Goal: Task Accomplishment & Management: Manage account settings

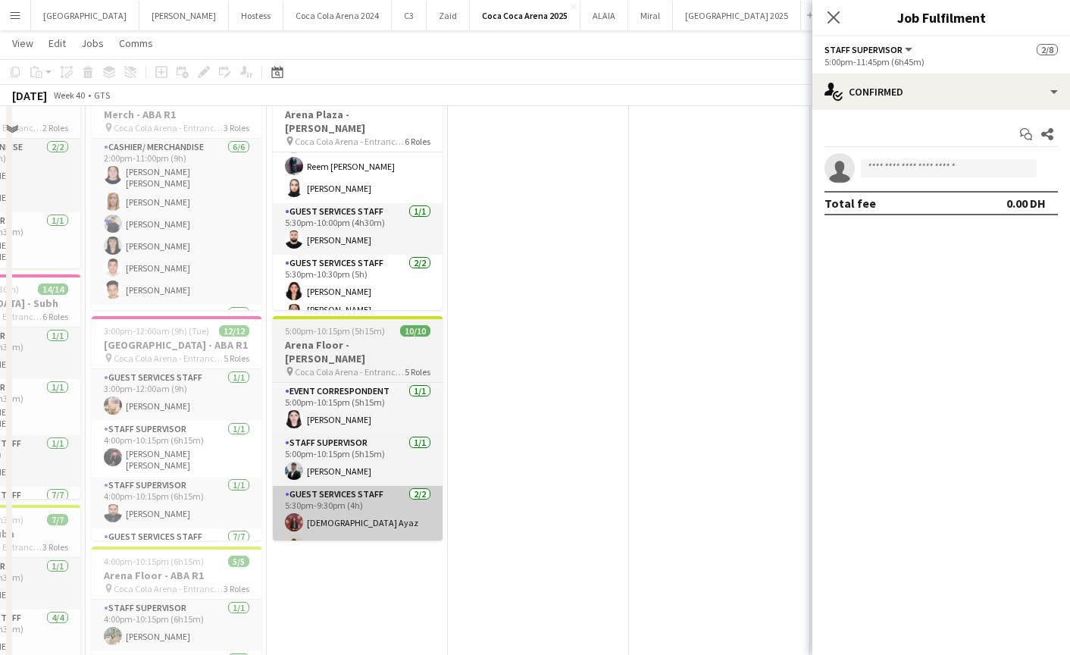
scroll to position [216, 0]
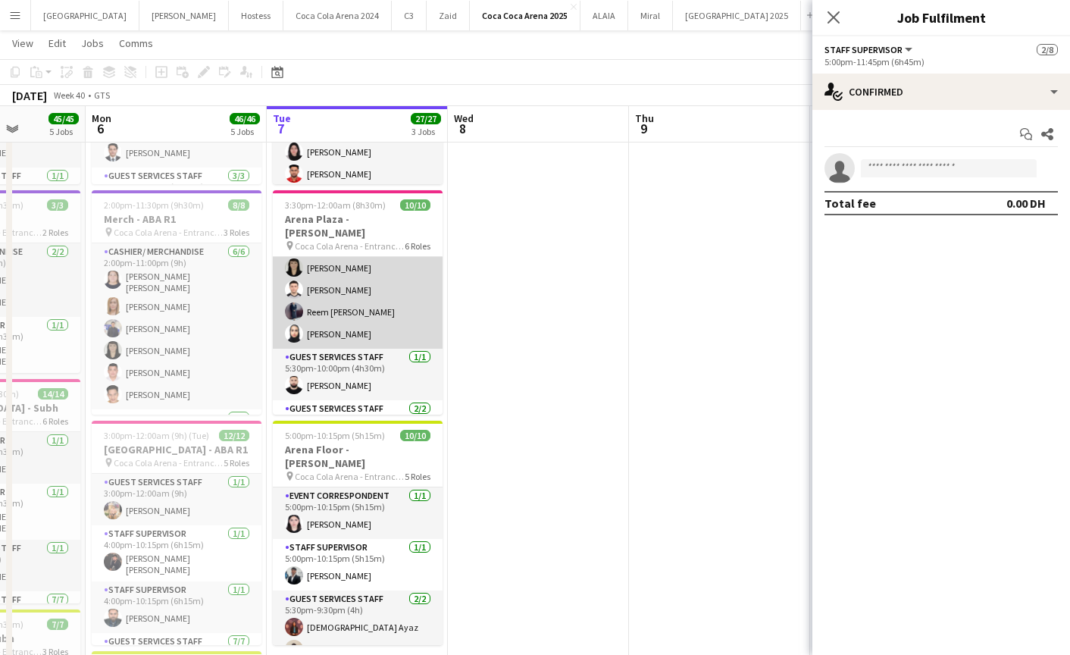
click at [317, 323] on app-card-role "Guest Services Staff [DATE] 5:30pm-9:30pm (4h) [PERSON_NAME] [PERSON_NAME] Reem…" at bounding box center [358, 289] width 170 height 117
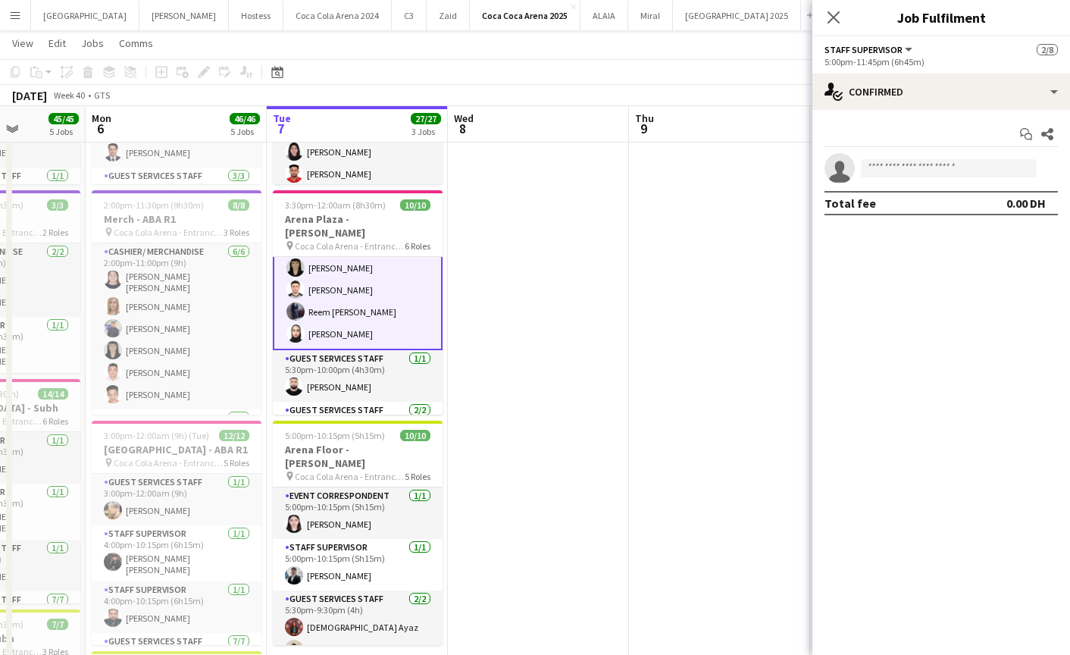
click at [348, 305] on app-card-role "Guest Services Staff [DATE] 5:30pm-9:30pm (4h) [PERSON_NAME] [PERSON_NAME] Reem…" at bounding box center [358, 290] width 170 height 120
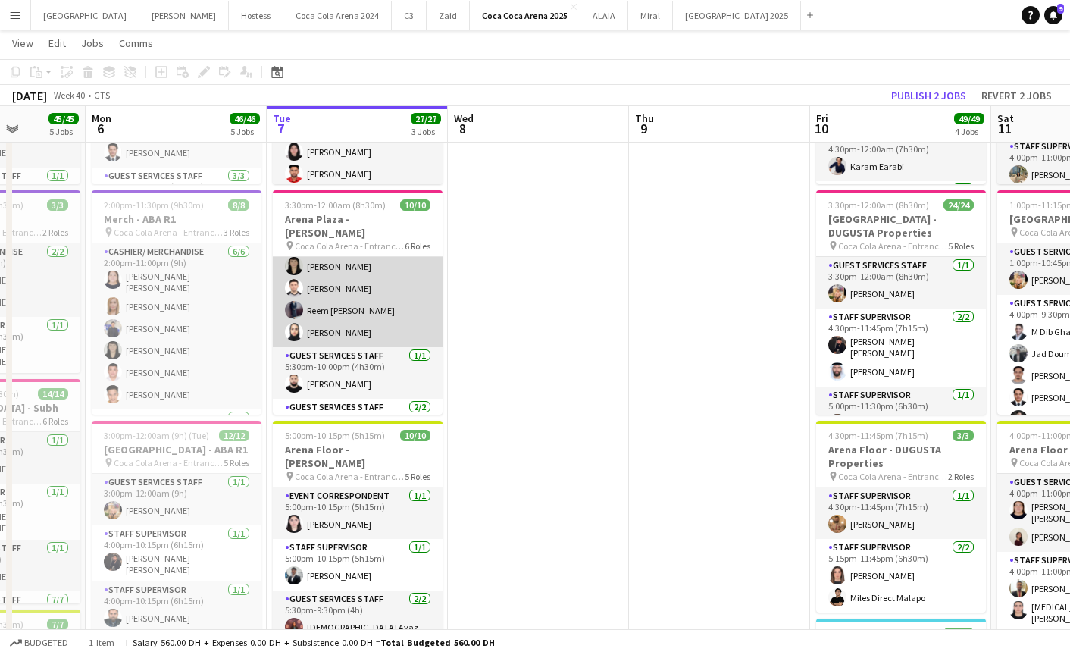
scroll to position [185, 0]
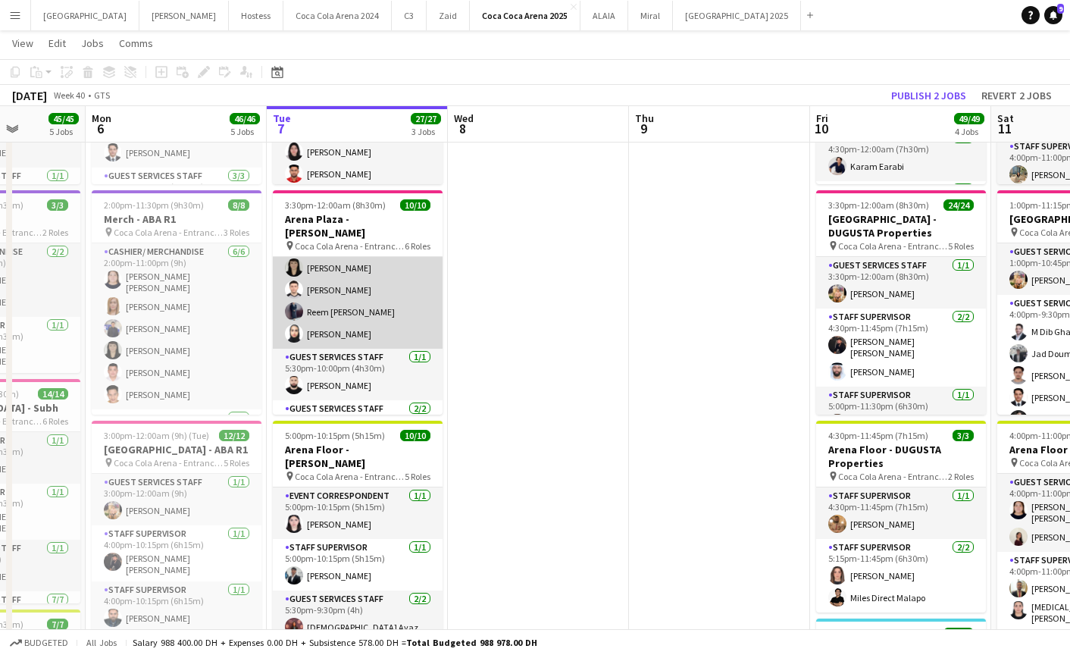
click at [343, 311] on app-card-role "Guest Services Staff [DATE] 5:30pm-9:30pm (4h) [PERSON_NAME] [PERSON_NAME] Reem…" at bounding box center [358, 289] width 170 height 117
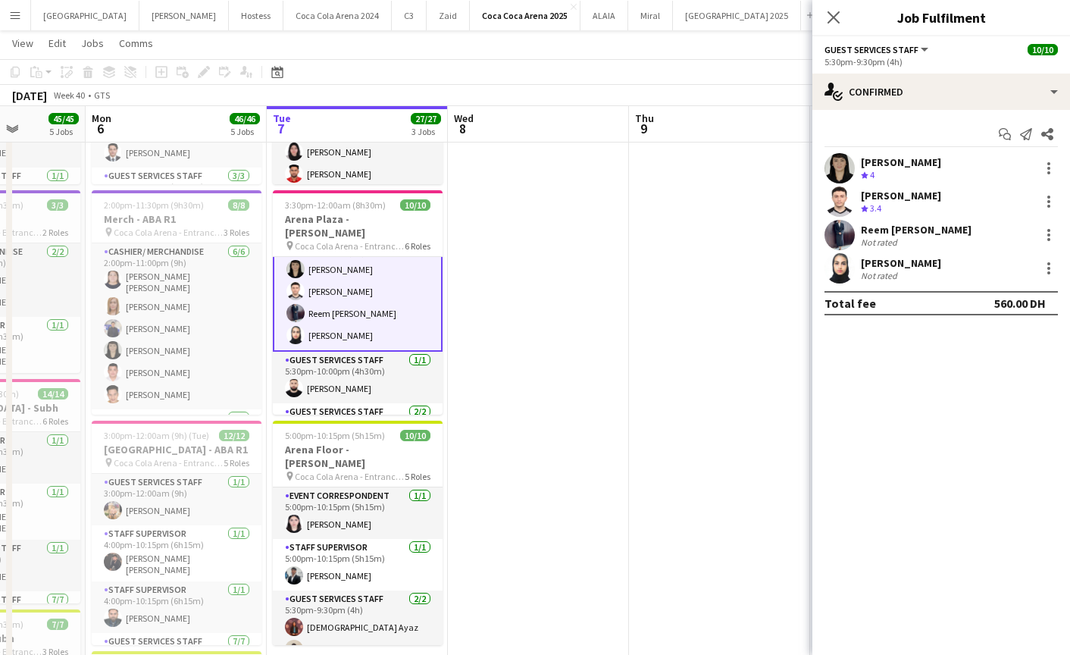
scroll to position [186, 0]
click at [842, 255] on app-user-avatar at bounding box center [839, 268] width 30 height 30
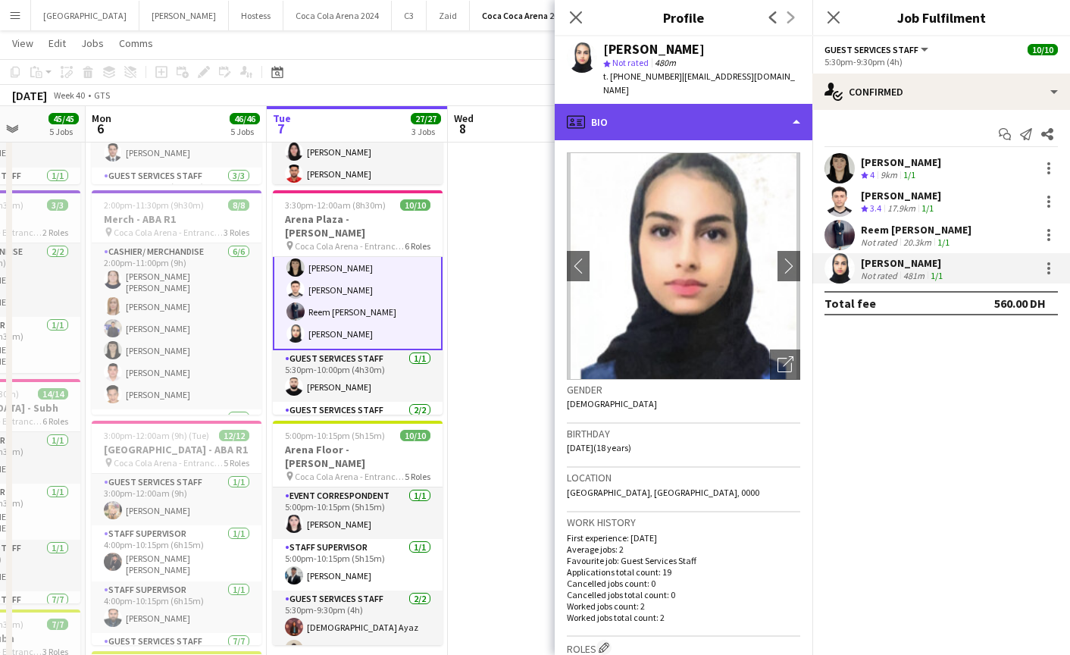
click at [672, 104] on div "profile Bio" at bounding box center [684, 122] width 258 height 36
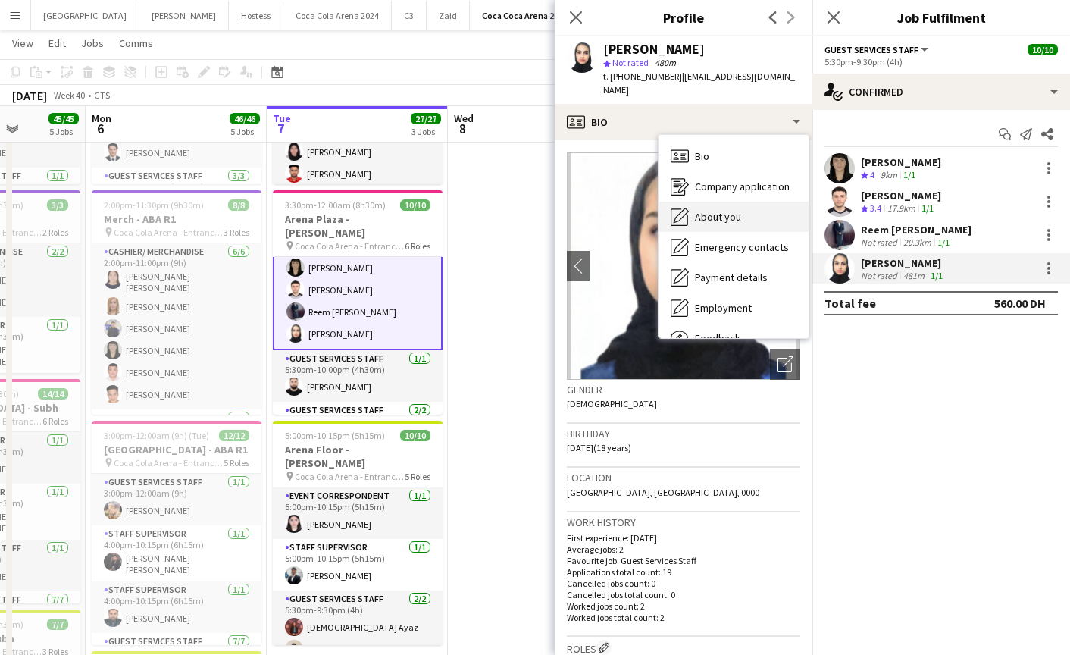
click at [716, 210] on span "About you" at bounding box center [718, 217] width 46 height 14
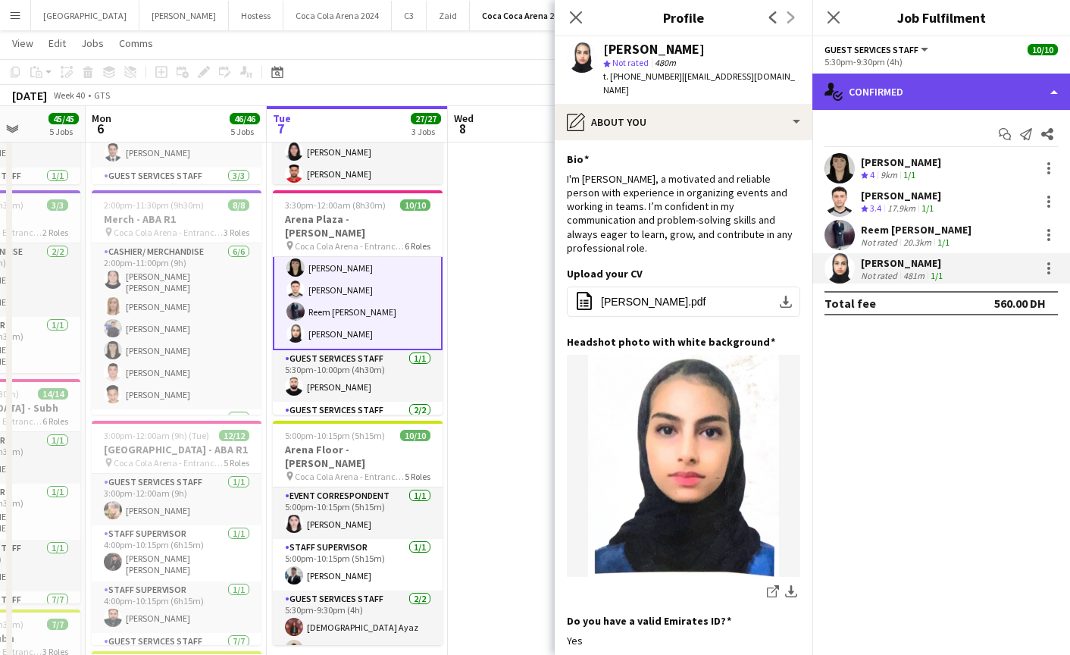
click at [925, 81] on div "single-neutral-actions-check-2 Confirmed" at bounding box center [941, 91] width 258 height 36
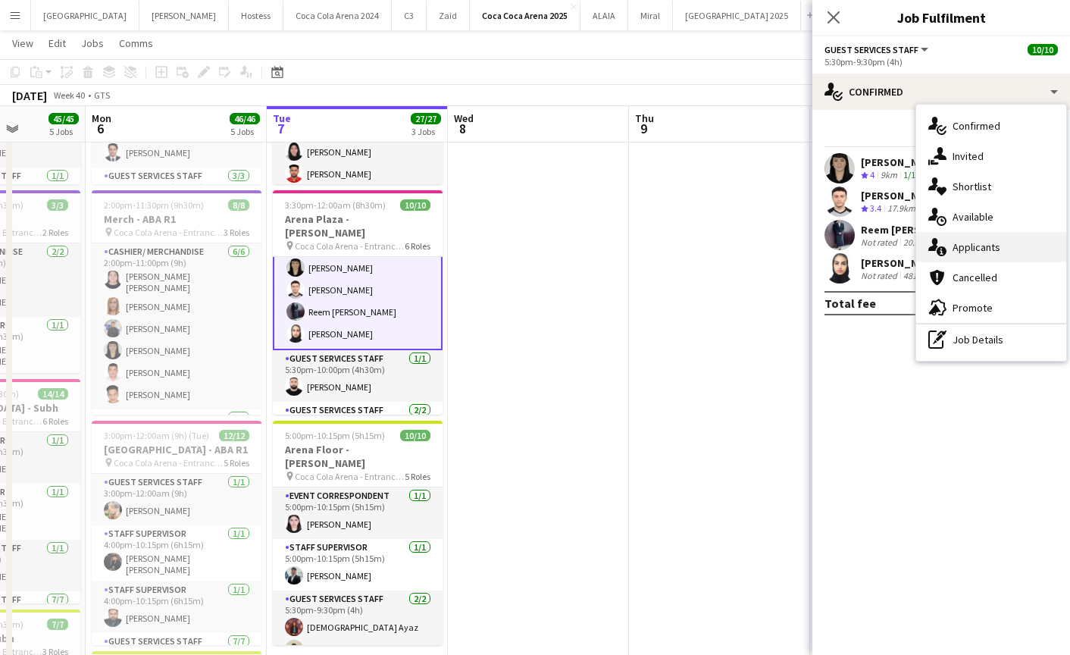
click at [957, 252] on span "Applicants" at bounding box center [976, 247] width 48 height 14
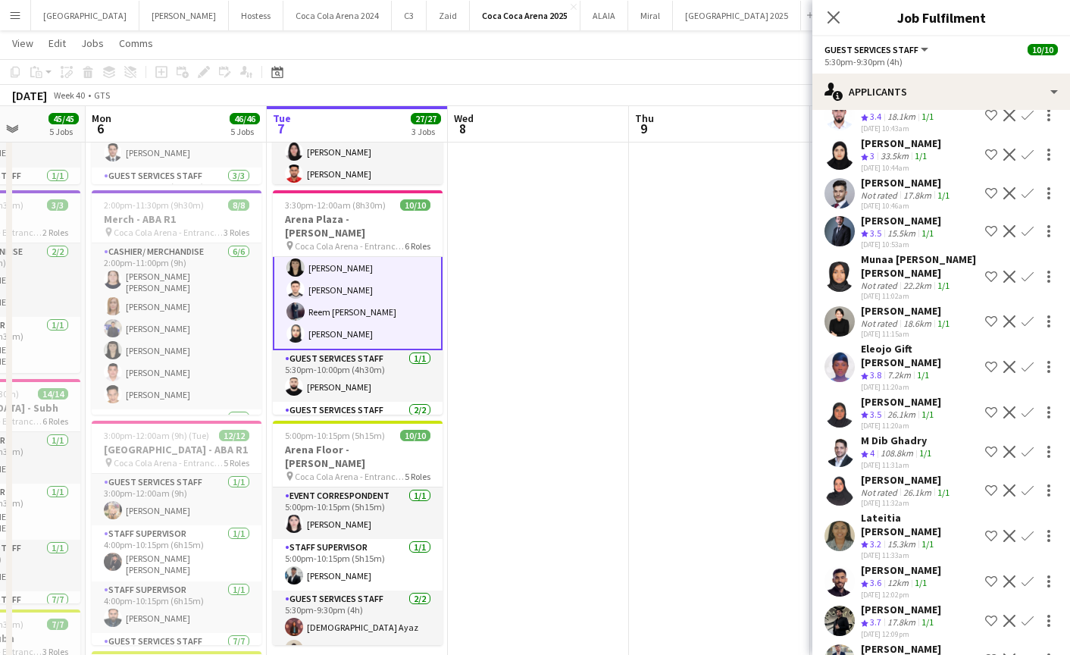
scroll to position [242, 0]
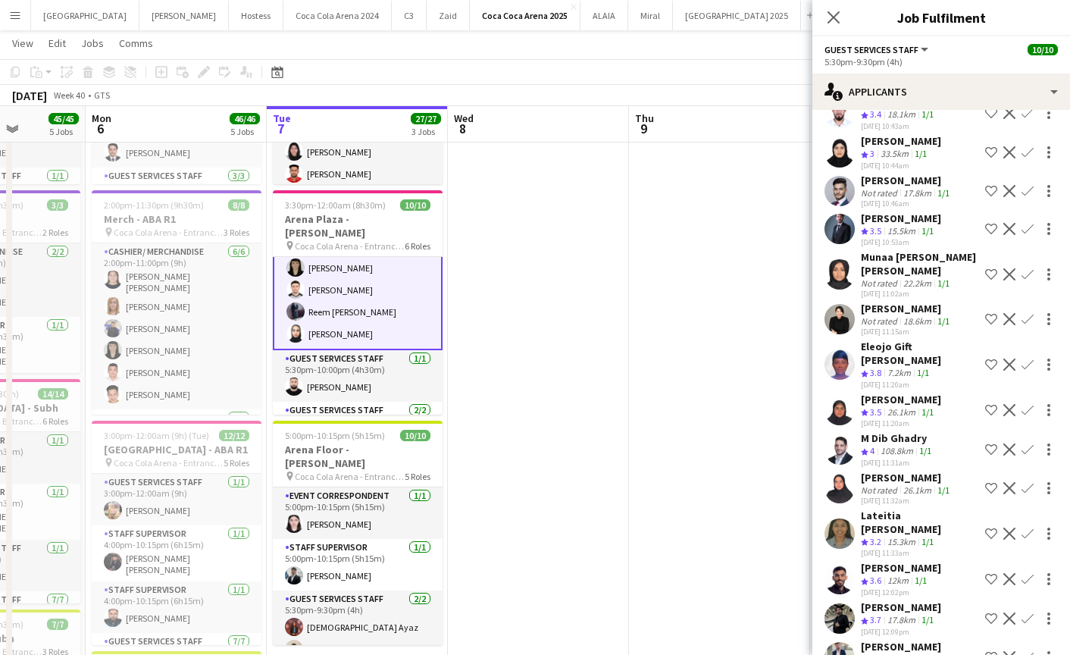
click at [836, 349] on app-user-avatar at bounding box center [839, 364] width 30 height 30
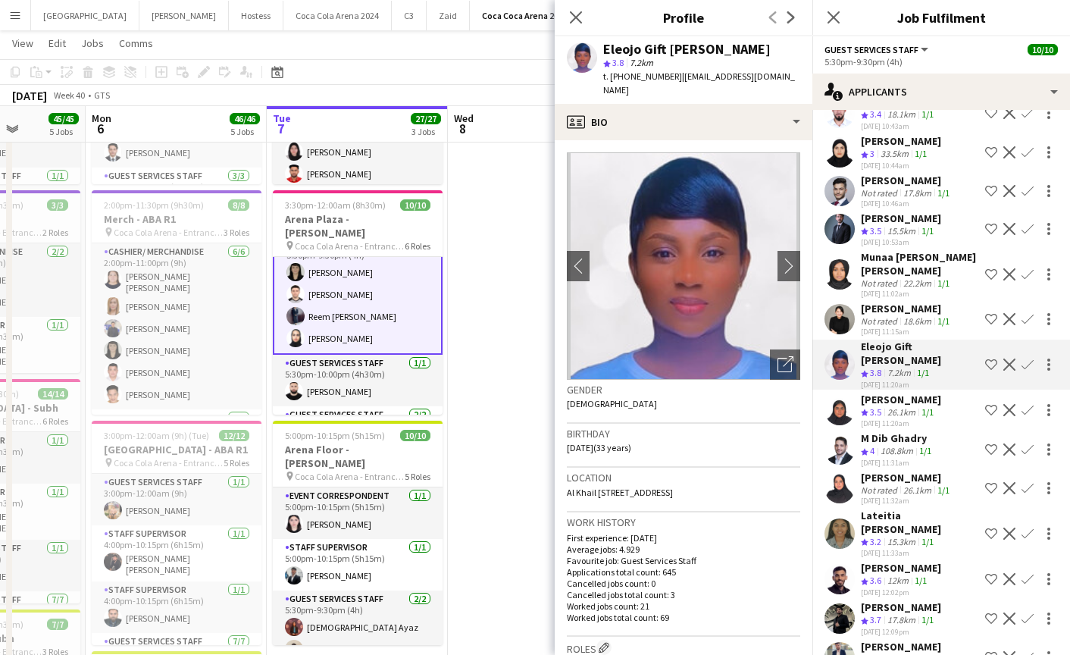
scroll to position [183, 0]
drag, startPoint x: 677, startPoint y: 80, endPoint x: 797, endPoint y: 86, distance: 120.7
click at [797, 86] on div "Eleojo Gift [PERSON_NAME] 3.8 7.2km t. [PHONE_NUMBER] | [EMAIL_ADDRESS][DOMAIN_…" at bounding box center [684, 69] width 258 height 67
copy span "[EMAIL_ADDRESS][DOMAIN_NAME]"
click at [572, 23] on icon "Close pop-in" at bounding box center [575, 17] width 14 height 14
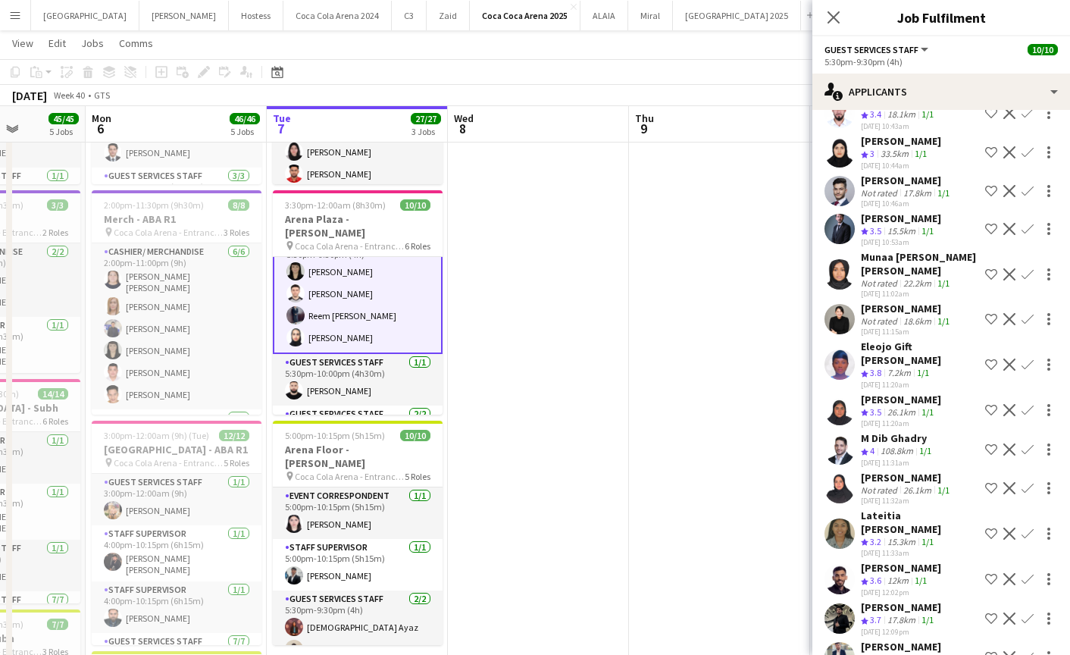
click at [364, 311] on app-card-role "Guest Services Staff [DATE] 5:30pm-9:30pm (4h) [PERSON_NAME] [PERSON_NAME] Reem…" at bounding box center [358, 293] width 170 height 120
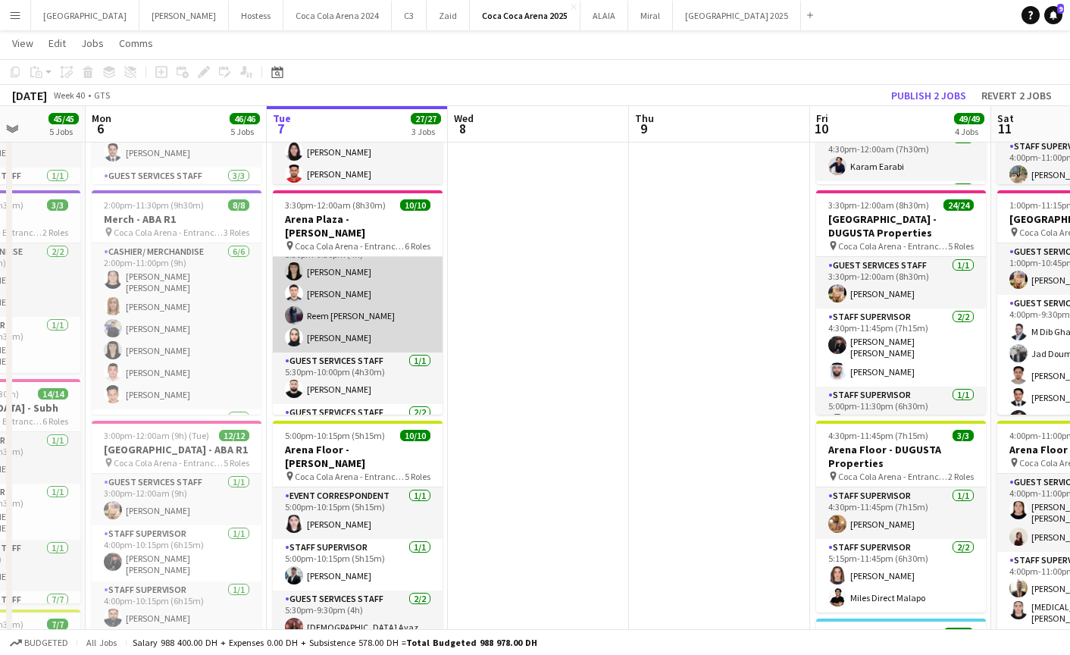
click at [352, 312] on app-card-role "Guest Services Staff [DATE] 5:30pm-9:30pm (4h) [PERSON_NAME] [PERSON_NAME] Reem…" at bounding box center [358, 293] width 170 height 117
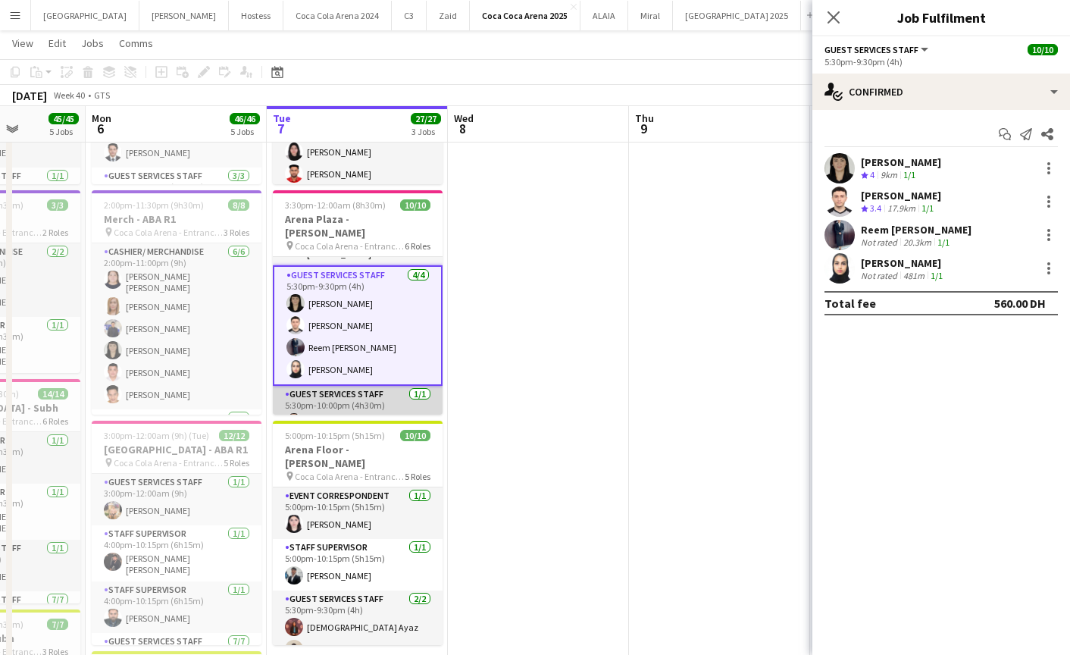
scroll to position [150, 0]
click at [1048, 274] on div at bounding box center [1048, 272] width 3 height 3
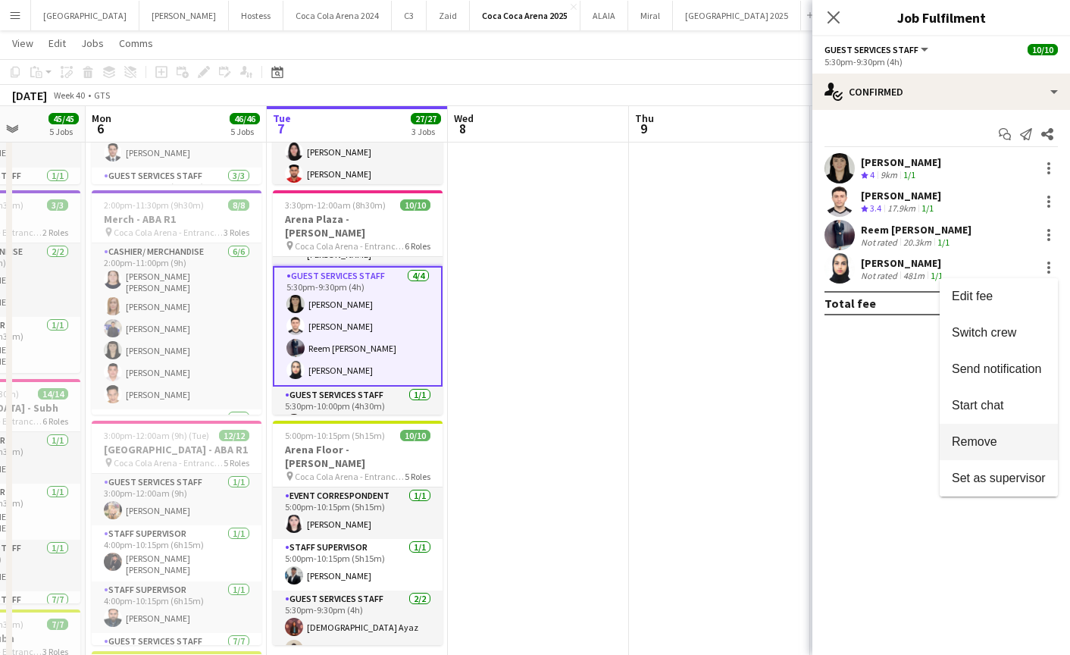
click at [1015, 441] on span "Remove" at bounding box center [999, 442] width 94 height 14
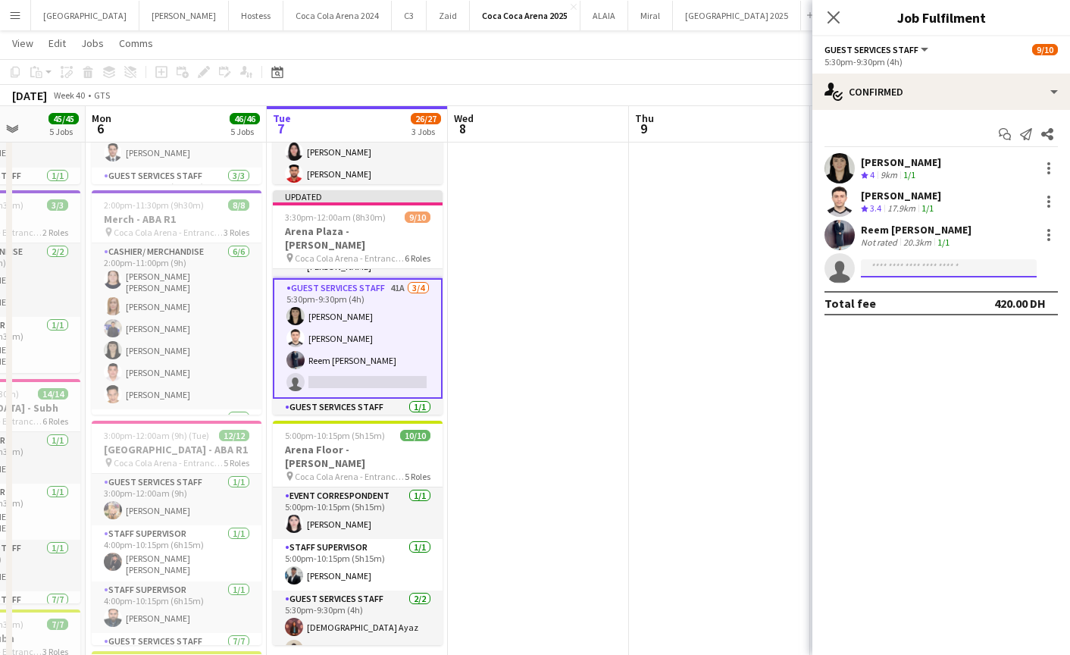
click at [887, 274] on input at bounding box center [949, 268] width 176 height 18
paste input "**********"
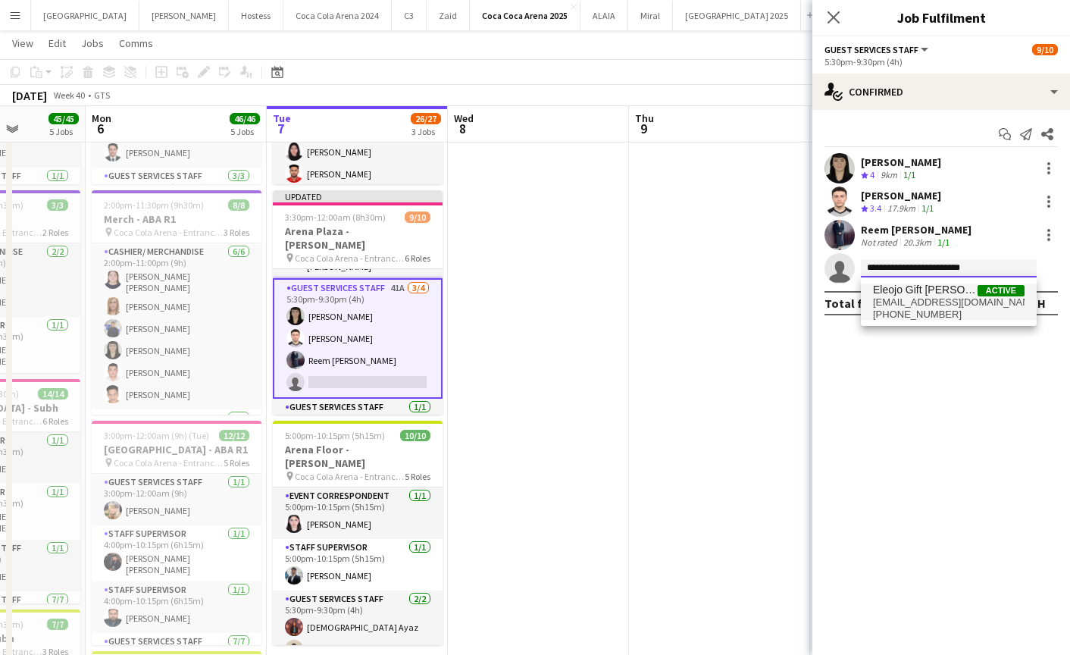
type input "**********"
click at [930, 301] on span "[EMAIL_ADDRESS][DOMAIN_NAME]" at bounding box center [949, 302] width 152 height 12
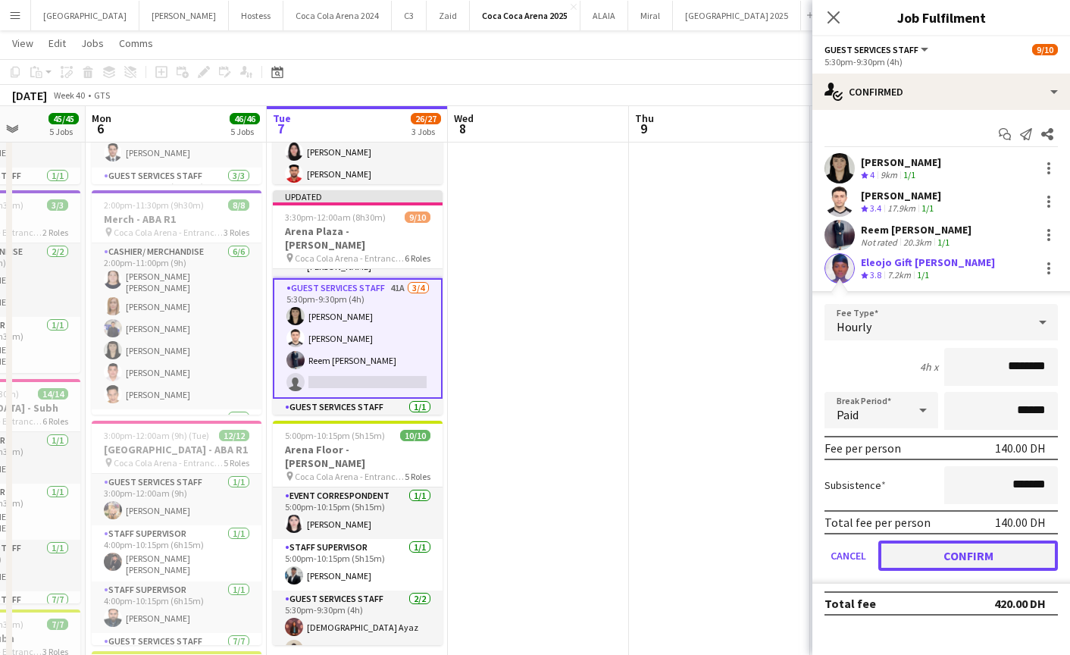
click at [973, 555] on button "Confirm" at bounding box center [968, 555] width 180 height 30
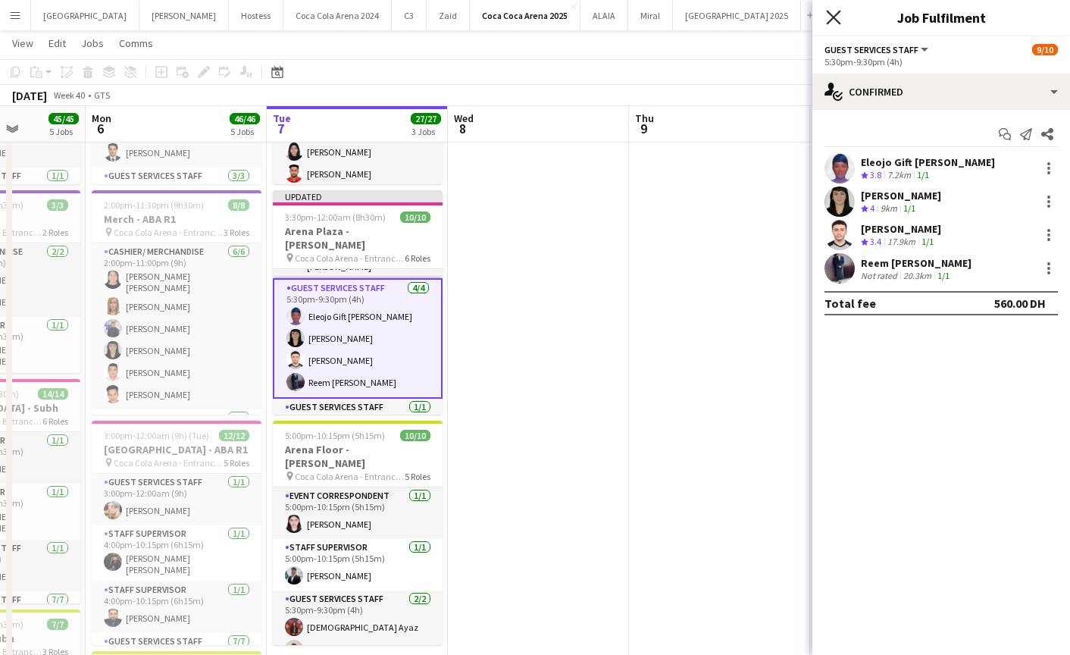
click at [831, 14] on icon "Close pop-in" at bounding box center [833, 17] width 14 height 14
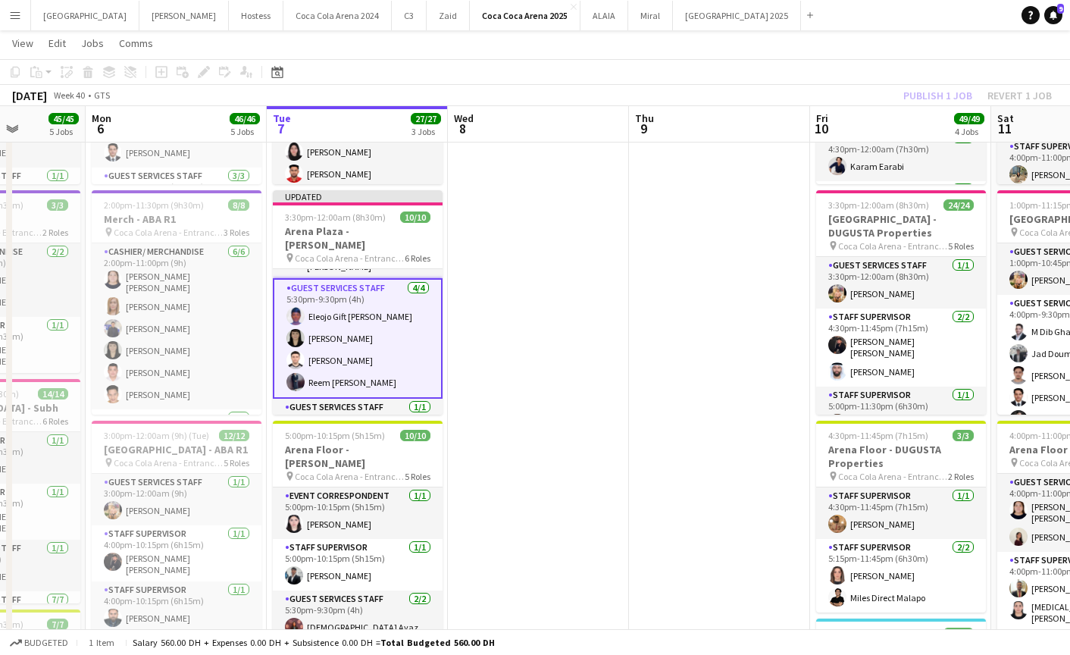
click at [921, 98] on div "Publish 1 job Revert 1 job" at bounding box center [977, 96] width 185 height 20
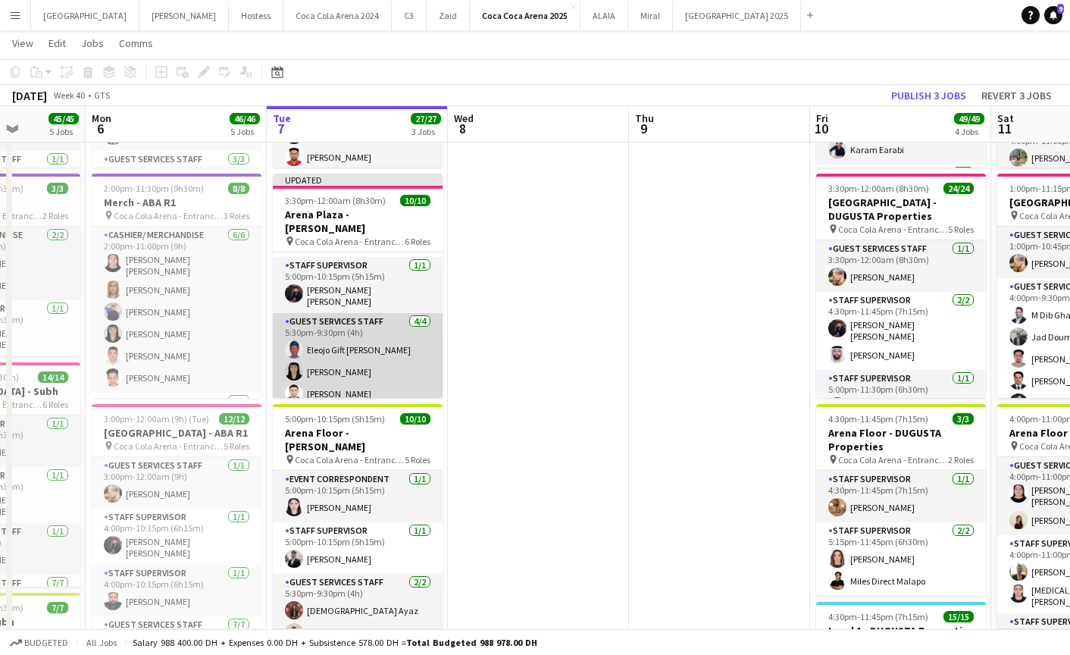
scroll to position [92, 0]
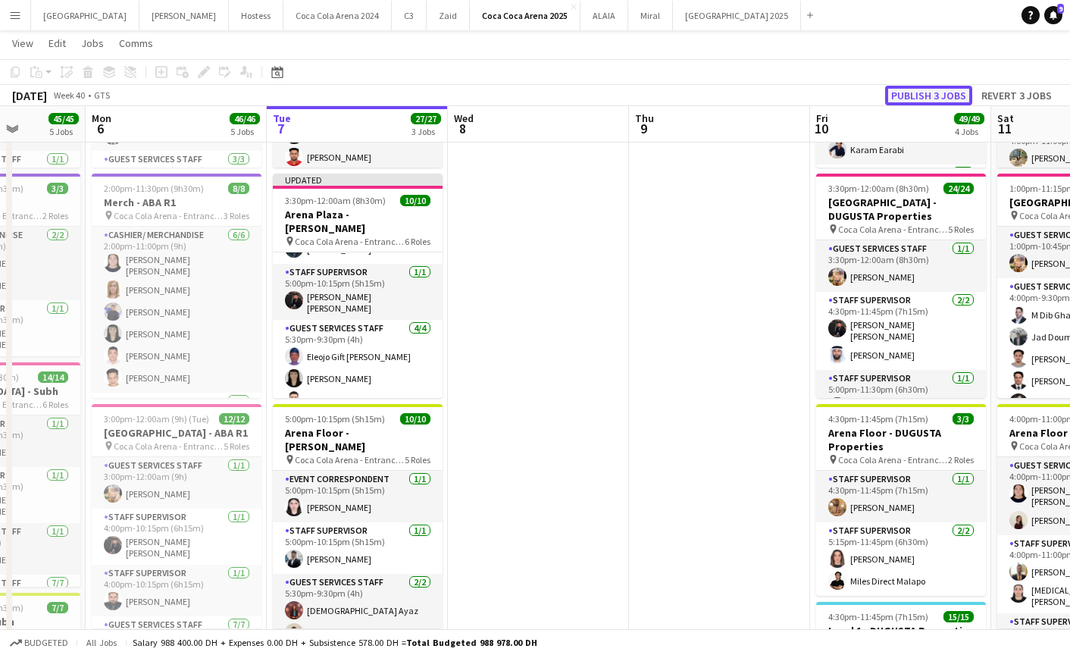
click at [904, 90] on button "Publish 3 jobs" at bounding box center [928, 96] width 87 height 20
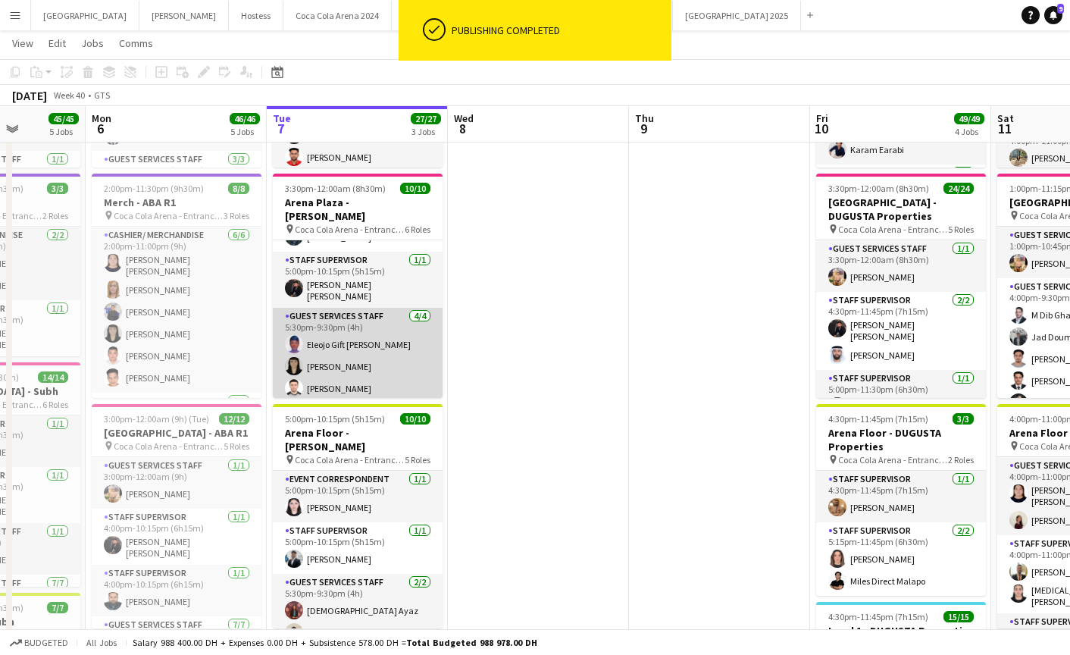
click at [344, 333] on app-card-role "Guest Services Staff [DATE] 5:30pm-9:30pm (4h) Eleojo Gift [PERSON_NAME] [PERSO…" at bounding box center [358, 366] width 170 height 117
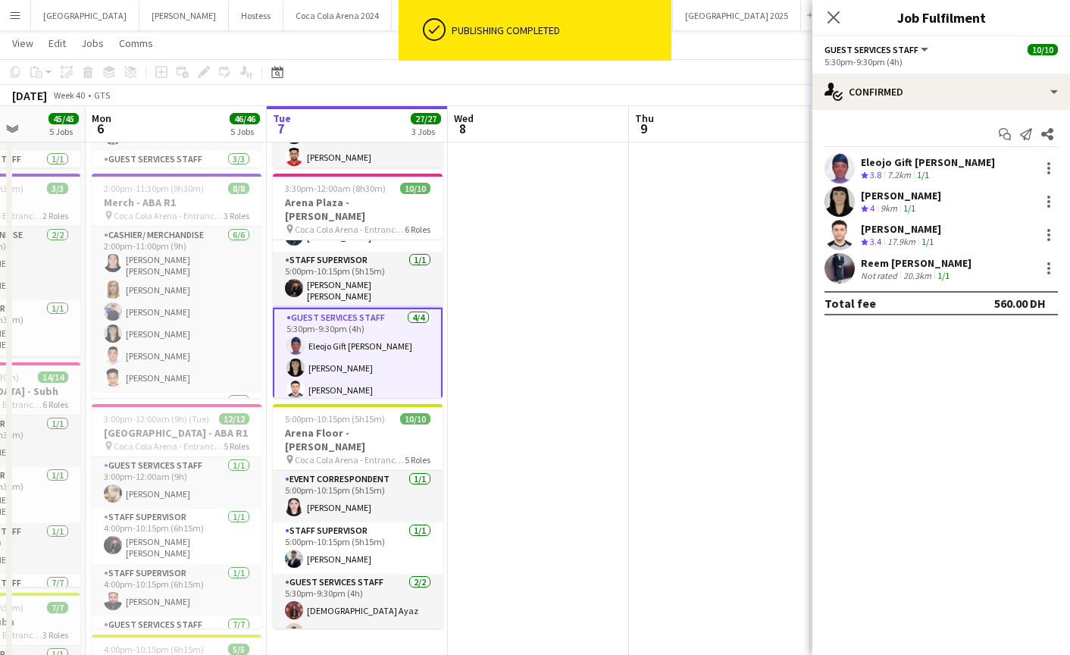
click at [839, 167] on app-user-avatar at bounding box center [839, 168] width 30 height 30
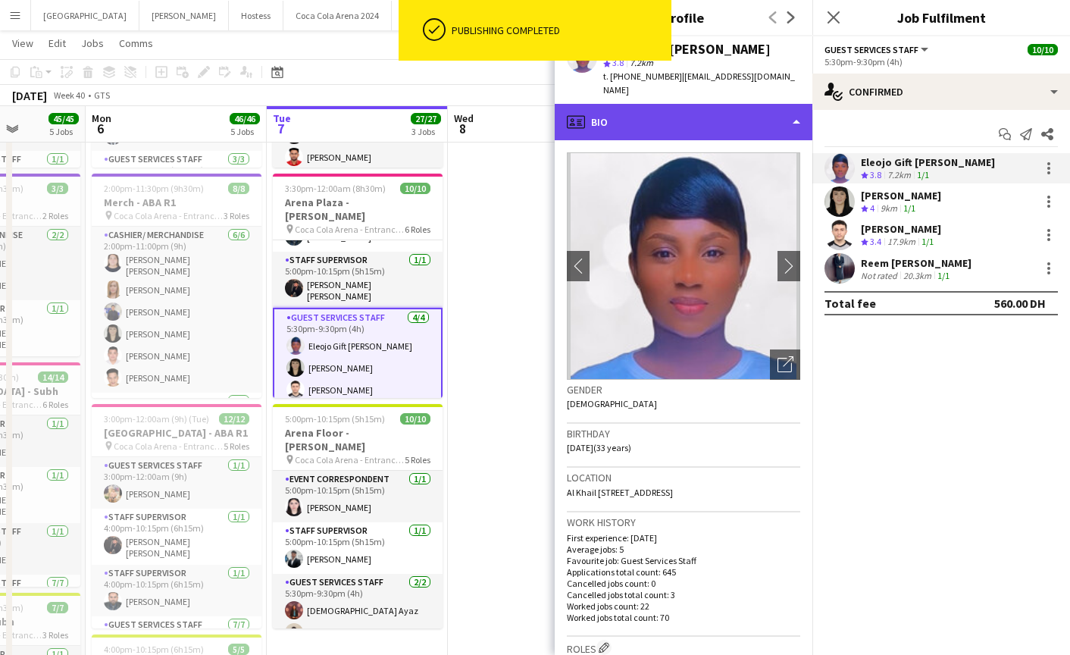
click at [661, 111] on div "profile Bio" at bounding box center [684, 122] width 258 height 36
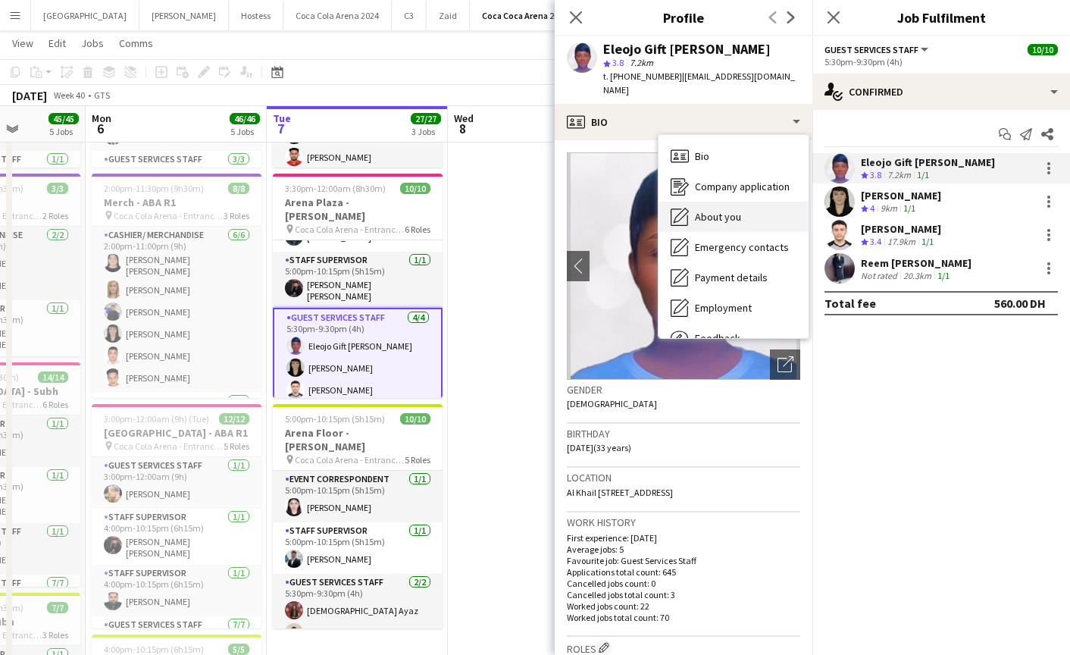
click at [701, 210] on div "About you About you" at bounding box center [733, 217] width 150 height 30
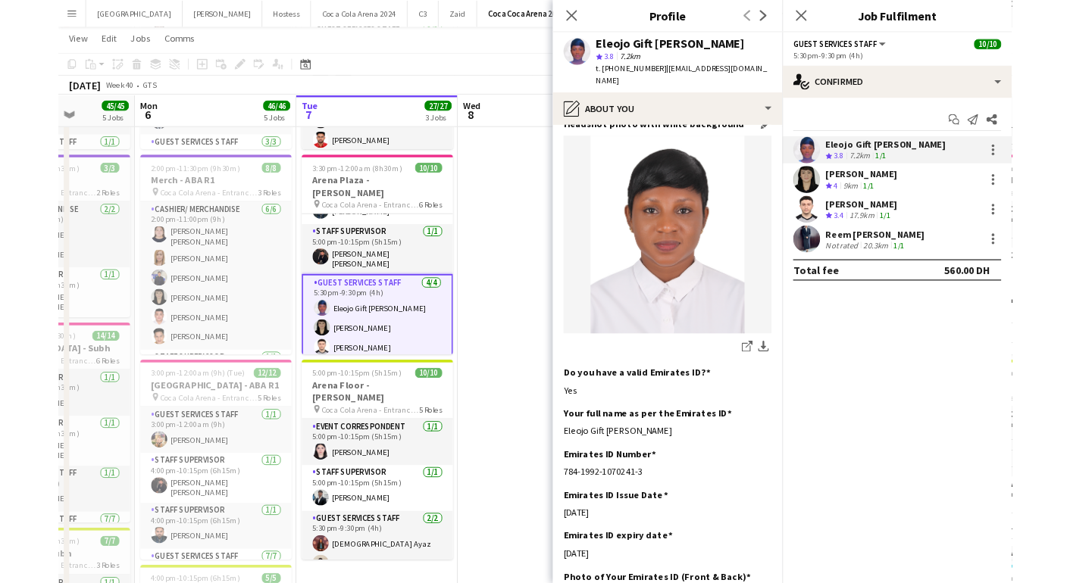
scroll to position [302, 0]
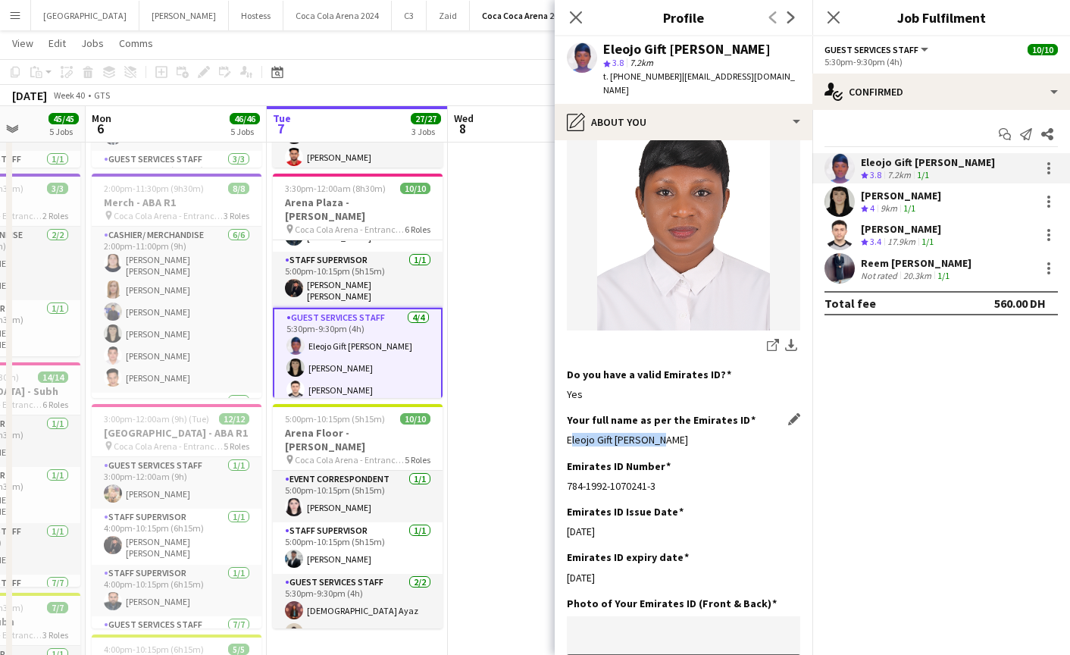
drag, startPoint x: 564, startPoint y: 424, endPoint x: 679, endPoint y: 424, distance: 115.2
click at [679, 424] on app-section-data-types "Bio Edit this field I’m [PERSON_NAME] Gift. Worked as an hostess at Address Dow…" at bounding box center [684, 397] width 258 height 514
copy div "Eleojo Gift [PERSON_NAME]"
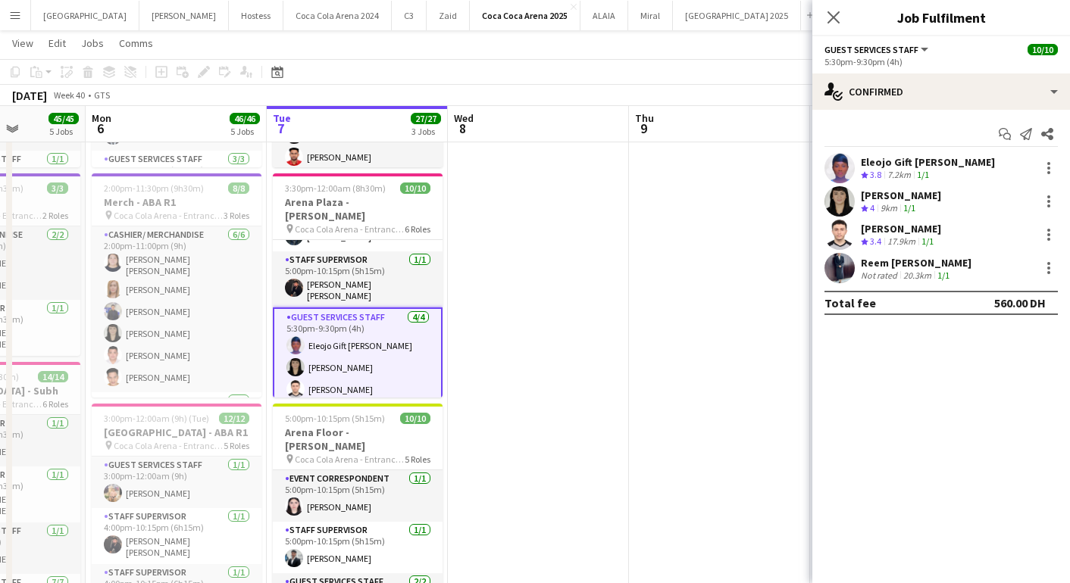
scroll to position [92, 0]
click at [841, 161] on app-user-avatar at bounding box center [839, 168] width 30 height 30
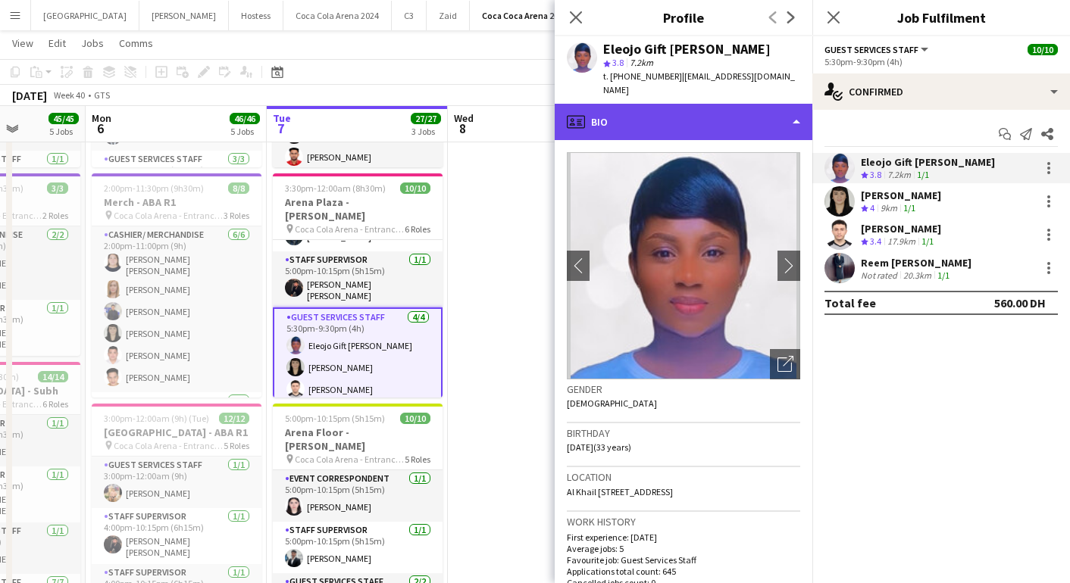
click at [651, 104] on div "profile Bio" at bounding box center [684, 122] width 258 height 36
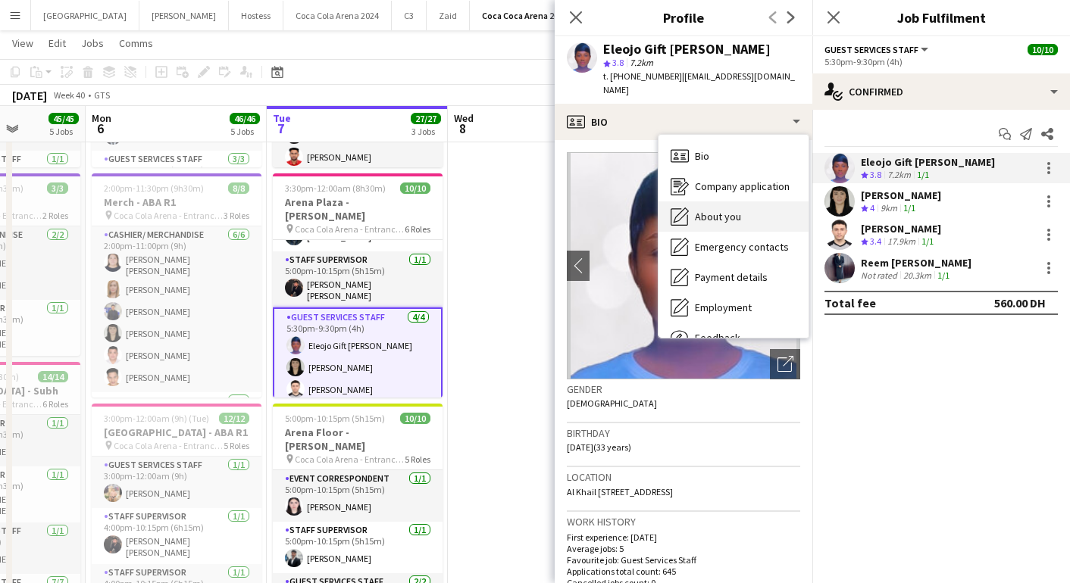
click at [713, 210] on span "About you" at bounding box center [718, 217] width 46 height 14
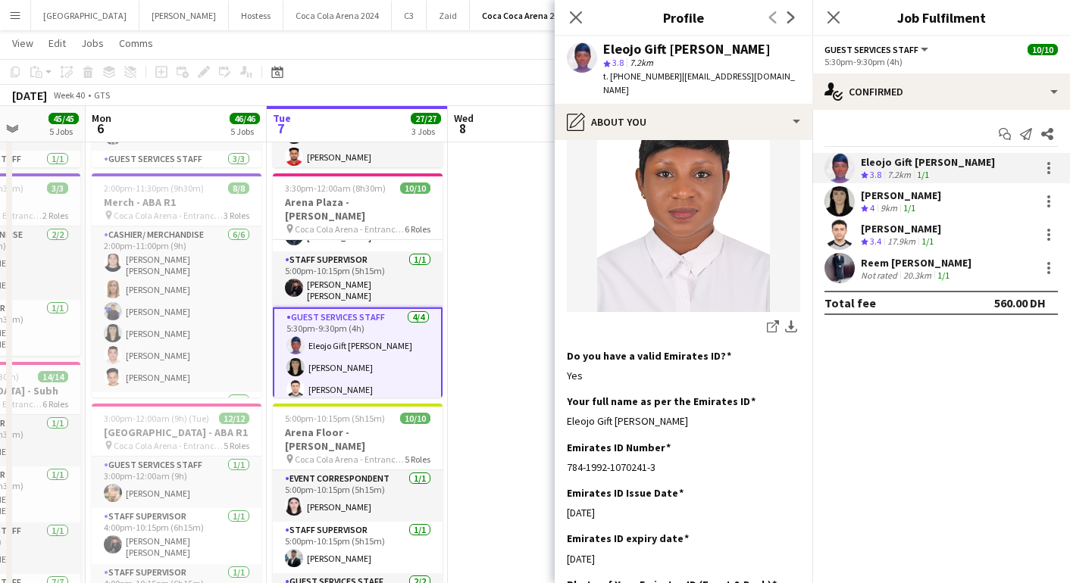
scroll to position [322, 0]
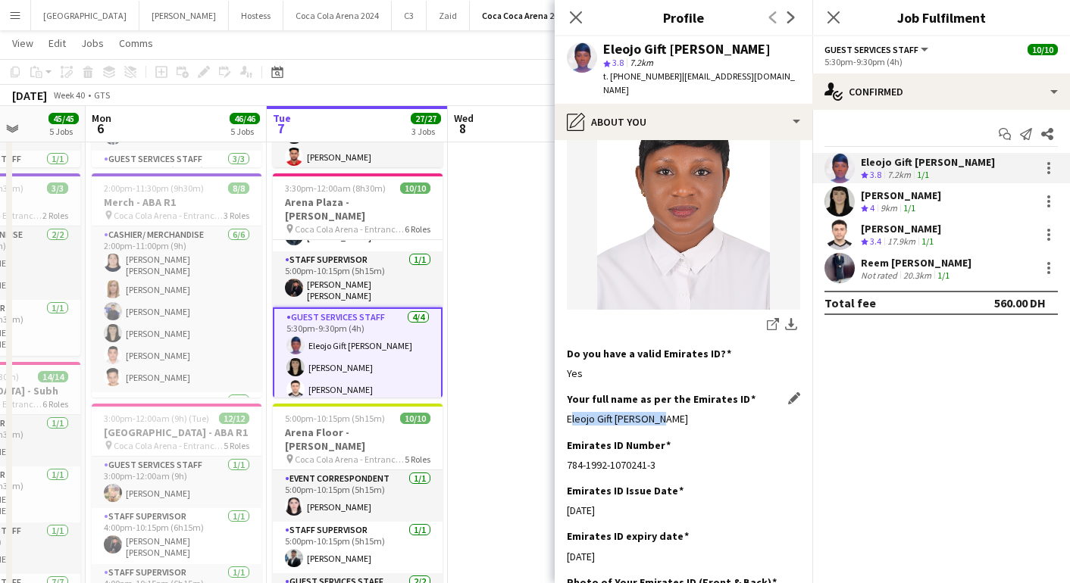
drag, startPoint x: 562, startPoint y: 408, endPoint x: 687, endPoint y: 413, distance: 125.1
click at [687, 413] on app-section-data-types "Bio Edit this field I’m [PERSON_NAME] Gift. Worked as an hostess at Address Dow…" at bounding box center [684, 361] width 258 height 443
copy div "Eleojo Gift [PERSON_NAME]"
click at [570, 20] on icon "Close pop-in" at bounding box center [575, 17] width 14 height 14
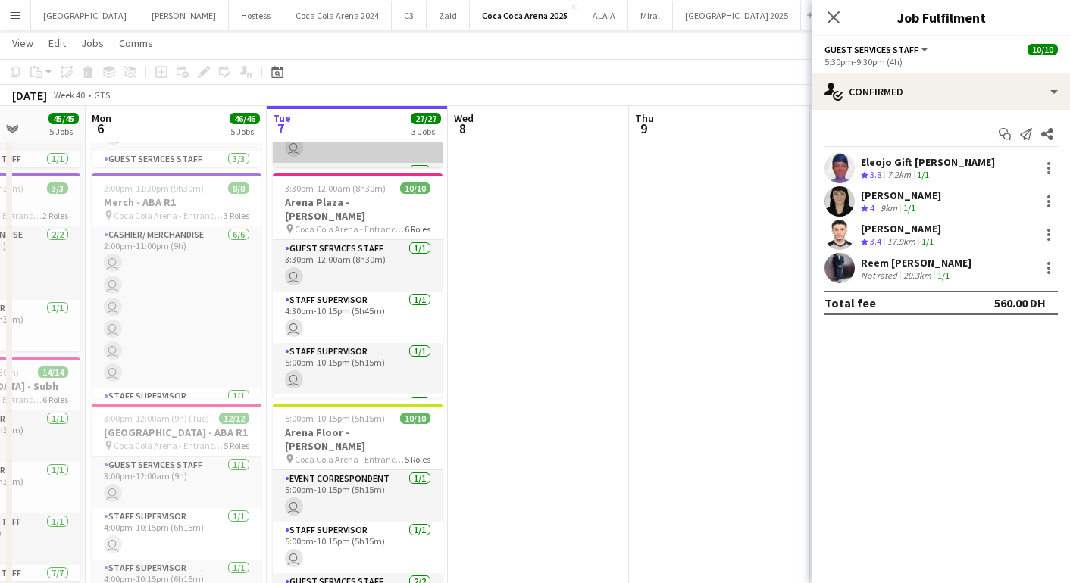
scroll to position [0, 0]
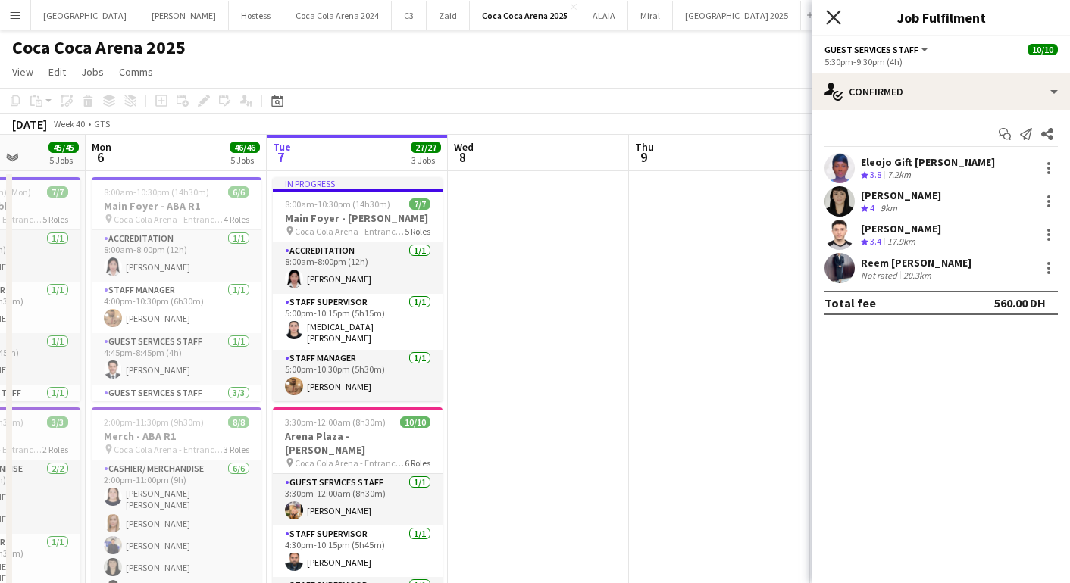
click at [836, 20] on icon at bounding box center [833, 17] width 14 height 14
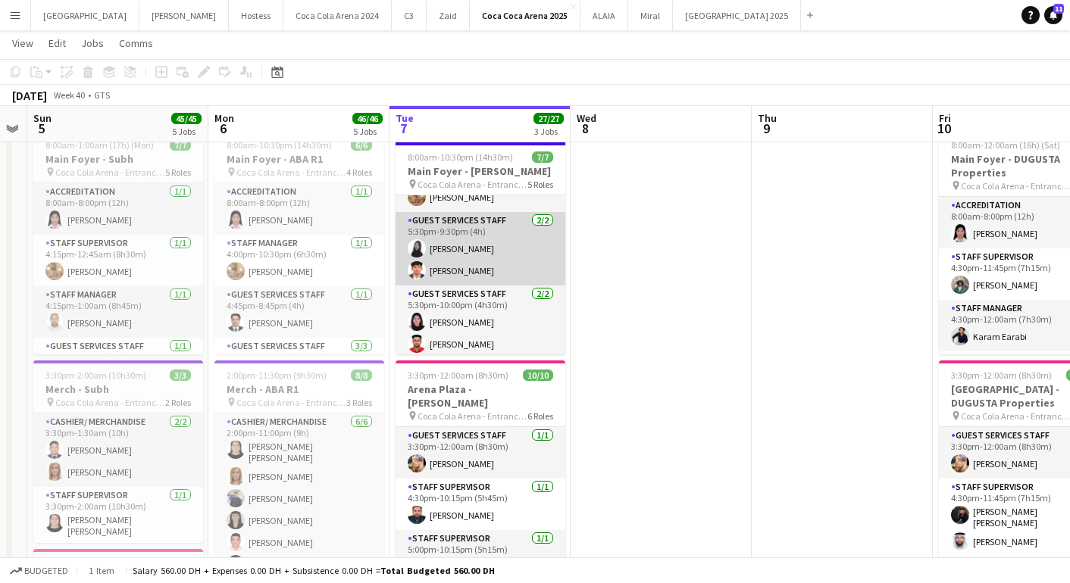
scroll to position [0, 418]
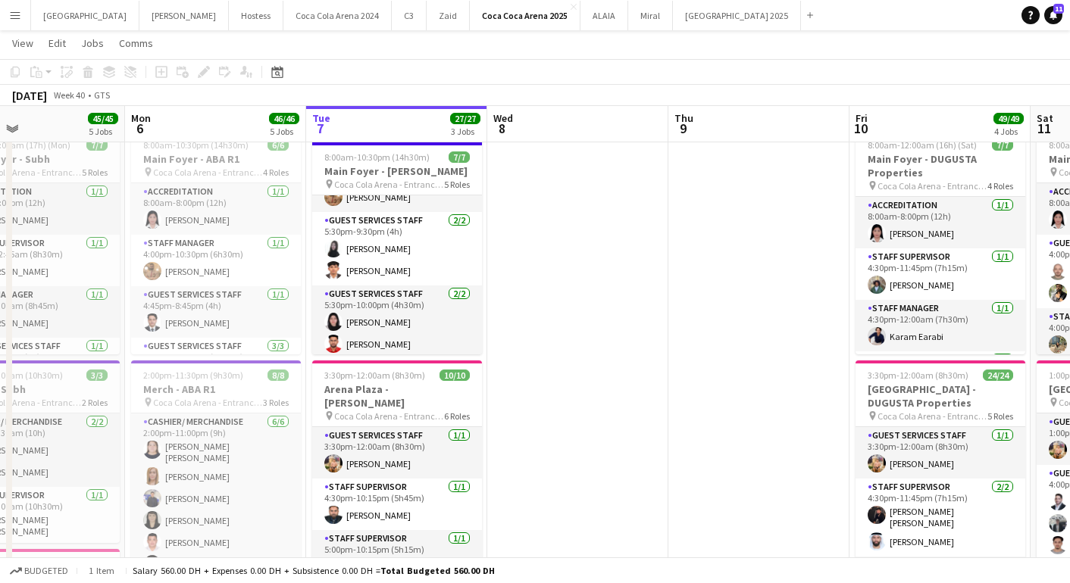
click at [16, 22] on button "Menu" at bounding box center [15, 15] width 30 height 30
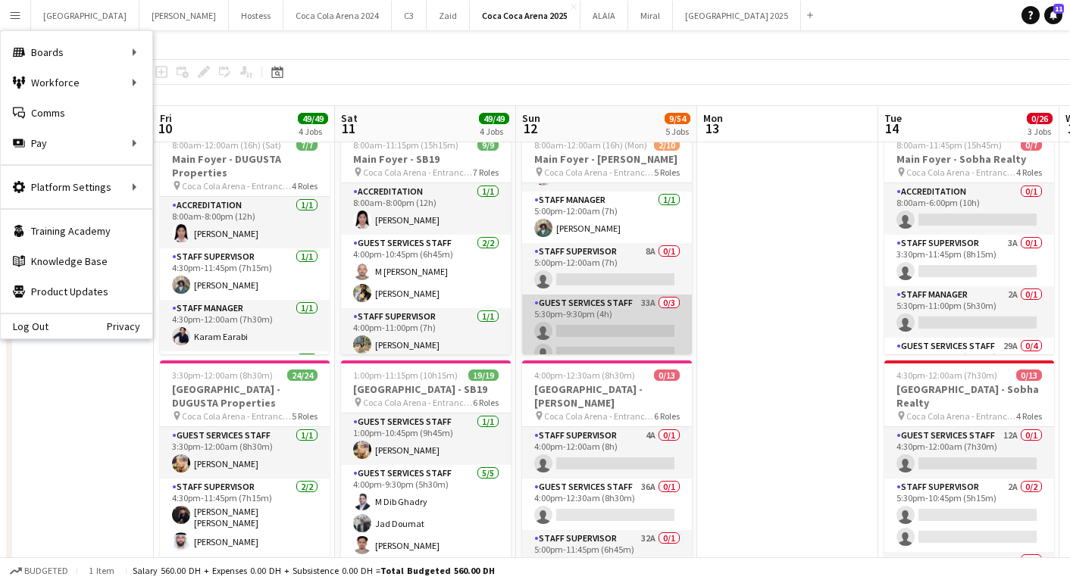
scroll to position [47, 0]
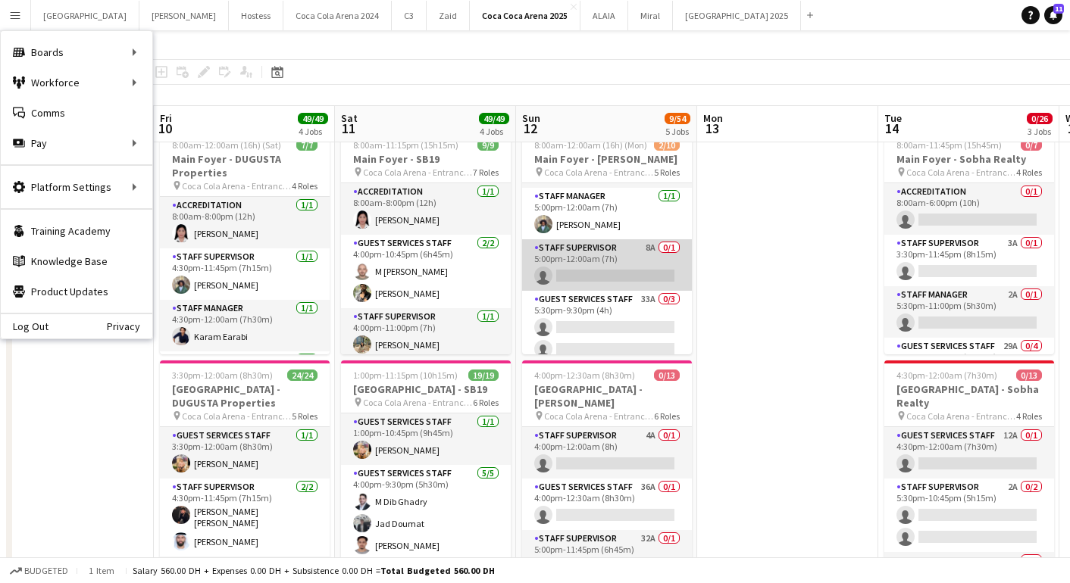
click at [617, 259] on app-card-role "Staff Supervisor 8A 0/1 5:00pm-12:00am (7h) single-neutral-actions" at bounding box center [607, 265] width 170 height 52
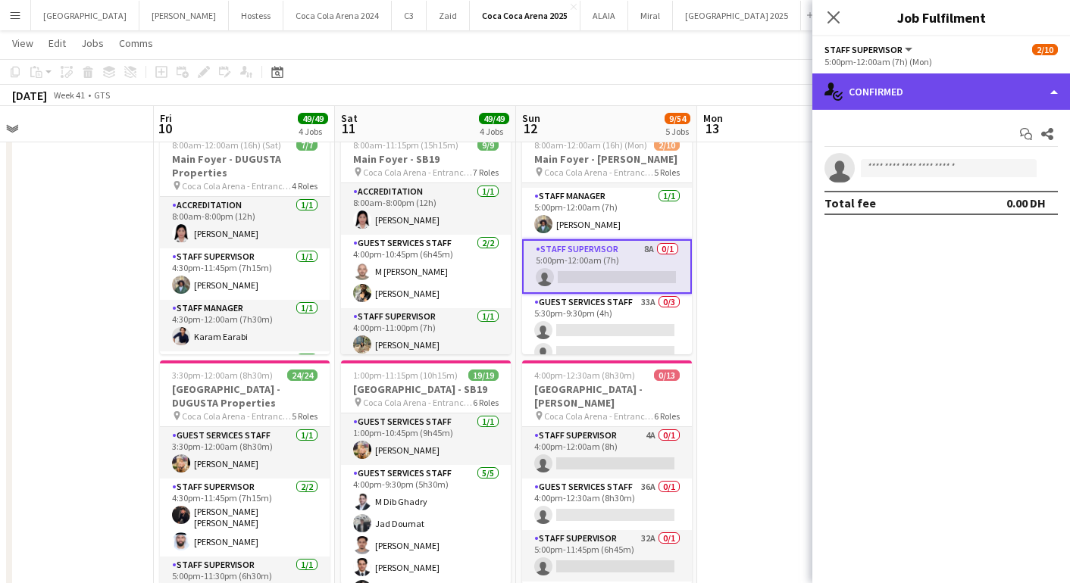
click at [926, 78] on div "single-neutral-actions-check-2 Confirmed" at bounding box center [941, 91] width 258 height 36
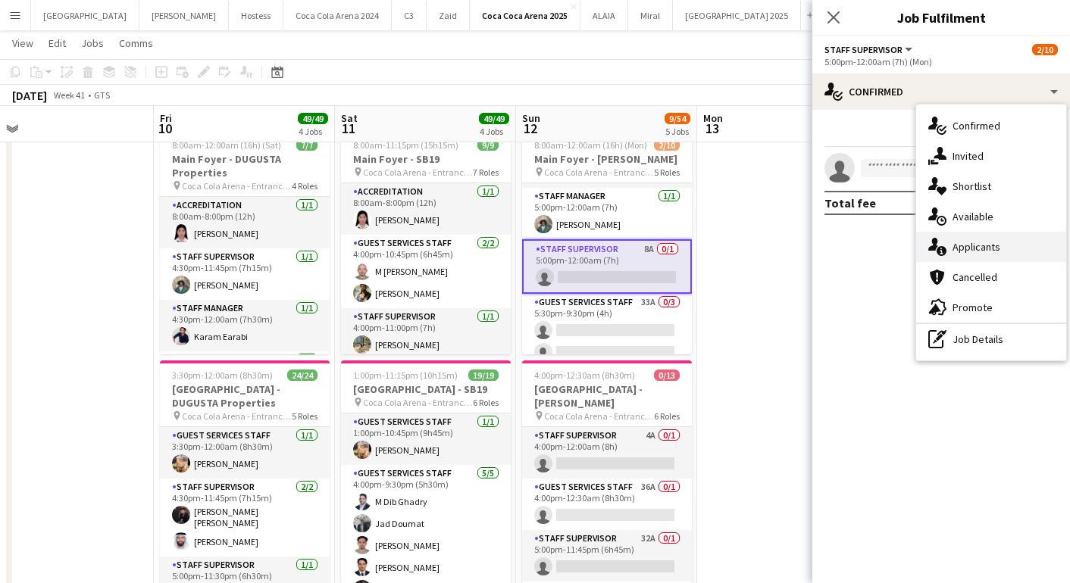
click at [967, 249] on span "Applicants" at bounding box center [976, 247] width 48 height 14
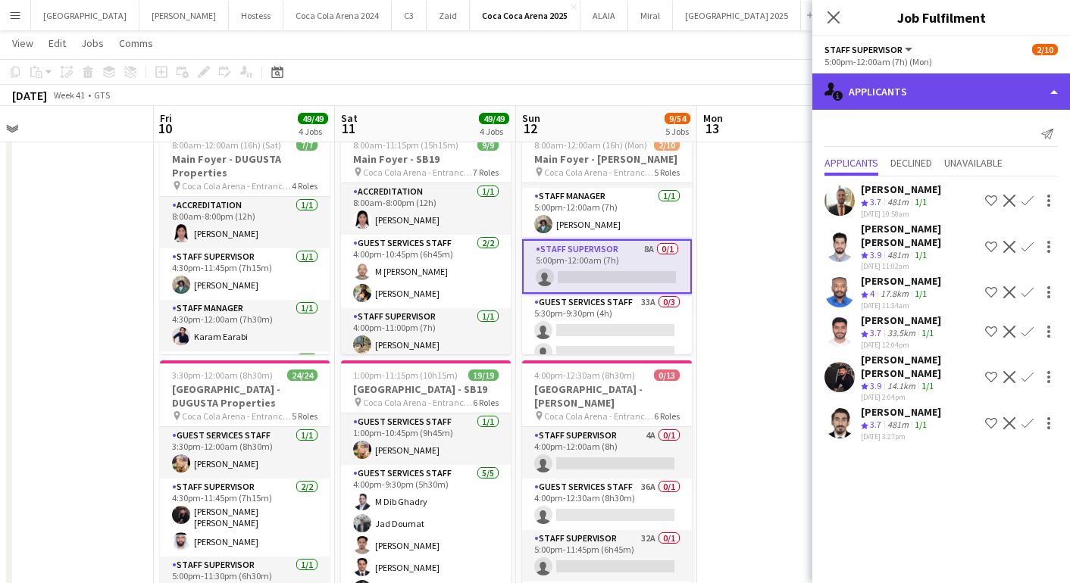
click at [902, 101] on div "single-neutral-actions-information Applicants" at bounding box center [941, 91] width 258 height 36
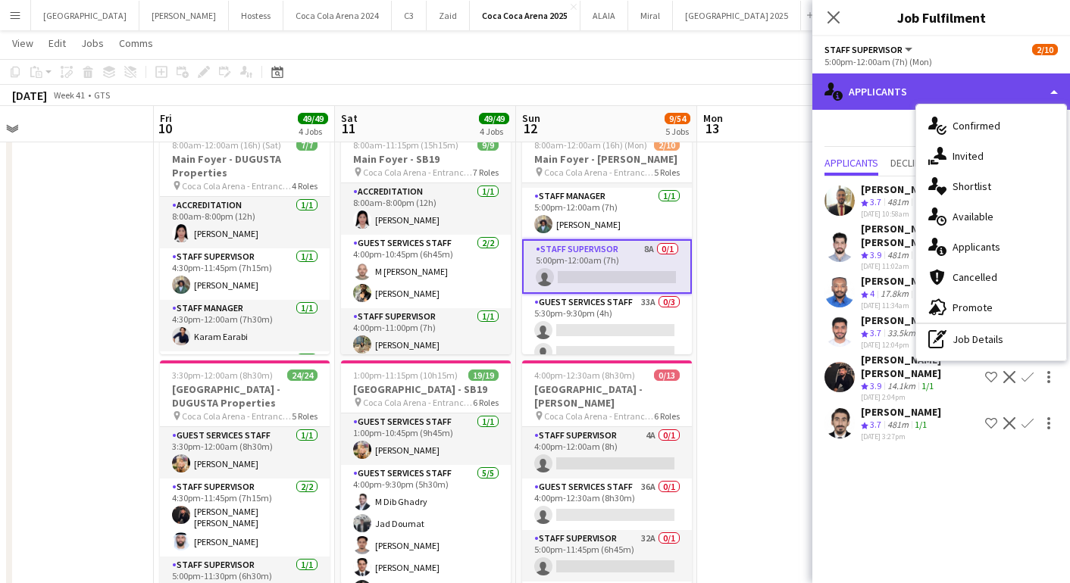
click at [931, 88] on div "single-neutral-actions-information Applicants" at bounding box center [941, 91] width 258 height 36
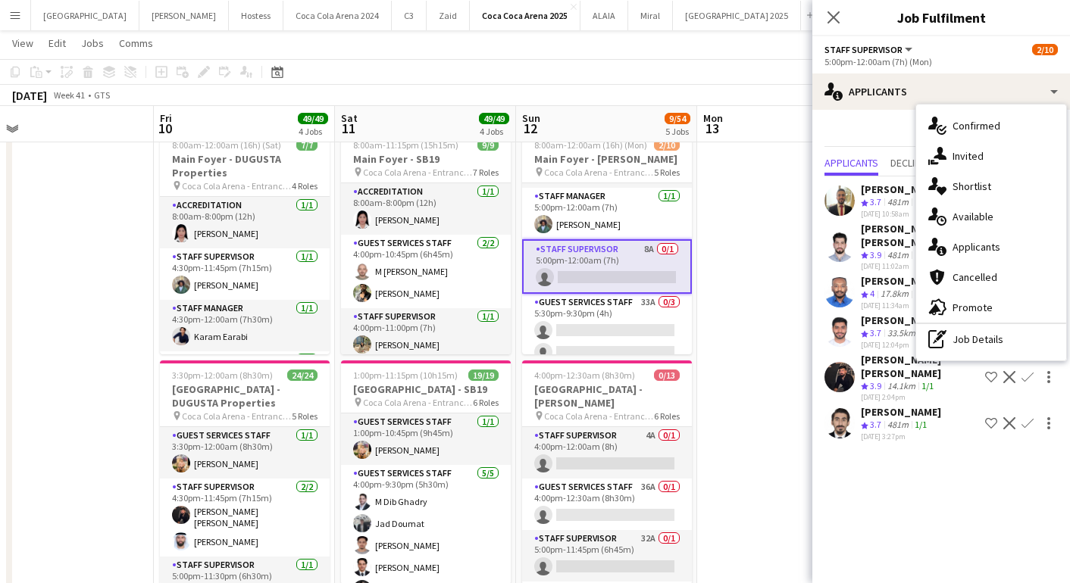
click at [852, 129] on div "Send notification" at bounding box center [940, 134] width 233 height 25
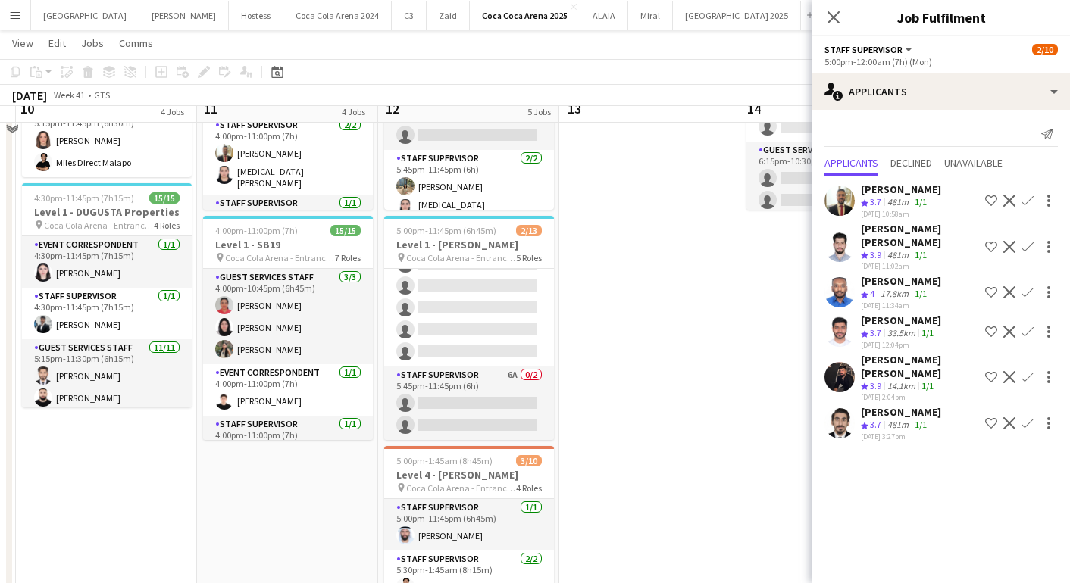
scroll to position [652, 0]
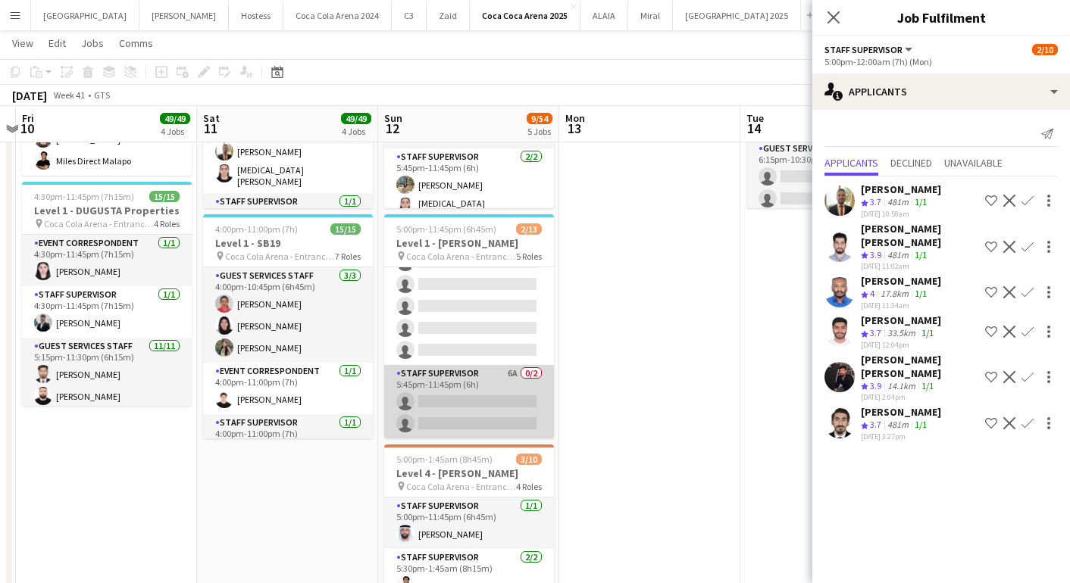
click at [501, 414] on app-card-role "Staff Supervisor 6A 0/2 5:45pm-11:45pm (6h) single-neutral-actions single-neutr…" at bounding box center [469, 401] width 170 height 73
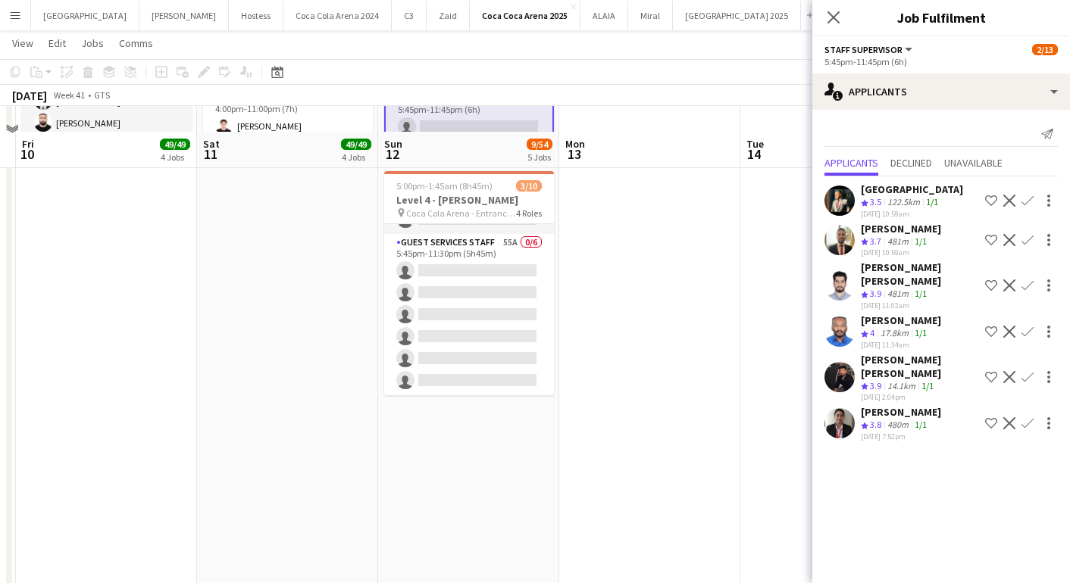
scroll to position [158, 0]
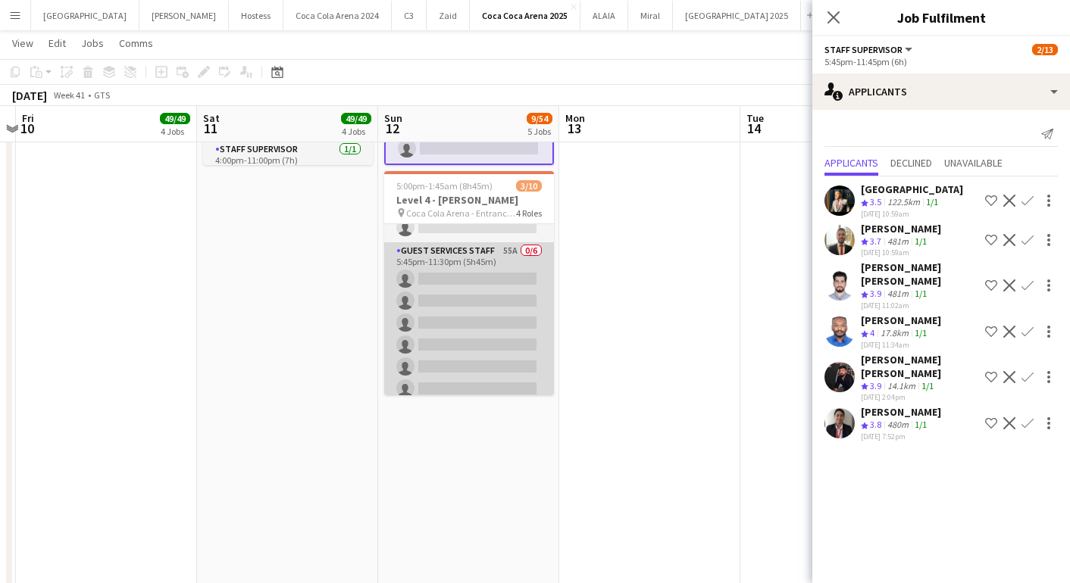
click at [452, 339] on app-card-role "Guest Services Staff 55A 0/6 5:45pm-11:30pm (5h45m) single-neutral-actions sing…" at bounding box center [469, 322] width 170 height 161
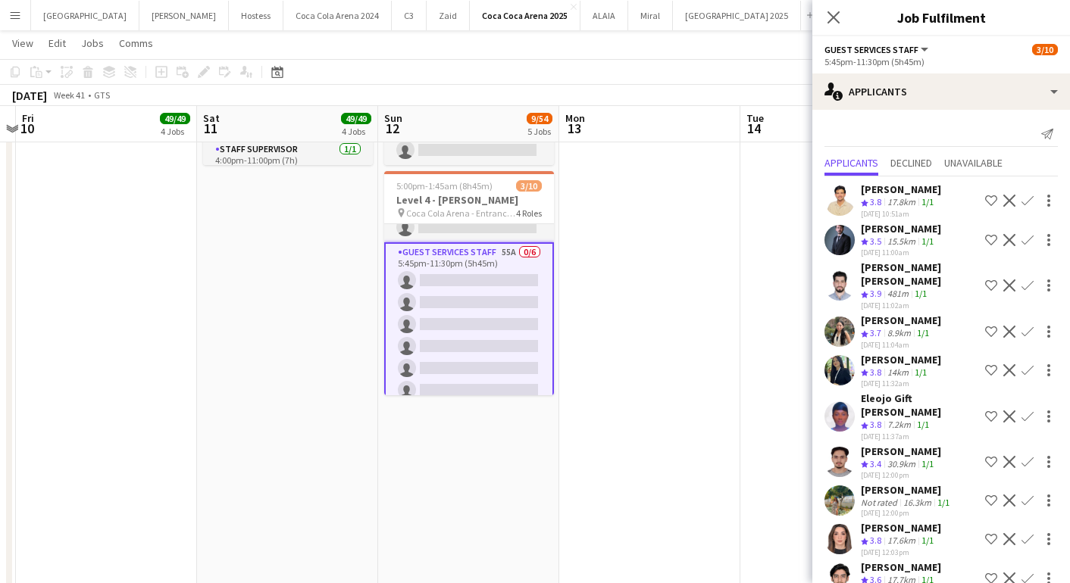
click at [1027, 196] on app-icon "Confirm" at bounding box center [1027, 201] width 12 height 12
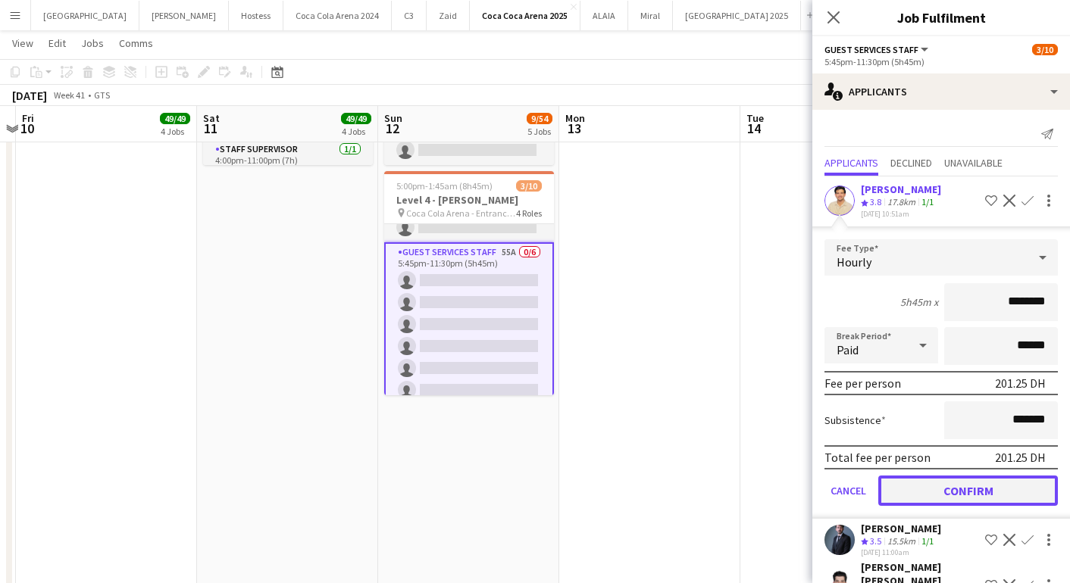
click at [1003, 495] on button "Confirm" at bounding box center [968, 491] width 180 height 30
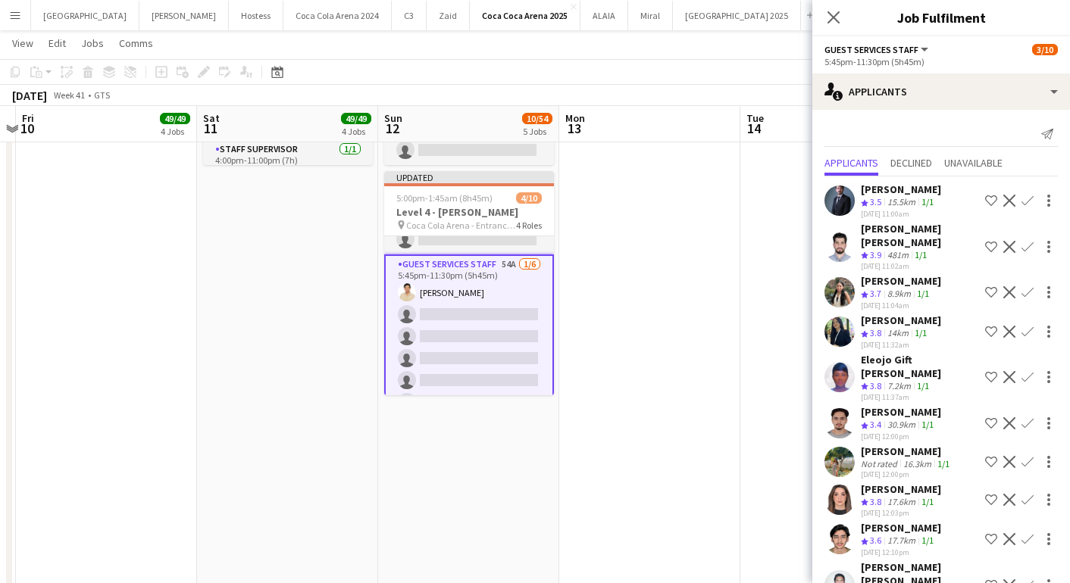
click at [1024, 293] on app-icon "Confirm" at bounding box center [1027, 292] width 12 height 12
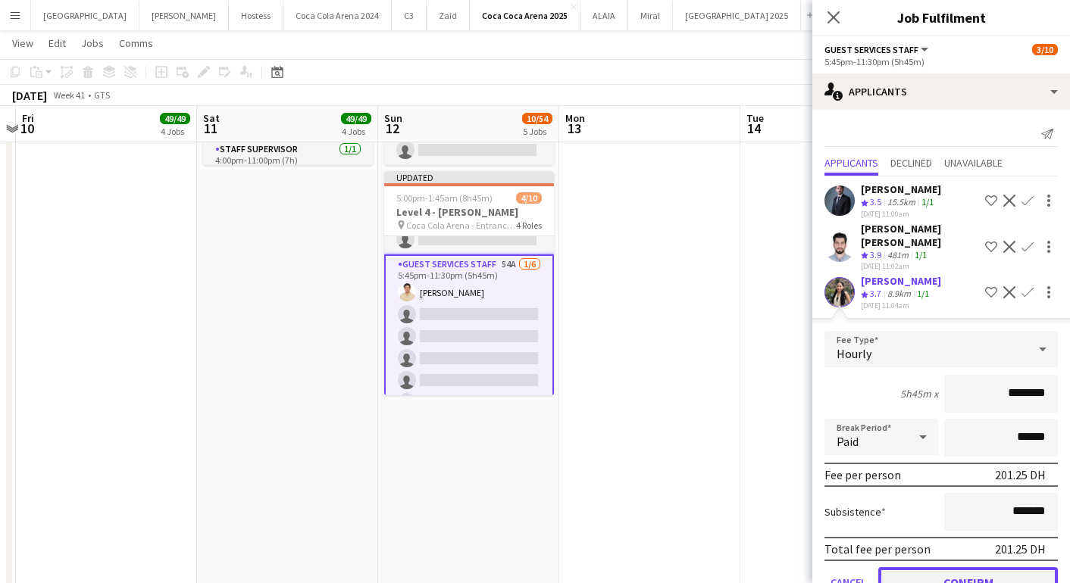
click at [966, 578] on button "Confirm" at bounding box center [968, 582] width 180 height 30
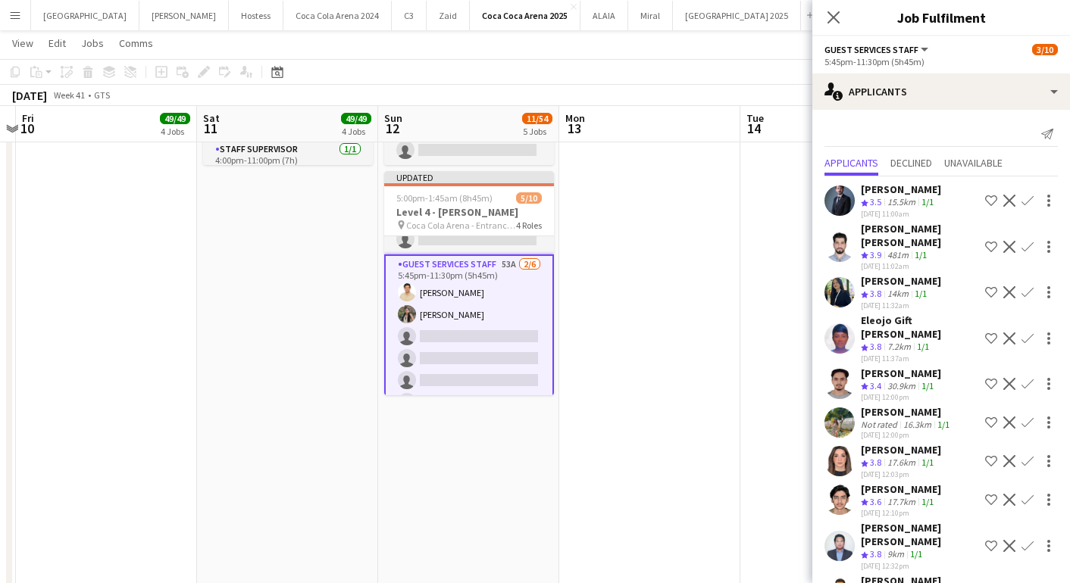
click at [1025, 289] on app-icon "Confirm" at bounding box center [1027, 292] width 12 height 12
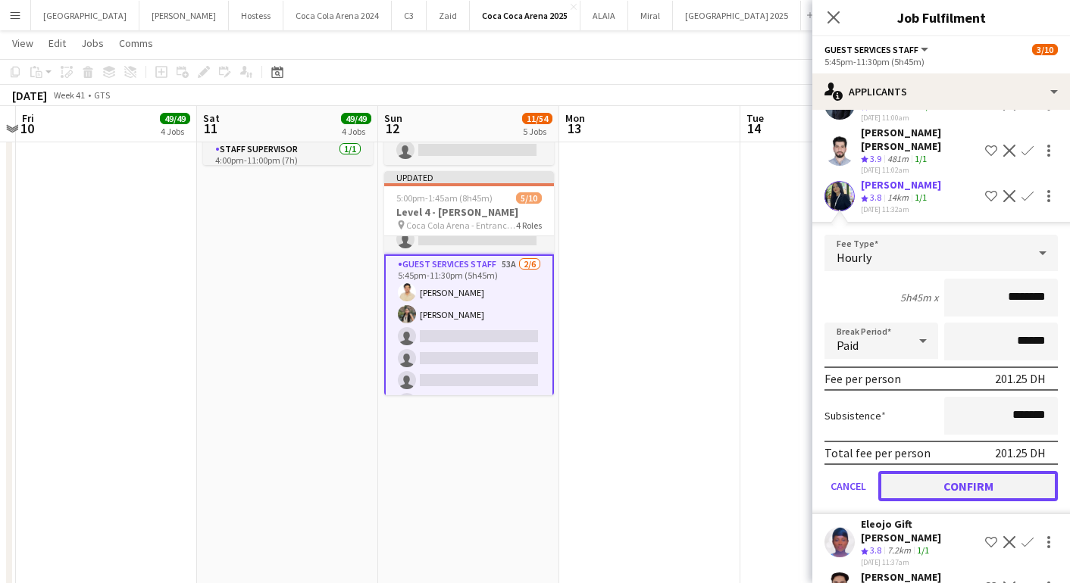
click at [978, 487] on button "Confirm" at bounding box center [968, 486] width 180 height 30
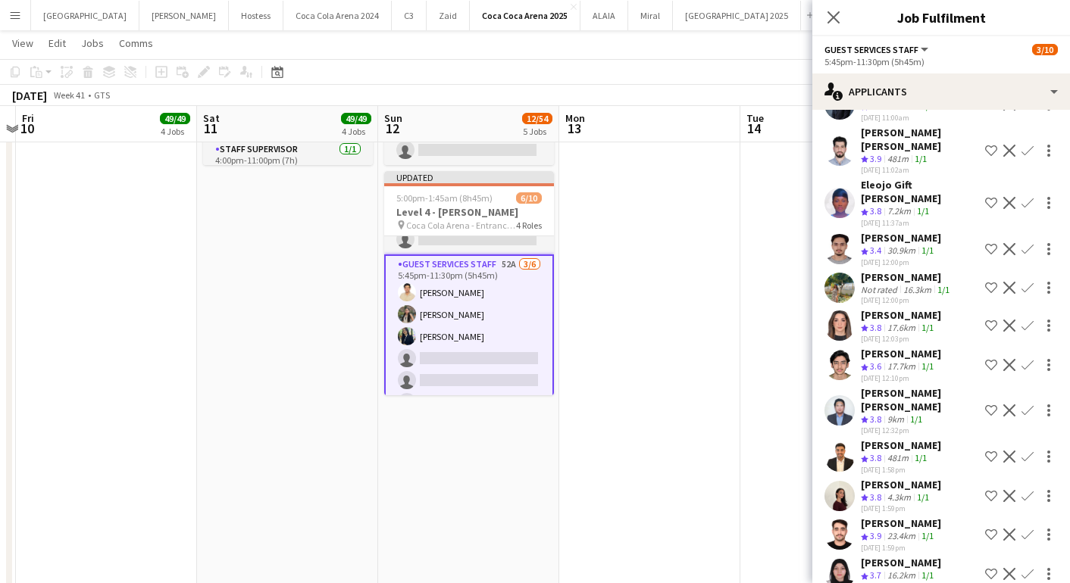
click at [1021, 282] on app-icon "Confirm" at bounding box center [1027, 288] width 12 height 12
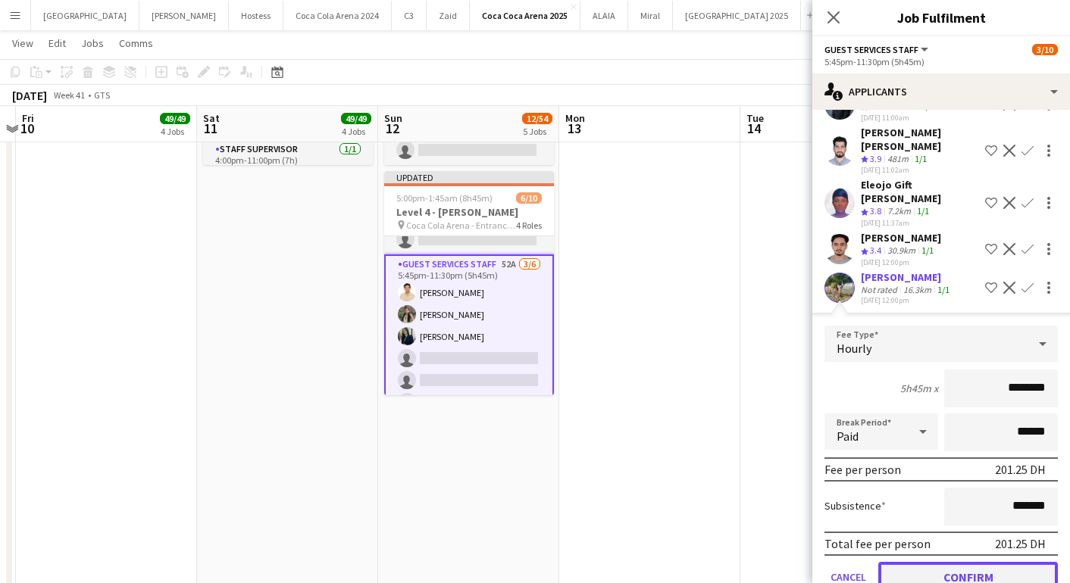
click at [972, 562] on button "Confirm" at bounding box center [968, 577] width 180 height 30
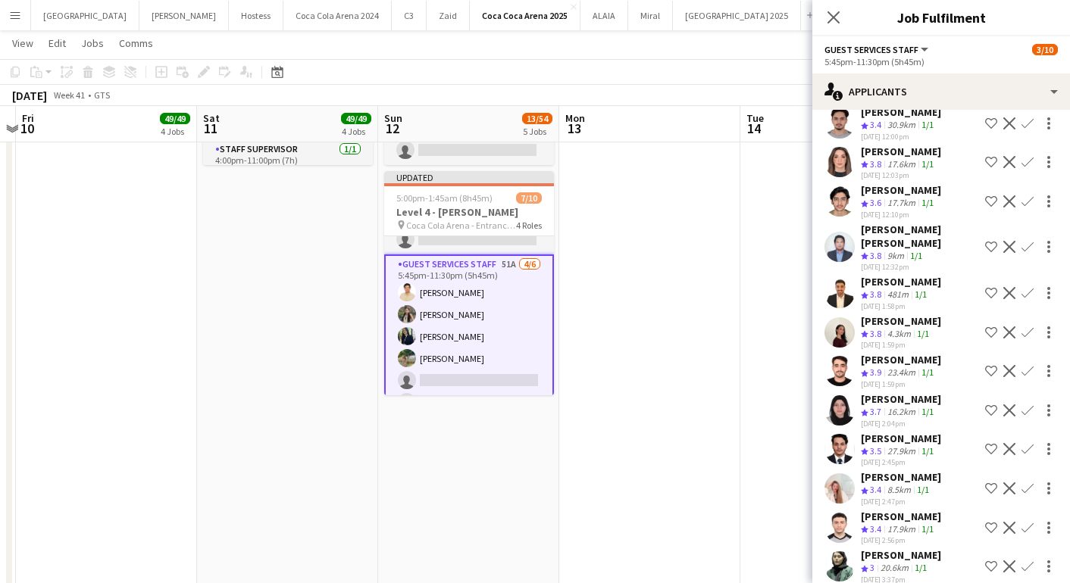
click at [1021, 241] on app-icon "Confirm" at bounding box center [1027, 247] width 12 height 12
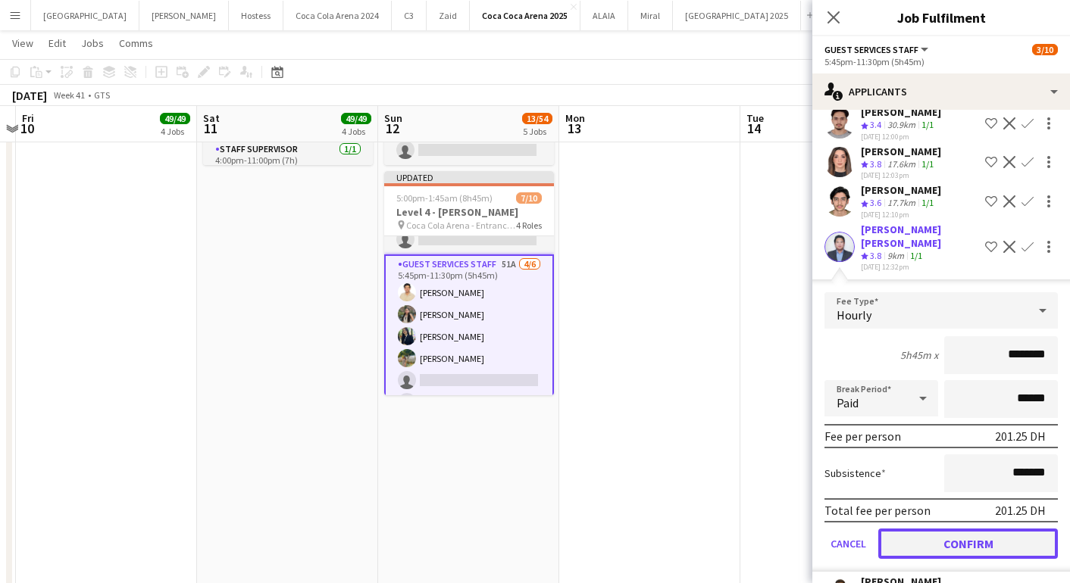
click at [931, 529] on button "Confirm" at bounding box center [968, 544] width 180 height 30
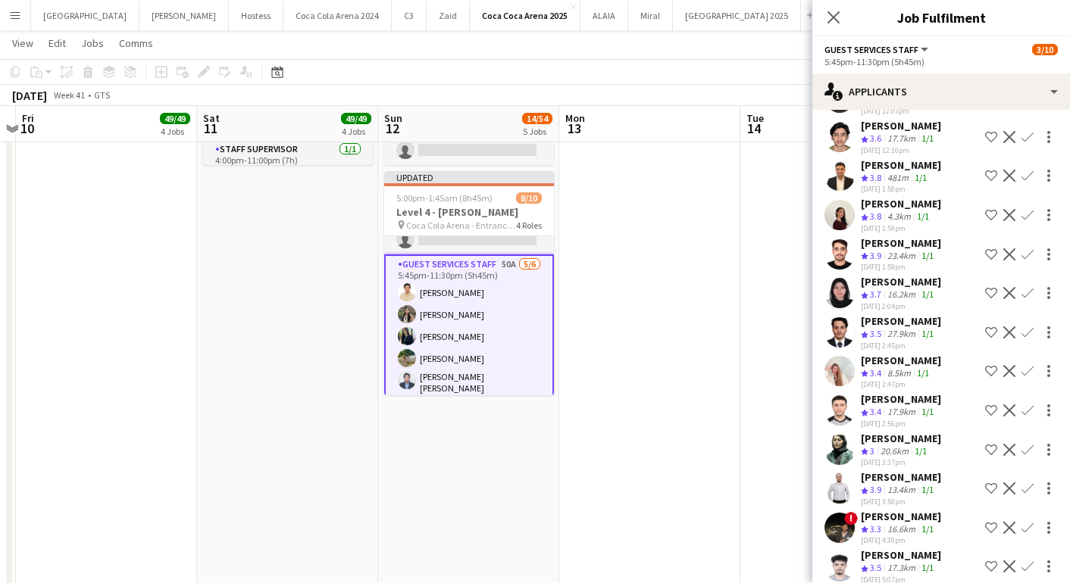
click at [1022, 444] on app-icon "Confirm" at bounding box center [1027, 450] width 12 height 12
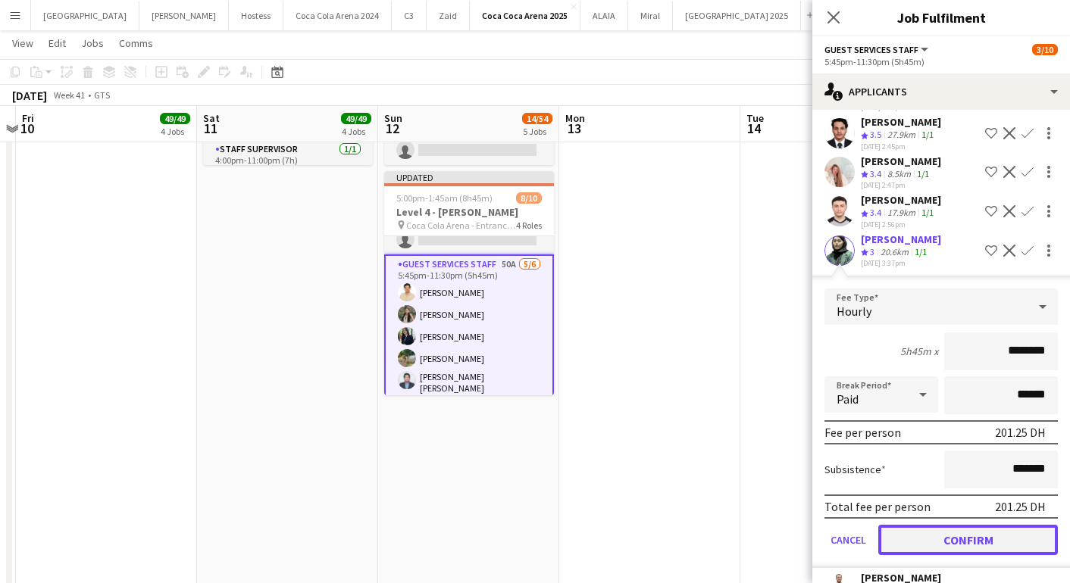
click at [961, 525] on button "Confirm" at bounding box center [968, 540] width 180 height 30
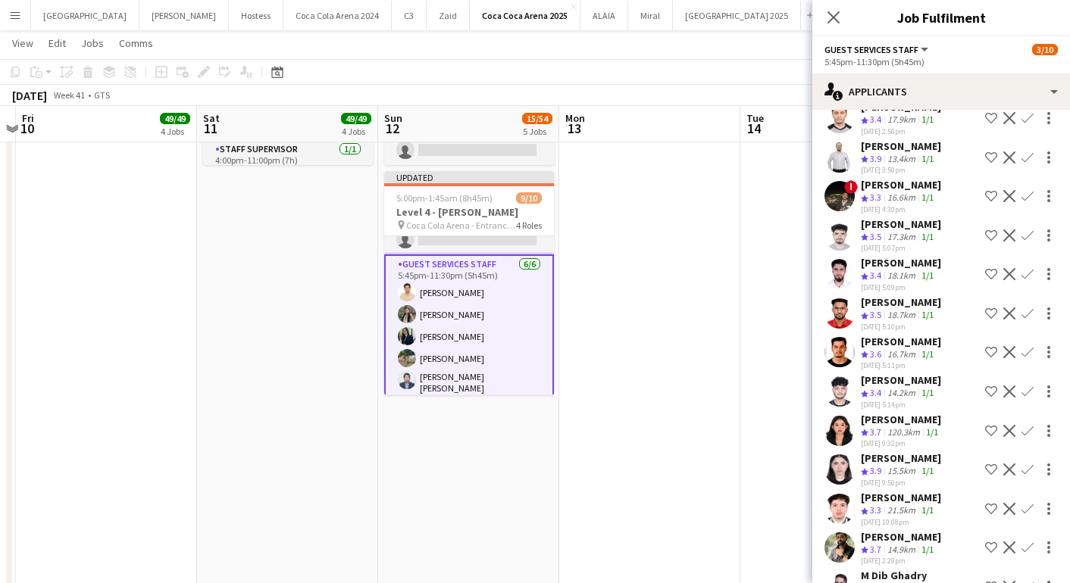
click at [1027, 425] on app-icon "Confirm" at bounding box center [1027, 431] width 12 height 12
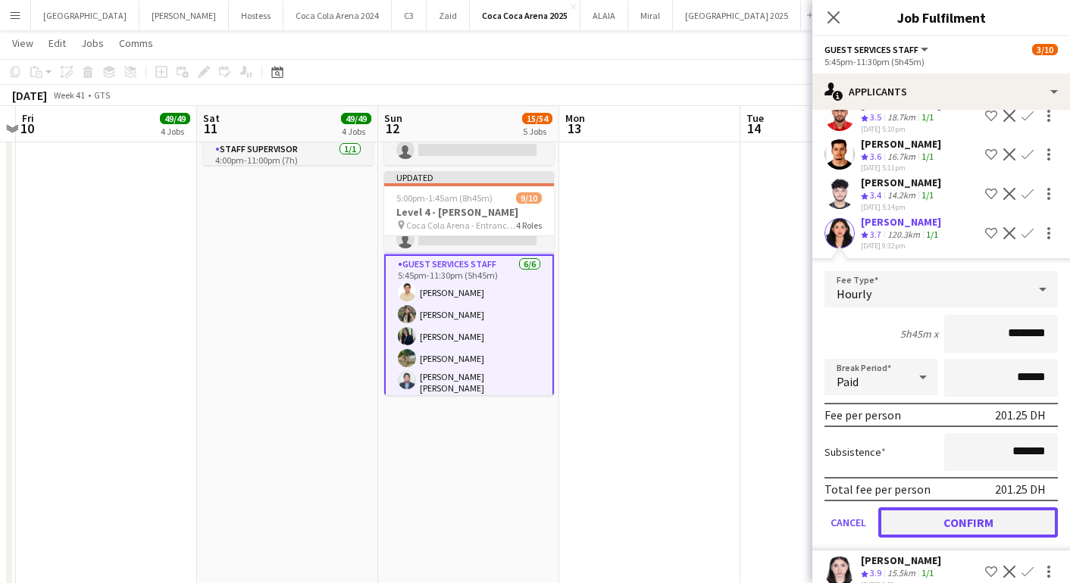
click at [972, 508] on button "Confirm" at bounding box center [968, 523] width 180 height 30
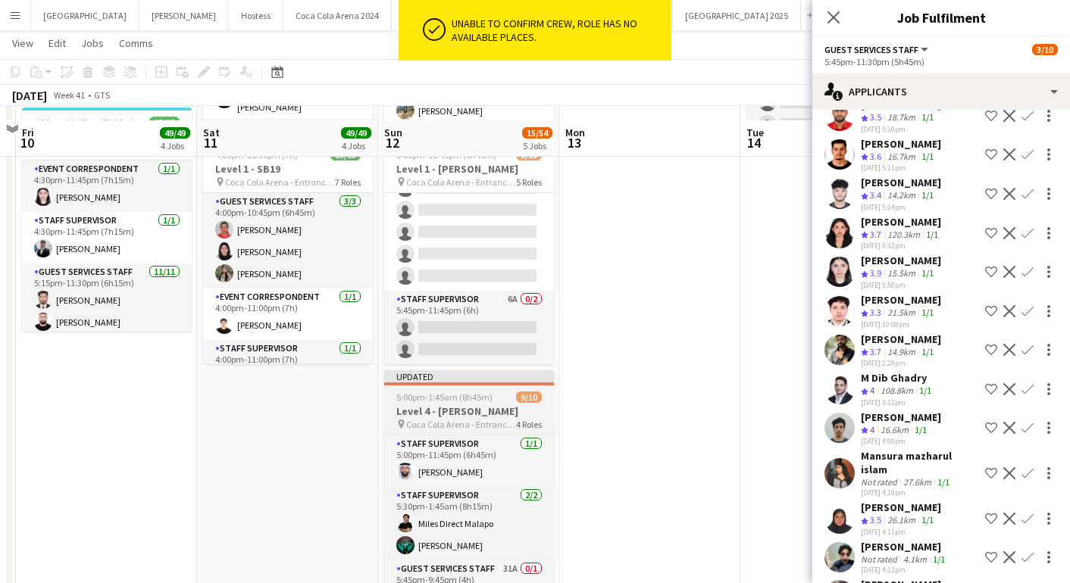
scroll to position [704, 0]
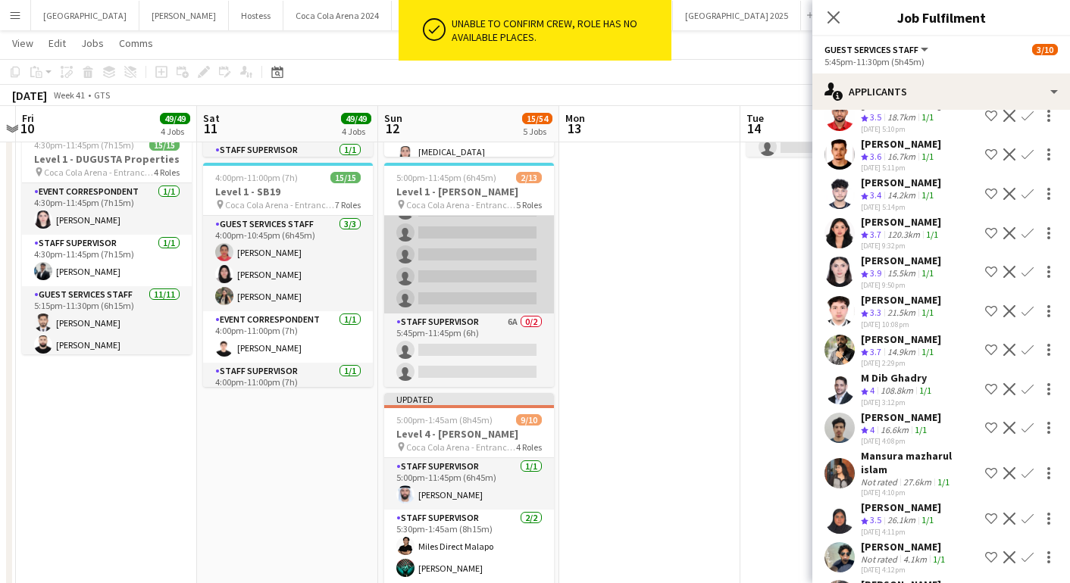
click at [481, 277] on app-card-role "Guest Services Staff 58A 0/8 5:45pm-11:30pm (5h45m) single-neutral-actions sing…" at bounding box center [469, 210] width 170 height 205
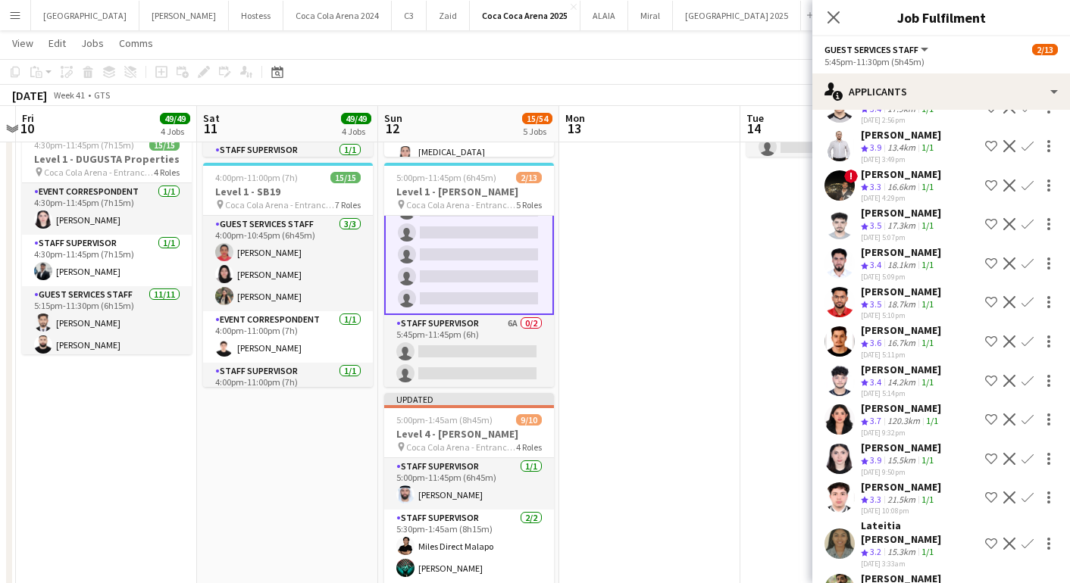
scroll to position [630, 0]
click at [1027, 412] on app-icon "Confirm" at bounding box center [1027, 418] width 12 height 12
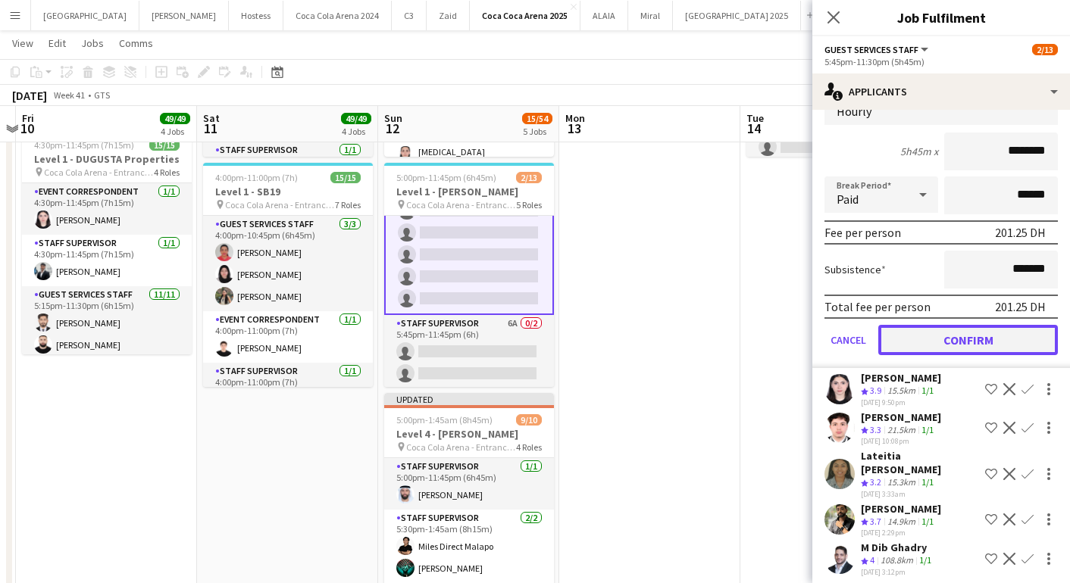
click at [920, 325] on button "Confirm" at bounding box center [968, 340] width 180 height 30
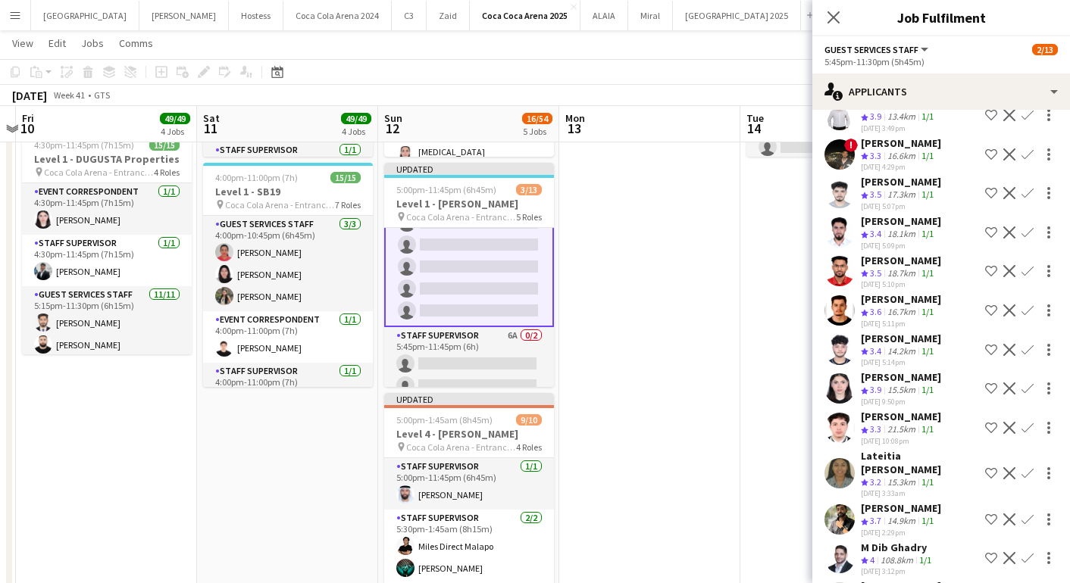
scroll to position [687, 0]
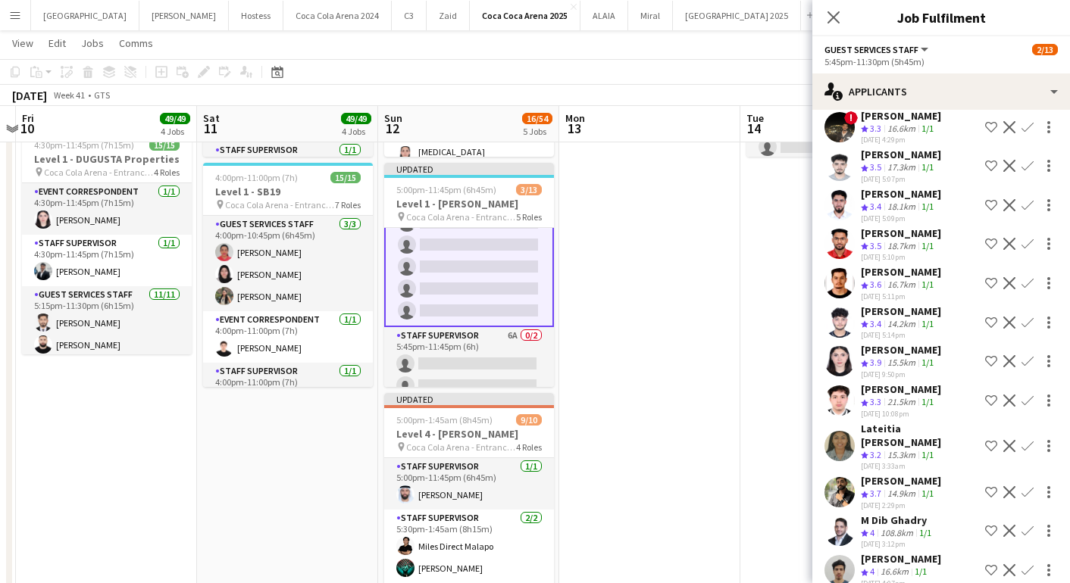
click at [1019, 437] on button "Confirm" at bounding box center [1027, 446] width 18 height 18
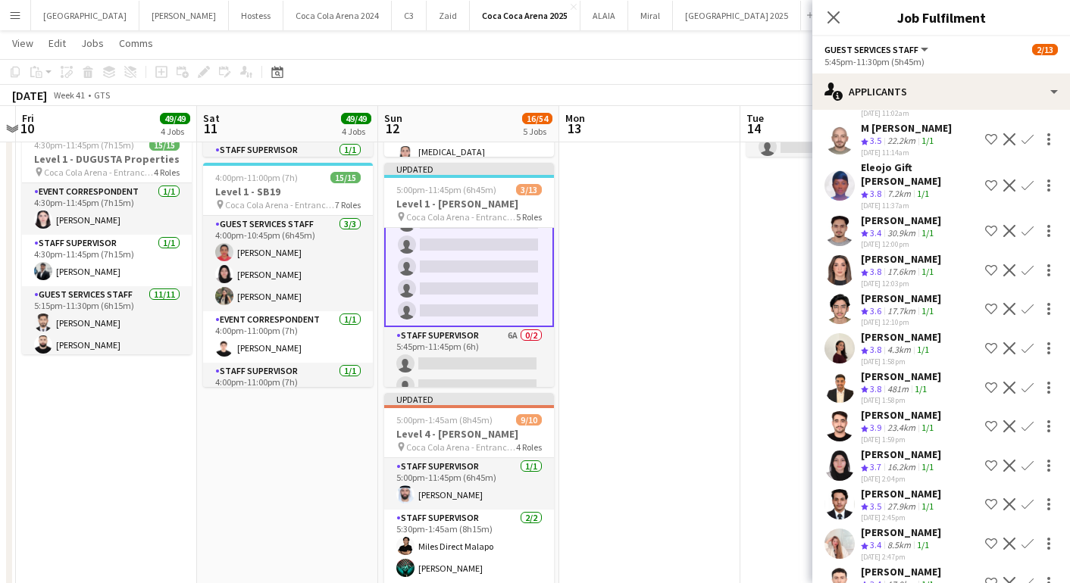
scroll to position [134, 0]
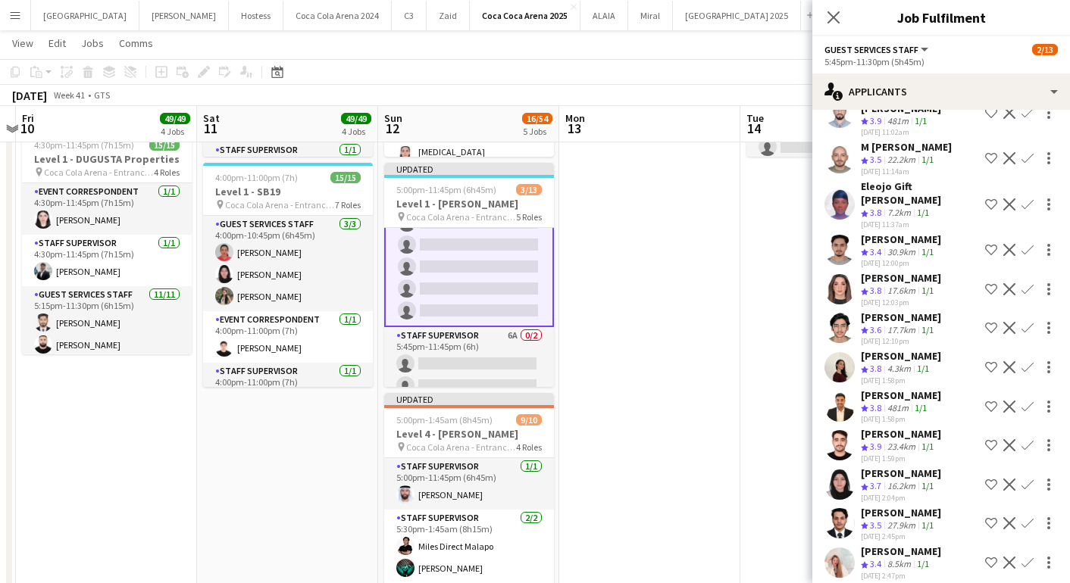
click at [1028, 200] on app-icon "Confirm" at bounding box center [1027, 205] width 12 height 12
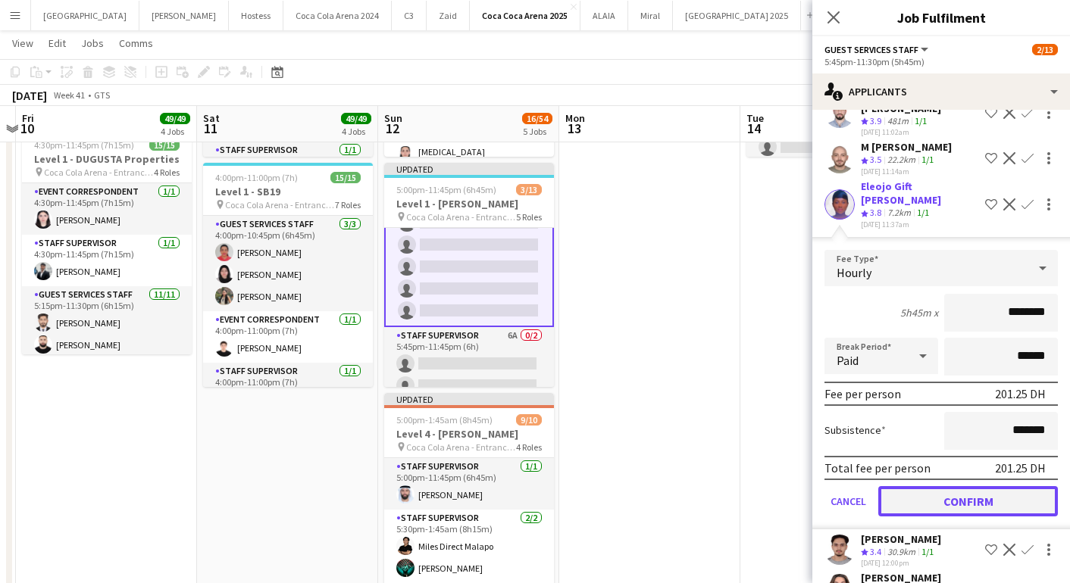
click at [968, 490] on button "Confirm" at bounding box center [968, 501] width 180 height 30
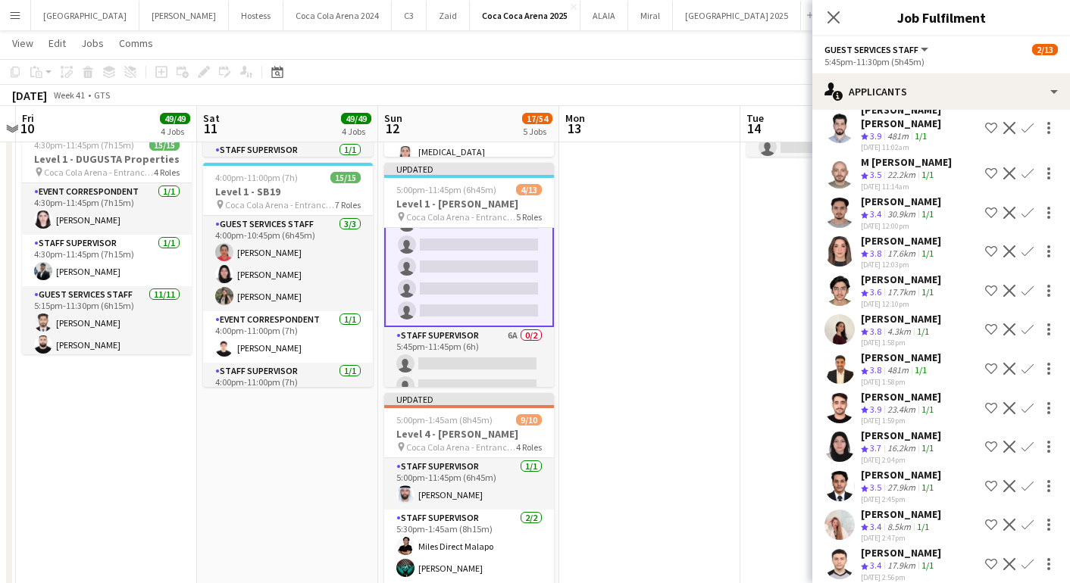
scroll to position [117, 0]
click at [1029, 255] on app-icon "Confirm" at bounding box center [1027, 253] width 12 height 12
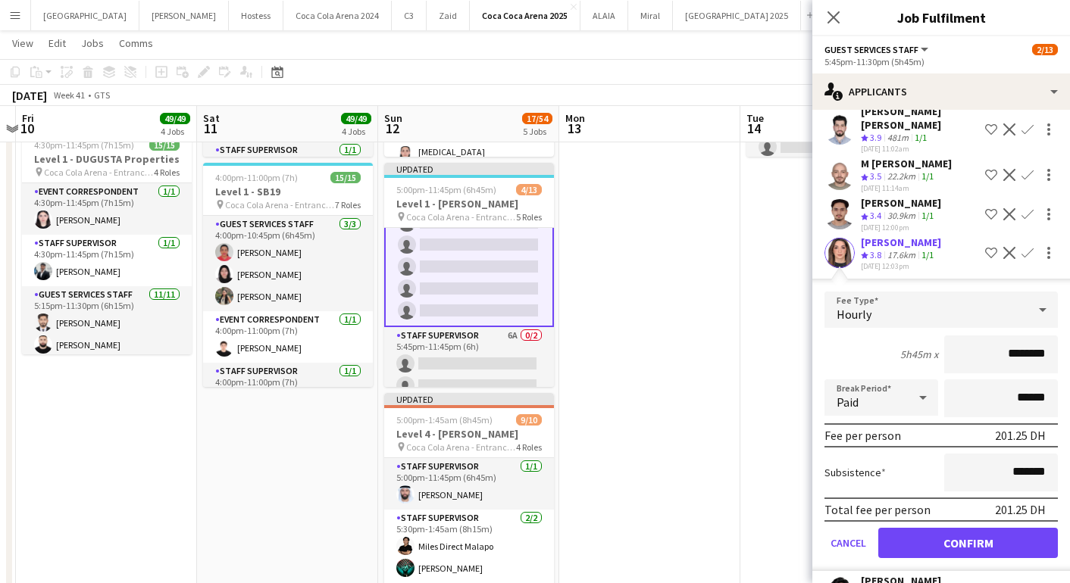
click at [891, 249] on div "17.6km" at bounding box center [901, 255] width 34 height 13
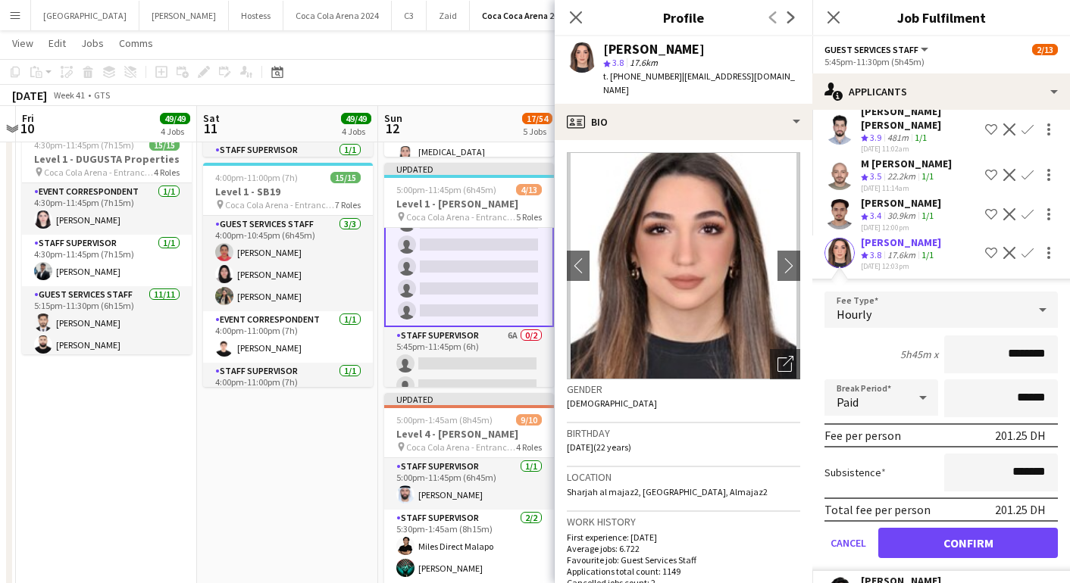
click at [885, 245] on div "[PERSON_NAME]" at bounding box center [901, 243] width 80 height 14
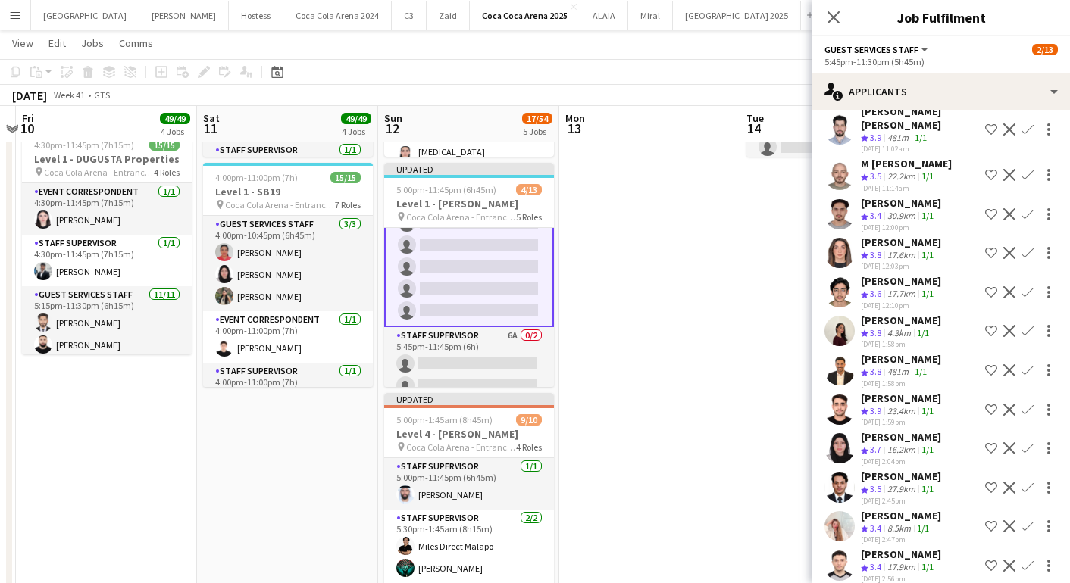
click at [1029, 330] on app-icon "Confirm" at bounding box center [1027, 331] width 12 height 12
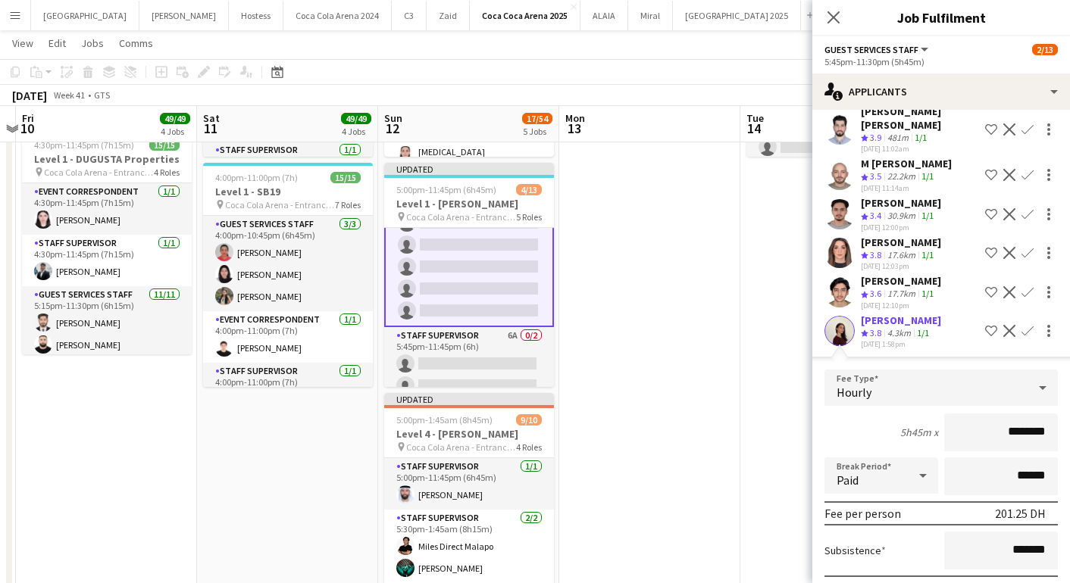
click at [922, 327] on app-skills-label "1/1" at bounding box center [923, 332] width 12 height 11
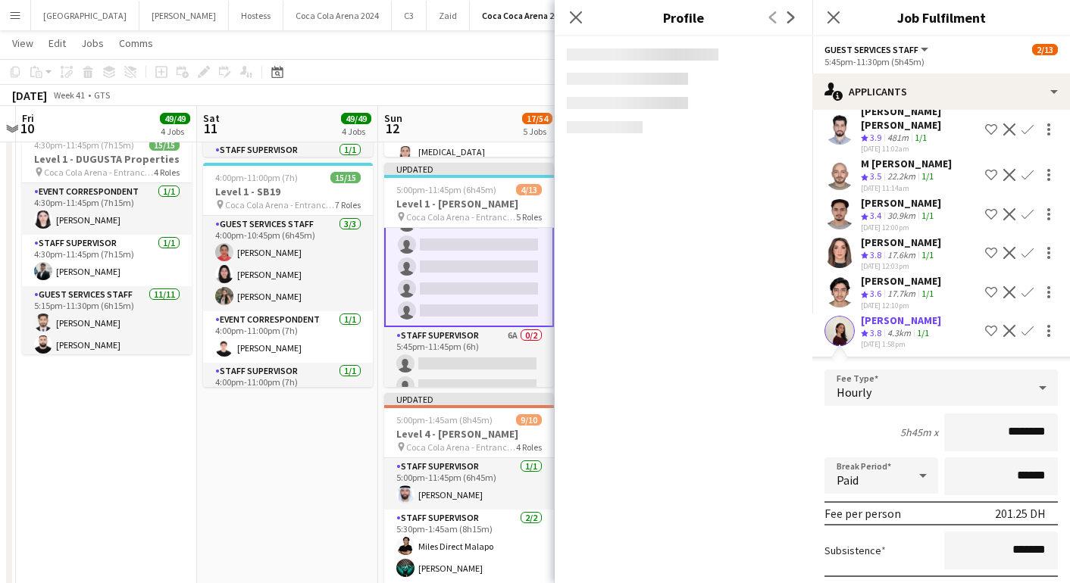
click at [915, 320] on div "[PERSON_NAME]" at bounding box center [901, 321] width 80 height 14
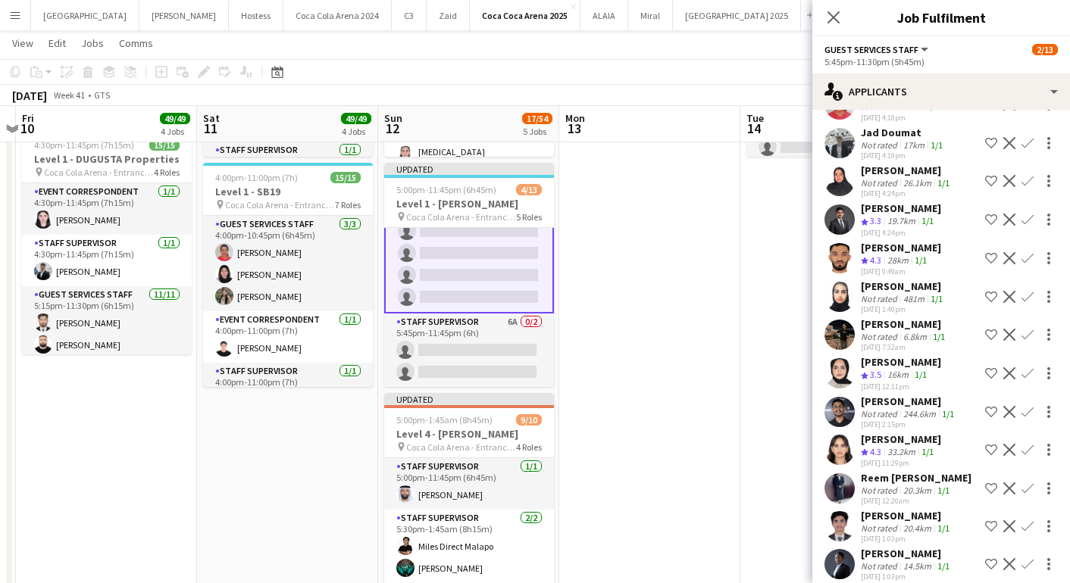
scroll to position [1396, 0]
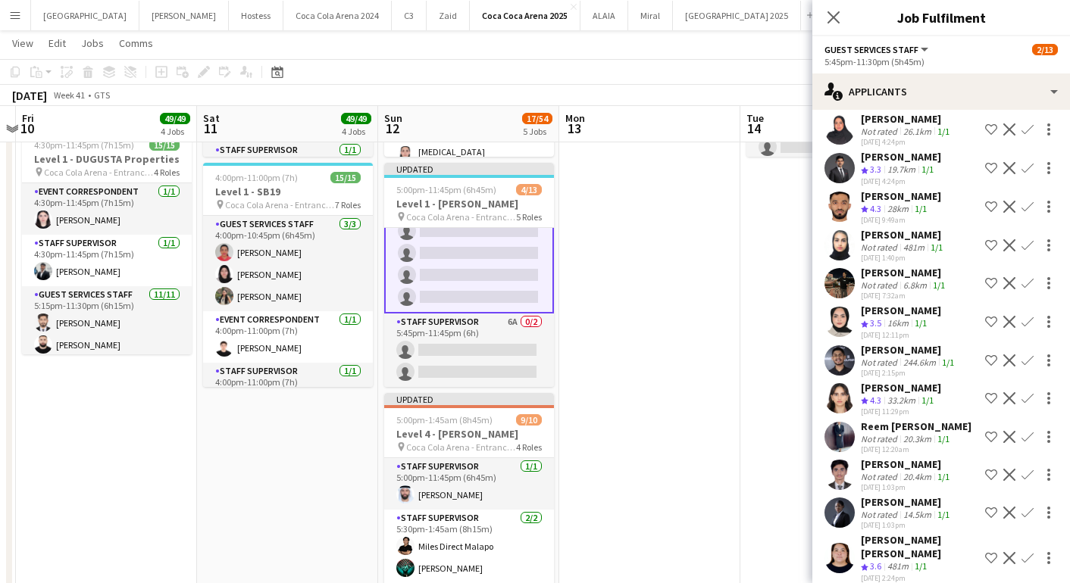
click at [1027, 552] on app-icon "Confirm" at bounding box center [1027, 558] width 12 height 12
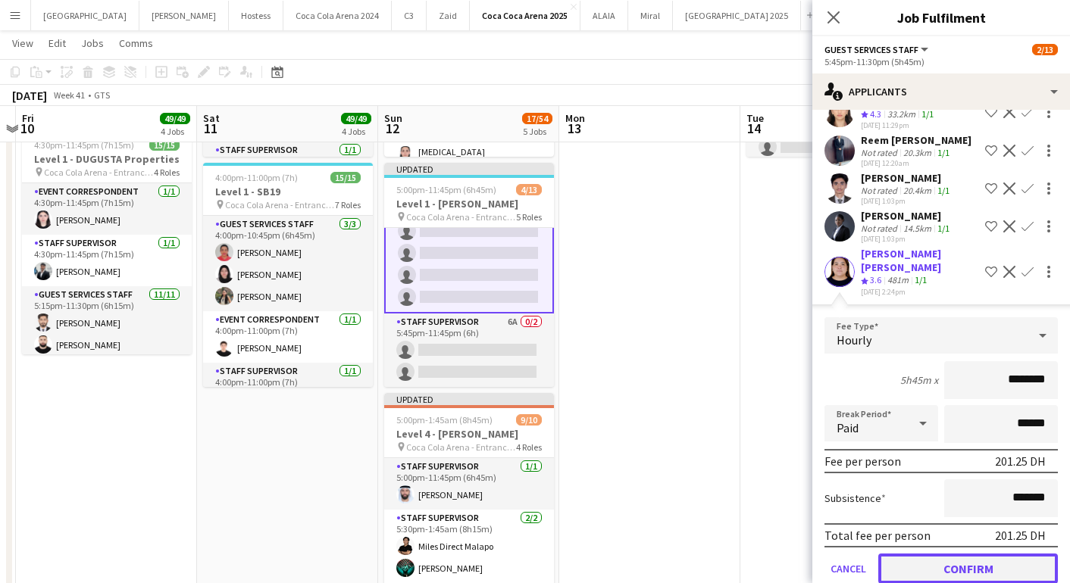
click at [967, 554] on button "Confirm" at bounding box center [968, 569] width 180 height 30
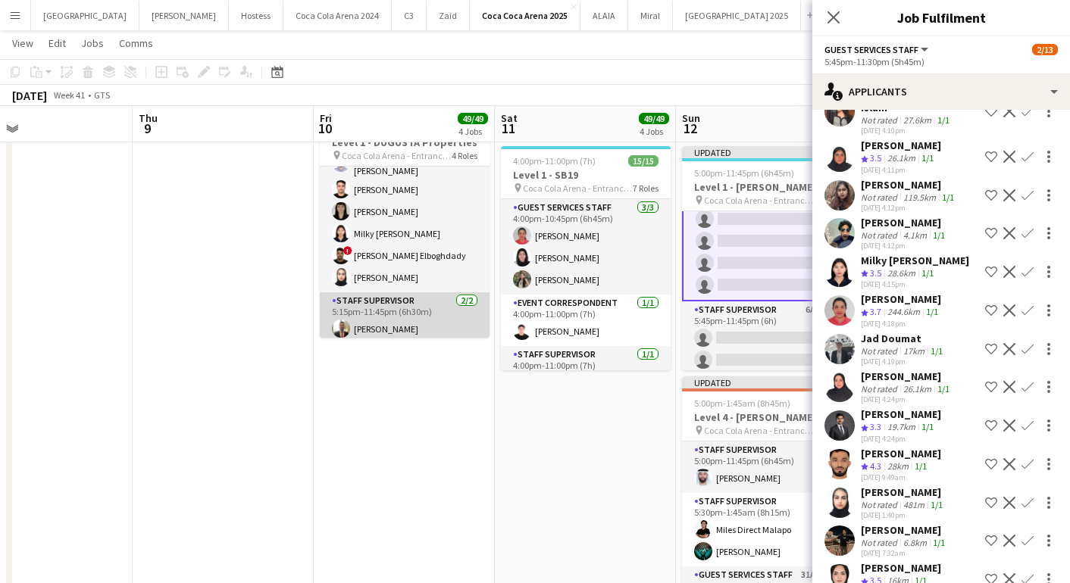
scroll to position [254, 0]
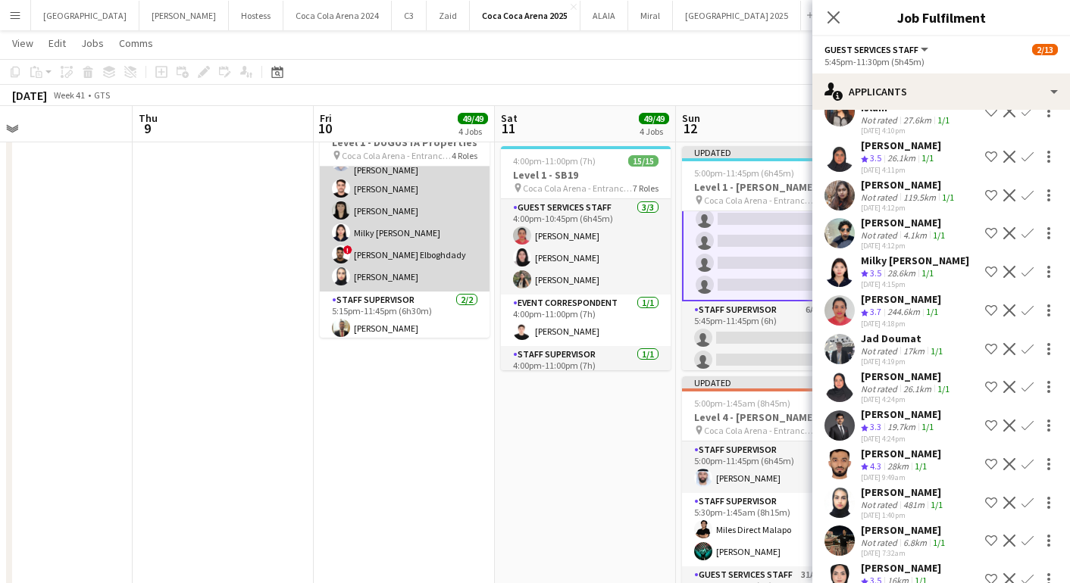
click at [382, 277] on app-card-role "Guest Services Staff [DATE] 5:15pm-11:30pm (6h15m) [PERSON_NAME] [PERSON_NAME] …" at bounding box center [405, 154] width 170 height 276
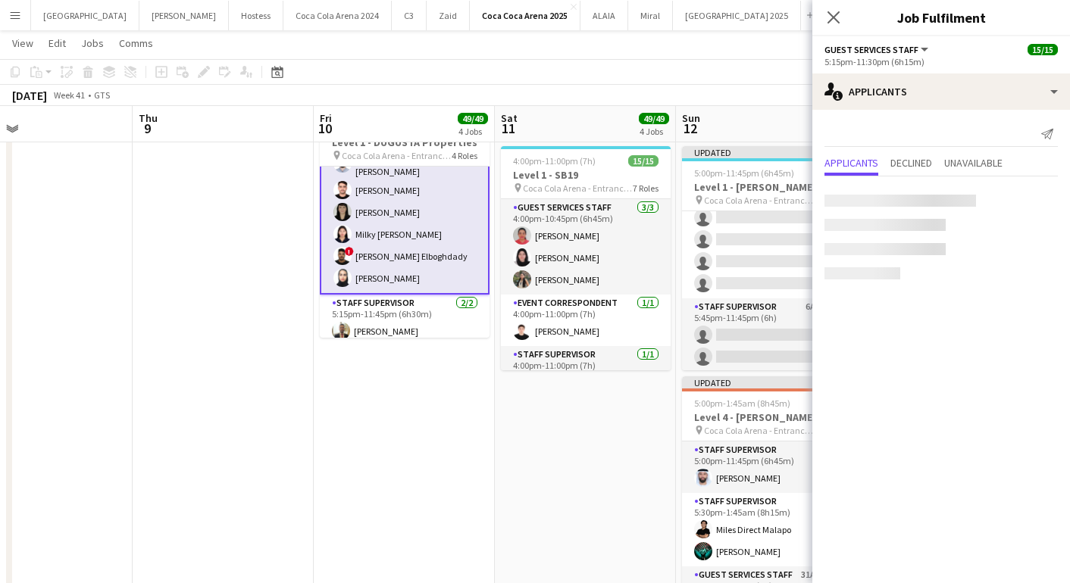
scroll to position [255, 0]
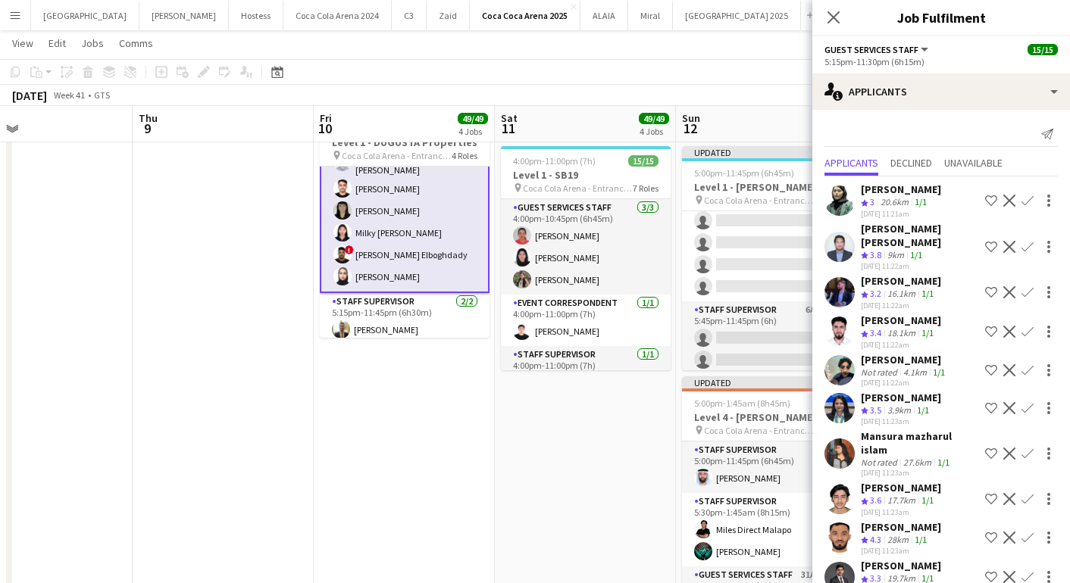
click at [374, 277] on app-card-role "Guest Services Staff [DATE] 5:15pm-11:30pm (6h15m) [PERSON_NAME] [PERSON_NAME] …" at bounding box center [405, 153] width 170 height 279
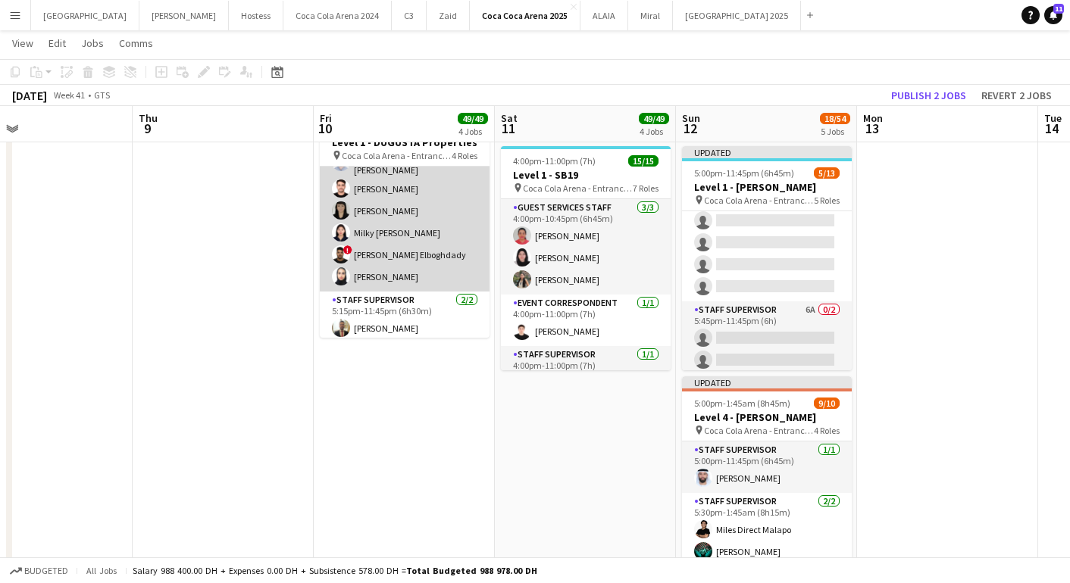
click at [374, 277] on app-card-role "Guest Services Staff [DATE] 5:15pm-11:30pm (6h15m) [PERSON_NAME] [PERSON_NAME] …" at bounding box center [405, 154] width 170 height 276
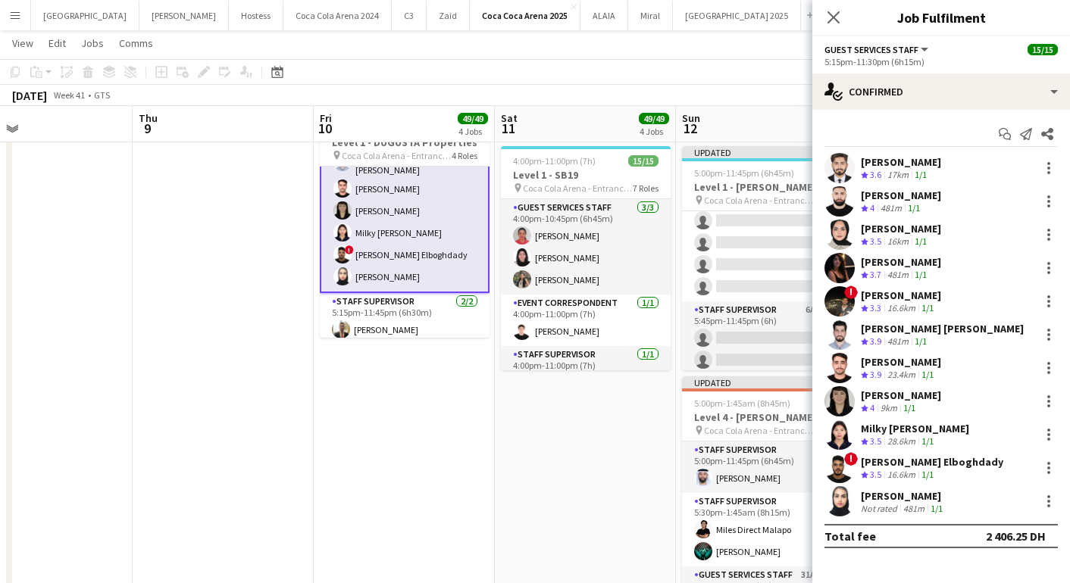
click at [837, 499] on app-user-avatar at bounding box center [839, 501] width 30 height 30
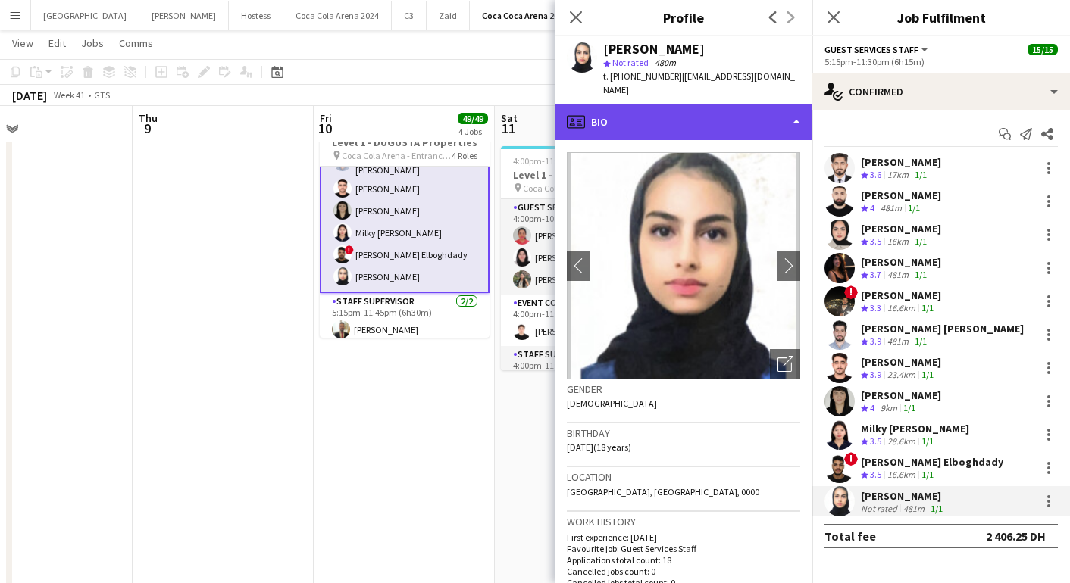
click at [743, 109] on div "profile Bio" at bounding box center [684, 122] width 258 height 36
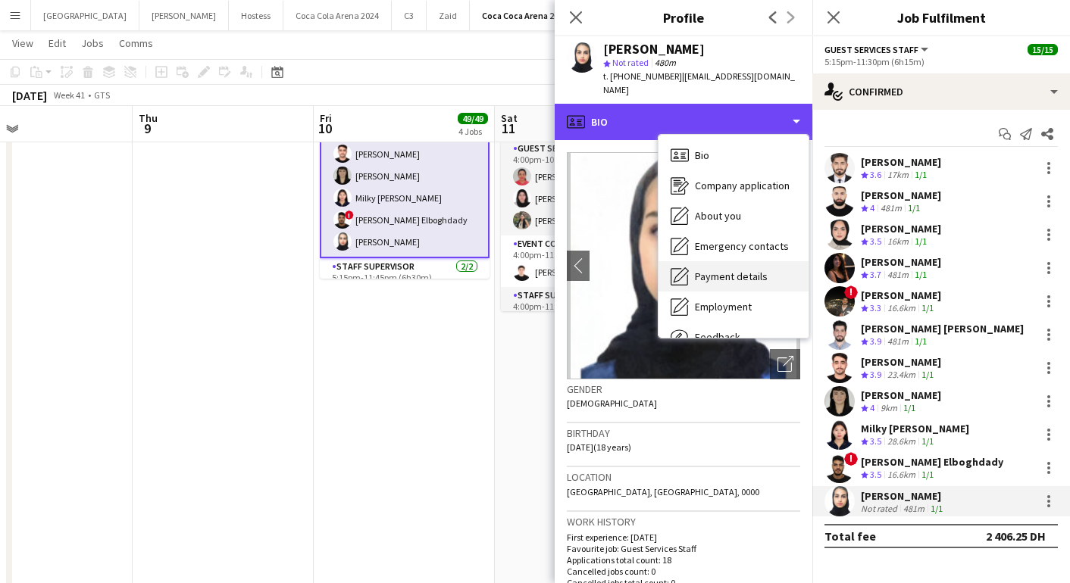
scroll to position [52, 0]
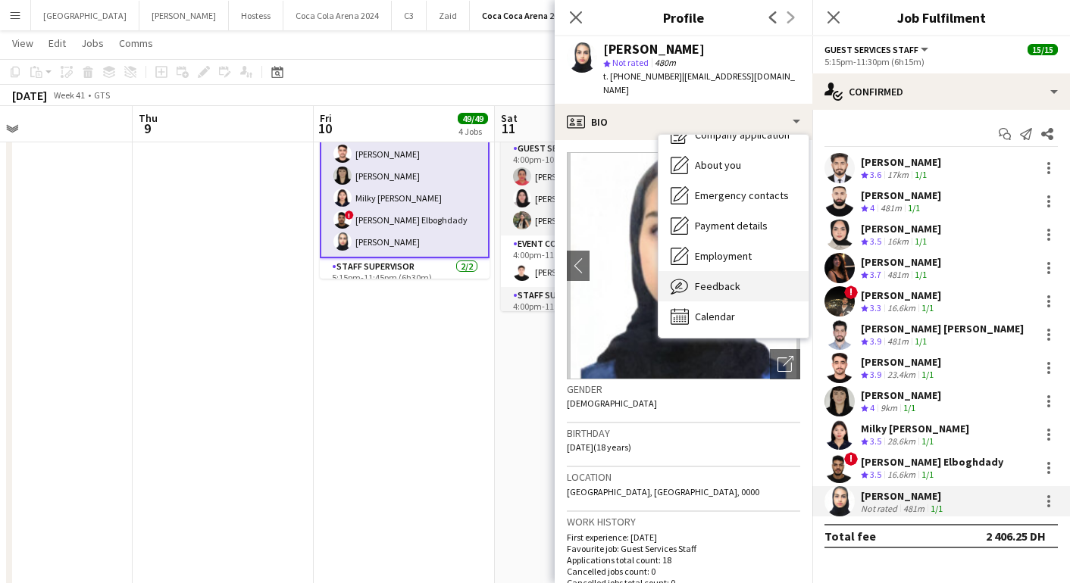
click at [728, 280] on div "Feedback Feedback" at bounding box center [733, 286] width 150 height 30
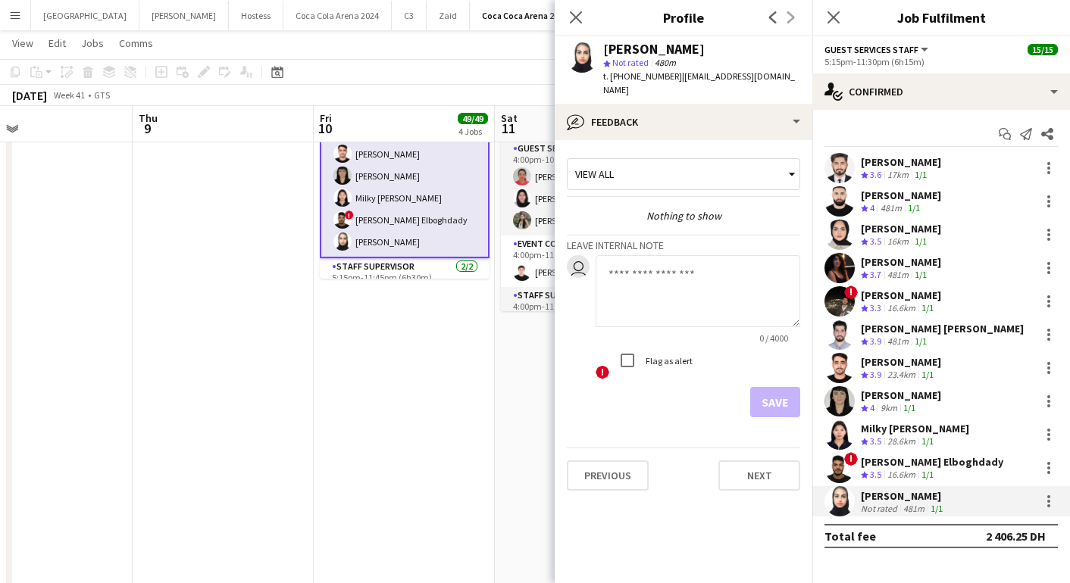
click at [634, 287] on textarea at bounding box center [698, 291] width 205 height 72
type textarea "**********"
click at [771, 387] on button "Save" at bounding box center [775, 402] width 50 height 30
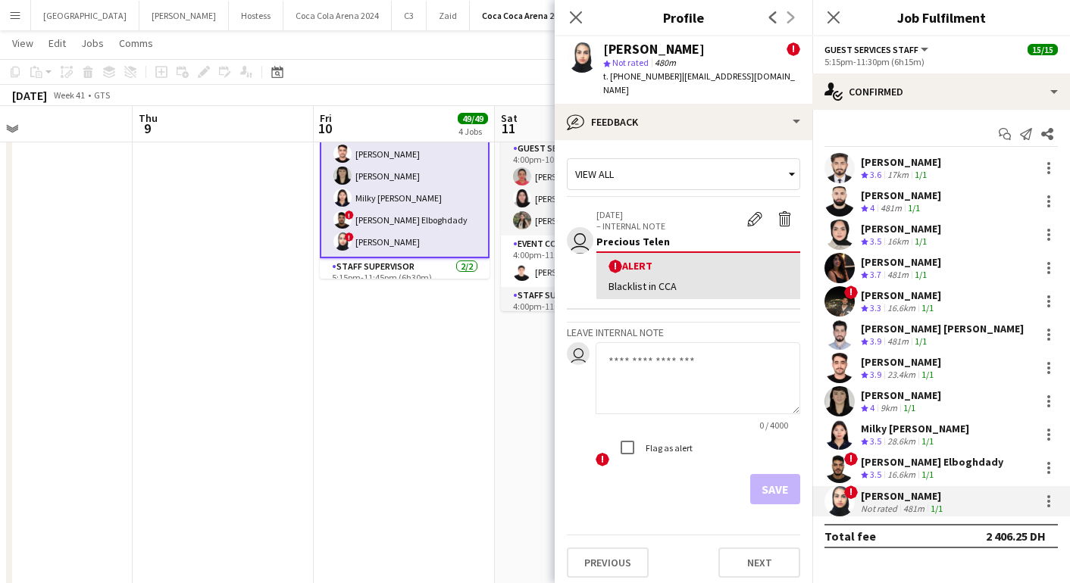
click at [383, 217] on app-card-role "Guest Services Staff [DATE] 5:15pm-11:30pm (6h15m) [PERSON_NAME] [PERSON_NAME] …" at bounding box center [405, 119] width 170 height 279
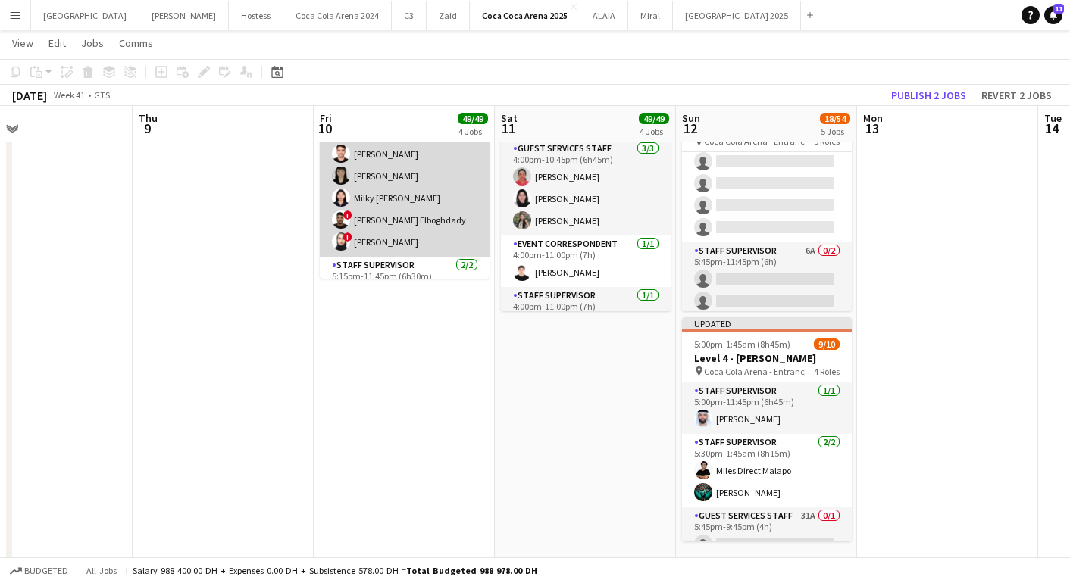
click at [383, 217] on app-card-role "Guest Services Staff [DATE] 5:15pm-11:30pm (6h15m) [PERSON_NAME] [PERSON_NAME] …" at bounding box center [405, 119] width 170 height 276
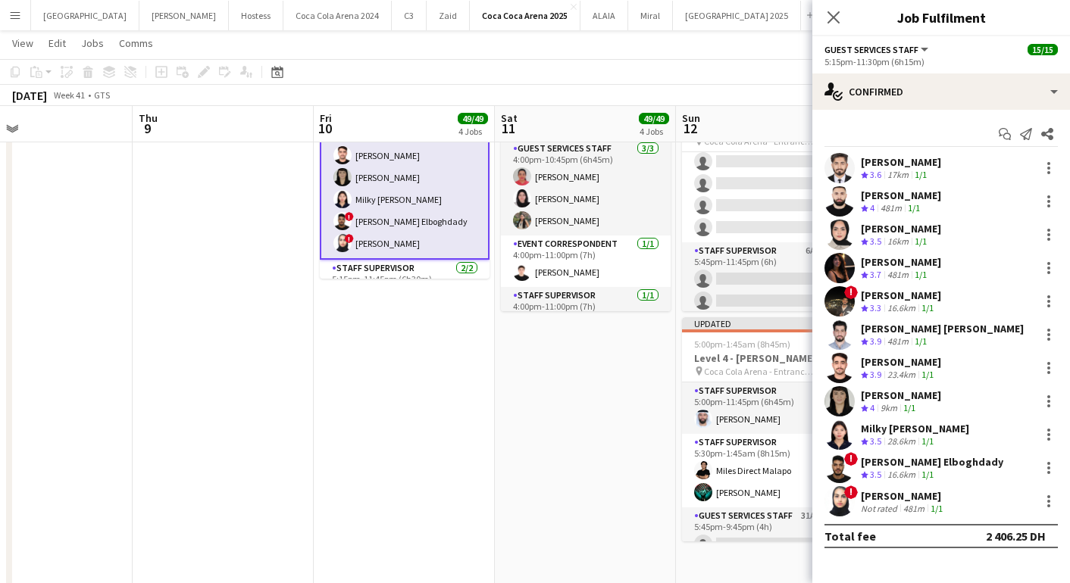
scroll to position [231, 0]
click at [836, 294] on app-user-avatar at bounding box center [839, 301] width 30 height 30
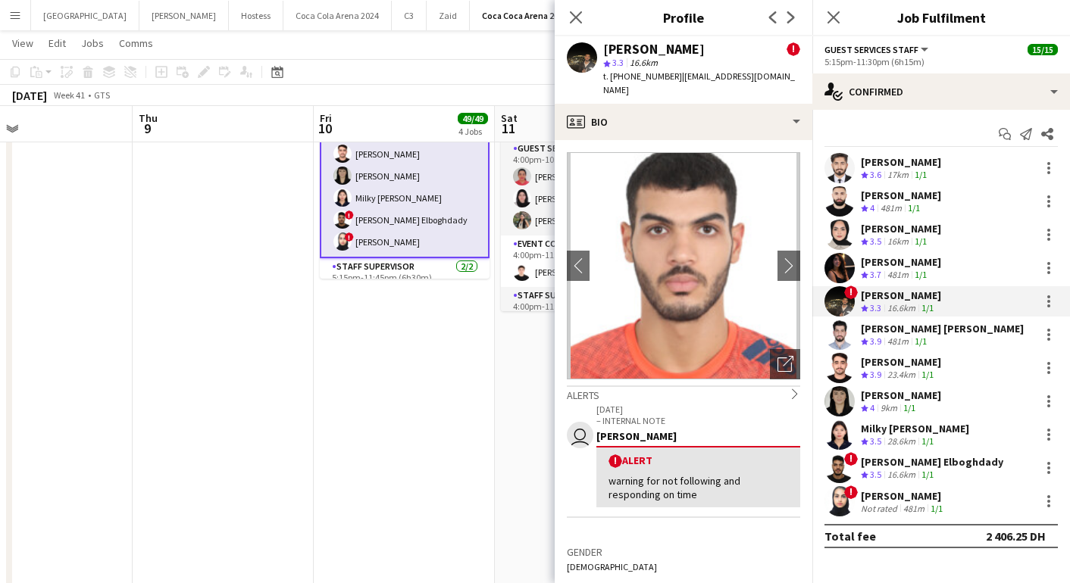
click at [778, 474] on div "warning for not following and responding on time" at bounding box center [698, 487] width 180 height 27
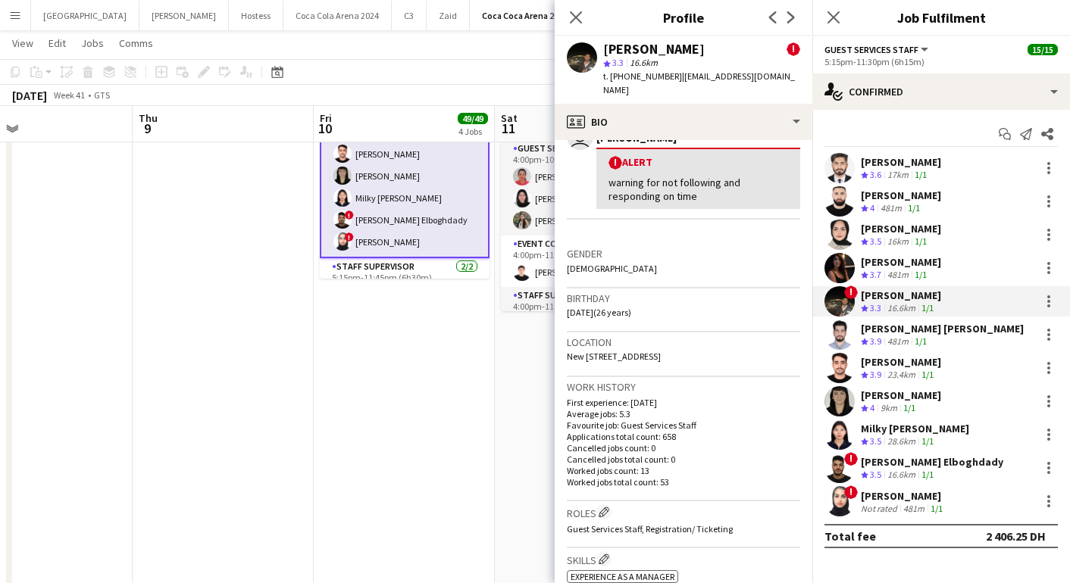
scroll to position [360, 0]
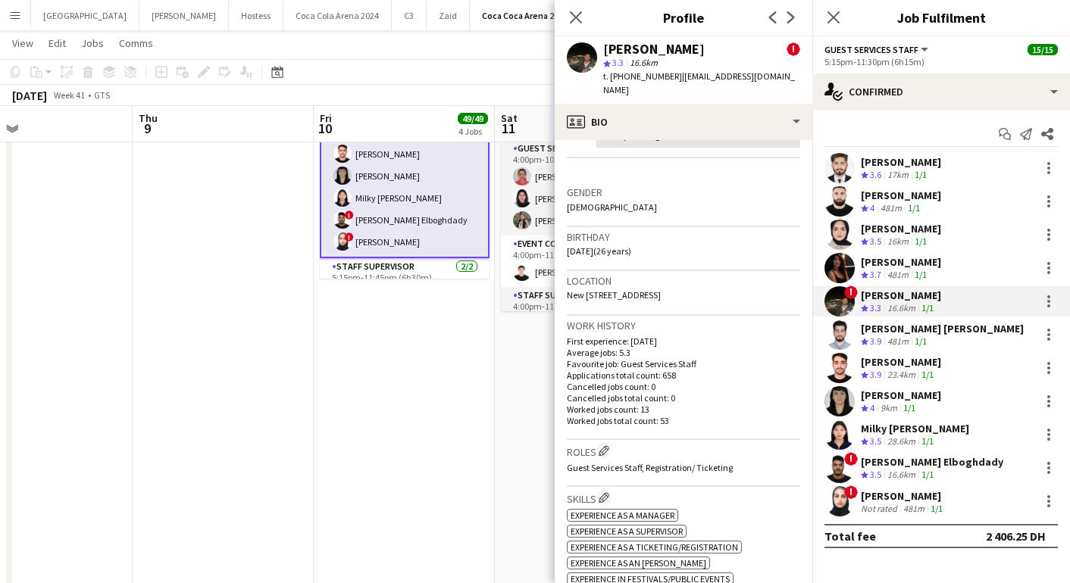
click at [354, 232] on app-card-role "Guest Services Staff [DATE] 5:15pm-11:30pm (6h15m) [PERSON_NAME] [PERSON_NAME] …" at bounding box center [405, 119] width 170 height 279
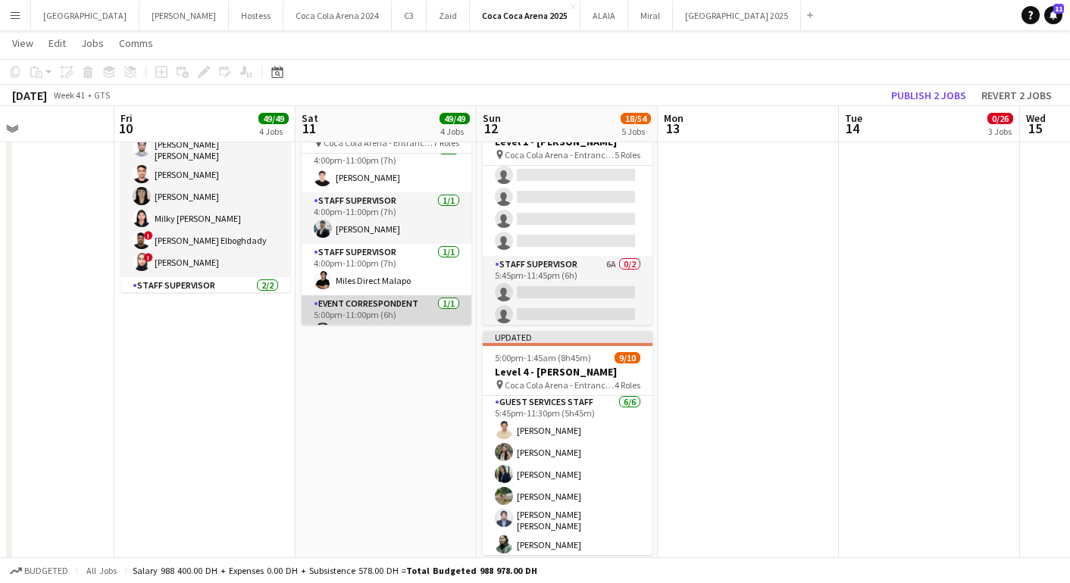
scroll to position [0, 439]
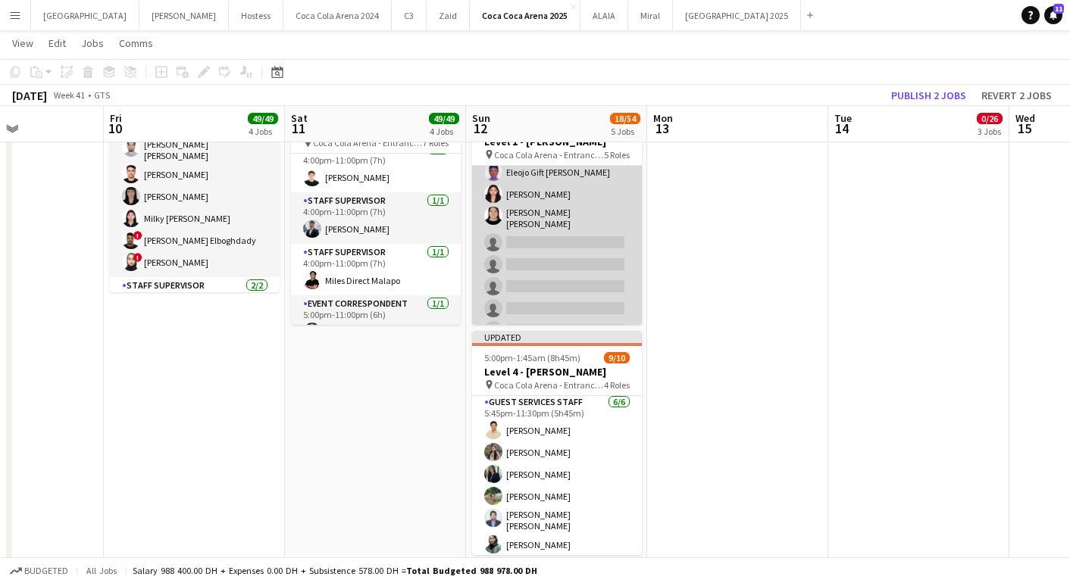
click at [541, 292] on app-card-role "Guest Services Staff 55A [DATE] 5:45pm-11:30pm (5h45m) Eleojo Gift [PERSON_NAME…" at bounding box center [557, 241] width 170 height 210
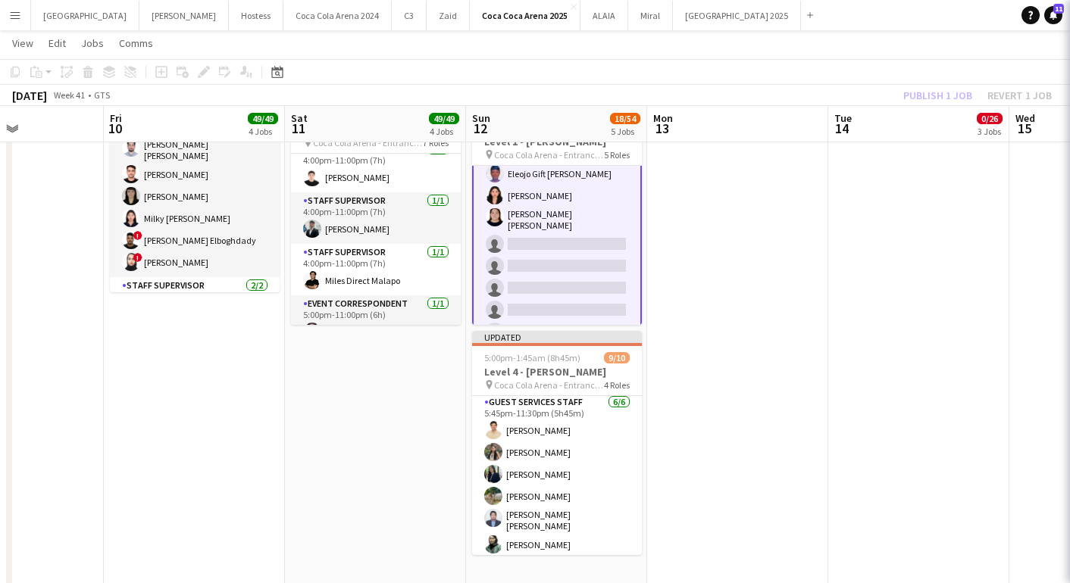
scroll to position [186, 0]
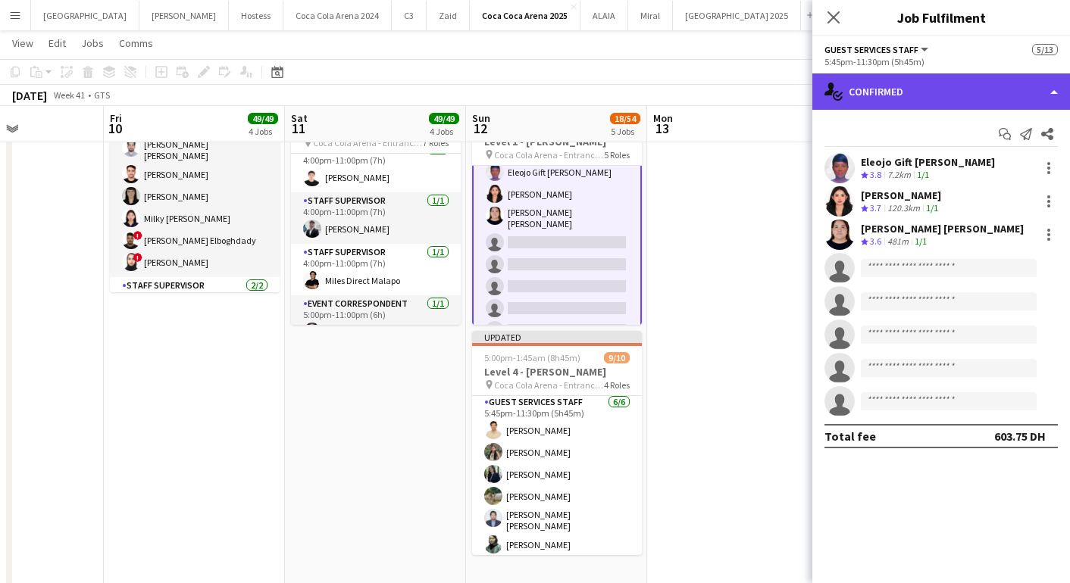
click at [941, 95] on div "single-neutral-actions-check-2 Confirmed" at bounding box center [941, 91] width 258 height 36
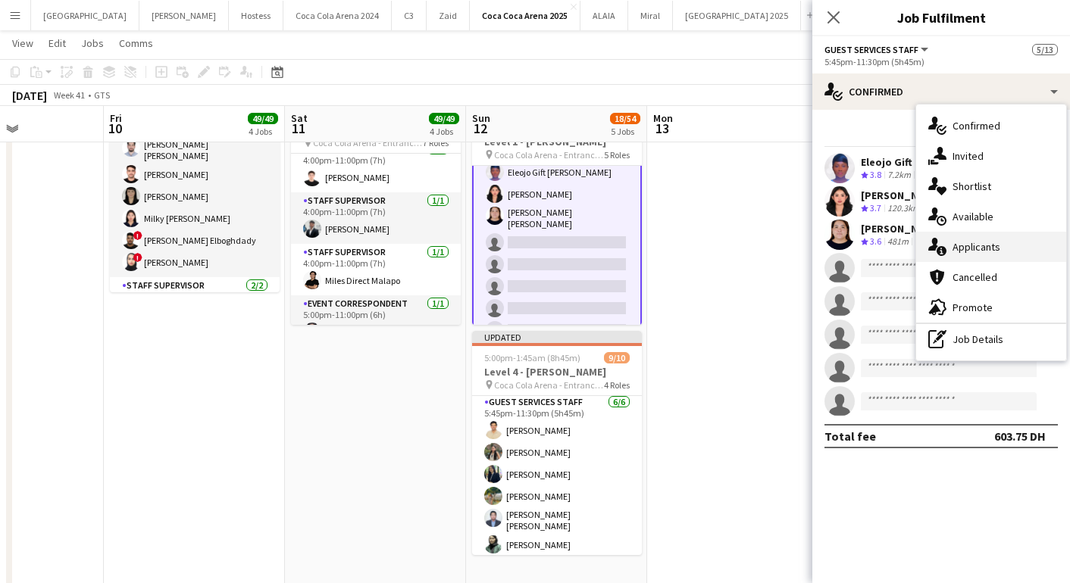
click at [996, 255] on div "single-neutral-actions-information Applicants" at bounding box center [991, 247] width 150 height 30
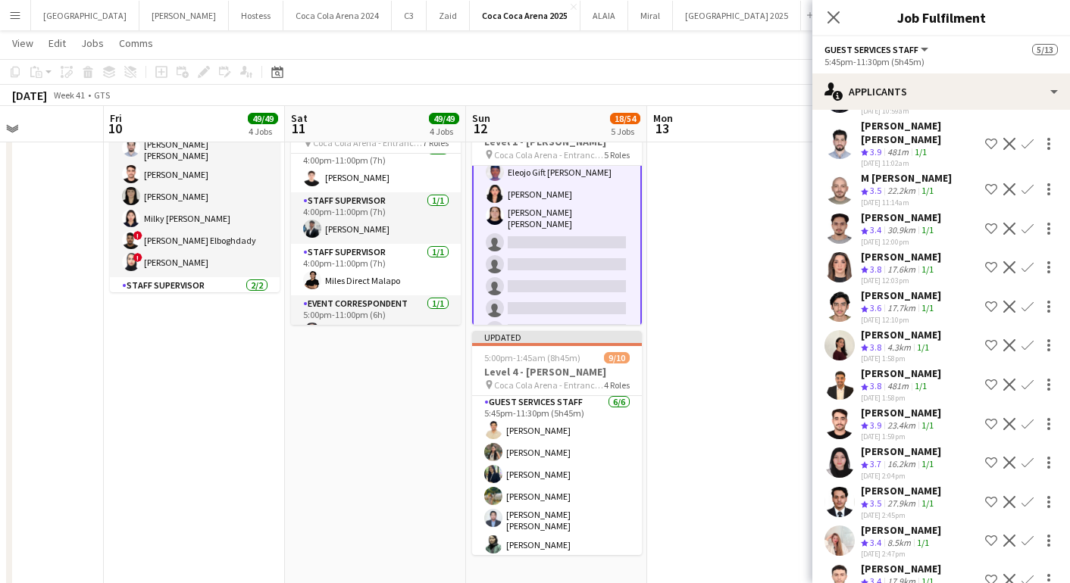
scroll to position [106, 0]
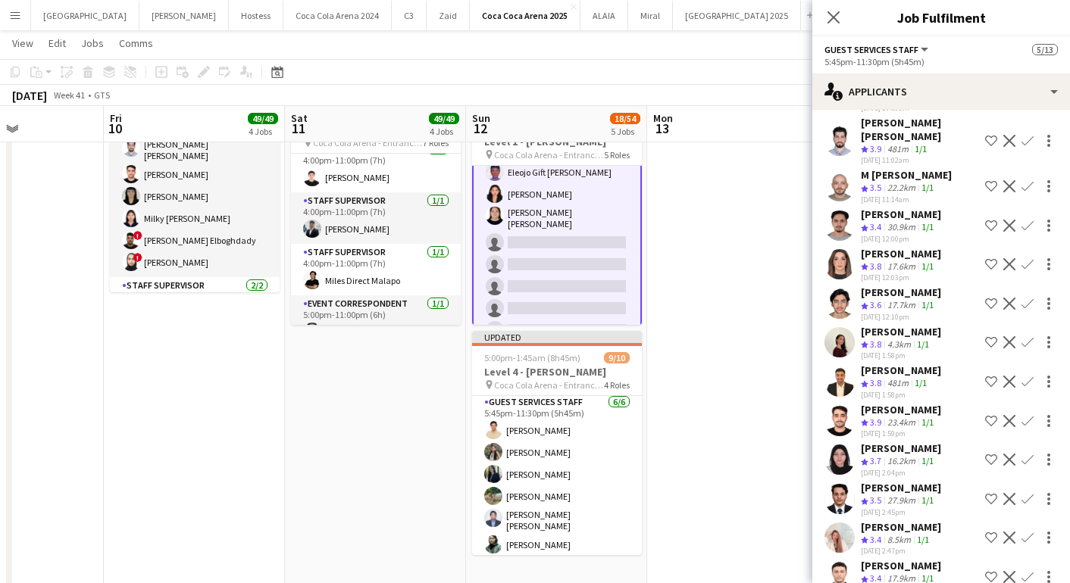
click at [1026, 340] on app-icon "Confirm" at bounding box center [1027, 342] width 12 height 12
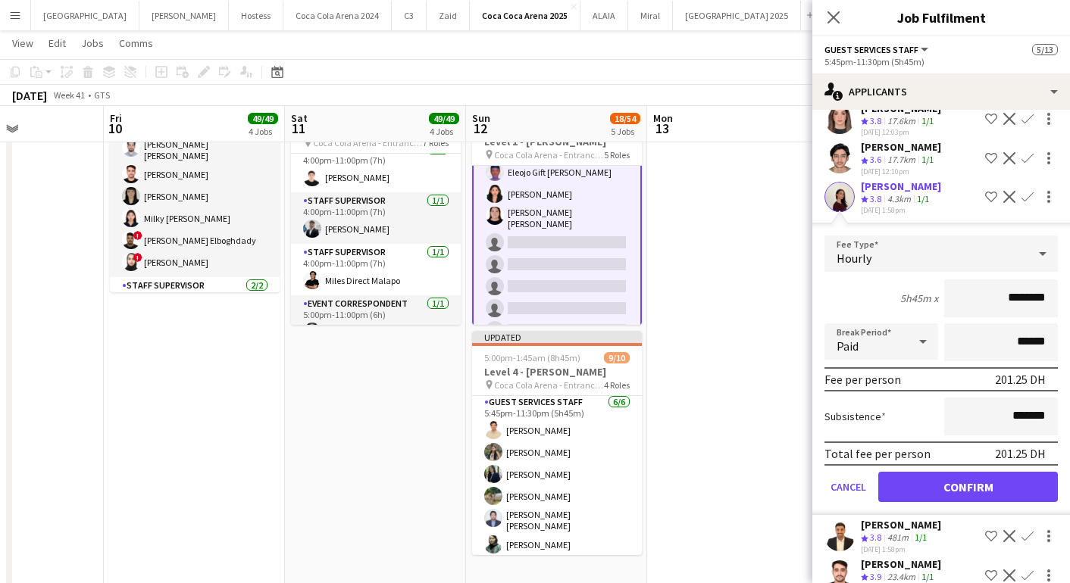
scroll to position [266, 0]
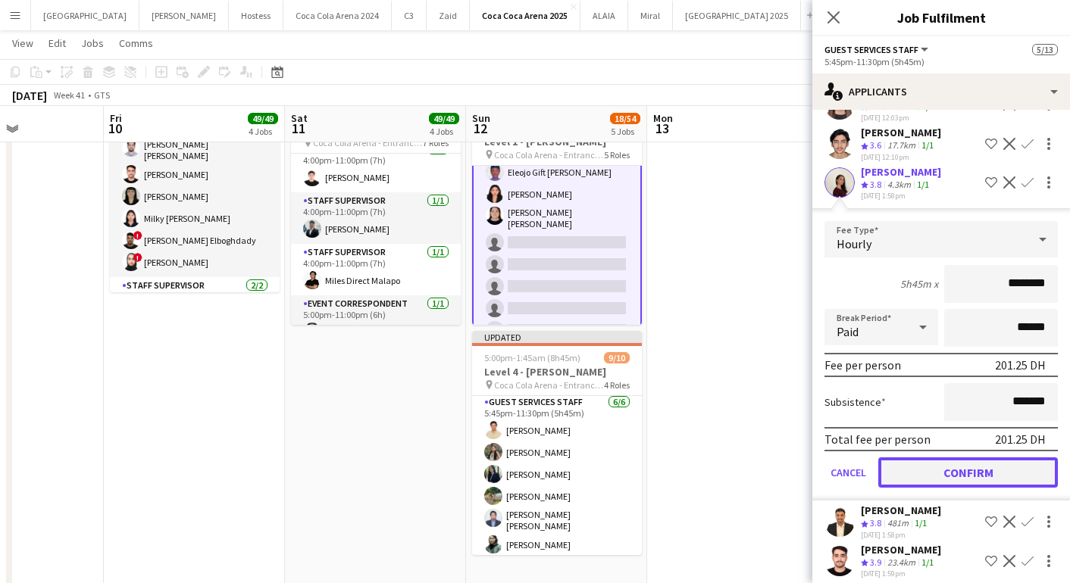
click at [939, 461] on button "Confirm" at bounding box center [968, 473] width 180 height 30
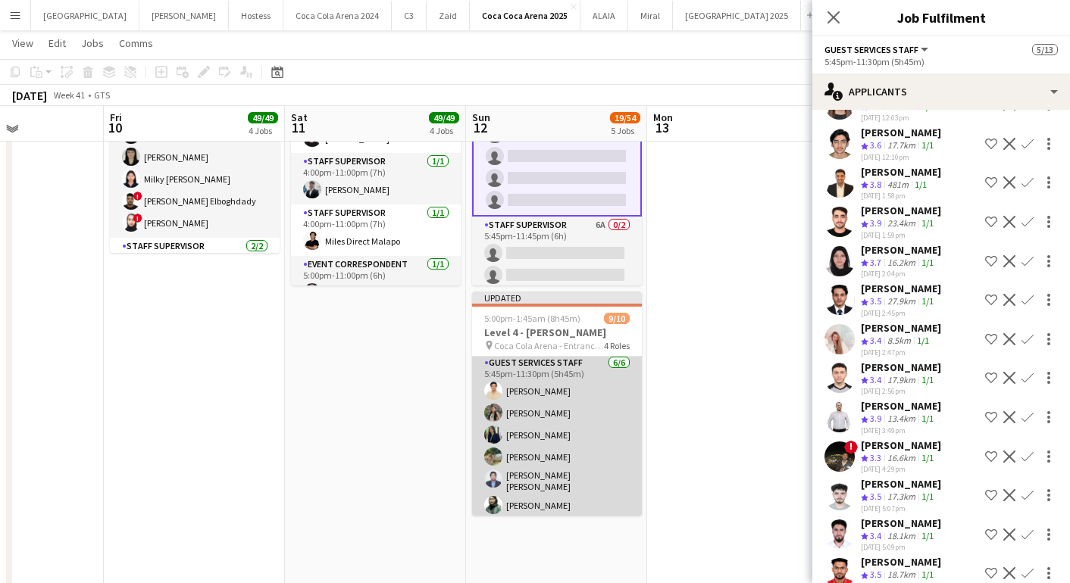
scroll to position [805, 0]
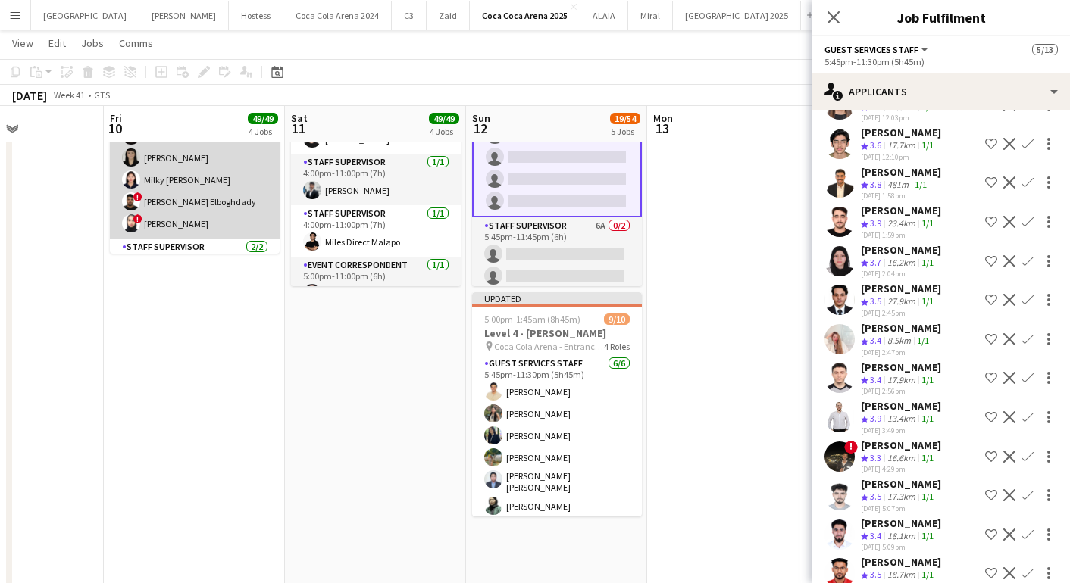
click at [161, 222] on app-card-role "Guest Services Staff [DATE] 5:15pm-11:30pm (6h15m) [PERSON_NAME] [PERSON_NAME] …" at bounding box center [195, 101] width 170 height 276
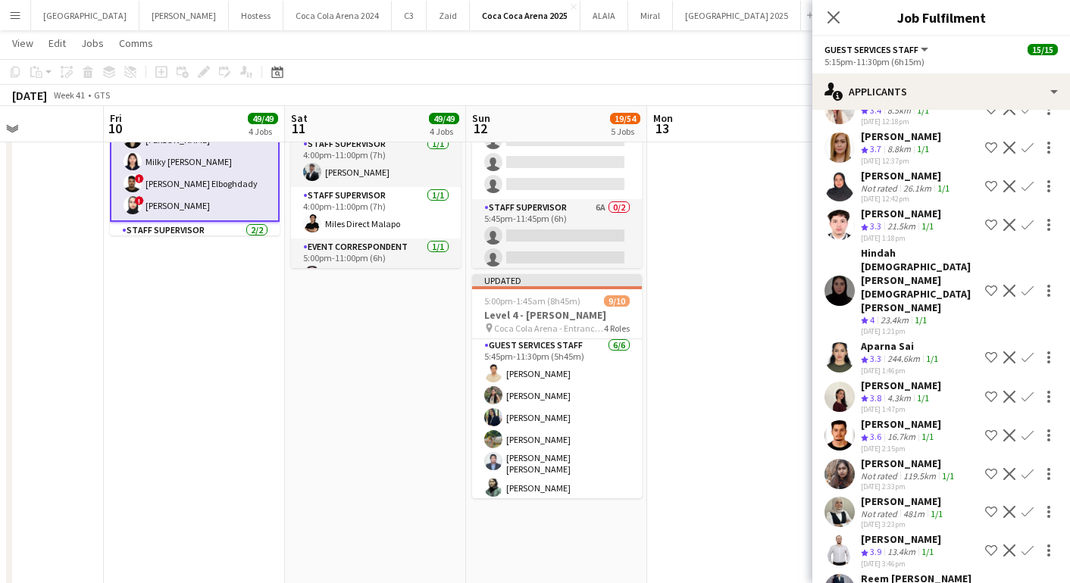
scroll to position [824, 0]
click at [194, 205] on app-card-role "Guest Services Staff [DATE] 5:15pm-11:30pm (6h15m) [PERSON_NAME] [PERSON_NAME] …" at bounding box center [195, 81] width 170 height 279
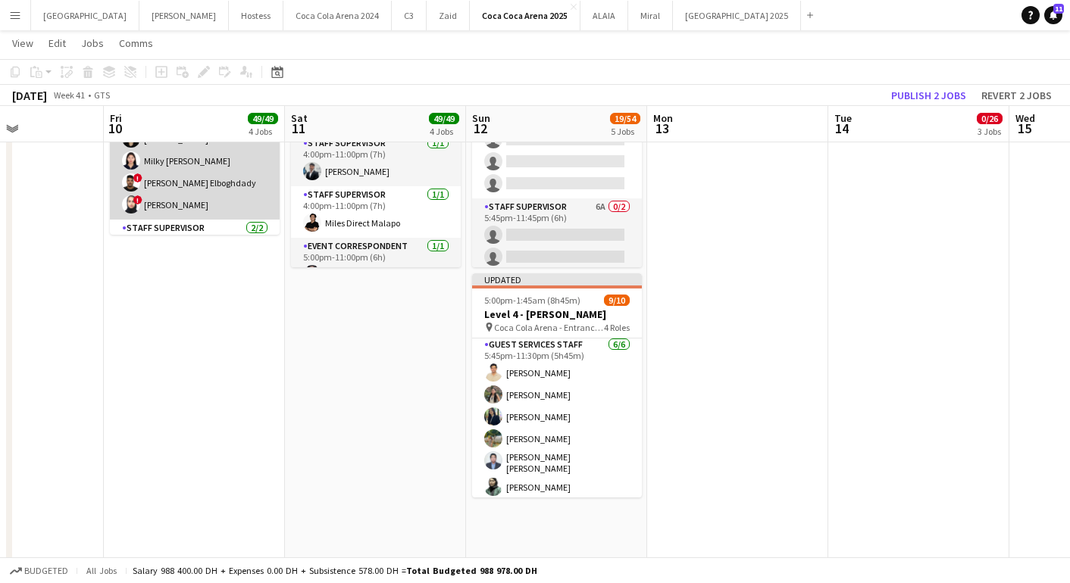
click at [188, 205] on app-card-role "Guest Services Staff [DATE] 5:15pm-11:30pm (6h15m) [PERSON_NAME] [PERSON_NAME] …" at bounding box center [195, 82] width 170 height 276
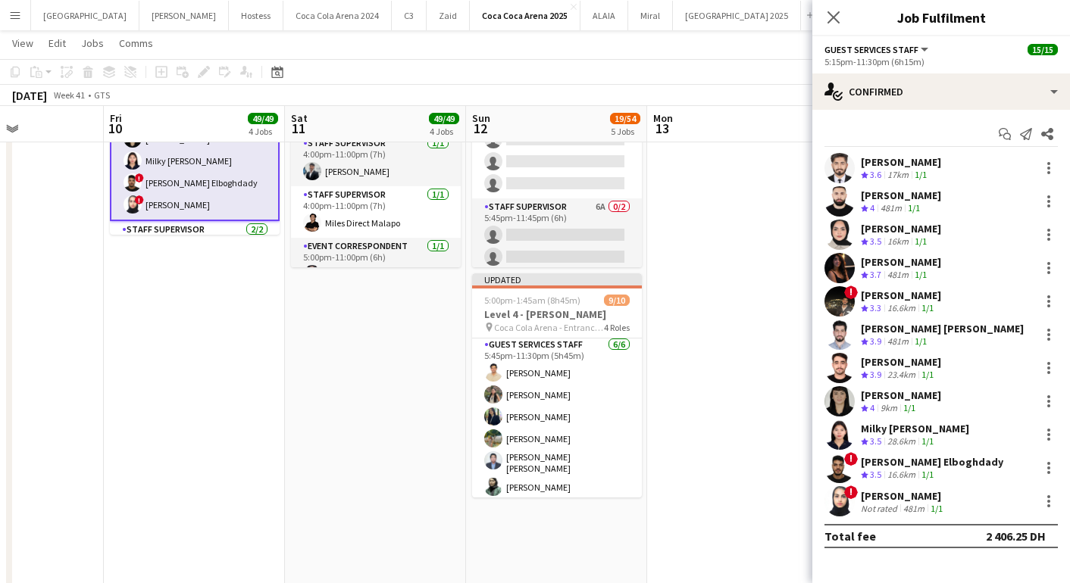
click at [840, 504] on app-user-avatar at bounding box center [839, 501] width 30 height 30
click at [834, 501] on app-user-avatar at bounding box center [839, 501] width 30 height 30
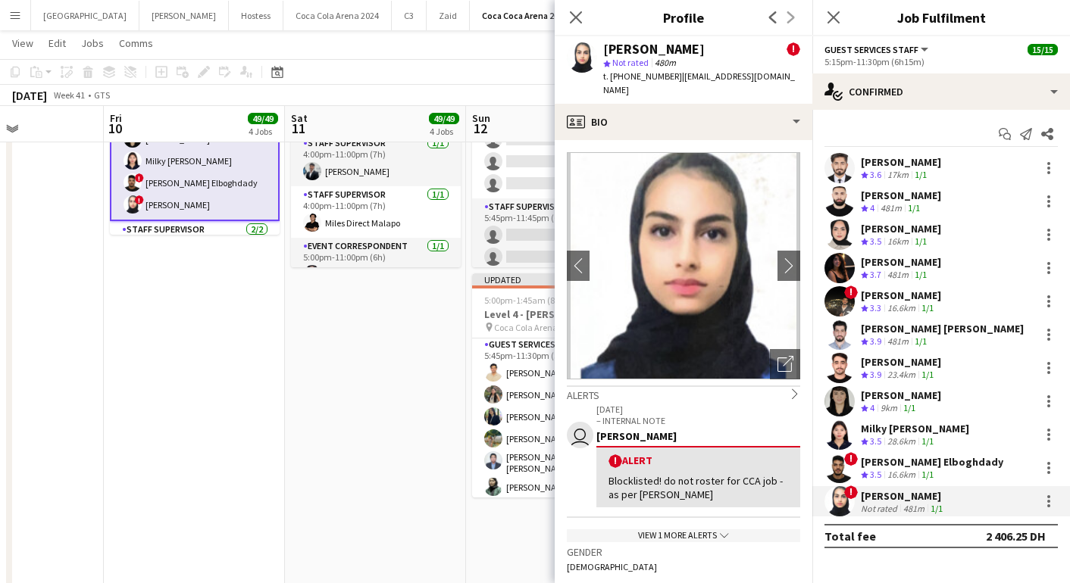
click at [761, 474] on div "Blocklisted! do not roster for CCA job - as per [PERSON_NAME]" at bounding box center [698, 487] width 180 height 27
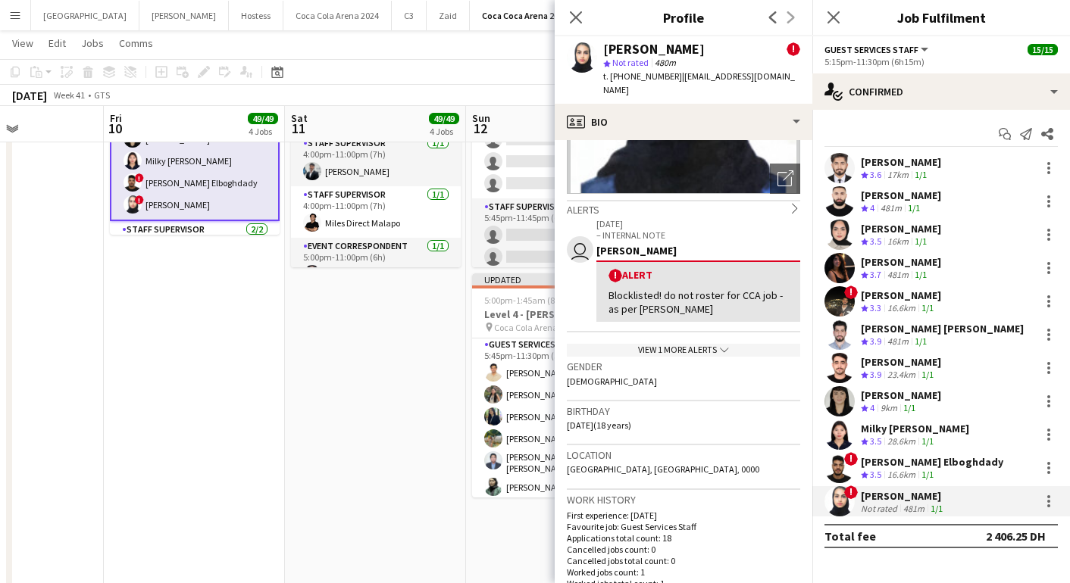
scroll to position [183, 0]
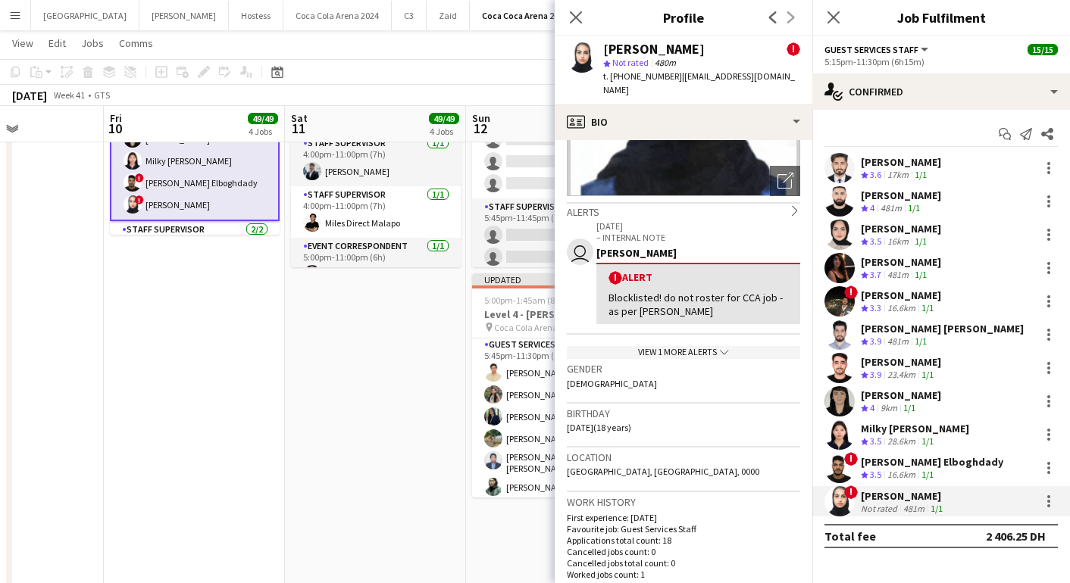
click at [704, 346] on div "View 1 more alerts chevron-down" at bounding box center [683, 352] width 233 height 13
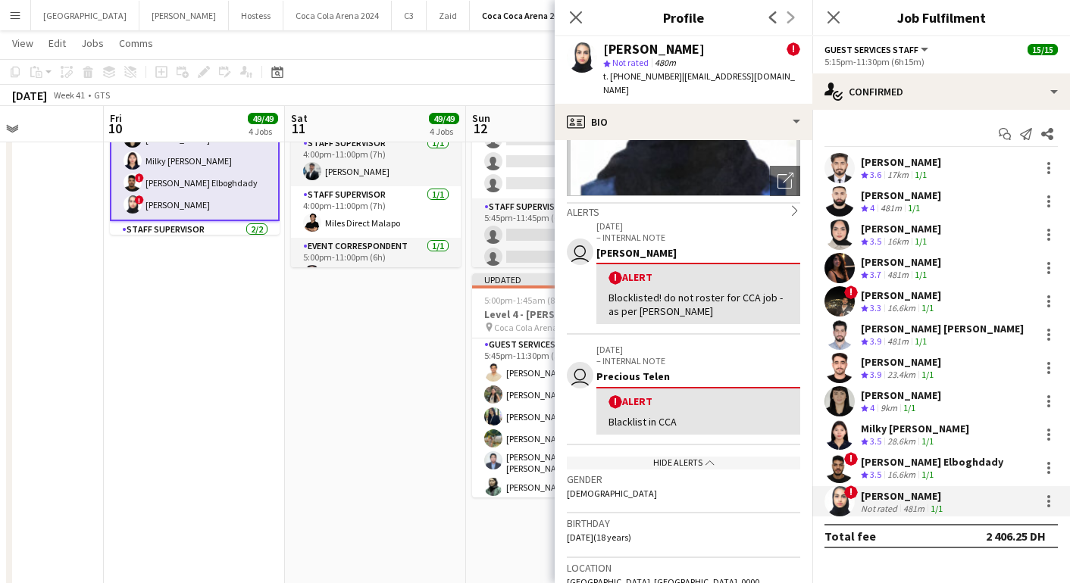
click at [792, 393] on div "! Alert Blacklist in CCA" at bounding box center [698, 411] width 204 height 48
click at [671, 387] on div "! Alert Blacklist in CCA" at bounding box center [698, 411] width 204 height 48
click at [711, 395] on div "! Alert" at bounding box center [698, 402] width 180 height 14
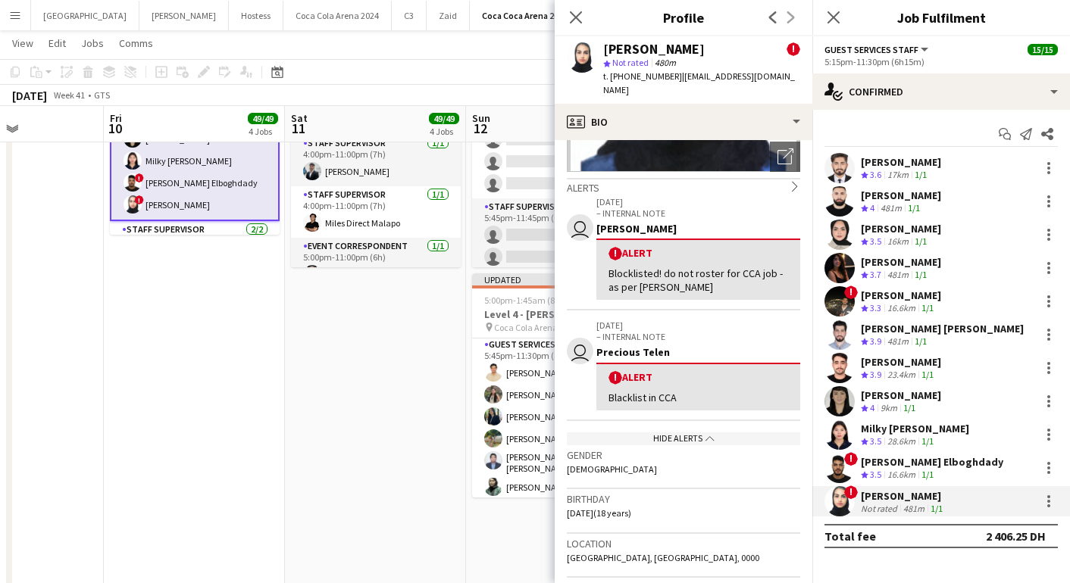
scroll to position [205, 0]
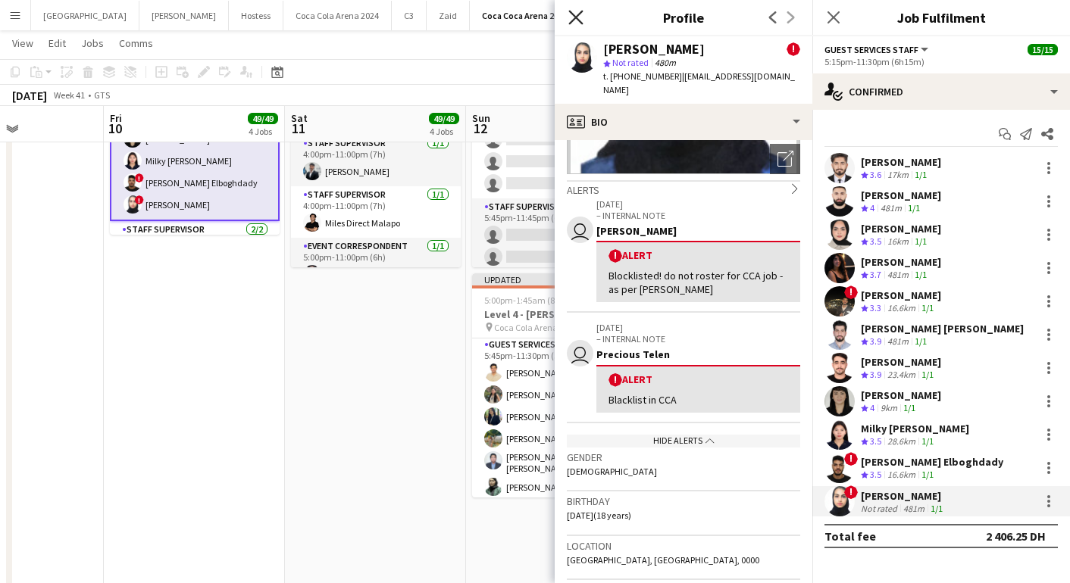
click at [575, 19] on icon "Close pop-in" at bounding box center [575, 17] width 14 height 14
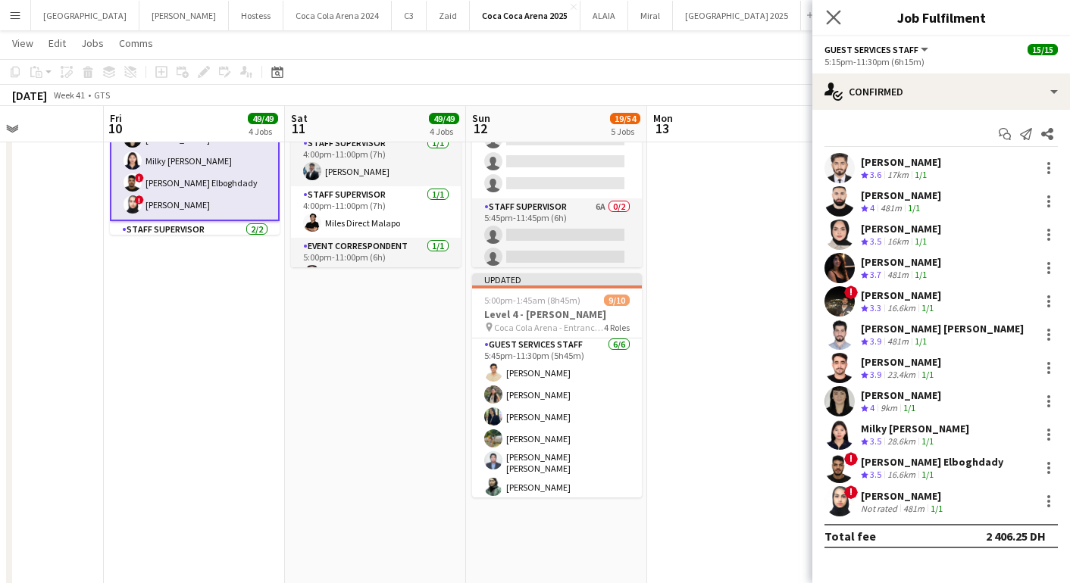
click at [828, 9] on app-icon "Close pop-in" at bounding box center [834, 18] width 22 height 22
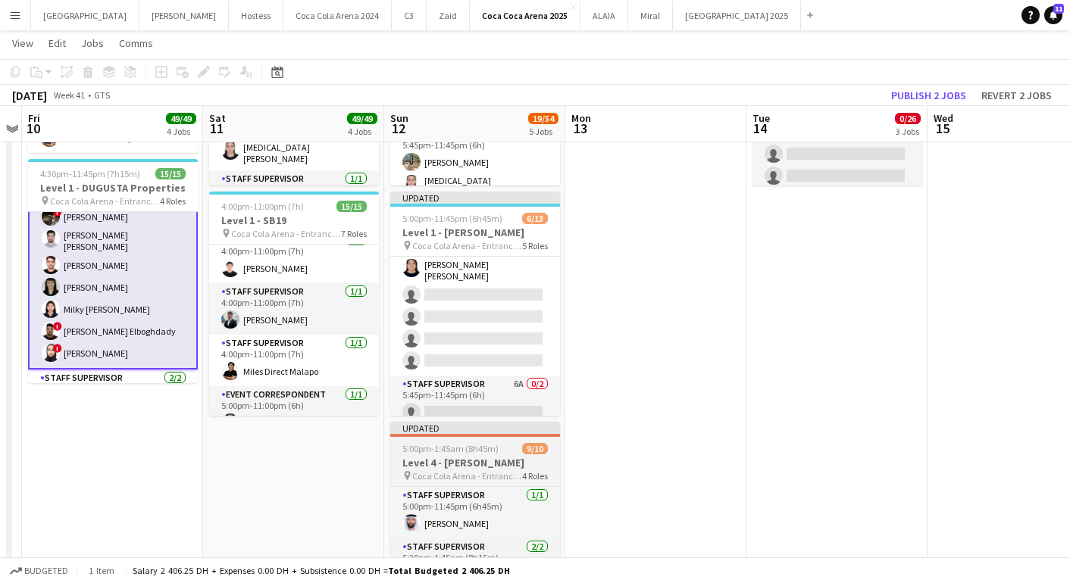
scroll to position [215, 0]
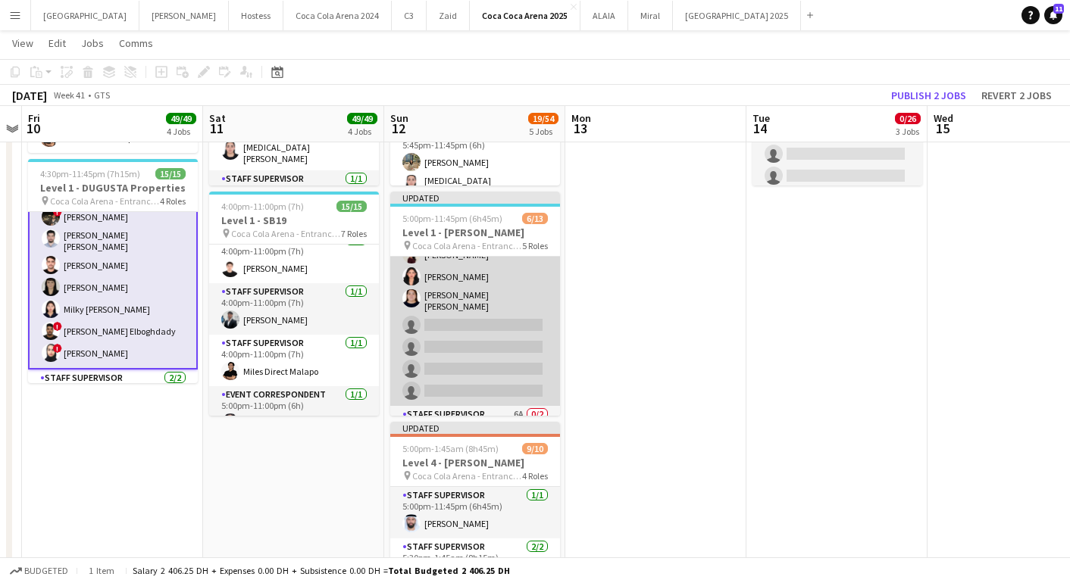
click at [455, 355] on app-card-role "Guest Services Staff 54A [DATE] 5:45pm-11:30pm (5h45m) Eleojo Gift [PERSON_NAME…" at bounding box center [475, 301] width 170 height 210
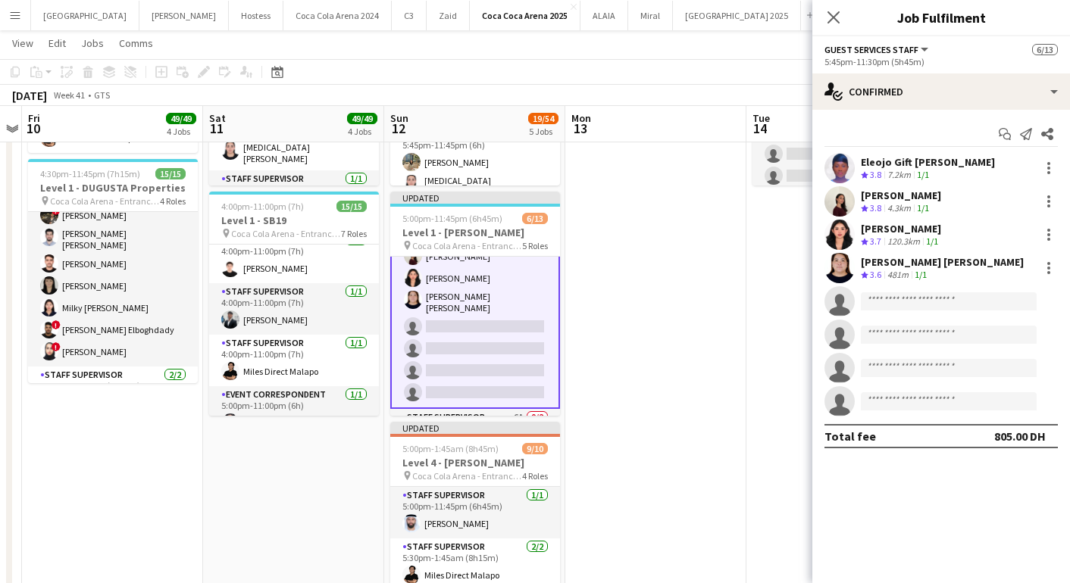
scroll to position [217, 0]
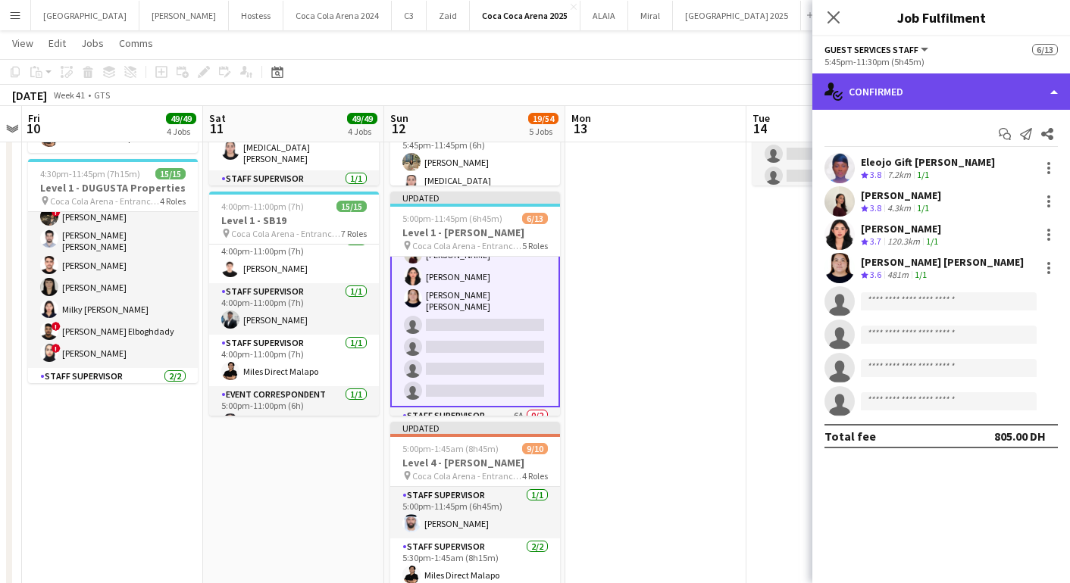
click at [910, 97] on div "single-neutral-actions-check-2 Confirmed" at bounding box center [941, 91] width 258 height 36
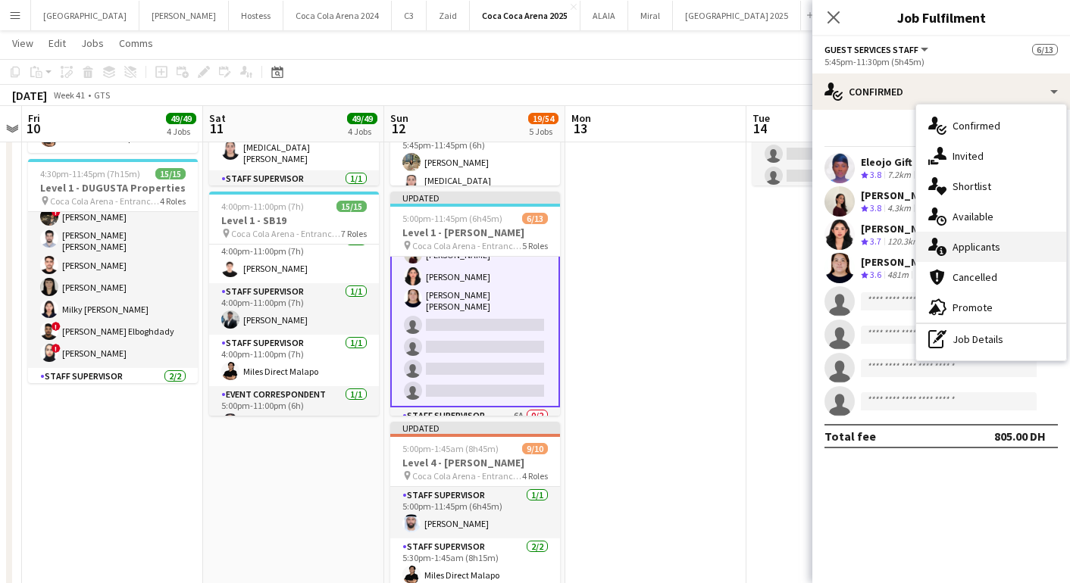
click at [961, 253] on span "Applicants" at bounding box center [976, 247] width 48 height 14
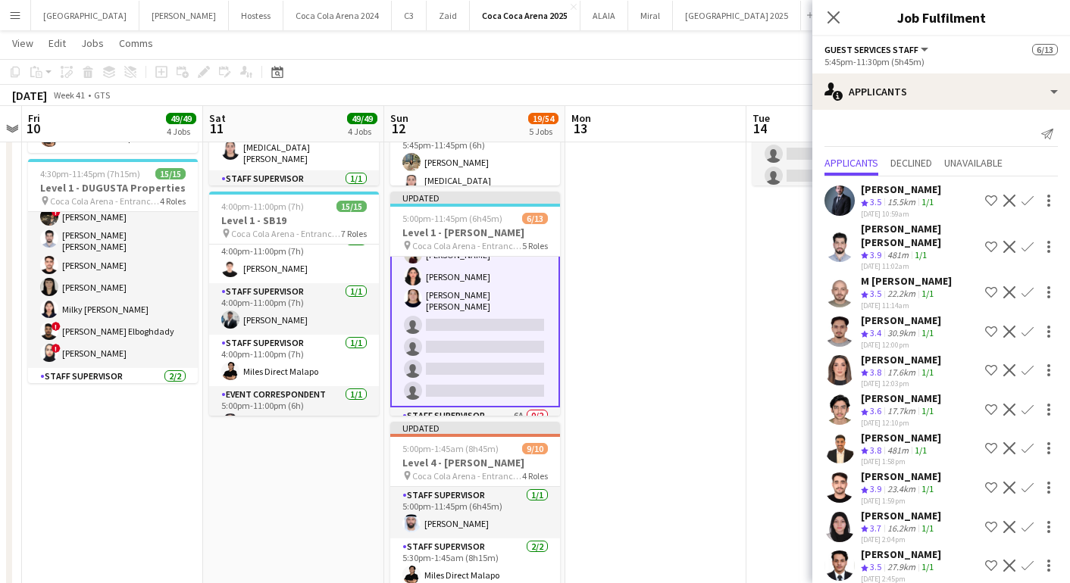
click at [1028, 244] on app-icon "Confirm" at bounding box center [1027, 247] width 12 height 12
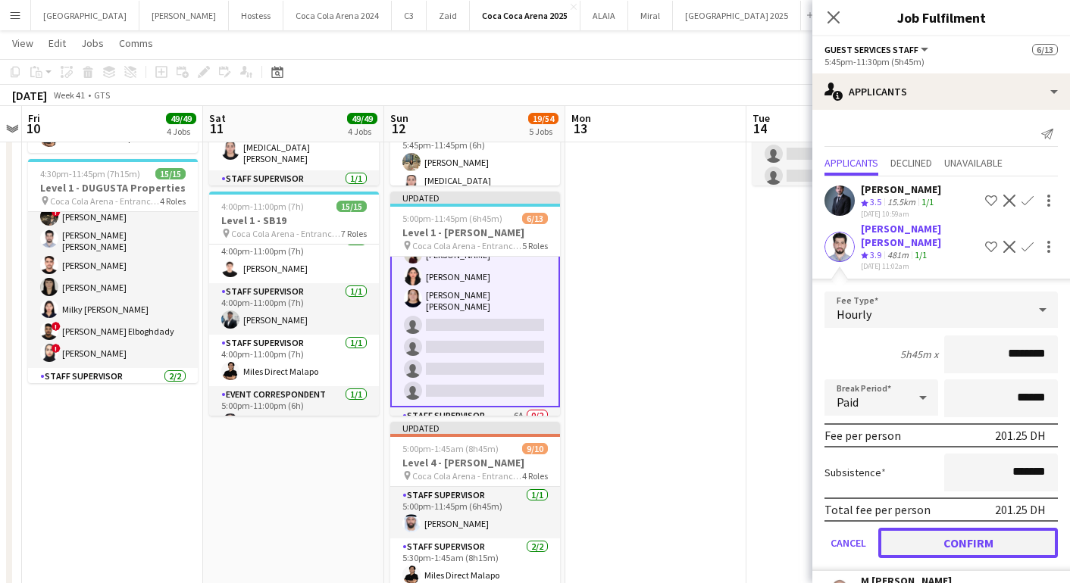
click at [949, 536] on button "Confirm" at bounding box center [968, 543] width 180 height 30
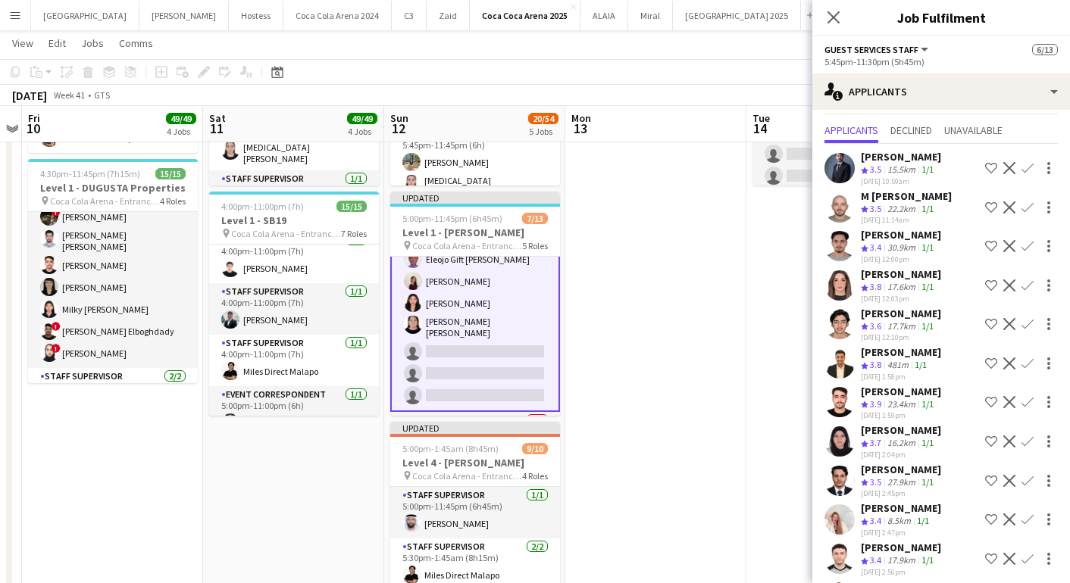
scroll to position [38, 0]
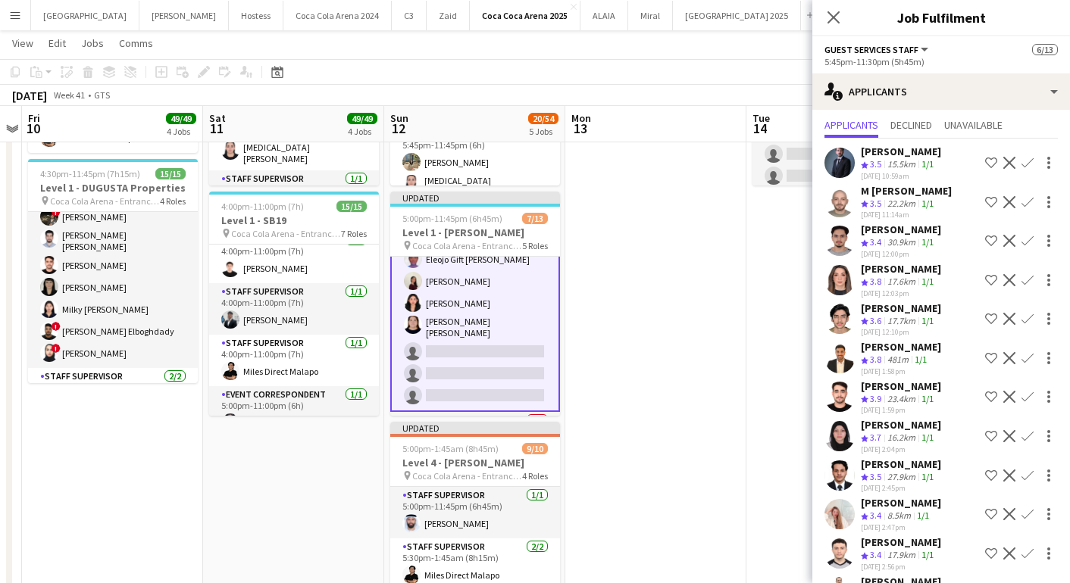
click at [1028, 396] on app-icon "Confirm" at bounding box center [1027, 397] width 12 height 12
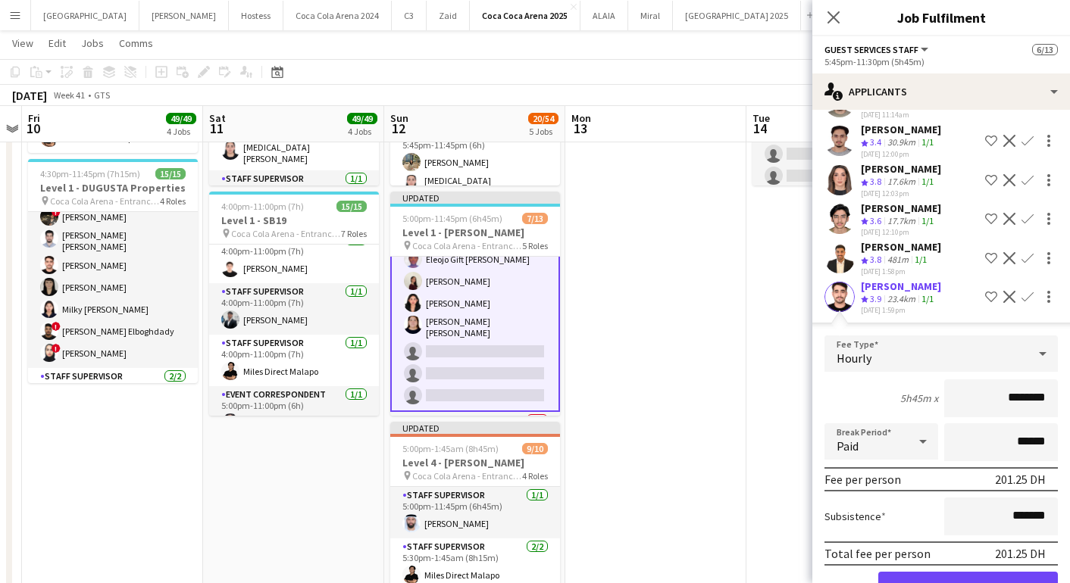
scroll to position [248, 0]
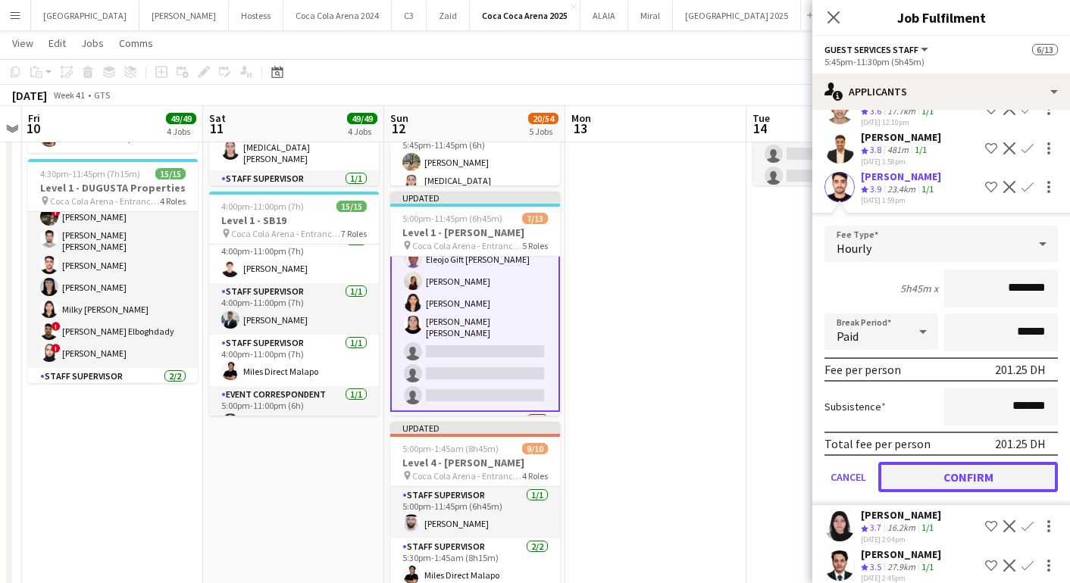
click at [940, 467] on button "Confirm" at bounding box center [968, 477] width 180 height 30
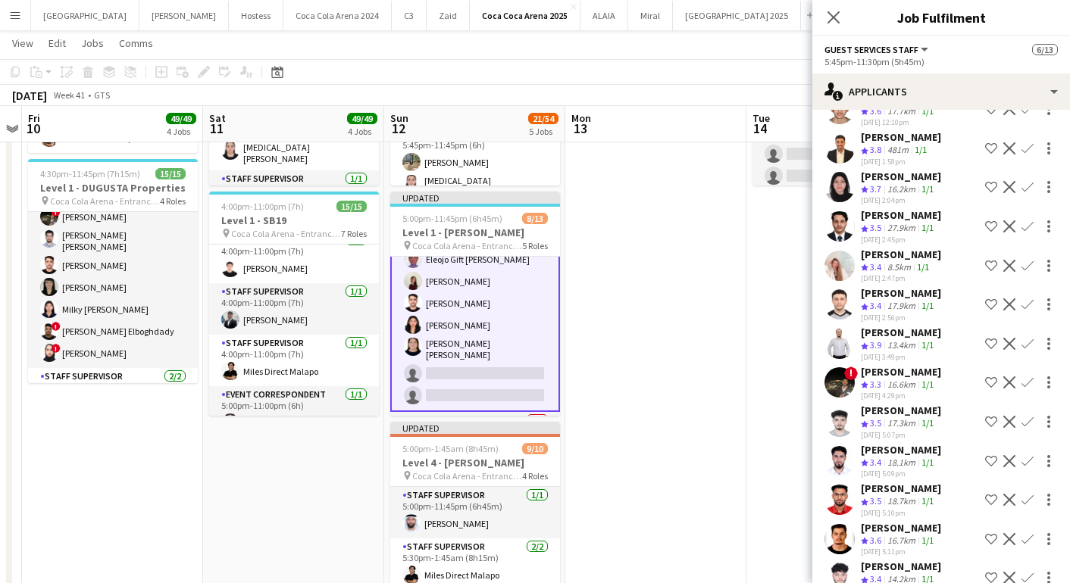
scroll to position [211, 0]
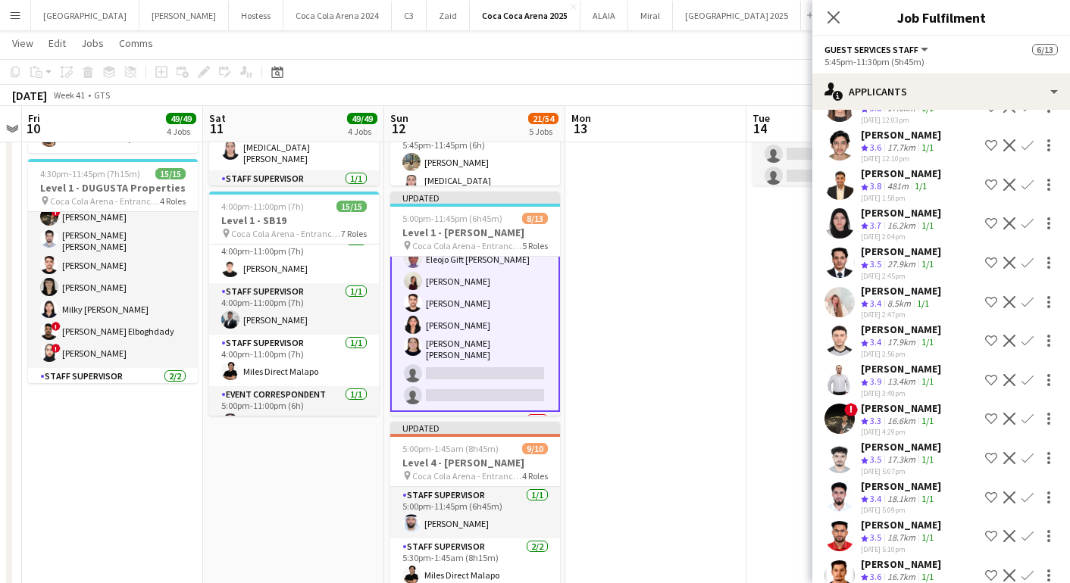
click at [1024, 184] on app-icon "Confirm" at bounding box center [1027, 185] width 12 height 12
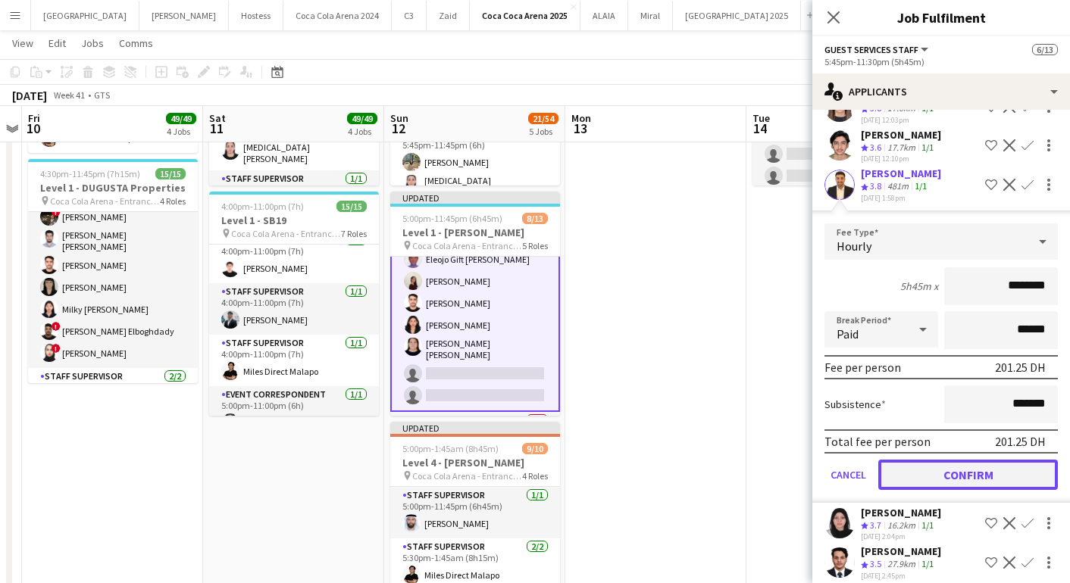
click at [981, 468] on button "Confirm" at bounding box center [968, 475] width 180 height 30
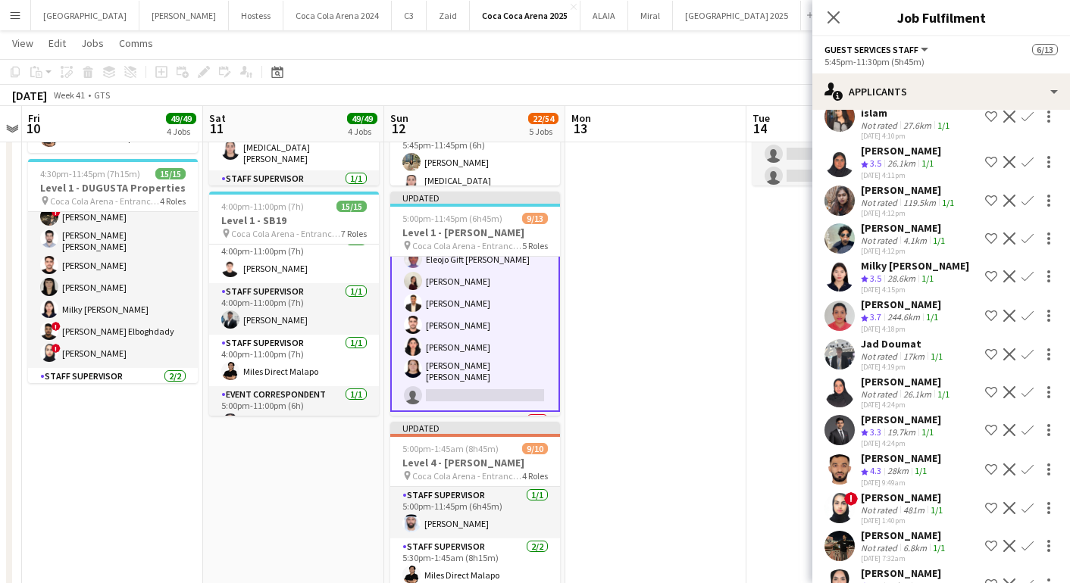
scroll to position [963, 0]
click at [1021, 349] on app-icon "Confirm" at bounding box center [1027, 355] width 12 height 12
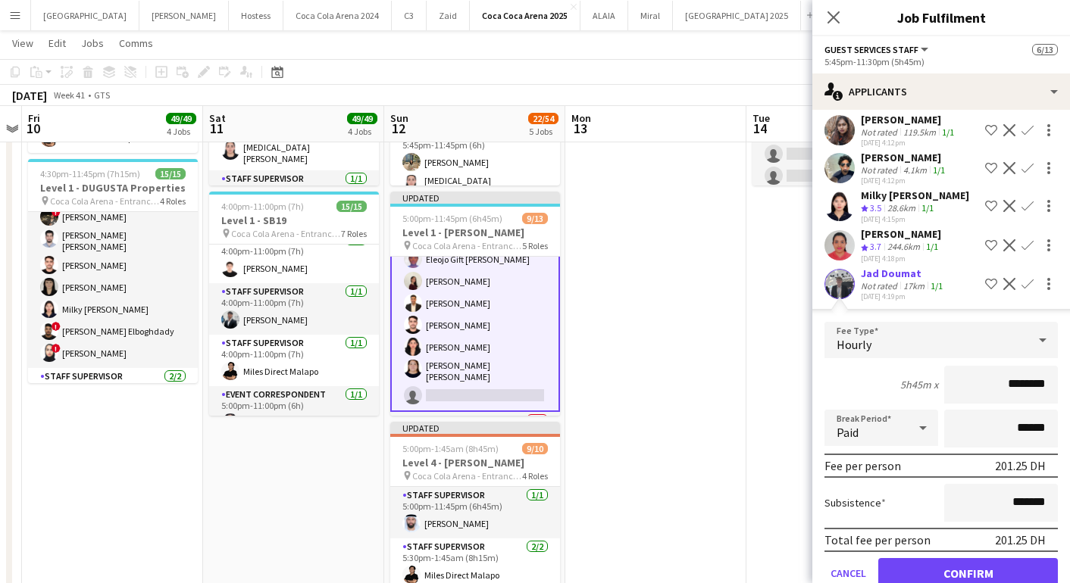
scroll to position [1085, 0]
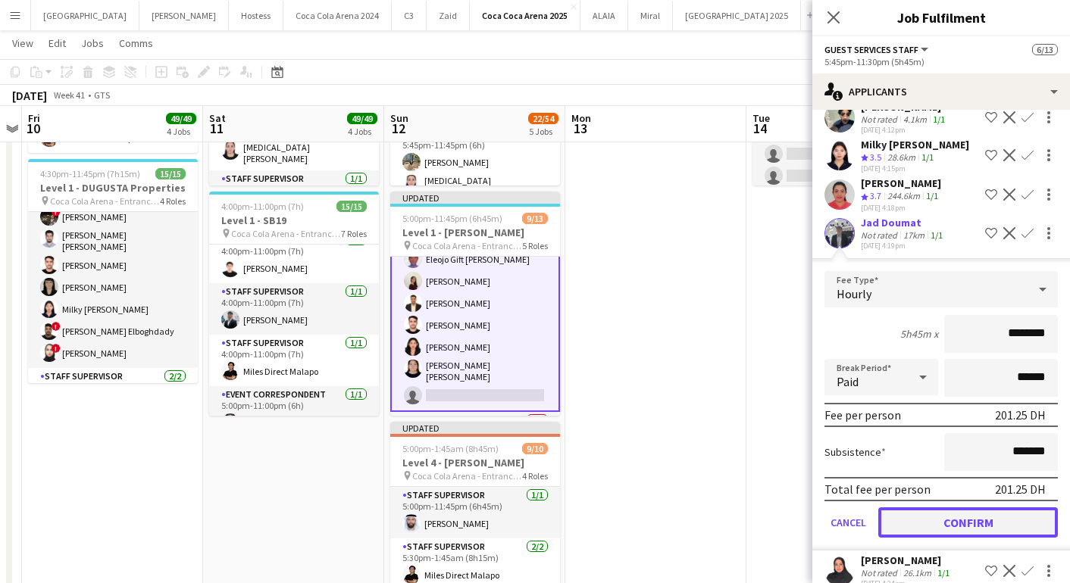
click at [917, 508] on button "Confirm" at bounding box center [968, 523] width 180 height 30
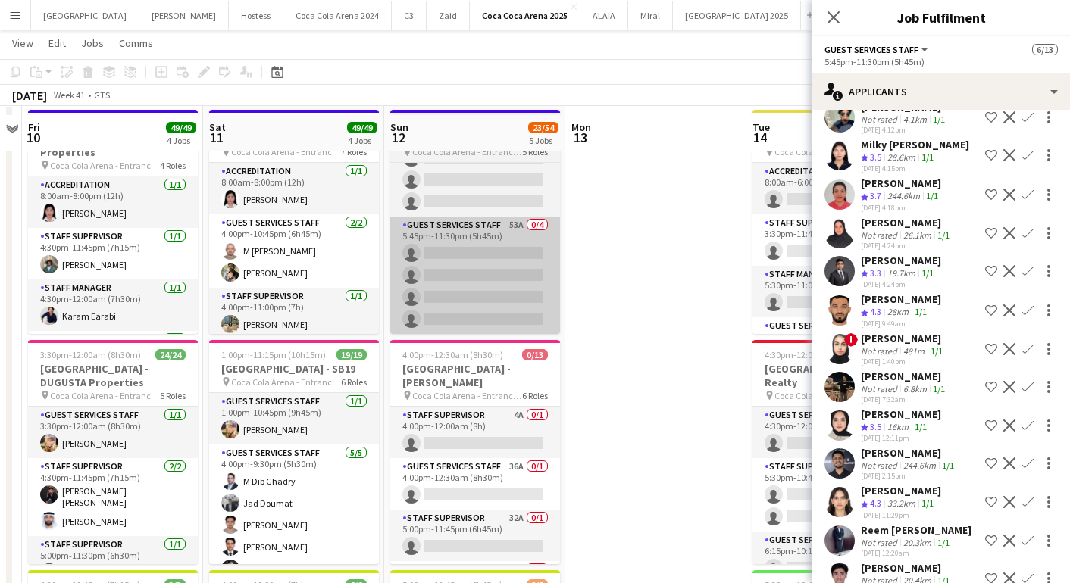
scroll to position [89, 0]
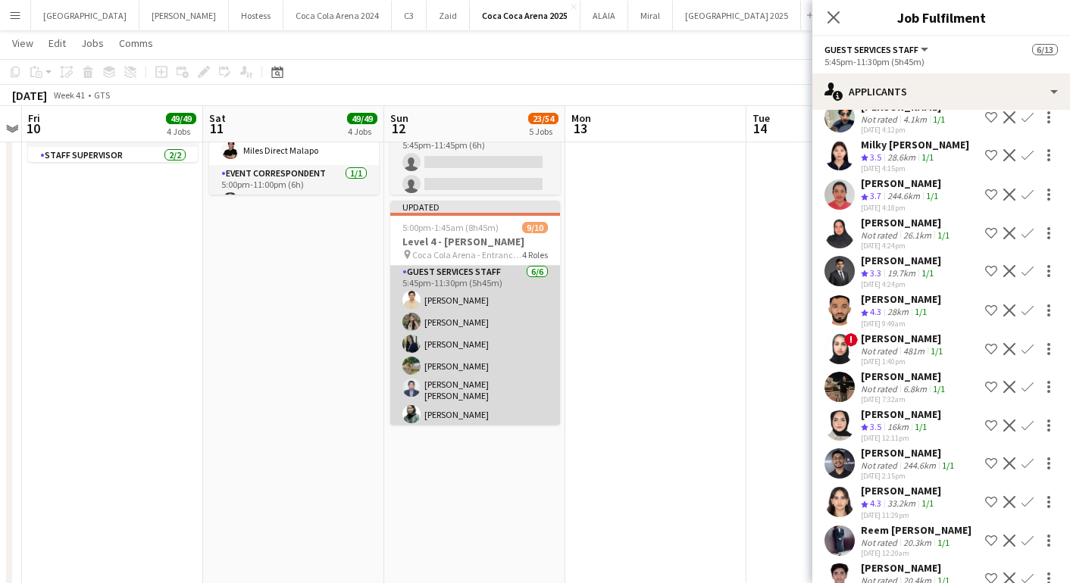
click at [451, 390] on app-card-role "Guest Services Staff [DATE] 5:45pm-11:30pm (5h45m) [PERSON_NAME] [PERSON_NAME] …" at bounding box center [475, 347] width 170 height 166
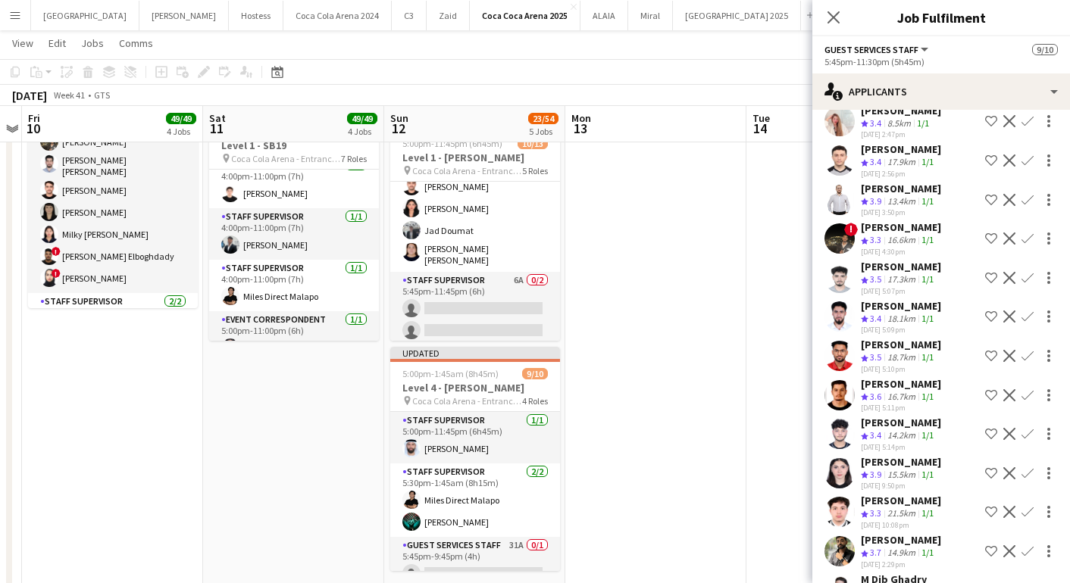
click at [839, 468] on app-user-avatar at bounding box center [839, 473] width 30 height 30
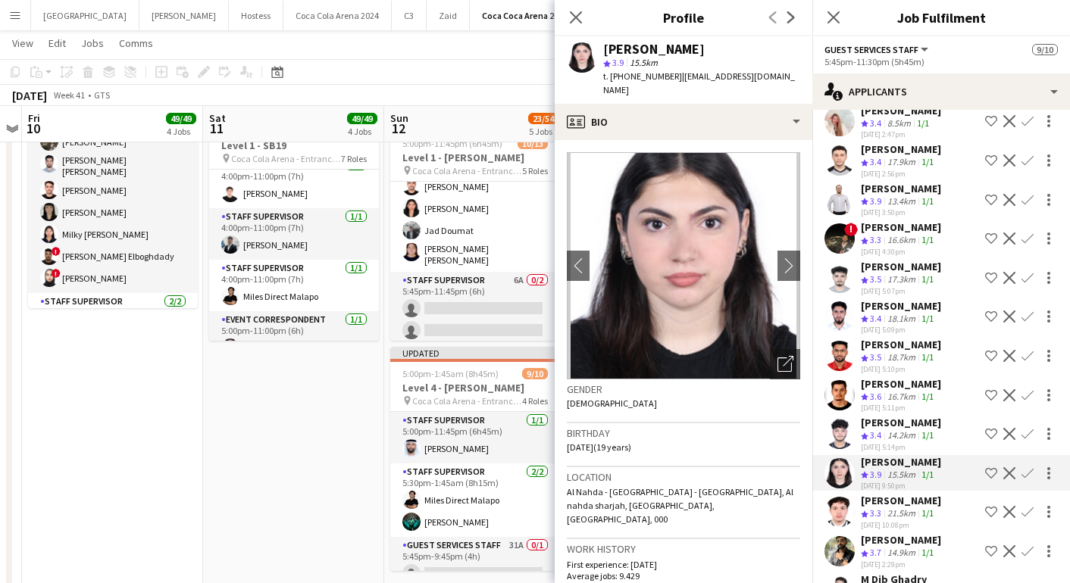
drag, startPoint x: 674, startPoint y: 77, endPoint x: 766, endPoint y: 78, distance: 92.4
click at [766, 78] on span "| [EMAIL_ADDRESS][DOMAIN_NAME]" at bounding box center [699, 82] width 192 height 25
copy span "[EMAIL_ADDRESS][DOMAIN_NAME]"
click at [576, 12] on icon "Close pop-in" at bounding box center [575, 17] width 14 height 14
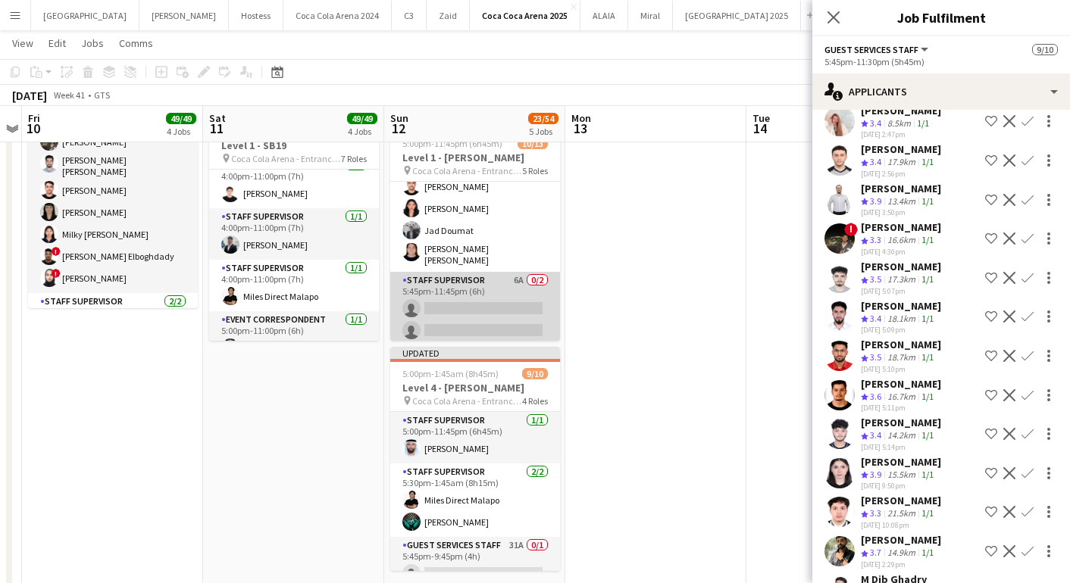
click at [508, 300] on app-card-role "Staff Supervisor 6A 0/2 5:45pm-11:45pm (6h) single-neutral-actions single-neutr…" at bounding box center [475, 308] width 170 height 73
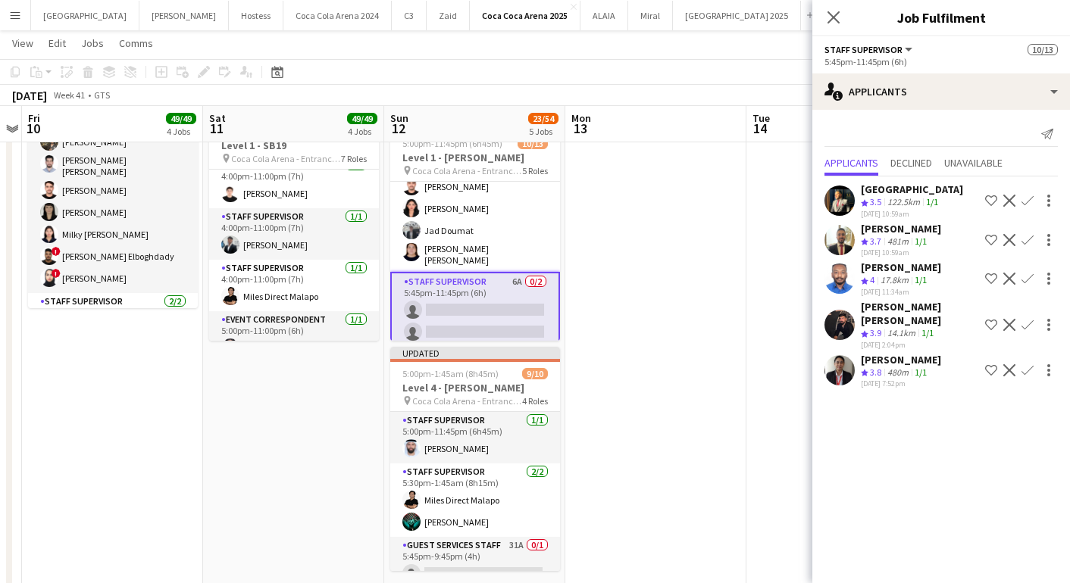
click at [501, 305] on app-card-role "Staff Supervisor 6A 0/2 5:45pm-11:45pm (6h) single-neutral-actions single-neutr…" at bounding box center [475, 310] width 170 height 77
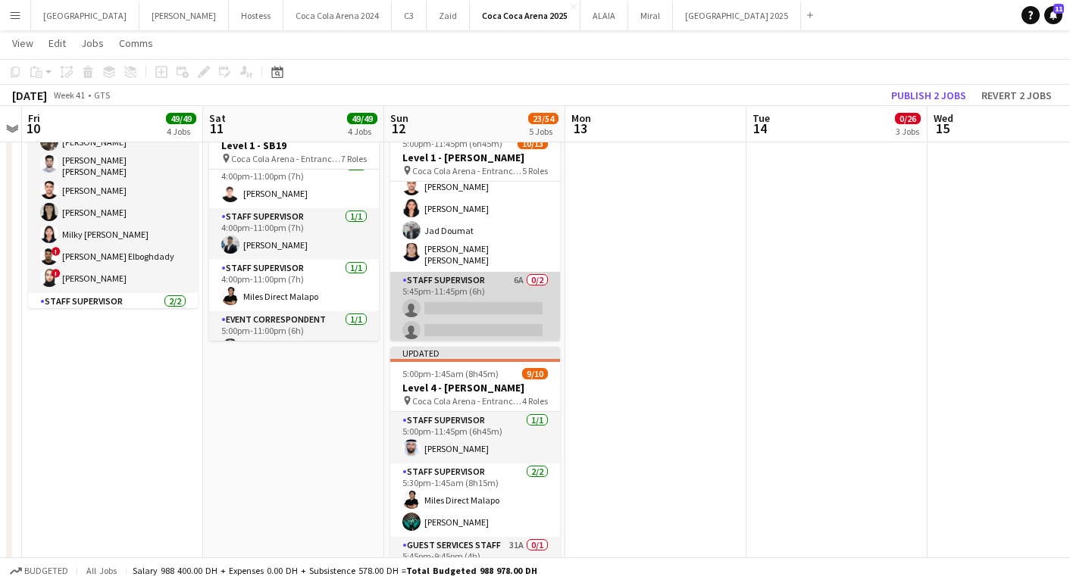
click at [505, 315] on app-card-role "Staff Supervisor 6A 0/2 5:45pm-11:45pm (6h) single-neutral-actions single-neutr…" at bounding box center [475, 308] width 170 height 73
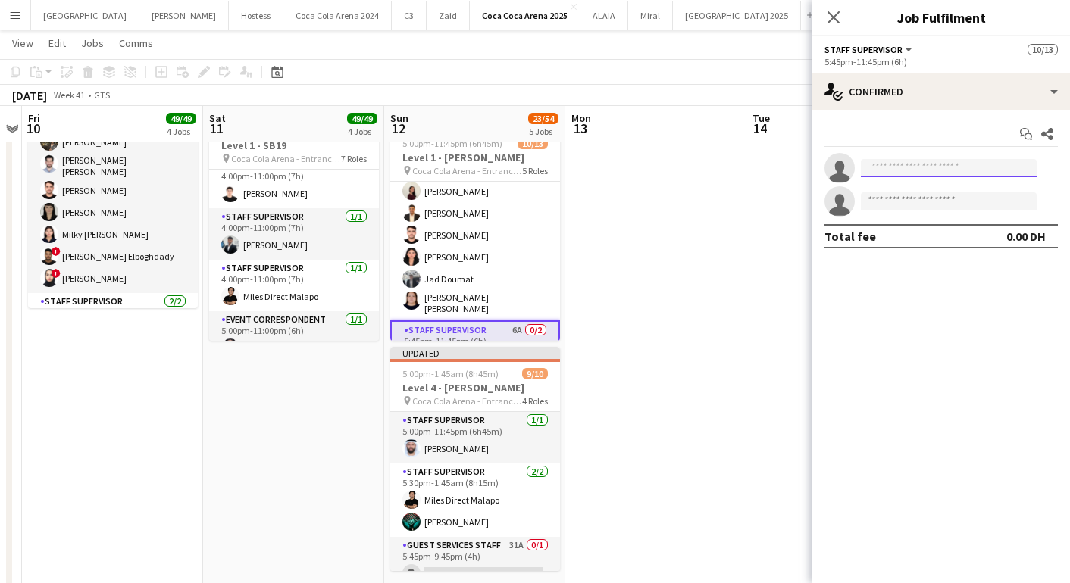
click at [908, 163] on input at bounding box center [949, 168] width 176 height 18
paste input "**********"
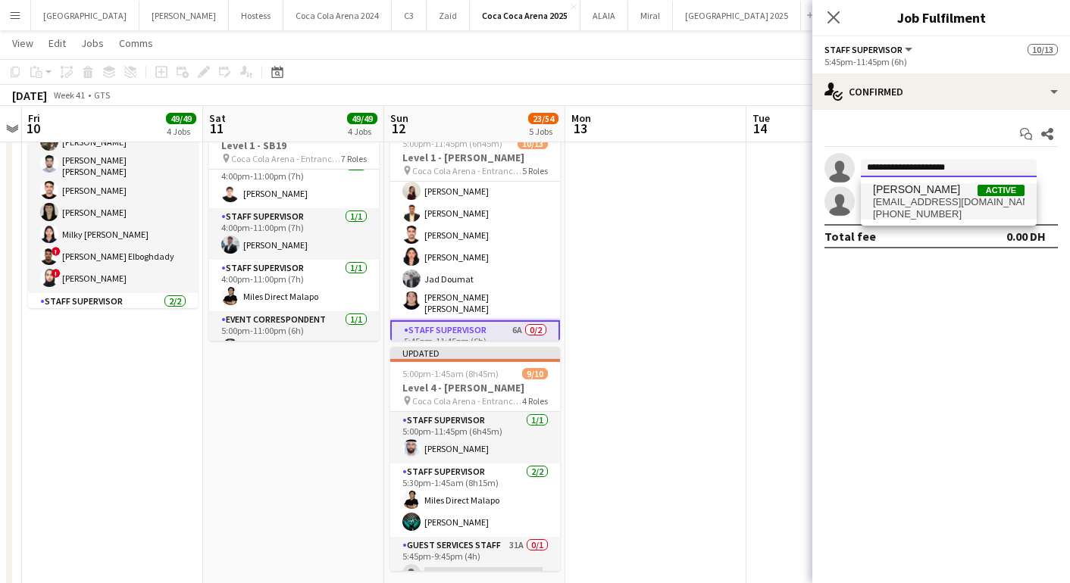
type input "**********"
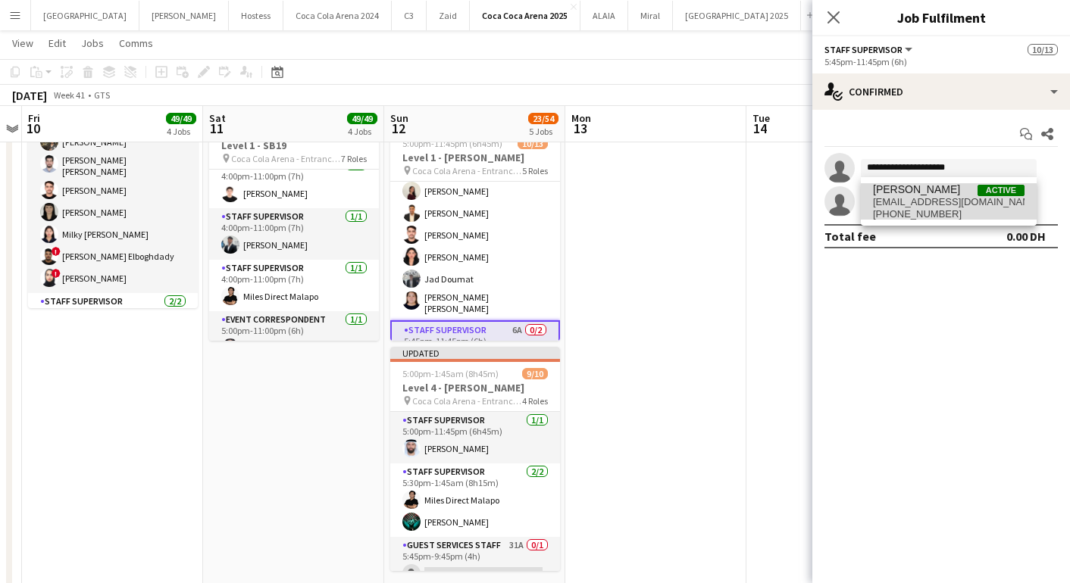
click at [902, 202] on span "[EMAIL_ADDRESS][DOMAIN_NAME]" at bounding box center [949, 202] width 152 height 12
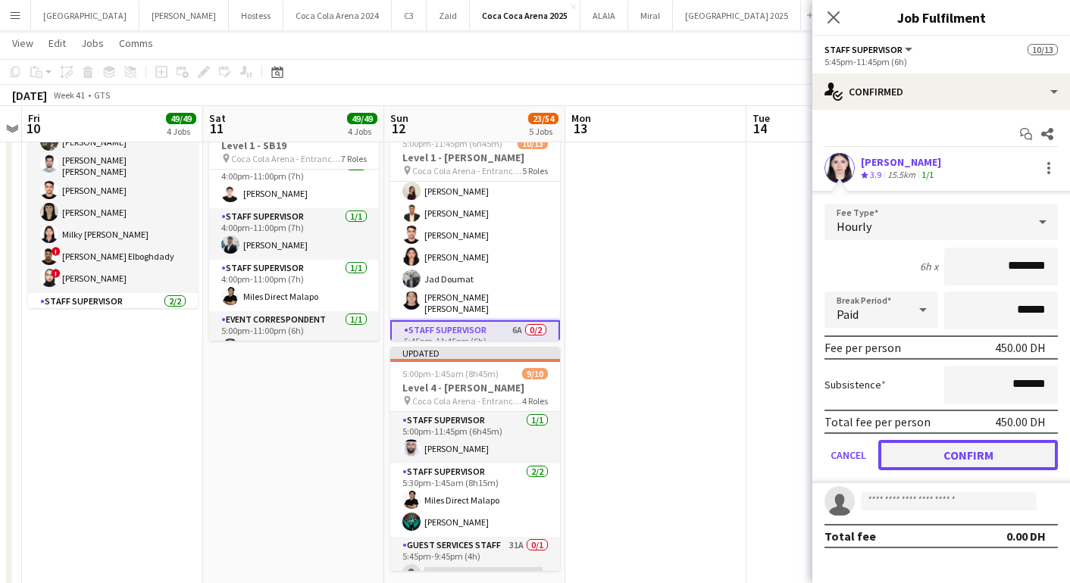
click at [940, 466] on button "Confirm" at bounding box center [968, 455] width 180 height 30
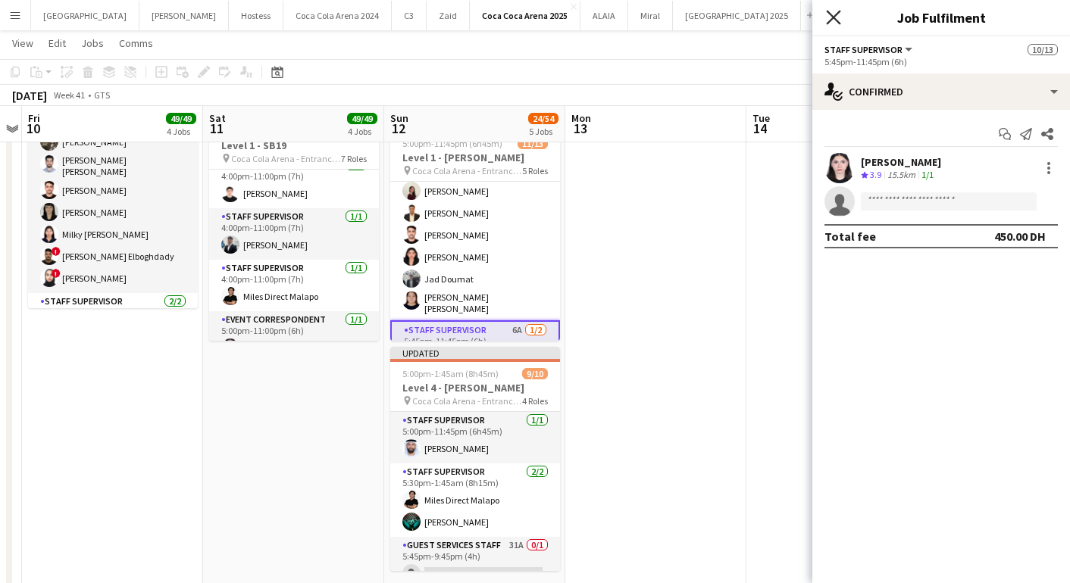
click at [830, 18] on icon "Close pop-in" at bounding box center [833, 17] width 14 height 14
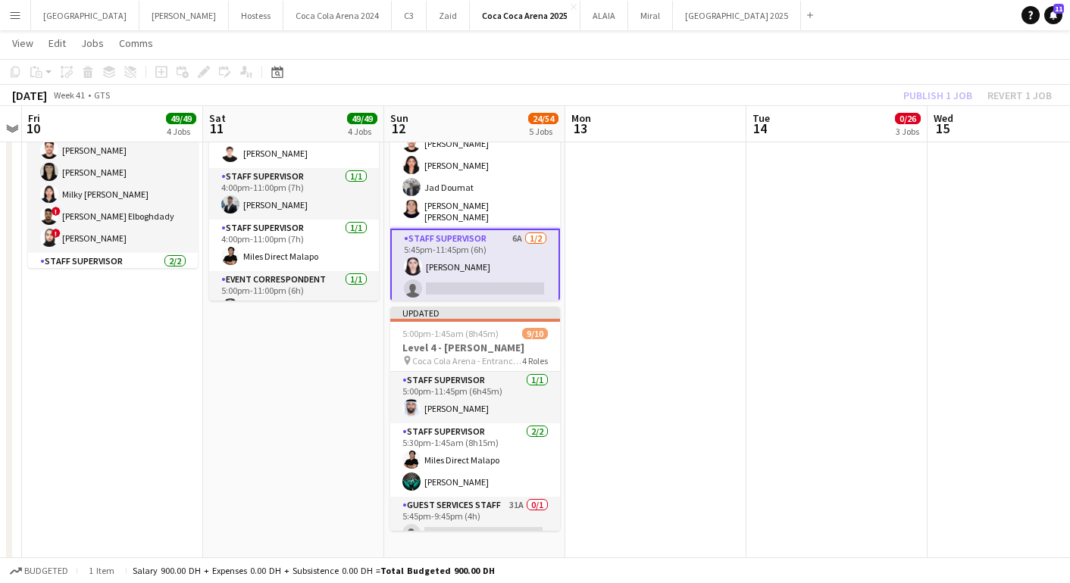
click at [474, 276] on app-card-role "Staff Supervisor 6A [DATE] 5:45pm-11:45pm (6h) [PERSON_NAME] single-neutral-act…" at bounding box center [475, 267] width 170 height 77
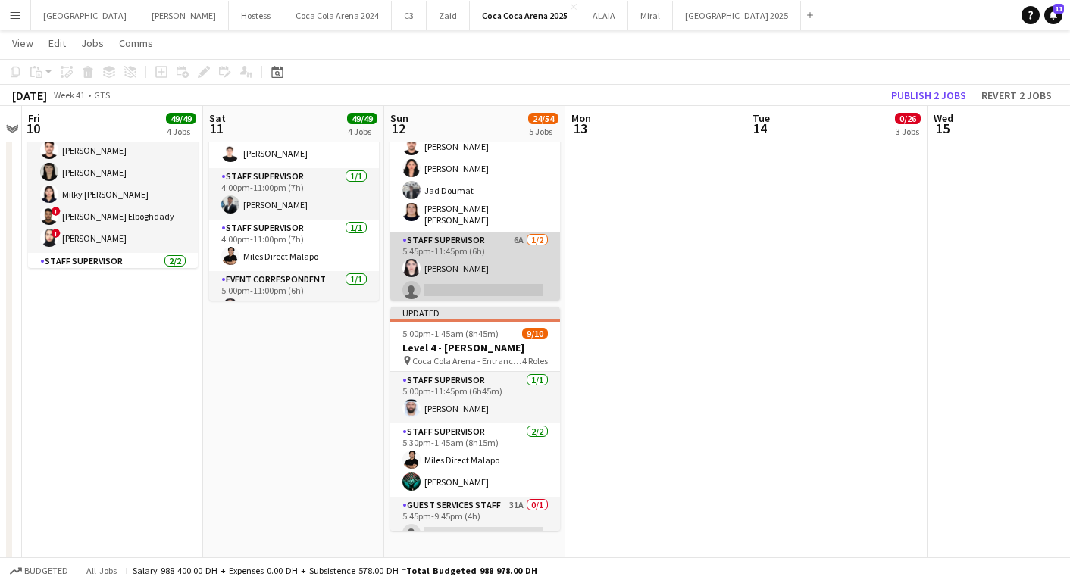
click at [474, 276] on app-card-role "Staff Supervisor 6A [DATE] 5:45pm-11:45pm (6h) [PERSON_NAME] single-neutral-act…" at bounding box center [475, 268] width 170 height 73
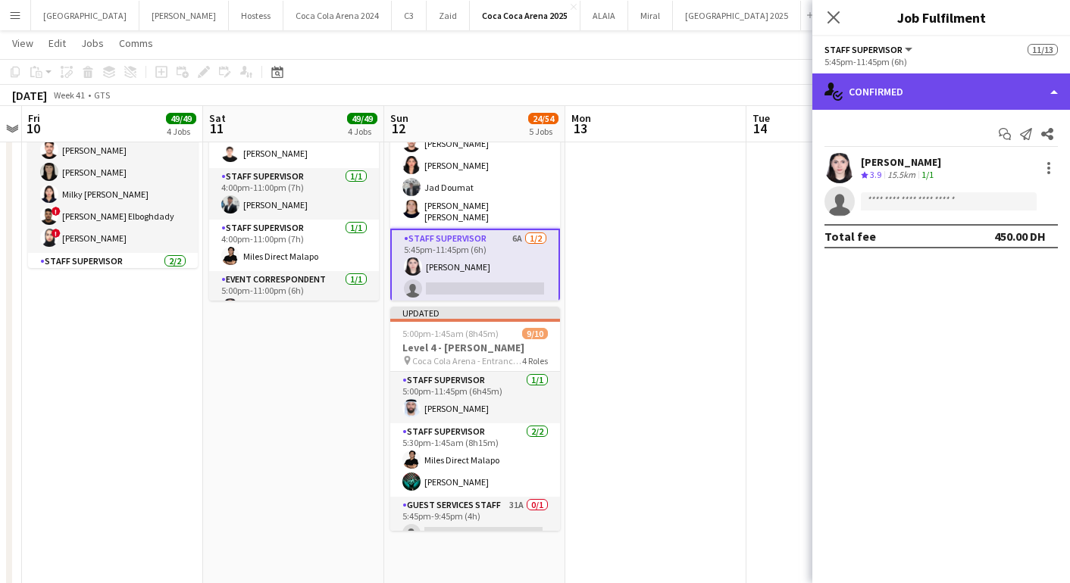
click at [921, 93] on div "single-neutral-actions-check-2 Confirmed" at bounding box center [941, 91] width 258 height 36
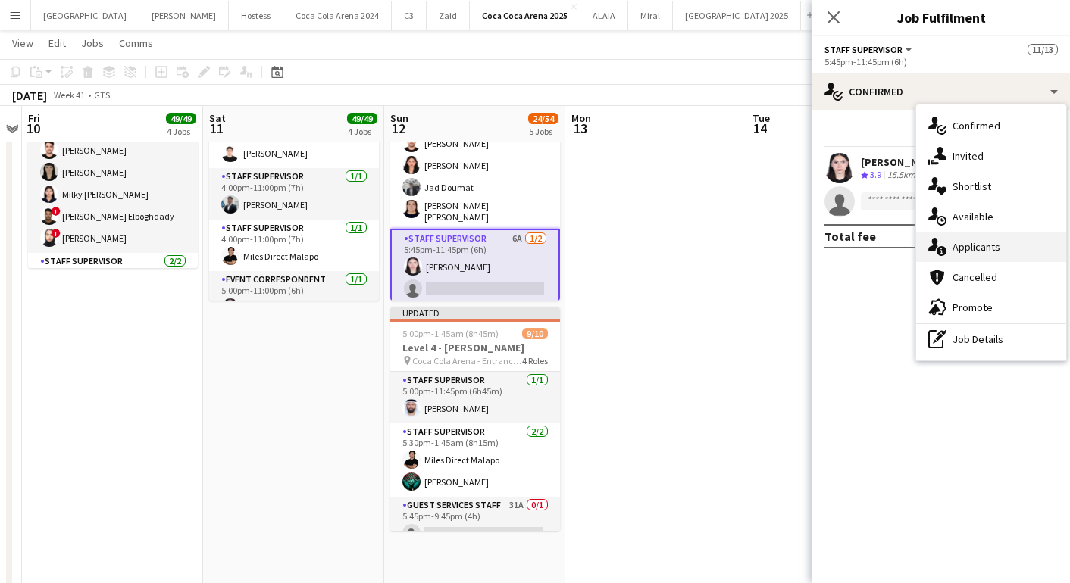
click at [973, 246] on span "Applicants" at bounding box center [976, 247] width 48 height 14
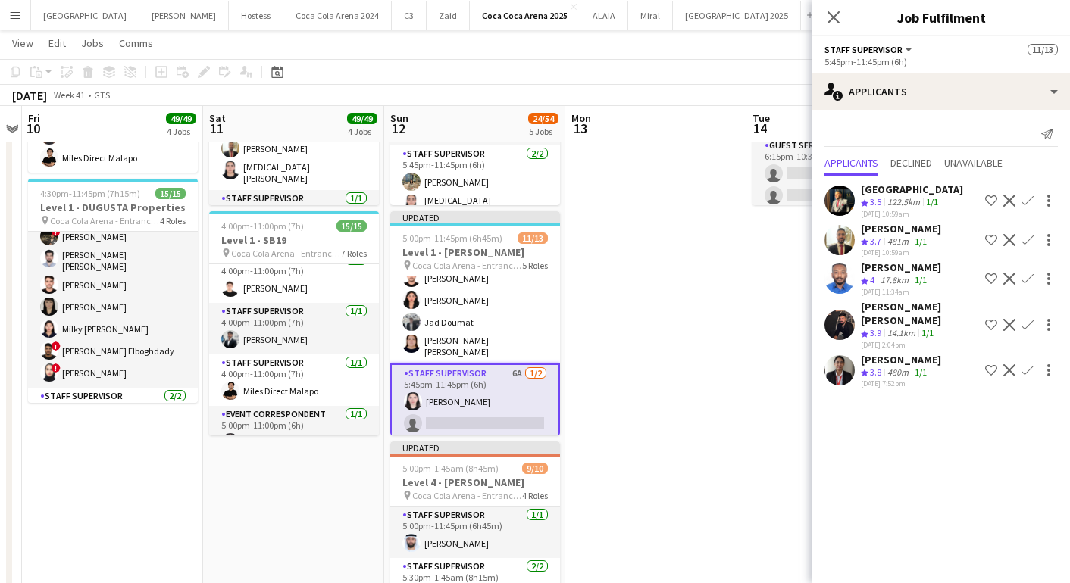
click at [496, 410] on app-card-role "Staff Supervisor 6A [DATE] 5:45pm-11:45pm (6h) [PERSON_NAME] single-neutral-act…" at bounding box center [475, 402] width 170 height 77
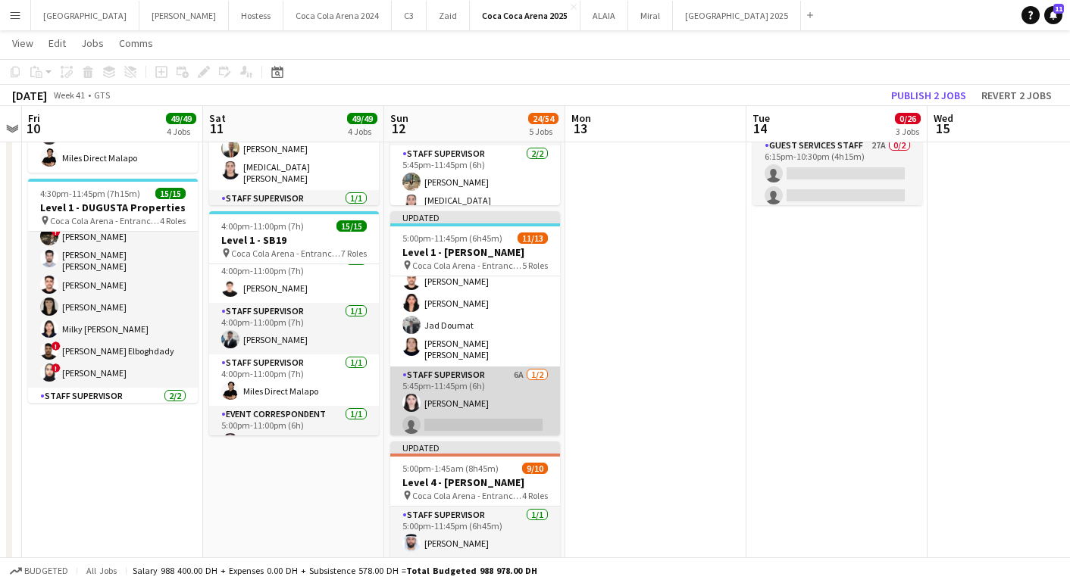
click at [496, 410] on app-card-role "Staff Supervisor 6A [DATE] 5:45pm-11:45pm (6h) [PERSON_NAME] single-neutral-act…" at bounding box center [475, 403] width 170 height 73
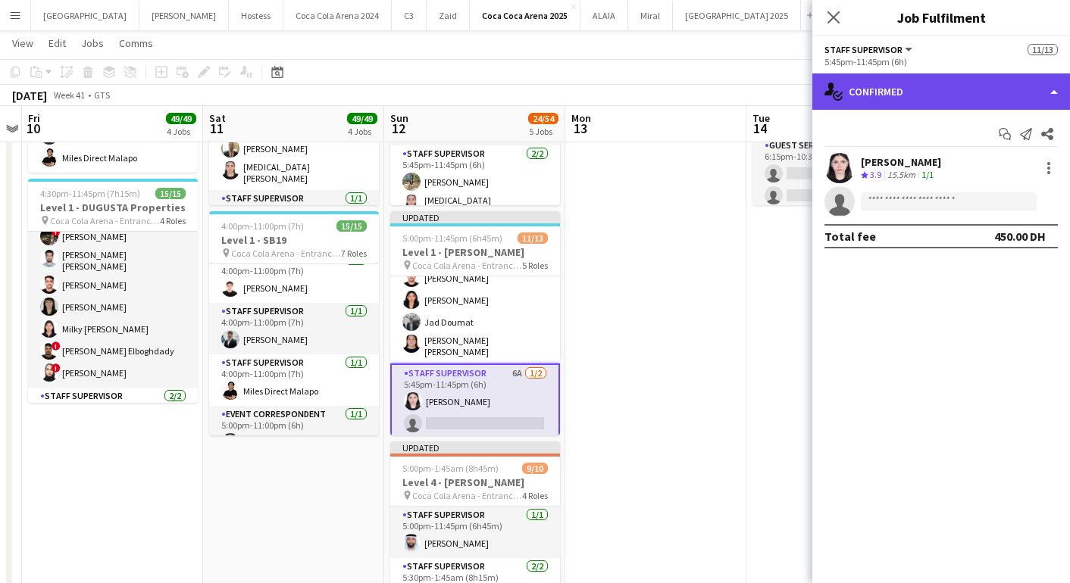
click at [939, 93] on div "single-neutral-actions-check-2 Confirmed" at bounding box center [941, 91] width 258 height 36
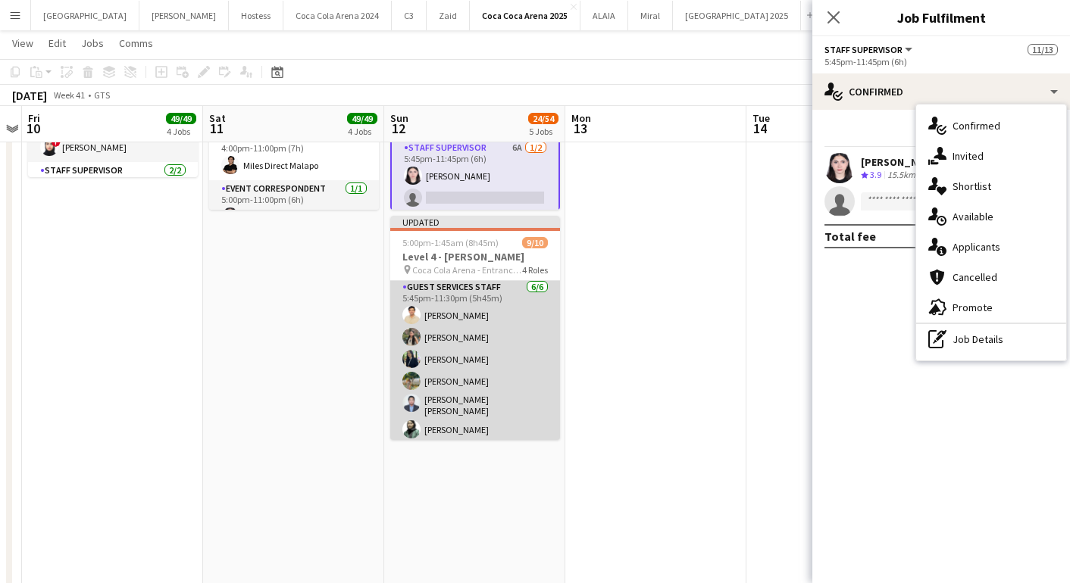
click at [484, 364] on app-card-role "Guest Services Staff [DATE] 5:45pm-11:30pm (5h45m) [PERSON_NAME] [PERSON_NAME] …" at bounding box center [475, 362] width 170 height 166
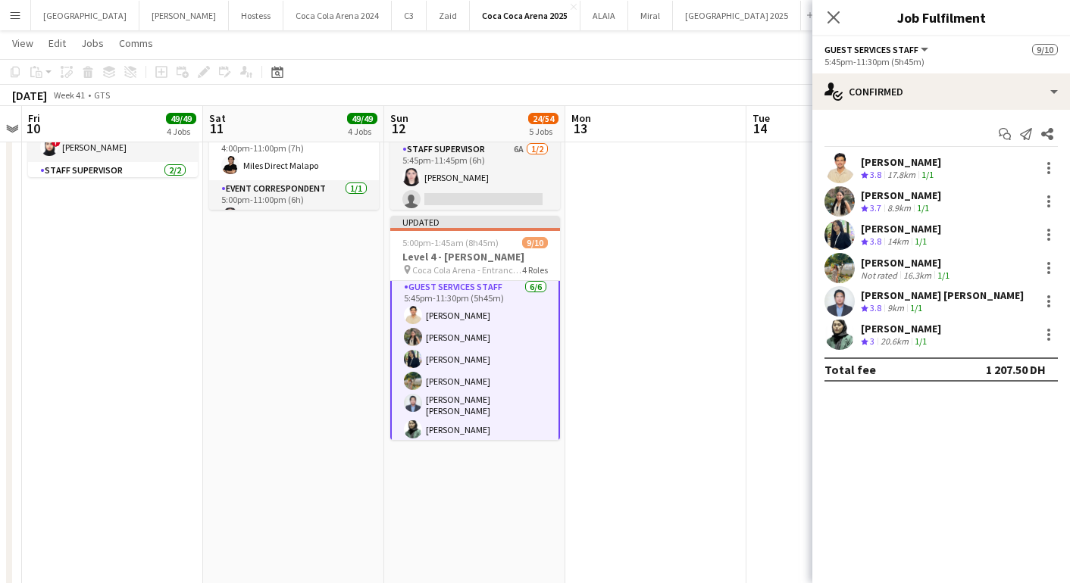
click at [835, 268] on app-user-avatar at bounding box center [839, 268] width 30 height 30
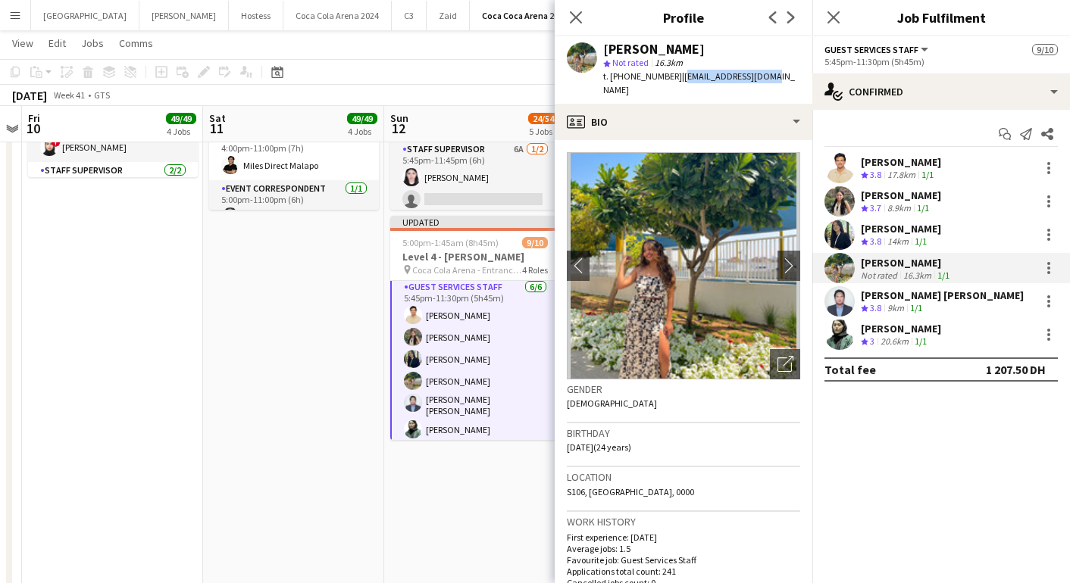
drag, startPoint x: 676, startPoint y: 74, endPoint x: 782, endPoint y: 77, distance: 106.1
click at [782, 77] on app-profile-header "[PERSON_NAME] star Not rated 16.3km t. [PHONE_NUMBER] | [EMAIL_ADDRESS][DOMAIN_…" at bounding box center [684, 69] width 258 height 67
copy span "[EMAIL_ADDRESS][DOMAIN_NAME]"
click at [1052, 274] on div at bounding box center [1048, 268] width 18 height 18
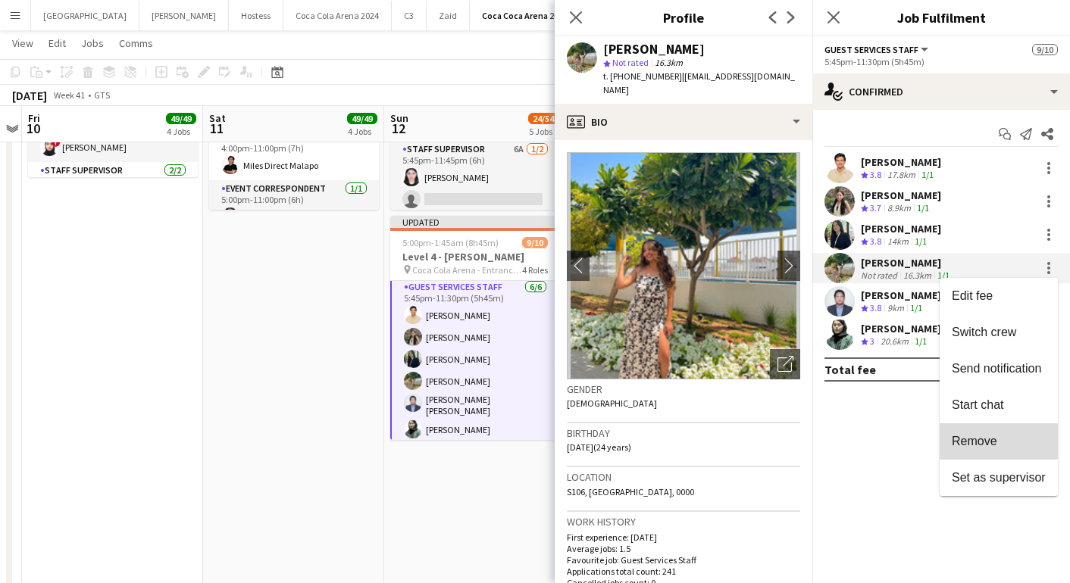
click at [993, 440] on span "Remove" at bounding box center [974, 441] width 45 height 13
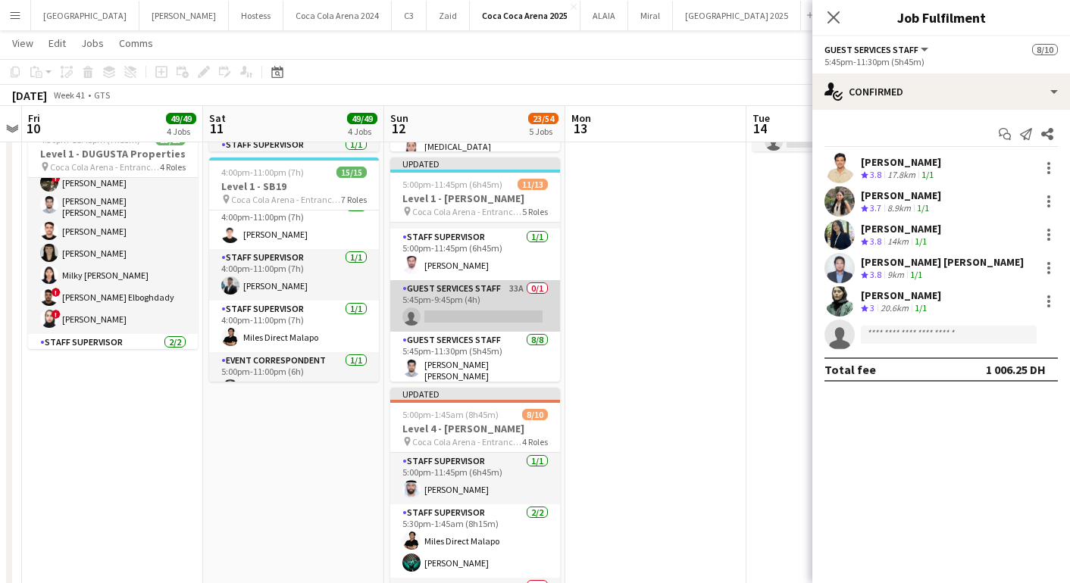
click at [455, 310] on app-card-role "Guest Services Staff 33A 0/1 5:45pm-9:45pm (4h) single-neutral-actions" at bounding box center [475, 306] width 170 height 52
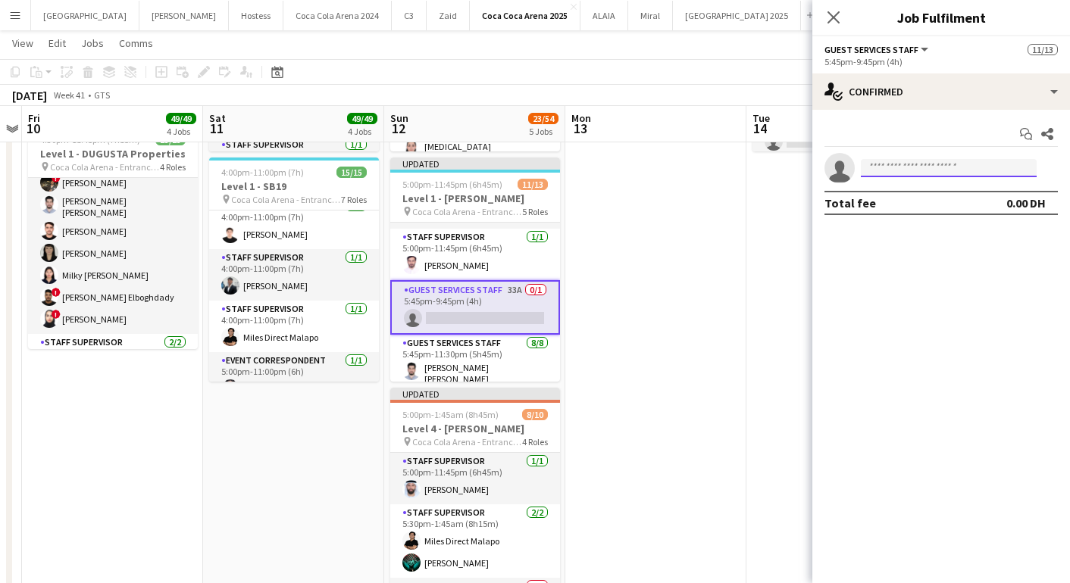
click at [900, 161] on input at bounding box center [949, 168] width 176 height 18
paste input "**********"
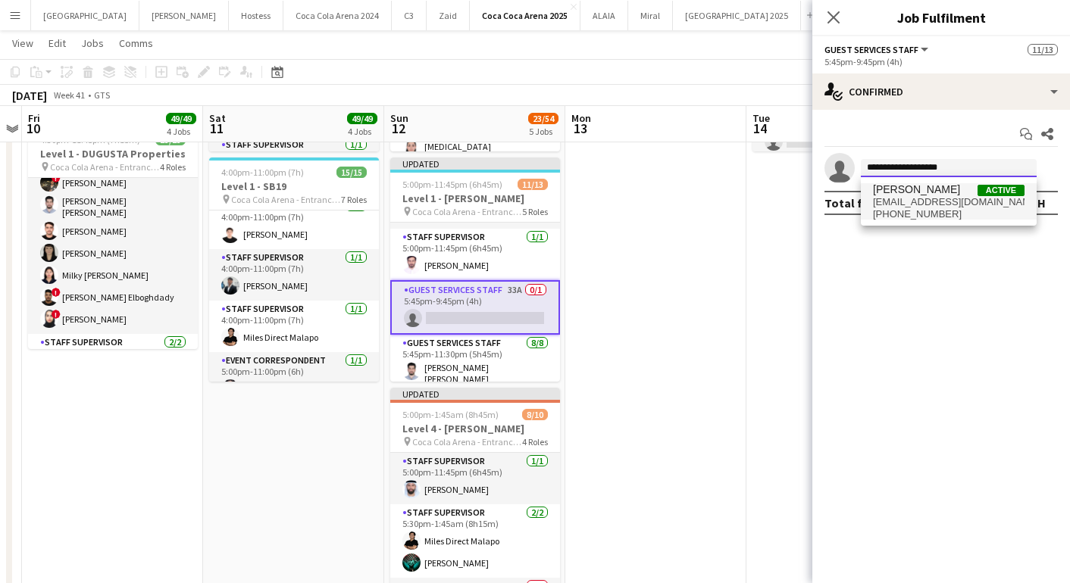
type input "**********"
click at [909, 199] on span "[EMAIL_ADDRESS][DOMAIN_NAME]" at bounding box center [949, 202] width 152 height 12
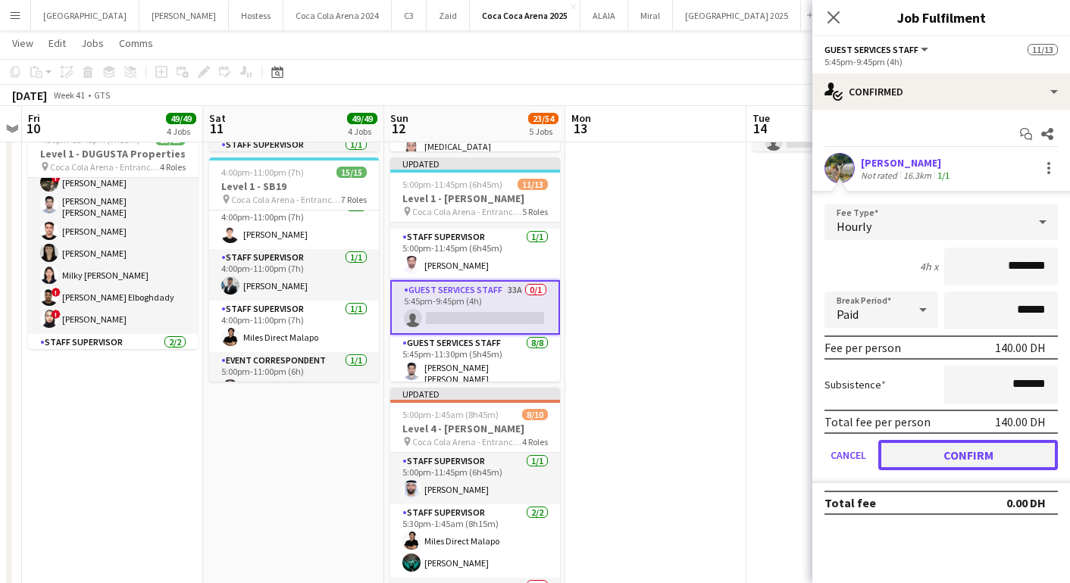
click at [963, 459] on button "Confirm" at bounding box center [968, 455] width 180 height 30
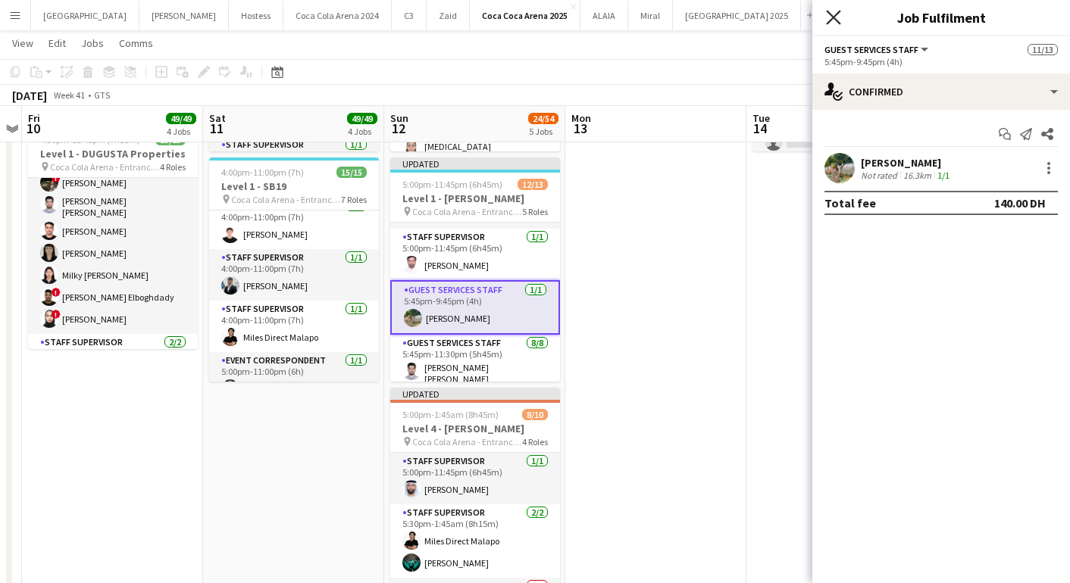
click at [831, 15] on icon at bounding box center [833, 17] width 14 height 14
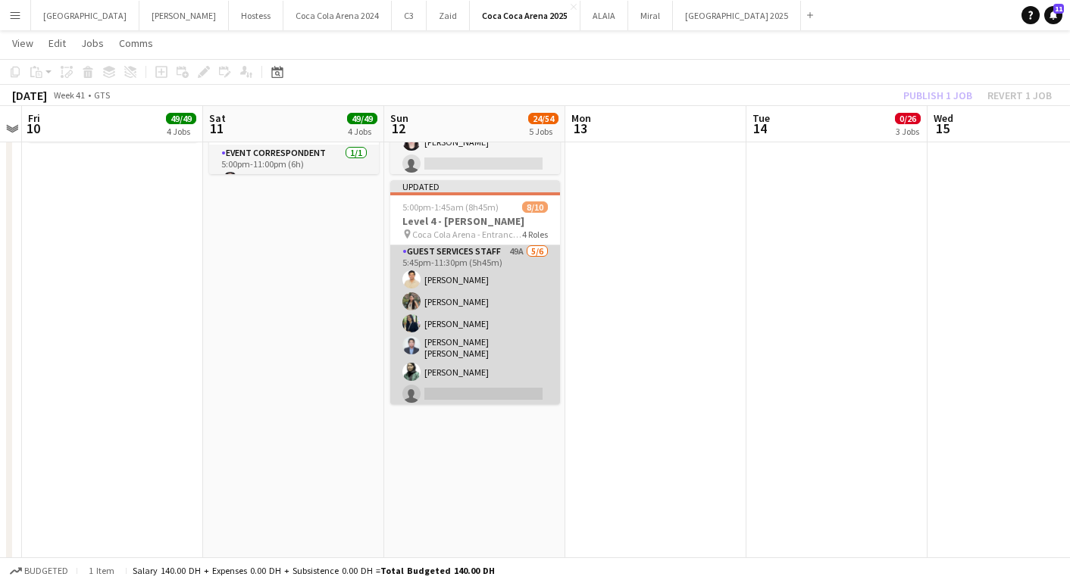
click at [486, 383] on app-card-role "Guest Services Staff 49A [DATE] 5:45pm-11:30pm (5h45m) [PERSON_NAME] [PERSON_NA…" at bounding box center [475, 326] width 170 height 166
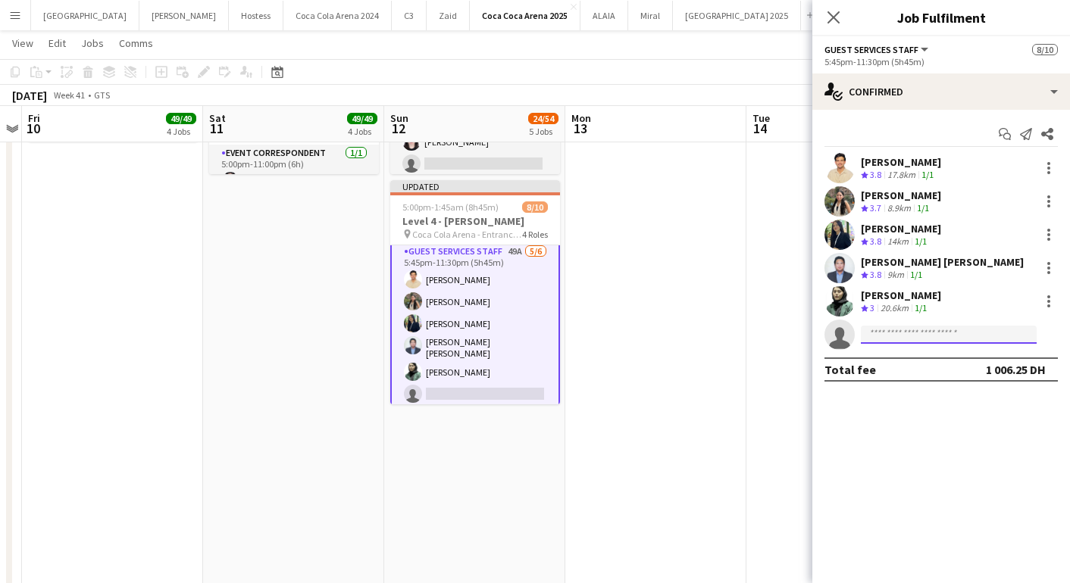
click at [905, 333] on input at bounding box center [949, 335] width 176 height 18
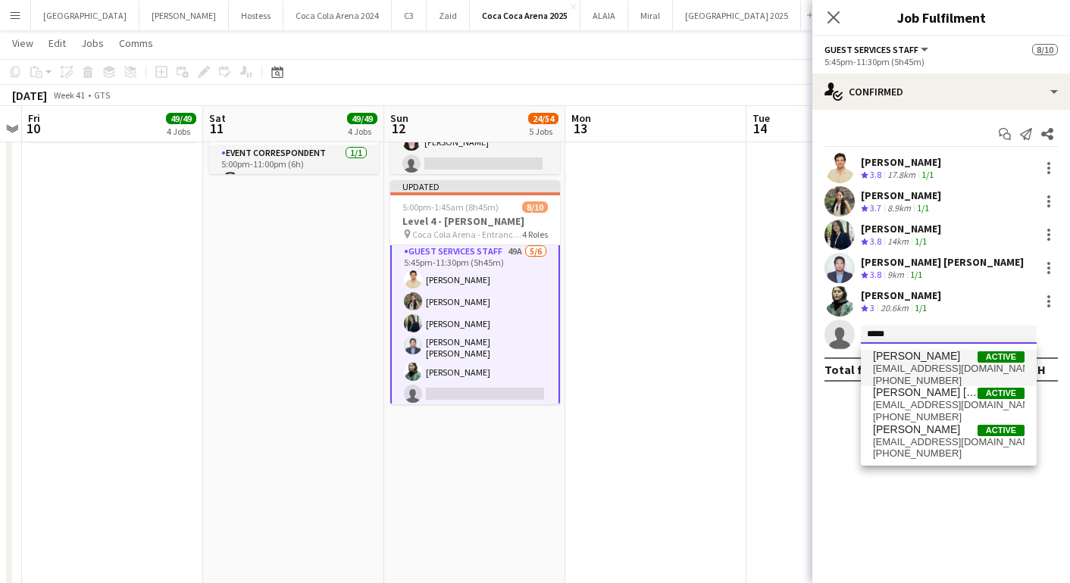
type input "*****"
click at [904, 370] on span "[EMAIL_ADDRESS][DOMAIN_NAME]" at bounding box center [949, 369] width 152 height 12
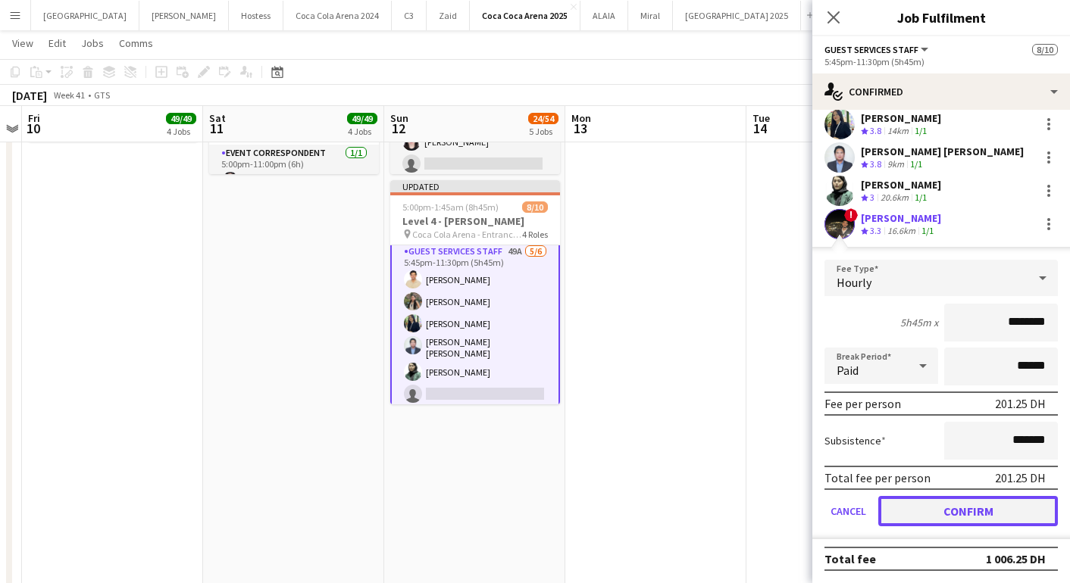
click at [927, 507] on button "Confirm" at bounding box center [968, 511] width 180 height 30
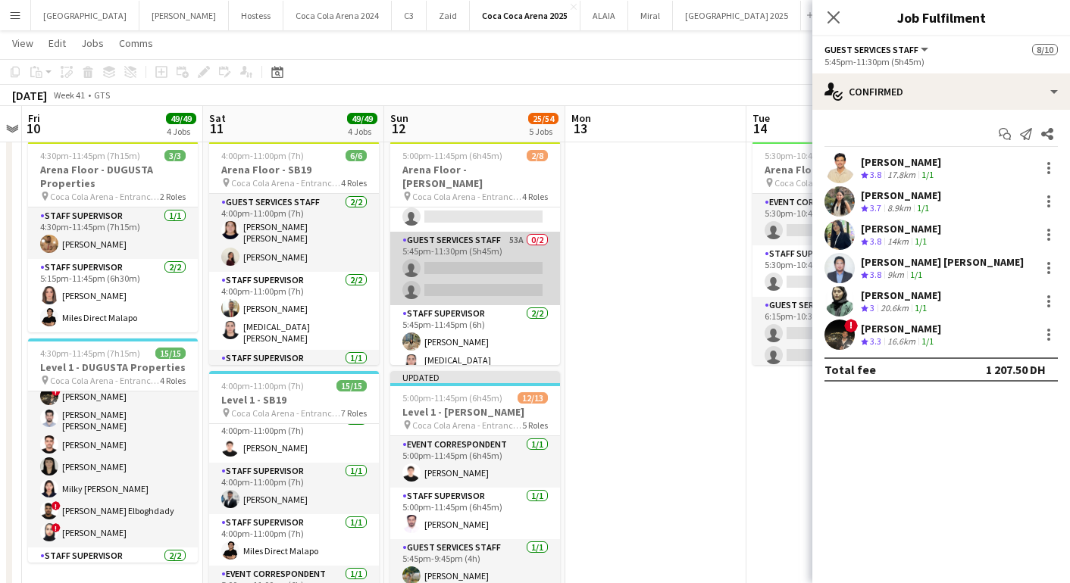
click at [463, 266] on app-card-role "Guest Services Staff 53A 0/2 5:45pm-11:30pm (5h45m) single-neutral-actions sing…" at bounding box center [475, 268] width 170 height 73
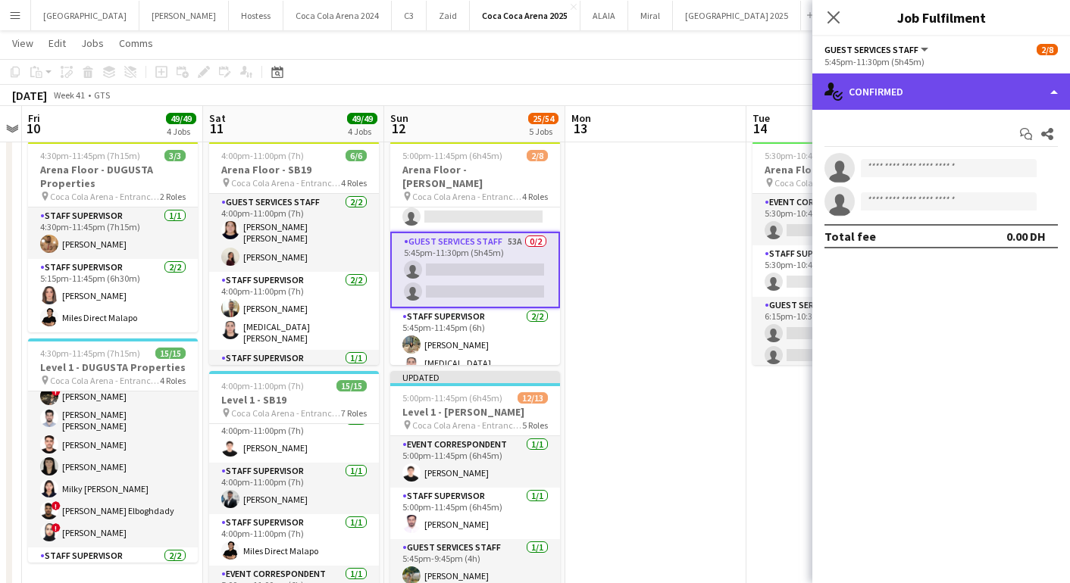
click at [936, 98] on div "single-neutral-actions-check-2 Confirmed" at bounding box center [941, 91] width 258 height 36
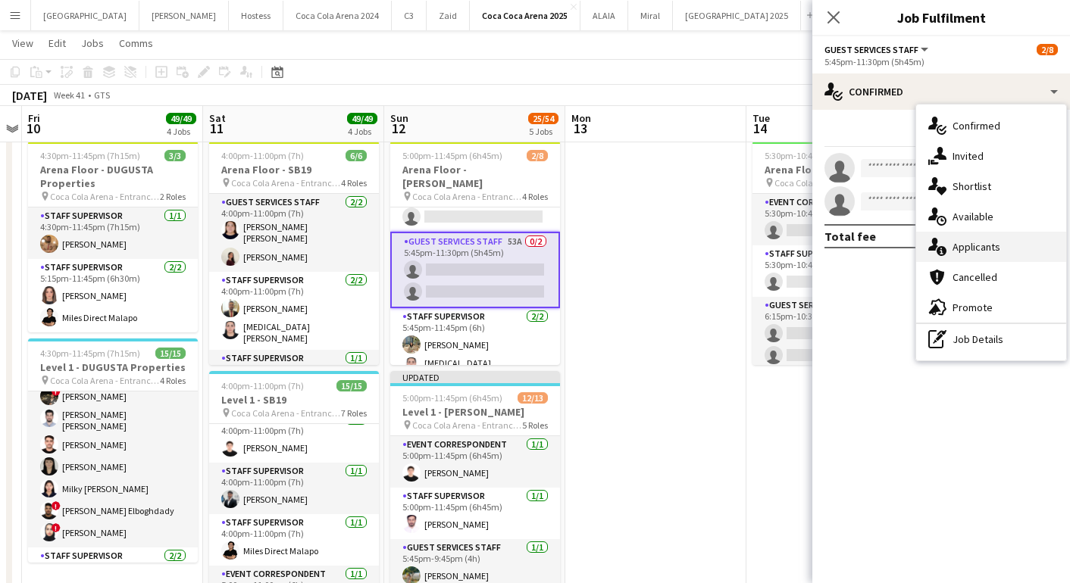
click at [980, 252] on span "Applicants" at bounding box center [976, 247] width 48 height 14
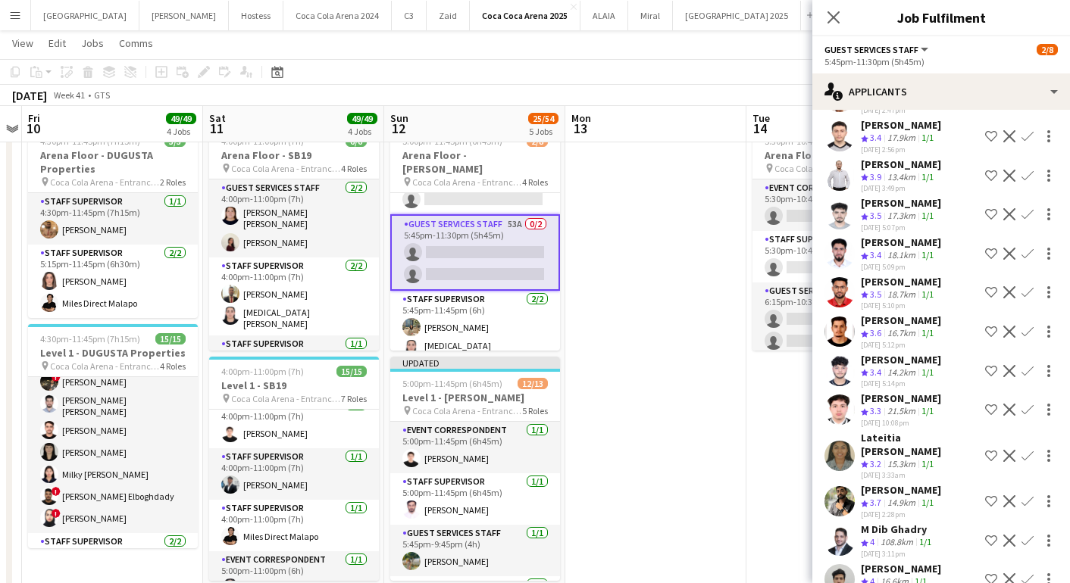
scroll to position [335, 0]
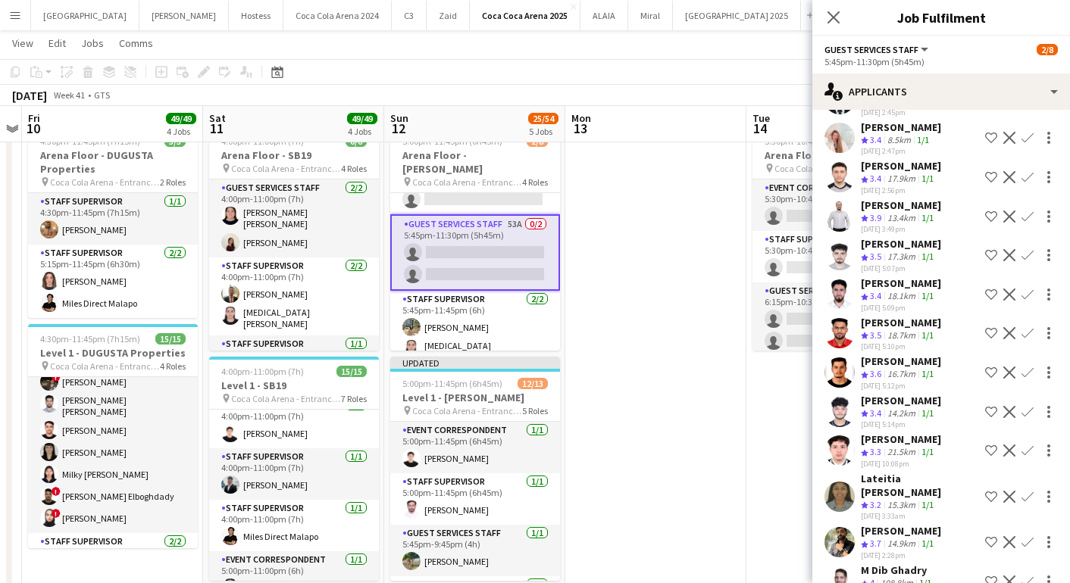
click at [1024, 330] on app-icon "Confirm" at bounding box center [1027, 333] width 12 height 12
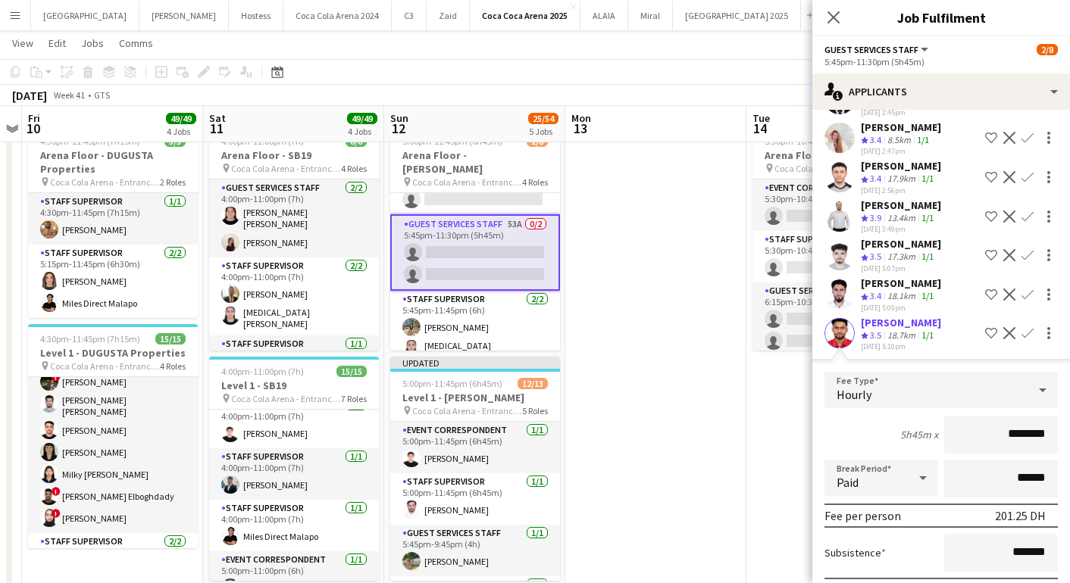
scroll to position [436, 0]
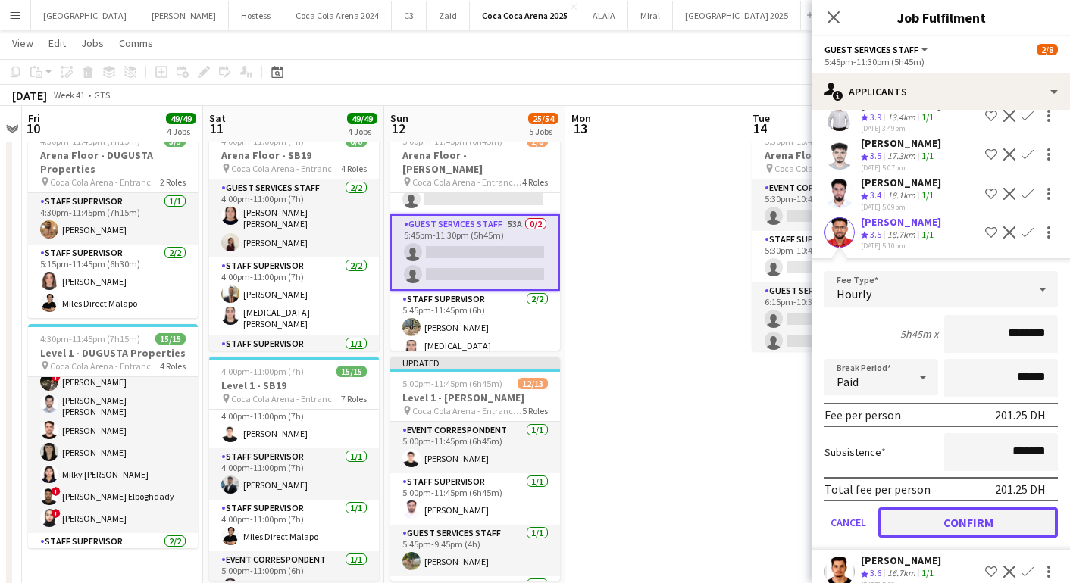
click at [950, 522] on button "Confirm" at bounding box center [968, 523] width 180 height 30
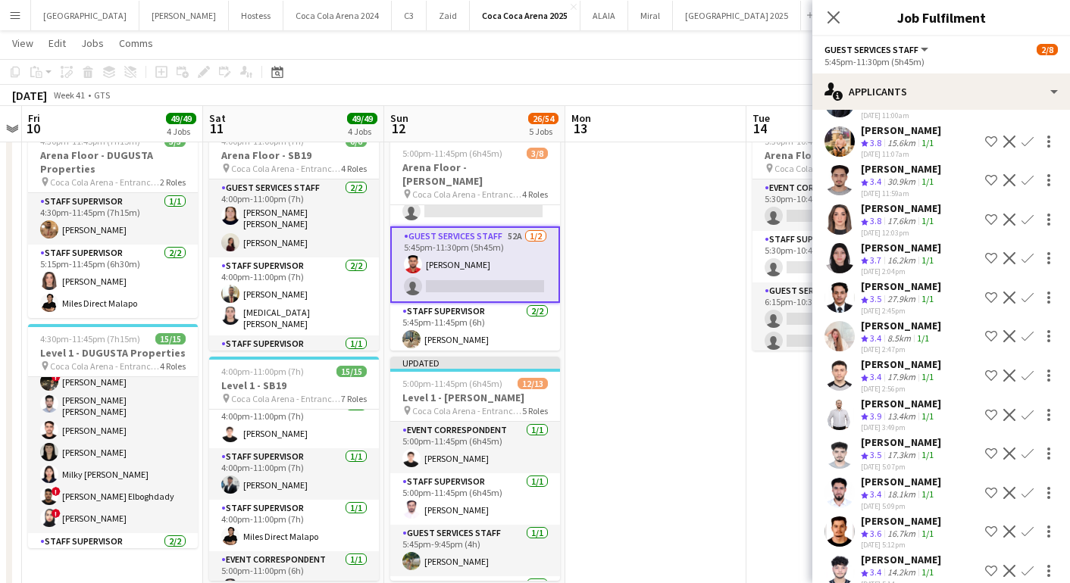
scroll to position [110, 0]
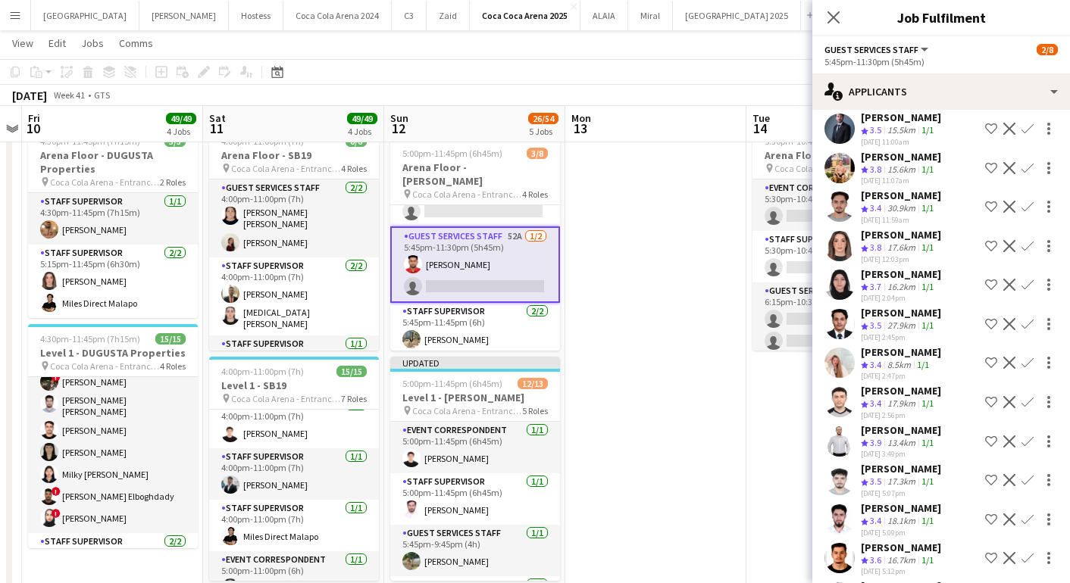
click at [1025, 205] on app-icon "Confirm" at bounding box center [1027, 207] width 12 height 12
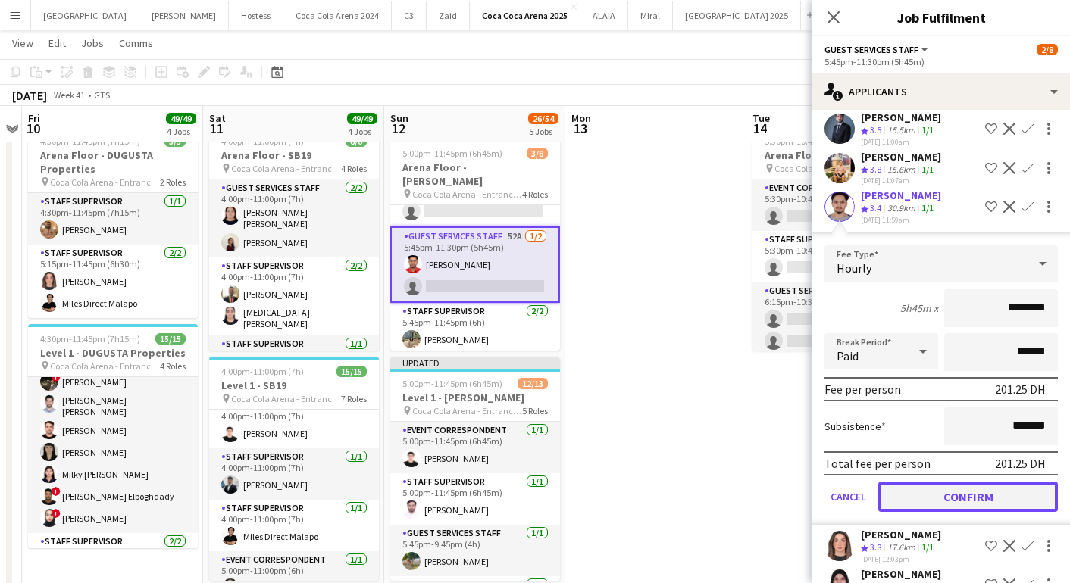
click at [946, 489] on button "Confirm" at bounding box center [968, 497] width 180 height 30
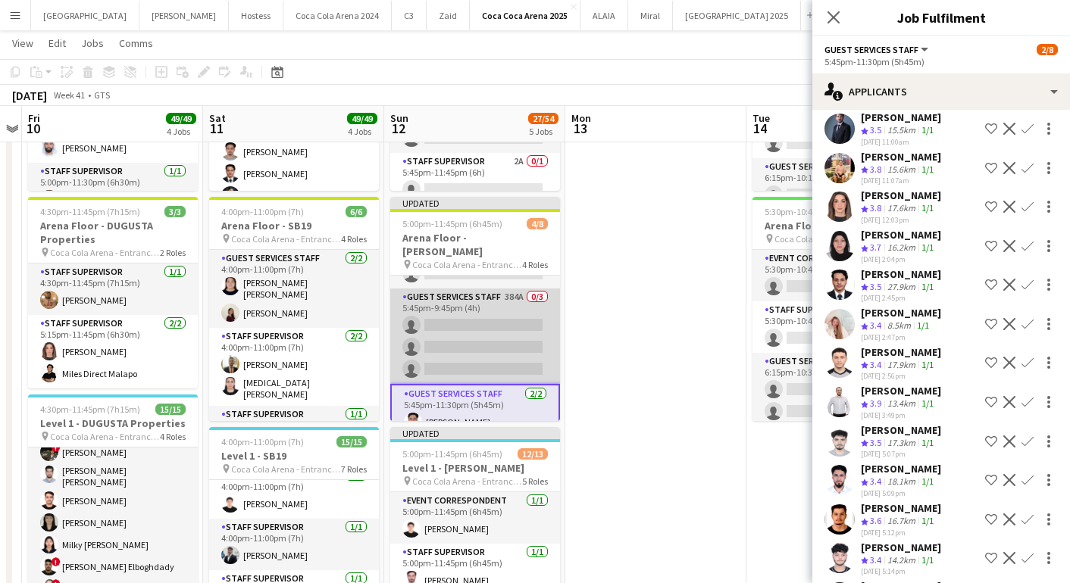
scroll to position [42, 0]
click at [480, 333] on app-card-role "Guest Services Staff 384A 0/3 5:45pm-9:45pm (4h) single-neutral-actions single-…" at bounding box center [475, 333] width 170 height 95
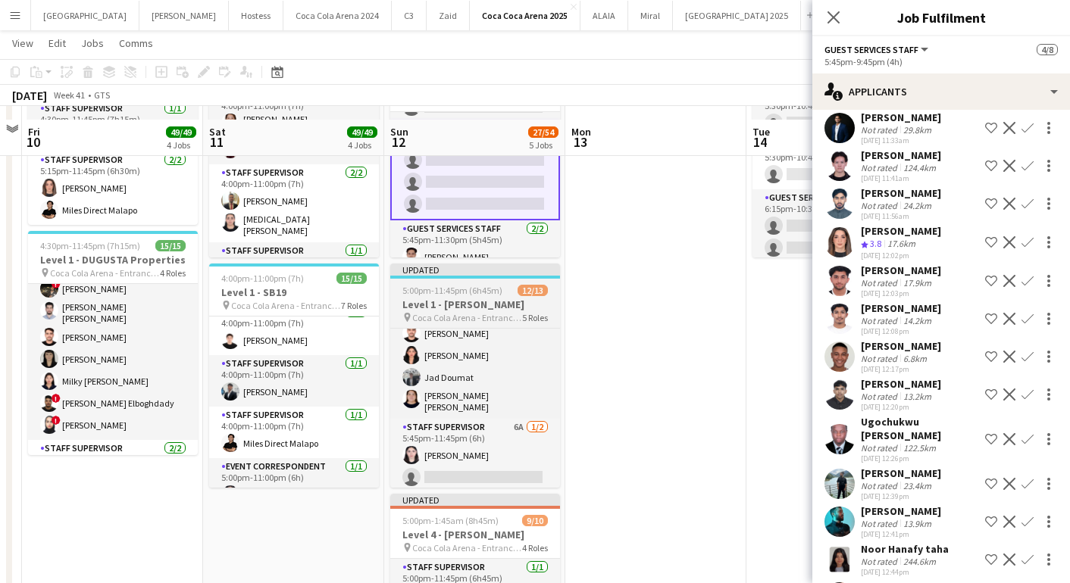
scroll to position [627, 0]
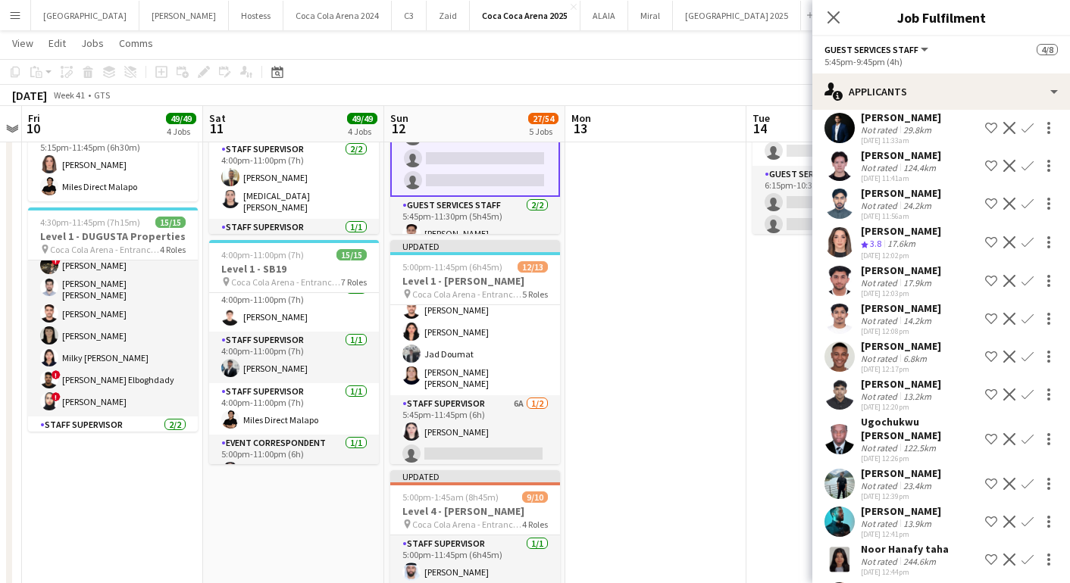
click at [842, 227] on app-user-avatar at bounding box center [839, 242] width 30 height 30
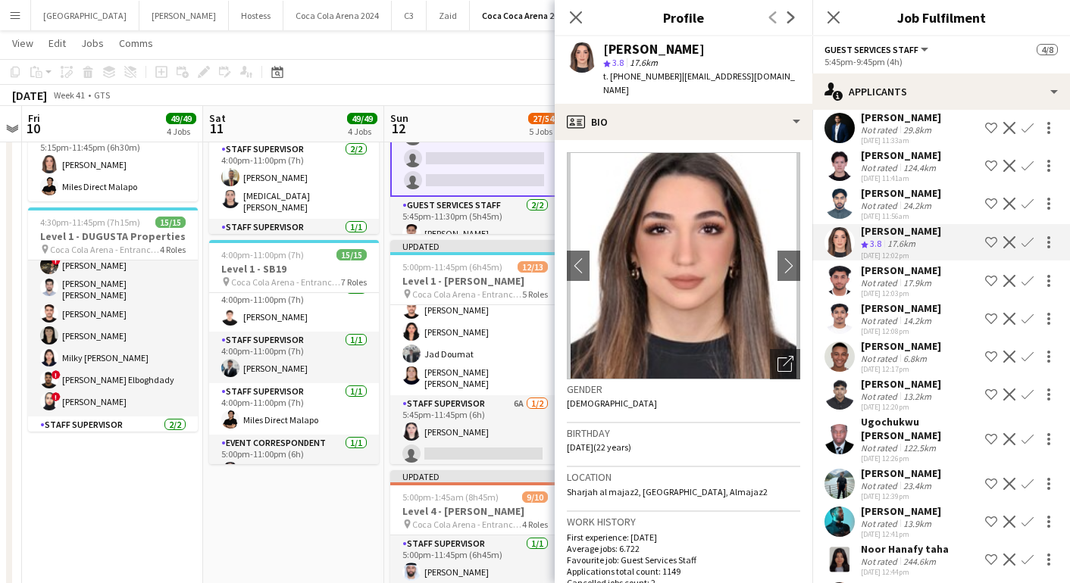
drag, startPoint x: 674, startPoint y: 76, endPoint x: 776, endPoint y: 75, distance: 102.3
click at [776, 75] on div "[PERSON_NAME] star 3.8 17.6km t. [PHONE_NUMBER] | [EMAIL_ADDRESS][DOMAIN_NAME]" at bounding box center [684, 69] width 258 height 67
copy span "[EMAIL_ADDRESS][DOMAIN_NAME]"
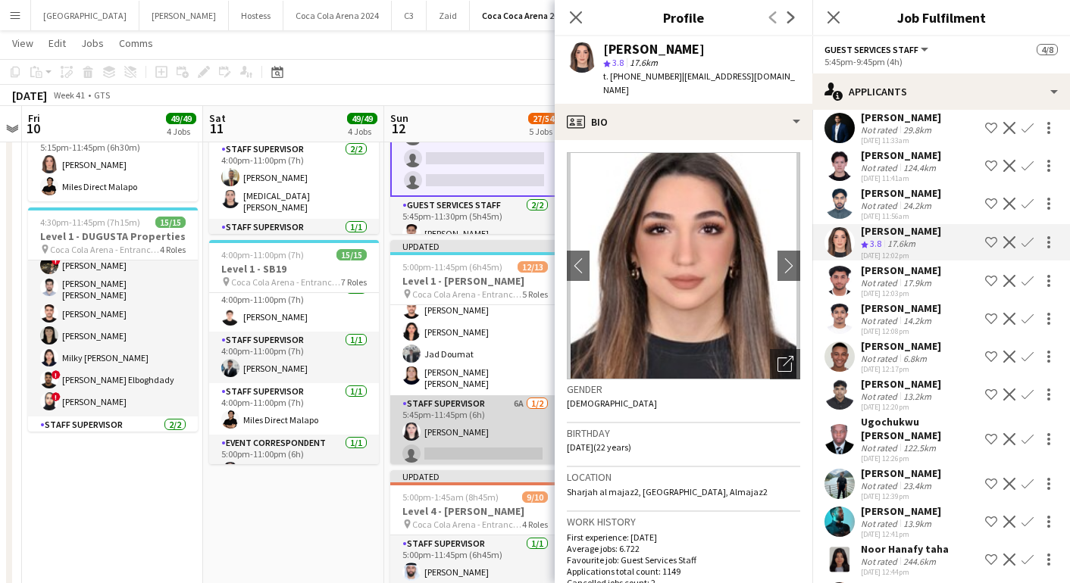
click at [458, 439] on app-card-role "Staff Supervisor 6A [DATE] 5:45pm-11:45pm (6h) [PERSON_NAME] single-neutral-act…" at bounding box center [475, 431] width 170 height 73
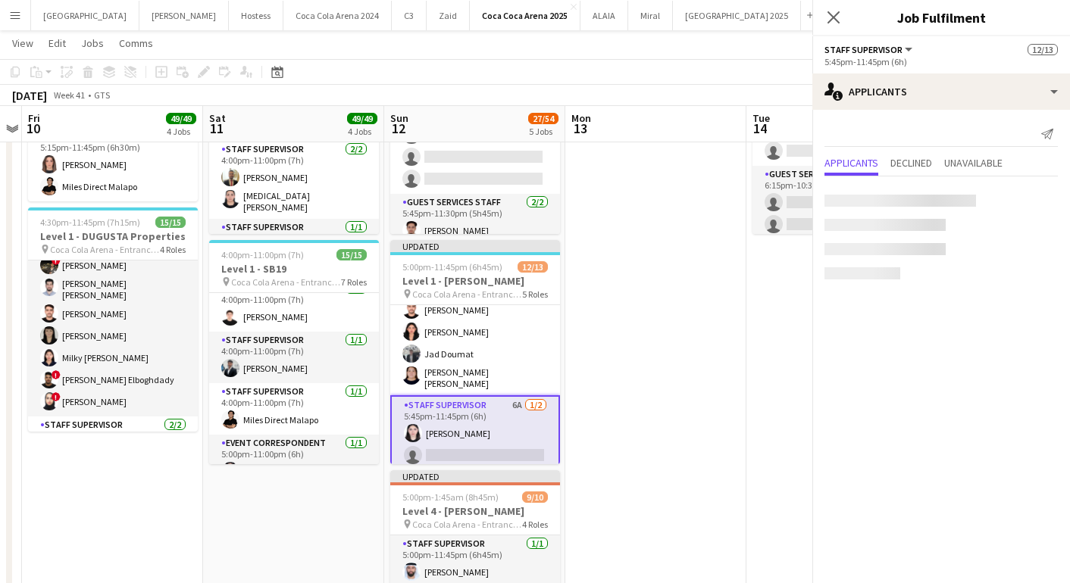
scroll to position [0, 0]
click at [461, 442] on app-card-role "Staff Supervisor 6A [DATE] 5:45pm-11:45pm (6h) [PERSON_NAME] single-neutral-act…" at bounding box center [475, 433] width 170 height 77
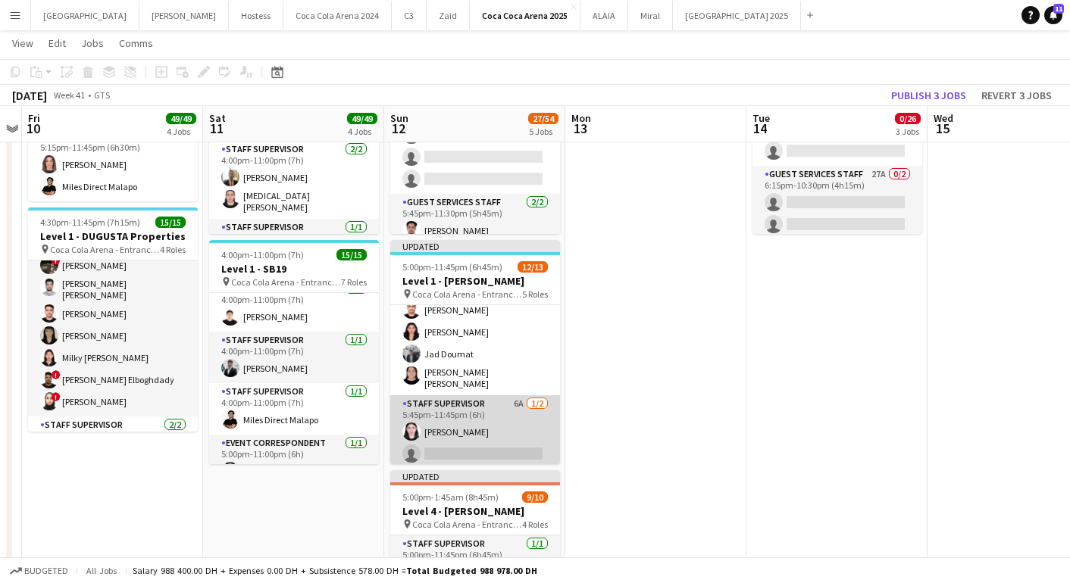
click at [462, 442] on app-card-role "Staff Supervisor 6A [DATE] 5:45pm-11:45pm (6h) [PERSON_NAME] single-neutral-act…" at bounding box center [475, 431] width 170 height 73
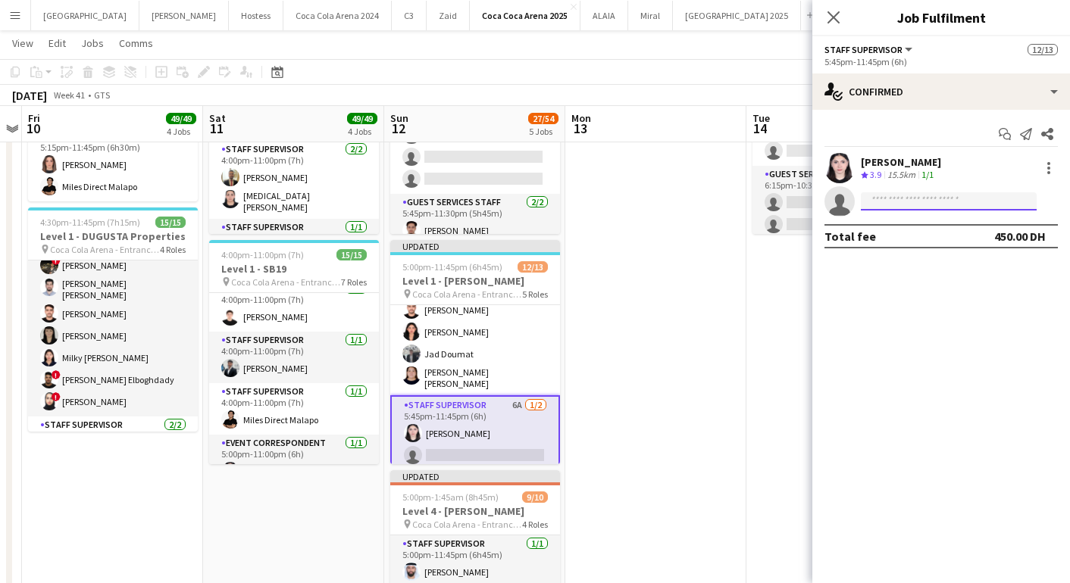
click at [876, 204] on input at bounding box center [949, 201] width 176 height 18
paste input "**********"
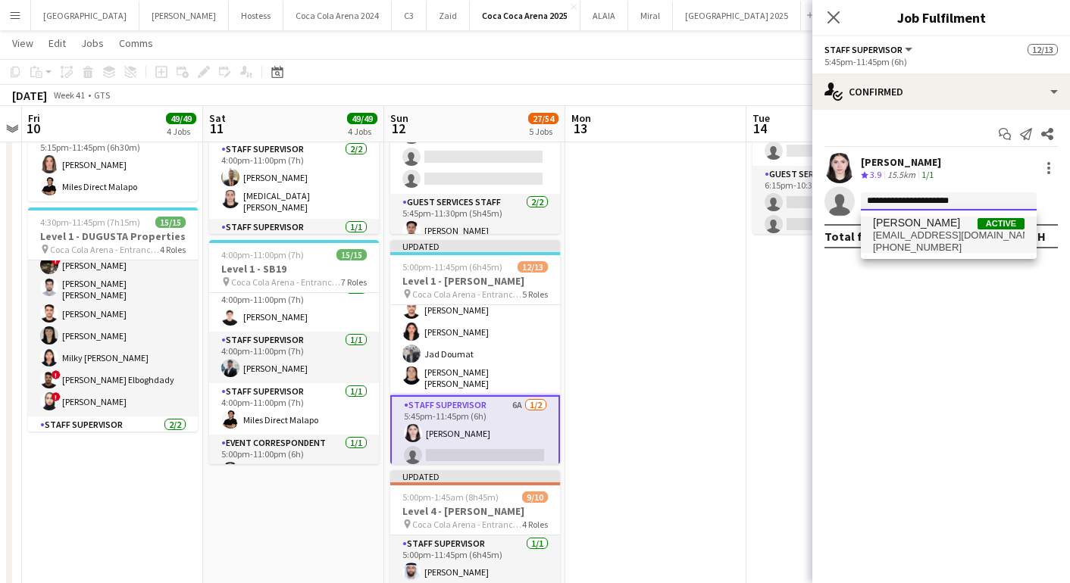
type input "**********"
click at [921, 240] on span "[EMAIL_ADDRESS][DOMAIN_NAME]" at bounding box center [949, 236] width 152 height 12
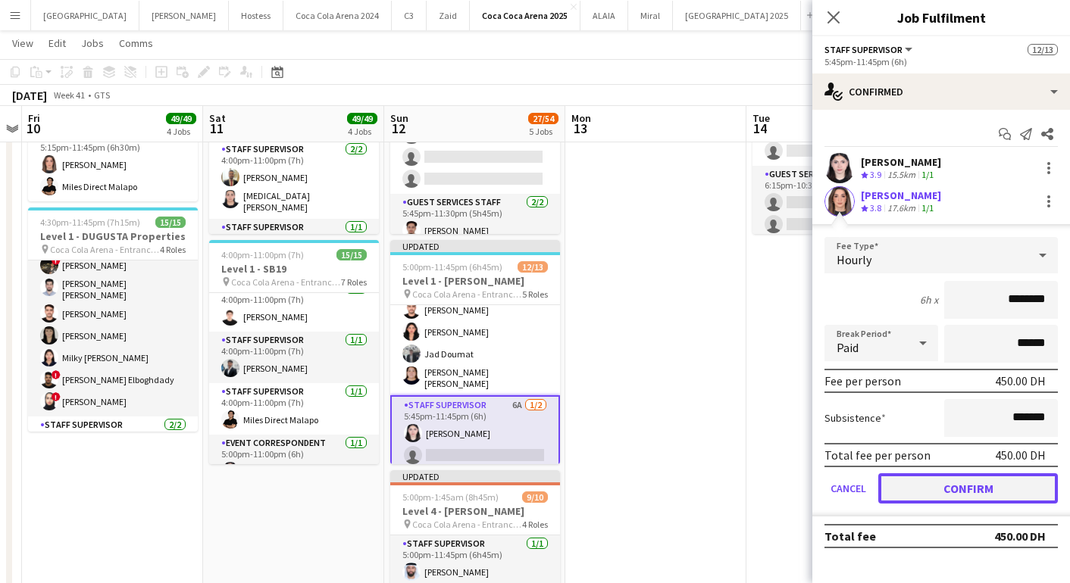
click at [907, 479] on button "Confirm" at bounding box center [968, 489] width 180 height 30
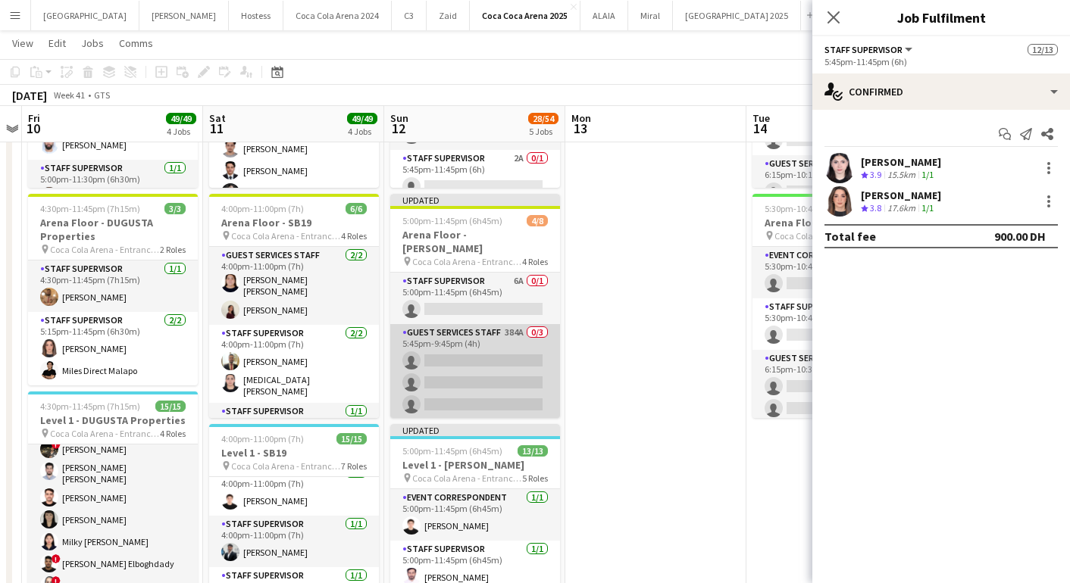
click at [458, 360] on app-card-role "Guest Services Staff 384A 0/3 5:45pm-9:45pm (4h) single-neutral-actions single-…" at bounding box center [475, 371] width 170 height 95
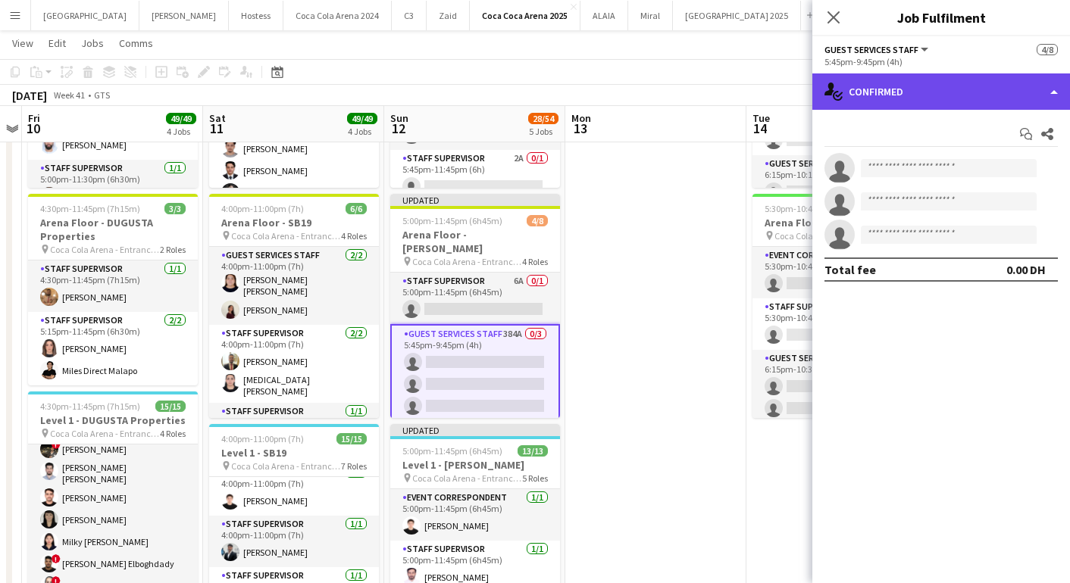
click at [912, 106] on div "single-neutral-actions-check-2 Confirmed" at bounding box center [941, 91] width 258 height 36
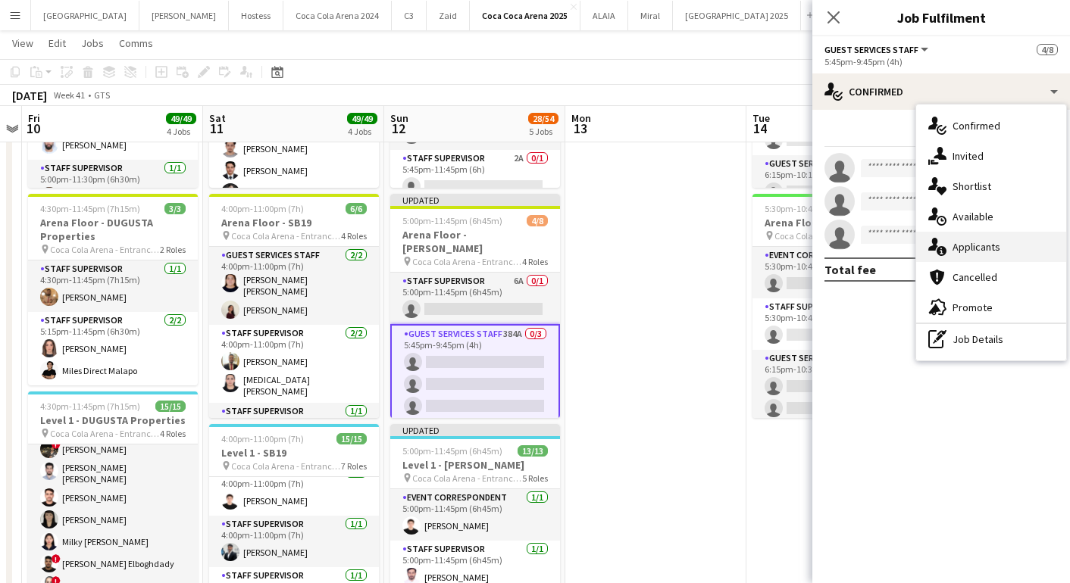
click at [962, 235] on div "single-neutral-actions-information Applicants" at bounding box center [991, 247] width 150 height 30
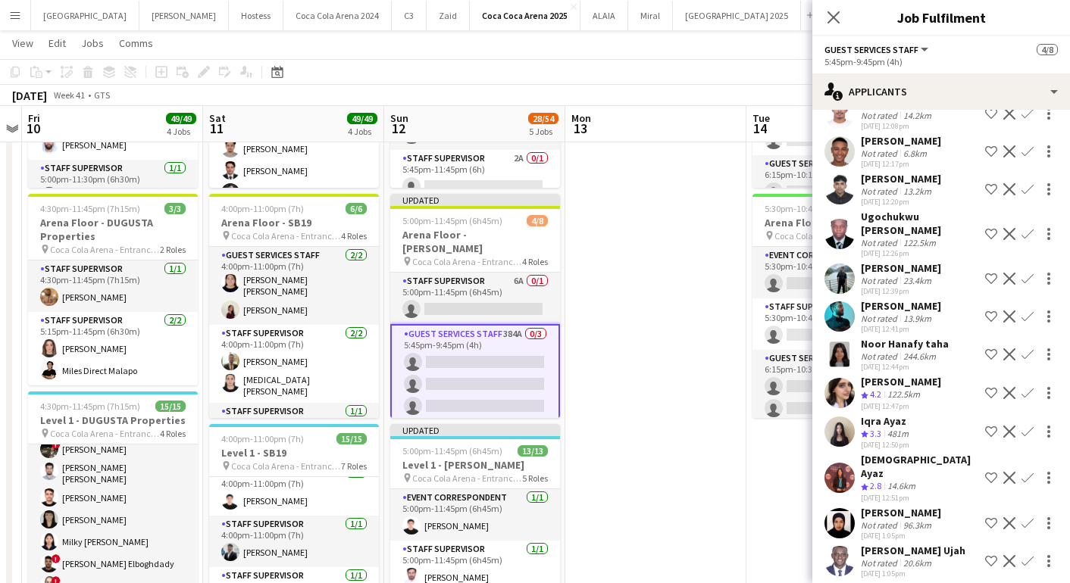
scroll to position [674, 0]
click at [836, 377] on app-user-avatar at bounding box center [839, 392] width 30 height 30
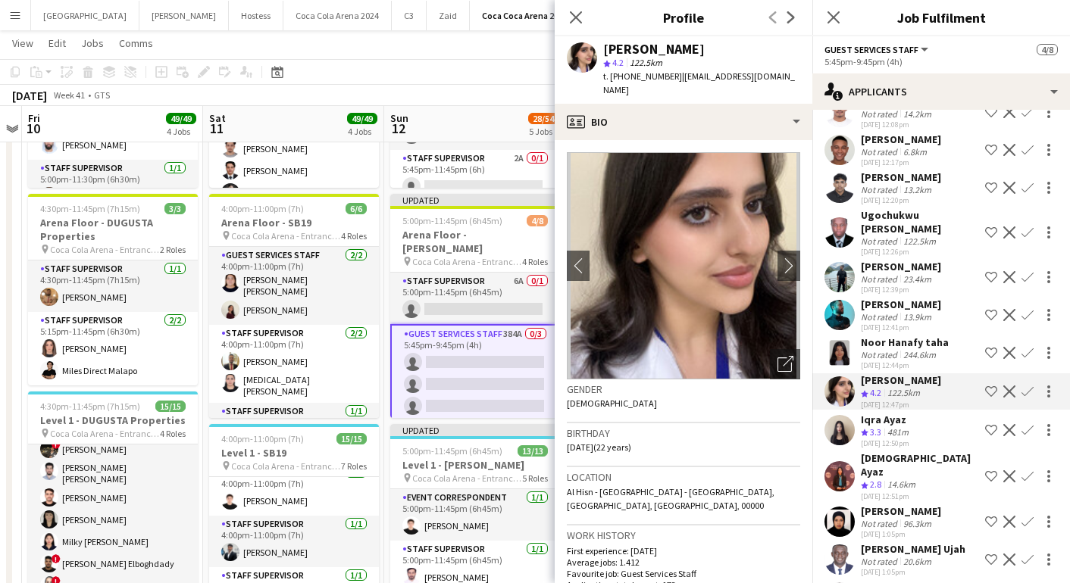
click at [786, 235] on img at bounding box center [683, 265] width 233 height 227
click at [785, 258] on app-icon "chevron-right" at bounding box center [788, 266] width 23 height 16
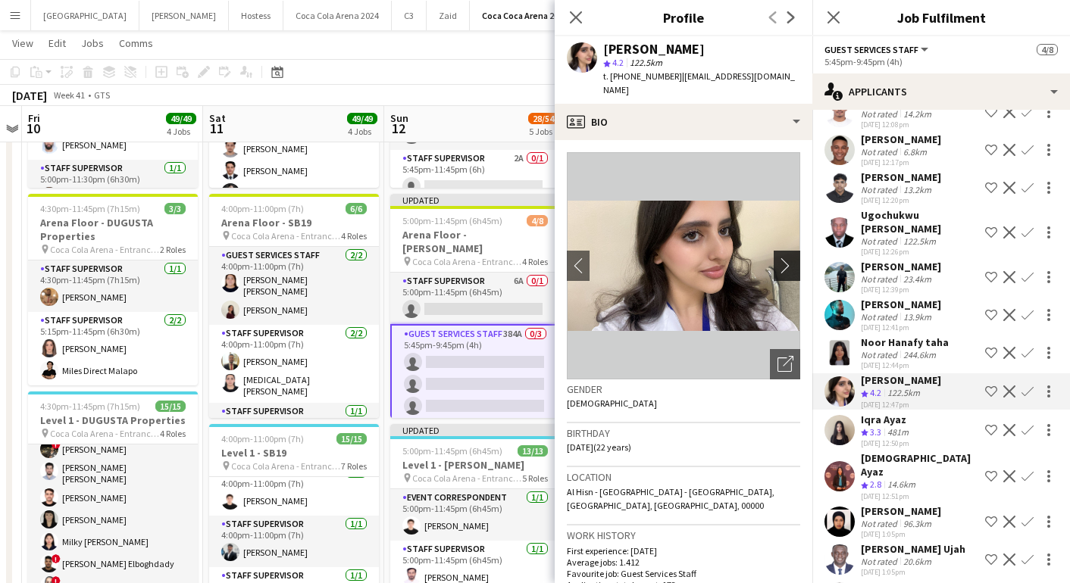
click at [785, 258] on app-icon "chevron-right" at bounding box center [788, 266] width 23 height 16
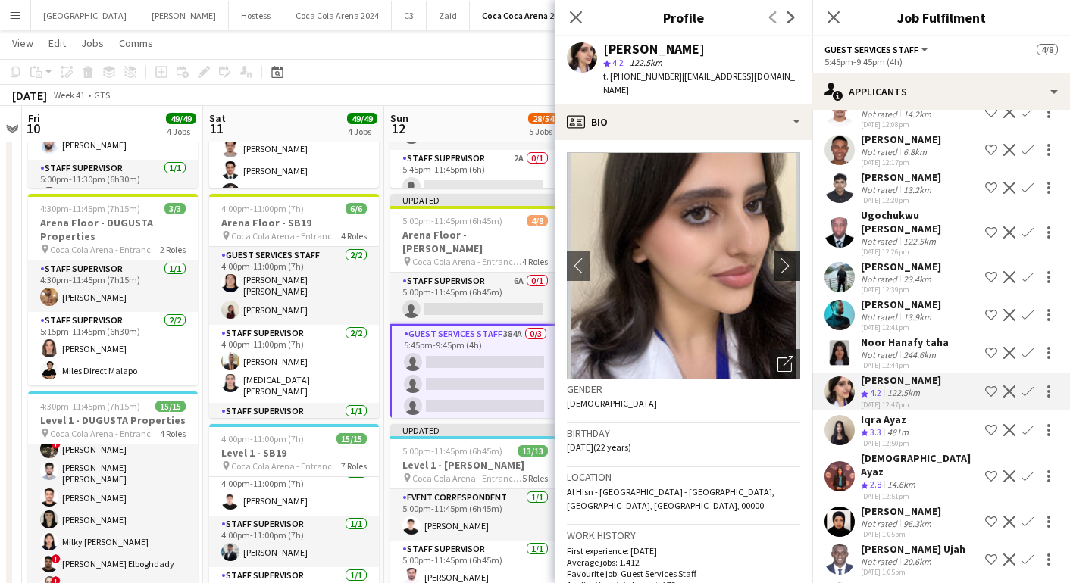
click at [785, 258] on app-icon "chevron-right" at bounding box center [788, 266] width 23 height 16
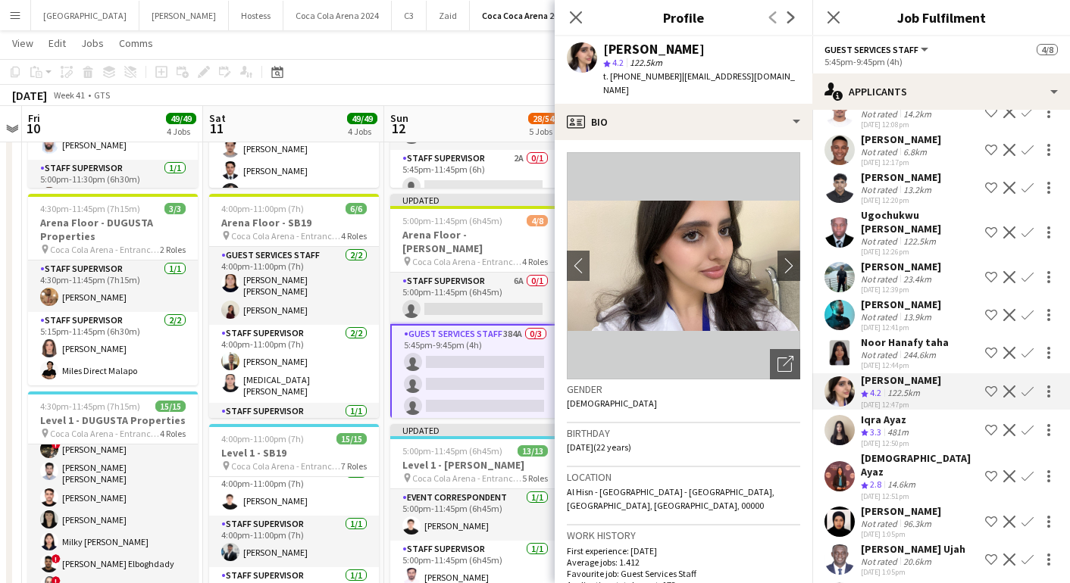
click at [1024, 386] on app-icon "Confirm" at bounding box center [1027, 392] width 12 height 12
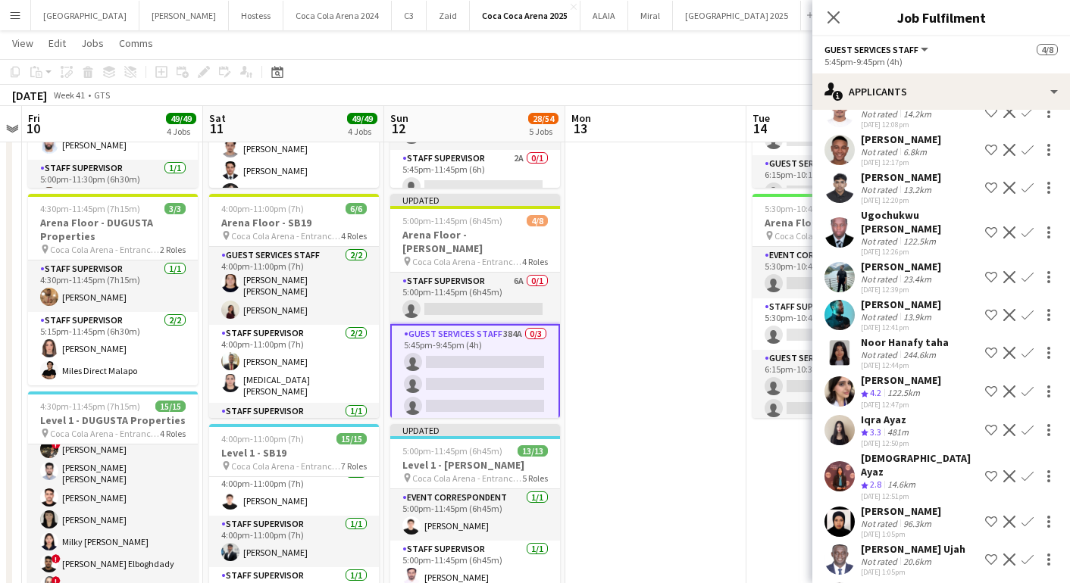
click at [1025, 383] on button "Confirm" at bounding box center [1027, 392] width 18 height 18
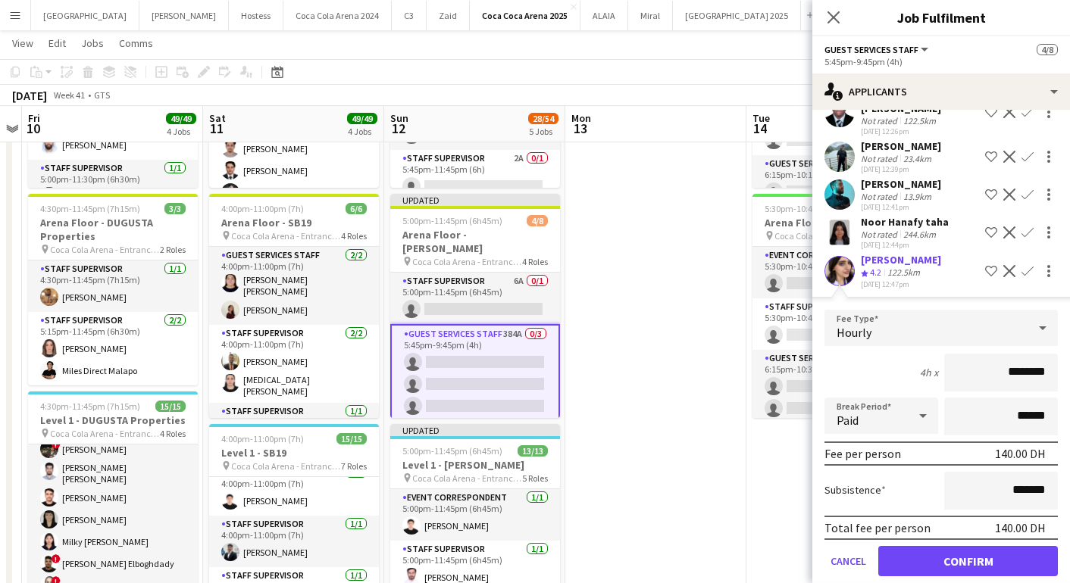
scroll to position [871, 0]
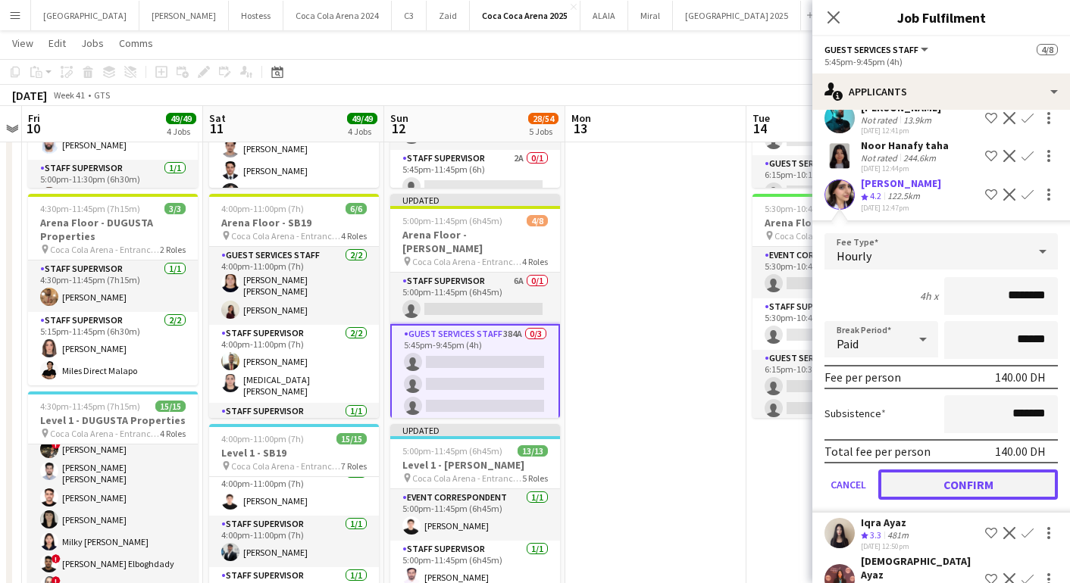
click at [932, 470] on button "Confirm" at bounding box center [968, 485] width 180 height 30
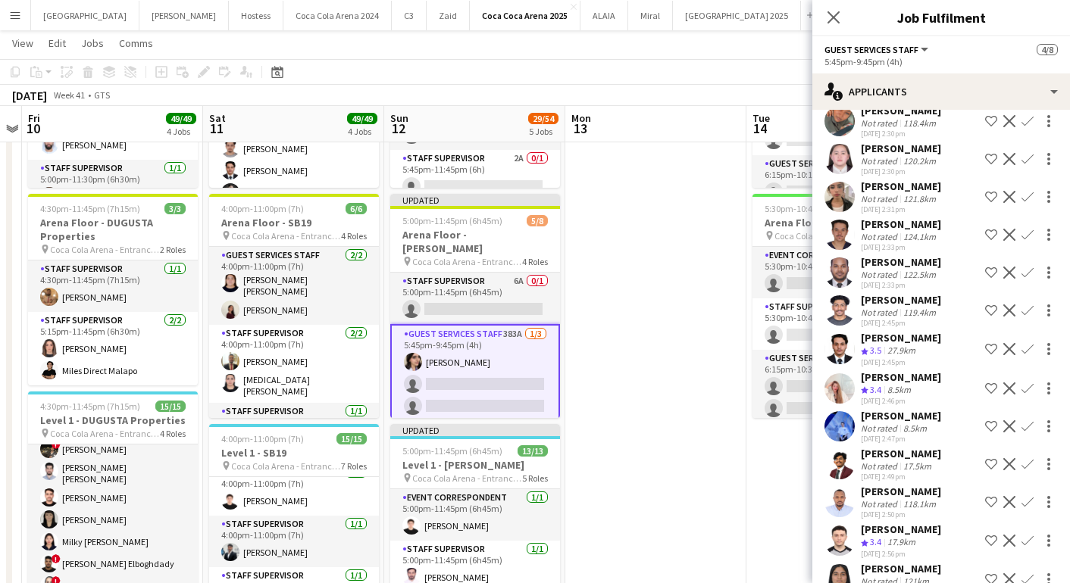
scroll to position [3174, 0]
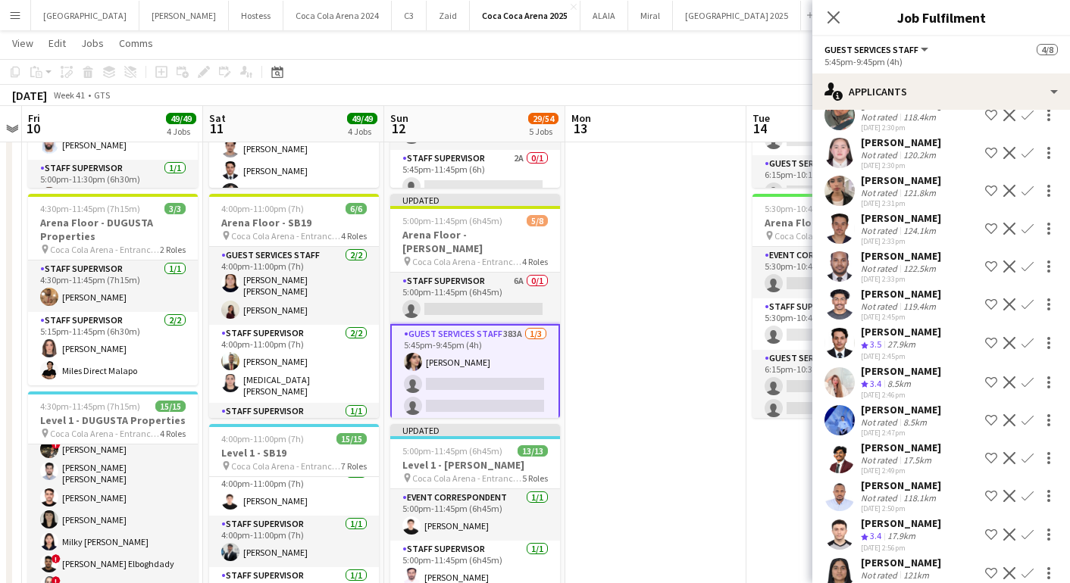
click at [1028, 337] on app-icon "Confirm" at bounding box center [1027, 343] width 12 height 12
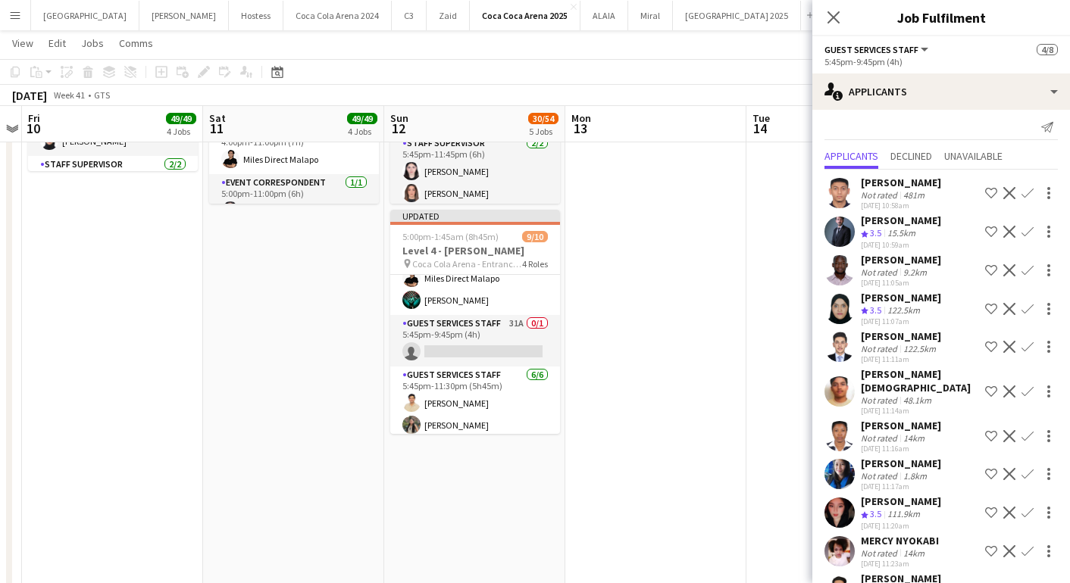
scroll to position [118, 0]
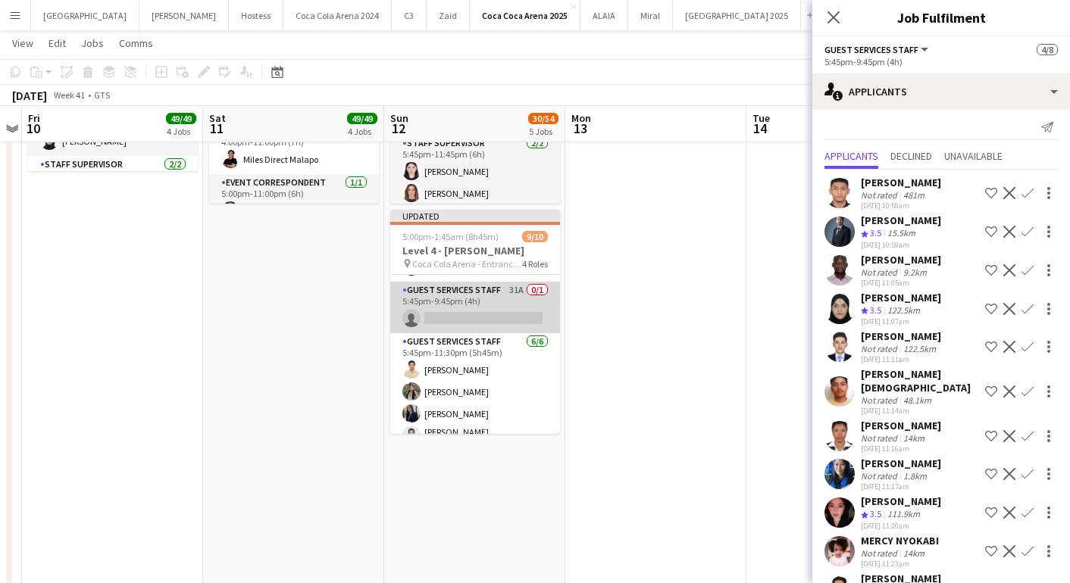
click at [448, 323] on app-card-role "Guest Services Staff 31A 0/1 5:45pm-9:45pm (4h) single-neutral-actions" at bounding box center [475, 308] width 170 height 52
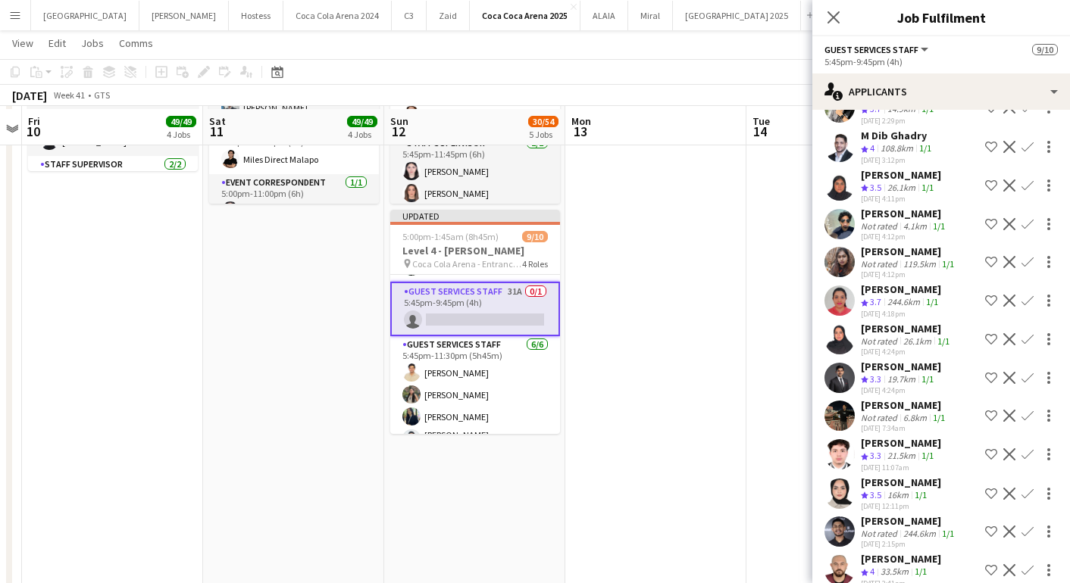
scroll to position [892, 0]
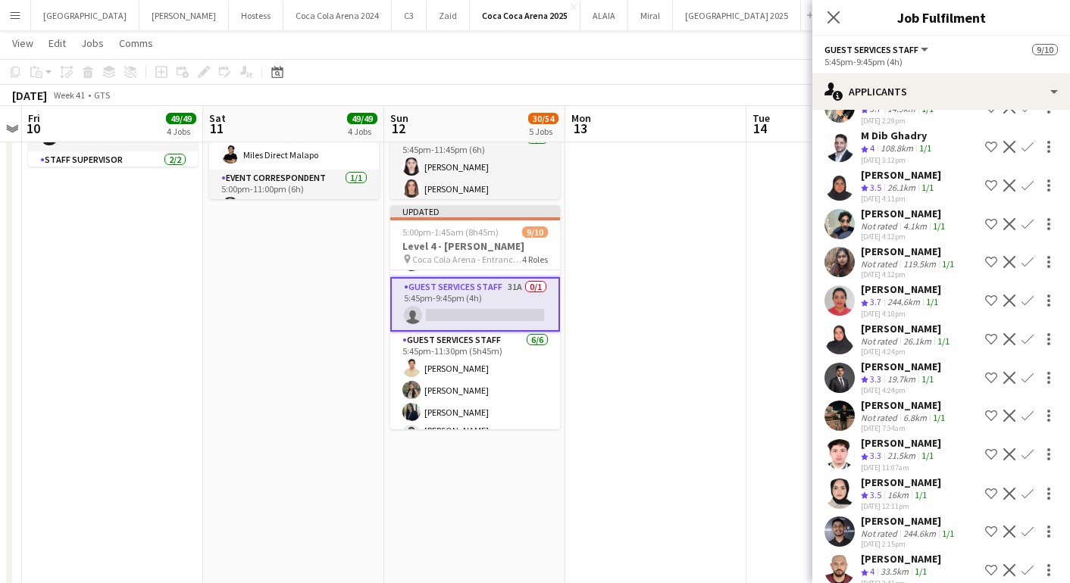
click at [1026, 488] on app-icon "Confirm" at bounding box center [1027, 494] width 12 height 12
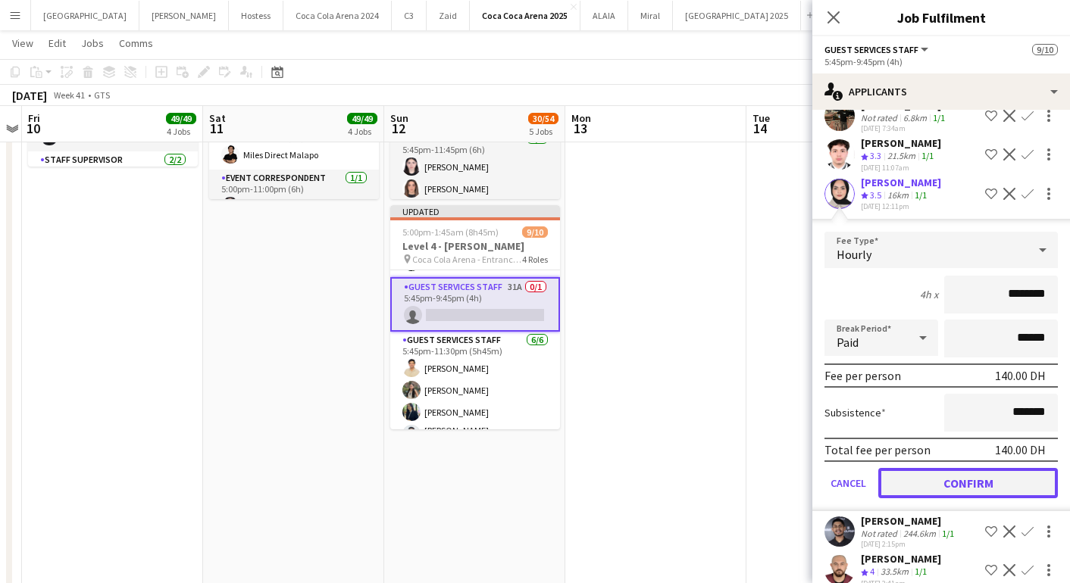
click at [941, 470] on button "Confirm" at bounding box center [968, 483] width 180 height 30
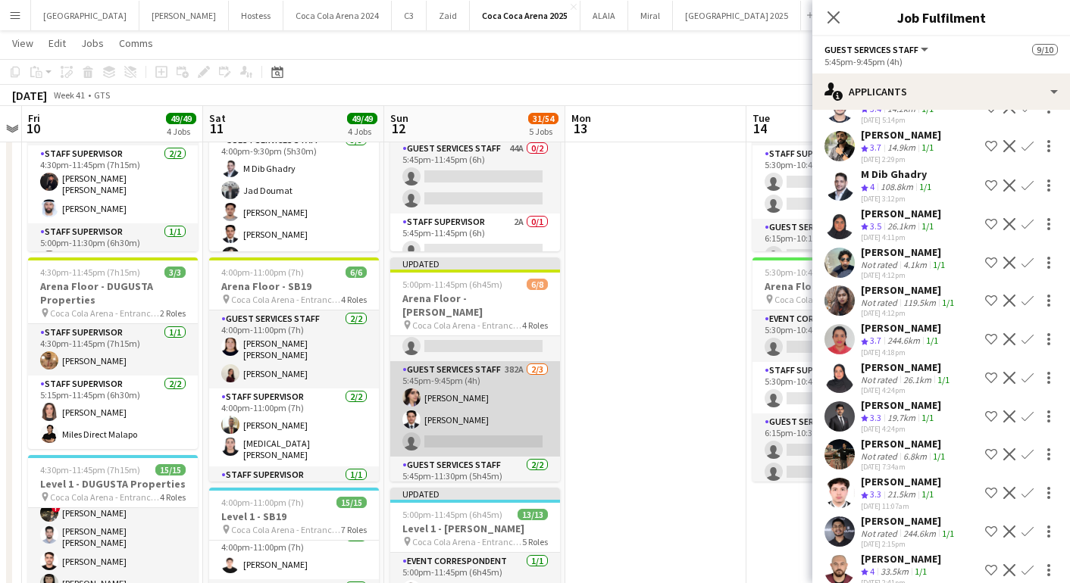
scroll to position [29, 0]
click at [496, 420] on app-card-role "Guest Services Staff 382A [DATE] 5:45pm-9:45pm (4h) [PERSON_NAME] [PERSON_NAME]…" at bounding box center [475, 406] width 170 height 95
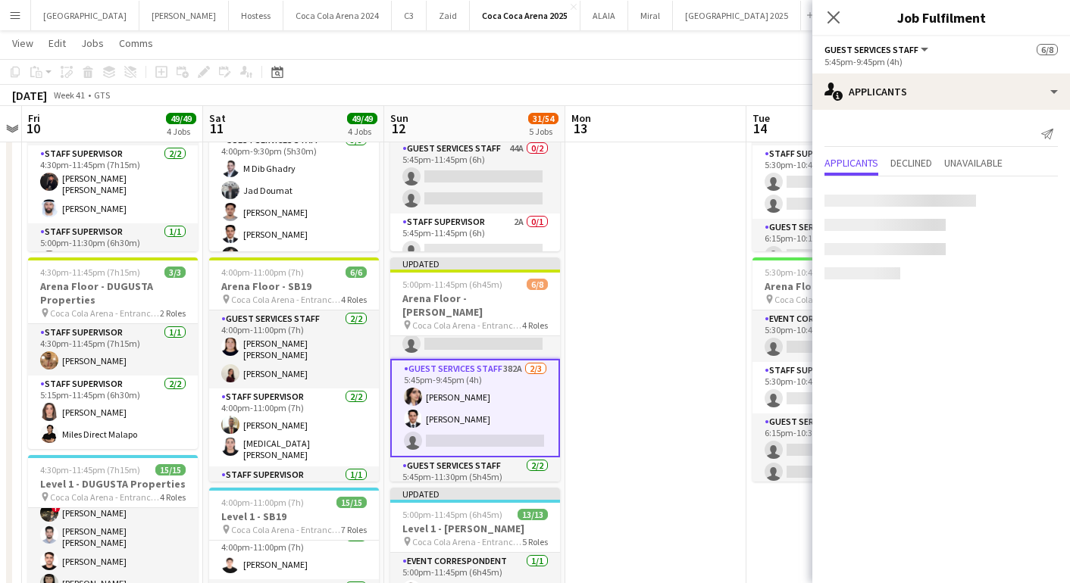
scroll to position [179, 0]
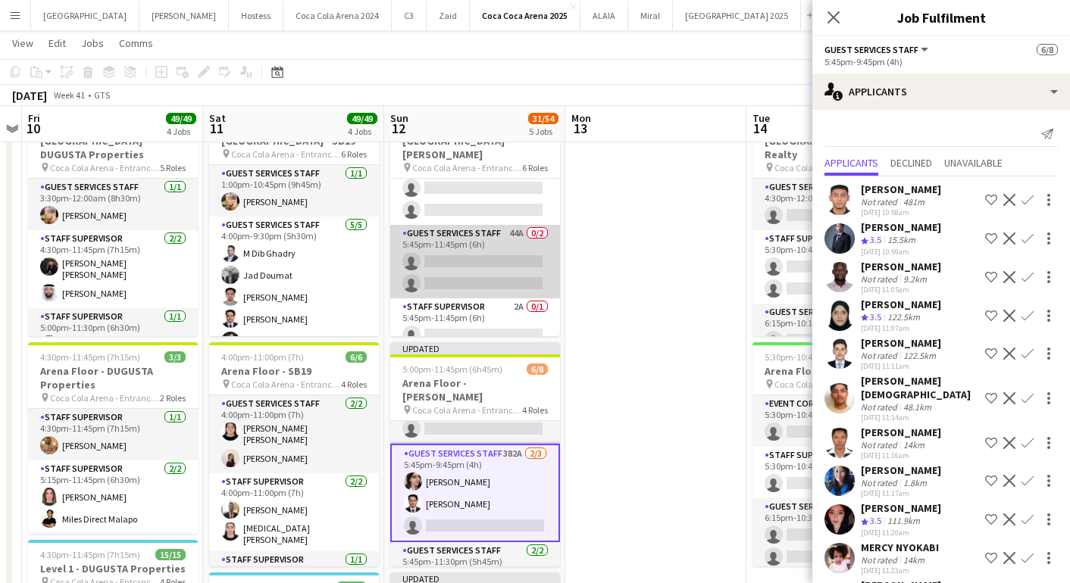
click at [471, 279] on app-card-role "Guest Services Staff 44A 0/2 5:45pm-11:45pm (6h) single-neutral-actions single-…" at bounding box center [475, 261] width 170 height 73
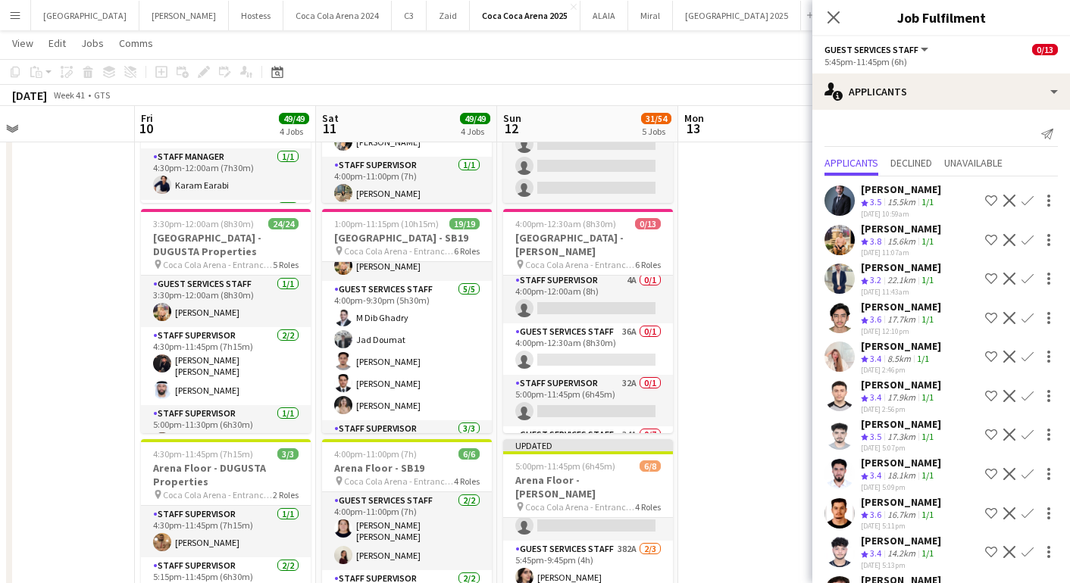
click at [836, 234] on app-user-avatar at bounding box center [839, 240] width 30 height 30
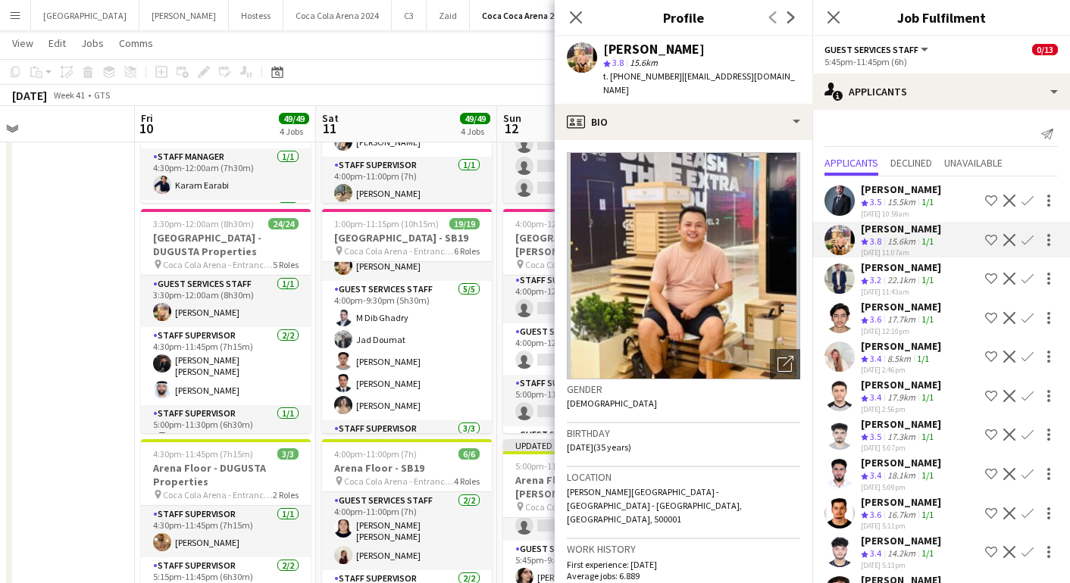
drag, startPoint x: 677, startPoint y: 78, endPoint x: 684, endPoint y: 96, distance: 19.7
click at [684, 96] on div "t. [PHONE_NUMBER] | [EMAIL_ADDRESS][DOMAIN_NAME]" at bounding box center [701, 83] width 197 height 27
copy span "[EMAIL_ADDRESS][DOMAIN_NAME]"
click at [575, 7] on div "Close pop-in" at bounding box center [576, 17] width 42 height 35
click at [575, 13] on icon "Close pop-in" at bounding box center [575, 17] width 14 height 14
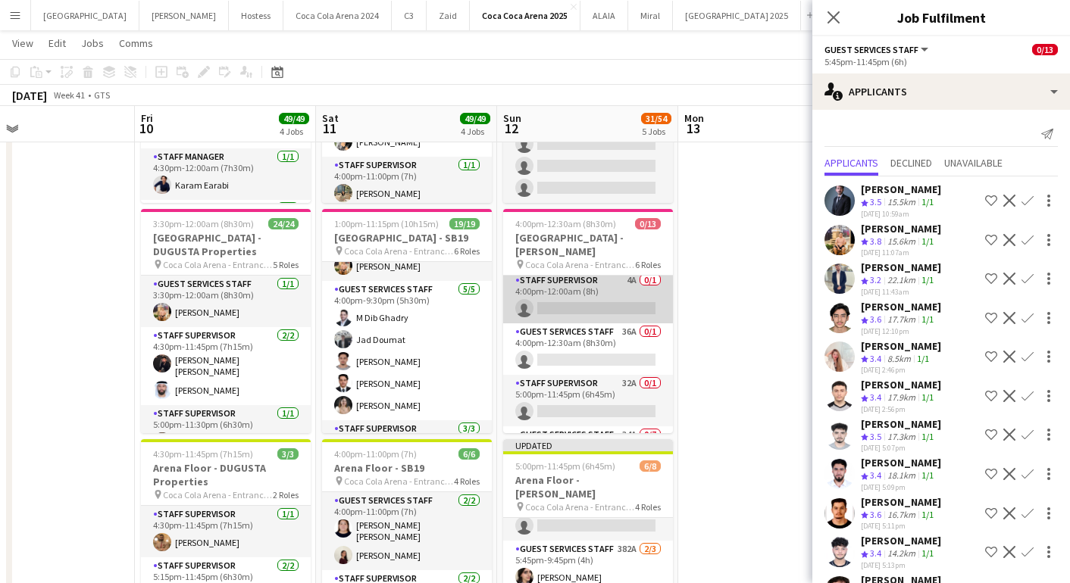
click at [570, 305] on app-card-role "Staff Supervisor 4A 0/1 4:00pm-12:00am (8h) single-neutral-actions" at bounding box center [588, 298] width 170 height 52
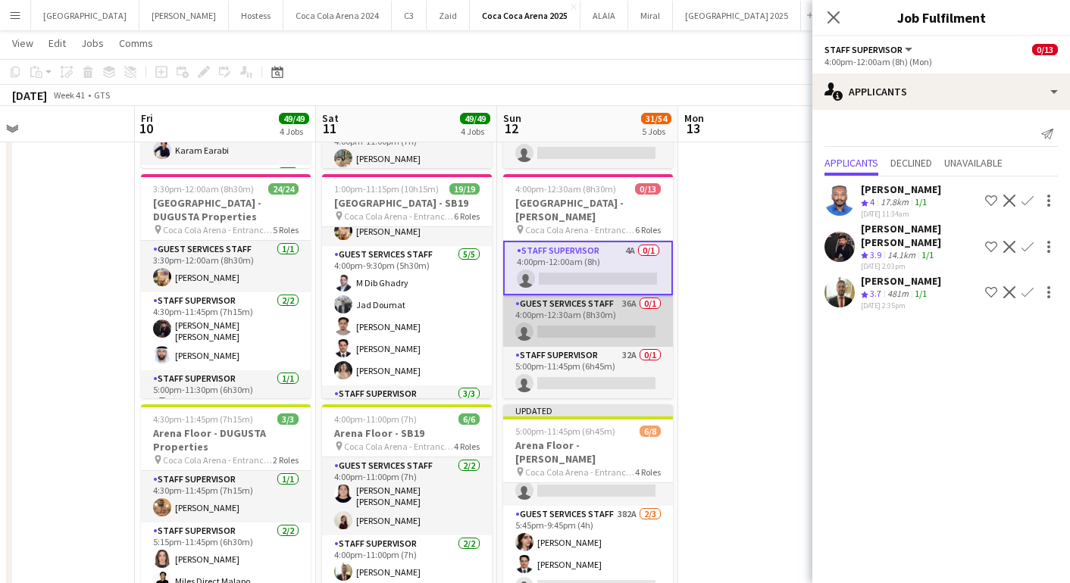
click at [577, 316] on app-card-role "Guest Services Staff 36A 0/1 4:00pm-12:30am (8h30m) single-neutral-actions" at bounding box center [588, 321] width 170 height 52
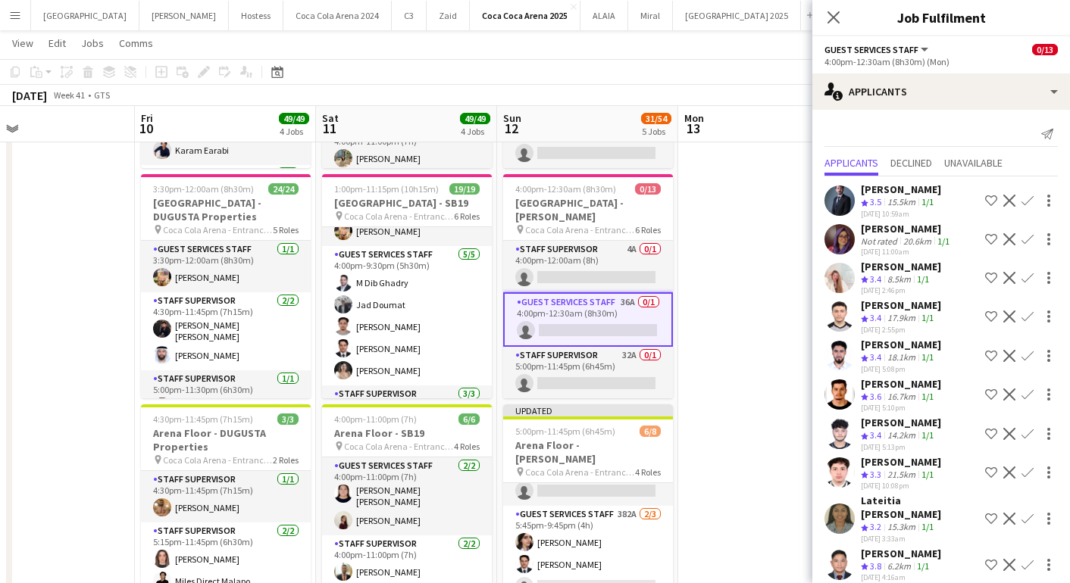
click at [624, 310] on app-card-role "Guest Services Staff 36A 0/1 4:00pm-12:30am (8h30m) single-neutral-actions" at bounding box center [588, 319] width 170 height 55
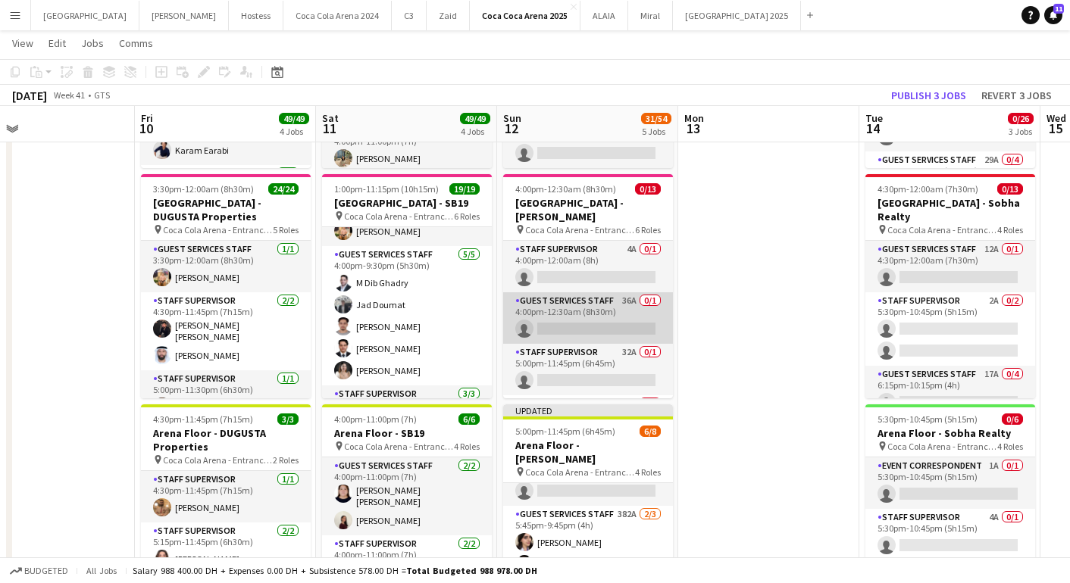
click at [624, 310] on app-card-role "Guest Services Staff 36A 0/1 4:00pm-12:30am (8h30m) single-neutral-actions" at bounding box center [588, 318] width 170 height 52
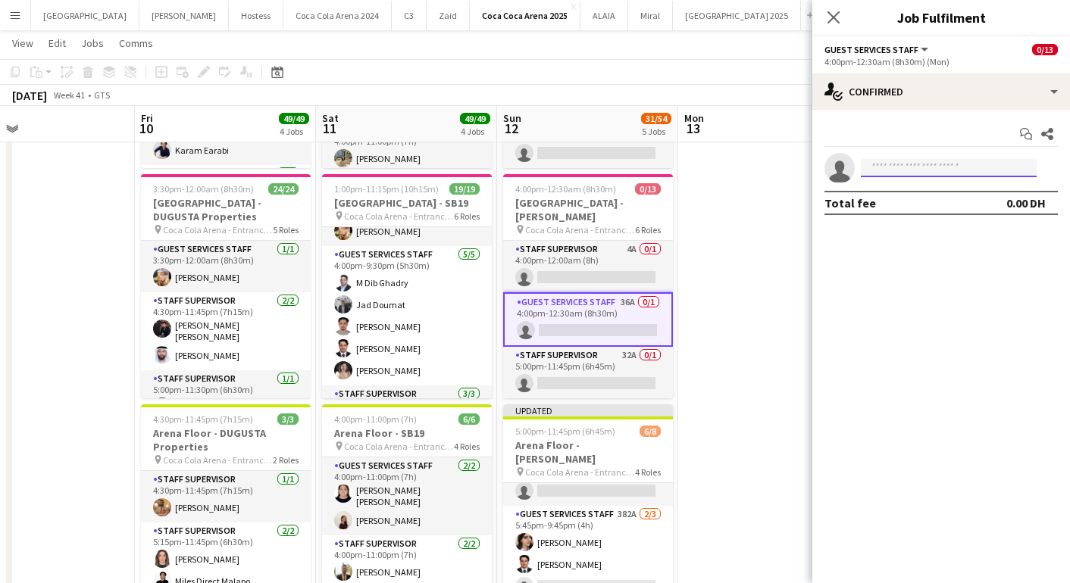
click at [881, 170] on input at bounding box center [949, 168] width 176 height 18
paste input "**********"
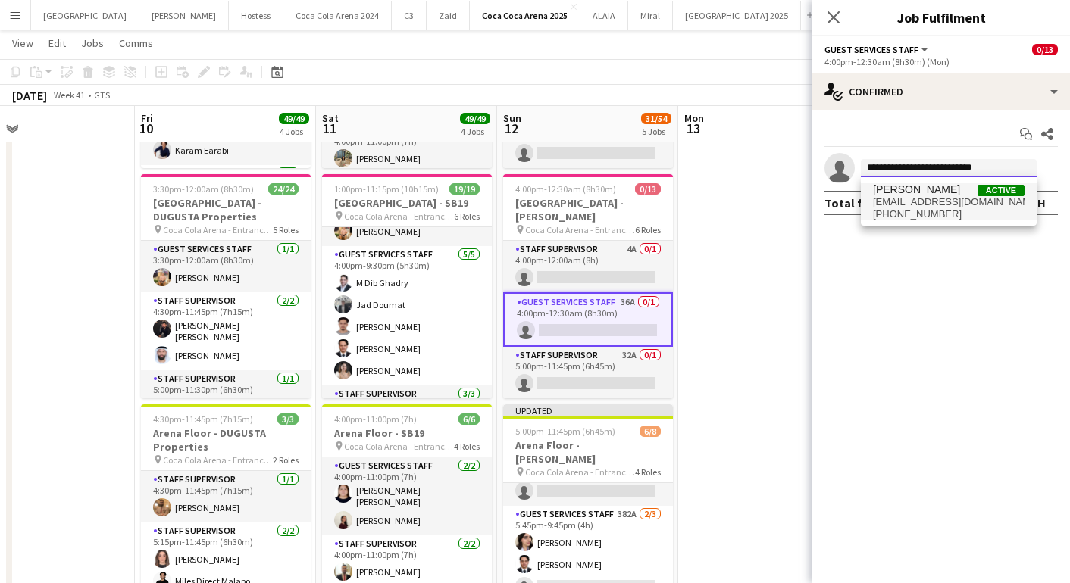
type input "**********"
click at [921, 205] on span "[EMAIL_ADDRESS][DOMAIN_NAME]" at bounding box center [949, 202] width 152 height 12
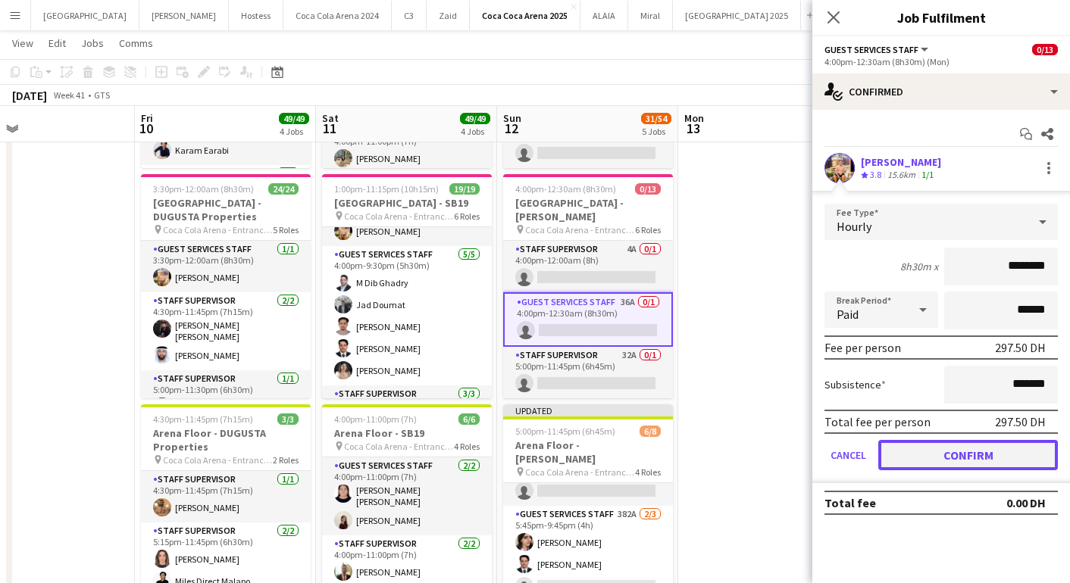
click at [936, 453] on button "Confirm" at bounding box center [968, 455] width 180 height 30
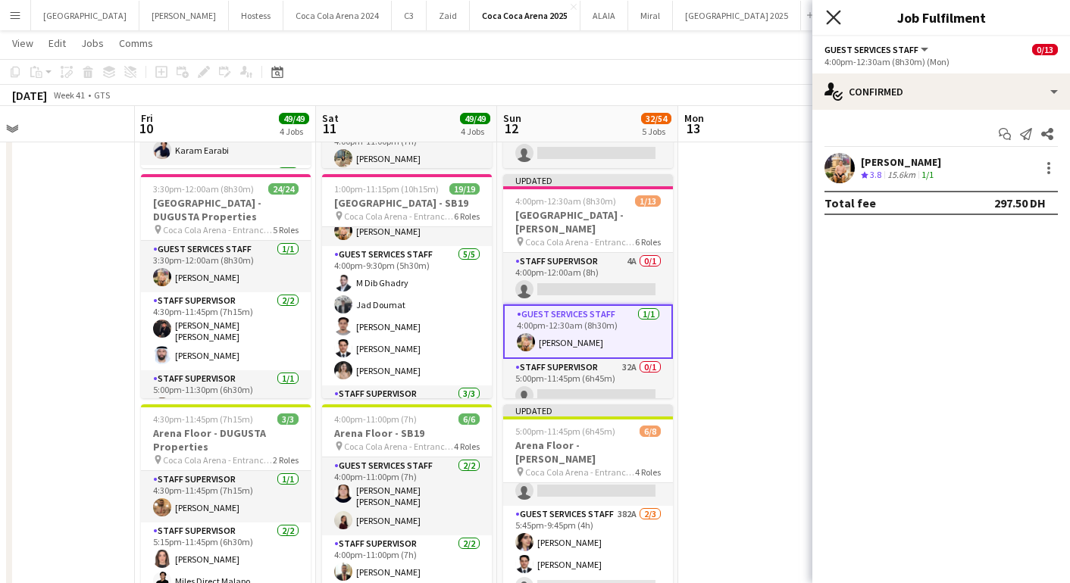
click at [831, 17] on icon "Close pop-in" at bounding box center [833, 17] width 14 height 14
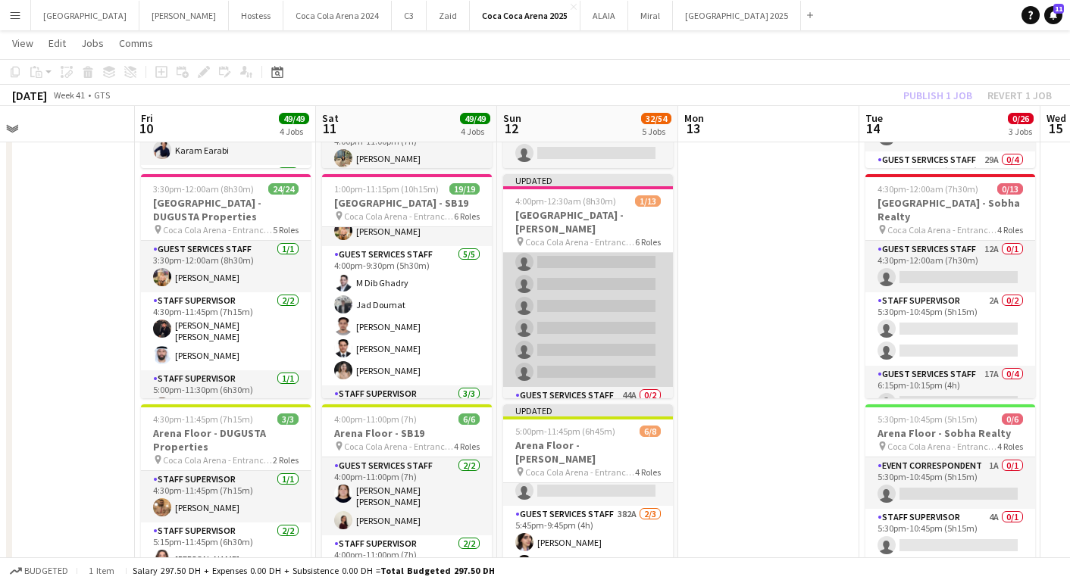
click at [589, 308] on app-card-role "Guest Services Staff 34A 0/7 5:45pm-9:45pm (4h) single-neutral-actions single-n…" at bounding box center [588, 295] width 170 height 183
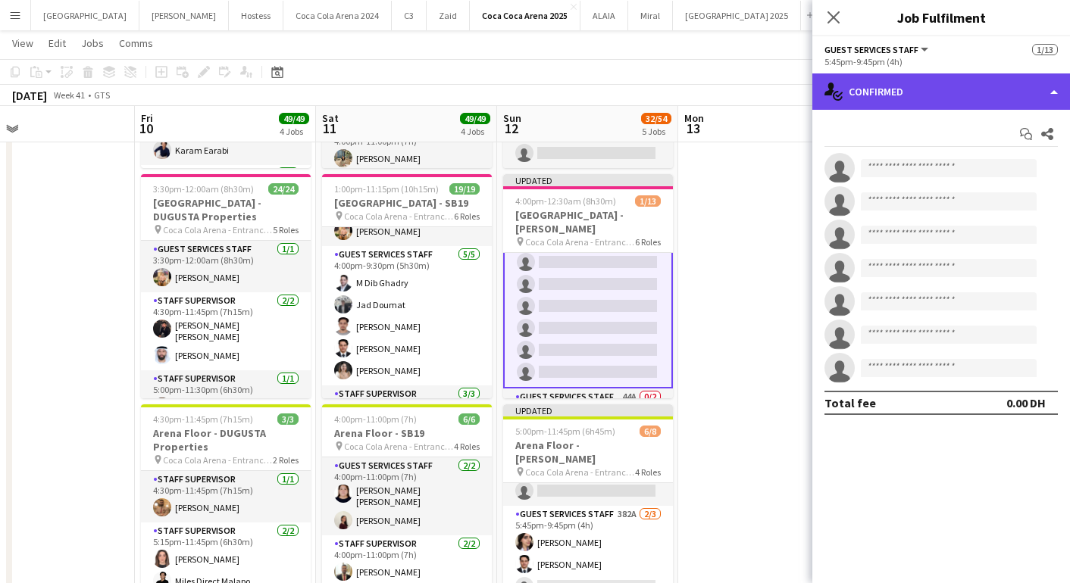
click at [940, 99] on div "single-neutral-actions-check-2 Confirmed" at bounding box center [941, 91] width 258 height 36
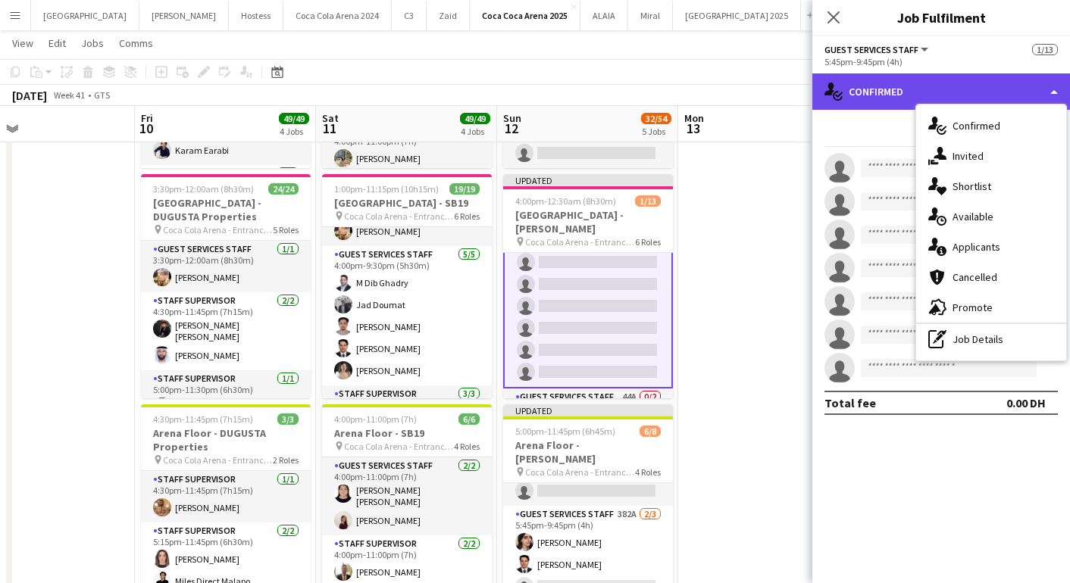
click at [922, 102] on div "single-neutral-actions-check-2 Confirmed" at bounding box center [941, 91] width 258 height 36
click at [915, 84] on div "single-neutral-actions-check-2 Confirmed" at bounding box center [941, 91] width 258 height 36
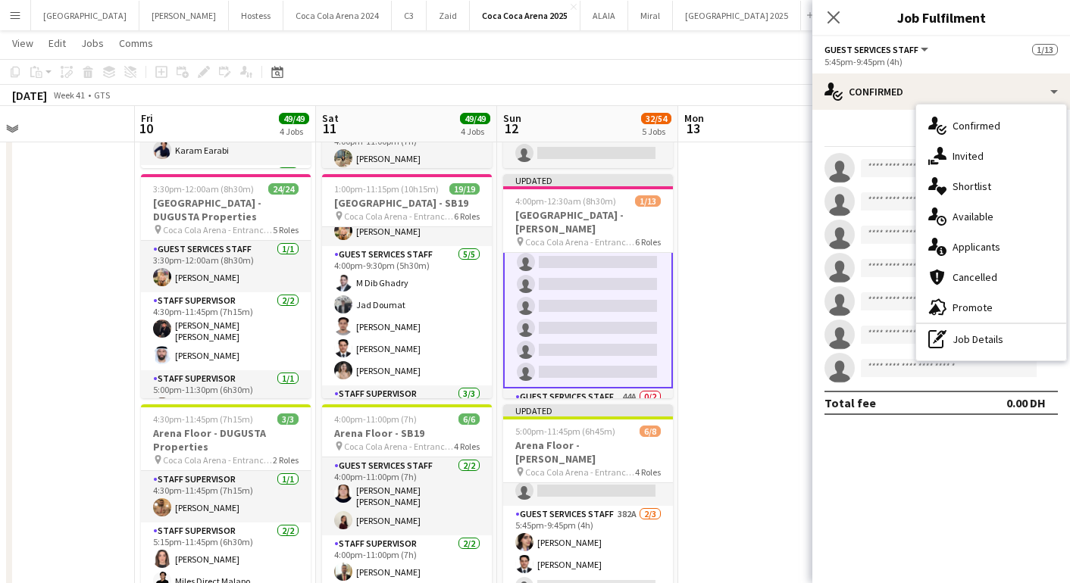
click at [606, 327] on app-card-role "Guest Services Staff 34A 0/7 5:45pm-9:45pm (4h) single-neutral-actions single-n…" at bounding box center [588, 295] width 170 height 186
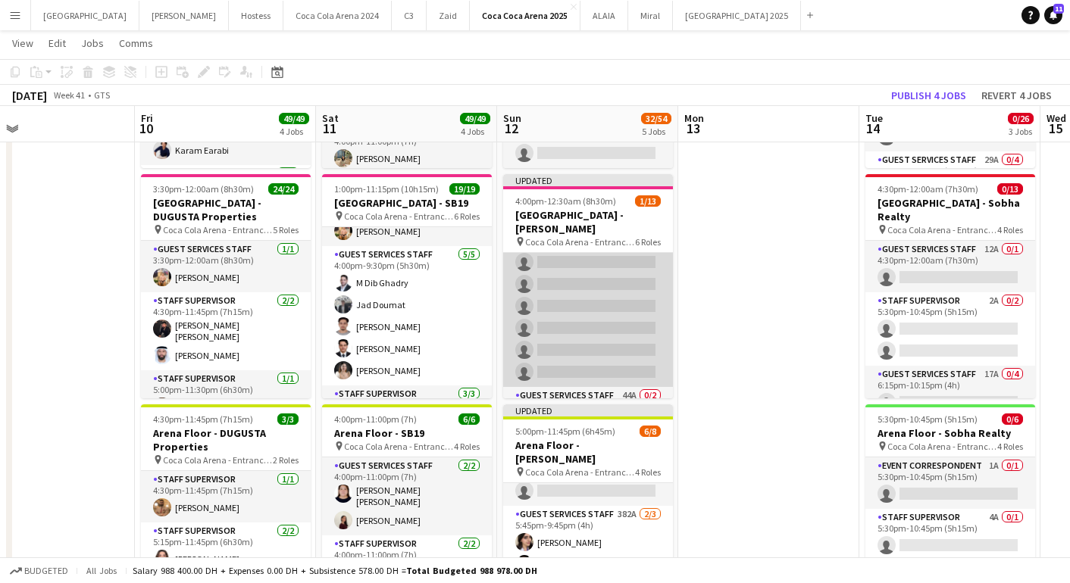
click at [583, 295] on app-card-role "Guest Services Staff 34A 0/7 5:45pm-9:45pm (4h) single-neutral-actions single-n…" at bounding box center [588, 295] width 170 height 183
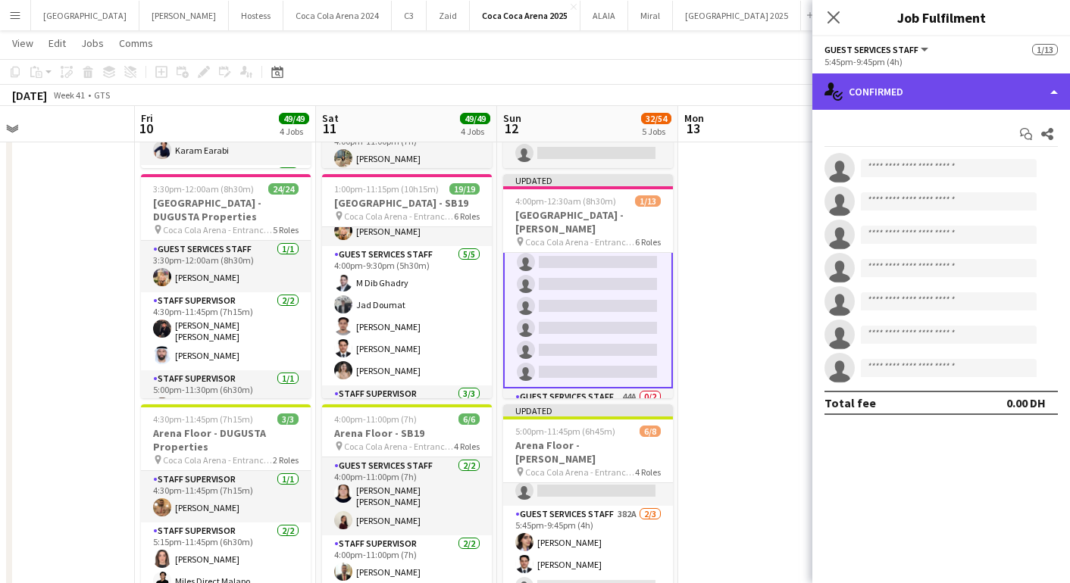
click at [963, 96] on div "single-neutral-actions-check-2 Confirmed" at bounding box center [941, 91] width 258 height 36
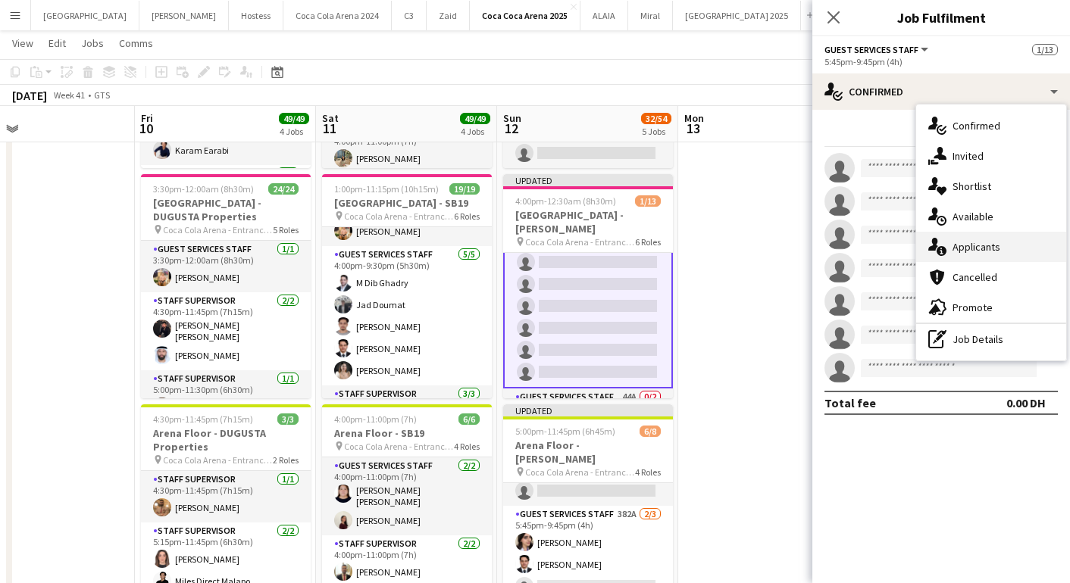
click at [963, 249] on span "Applicants" at bounding box center [976, 247] width 48 height 14
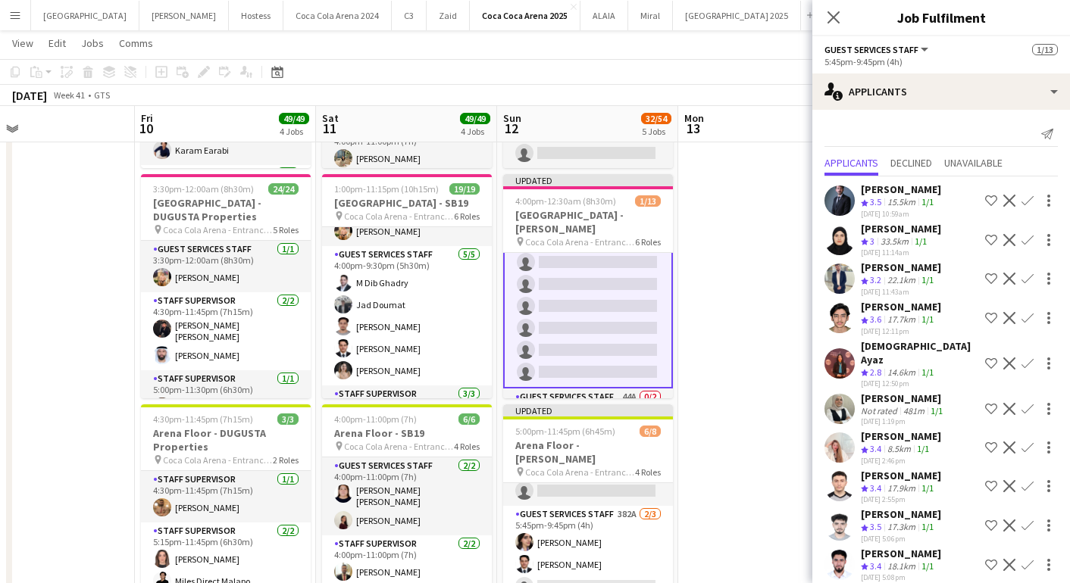
click at [1028, 199] on app-icon "Confirm" at bounding box center [1027, 201] width 12 height 12
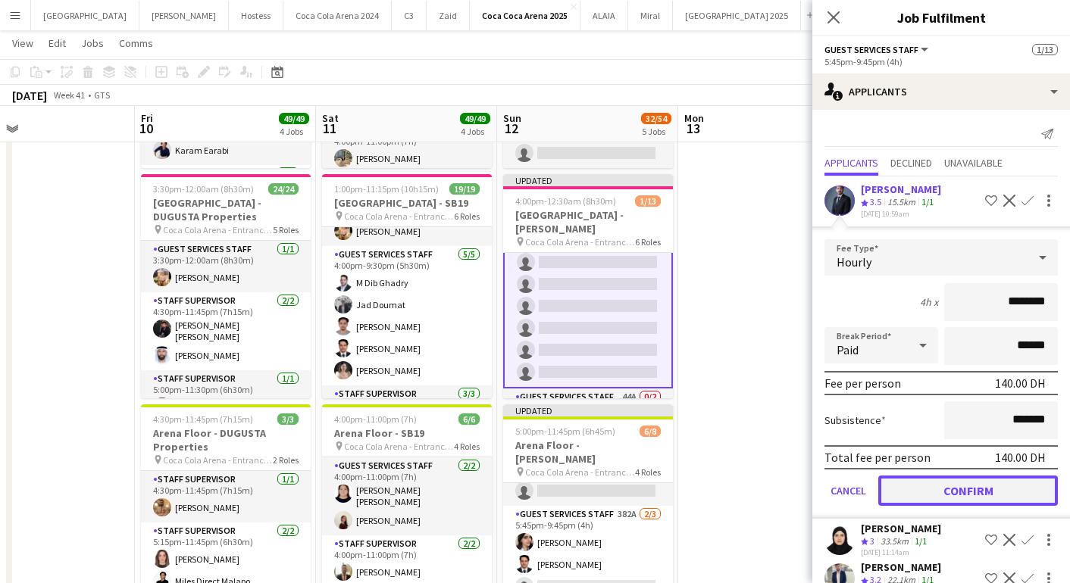
click at [995, 487] on button "Confirm" at bounding box center [968, 491] width 180 height 30
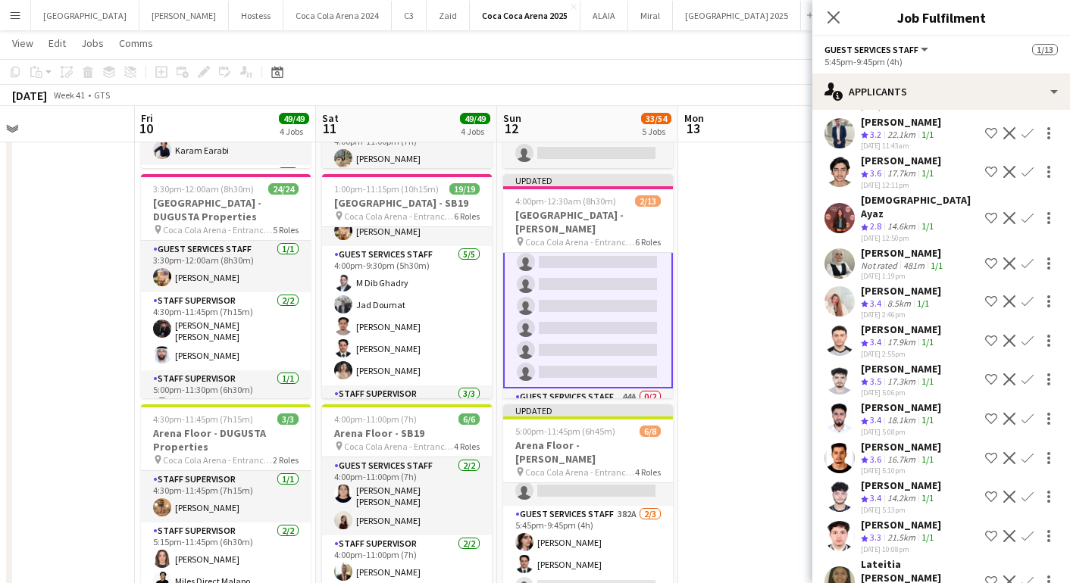
scroll to position [125, 0]
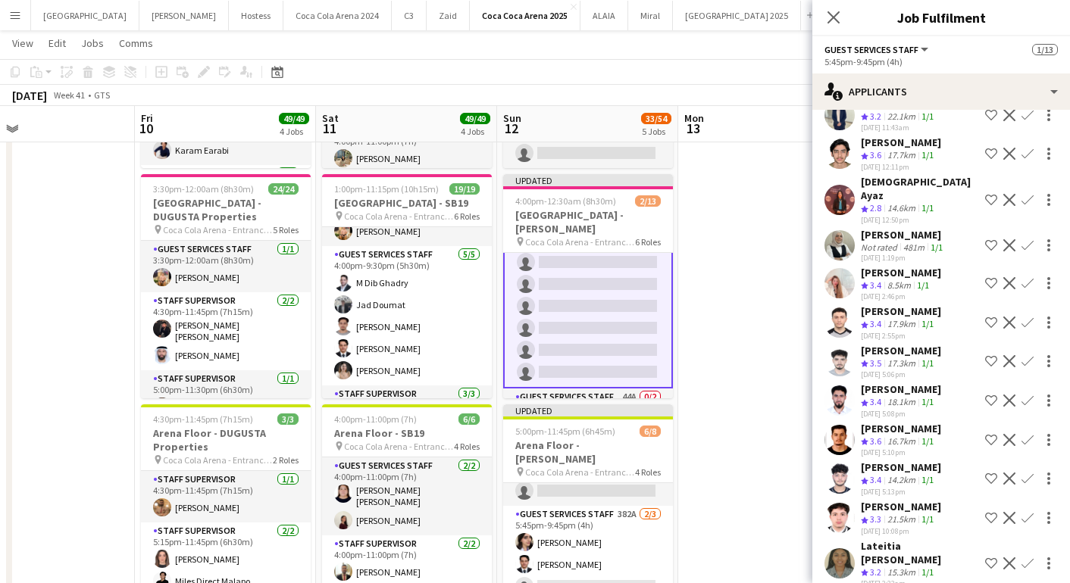
click at [1020, 314] on button "Confirm" at bounding box center [1027, 323] width 18 height 18
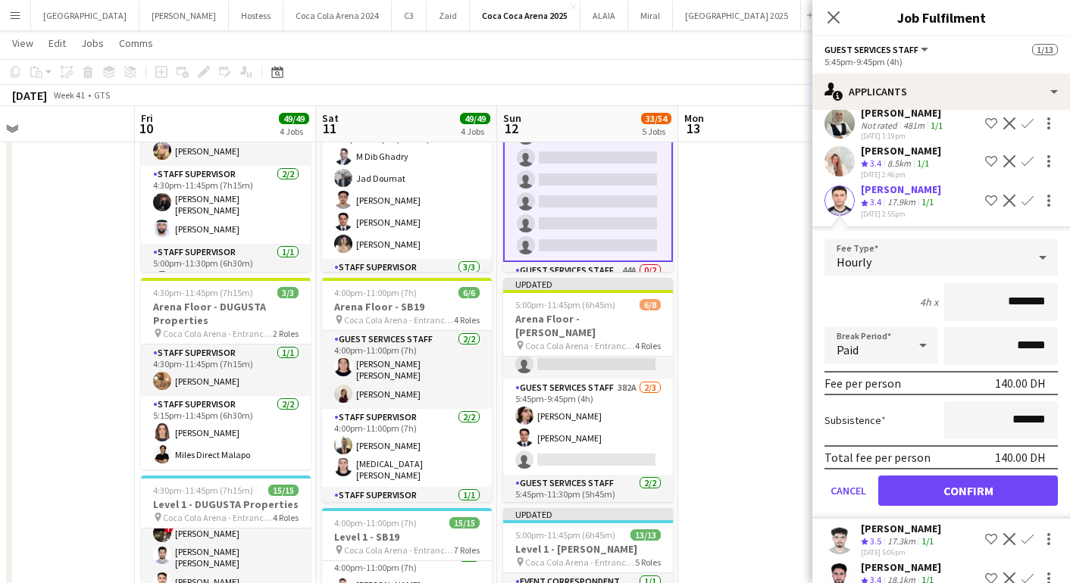
scroll to position [282, 0]
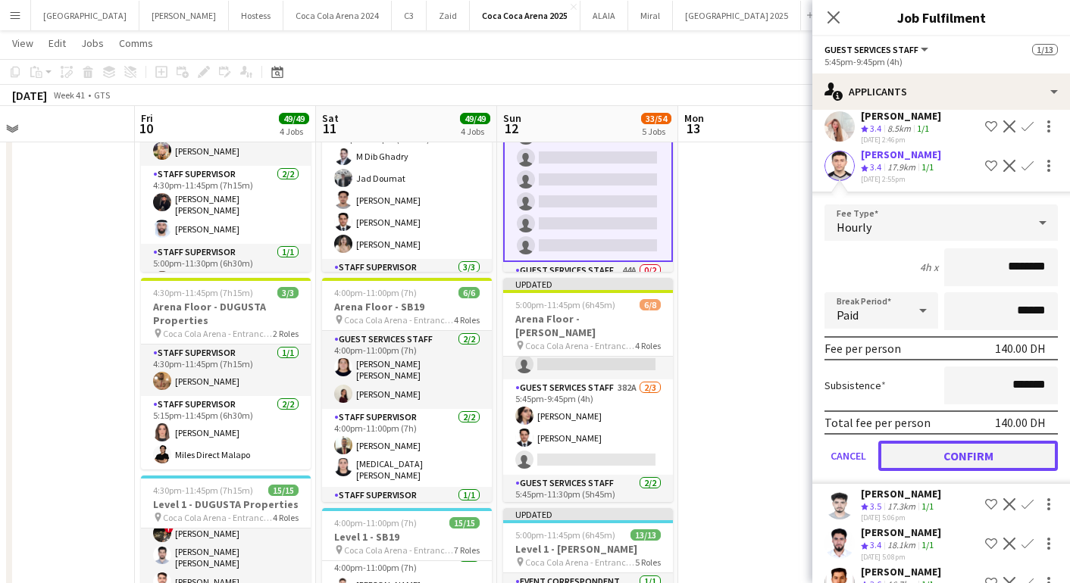
click at [941, 442] on button "Confirm" at bounding box center [968, 456] width 180 height 30
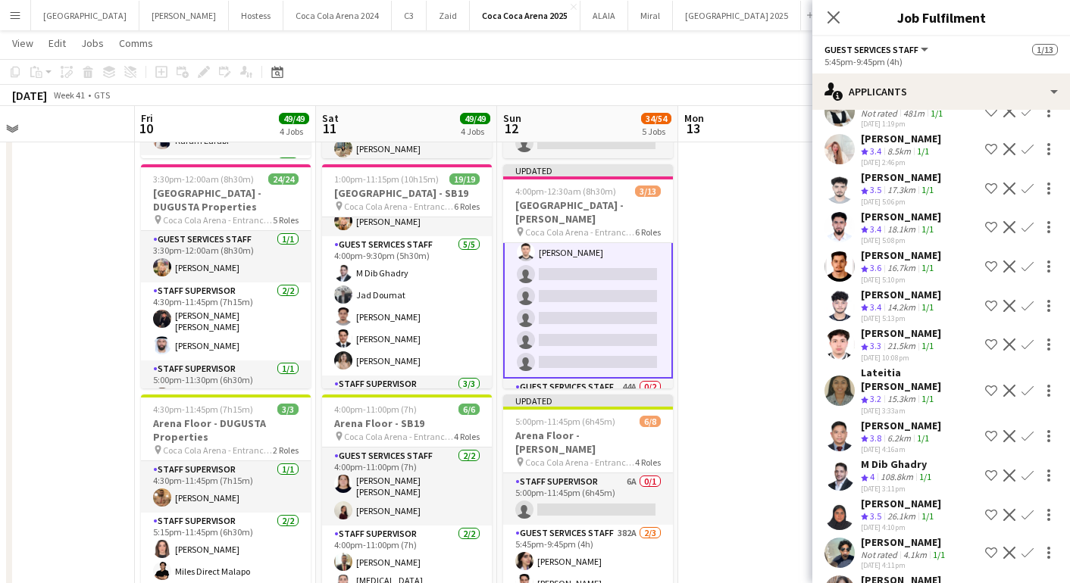
scroll to position [227, 0]
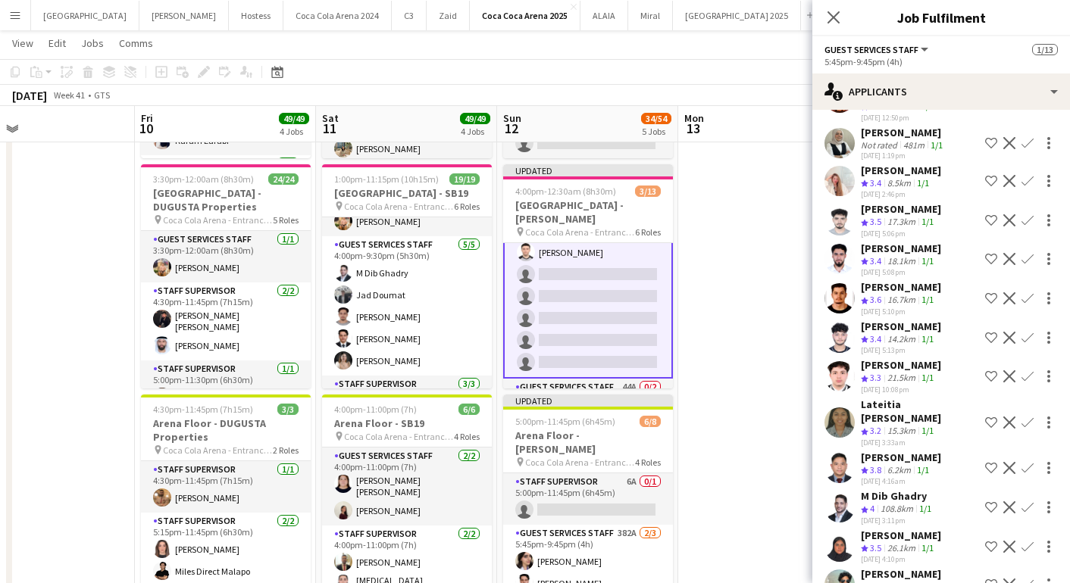
click at [1026, 214] on app-icon "Confirm" at bounding box center [1027, 220] width 12 height 12
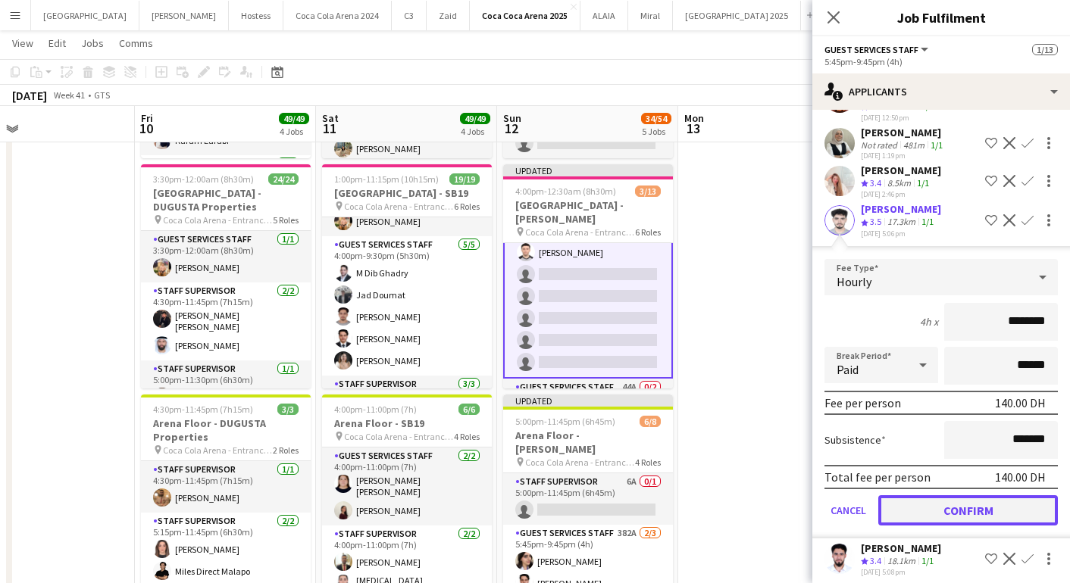
click at [993, 495] on button "Confirm" at bounding box center [968, 510] width 180 height 30
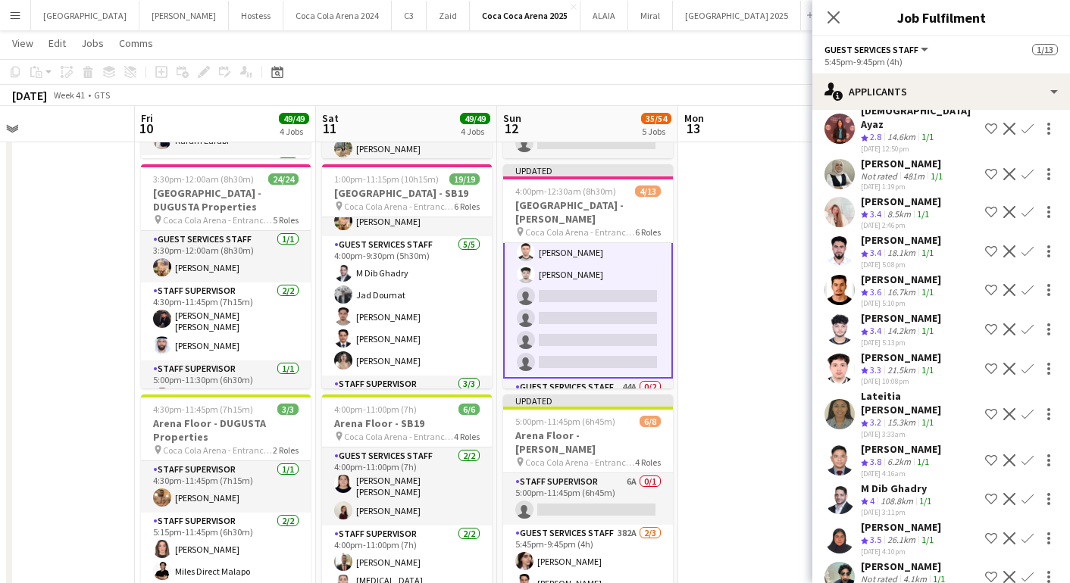
scroll to position [194, 0]
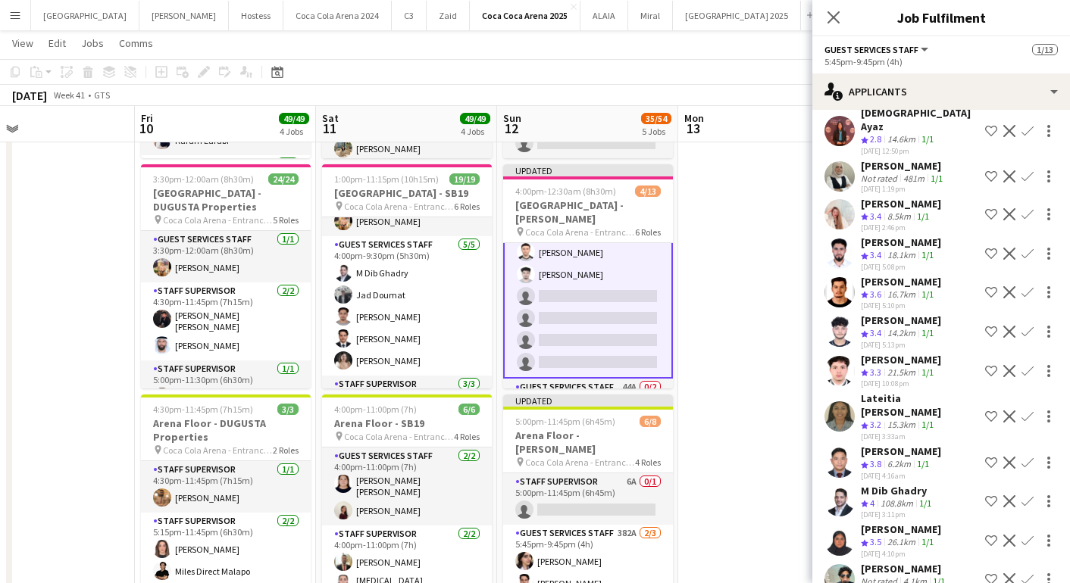
click at [1024, 248] on app-icon "Confirm" at bounding box center [1027, 254] width 12 height 12
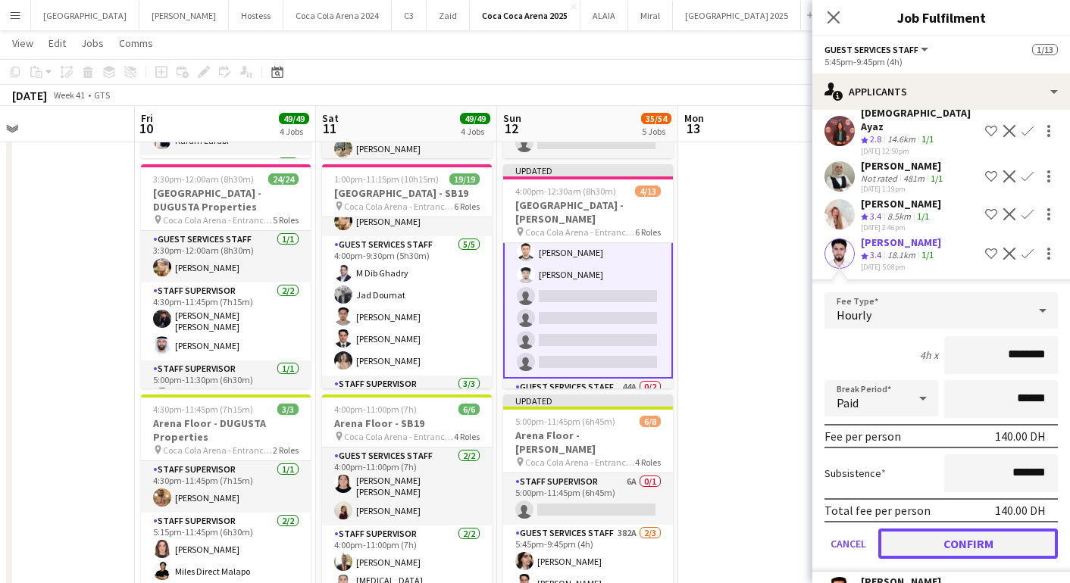
click at [967, 529] on button "Confirm" at bounding box center [968, 544] width 180 height 30
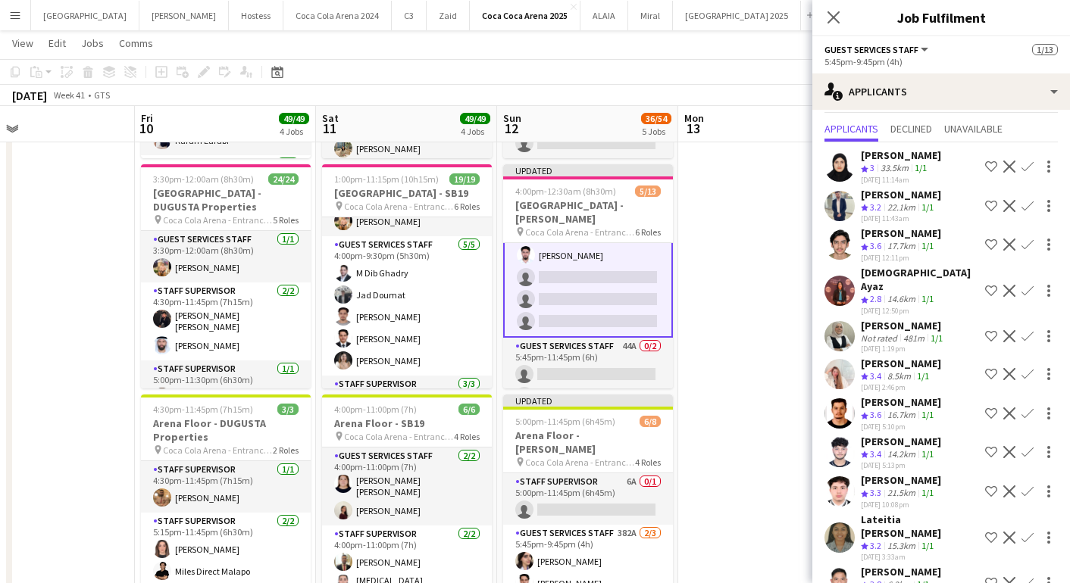
scroll to position [252, 0]
click at [1022, 408] on app-icon "Confirm" at bounding box center [1027, 414] width 12 height 12
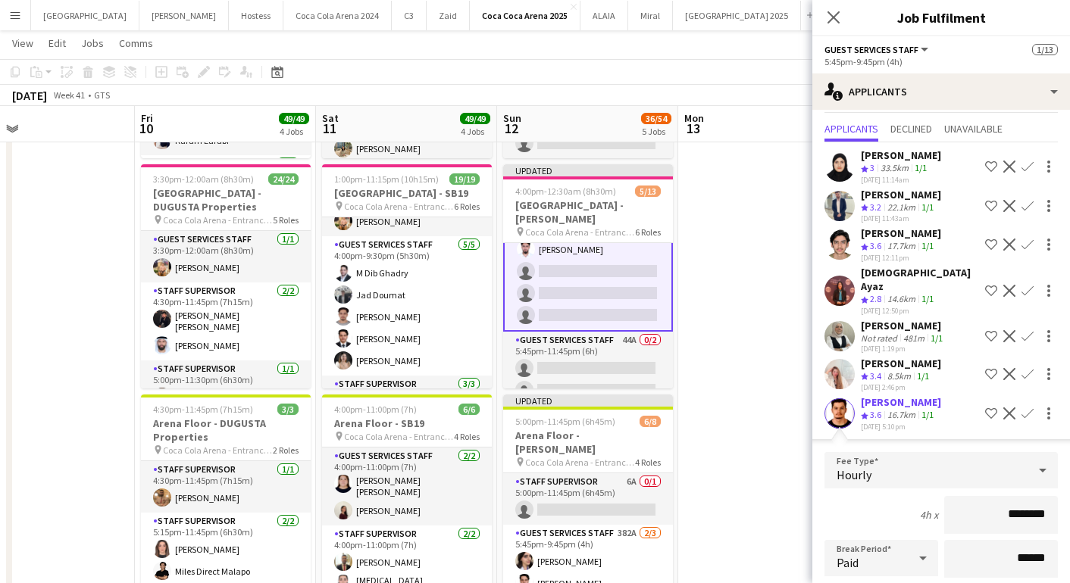
scroll to position [171, 0]
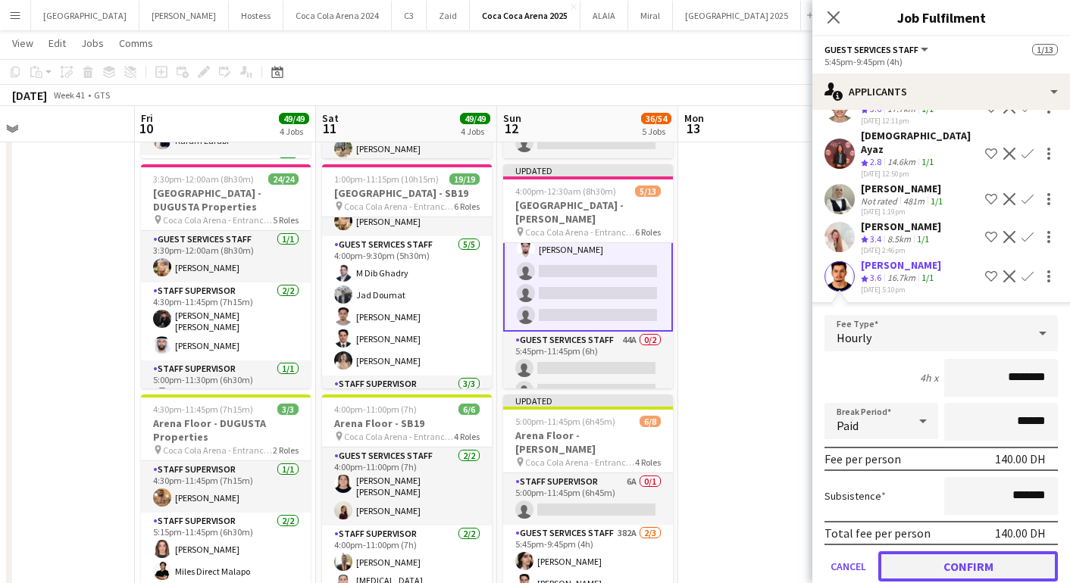
click at [978, 552] on button "Confirm" at bounding box center [968, 567] width 180 height 30
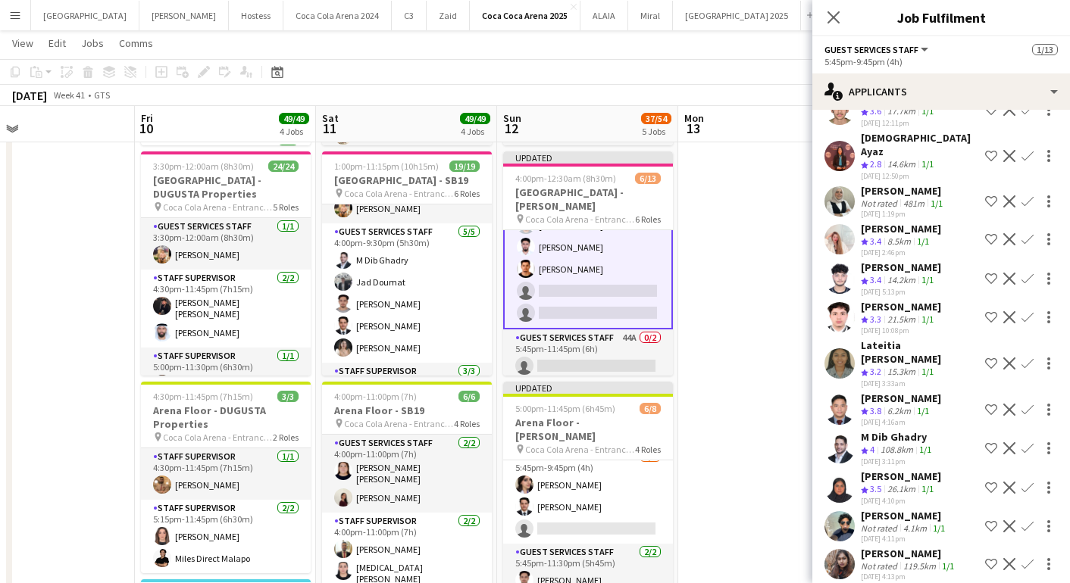
scroll to position [173, 0]
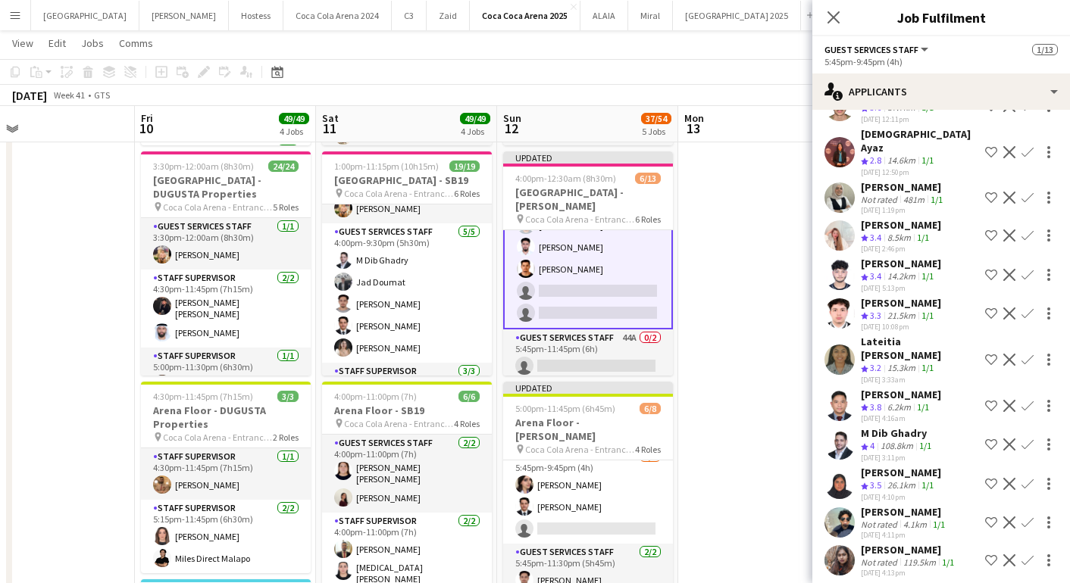
click at [1024, 354] on app-icon "Confirm" at bounding box center [1027, 360] width 12 height 12
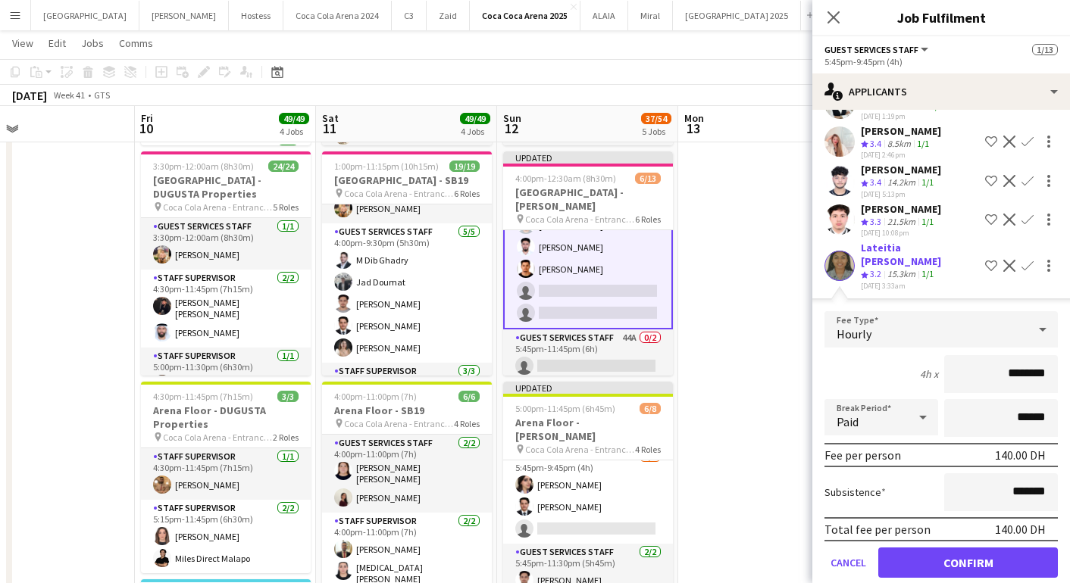
scroll to position [315, 0]
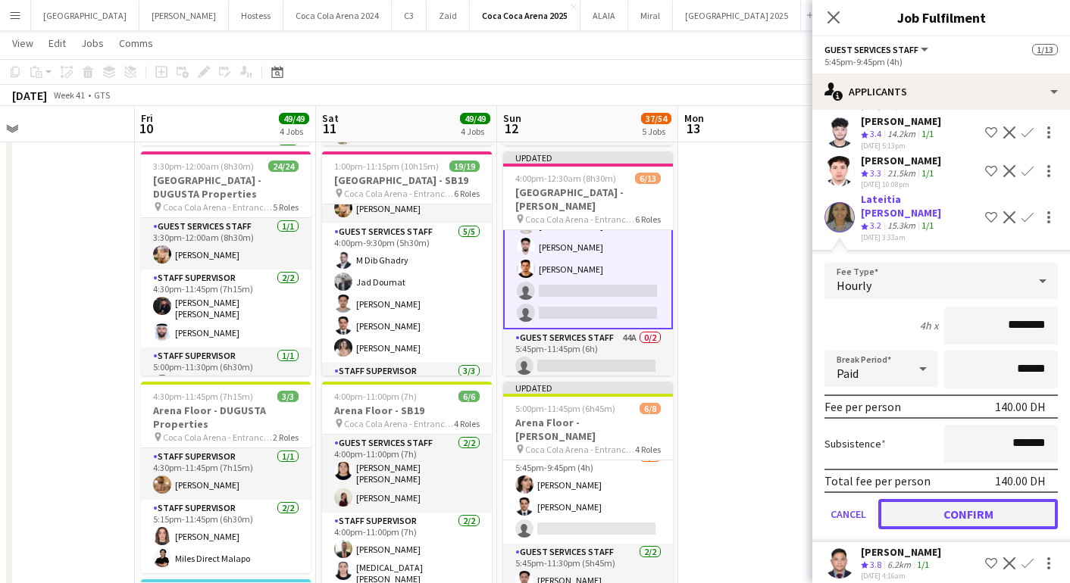
click at [925, 499] on button "Confirm" at bounding box center [968, 514] width 180 height 30
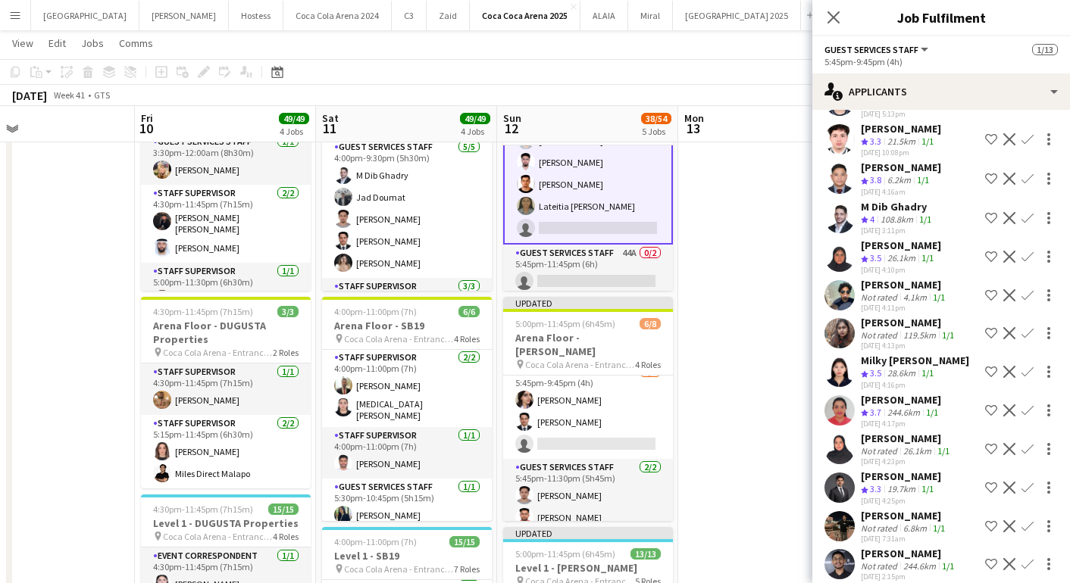
scroll to position [337, 0]
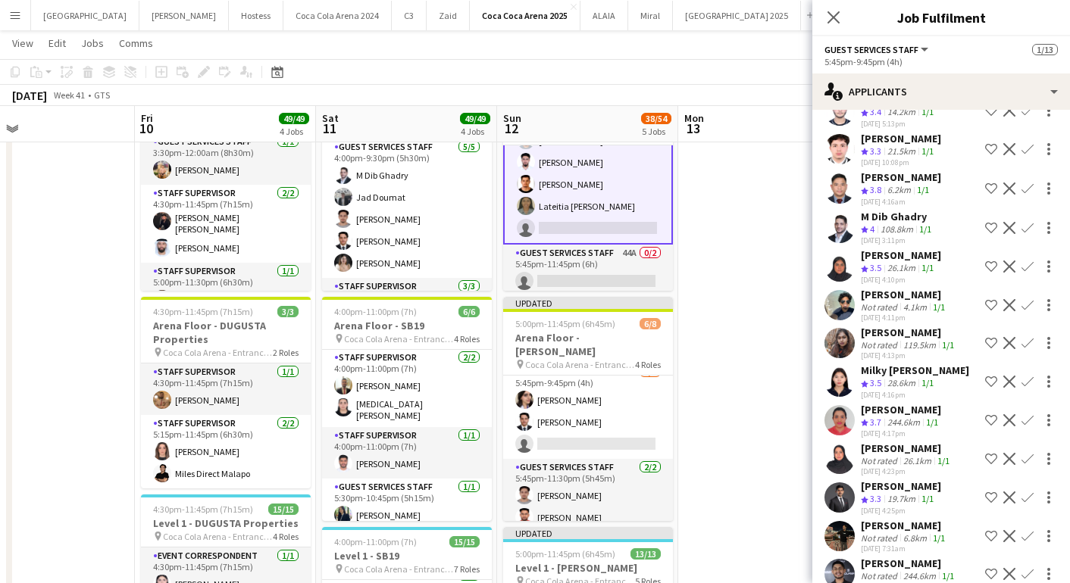
click at [1028, 414] on app-icon "Confirm" at bounding box center [1027, 420] width 12 height 12
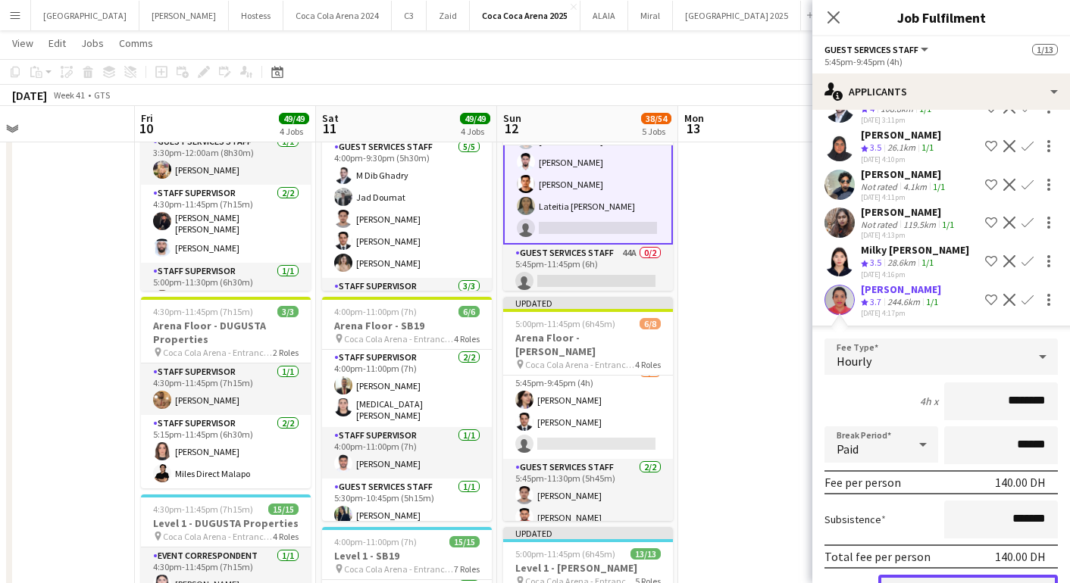
click at [955, 575] on button "Confirm" at bounding box center [968, 590] width 180 height 30
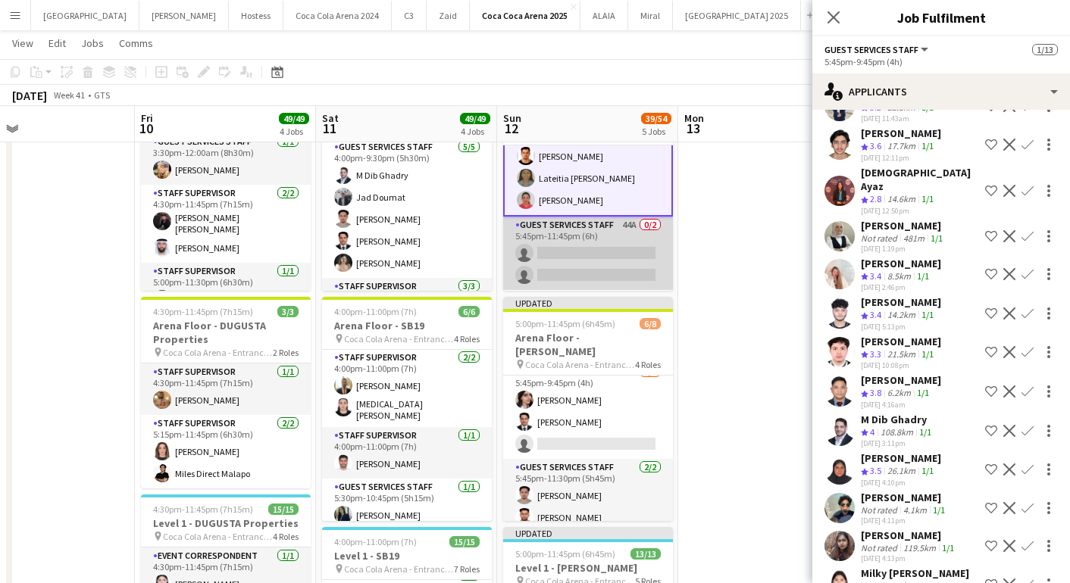
scroll to position [307, 0]
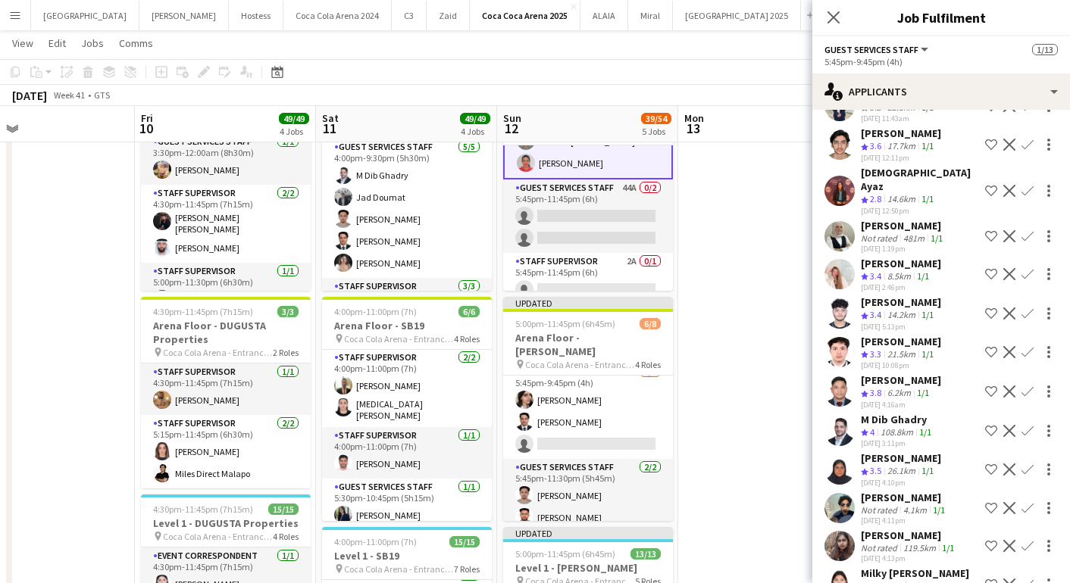
click at [844, 377] on app-user-avatar at bounding box center [839, 392] width 30 height 30
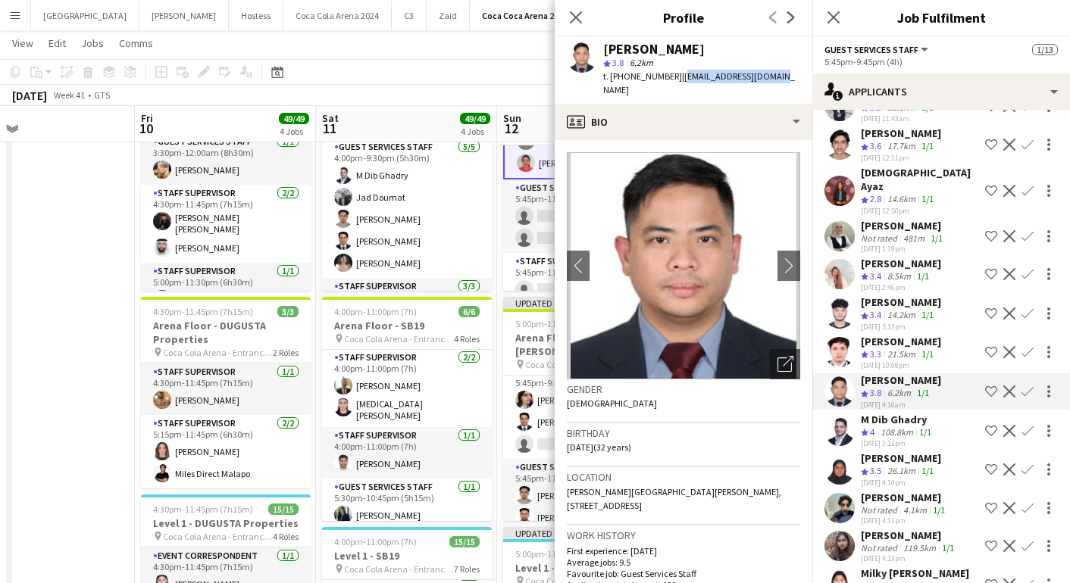
drag, startPoint x: 675, startPoint y: 77, endPoint x: 786, endPoint y: 78, distance: 111.4
click at [786, 78] on app-profile-header "[PERSON_NAME] star 3.8 6.2km t. [PHONE_NUMBER] | [EMAIL_ADDRESS][DOMAIN_NAME]" at bounding box center [684, 69] width 258 height 67
copy span "[EMAIL_ADDRESS][DOMAIN_NAME]"
click at [571, 12] on icon at bounding box center [575, 17] width 14 height 14
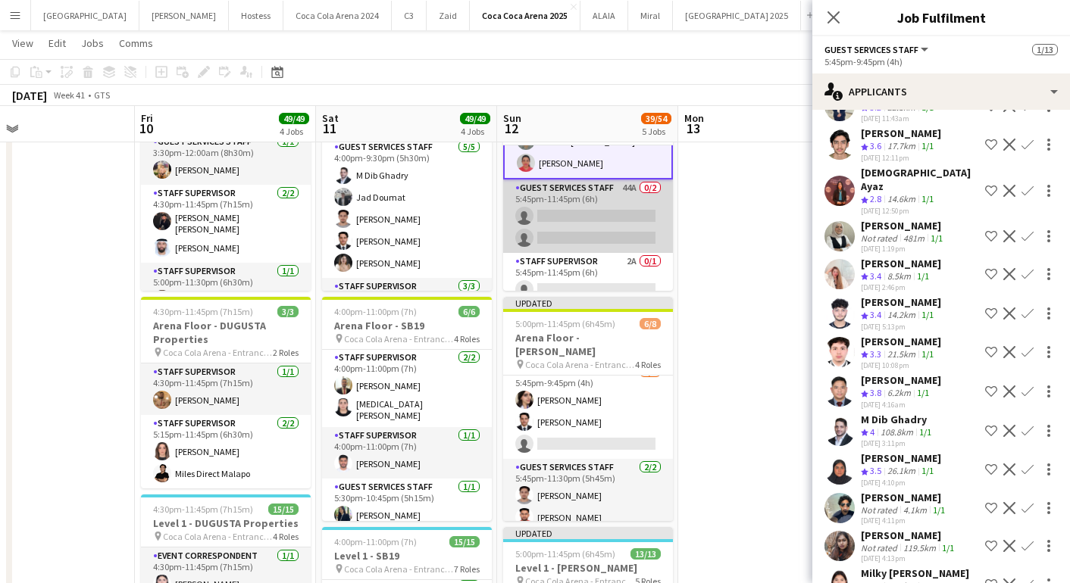
click at [591, 223] on app-card-role "Guest Services Staff 44A 0/2 5:45pm-11:45pm (6h) single-neutral-actions single-…" at bounding box center [588, 216] width 170 height 73
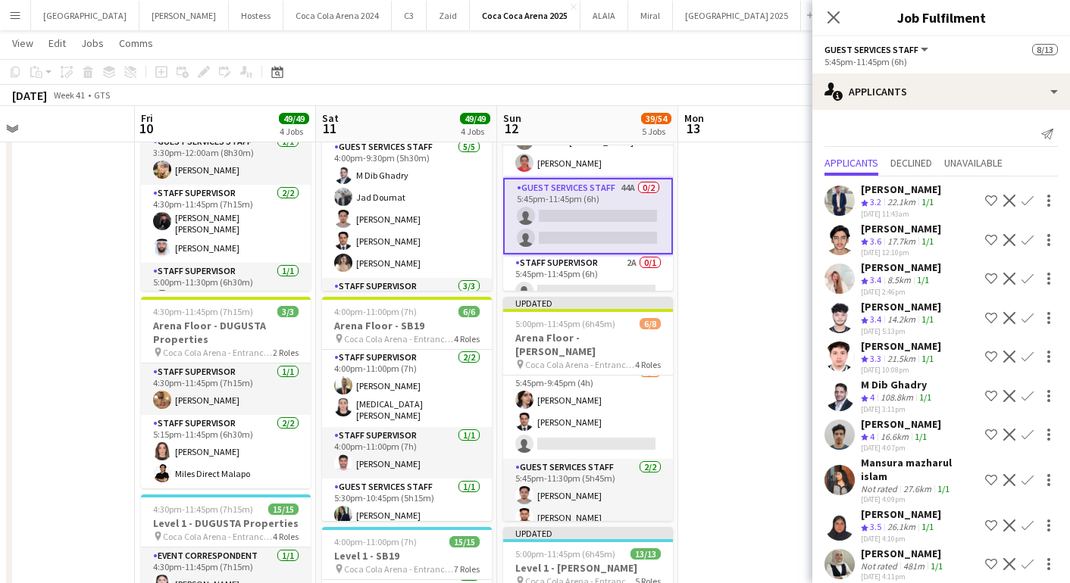
click at [599, 224] on app-card-role "Guest Services Staff 44A 0/2 5:45pm-11:45pm (6h) single-neutral-actions single-…" at bounding box center [588, 216] width 170 height 77
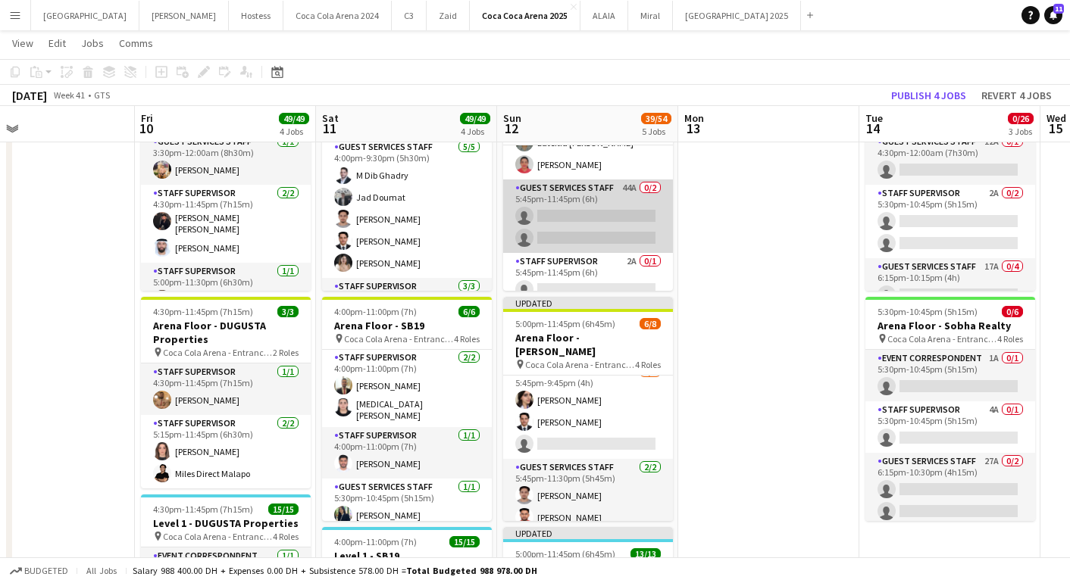
click at [599, 224] on app-card-role "Guest Services Staff 44A 0/2 5:45pm-11:45pm (6h) single-neutral-actions single-…" at bounding box center [588, 216] width 170 height 73
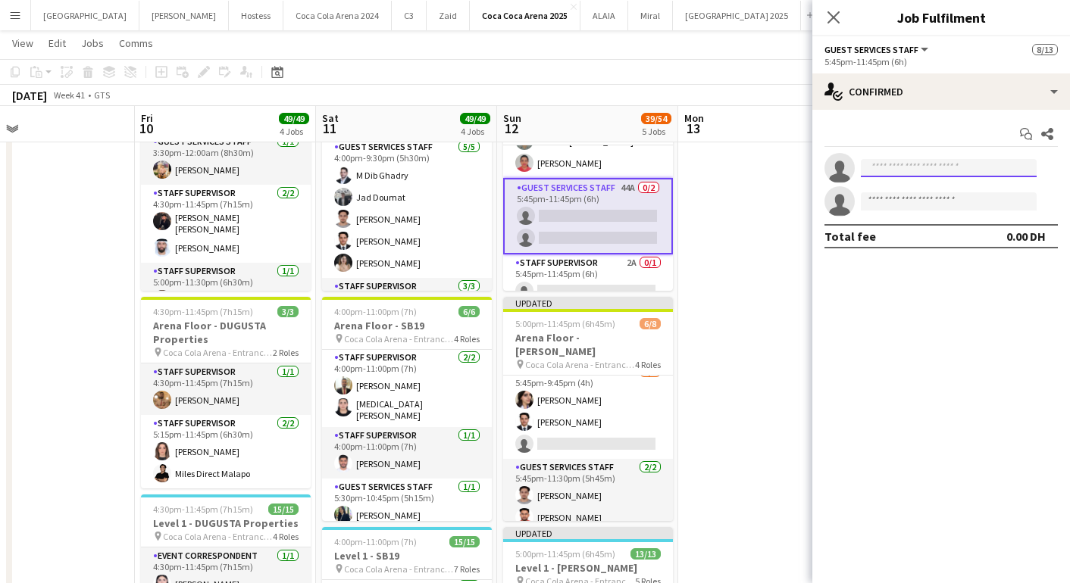
click at [895, 165] on input at bounding box center [949, 168] width 176 height 18
paste input "**********"
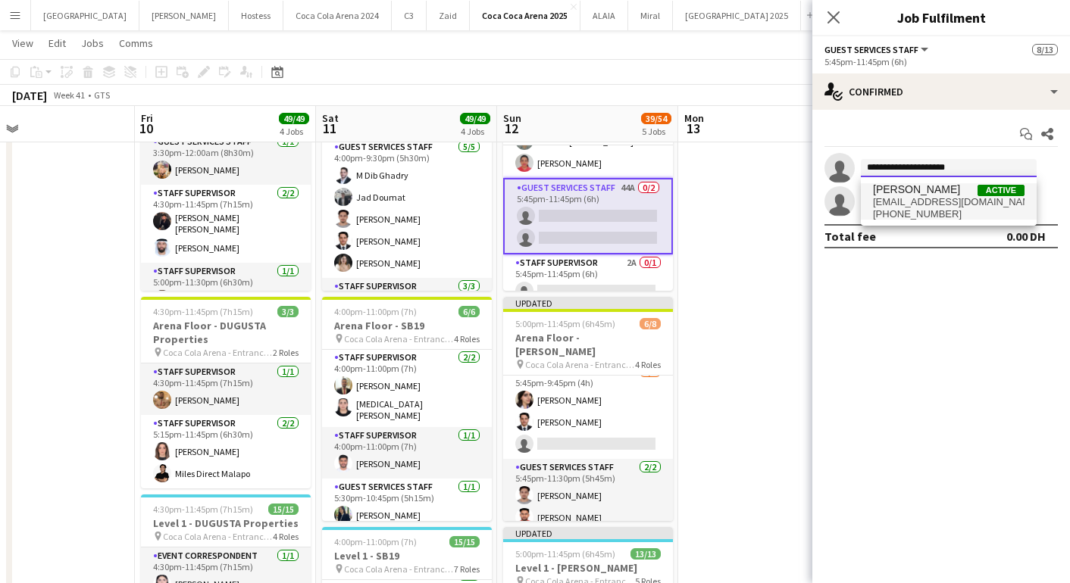
type input "**********"
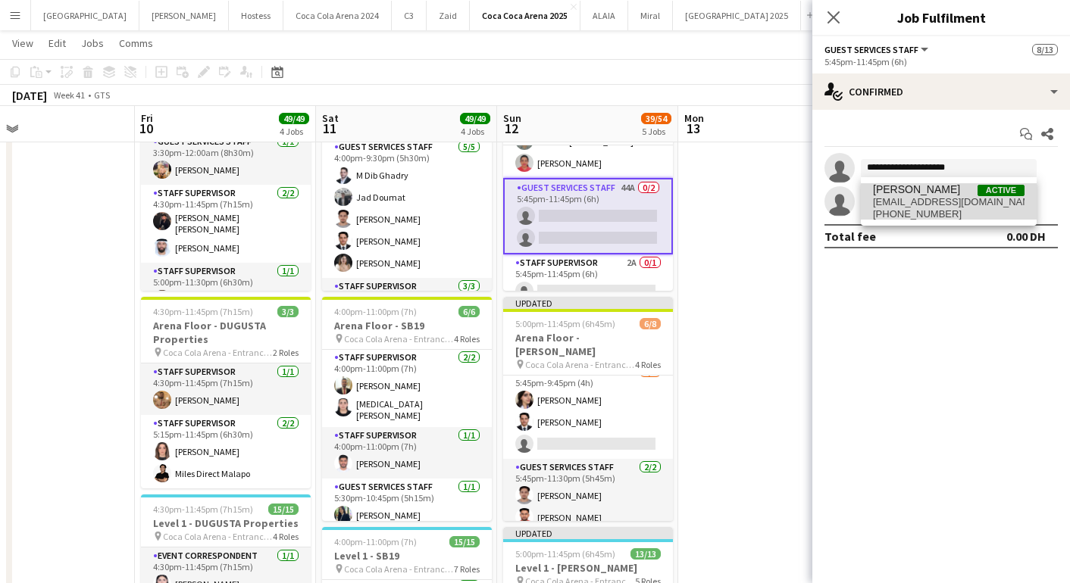
click at [916, 198] on span "[EMAIL_ADDRESS][DOMAIN_NAME]" at bounding box center [949, 202] width 152 height 12
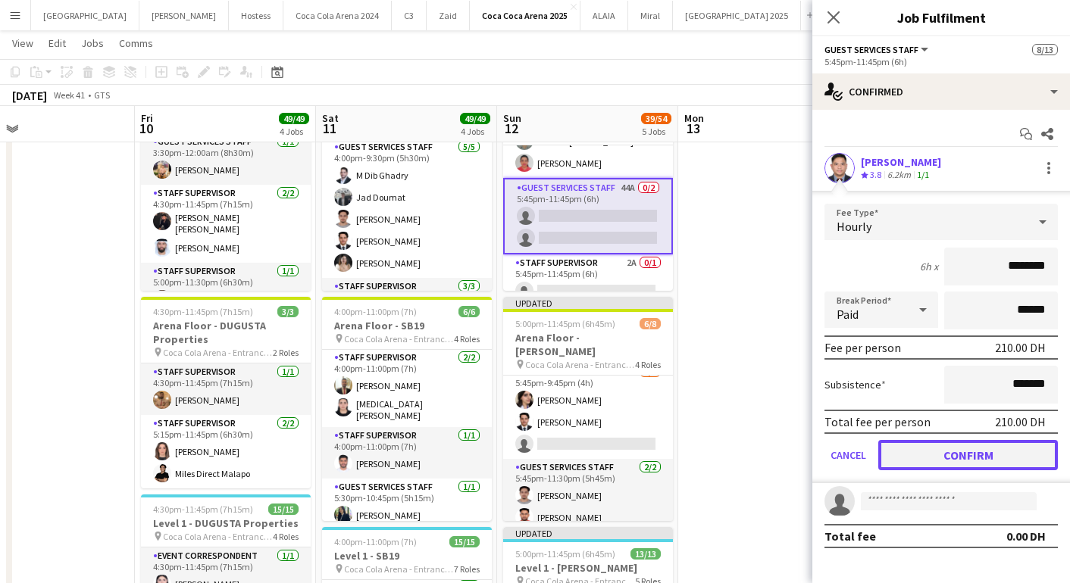
click at [965, 450] on button "Confirm" at bounding box center [968, 455] width 180 height 30
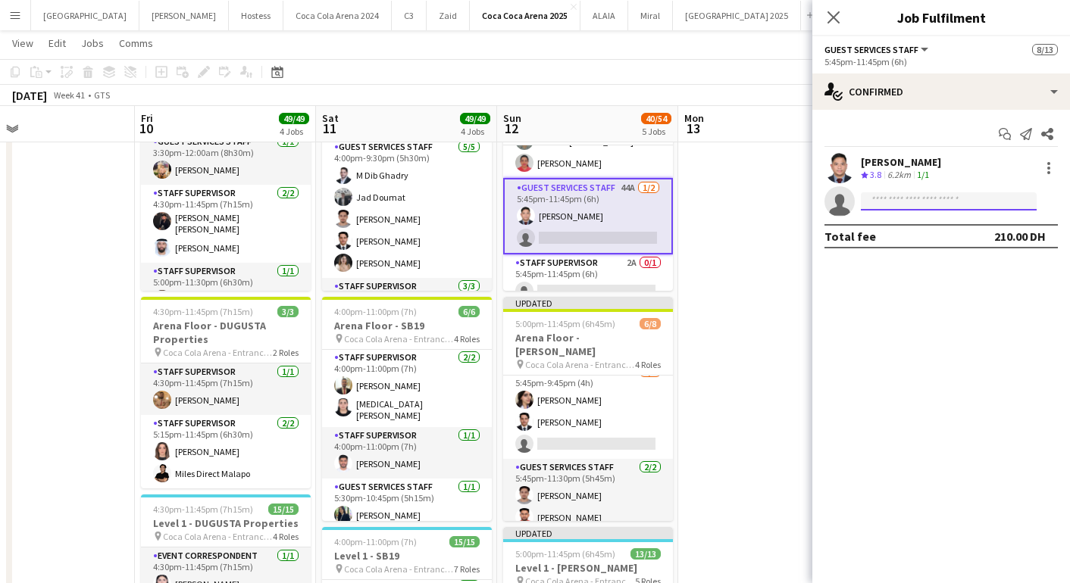
click at [899, 201] on input at bounding box center [949, 201] width 176 height 18
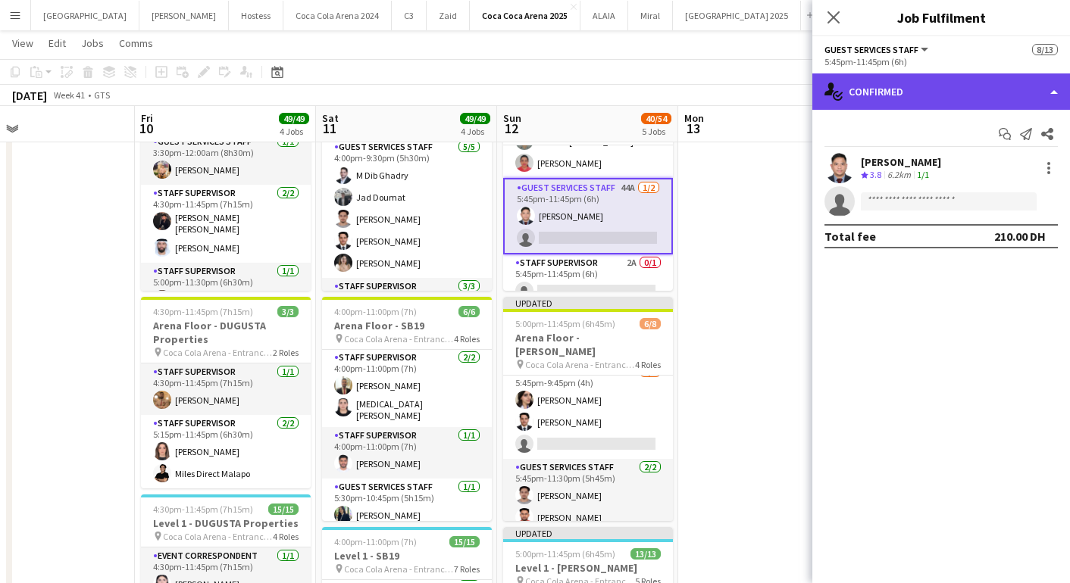
click at [917, 92] on div "single-neutral-actions-check-2 Confirmed" at bounding box center [941, 91] width 258 height 36
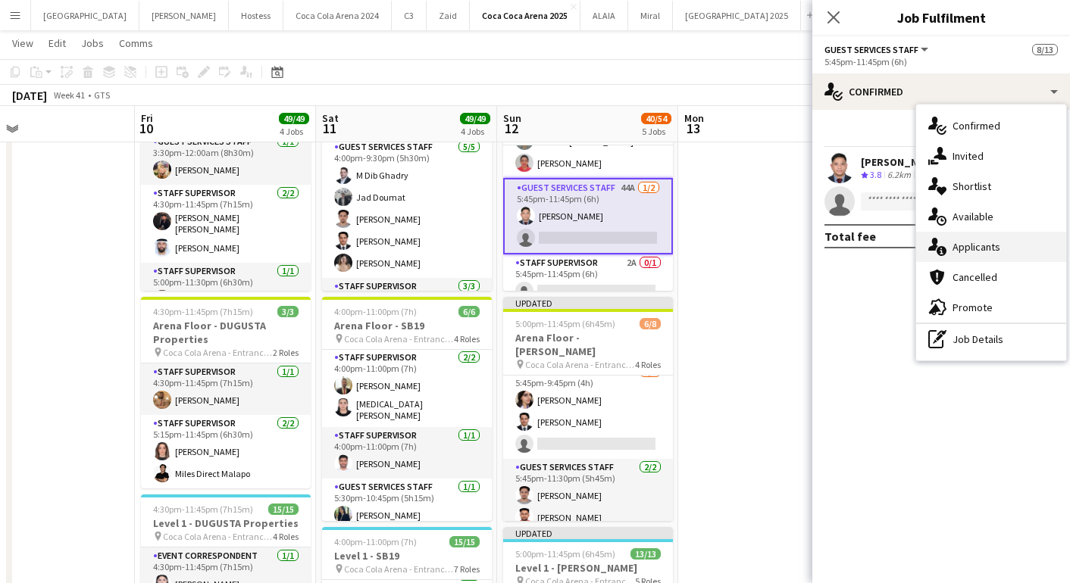
click at [974, 249] on span "Applicants" at bounding box center [976, 247] width 48 height 14
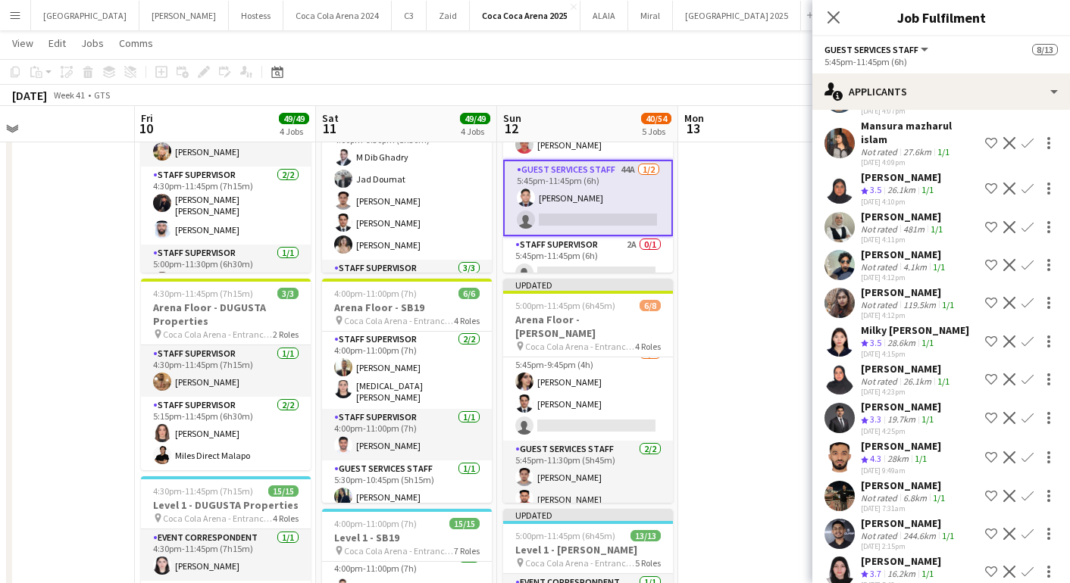
scroll to position [311, 0]
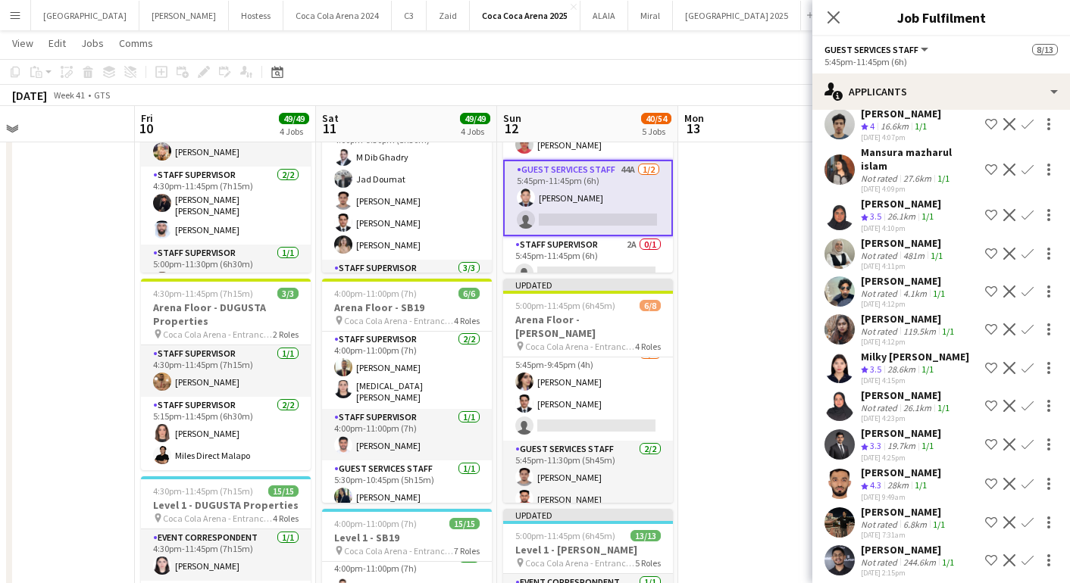
click at [1029, 362] on app-icon "Confirm" at bounding box center [1027, 368] width 12 height 12
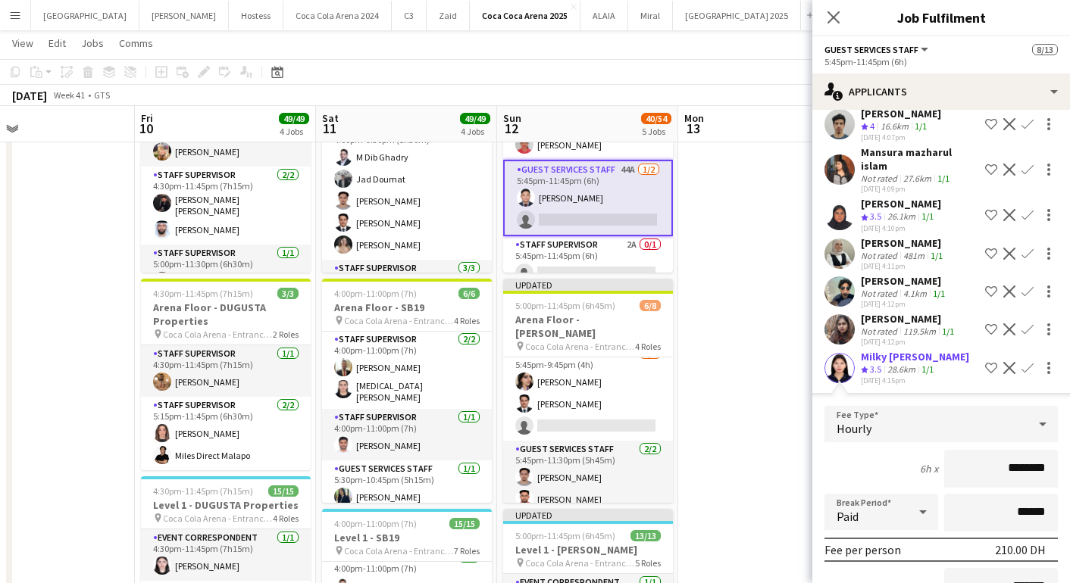
click at [835, 353] on app-user-avatar at bounding box center [839, 368] width 30 height 30
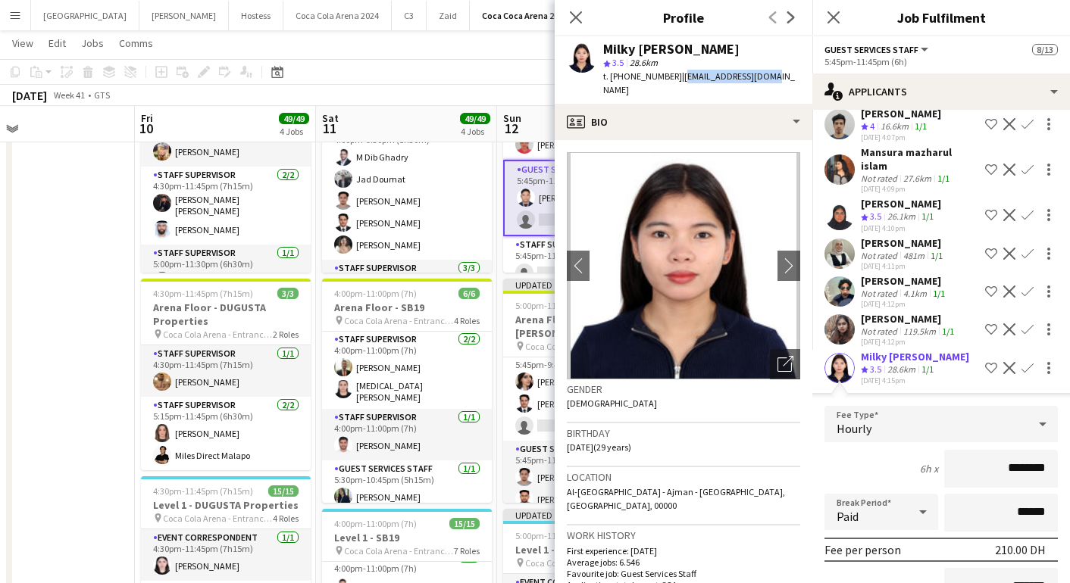
drag, startPoint x: 676, startPoint y: 78, endPoint x: 776, endPoint y: 79, distance: 100.0
click at [776, 77] on div "Milky Sheen Malapo star 3.5 28.6km t. [PHONE_NUMBER] | [EMAIL_ADDRESS][DOMAIN_N…" at bounding box center [684, 69] width 258 height 67
copy span "[EMAIL_ADDRESS][DOMAIN_NAME]"
click at [570, 14] on icon "Close pop-in" at bounding box center [575, 17] width 14 height 14
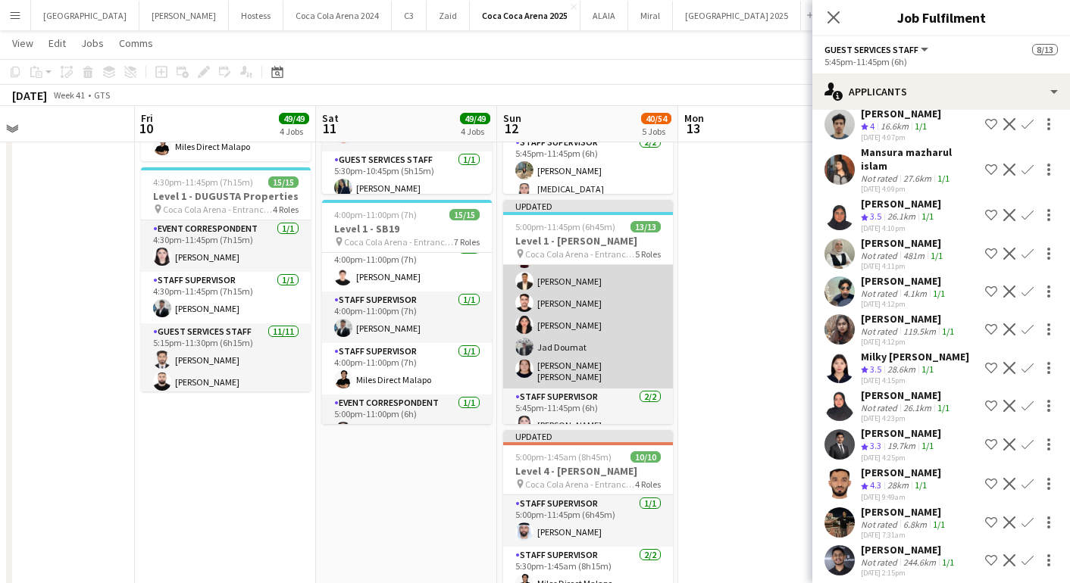
scroll to position [279, 0]
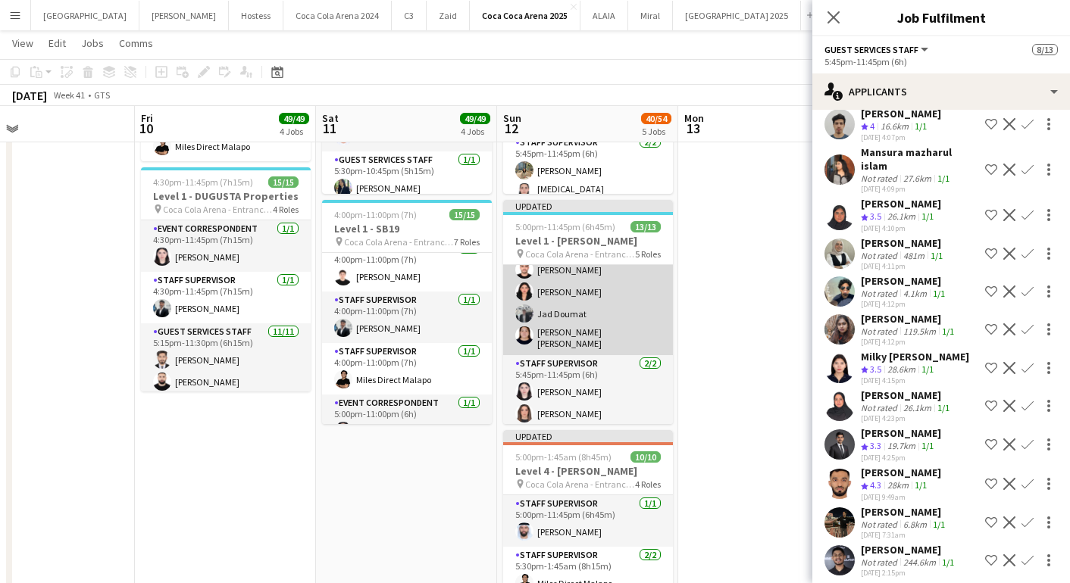
click at [569, 343] on app-card-role "Guest Services Staff [DATE] 5:45pm-11:30pm (5h45m) [PERSON_NAME] Hammam [PERSON…" at bounding box center [588, 248] width 170 height 214
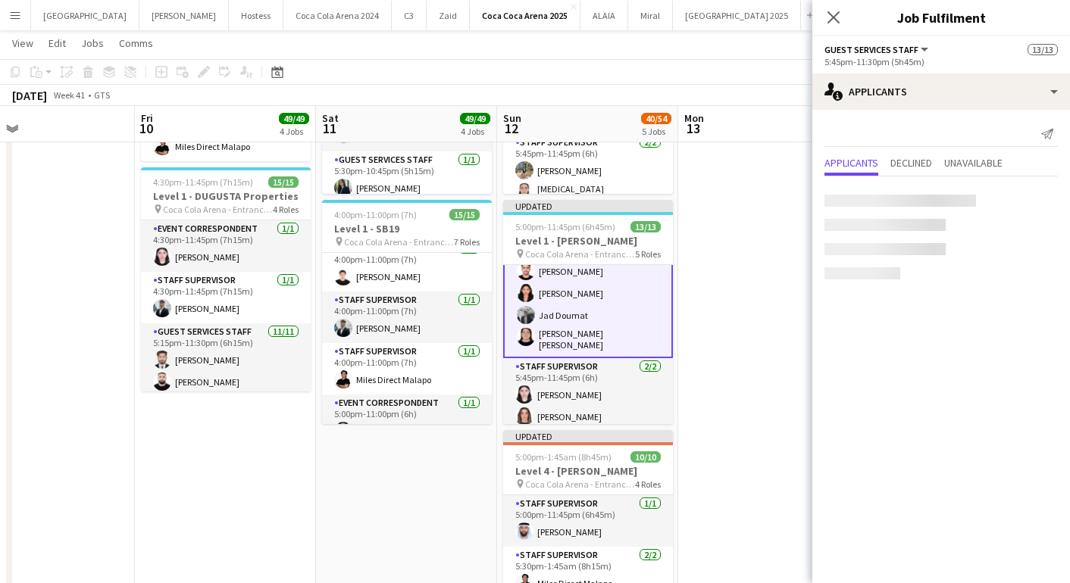
scroll to position [280, 0]
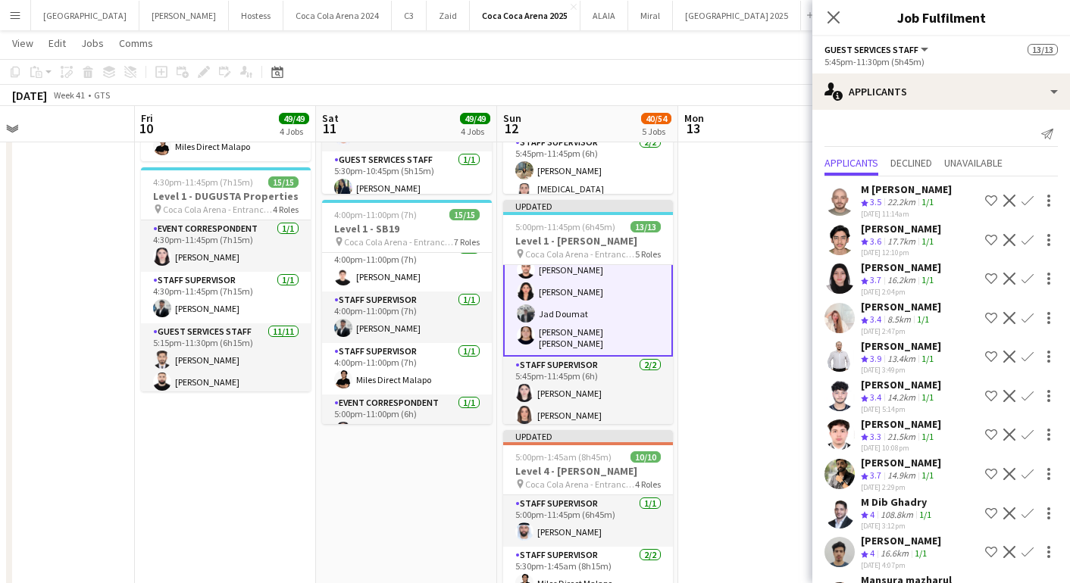
click at [561, 334] on app-card-role "Guest Services Staff [DATE] 5:45pm-11:30pm (5h45m) [PERSON_NAME] Hammam [PERSON…" at bounding box center [588, 247] width 170 height 217
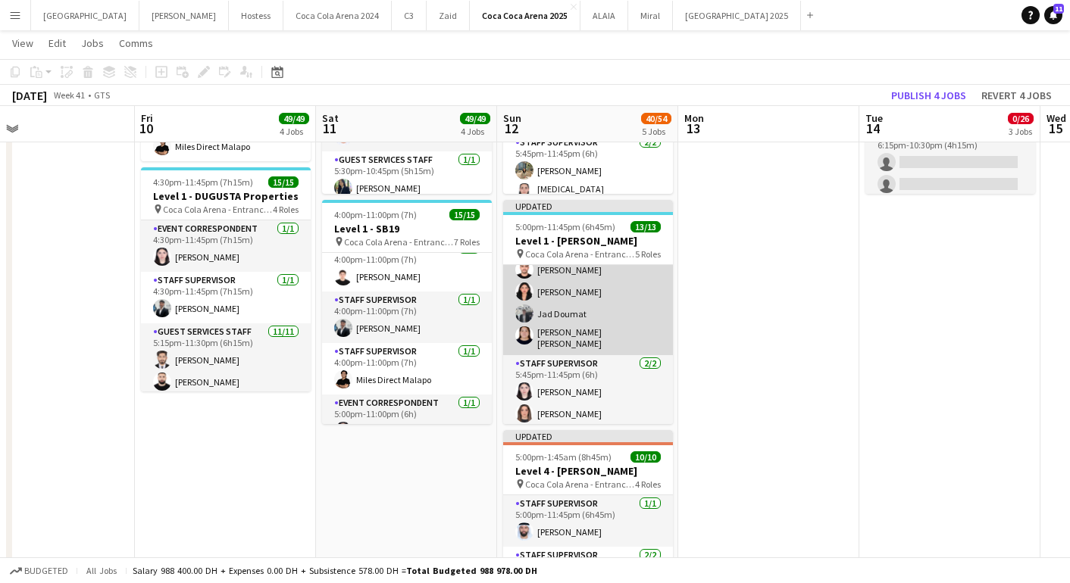
click at [563, 330] on app-card-role "Guest Services Staff [DATE] 5:45pm-11:30pm (5h45m) [PERSON_NAME] Hammam [PERSON…" at bounding box center [588, 248] width 170 height 214
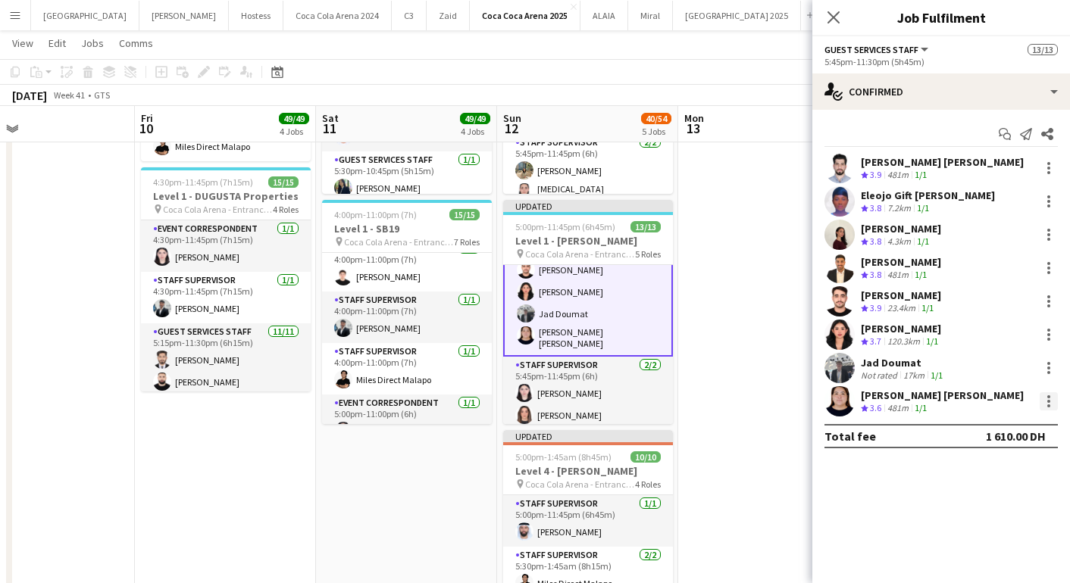
click at [1049, 402] on div at bounding box center [1048, 401] width 3 height 3
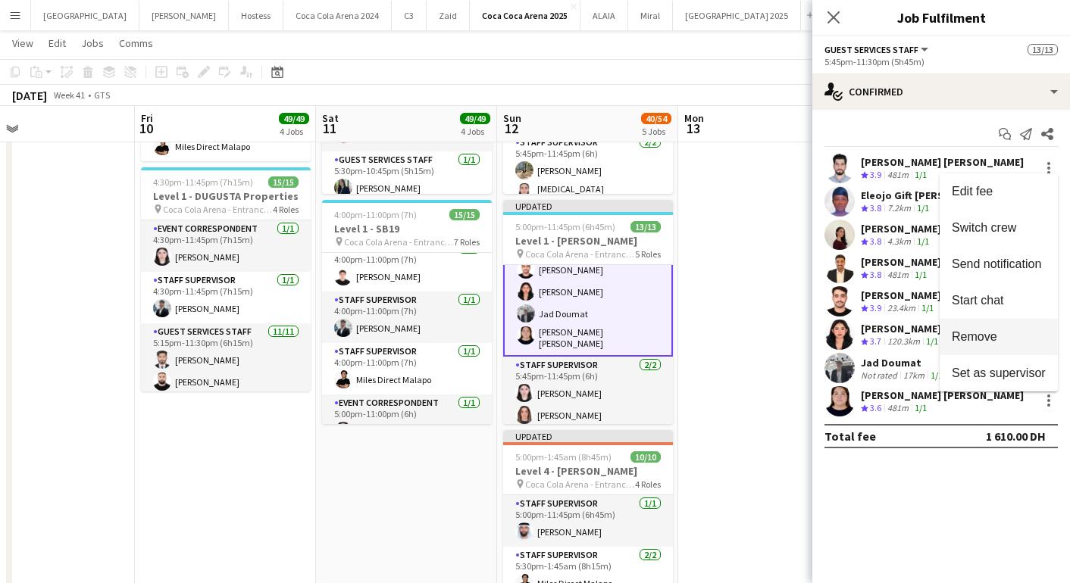
click at [971, 342] on span "Remove" at bounding box center [974, 336] width 45 height 13
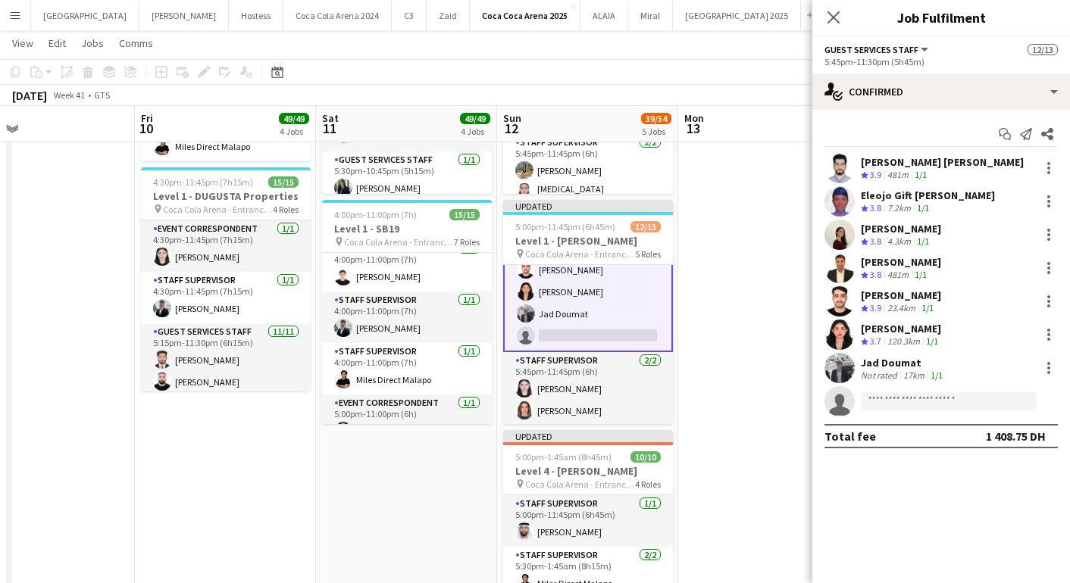
click at [924, 413] on app-invite-slot "single-neutral-actions" at bounding box center [941, 401] width 258 height 30
click at [904, 407] on input at bounding box center [949, 401] width 176 height 18
paste input "**********"
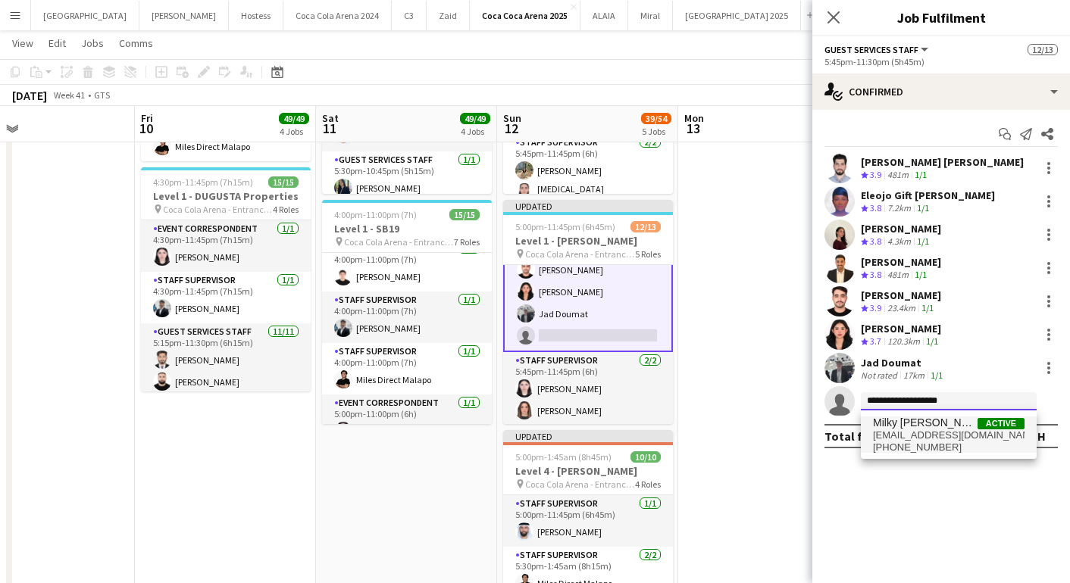
type input "**********"
click at [906, 428] on span "Milky [PERSON_NAME]" at bounding box center [925, 423] width 105 height 13
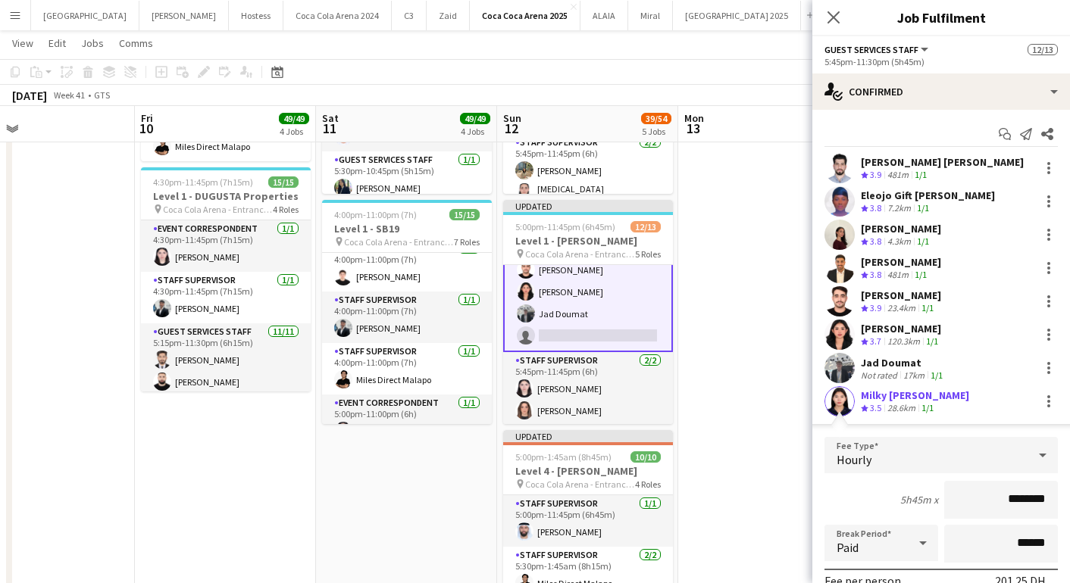
scroll to position [177, 0]
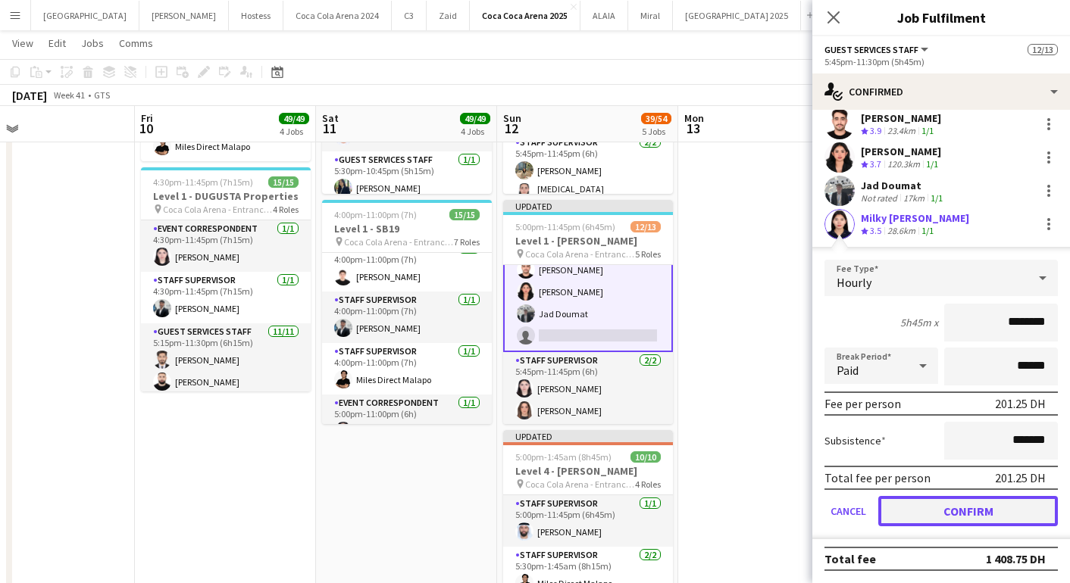
click at [910, 502] on button "Confirm" at bounding box center [968, 511] width 180 height 30
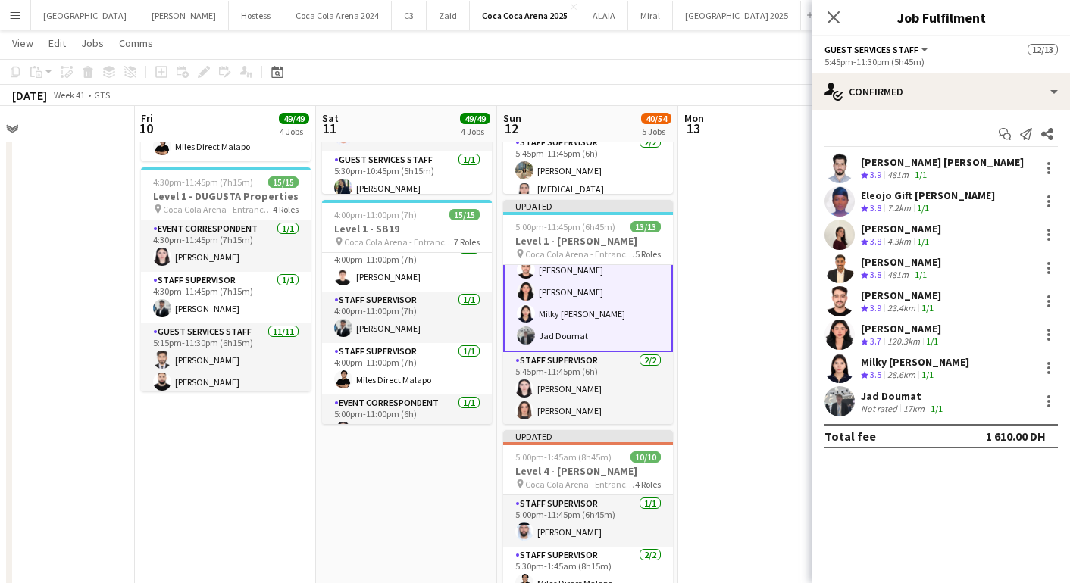
scroll to position [0, 0]
click at [825, 1] on div "Close pop-in" at bounding box center [833, 17] width 42 height 35
click at [831, 14] on icon at bounding box center [833, 17] width 14 height 14
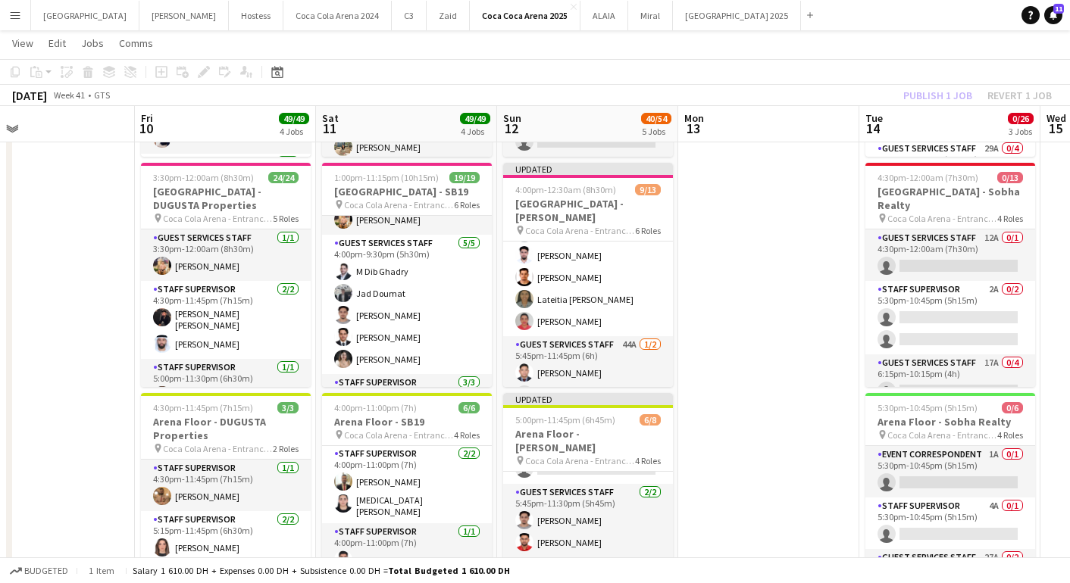
scroll to position [282, 0]
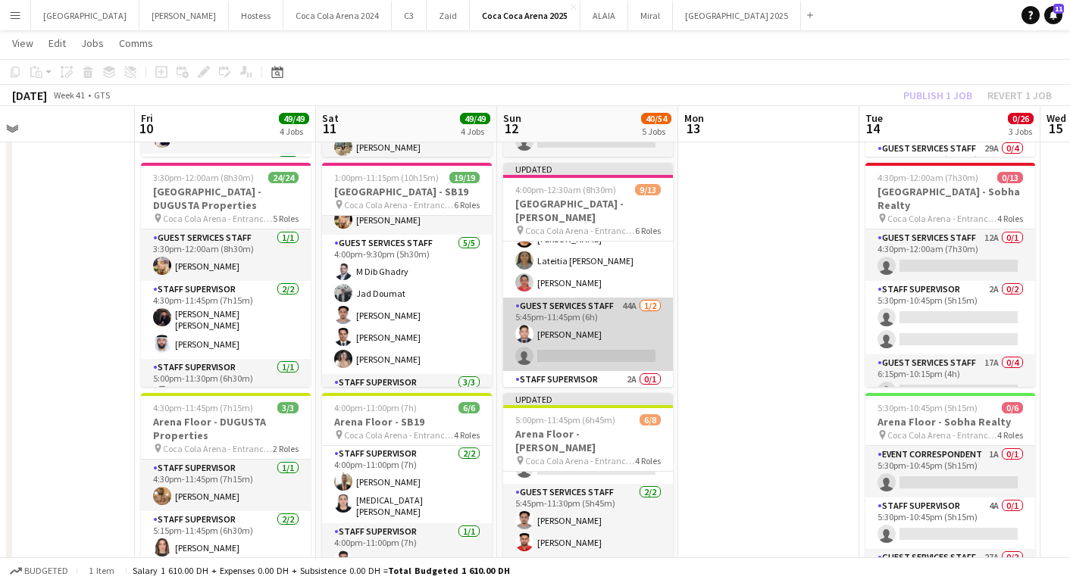
click at [630, 333] on app-card-role "Guest Services Staff 44A [DATE] 5:45pm-11:45pm (6h) [PERSON_NAME] single-neutra…" at bounding box center [588, 334] width 170 height 73
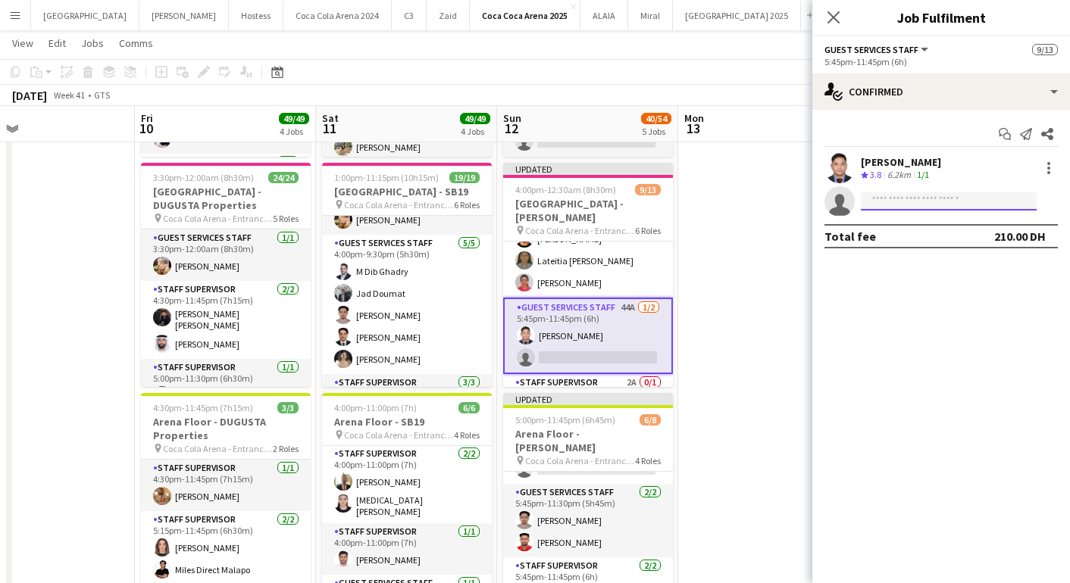
click at [868, 198] on input at bounding box center [949, 201] width 176 height 18
type input "*********"
click at [915, 226] on div "Total fee 210.00 DH" at bounding box center [940, 236] width 233 height 24
click at [902, 202] on input at bounding box center [949, 201] width 176 height 18
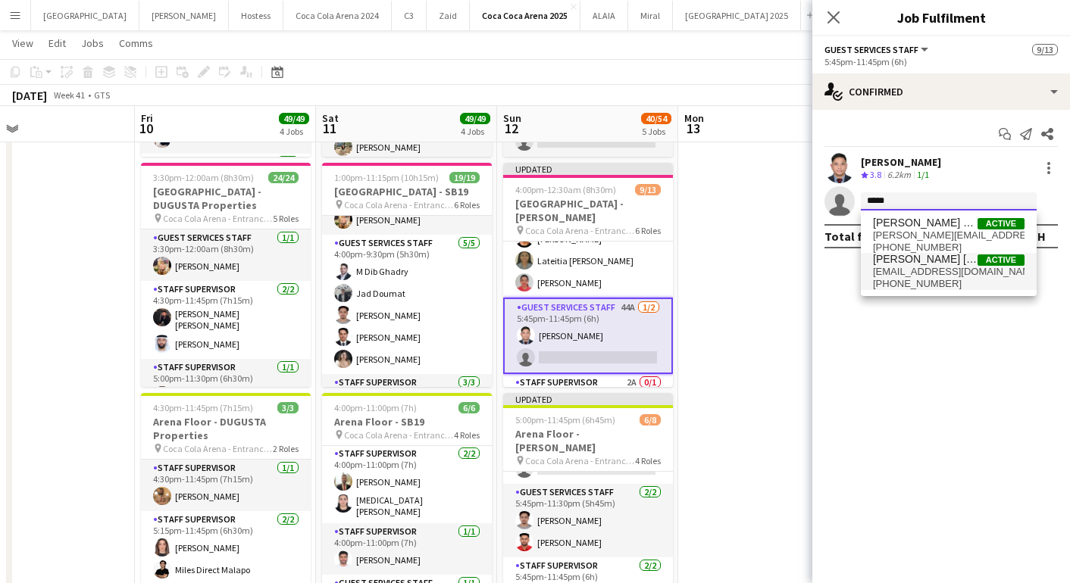
type input "*****"
click at [923, 274] on span "[EMAIL_ADDRESS][DOMAIN_NAME]" at bounding box center [949, 272] width 152 height 12
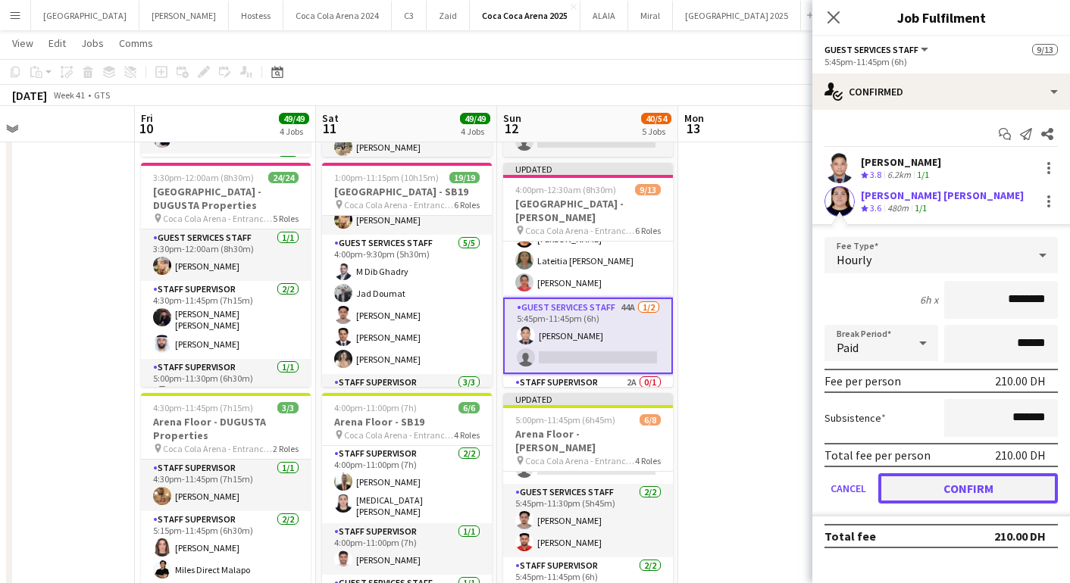
click at [933, 484] on button "Confirm" at bounding box center [968, 489] width 180 height 30
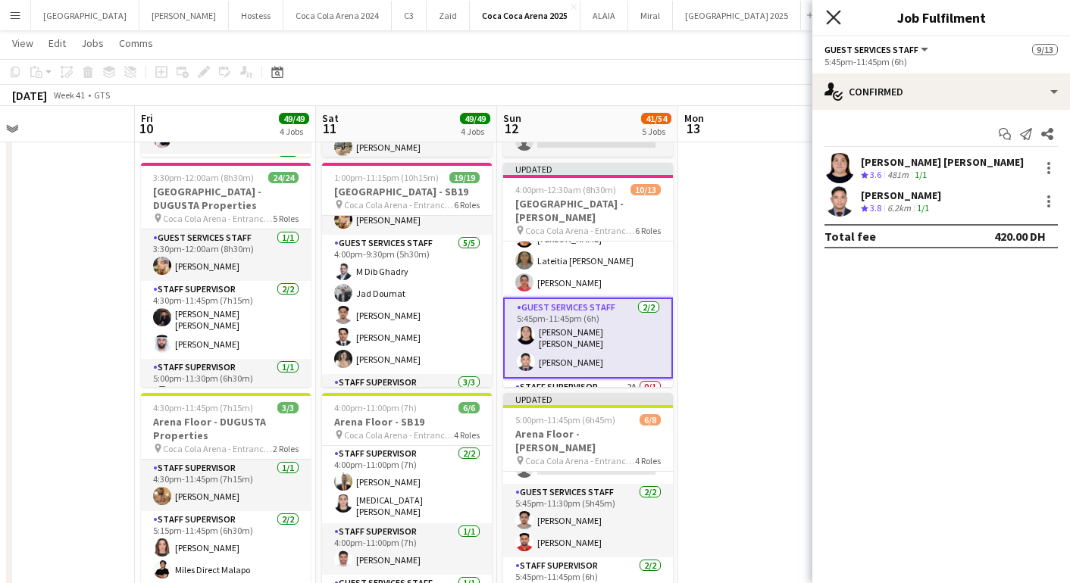
click at [832, 24] on app-icon "Close pop-in" at bounding box center [834, 18] width 22 height 22
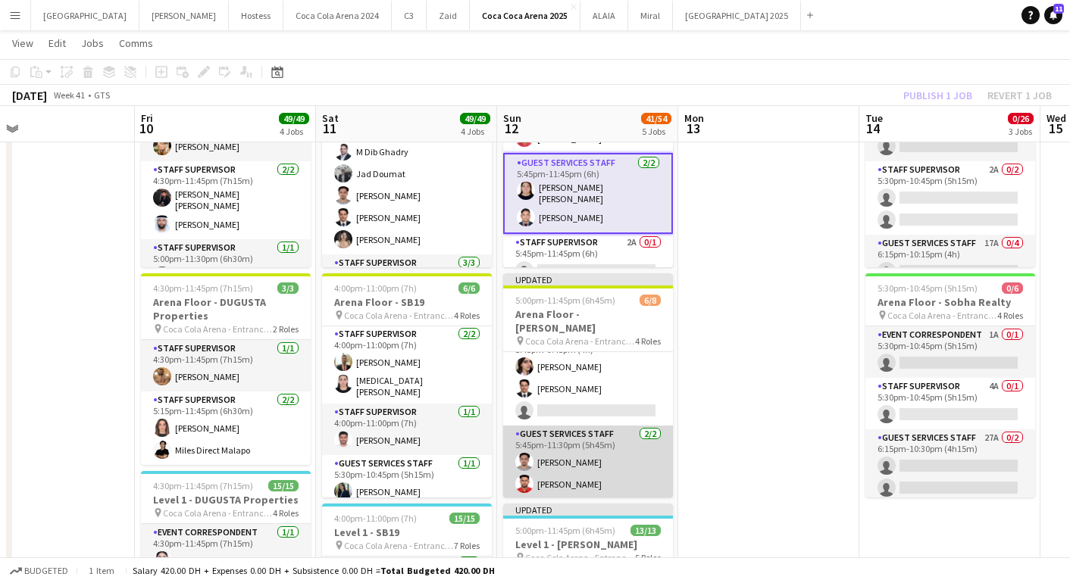
scroll to position [67, 0]
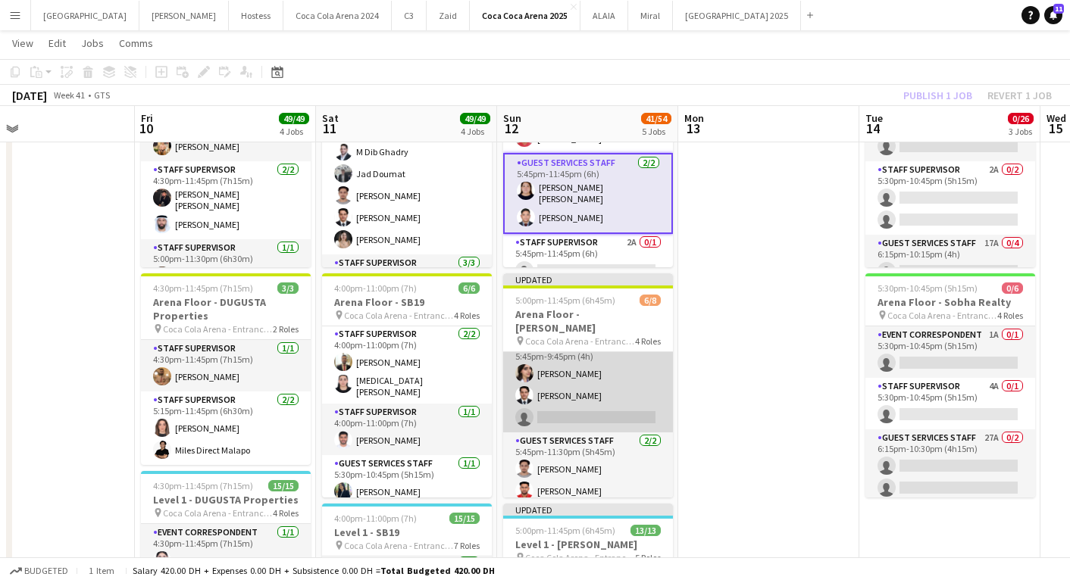
click at [561, 406] on app-card-role "Guest Services Staff 383A [DATE] 5:45pm-9:45pm (4h) [PERSON_NAME] [PERSON_NAME]…" at bounding box center [588, 384] width 170 height 95
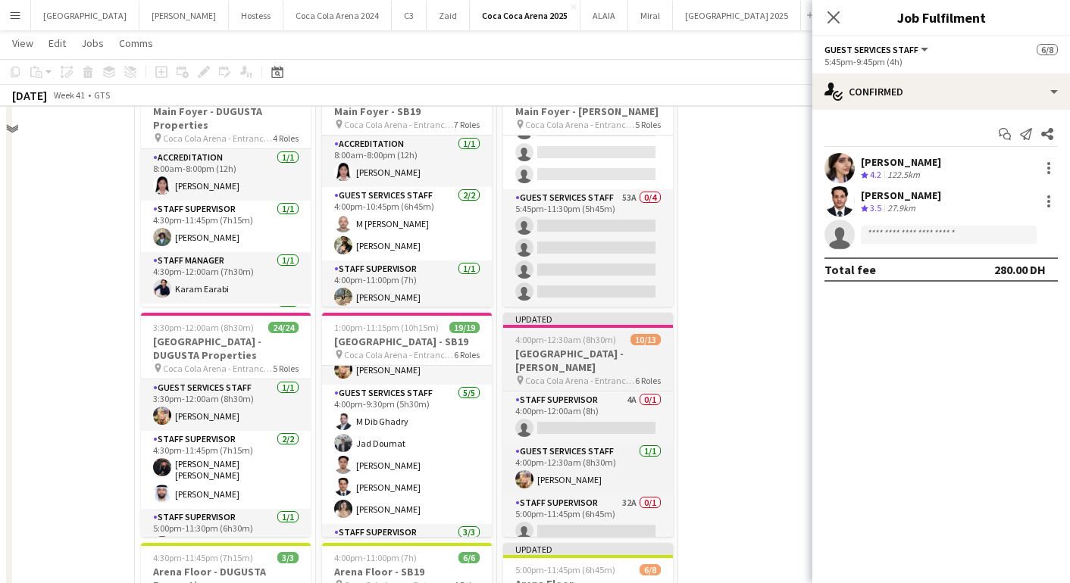
scroll to position [58, 0]
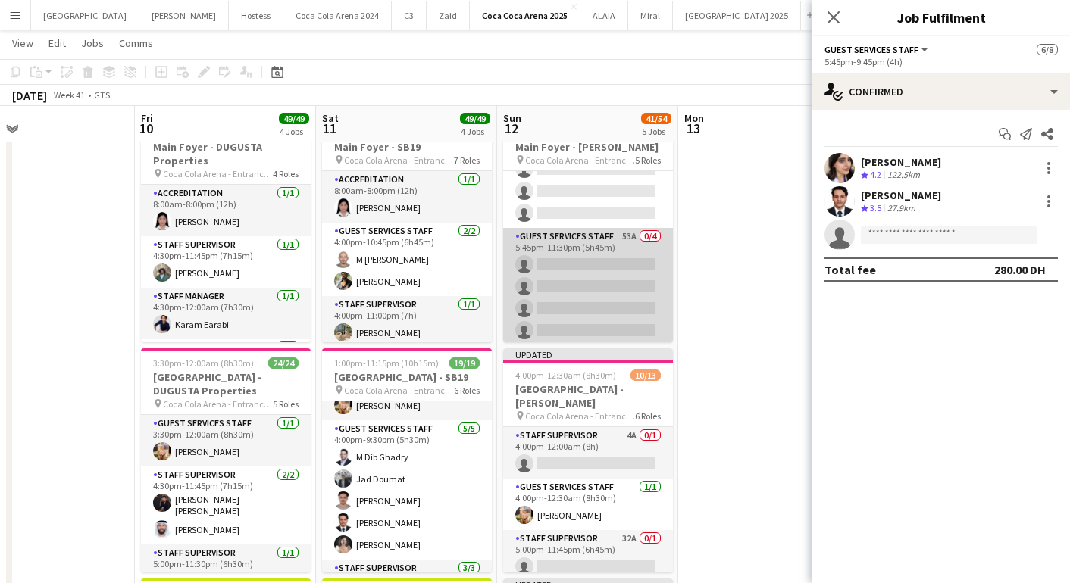
click at [578, 286] on app-card-role "Guest Services Staff 53A 0/4 5:45pm-11:30pm (5h45m) single-neutral-actions sing…" at bounding box center [588, 286] width 170 height 117
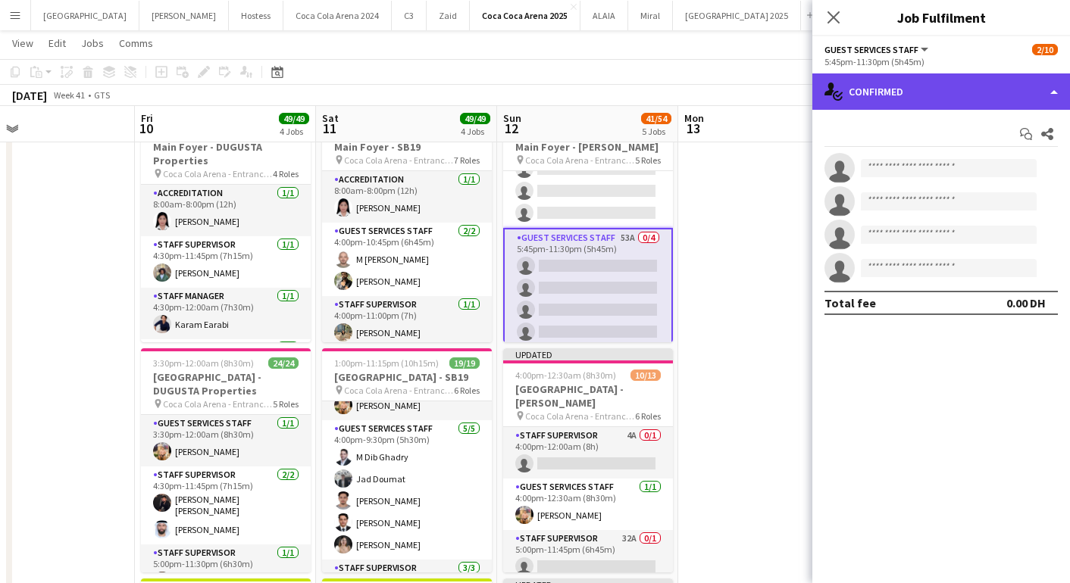
click at [949, 92] on div "single-neutral-actions-check-2 Confirmed" at bounding box center [941, 91] width 258 height 36
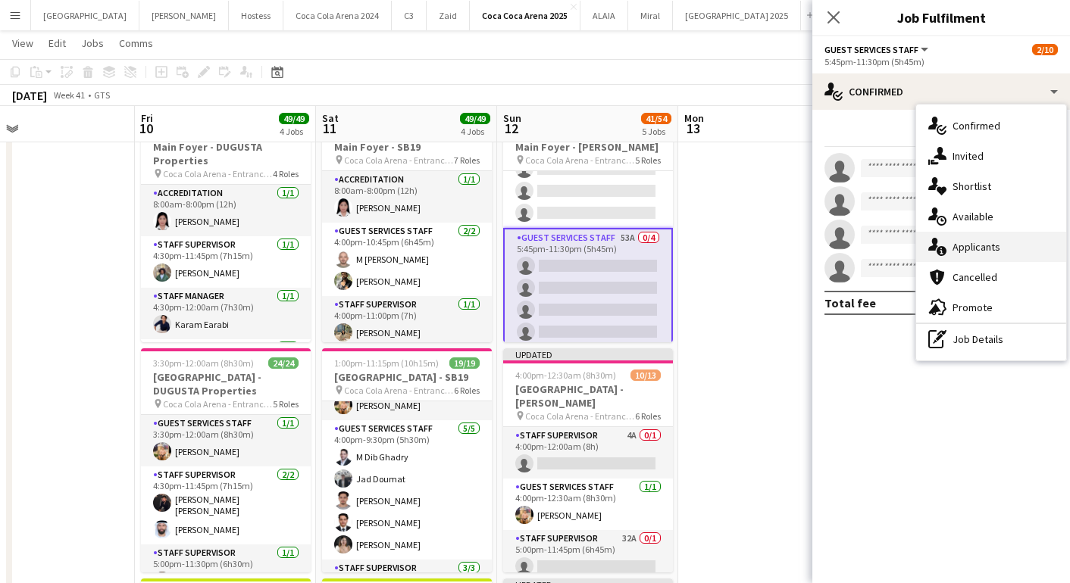
click at [986, 246] on span "Applicants" at bounding box center [976, 247] width 48 height 14
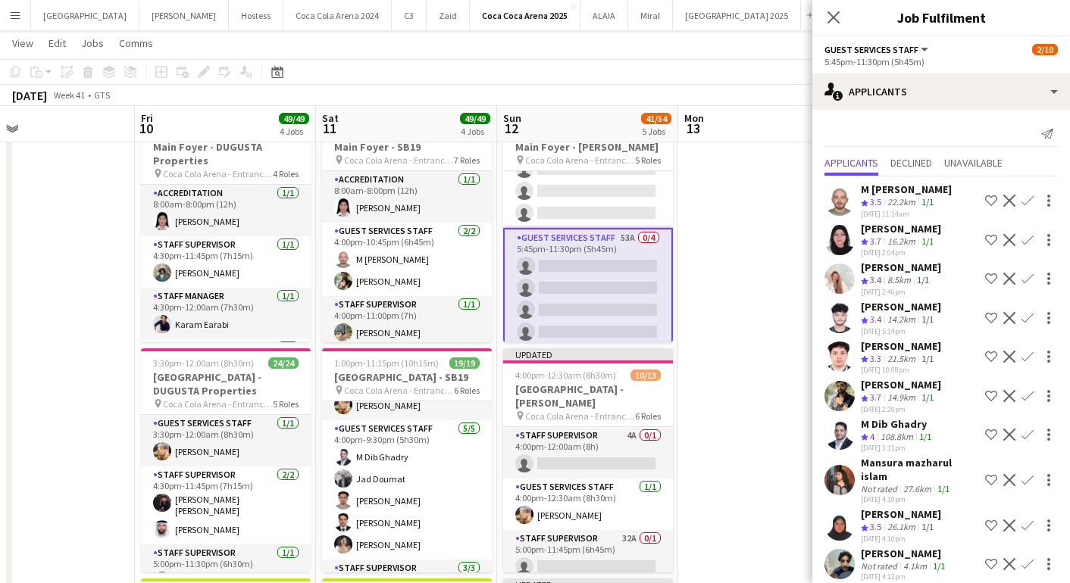
click at [1025, 240] on app-icon "Confirm" at bounding box center [1027, 240] width 12 height 12
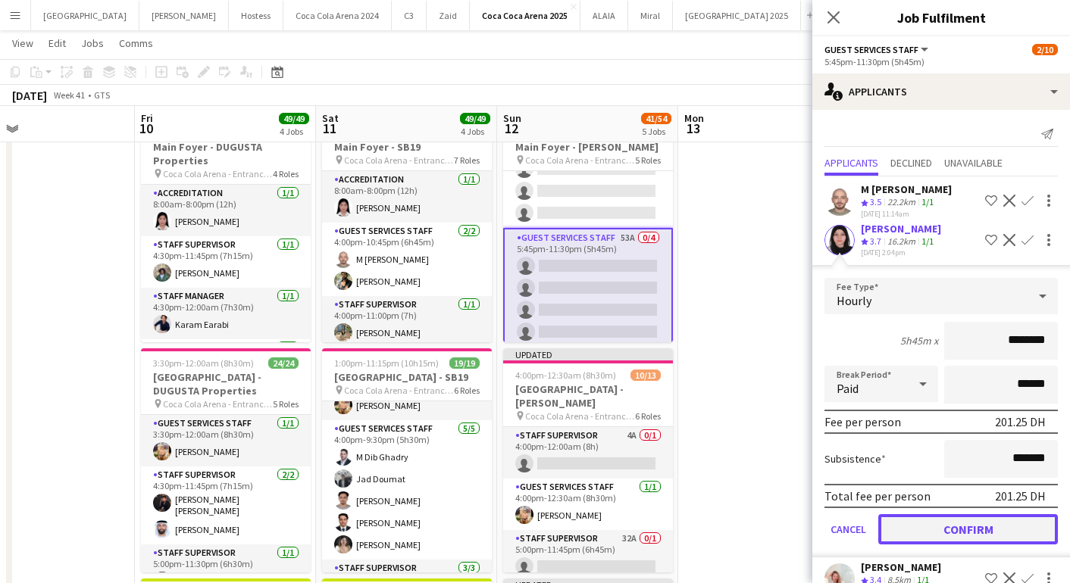
click at [962, 517] on button "Confirm" at bounding box center [968, 529] width 180 height 30
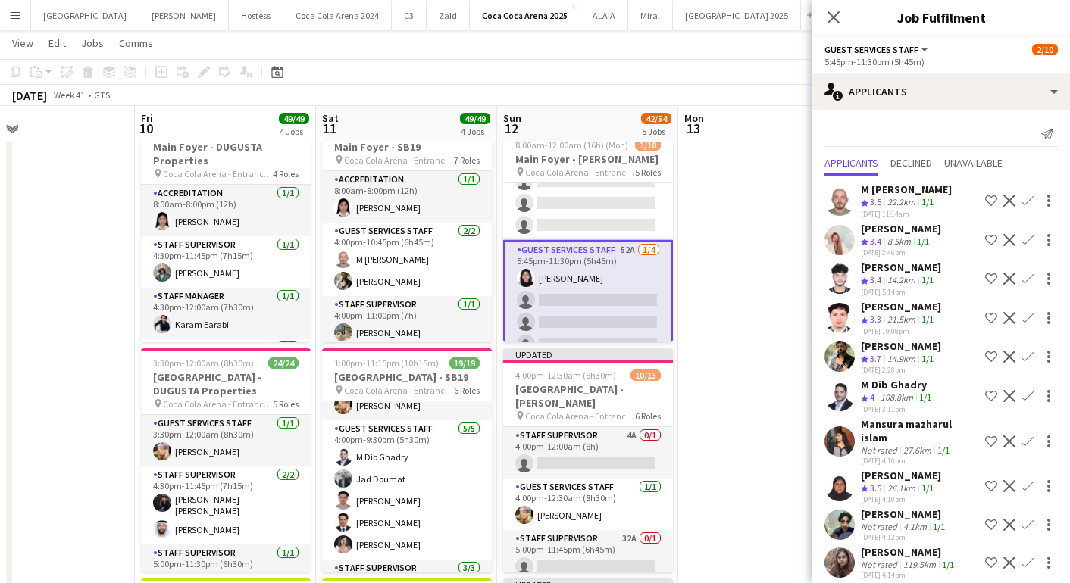
click at [1021, 199] on app-icon "Confirm" at bounding box center [1027, 201] width 12 height 12
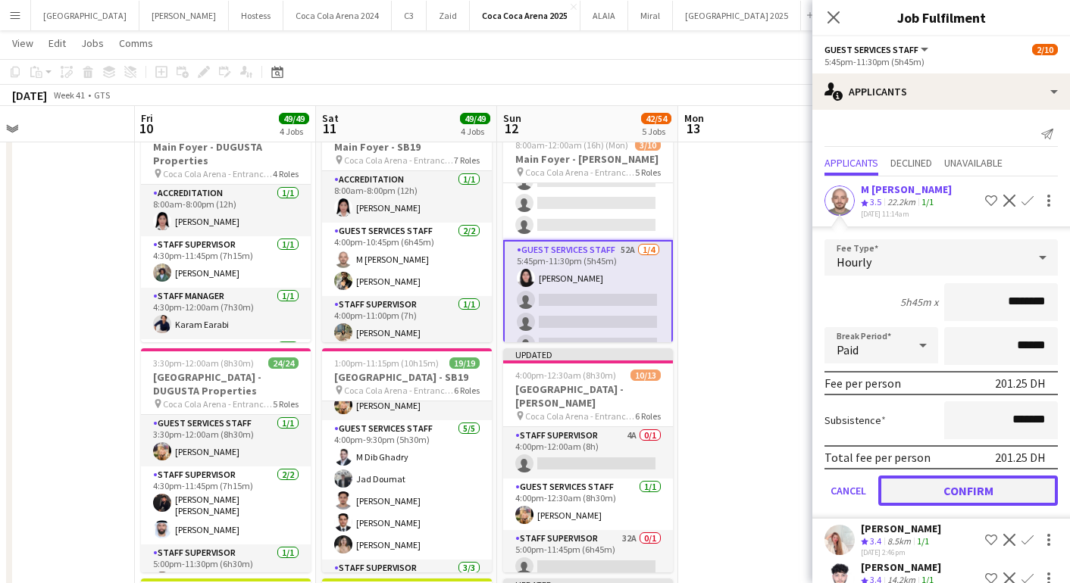
click at [914, 488] on button "Confirm" at bounding box center [968, 491] width 180 height 30
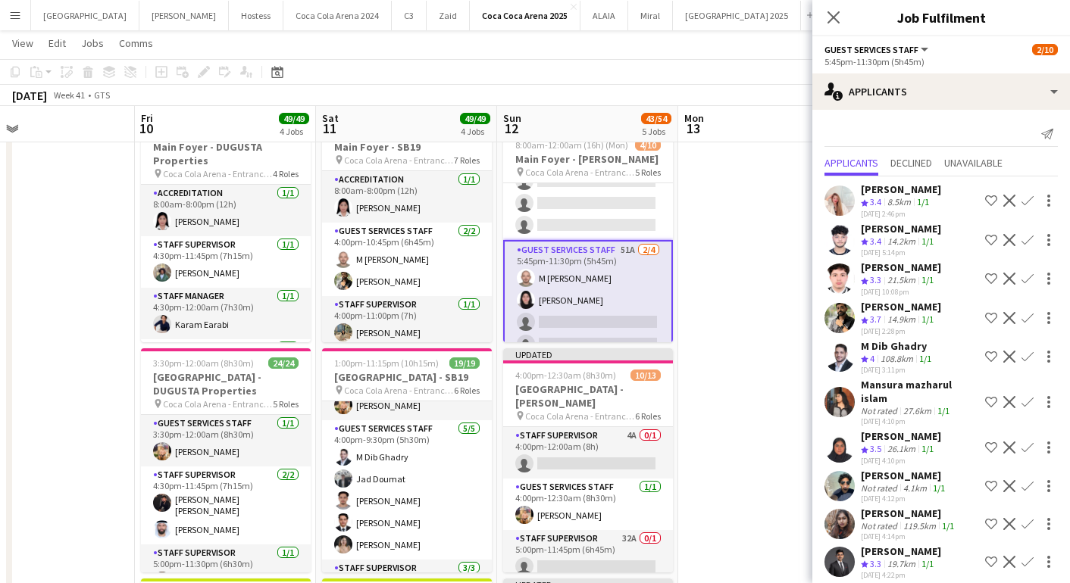
click at [1027, 317] on app-icon "Confirm" at bounding box center [1027, 318] width 12 height 12
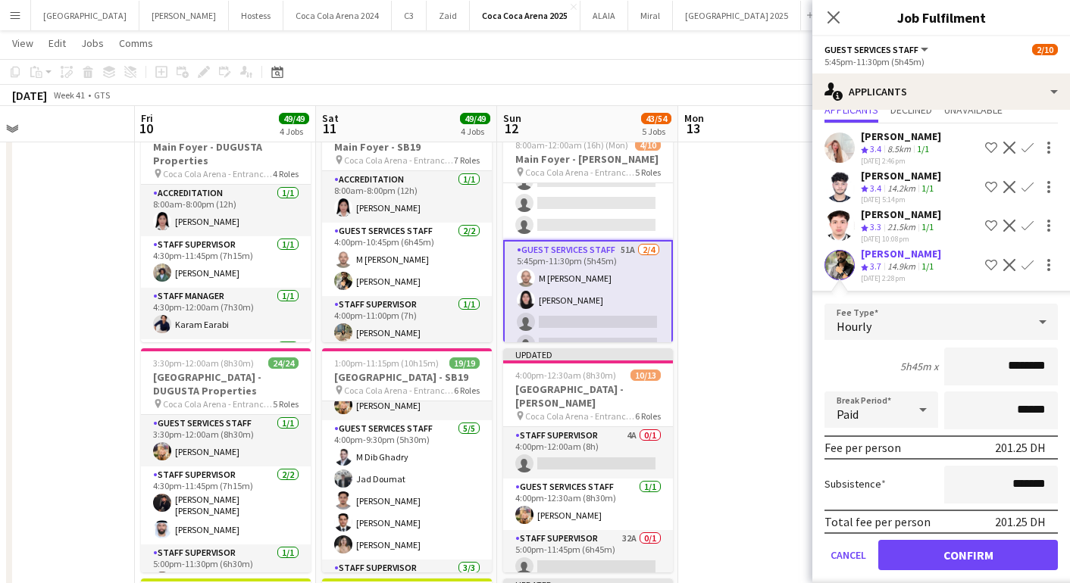
scroll to position [107, 0]
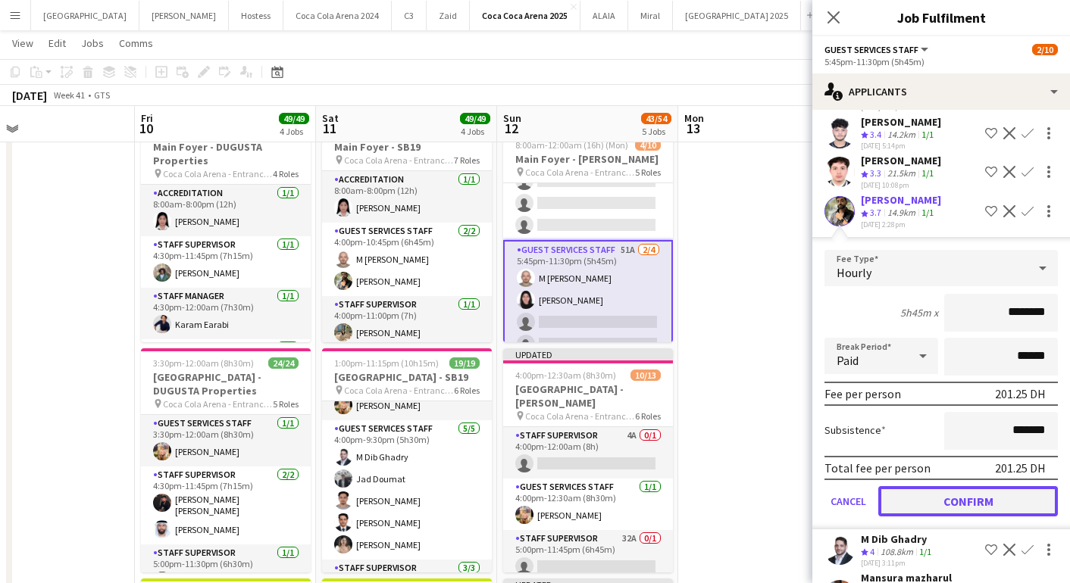
click at [933, 489] on button "Confirm" at bounding box center [968, 501] width 180 height 30
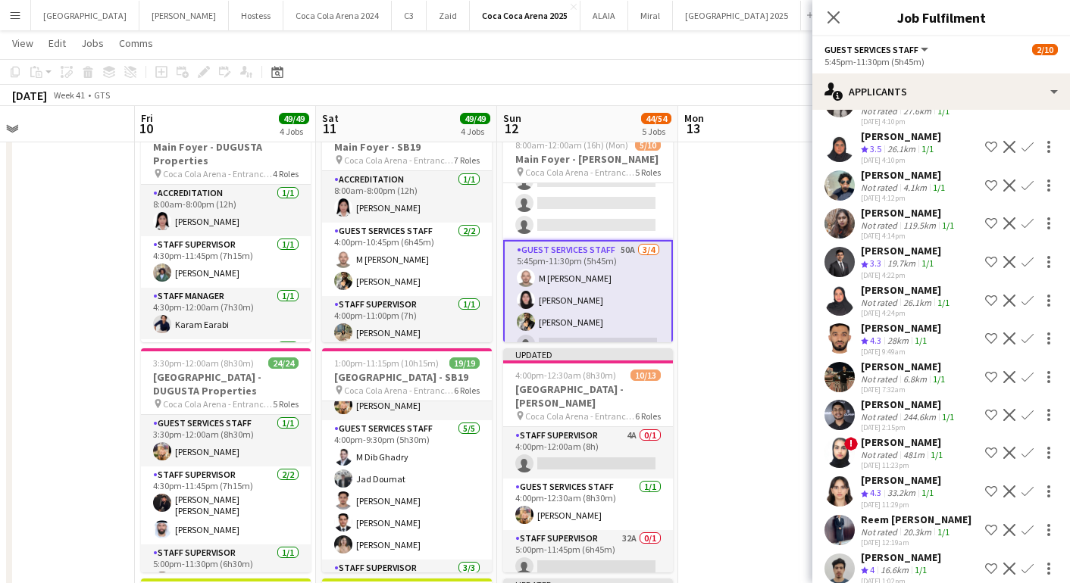
scroll to position [264, 0]
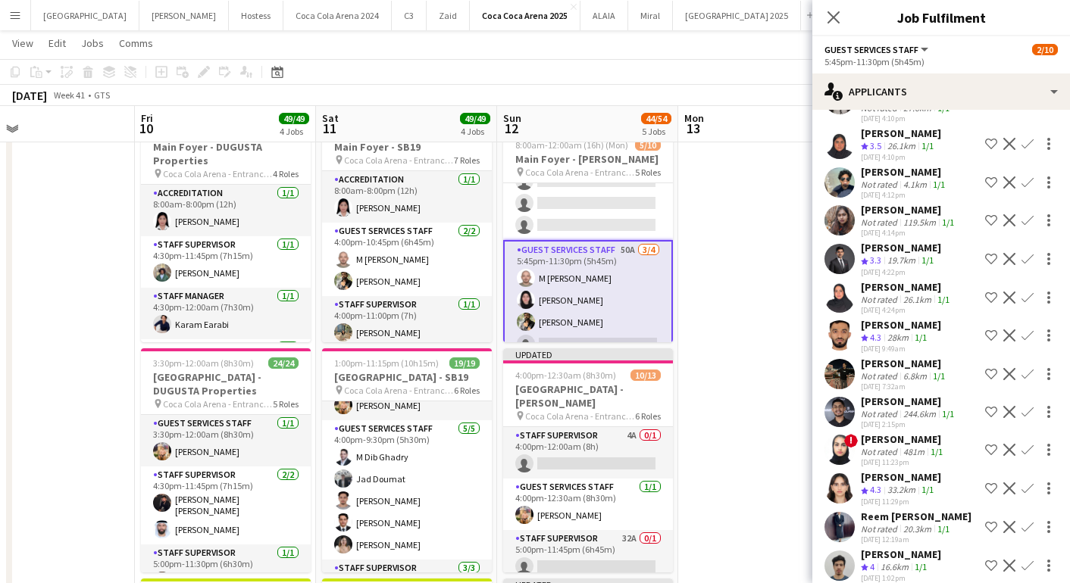
click at [1024, 483] on app-icon "Confirm" at bounding box center [1027, 489] width 12 height 12
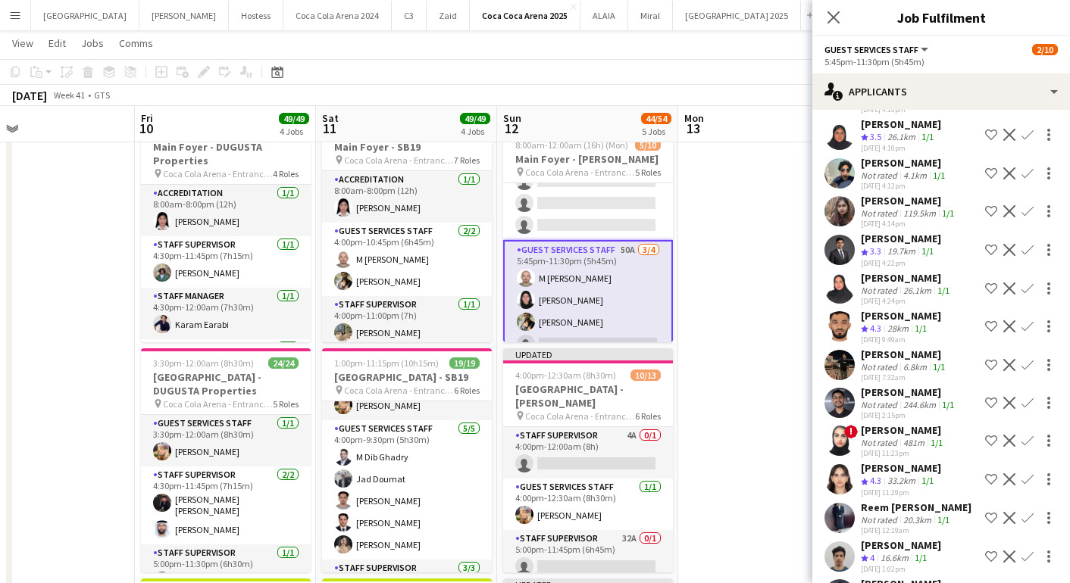
scroll to position [339, 0]
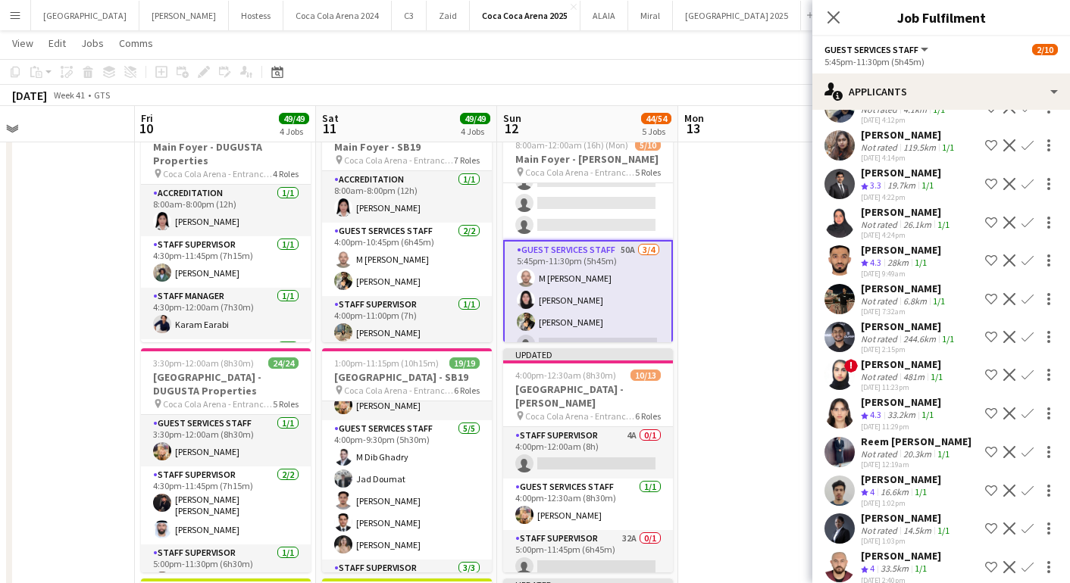
click at [1023, 408] on app-icon "Confirm" at bounding box center [1027, 414] width 12 height 12
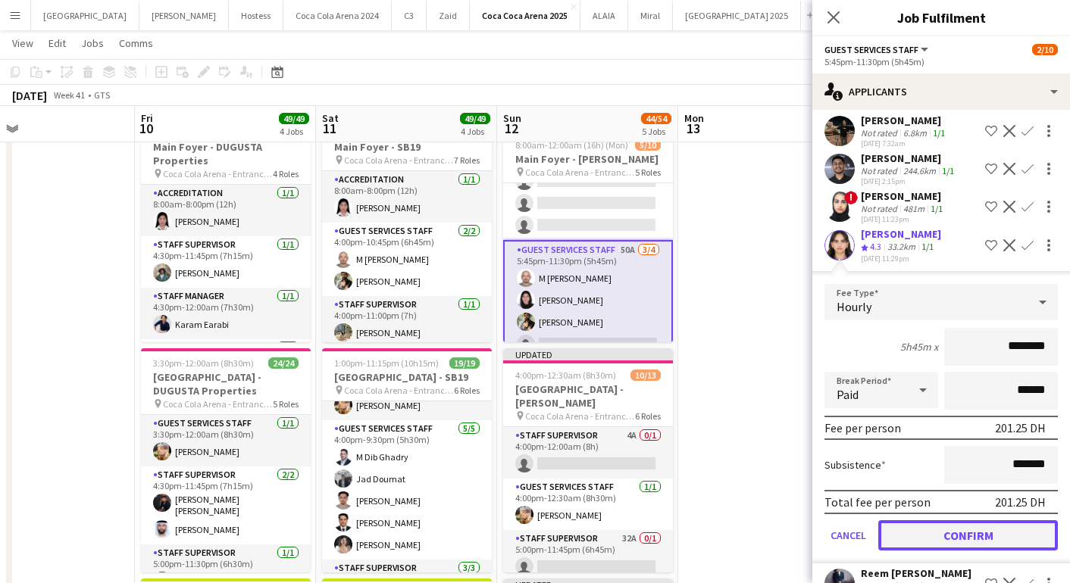
click at [947, 520] on button "Confirm" at bounding box center [968, 535] width 180 height 30
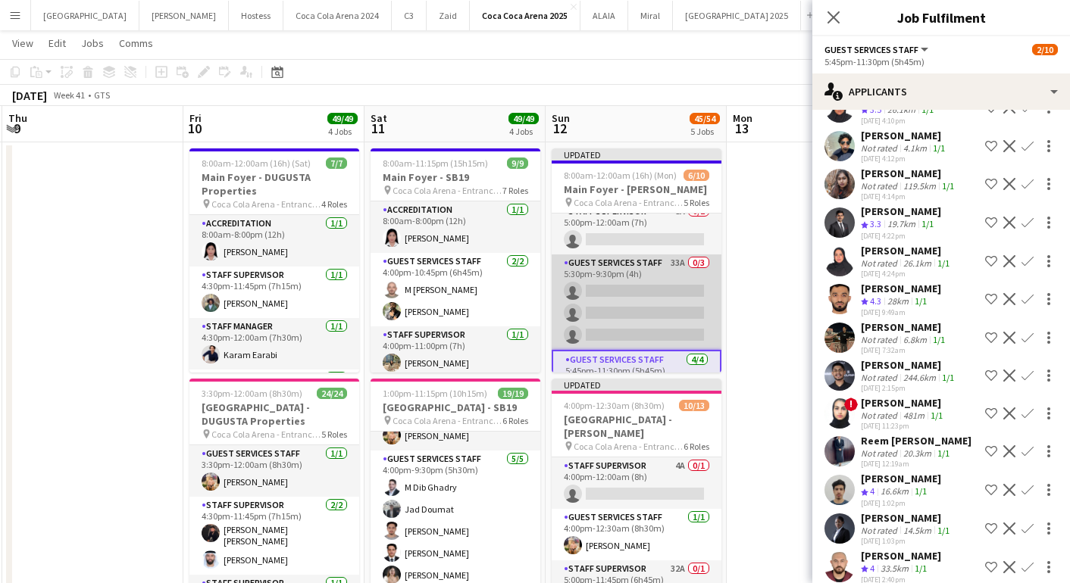
scroll to position [0, 367]
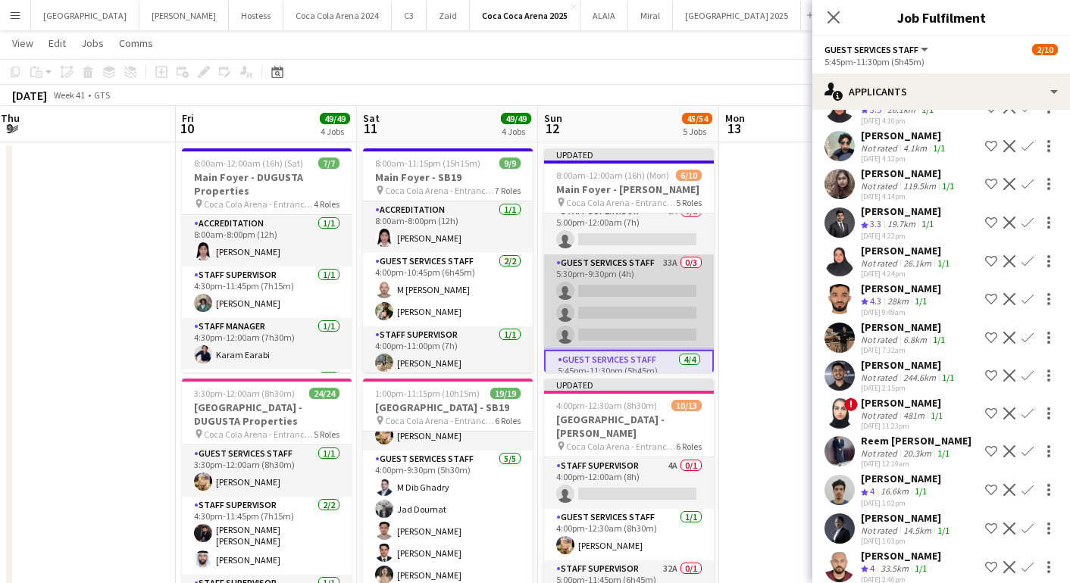
click at [603, 311] on app-card-role "Guest Services Staff 33A 0/3 5:30pm-9:30pm (4h) single-neutral-actions single-n…" at bounding box center [629, 302] width 170 height 95
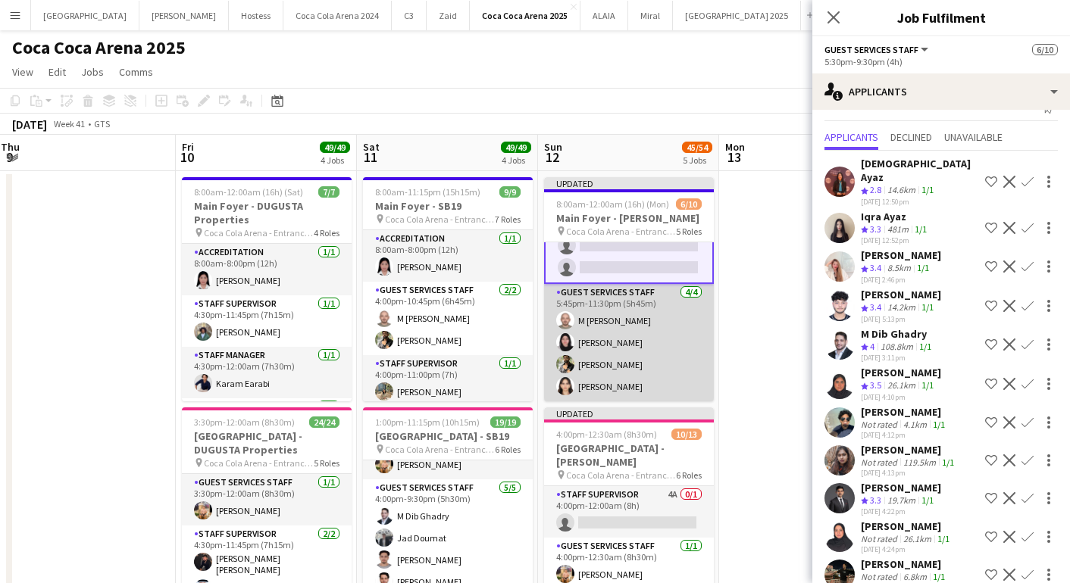
scroll to position [96, 0]
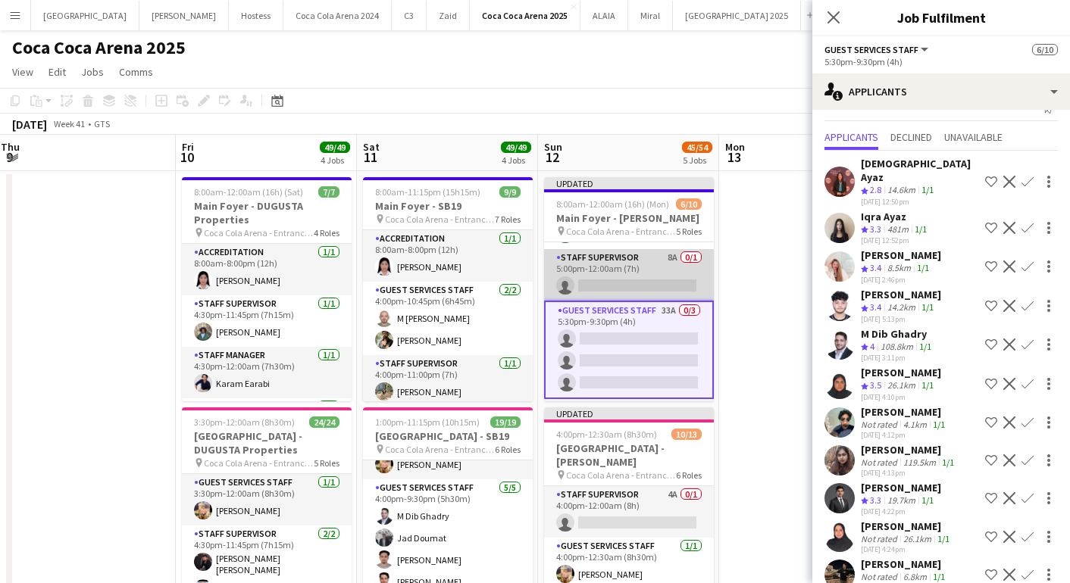
click at [606, 283] on app-card-role "Staff Supervisor 8A 0/1 5:00pm-12:00am (7h) single-neutral-actions" at bounding box center [629, 275] width 170 height 52
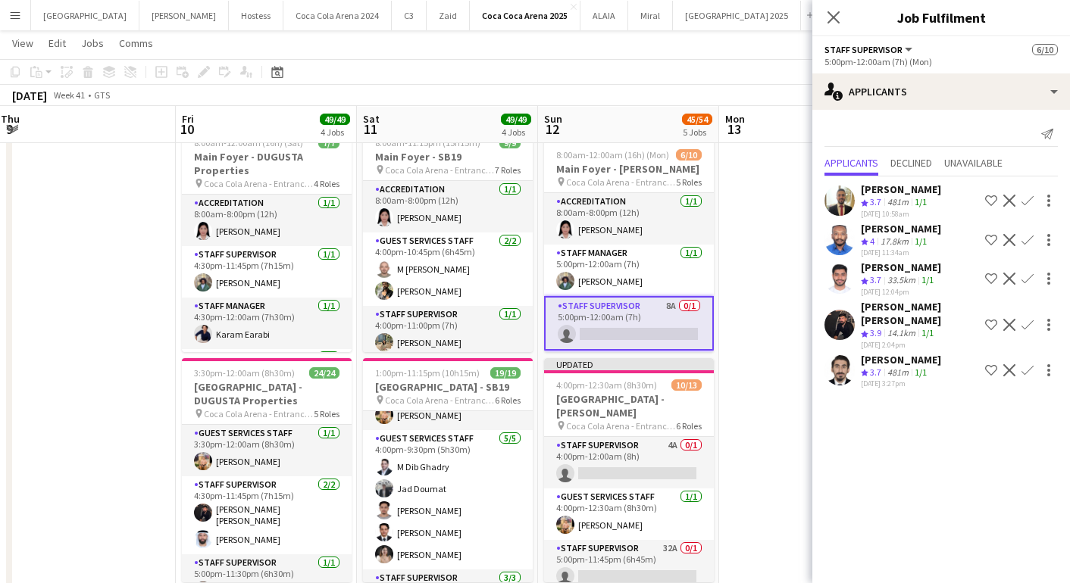
click at [651, 327] on app-card-role "Staff Supervisor 8A 0/1 5:00pm-12:00am (7h) single-neutral-actions" at bounding box center [629, 323] width 170 height 55
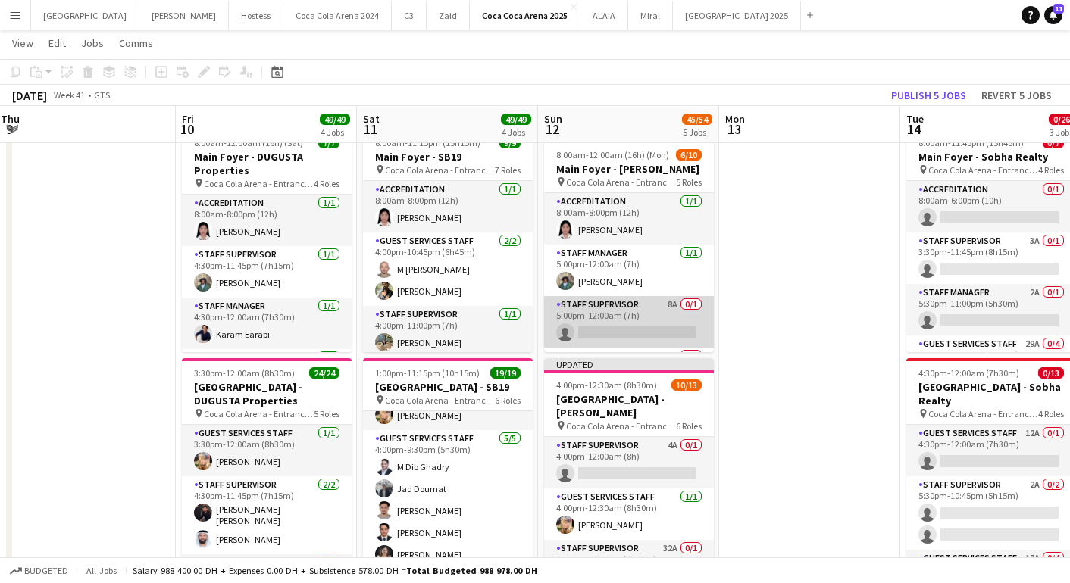
click at [651, 327] on app-card-role "Staff Supervisor 8A 0/1 5:00pm-12:00am (7h) single-neutral-actions" at bounding box center [629, 322] width 170 height 52
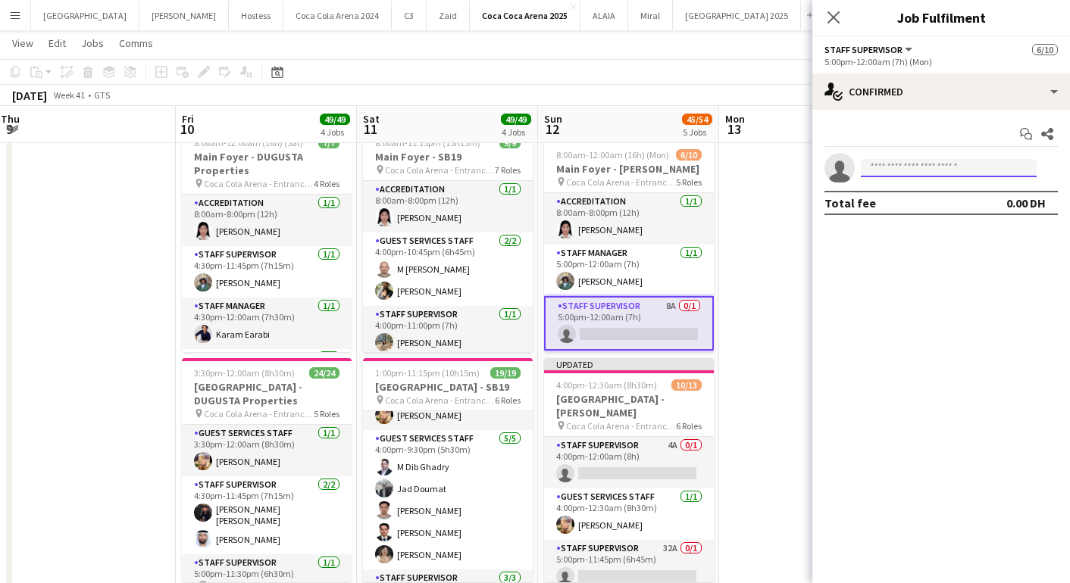
click at [982, 161] on input at bounding box center [949, 168] width 176 height 18
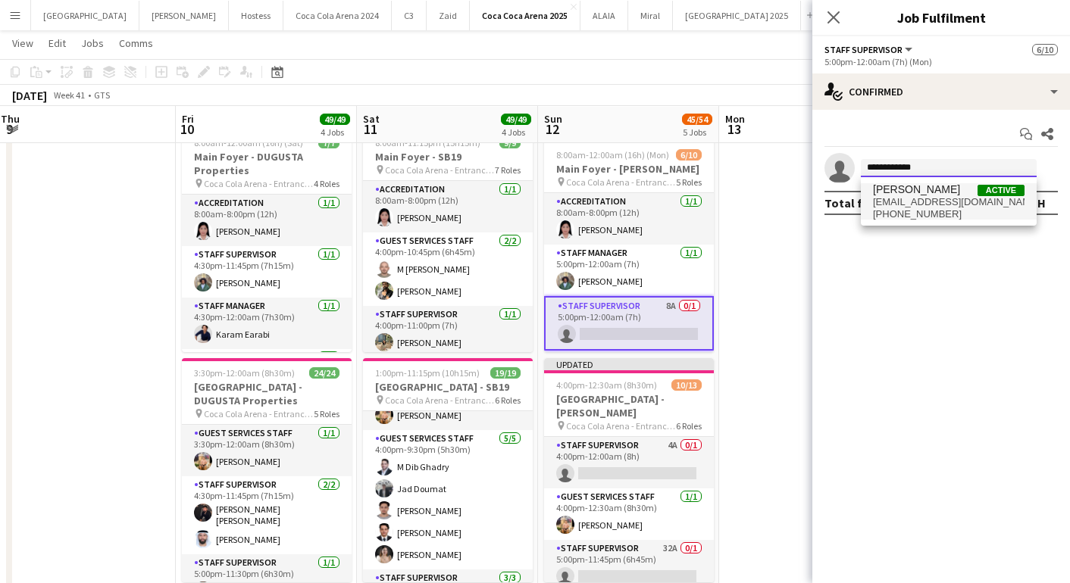
type input "**********"
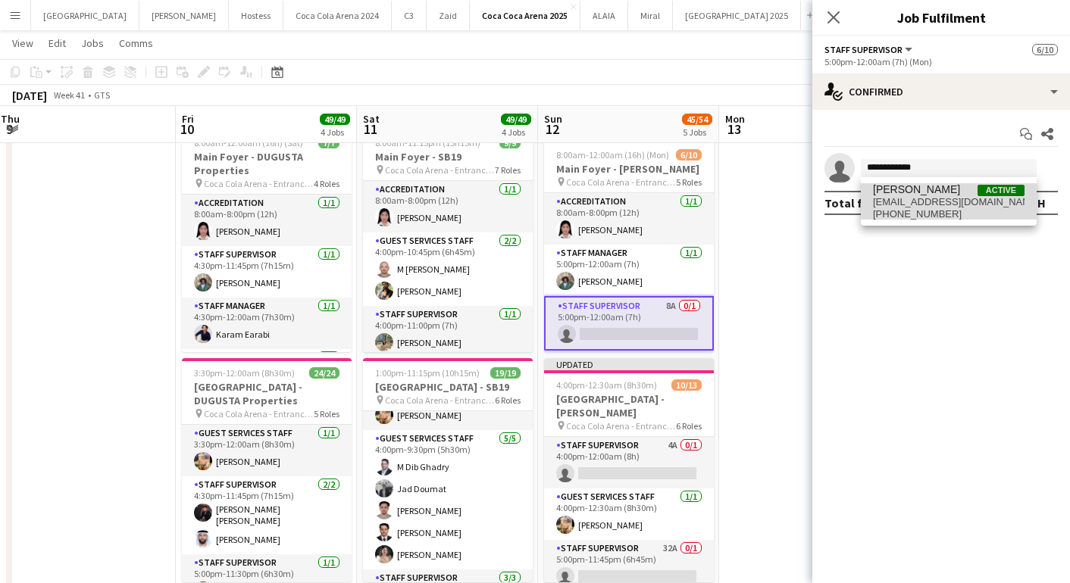
click at [953, 201] on span "[EMAIL_ADDRESS][DOMAIN_NAME]" at bounding box center [949, 202] width 152 height 12
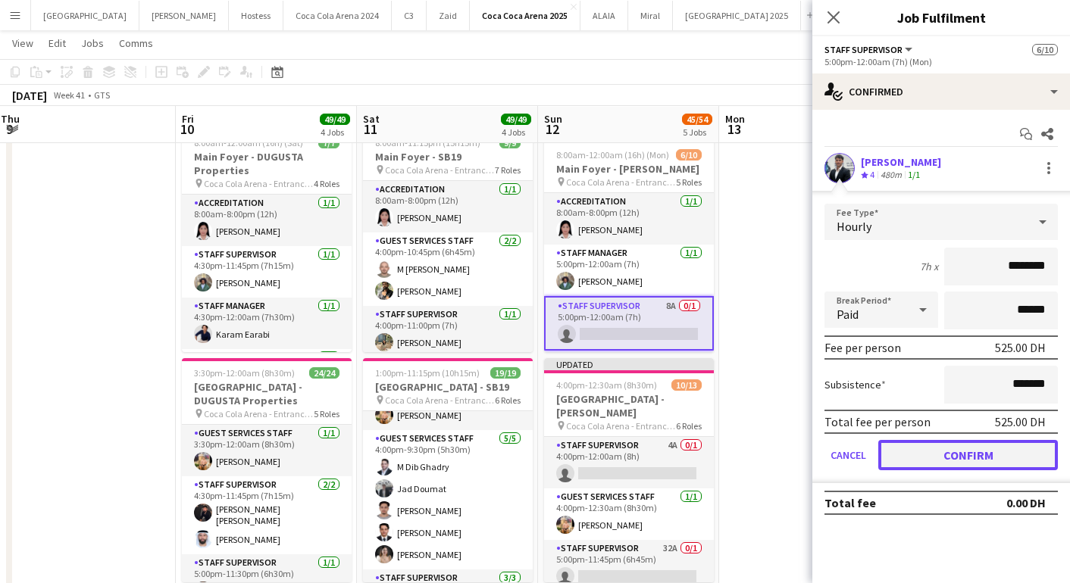
click at [946, 449] on button "Confirm" at bounding box center [968, 455] width 180 height 30
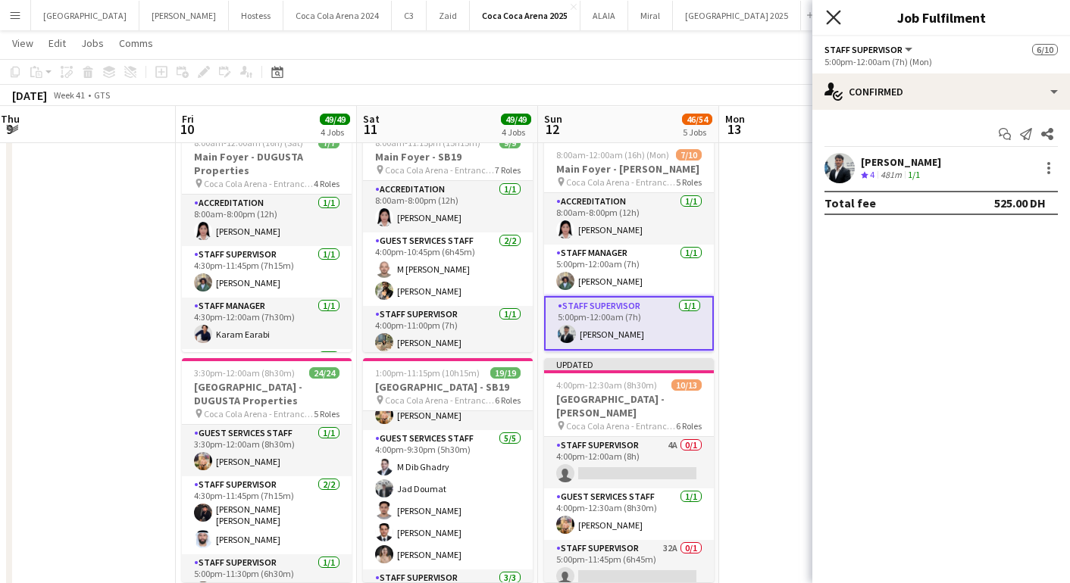
click at [835, 18] on icon at bounding box center [833, 17] width 14 height 14
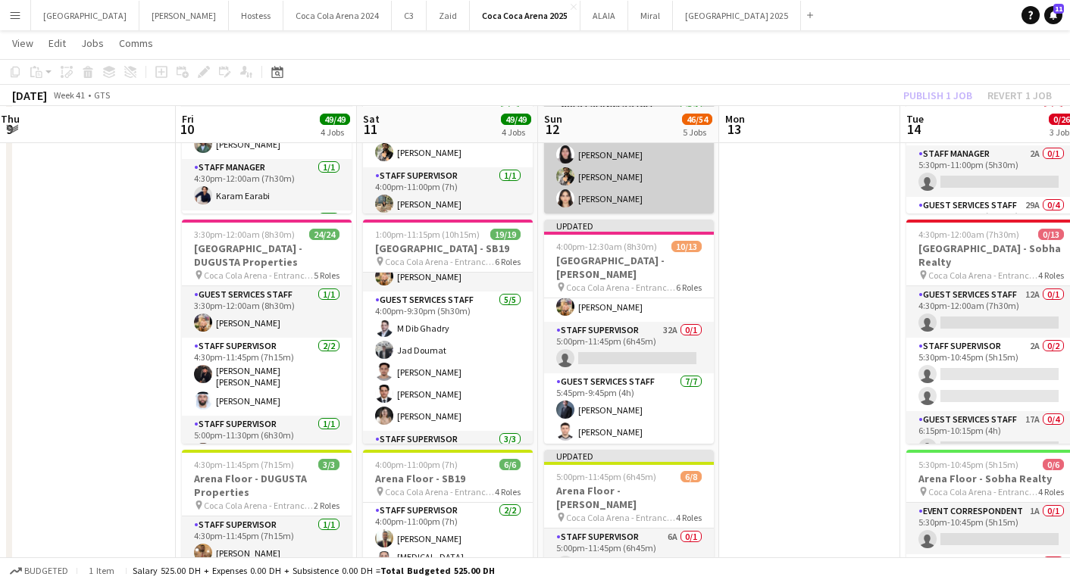
scroll to position [17, 0]
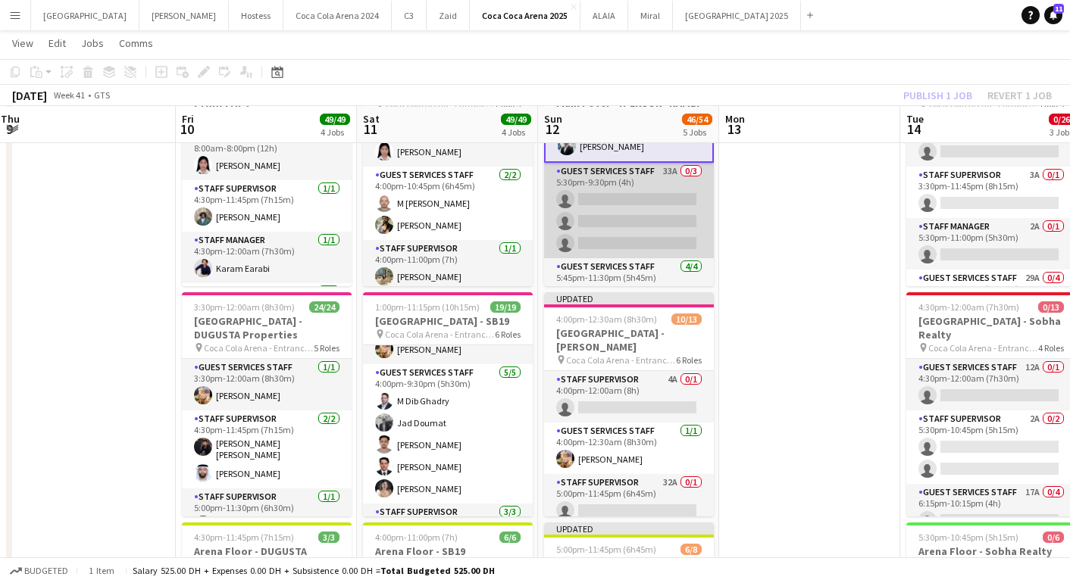
click at [617, 217] on app-card-role "Guest Services Staff 33A 0/3 5:30pm-9:30pm (4h) single-neutral-actions single-n…" at bounding box center [629, 210] width 170 height 95
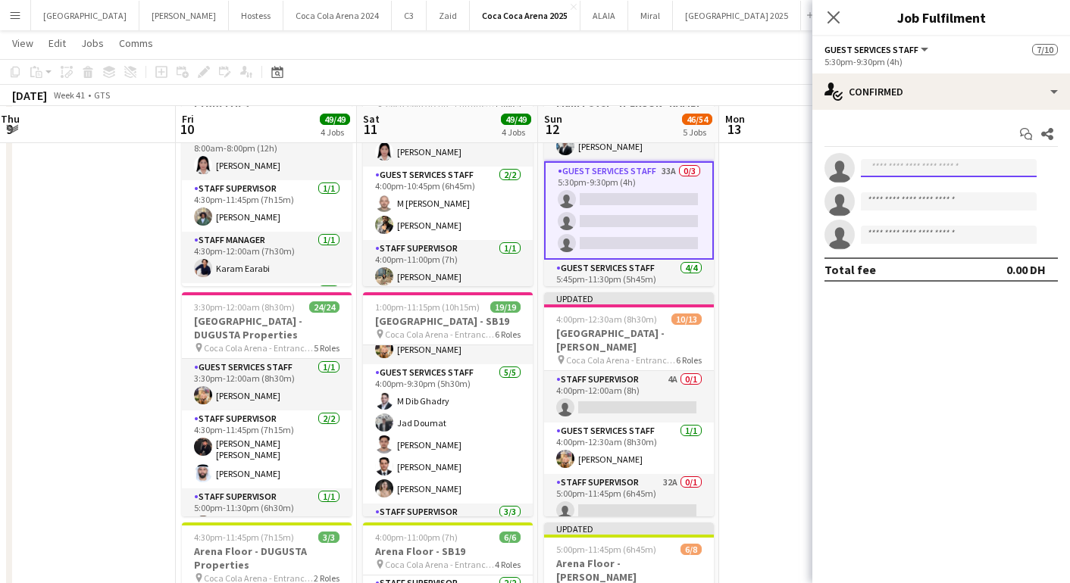
click at [889, 167] on input at bounding box center [949, 168] width 176 height 18
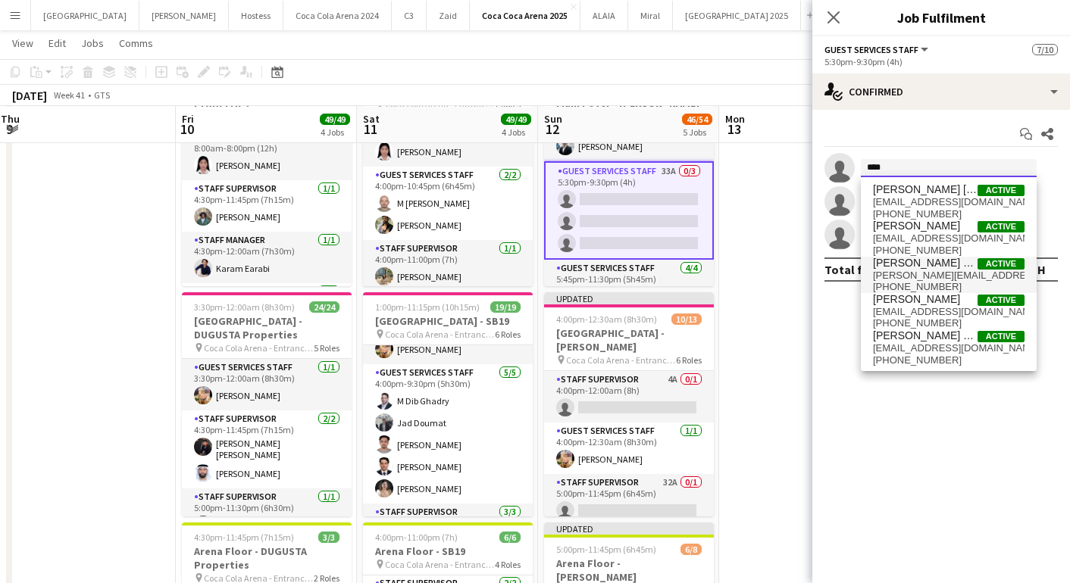
type input "****"
click at [913, 281] on span "[PHONE_NUMBER]" at bounding box center [949, 287] width 152 height 12
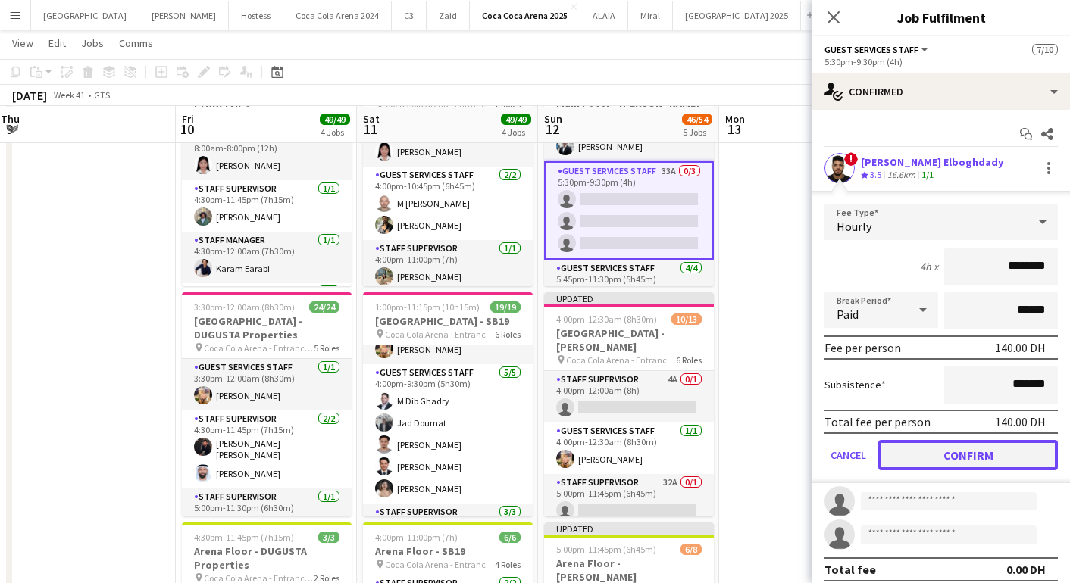
click at [942, 440] on button "Confirm" at bounding box center [968, 455] width 180 height 30
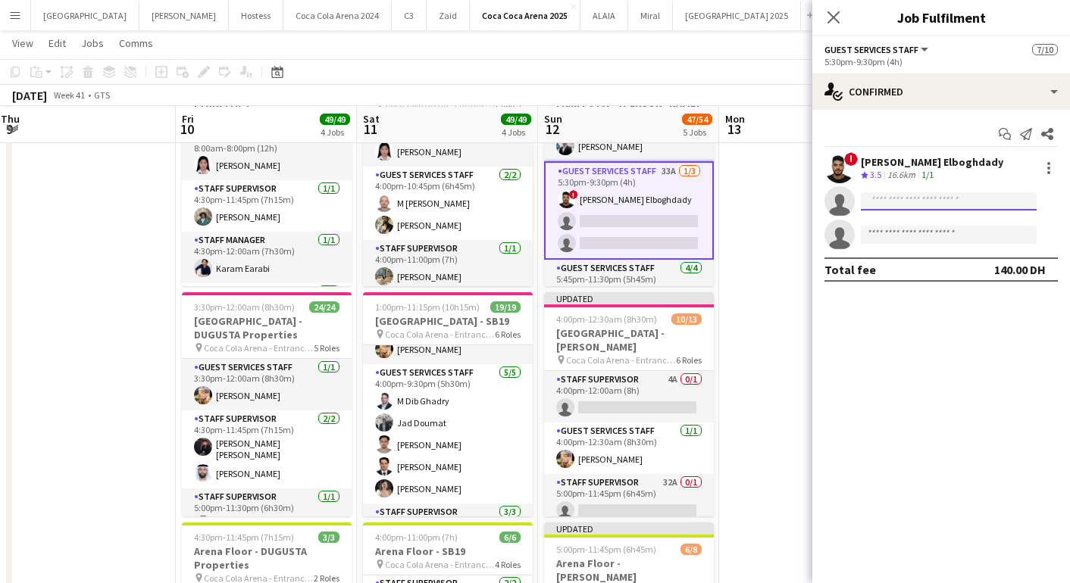
click at [886, 198] on input at bounding box center [949, 201] width 176 height 18
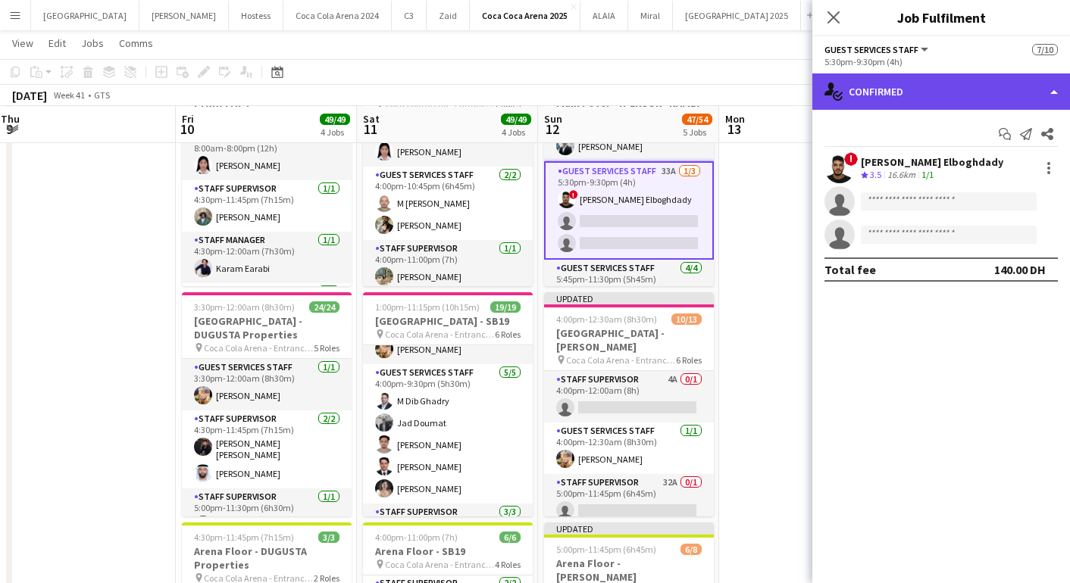
click at [908, 95] on div "single-neutral-actions-check-2 Confirmed" at bounding box center [941, 91] width 258 height 36
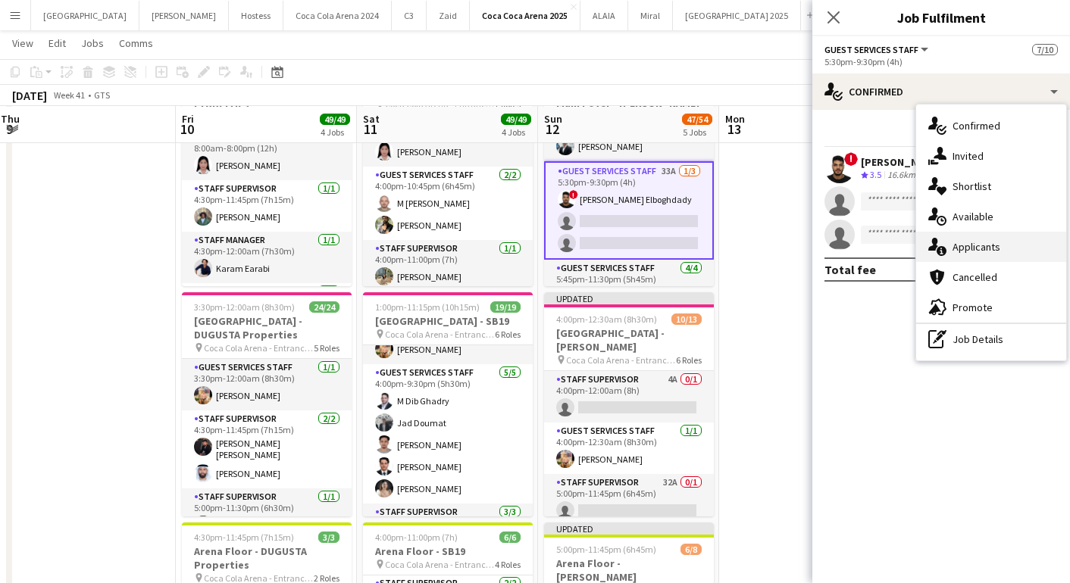
click at [949, 247] on div "single-neutral-actions-information Applicants" at bounding box center [991, 247] width 150 height 30
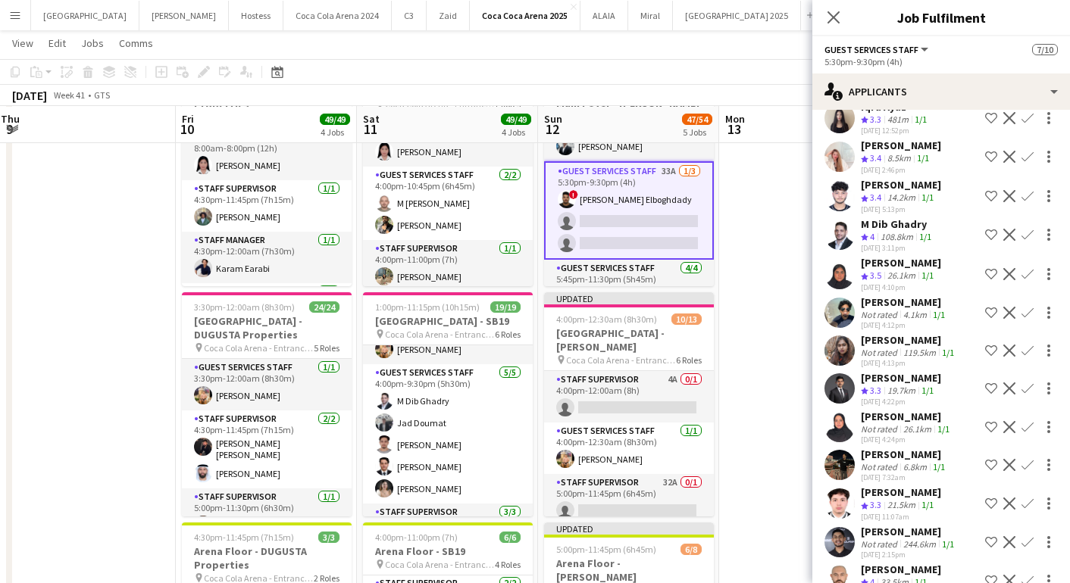
scroll to position [149, 0]
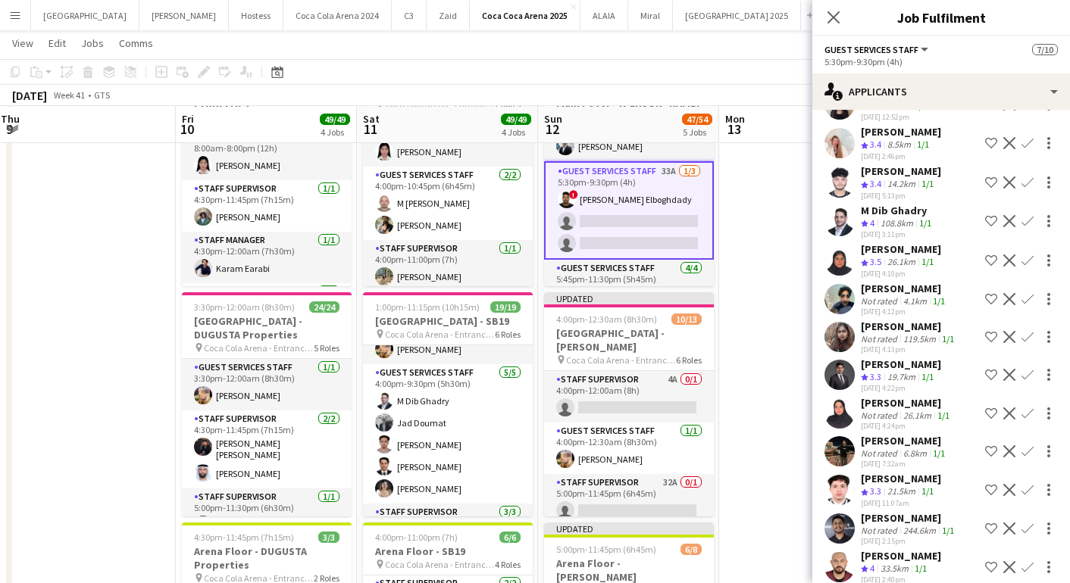
click at [1030, 523] on app-icon "Confirm" at bounding box center [1027, 529] width 12 height 12
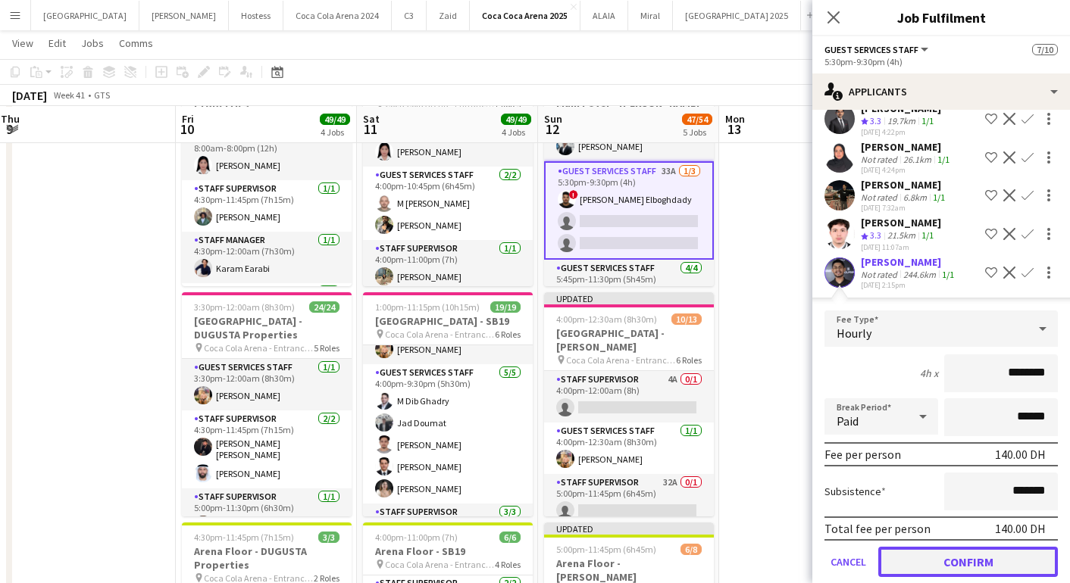
click at [973, 547] on button "Confirm" at bounding box center [968, 562] width 180 height 30
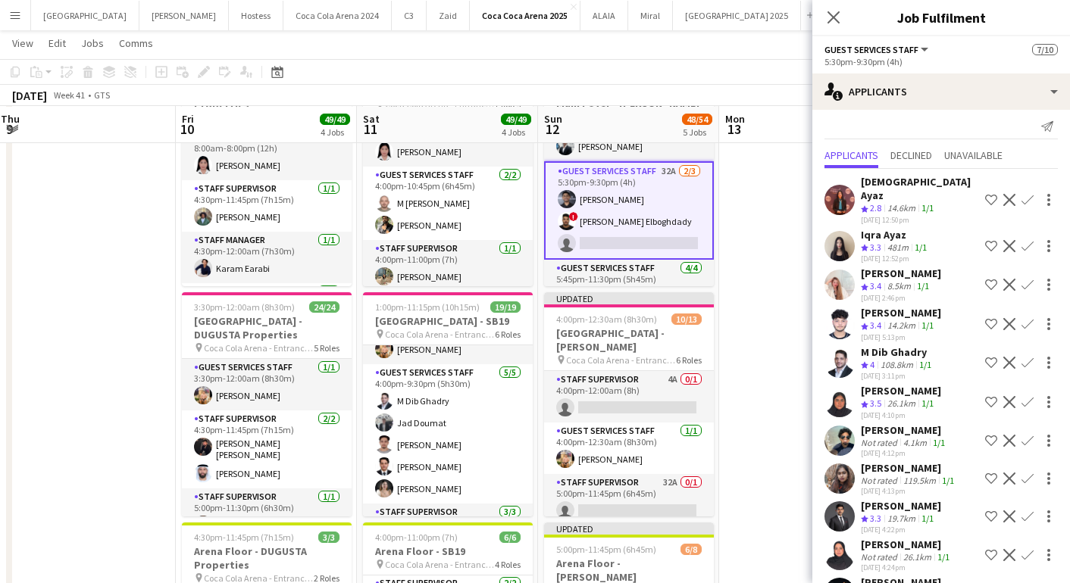
scroll to position [0, 0]
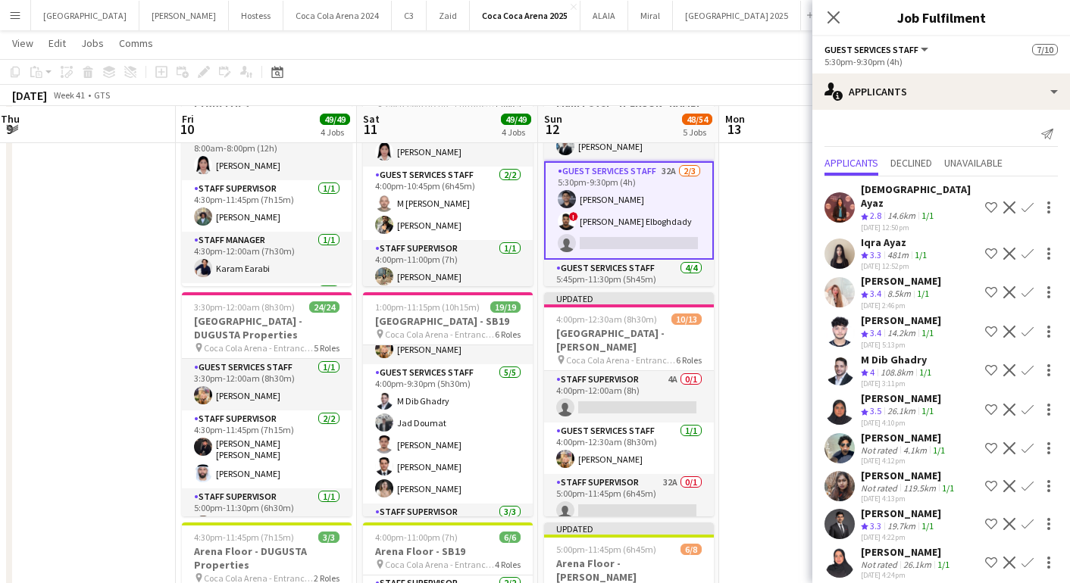
click at [1025, 248] on app-icon "Confirm" at bounding box center [1027, 254] width 12 height 12
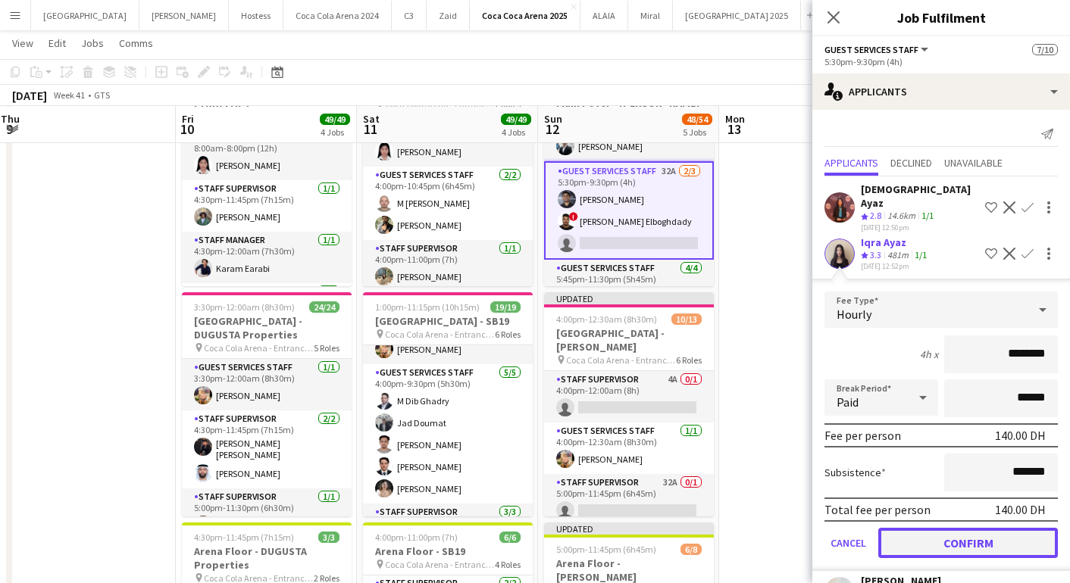
click at [952, 528] on button "Confirm" at bounding box center [968, 543] width 180 height 30
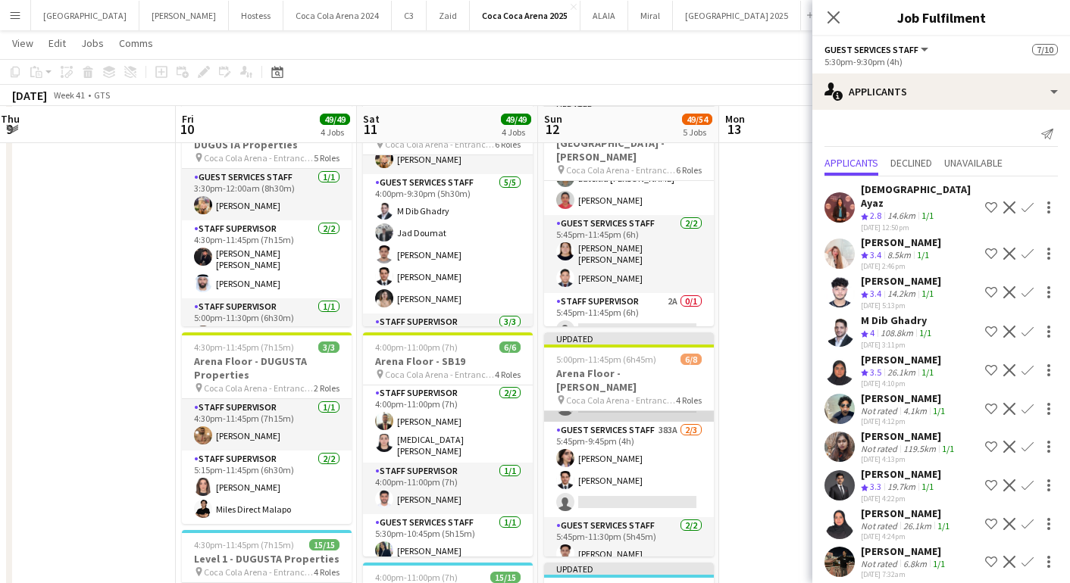
scroll to position [47, 0]
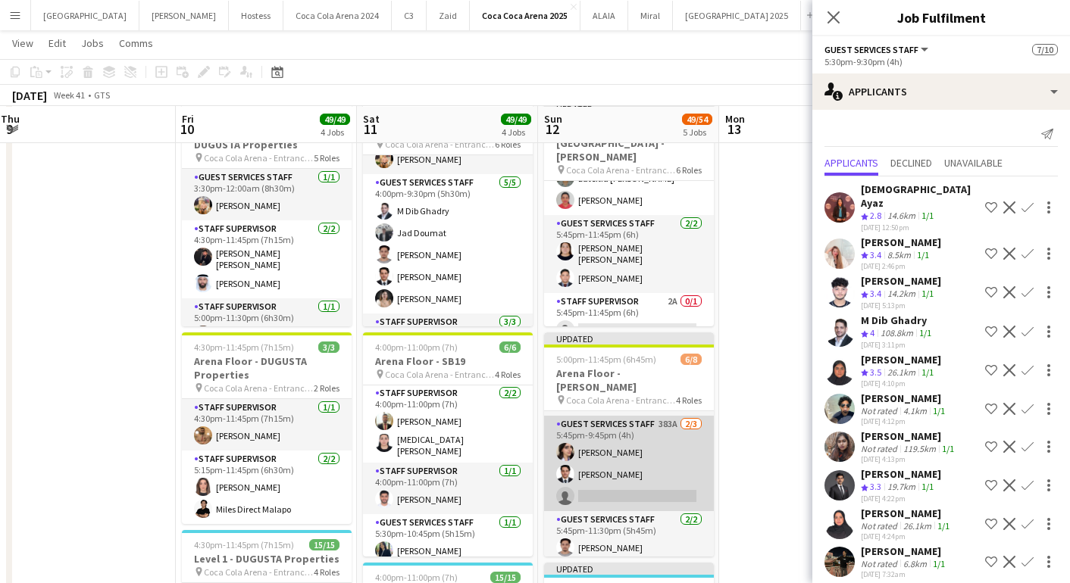
click at [664, 477] on app-card-role "Guest Services Staff 383A [DATE] 5:45pm-9:45pm (4h) [PERSON_NAME] [PERSON_NAME]…" at bounding box center [629, 463] width 170 height 95
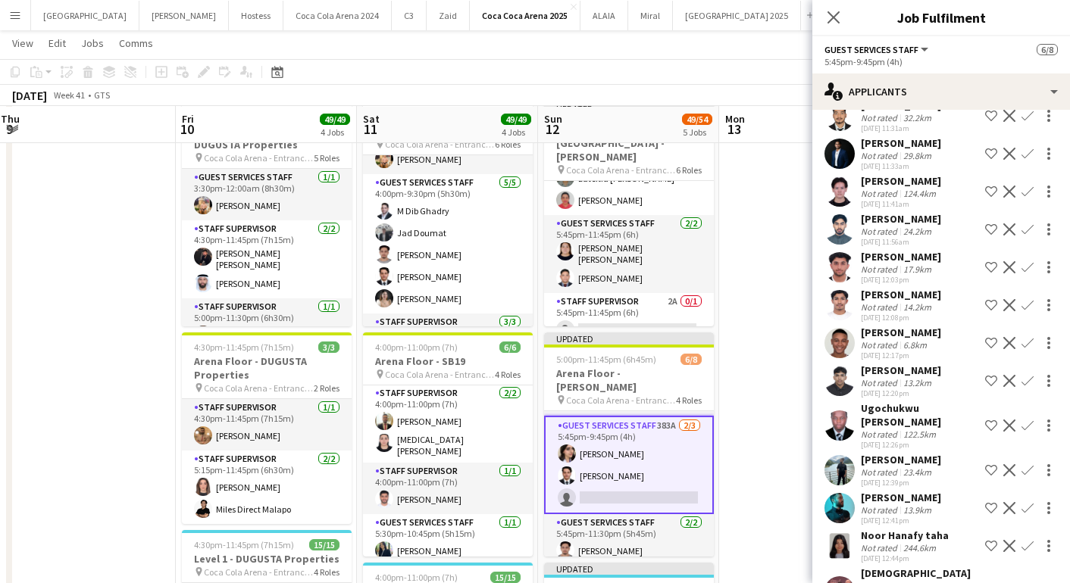
scroll to position [523, 0]
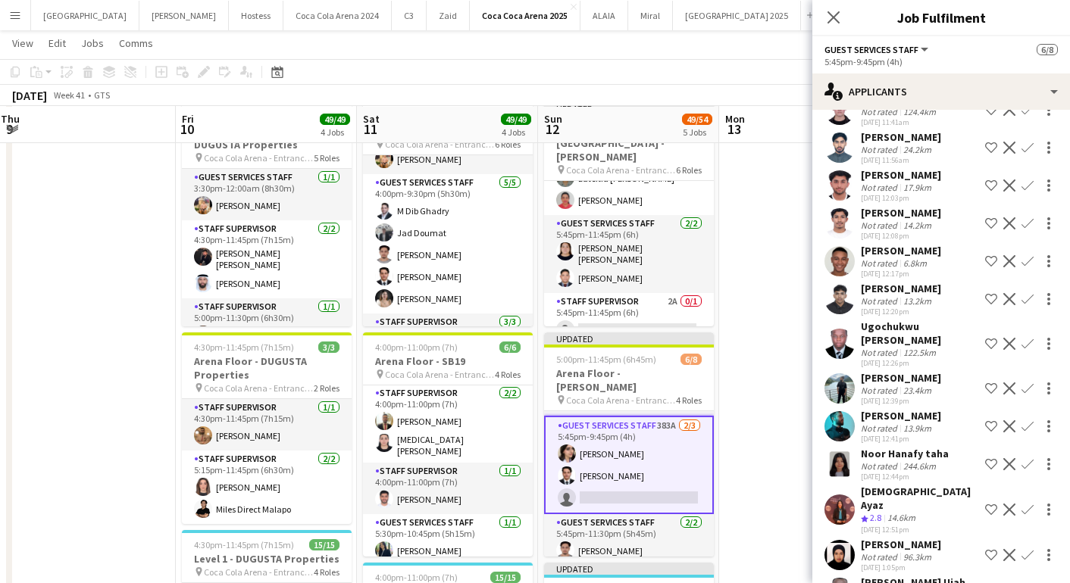
click at [1019, 501] on button "Confirm" at bounding box center [1027, 510] width 18 height 18
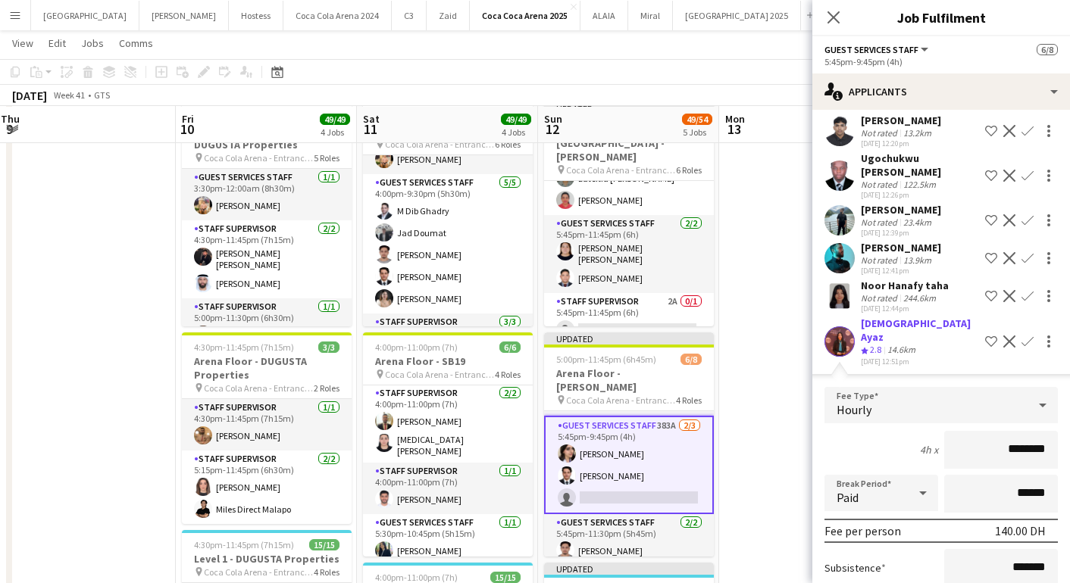
scroll to position [852, 0]
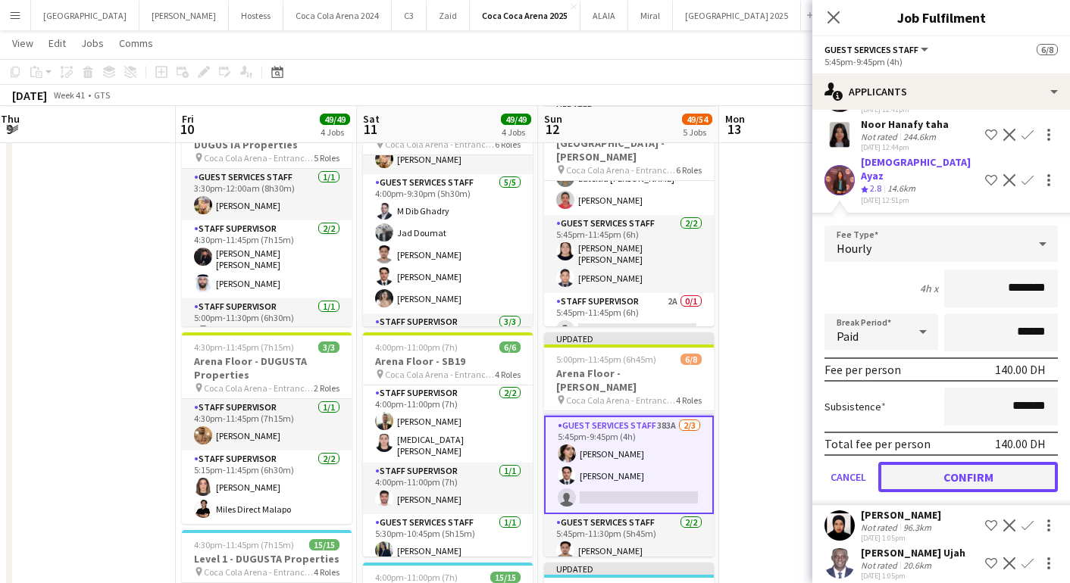
click at [904, 462] on button "Confirm" at bounding box center [968, 477] width 180 height 30
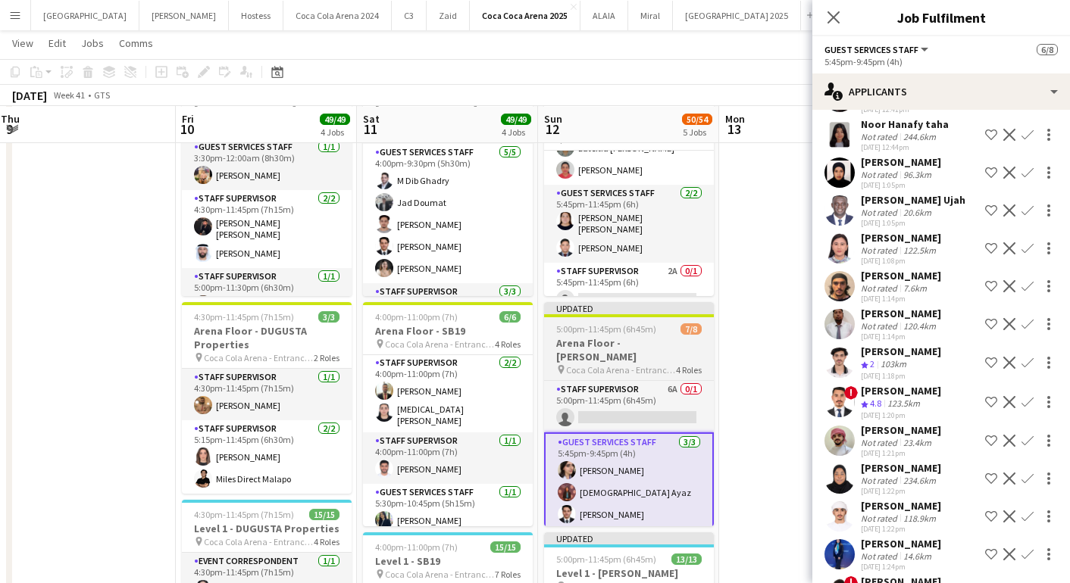
scroll to position [327, 0]
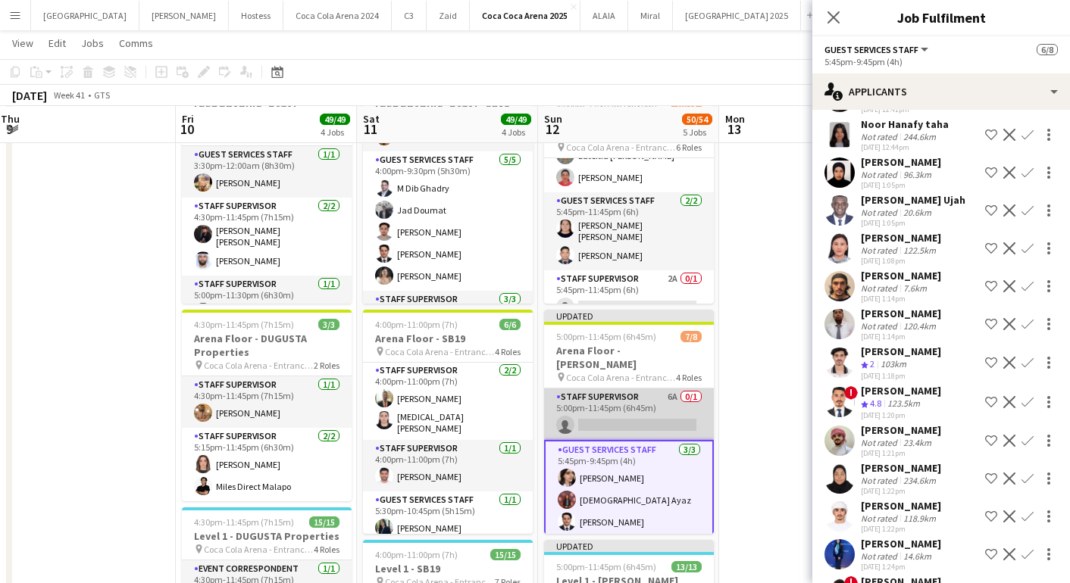
click at [630, 406] on app-card-role "Staff Supervisor 6A 0/1 5:00pm-11:45pm (6h45m) single-neutral-actions" at bounding box center [629, 415] width 170 height 52
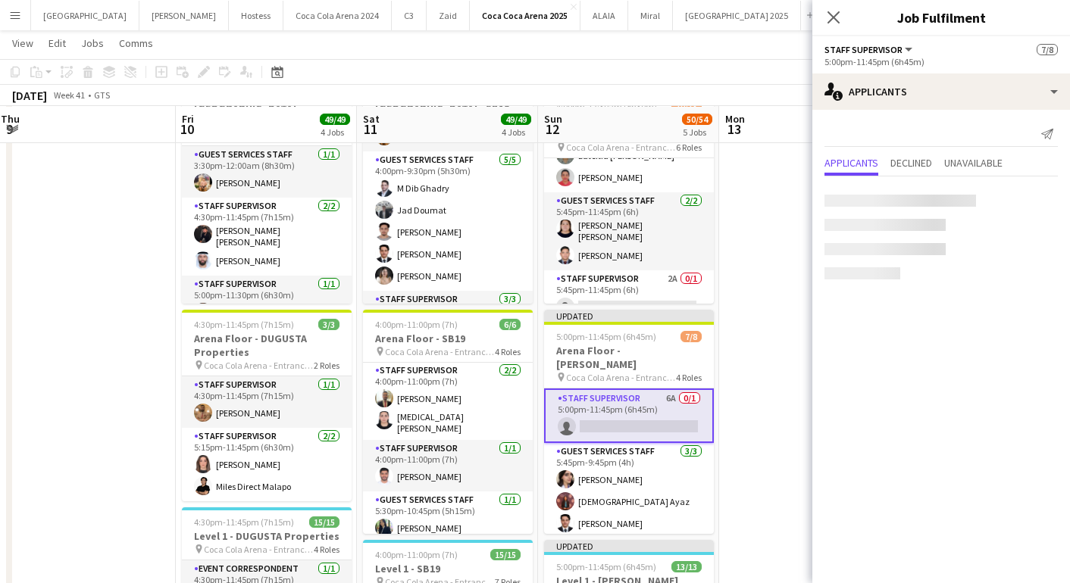
scroll to position [0, 0]
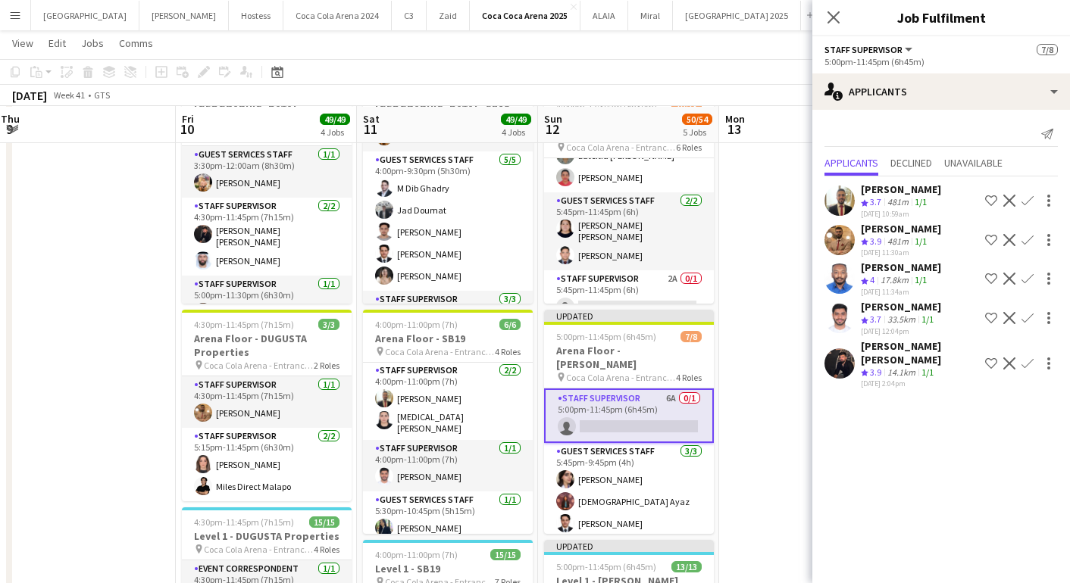
click at [1030, 358] on app-icon "Confirm" at bounding box center [1027, 364] width 12 height 12
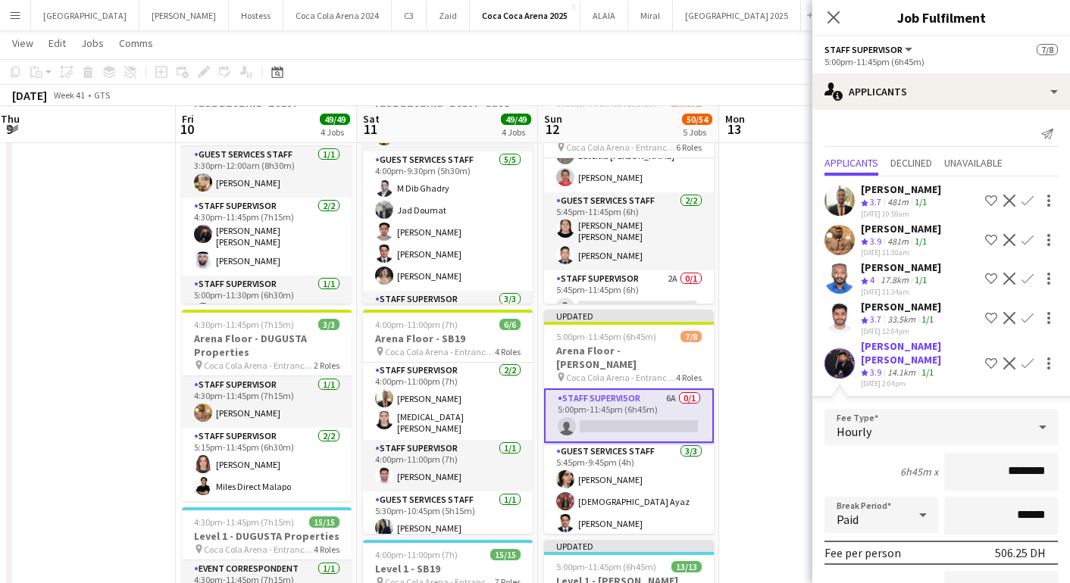
scroll to position [105, 0]
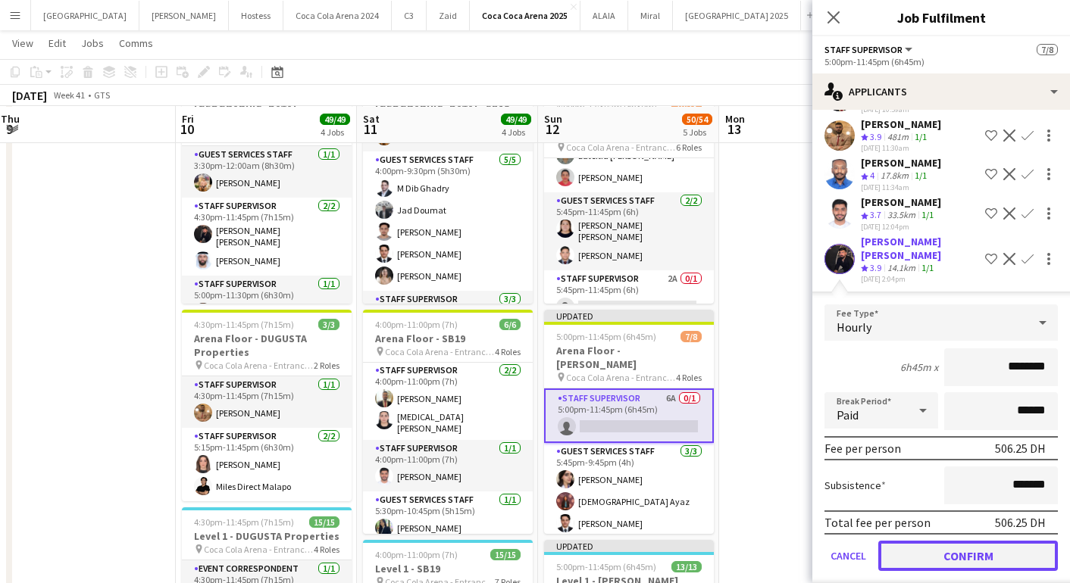
click at [994, 542] on button "Confirm" at bounding box center [968, 556] width 180 height 30
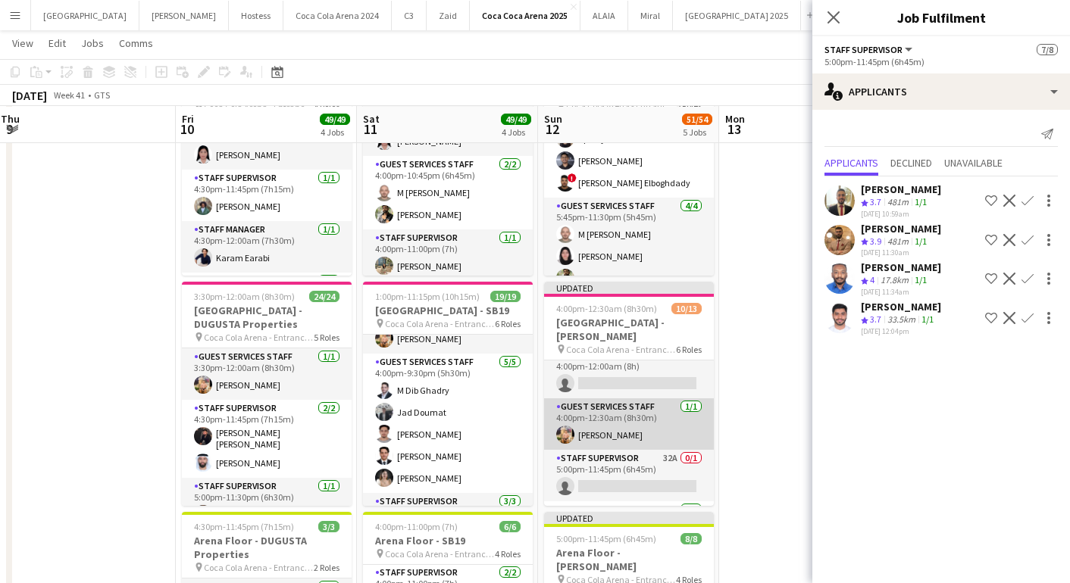
scroll to position [0, 0]
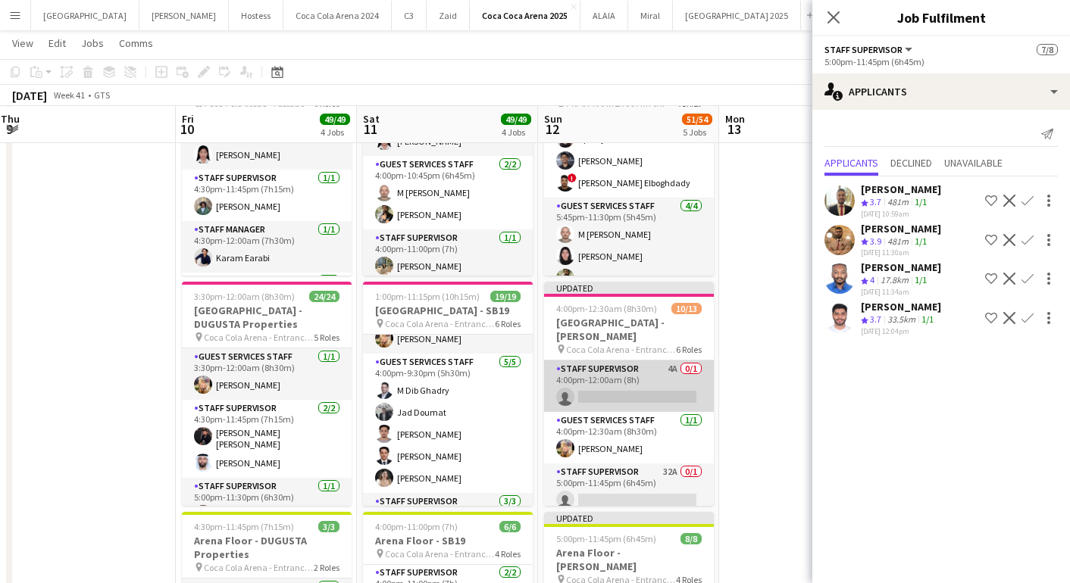
click at [631, 383] on app-card-role "Staff Supervisor 4A 0/1 4:00pm-12:00am (8h) single-neutral-actions" at bounding box center [629, 387] width 170 height 52
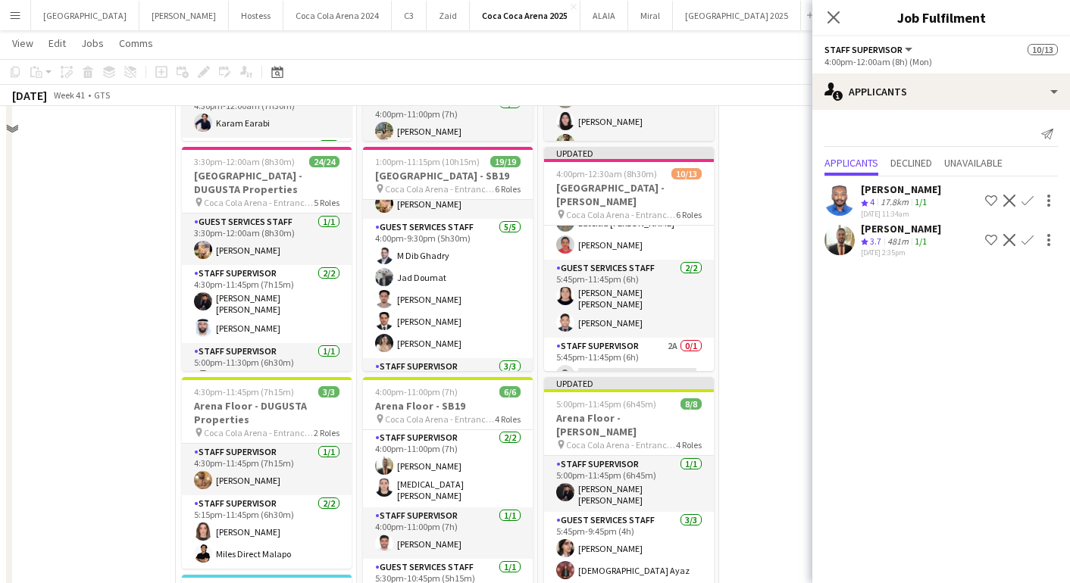
scroll to position [289, 0]
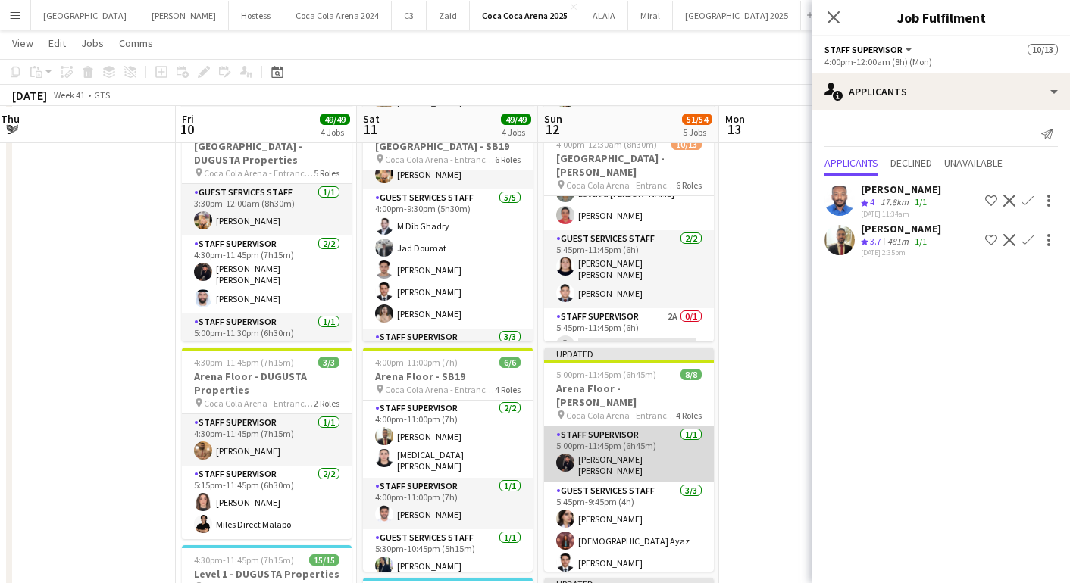
click at [636, 451] on app-card-role "Staff Supervisor [DATE] 5:00pm-11:45pm (6h45m) [PERSON_NAME] [PERSON_NAME]" at bounding box center [629, 455] width 170 height 56
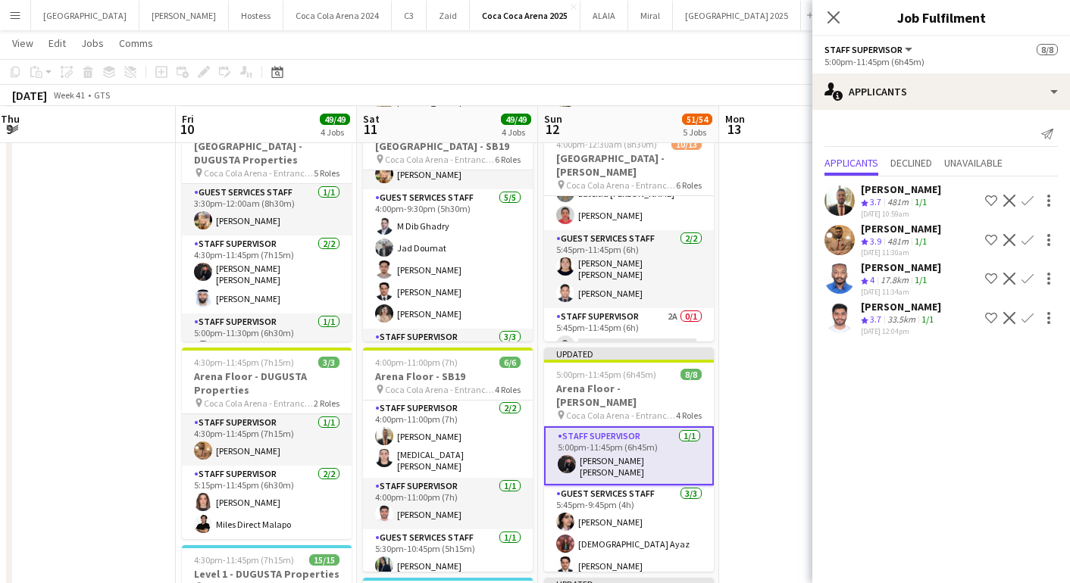
click at [649, 445] on app-card-role "Staff Supervisor [DATE] 5:00pm-11:45pm (6h45m) [PERSON_NAME] [PERSON_NAME]" at bounding box center [629, 456] width 170 height 59
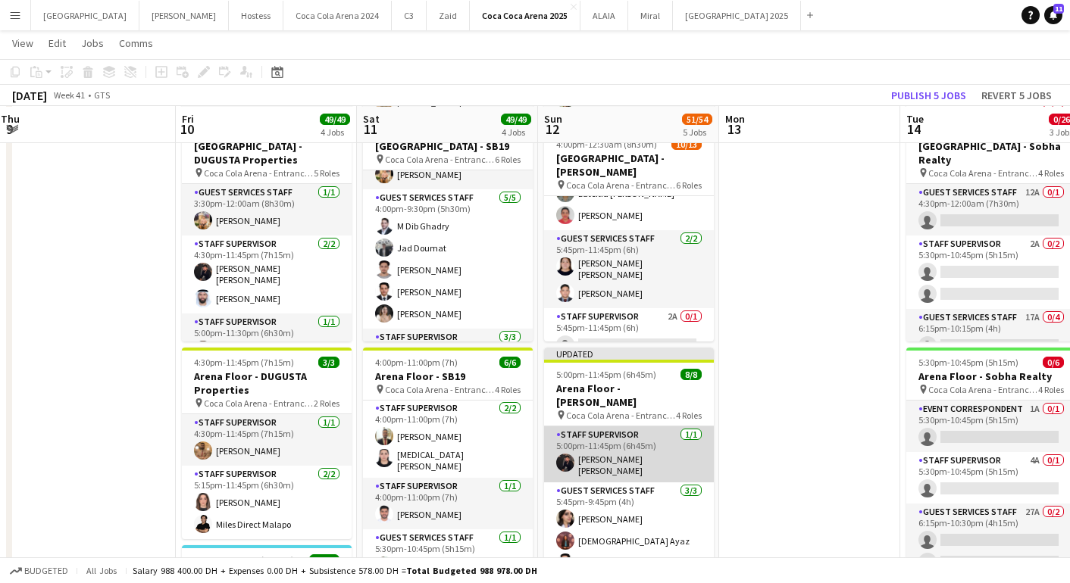
click at [639, 449] on app-card-role "Staff Supervisor [DATE] 5:00pm-11:45pm (6h45m) [PERSON_NAME] [PERSON_NAME]" at bounding box center [629, 455] width 170 height 56
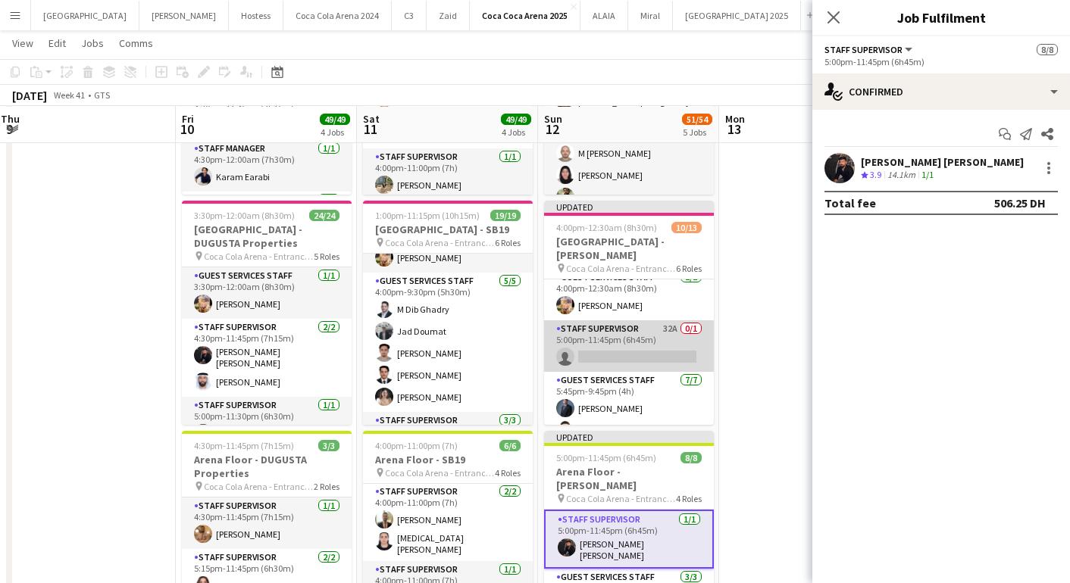
scroll to position [64, 0]
click at [624, 342] on app-card-role "Staff Supervisor 32A 0/1 5:00pm-11:45pm (6h45m) single-neutral-actions" at bounding box center [629, 345] width 170 height 52
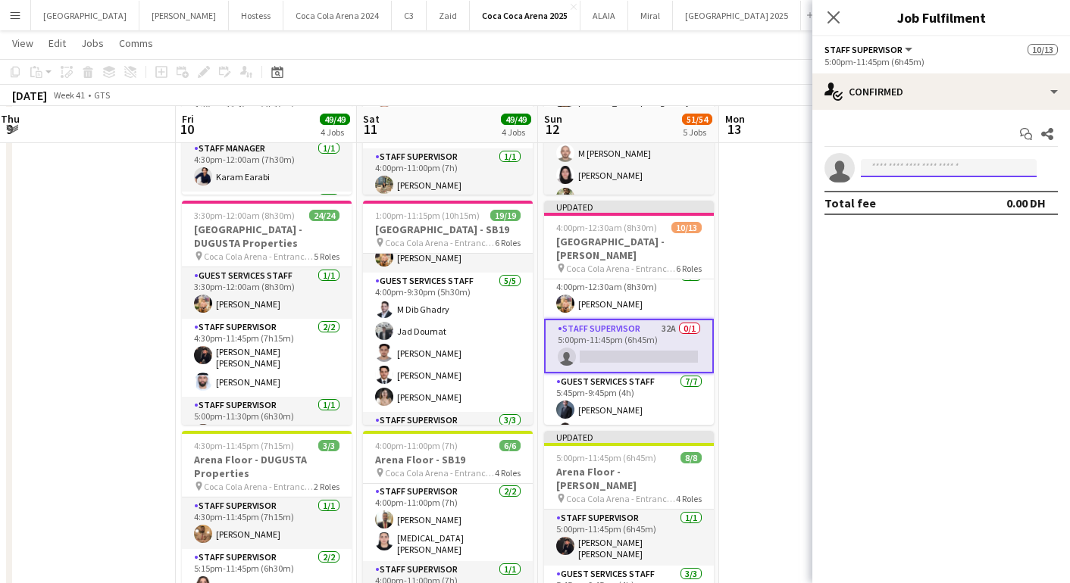
click at [885, 164] on input at bounding box center [949, 168] width 176 height 18
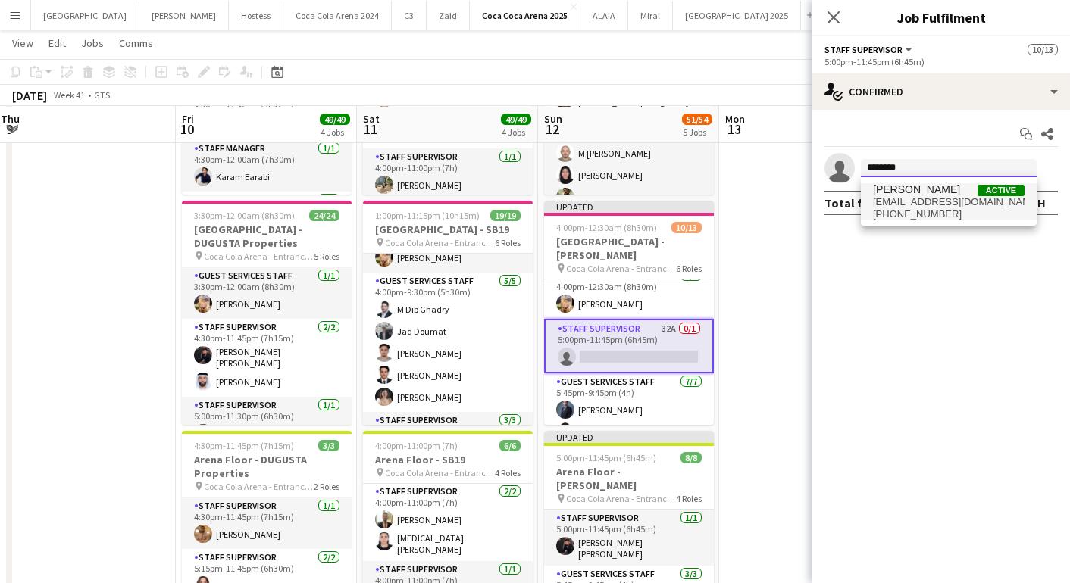
type input "********"
click at [902, 193] on span "[PERSON_NAME]" at bounding box center [916, 189] width 87 height 13
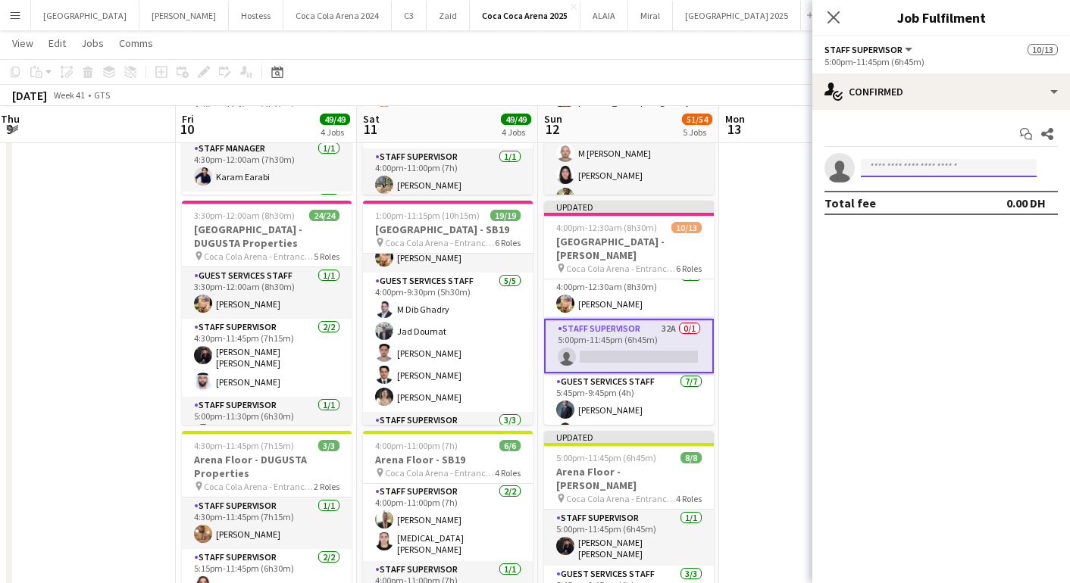
click at [915, 164] on input at bounding box center [949, 168] width 176 height 18
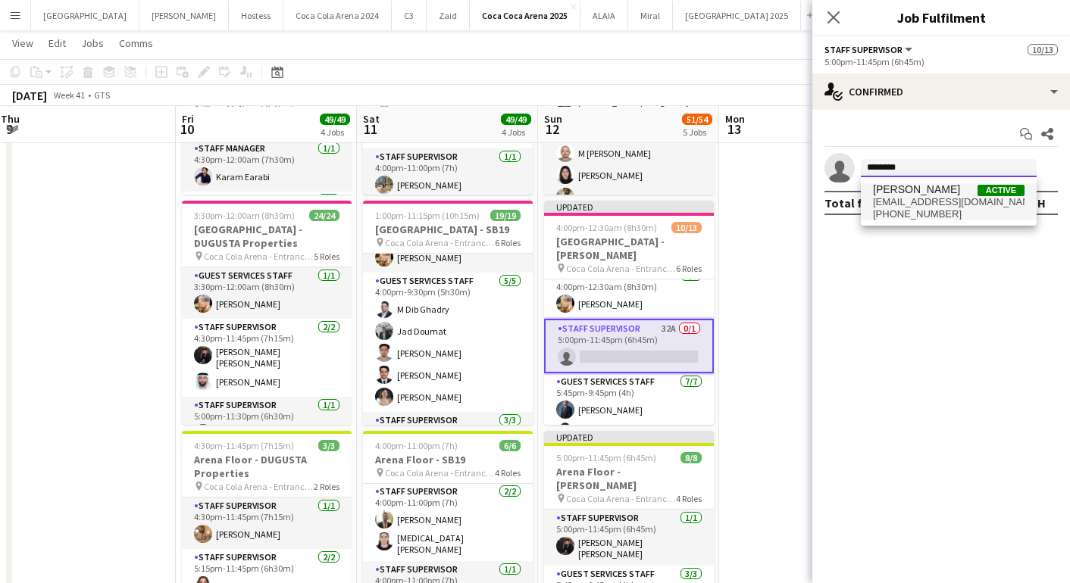
type input "********"
click at [923, 192] on span "[PERSON_NAME]" at bounding box center [916, 189] width 87 height 13
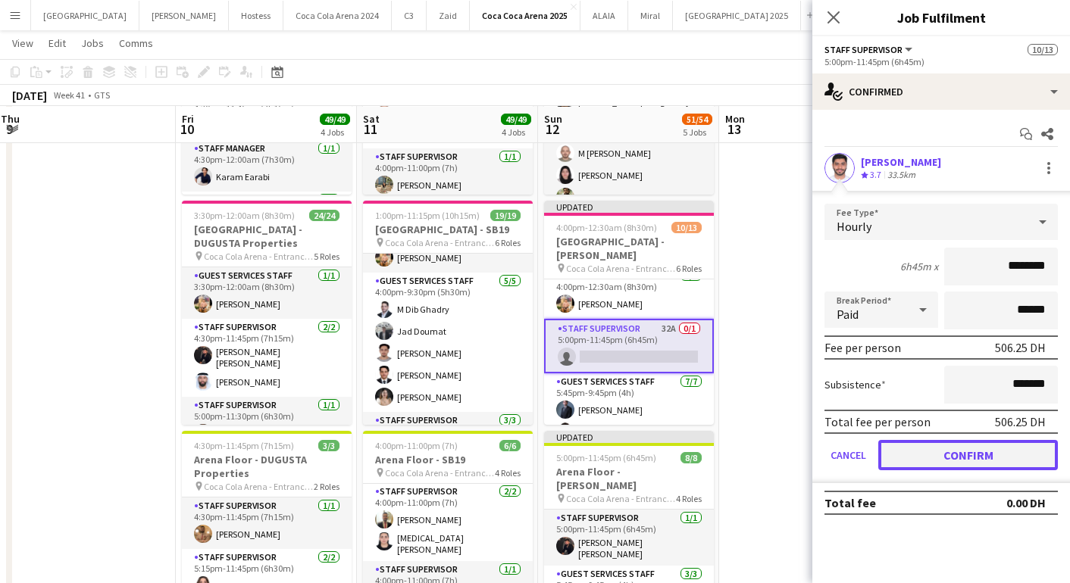
click at [947, 449] on button "Confirm" at bounding box center [968, 455] width 180 height 30
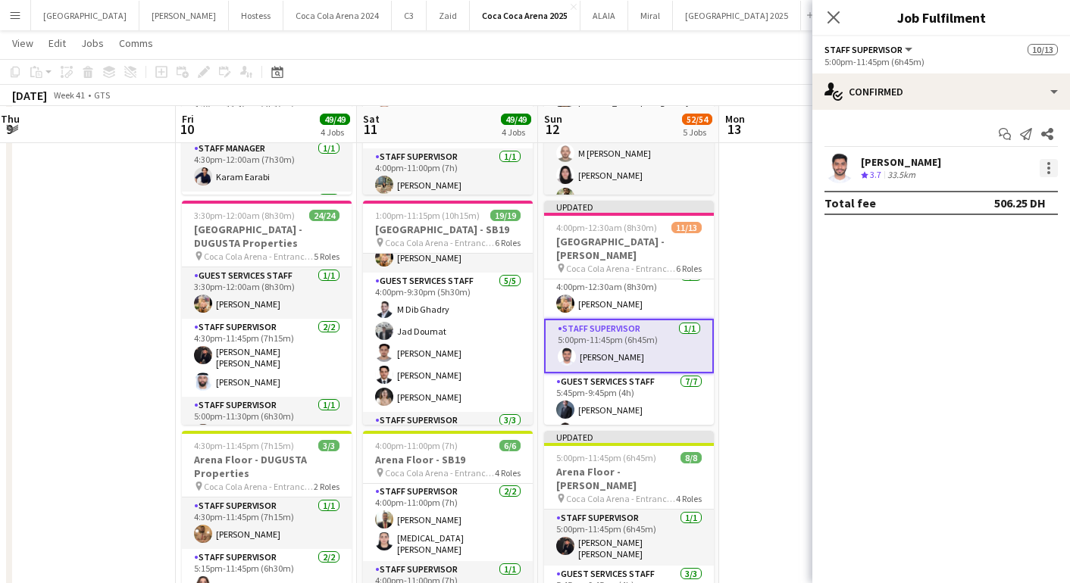
click at [1043, 167] on div at bounding box center [1048, 168] width 18 height 18
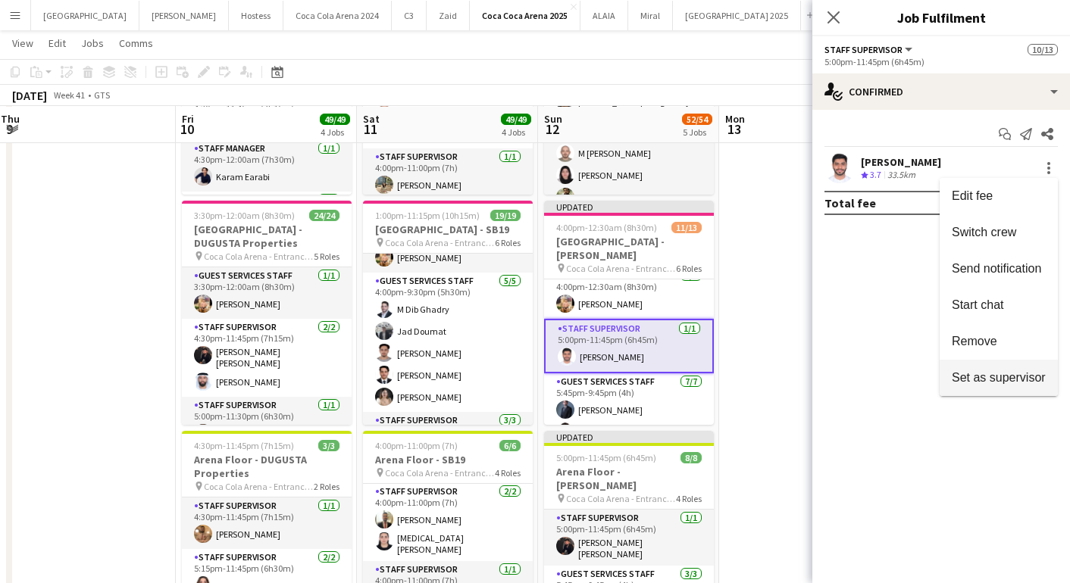
click at [995, 374] on span "Set as supervisor" at bounding box center [999, 377] width 94 height 13
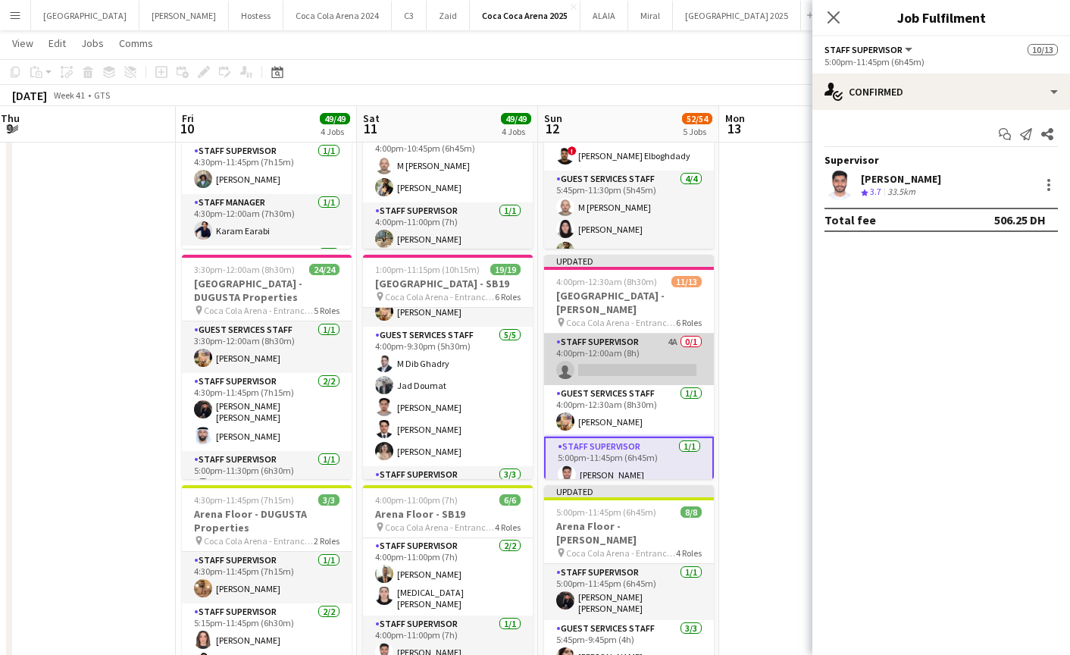
scroll to position [0, 367]
click at [607, 355] on app-card-role "Staff Supervisor 4A 0/1 4:00pm-12:00am (8h) single-neutral-actions" at bounding box center [630, 359] width 170 height 52
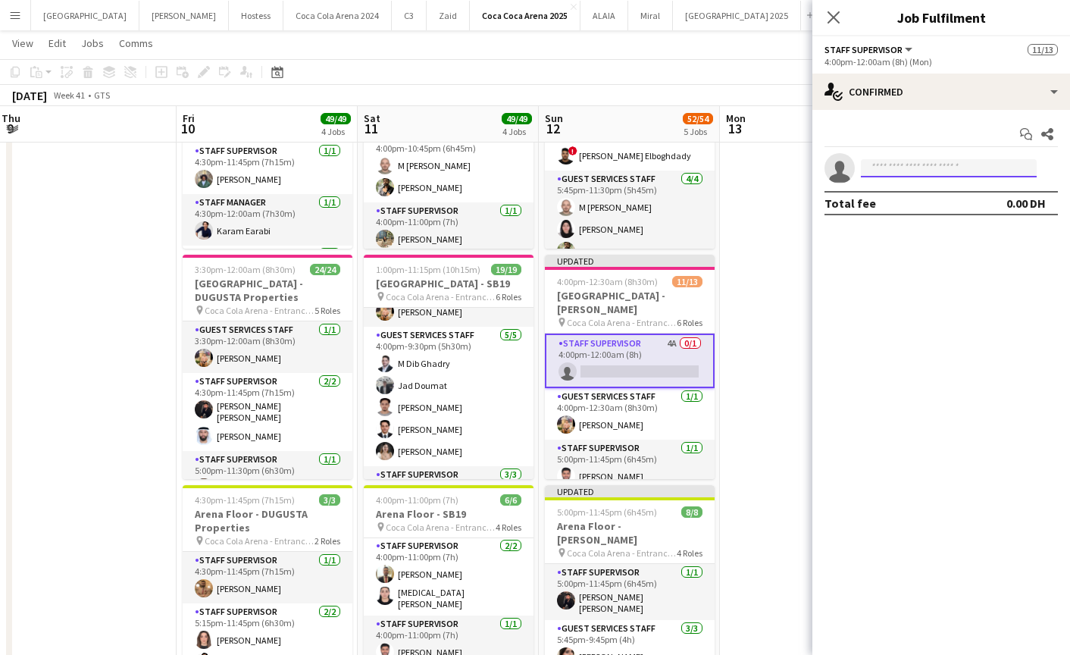
click at [885, 169] on input at bounding box center [949, 168] width 176 height 18
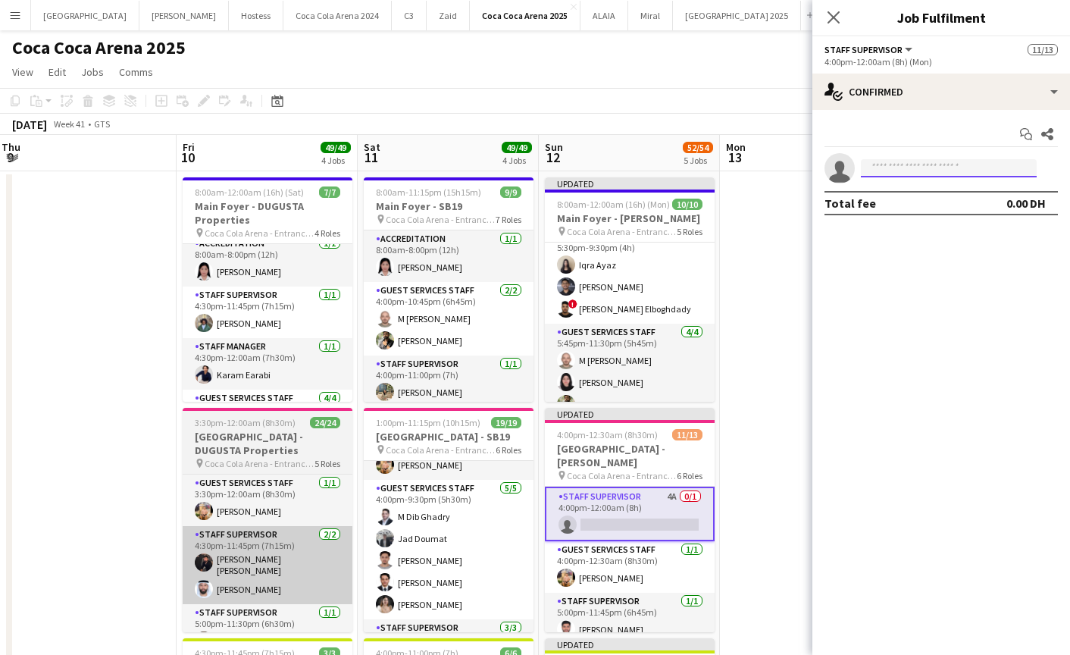
scroll to position [0, 0]
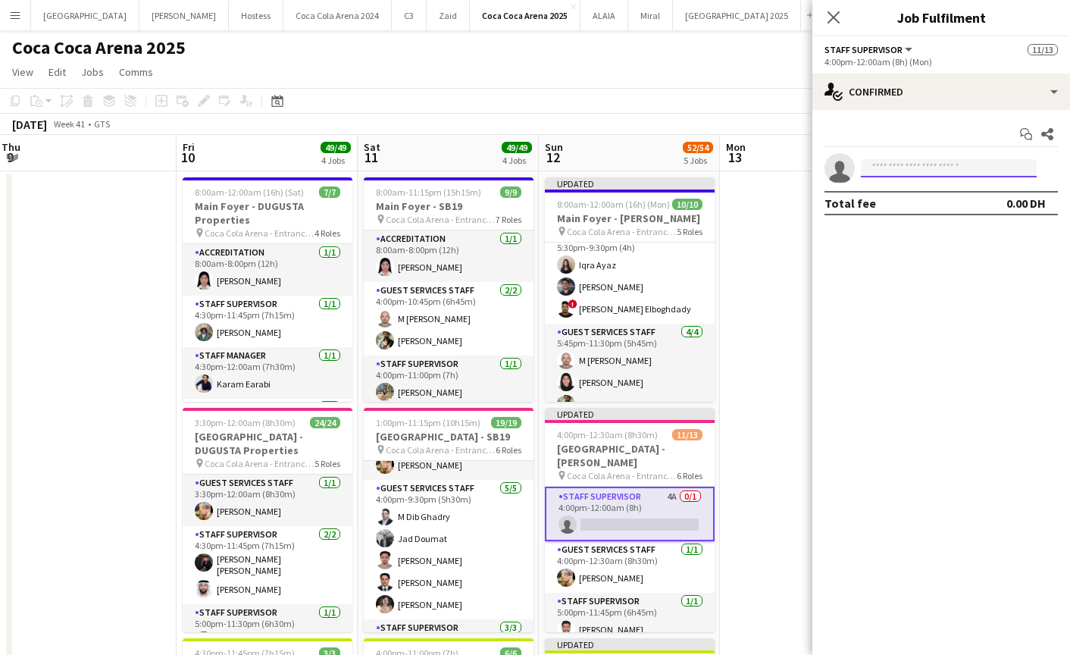
click at [921, 161] on input at bounding box center [949, 168] width 176 height 18
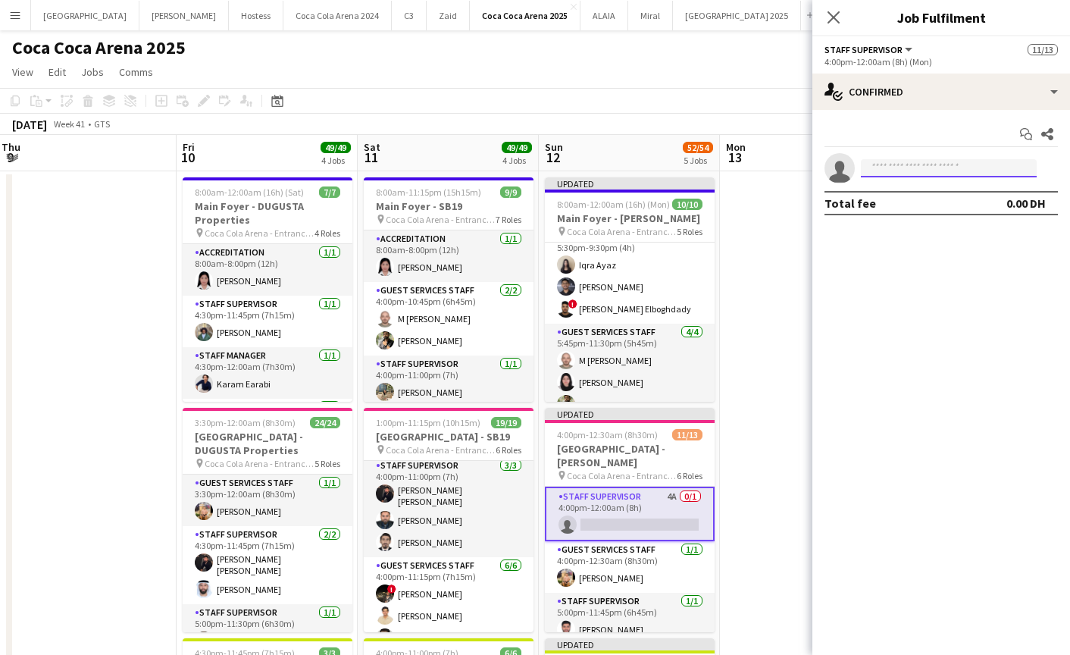
scroll to position [183, 0]
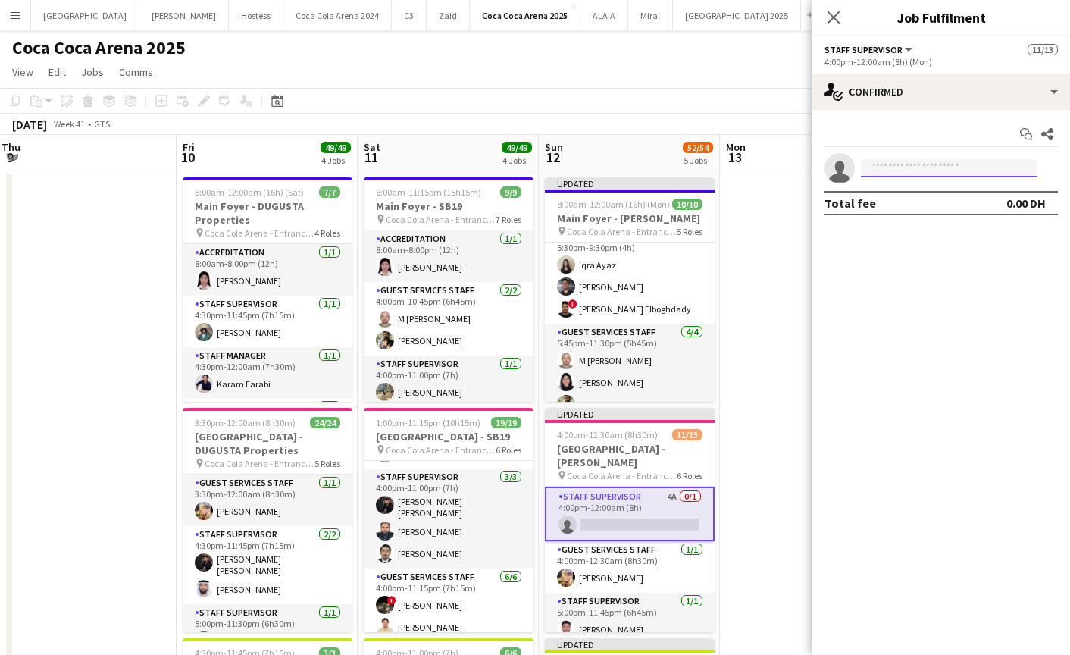
click at [884, 167] on input at bounding box center [949, 168] width 176 height 18
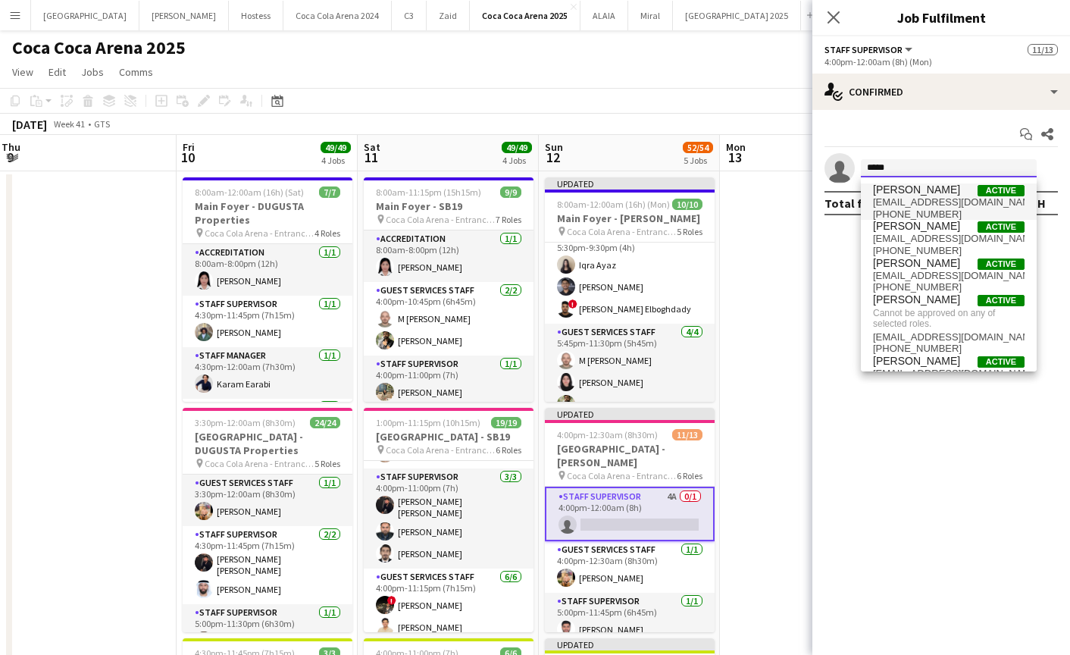
type input "*****"
click at [896, 205] on span "[EMAIL_ADDRESS][DOMAIN_NAME]" at bounding box center [949, 202] width 152 height 12
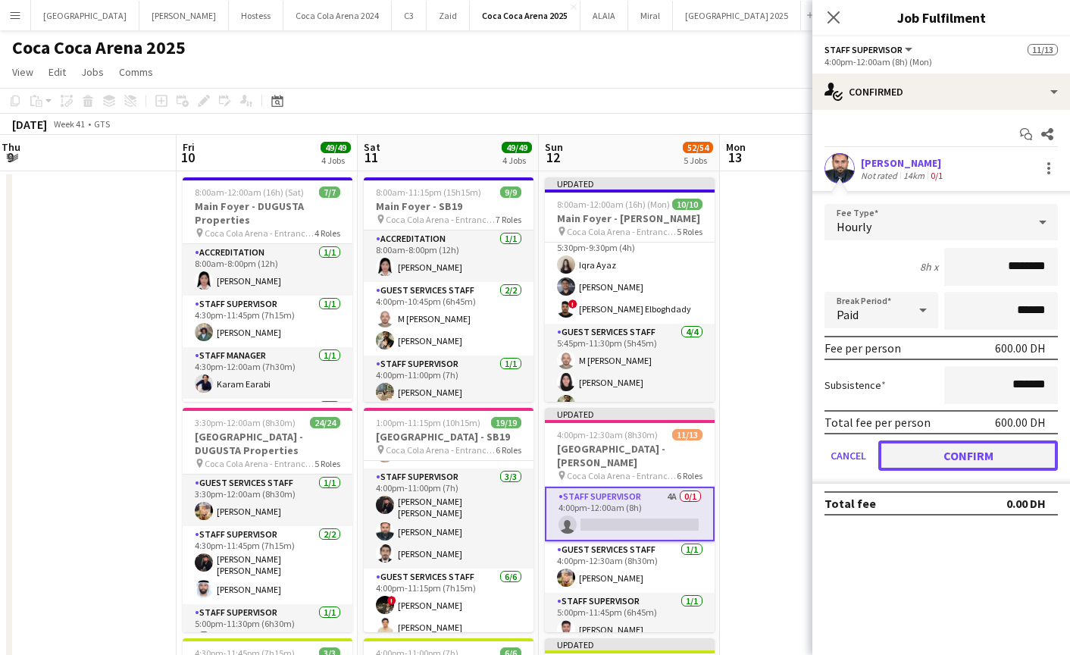
click at [927, 452] on button "Confirm" at bounding box center [968, 455] width 180 height 30
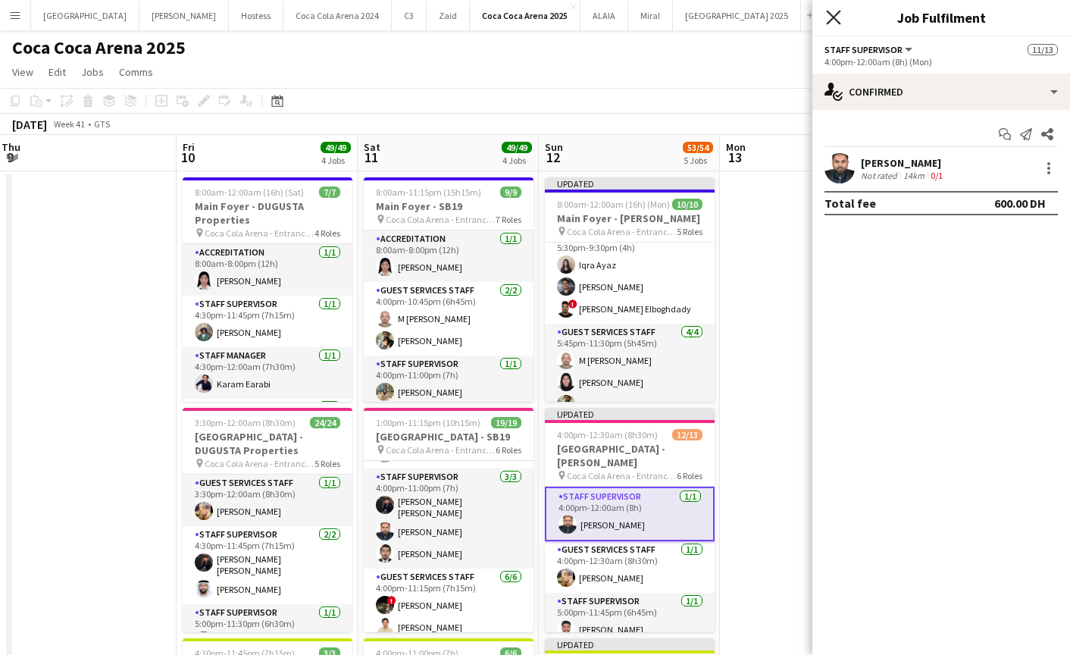
click at [833, 17] on icon at bounding box center [833, 17] width 14 height 14
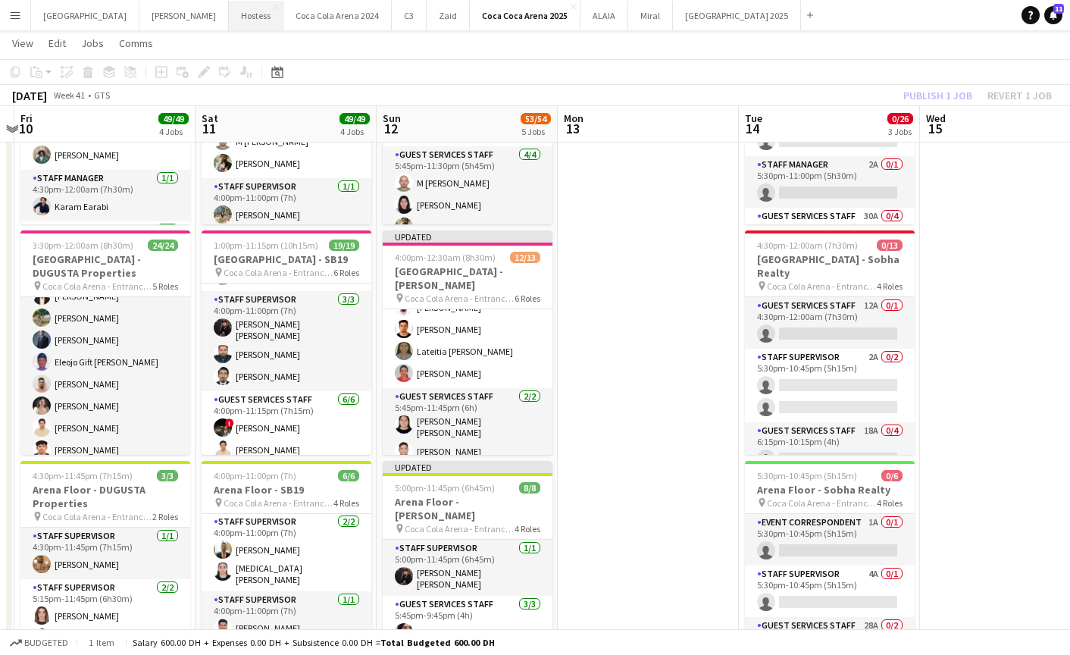
scroll to position [307, 0]
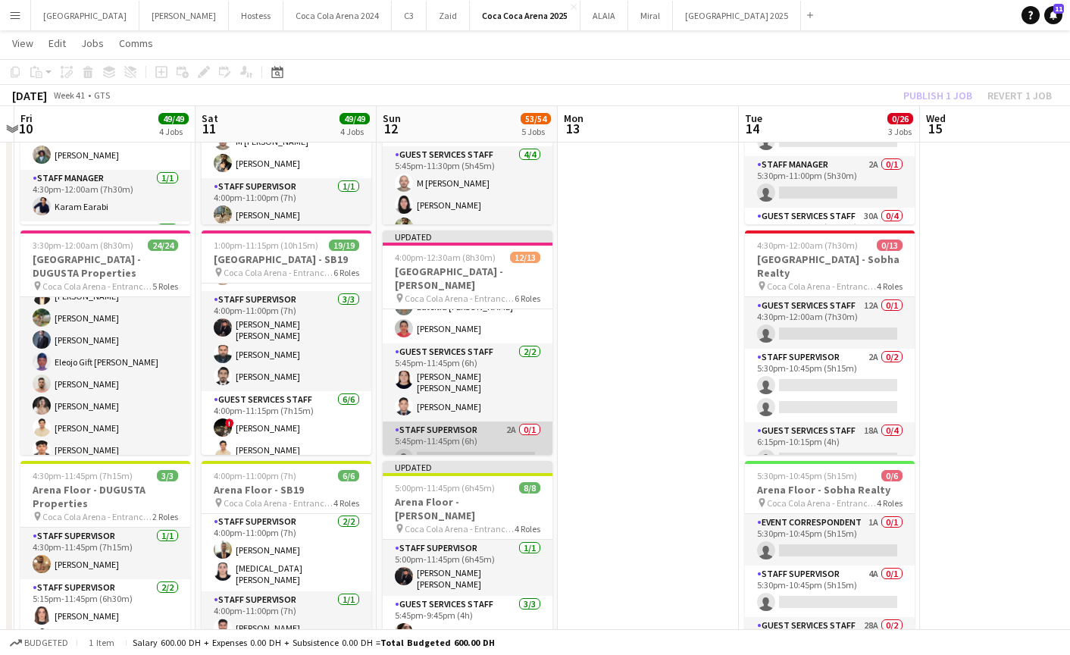
click at [477, 436] on app-card-role "Staff Supervisor 2A 0/1 5:45pm-11:45pm (6h) single-neutral-actions" at bounding box center [468, 447] width 170 height 52
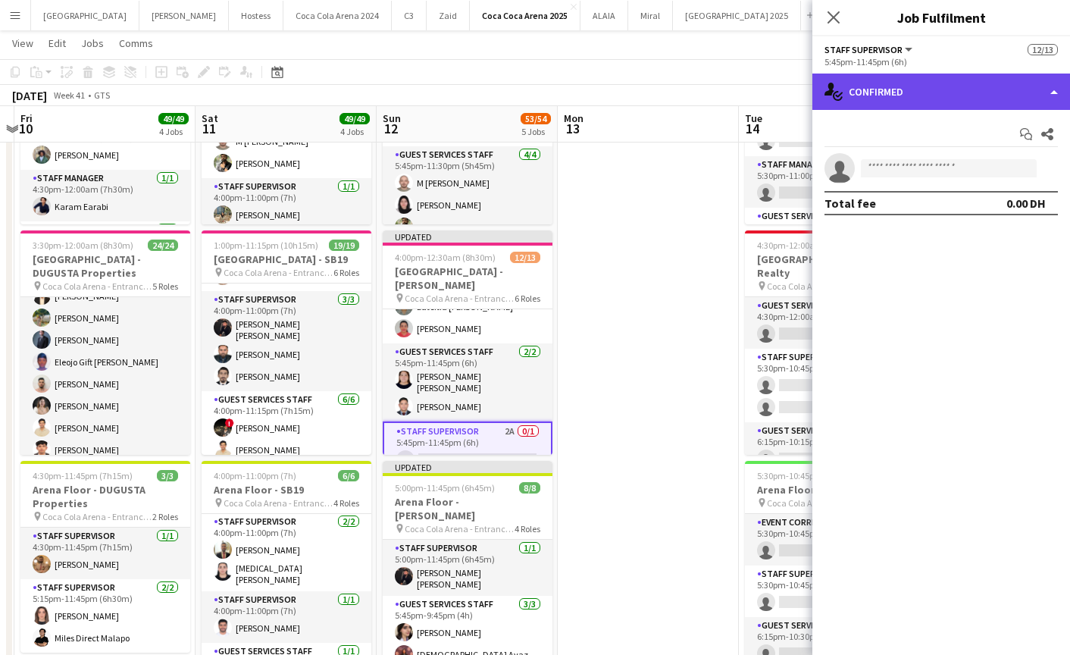
click at [936, 94] on div "single-neutral-actions-check-2 Confirmed" at bounding box center [941, 91] width 258 height 36
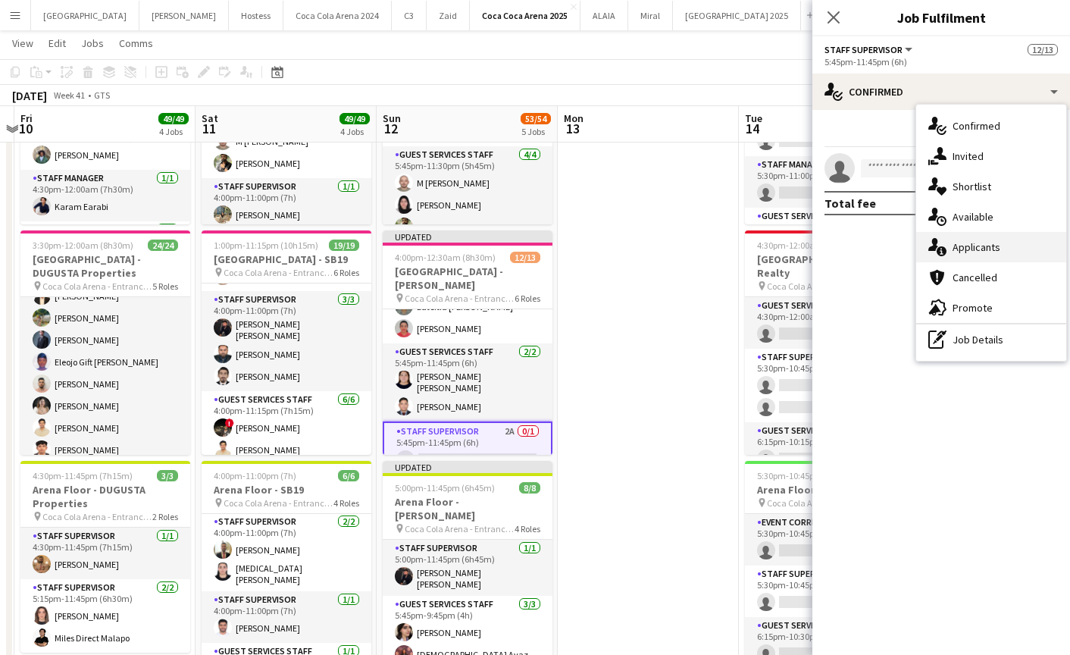
click at [973, 249] on span "Applicants" at bounding box center [976, 247] width 48 height 14
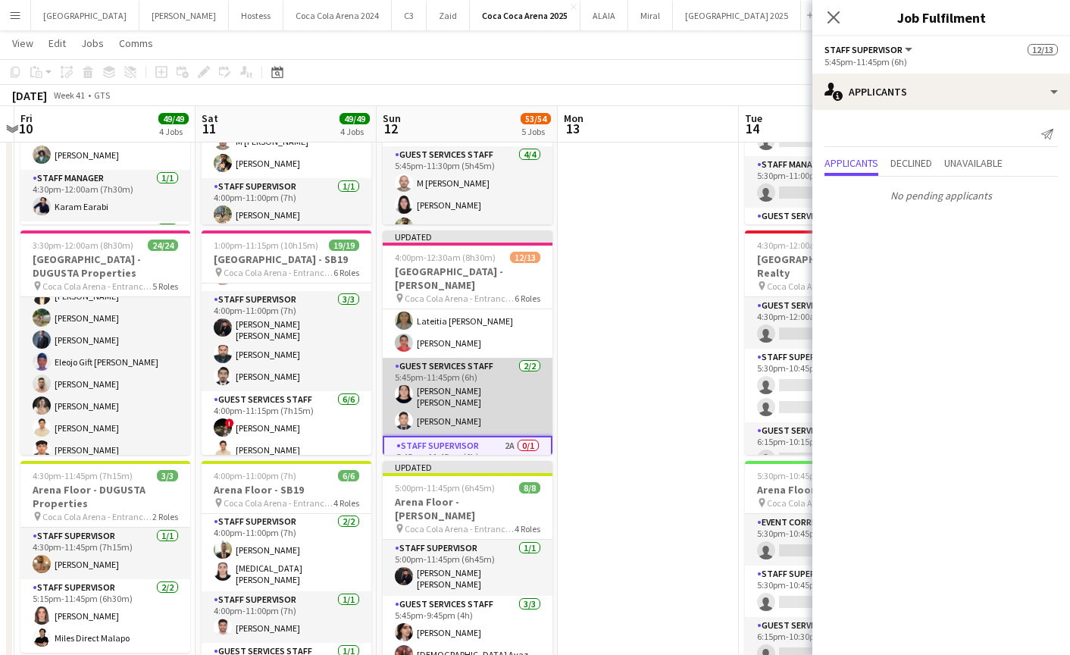
scroll to position [307, 0]
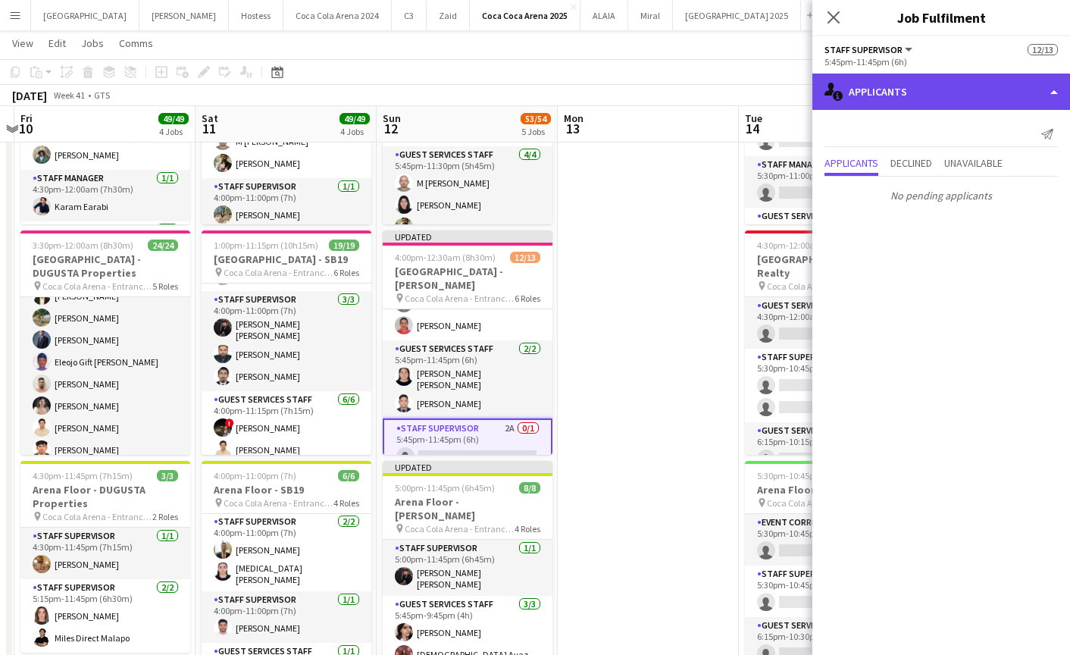
click at [898, 95] on div "single-neutral-actions-information Applicants" at bounding box center [941, 91] width 258 height 36
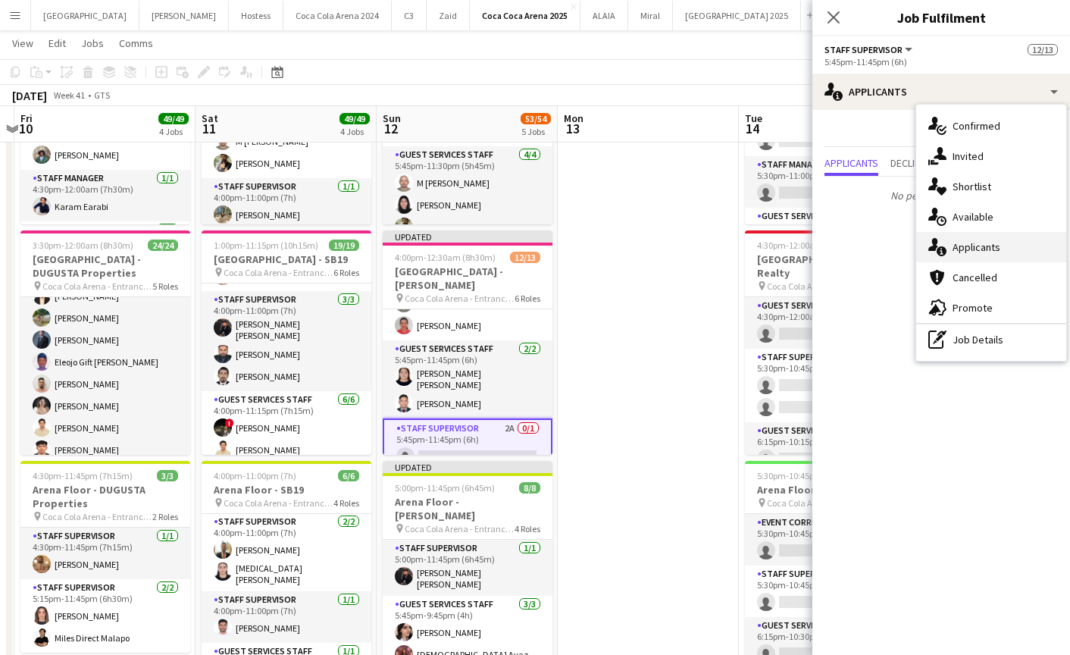
click at [958, 241] on span "Applicants" at bounding box center [976, 247] width 48 height 14
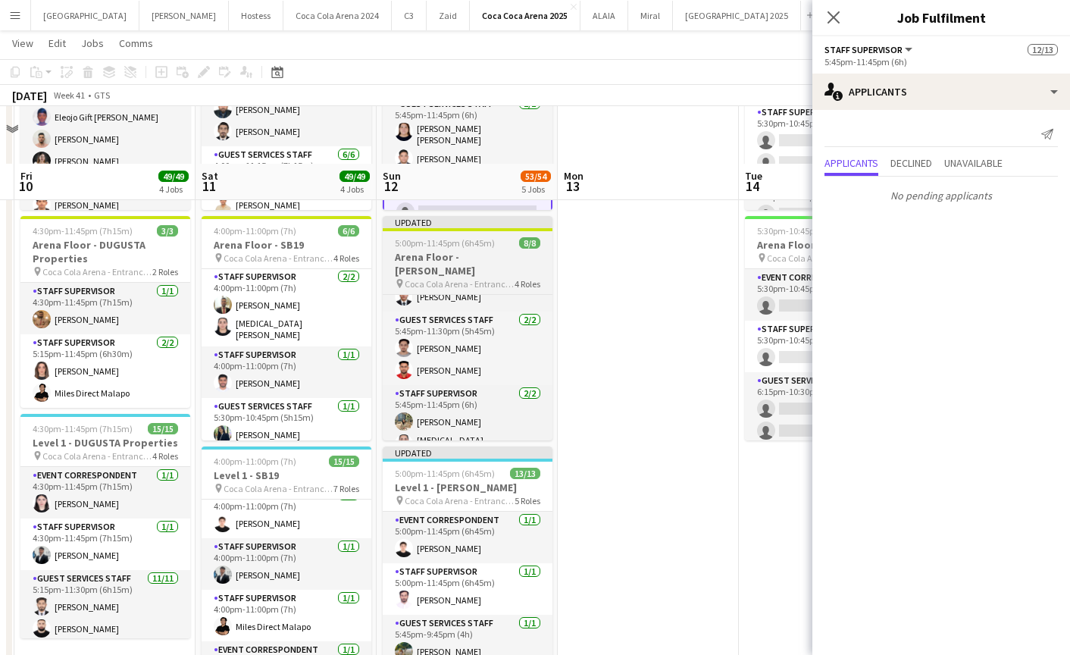
scroll to position [510, 0]
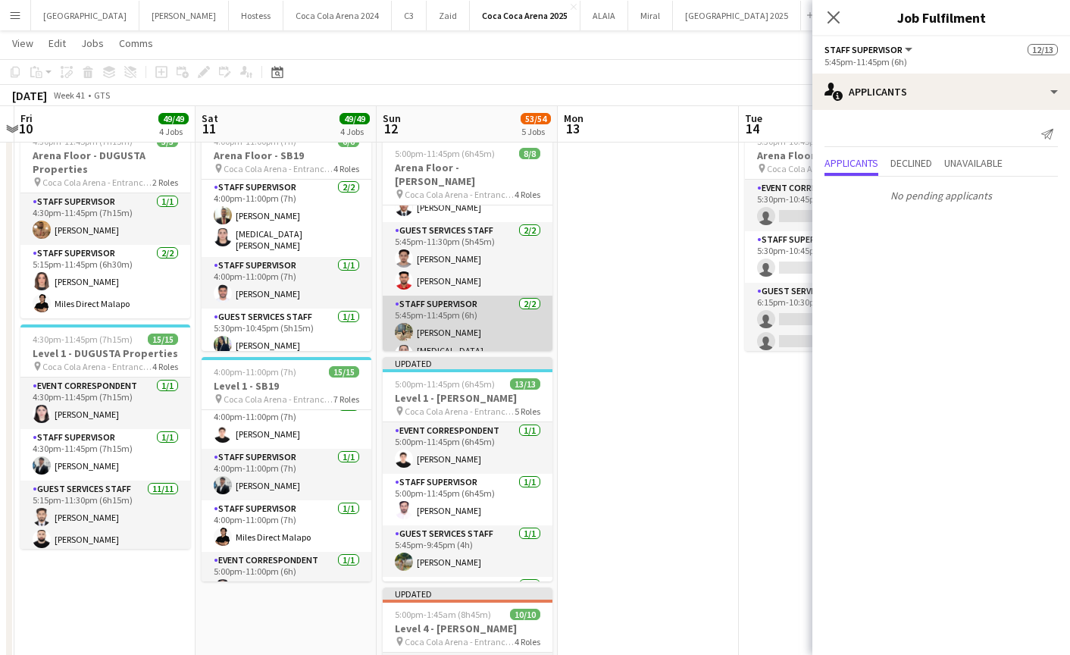
click at [455, 319] on app-card-role "Staff Supervisor [DATE] 5:45pm-11:45pm (6h) [PERSON_NAME] [MEDICAL_DATA][PERSON…" at bounding box center [468, 334] width 170 height 78
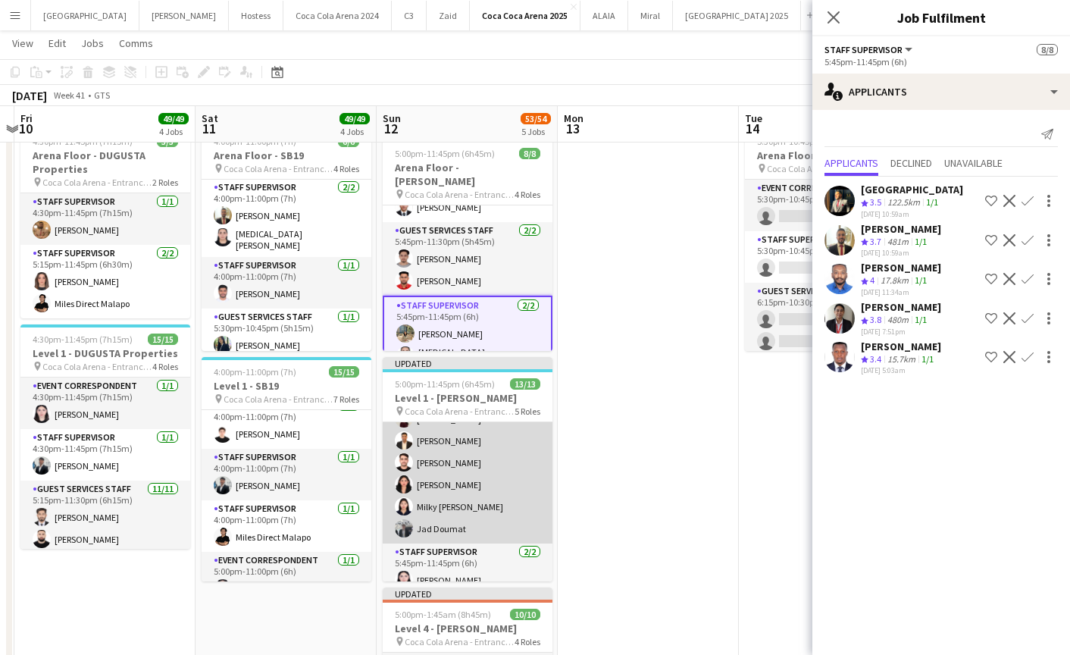
scroll to position [279, 0]
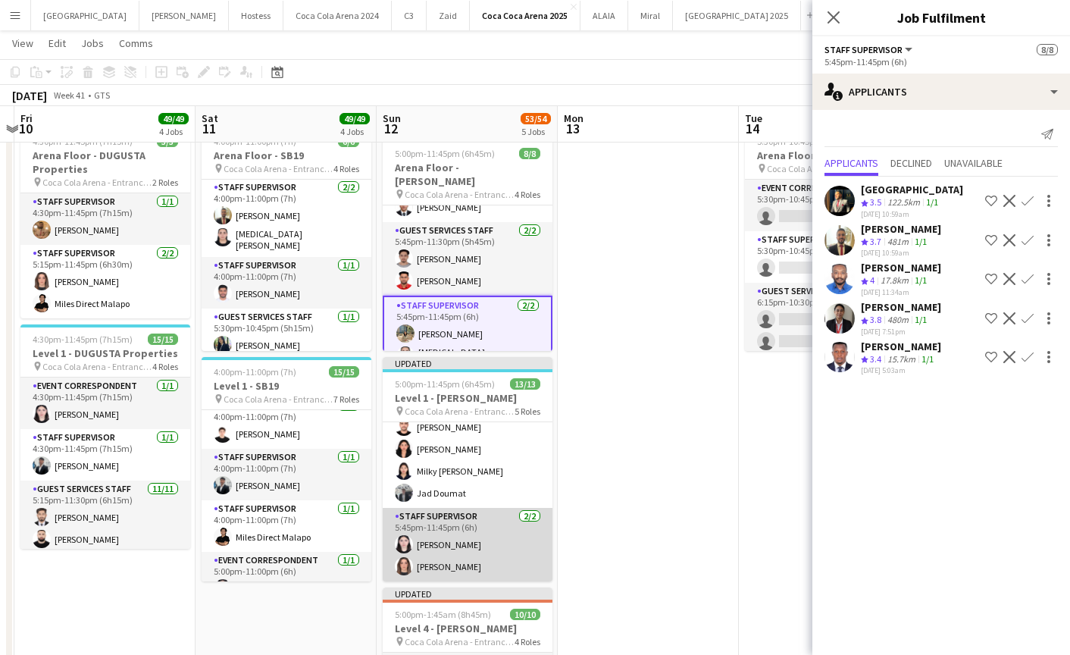
click at [487, 552] on app-card-role "Staff Supervisor [DATE] 5:45pm-11:45pm (6h) [PERSON_NAME] [PERSON_NAME]" at bounding box center [468, 544] width 170 height 73
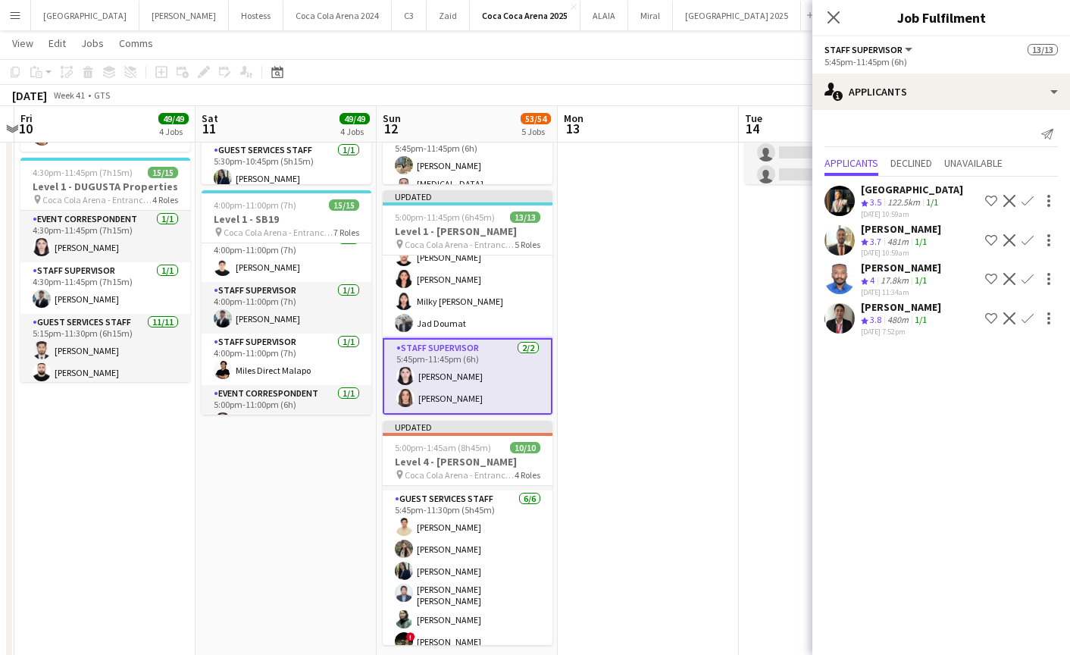
scroll to position [173, 0]
click at [840, 230] on app-user-avatar at bounding box center [839, 240] width 30 height 30
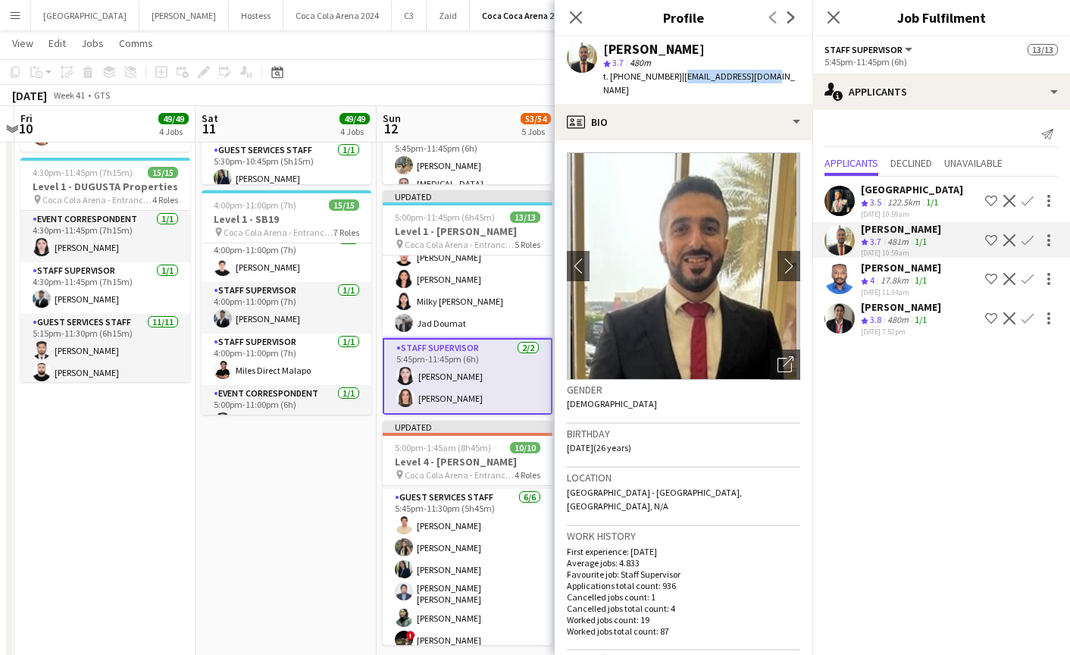
drag, startPoint x: 677, startPoint y: 79, endPoint x: 774, endPoint y: 78, distance: 97.0
click at [774, 78] on div "[PERSON_NAME] star 3.7 480m t. [PHONE_NUMBER] | [EMAIL_ADDRESS][DOMAIN_NAME]" at bounding box center [684, 69] width 258 height 67
copy span "[EMAIL_ADDRESS][DOMAIN_NAME]"
click at [570, 13] on icon at bounding box center [575, 17] width 14 height 14
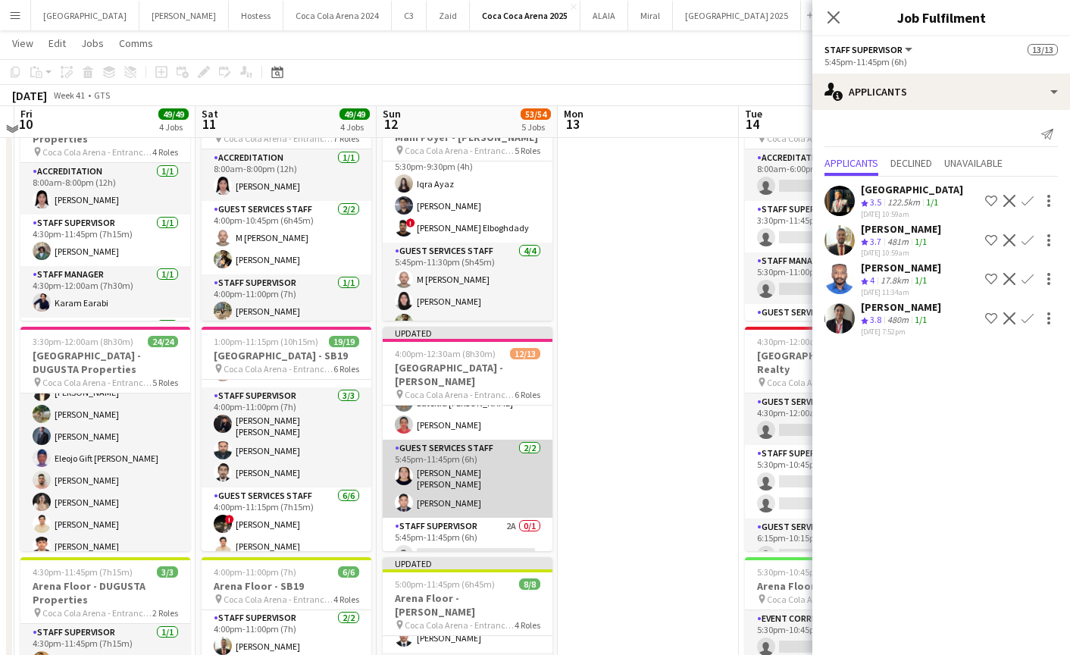
scroll to position [83, 0]
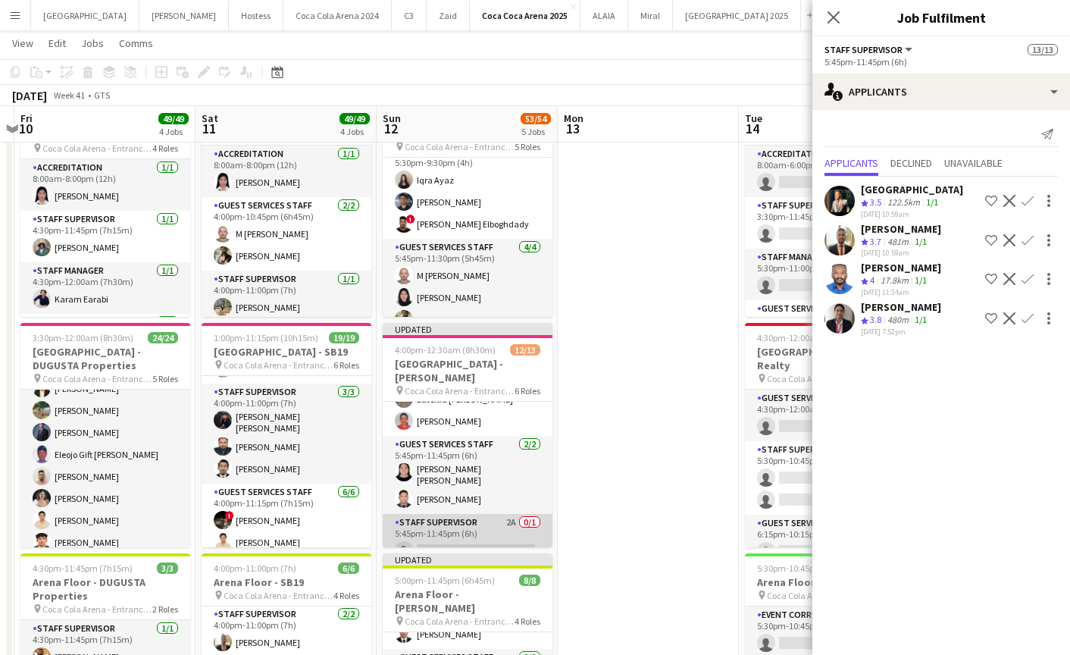
click at [473, 520] on app-card-role "Staff Supervisor 2A 0/1 5:45pm-11:45pm (6h) single-neutral-actions" at bounding box center [468, 540] width 170 height 52
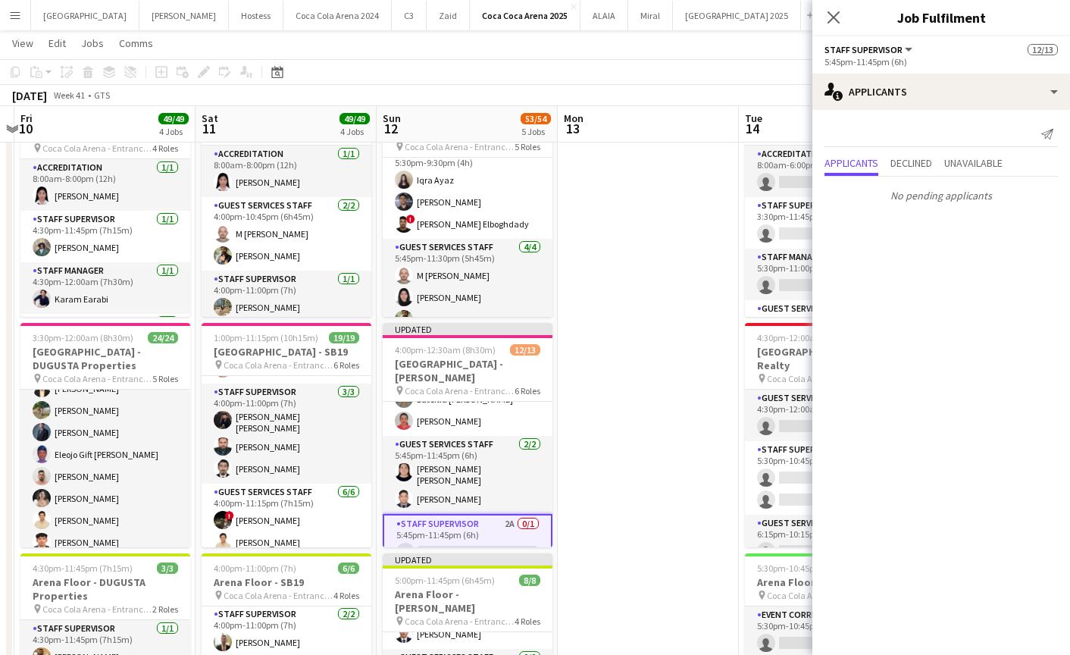
click at [476, 523] on app-card-role "Staff Supervisor 2A 0/1 5:45pm-11:45pm (6h) single-neutral-actions" at bounding box center [468, 541] width 170 height 55
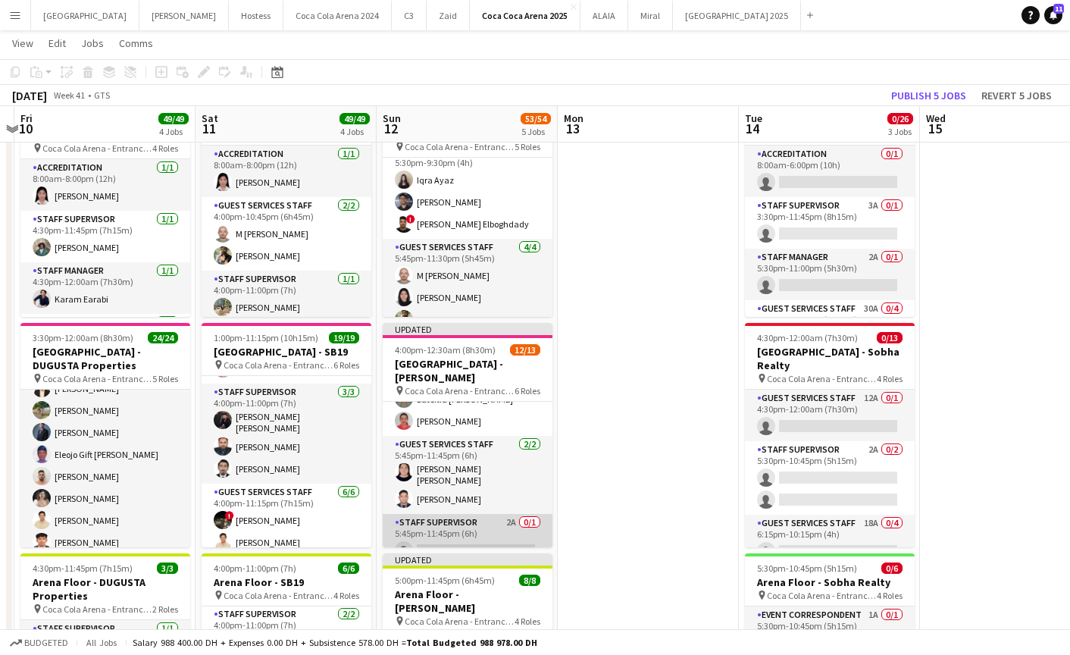
click at [483, 527] on app-card-role "Staff Supervisor 2A 0/1 5:45pm-11:45pm (6h) single-neutral-actions" at bounding box center [468, 540] width 170 height 52
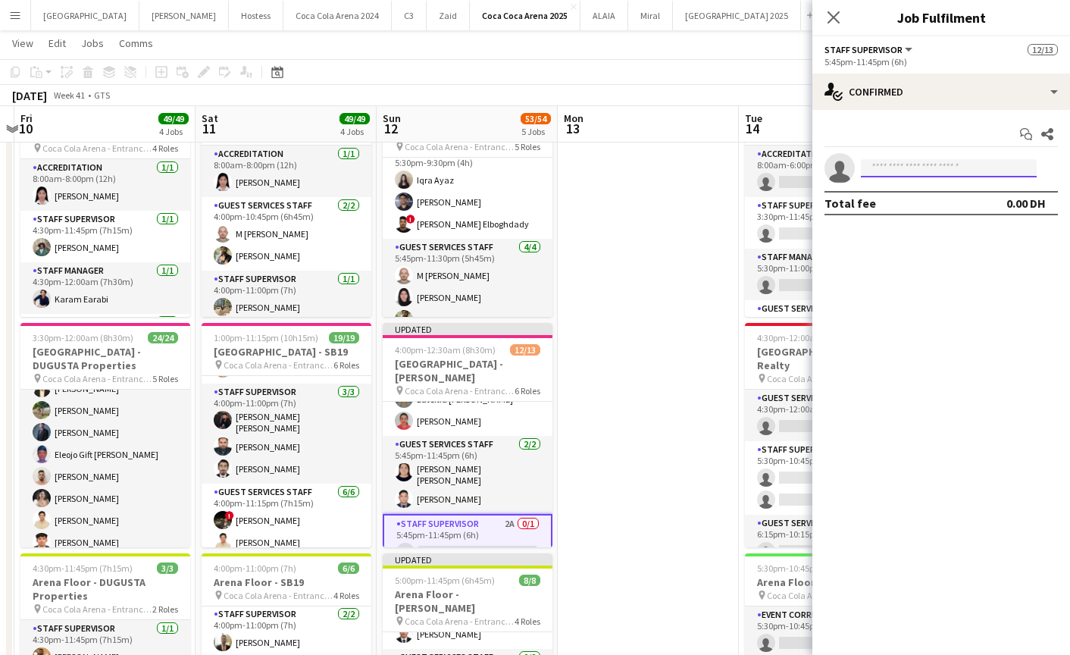
click at [892, 161] on input at bounding box center [949, 168] width 176 height 18
paste input "**********"
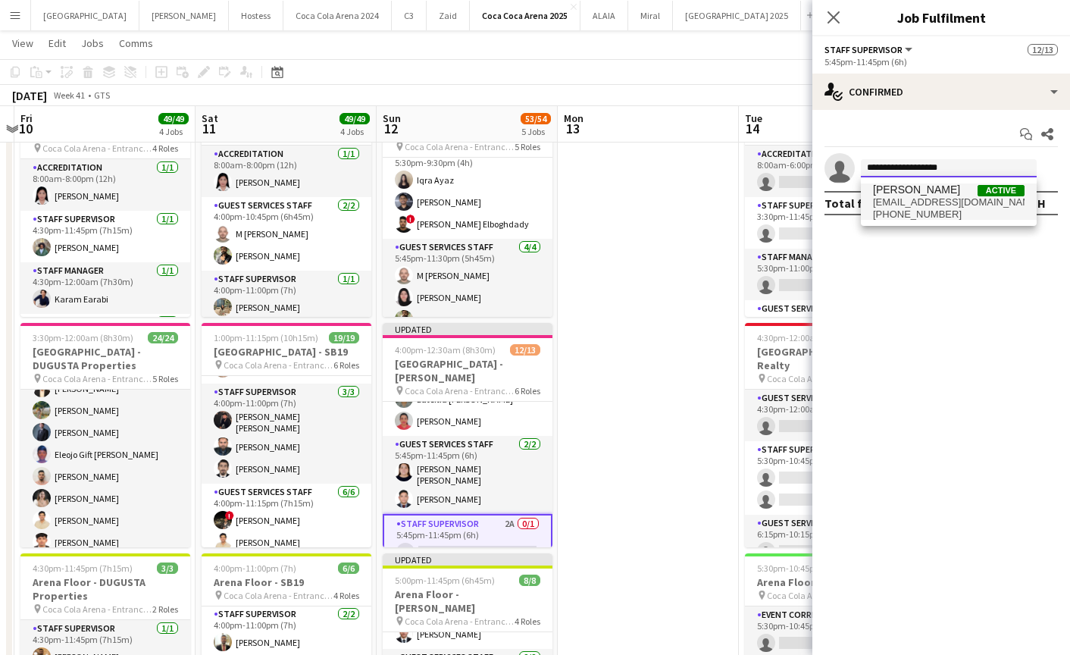
type input "**********"
click at [895, 206] on span "[EMAIL_ADDRESS][DOMAIN_NAME]" at bounding box center [949, 202] width 152 height 12
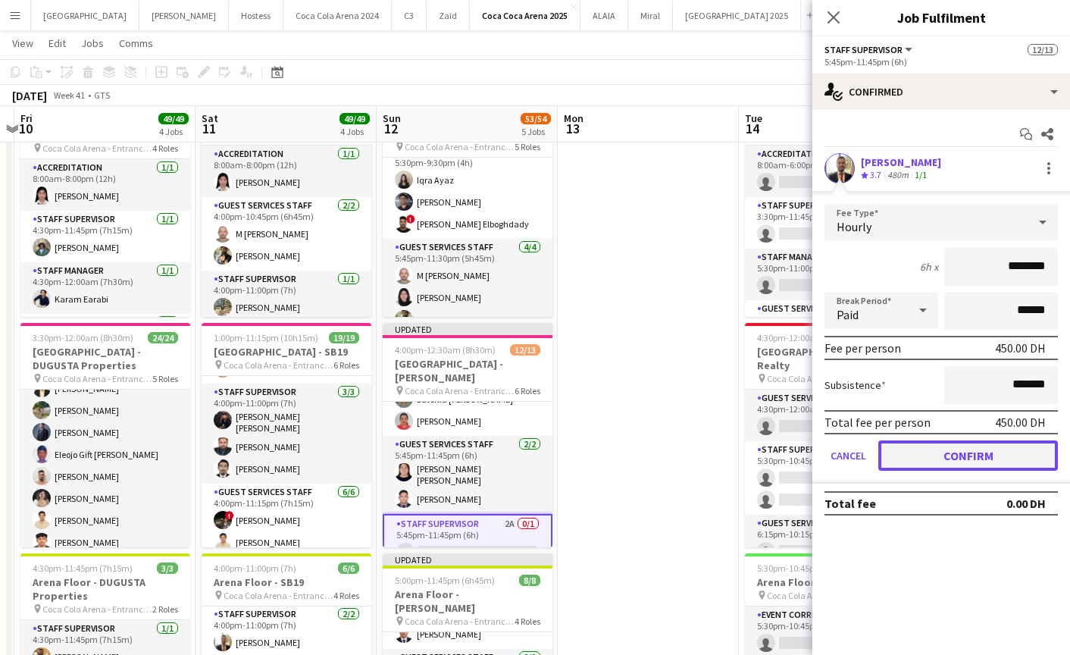
click at [960, 452] on button "Confirm" at bounding box center [968, 455] width 180 height 30
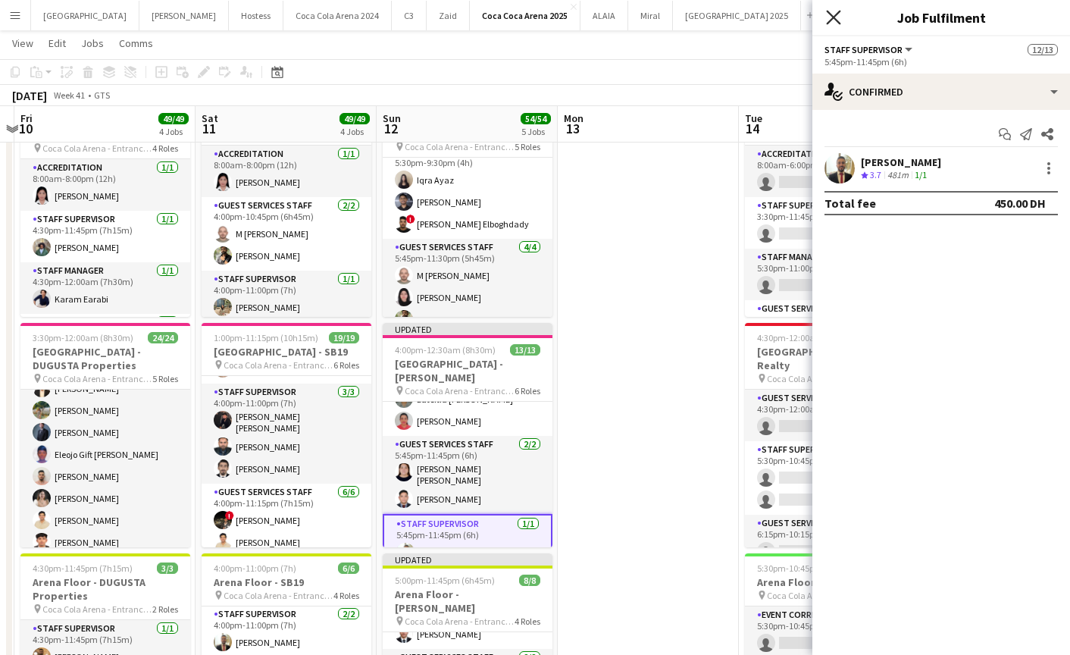
click at [832, 17] on icon at bounding box center [833, 17] width 14 height 14
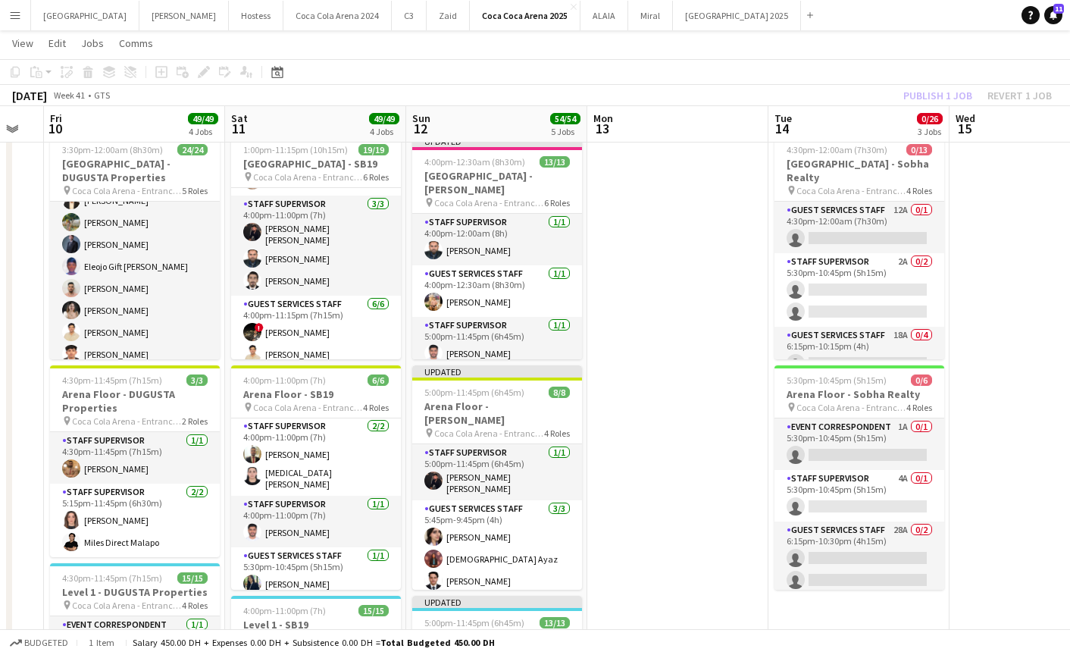
scroll to position [0, 0]
click at [467, 233] on app-card-role "Staff Supervisor [DATE] 4:00pm-12:00am (8h) [PERSON_NAME]" at bounding box center [497, 240] width 170 height 52
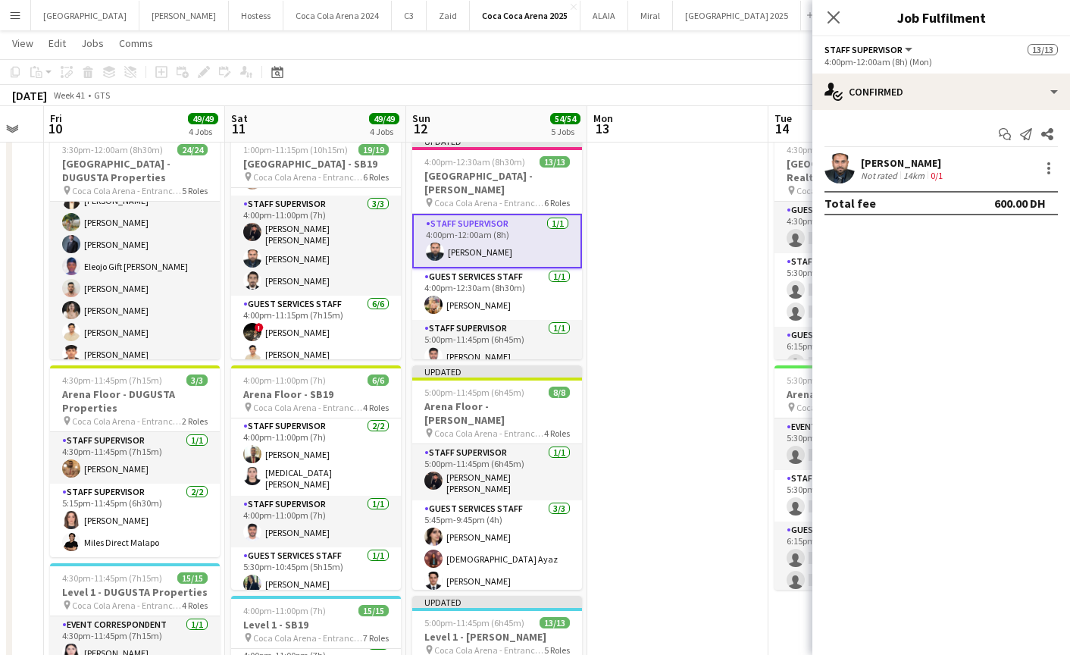
click at [830, 167] on app-user-avatar at bounding box center [839, 168] width 30 height 30
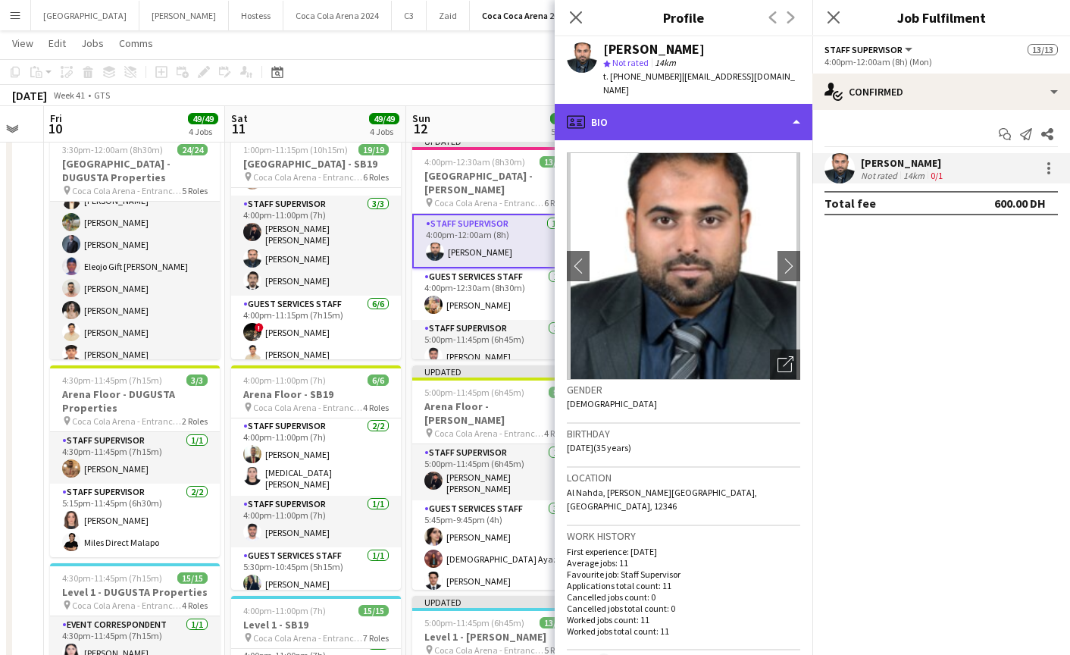
click at [669, 125] on div "profile Bio" at bounding box center [684, 122] width 258 height 36
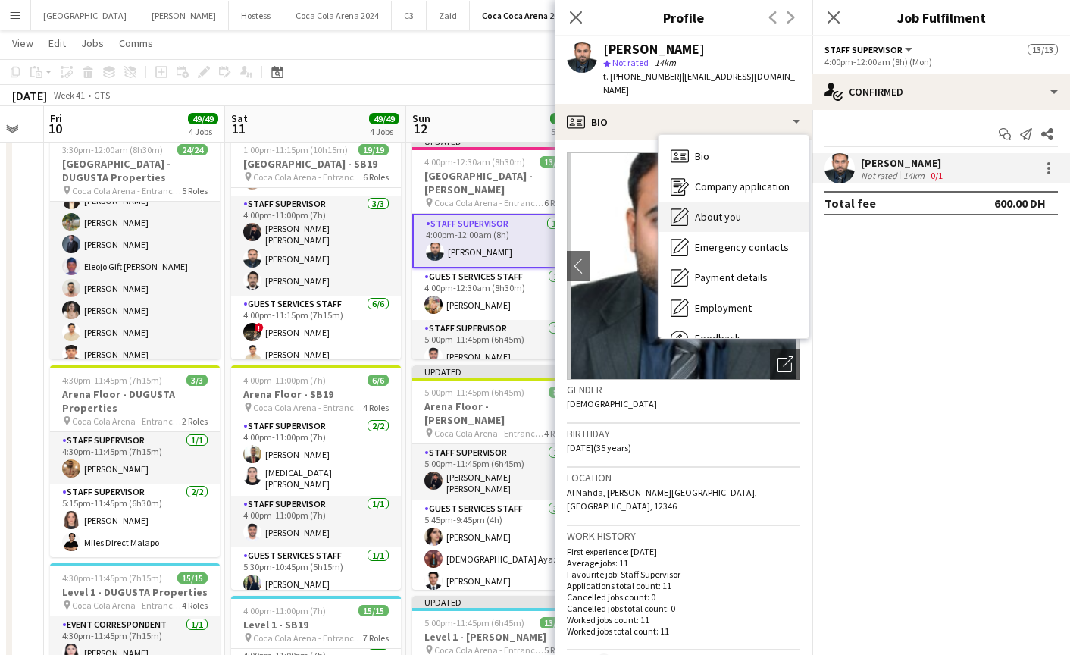
click at [730, 210] on span "About you" at bounding box center [718, 217] width 46 height 14
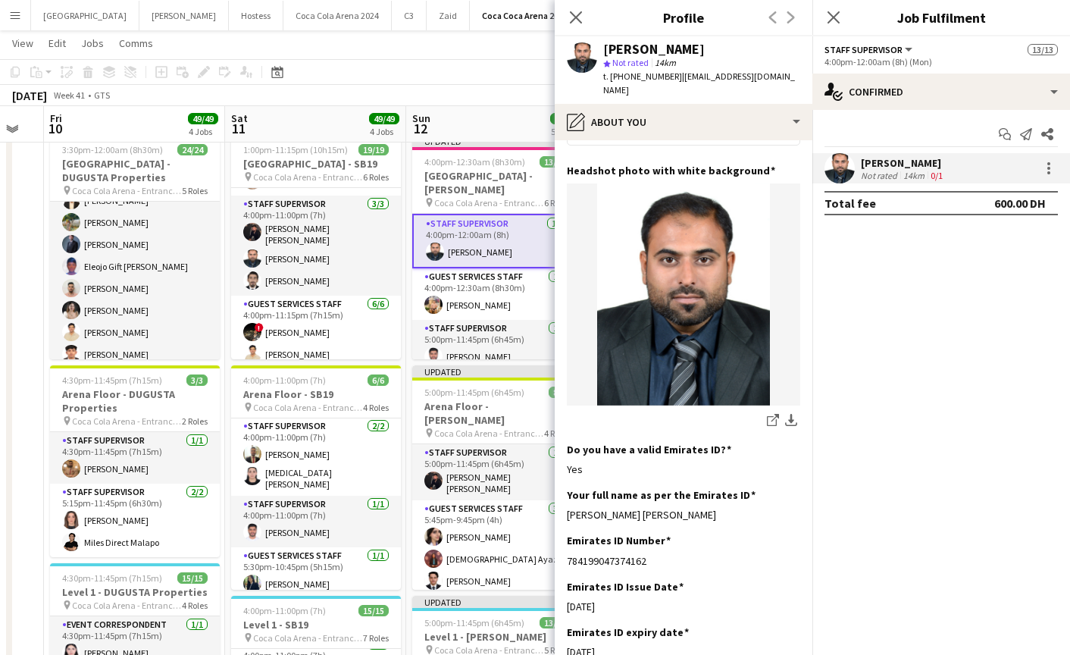
scroll to position [362, 0]
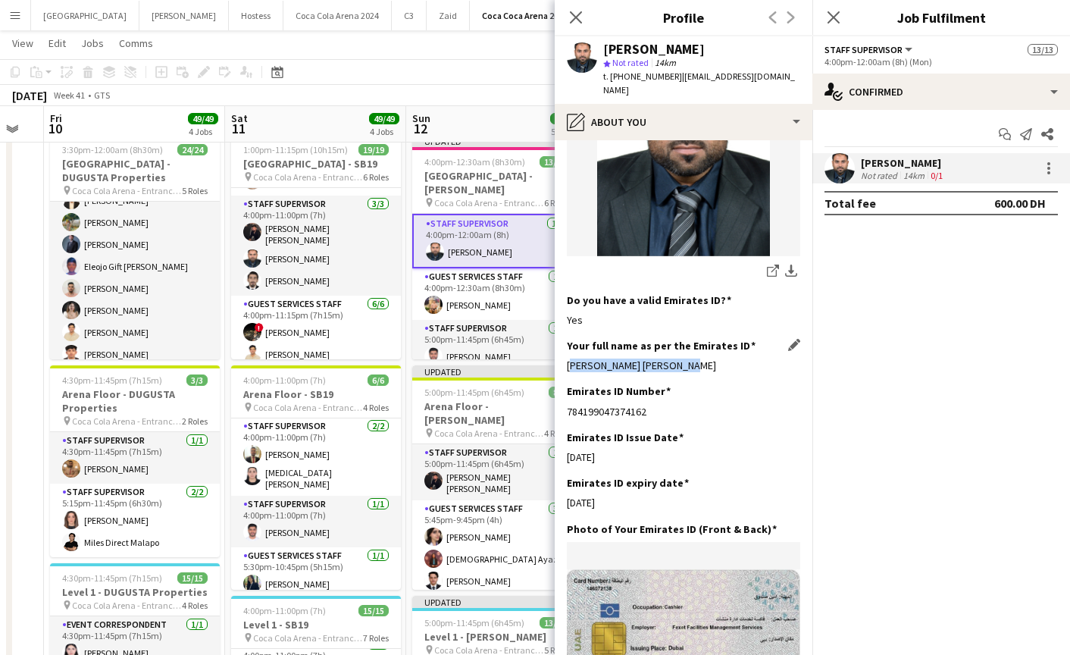
drag, startPoint x: 559, startPoint y: 351, endPoint x: 730, endPoint y: 356, distance: 171.3
click at [730, 356] on app-section-data-types "Bio Edit this field "I'm [PERSON_NAME] I have over 13 years experinece in [GEOG…" at bounding box center [684, 397] width 258 height 514
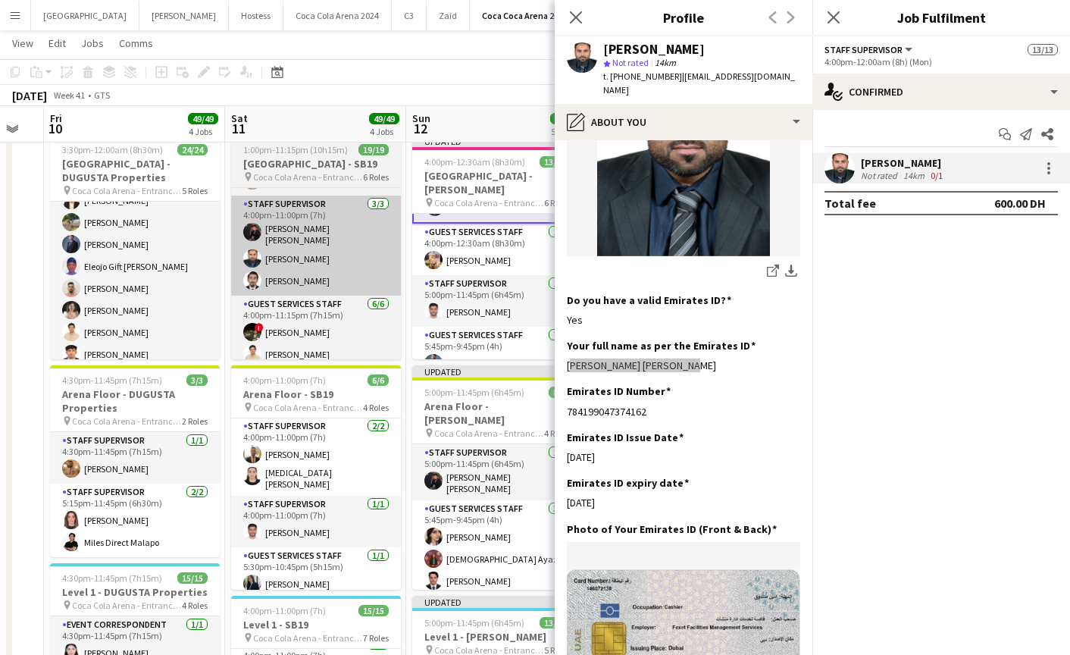
scroll to position [51, 0]
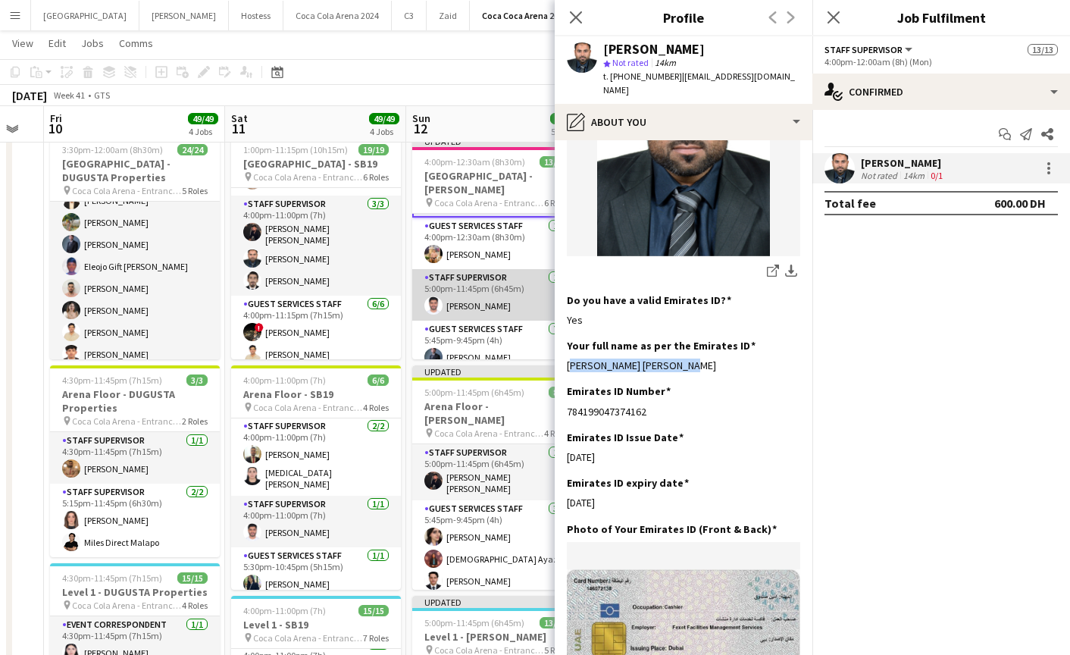
click at [472, 293] on app-card-role "Staff Supervisor [DATE] 5:00pm-11:45pm (6h45m) [PERSON_NAME]" at bounding box center [497, 295] width 170 height 52
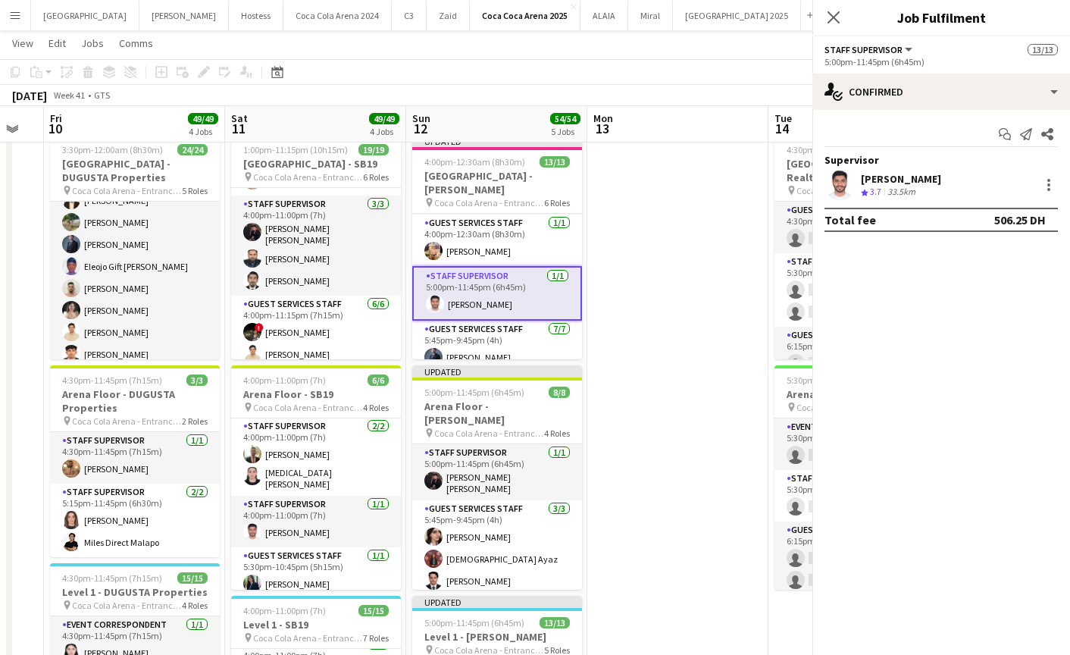
scroll to position [49, 0]
click at [832, 186] on app-user-avatar at bounding box center [839, 185] width 30 height 30
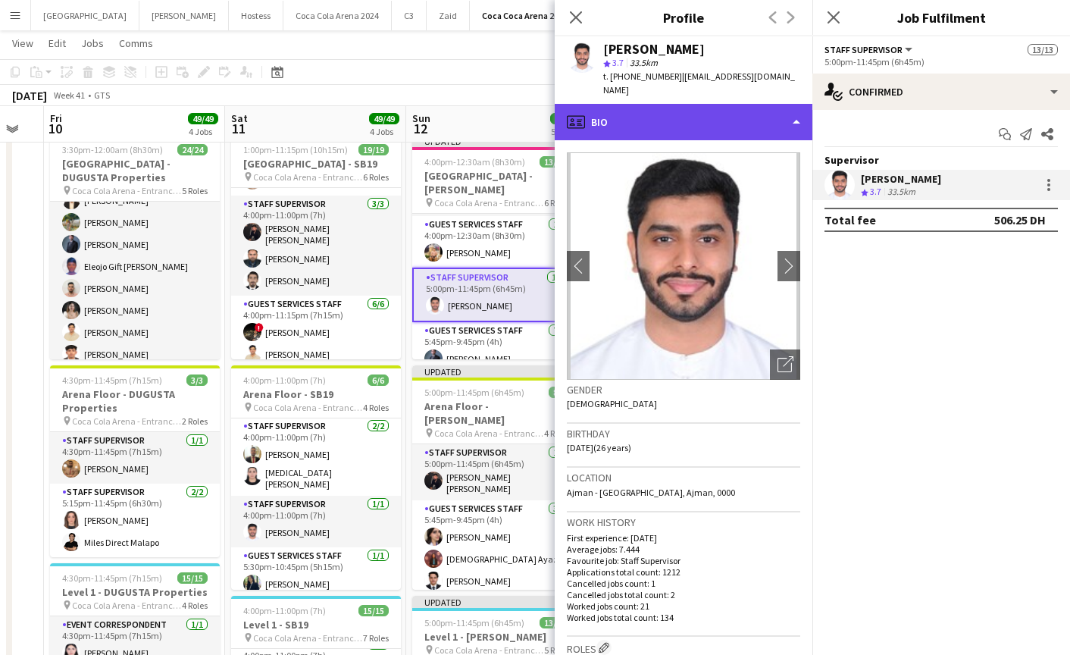
click at [645, 104] on div "profile Bio" at bounding box center [684, 122] width 258 height 36
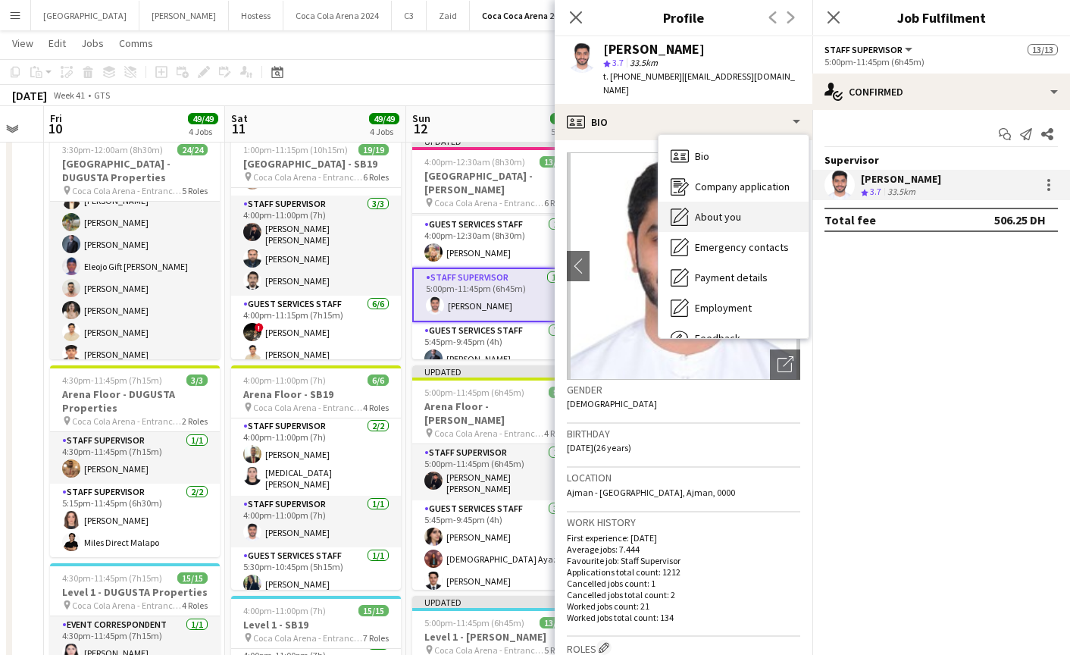
click at [708, 210] on span "About you" at bounding box center [718, 217] width 46 height 14
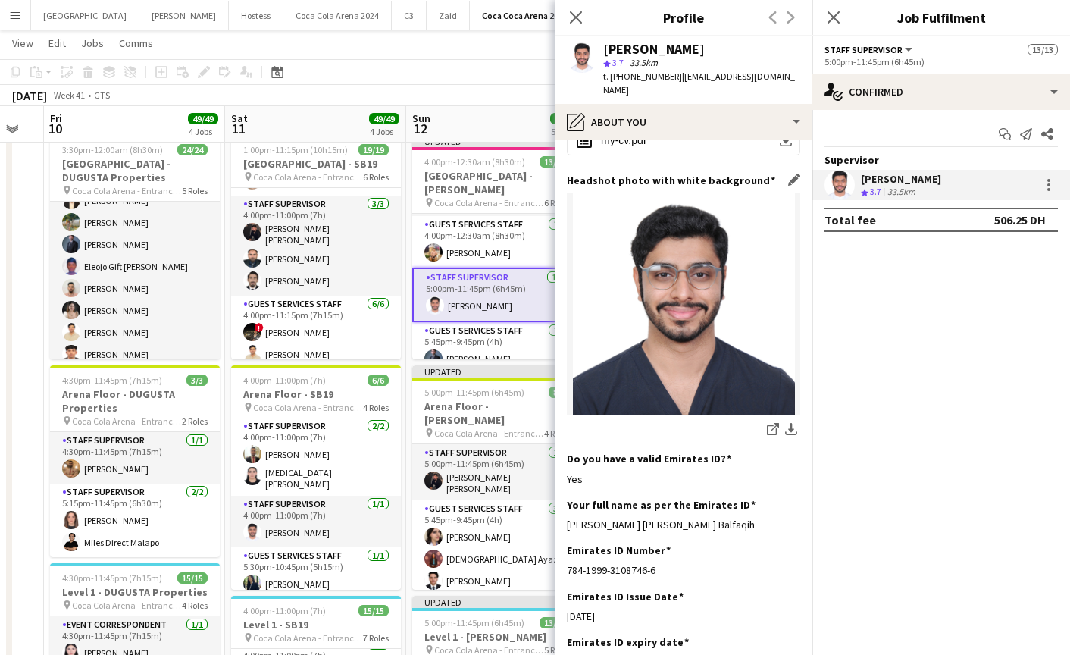
scroll to position [202, 0]
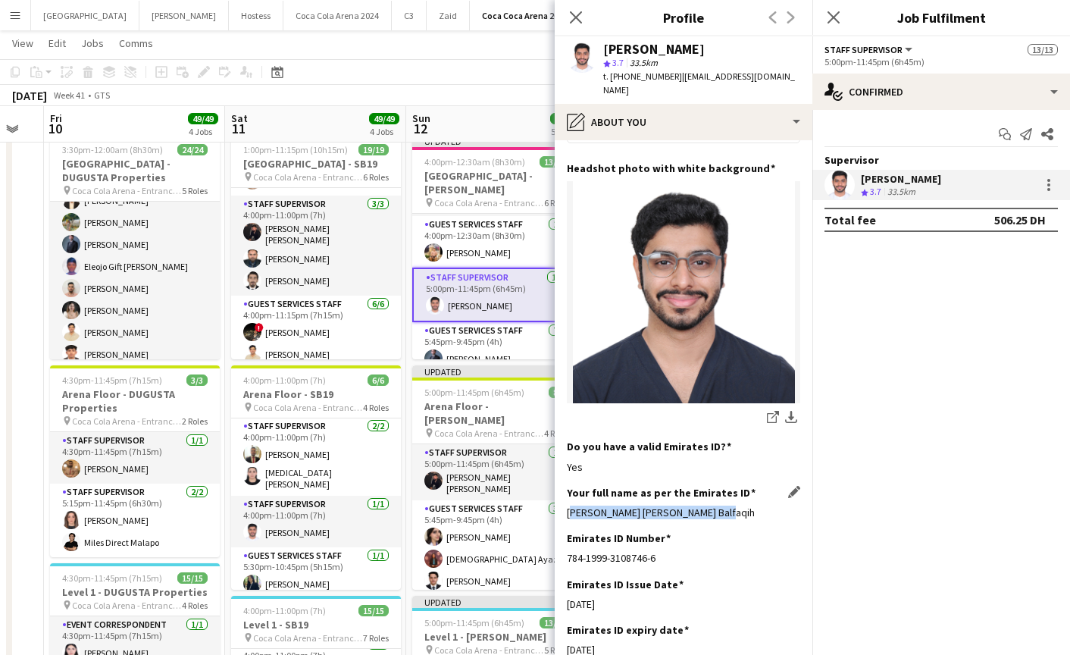
drag, startPoint x: 567, startPoint y: 500, endPoint x: 779, endPoint y: 501, distance: 211.4
click at [779, 505] on div "[PERSON_NAME] [PERSON_NAME] Balfaqih" at bounding box center [683, 512] width 233 height 14
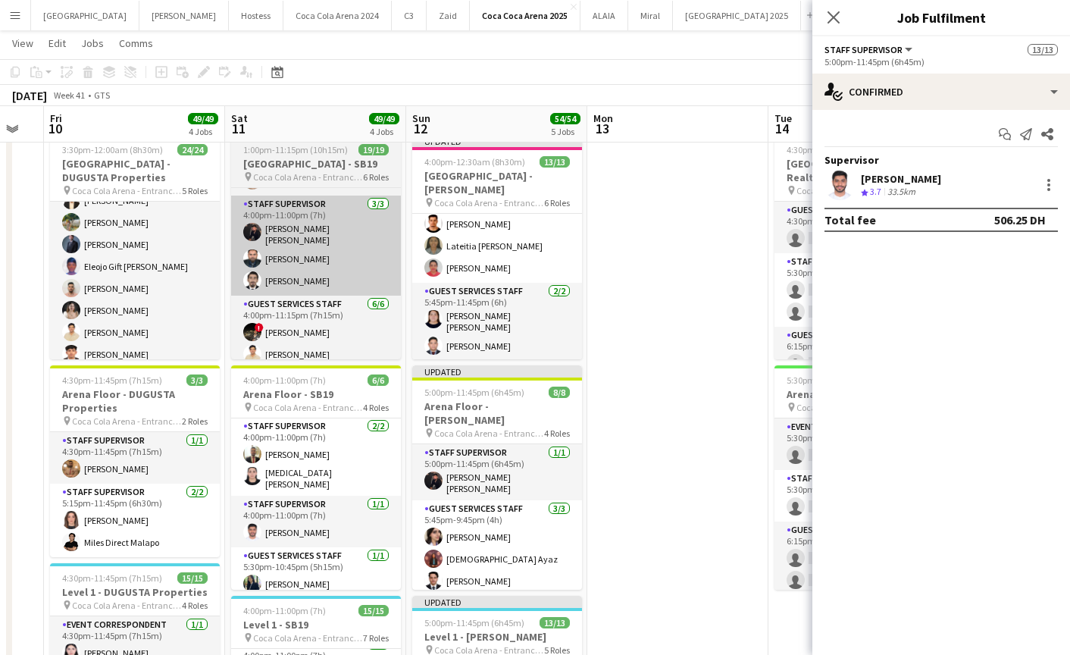
scroll to position [307, 0]
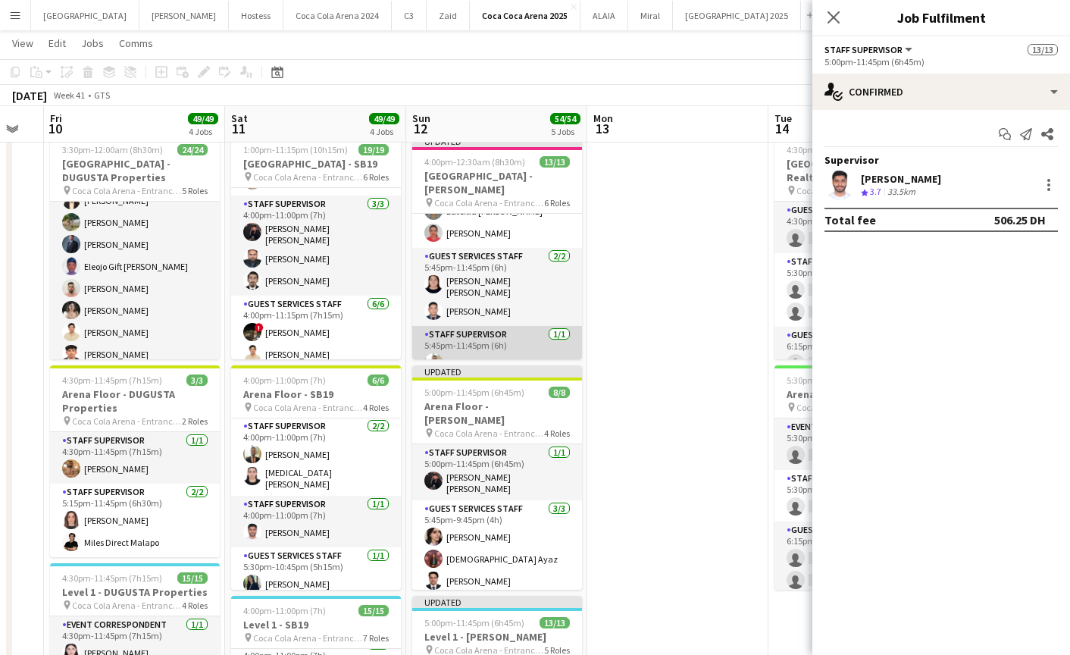
click at [485, 340] on app-card-role "Staff Supervisor [DATE] 5:45pm-11:45pm (6h) [PERSON_NAME]" at bounding box center [497, 352] width 170 height 52
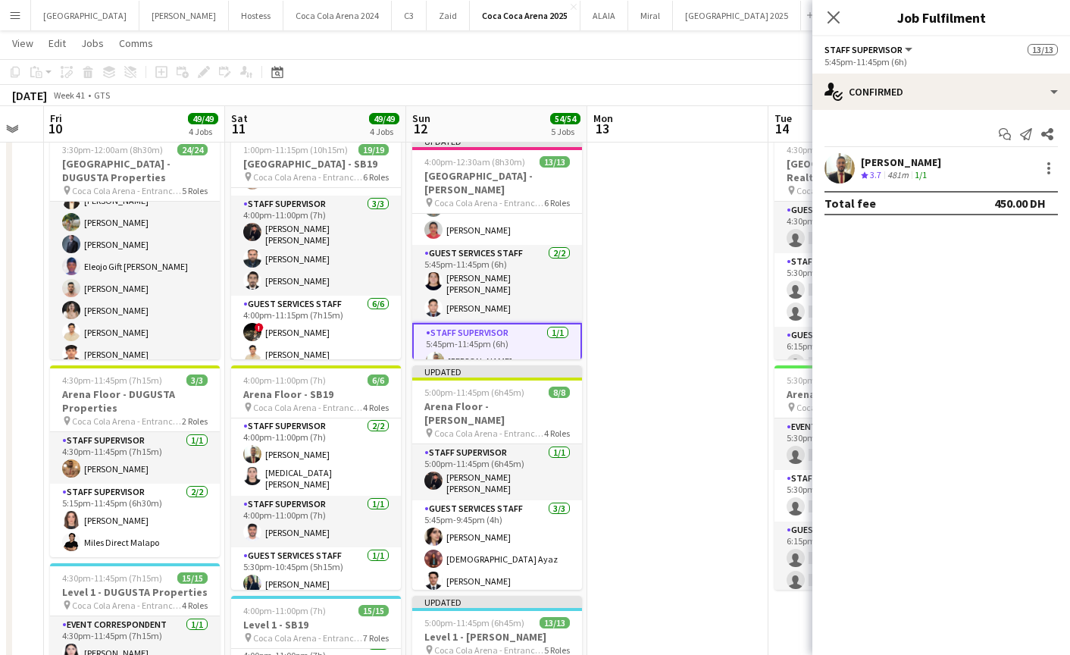
scroll to position [304, 0]
click at [841, 176] on app-user-avatar at bounding box center [839, 168] width 30 height 30
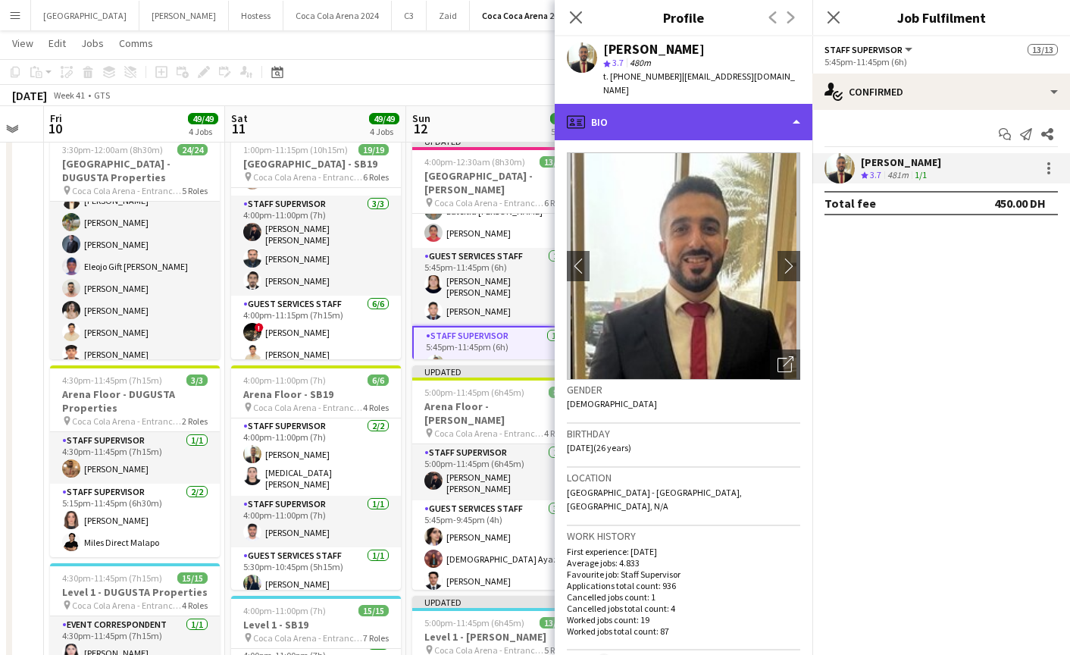
click at [647, 120] on div "profile Bio" at bounding box center [684, 122] width 258 height 36
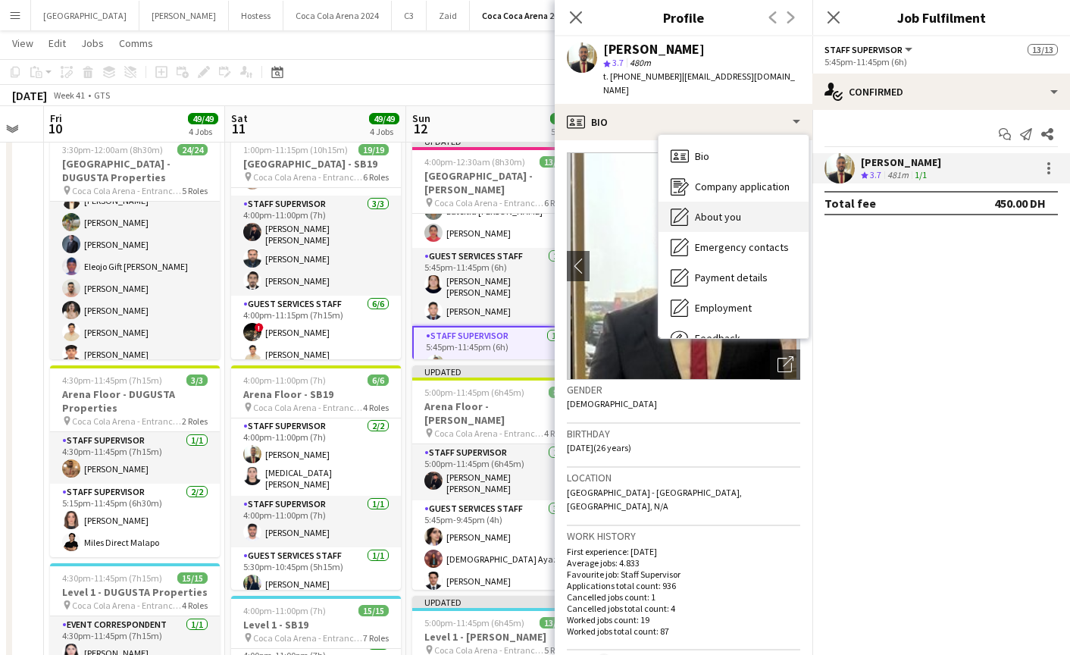
click at [711, 213] on div "About you About you" at bounding box center [733, 217] width 150 height 30
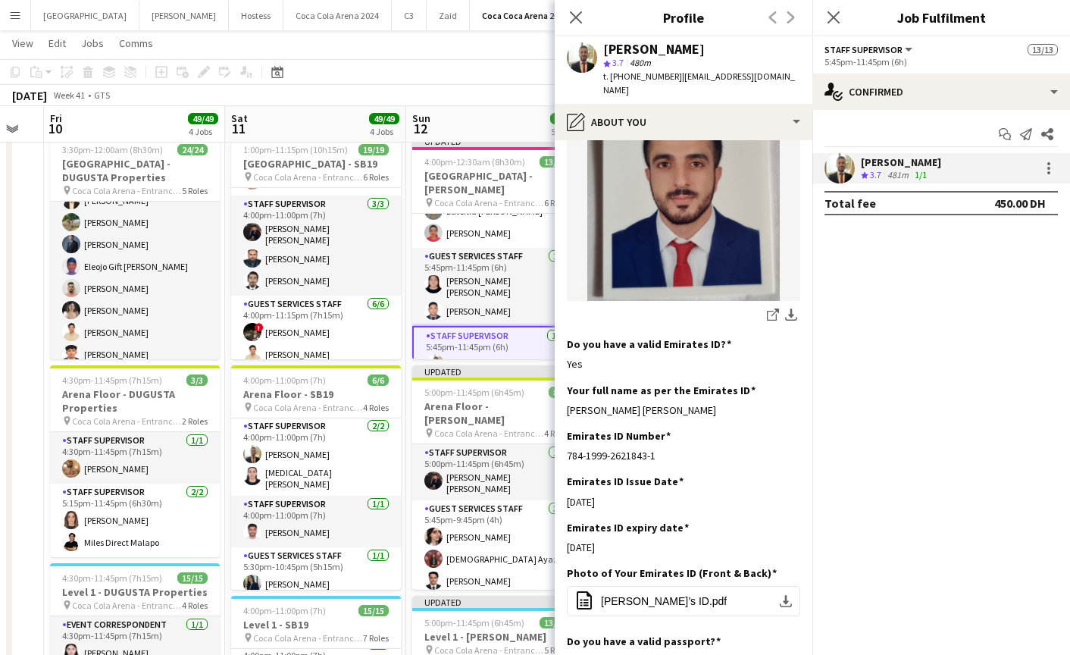
scroll to position [292, 0]
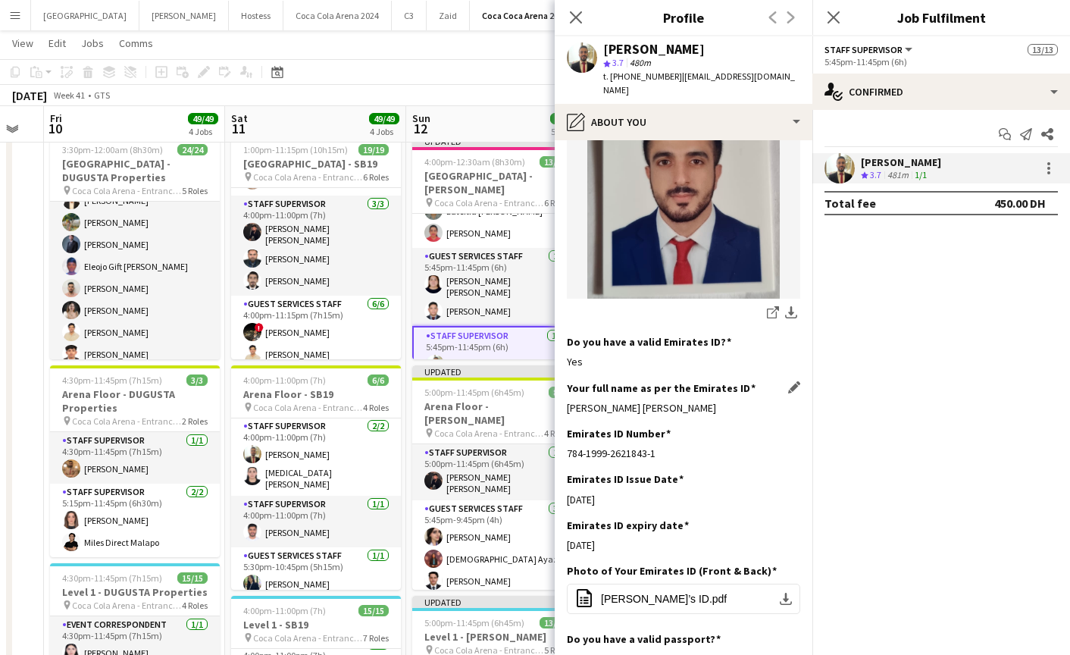
drag, startPoint x: 563, startPoint y: 382, endPoint x: 746, endPoint y: 383, distance: 183.4
click at [746, 383] on app-section-data-types "Bio Edit this field Im [DEMOGRAPHIC_DATA]. I always commit my focus and energy …" at bounding box center [684, 397] width 258 height 514
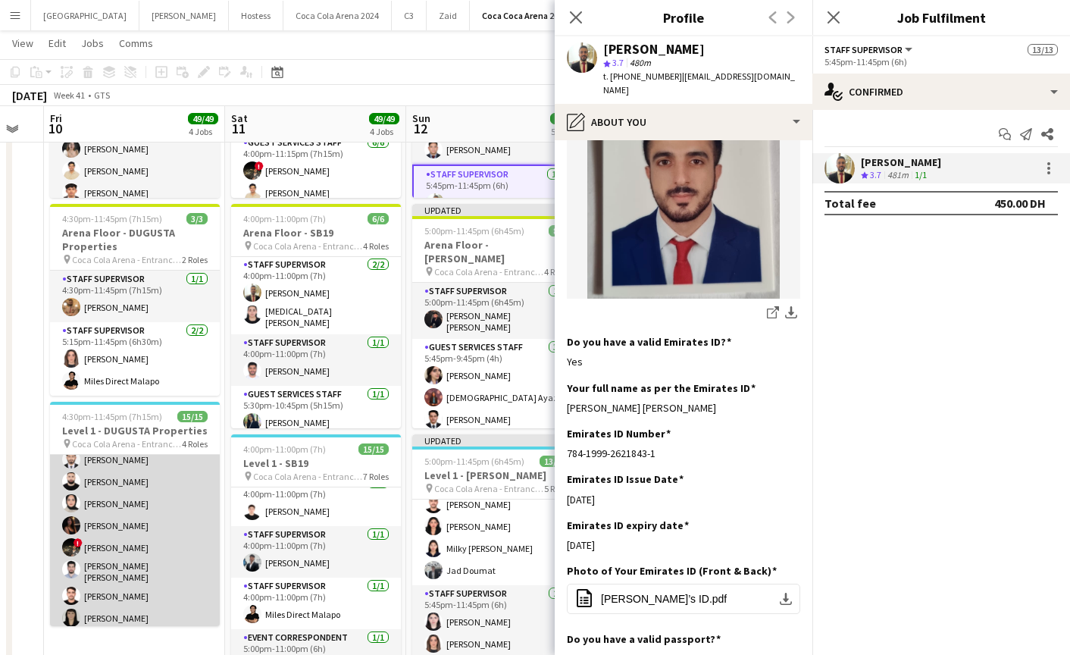
scroll to position [127, 0]
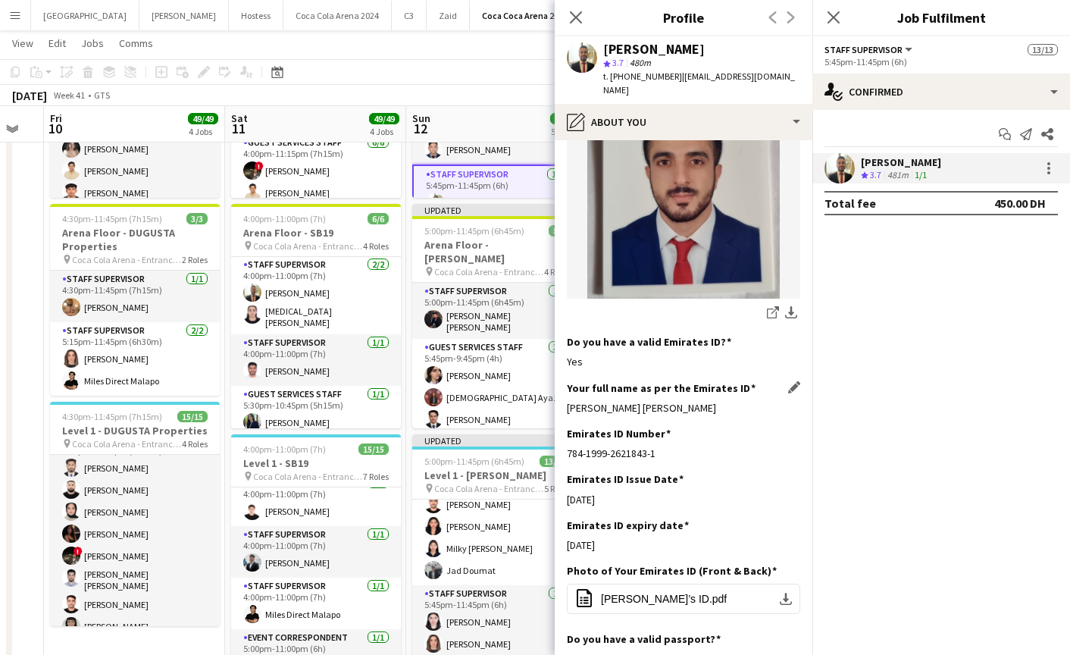
click at [667, 392] on div "Your full name as per the Emirates ID Edit this field [PERSON_NAME] [PERSON_NAM…" at bounding box center [683, 403] width 233 height 45
drag, startPoint x: 567, startPoint y: 380, endPoint x: 795, endPoint y: 380, distance: 227.3
click at [795, 401] on div "[PERSON_NAME] [PERSON_NAME]" at bounding box center [683, 408] width 233 height 14
click at [574, 17] on icon at bounding box center [575, 17] width 14 height 14
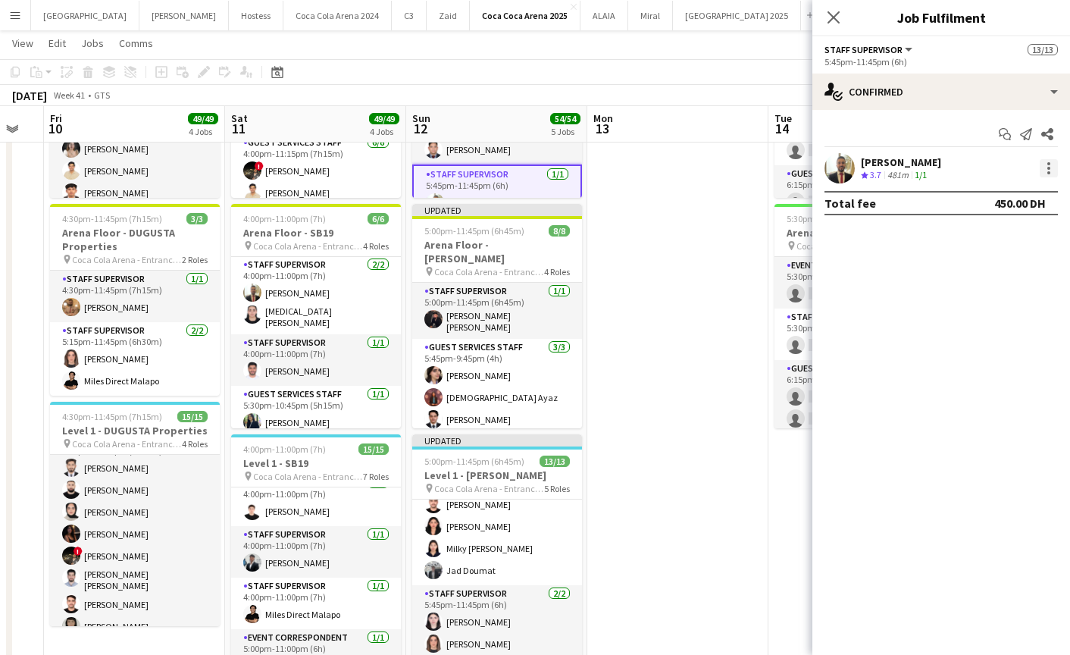
click at [1048, 175] on div at bounding box center [1048, 168] width 18 height 18
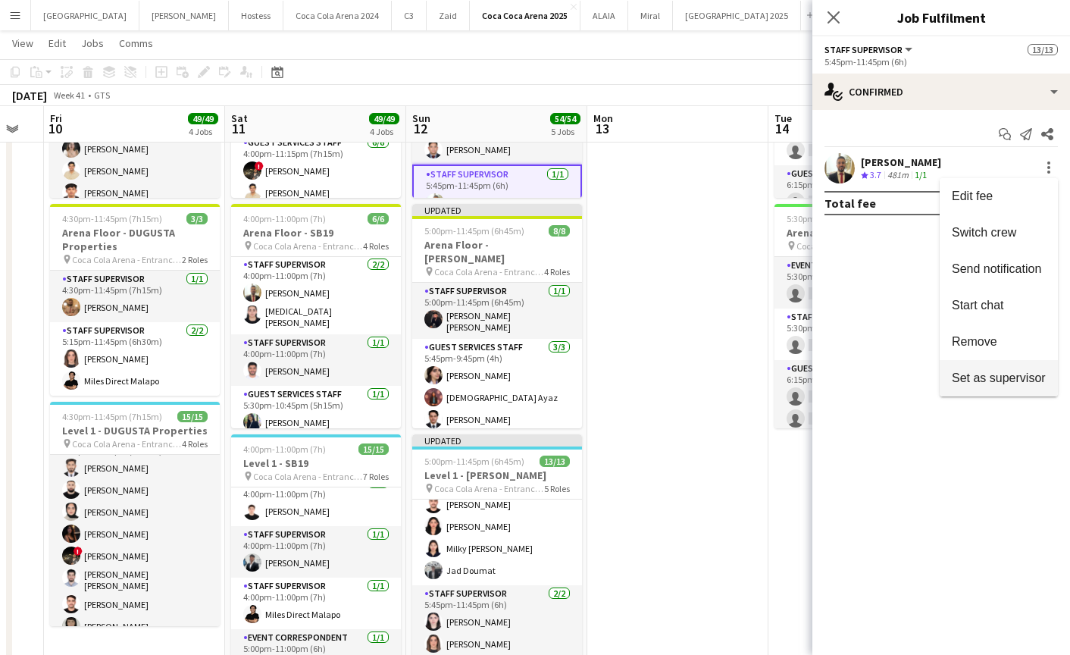
click at [1019, 379] on span "Set as supervisor" at bounding box center [999, 377] width 94 height 13
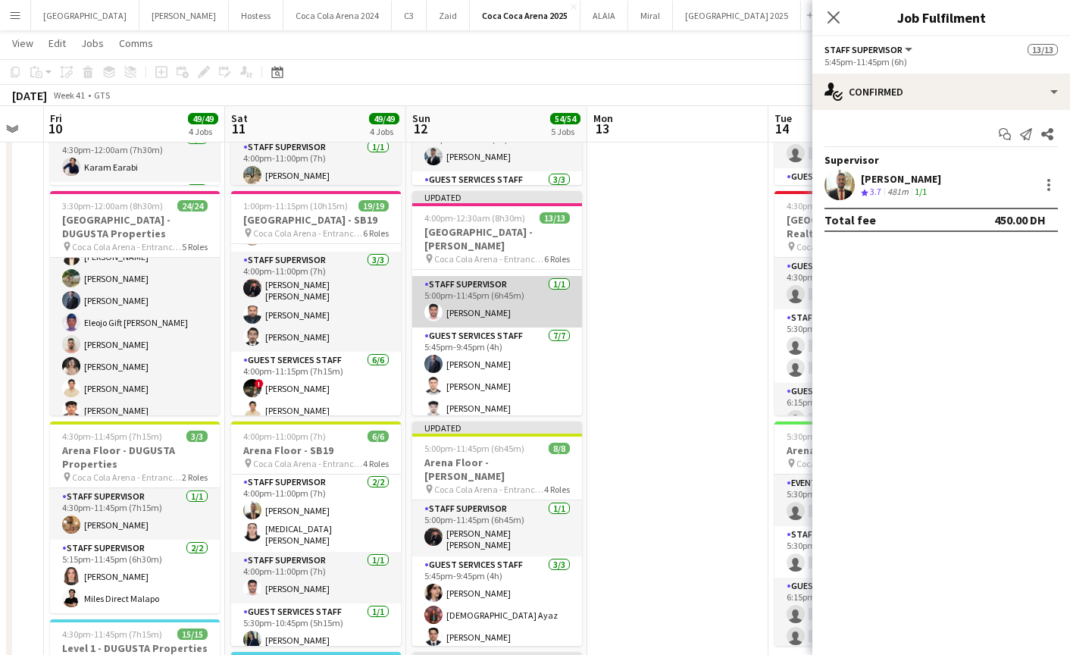
scroll to position [0, 317]
click at [481, 305] on app-card-role "Staff Supervisor [DATE] 5:00pm-11:45pm (6h45m) [PERSON_NAME]" at bounding box center [498, 302] width 170 height 52
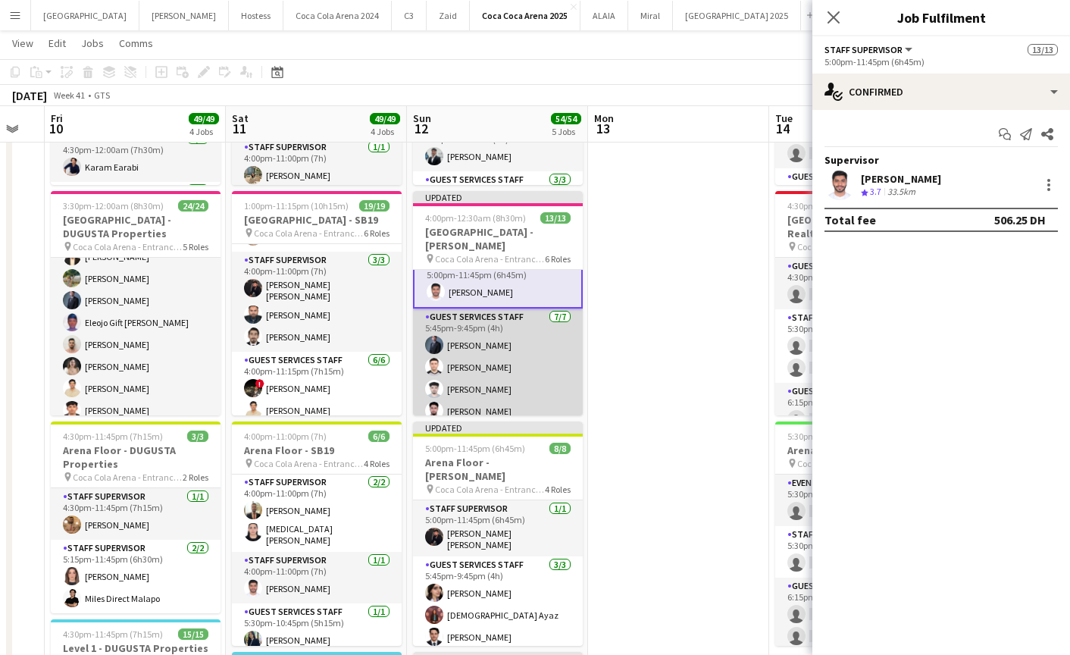
scroll to position [0, 318]
click at [494, 369] on app-card-role "Guest Services Staff [DATE] 5:45pm-9:45pm (4h) [PERSON_NAME] [PERSON_NAME] [PER…" at bounding box center [497, 399] width 170 height 183
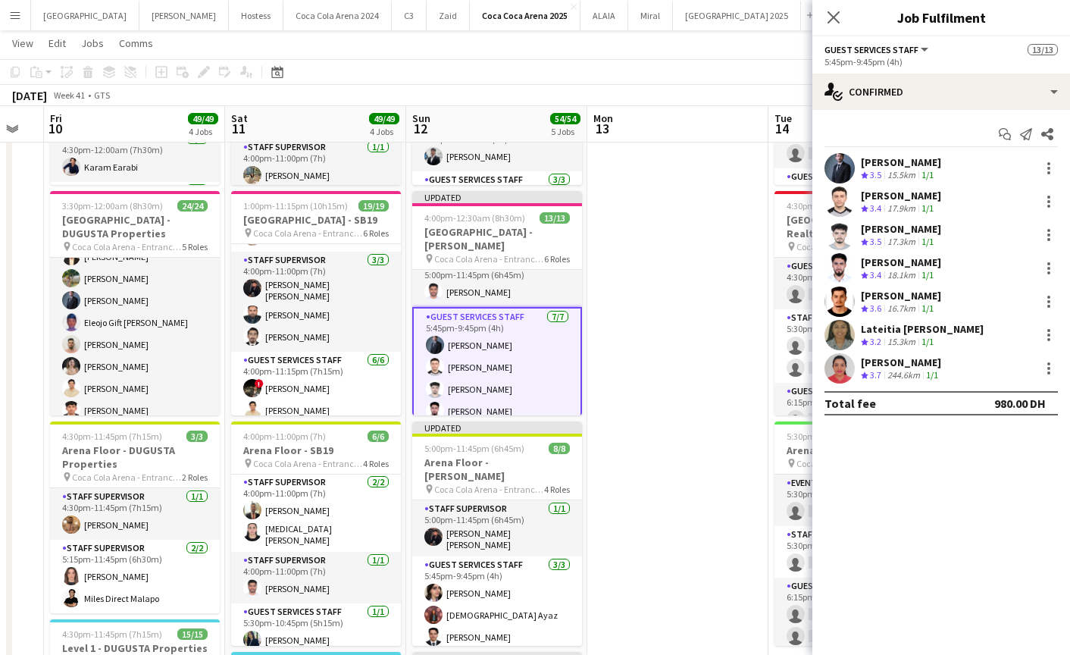
click at [843, 167] on app-user-avatar at bounding box center [839, 168] width 30 height 30
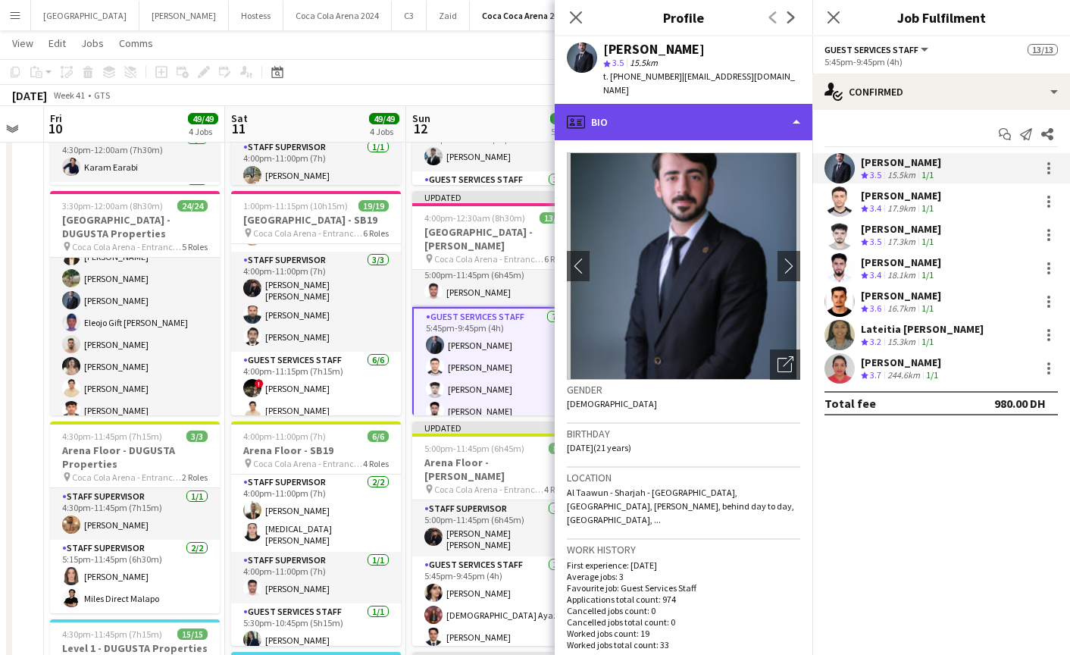
click at [670, 104] on div "profile Bio" at bounding box center [684, 122] width 258 height 36
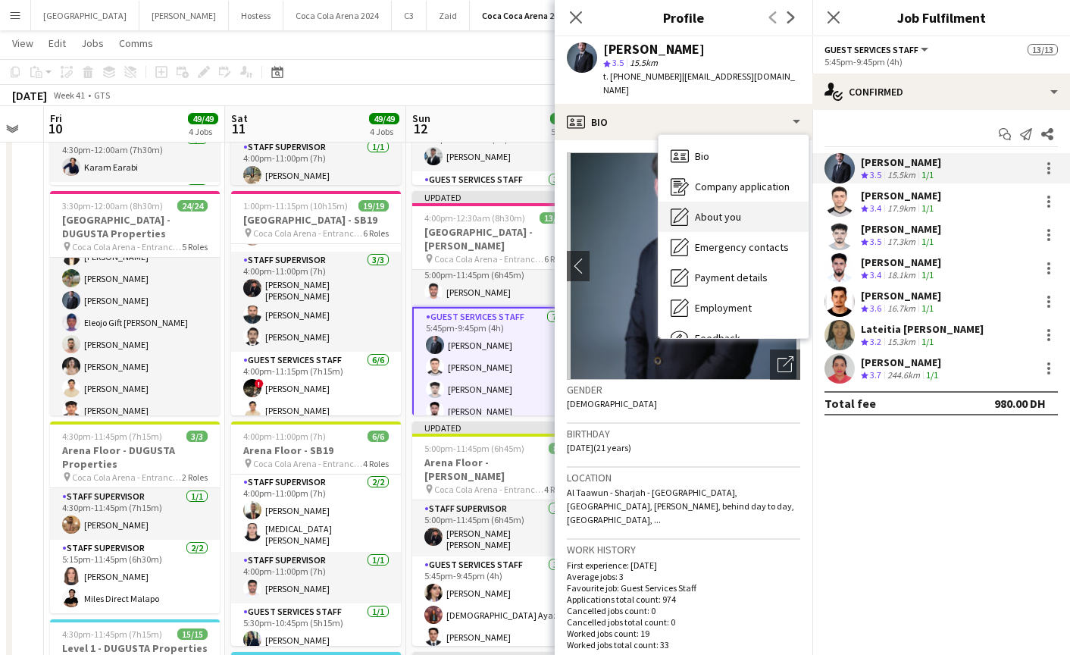
click at [705, 210] on span "About you" at bounding box center [718, 217] width 46 height 14
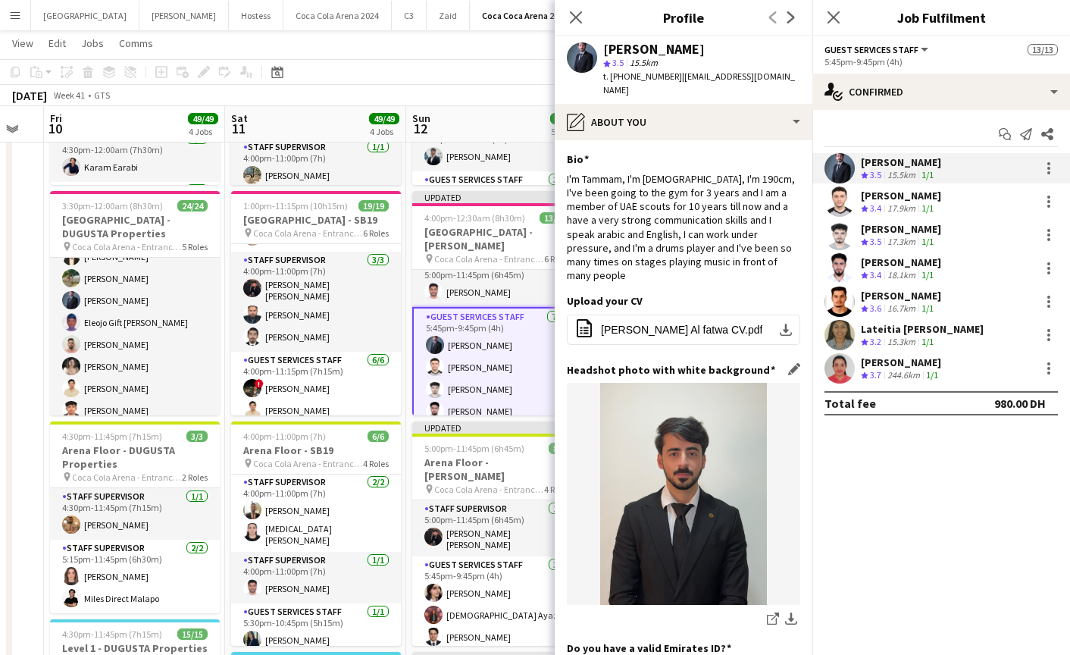
scroll to position [233, 0]
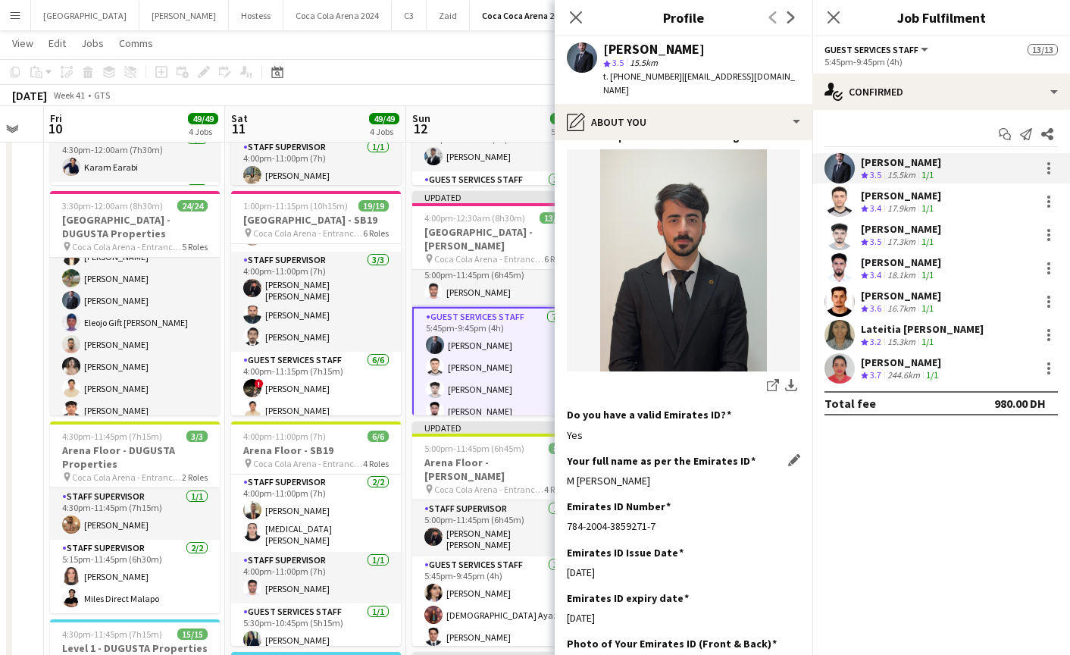
drag, startPoint x: 583, startPoint y: 452, endPoint x: 721, endPoint y: 447, distance: 137.2
click at [721, 447] on app-section-data-types "Bio Edit this field I'm Tammam, I'm [DEMOGRAPHIC_DATA], I'm 190cm, I've been go…" at bounding box center [684, 397] width 258 height 514
click at [842, 207] on app-user-avatar at bounding box center [839, 201] width 30 height 30
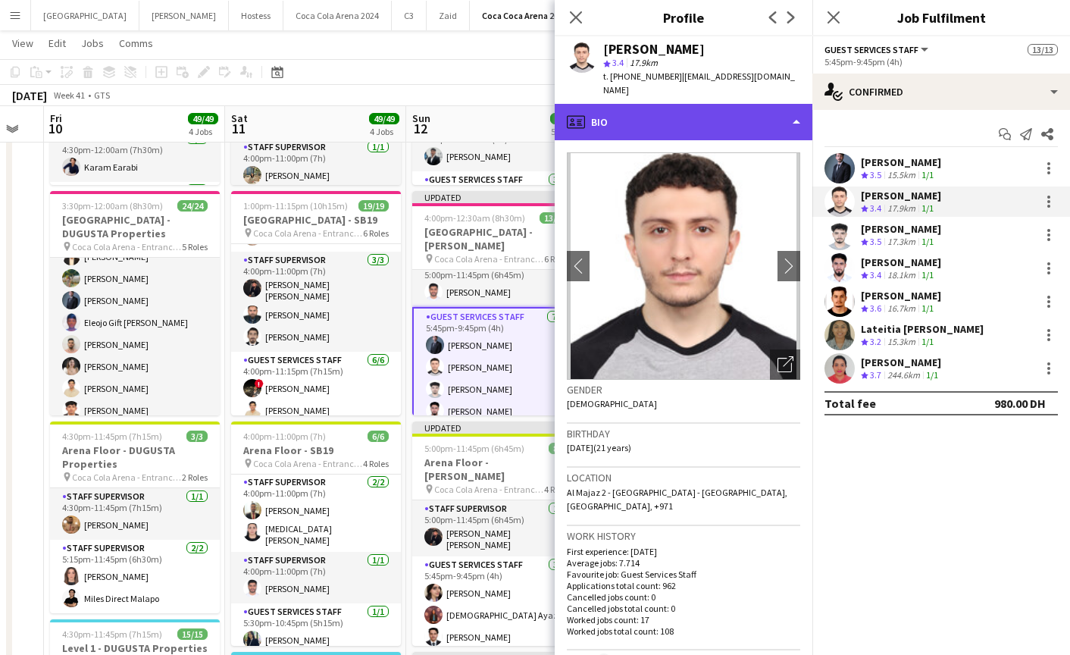
click at [679, 117] on div "profile Bio" at bounding box center [684, 122] width 258 height 36
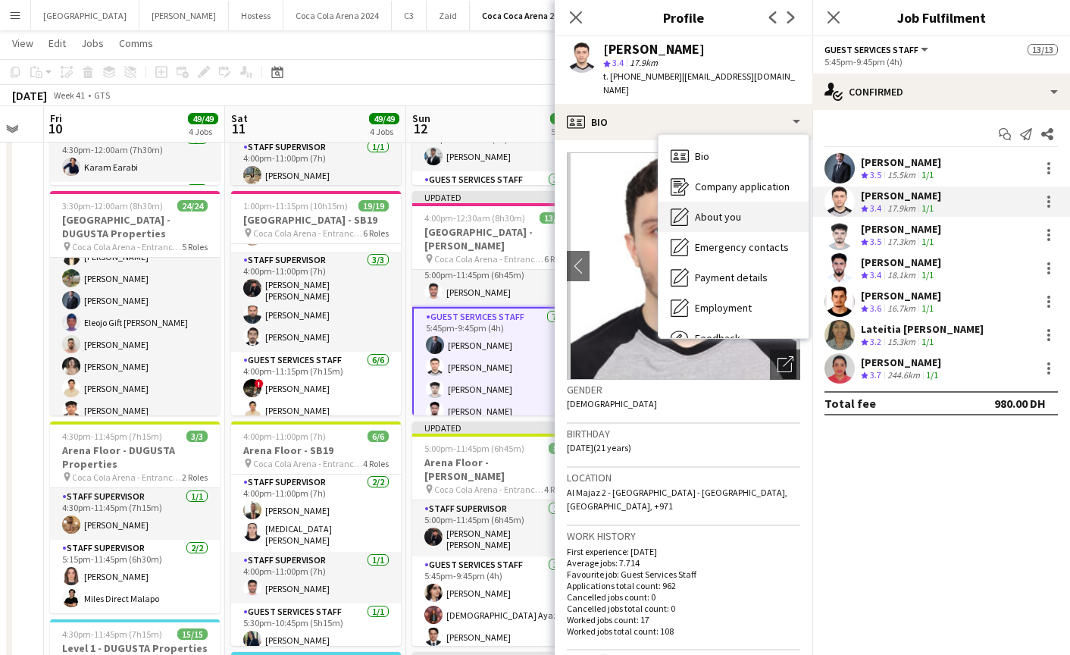
click at [704, 210] on span "About you" at bounding box center [718, 217] width 46 height 14
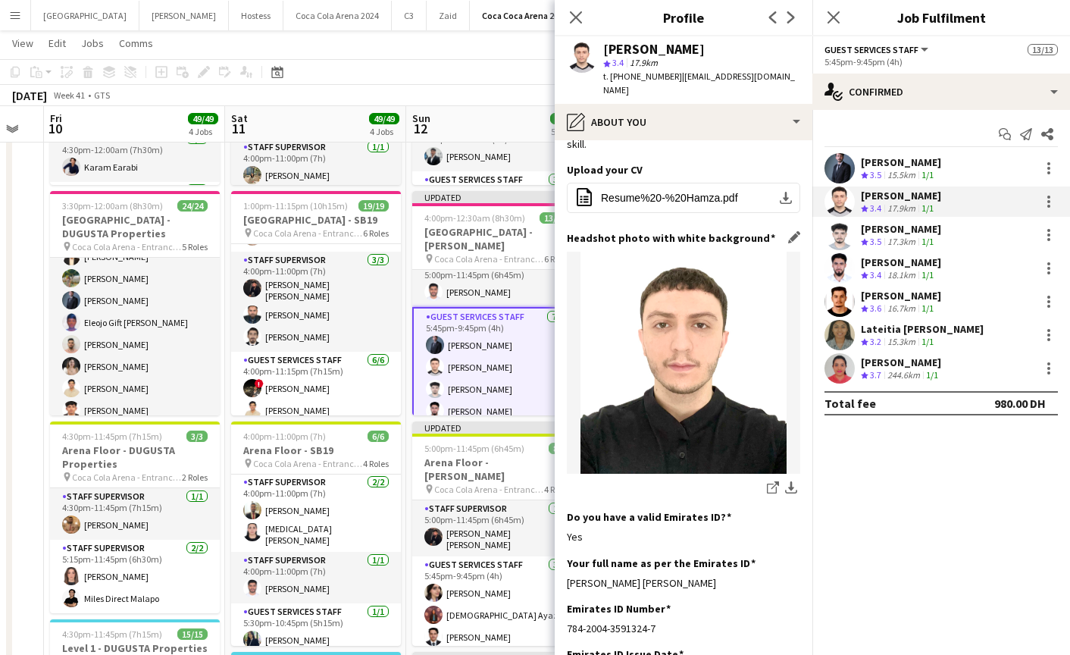
scroll to position [223, 0]
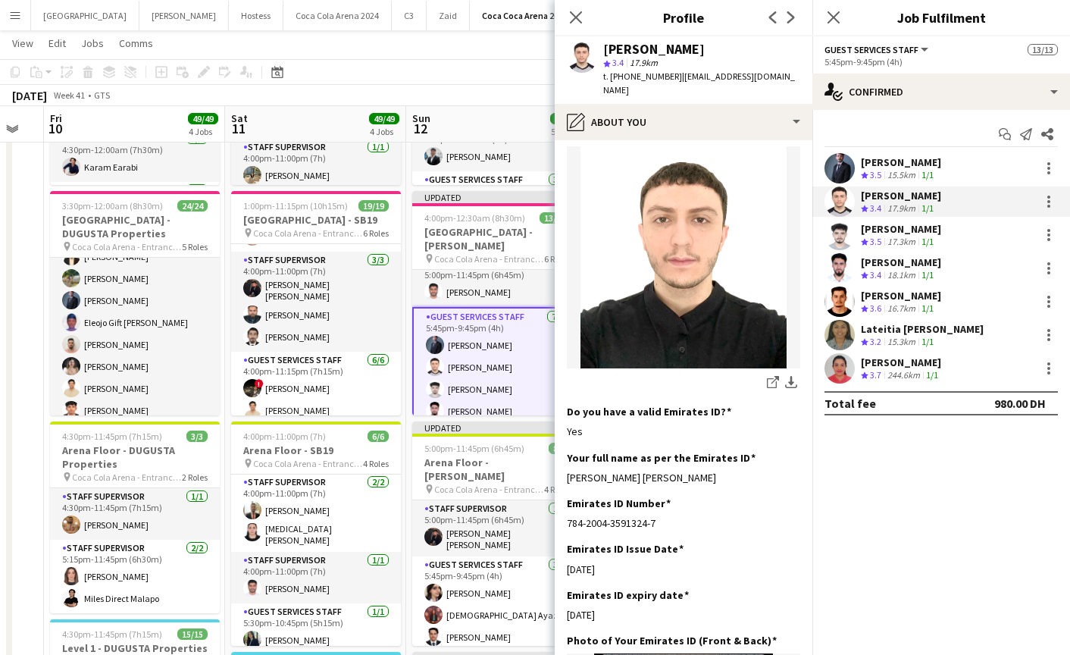
drag, startPoint x: 566, startPoint y: 450, endPoint x: 810, endPoint y: 446, distance: 244.0
click at [810, 446] on app-section-data-types "Bio Edit this field I am an ambitious individual dedicated to self-improvement …" at bounding box center [684, 397] width 258 height 514
click at [838, 242] on app-user-avatar at bounding box center [839, 235] width 30 height 30
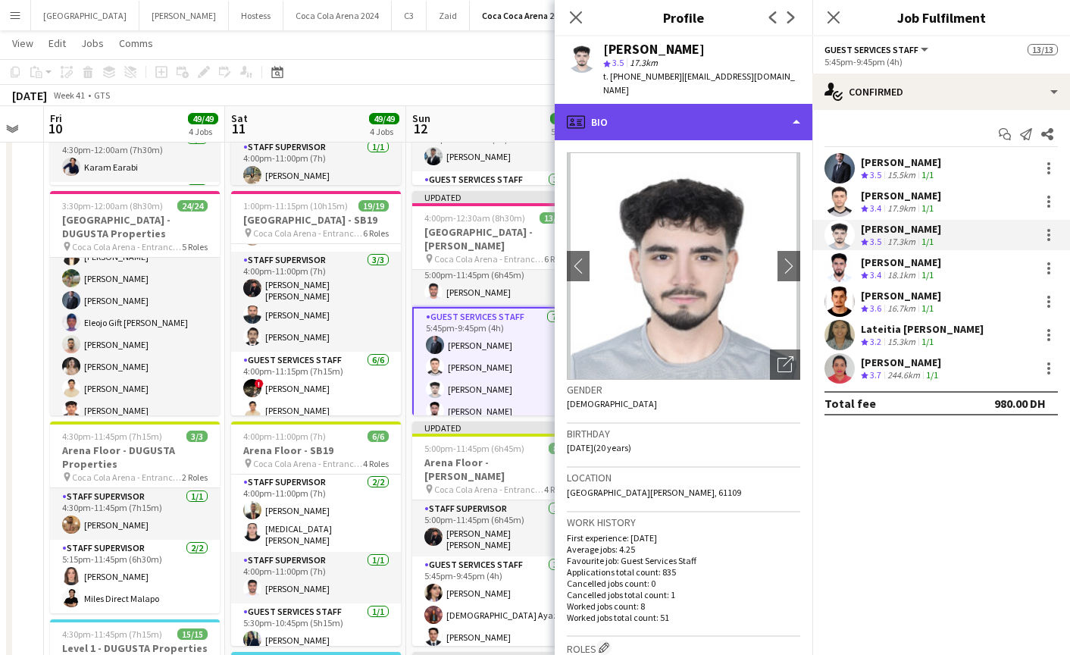
click at [658, 112] on div "profile Bio" at bounding box center [684, 122] width 258 height 36
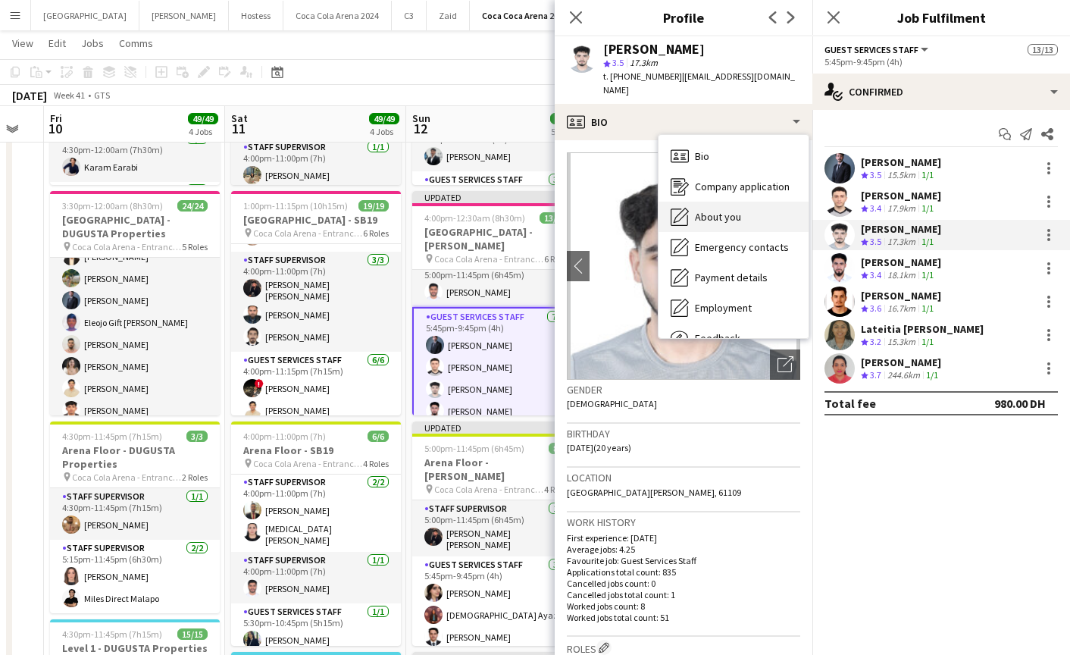
click at [699, 210] on span "About you" at bounding box center [718, 217] width 46 height 14
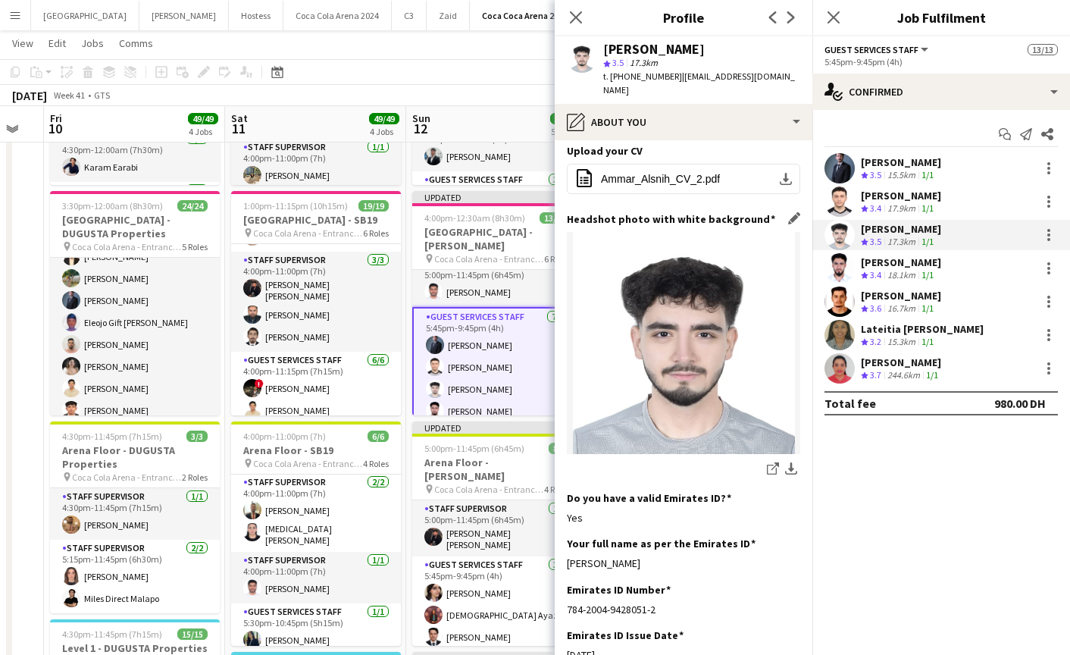
scroll to position [204, 0]
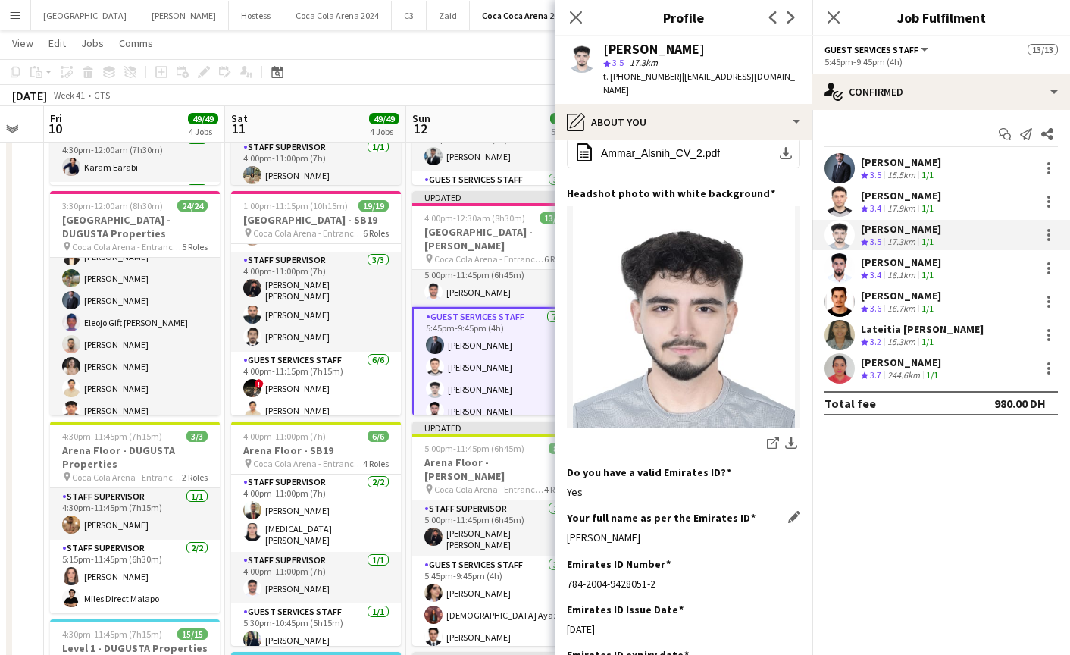
drag, startPoint x: 566, startPoint y: 524, endPoint x: 710, endPoint y: 524, distance: 144.0
click at [709, 530] on div "[PERSON_NAME]" at bounding box center [683, 537] width 233 height 14
click at [836, 269] on app-user-avatar at bounding box center [839, 268] width 30 height 30
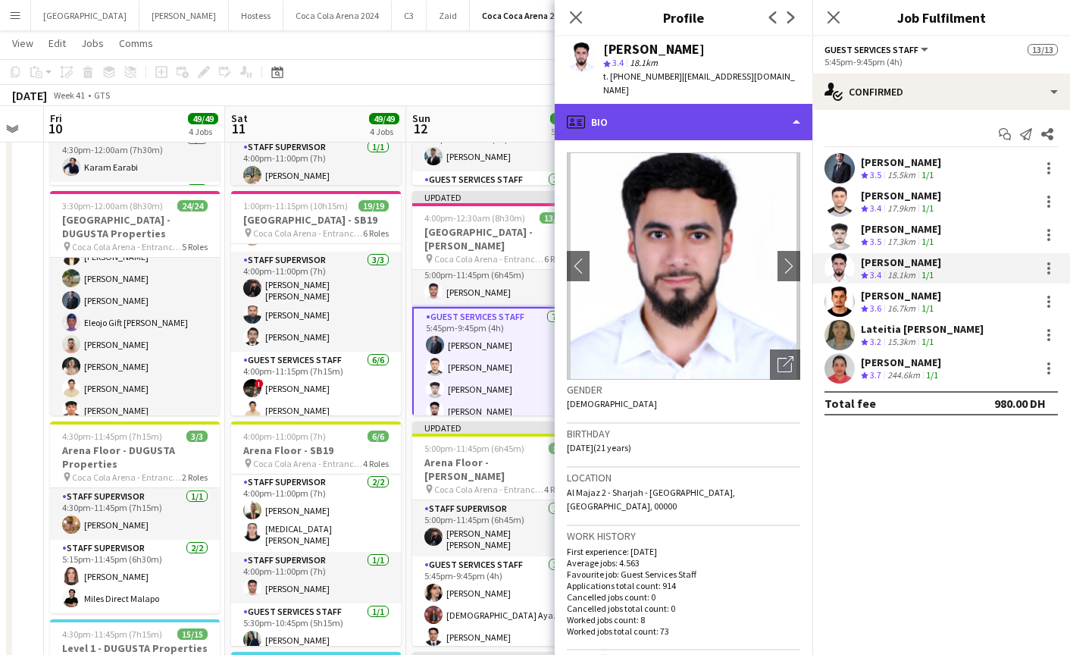
click at [652, 119] on div "profile Bio" at bounding box center [684, 122] width 258 height 36
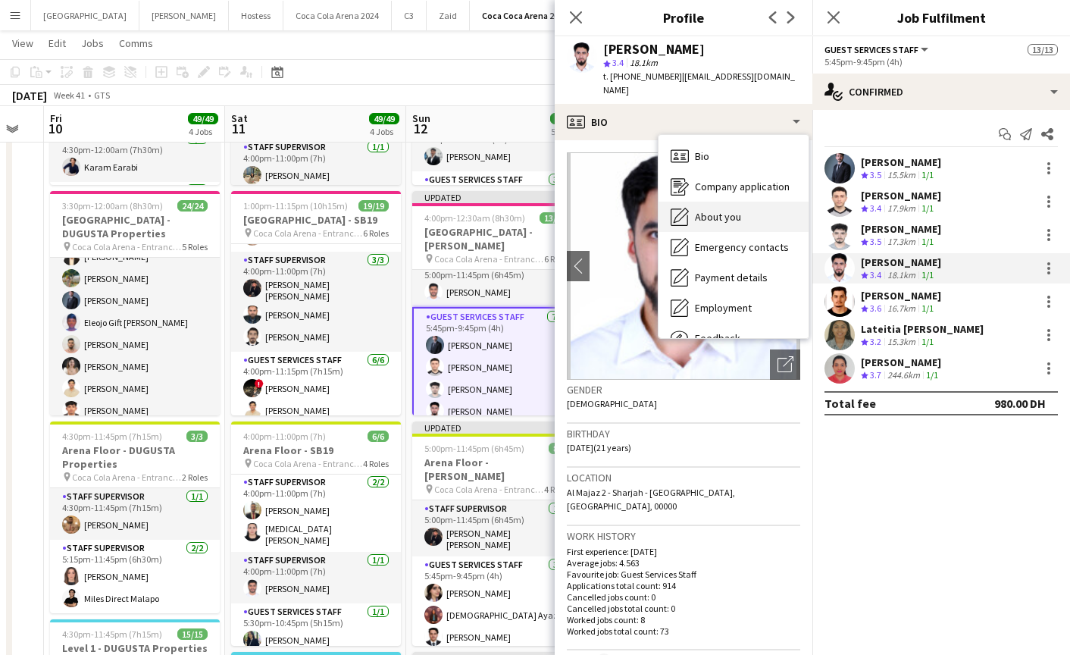
click at [682, 209] on icon "About you" at bounding box center [680, 217] width 18 height 18
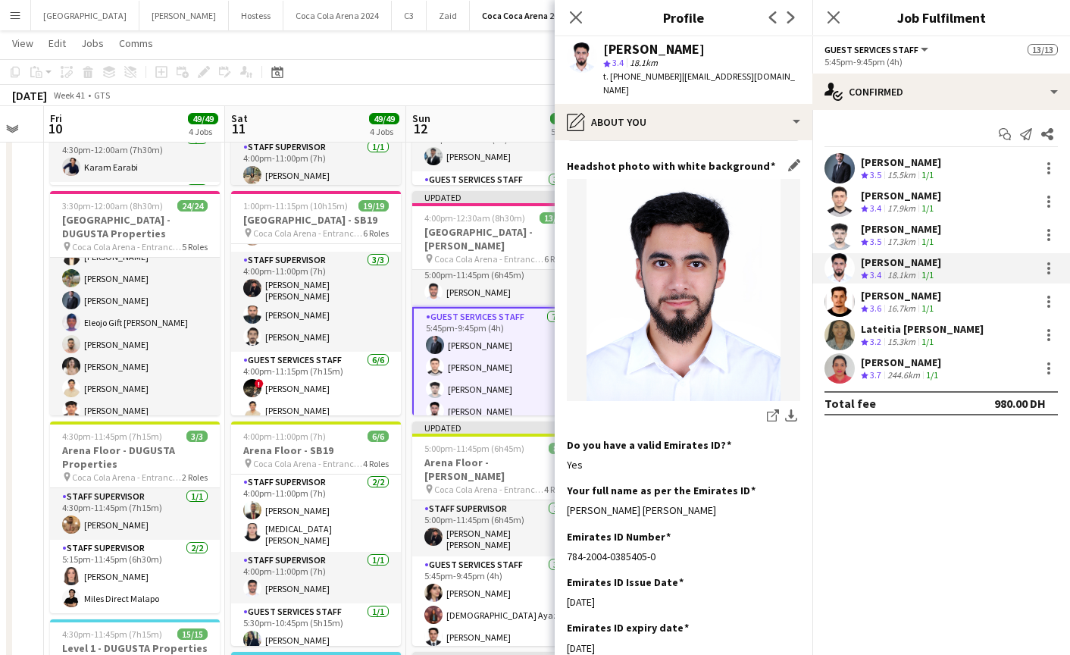
scroll to position [248, 0]
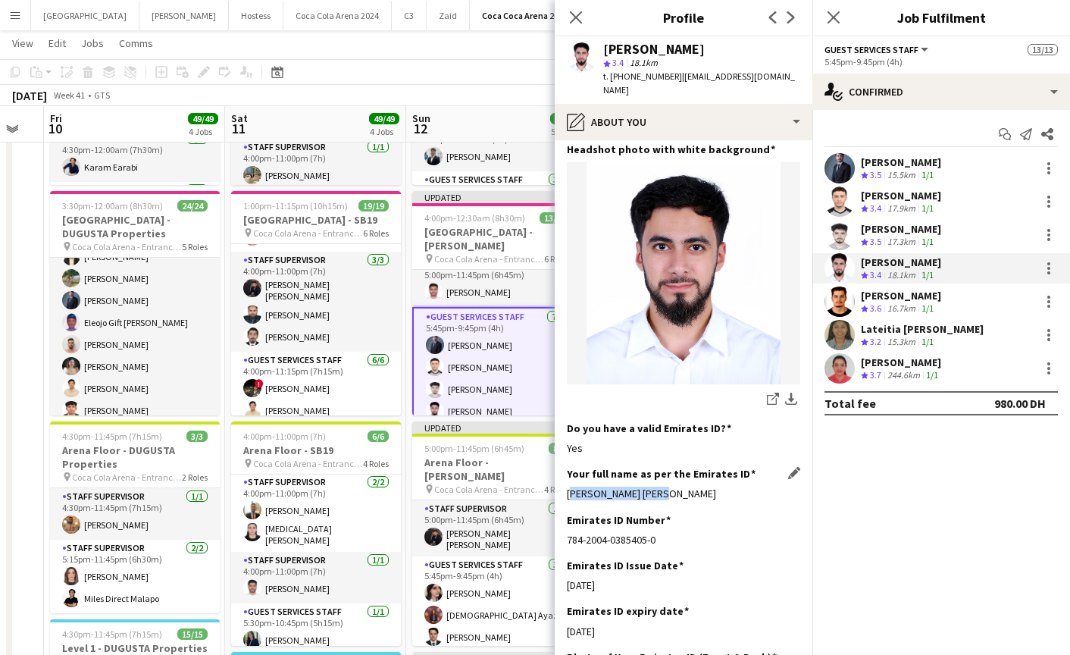
drag, startPoint x: 562, startPoint y: 469, endPoint x: 677, endPoint y: 469, distance: 114.4
click at [677, 469] on app-section-data-types "Bio Edit this field I'm an experienced event expert with a background in managi…" at bounding box center [684, 397] width 258 height 514
click at [843, 305] on app-user-avatar at bounding box center [839, 301] width 30 height 30
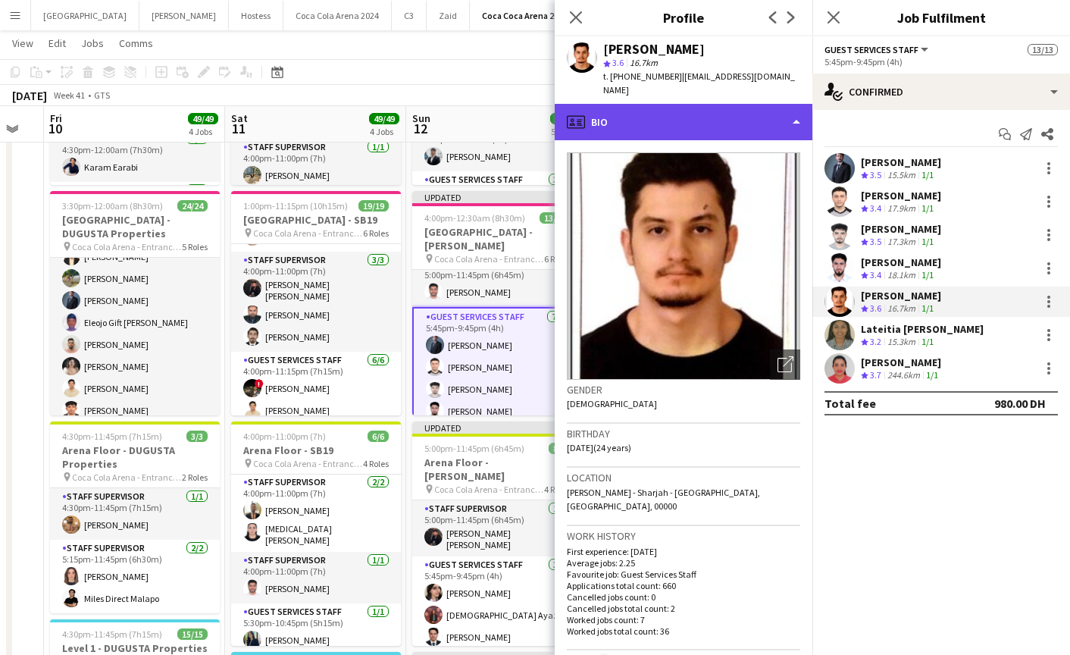
click at [619, 108] on div "profile Bio" at bounding box center [684, 122] width 258 height 36
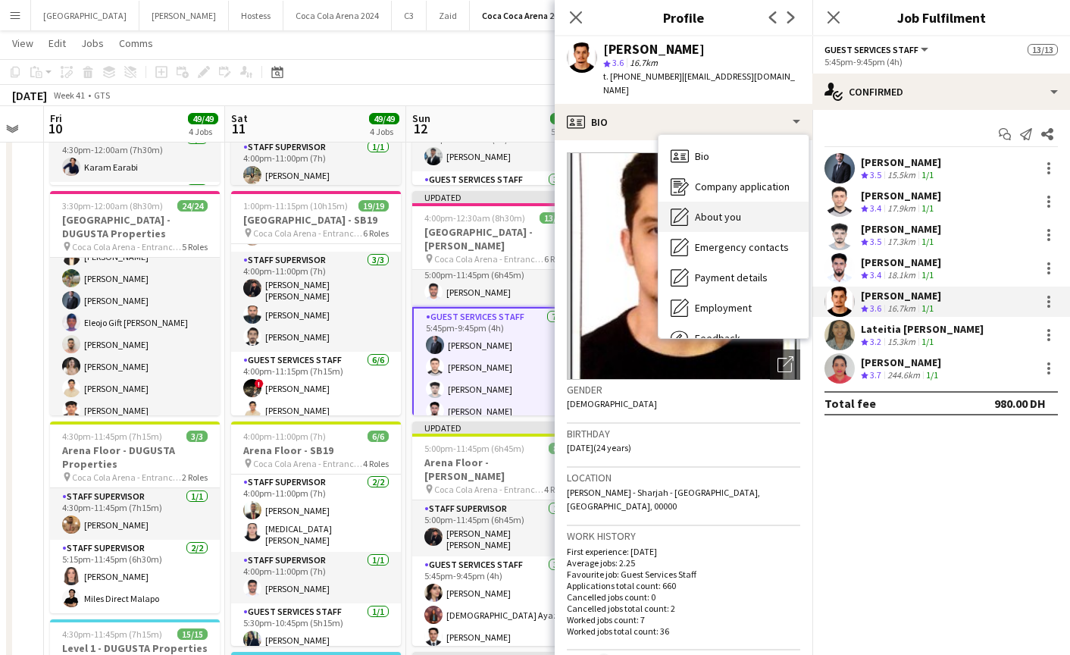
click at [693, 205] on div "About you About you" at bounding box center [733, 217] width 150 height 30
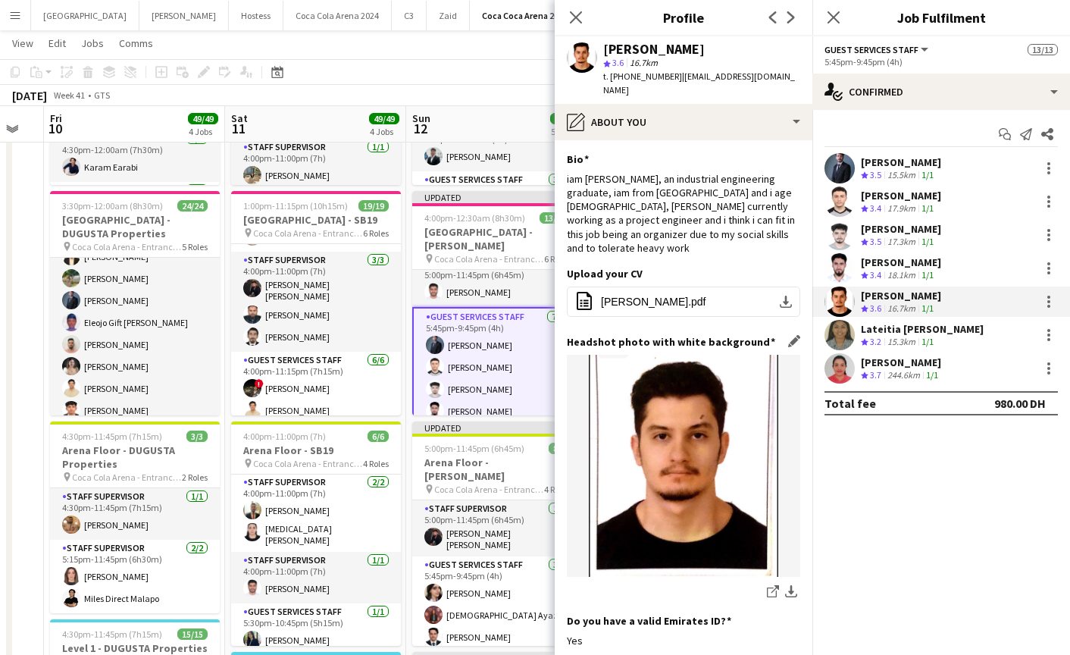
scroll to position [229, 0]
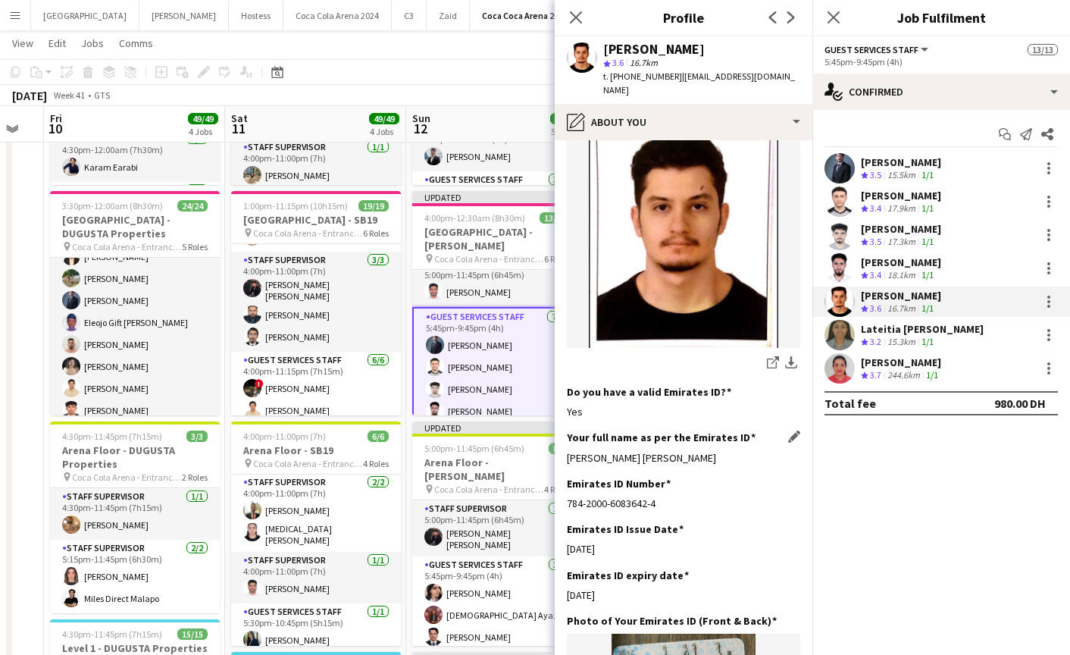
drag, startPoint x: 566, startPoint y: 431, endPoint x: 731, endPoint y: 431, distance: 165.2
click at [731, 451] on div "[PERSON_NAME] [PERSON_NAME]" at bounding box center [683, 458] width 233 height 14
click at [833, 334] on app-user-avatar at bounding box center [839, 335] width 30 height 30
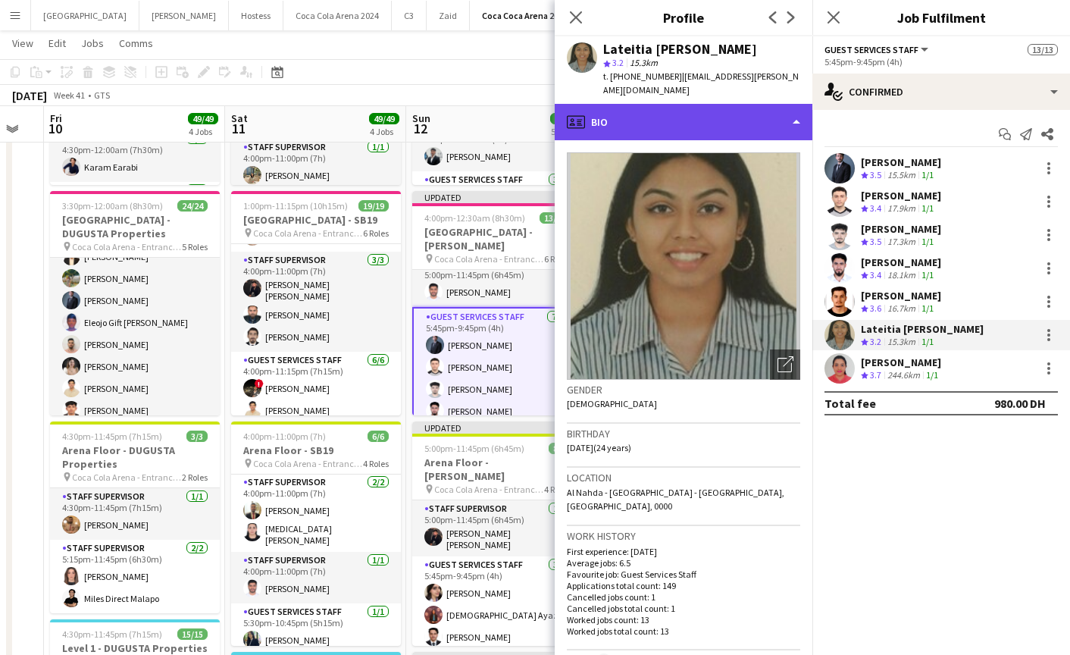
click at [680, 104] on div "profile Bio" at bounding box center [684, 122] width 258 height 36
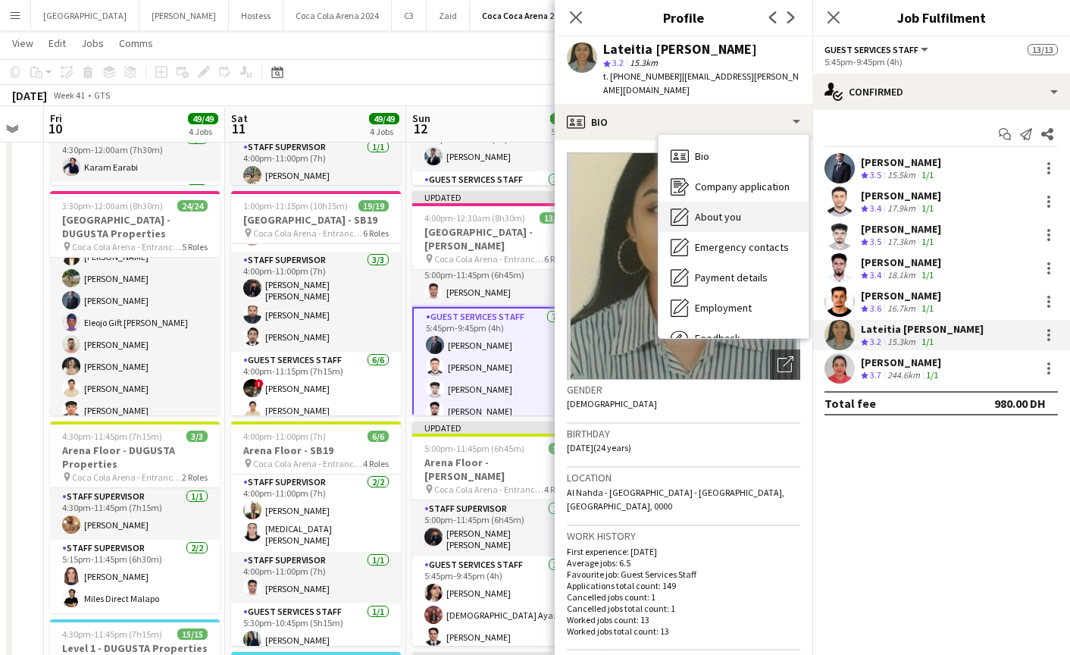
click at [715, 202] on div "About you About you" at bounding box center [733, 217] width 150 height 30
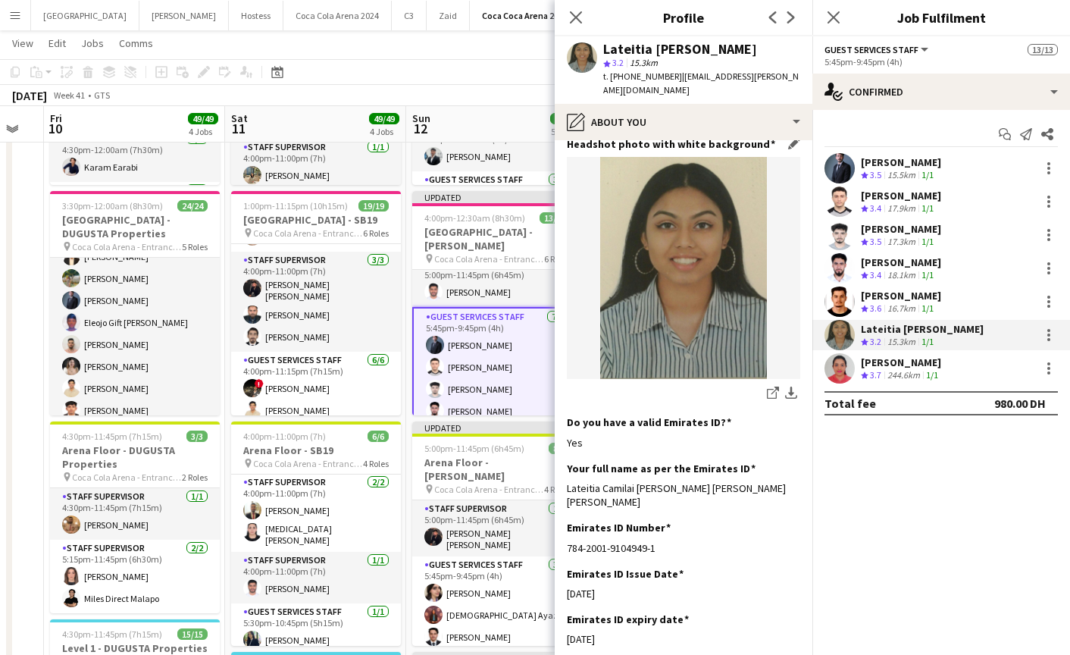
scroll to position [230, 0]
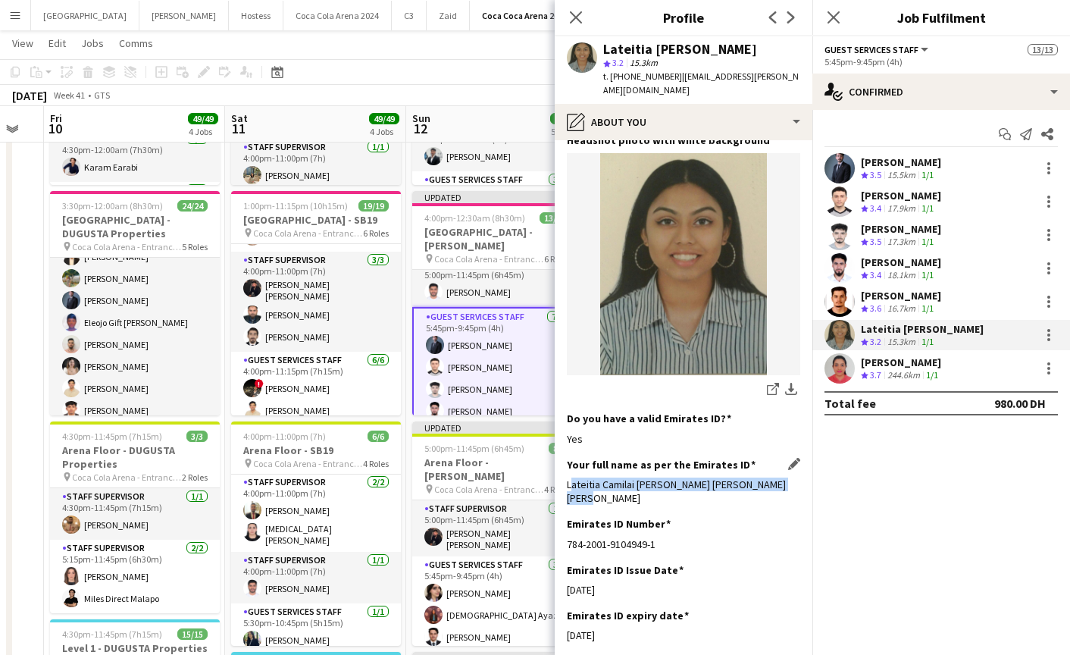
drag, startPoint x: 564, startPoint y: 475, endPoint x: 783, endPoint y: 470, distance: 219.0
click at [783, 470] on app-section-data-types "Bio Edit this field I am a dedicated, hard working and passionate person in eve…" at bounding box center [684, 397] width 258 height 514
click at [840, 369] on app-user-avatar at bounding box center [839, 368] width 30 height 30
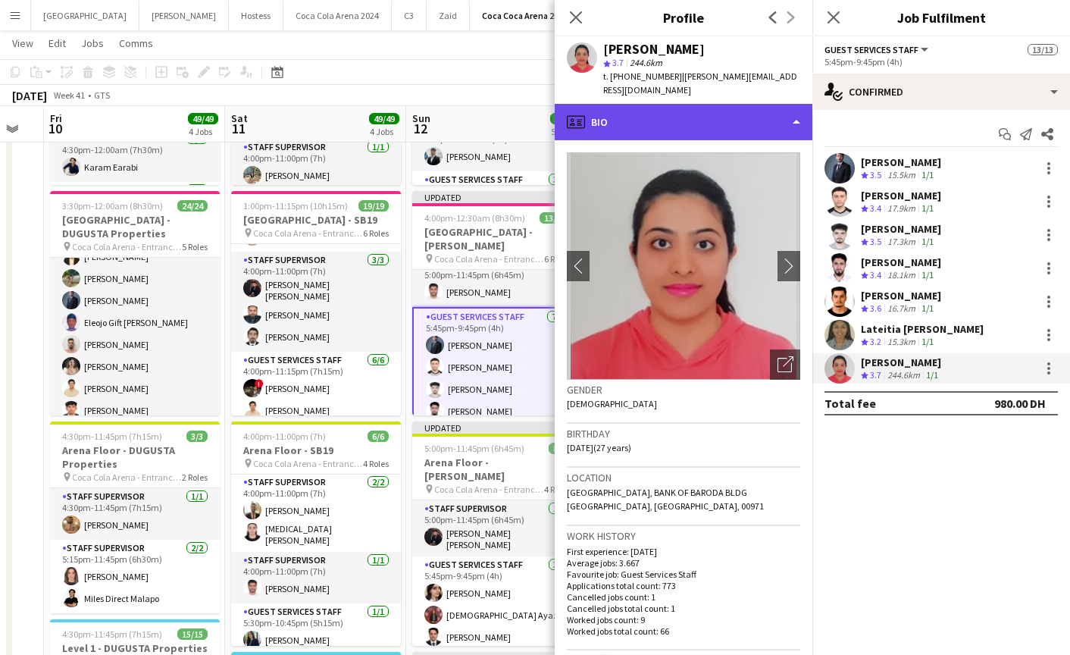
click at [658, 104] on div "profile Bio" at bounding box center [684, 122] width 258 height 36
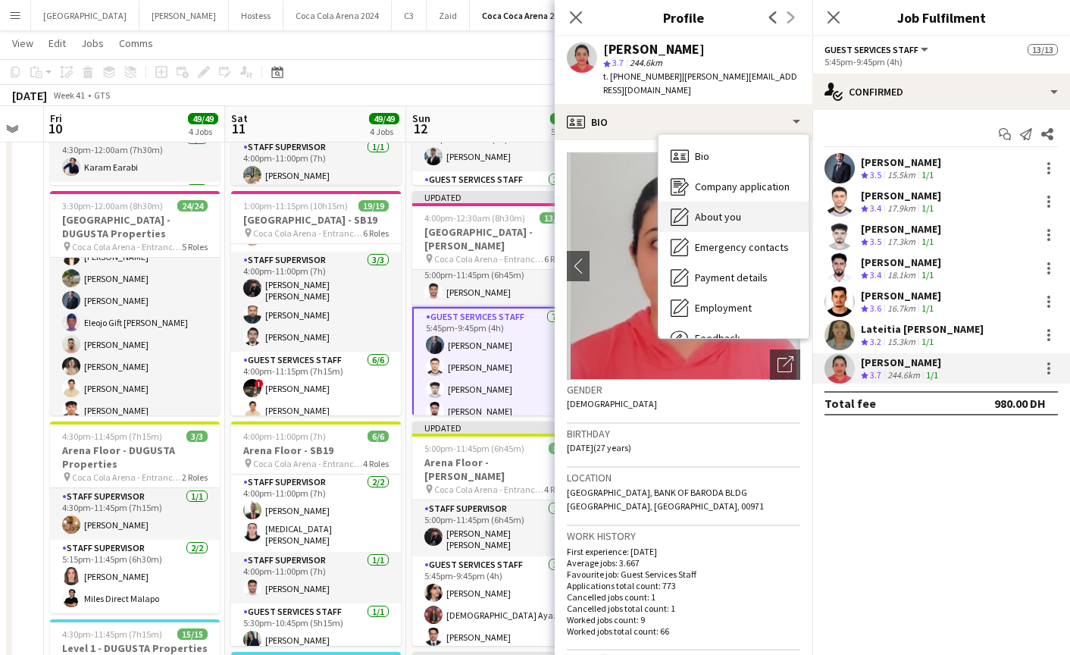
click at [711, 210] on span "About you" at bounding box center [718, 217] width 46 height 14
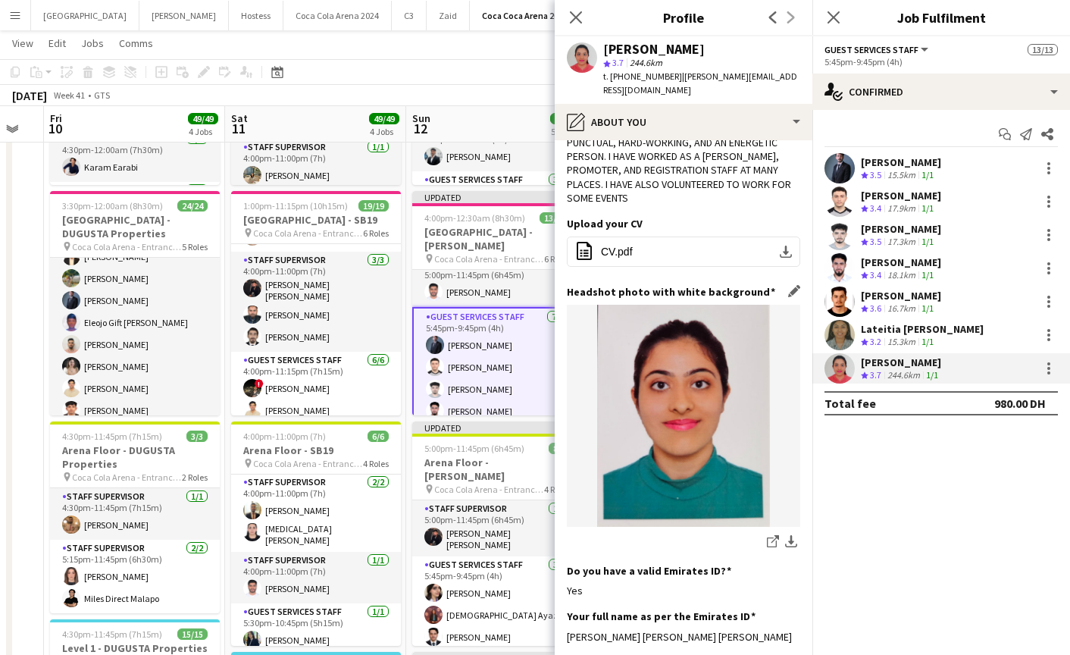
scroll to position [177, 0]
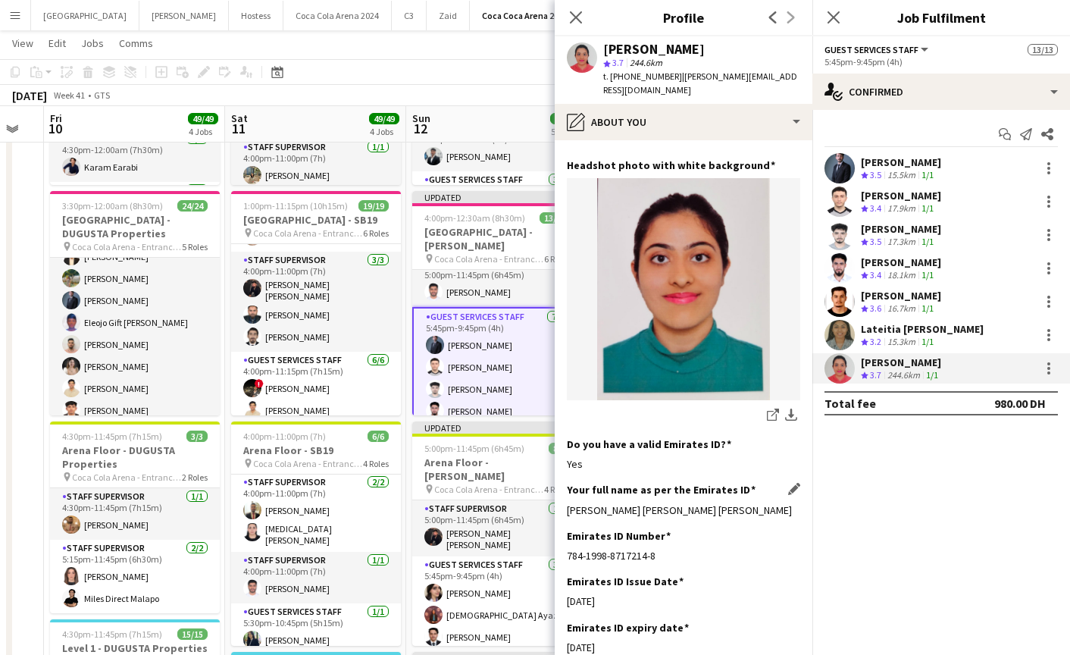
drag, startPoint x: 564, startPoint y: 484, endPoint x: 789, endPoint y: 483, distance: 224.3
click at [789, 483] on app-section-data-types "Bio Edit this field I AM A FREELANCER WHO IS ENTHUSIASTIC, PUNCTUAL, HARD-WORKI…" at bounding box center [684, 397] width 258 height 514
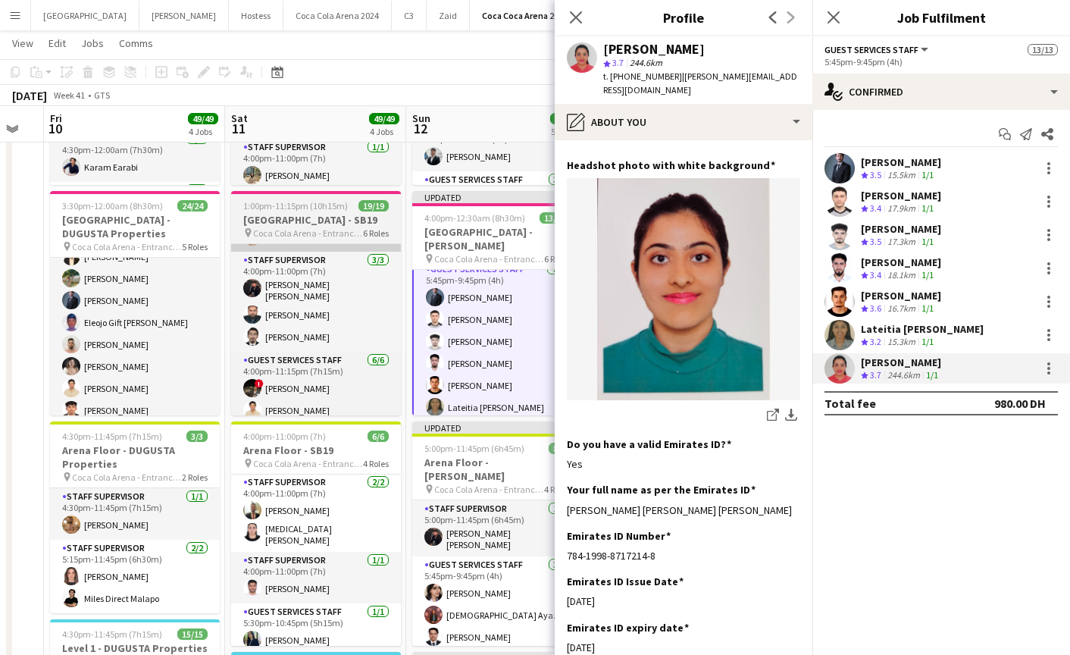
scroll to position [10, 0]
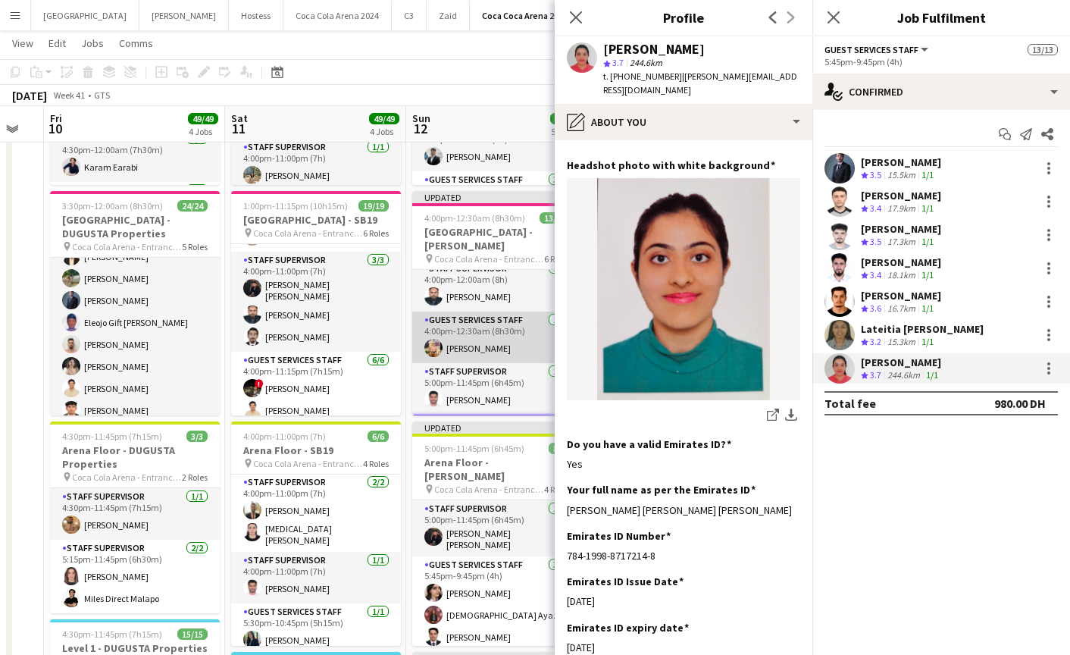
click at [510, 329] on app-card-role "Guest Services Staff [DATE] 4:00pm-12:30am (8h30m) [PERSON_NAME]" at bounding box center [497, 337] width 170 height 52
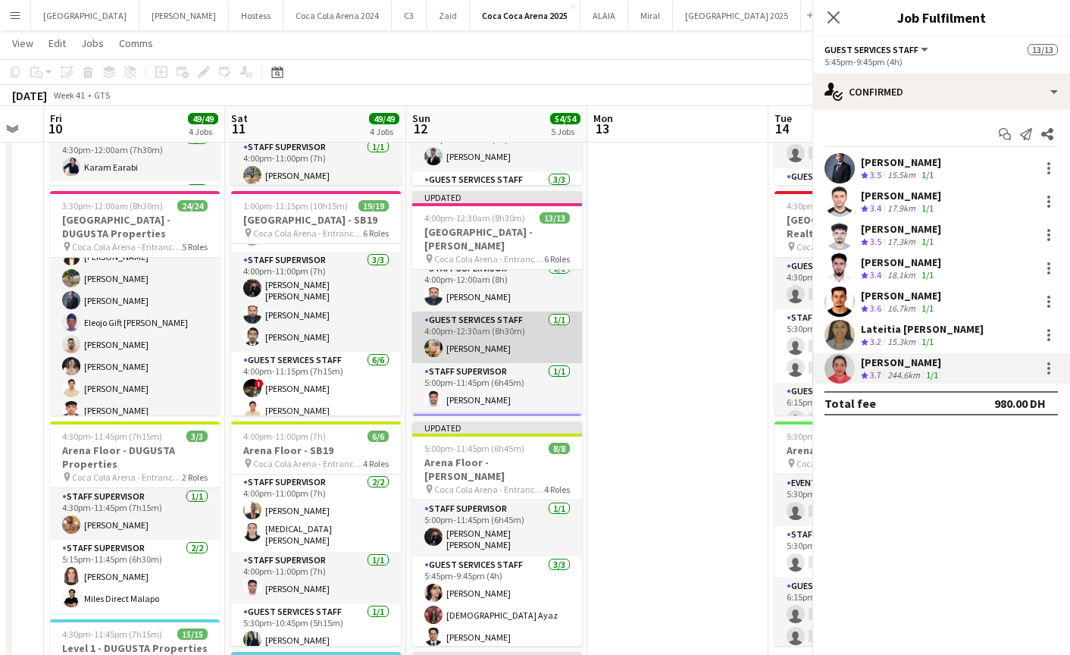
scroll to position [0, 317]
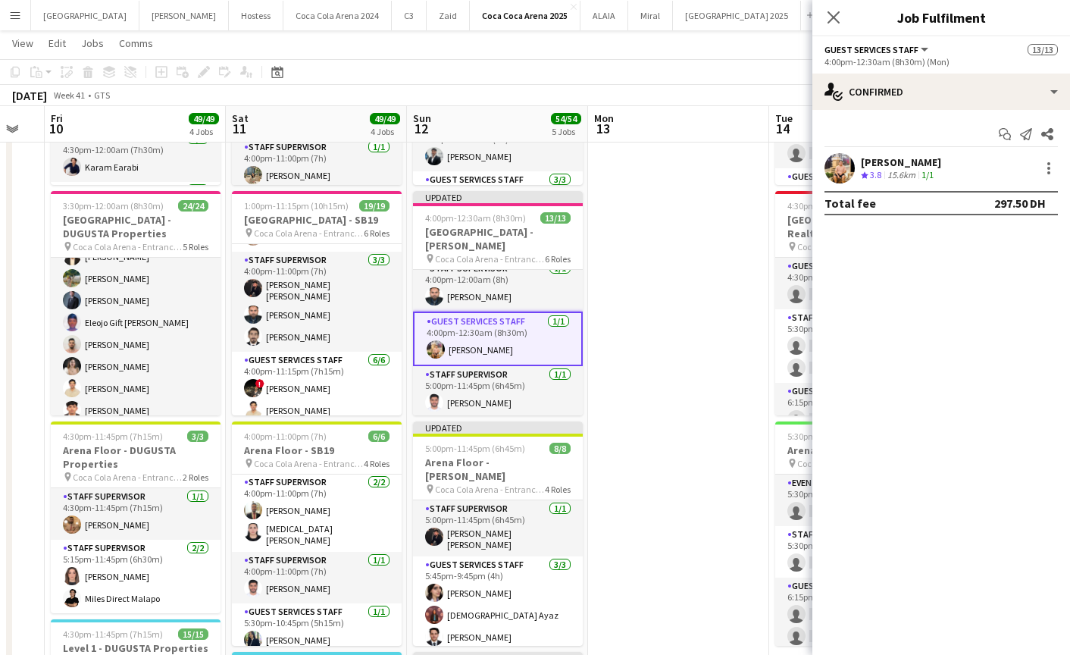
click at [835, 161] on app-user-avatar at bounding box center [839, 168] width 30 height 30
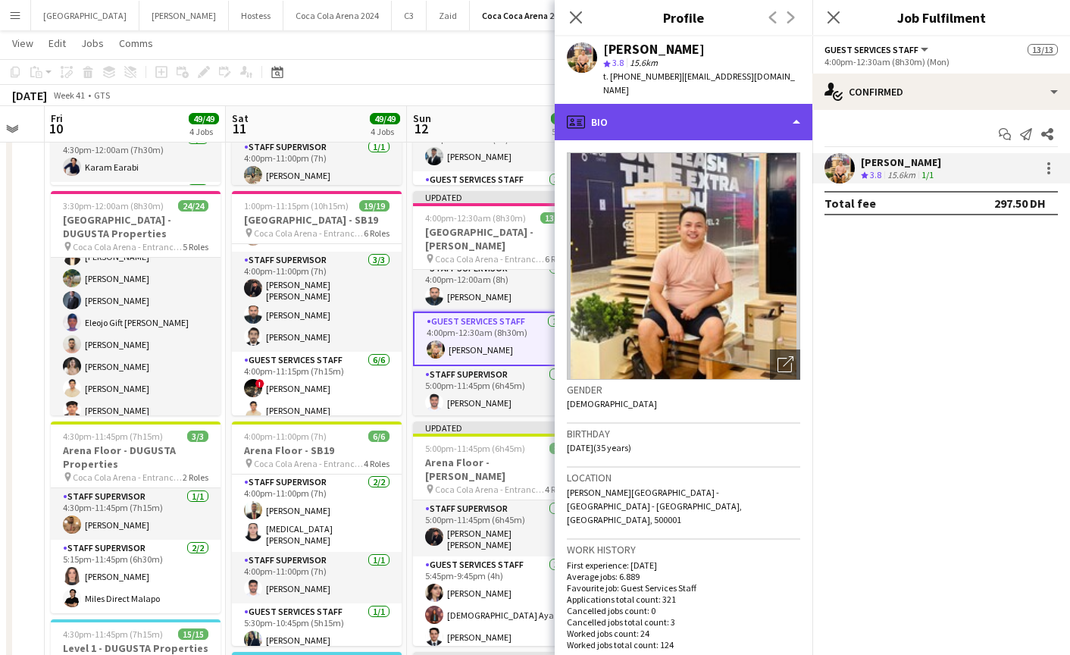
click at [717, 127] on div "profile Bio" at bounding box center [684, 122] width 258 height 36
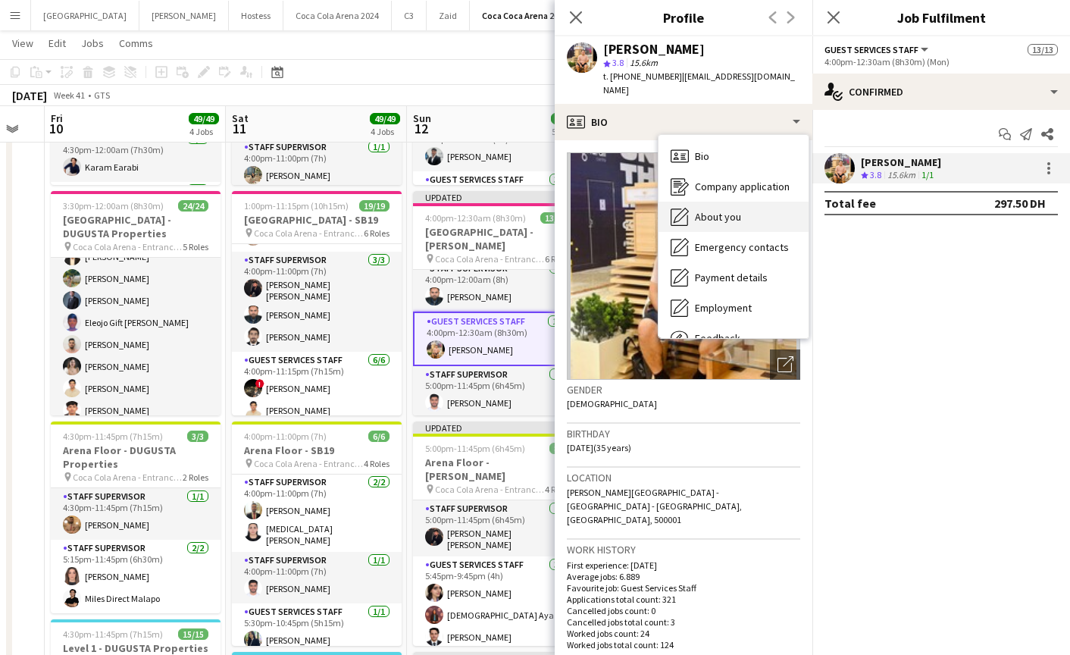
click at [734, 224] on div "About you About you" at bounding box center [733, 217] width 150 height 30
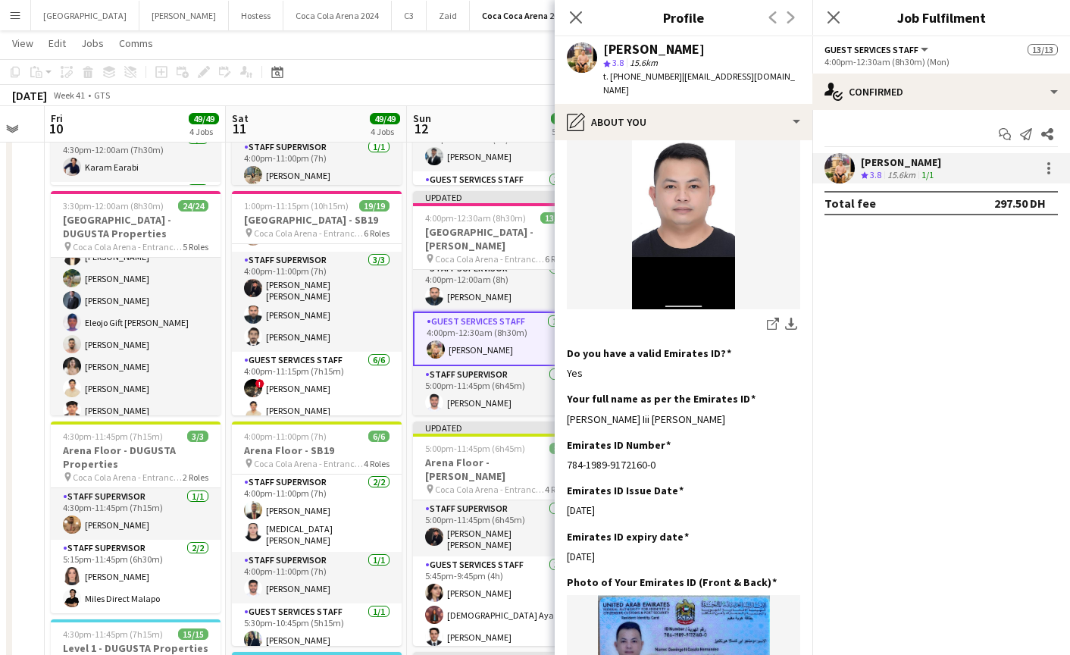
scroll to position [375, 0]
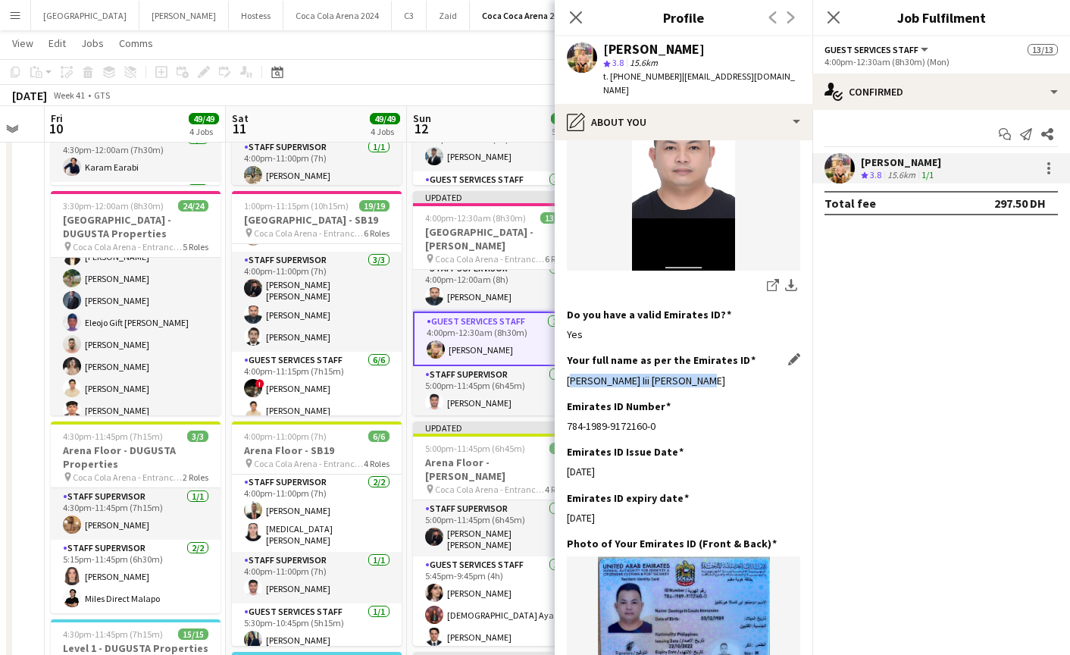
drag, startPoint x: 568, startPoint y: 370, endPoint x: 710, endPoint y: 370, distance: 141.7
click at [710, 374] on div "[PERSON_NAME] Iii [PERSON_NAME]" at bounding box center [683, 381] width 233 height 14
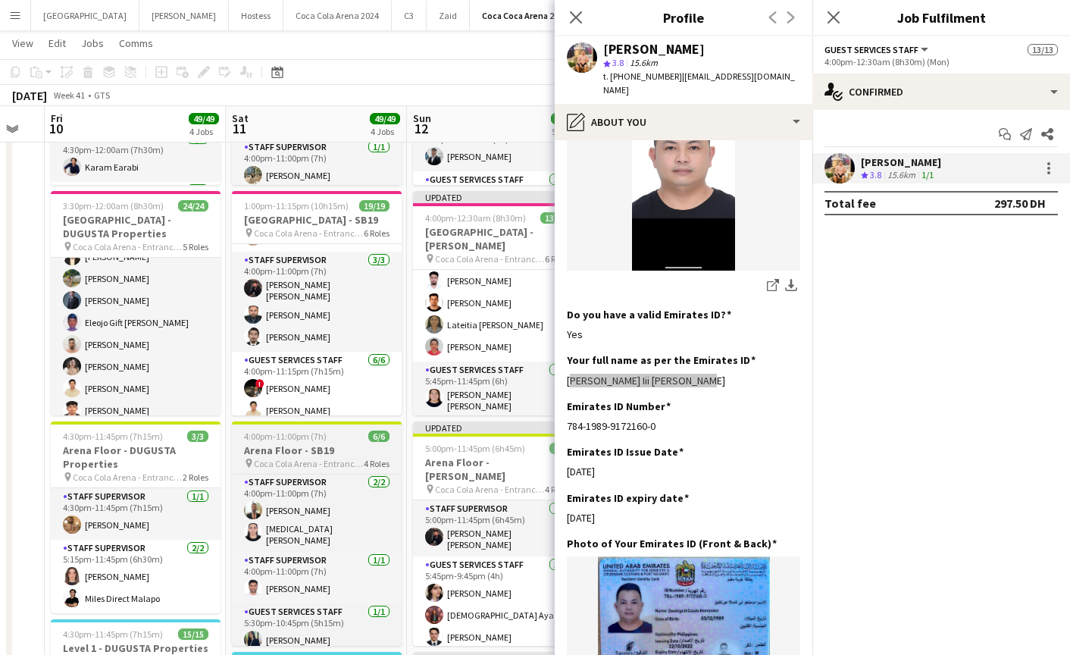
scroll to position [271, 0]
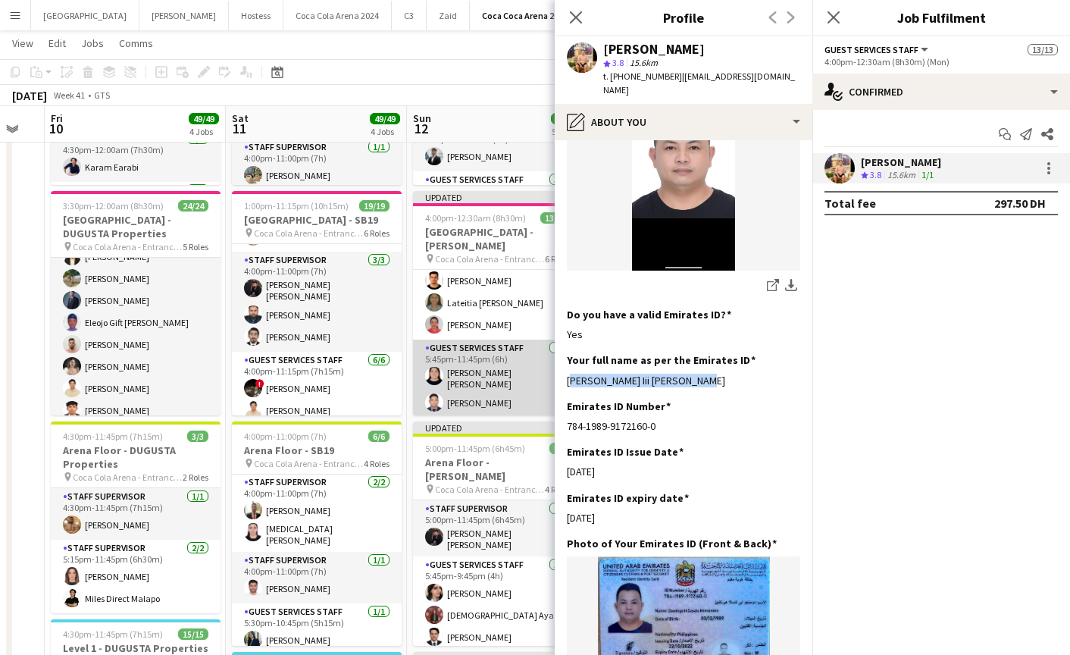
click at [469, 368] on app-card-role "Guest Services Staff [DATE] 5:45pm-11:45pm (6h) [PERSON_NAME] [PERSON_NAME] Laj…" at bounding box center [498, 378] width 170 height 78
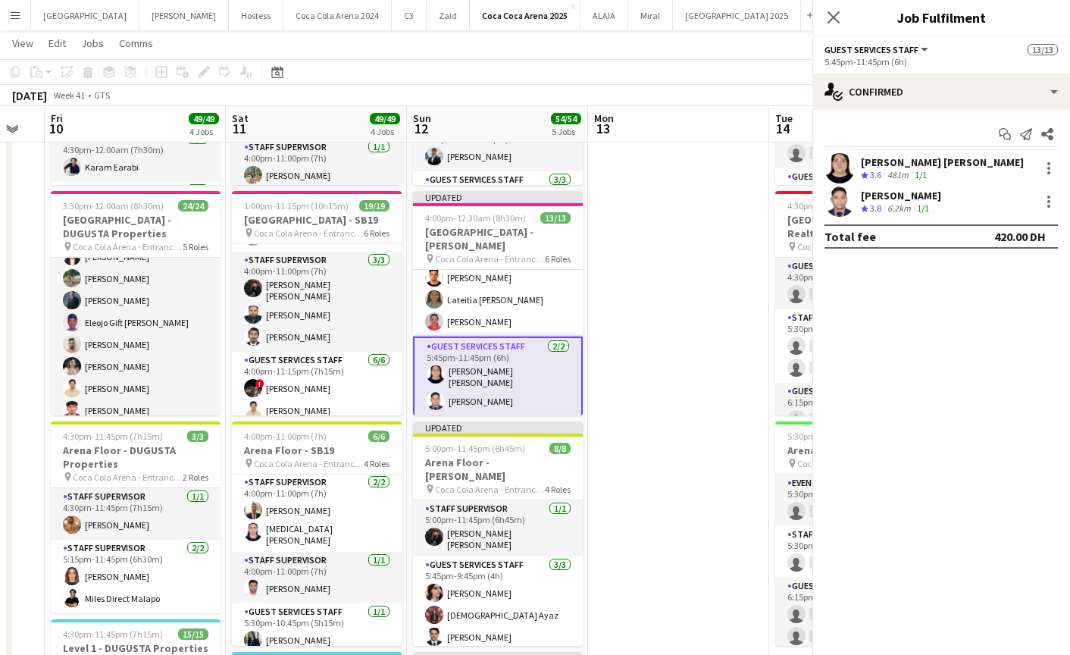
scroll to position [268, 0]
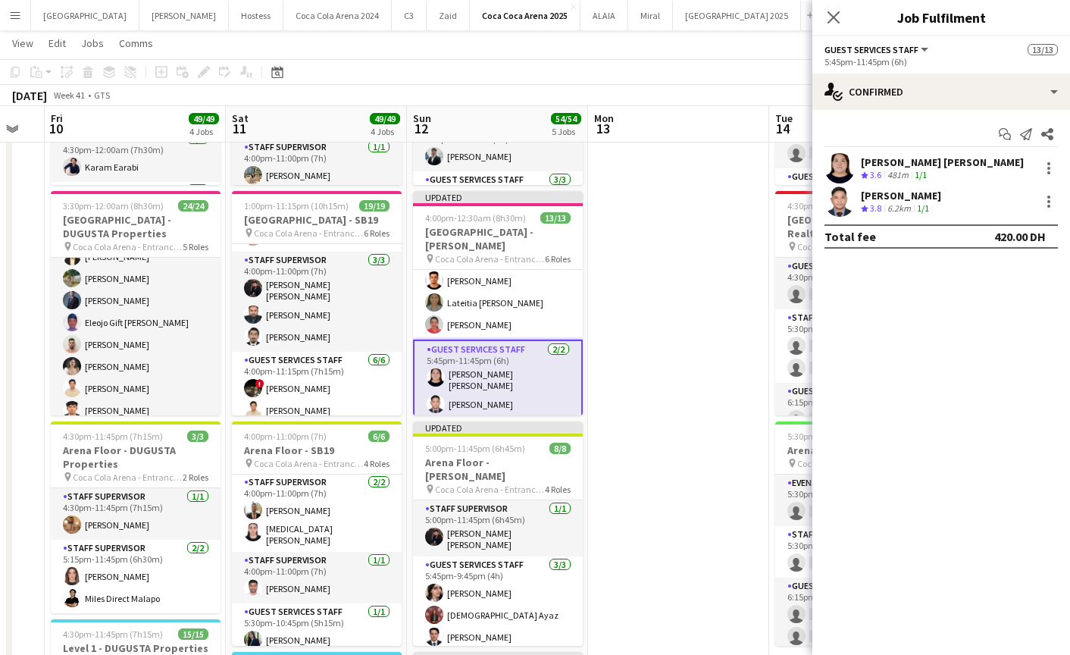
click at [827, 173] on app-user-avatar at bounding box center [839, 168] width 30 height 30
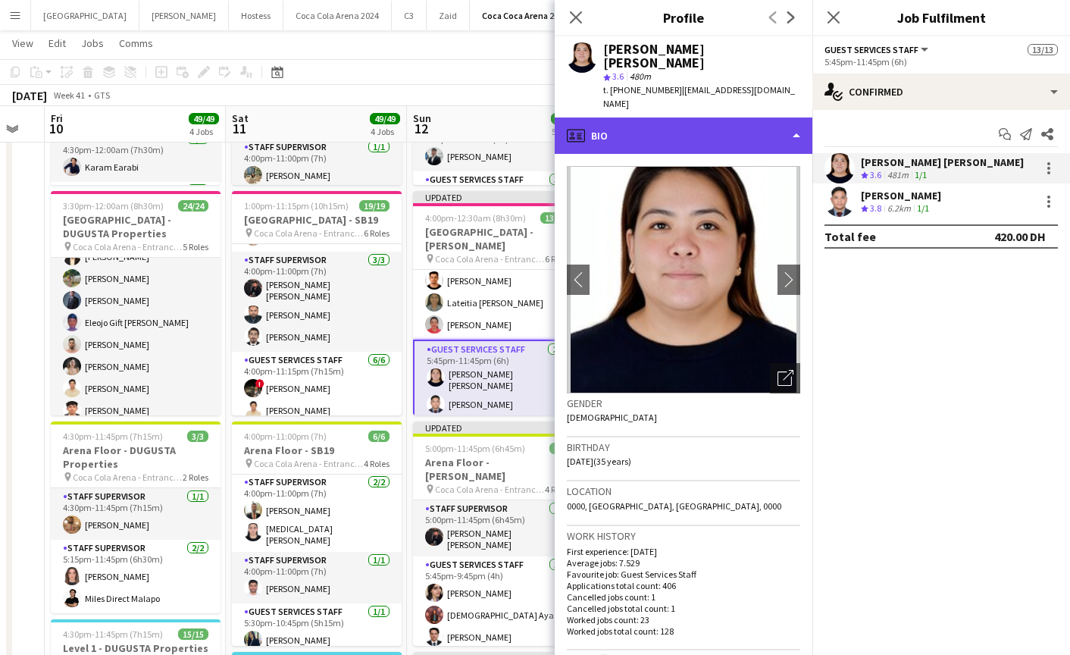
click at [694, 124] on div "profile Bio" at bounding box center [684, 135] width 258 height 36
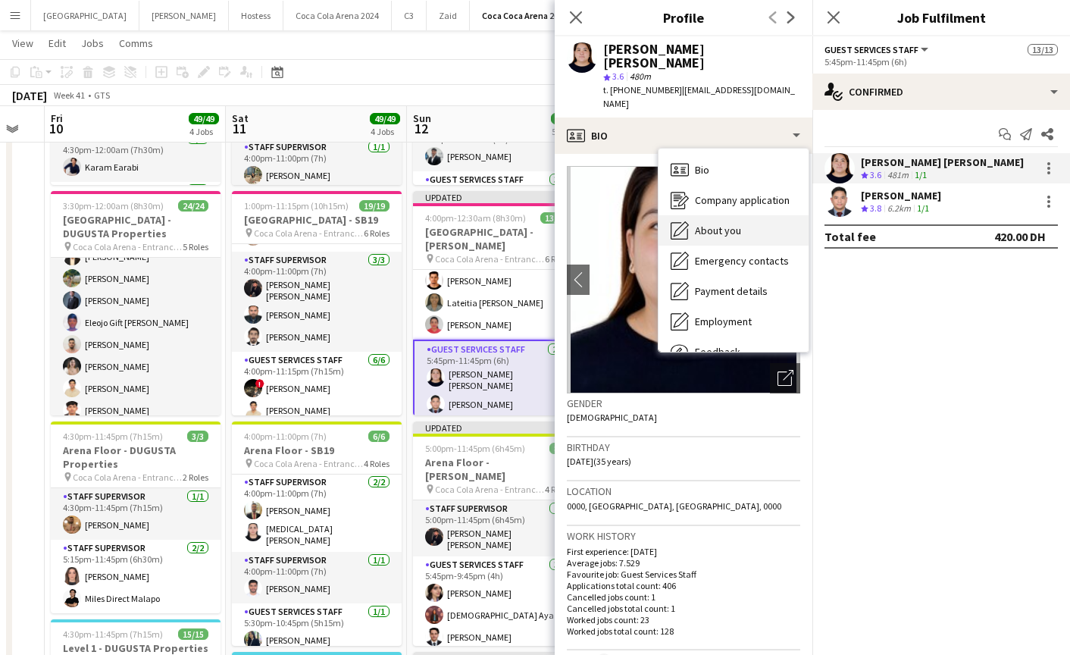
click at [732, 224] on span "About you" at bounding box center [718, 231] width 46 height 14
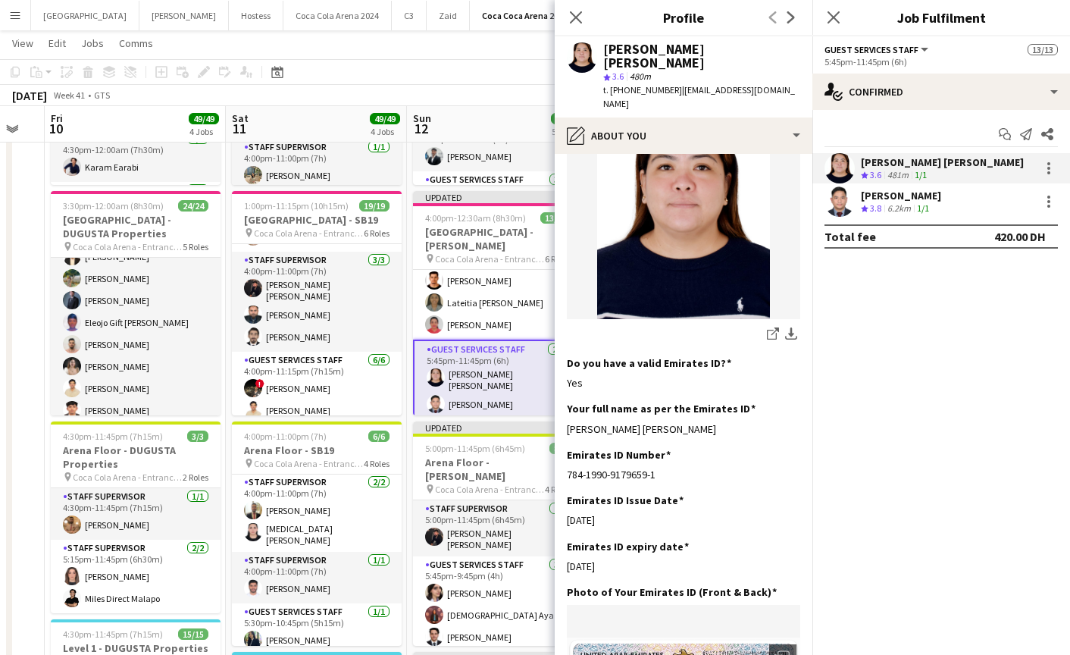
scroll to position [239, 0]
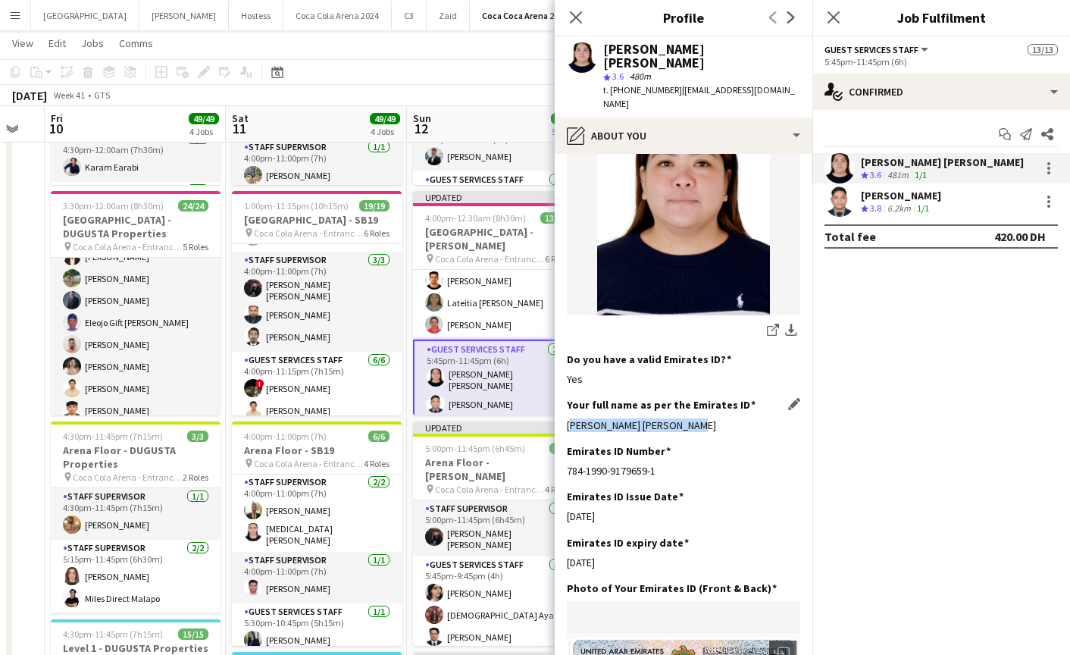
drag, startPoint x: 563, startPoint y: 400, endPoint x: 727, endPoint y: 395, distance: 163.7
click at [727, 395] on app-section-data-types "Bio Edit this field Customer happiness advocate. here to assist and ensure your…" at bounding box center [684, 404] width 258 height 501
click at [841, 209] on app-user-avatar at bounding box center [839, 201] width 30 height 30
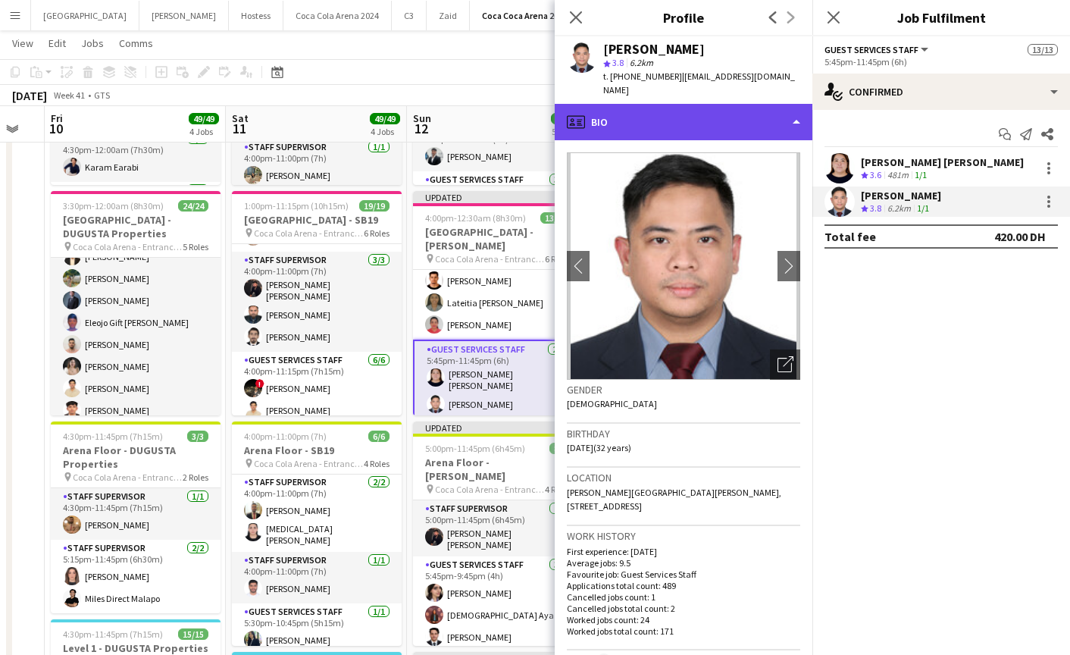
click at [664, 105] on div "profile Bio" at bounding box center [684, 122] width 258 height 36
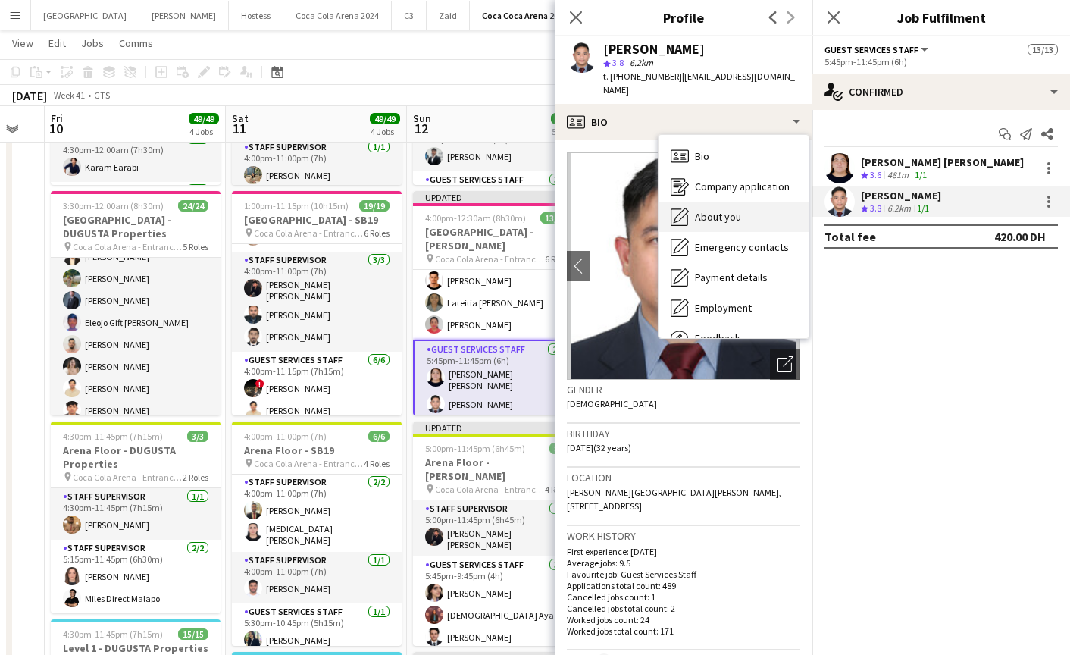
click at [703, 210] on span "About you" at bounding box center [718, 217] width 46 height 14
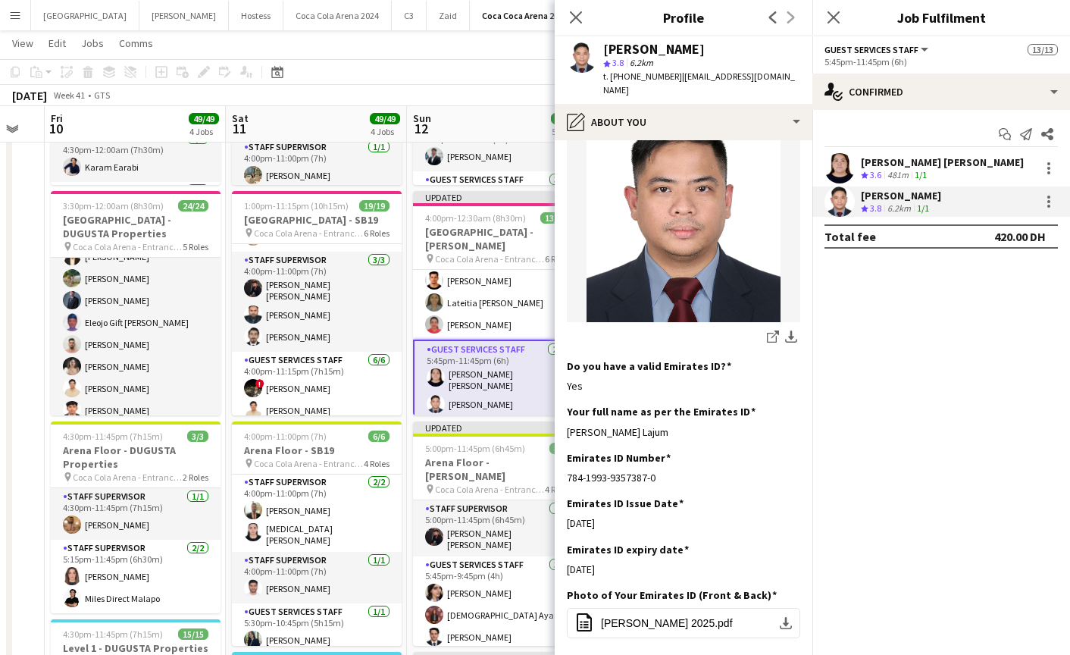
scroll to position [303, 0]
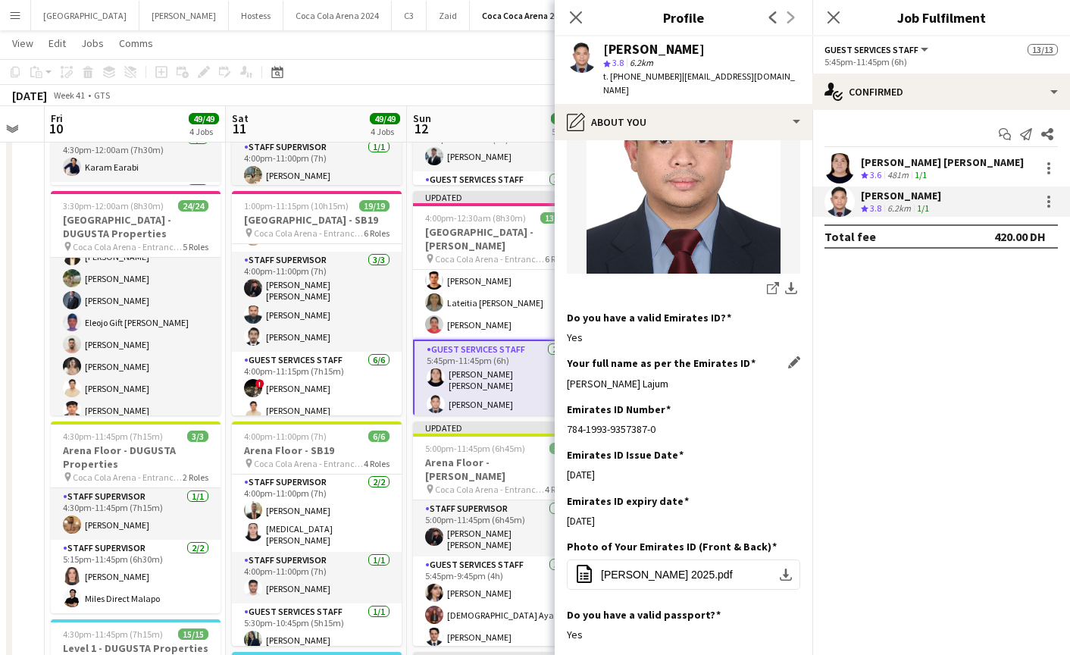
drag, startPoint x: 562, startPoint y: 370, endPoint x: 727, endPoint y: 370, distance: 165.2
click at [727, 370] on app-section-data-types "Bio Edit this field My 4 years experience in hospitality has taught me a great …" at bounding box center [684, 397] width 258 height 514
click at [580, 13] on icon at bounding box center [575, 17] width 14 height 14
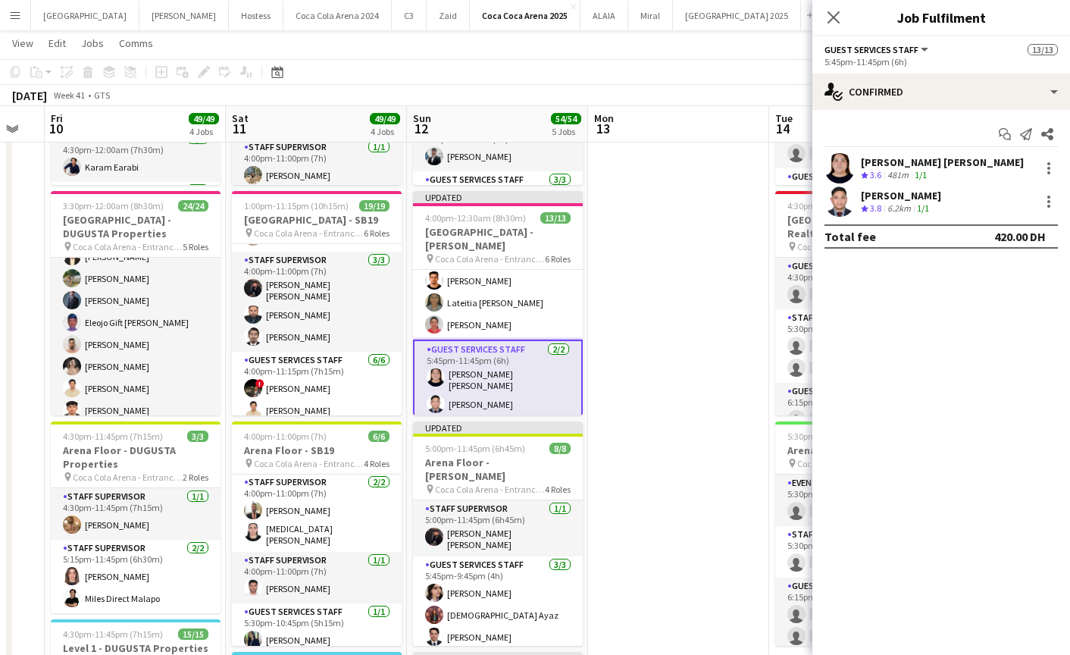
click at [819, 14] on div "Close pop-in" at bounding box center [833, 17] width 42 height 35
click at [822, 14] on div "Close pop-in" at bounding box center [833, 17] width 42 height 35
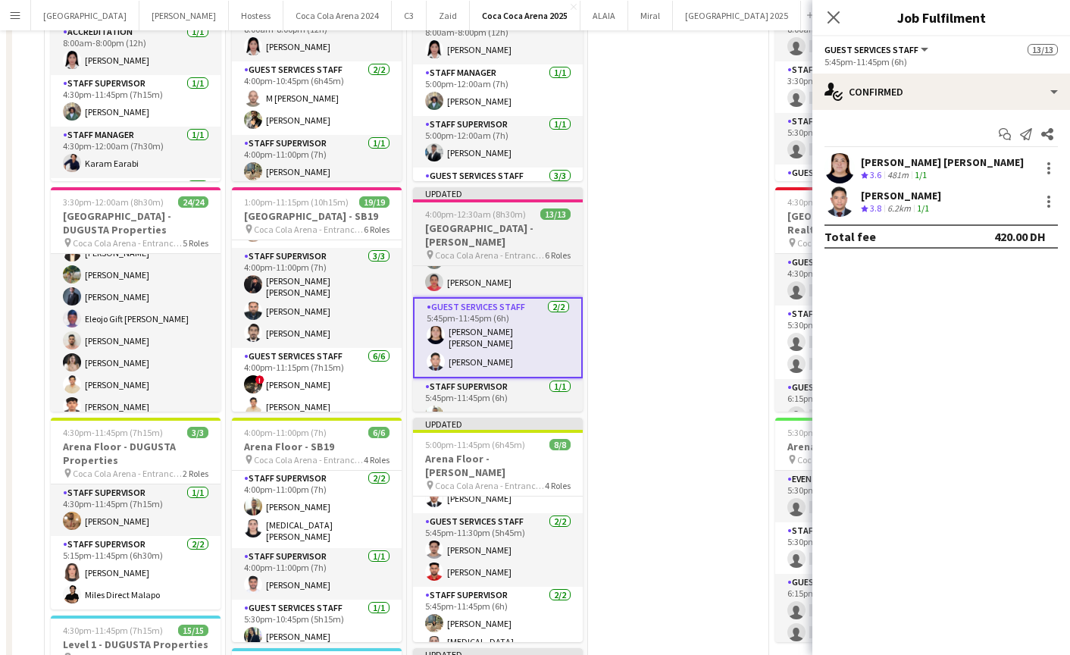
scroll to position [0, 0]
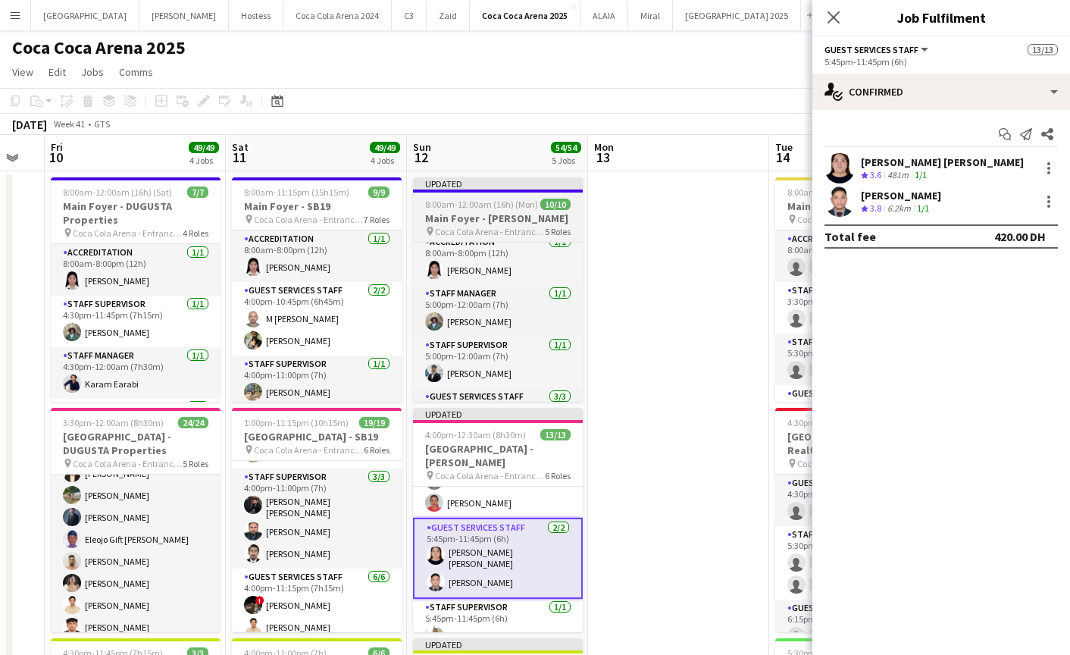
click at [473, 220] on h3 "Main Foyer - [PERSON_NAME]" at bounding box center [498, 218] width 170 height 14
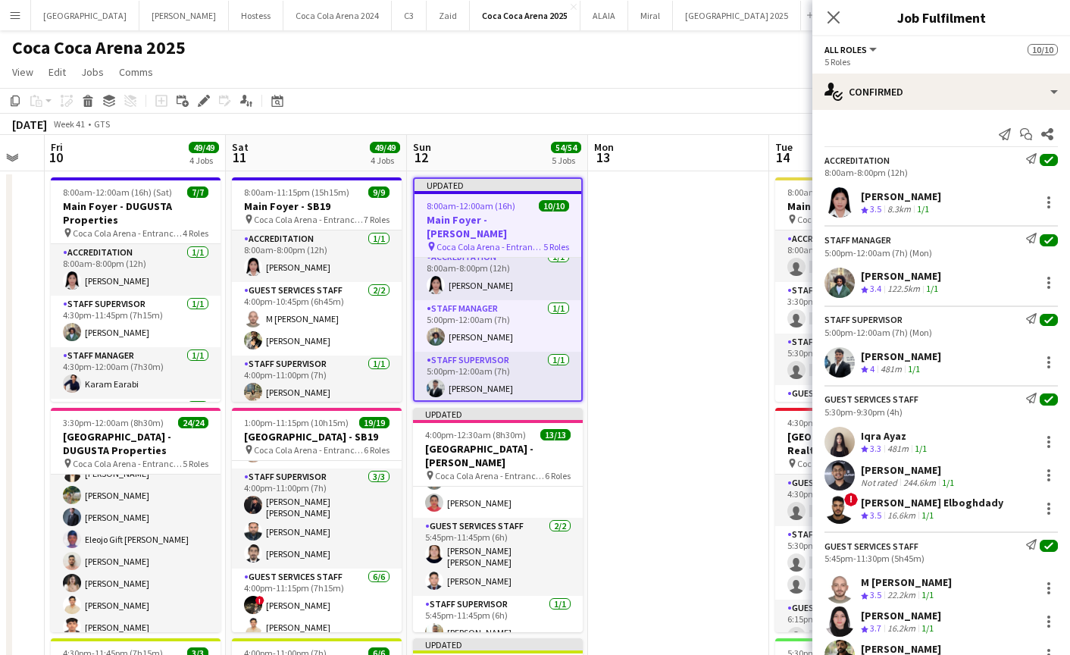
scroll to position [304, 0]
click at [844, 203] on app-user-avatar at bounding box center [839, 202] width 30 height 30
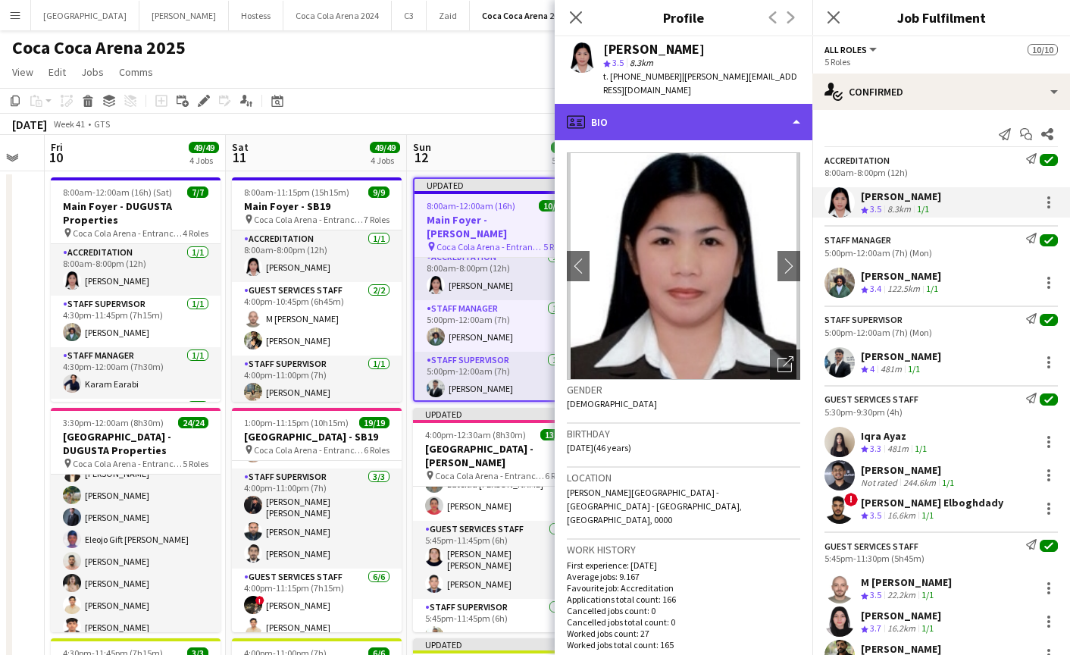
click at [689, 120] on div "profile Bio" at bounding box center [684, 122] width 258 height 36
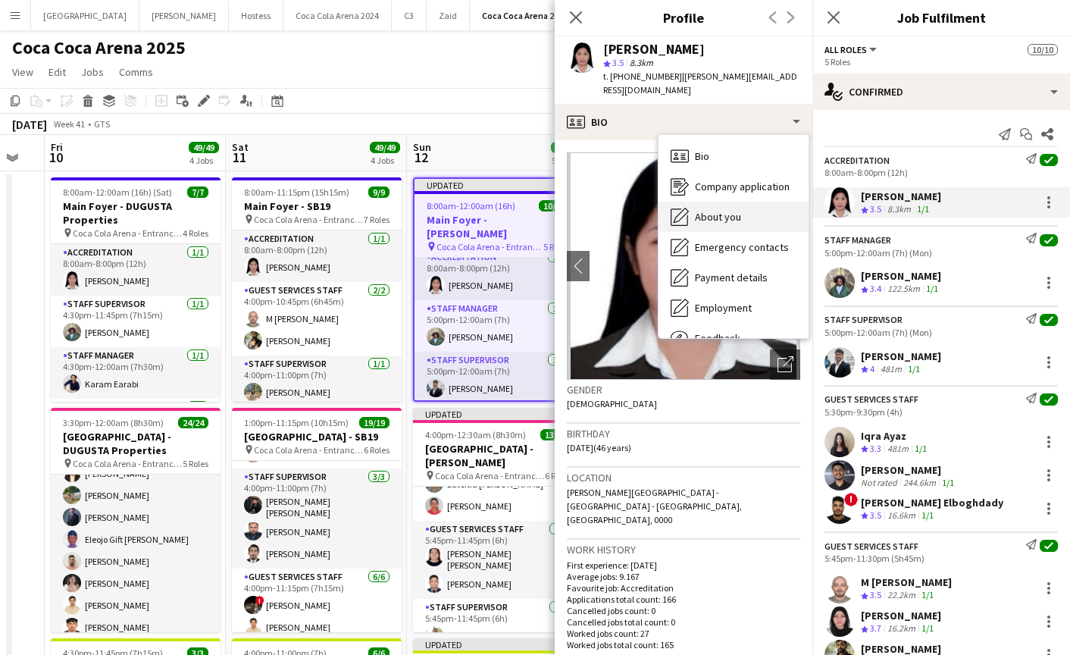
click at [725, 222] on span "About you" at bounding box center [718, 217] width 46 height 14
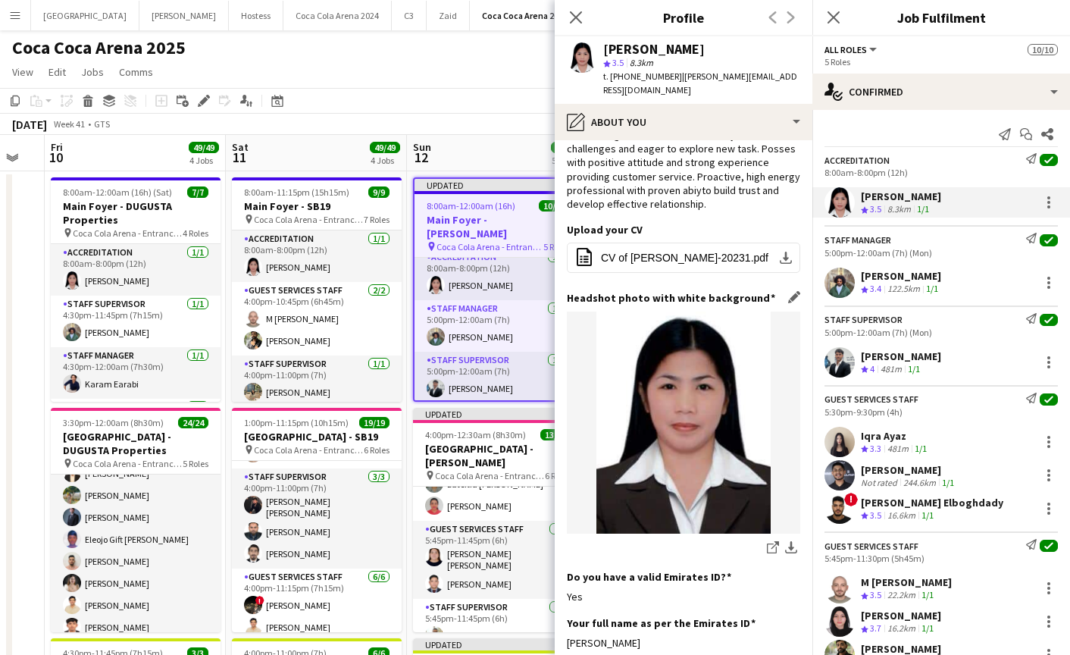
scroll to position [219, 0]
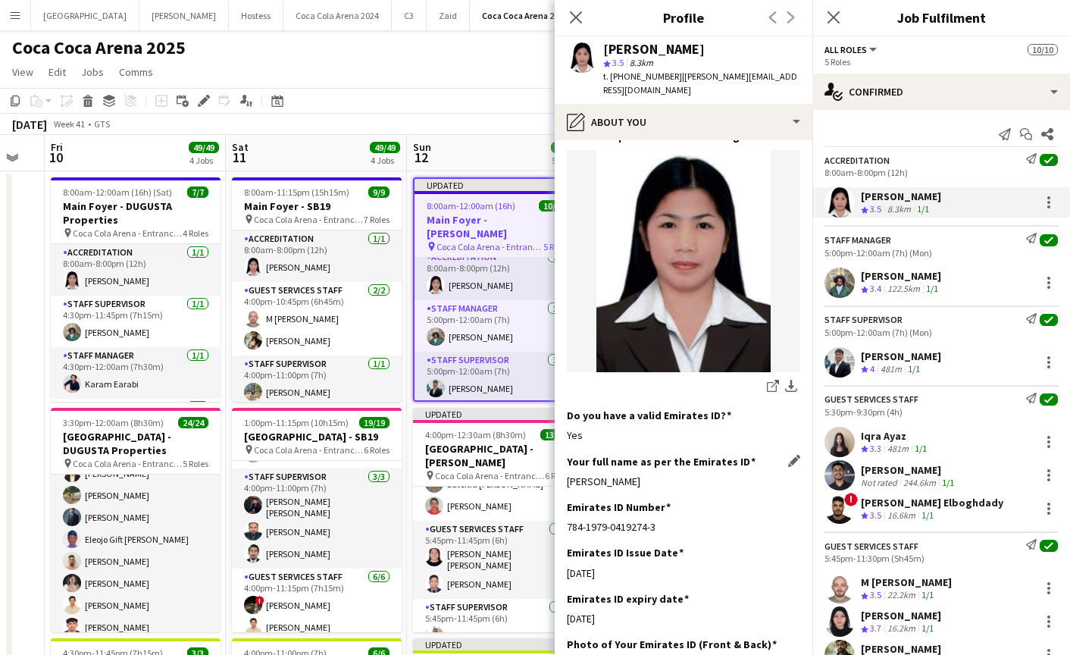
drag, startPoint x: 566, startPoint y: 481, endPoint x: 721, endPoint y: 481, distance: 155.3
click at [721, 481] on div "[PERSON_NAME]" at bounding box center [683, 481] width 233 height 14
click at [834, 290] on app-user-avatar at bounding box center [839, 282] width 30 height 30
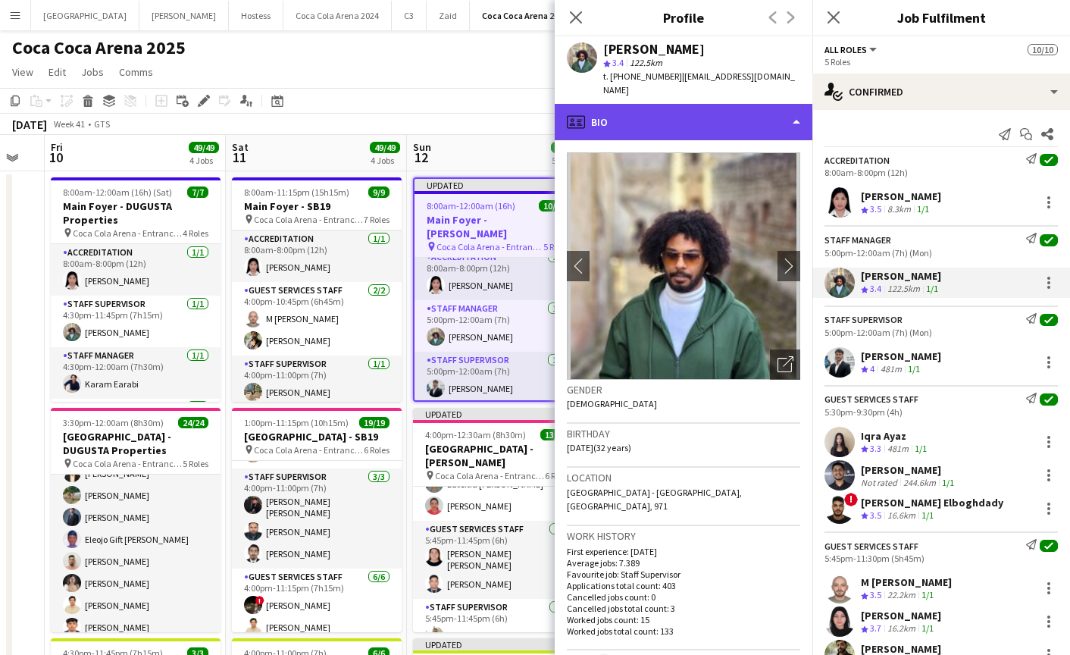
click at [682, 124] on div "profile Bio" at bounding box center [684, 122] width 258 height 36
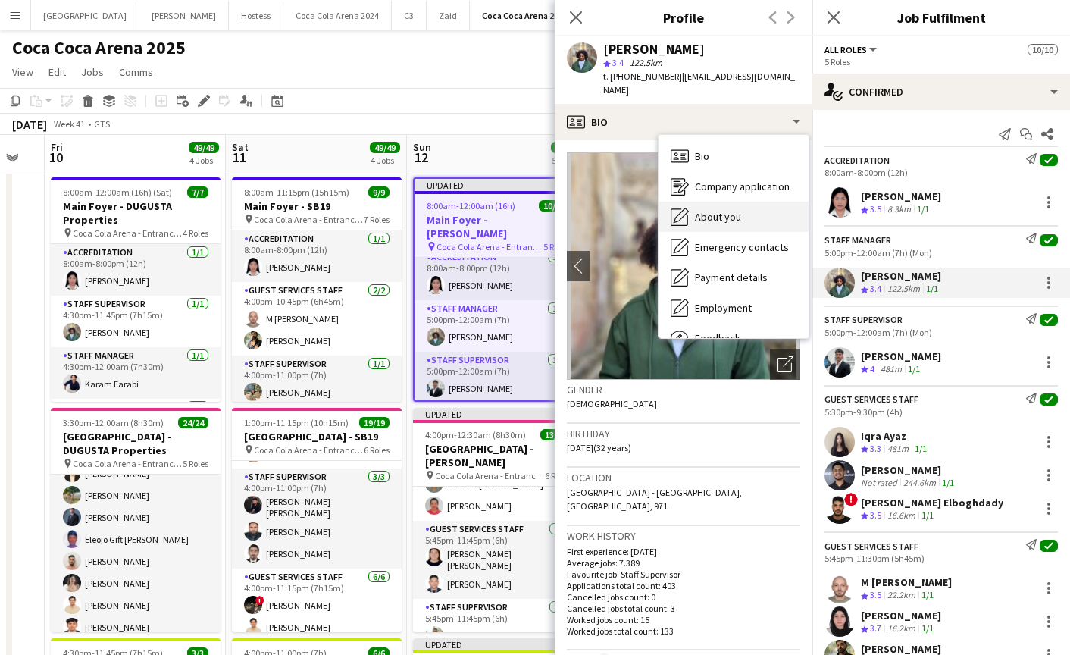
click at [711, 207] on div "About you About you" at bounding box center [733, 217] width 150 height 30
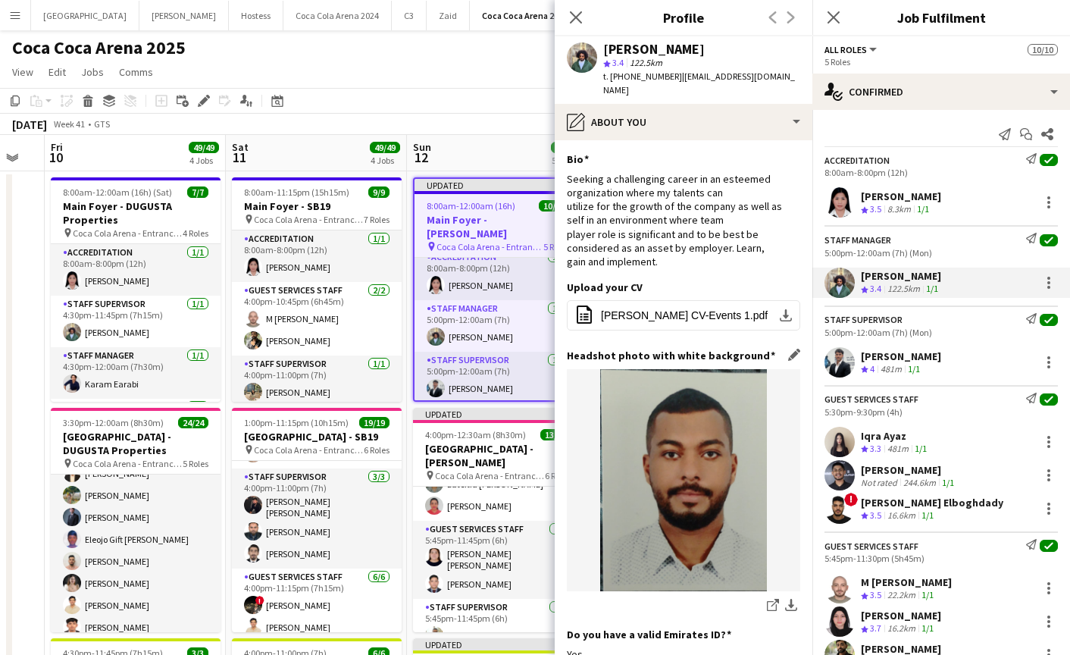
scroll to position [211, 0]
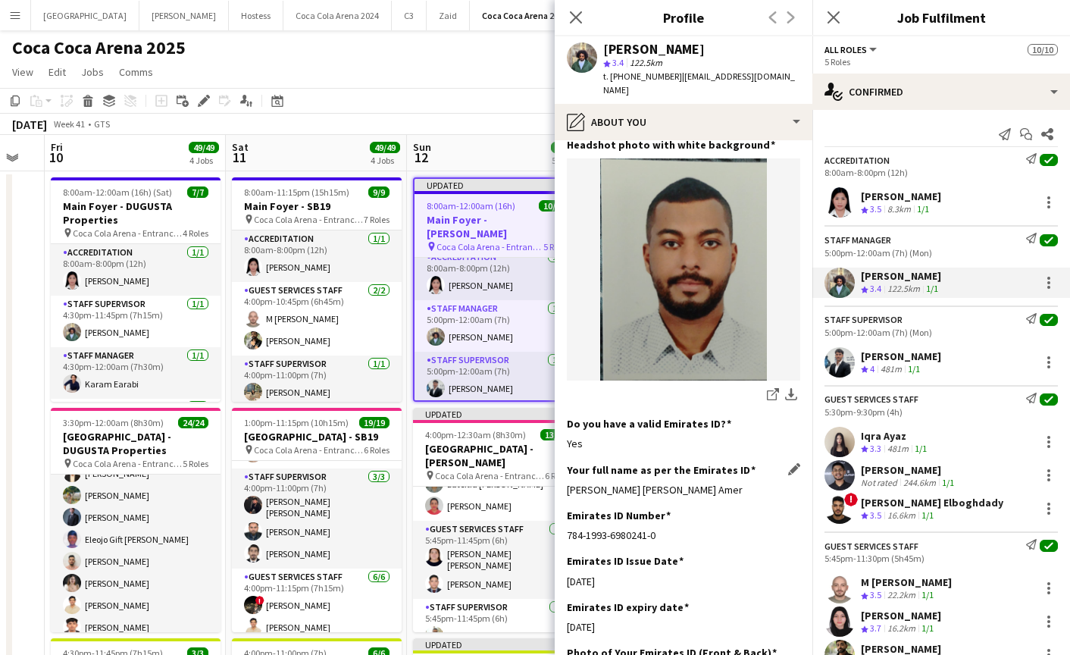
drag, startPoint x: 562, startPoint y: 491, endPoint x: 793, endPoint y: 491, distance: 231.1
click at [793, 491] on app-section-data-types "Bio Edit this field Seeking a challenging career in an esteemed organization wh…" at bounding box center [684, 397] width 258 height 514
click at [832, 364] on app-user-avatar at bounding box center [839, 362] width 30 height 30
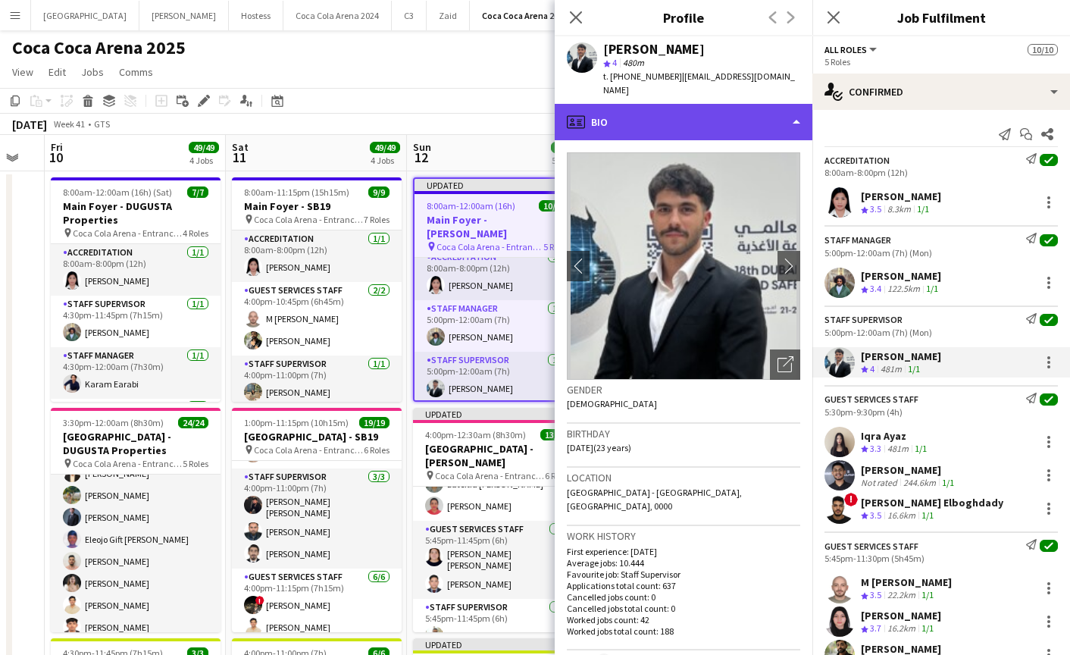
click at [655, 111] on div "profile Bio" at bounding box center [684, 122] width 258 height 36
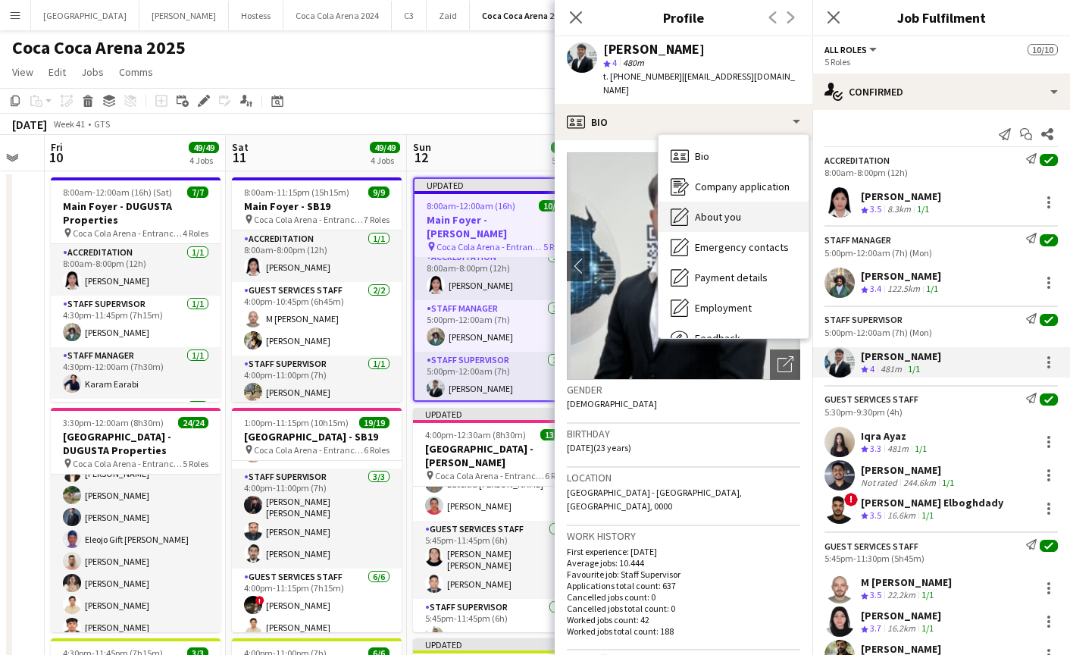
click at [717, 210] on span "About you" at bounding box center [718, 217] width 46 height 14
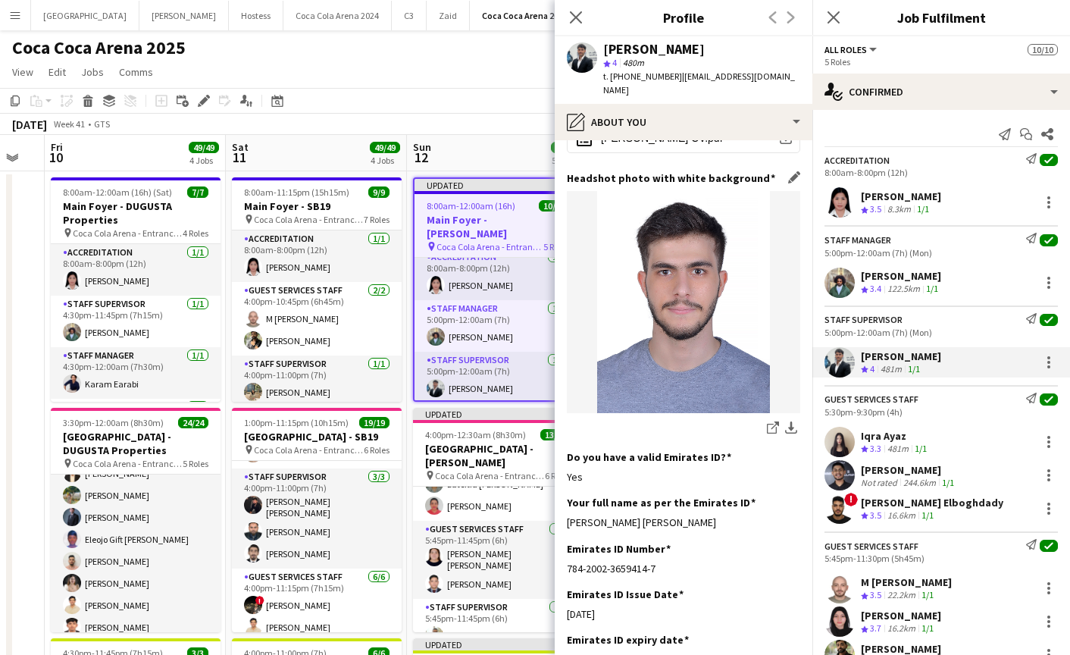
scroll to position [266, 0]
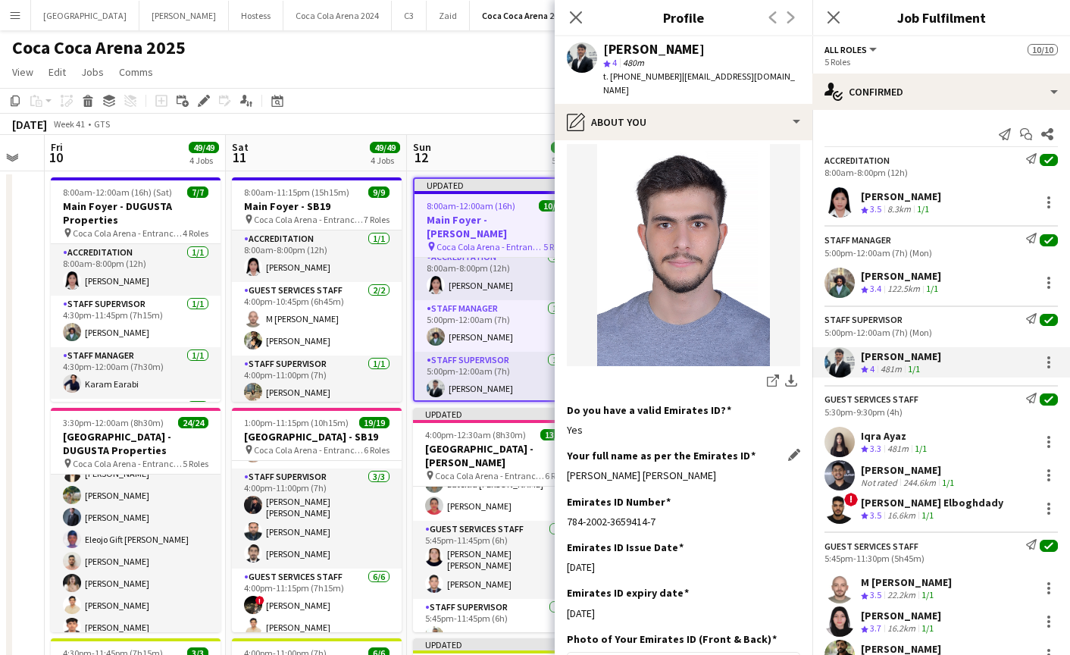
drag, startPoint x: 562, startPoint y: 445, endPoint x: 755, endPoint y: 445, distance: 193.2
click at [755, 445] on app-section-data-types "Bio Edit this field With five years of event management , I excel in client sat…" at bounding box center [684, 397] width 258 height 514
click at [837, 444] on app-user-avatar at bounding box center [839, 442] width 30 height 30
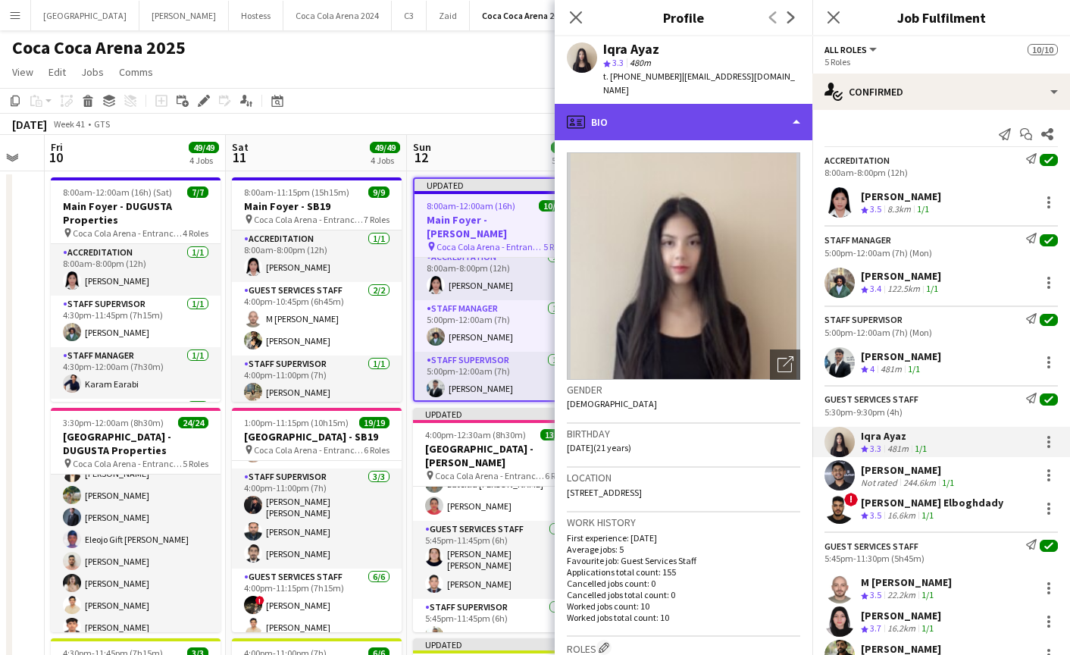
click at [654, 107] on div "profile Bio" at bounding box center [684, 122] width 258 height 36
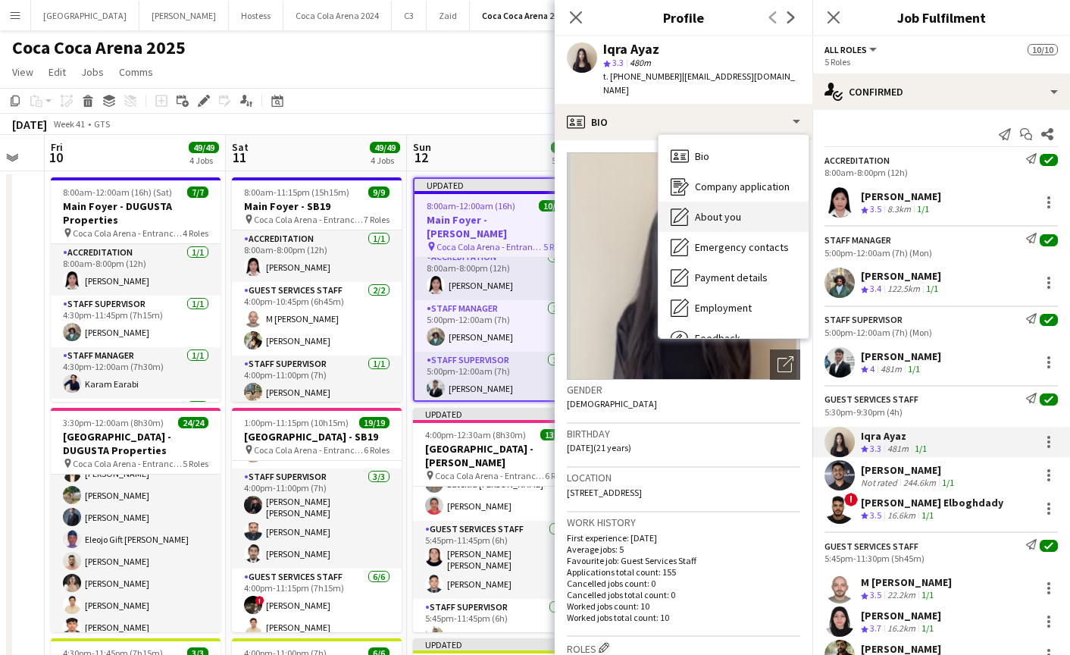
click at [694, 202] on div "About you About you" at bounding box center [733, 217] width 150 height 30
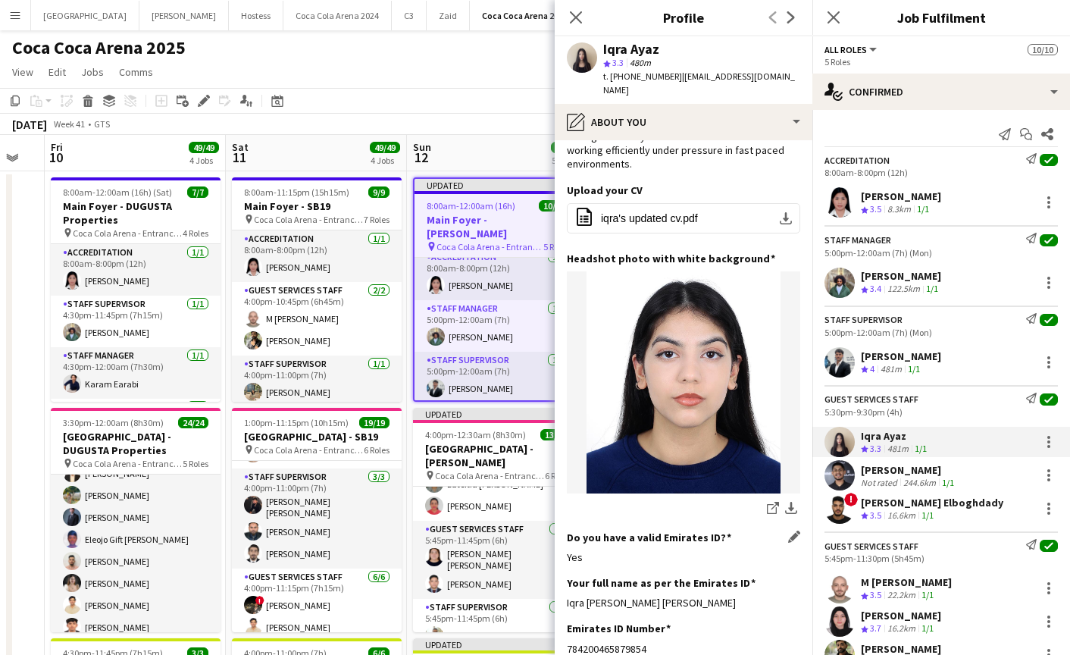
scroll to position [122, 0]
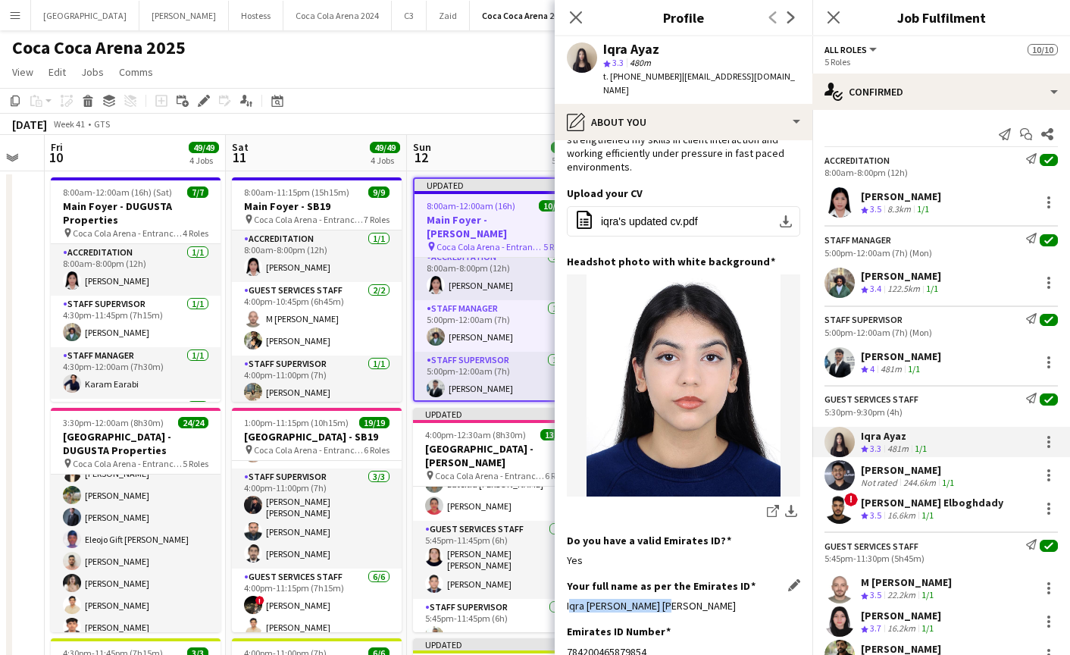
drag, startPoint x: 566, startPoint y: 583, endPoint x: 703, endPoint y: 574, distance: 137.4
click at [703, 599] on div "Iqra [PERSON_NAME] [PERSON_NAME]" at bounding box center [683, 606] width 233 height 14
click at [839, 477] on app-user-avatar at bounding box center [839, 475] width 30 height 30
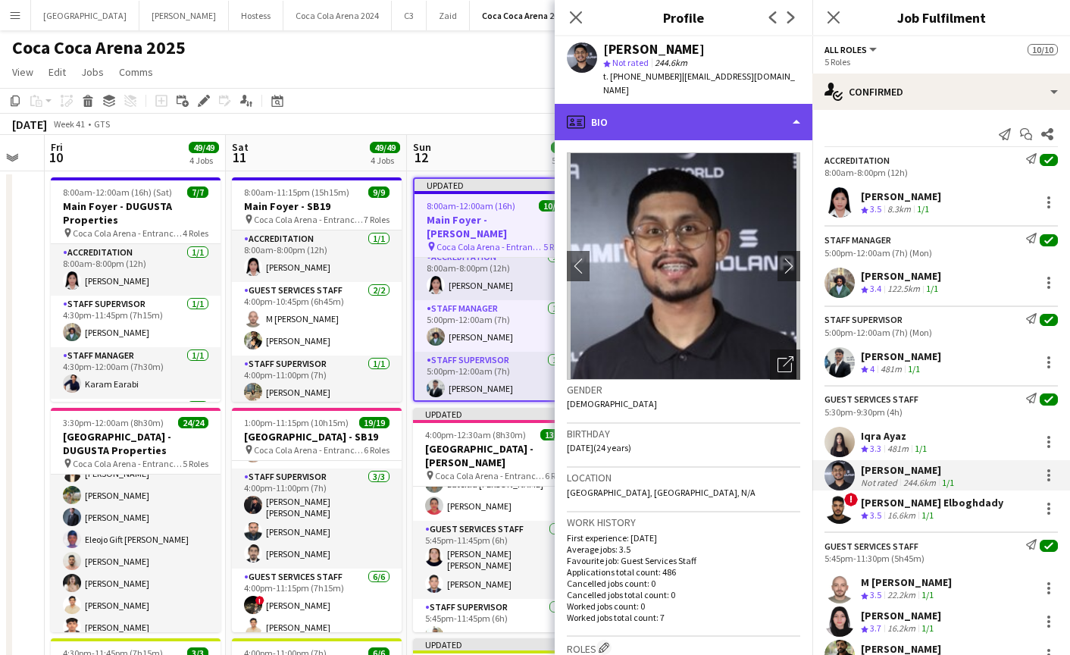
click at [655, 125] on div "profile Bio" at bounding box center [684, 122] width 258 height 36
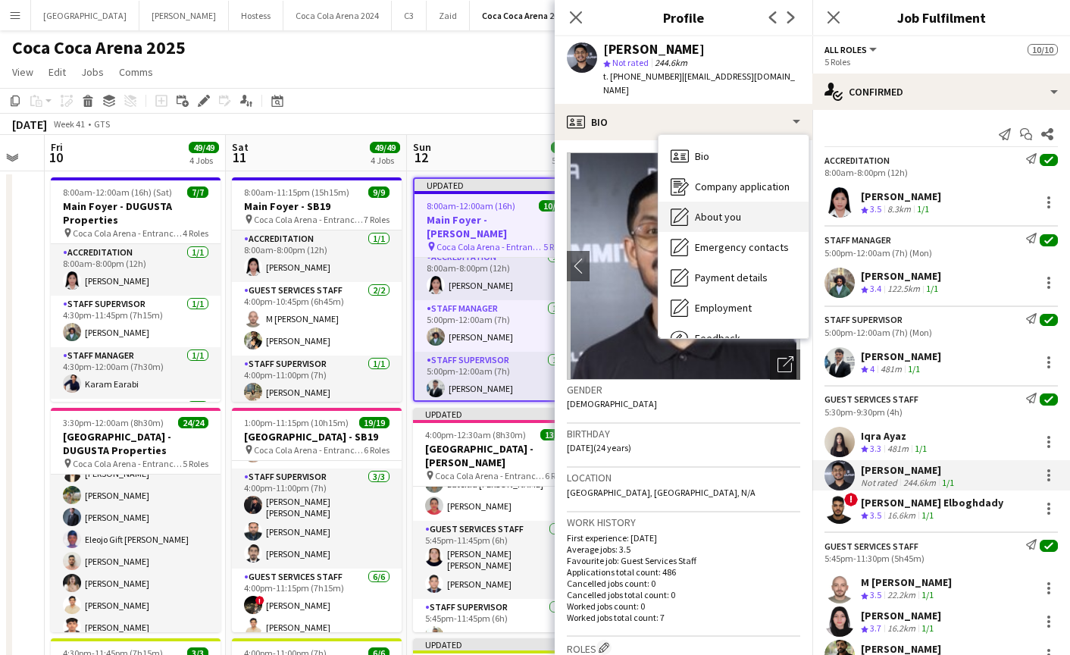
click at [692, 215] on div "About you About you" at bounding box center [733, 217] width 150 height 30
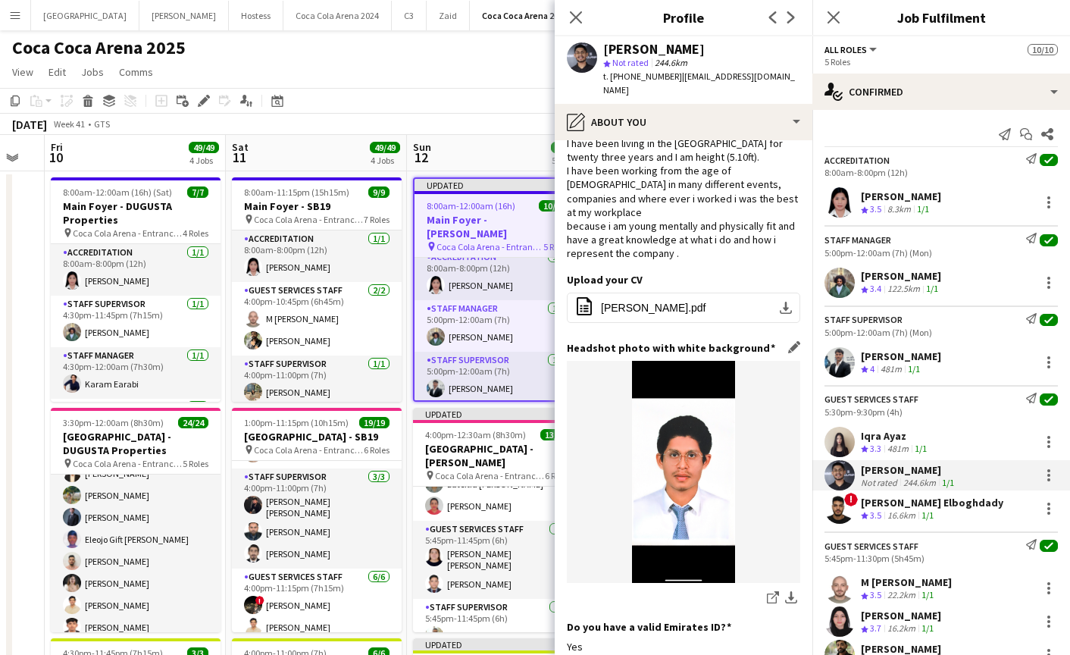
scroll to position [255, 0]
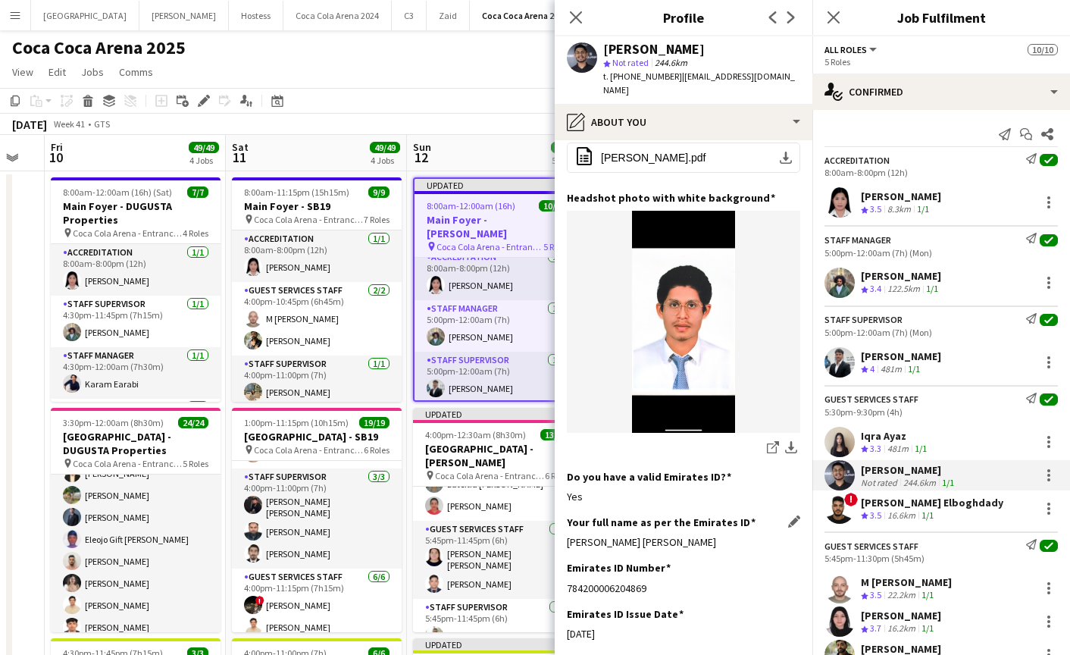
drag, startPoint x: 565, startPoint y: 511, endPoint x: 749, endPoint y: 527, distance: 184.8
click at [749, 527] on app-section-data-types "Bio Edit this field I am [PERSON_NAME], born on ([DEMOGRAPHIC_DATA]) I am [DEMO…" at bounding box center [684, 397] width 258 height 514
click at [839, 511] on app-user-avatar at bounding box center [839, 508] width 30 height 30
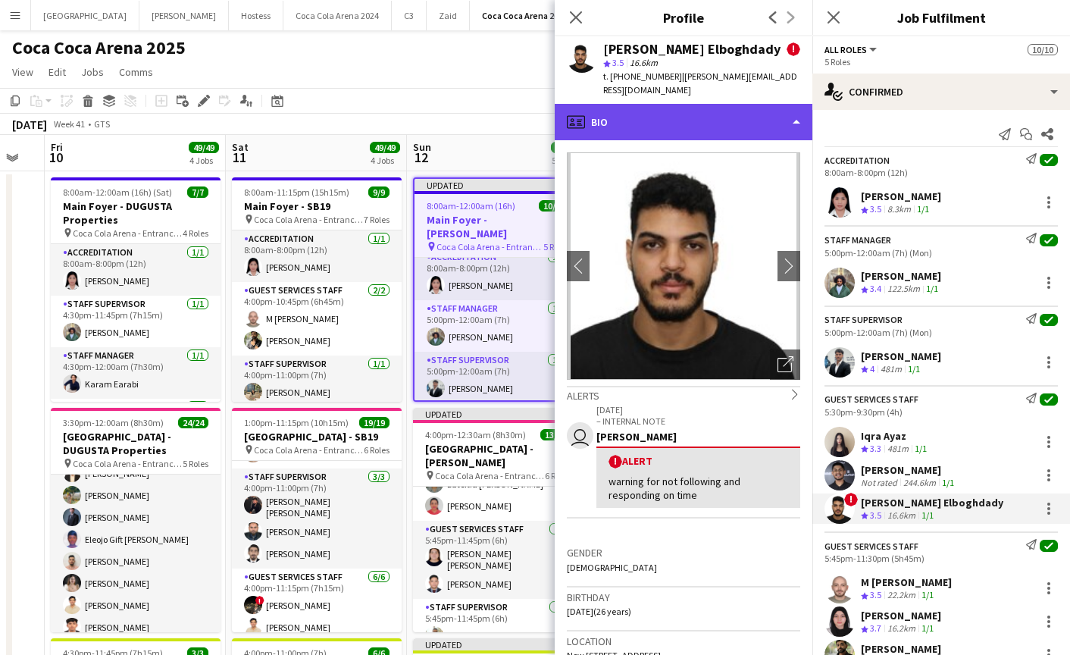
click at [654, 116] on div "profile Bio" at bounding box center [684, 122] width 258 height 36
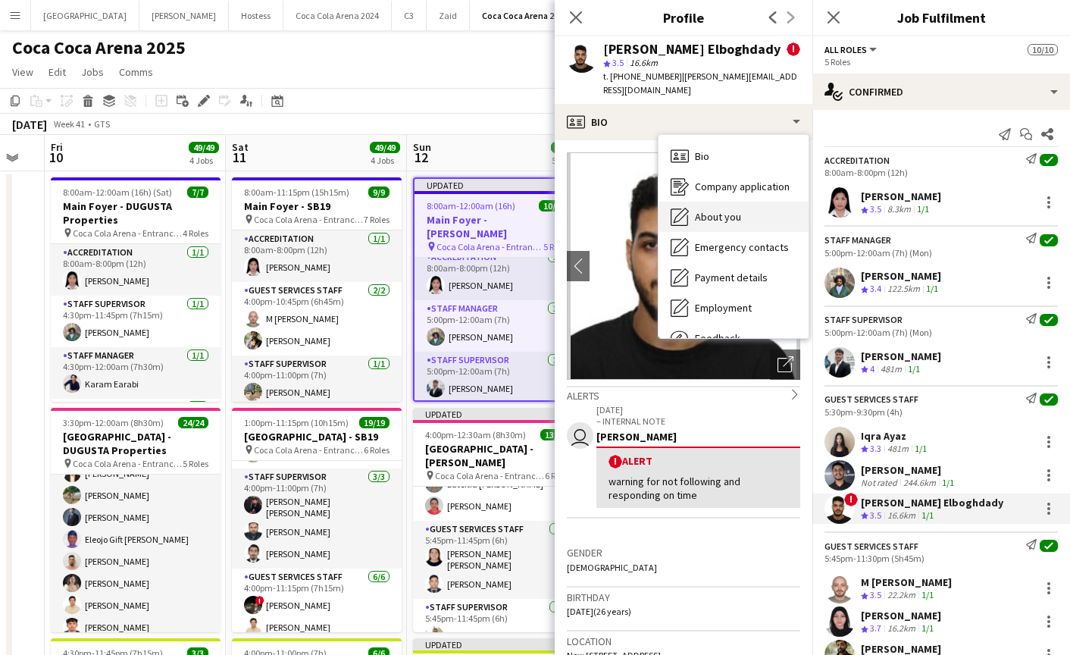
click at [712, 210] on span "About you" at bounding box center [718, 217] width 46 height 14
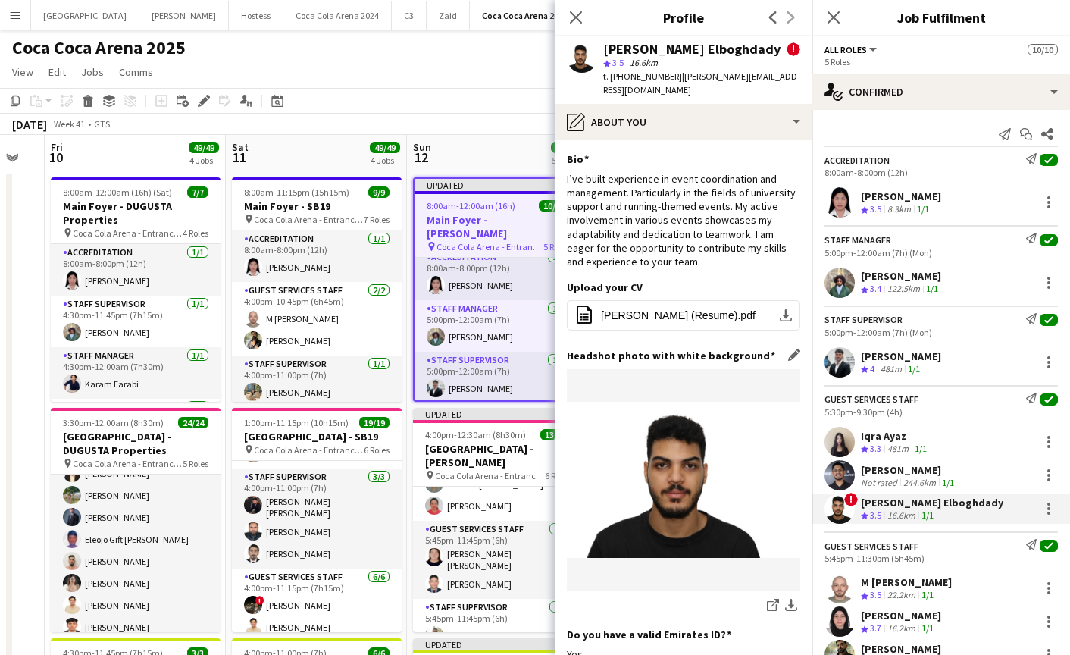
scroll to position [233, 0]
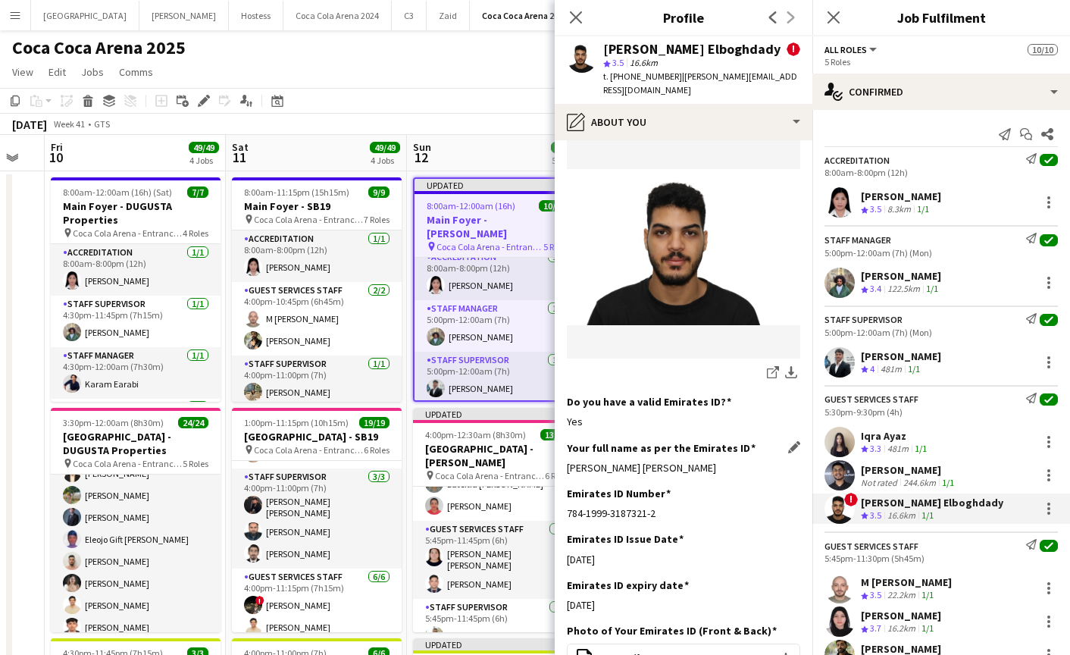
drag, startPoint x: 565, startPoint y: 452, endPoint x: 793, endPoint y: 452, distance: 228.0
click at [793, 452] on app-section-data-types "Bio Edit this field I’ve built experience in event coordination and management.…" at bounding box center [684, 397] width 258 height 514
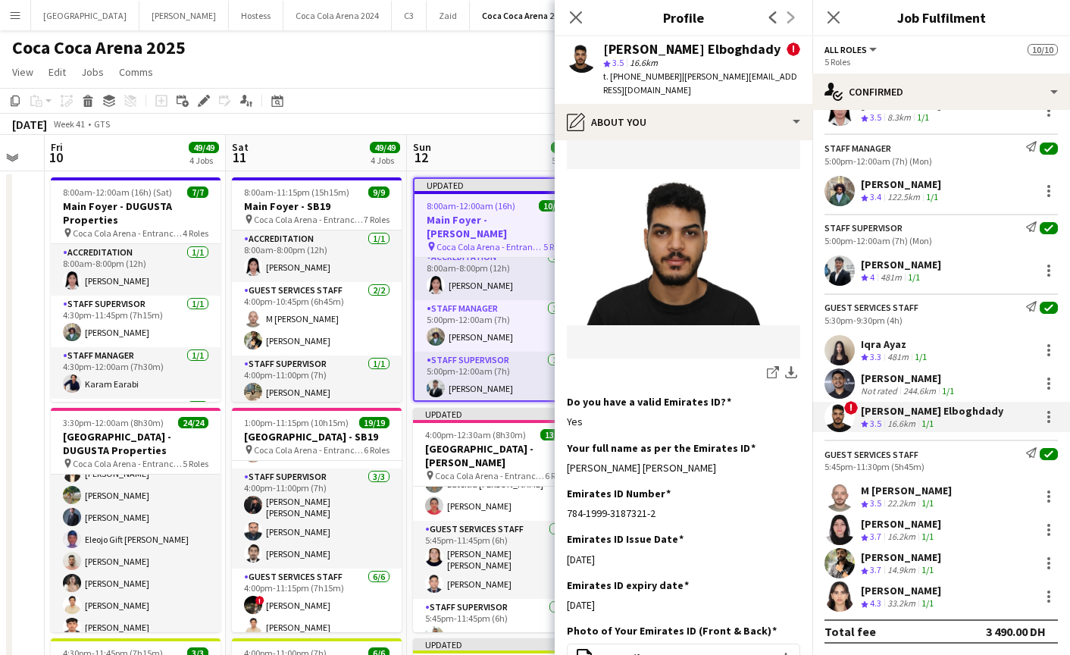
scroll to position [92, 0]
click at [846, 494] on app-user-avatar at bounding box center [839, 495] width 30 height 30
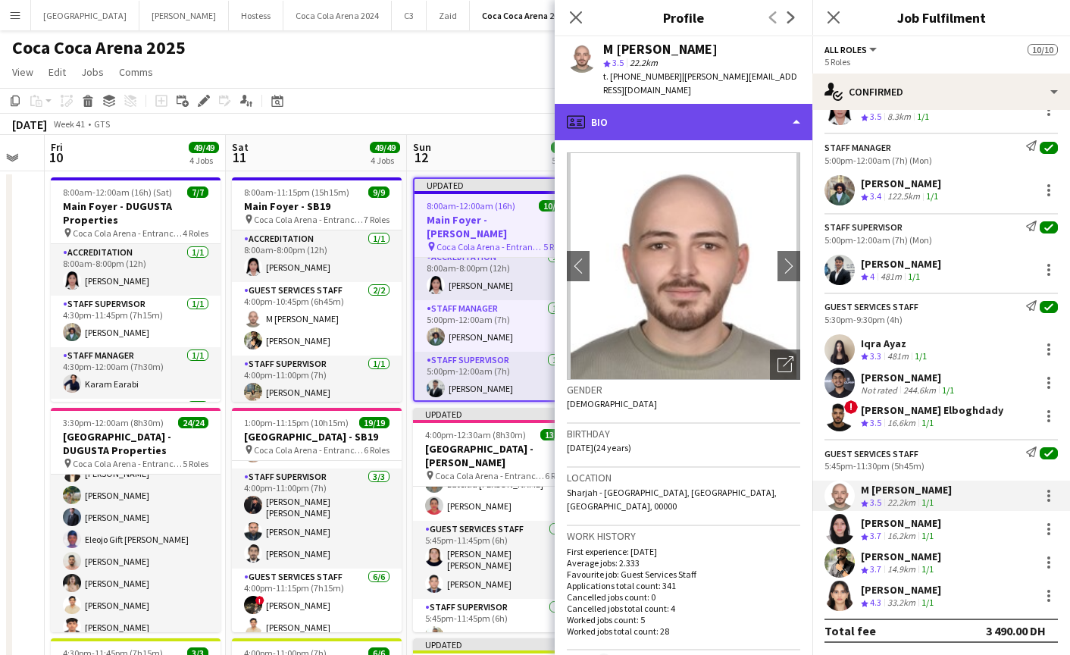
click at [675, 107] on div "profile Bio" at bounding box center [684, 122] width 258 height 36
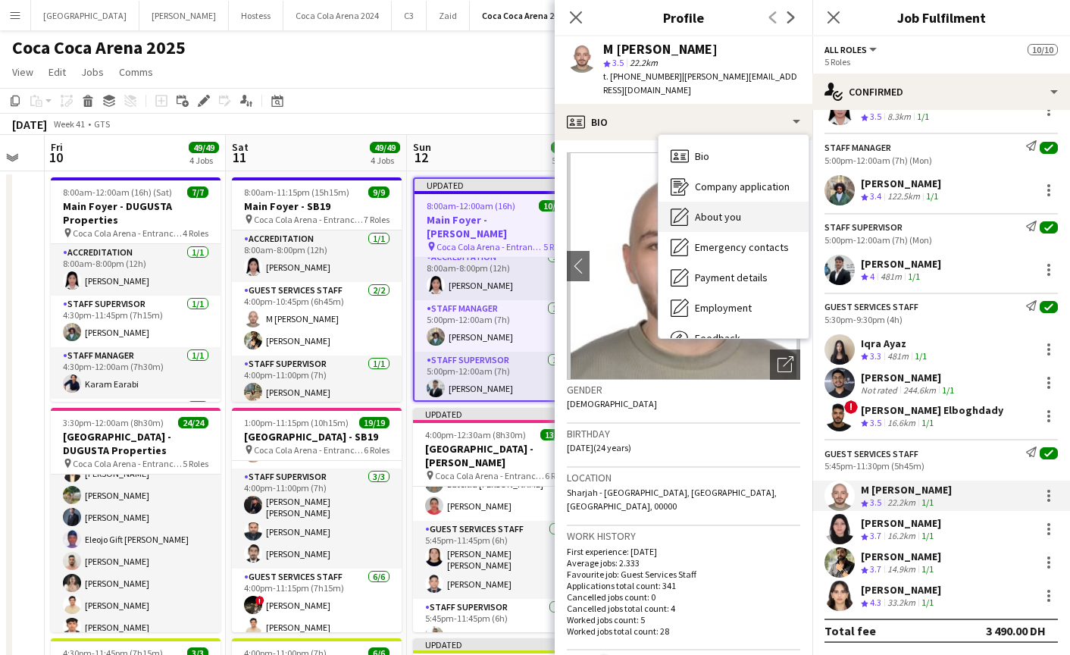
click at [720, 210] on span "About you" at bounding box center [718, 217] width 46 height 14
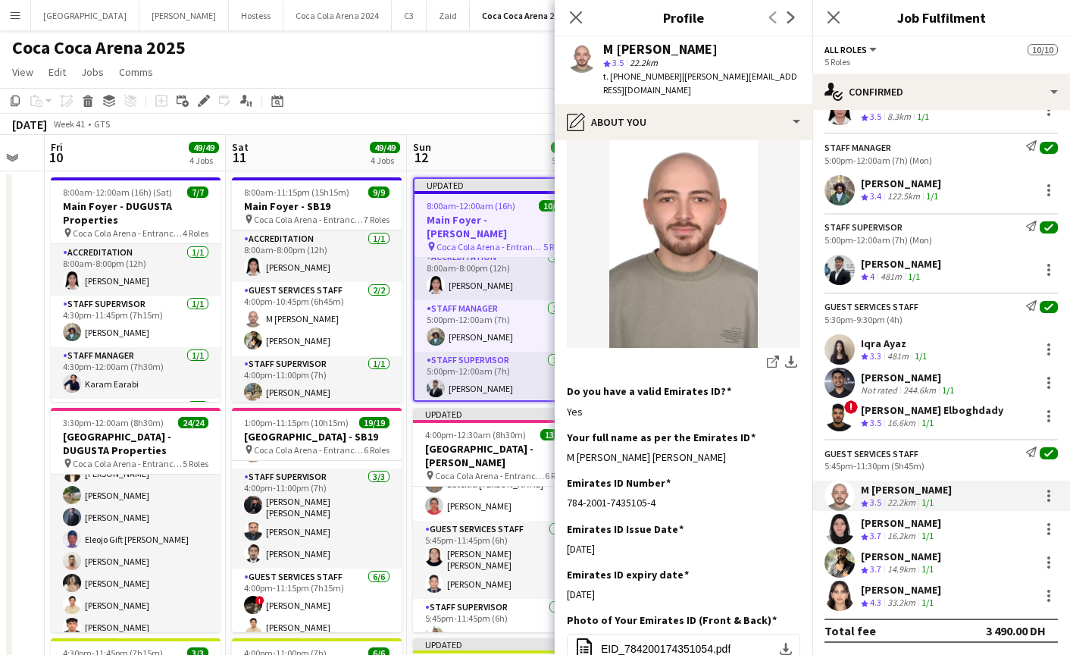
scroll to position [329, 0]
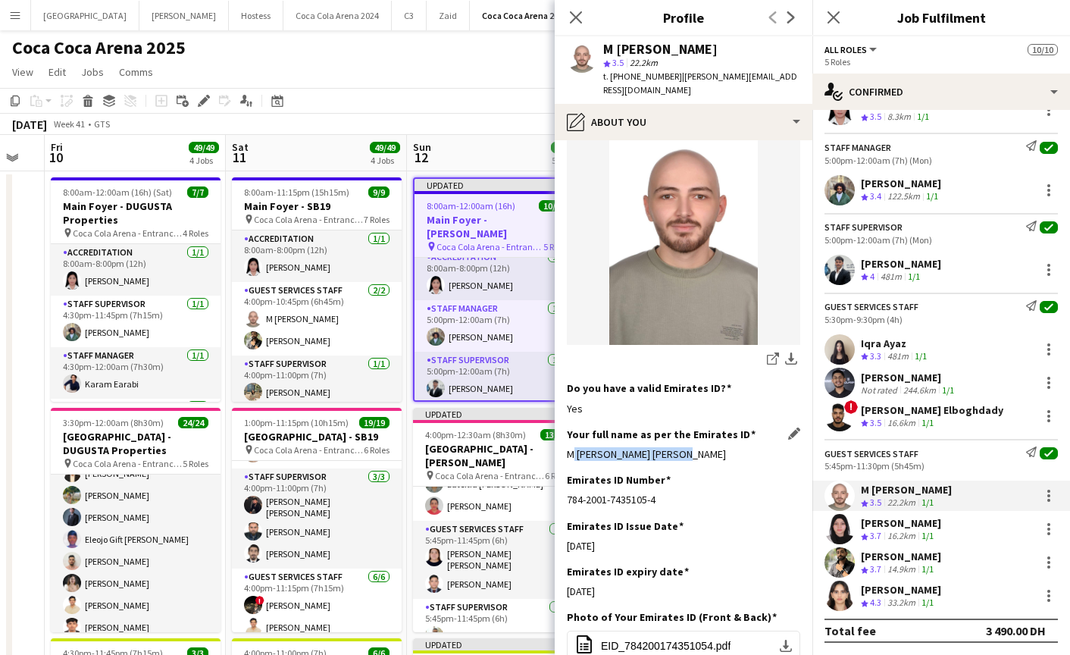
drag, startPoint x: 567, startPoint y: 411, endPoint x: 733, endPoint y: 411, distance: 166.7
click at [733, 447] on div "M [PERSON_NAME] [PERSON_NAME]" at bounding box center [683, 454] width 233 height 14
click at [835, 561] on app-user-avatar at bounding box center [839, 562] width 30 height 30
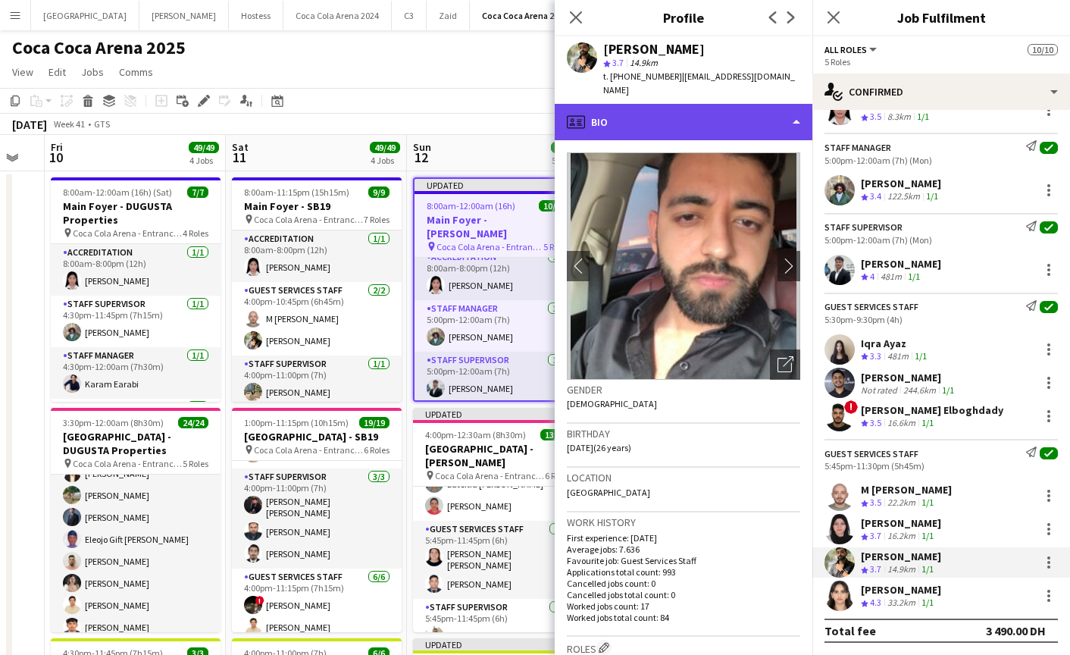
click at [658, 123] on div "profile Bio" at bounding box center [684, 122] width 258 height 36
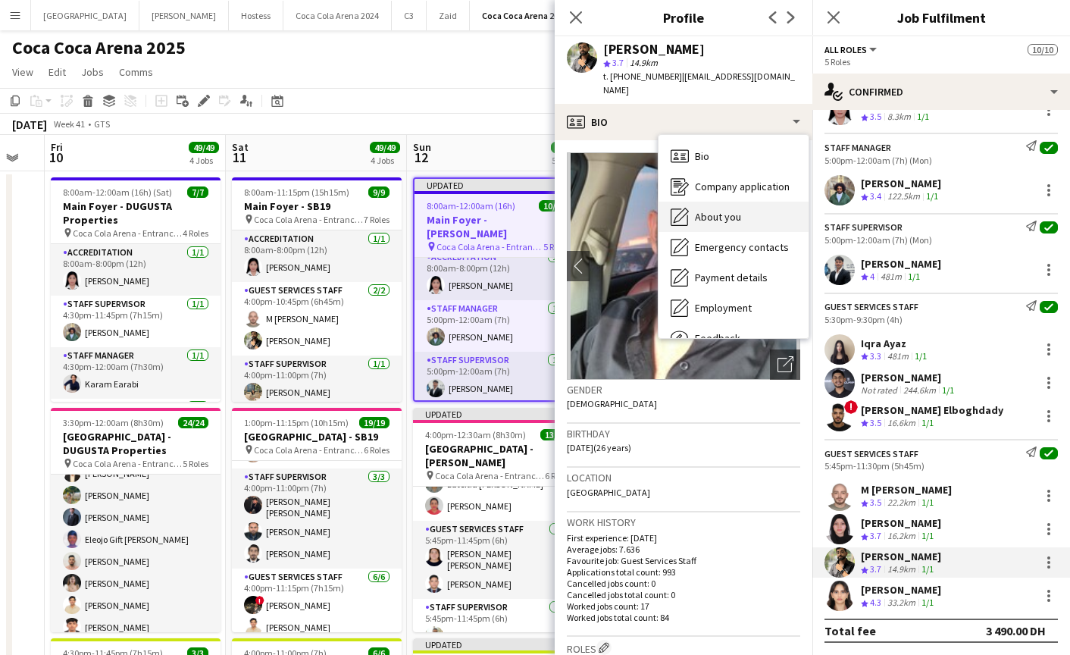
click at [711, 210] on span "About you" at bounding box center [718, 217] width 46 height 14
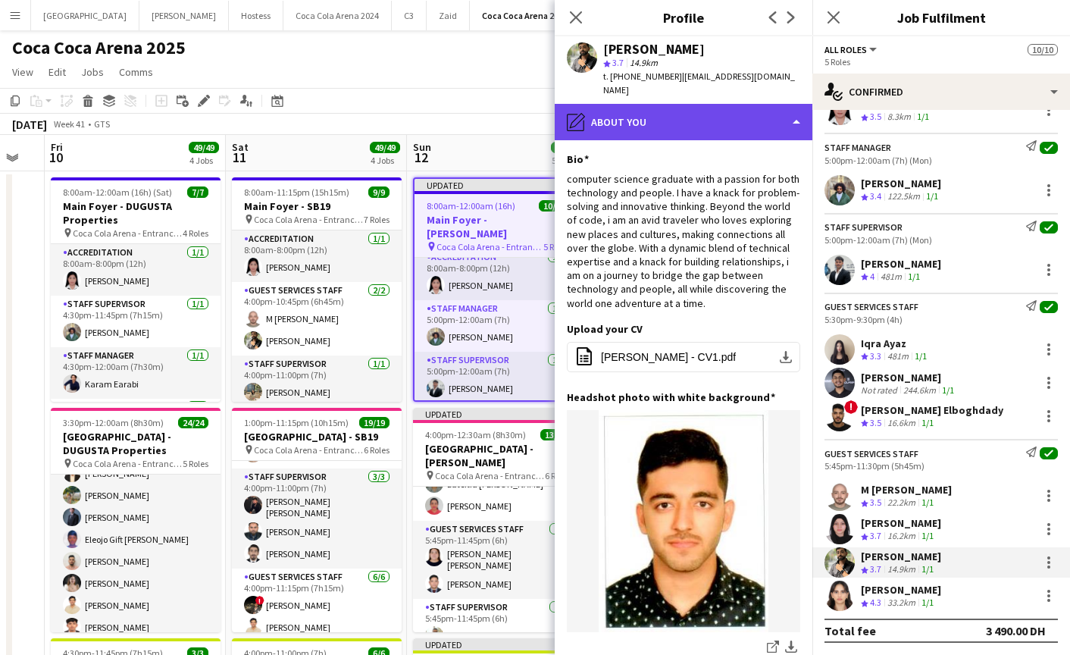
click at [667, 107] on div "pencil4 About you" at bounding box center [684, 122] width 258 height 36
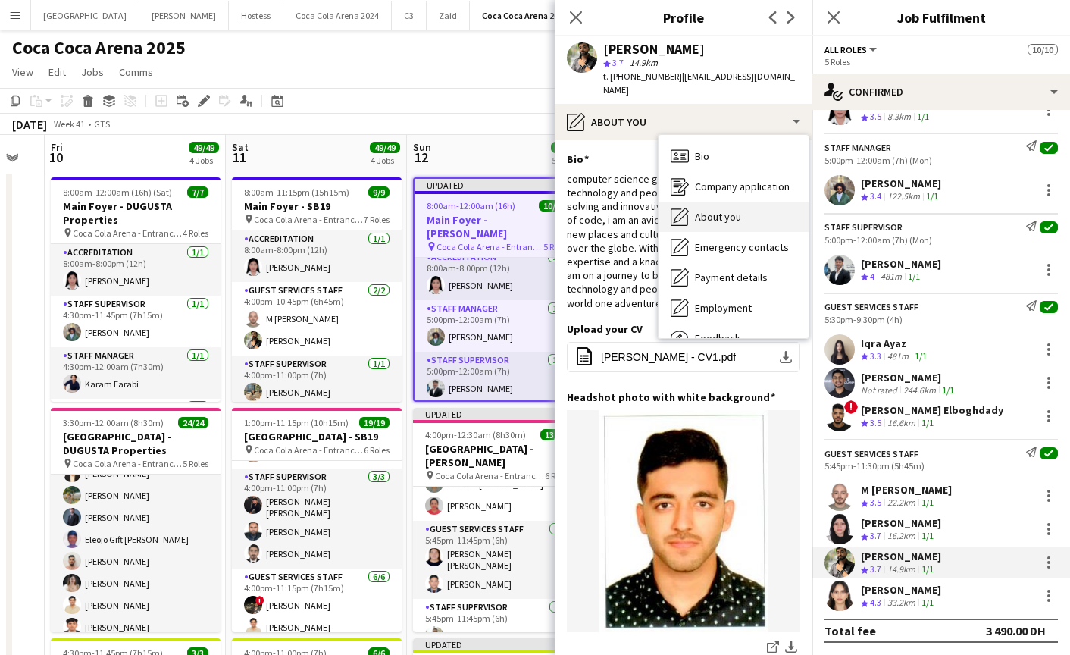
click at [717, 210] on span "About you" at bounding box center [718, 217] width 46 height 14
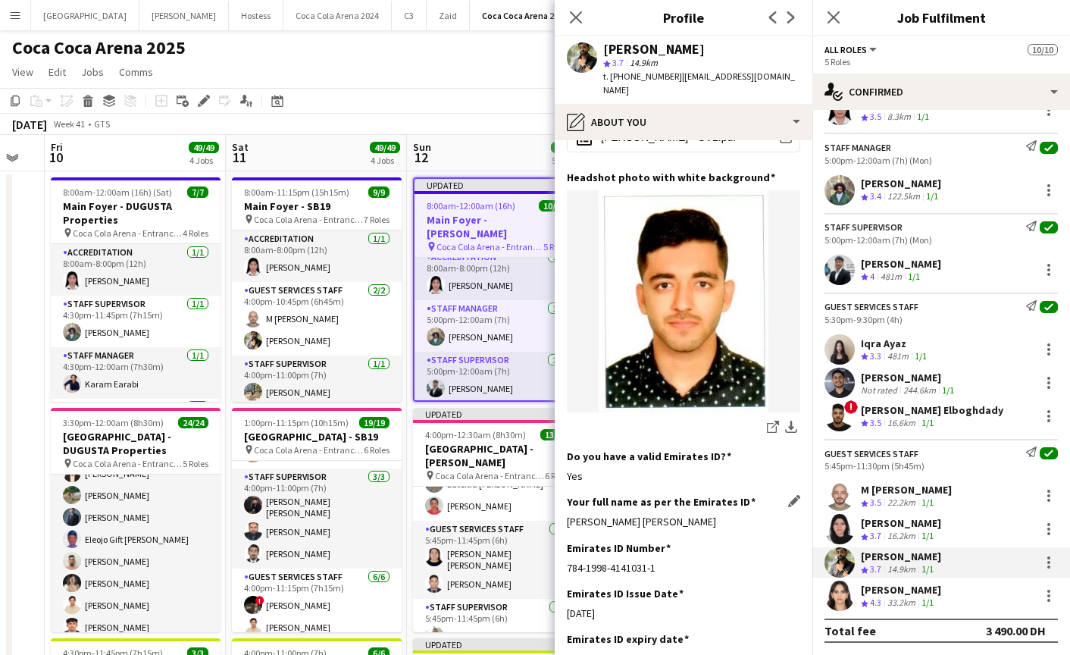
scroll to position [237, 0]
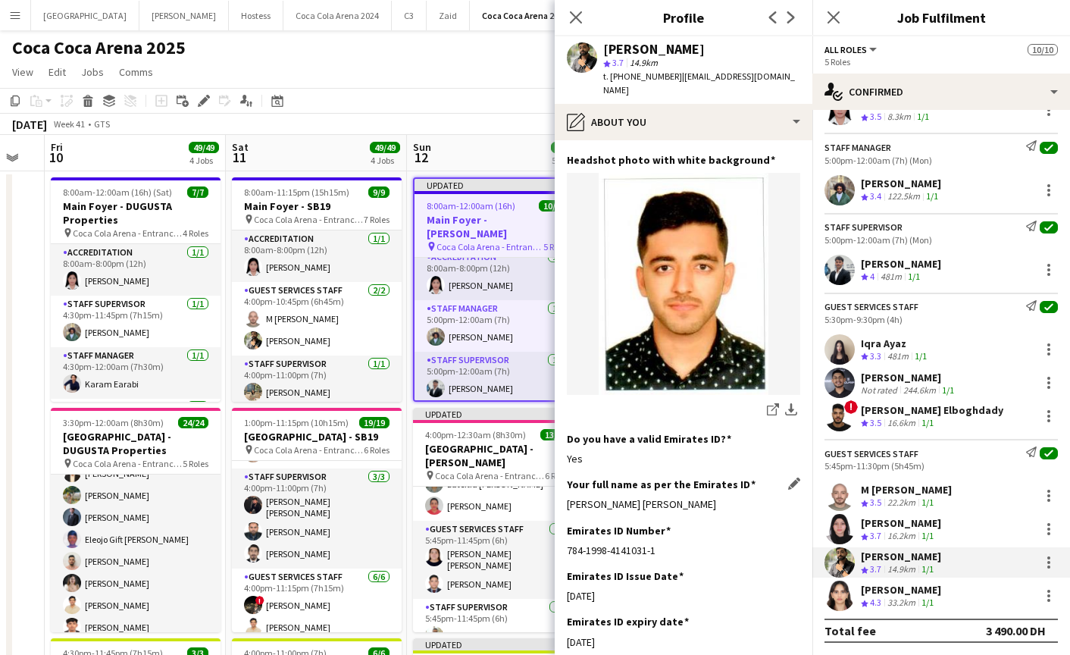
drag, startPoint x: 578, startPoint y: 488, endPoint x: 723, endPoint y: 491, distance: 144.7
click at [723, 497] on div "[PERSON_NAME] [PERSON_NAME]" at bounding box center [683, 504] width 233 height 14
click at [837, 599] on app-user-avatar at bounding box center [839, 595] width 30 height 30
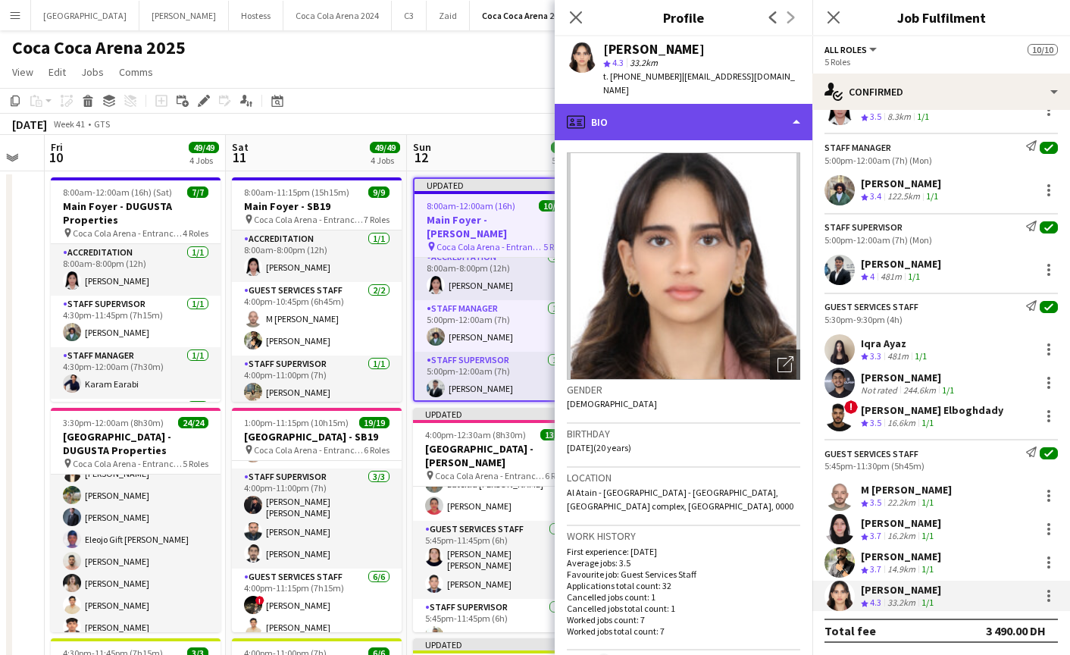
click at [667, 110] on div "profile Bio" at bounding box center [684, 122] width 258 height 36
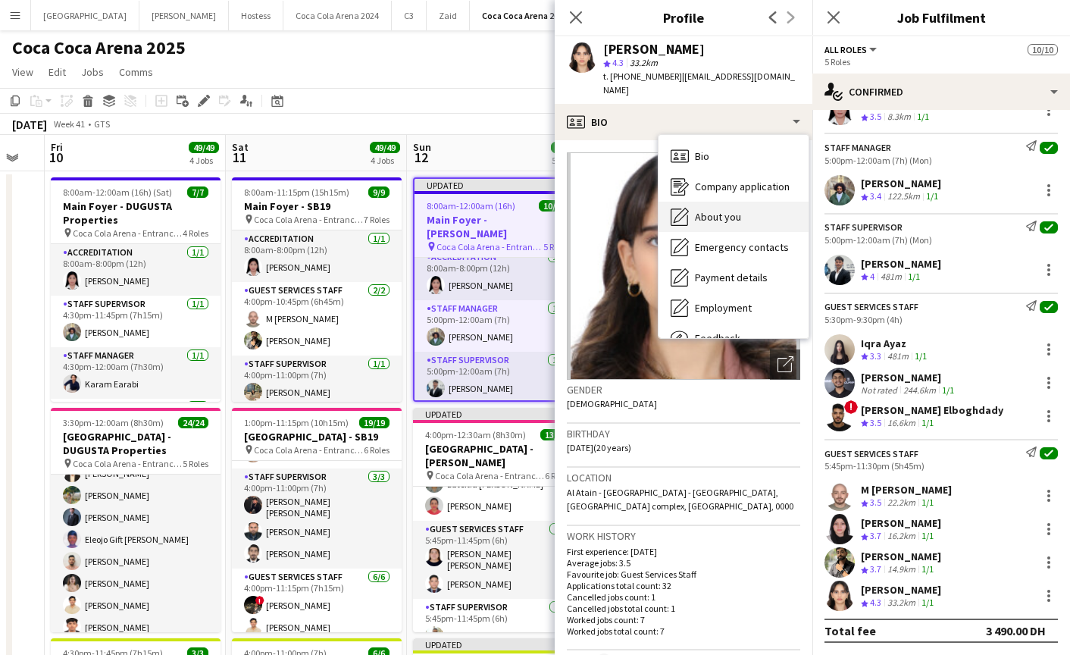
click at [695, 210] on span "About you" at bounding box center [718, 217] width 46 height 14
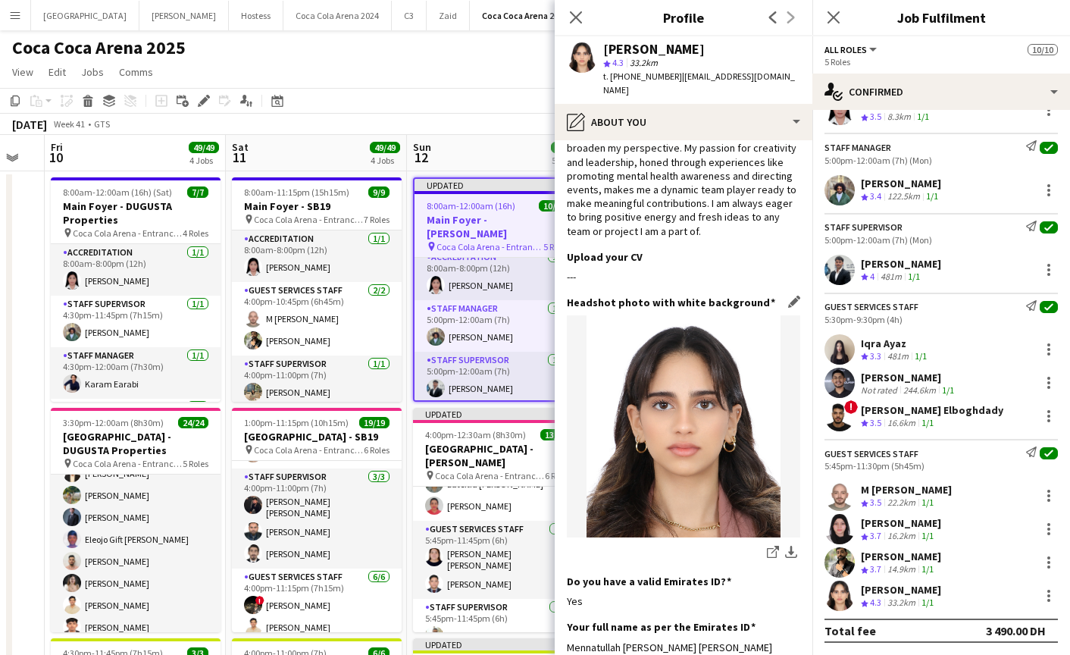
scroll to position [201, 0]
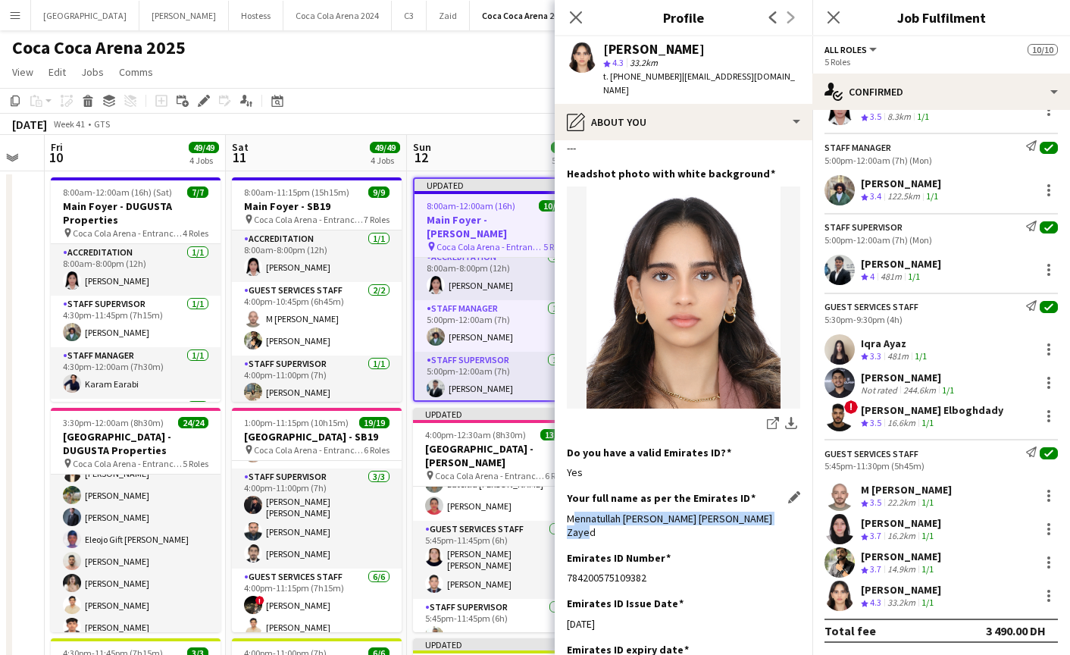
drag, startPoint x: 565, startPoint y: 504, endPoint x: 799, endPoint y: 504, distance: 234.1
click at [799, 504] on app-section-data-types "Bio Edit this field I am an outgoing and cheerful individual who thrives in soc…" at bounding box center [684, 397] width 258 height 514
click at [839, 529] on app-user-avatar at bounding box center [839, 529] width 30 height 30
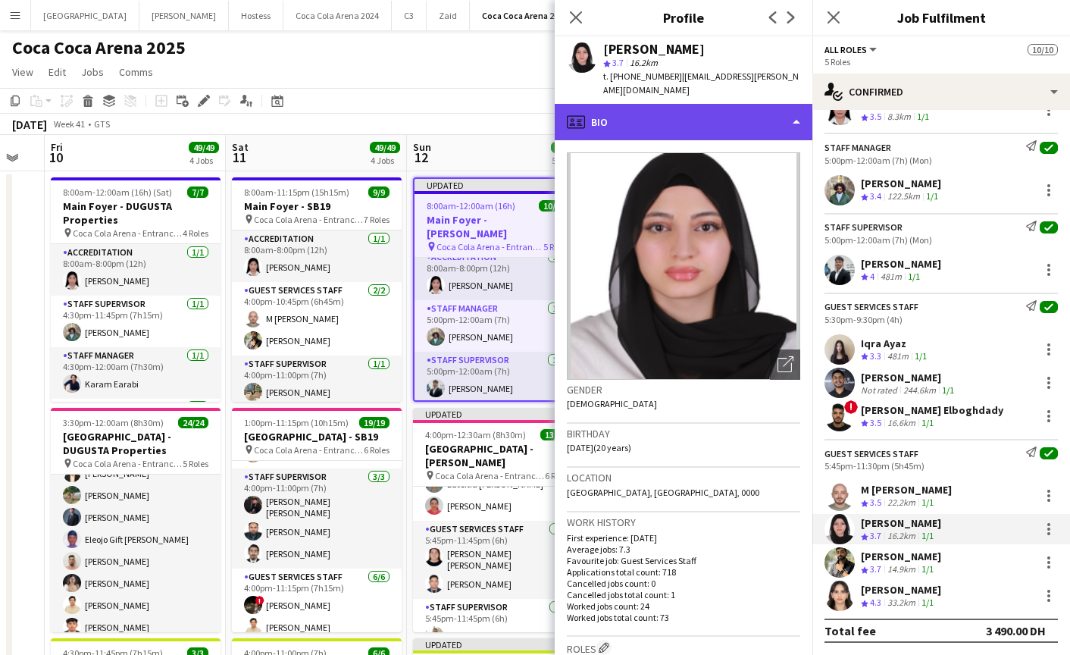
click at [660, 107] on div "profile Bio" at bounding box center [684, 122] width 258 height 36
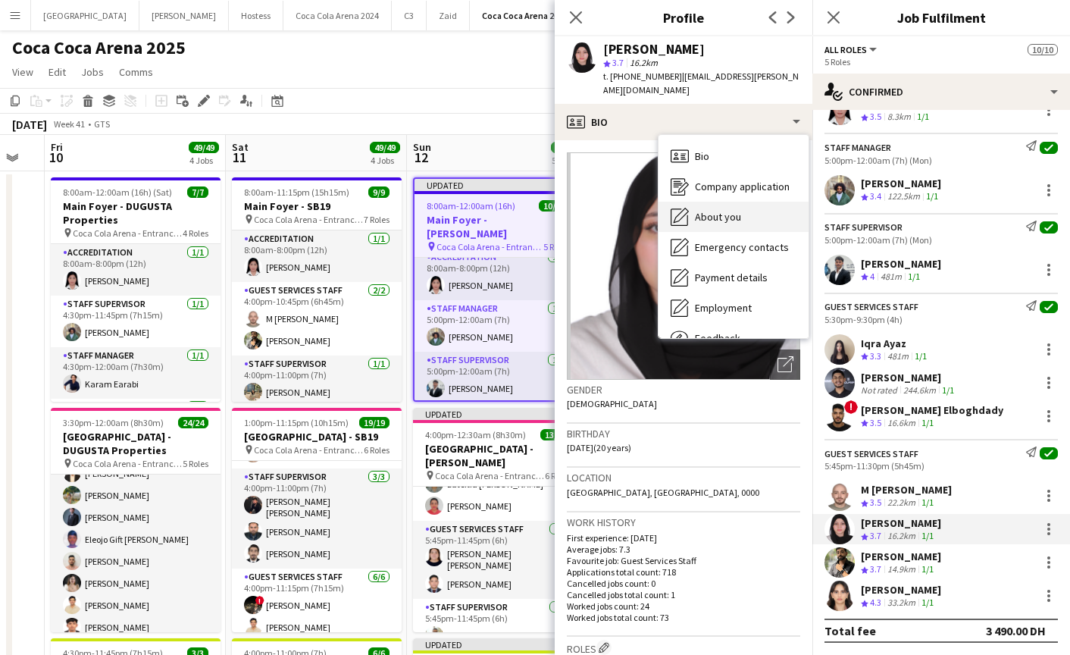
click at [717, 210] on span "About you" at bounding box center [718, 217] width 46 height 14
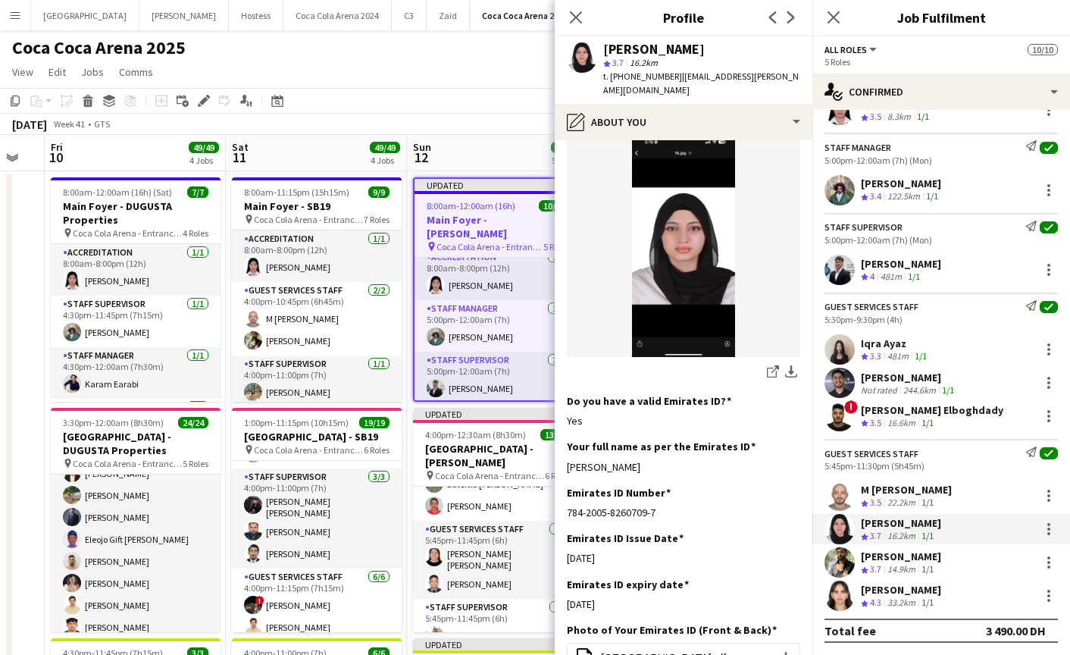
scroll to position [245, 0]
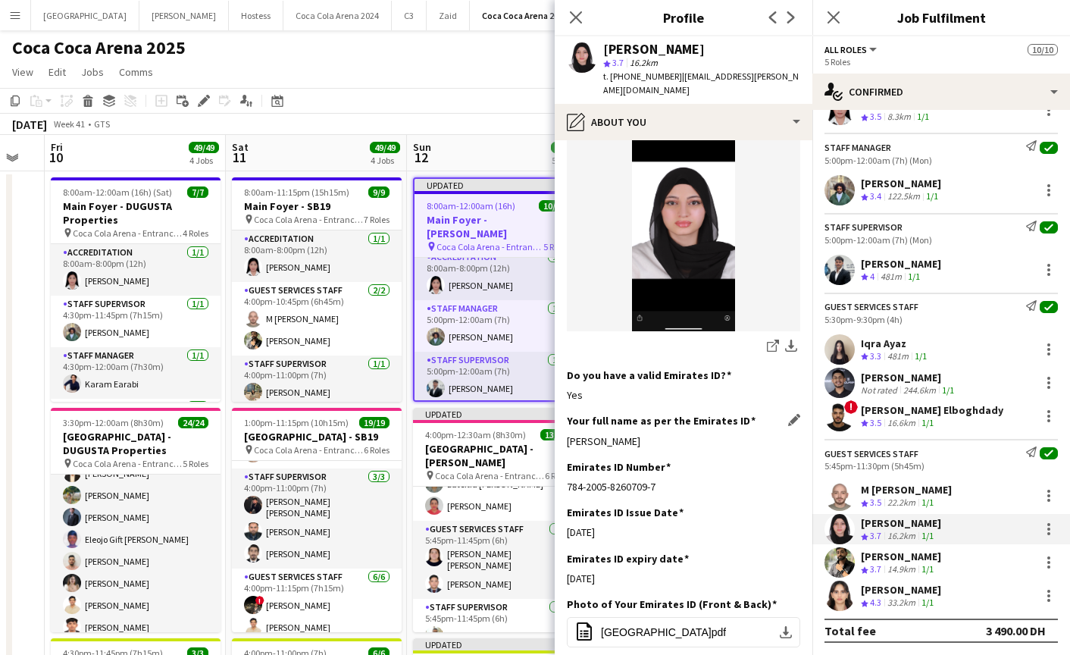
drag, startPoint x: 564, startPoint y: 427, endPoint x: 704, endPoint y: 427, distance: 139.4
click at [704, 427] on app-section-data-types "Bio Edit this field I have high self-management and social awareness. I’m organ…" at bounding box center [684, 397] width 258 height 514
click at [577, 15] on icon at bounding box center [575, 17] width 14 height 14
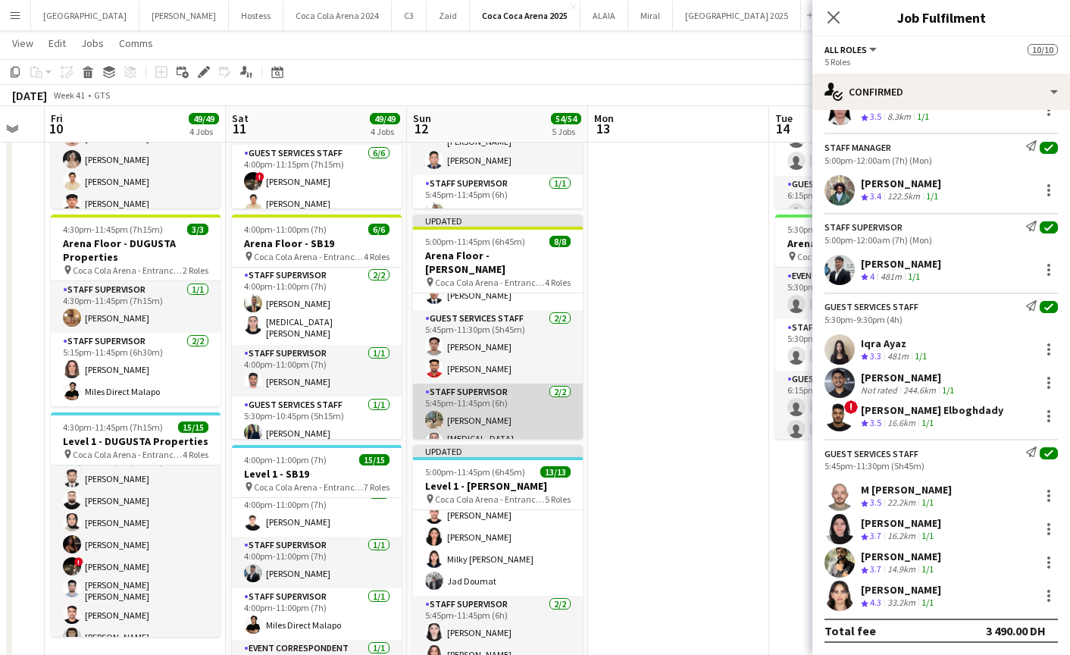
scroll to position [0, 0]
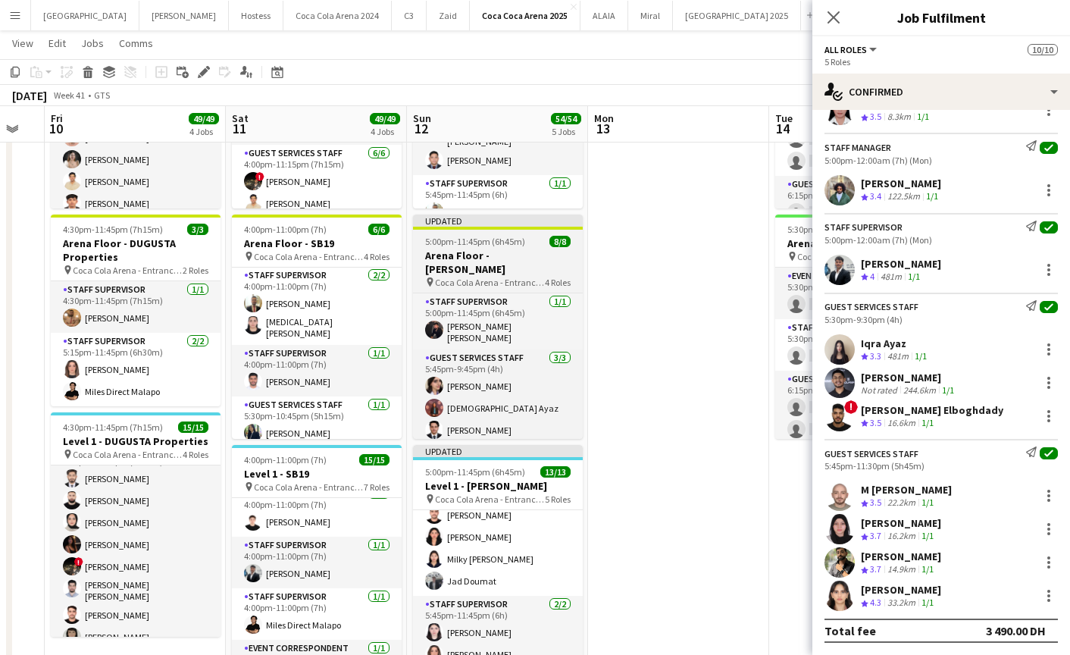
click at [470, 277] on span "Coca Cola Arena - Entrance F" at bounding box center [490, 282] width 110 height 11
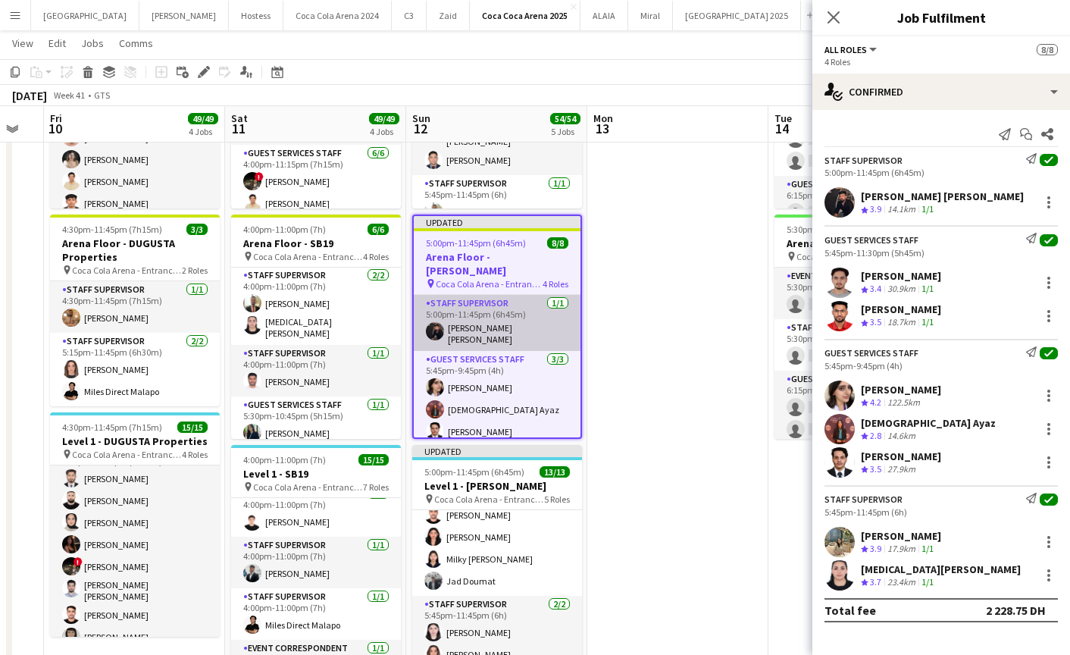
click at [483, 311] on app-card-role "Staff Supervisor [DATE] 5:00pm-11:45pm (6h45m) [PERSON_NAME] [PERSON_NAME]" at bounding box center [497, 323] width 167 height 56
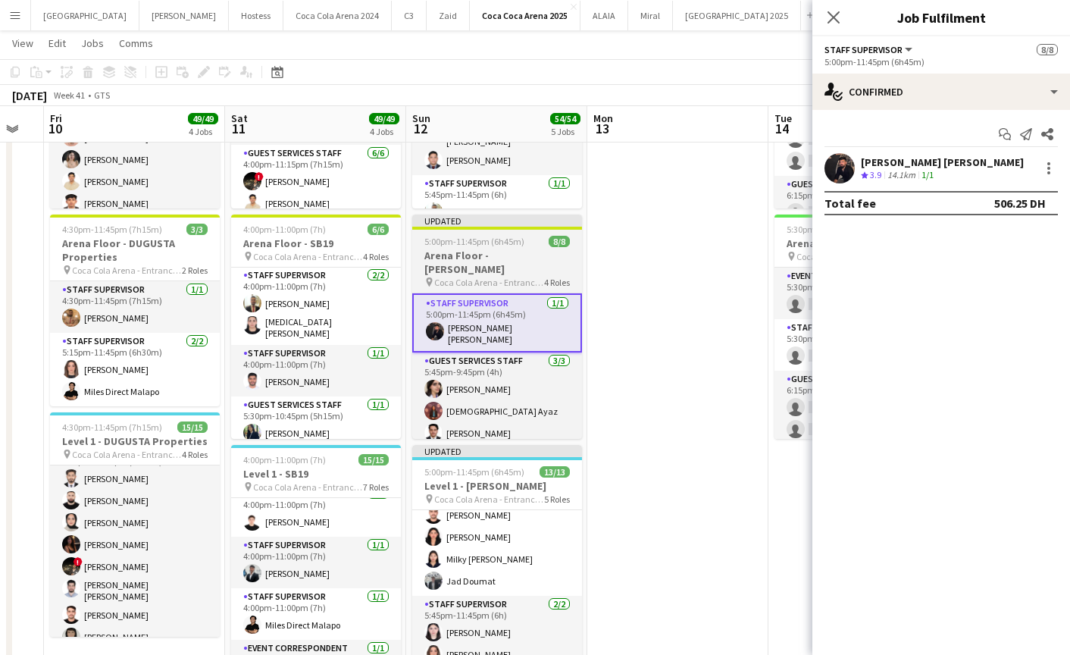
click at [481, 257] on h3 "Arena Floor - [PERSON_NAME]" at bounding box center [497, 262] width 170 height 27
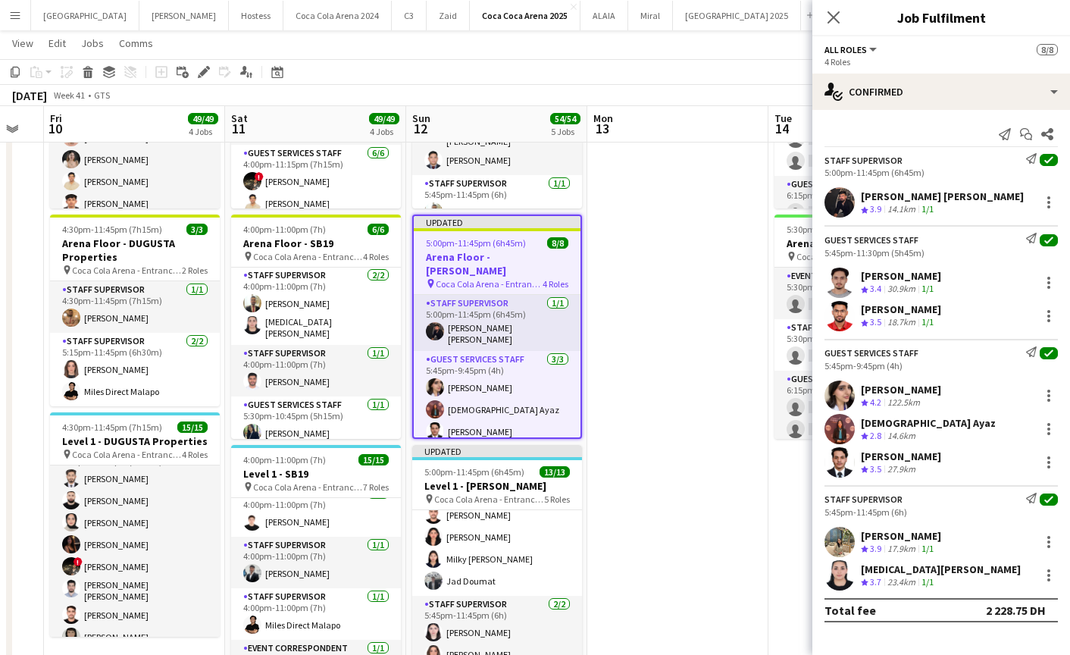
click at [839, 188] on app-user-avatar at bounding box center [839, 202] width 30 height 30
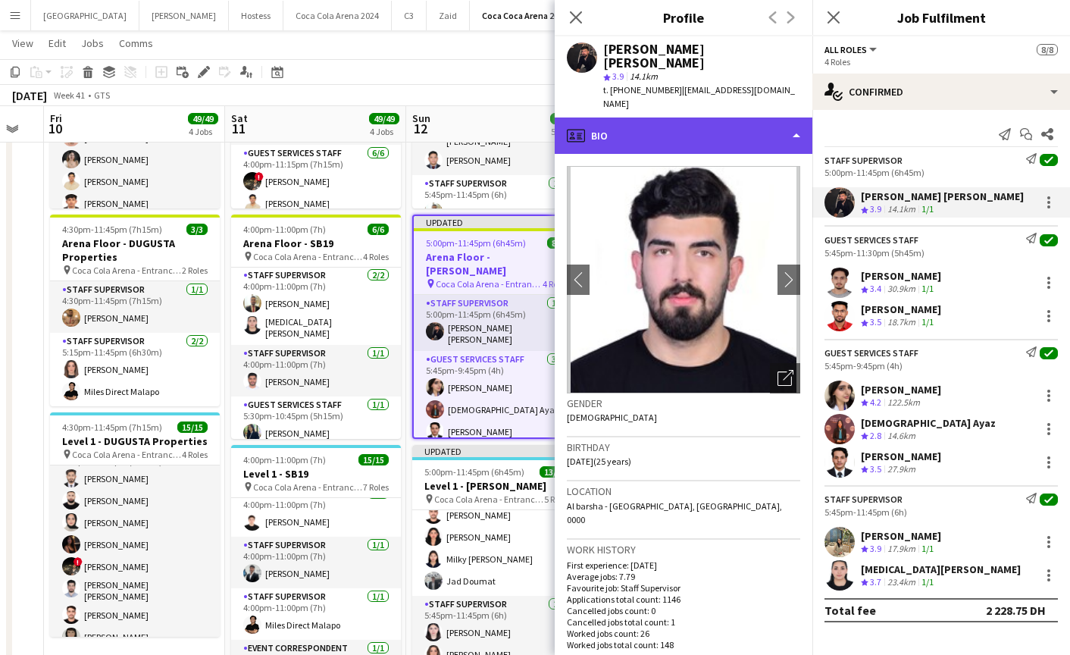
click at [637, 117] on div "profile Bio" at bounding box center [684, 135] width 258 height 36
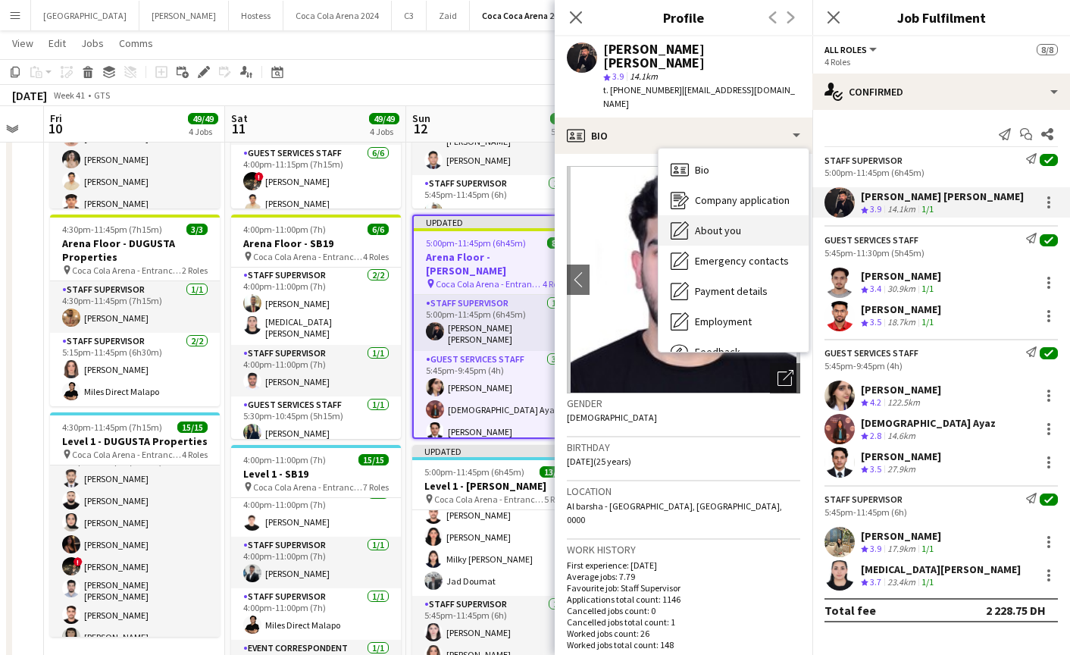
click at [704, 215] on div "About you About you" at bounding box center [733, 230] width 150 height 30
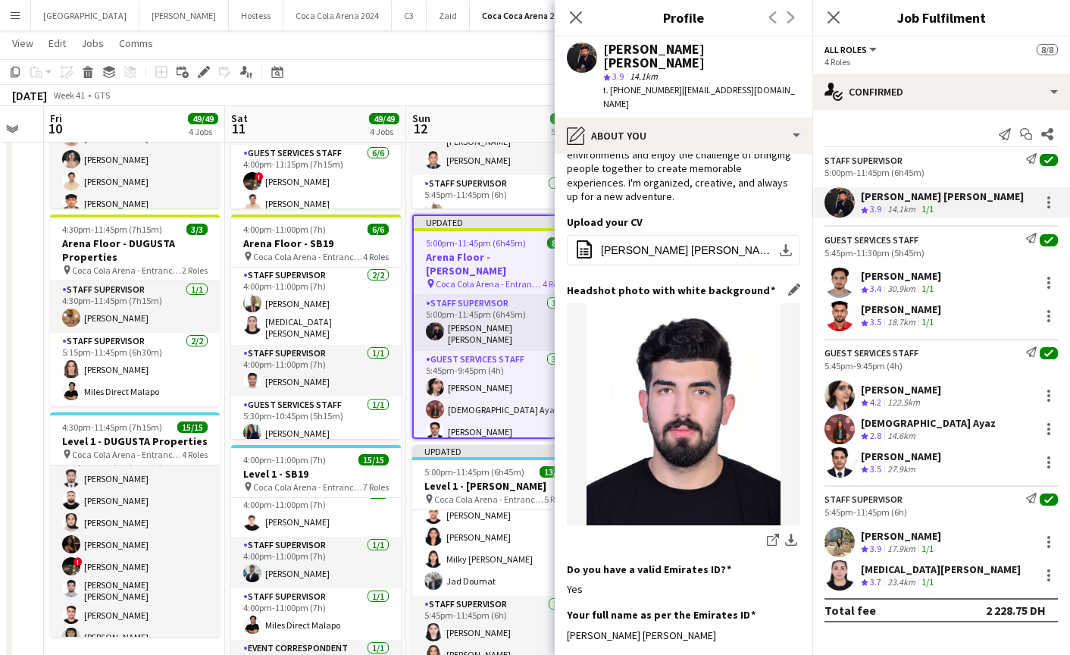
scroll to position [263, 0]
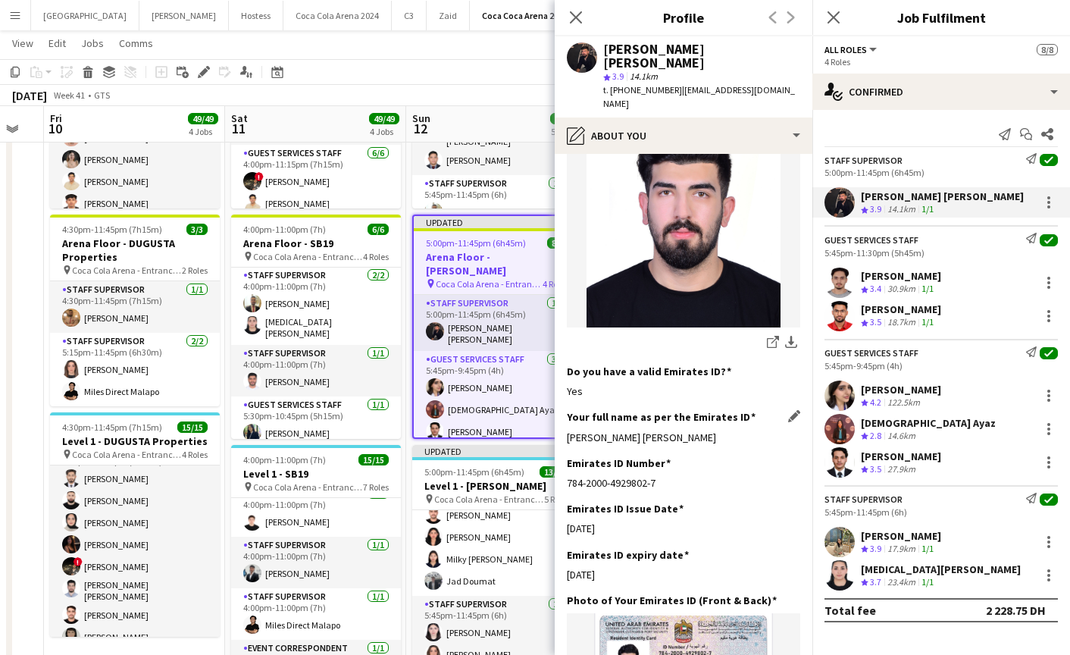
drag, startPoint x: 564, startPoint y: 395, endPoint x: 746, endPoint y: 395, distance: 181.1
click at [746, 395] on app-section-data-types "Bio Edit this field I'm a passionate and driven individual with a love for even…" at bounding box center [684, 404] width 258 height 501
click at [835, 543] on app-user-avatar at bounding box center [839, 542] width 30 height 30
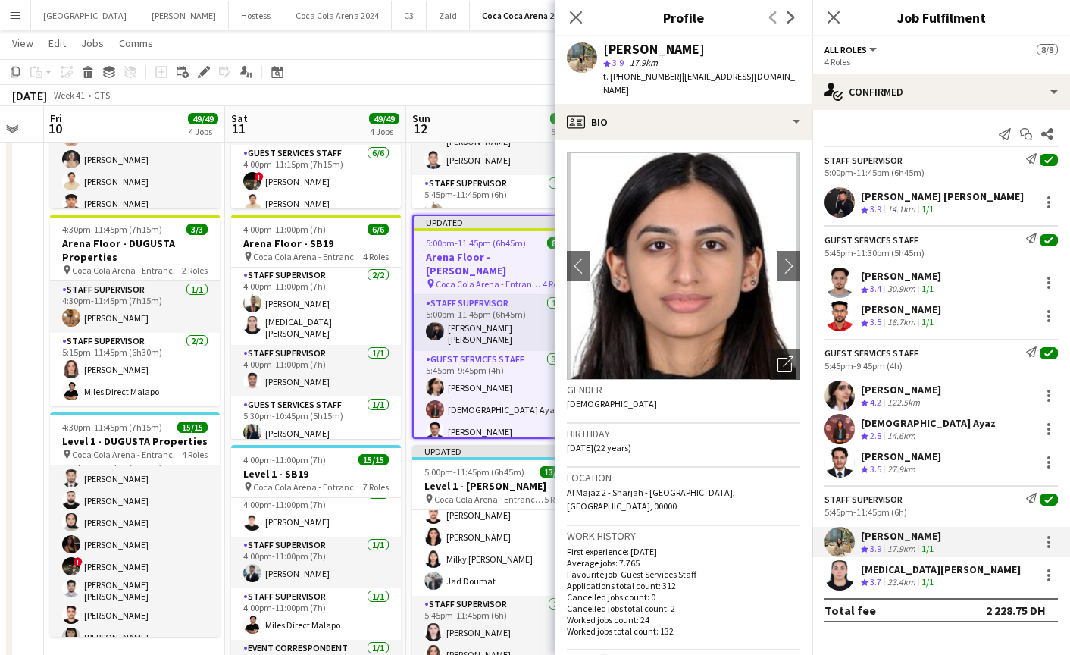
click at [1045, 217] on div "Hussain [PERSON_NAME] Crew rating 3.9 14.1km 1/1" at bounding box center [941, 202] width 258 height 30
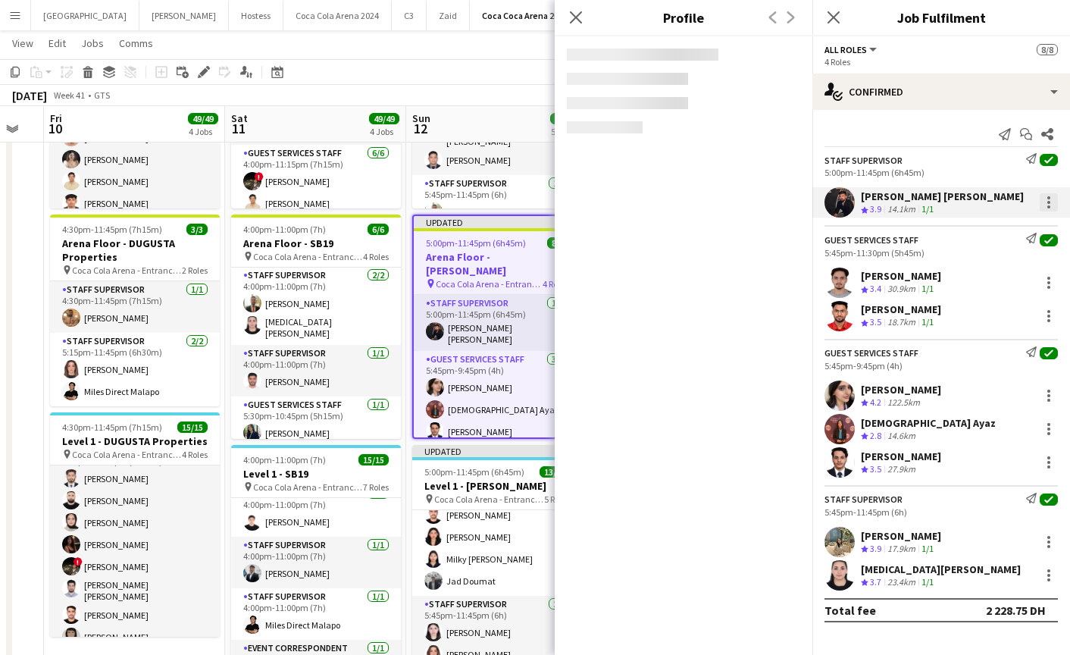
click at [1047, 205] on div at bounding box center [1048, 206] width 3 height 3
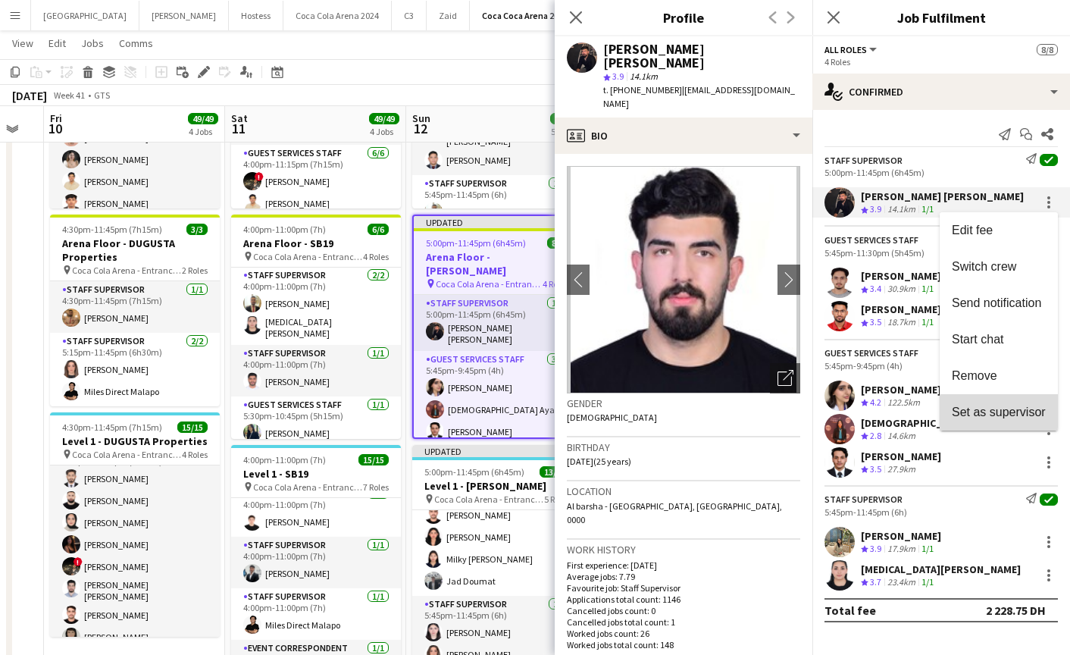
click at [1002, 417] on span "Set as supervisor" at bounding box center [999, 411] width 94 height 13
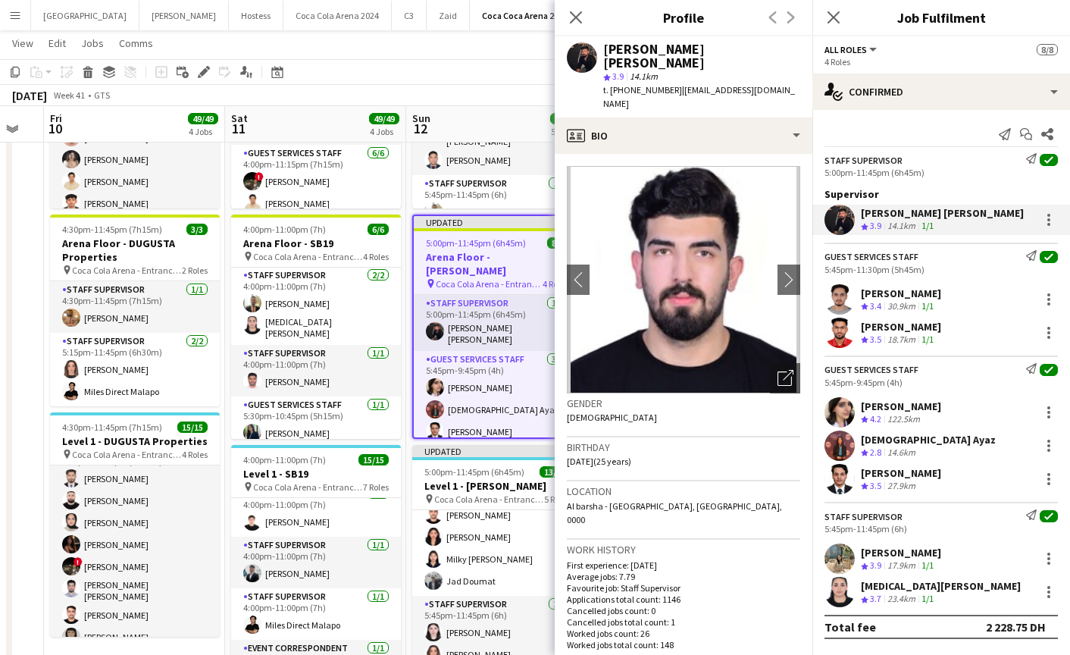
scroll to position [536, 0]
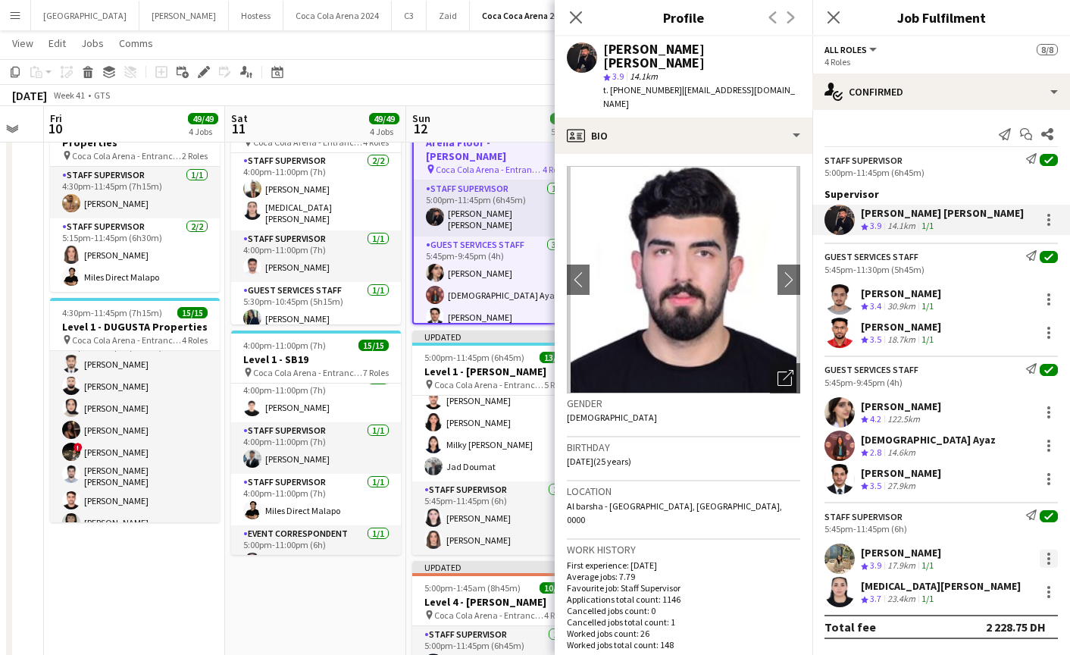
click at [1048, 555] on div at bounding box center [1048, 553] width 3 height 3
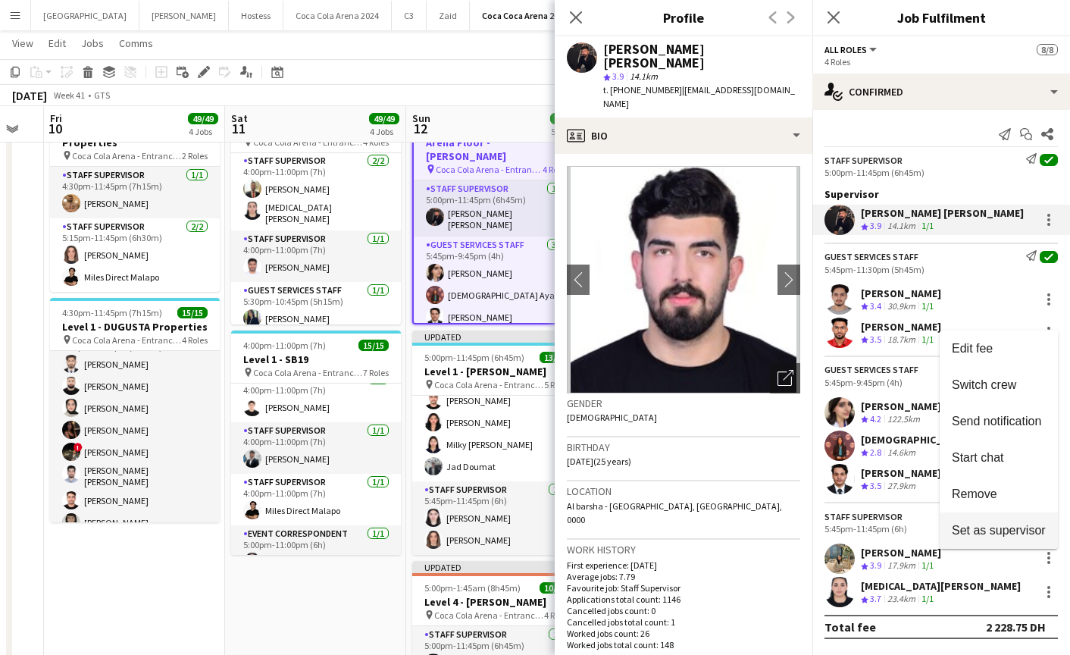
click at [994, 522] on button "Set as supervisor" at bounding box center [998, 530] width 118 height 36
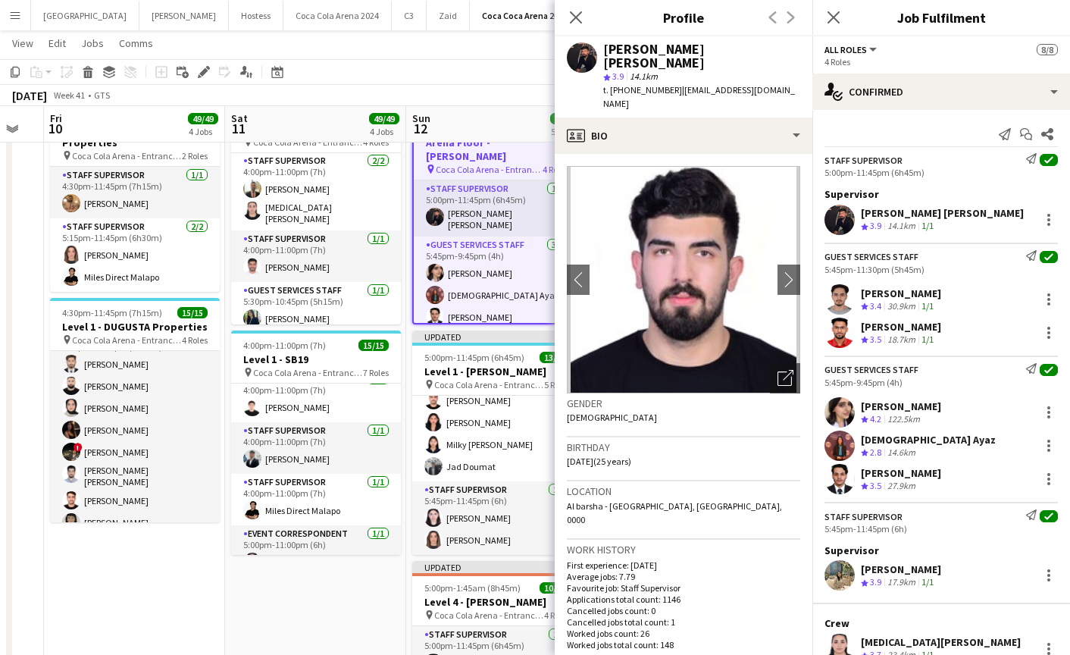
scroll to position [52, 0]
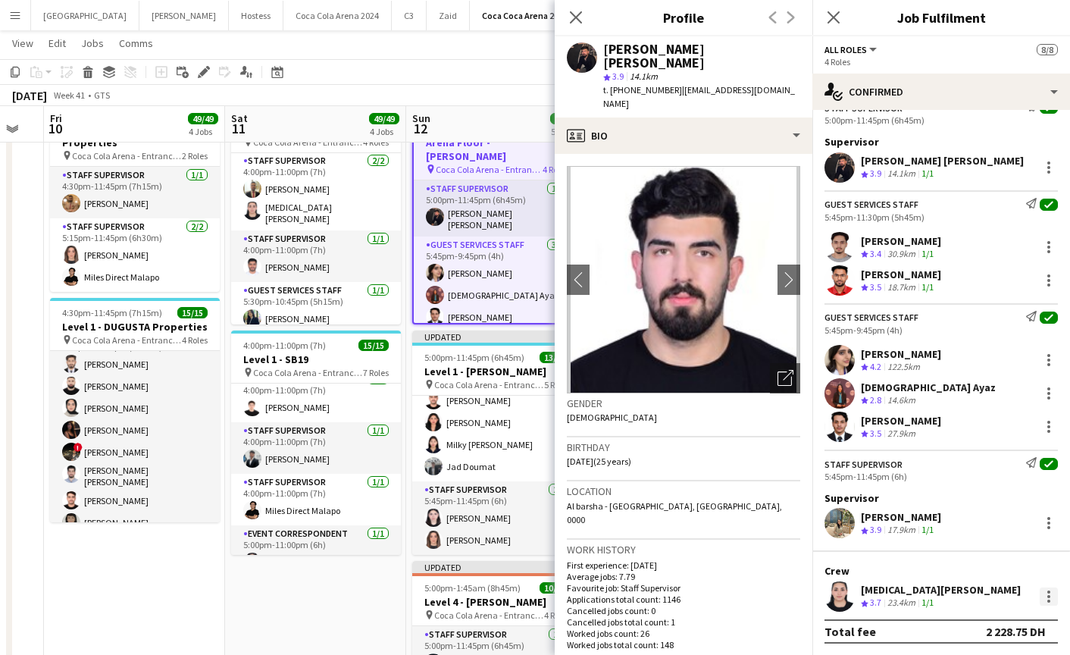
click at [1050, 591] on div at bounding box center [1048, 596] width 18 height 18
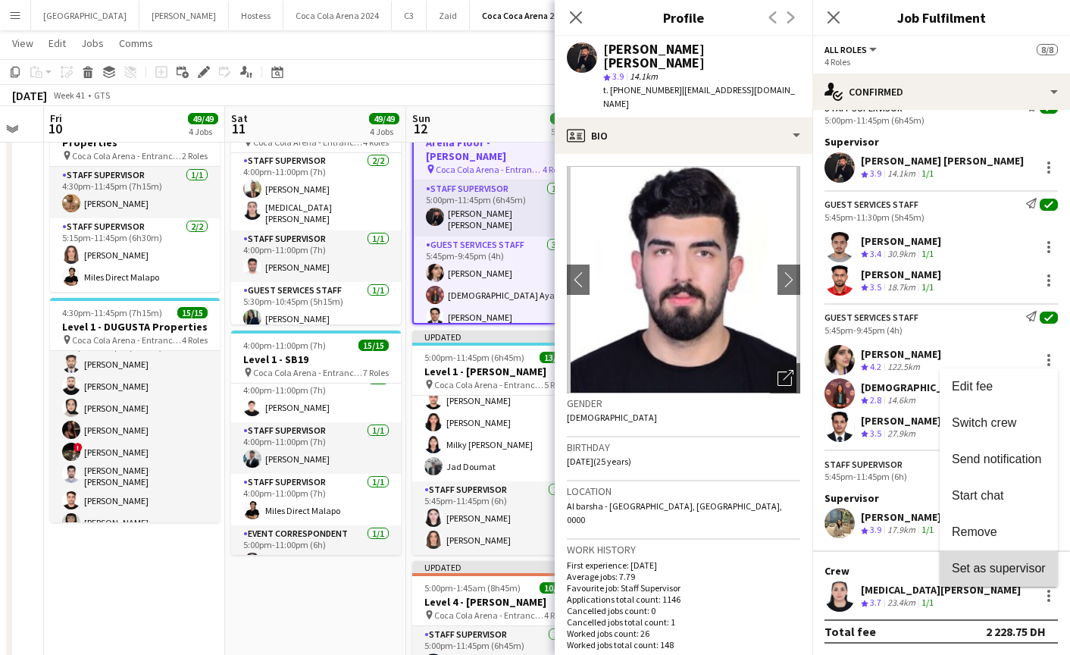
click at [985, 563] on span "Set as supervisor" at bounding box center [999, 567] width 94 height 13
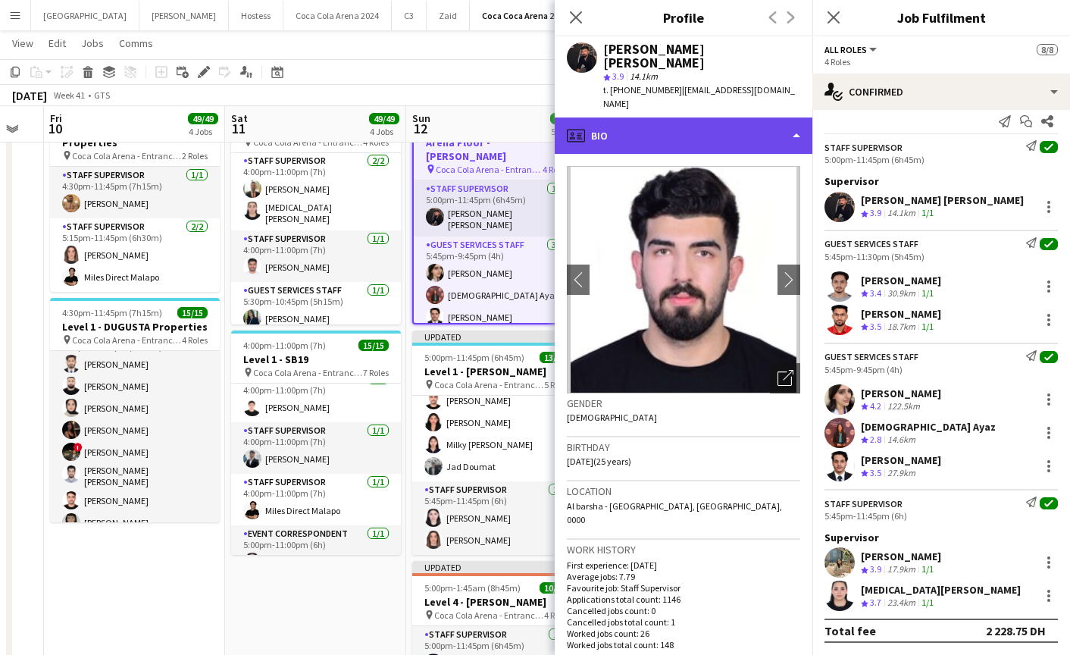
click at [651, 117] on div "profile Bio" at bounding box center [684, 135] width 258 height 36
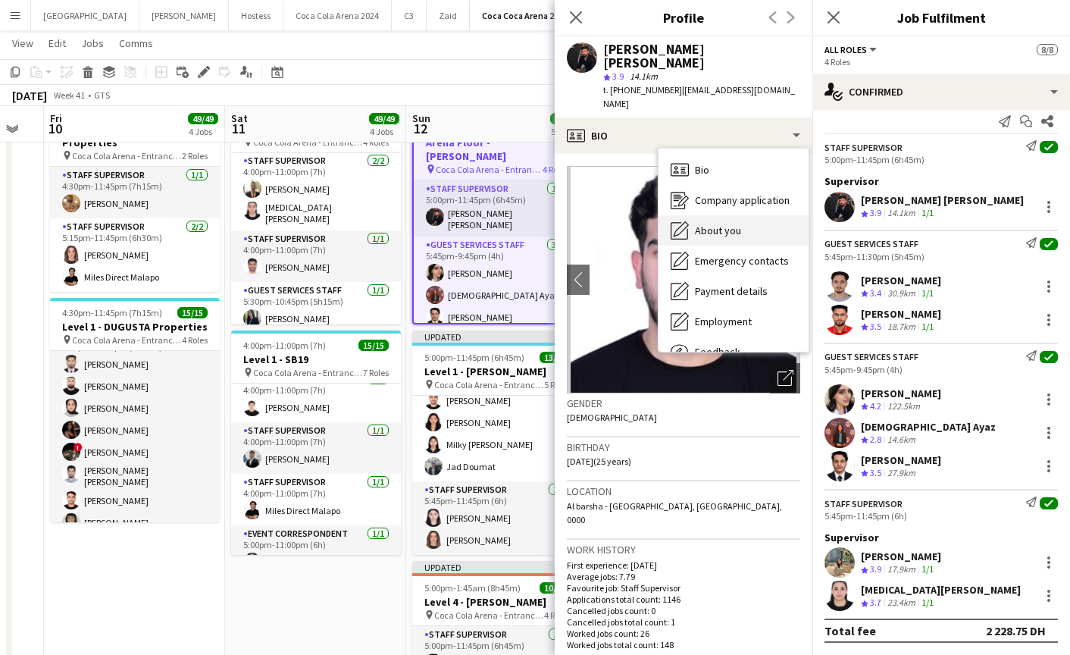
click at [697, 224] on span "About you" at bounding box center [718, 231] width 46 height 14
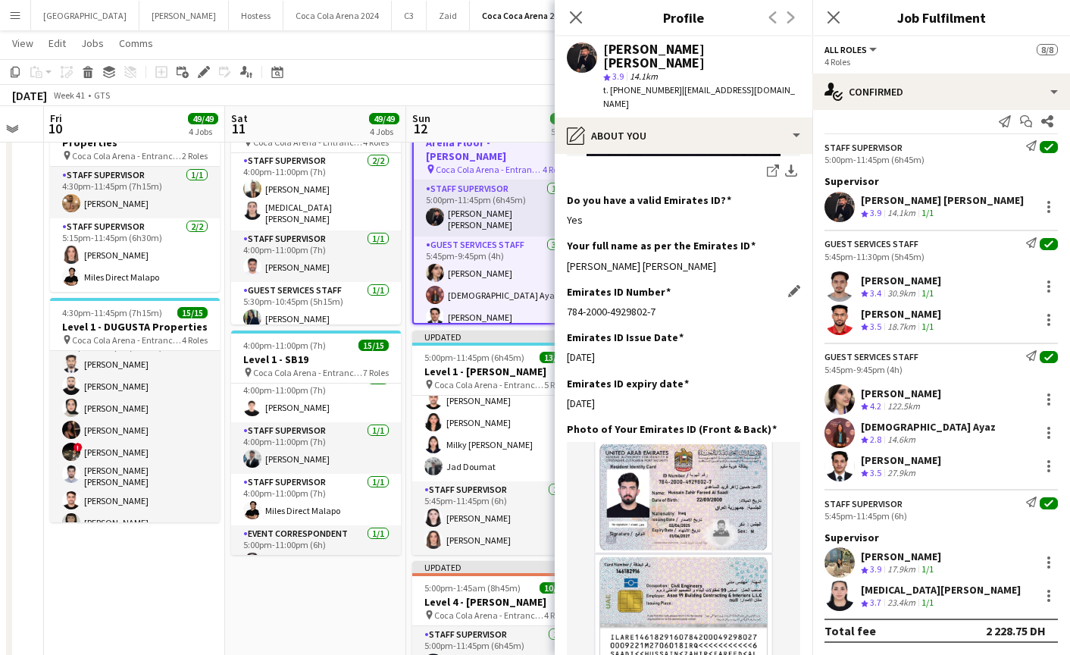
scroll to position [396, 0]
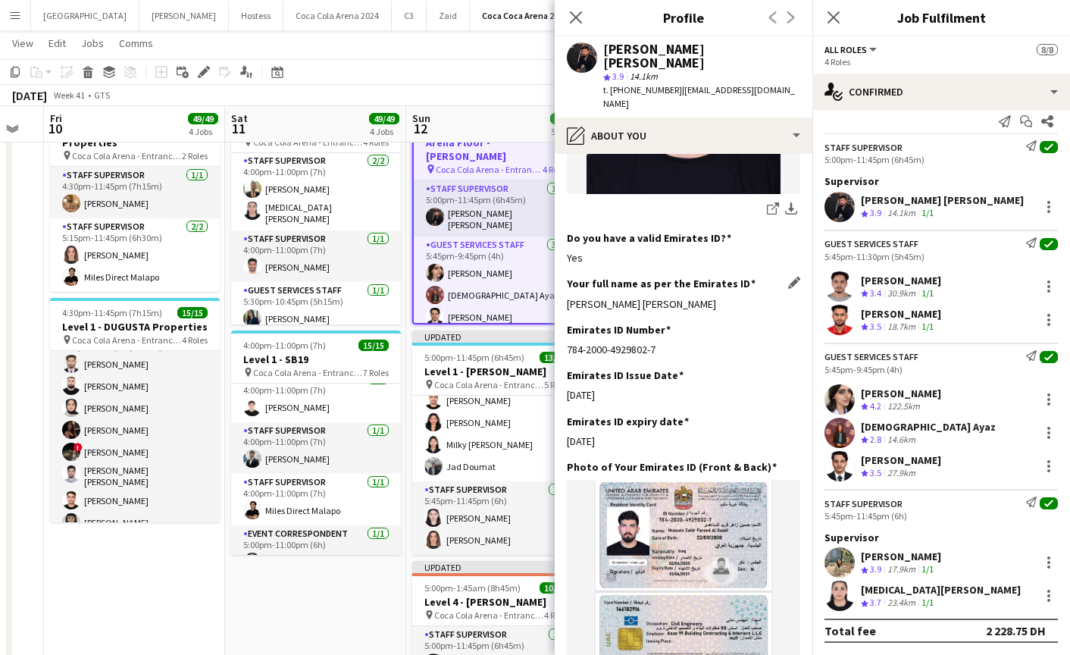
drag, startPoint x: 567, startPoint y: 264, endPoint x: 707, endPoint y: 259, distance: 139.5
click at [707, 297] on div "[PERSON_NAME] [PERSON_NAME]" at bounding box center [683, 304] width 233 height 14
click at [845, 561] on app-user-avatar at bounding box center [839, 562] width 30 height 30
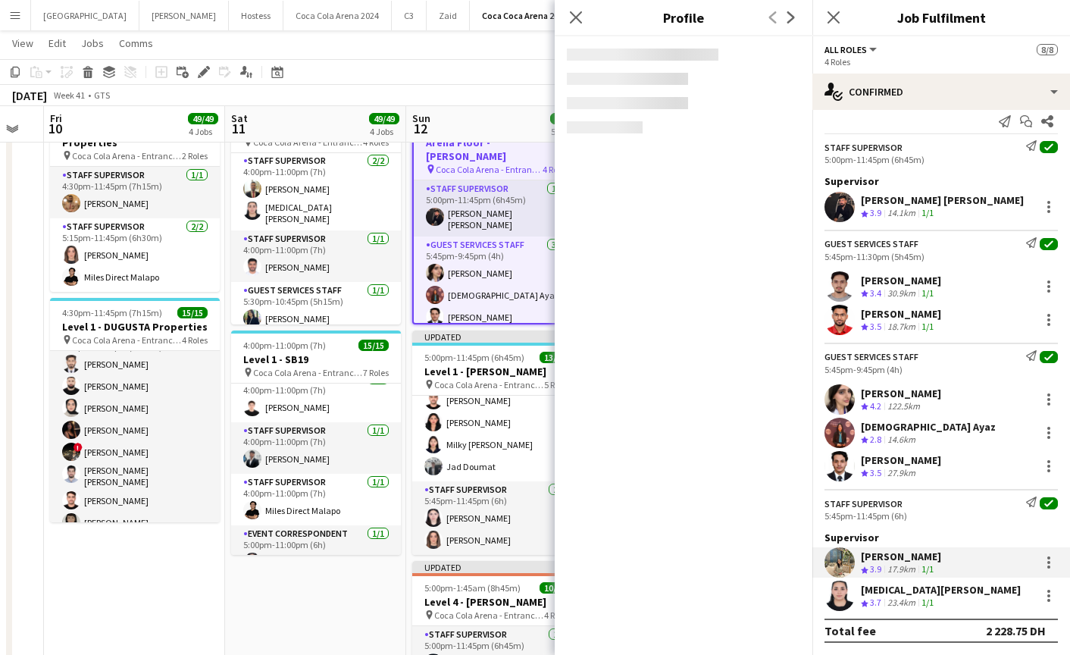
click at [831, 554] on app-user-avatar at bounding box center [839, 562] width 30 height 30
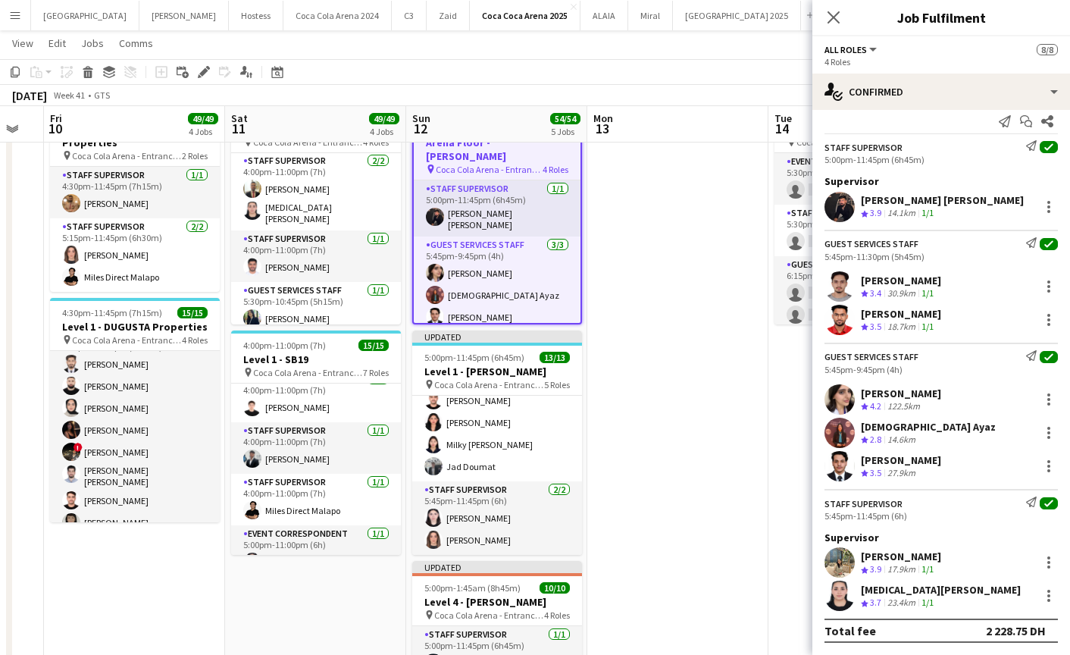
click at [833, 550] on app-user-avatar at bounding box center [839, 562] width 30 height 30
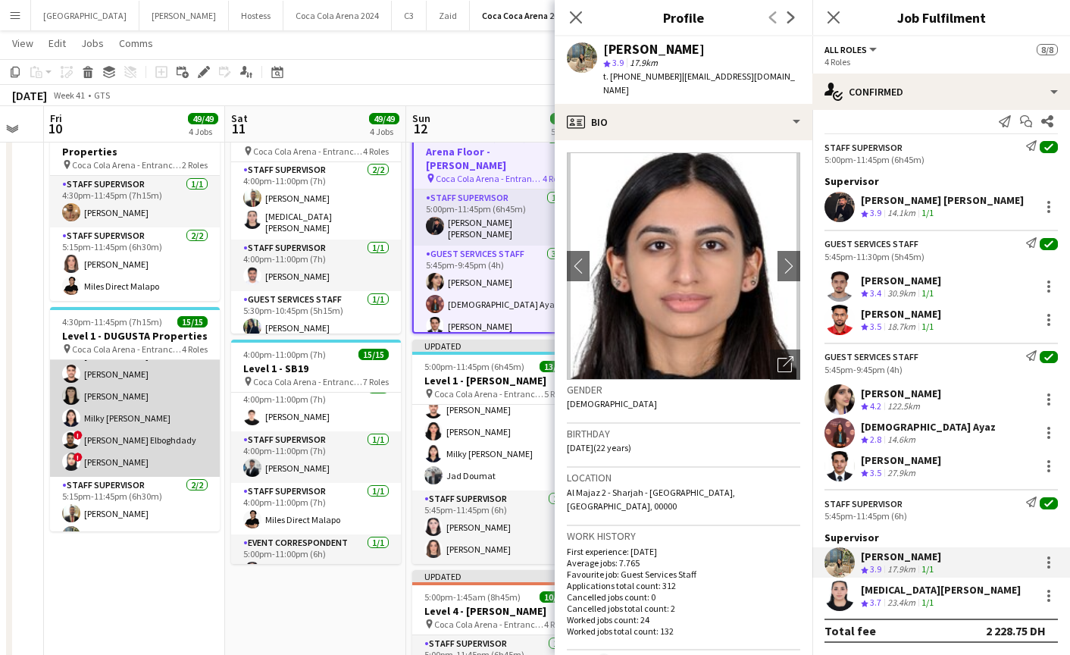
scroll to position [281, 0]
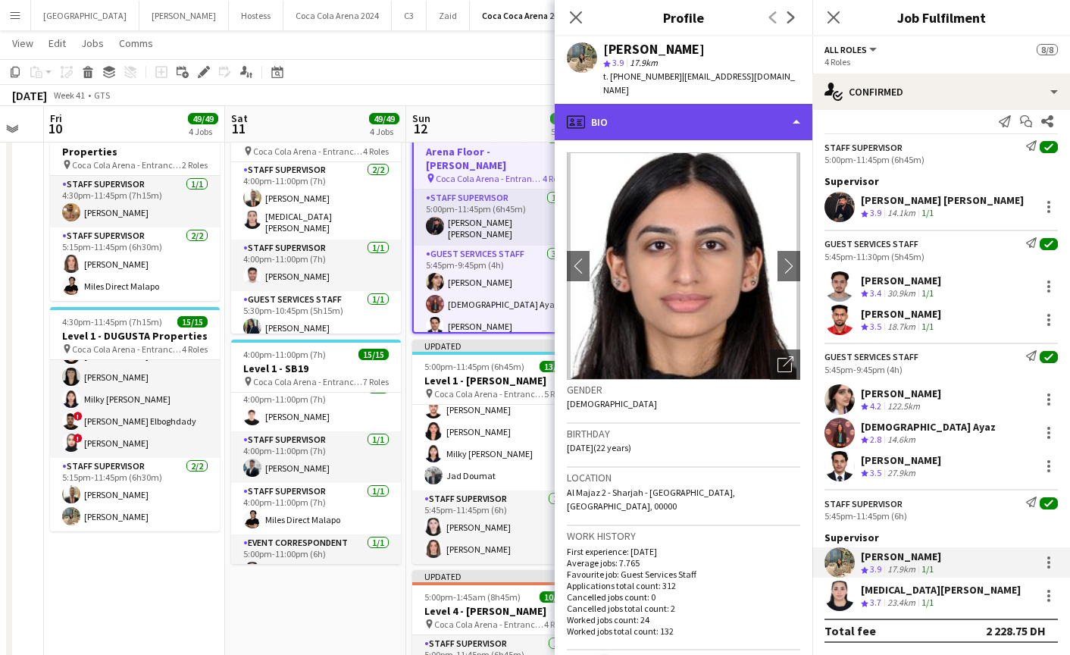
click at [639, 117] on div "profile Bio" at bounding box center [684, 122] width 258 height 36
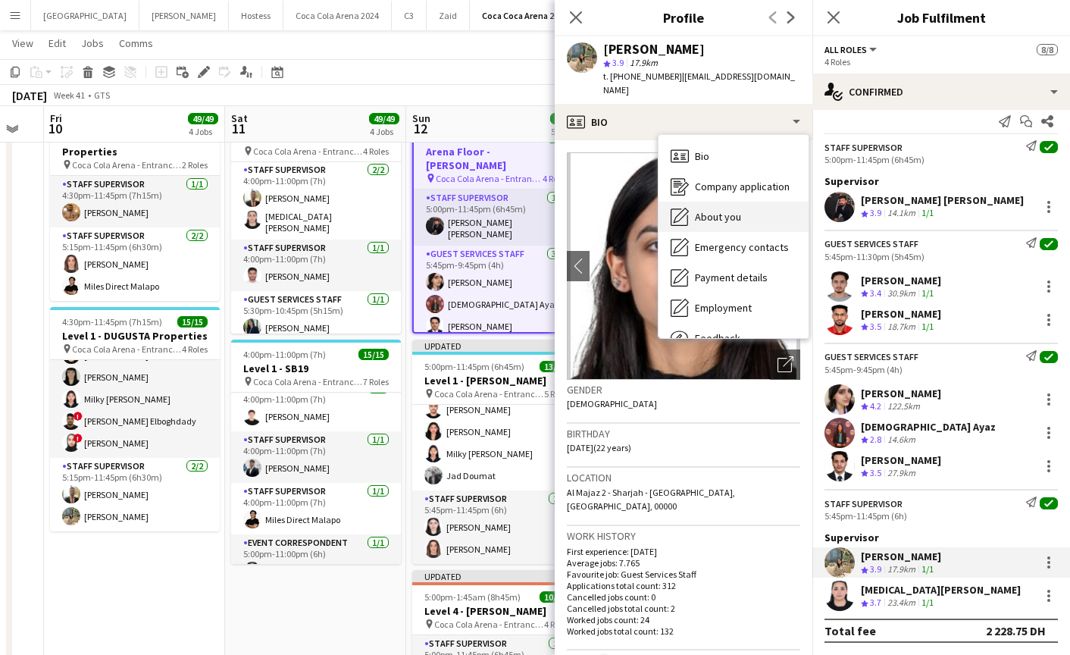
click at [705, 210] on span "About you" at bounding box center [718, 217] width 46 height 14
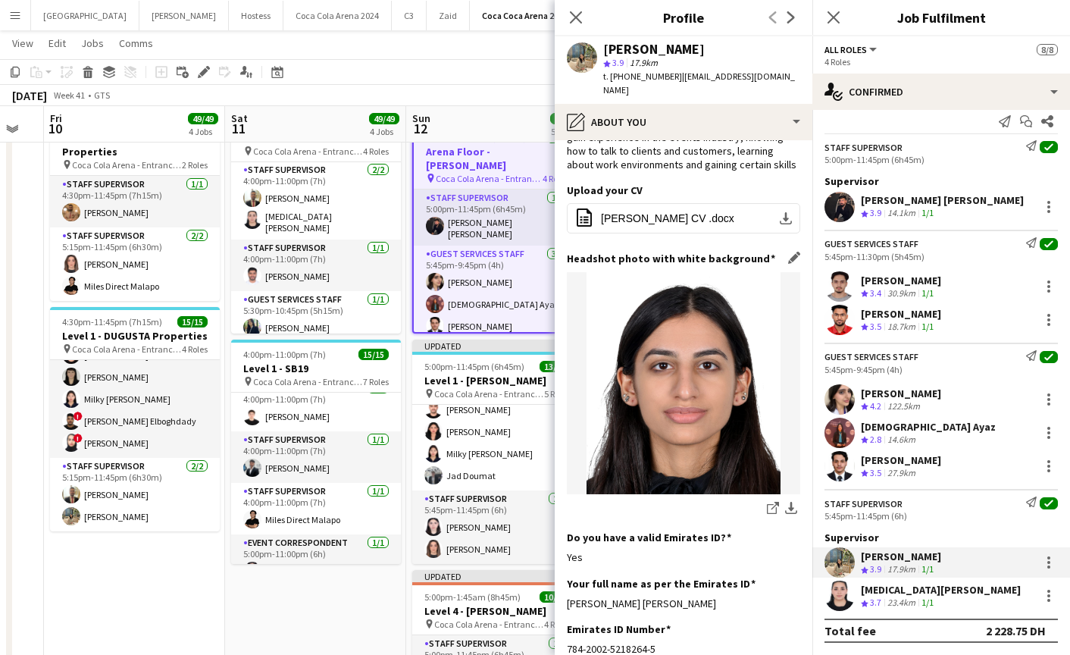
scroll to position [214, 0]
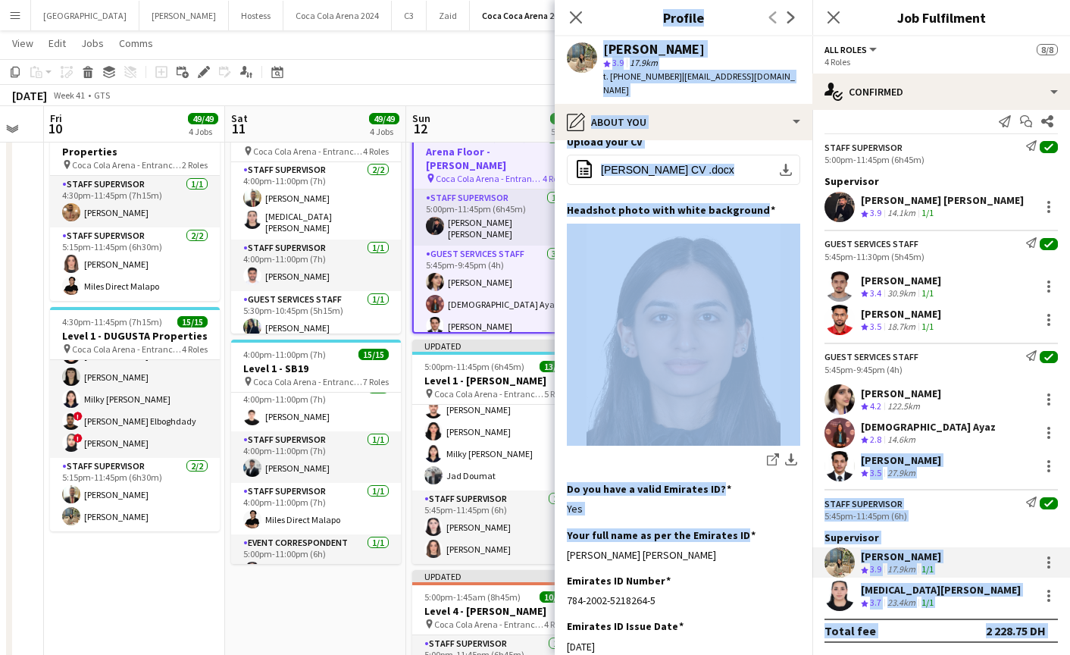
drag, startPoint x: 565, startPoint y: 516, endPoint x: 823, endPoint y: 469, distance: 261.8
click at [823, 469] on body "Menu Boards Boards Boards All jobs Status Workforce Workforce My Workforce Recr…" at bounding box center [535, 461] width 1070 height 1977
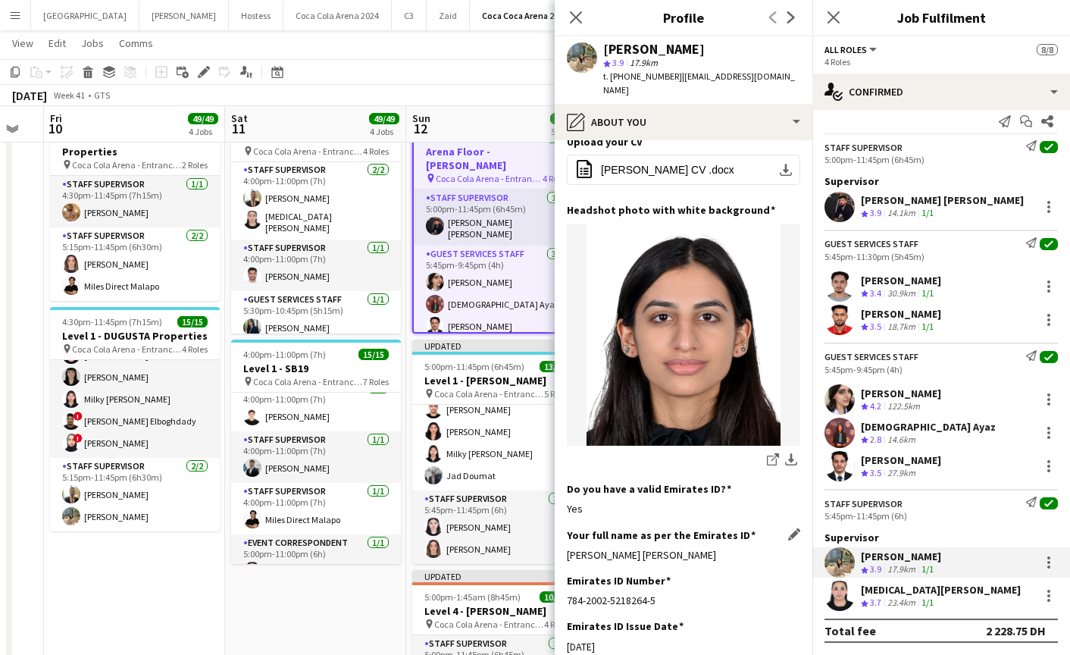
click at [676, 528] on div "Your full name as per the Emirates ID Edit this field [PERSON_NAME] [PERSON_NAM…" at bounding box center [683, 550] width 233 height 45
drag, startPoint x: 568, startPoint y: 514, endPoint x: 741, endPoint y: 513, distance: 172.7
click at [741, 548] on div "[PERSON_NAME] [PERSON_NAME]" at bounding box center [683, 555] width 233 height 14
click at [840, 599] on app-user-avatar at bounding box center [839, 595] width 30 height 30
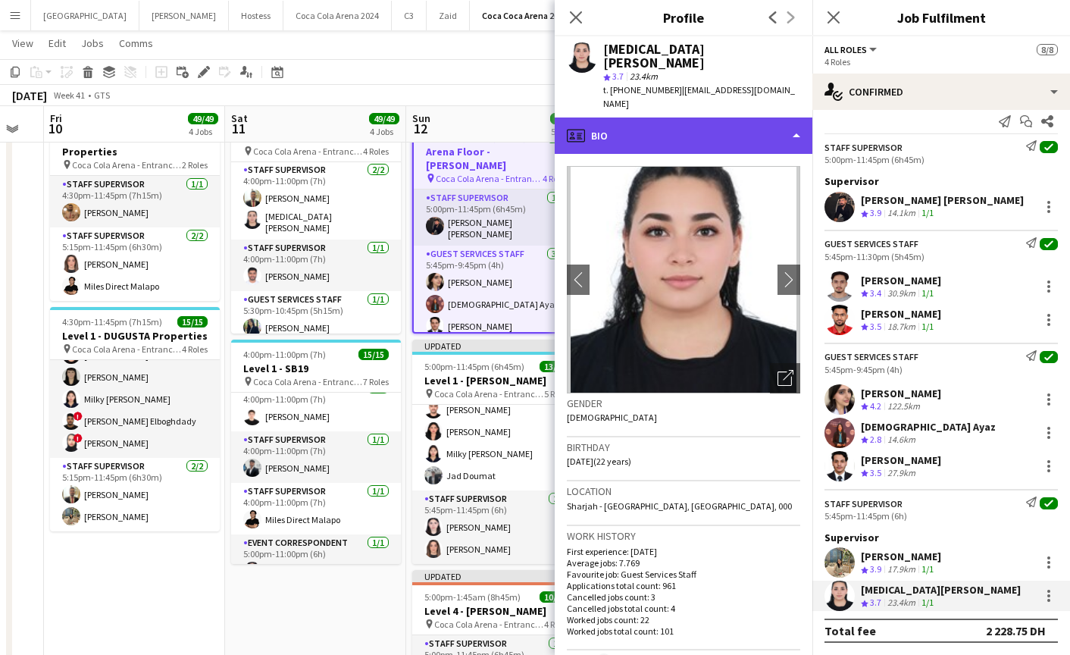
click at [636, 117] on div "profile Bio" at bounding box center [684, 135] width 258 height 36
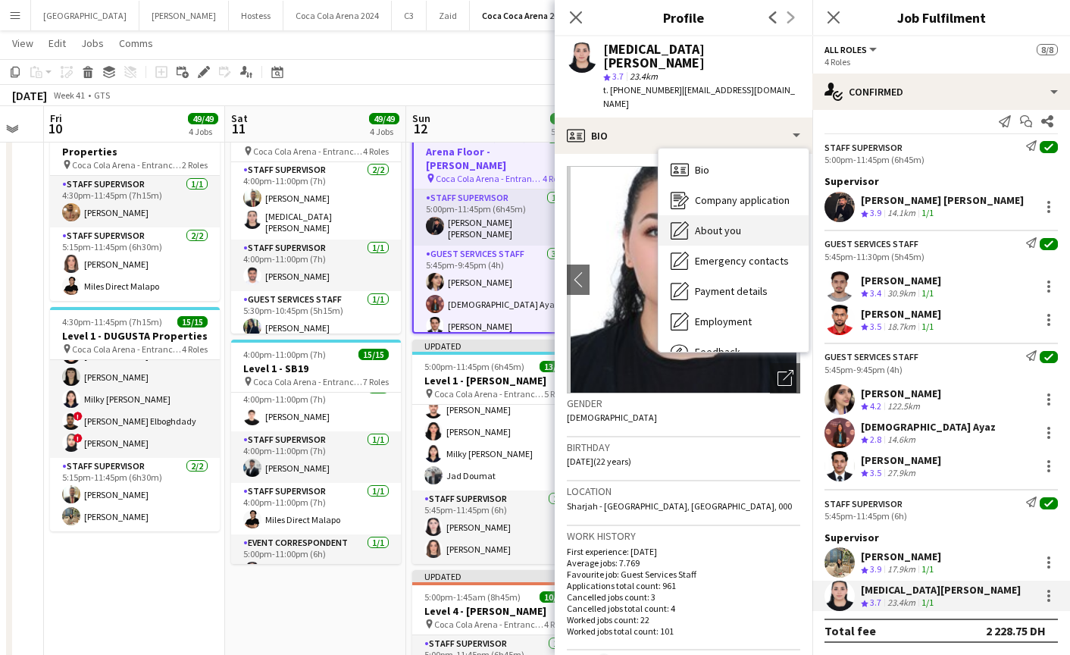
click at [714, 224] on span "About you" at bounding box center [718, 231] width 46 height 14
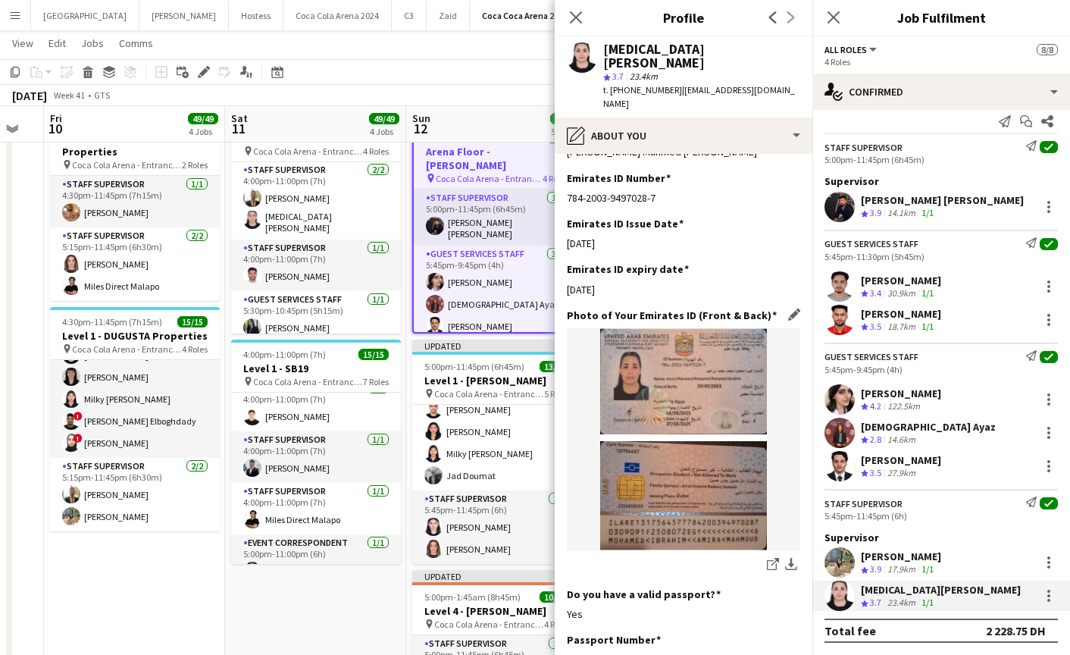
scroll to position [455, 0]
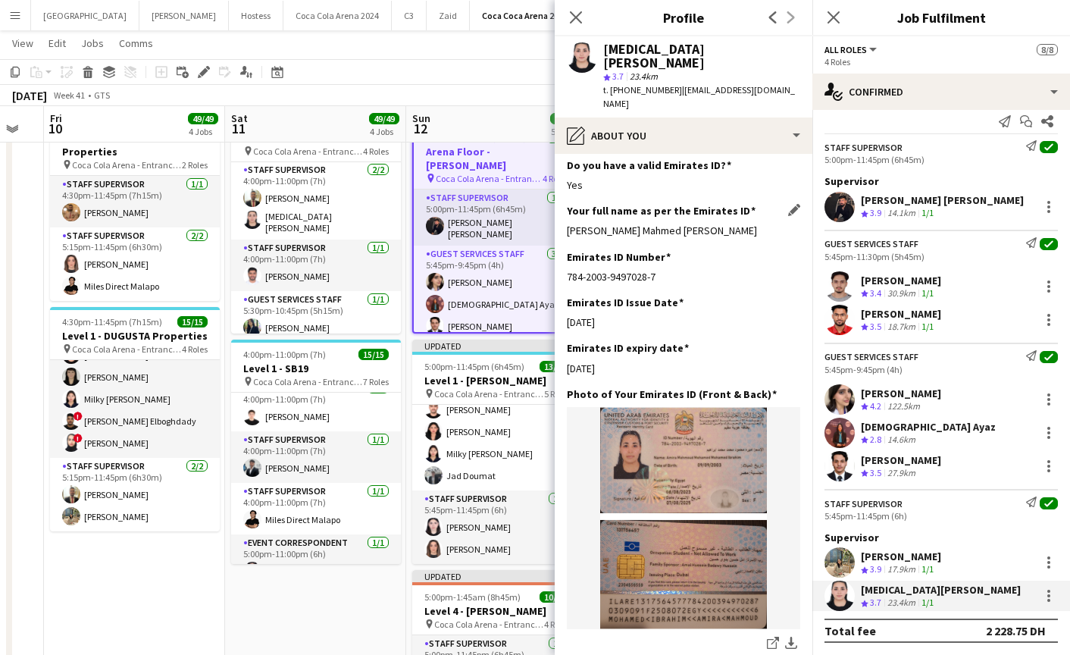
drag, startPoint x: 565, startPoint y: 202, endPoint x: 793, endPoint y: 202, distance: 228.0
click at [793, 202] on app-section-data-types "Bio Edit this field I am a very active and ambitious person I am looking forwar…" at bounding box center [684, 404] width 258 height 501
click at [838, 291] on app-user-avatar at bounding box center [839, 286] width 30 height 30
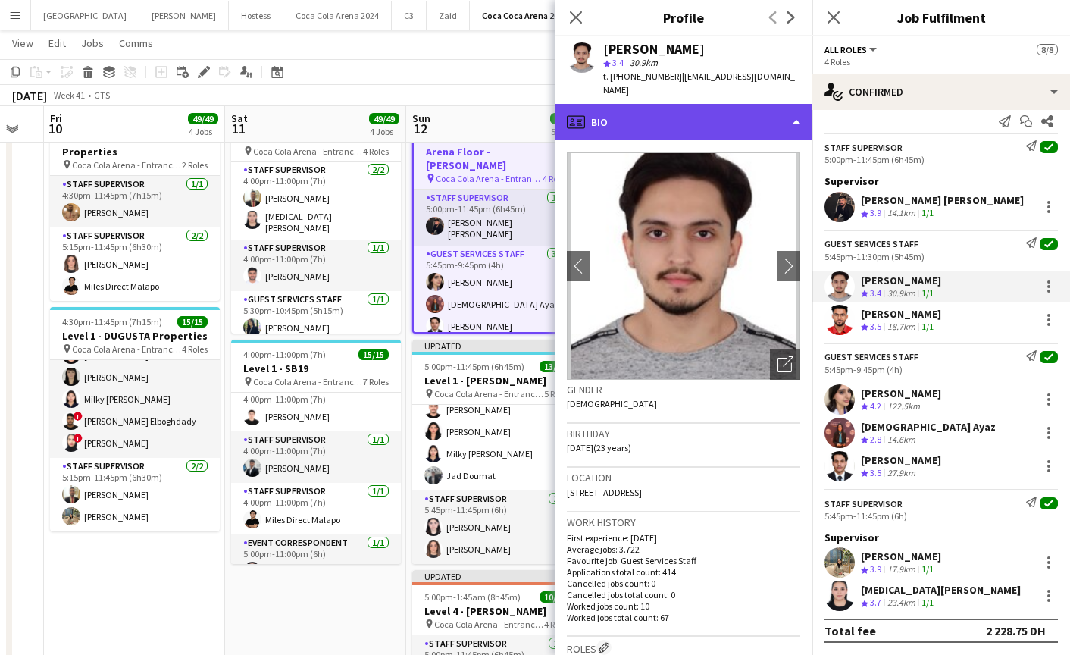
click at [625, 104] on div "profile Bio" at bounding box center [684, 122] width 258 height 36
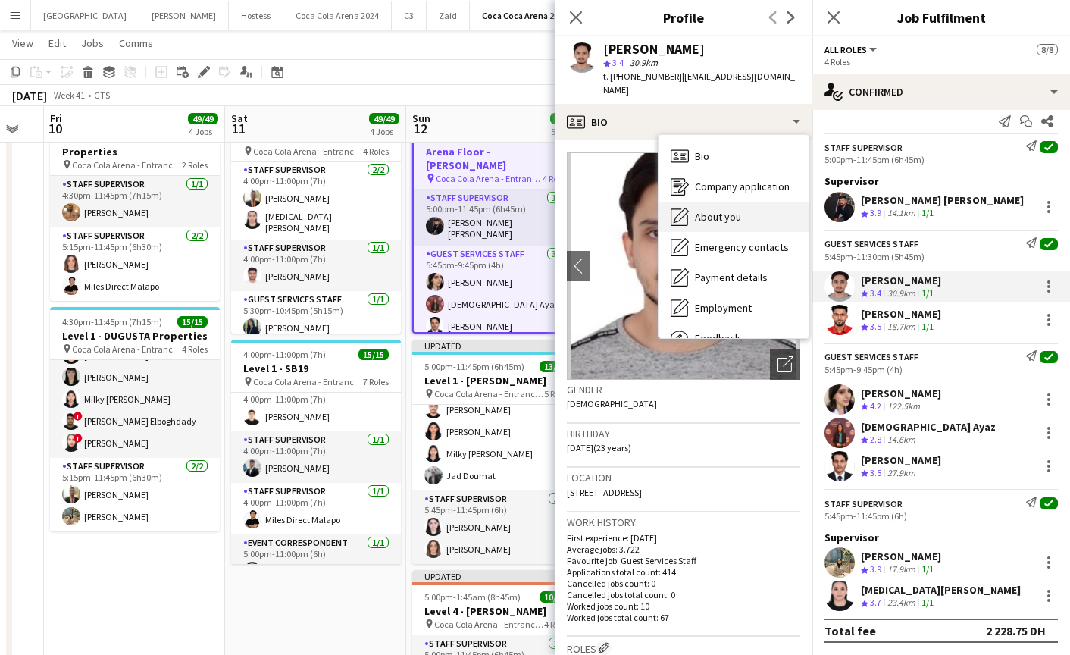
click at [727, 210] on span "About you" at bounding box center [718, 217] width 46 height 14
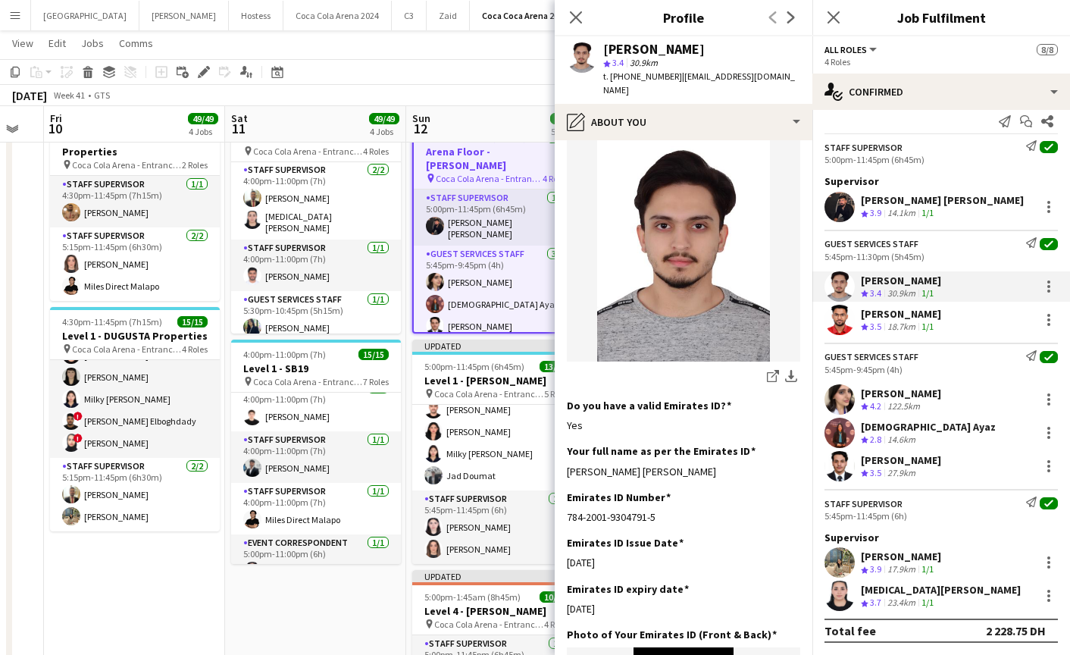
scroll to position [311, 0]
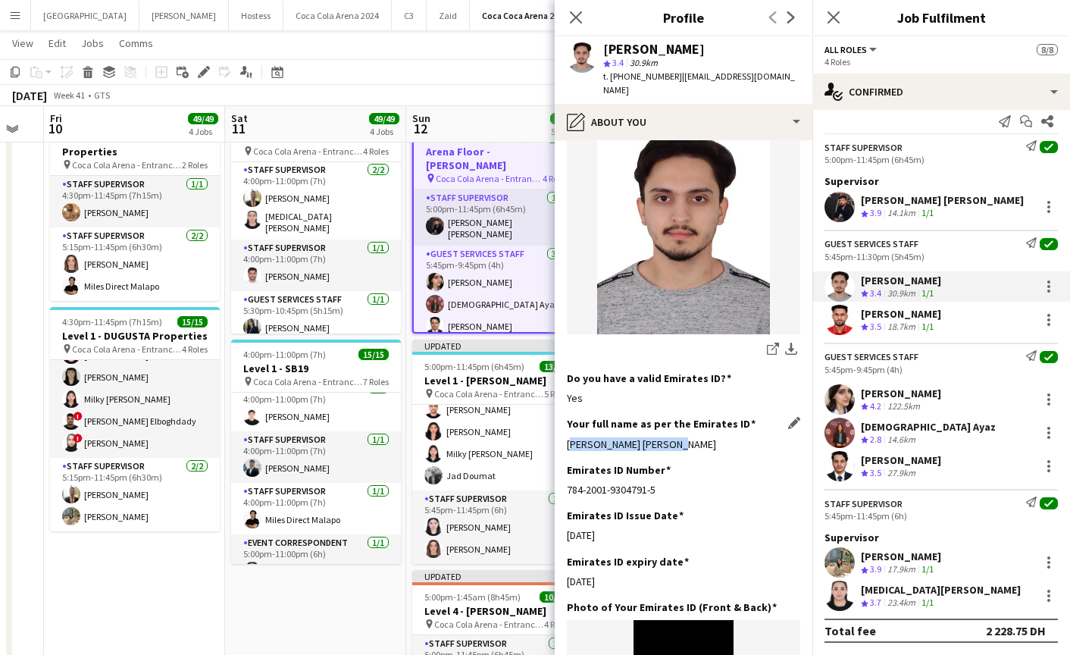
drag, startPoint x: 560, startPoint y: 390, endPoint x: 714, endPoint y: 390, distance: 153.8
click at [714, 390] on app-section-data-types "Bio Edit this field Hi my name is [PERSON_NAME] i am from [DEMOGRAPHIC_DATA] an…" at bounding box center [684, 397] width 258 height 514
click at [839, 324] on app-user-avatar at bounding box center [839, 320] width 30 height 30
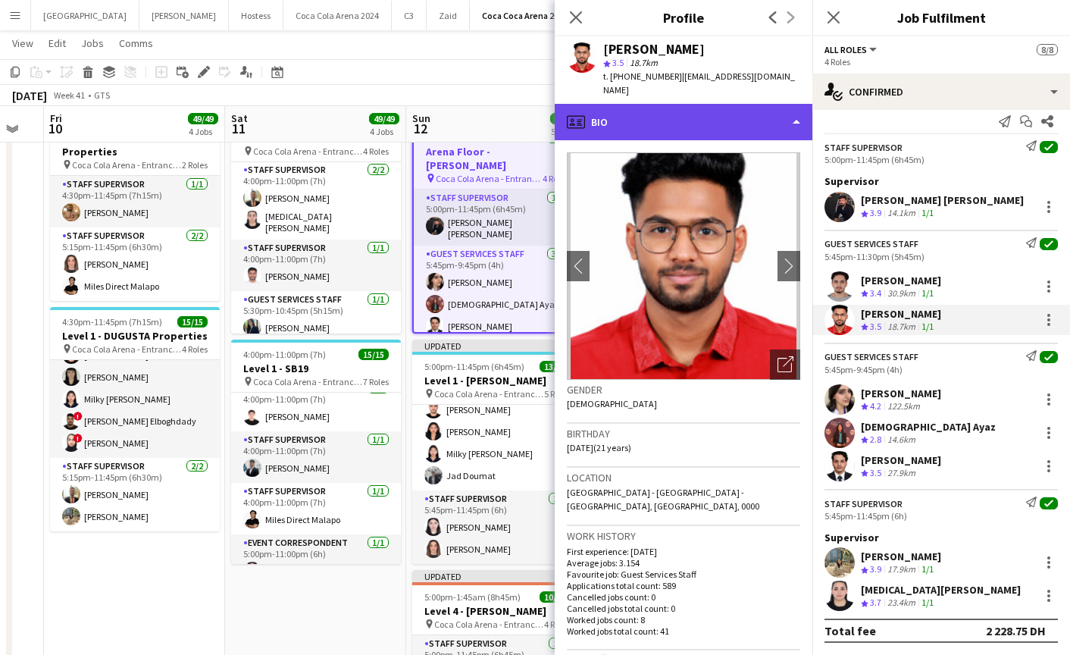
click at [664, 108] on div "profile Bio" at bounding box center [684, 122] width 258 height 36
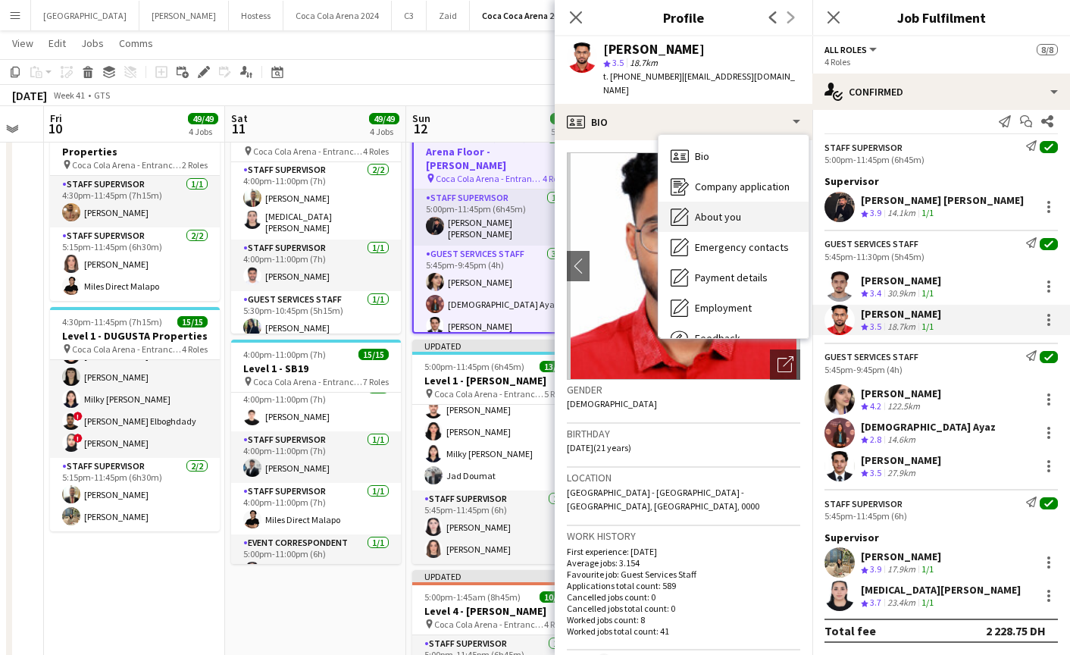
click at [718, 210] on span "About you" at bounding box center [718, 217] width 46 height 14
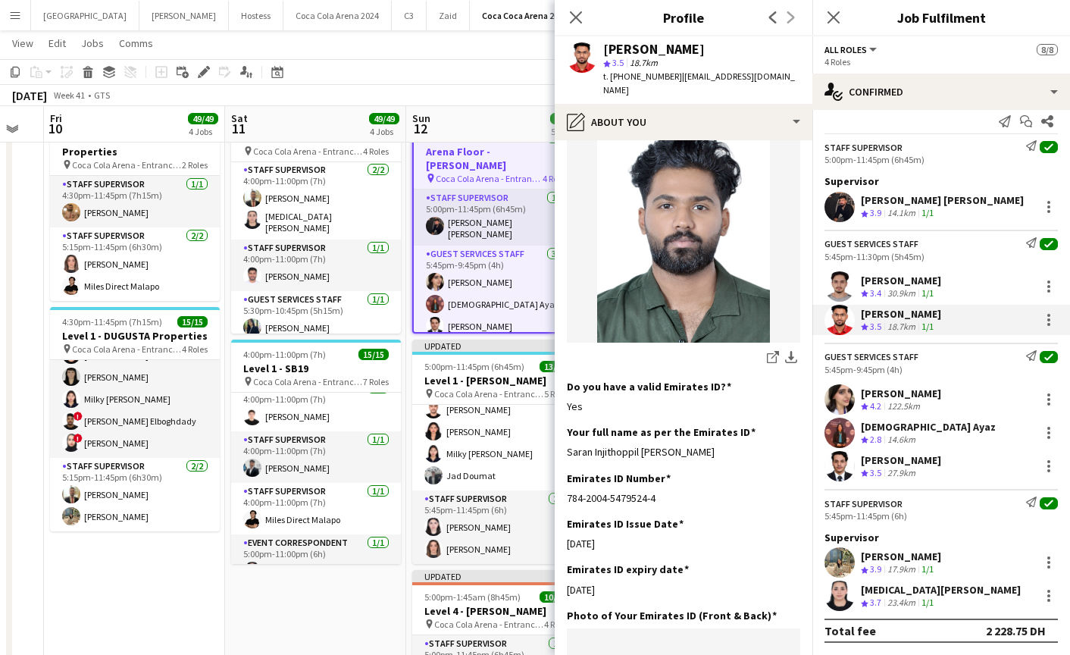
scroll to position [270, 0]
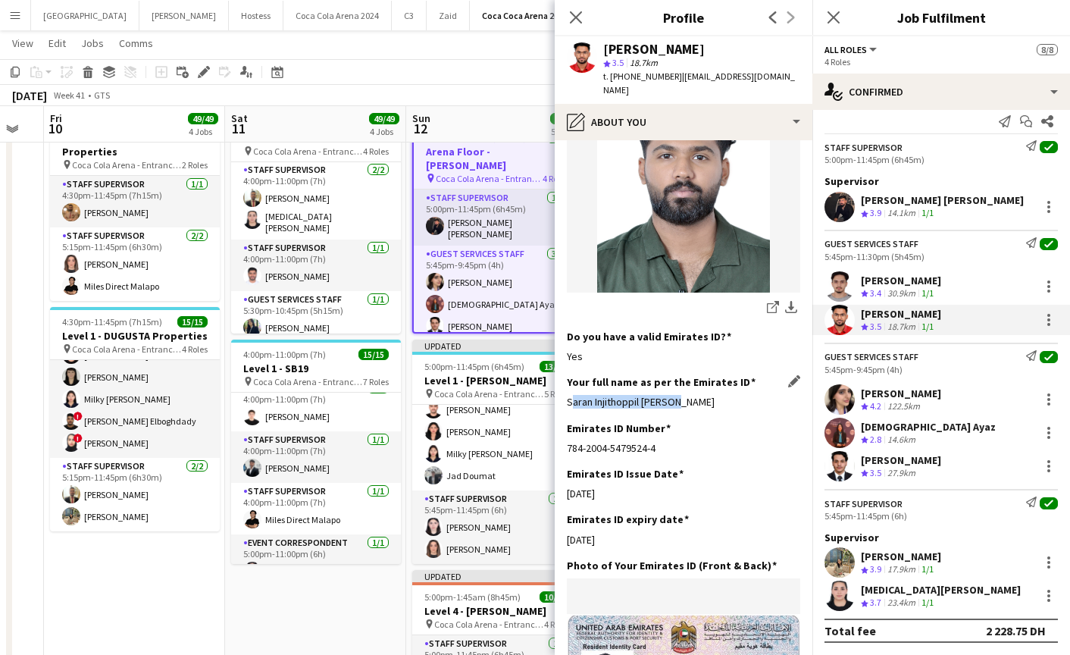
drag, startPoint x: 566, startPoint y: 390, endPoint x: 735, endPoint y: 385, distance: 169.0
click at [735, 395] on div "Saran Injithoppil [PERSON_NAME]" at bounding box center [683, 402] width 233 height 14
click at [841, 397] on app-user-avatar at bounding box center [839, 399] width 30 height 30
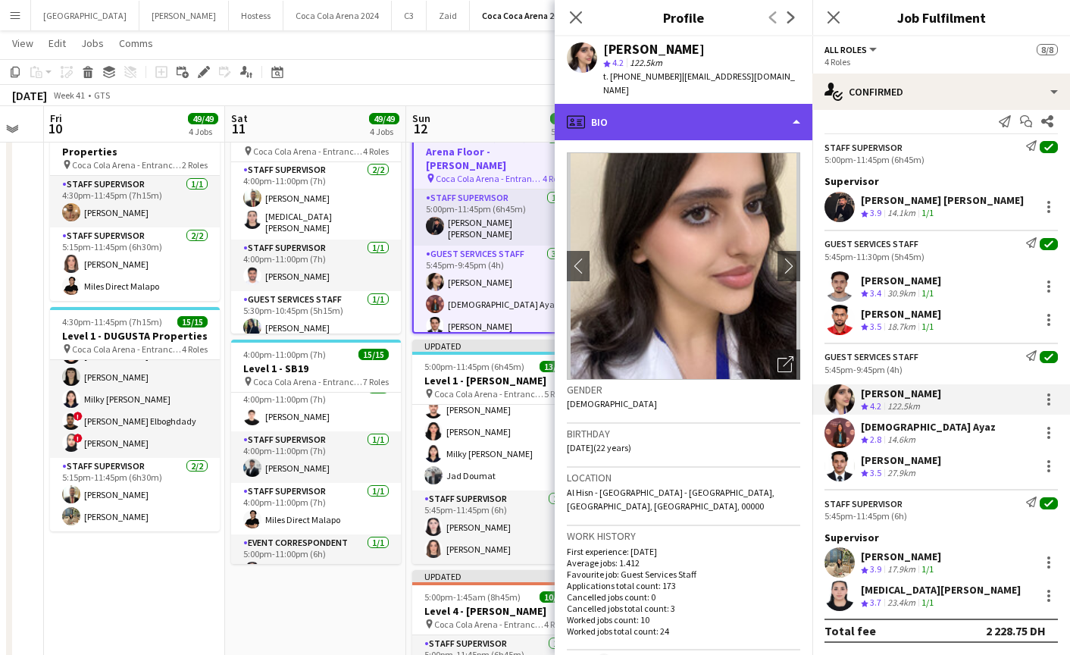
click at [635, 109] on div "profile Bio" at bounding box center [684, 122] width 258 height 36
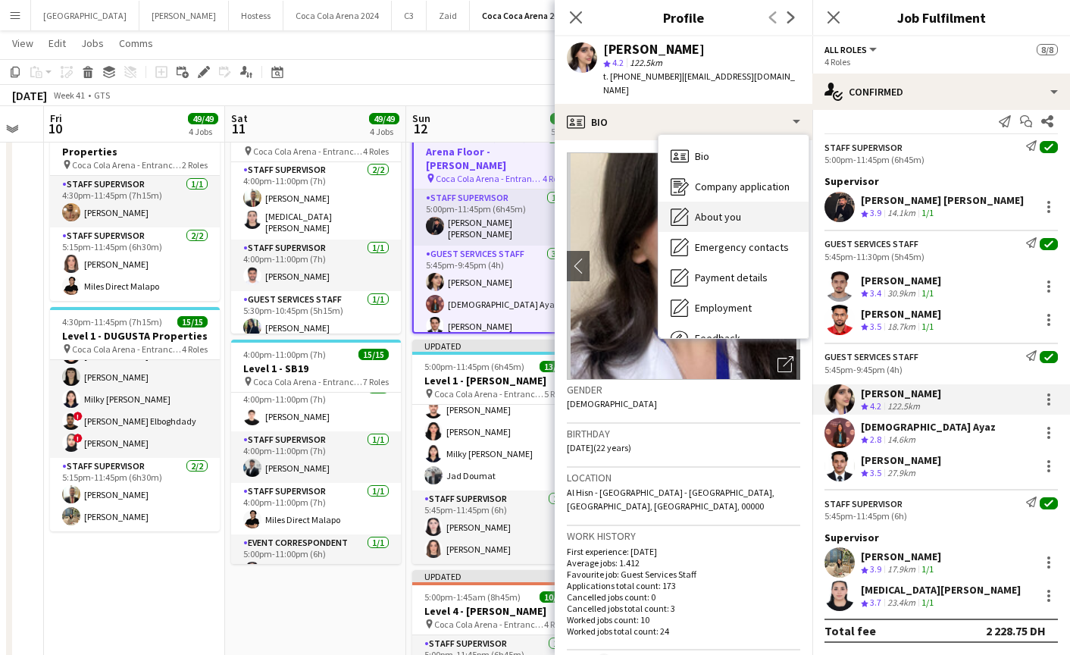
click at [702, 210] on span "About you" at bounding box center [718, 217] width 46 height 14
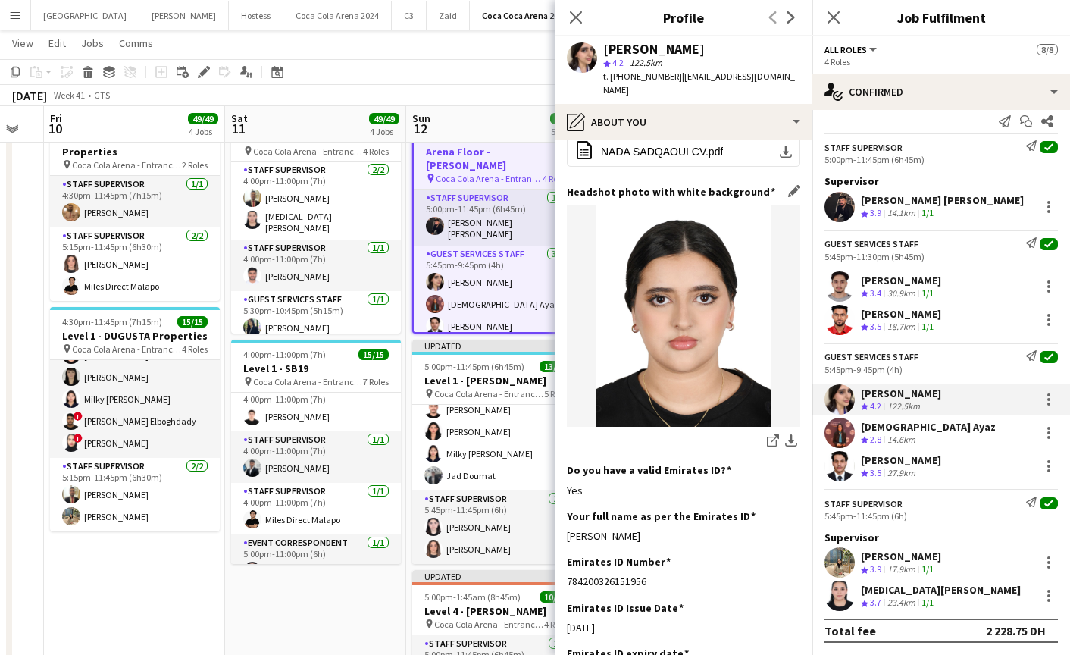
scroll to position [181, 0]
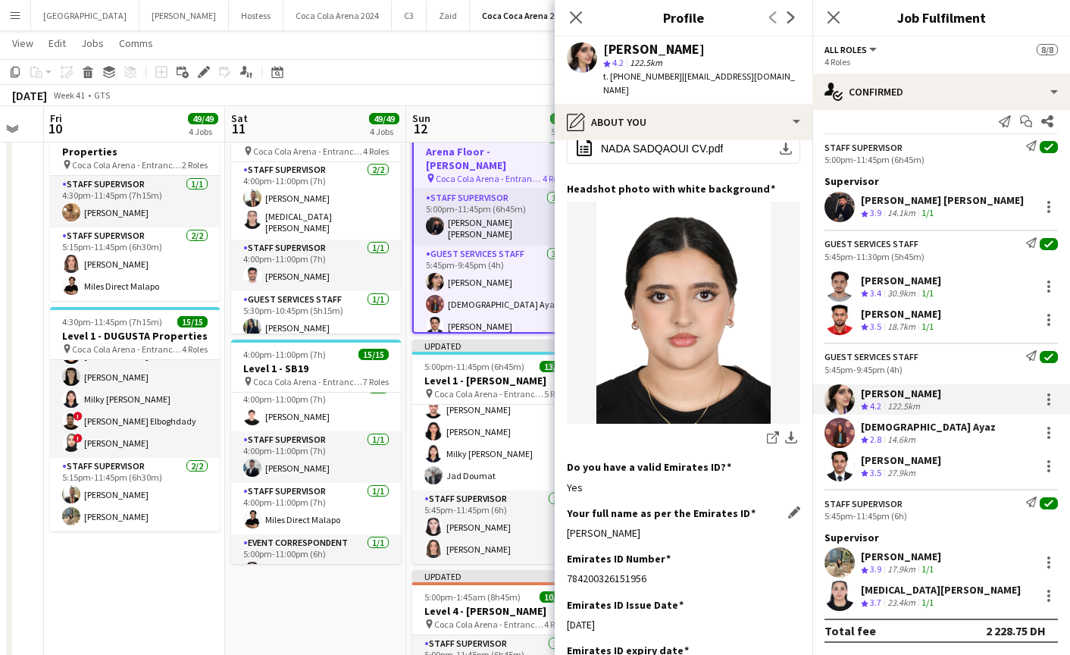
drag, startPoint x: 564, startPoint y: 503, endPoint x: 678, endPoint y: 503, distance: 114.4
click at [678, 503] on app-section-data-types "Bio Edit this field I'm [PERSON_NAME], a university student studying physiother…" at bounding box center [684, 397] width 258 height 514
click at [838, 437] on app-user-avatar at bounding box center [839, 432] width 30 height 30
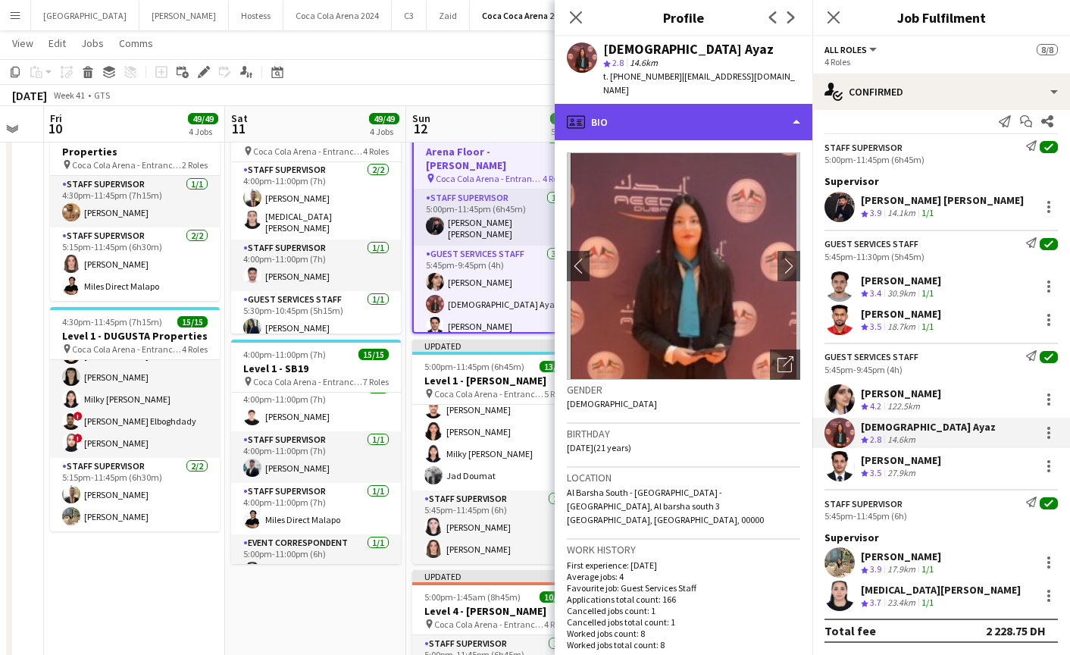
click at [637, 106] on div "profile Bio" at bounding box center [684, 122] width 258 height 36
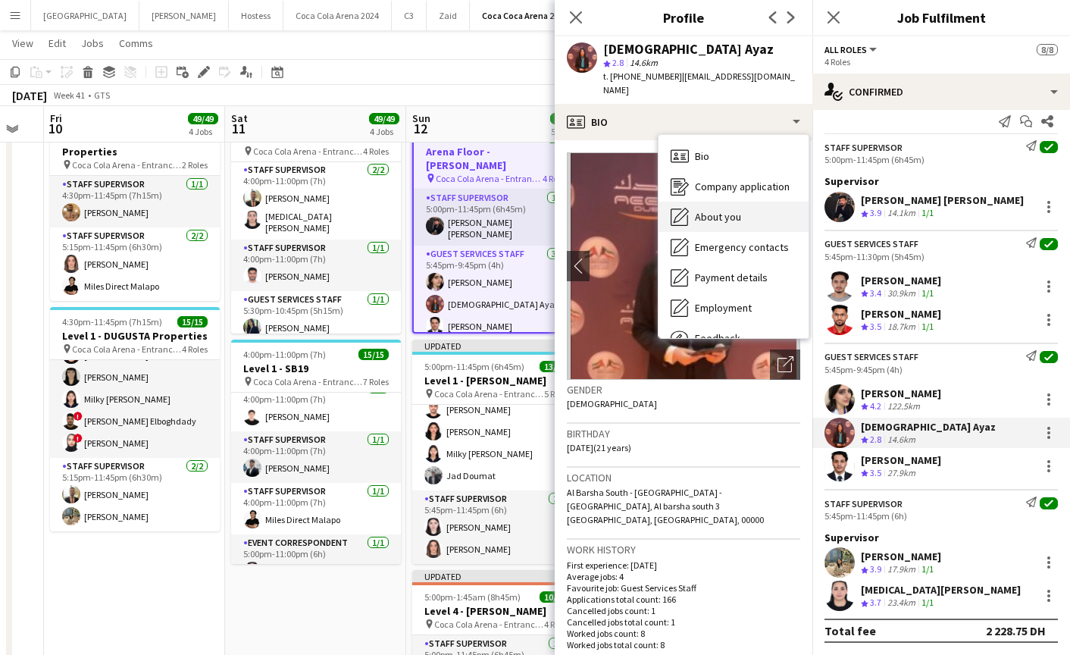
click at [711, 202] on div "About you About you" at bounding box center [733, 217] width 150 height 30
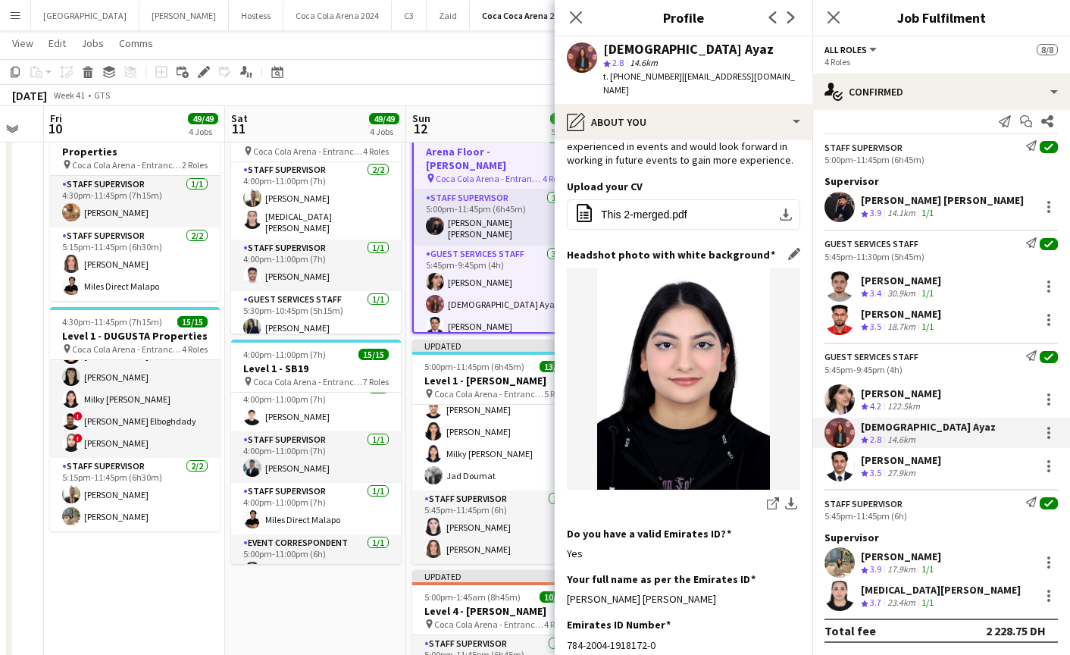
scroll to position [303, 0]
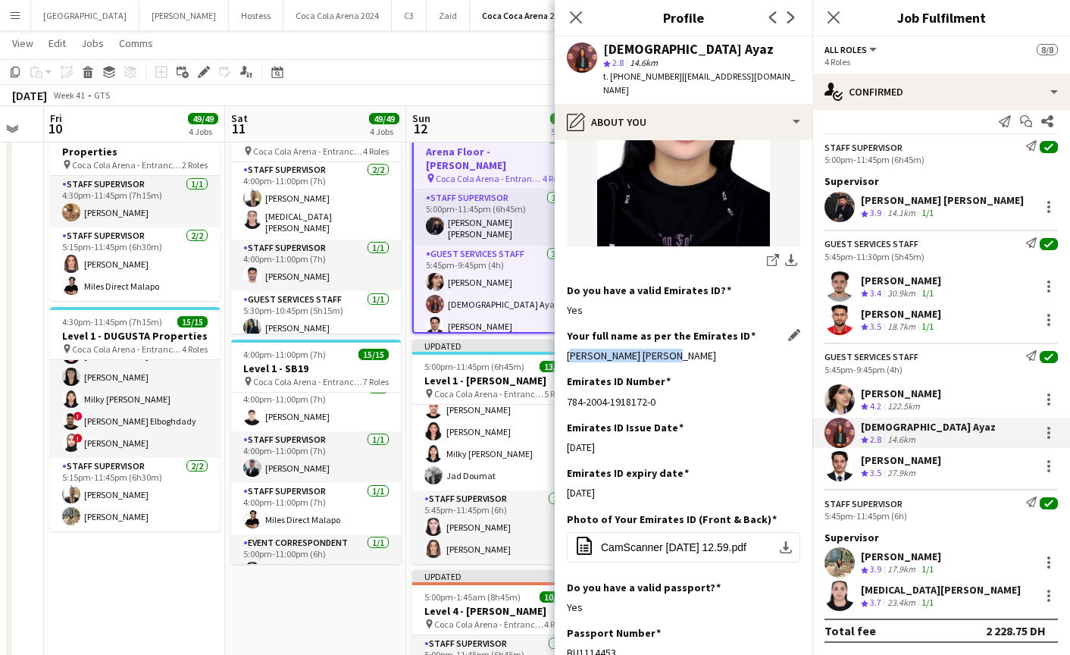
drag, startPoint x: 566, startPoint y: 341, endPoint x: 696, endPoint y: 341, distance: 129.6
click at [696, 349] on div "[PERSON_NAME] [PERSON_NAME]" at bounding box center [683, 356] width 233 height 14
click at [839, 466] on app-user-avatar at bounding box center [839, 466] width 30 height 30
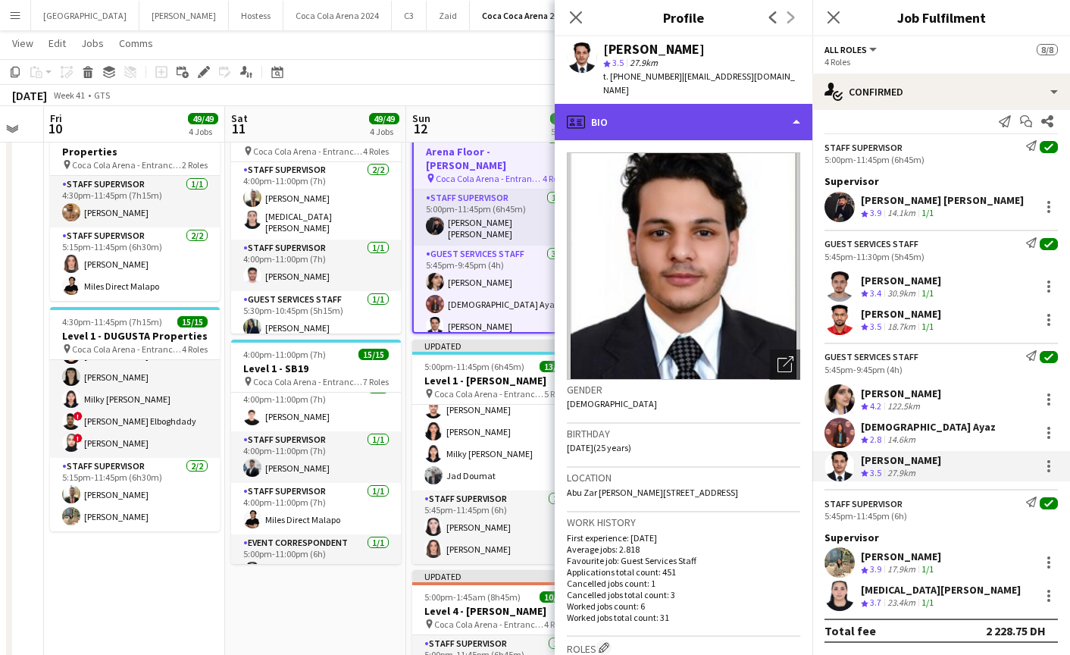
click at [659, 120] on div "profile Bio" at bounding box center [684, 122] width 258 height 36
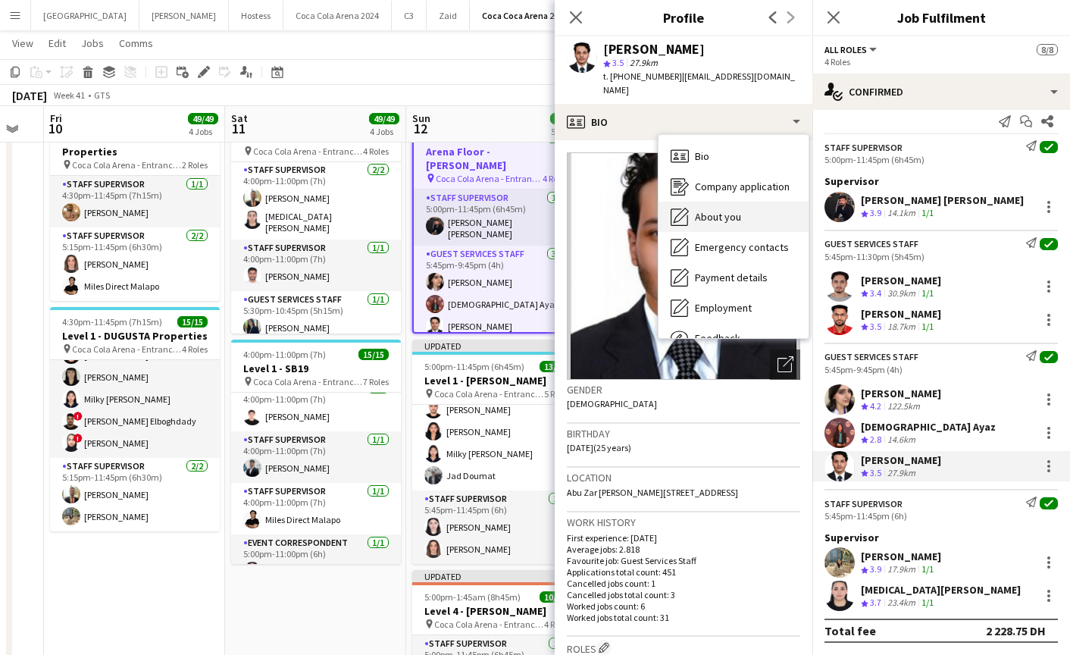
click at [730, 210] on span "About you" at bounding box center [718, 217] width 46 height 14
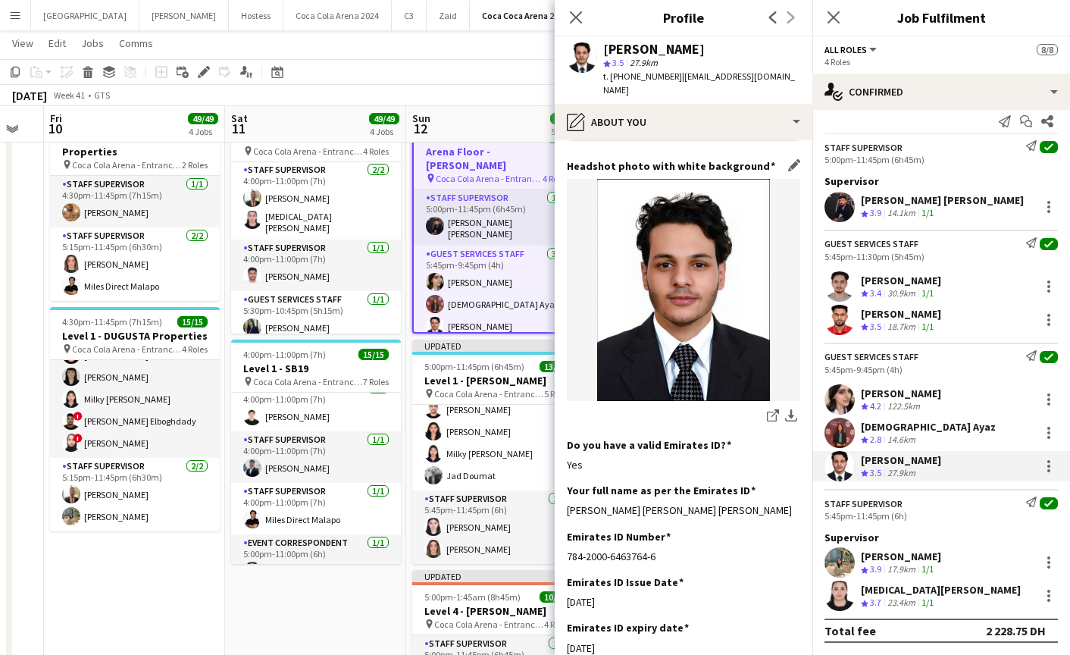
scroll to position [395, 0]
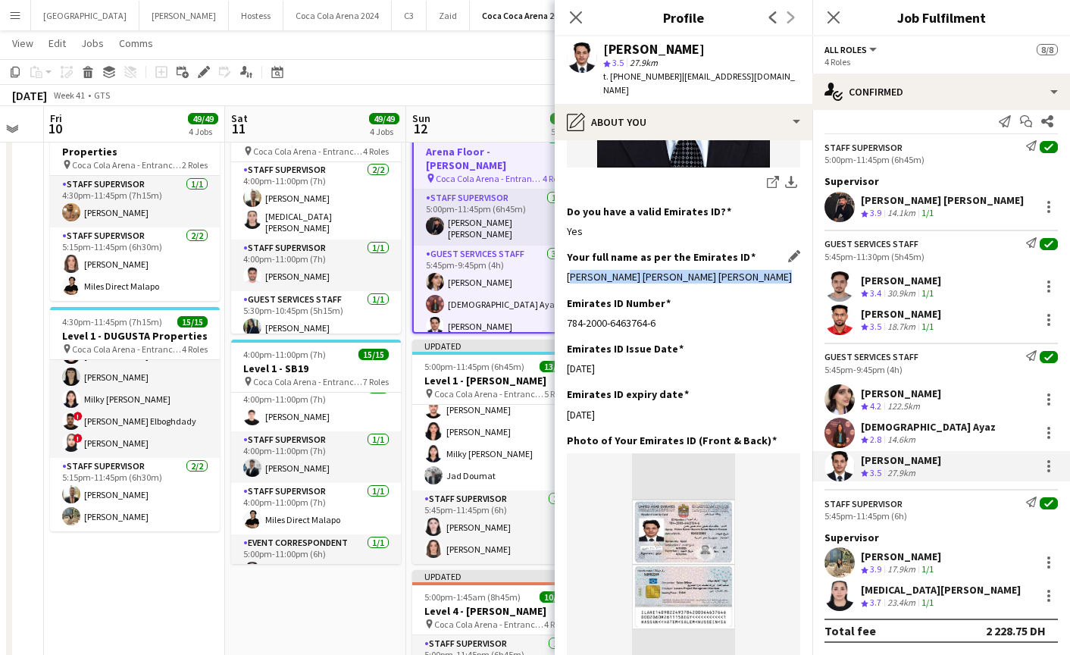
drag, startPoint x: 564, startPoint y: 263, endPoint x: 782, endPoint y: 261, distance: 217.4
click at [782, 261] on app-section-data-types "Bio Edit this field A dedicated and enthusiastic person with great communicatio…" at bounding box center [684, 397] width 258 height 514
click at [574, 21] on icon "Close pop-in" at bounding box center [575, 17] width 14 height 14
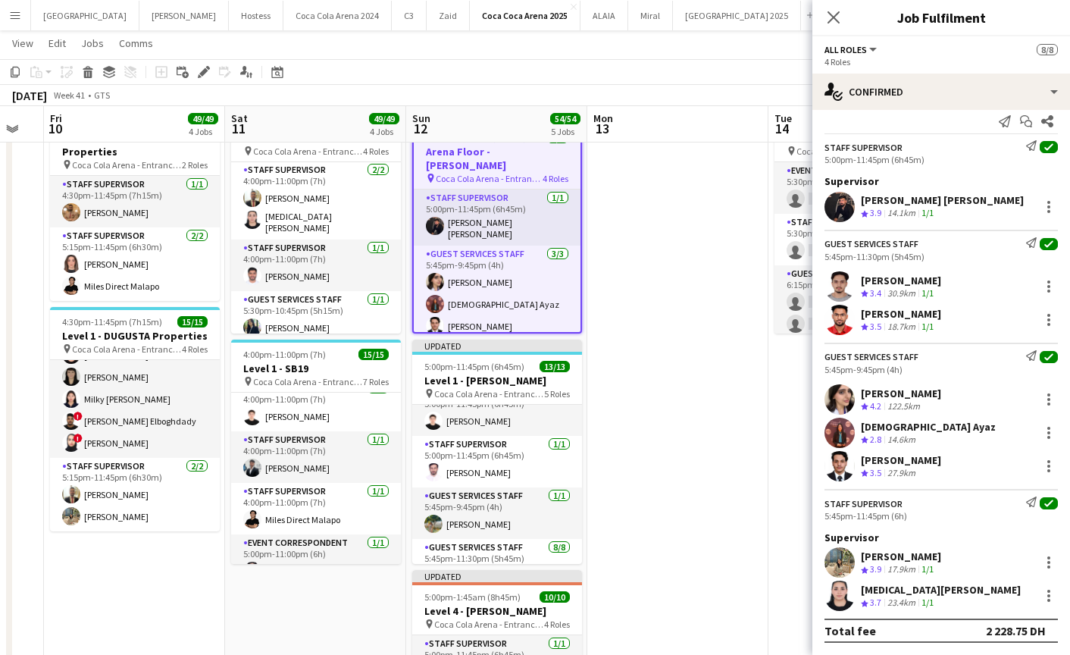
scroll to position [0, 0]
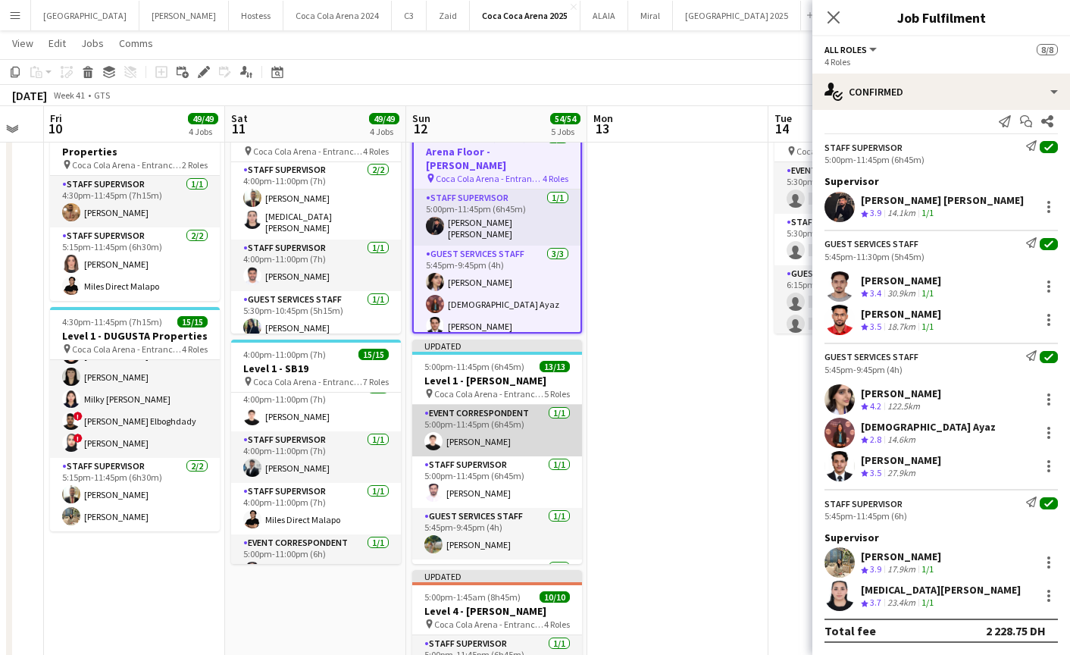
click at [470, 439] on app-card-role "Event Correspondent [DATE] 5:00pm-11:45pm (6h45m) [PERSON_NAME]" at bounding box center [497, 431] width 170 height 52
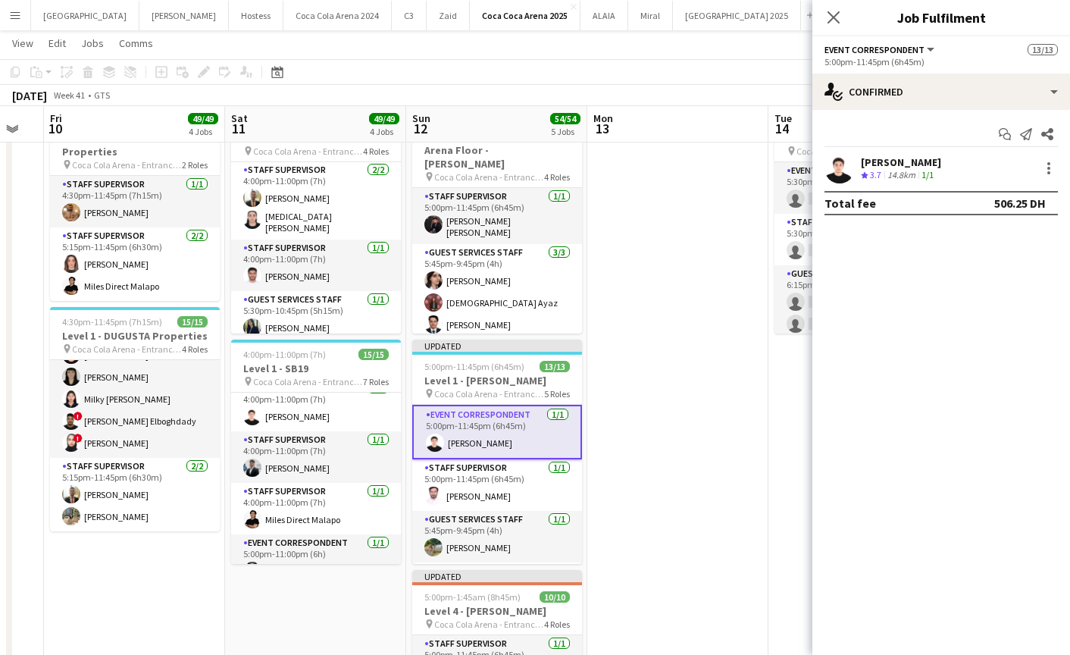
click at [836, 162] on app-user-avatar at bounding box center [839, 168] width 30 height 30
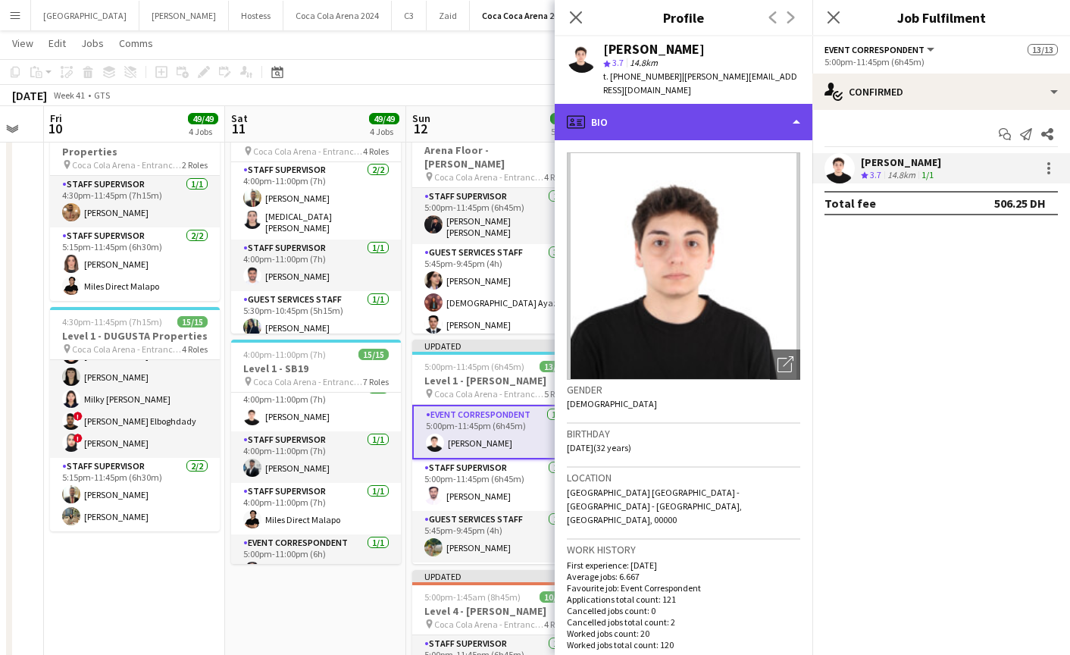
click at [642, 107] on div "profile Bio" at bounding box center [684, 122] width 258 height 36
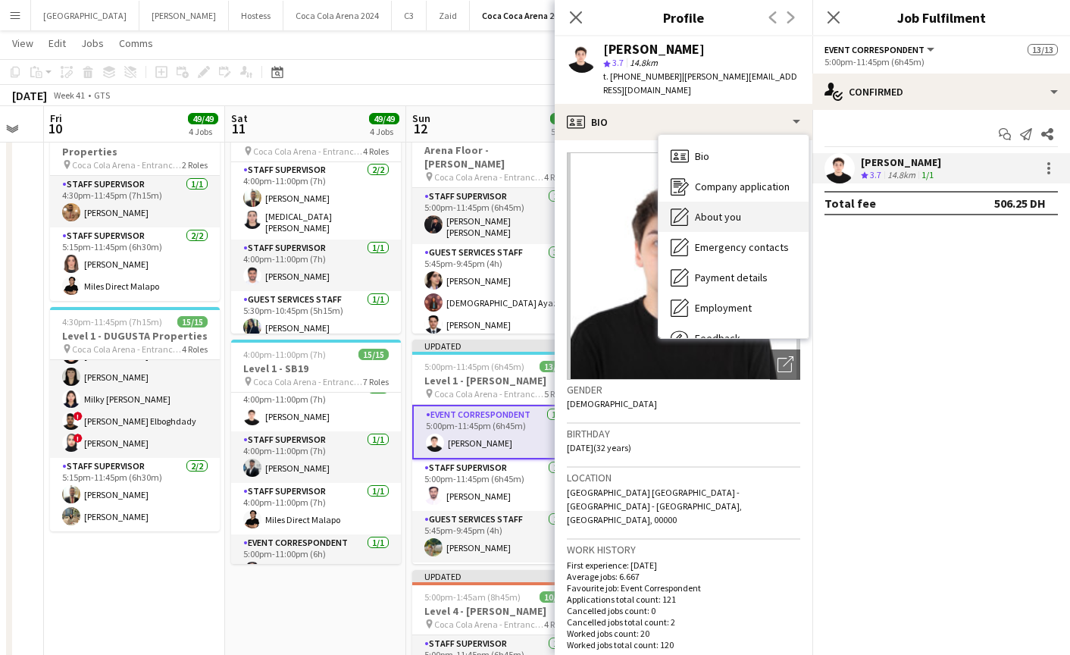
click at [733, 210] on span "About you" at bounding box center [718, 217] width 46 height 14
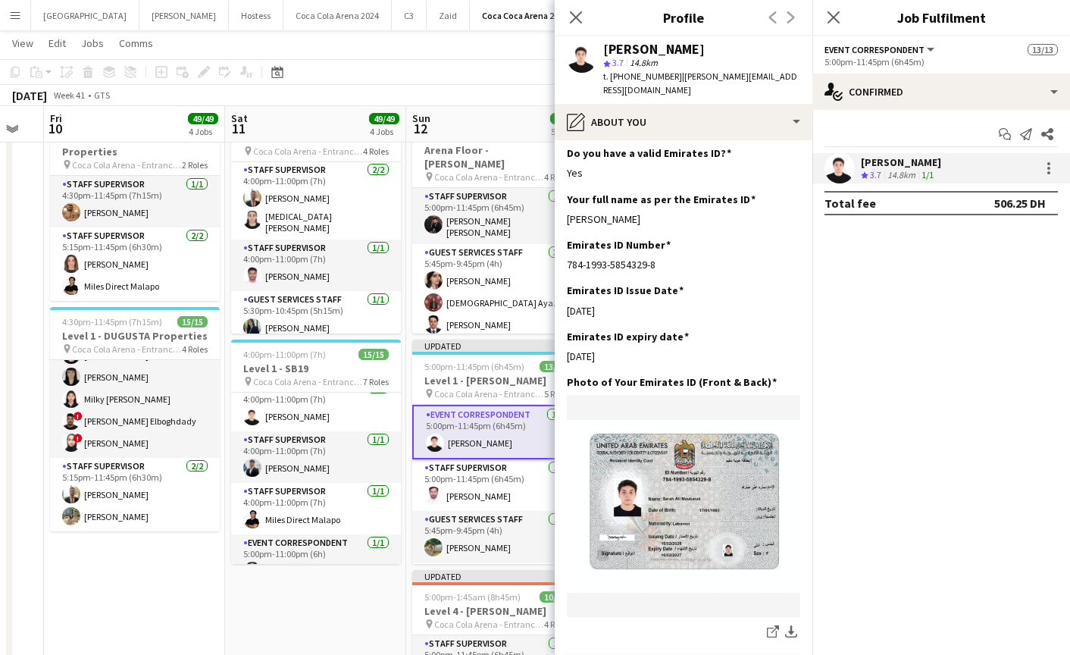
scroll to position [414, 0]
drag, startPoint x: 562, startPoint y: 200, endPoint x: 696, endPoint y: 200, distance: 134.1
click at [696, 200] on app-section-data-types "Bio Edit this field Well Organized and have client servicing skills. Experience…" at bounding box center [684, 397] width 258 height 514
click at [571, 19] on icon "Close pop-in" at bounding box center [575, 17] width 14 height 14
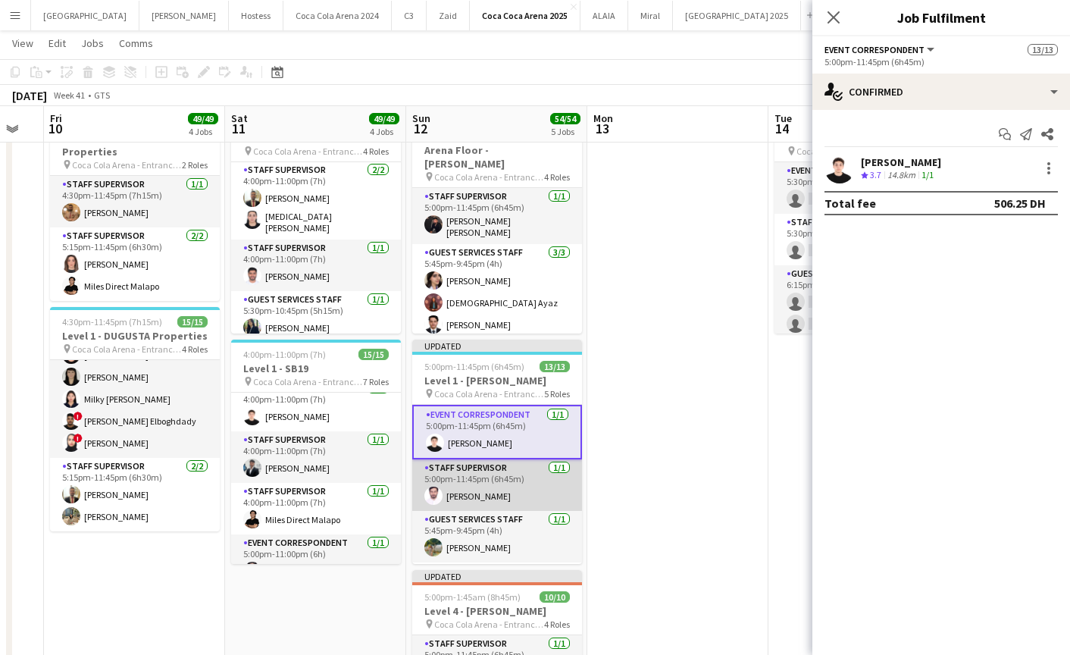
click at [503, 501] on app-card-role "Staff Supervisor [DATE] 5:00pm-11:45pm (6h45m) [PERSON_NAME]" at bounding box center [497, 485] width 170 height 52
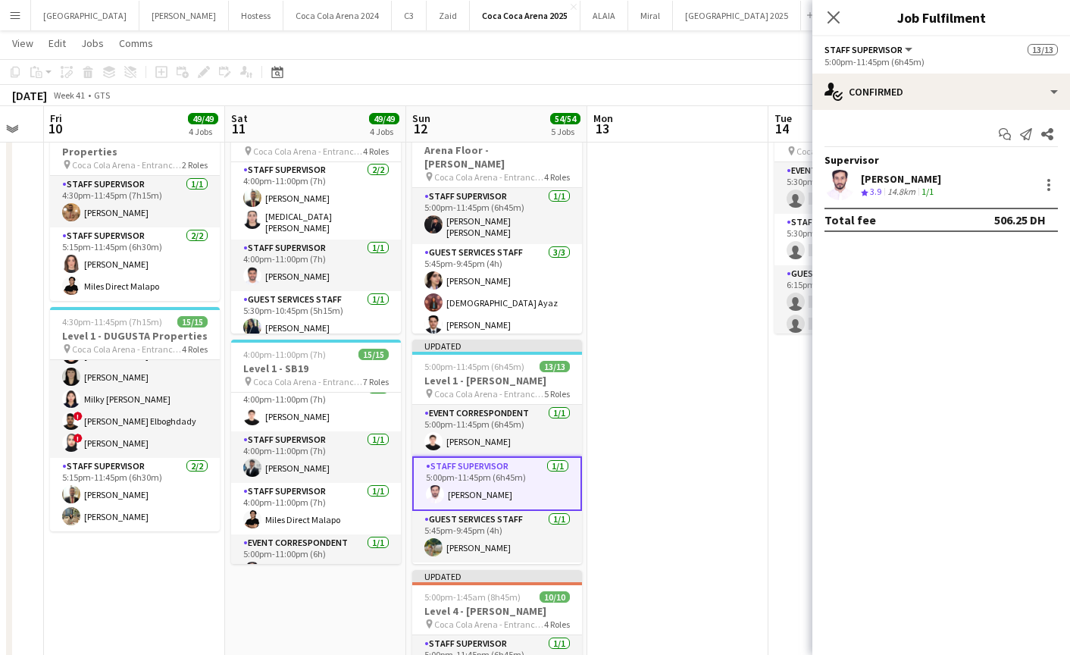
click at [836, 178] on app-user-avatar at bounding box center [839, 185] width 30 height 30
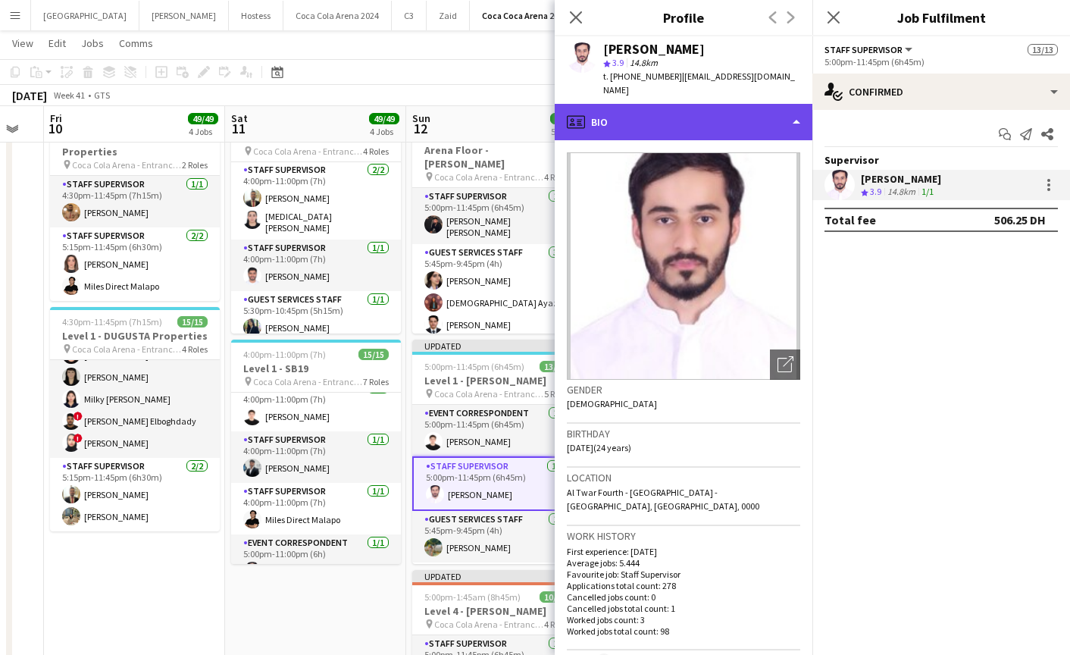
click at [696, 105] on div "profile Bio" at bounding box center [684, 122] width 258 height 36
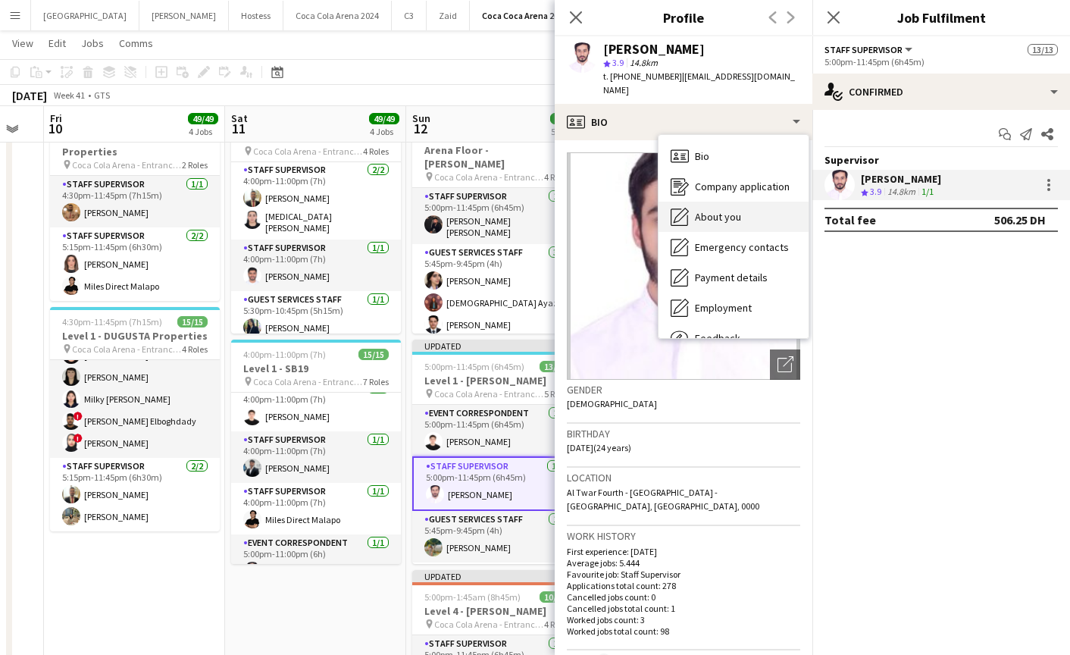
click at [749, 202] on div "About you About you" at bounding box center [733, 217] width 150 height 30
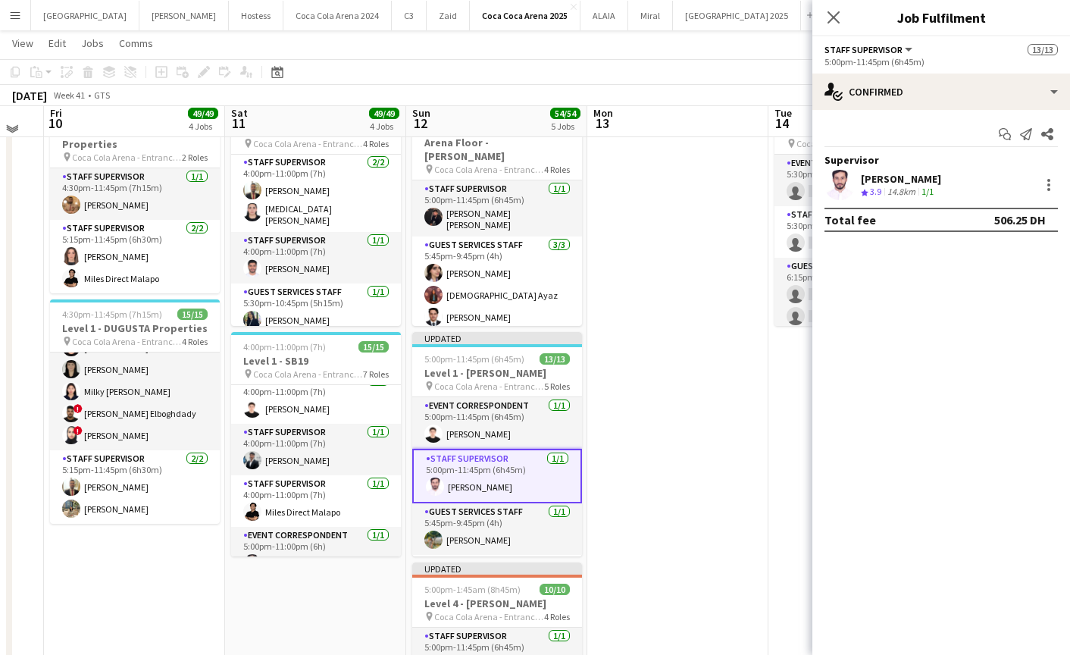
scroll to position [536, 0]
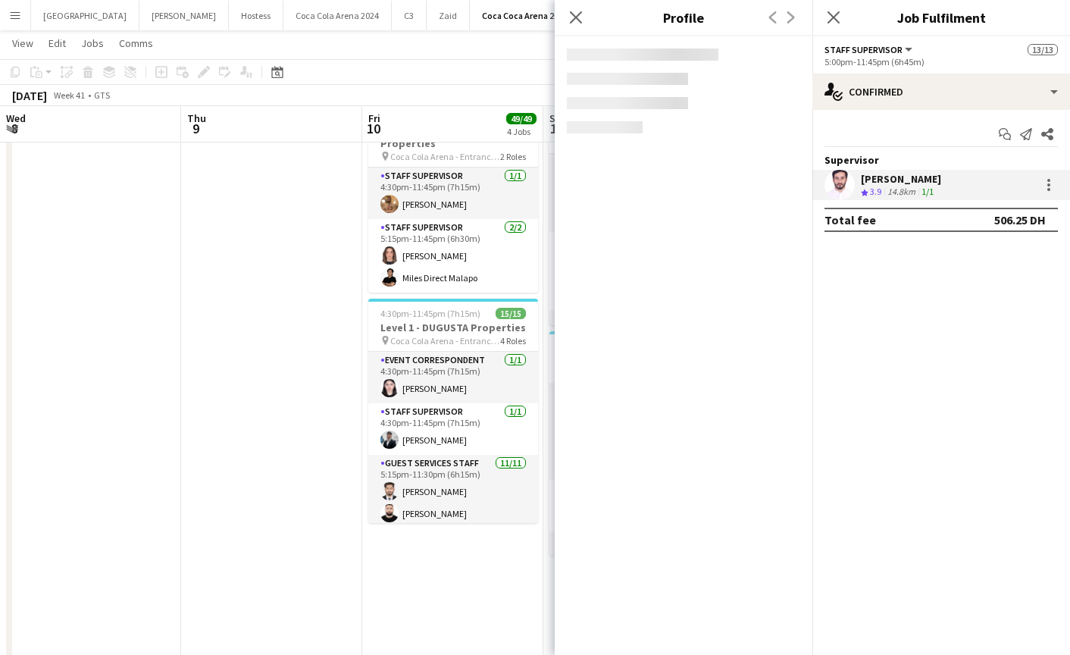
scroll to position [304, 0]
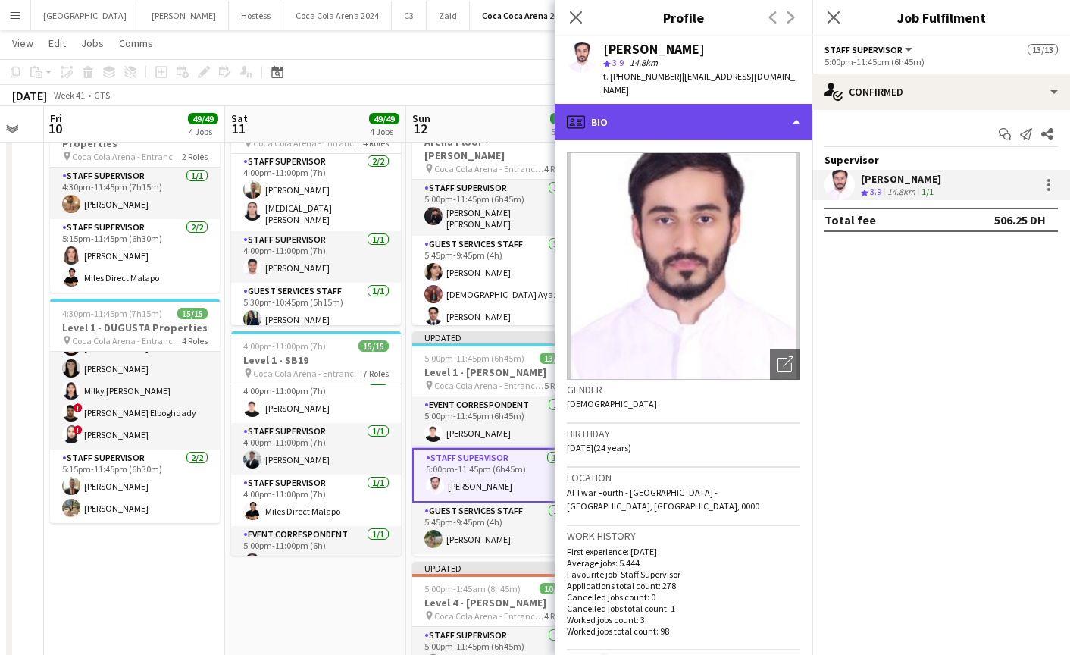
click at [675, 110] on div "profile Bio" at bounding box center [684, 122] width 258 height 36
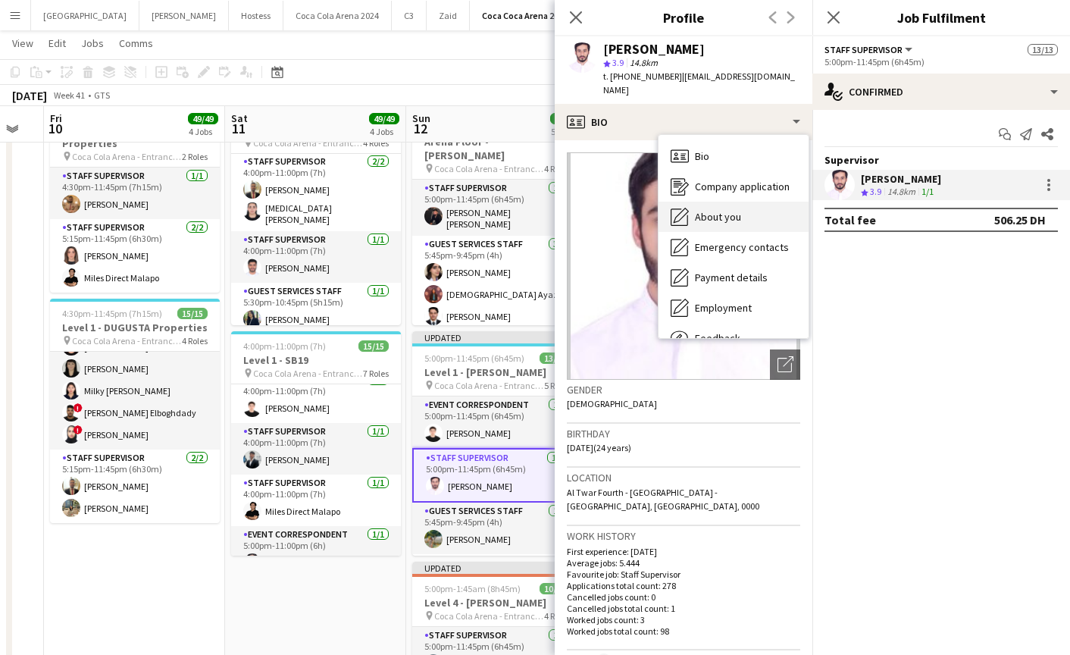
click at [721, 210] on span "About you" at bounding box center [718, 217] width 46 height 14
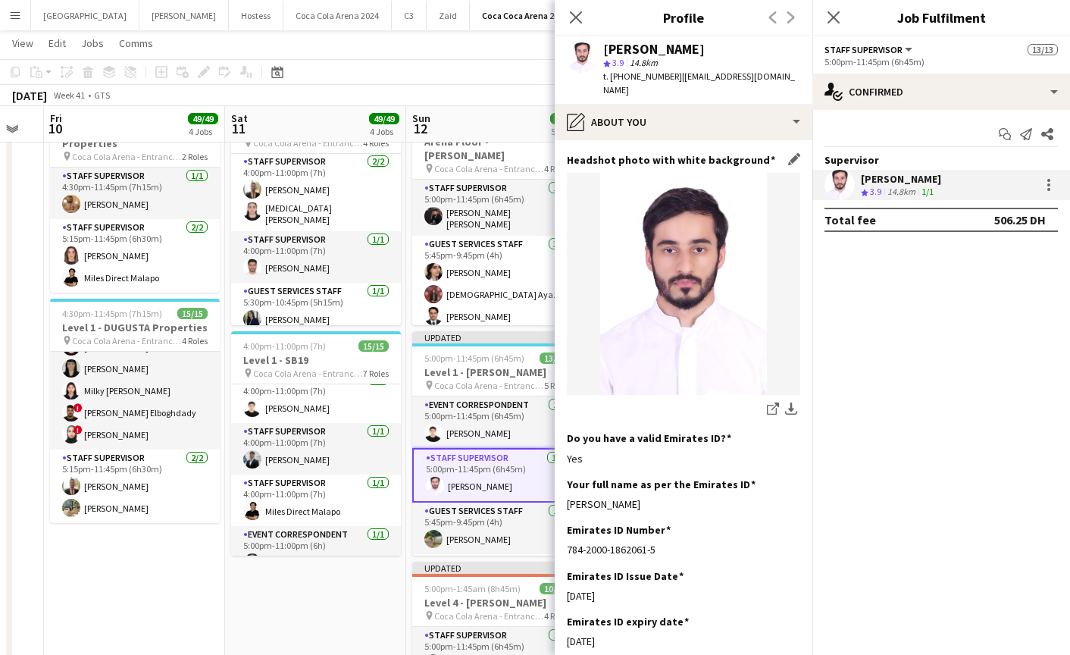
scroll to position [150, 0]
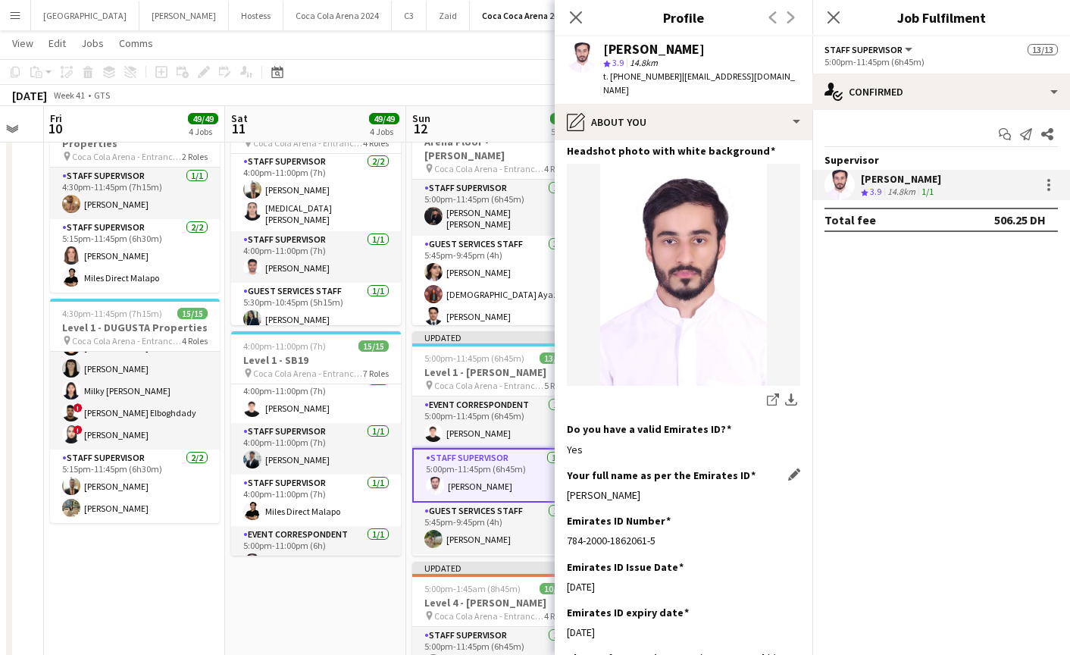
drag, startPoint x: 575, startPoint y: 482, endPoint x: 686, endPoint y: 482, distance: 110.6
click at [686, 488] on div "[PERSON_NAME]" at bounding box center [683, 495] width 233 height 14
copy div "[PERSON_NAME]"
click at [578, 17] on icon "Close pop-in" at bounding box center [575, 17] width 14 height 14
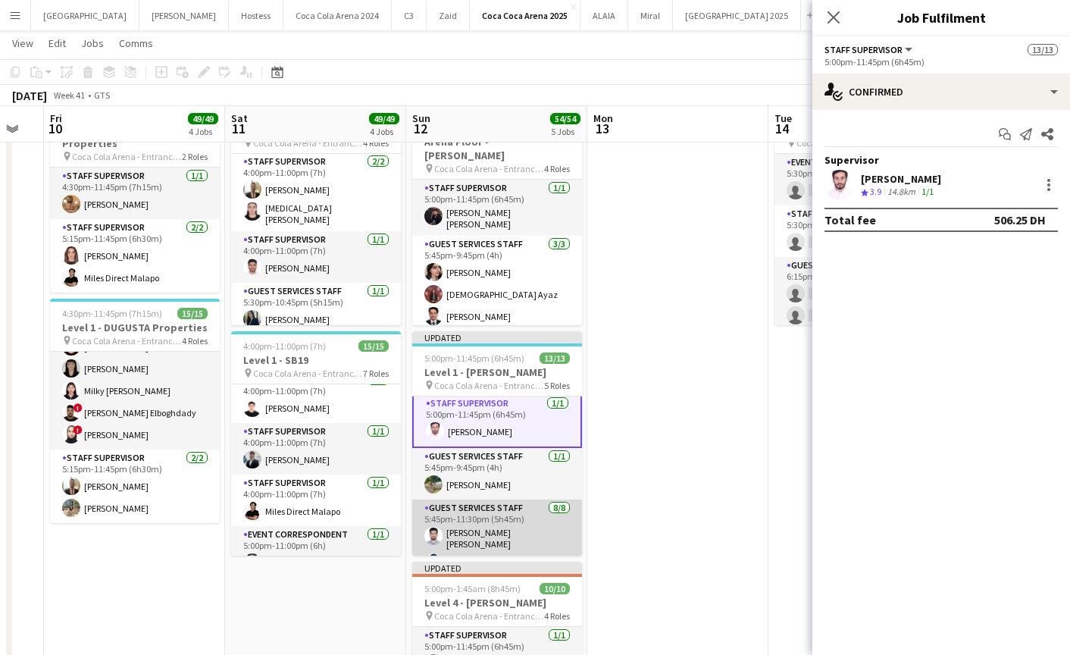
scroll to position [57, 0]
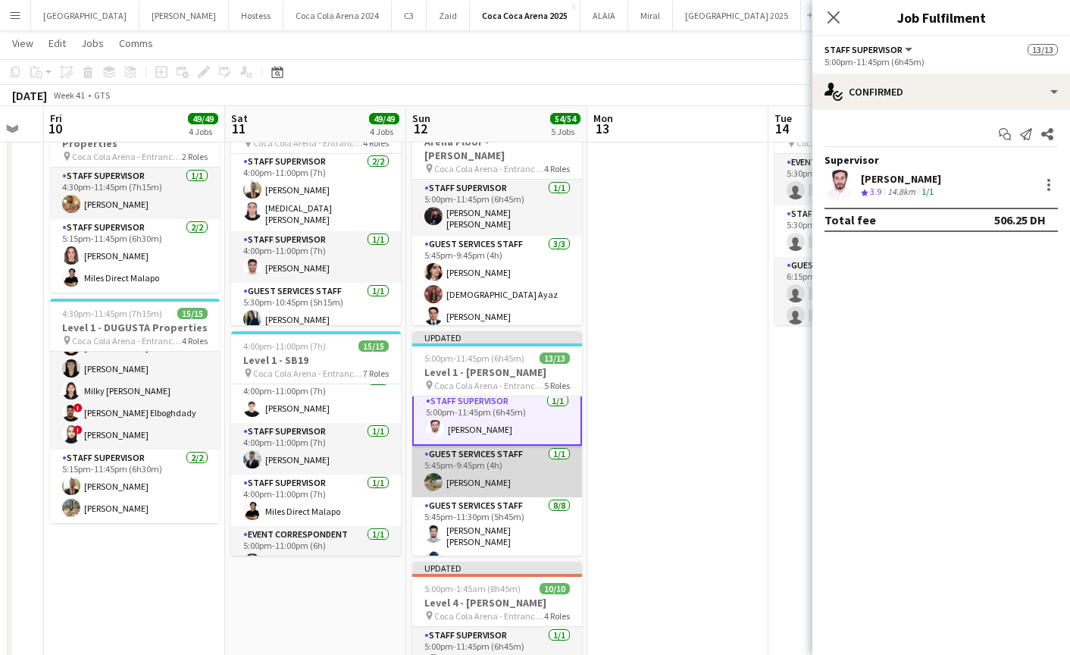
click at [499, 486] on app-card-role "Guest Services Staff 1/1 5:45pm-9:45pm (4h) Anthea Fernandes" at bounding box center [497, 471] width 170 height 52
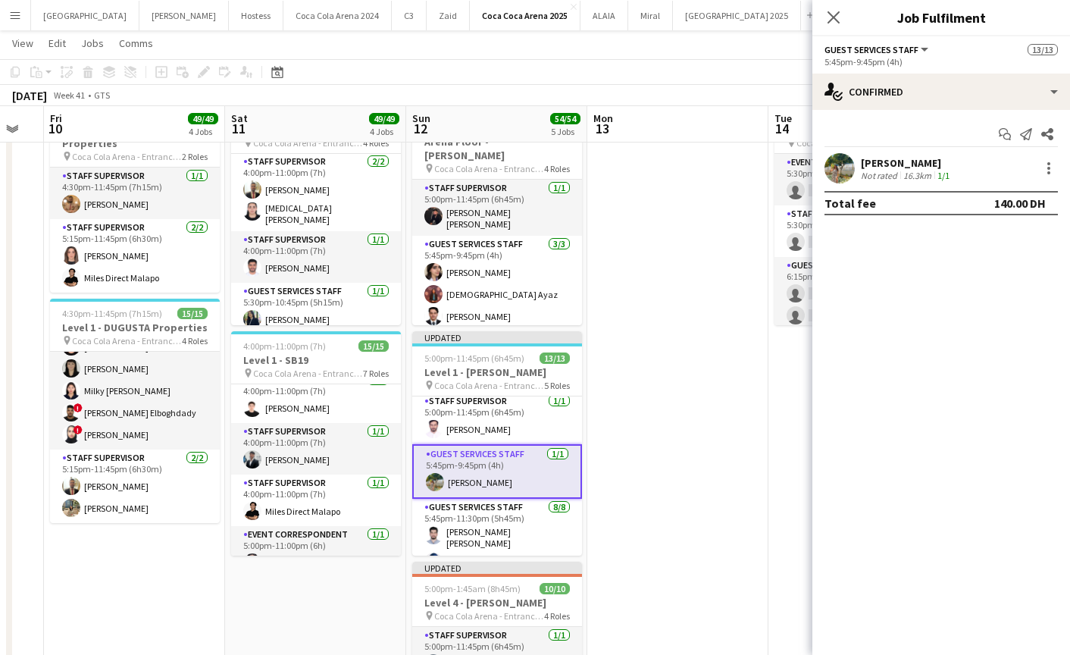
click at [838, 158] on app-user-avatar at bounding box center [839, 168] width 30 height 30
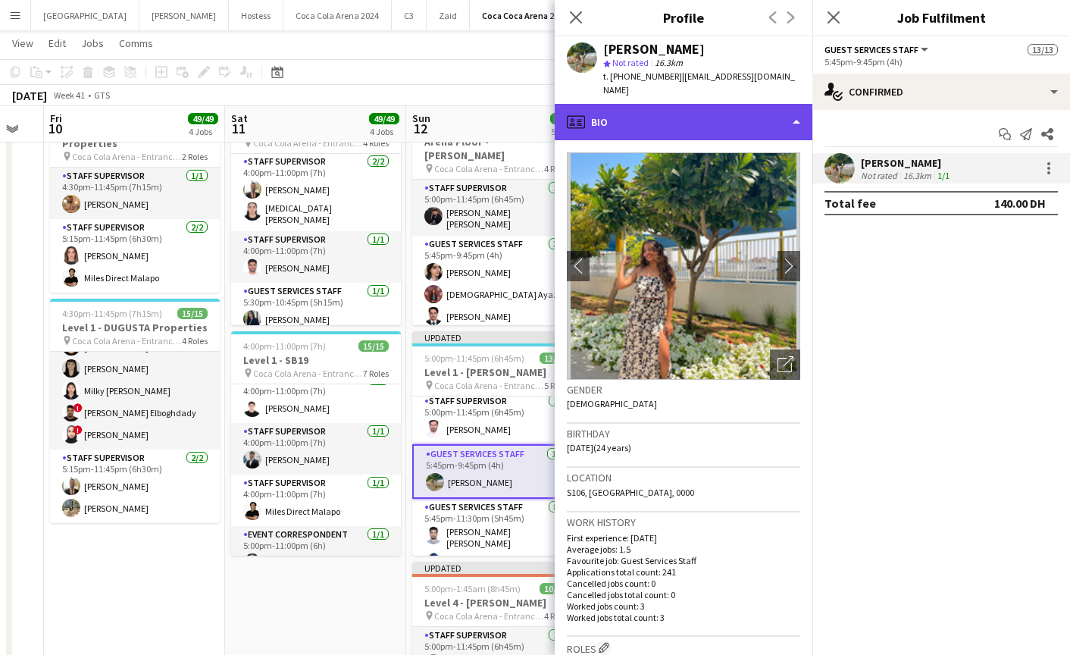
click at [671, 122] on div "profile Bio" at bounding box center [684, 122] width 258 height 36
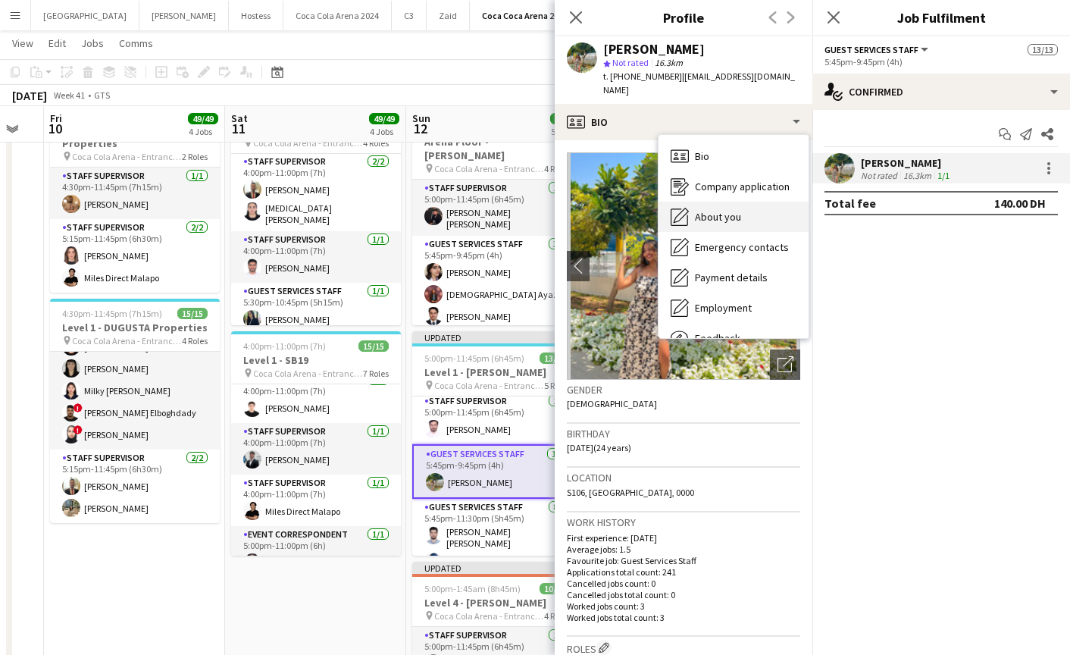
click at [711, 210] on span "About you" at bounding box center [718, 217] width 46 height 14
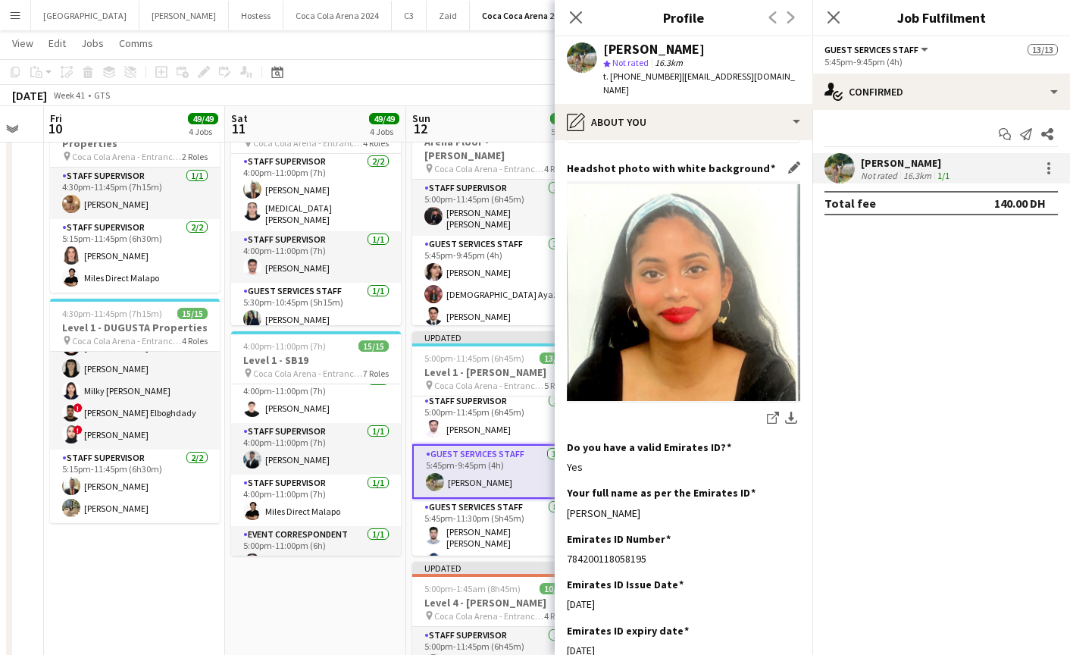
scroll to position [238, 0]
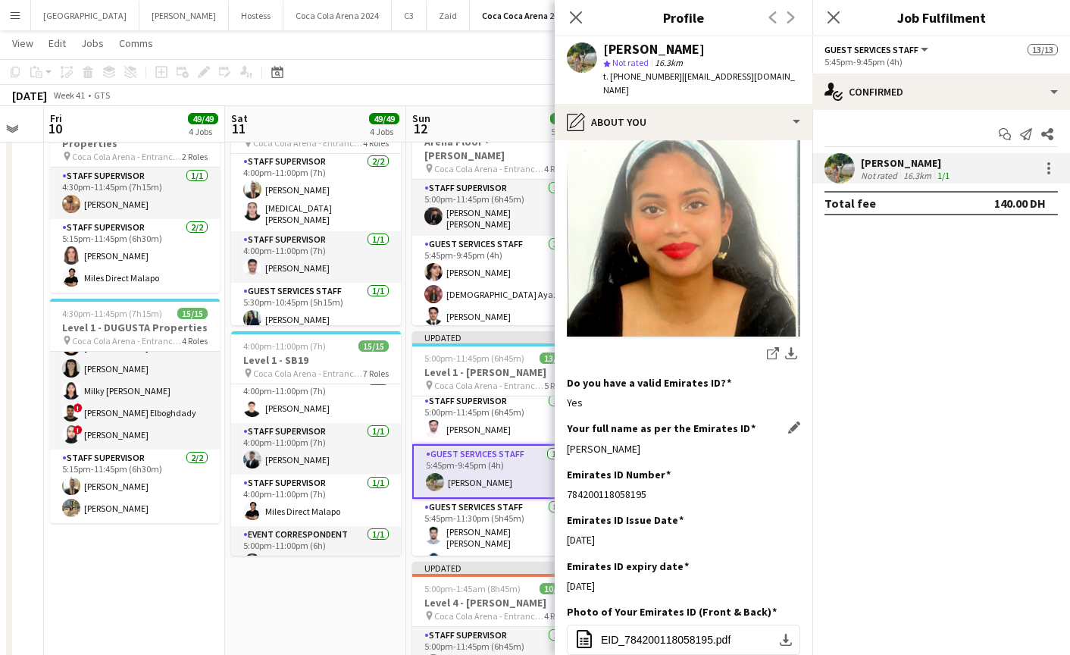
drag, startPoint x: 565, startPoint y: 436, endPoint x: 667, endPoint y: 433, distance: 102.3
click at [667, 433] on app-section-data-types "Bio Edit this field Well for starters my name is Anthea and was born and brough…" at bounding box center [684, 397] width 258 height 514
copy div "[PERSON_NAME]"
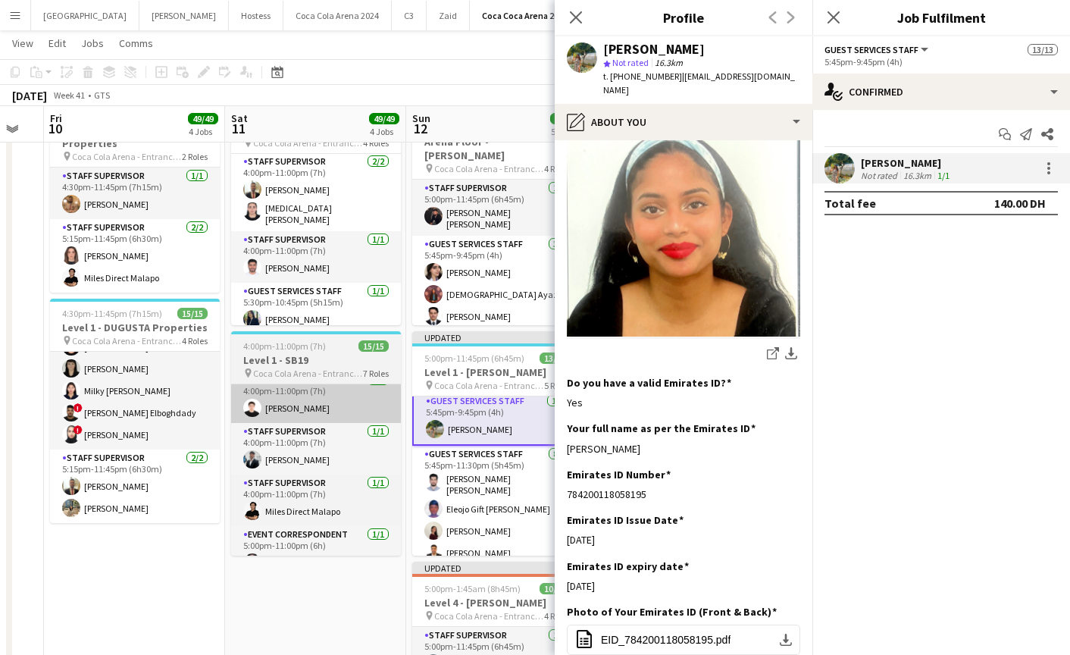
scroll to position [114, 0]
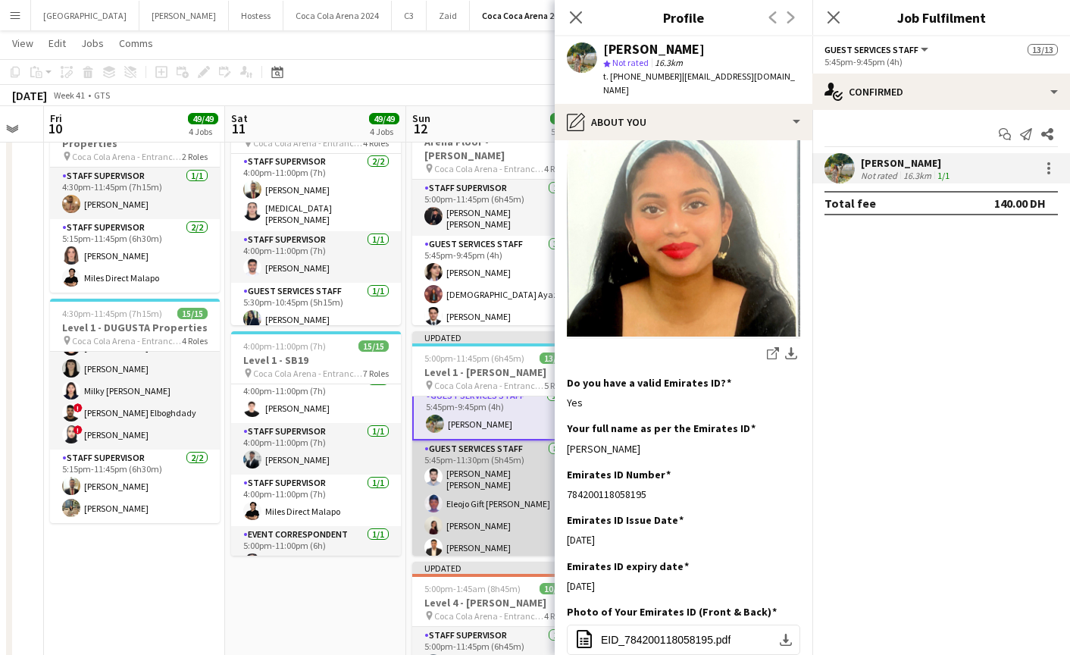
click at [487, 522] on app-card-role "Guest Services Staff 8/8 5:45pm-11:30pm (5h45m) Mohammed Hammam Fadel Ekko Eleo…" at bounding box center [497, 545] width 170 height 210
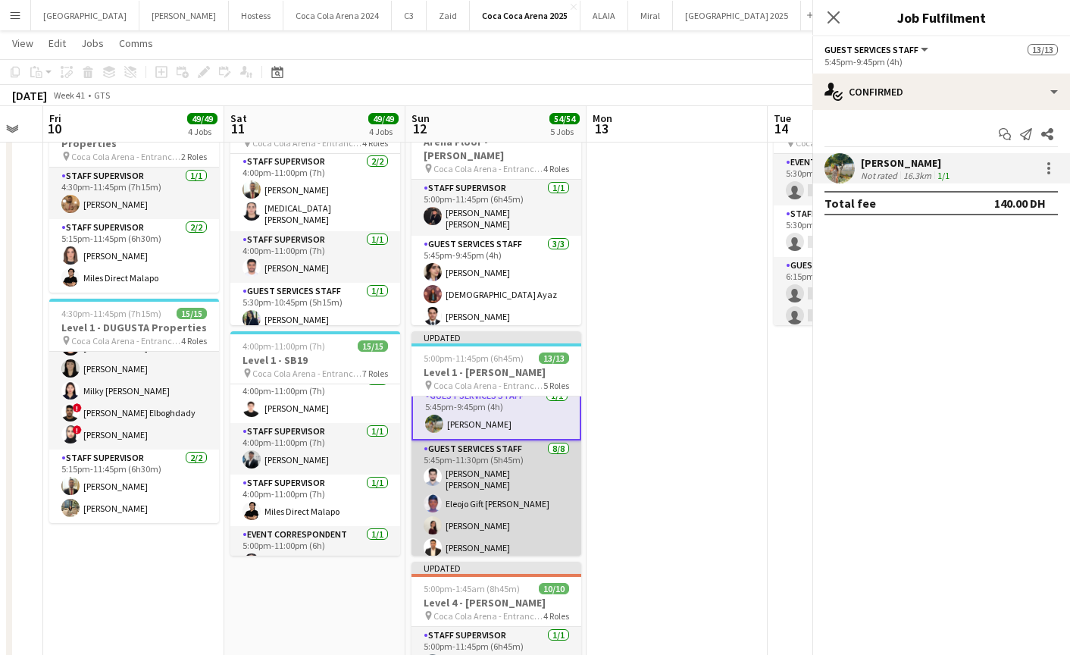
scroll to position [112, 0]
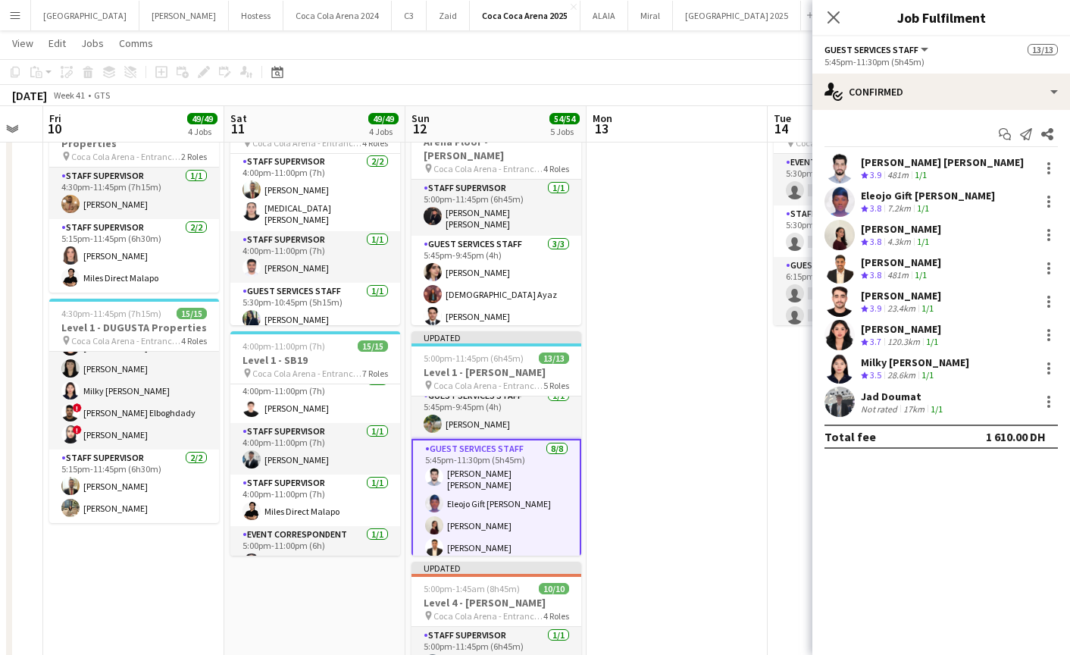
click at [833, 172] on app-user-avatar at bounding box center [839, 168] width 30 height 30
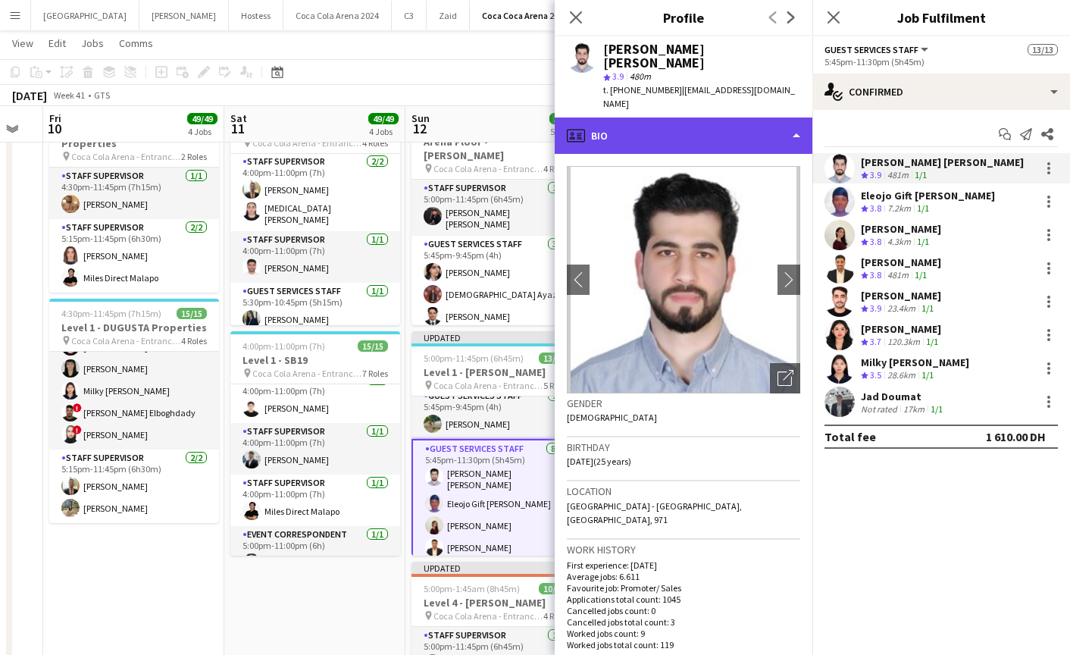
click at [678, 139] on div "profile Bio" at bounding box center [684, 135] width 258 height 36
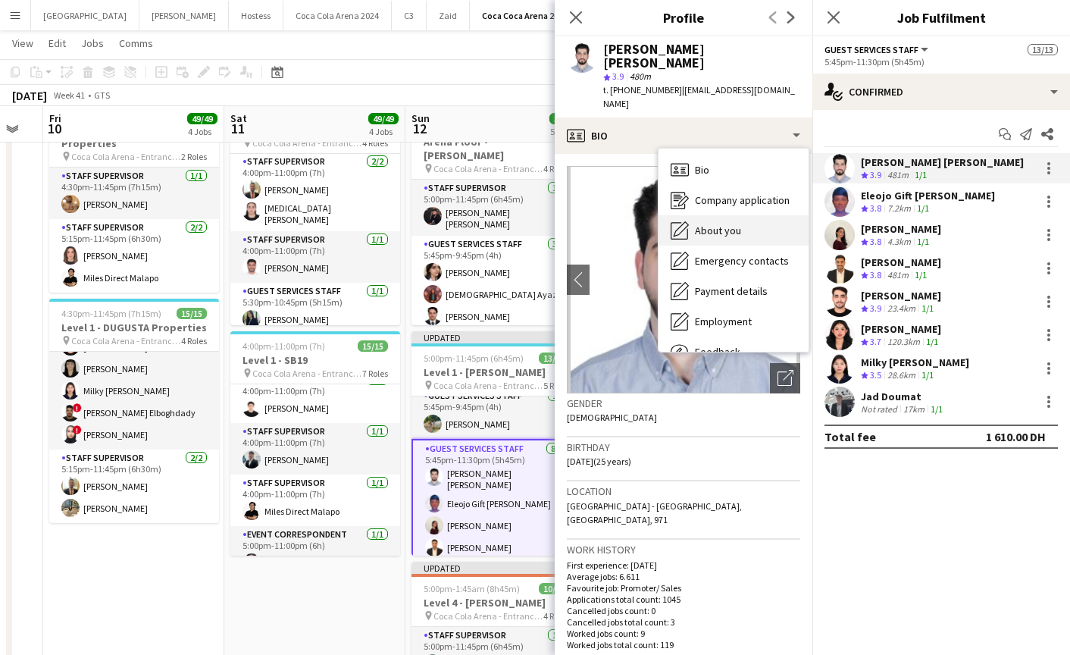
click at [734, 230] on span "About you" at bounding box center [718, 231] width 46 height 14
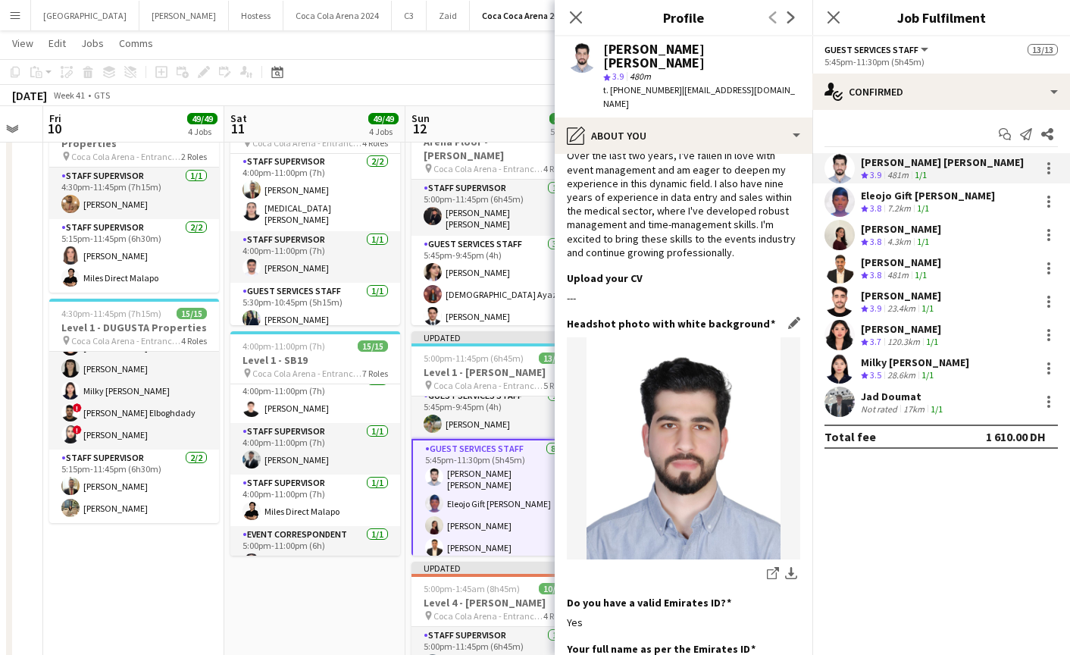
scroll to position [257, 0]
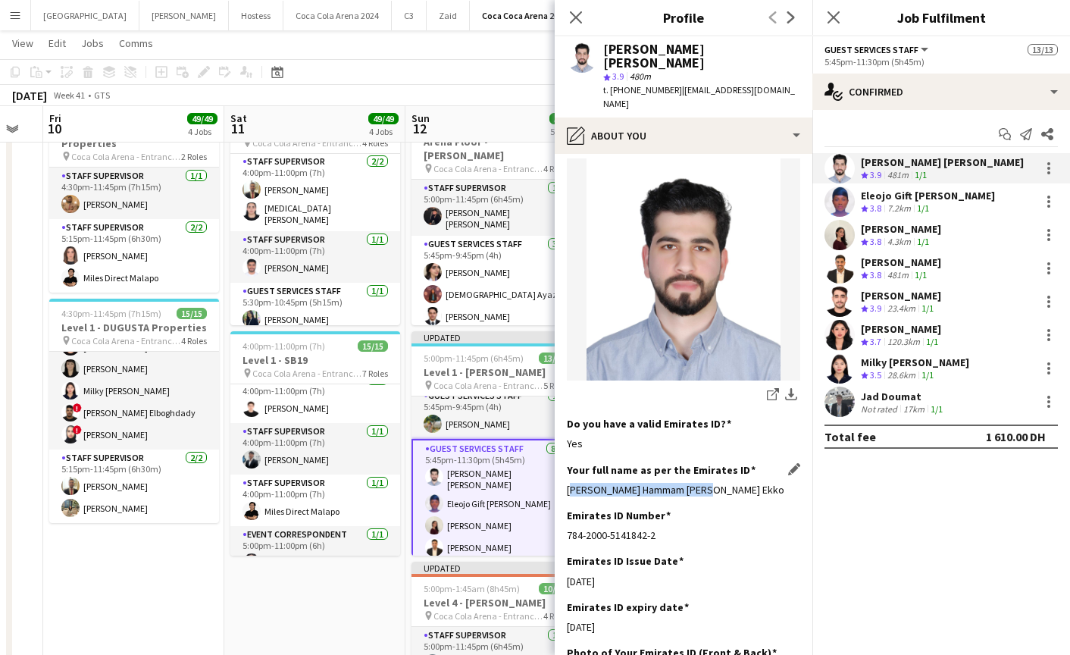
drag, startPoint x: 564, startPoint y: 477, endPoint x: 739, endPoint y: 475, distance: 175.0
click at [739, 475] on app-section-data-types "Bio Edit this field My name is Humam, and I'm a 23-year-old mechanical engineer…" at bounding box center [684, 404] width 258 height 501
copy div "Mohamad Hammam Fadel Ekko"
click at [839, 203] on app-user-avatar at bounding box center [839, 201] width 30 height 30
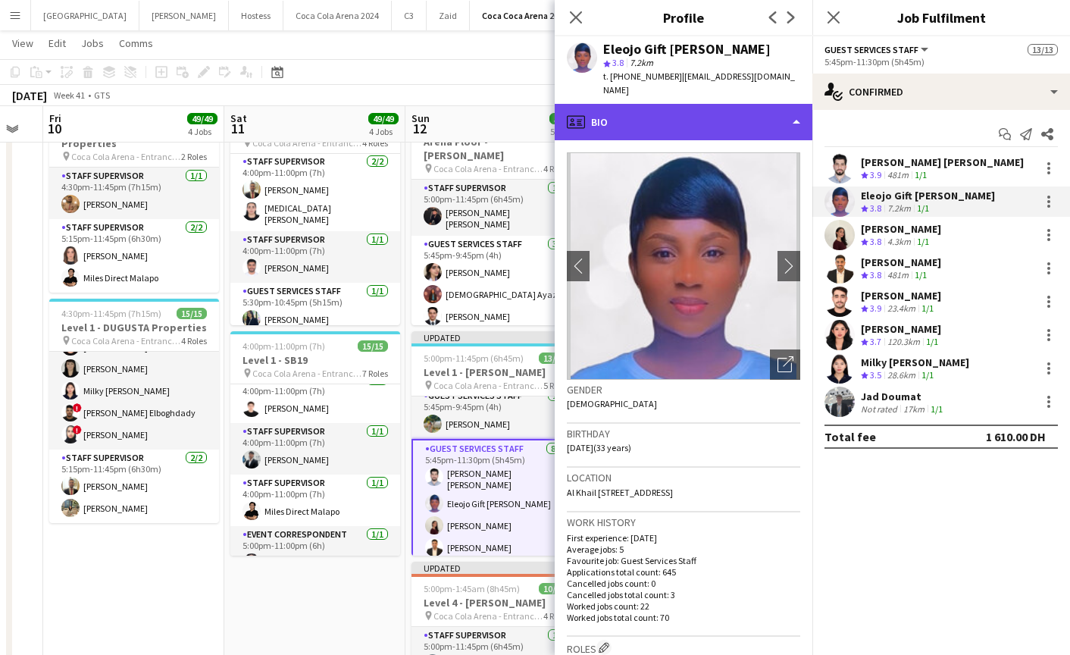
click at [646, 111] on div "profile Bio" at bounding box center [684, 122] width 258 height 36
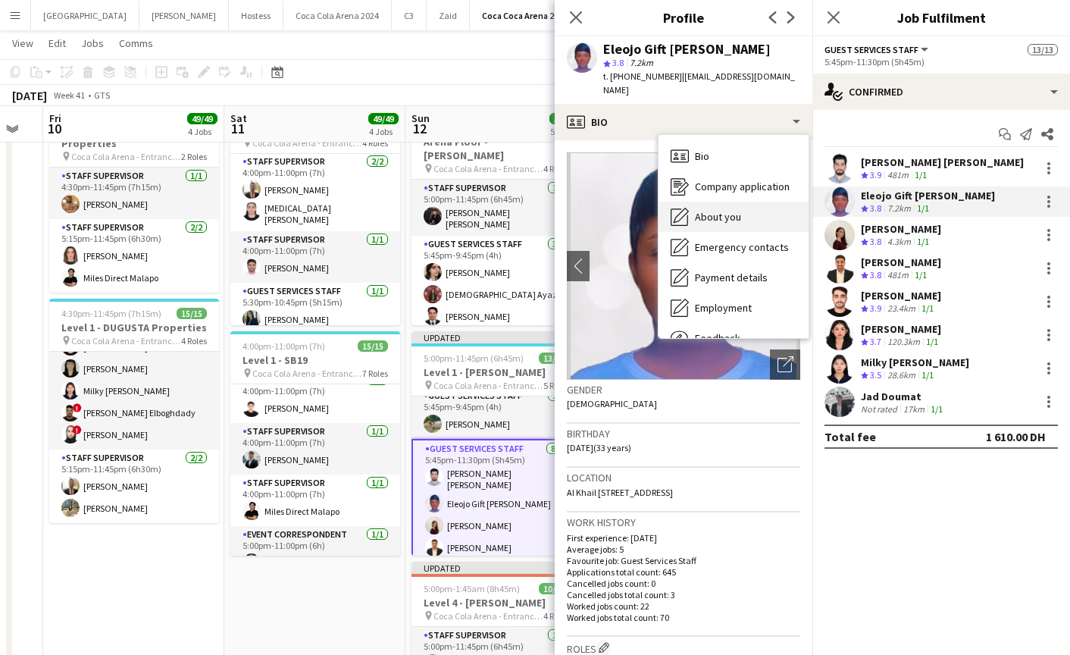
click at [718, 210] on span "About you" at bounding box center [718, 217] width 46 height 14
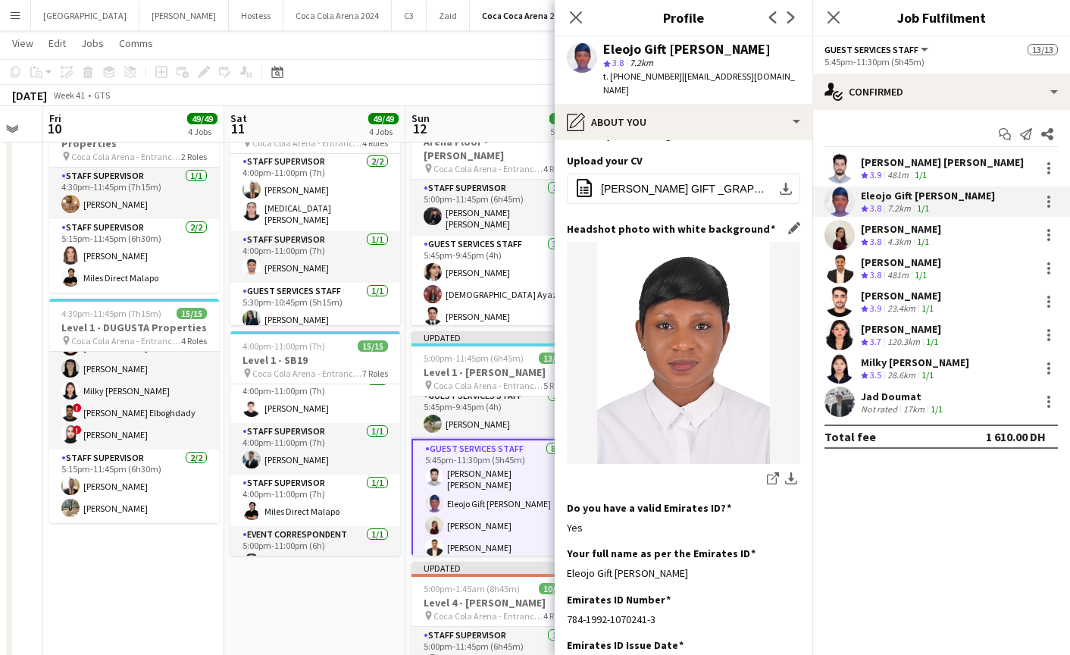
scroll to position [202, 0]
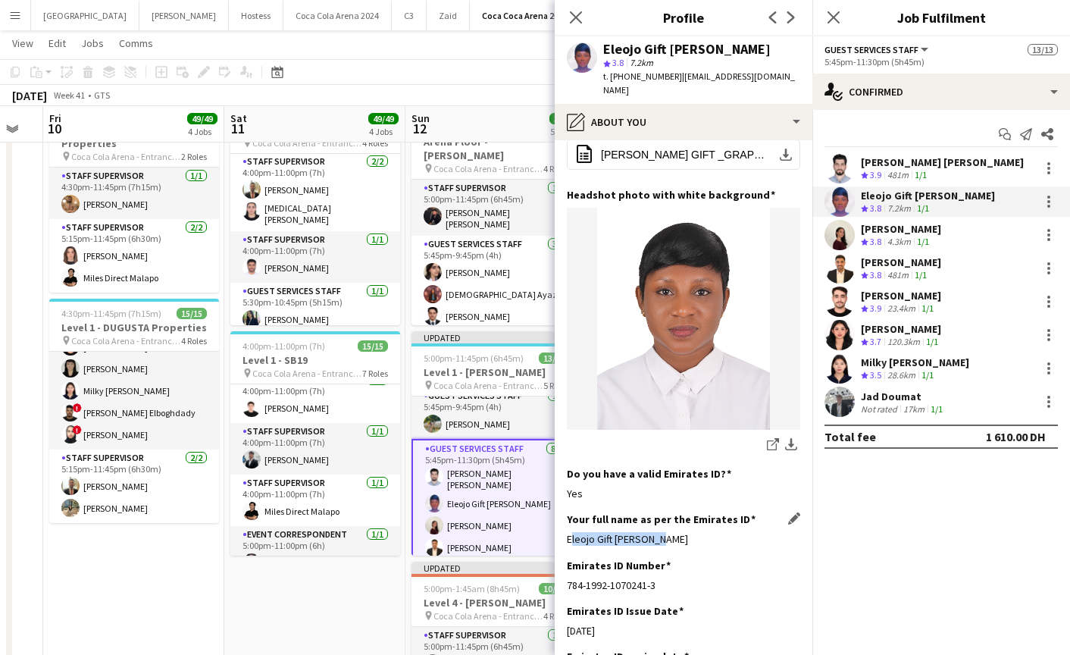
drag, startPoint x: 562, startPoint y: 526, endPoint x: 692, endPoint y: 525, distance: 129.6
click at [692, 525] on app-section-data-types "Bio Edit this field I’m [PERSON_NAME] Gift. Worked as an hostess at Address Dow…" at bounding box center [684, 397] width 258 height 514
copy div "Eleojo Gift [PERSON_NAME]"
click at [834, 232] on app-user-avatar at bounding box center [839, 235] width 30 height 30
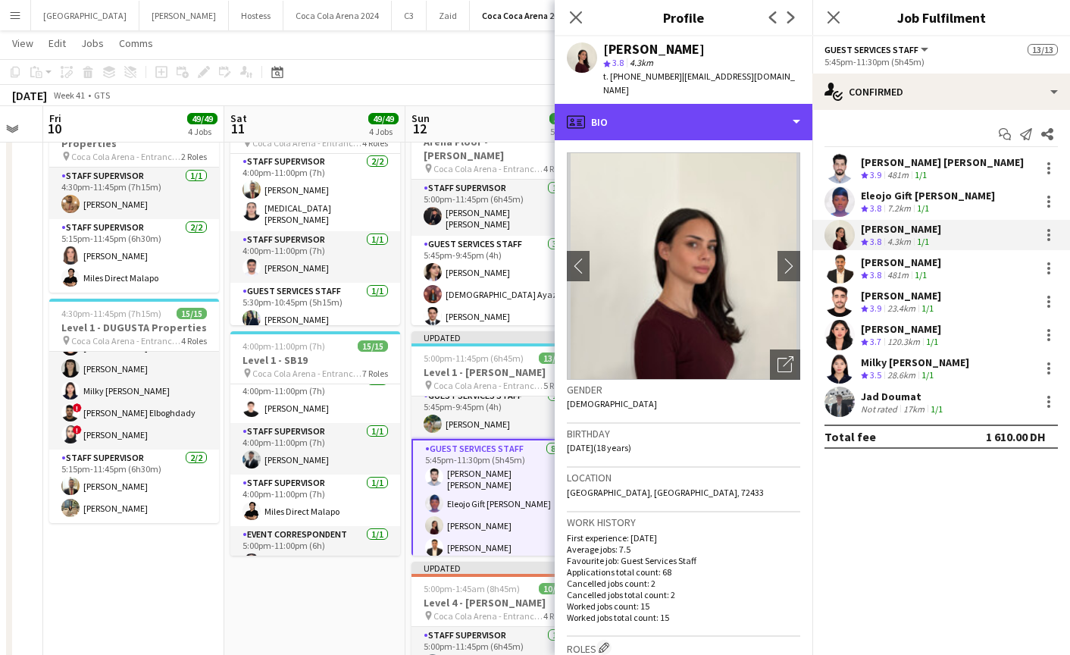
click at [656, 117] on div "profile Bio" at bounding box center [684, 122] width 258 height 36
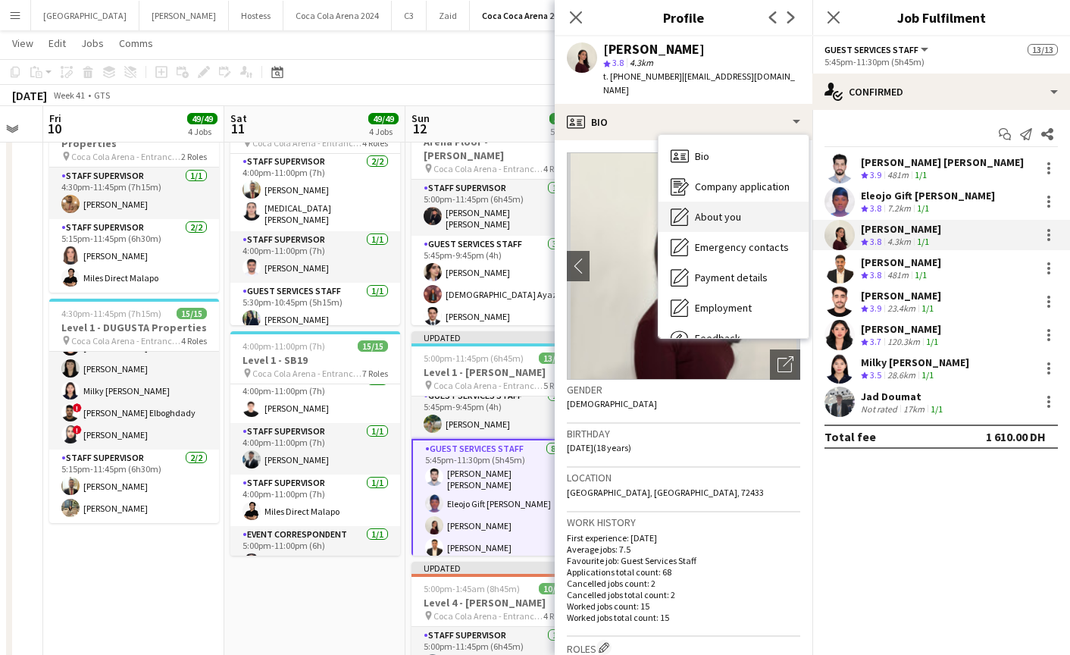
click at [714, 210] on span "About you" at bounding box center [718, 217] width 46 height 14
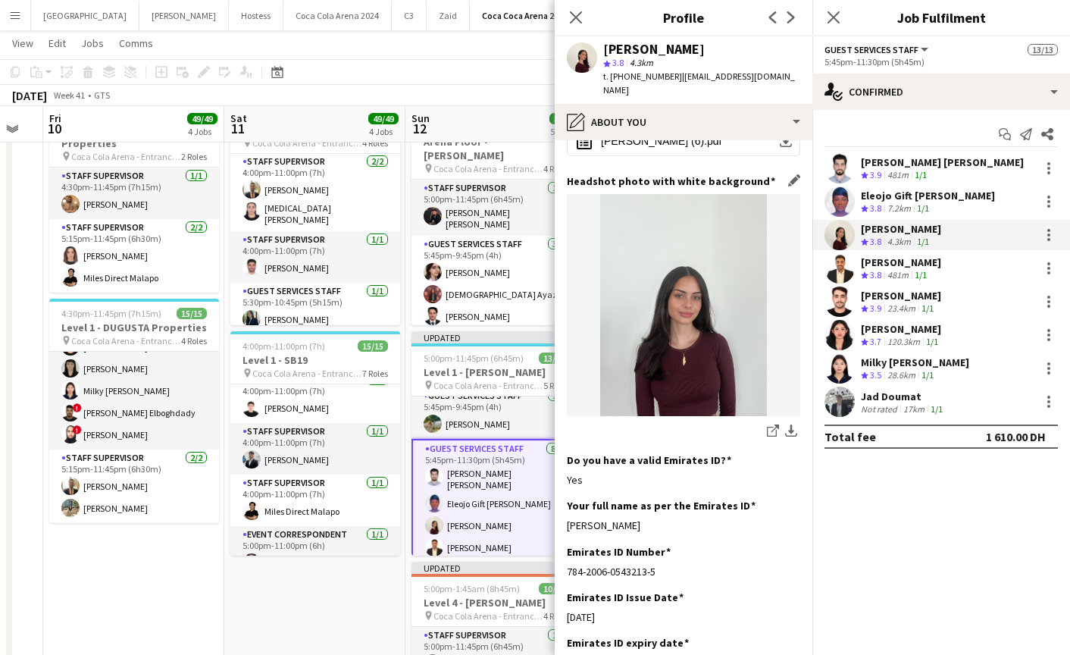
scroll to position [236, 0]
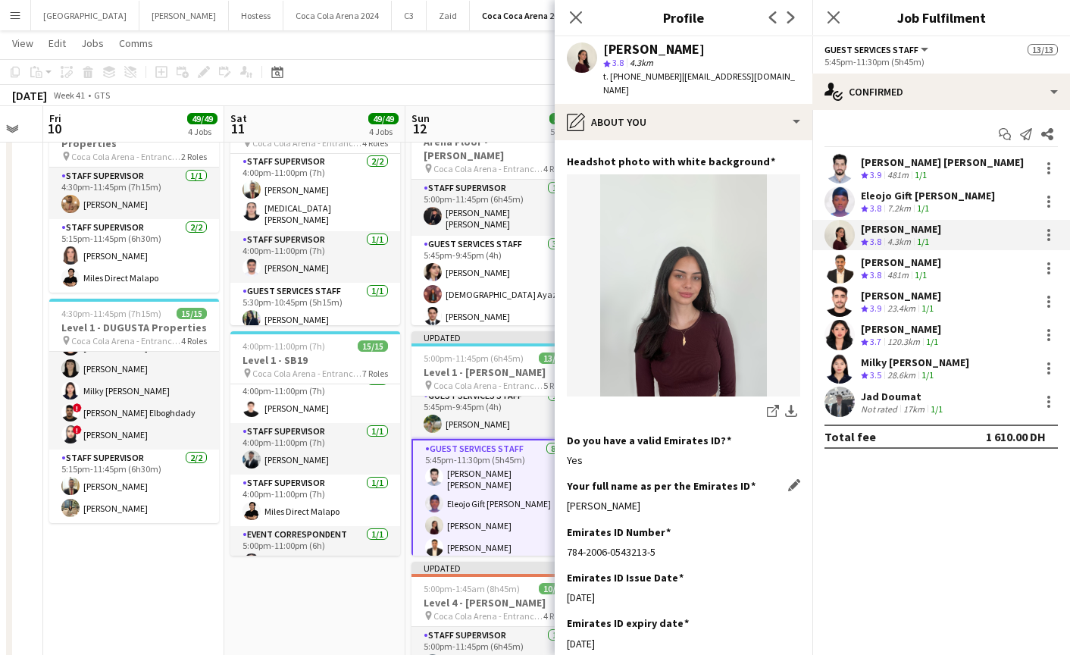
drag, startPoint x: 562, startPoint y: 493, endPoint x: 742, endPoint y: 492, distance: 179.6
click at [742, 492] on app-section-data-types "Bio Edit this field Hi, I’m Jood! I’m an ambitious recent high school graduate …" at bounding box center [684, 397] width 258 height 514
copy div "Jood Aroha Stephenson"
click at [837, 369] on app-user-avatar at bounding box center [839, 368] width 30 height 30
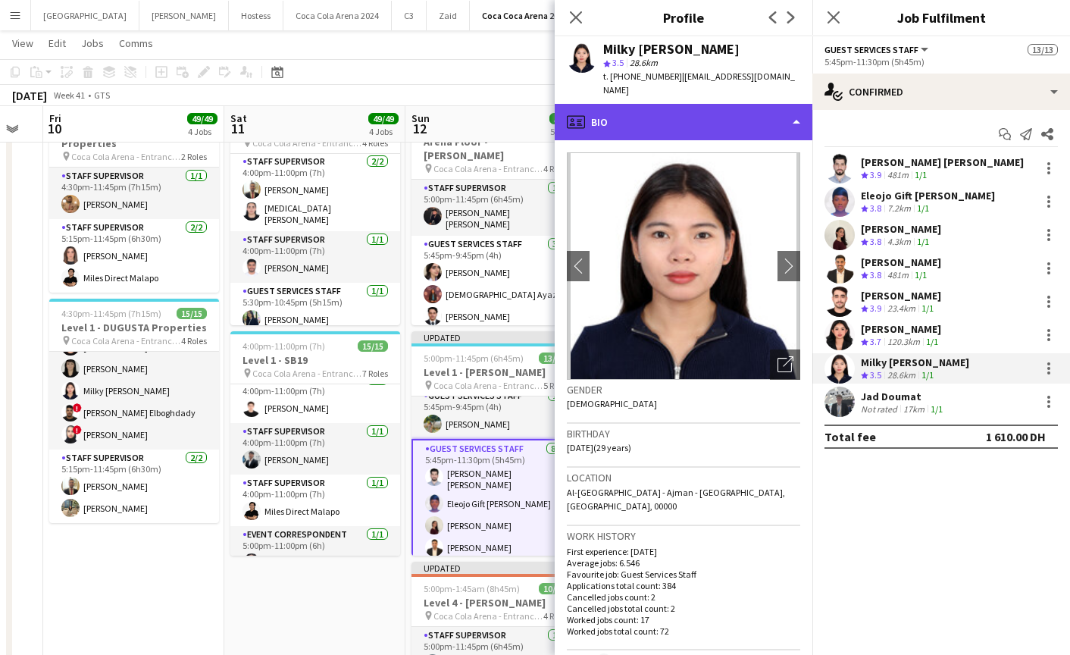
click at [664, 109] on div "profile Bio" at bounding box center [684, 122] width 258 height 36
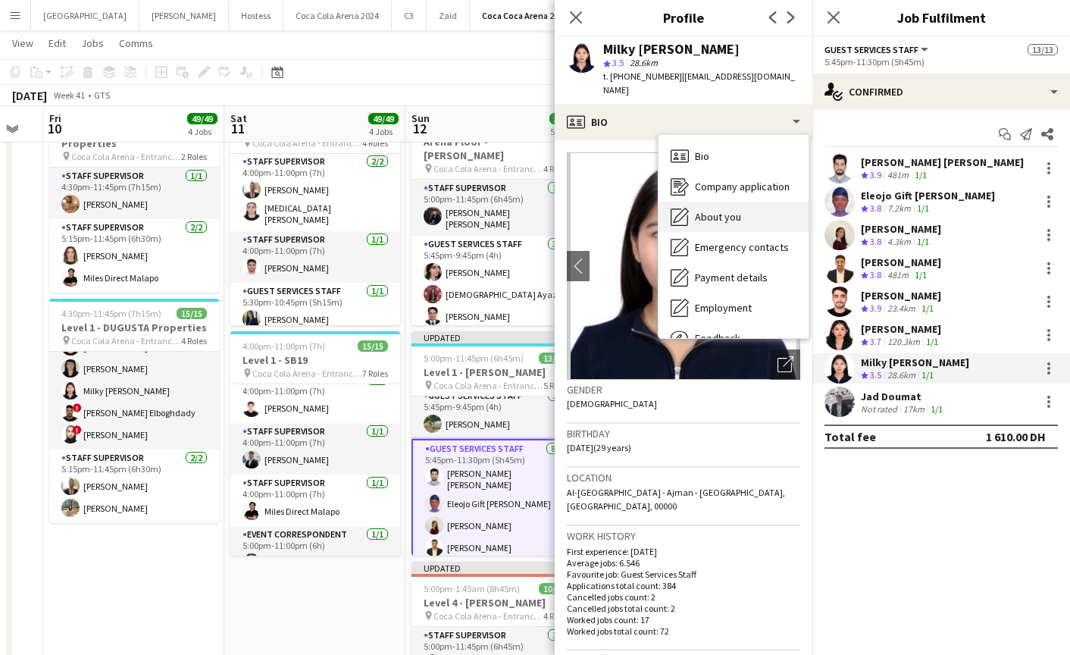
click at [719, 210] on span "About you" at bounding box center [718, 217] width 46 height 14
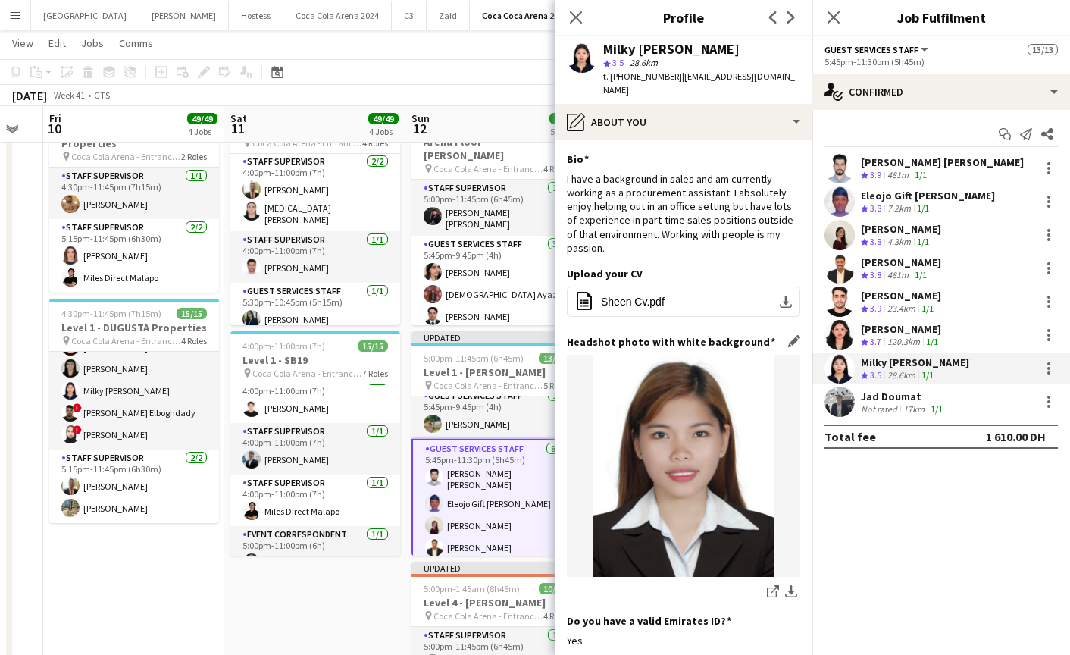
scroll to position [105, 0]
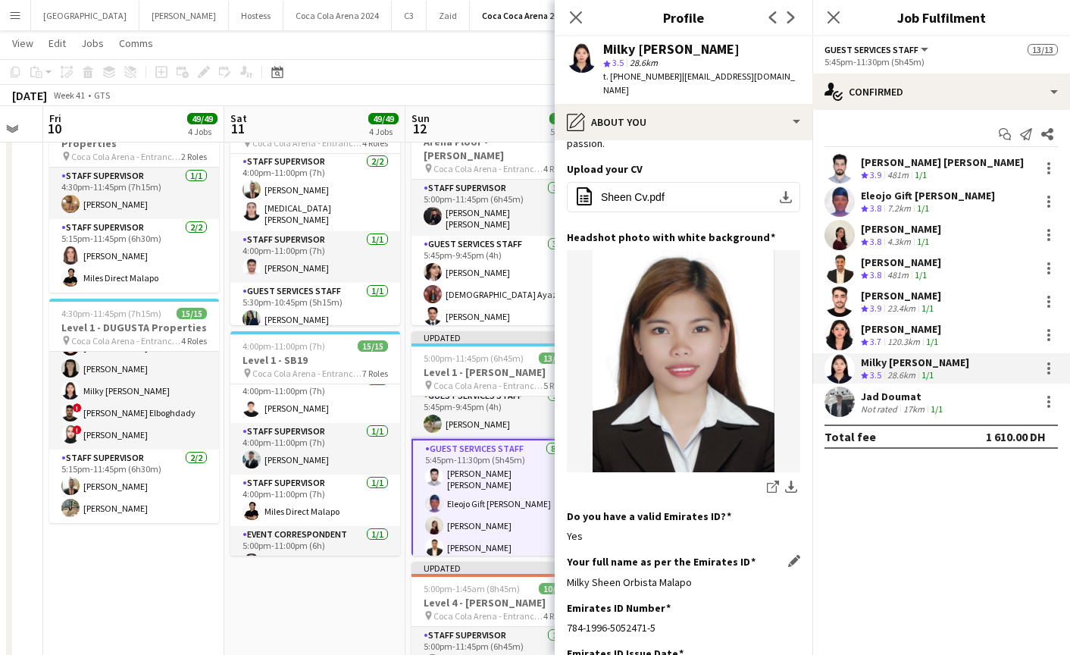
drag, startPoint x: 563, startPoint y: 567, endPoint x: 694, endPoint y: 567, distance: 131.1
click at [694, 567] on app-section-data-types "Bio Edit this field I have a background in sales and am currently working as a …" at bounding box center [684, 397] width 258 height 514
copy div "Milky Sheen Orbista Malapo"
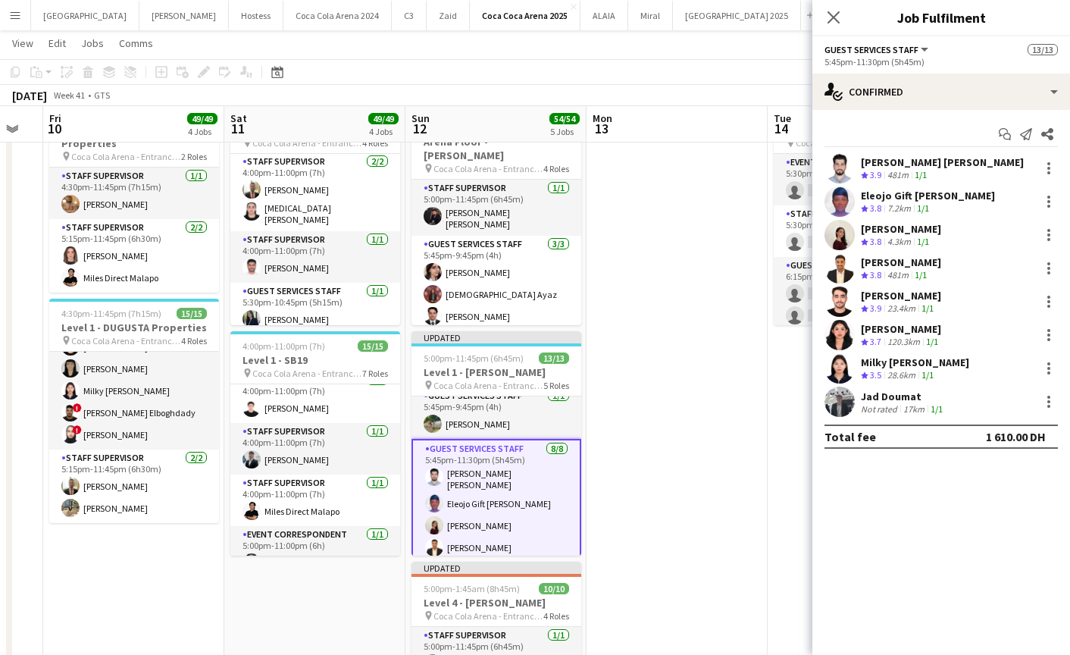
click at [840, 266] on app-user-avatar at bounding box center [839, 268] width 30 height 30
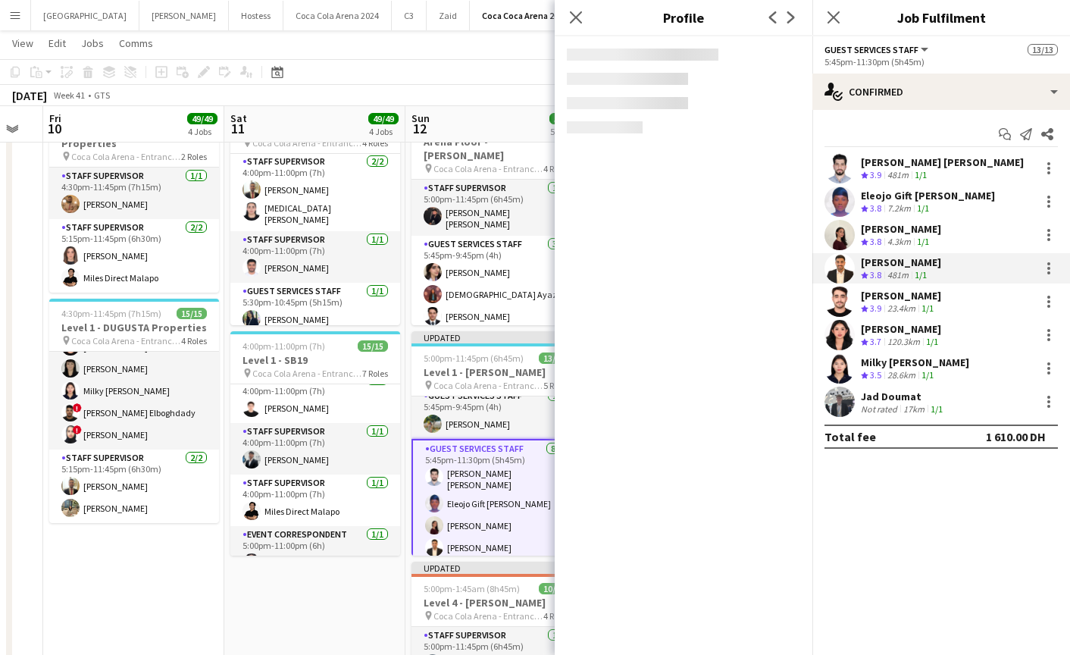
click at [840, 270] on app-user-avatar at bounding box center [839, 268] width 30 height 30
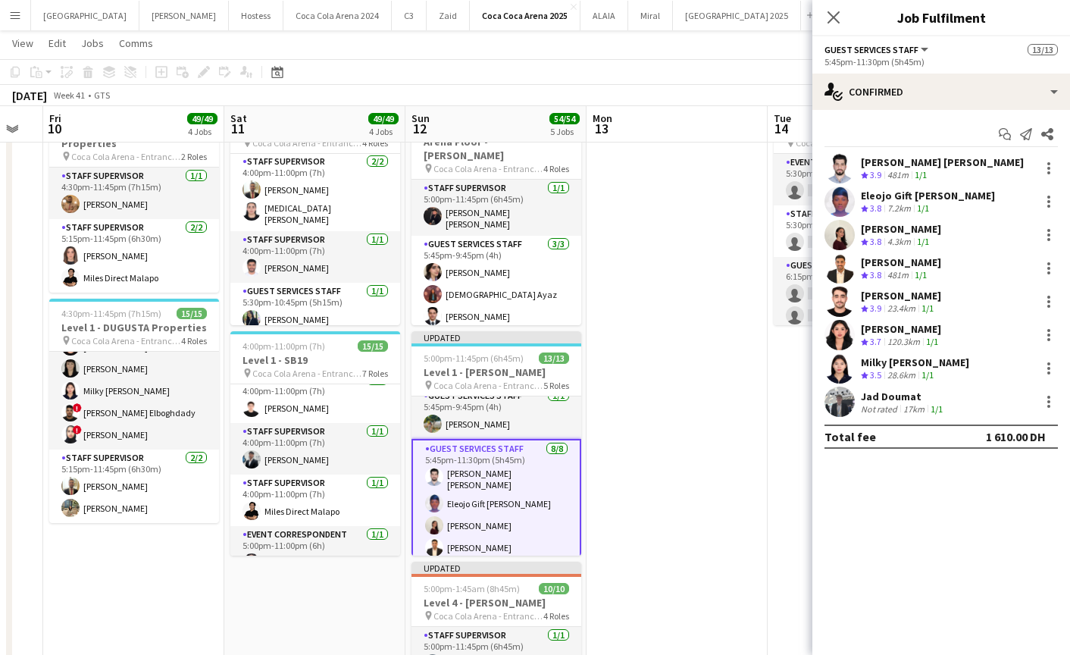
click at [840, 270] on app-user-avatar at bounding box center [839, 268] width 30 height 30
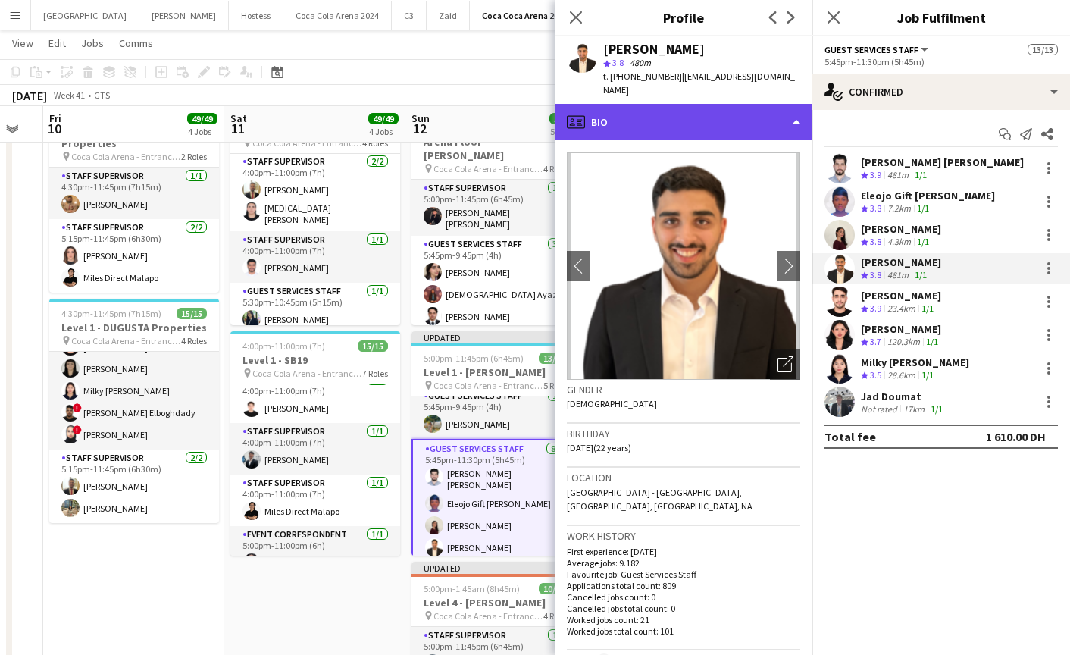
click at [686, 105] on div "profile Bio" at bounding box center [684, 122] width 258 height 36
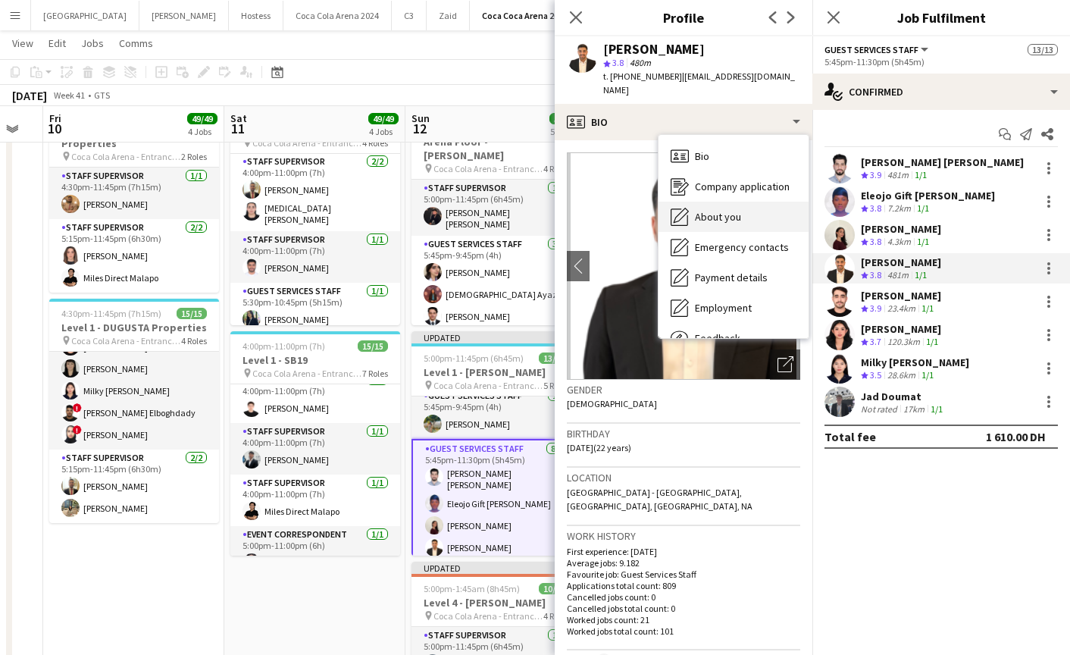
click at [714, 210] on span "About you" at bounding box center [718, 217] width 46 height 14
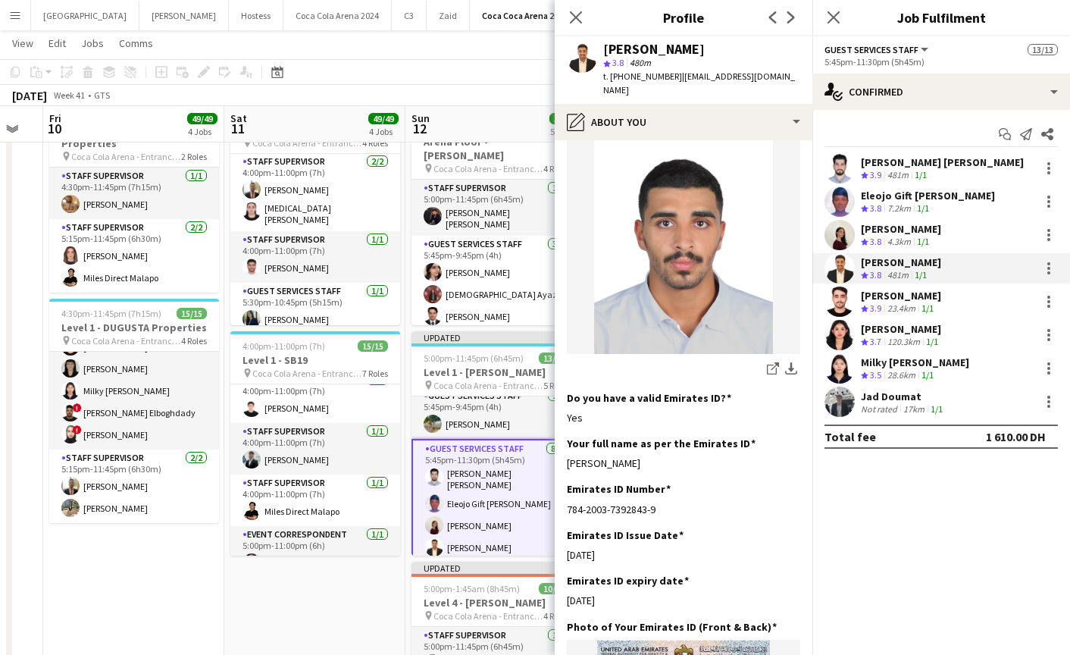
scroll to position [294, 0]
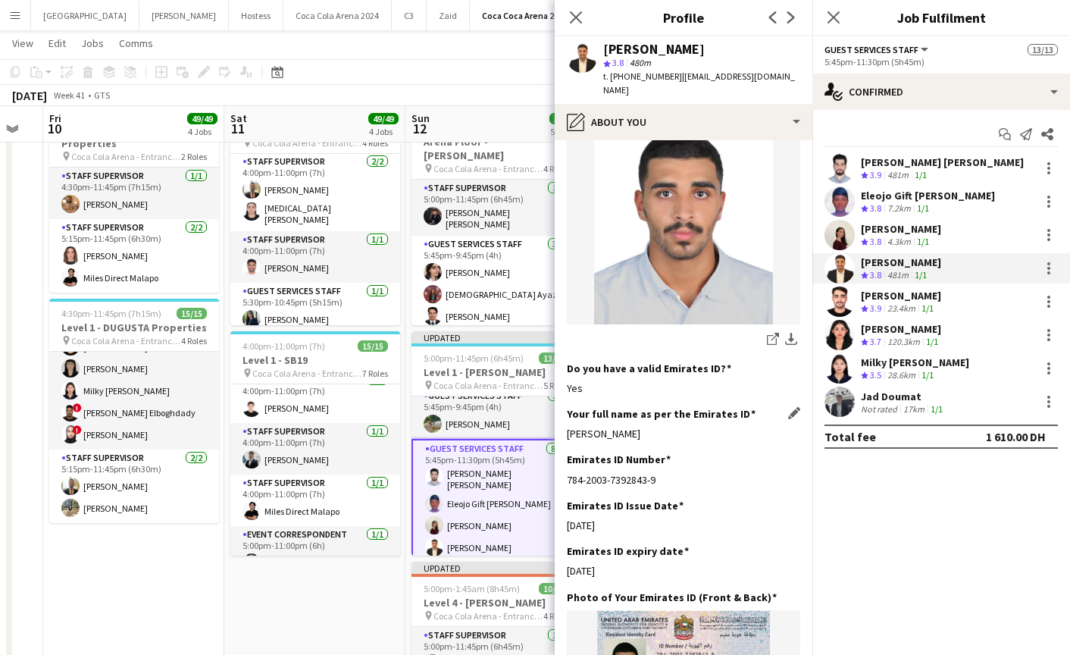
drag, startPoint x: 564, startPoint y: 404, endPoint x: 731, endPoint y: 408, distance: 166.7
click at [731, 408] on app-section-data-types "Bio Edit this field I am a driven and adaptable professional excelling in fast-…" at bounding box center [684, 397] width 258 height 514
copy div "Abdullah Sameer Aburjeilah"
click at [841, 305] on app-user-avatar at bounding box center [839, 301] width 30 height 30
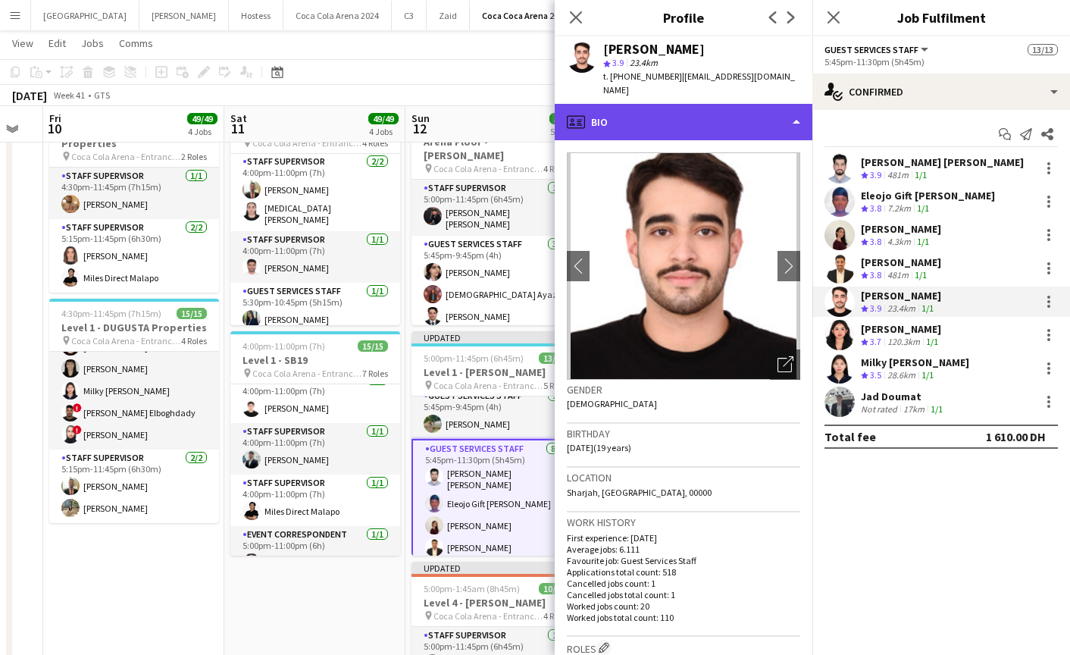
click at [663, 108] on div "profile Bio" at bounding box center [684, 122] width 258 height 36
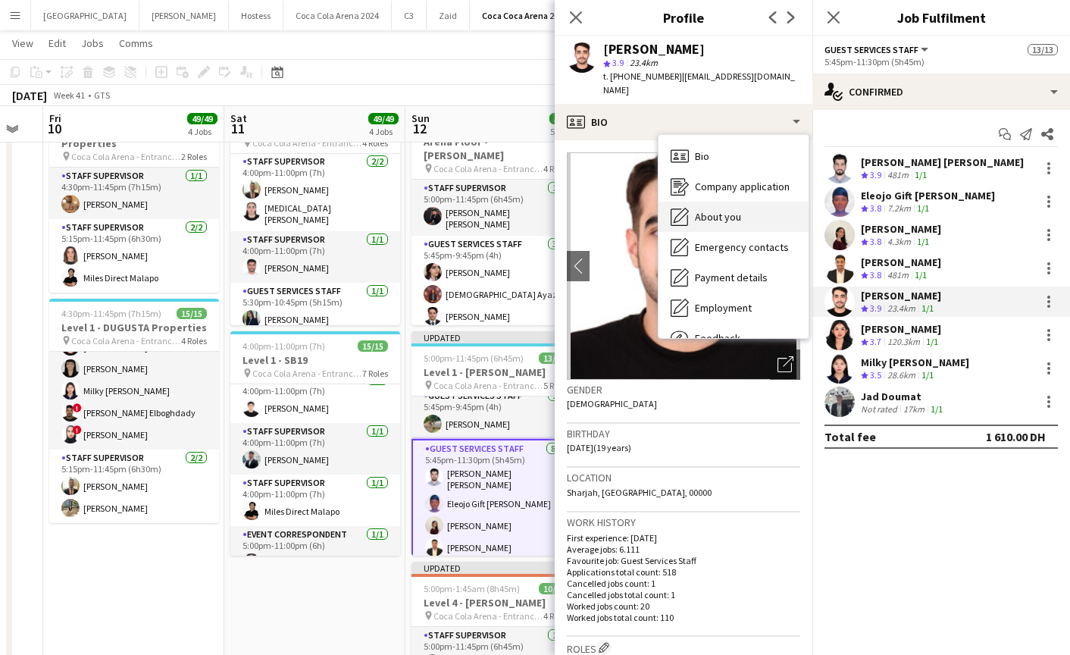
click at [733, 210] on span "About you" at bounding box center [718, 217] width 46 height 14
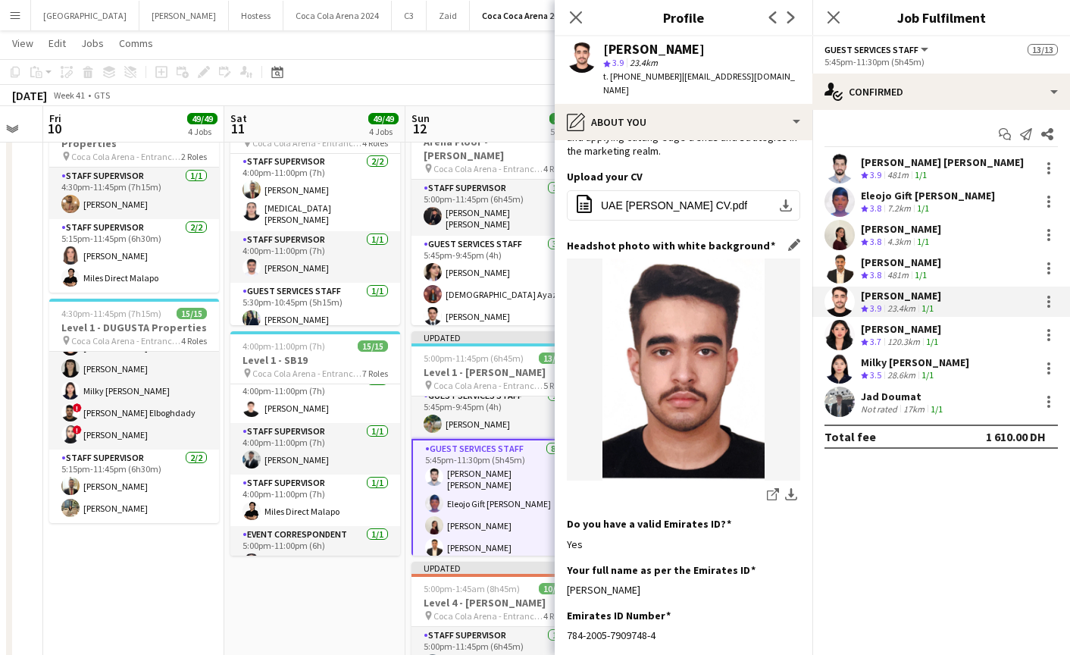
scroll to position [231, 0]
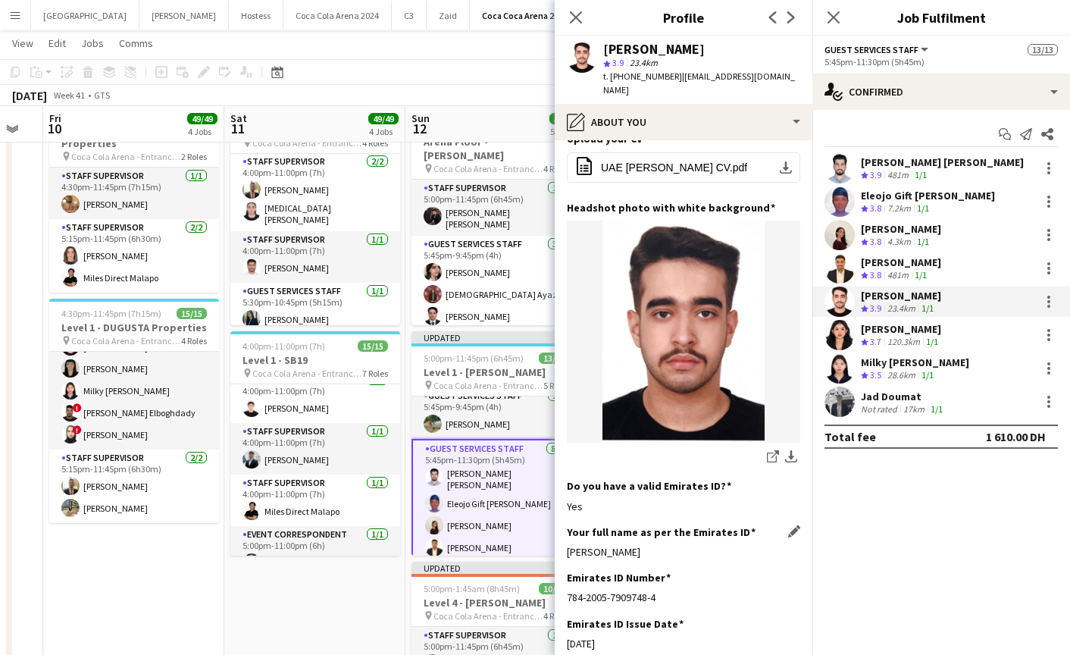
drag, startPoint x: 563, startPoint y: 500, endPoint x: 699, endPoint y: 495, distance: 136.4
click at [699, 495] on app-section-data-types "Bio Edit this field I am Abdullah AlRasheed, born on 31/10/2005, I am from Saud…" at bounding box center [684, 397] width 258 height 514
copy div "Abdullah Waleed A Alrasheed"
click at [839, 335] on app-user-avatar at bounding box center [839, 335] width 30 height 30
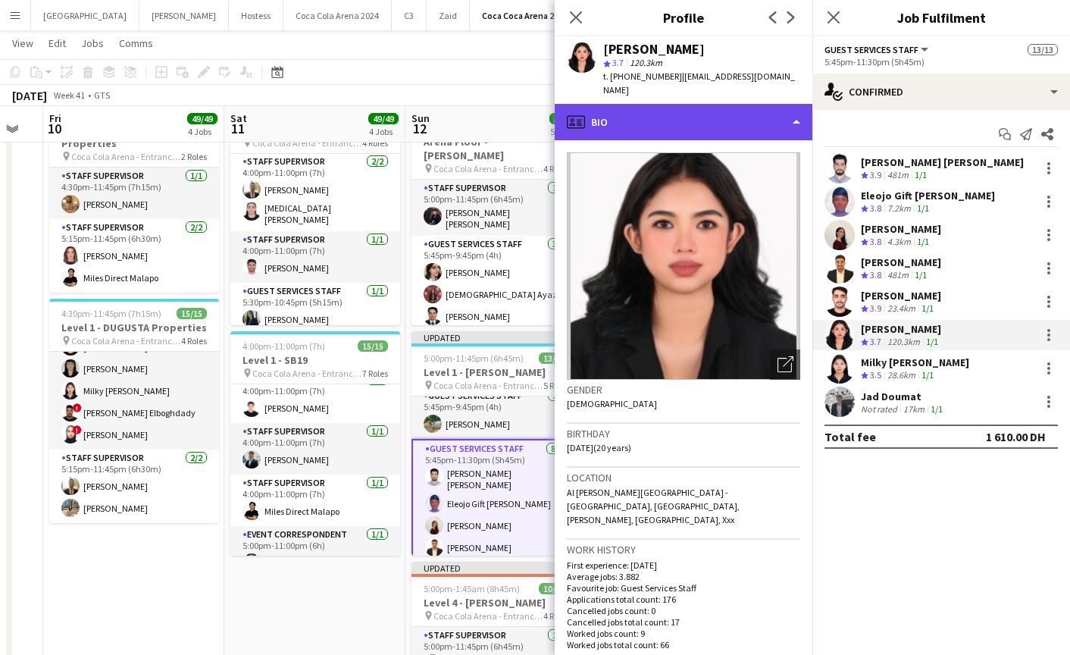
click at [639, 122] on div "profile Bio" at bounding box center [684, 122] width 258 height 36
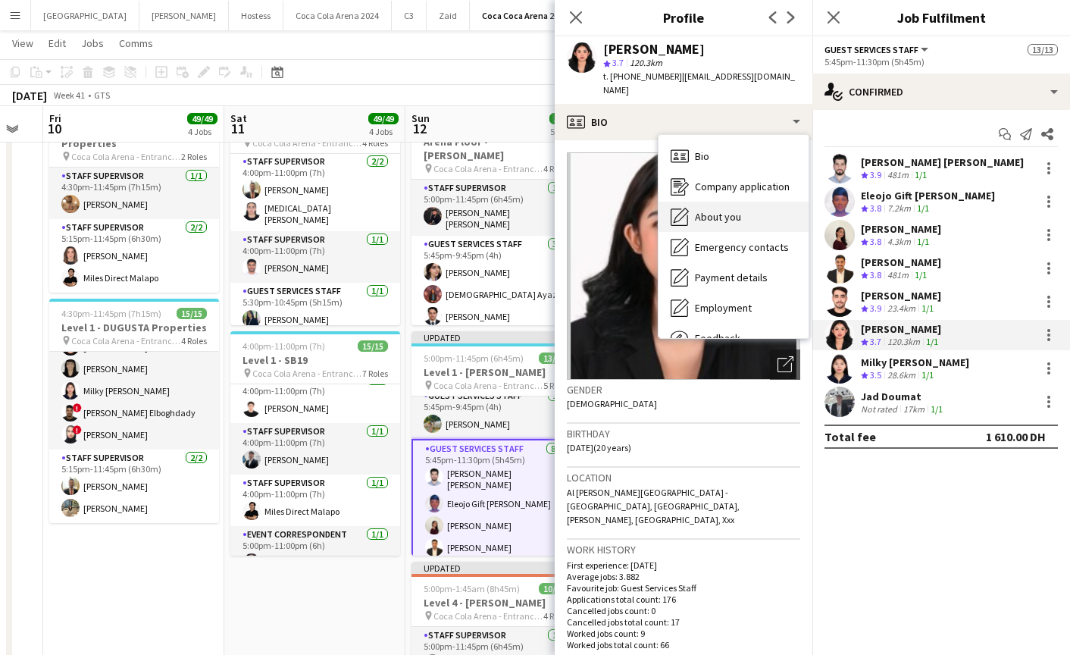
click at [705, 213] on div "About you About you" at bounding box center [733, 217] width 150 height 30
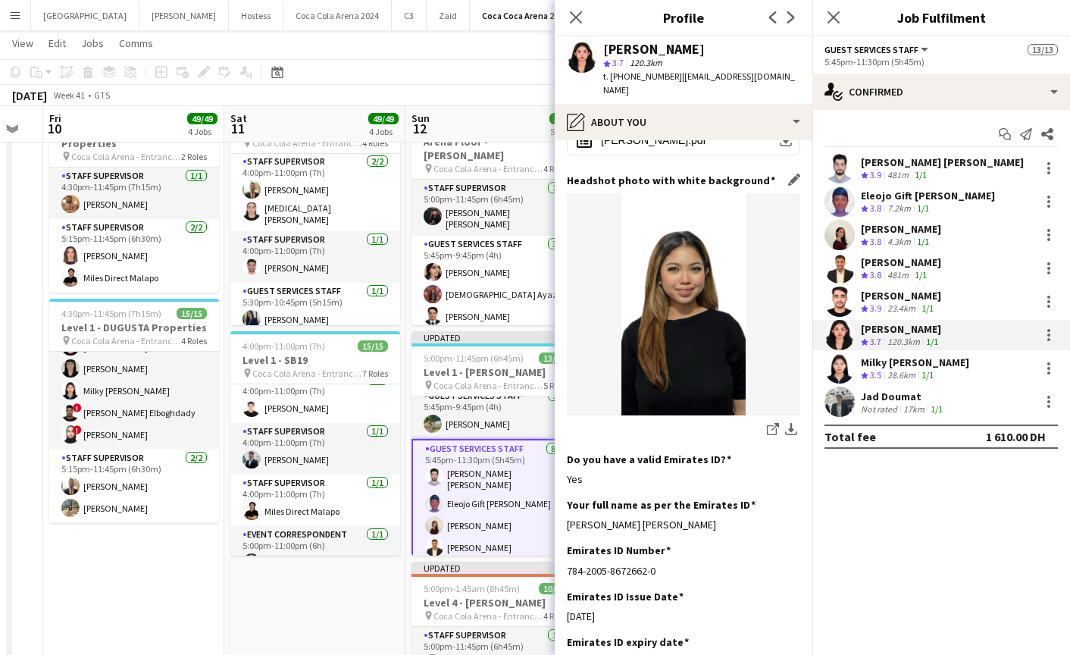
scroll to position [193, 0]
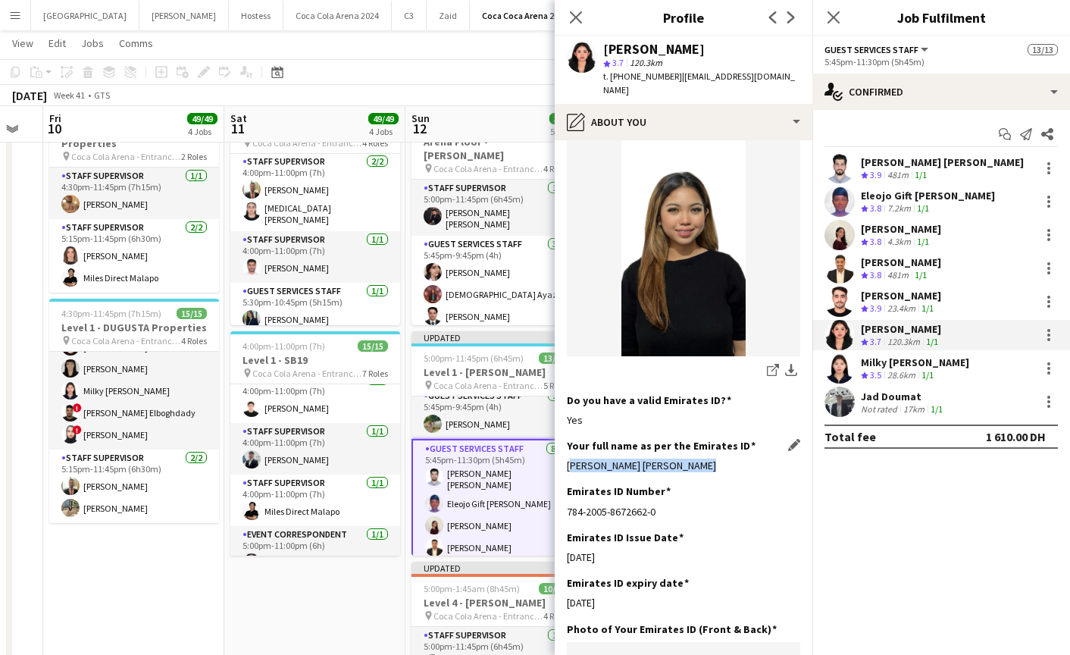
drag, startPoint x: 596, startPoint y: 454, endPoint x: 722, endPoint y: 454, distance: 126.5
click at [722, 454] on app-section-data-types "Bio Edit this field Eliyah Dane Alvarez, I am eighteen years old. I worked as a…" at bounding box center [684, 397] width 258 height 514
copy div "Eliyah Dane Nieves Alvarez"
click at [839, 239] on app-user-avatar at bounding box center [839, 235] width 30 height 30
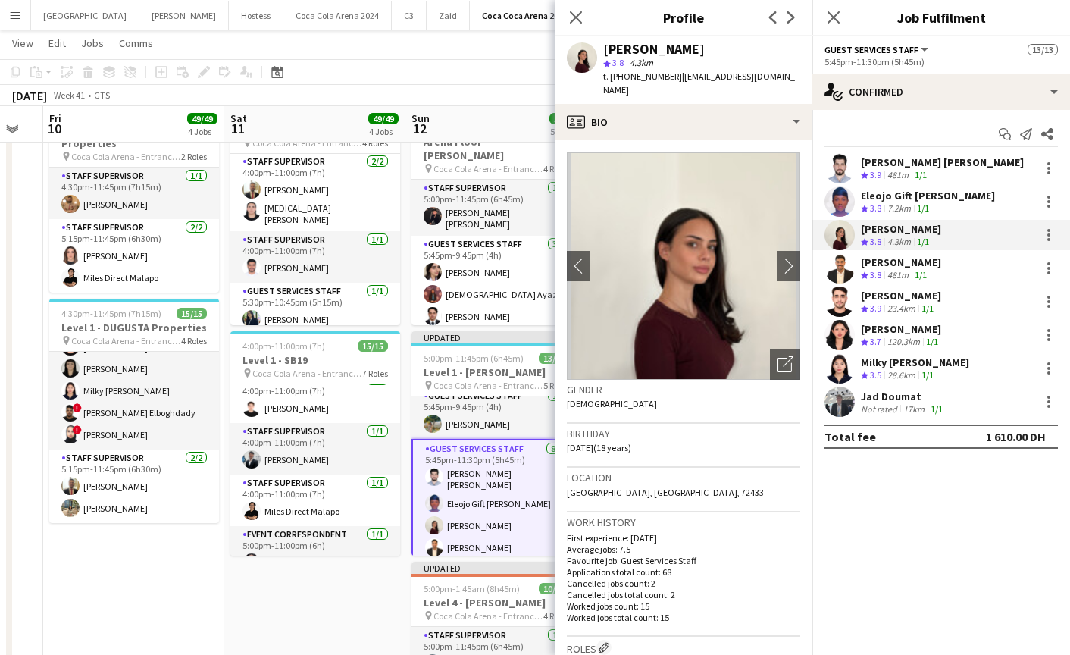
click at [842, 407] on app-user-avatar at bounding box center [839, 401] width 30 height 30
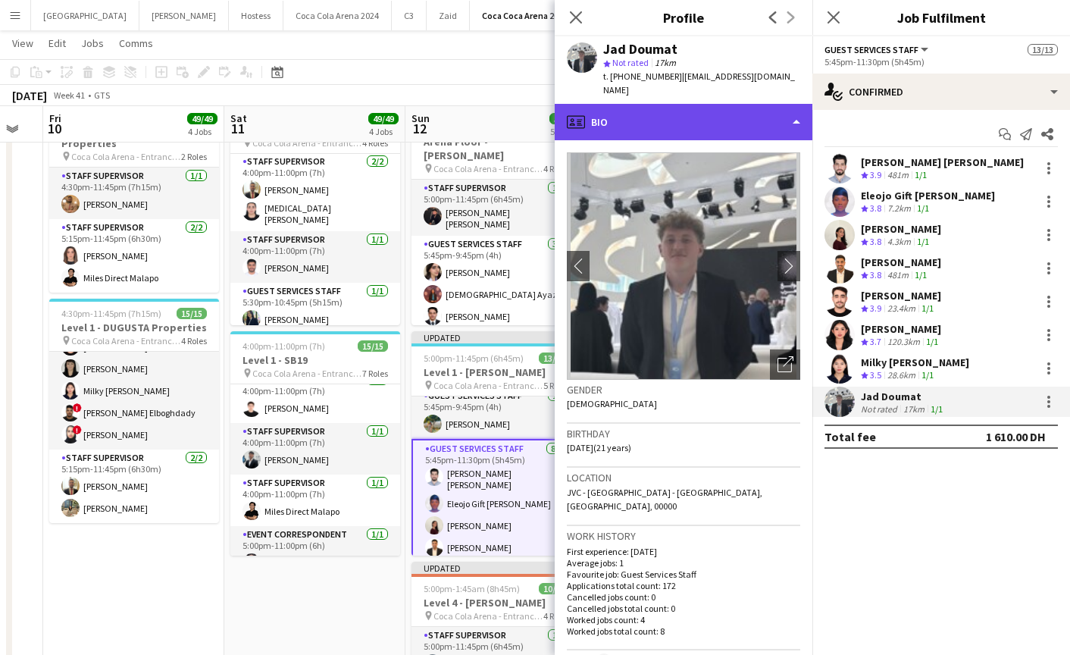
click at [634, 120] on div "profile Bio" at bounding box center [684, 122] width 258 height 36
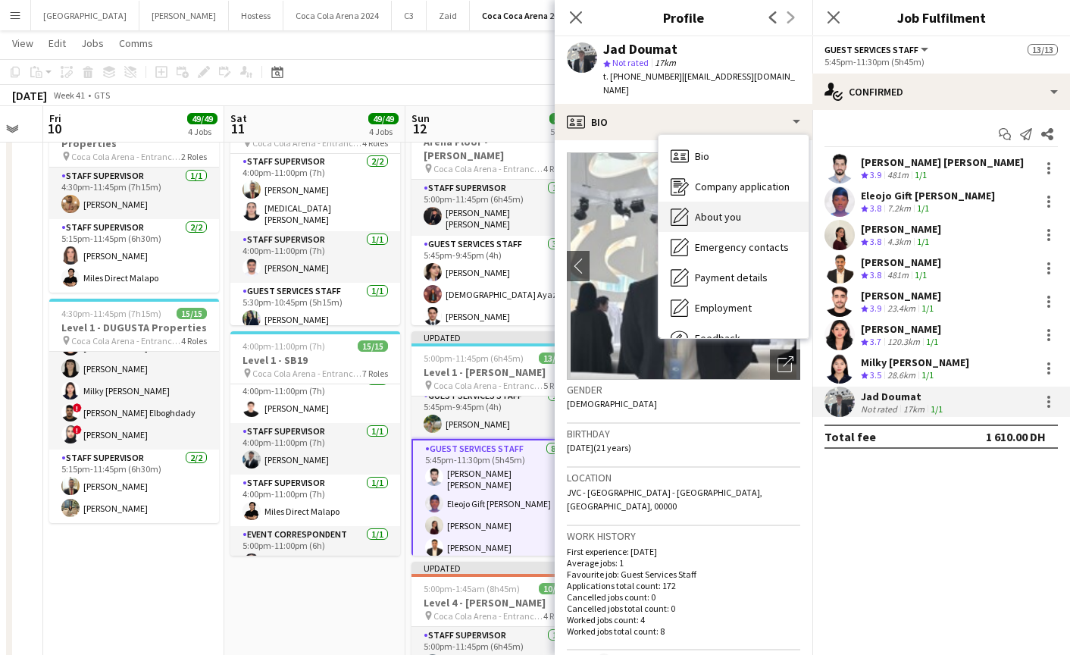
click at [714, 210] on span "About you" at bounding box center [718, 217] width 46 height 14
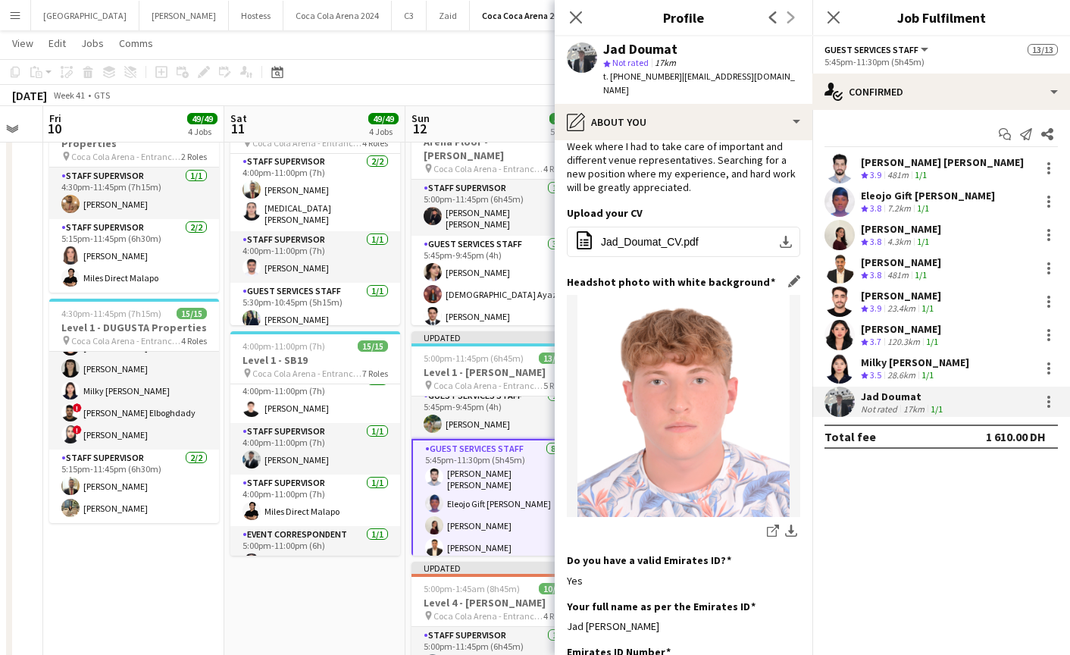
scroll to position [176, 0]
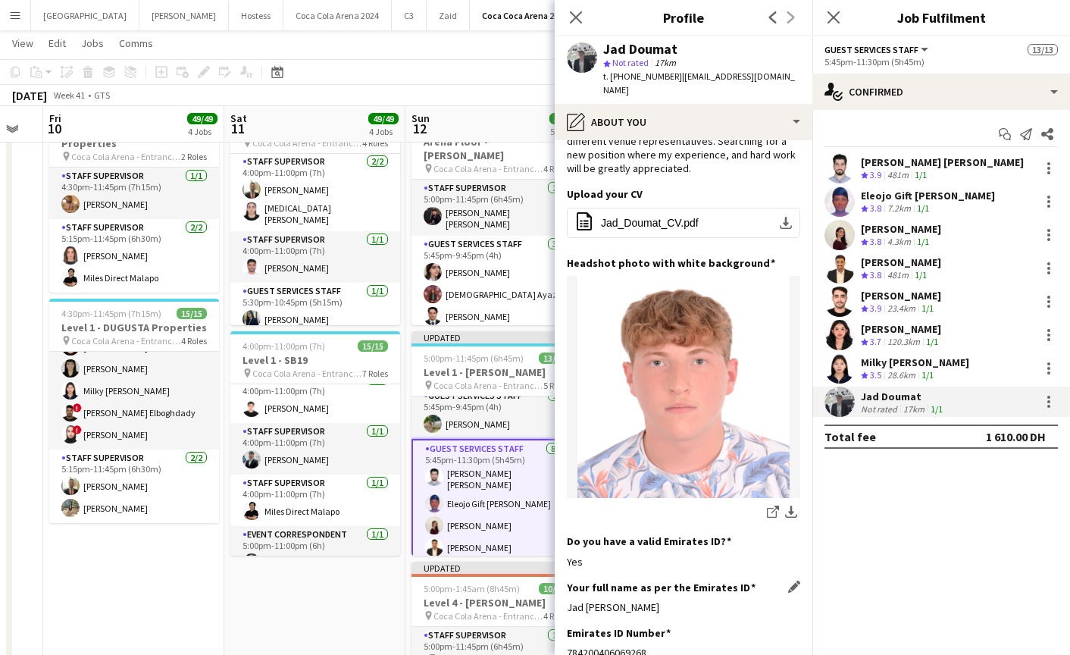
drag, startPoint x: 568, startPoint y: 565, endPoint x: 681, endPoint y: 565, distance: 112.9
click at [680, 600] on div "Jad Hossam Doumat" at bounding box center [683, 607] width 233 height 14
copy div "Jad Hossam Doumat"
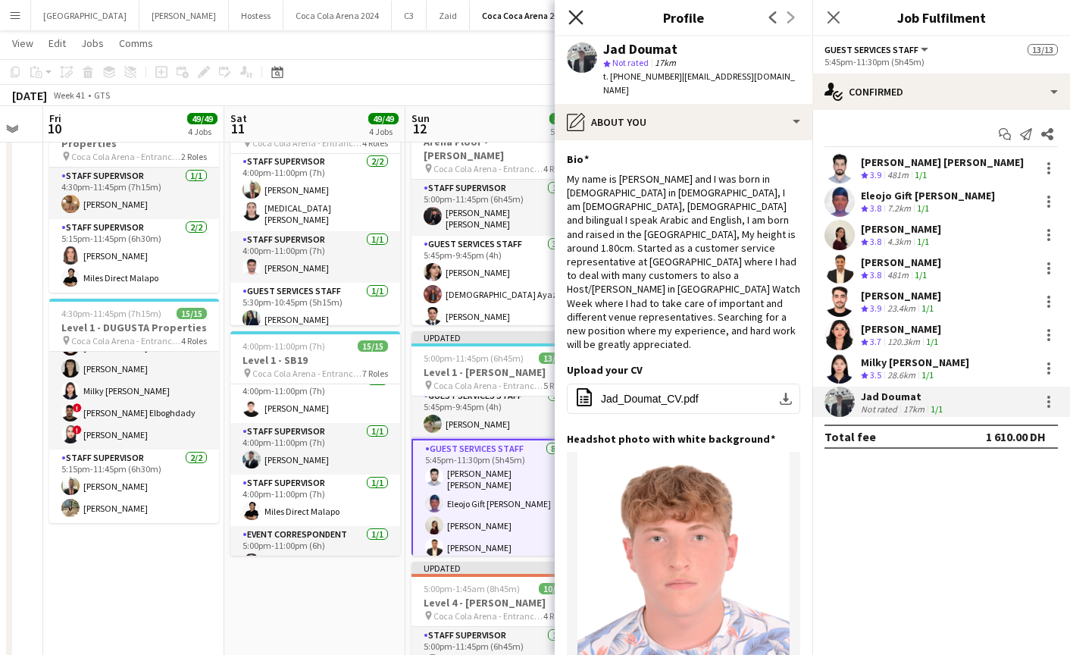
click at [574, 18] on icon at bounding box center [575, 17] width 14 height 14
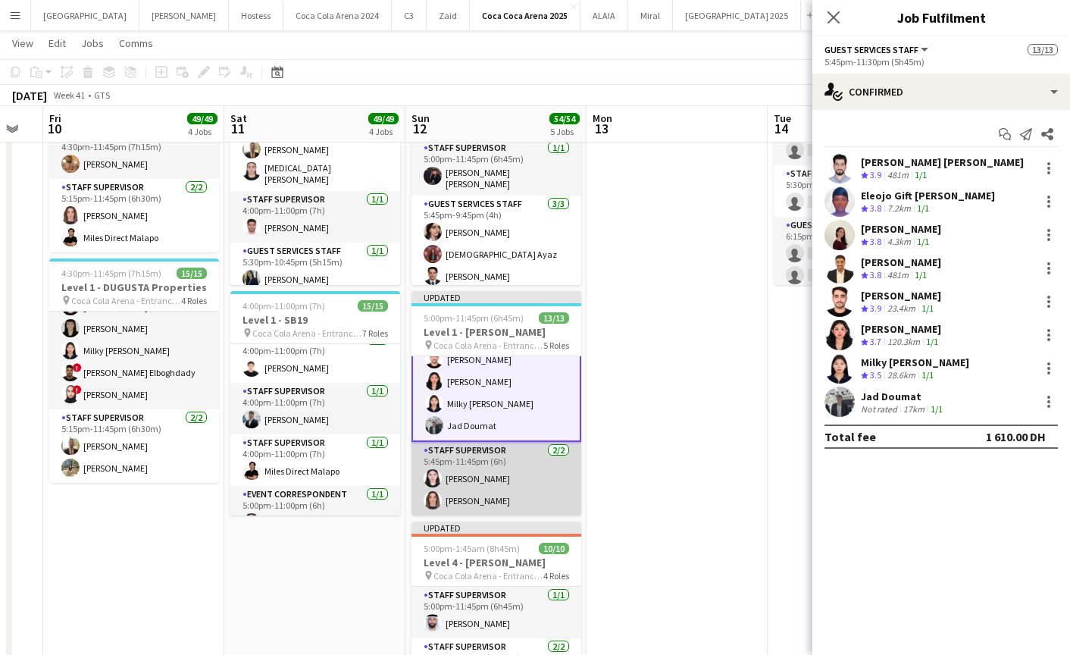
scroll to position [0, 320]
click at [511, 482] on app-card-role "Staff Supervisor [DATE] 5:45pm-11:45pm (6h) [PERSON_NAME] [PERSON_NAME]" at bounding box center [496, 478] width 170 height 73
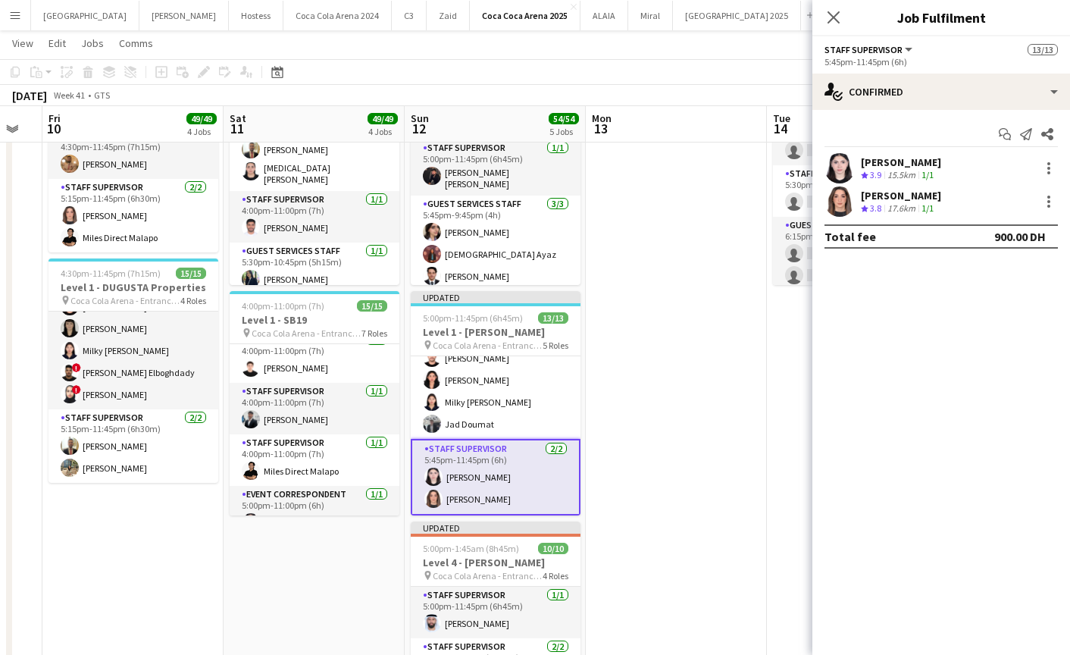
scroll to position [280, 0]
click at [1047, 168] on div at bounding box center [1048, 168] width 3 height 3
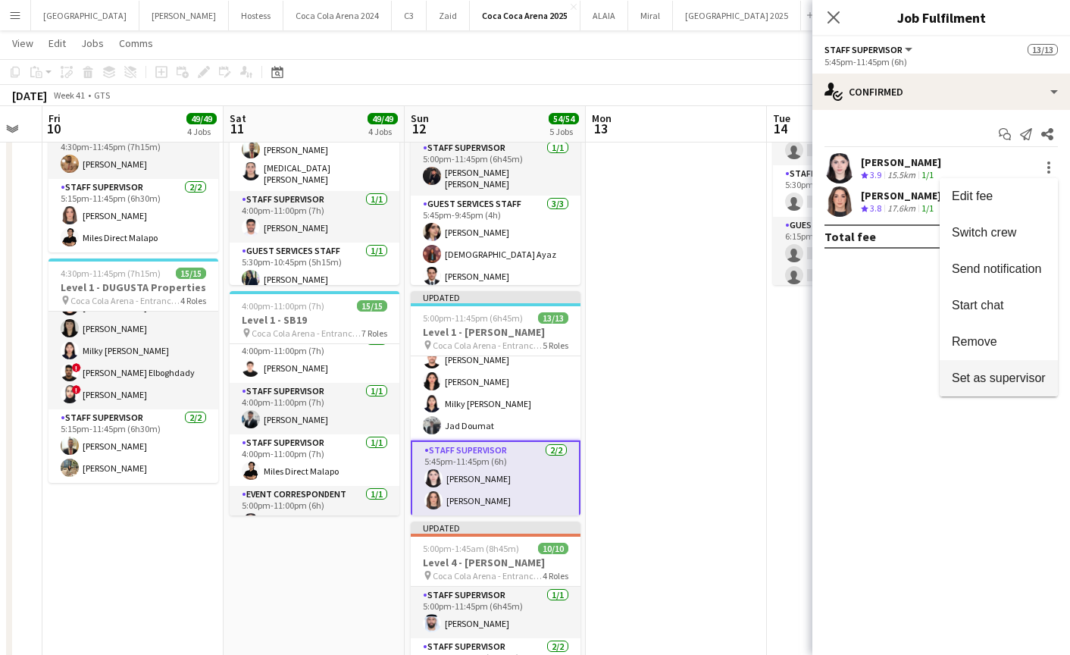
click at [1008, 375] on span "Set as supervisor" at bounding box center [999, 377] width 94 height 13
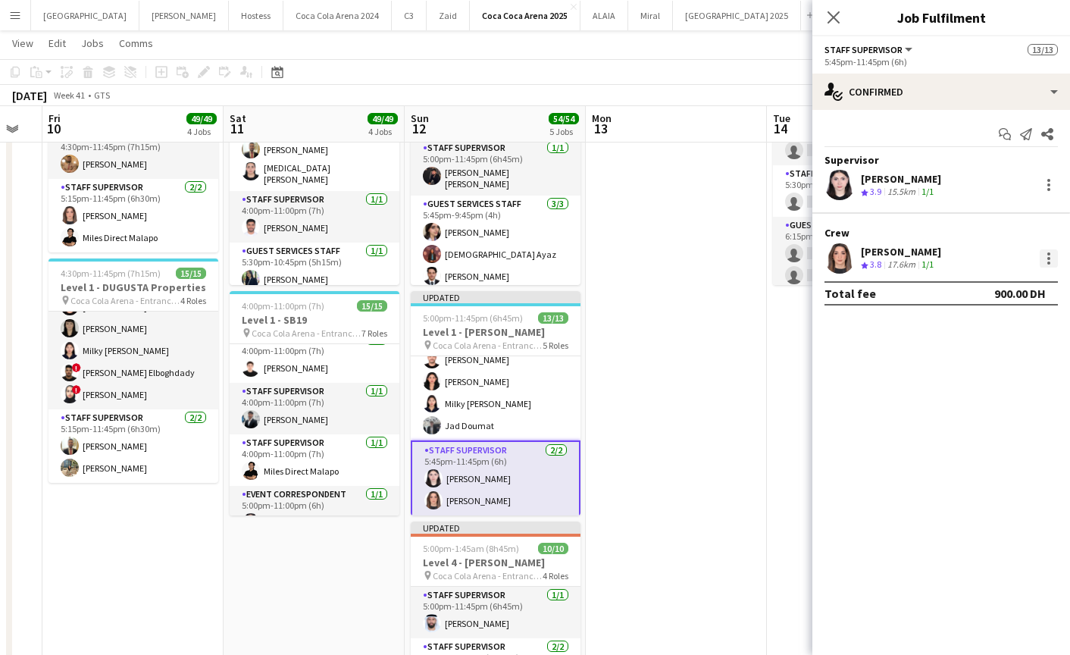
click at [1051, 256] on div at bounding box center [1048, 258] width 18 height 18
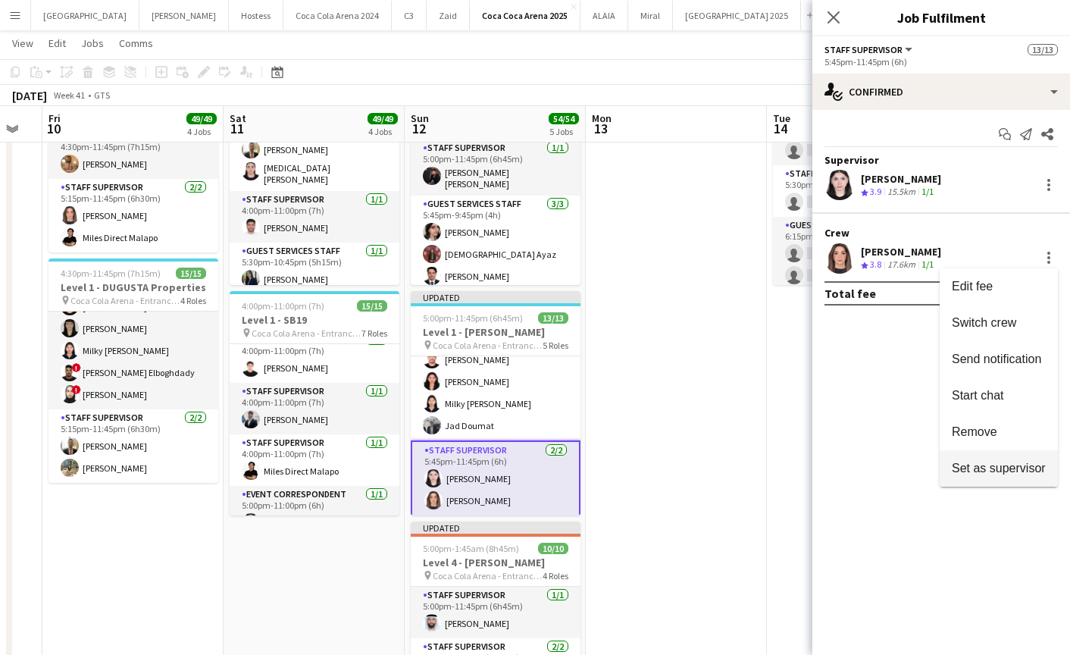
click at [986, 465] on span "Set as supervisor" at bounding box center [999, 467] width 94 height 13
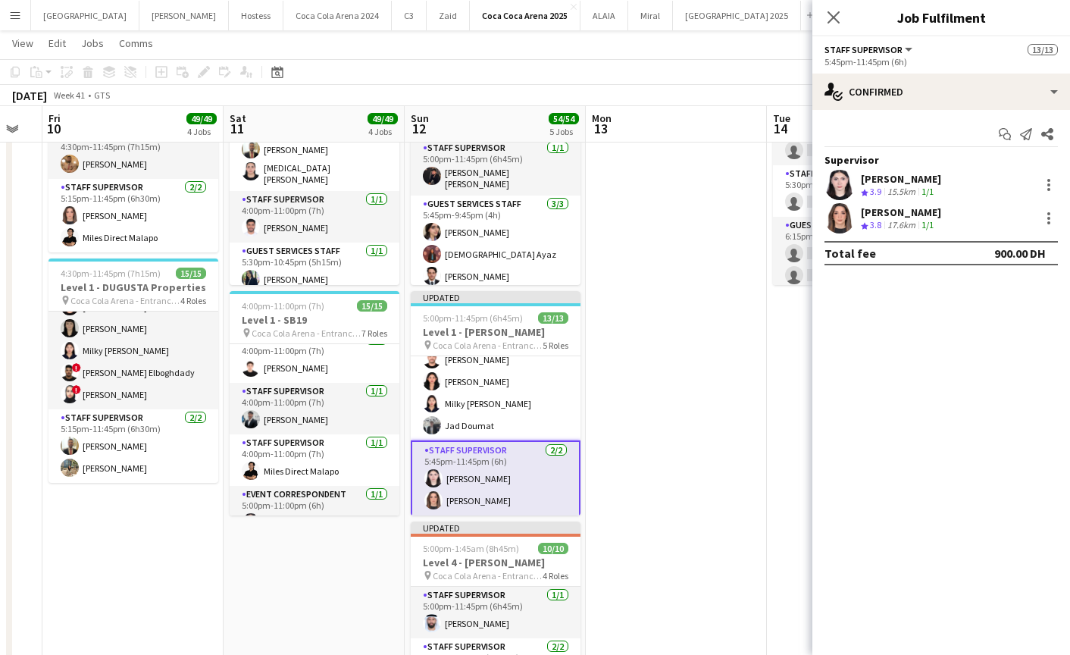
click at [842, 183] on app-user-avatar at bounding box center [839, 185] width 30 height 30
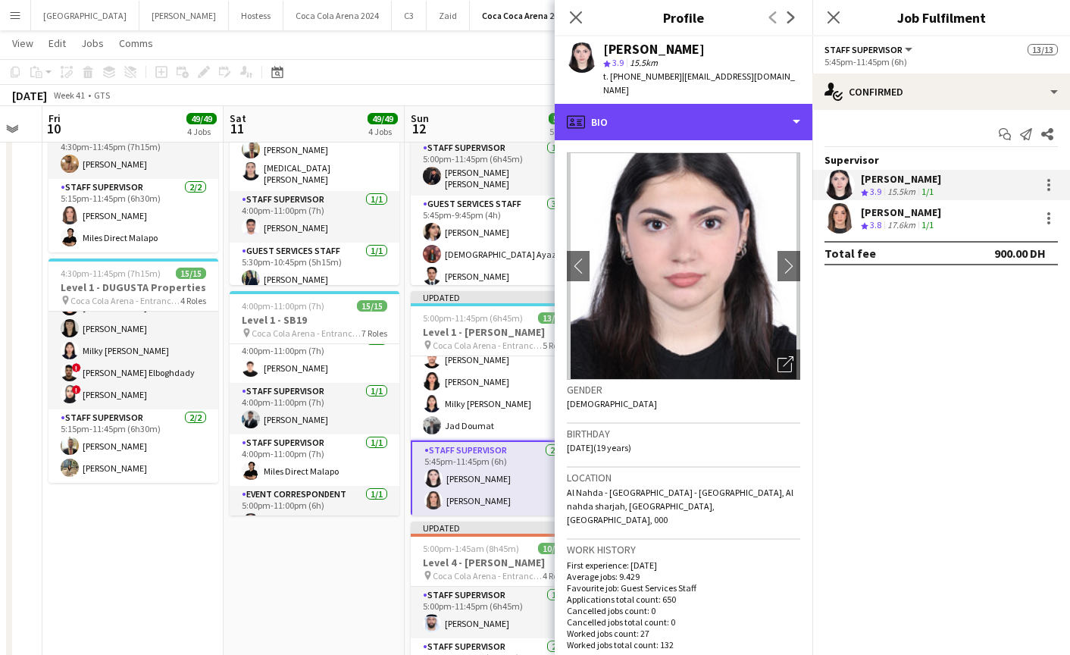
click at [655, 117] on div "profile Bio" at bounding box center [684, 122] width 258 height 36
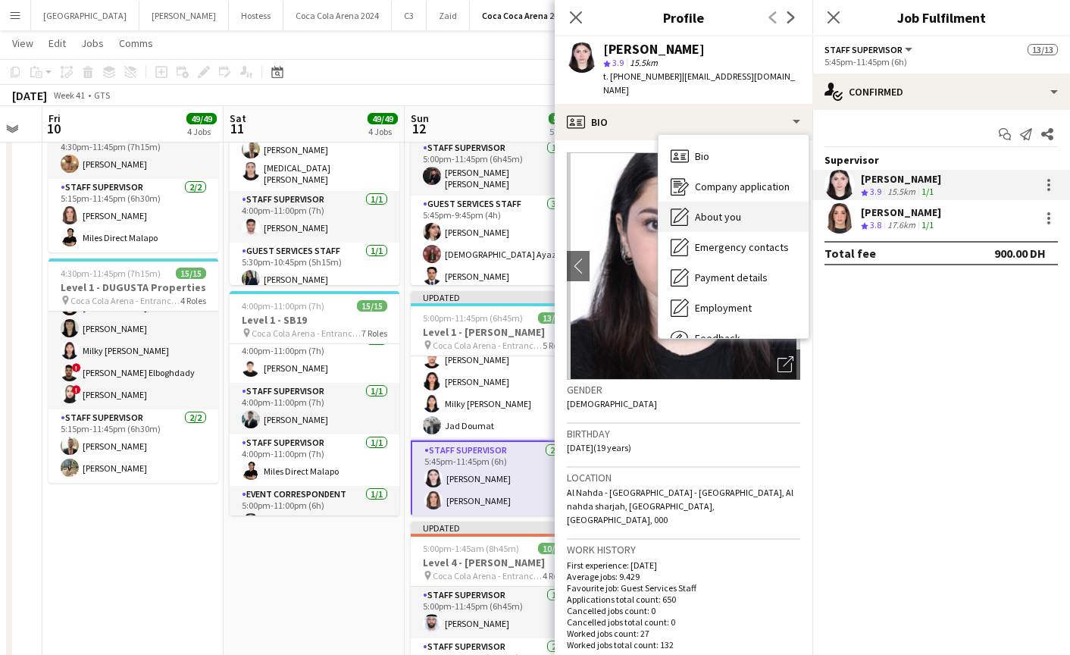
click at [699, 202] on div "About you About you" at bounding box center [733, 217] width 150 height 30
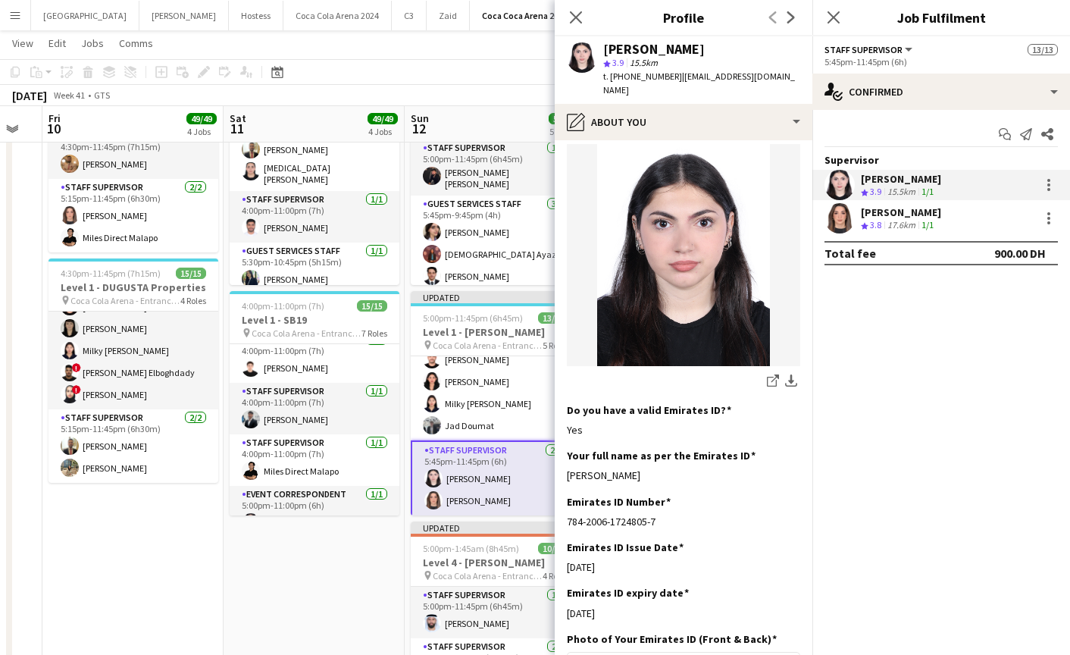
scroll to position [214, 0]
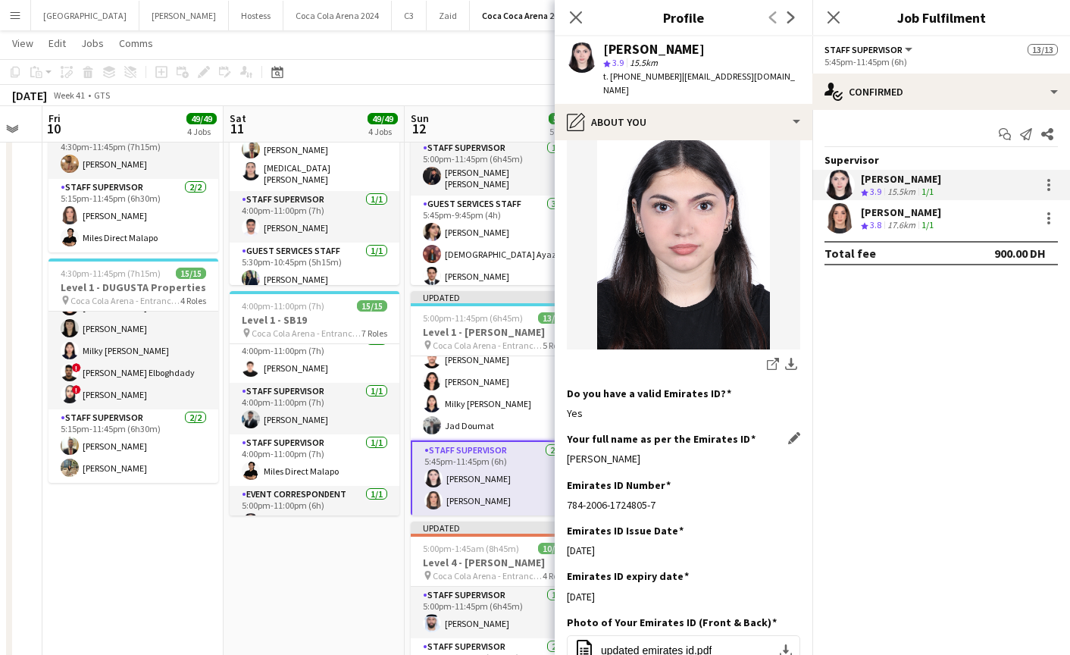
drag, startPoint x: 561, startPoint y: 442, endPoint x: 714, endPoint y: 441, distance: 153.0
click at [713, 441] on app-section-data-types "Bio Edit this field i have a love for learning and team work, and very passiona…" at bounding box center [684, 397] width 258 height 514
click at [837, 220] on app-user-avatar at bounding box center [839, 218] width 30 height 30
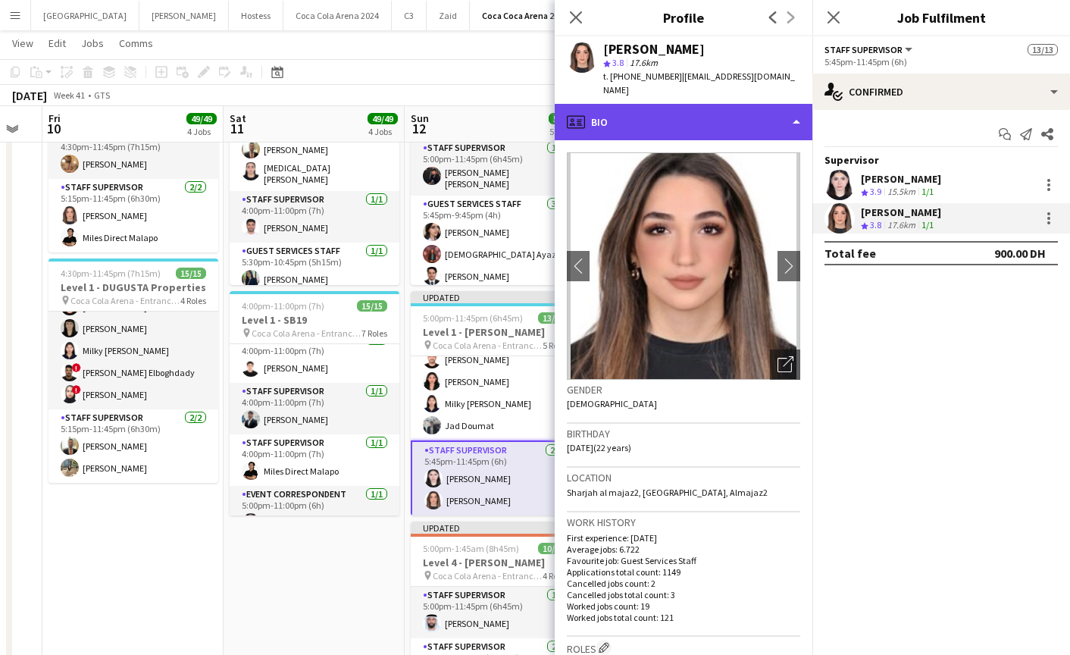
click at [651, 111] on div "profile Bio" at bounding box center [684, 122] width 258 height 36
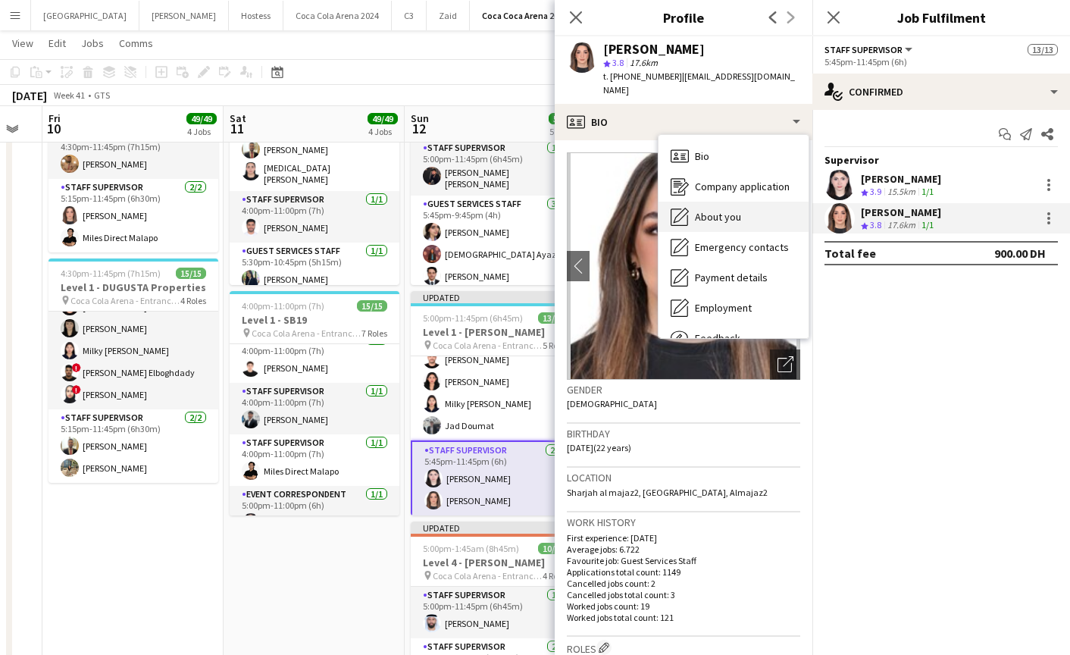
click at [709, 210] on span "About you" at bounding box center [718, 217] width 46 height 14
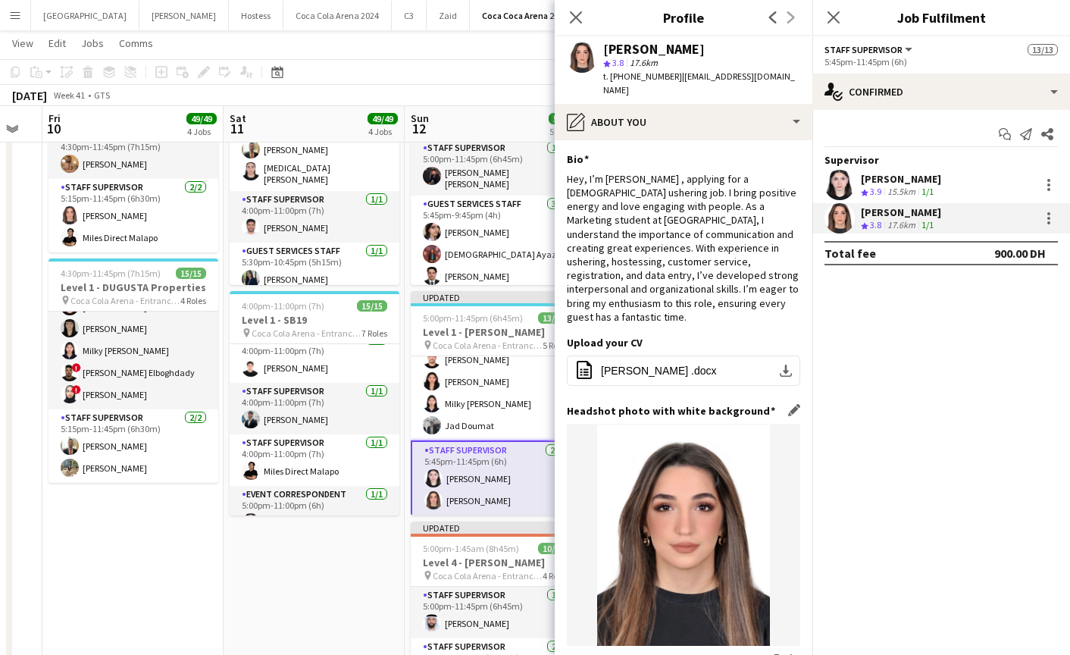
scroll to position [253, 0]
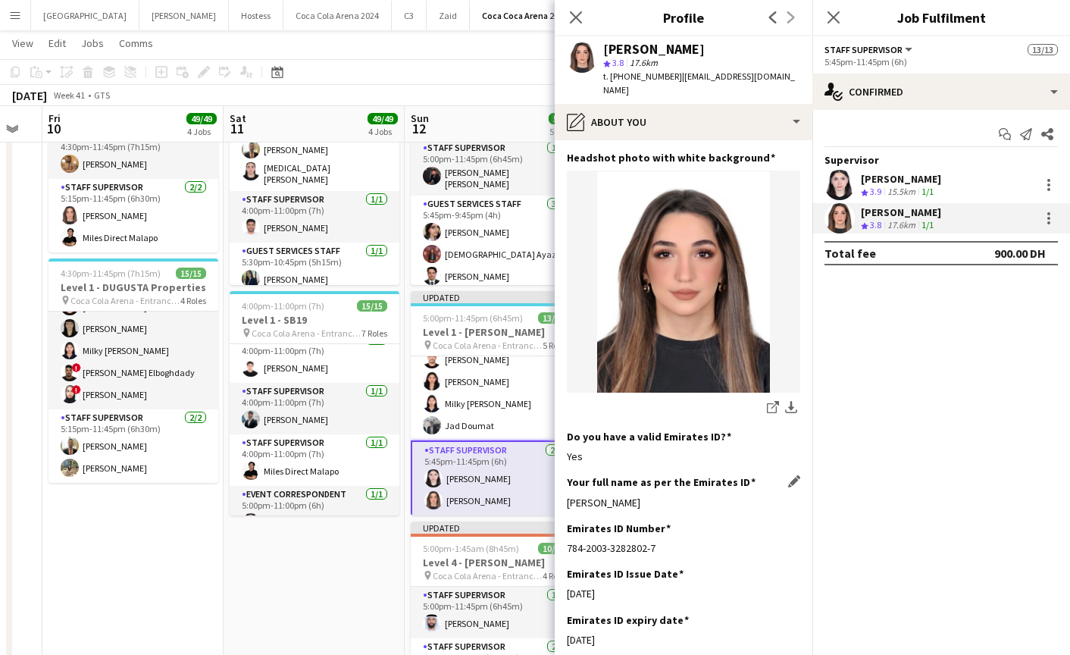
drag, startPoint x: 563, startPoint y: 476, endPoint x: 673, endPoint y: 476, distance: 109.9
click at [672, 476] on app-section-data-types "Bio Edit this field Hey, I’m Lin , applying for a part-time ushering job. I bri…" at bounding box center [684, 397] width 258 height 514
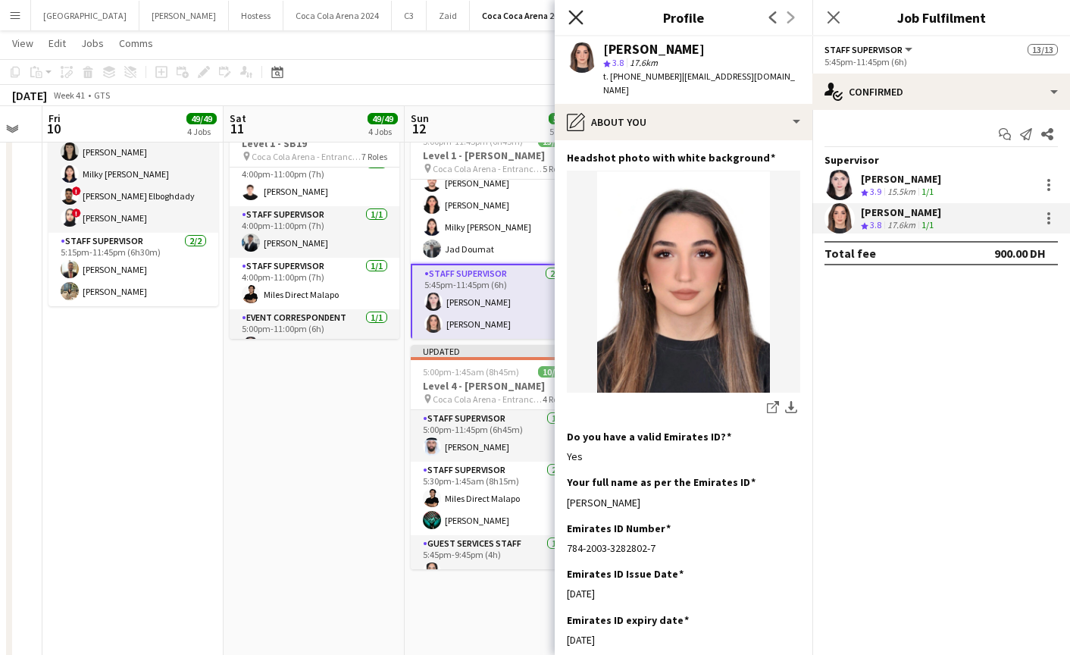
click at [578, 17] on icon "Close pop-in" at bounding box center [575, 17] width 14 height 14
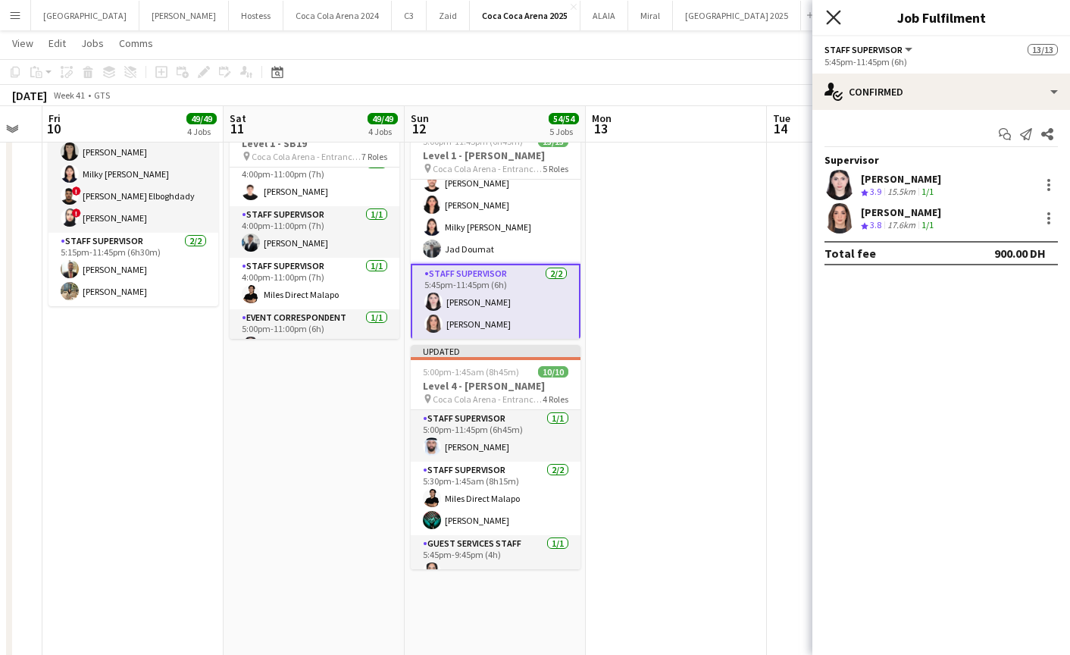
click at [834, 16] on icon at bounding box center [833, 17] width 14 height 14
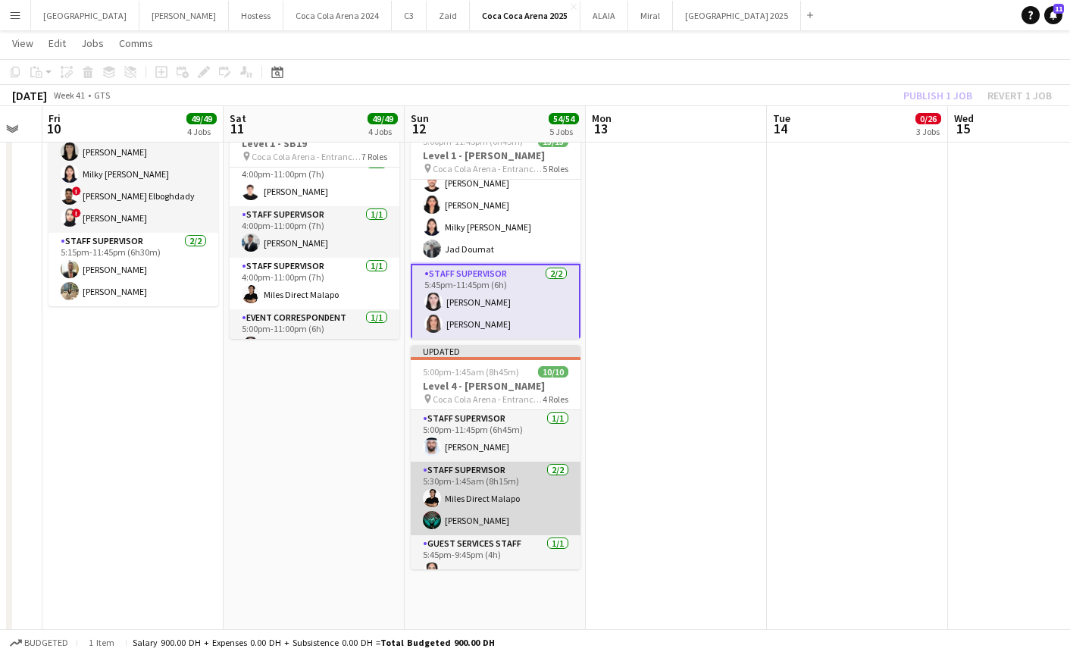
click at [504, 507] on app-card-role "Staff Supervisor 2/2 5:30pm-1:45am (8h15m) Miles Direct Malapo Jomari Monteverde" at bounding box center [496, 497] width 170 height 73
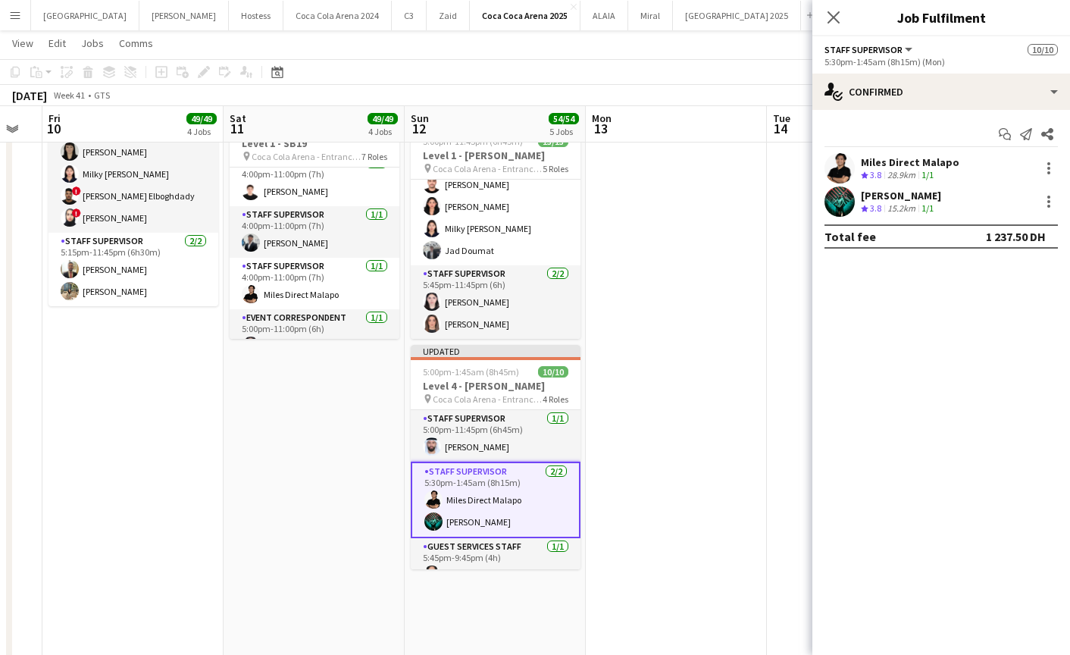
scroll to position [279, 0]
click at [1049, 171] on div at bounding box center [1048, 172] width 3 height 3
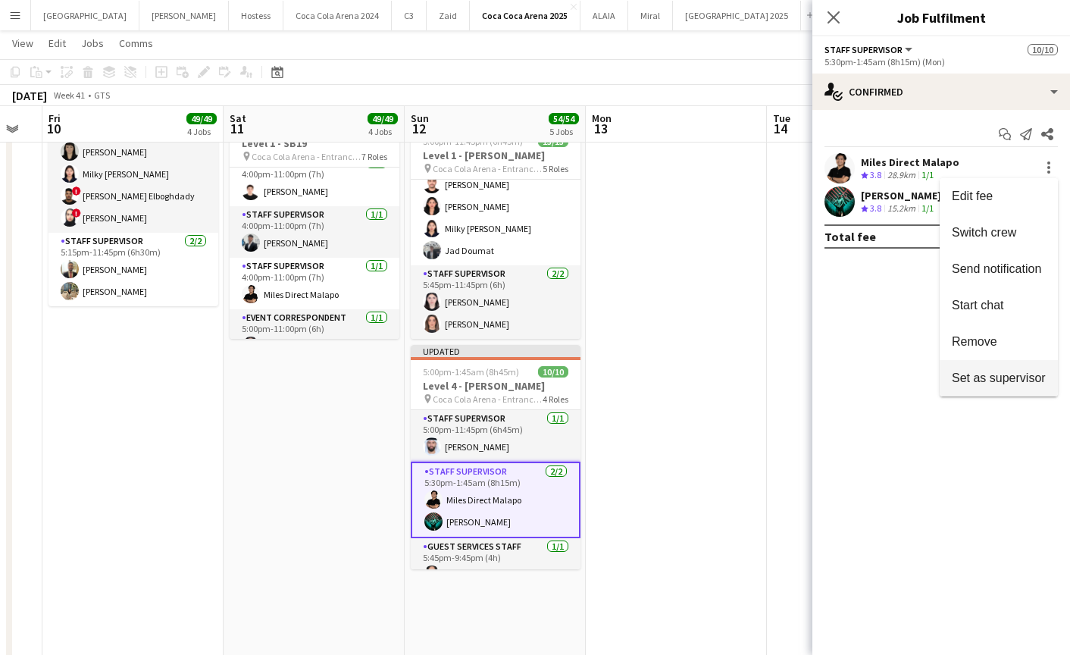
click at [1006, 371] on span "Set as supervisor" at bounding box center [999, 377] width 94 height 13
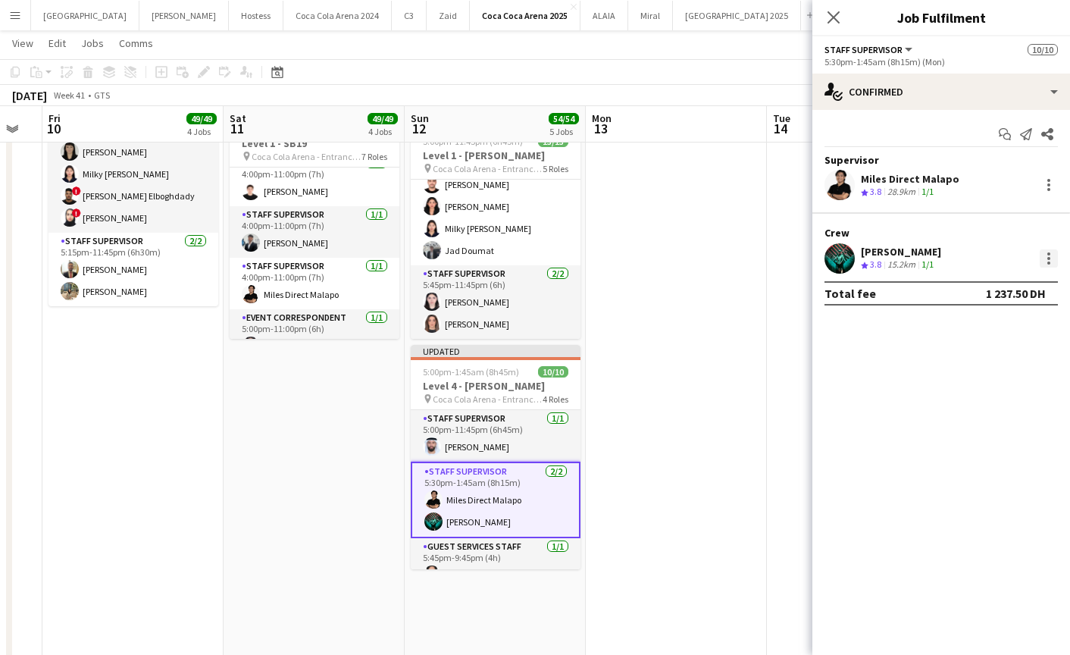
click at [1052, 251] on div at bounding box center [1048, 258] width 18 height 18
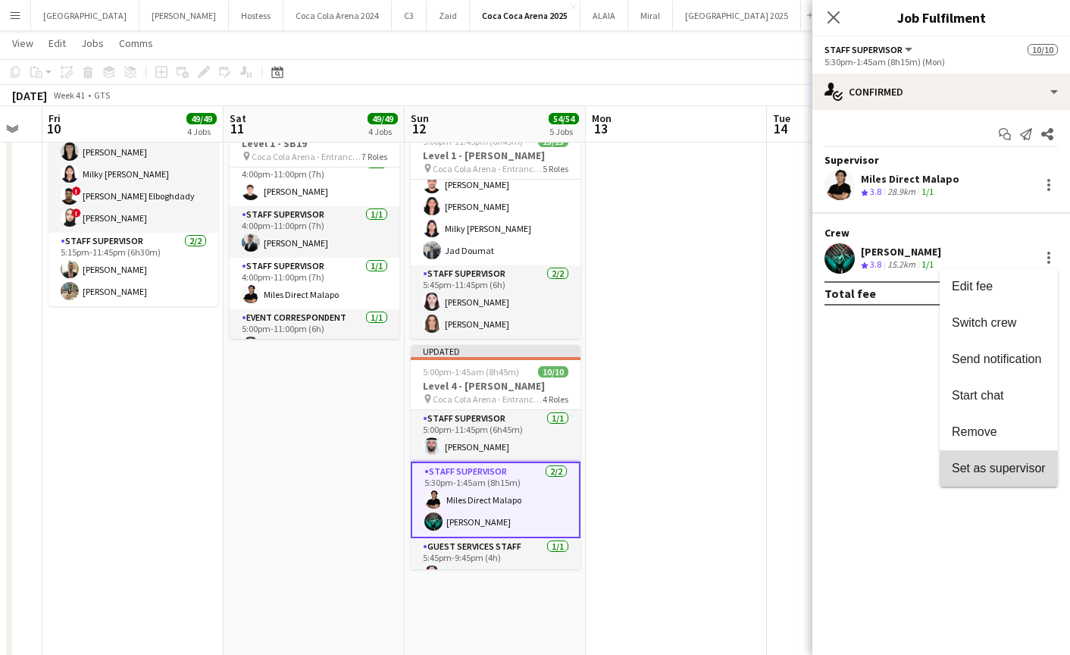
click at [996, 469] on span "Set as supervisor" at bounding box center [999, 467] width 94 height 13
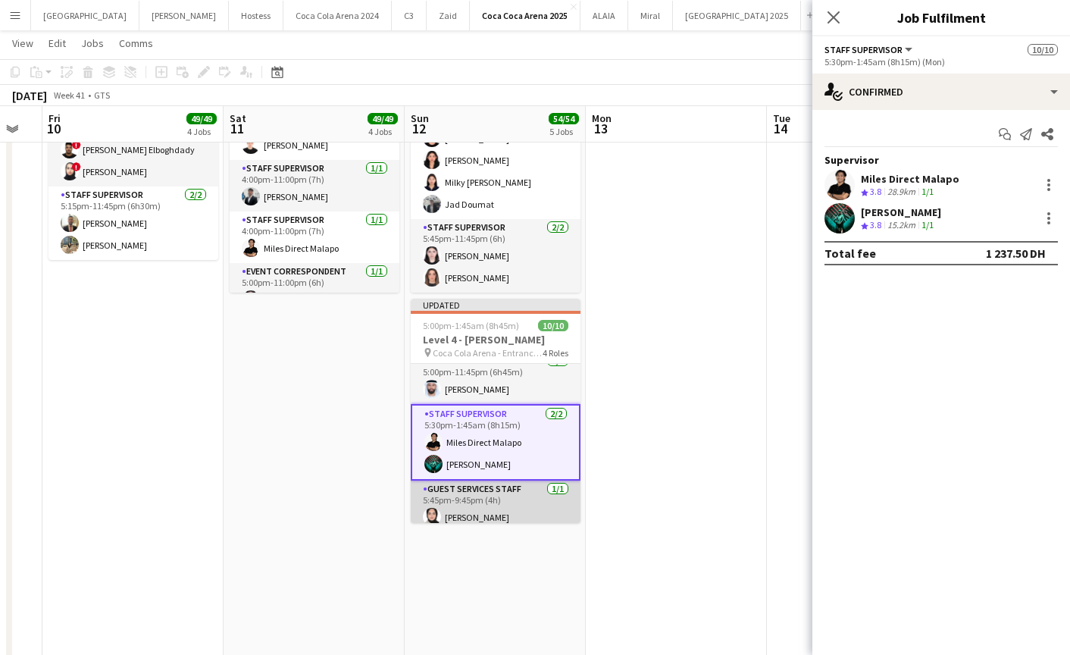
scroll to position [0, 0]
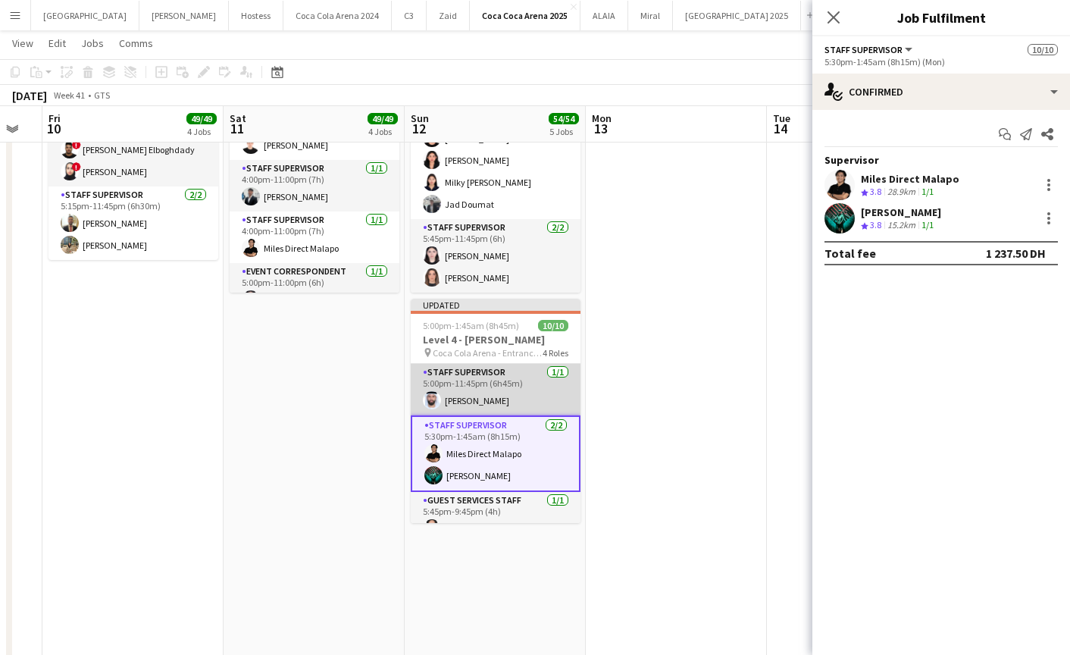
click at [485, 394] on app-card-role "Staff Supervisor 1/1 5:00pm-11:45pm (6h45m) Ahmad Chabi" at bounding box center [496, 390] width 170 height 52
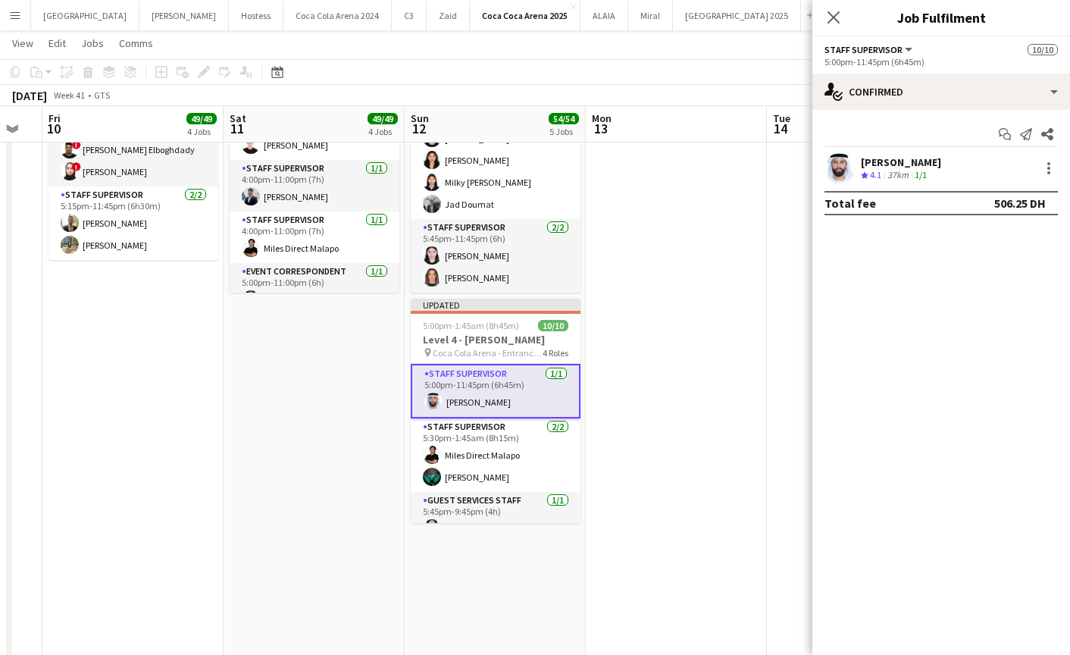
click at [824, 177] on div at bounding box center [839, 168] width 30 height 30
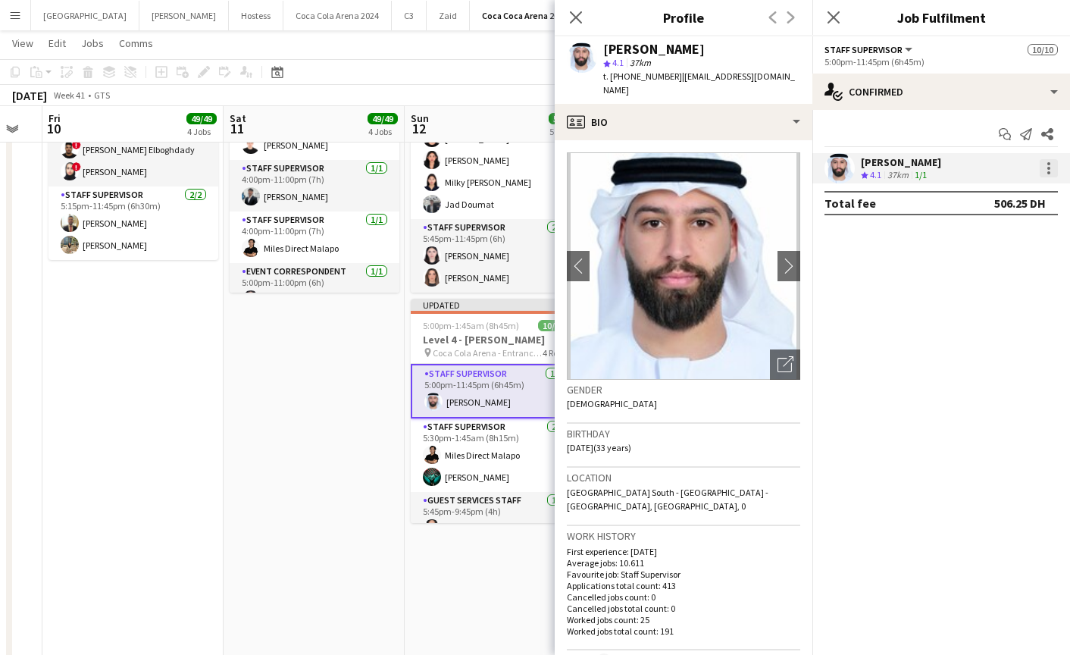
click at [1050, 169] on div at bounding box center [1048, 168] width 18 height 18
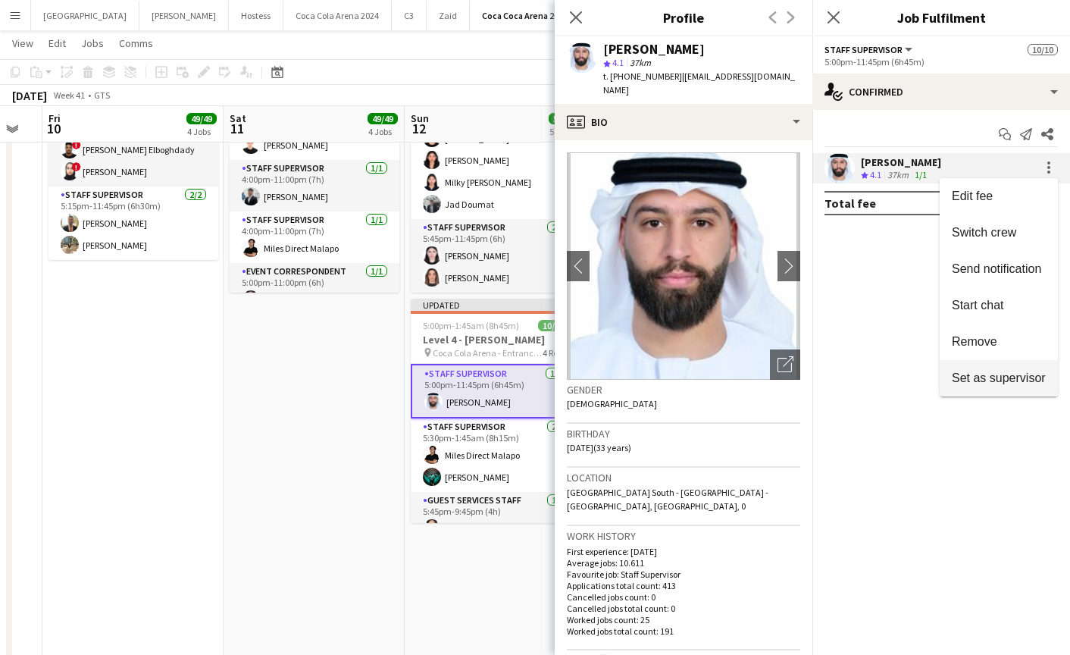
click at [992, 381] on span "Set as supervisor" at bounding box center [999, 377] width 94 height 13
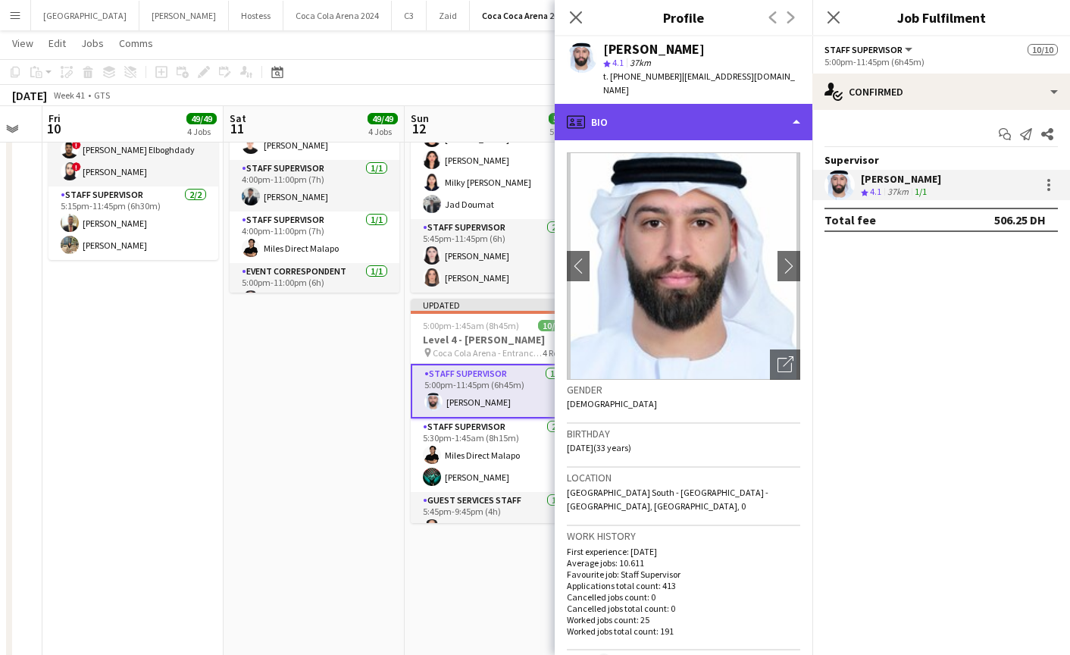
click at [692, 118] on div "profile Bio" at bounding box center [684, 122] width 258 height 36
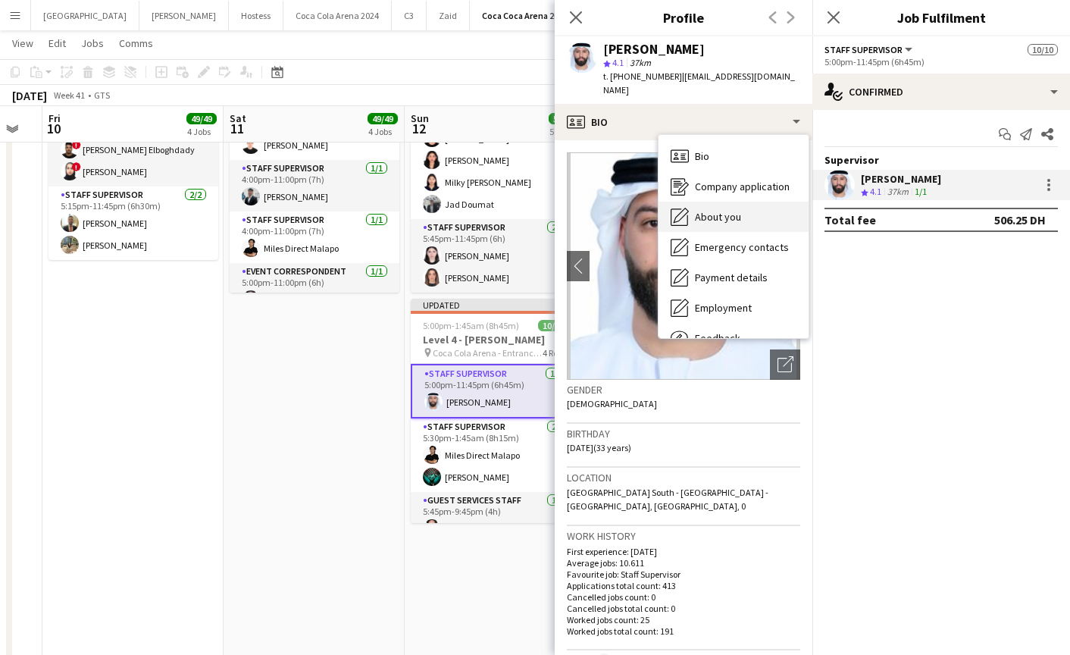
click at [739, 210] on span "About you" at bounding box center [718, 217] width 46 height 14
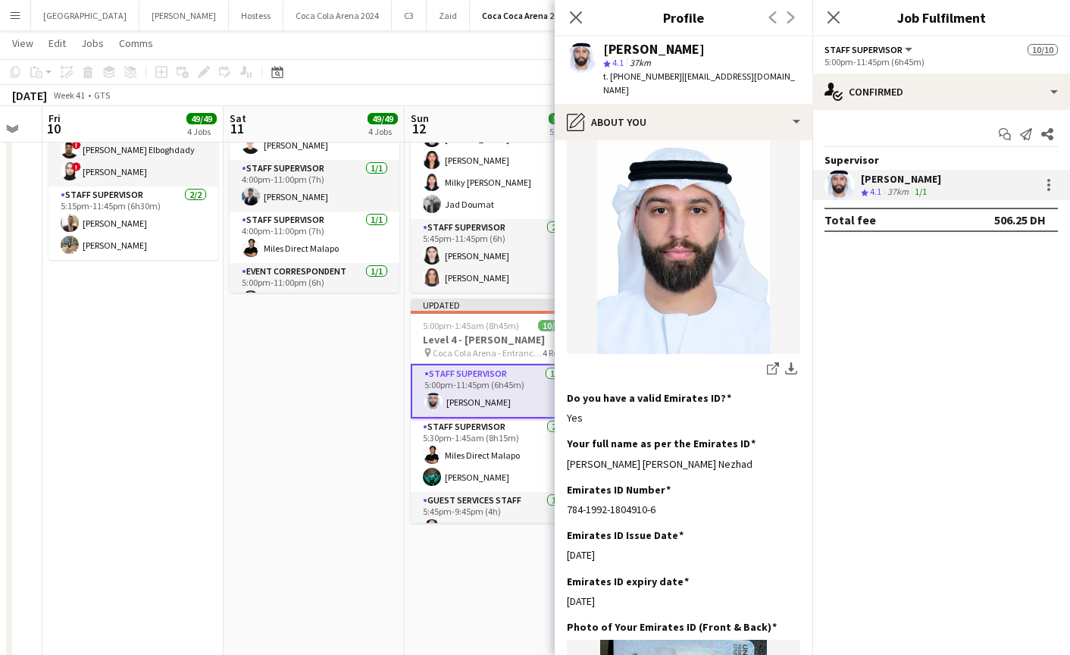
scroll to position [316, 0]
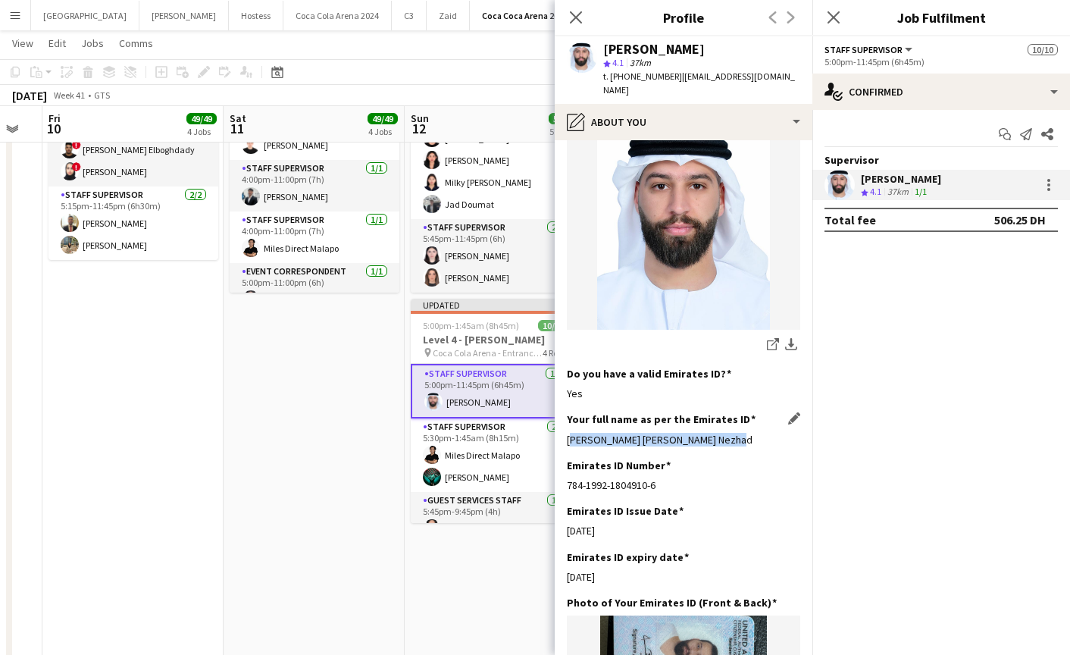
drag, startPoint x: 567, startPoint y: 414, endPoint x: 724, endPoint y: 414, distance: 156.8
click at [724, 433] on div "Ahmad Abdolreza Chabi Veis Nezhad" at bounding box center [683, 440] width 233 height 14
click at [630, 433] on div "Ahmad Abdolreza Chabi Veis Nezhad" at bounding box center [683, 440] width 233 height 14
drag, startPoint x: 564, startPoint y: 410, endPoint x: 764, endPoint y: 410, distance: 200.0
click at [764, 410] on app-section-data-types "Bio Edit this field I am Ahmed, a dedicated site event manager with over a deca…" at bounding box center [684, 397] width 258 height 514
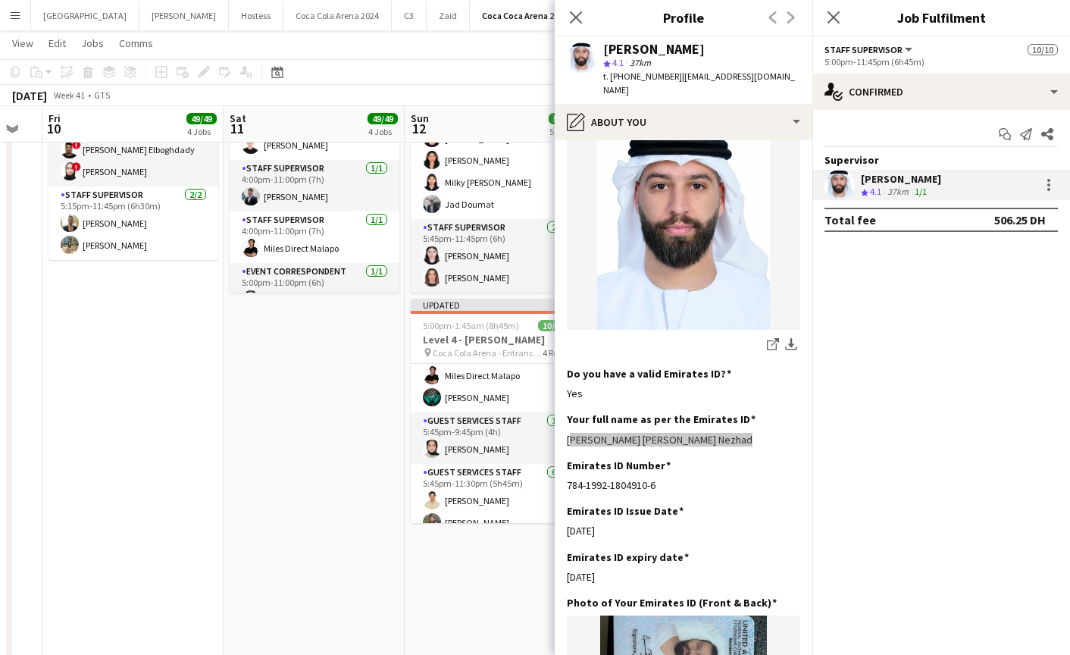
scroll to position [76, 0]
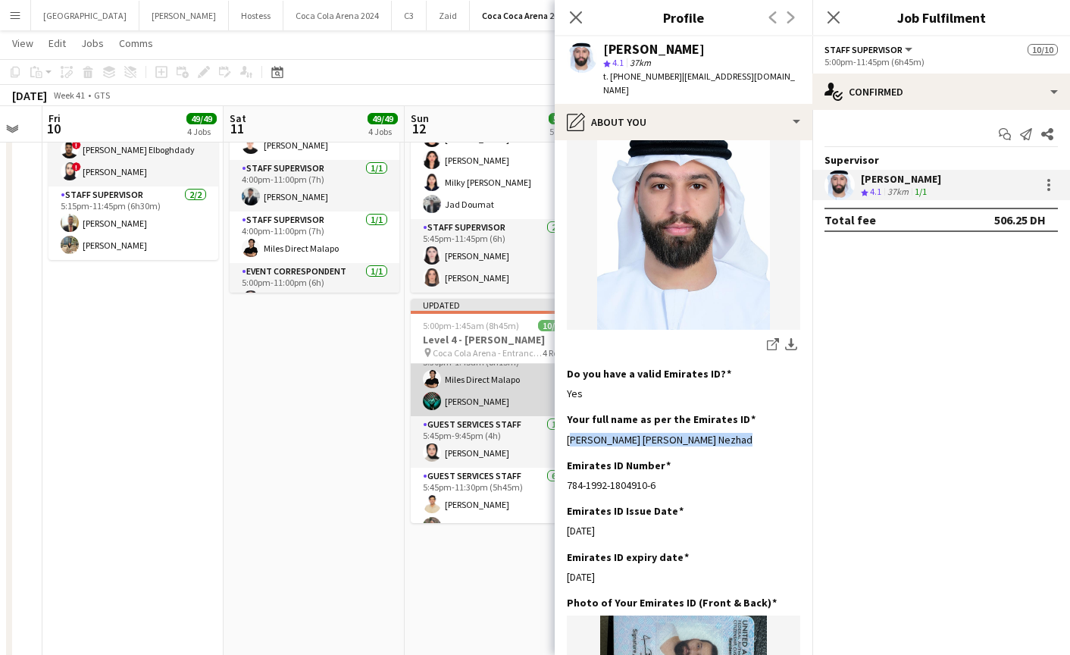
click at [467, 394] on app-card-role "Staff Supervisor 2/2 5:30pm-1:45am (8h15m) Miles Direct Malapo Jomari Monteverde" at bounding box center [496, 378] width 170 height 73
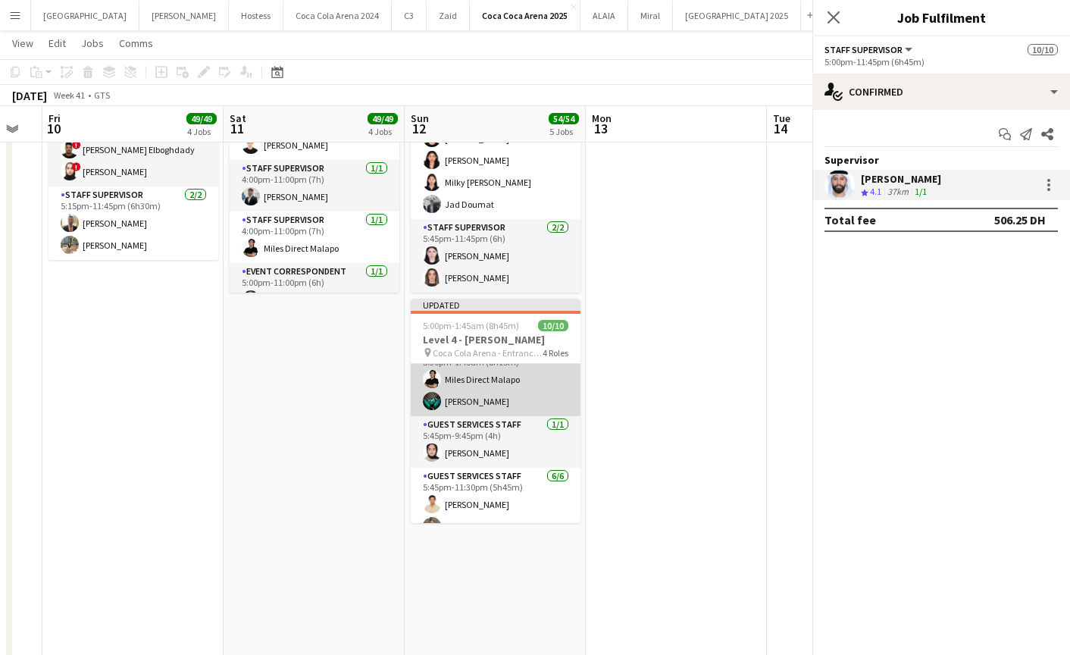
scroll to position [74, 0]
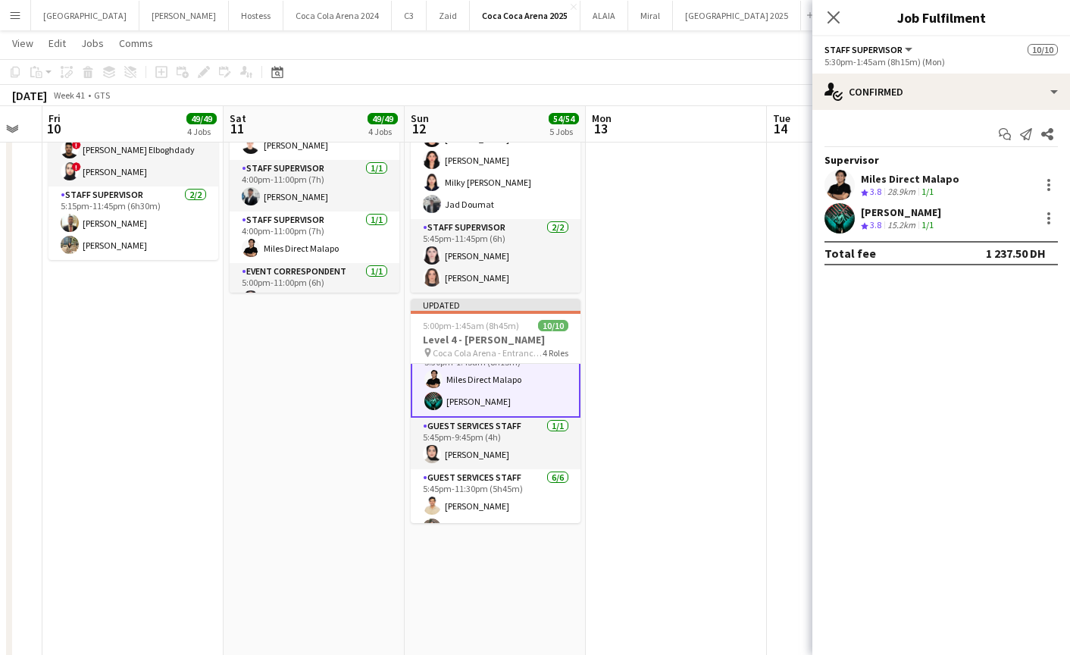
click at [850, 196] on div at bounding box center [839, 185] width 30 height 30
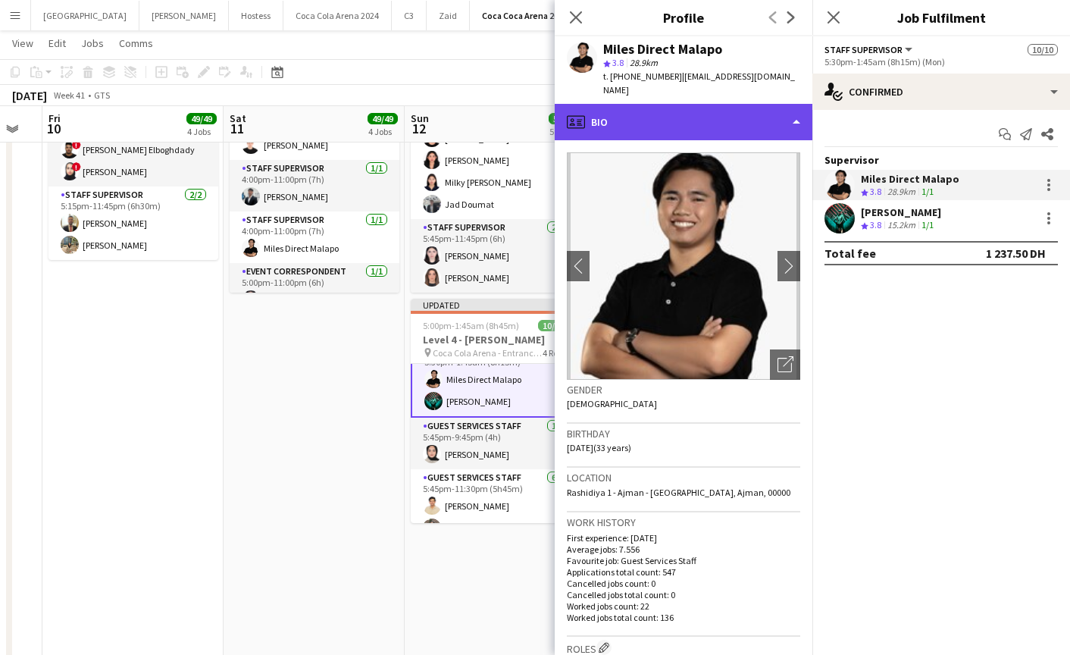
click at [649, 114] on div "profile Bio" at bounding box center [684, 122] width 258 height 36
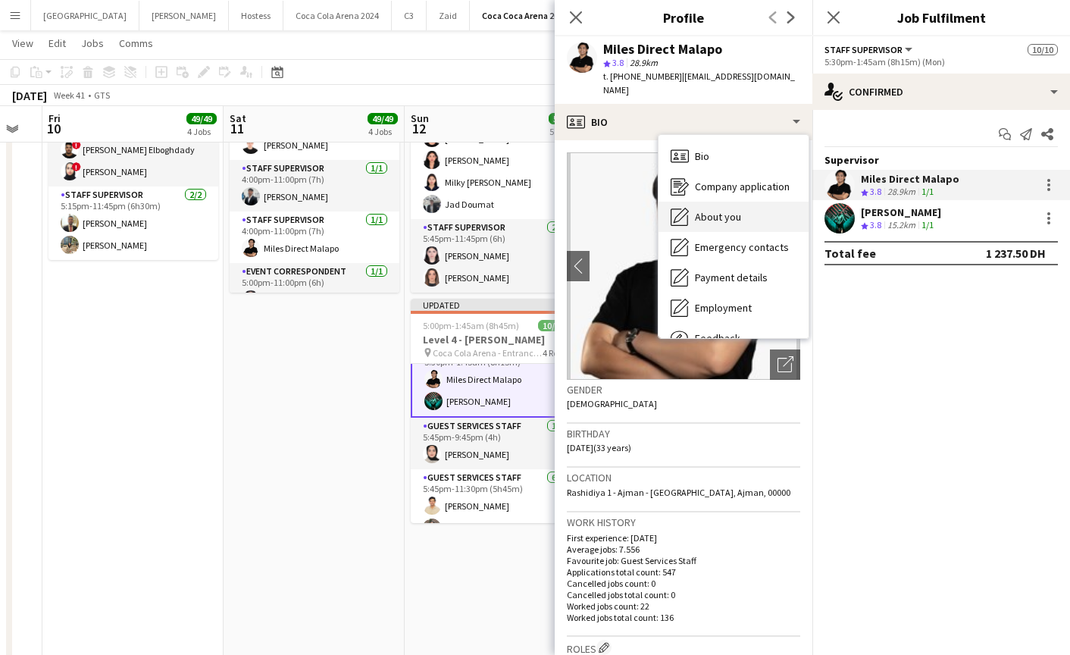
click at [728, 210] on span "About you" at bounding box center [718, 217] width 46 height 14
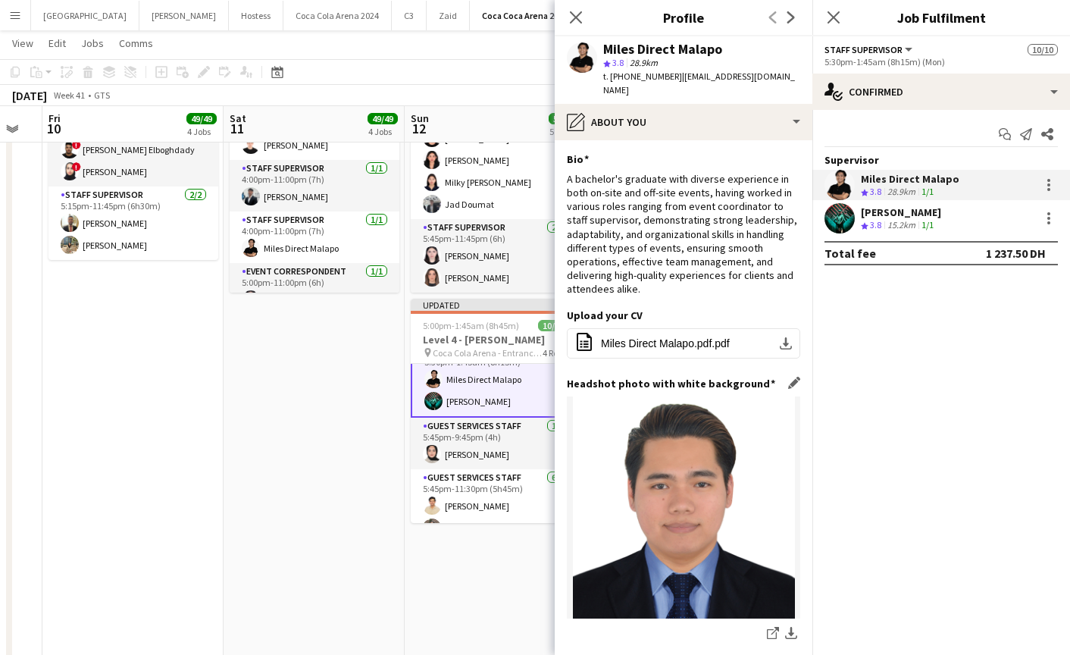
scroll to position [206, 0]
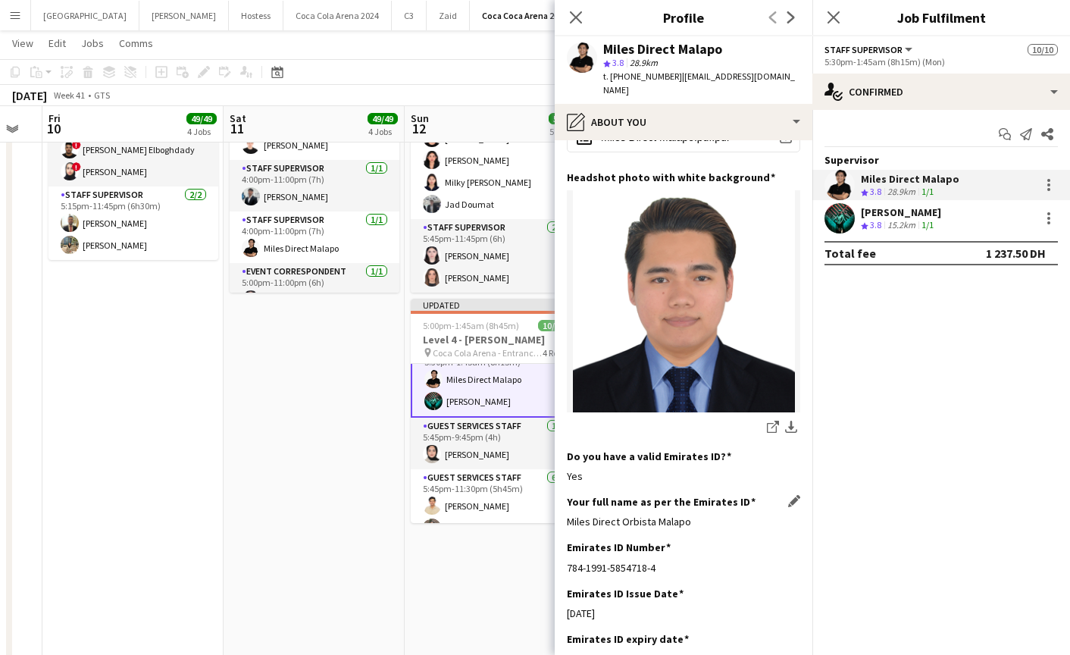
drag, startPoint x: 566, startPoint y: 512, endPoint x: 707, endPoint y: 512, distance: 140.9
click at [707, 514] on div "Miles Direct Orbista Malapo" at bounding box center [683, 521] width 233 height 14
click at [833, 220] on app-user-avatar at bounding box center [839, 218] width 30 height 30
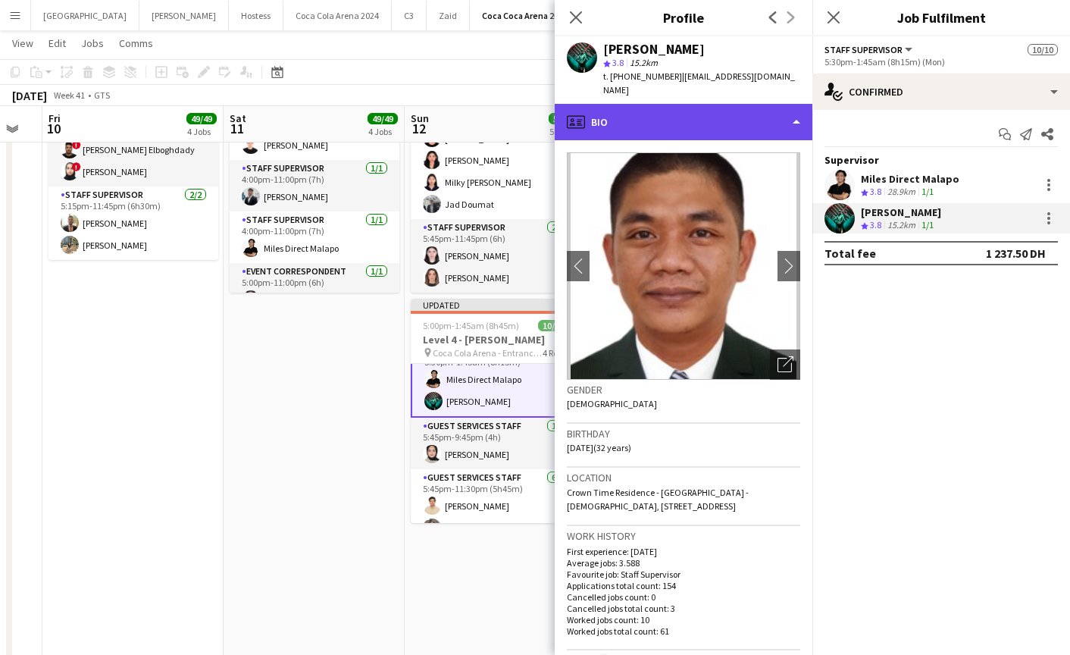
click at [655, 119] on div "profile Bio" at bounding box center [684, 122] width 258 height 36
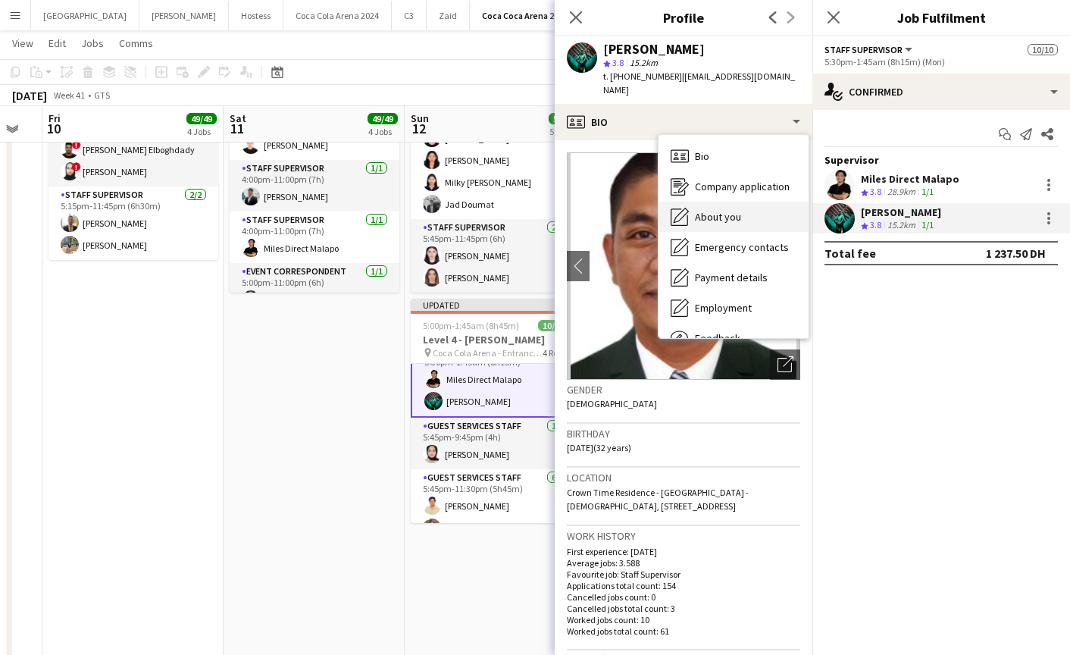
click at [720, 221] on span "About you" at bounding box center [718, 217] width 46 height 14
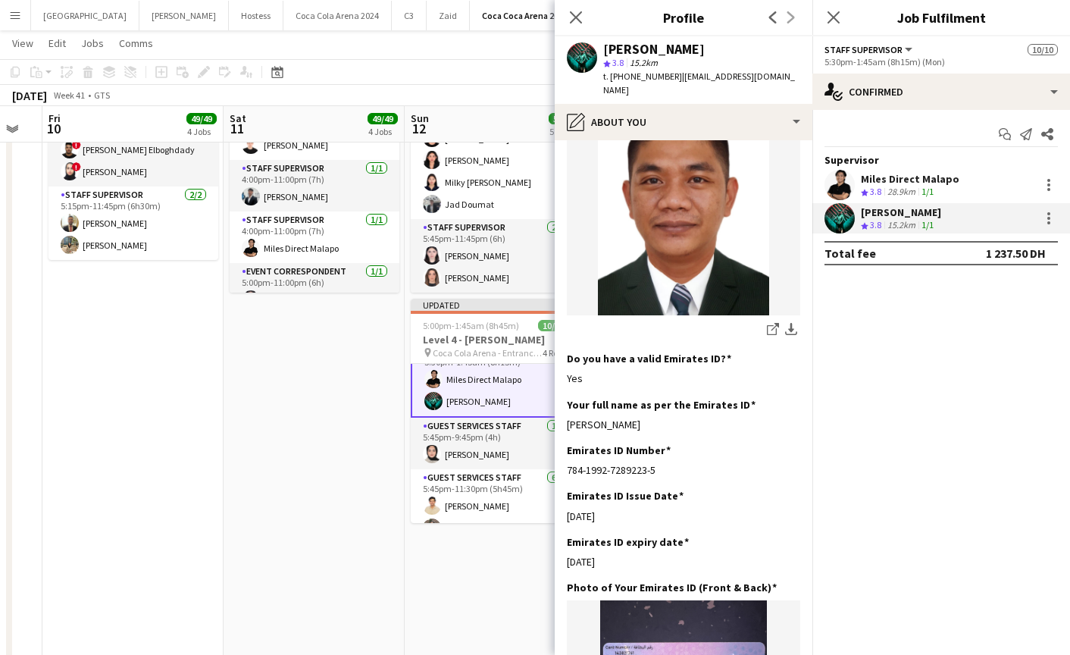
scroll to position [231, 0]
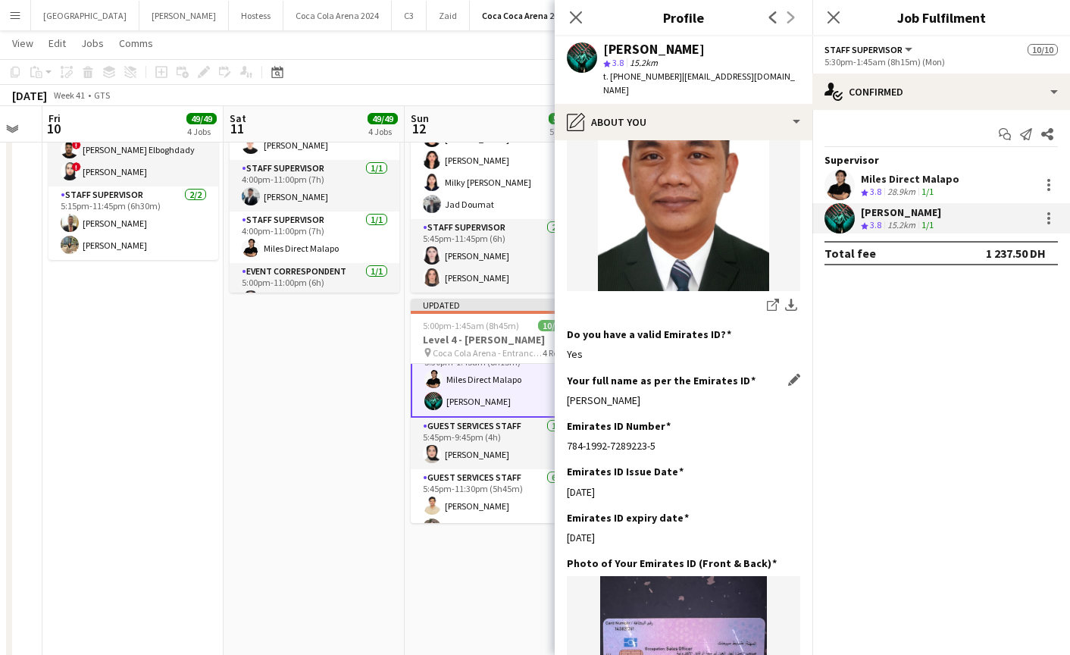
drag, startPoint x: 567, startPoint y: 398, endPoint x: 721, endPoint y: 397, distance: 153.0
click at [721, 397] on div "[PERSON_NAME]" at bounding box center [683, 400] width 233 height 14
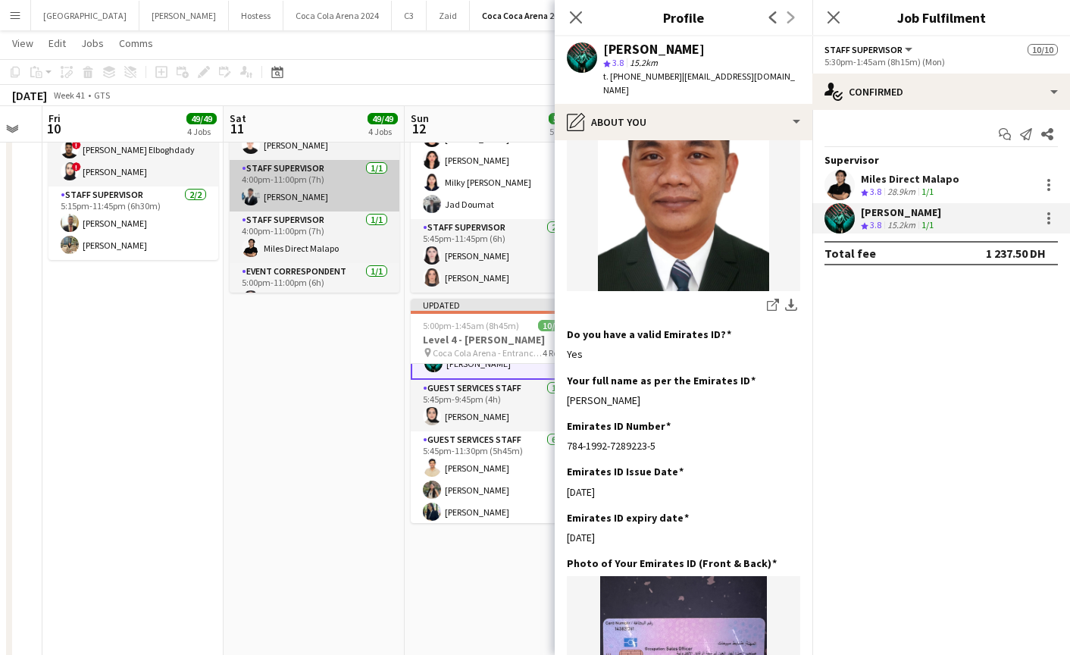
scroll to position [142, 0]
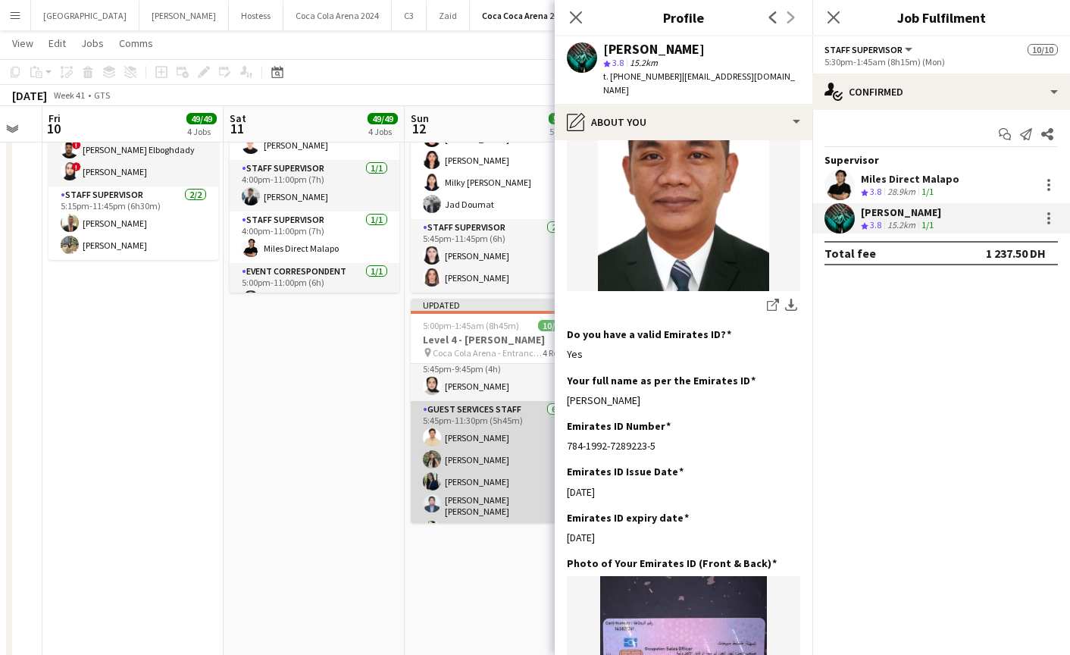
click at [487, 449] on app-card-role "Guest Services Staff 6/6 5:45pm-11:30pm (5h45m) Shahbaz Khan Trizha Lainne Dela…" at bounding box center [496, 484] width 170 height 166
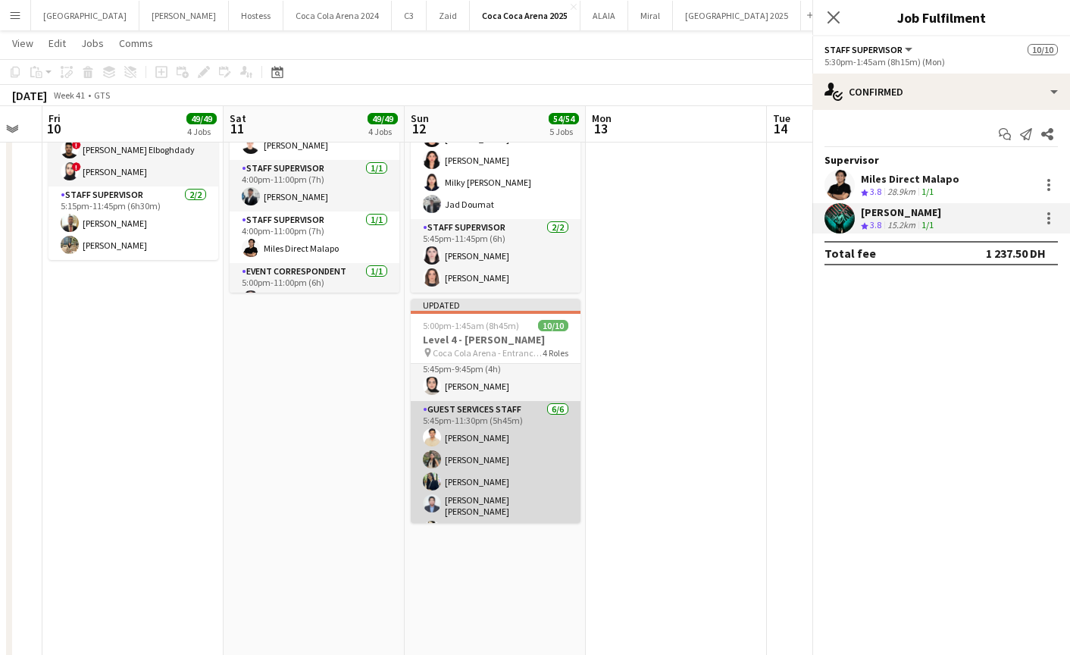
scroll to position [139, 0]
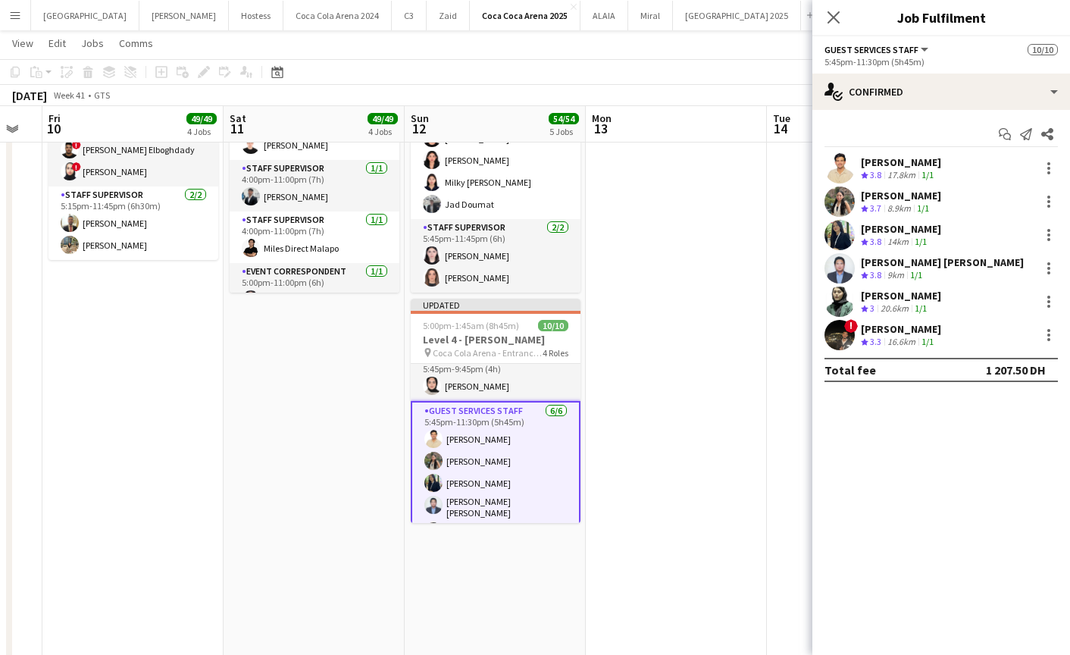
click at [843, 163] on app-user-avatar at bounding box center [839, 168] width 30 height 30
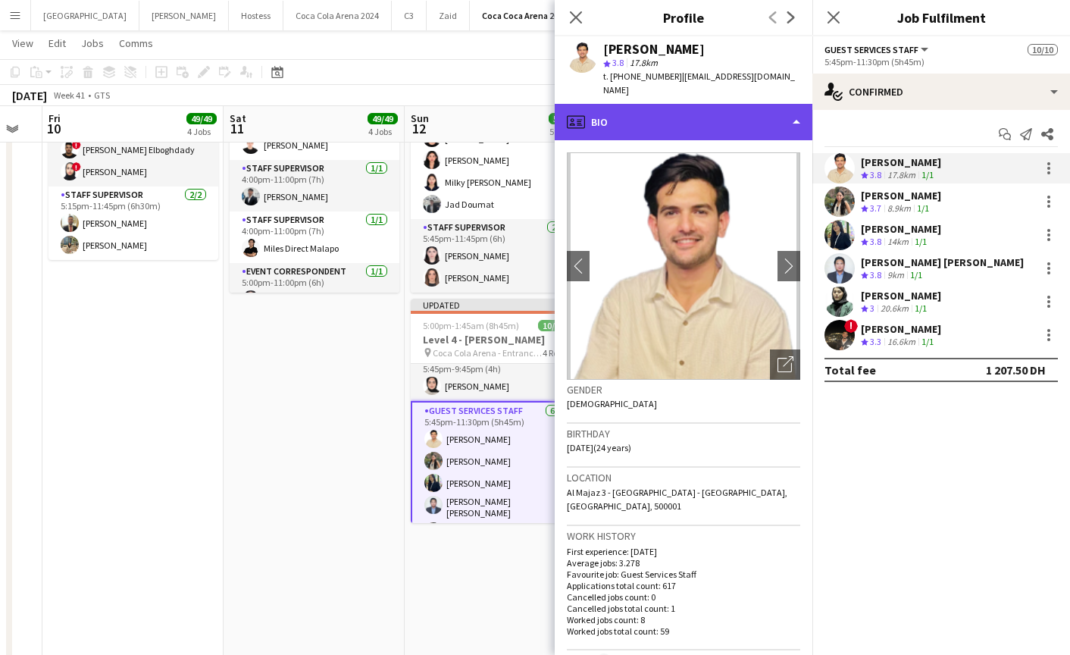
click at [664, 113] on div "profile Bio" at bounding box center [684, 122] width 258 height 36
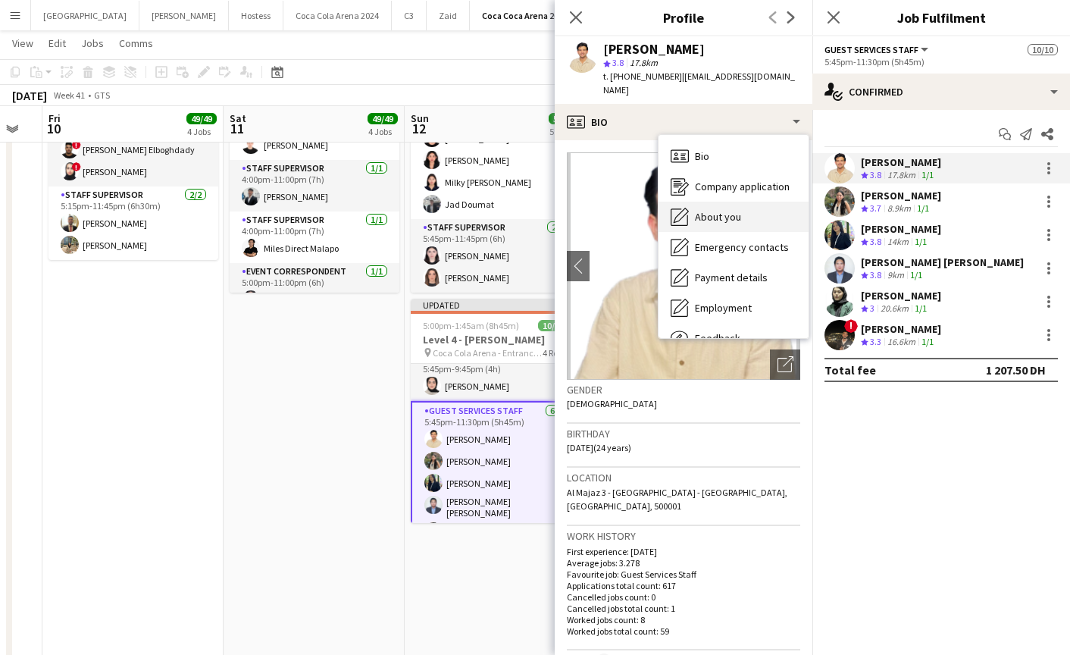
click at [730, 210] on span "About you" at bounding box center [718, 217] width 46 height 14
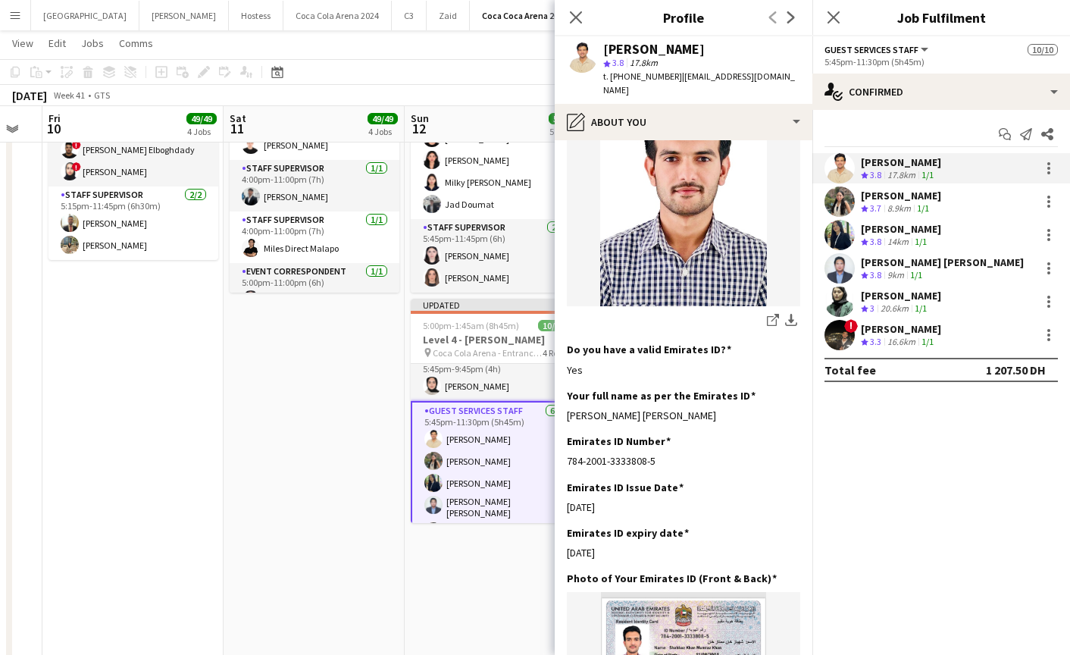
scroll to position [400, 0]
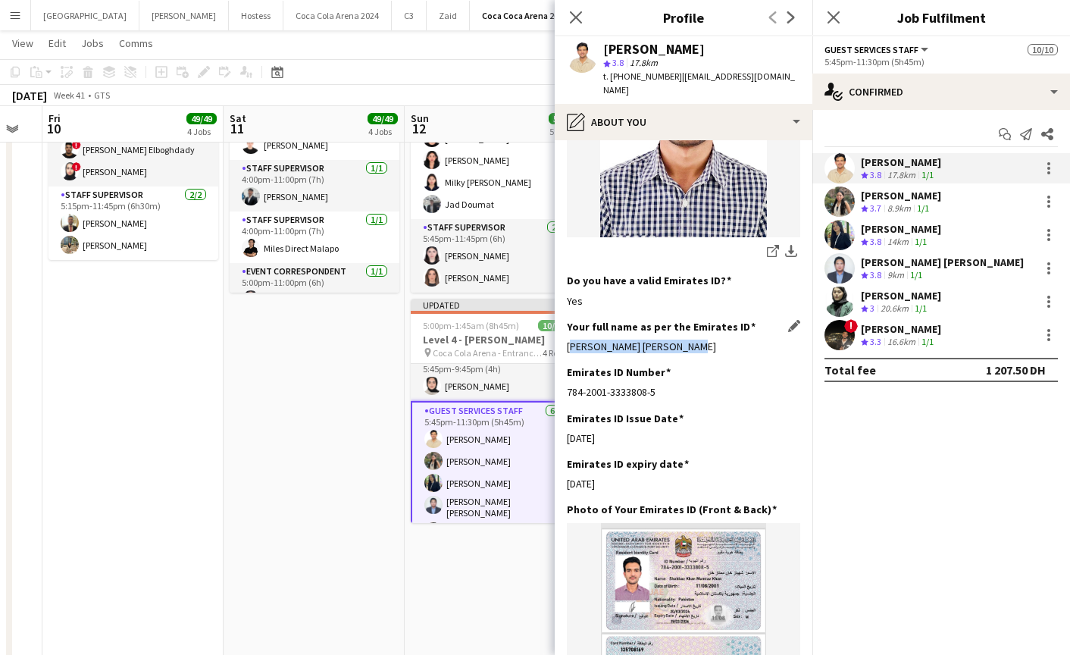
drag, startPoint x: 564, startPoint y: 318, endPoint x: 724, endPoint y: 318, distance: 159.1
click at [724, 318] on app-section-data-types "Bio Edit this field I’m Shahbaz Khan Mumtaz Khan, i have been in the event indu…" at bounding box center [684, 397] width 258 height 514
click at [841, 204] on app-user-avatar at bounding box center [839, 201] width 30 height 30
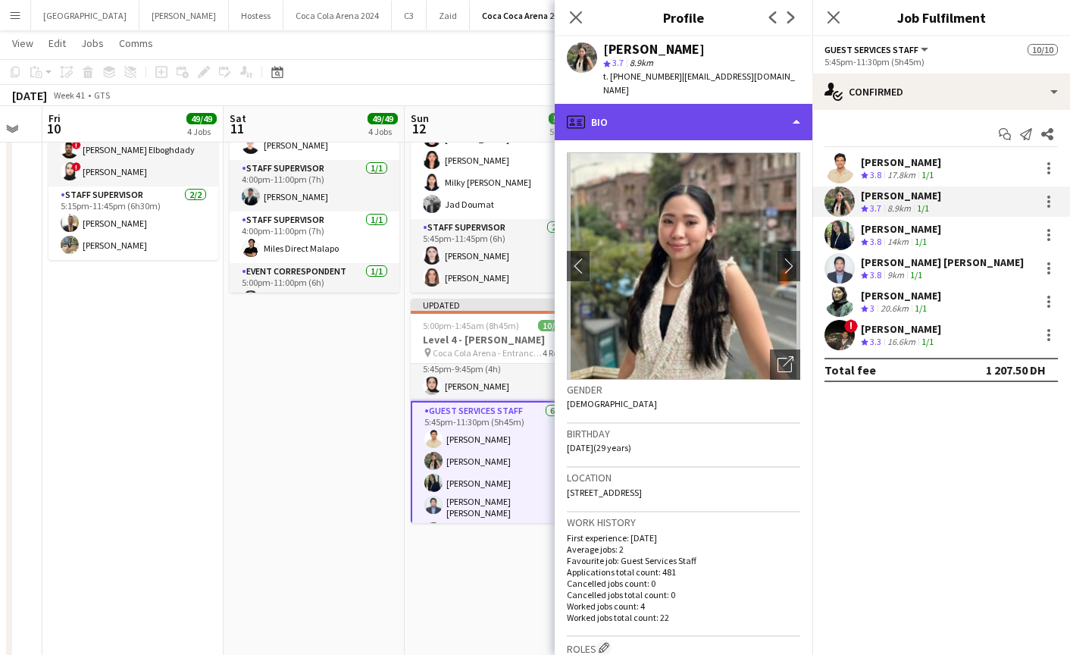
click at [667, 125] on div "profile Bio" at bounding box center [684, 122] width 258 height 36
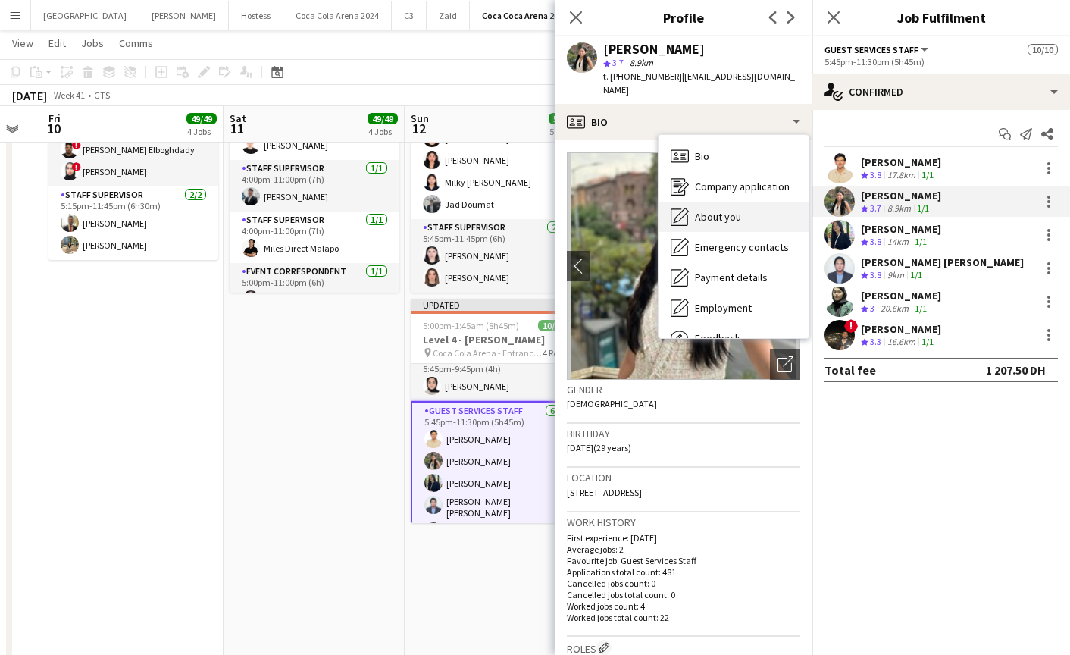
click at [717, 212] on span "About you" at bounding box center [718, 217] width 46 height 14
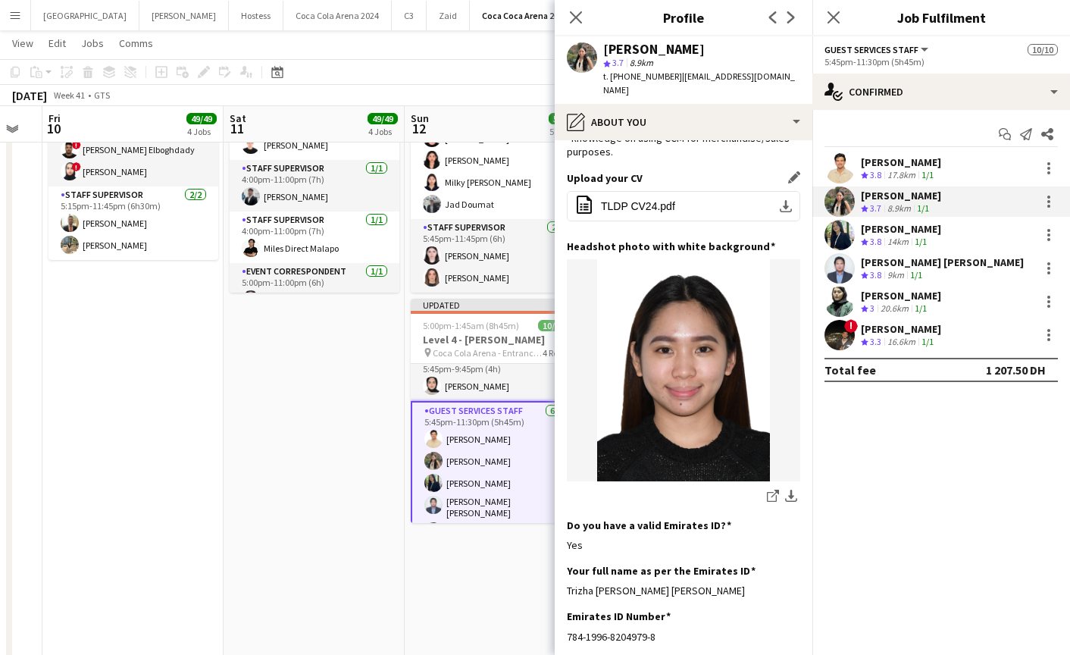
scroll to position [311, 0]
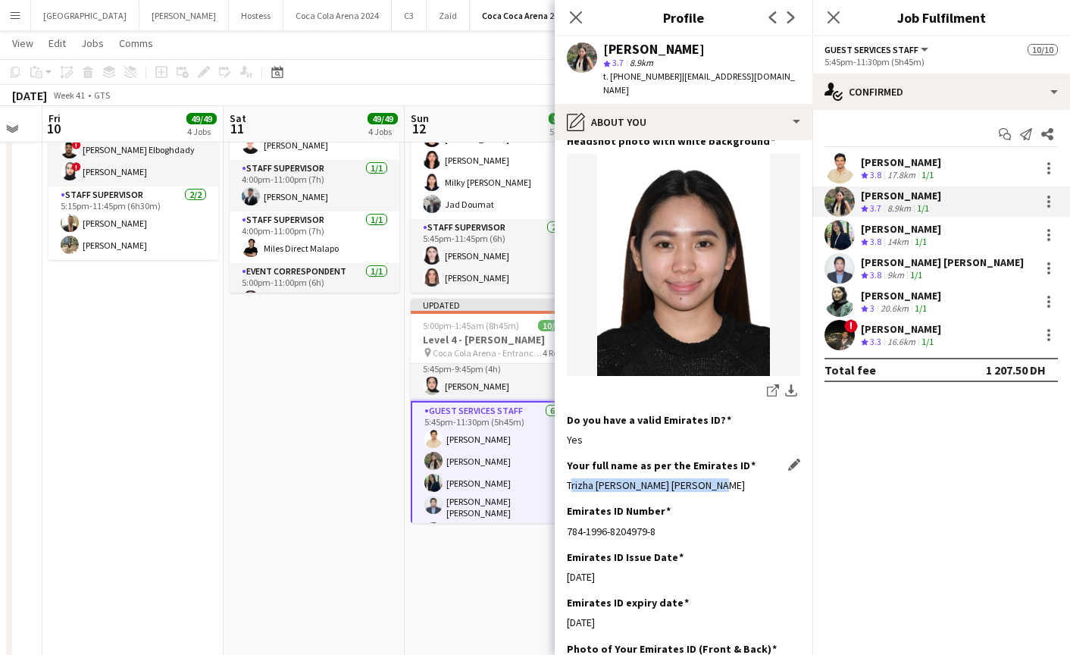
drag, startPoint x: 561, startPoint y: 486, endPoint x: 730, endPoint y: 486, distance: 169.0
click at [730, 486] on app-section-data-types "Bio Edit this field I am very passionate about all I do *Greeting guests and cr…" at bounding box center [684, 397] width 258 height 514
click at [849, 272] on app-user-avatar at bounding box center [839, 268] width 30 height 30
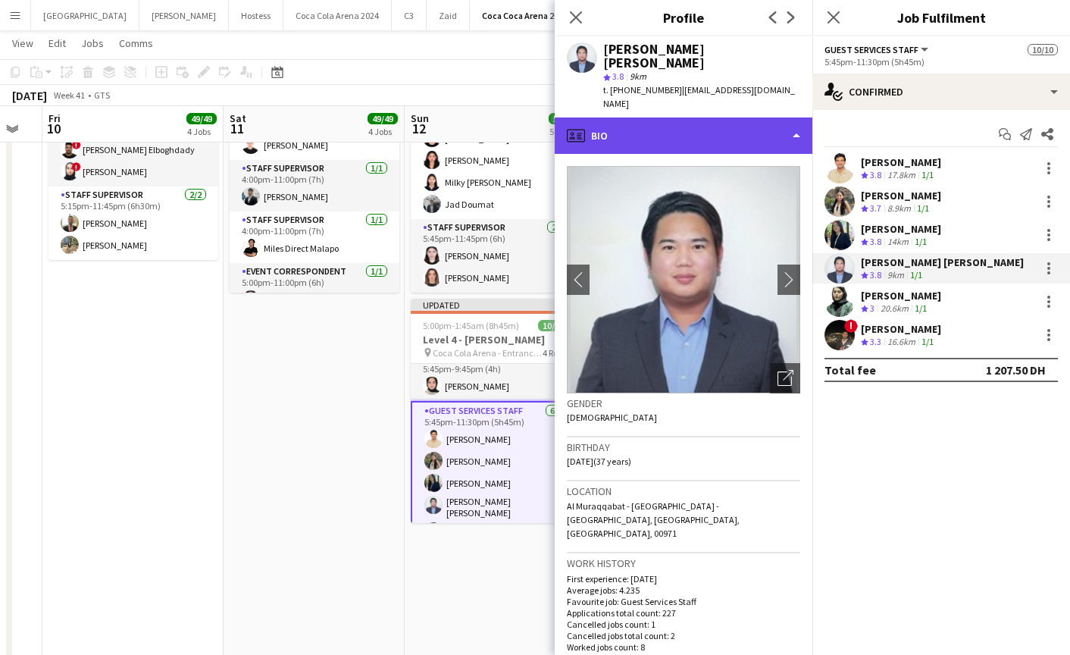
click at [665, 117] on div "profile Bio" at bounding box center [684, 135] width 258 height 36
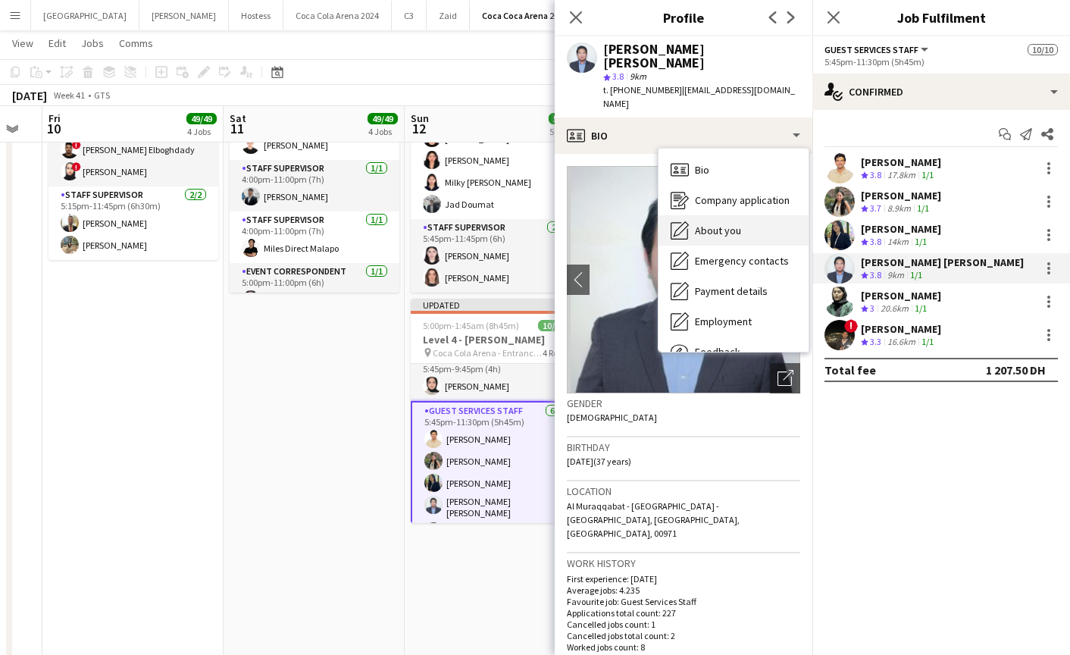
click at [721, 224] on span "About you" at bounding box center [718, 231] width 46 height 14
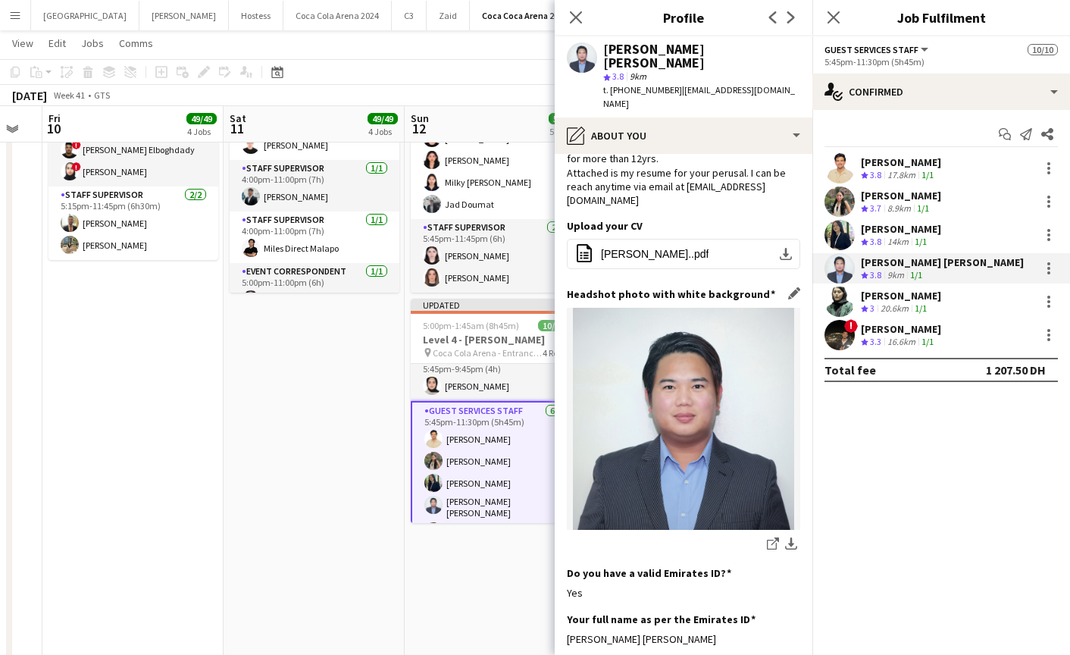
scroll to position [171, 0]
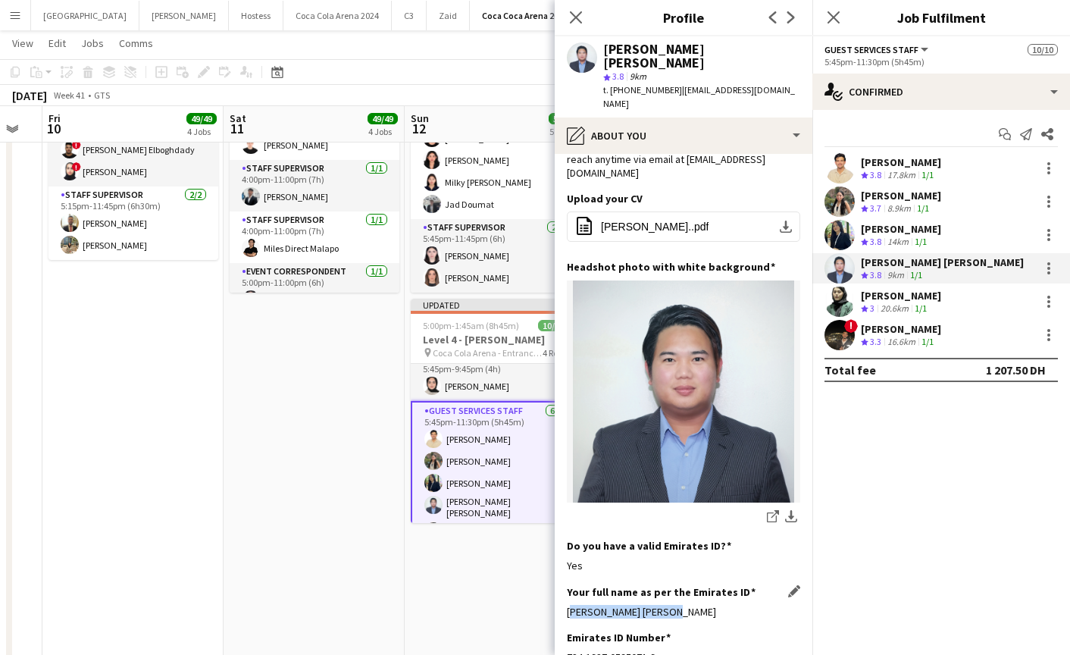
drag, startPoint x: 567, startPoint y: 559, endPoint x: 677, endPoint y: 559, distance: 110.6
click at [677, 605] on div "[PERSON_NAME] [PERSON_NAME]" at bounding box center [683, 612] width 233 height 14
click at [834, 334] on app-user-avatar at bounding box center [839, 335] width 30 height 30
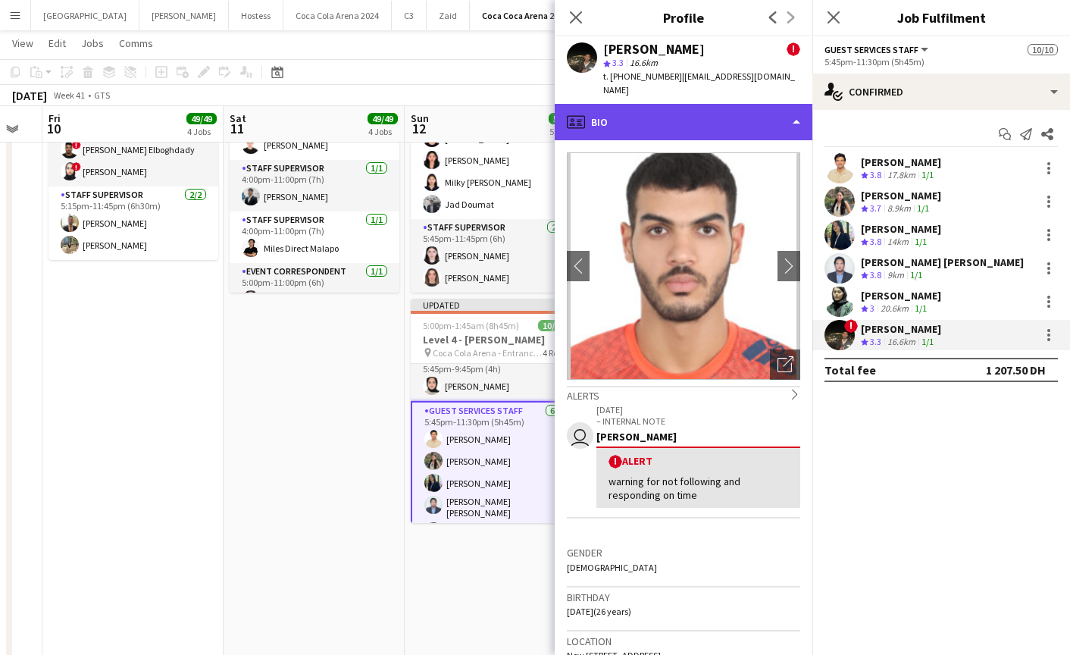
click at [646, 111] on div "profile Bio" at bounding box center [684, 122] width 258 height 36
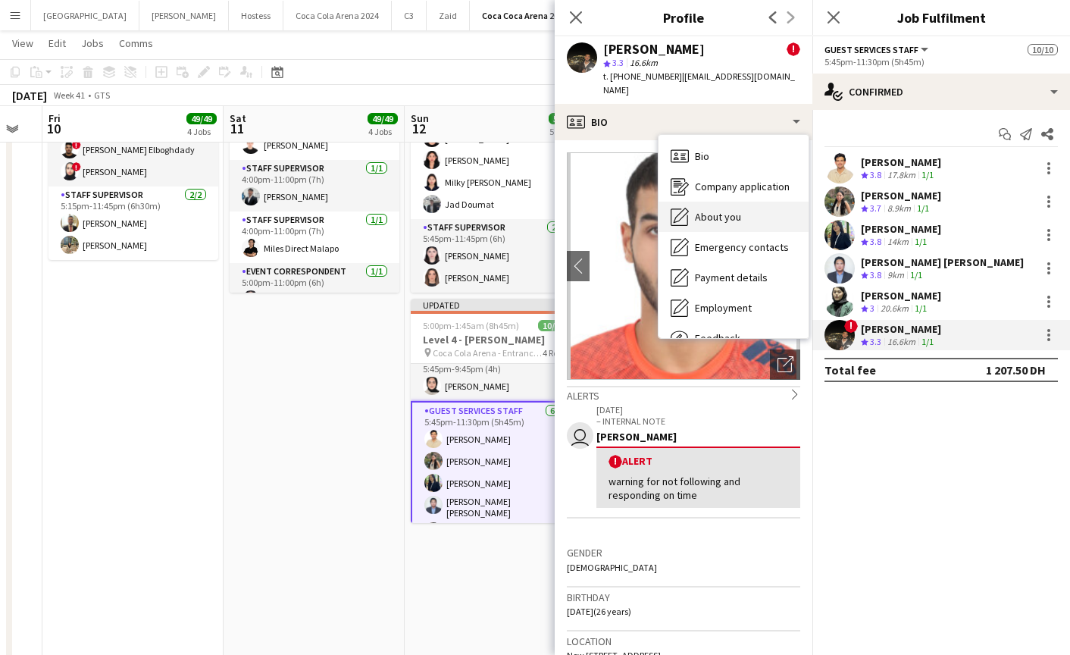
click at [696, 210] on span "About you" at bounding box center [718, 217] width 46 height 14
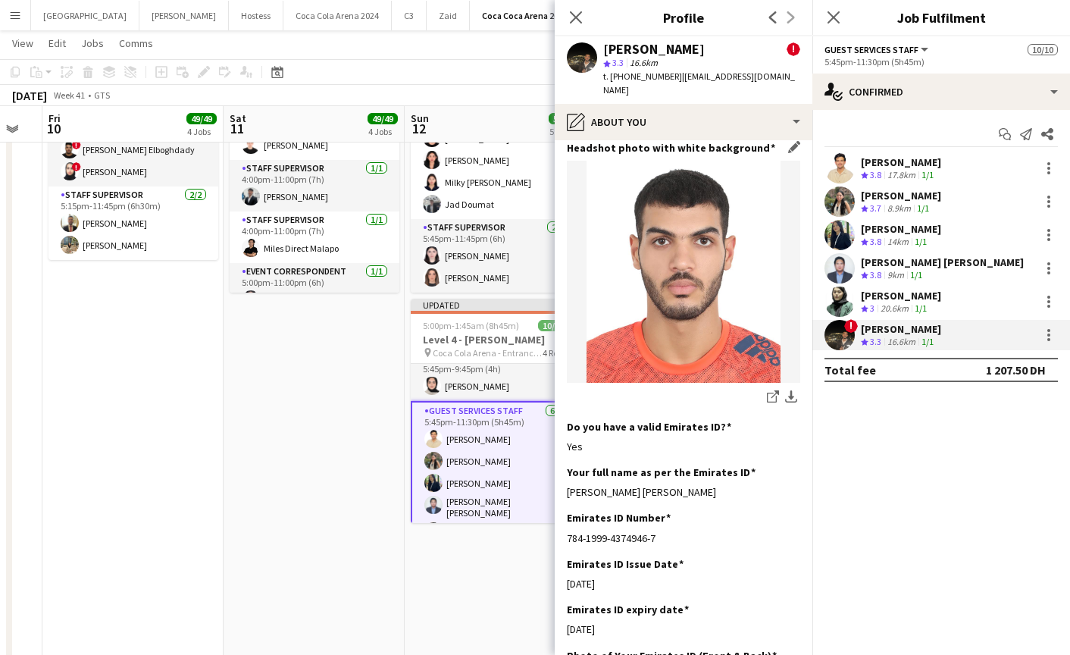
scroll to position [192, 0]
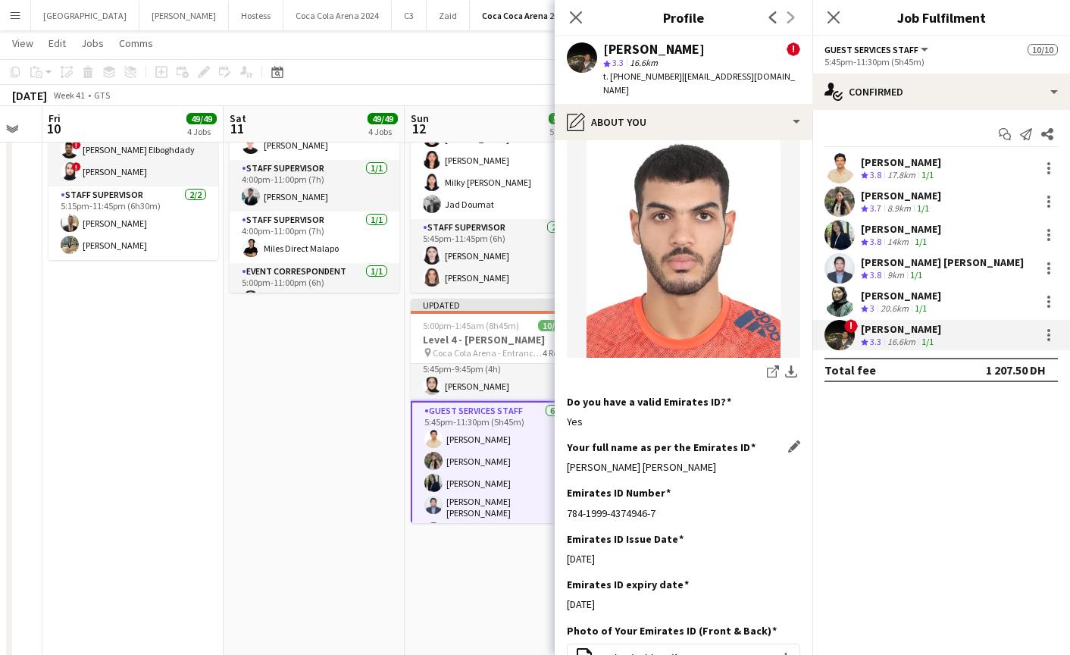
drag, startPoint x: 561, startPoint y: 455, endPoint x: 751, endPoint y: 455, distance: 189.4
click at [751, 455] on app-section-data-types "Bio Edit this field I gained various knowledge and experience through out my wo…" at bounding box center [684, 397] width 258 height 514
click at [574, 11] on icon "Close pop-in" at bounding box center [575, 17] width 14 height 14
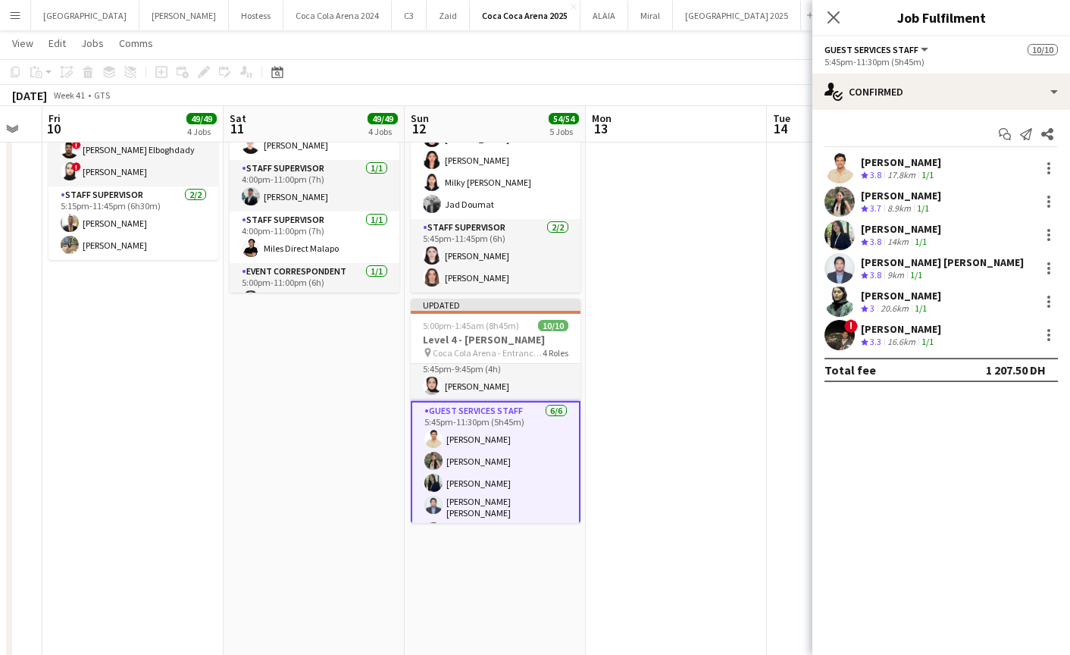
click at [836, 268] on app-user-avatar at bounding box center [839, 268] width 30 height 30
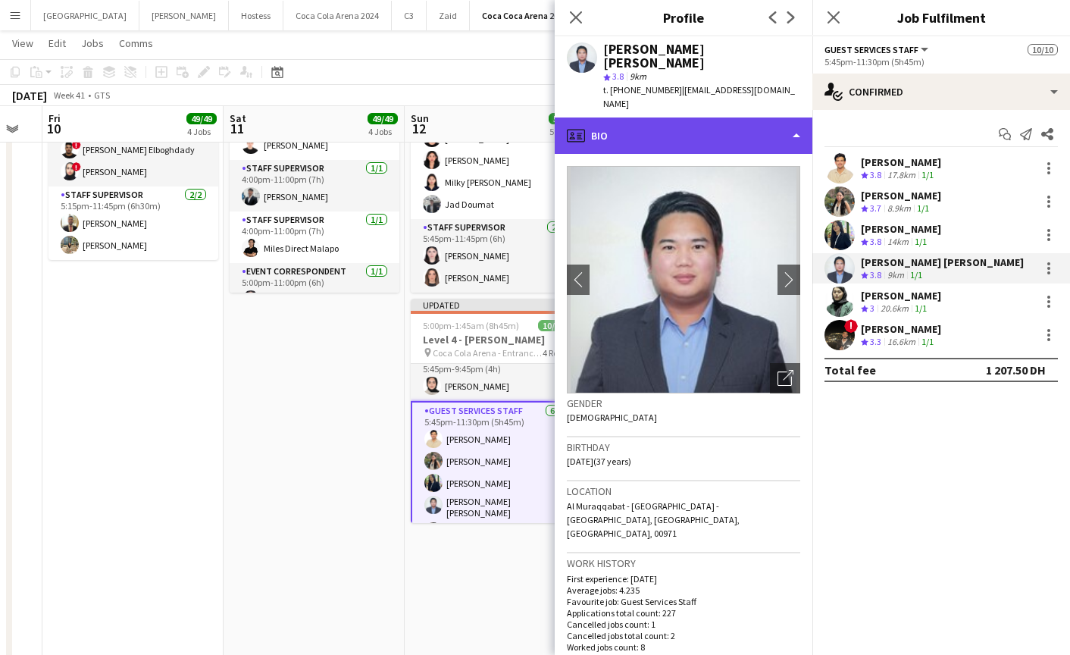
click at [682, 117] on div "profile Bio" at bounding box center [684, 135] width 258 height 36
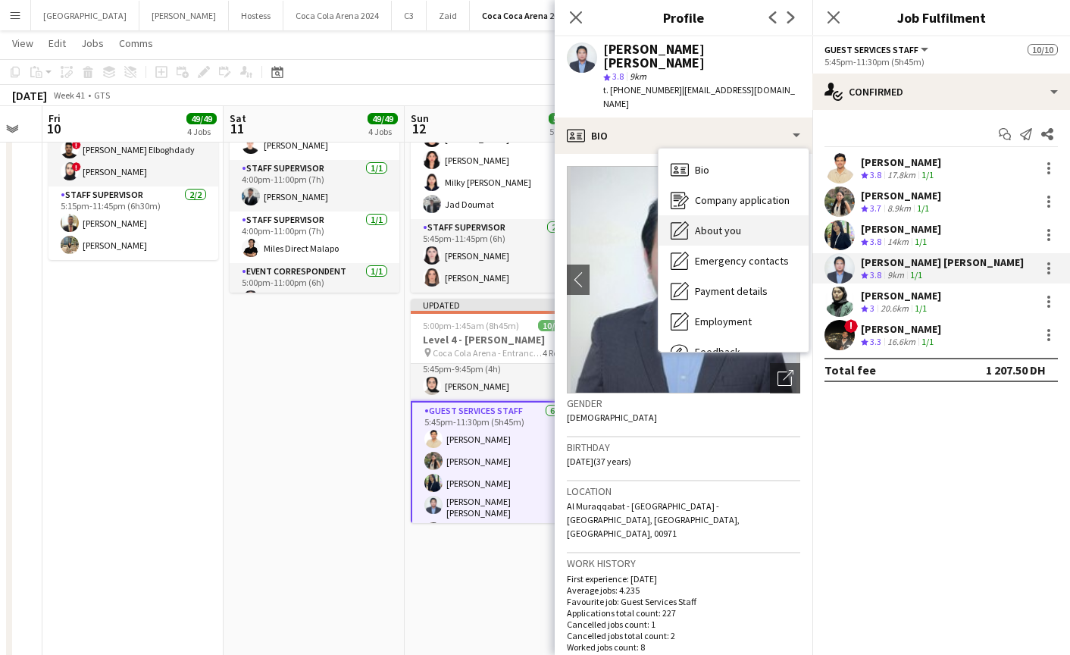
click at [746, 215] on div "About you About you" at bounding box center [733, 230] width 150 height 30
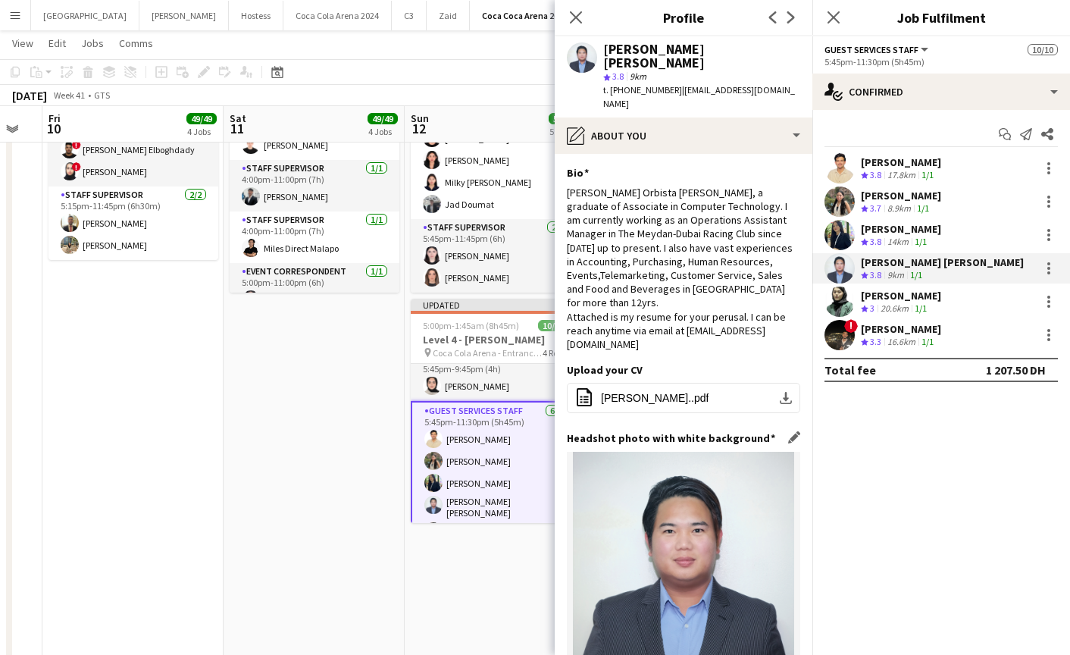
scroll to position [211, 0]
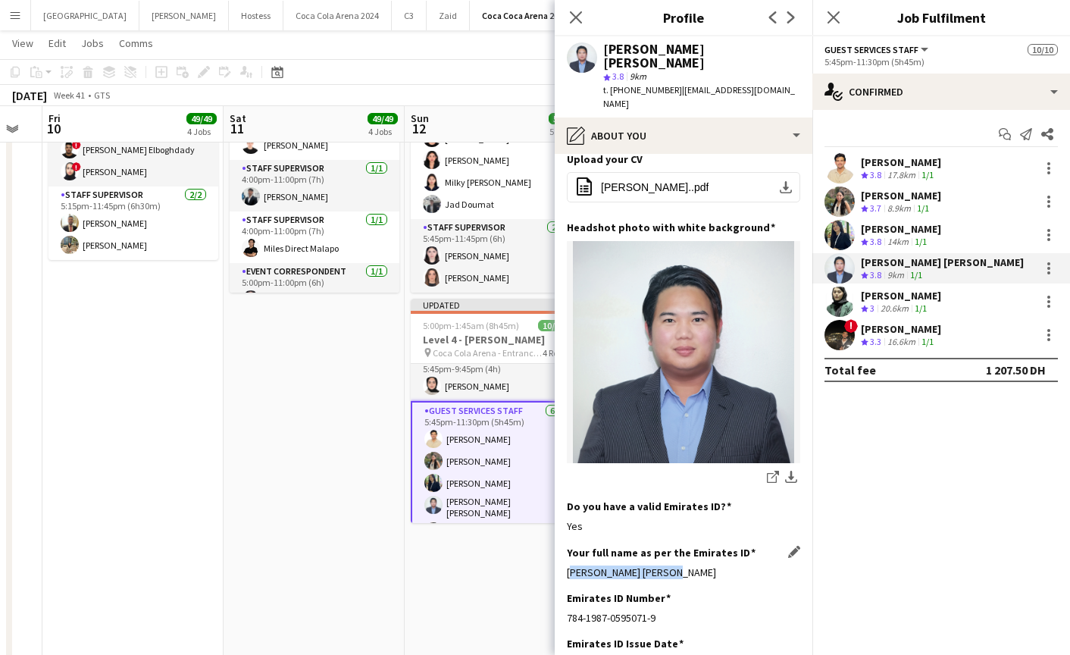
drag, startPoint x: 562, startPoint y: 522, endPoint x: 705, endPoint y: 513, distance: 143.5
click at [705, 513] on app-section-data-types "Bio Edit this field Lionel Orbista Paule, a graduate of Associate in Computer T…" at bounding box center [684, 404] width 258 height 501
click at [839, 233] on app-user-avatar at bounding box center [839, 235] width 30 height 30
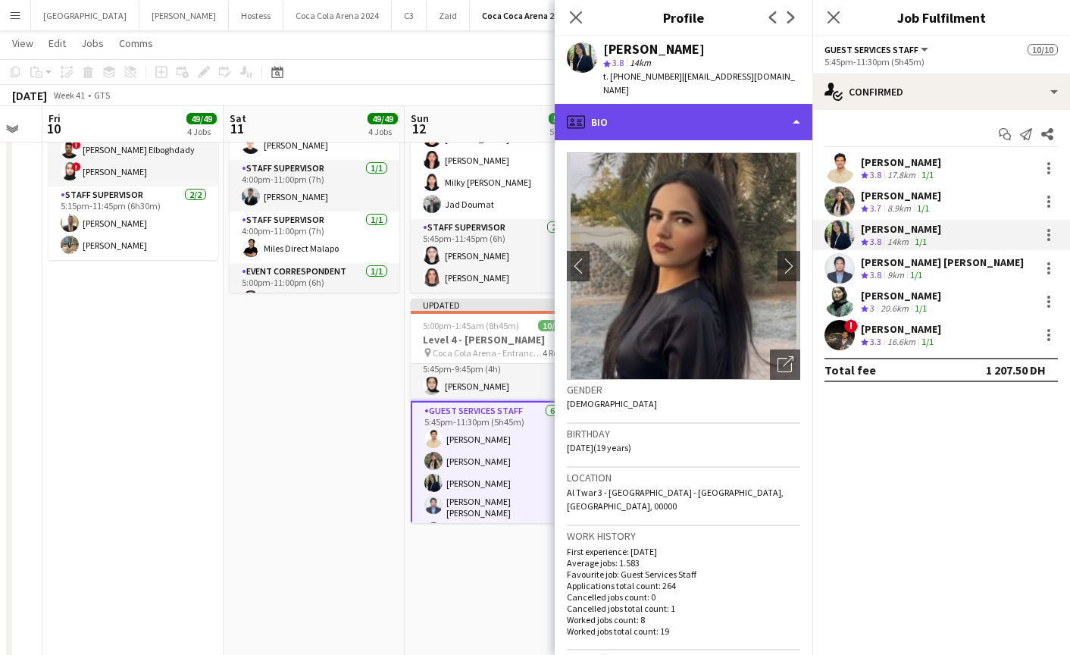
click at [660, 106] on div "profile Bio" at bounding box center [684, 122] width 258 height 36
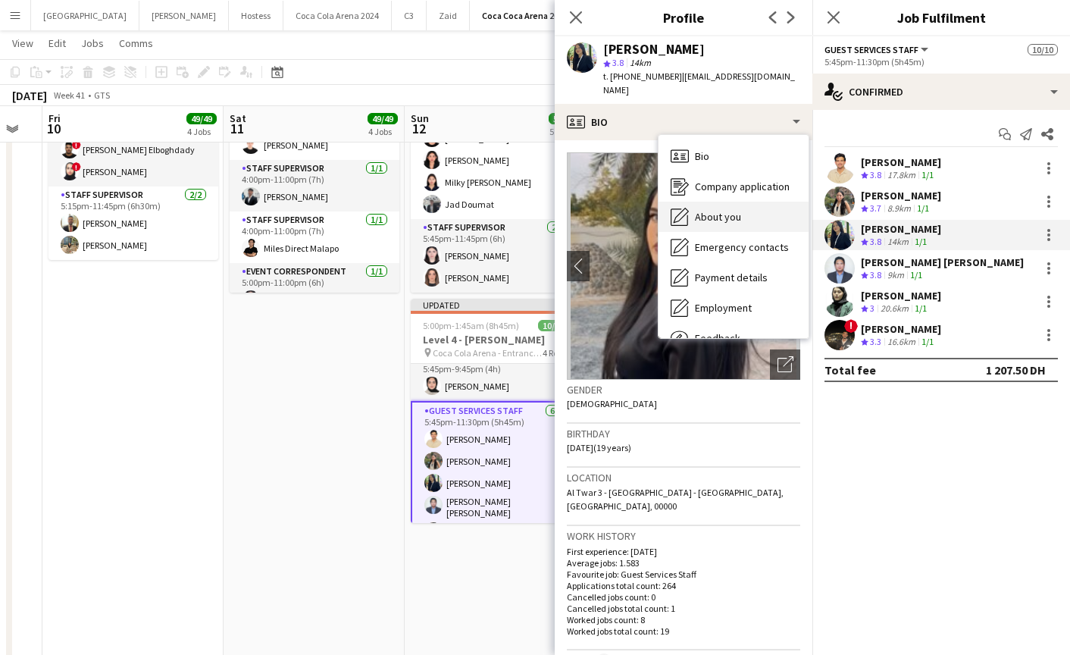
click at [717, 202] on div "About you About you" at bounding box center [733, 217] width 150 height 30
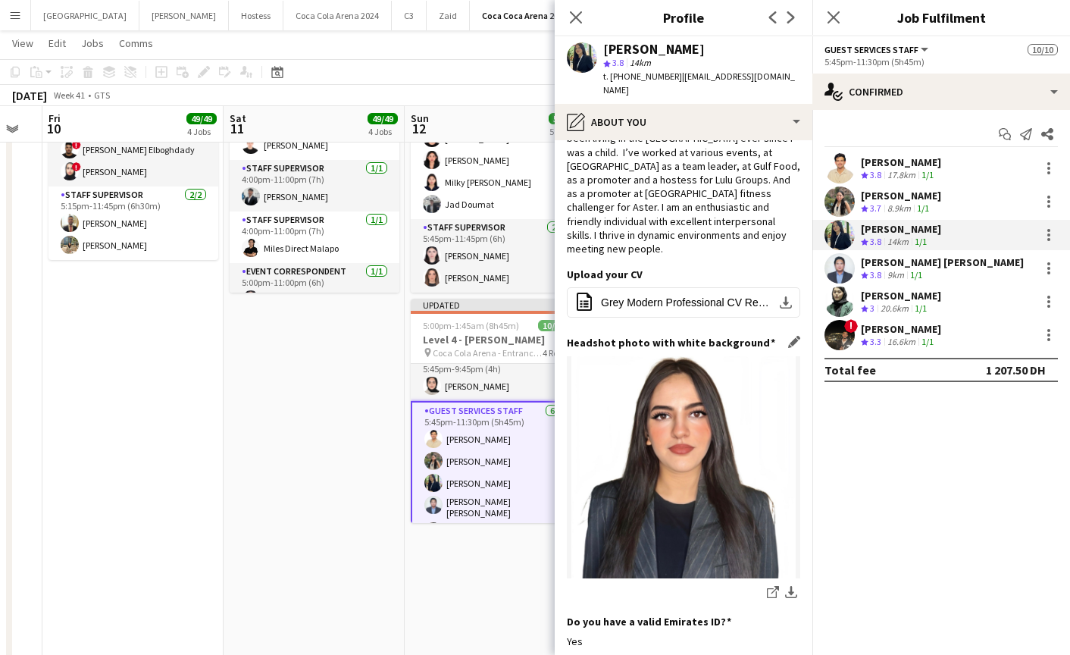
scroll to position [295, 0]
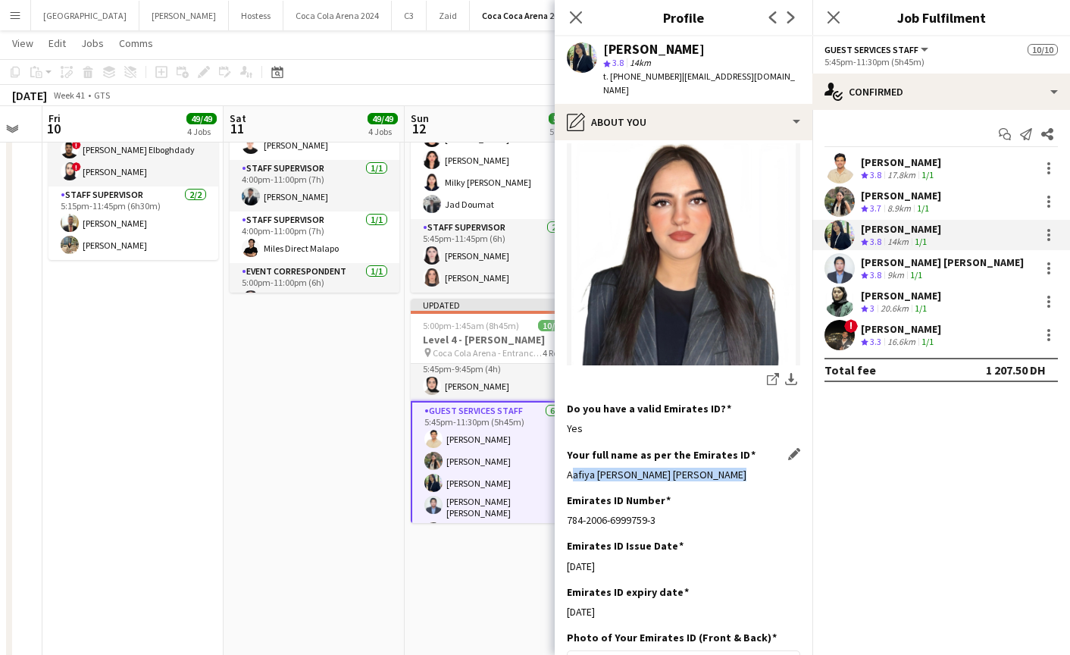
drag, startPoint x: 565, startPoint y: 432, endPoint x: 783, endPoint y: 442, distance: 217.7
click at [783, 442] on app-section-data-types "Bio Edit this field I am Aafiya Fathima, born on 15th may, 2006. I’m an Indian …" at bounding box center [684, 397] width 258 height 514
click at [834, 308] on app-user-avatar at bounding box center [839, 301] width 30 height 30
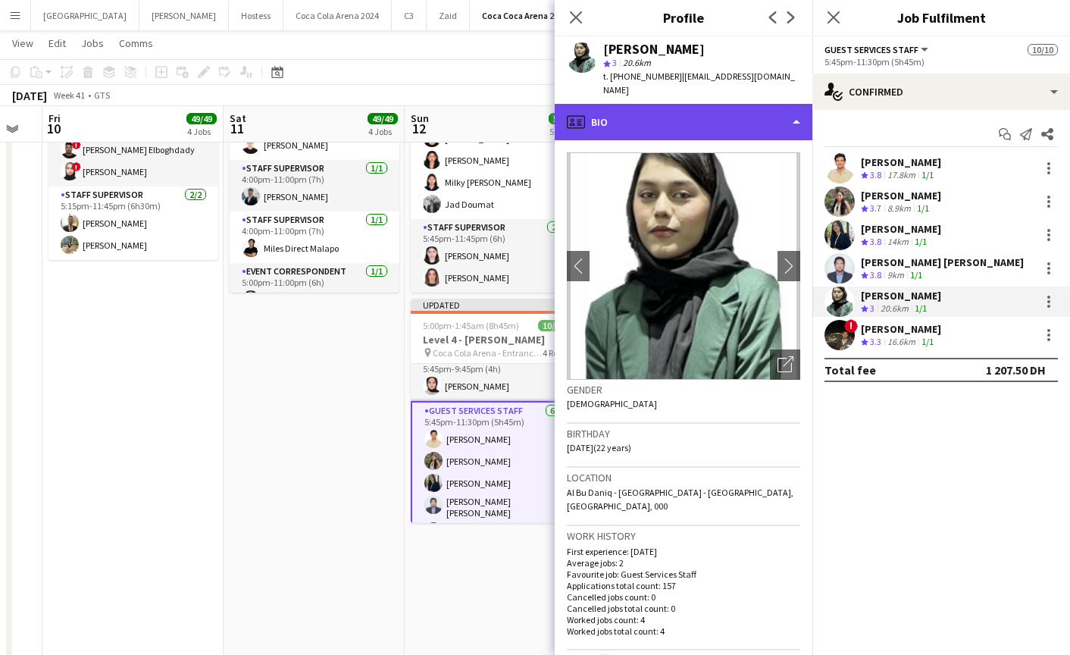
click at [659, 108] on div "profile Bio" at bounding box center [684, 122] width 258 height 36
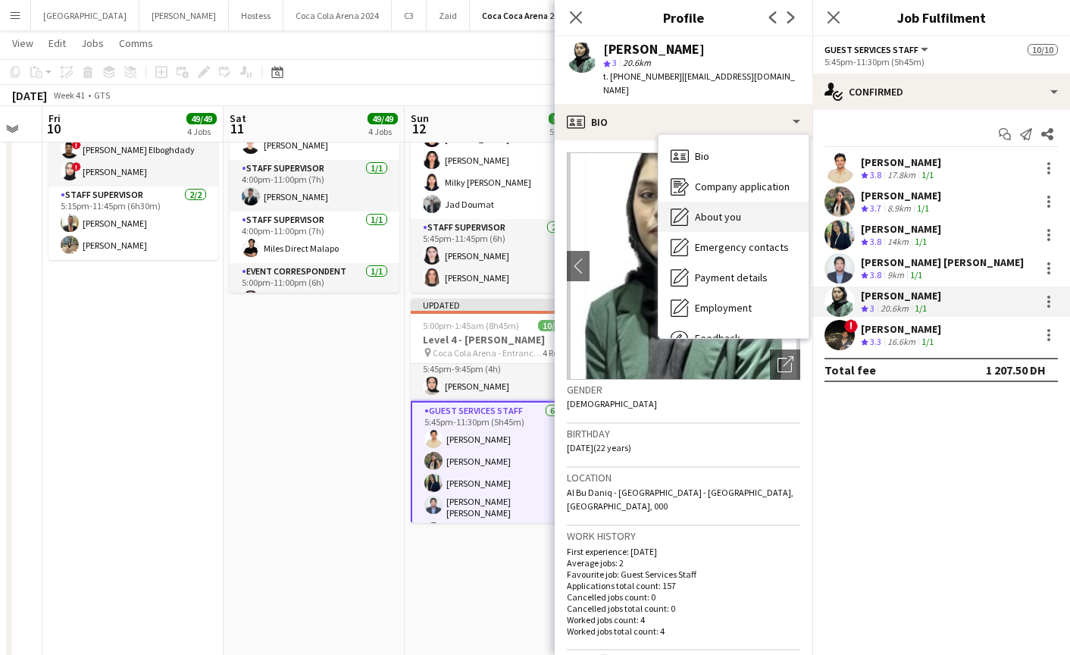
click at [713, 210] on span "About you" at bounding box center [718, 217] width 46 height 14
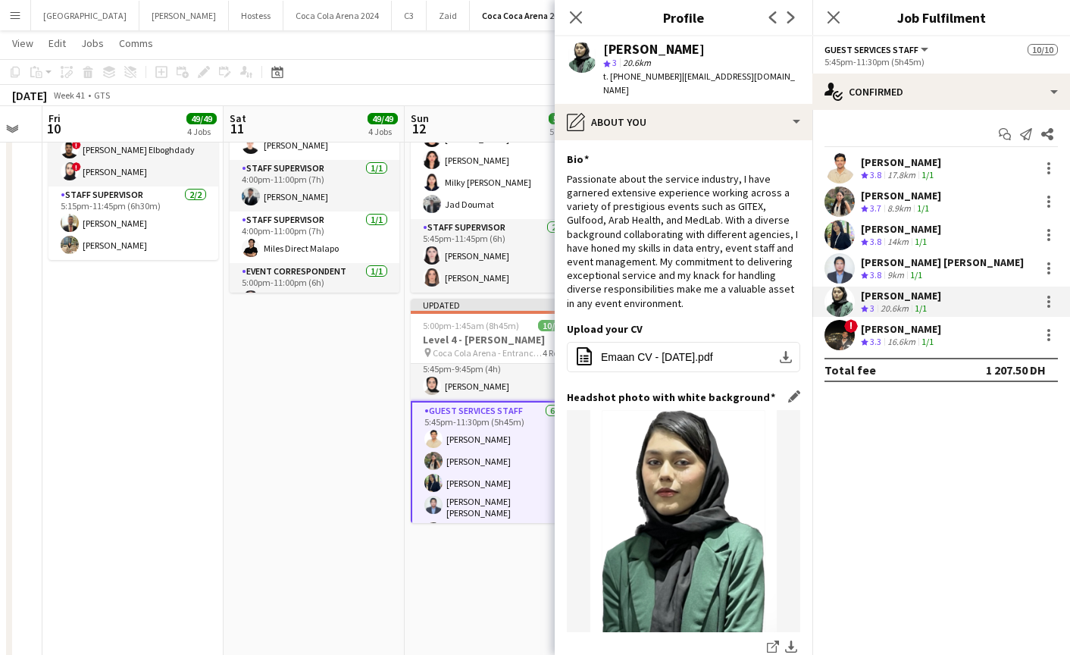
scroll to position [246, 0]
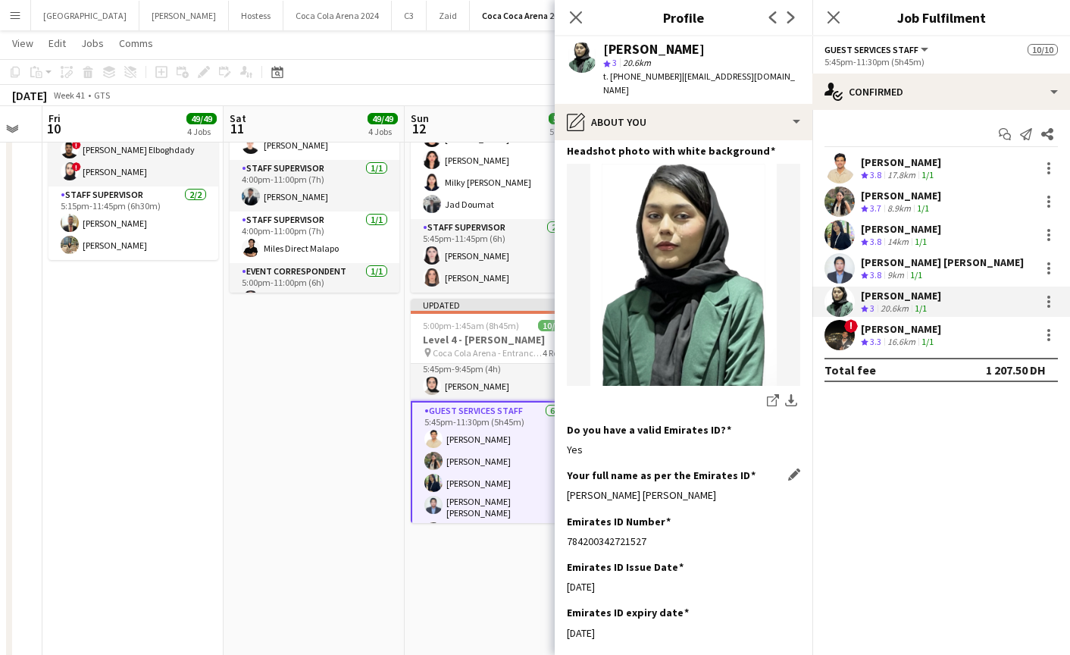
drag, startPoint x: 567, startPoint y: 480, endPoint x: 752, endPoint y: 479, distance: 184.1
click at [752, 488] on div "Eman Sajjad Sajjad Shaban Chohan" at bounding box center [683, 495] width 233 height 14
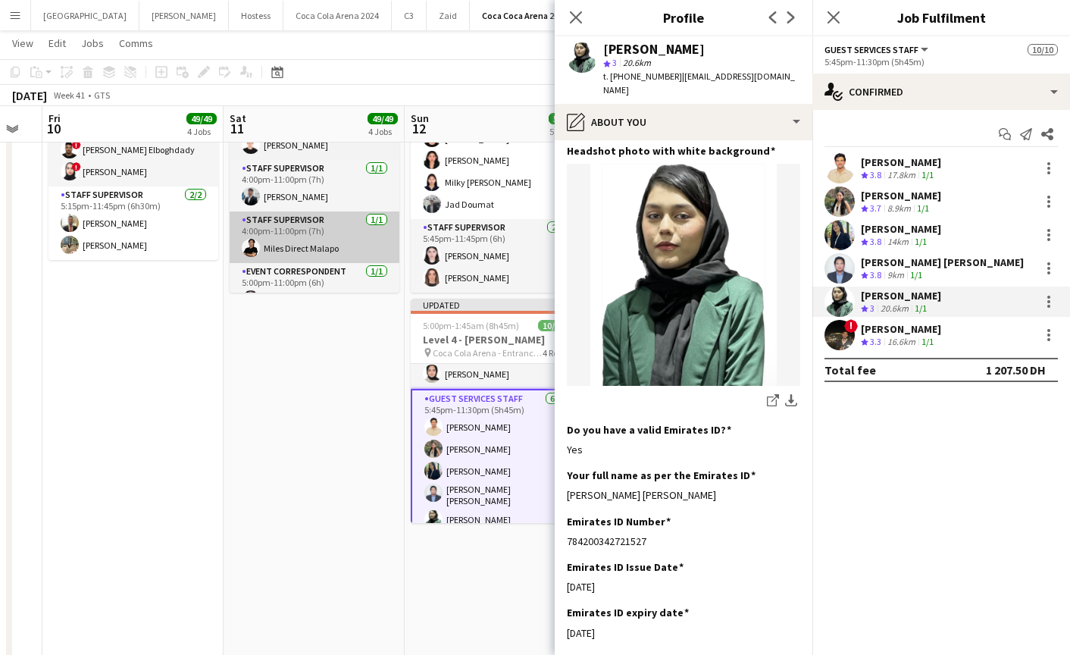
scroll to position [95, 0]
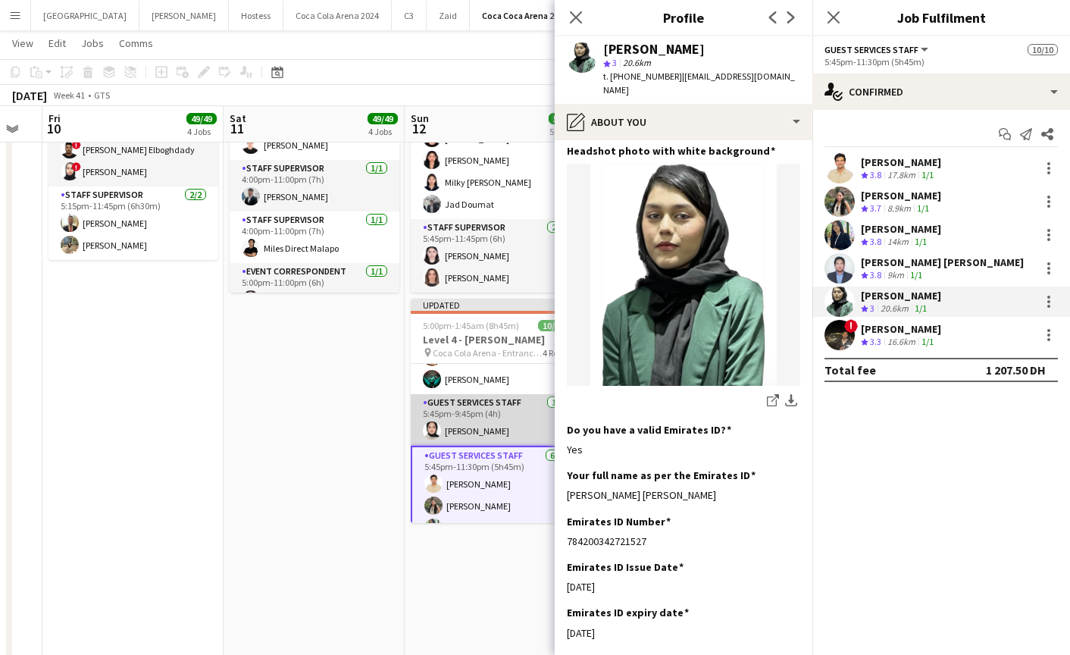
click at [486, 427] on app-card-role "Guest Services Staff 1/1 5:45pm-9:45pm (4h) Zeen Shehab" at bounding box center [496, 420] width 170 height 52
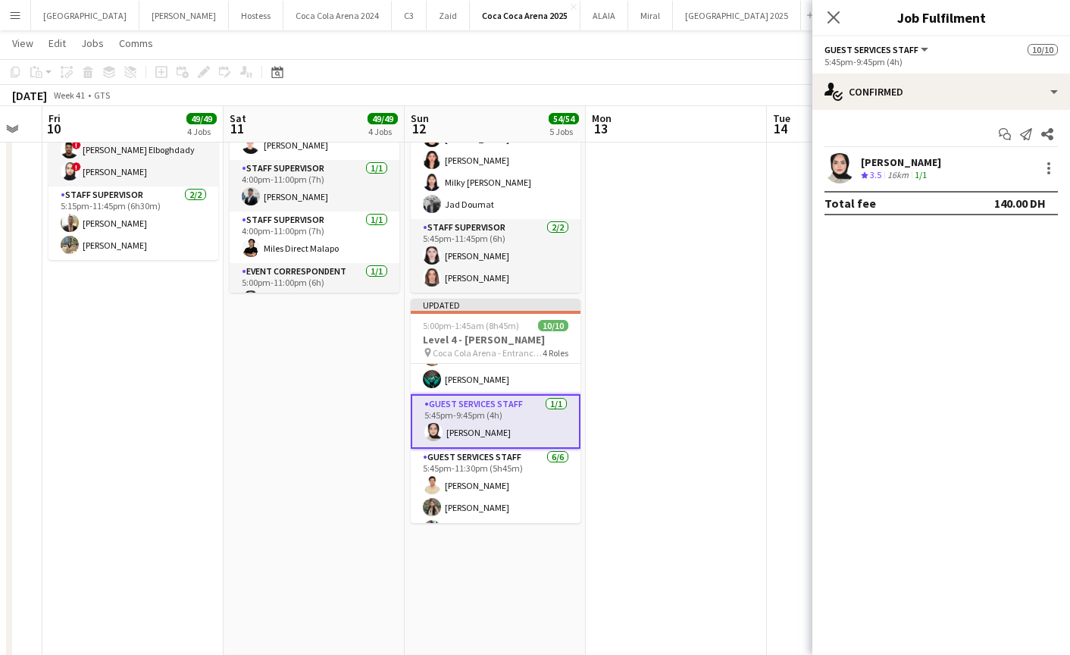
click at [838, 168] on app-user-avatar at bounding box center [839, 168] width 30 height 30
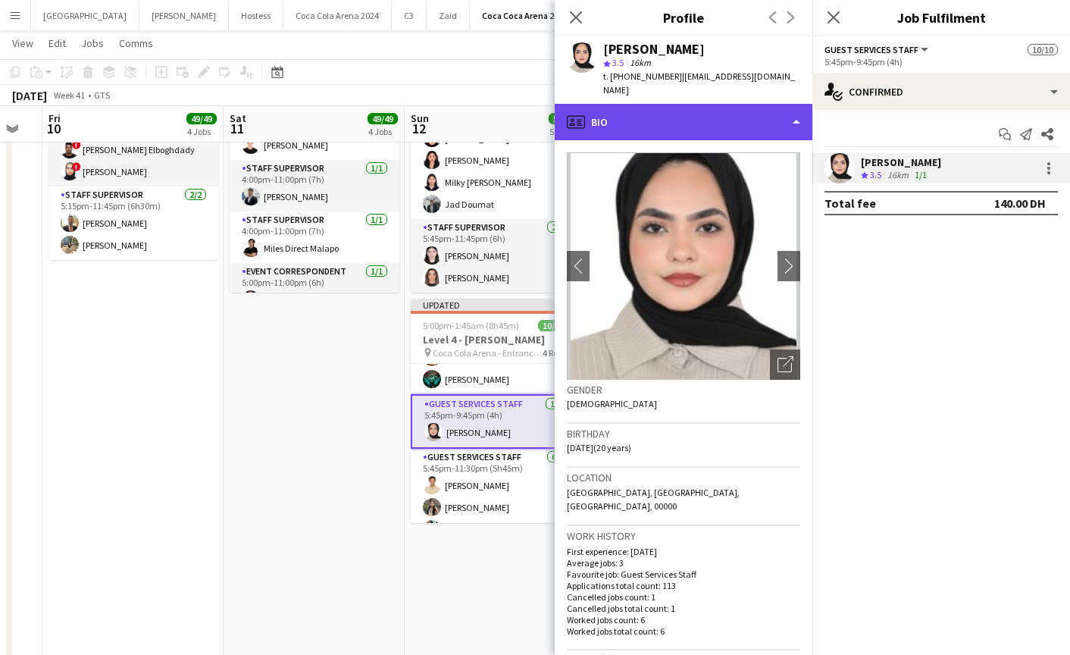
click at [646, 118] on div "profile Bio" at bounding box center [684, 122] width 258 height 36
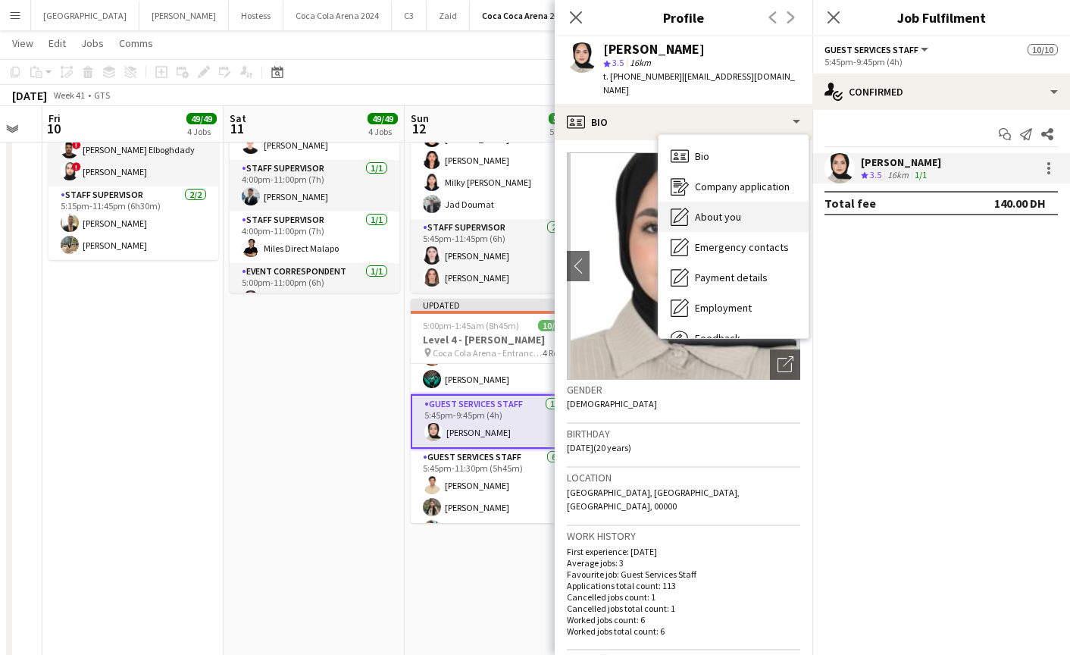
click at [709, 210] on span "About you" at bounding box center [718, 217] width 46 height 14
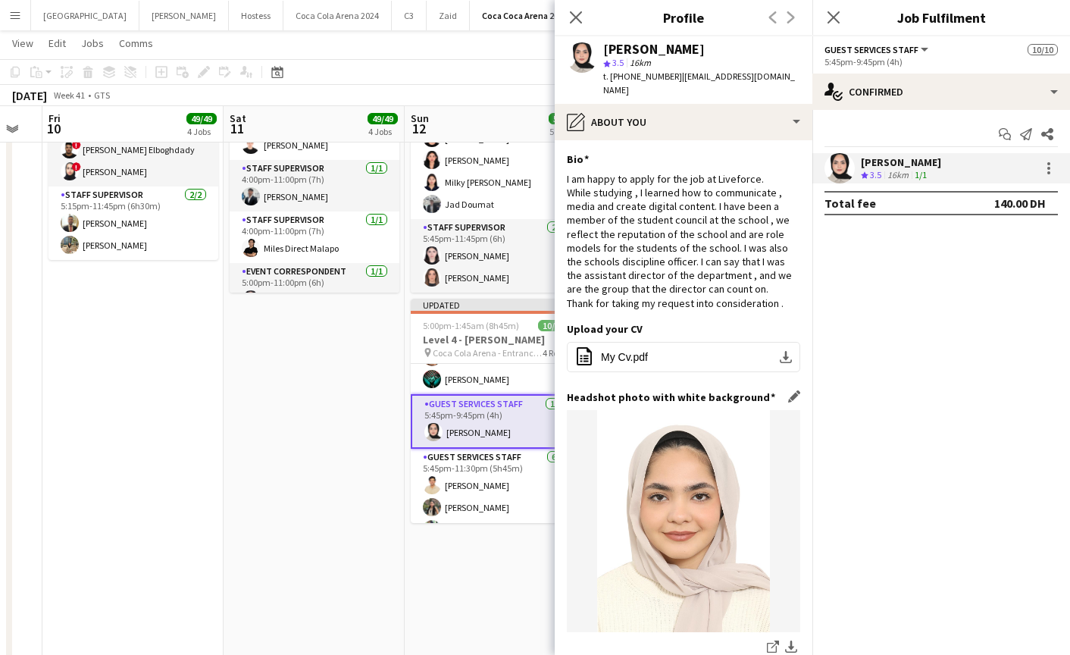
scroll to position [230, 0]
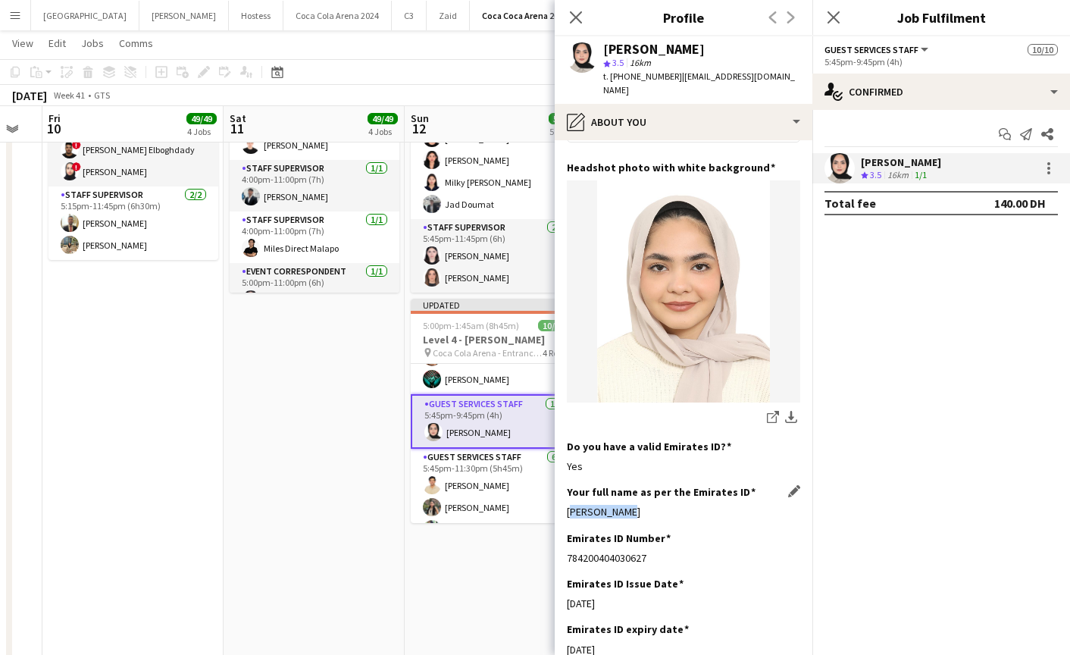
drag, startPoint x: 563, startPoint y: 502, endPoint x: 655, endPoint y: 500, distance: 92.4
click at [655, 500] on app-section-data-types "Bio Edit this field I am happy to apply for the job at Liveforce. While studyin…" at bounding box center [684, 397] width 258 height 514
click at [583, 17] on app-icon "Close pop-in" at bounding box center [576, 18] width 22 height 22
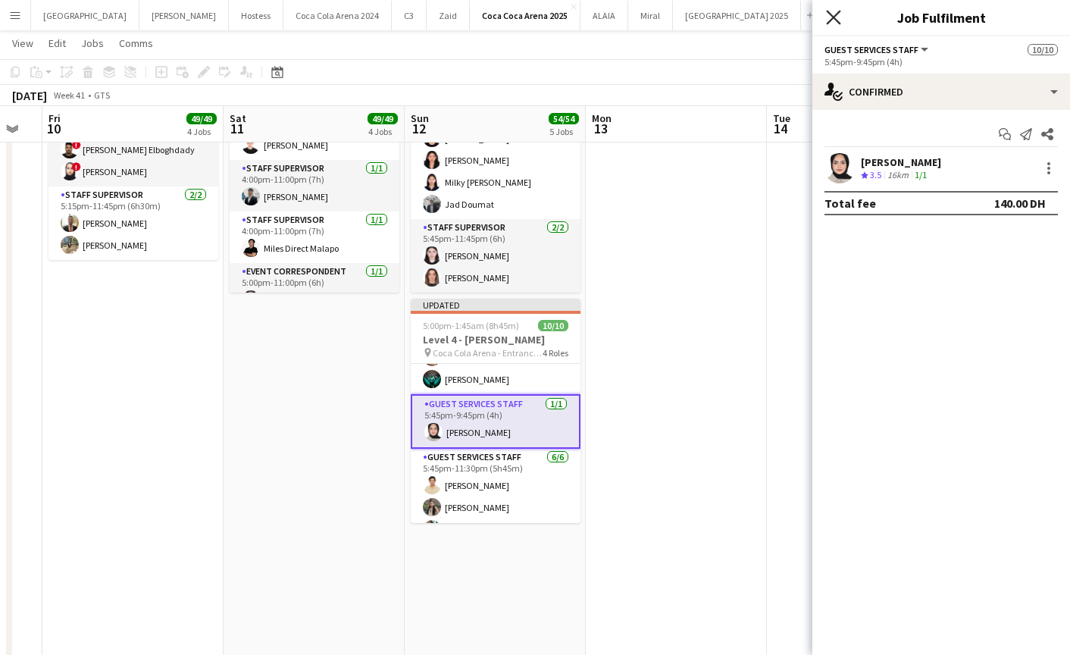
click at [837, 18] on icon "Close pop-in" at bounding box center [833, 17] width 14 height 14
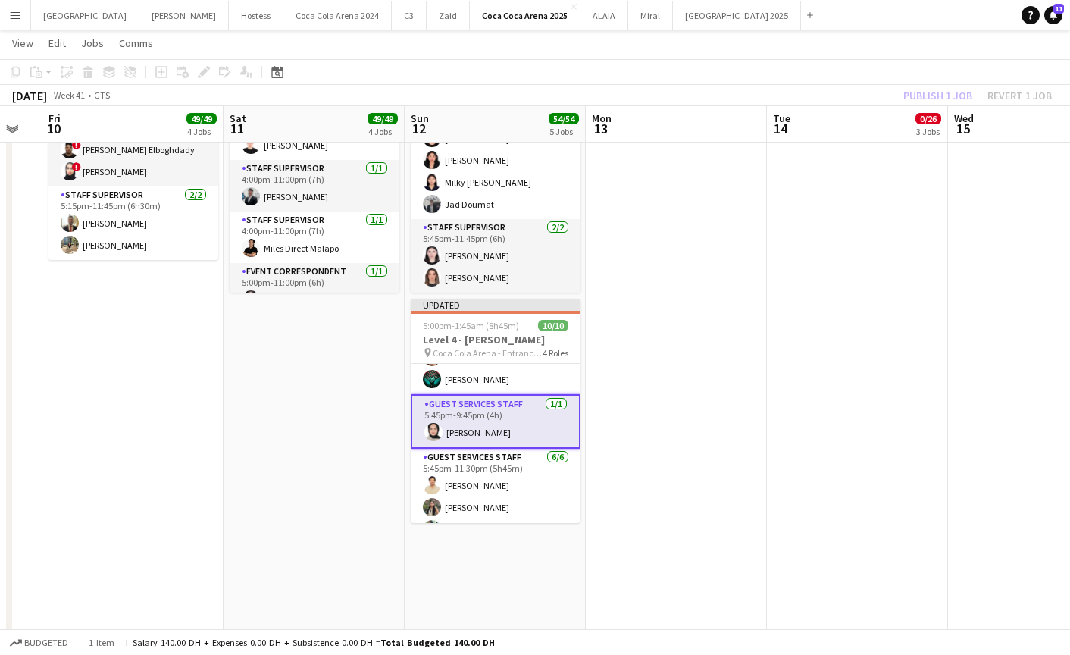
click at [920, 98] on div "Publish 1 job Revert 1 job" at bounding box center [977, 96] width 185 height 20
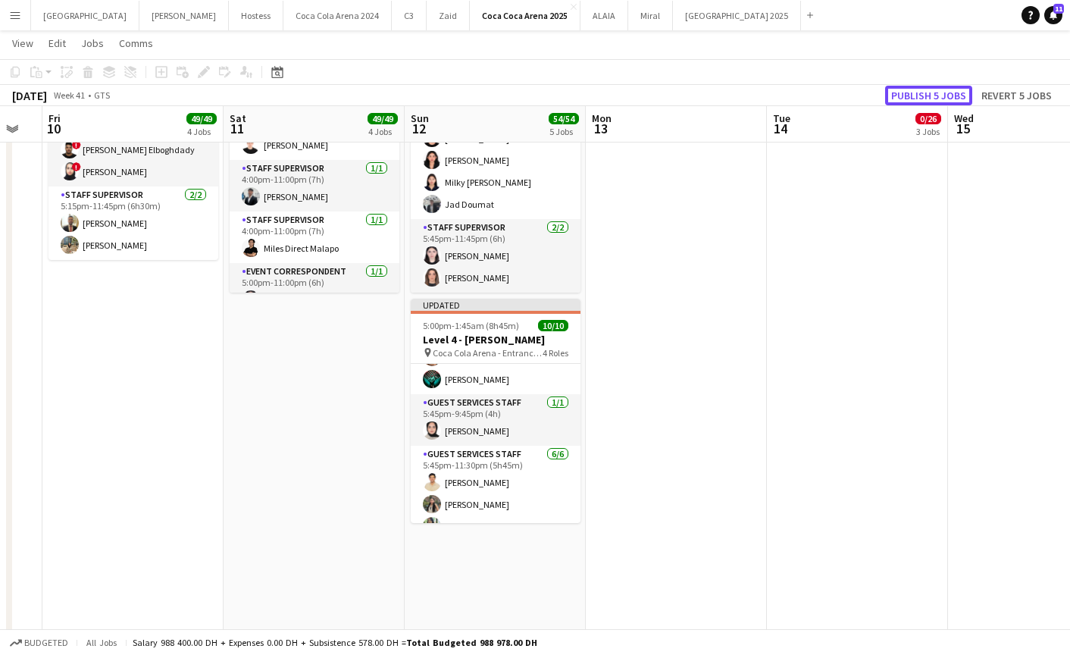
click at [920, 98] on button "Publish 5 jobs" at bounding box center [928, 96] width 87 height 20
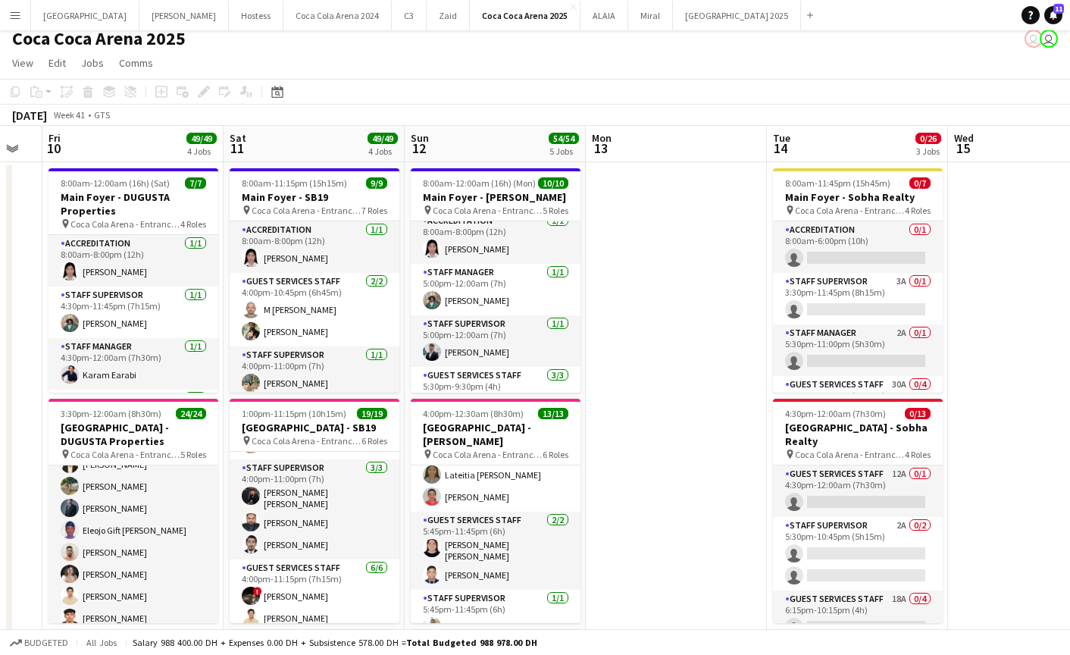
scroll to position [0, 0]
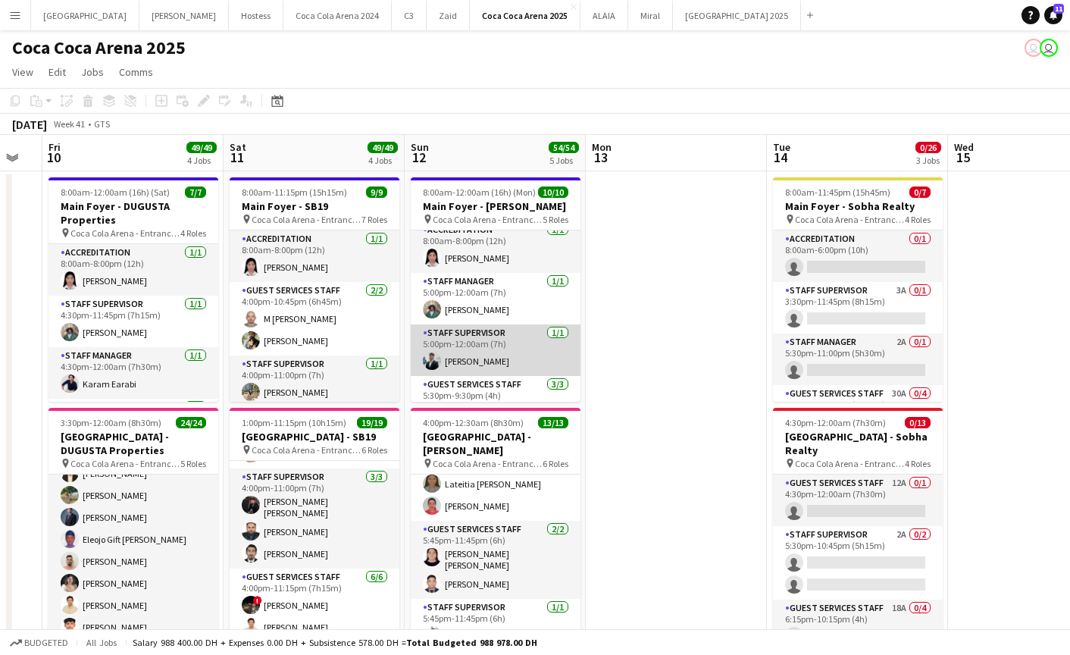
click at [480, 332] on app-card-role "Staff Supervisor 1/1 5:00pm-12:00am (7h) Osama Hejazi" at bounding box center [496, 350] width 170 height 52
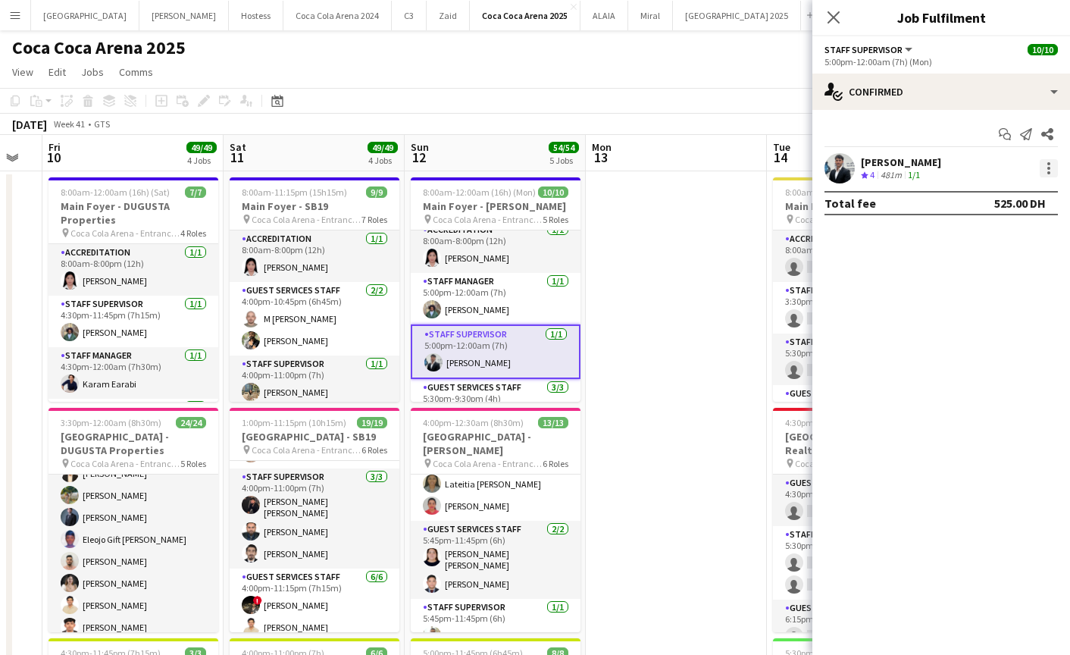
click at [1049, 170] on div at bounding box center [1048, 168] width 18 height 18
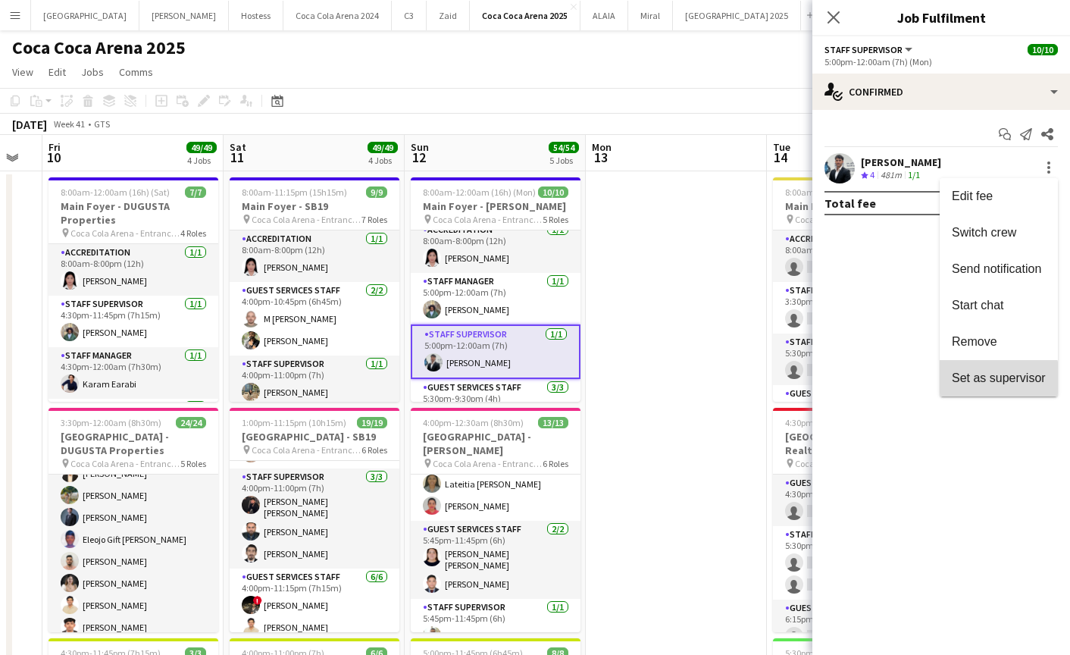
click at [996, 379] on span "Set as supervisor" at bounding box center [999, 377] width 94 height 13
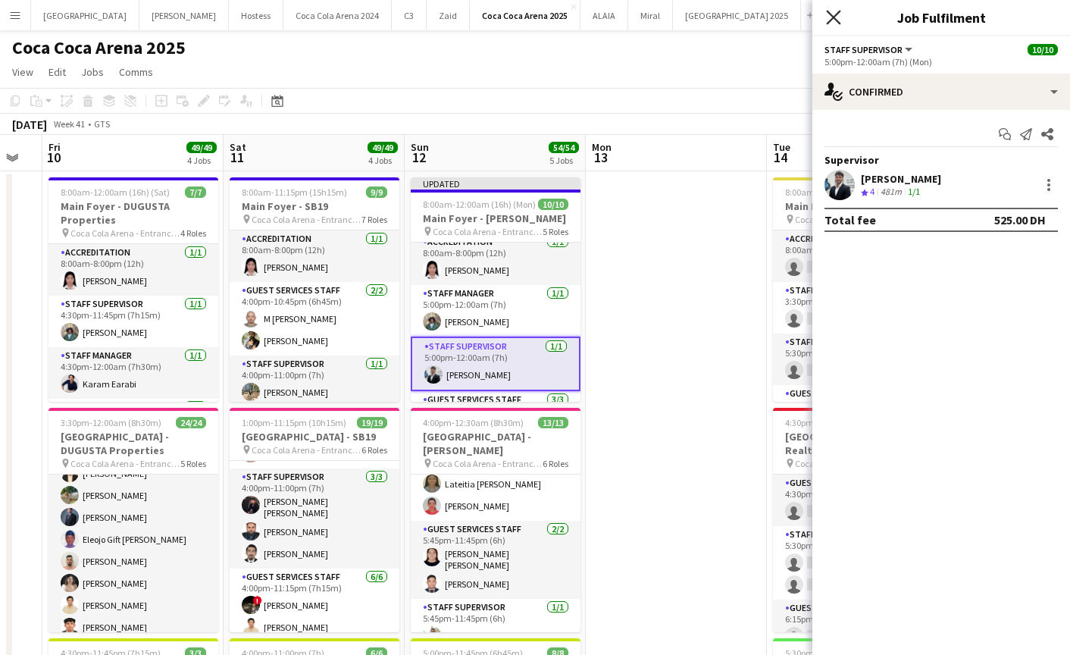
click at [833, 15] on icon "Close pop-in" at bounding box center [833, 17] width 14 height 14
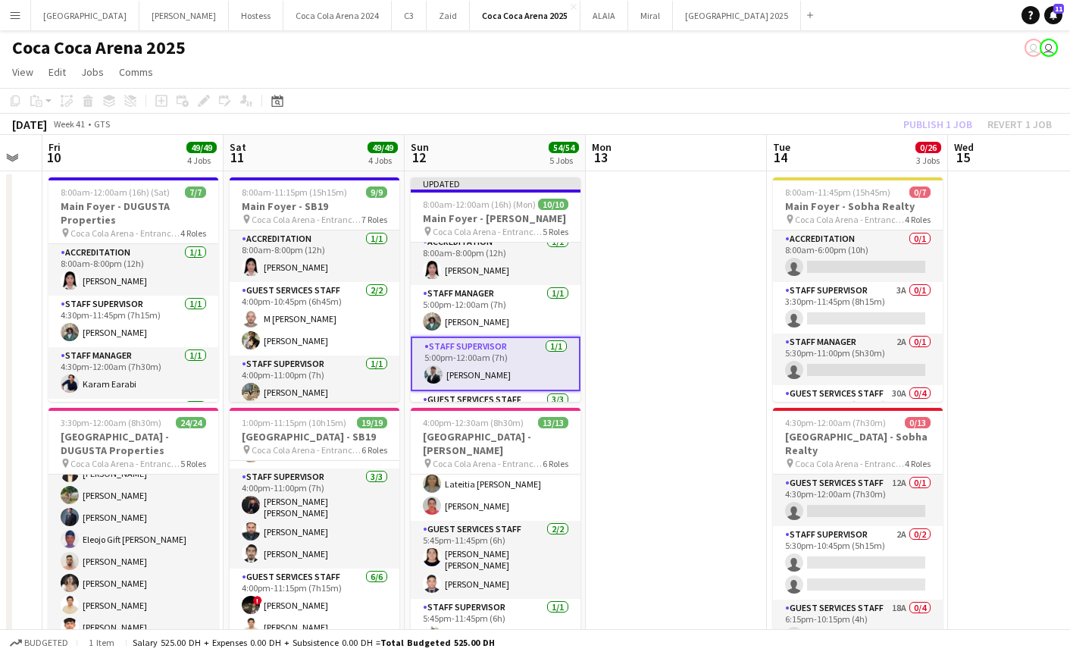
click at [932, 129] on div "Publish 1 job Revert 1 job" at bounding box center [977, 124] width 185 height 20
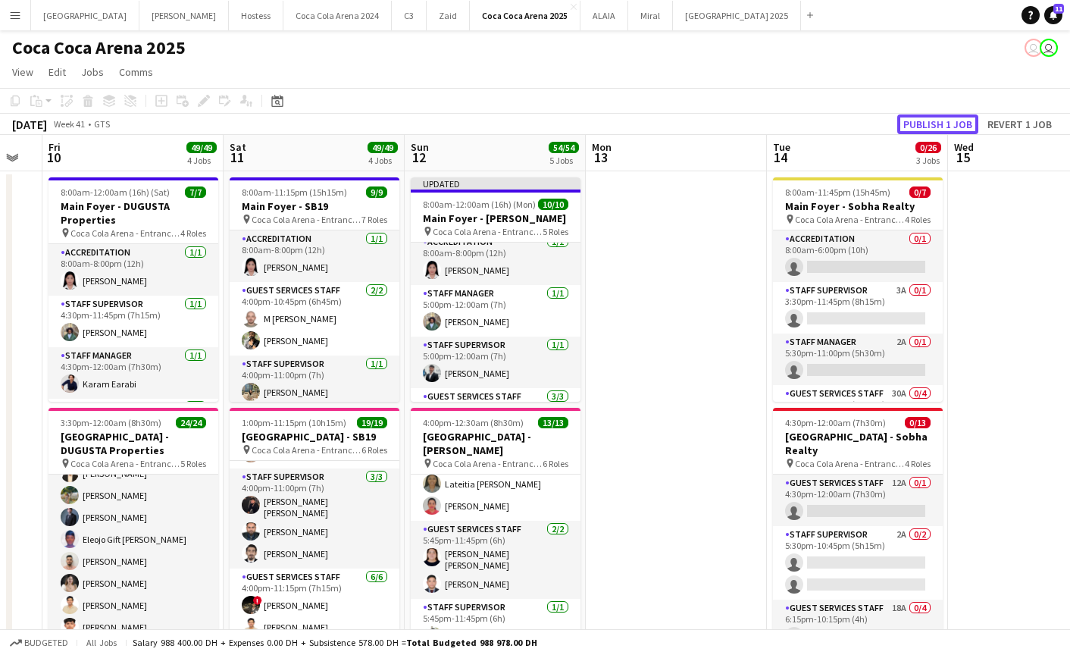
click at [932, 129] on button "Publish 1 job" at bounding box center [937, 124] width 81 height 20
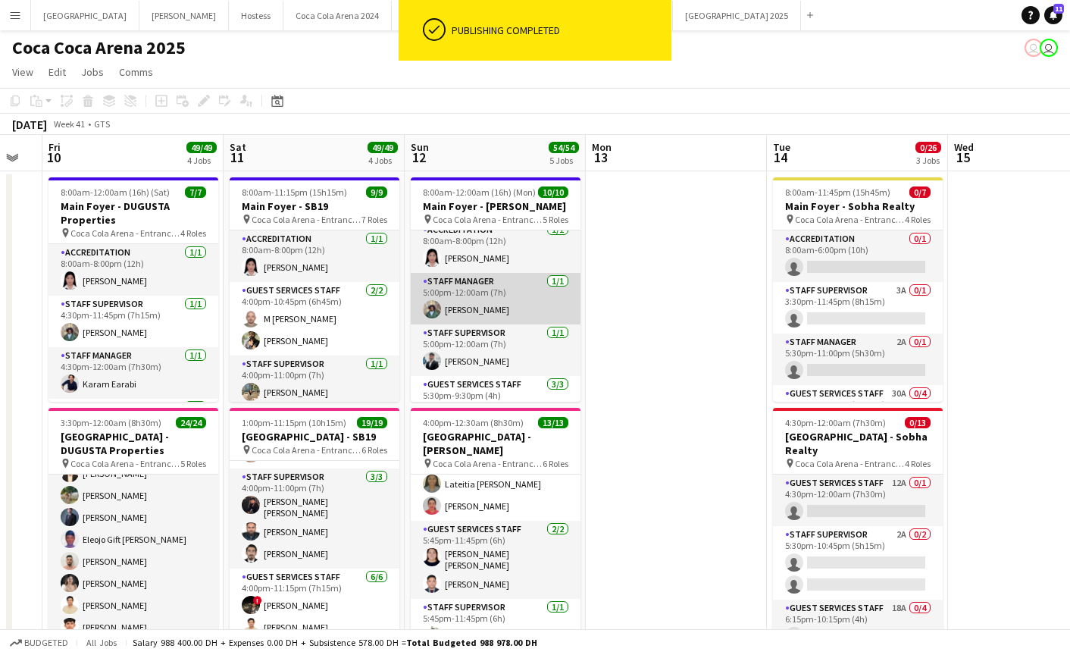
click at [514, 315] on app-card-role "Staff Manager 1/1 5:00pm-12:00am (7h) Mohamed Amer" at bounding box center [496, 299] width 170 height 52
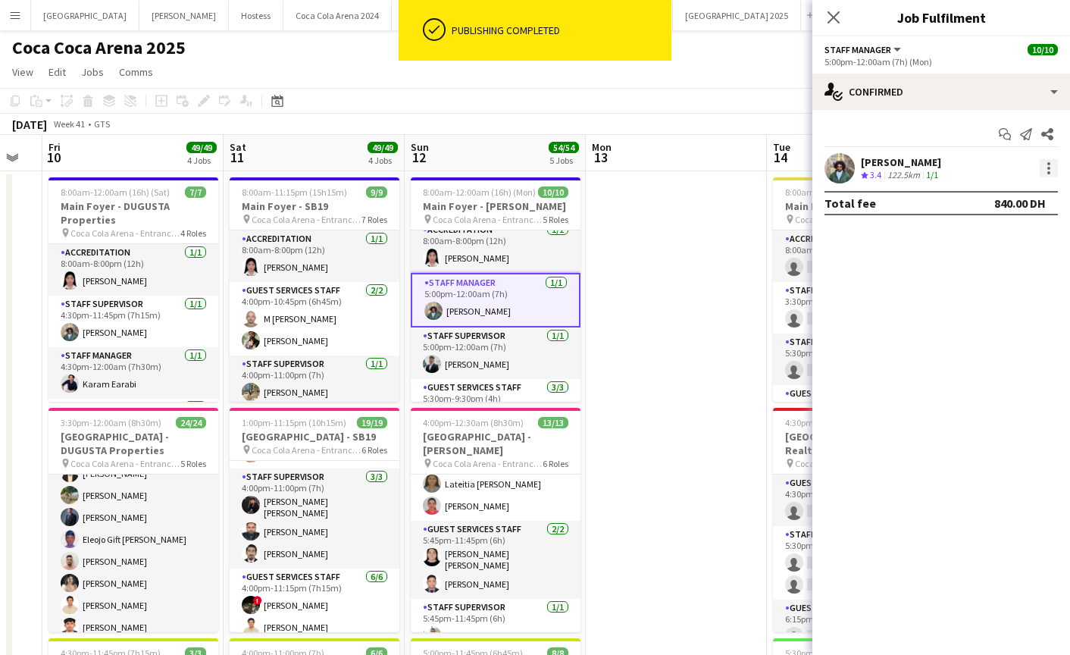
click at [1051, 173] on div at bounding box center [1048, 168] width 18 height 18
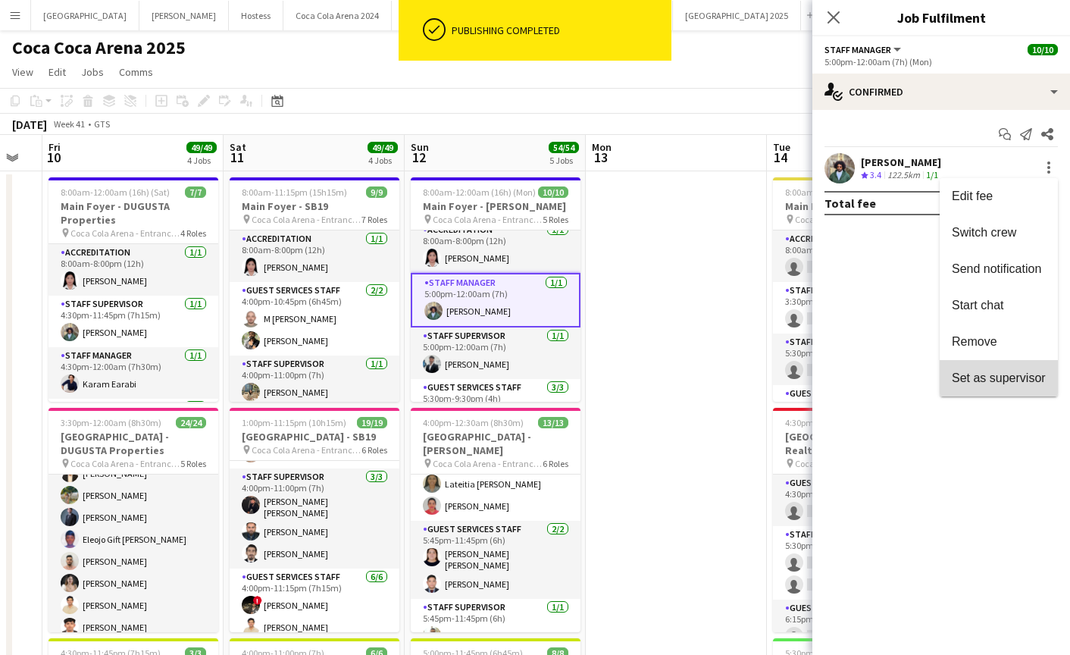
click at [1021, 375] on span "Set as supervisor" at bounding box center [999, 377] width 94 height 13
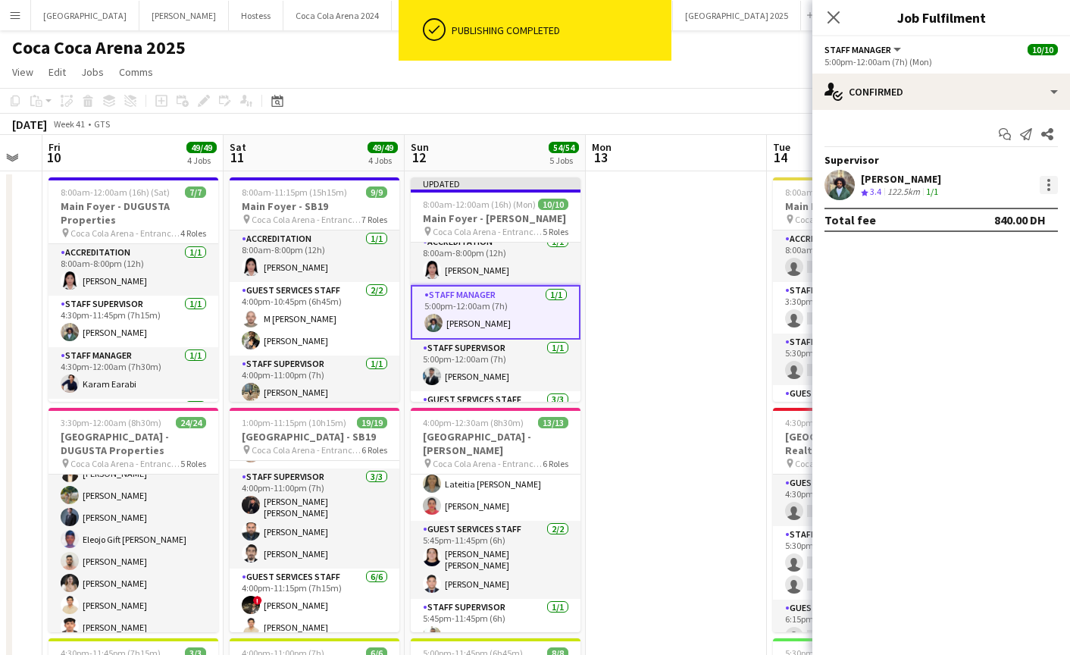
click at [1046, 190] on div at bounding box center [1048, 185] width 18 height 18
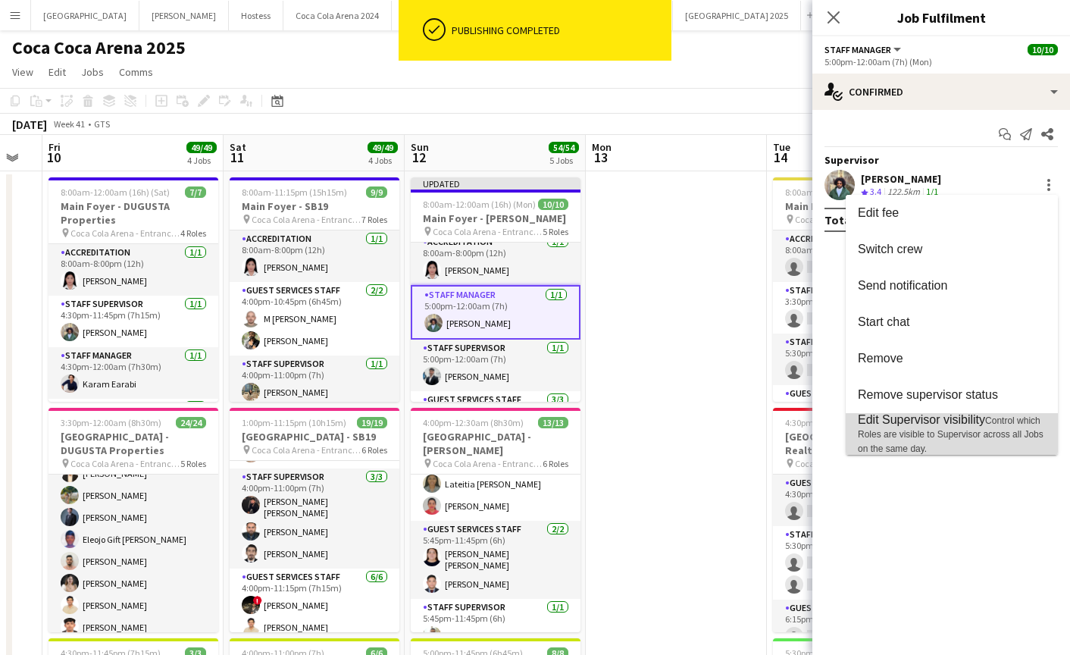
click at [920, 428] on span "Control which Roles are visible to Supervisor across all Jobs on the same day." at bounding box center [951, 434] width 186 height 39
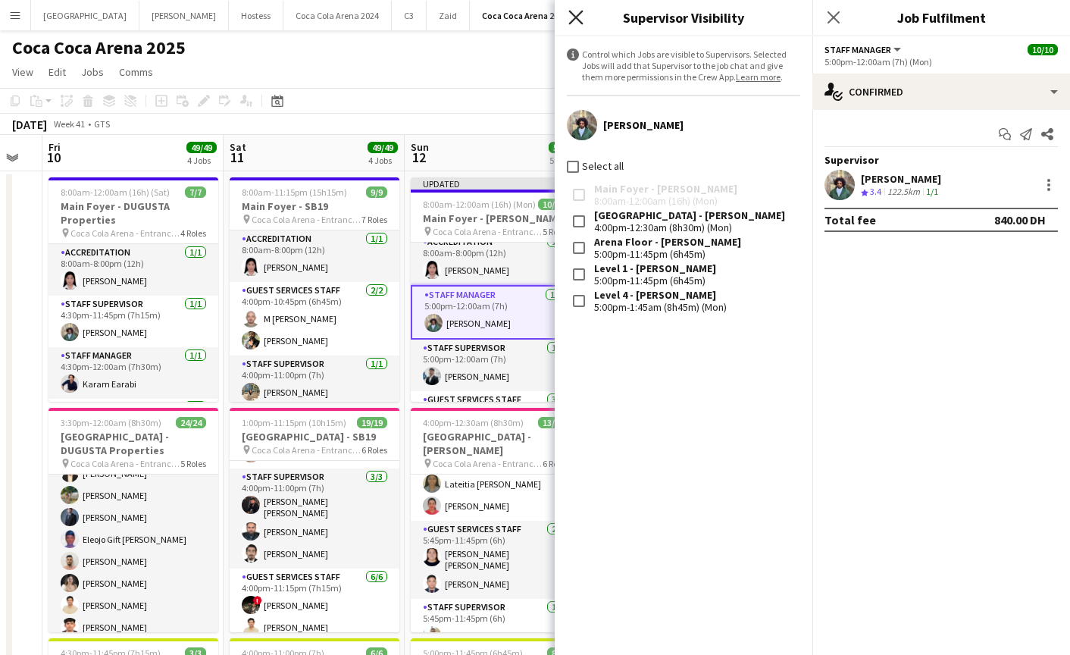
click at [577, 20] on icon at bounding box center [575, 17] width 14 height 14
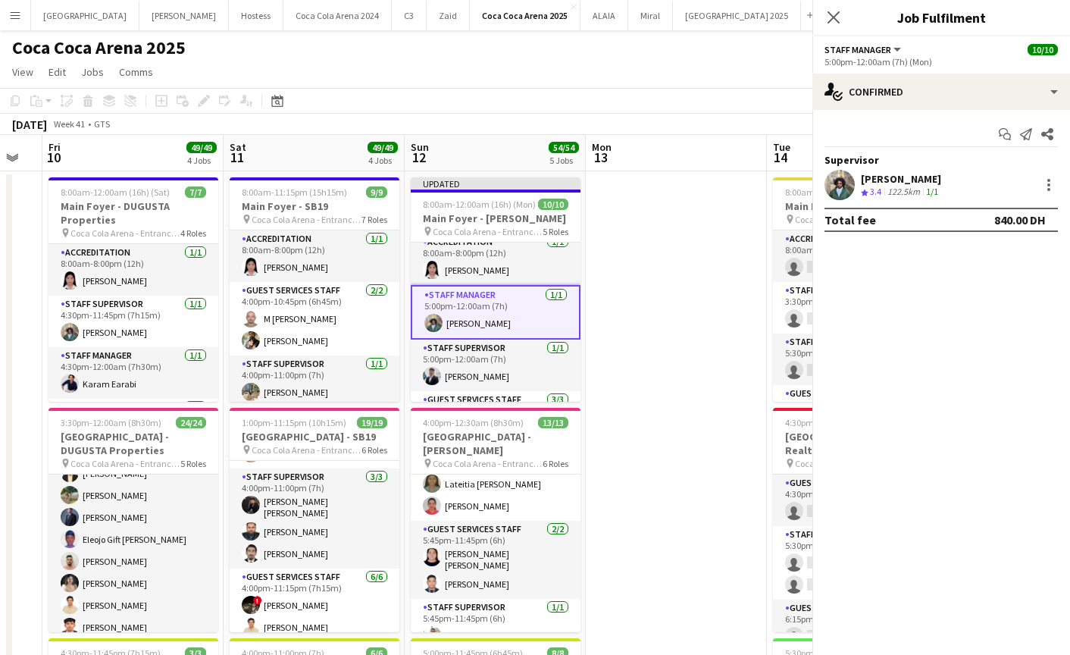
scroll to position [279, 0]
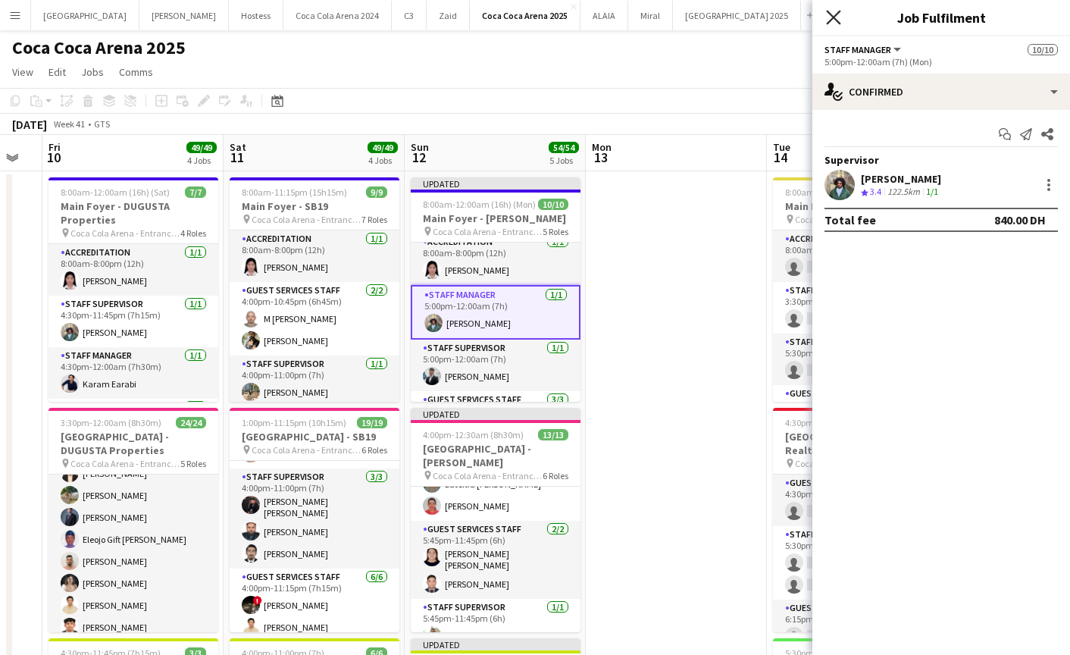
click at [831, 19] on icon at bounding box center [833, 17] width 14 height 14
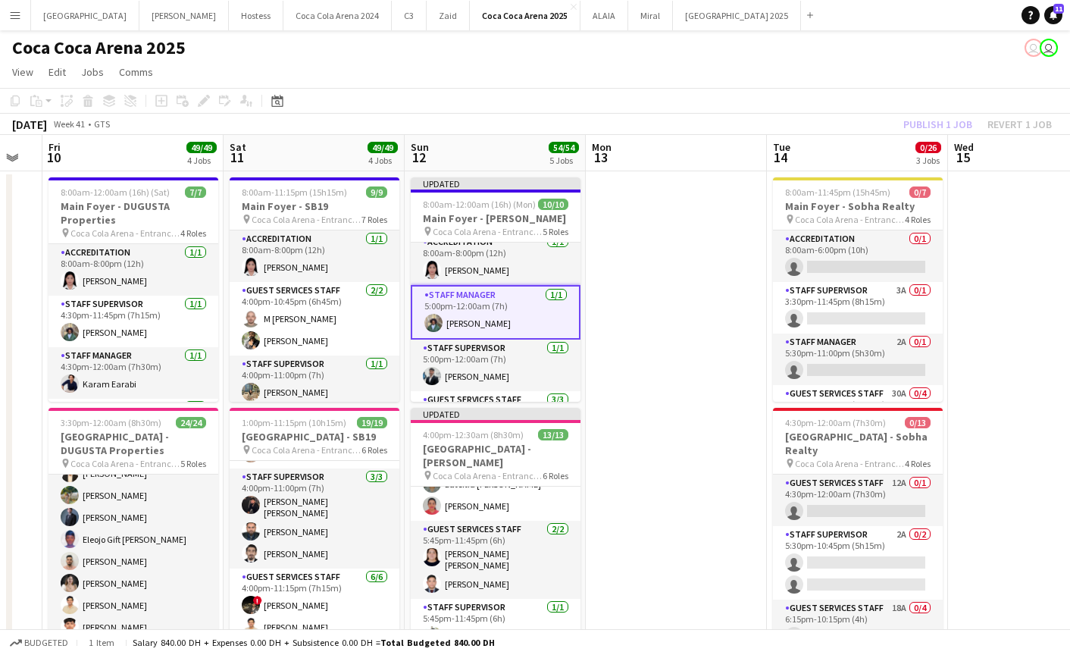
click at [936, 119] on div "Publish 1 job Revert 1 job" at bounding box center [977, 124] width 185 height 20
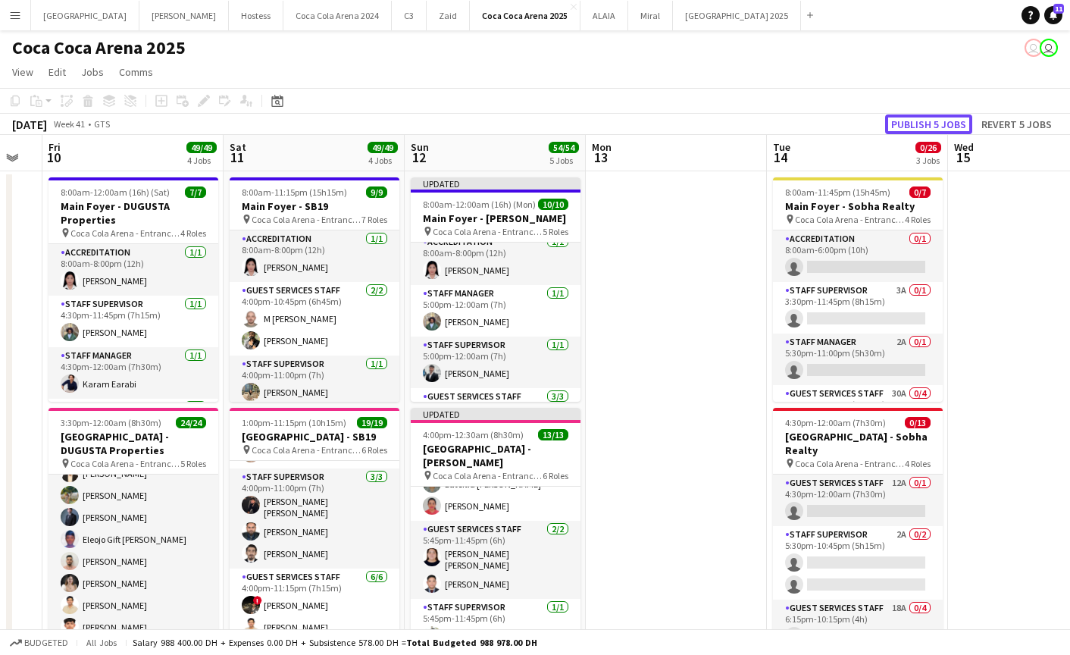
click at [936, 119] on button "Publish 5 jobs" at bounding box center [928, 124] width 87 height 20
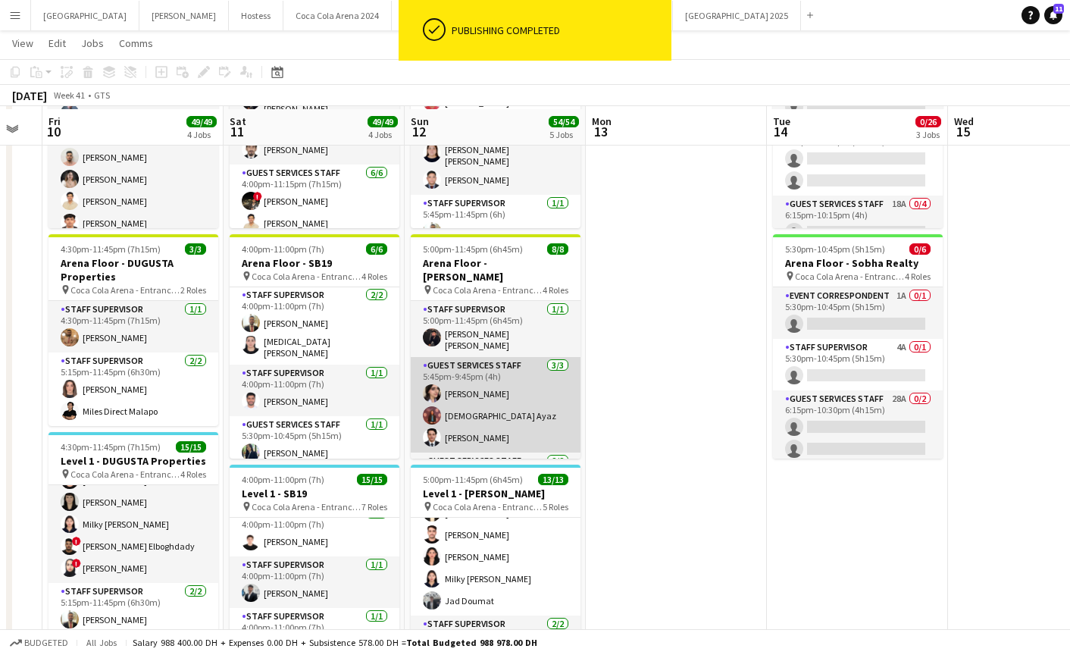
scroll to position [406, 0]
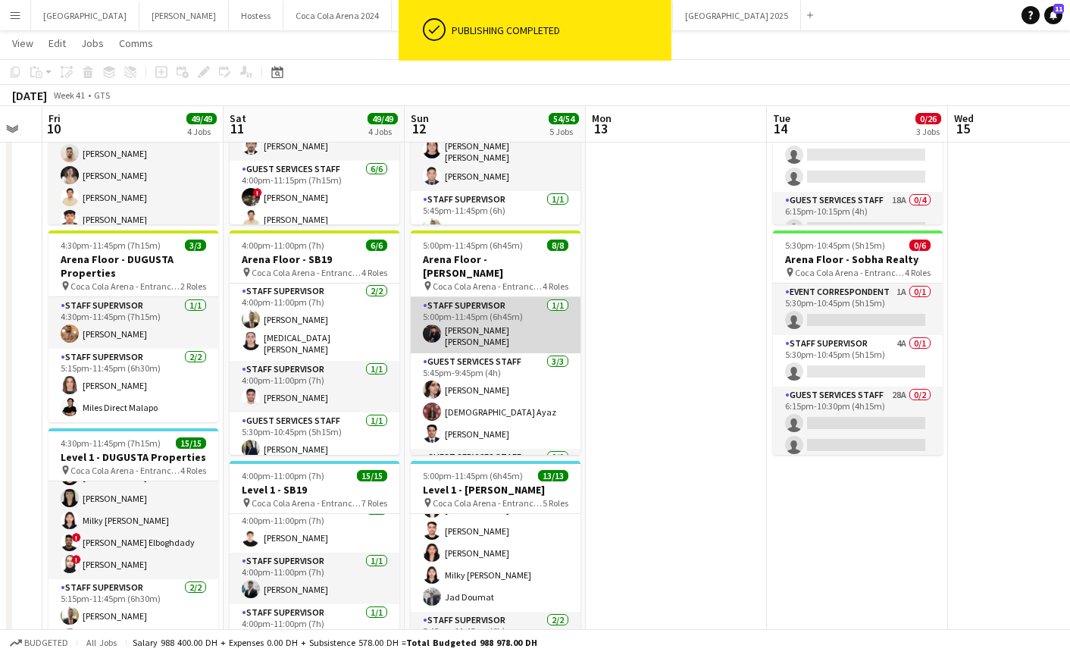
click at [455, 327] on app-card-role "Staff Supervisor [DATE] 5:00pm-11:45pm (6h45m) [PERSON_NAME] [PERSON_NAME]" at bounding box center [496, 325] width 170 height 56
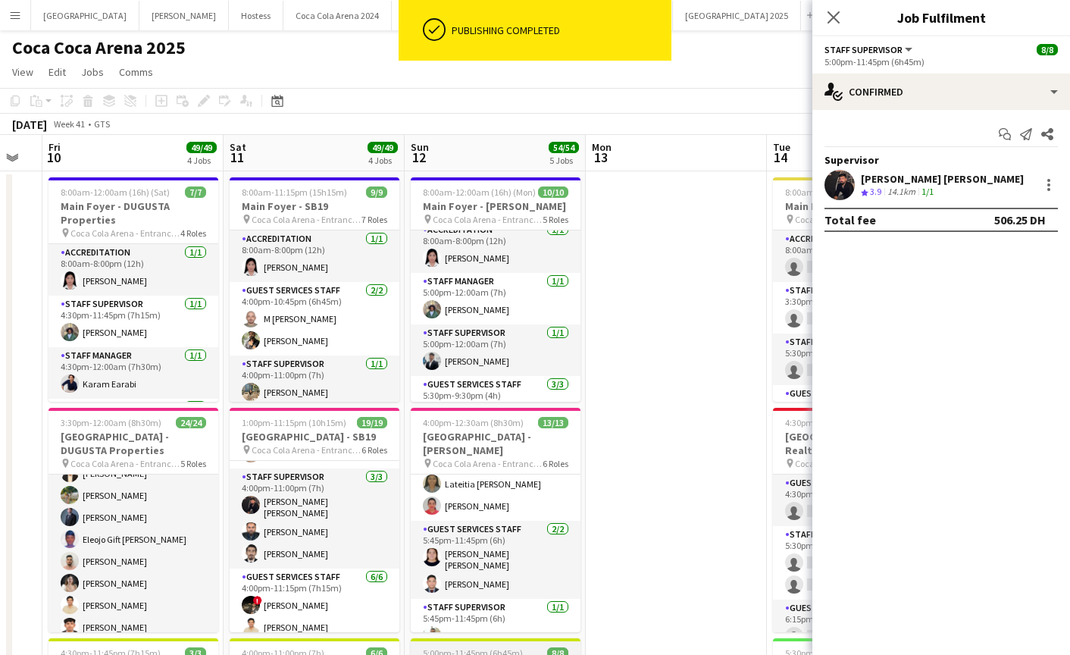
scroll to position [0, 0]
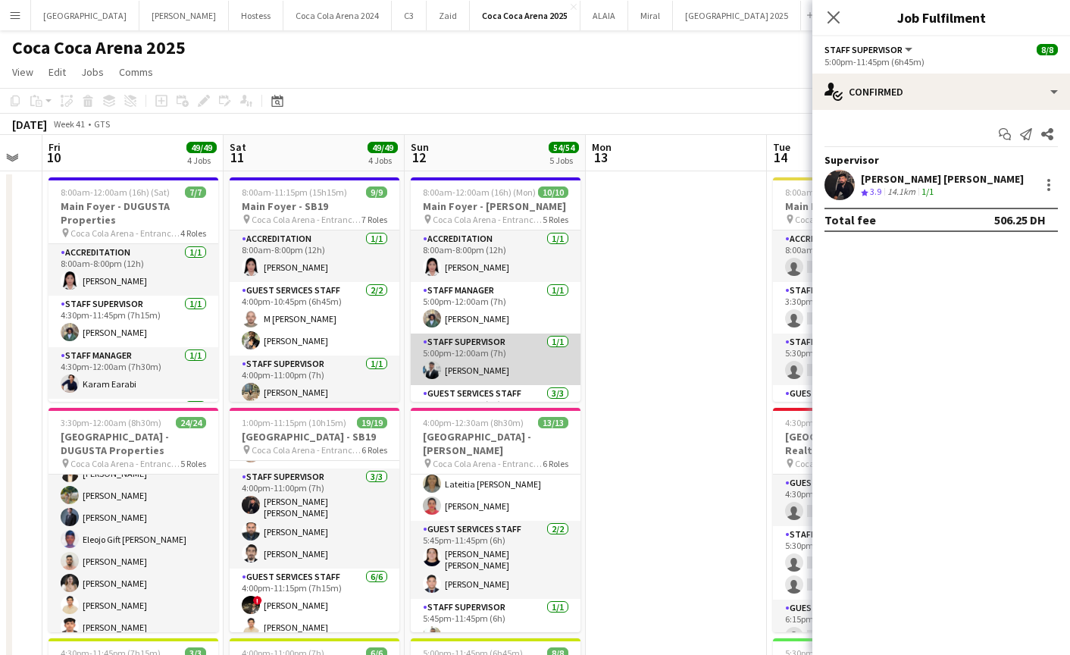
click at [477, 361] on app-card-role "Staff Supervisor 1/1 5:00pm-12:00am (7h) Osama Hejazi" at bounding box center [496, 359] width 170 height 52
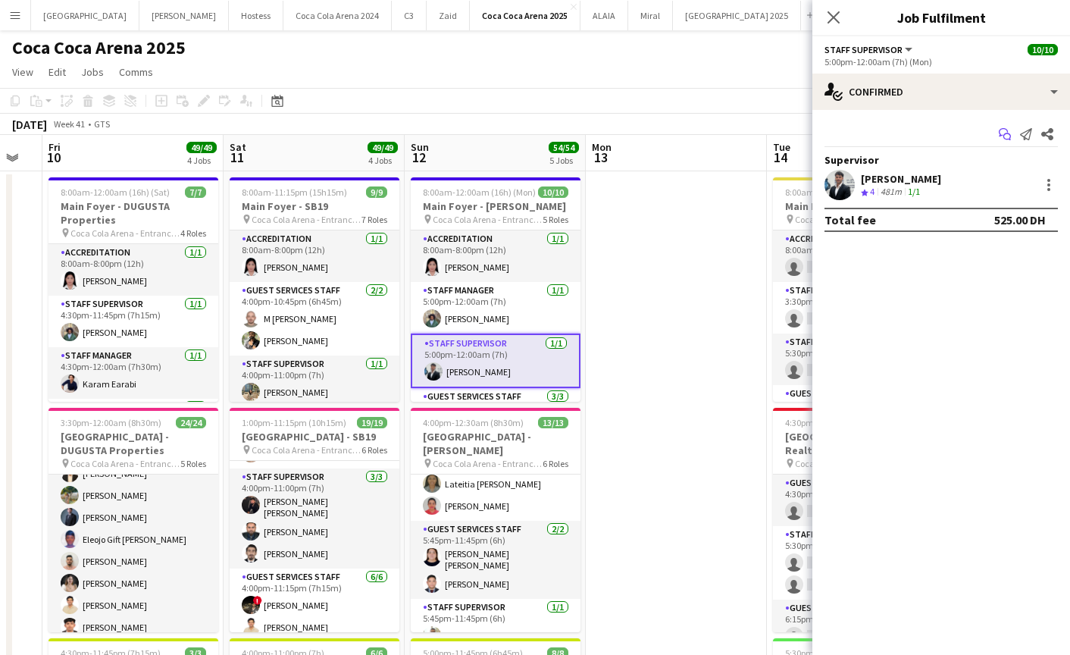
click at [999, 132] on icon at bounding box center [1003, 132] width 9 height 8
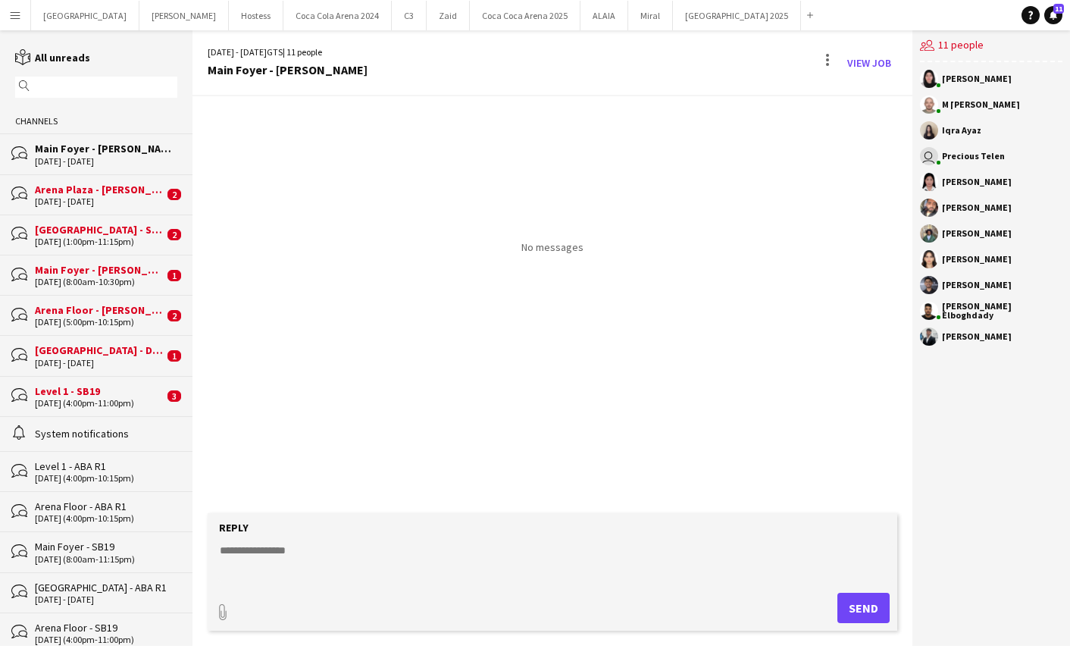
click at [64, 183] on div "Arena Plaza - [PERSON_NAME]" at bounding box center [99, 190] width 129 height 14
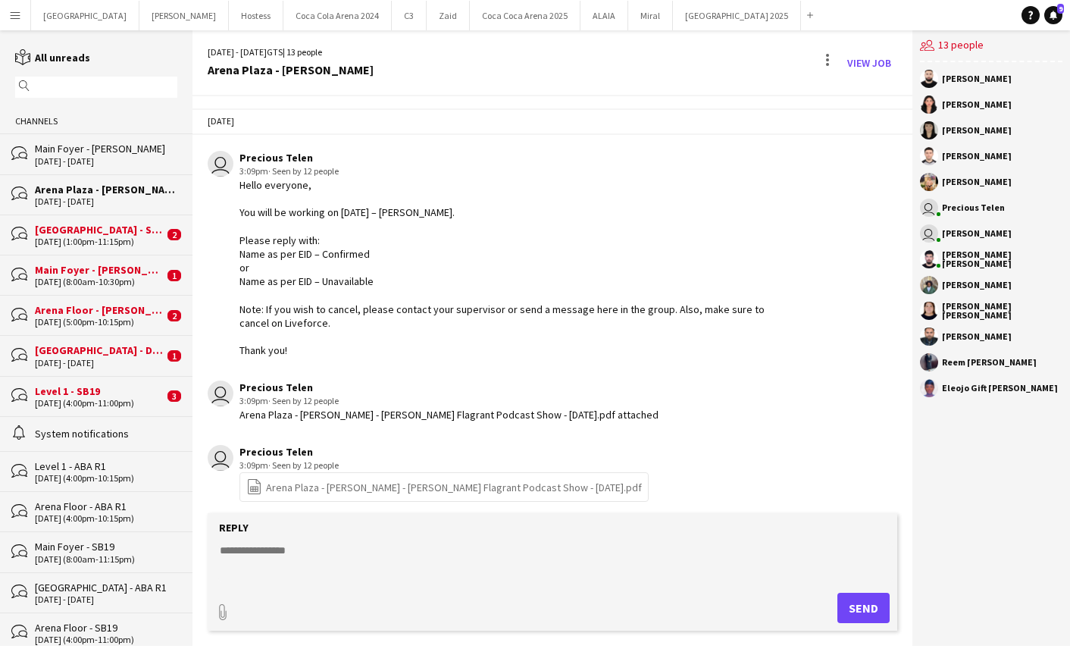
drag, startPoint x: 319, startPoint y: 355, endPoint x: 233, endPoint y: 192, distance: 185.0
click at [233, 192] on div "user Precious Telen 3:09pm · Seen by 12 people Hello everyone, You will be work…" at bounding box center [496, 254] width 576 height 207
click at [95, 153] on div "Main Foyer - [PERSON_NAME]" at bounding box center [106, 149] width 142 height 14
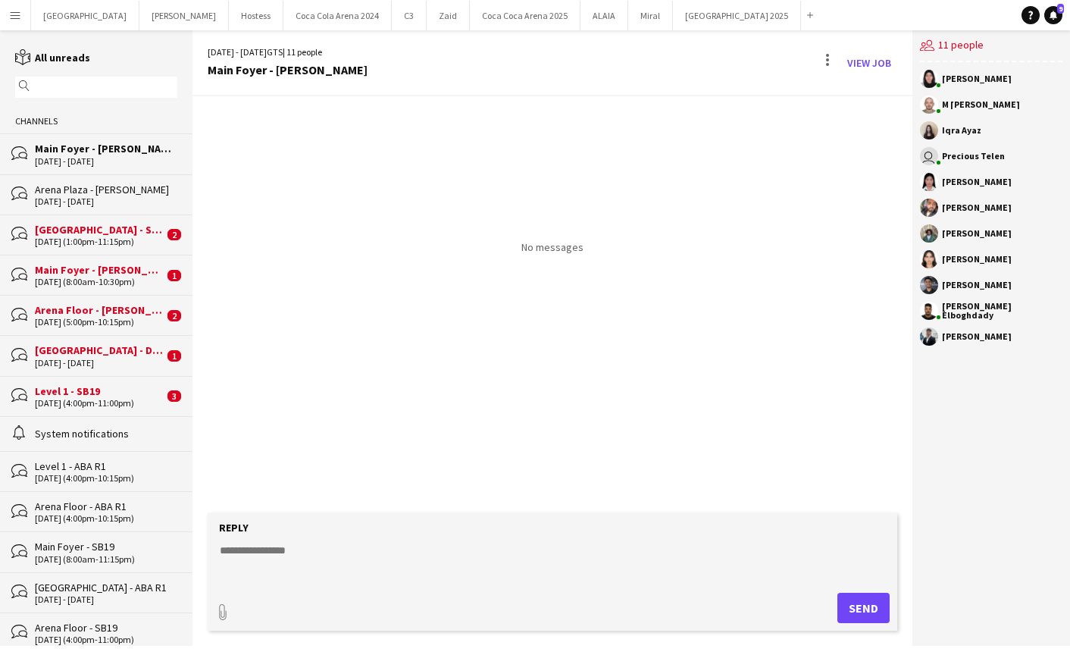
click at [374, 567] on textarea at bounding box center [555, 561] width 674 height 39
paste textarea "**********"
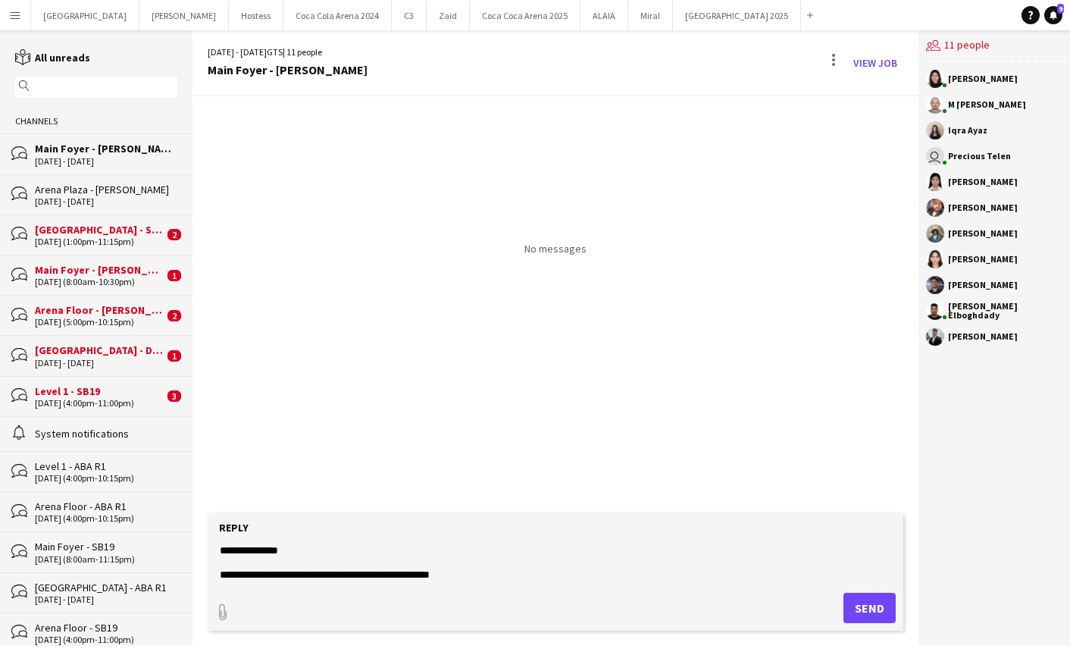
click at [363, 573] on textarea "**********" at bounding box center [555, 561] width 674 height 39
drag, startPoint x: 405, startPoint y: 574, endPoint x: 449, endPoint y: 574, distance: 44.7
click at [449, 574] on textarea "**********" at bounding box center [555, 561] width 674 height 39
click at [443, 573] on textarea "**********" at bounding box center [555, 561] width 674 height 39
drag, startPoint x: 407, startPoint y: 576, endPoint x: 433, endPoint y: 576, distance: 25.8
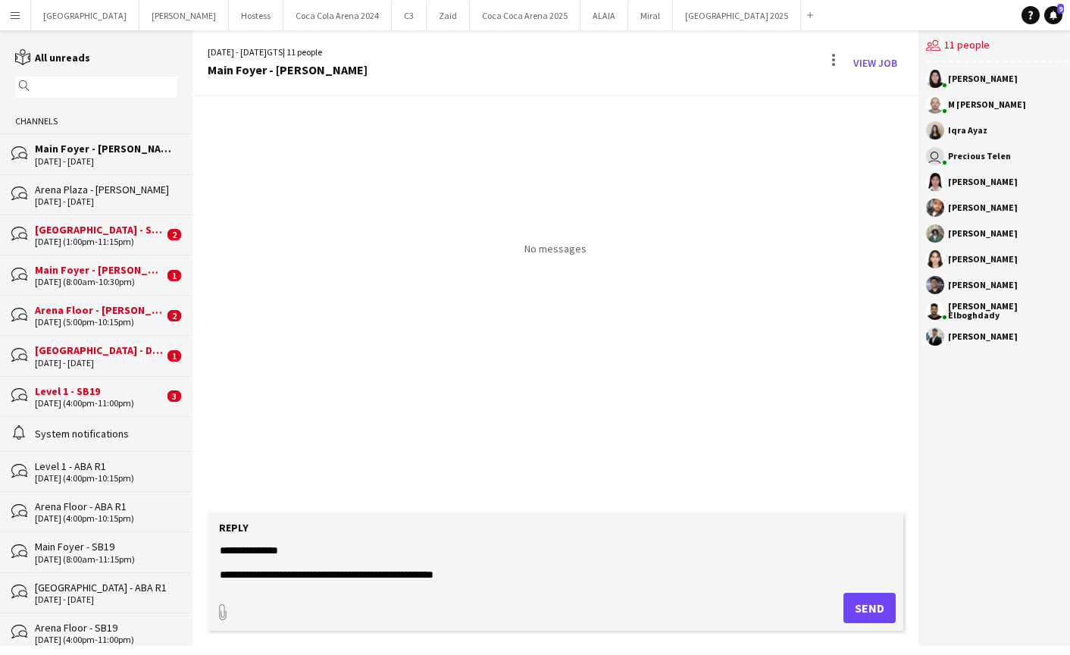
click at [433, 576] on textarea "**********" at bounding box center [555, 561] width 674 height 39
drag, startPoint x: 405, startPoint y: 574, endPoint x: 449, endPoint y: 574, distance: 44.7
click at [449, 574] on textarea "**********" at bounding box center [555, 561] width 674 height 39
click at [456, 574] on textarea "**********" at bounding box center [555, 561] width 674 height 39
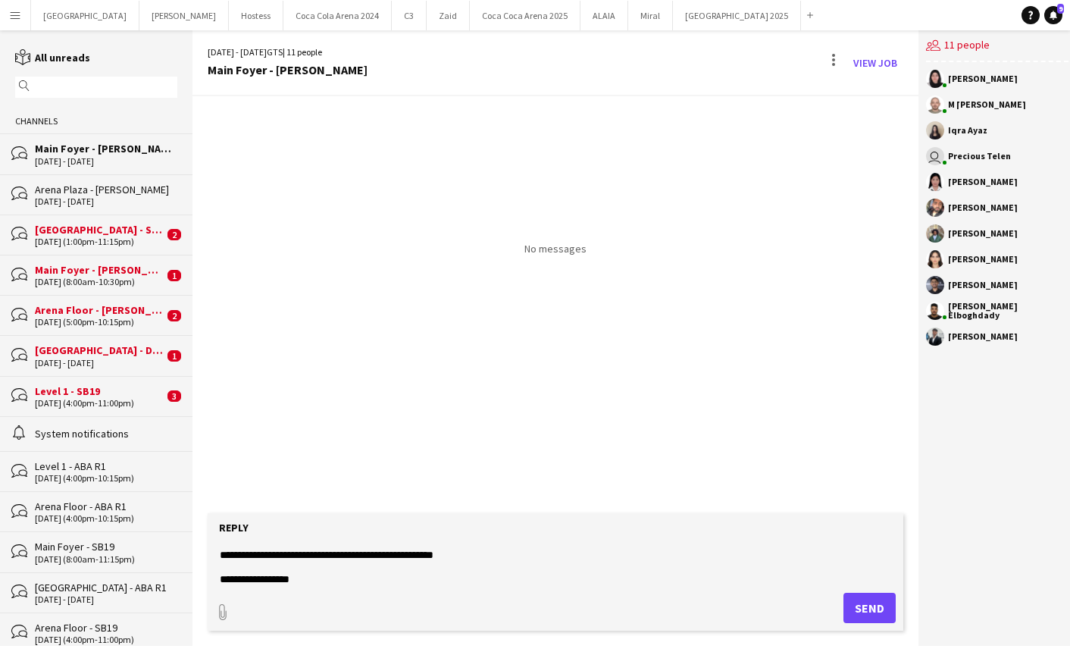
scroll to position [0, 0]
drag, startPoint x: 471, startPoint y: 570, endPoint x: 411, endPoint y: 556, distance: 61.6
click at [411, 556] on textarea "**********" at bounding box center [555, 561] width 674 height 39
click at [409, 575] on textarea "**********" at bounding box center [555, 561] width 674 height 39
drag, startPoint x: 403, startPoint y: 574, endPoint x: 427, endPoint y: 573, distance: 24.3
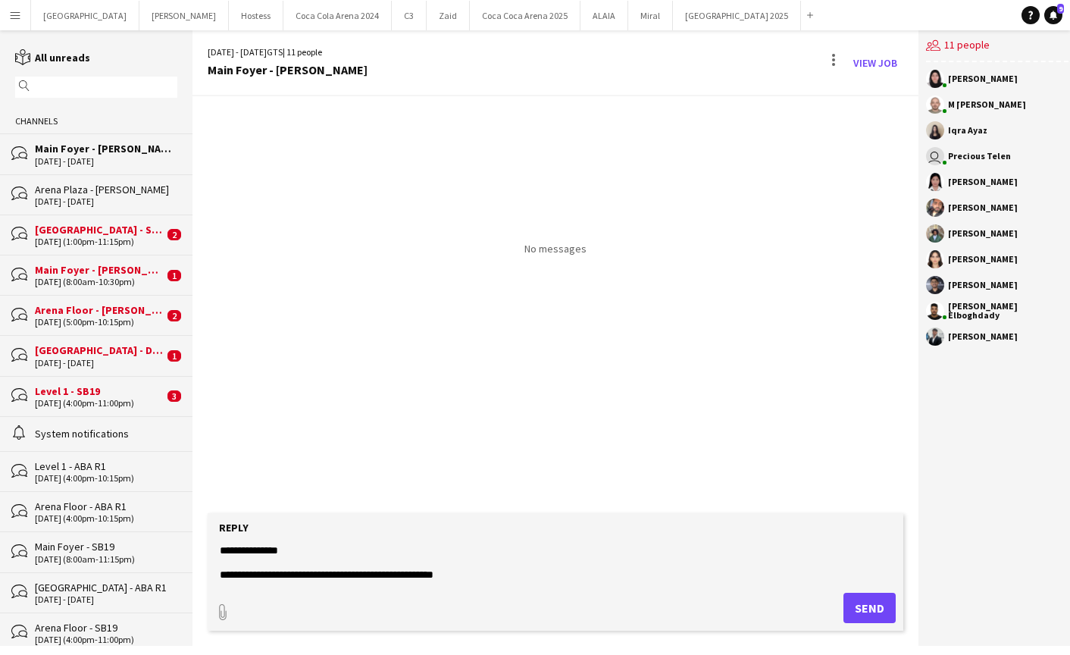
click at [427, 573] on textarea "**********" at bounding box center [555, 561] width 674 height 39
drag, startPoint x: 405, startPoint y: 573, endPoint x: 442, endPoint y: 552, distance: 43.1
click at [442, 552] on textarea "**********" at bounding box center [555, 561] width 674 height 39
click at [466, 571] on textarea "**********" at bounding box center [555, 561] width 674 height 39
paste textarea "**********"
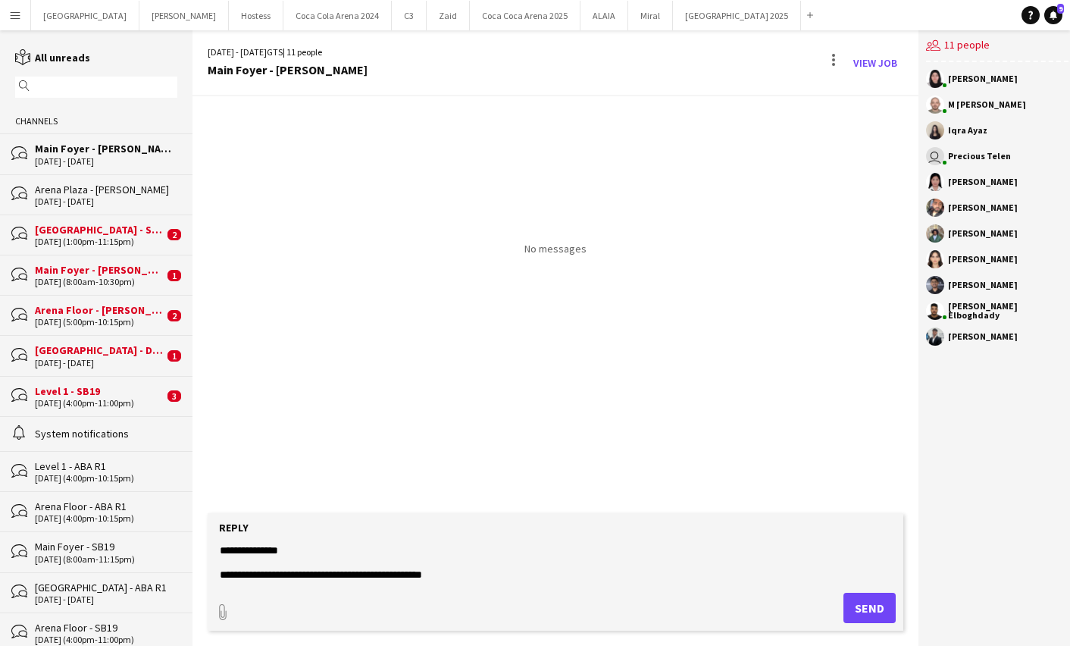
type textarea "**********"
click at [416, 591] on form "**********" at bounding box center [555, 571] width 695 height 117
click at [386, 580] on textarea "**********" at bounding box center [555, 561] width 674 height 39
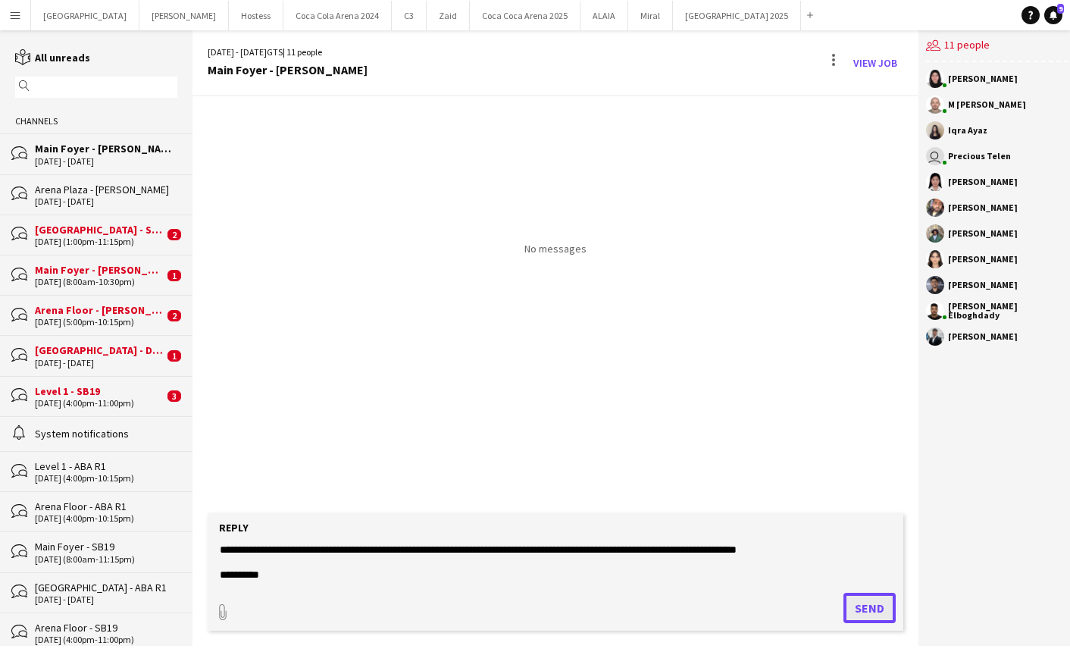
click at [861, 611] on button "Send" at bounding box center [869, 607] width 52 height 30
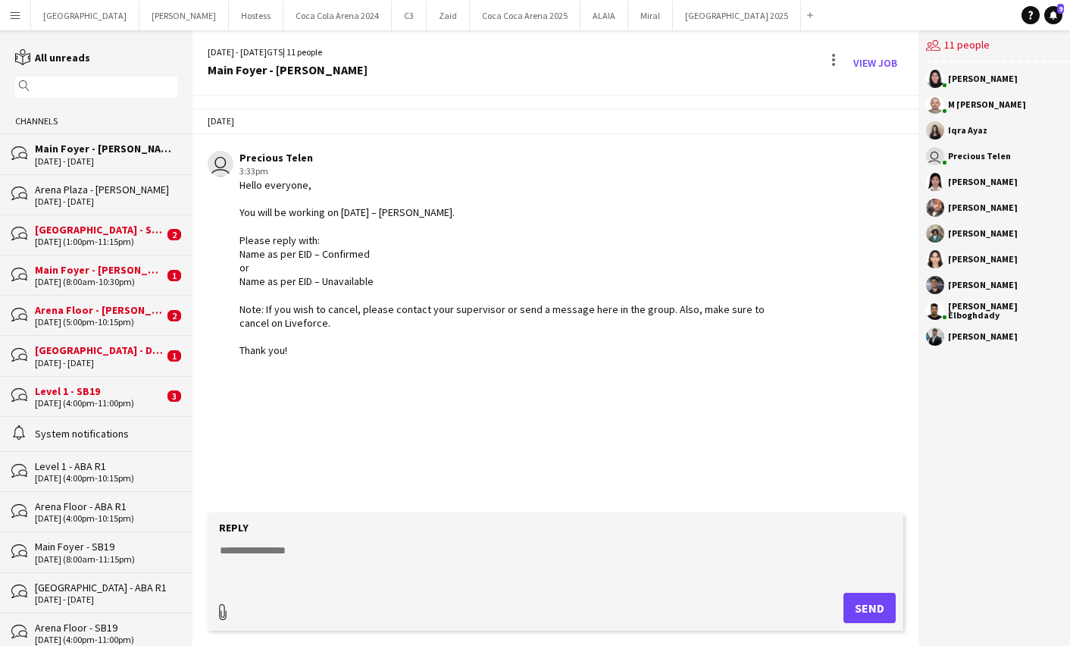
type input "**********"
click at [842, 598] on span "Upload Upload" at bounding box center [851, 606] width 66 height 18
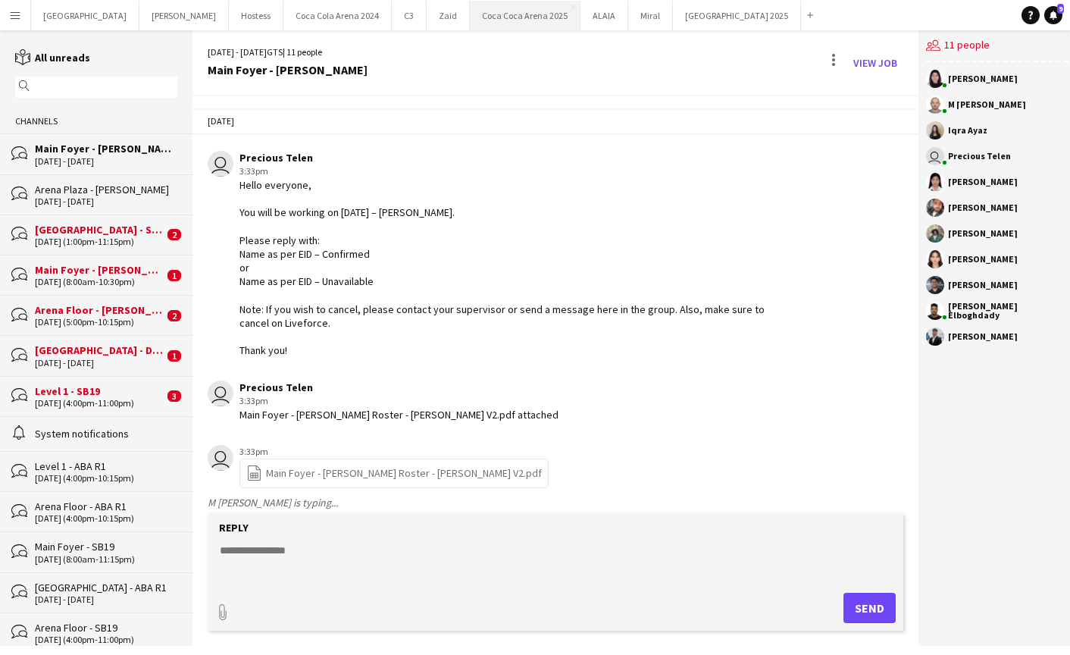
click at [470, 23] on button "Coca Coca Arena 2025 Close" at bounding box center [525, 16] width 111 height 30
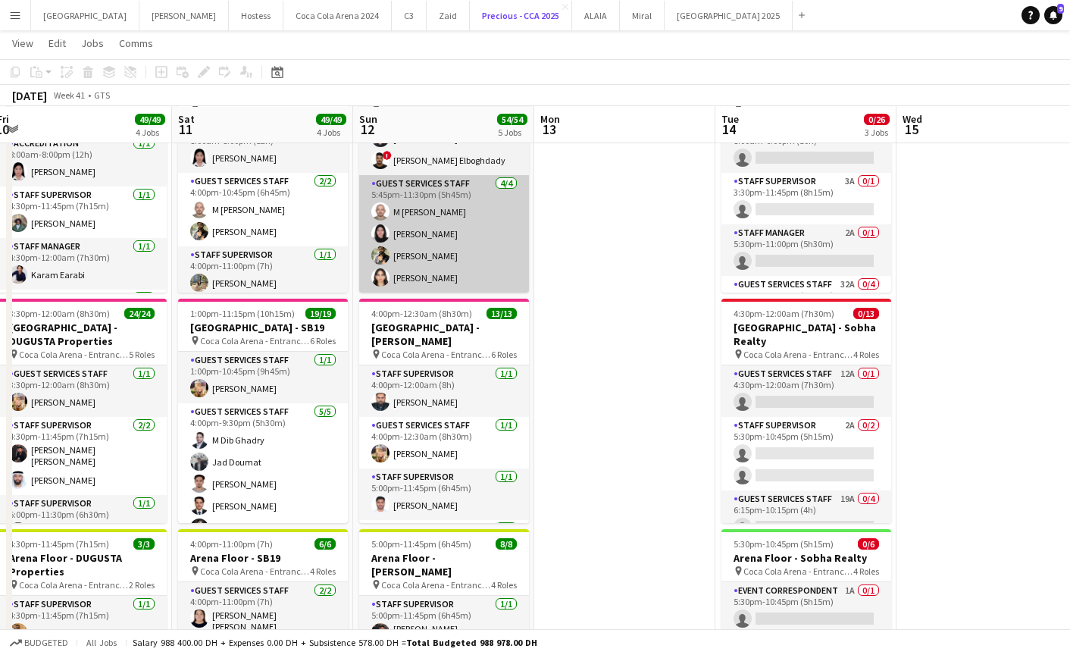
scroll to position [109, 0]
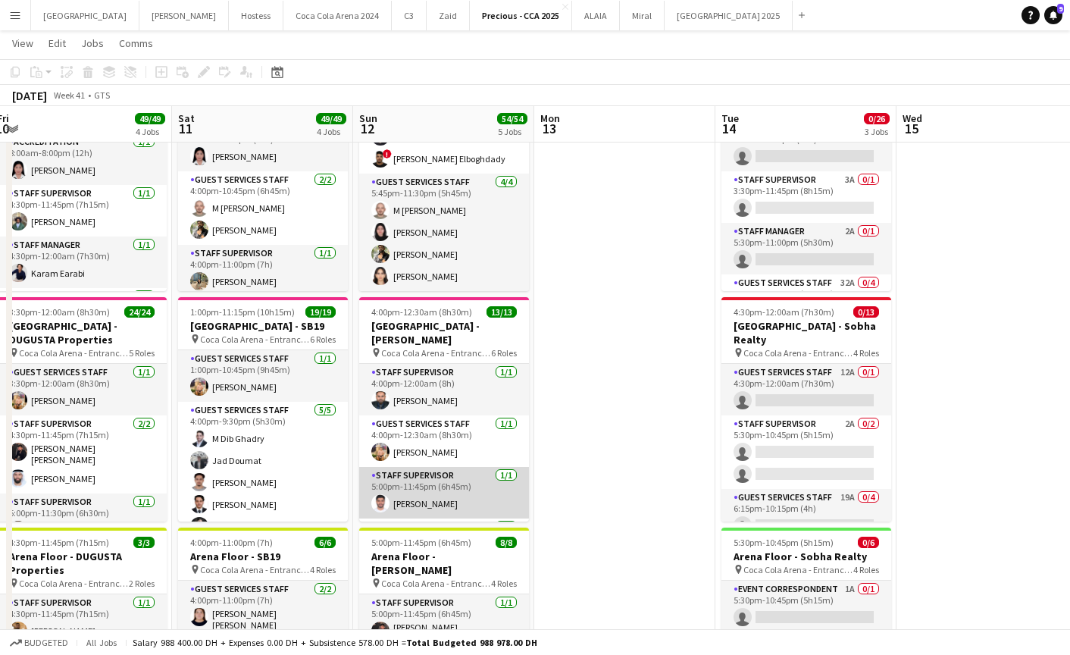
click at [434, 471] on app-card-role "Staff Supervisor [DATE] 5:00pm-11:45pm (6h45m) [PERSON_NAME]" at bounding box center [444, 493] width 170 height 52
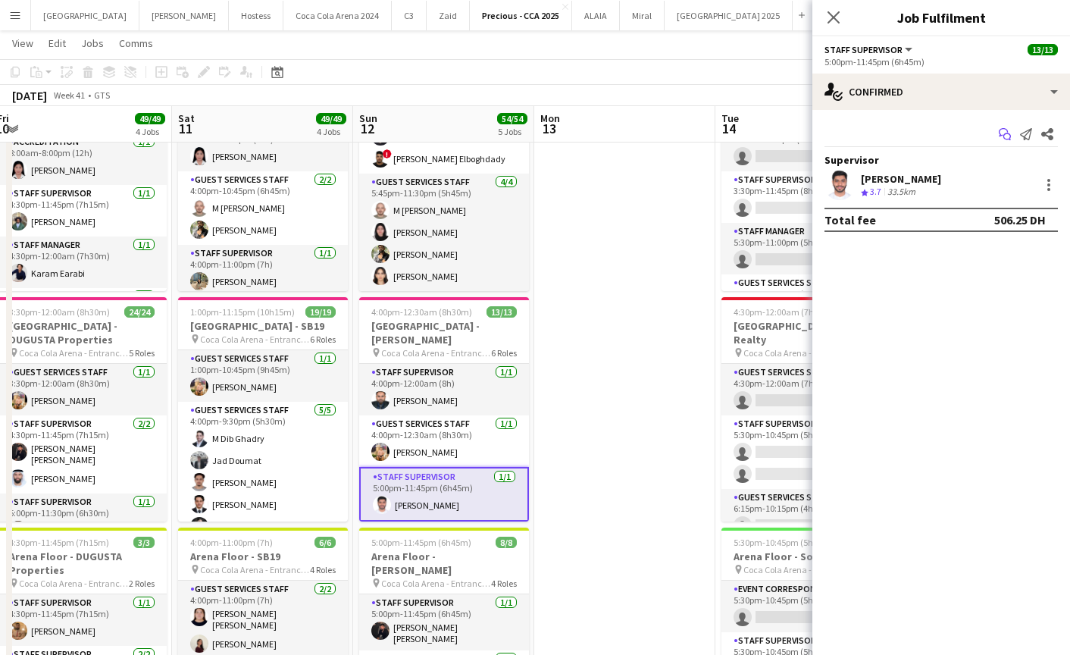
click at [997, 133] on app-icon "Start chat" at bounding box center [1004, 133] width 21 height 21
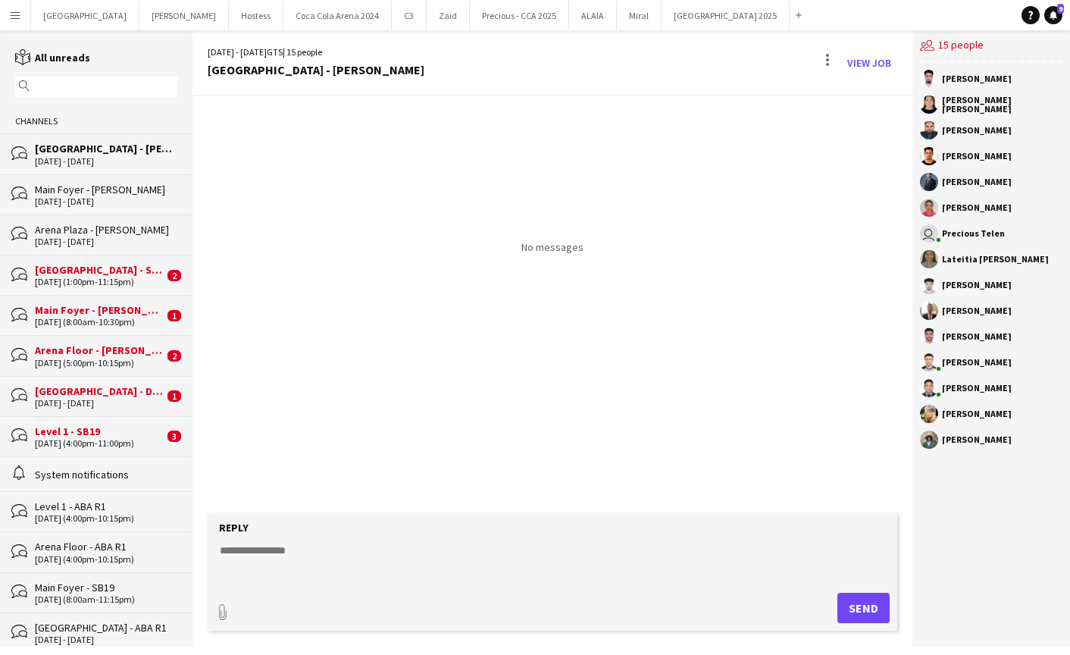
click at [533, 545] on textarea at bounding box center [555, 561] width 674 height 39
paste textarea "**********"
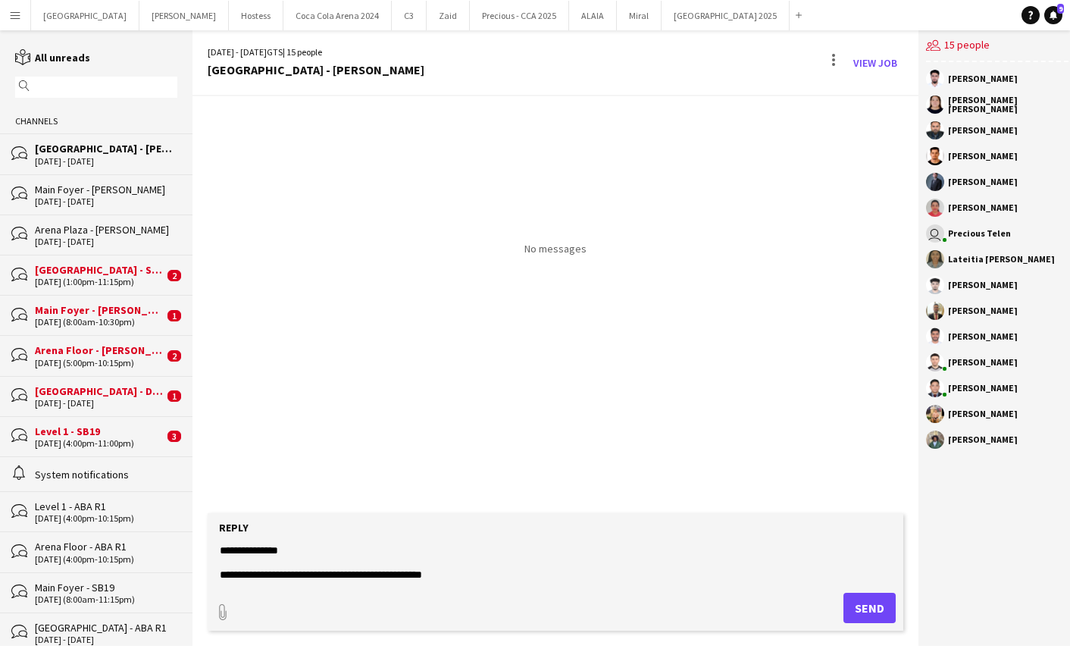
type textarea "**********"
click at [860, 610] on button "Send" at bounding box center [869, 607] width 52 height 30
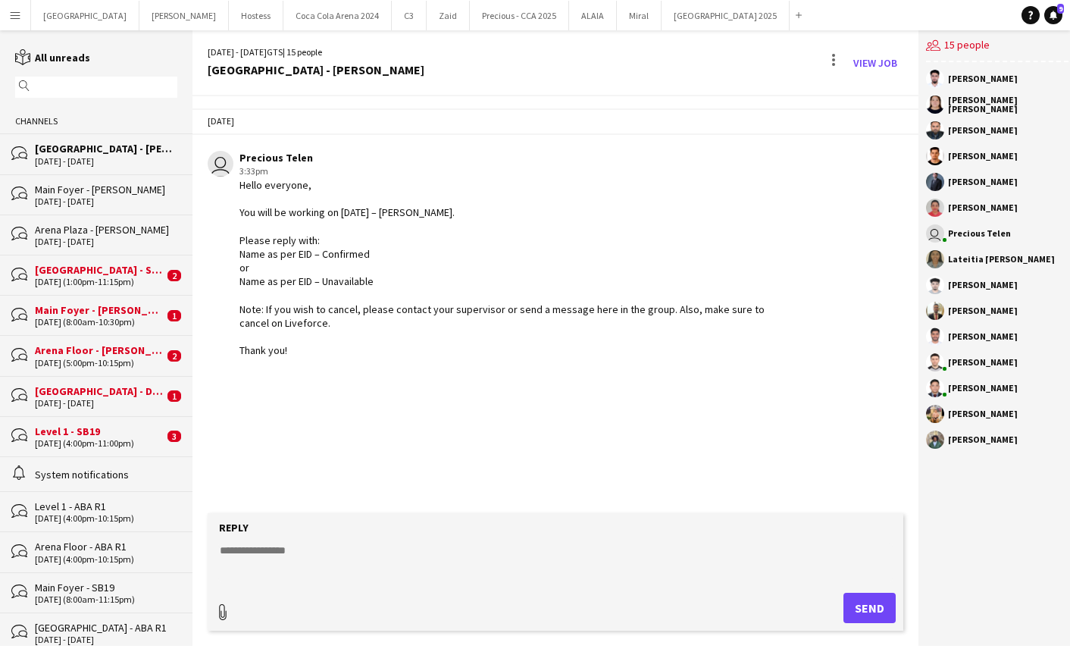
type input "**********"
click at [821, 602] on app-icon "Upload" at bounding box center [829, 606] width 22 height 18
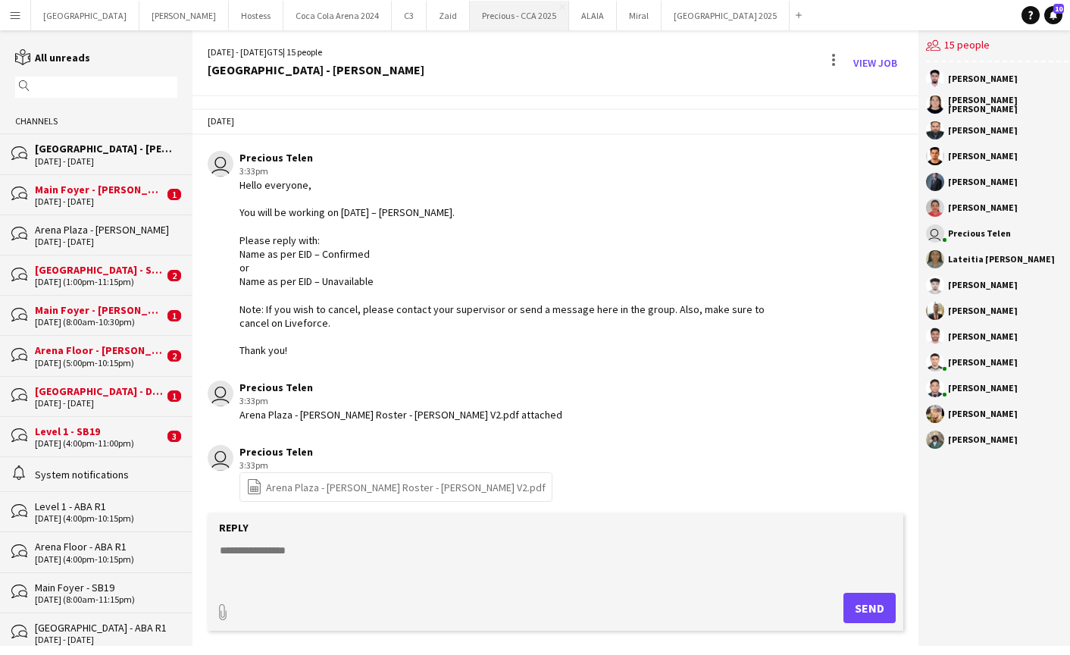
click at [470, 21] on button "Precious - CCA 2025 Close" at bounding box center [519, 16] width 99 height 30
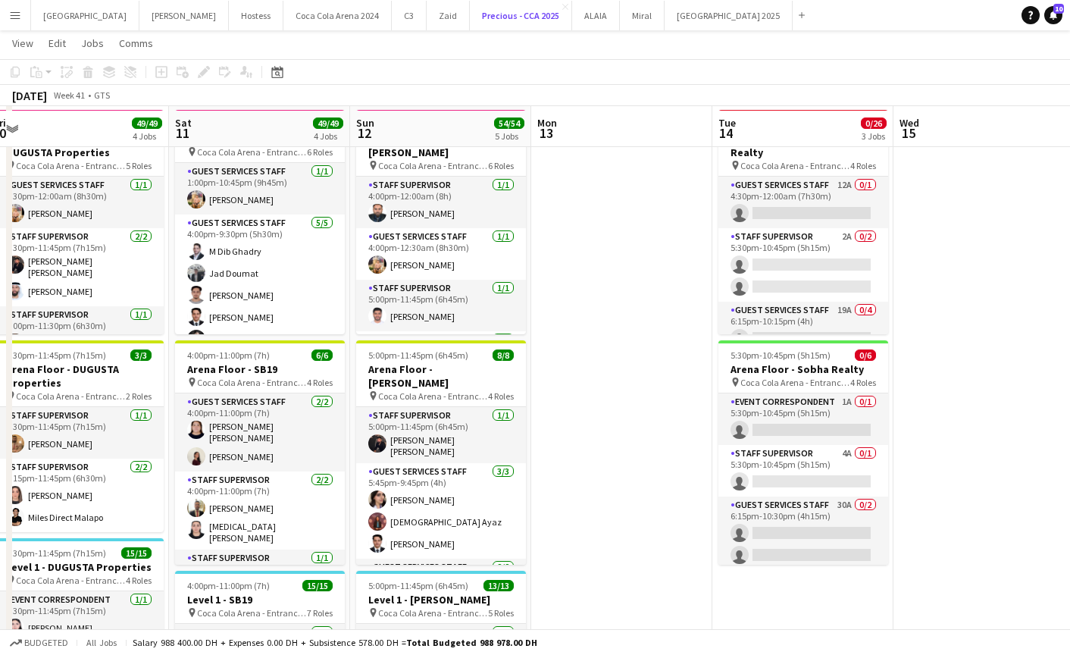
scroll to position [306, 0]
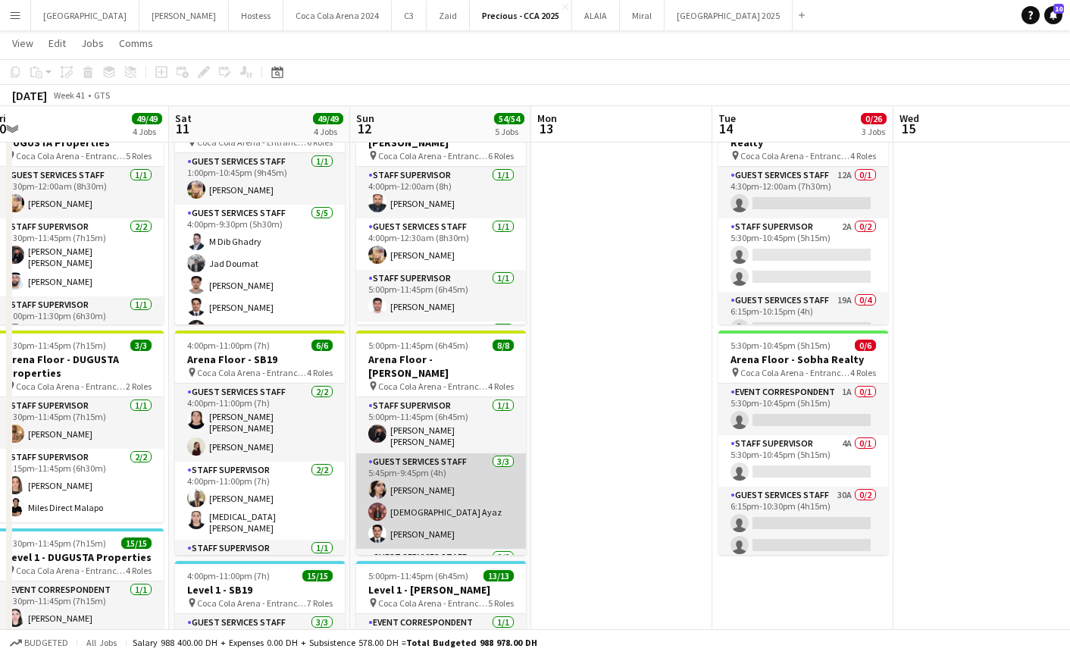
click at [450, 481] on app-card-role "Guest Services Staff 3/3 5:45pm-9:45pm (4h) Nada Sadqaoui Aqsa Ayaz Hatem Hassan" at bounding box center [441, 500] width 170 height 95
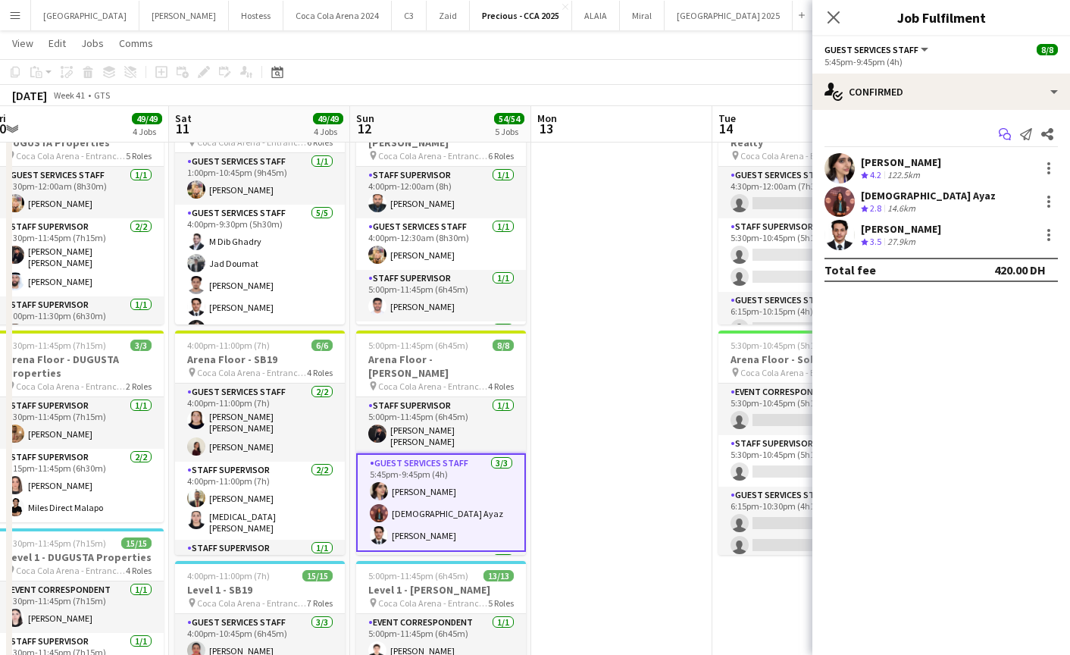
click at [1013, 133] on app-icon "Start chat" at bounding box center [1004, 133] width 21 height 21
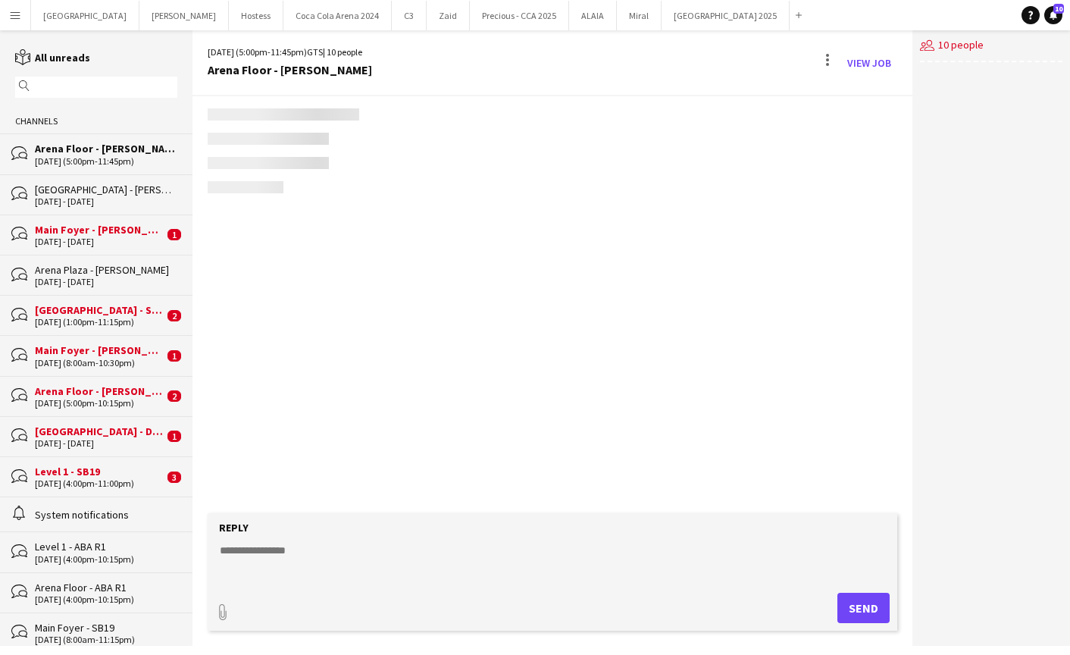
click at [1008, 133] on div "users2 10 people" at bounding box center [991, 337] width 158 height 615
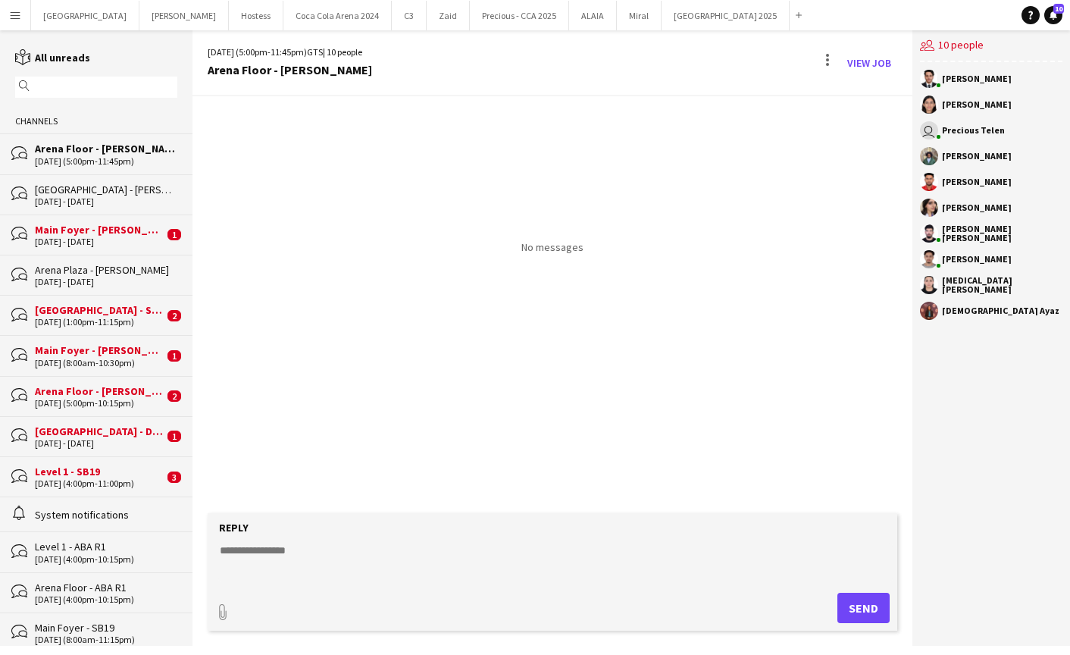
click at [509, 542] on textarea at bounding box center [555, 561] width 674 height 39
paste textarea "**********"
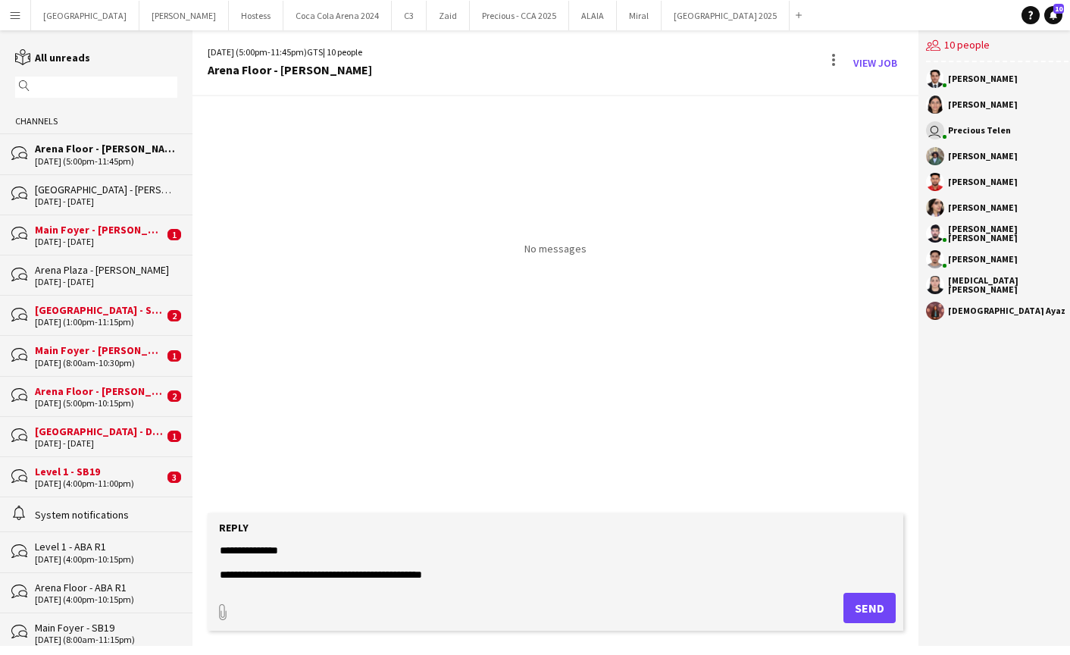
type textarea "**********"
click at [849, 612] on button "Send" at bounding box center [869, 607] width 52 height 30
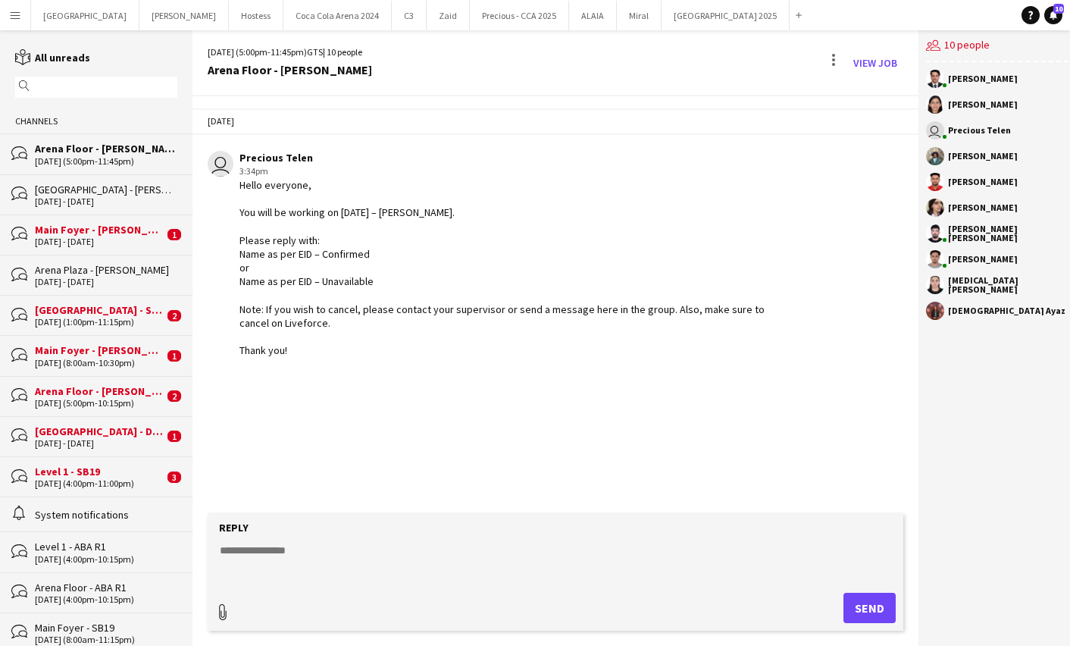
type input "**********"
click at [869, 597] on span "Upload Upload" at bounding box center [851, 606] width 66 height 18
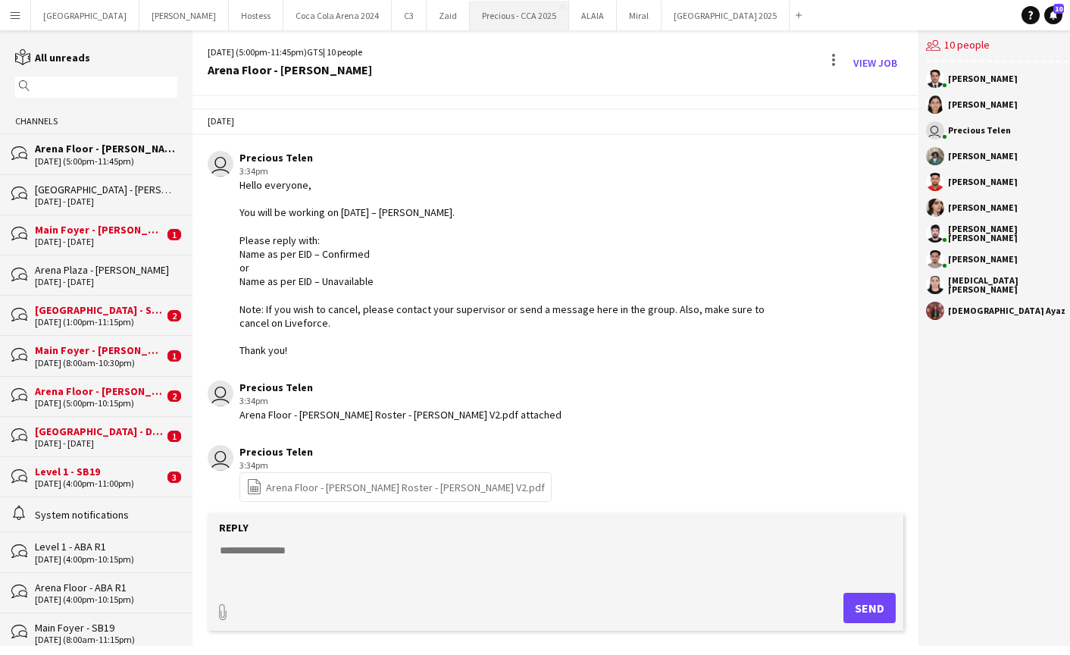
click at [470, 16] on button "Precious - CCA 2025 Close" at bounding box center [519, 16] width 99 height 30
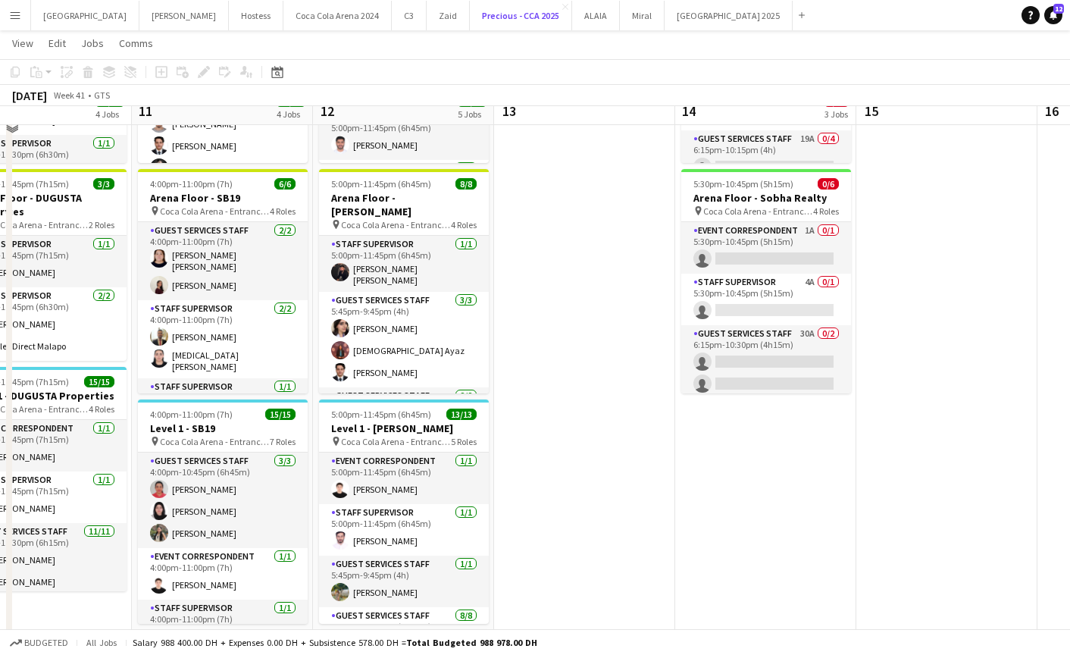
scroll to position [527, 0]
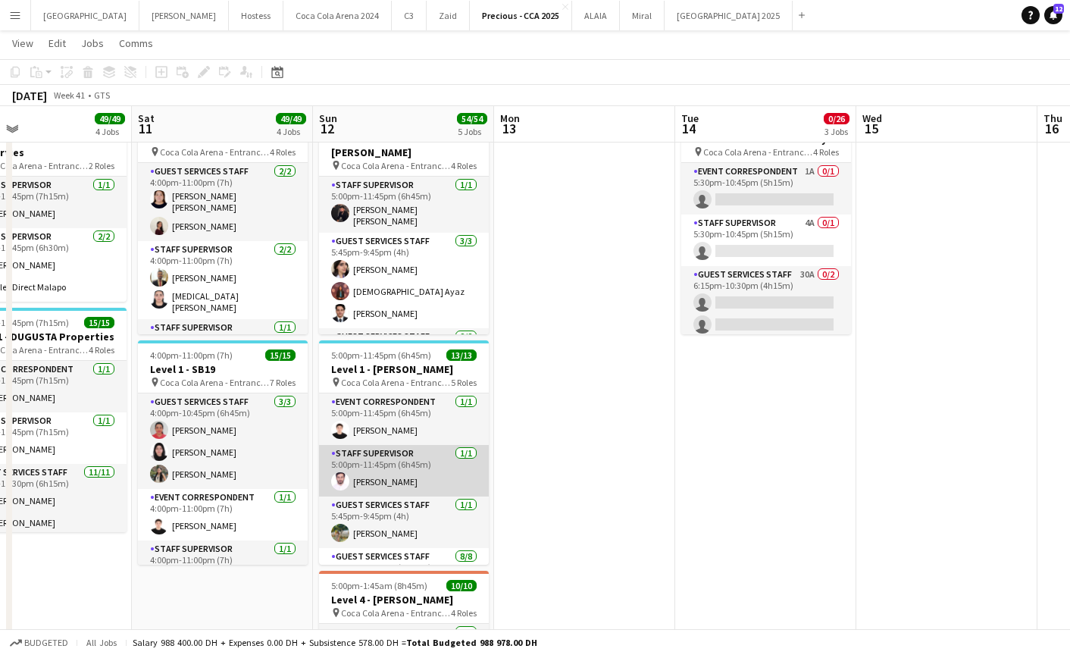
click at [416, 462] on app-card-role "Staff Supervisor [DATE] 5:00pm-11:45pm (6h45m) [PERSON_NAME]" at bounding box center [404, 471] width 170 height 52
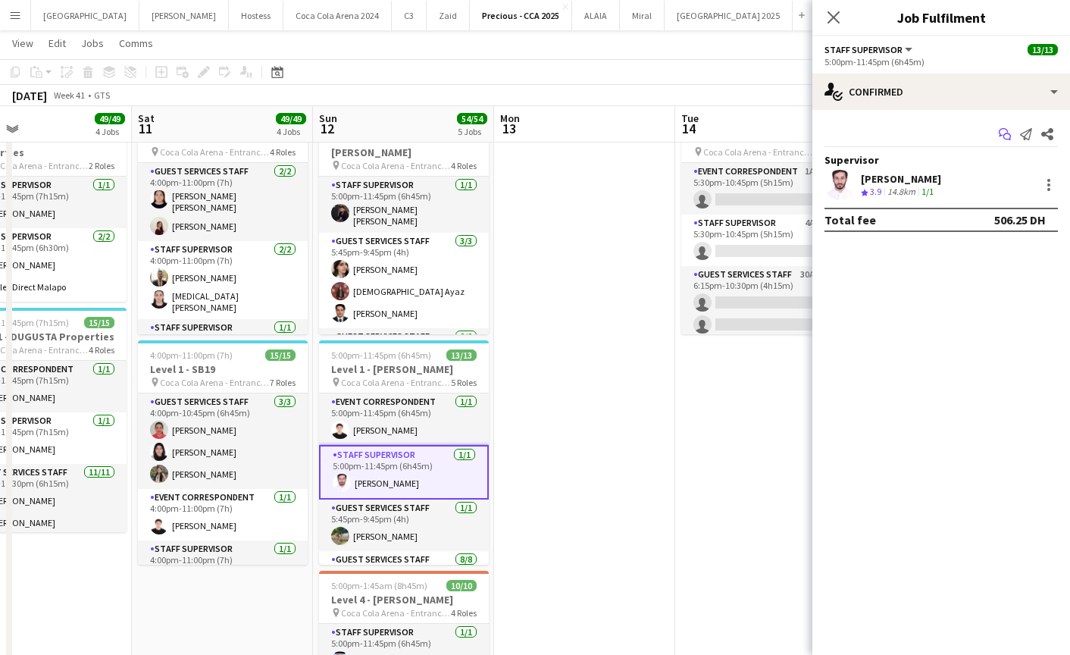
click at [1004, 136] on icon "Start chat" at bounding box center [1005, 134] width 12 height 12
click at [1004, 130] on icon "Start chat" at bounding box center [1005, 134] width 12 height 12
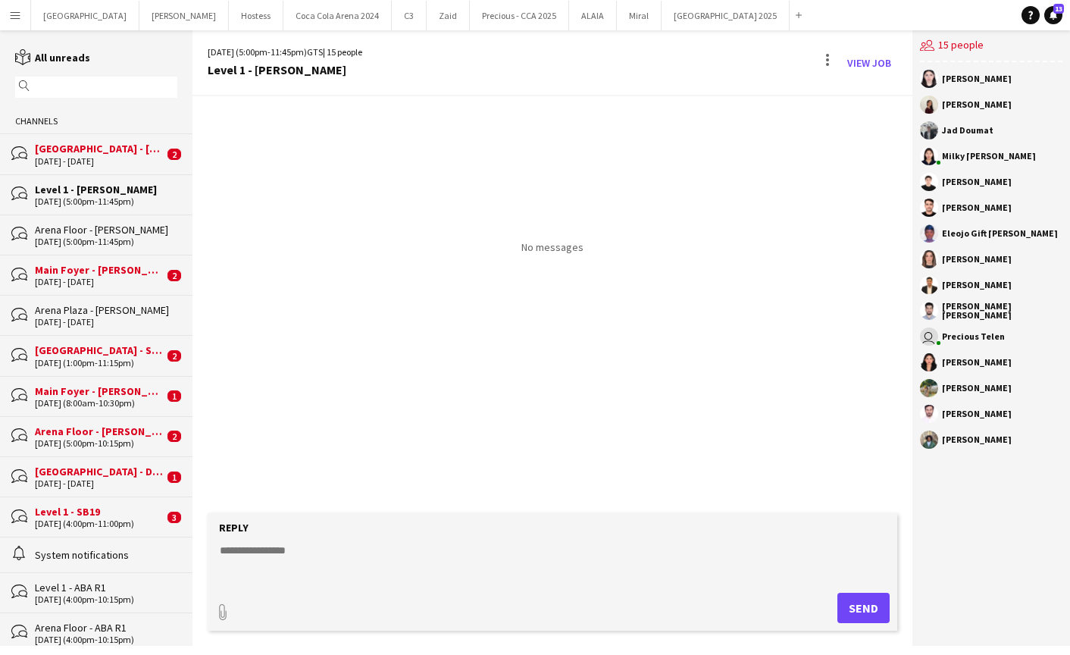
click at [570, 536] on form "Reply paperclip Send" at bounding box center [552, 571] width 689 height 117
click at [541, 548] on textarea at bounding box center [555, 561] width 674 height 39
paste textarea "**********"
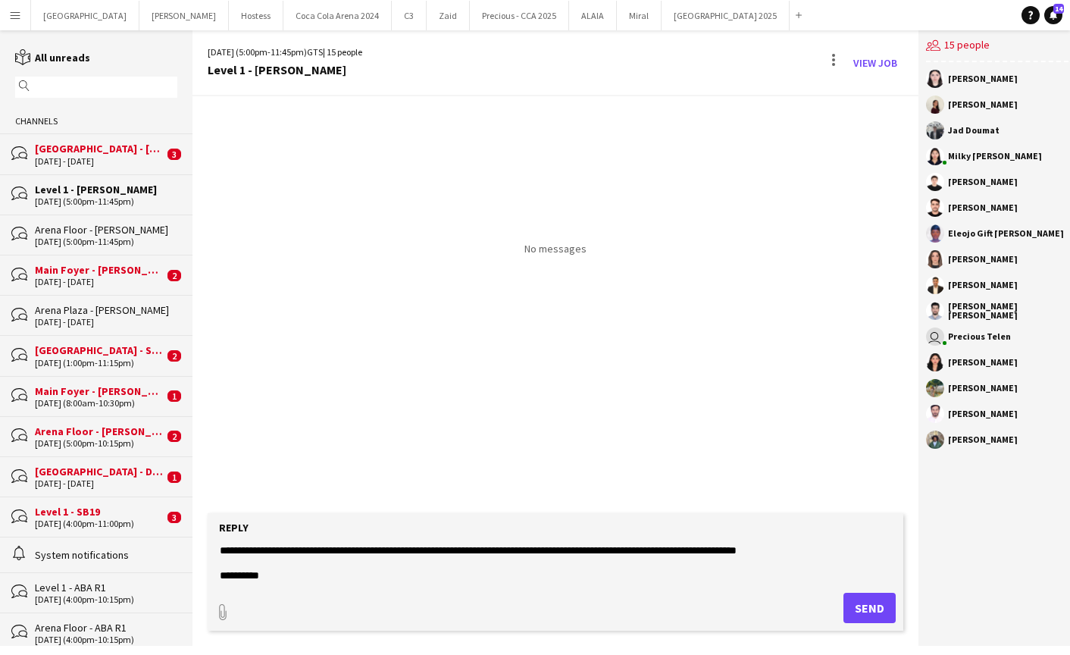
type textarea "**********"
click at [843, 599] on button "Send" at bounding box center [869, 607] width 52 height 30
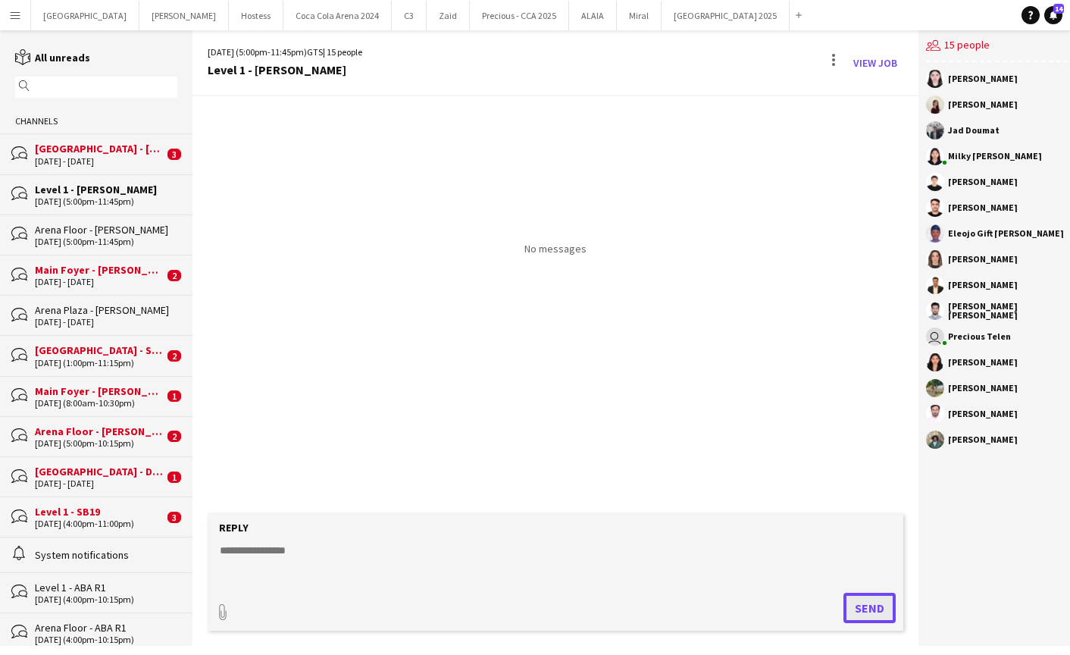
scroll to position [0, 0]
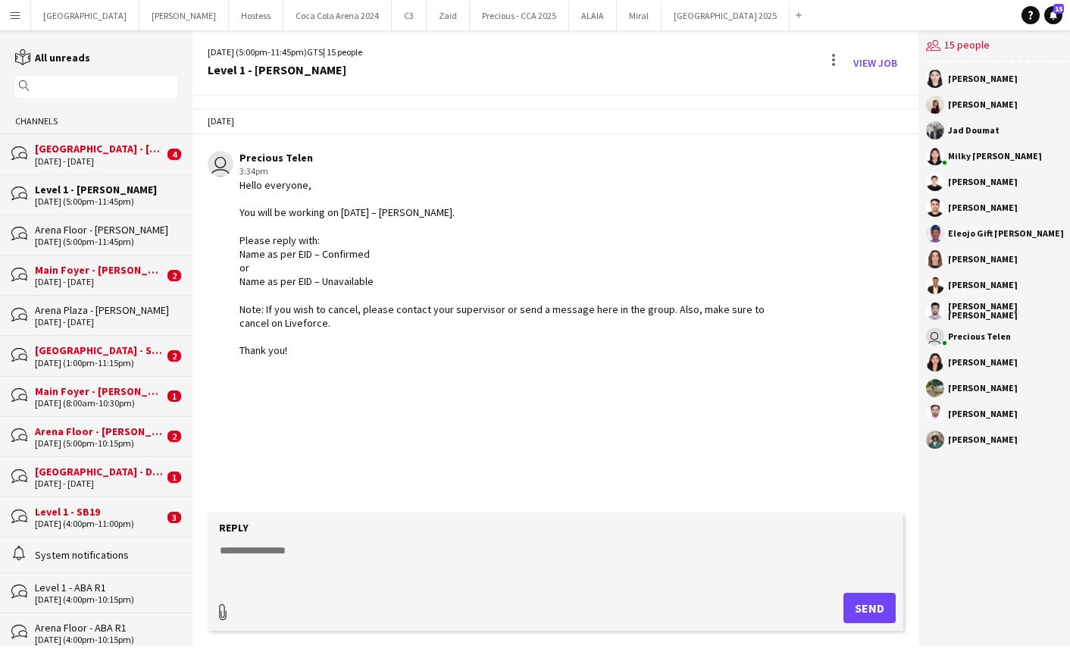
type input "**********"
click at [836, 614] on span "Upload Upload" at bounding box center [851, 606] width 66 height 18
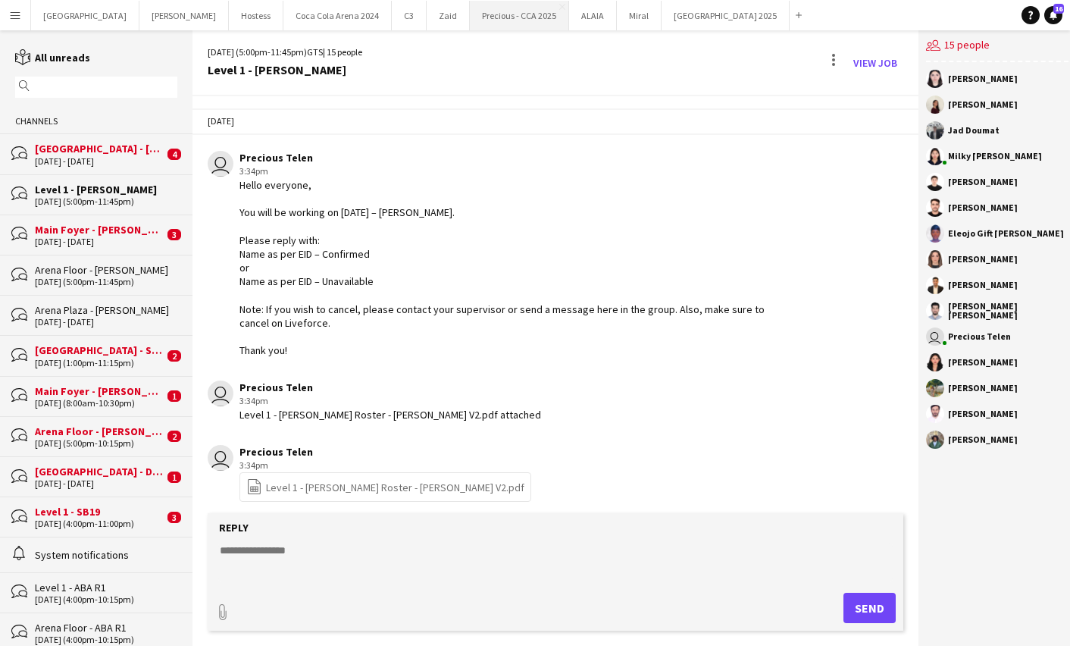
click at [470, 18] on button "Precious - CCA 2025 Close" at bounding box center [519, 16] width 99 height 30
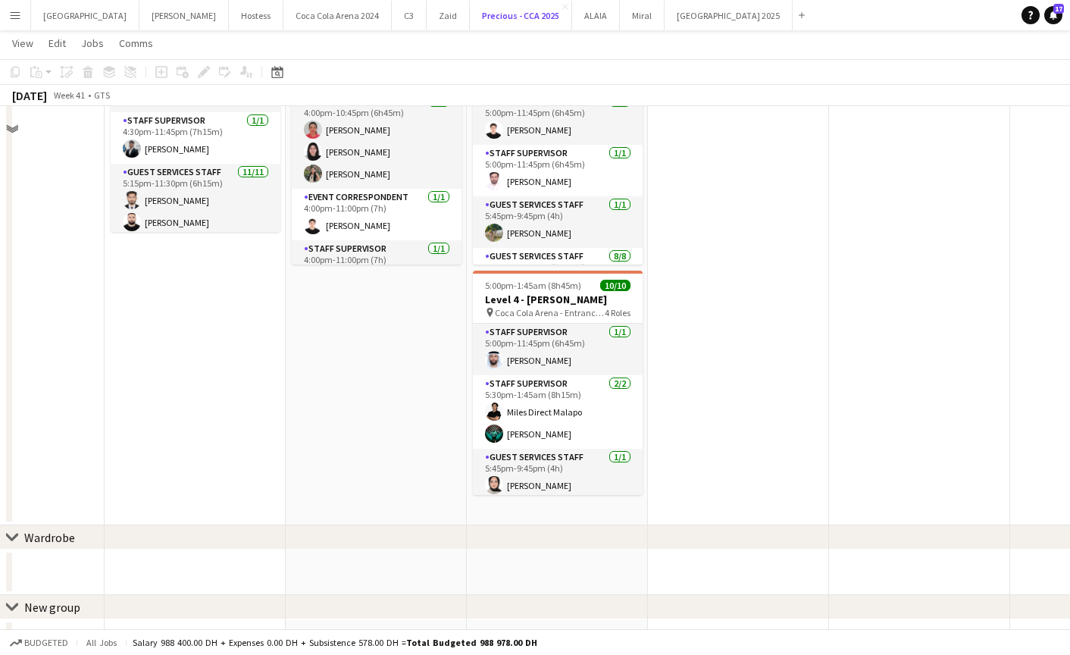
scroll to position [862, 0]
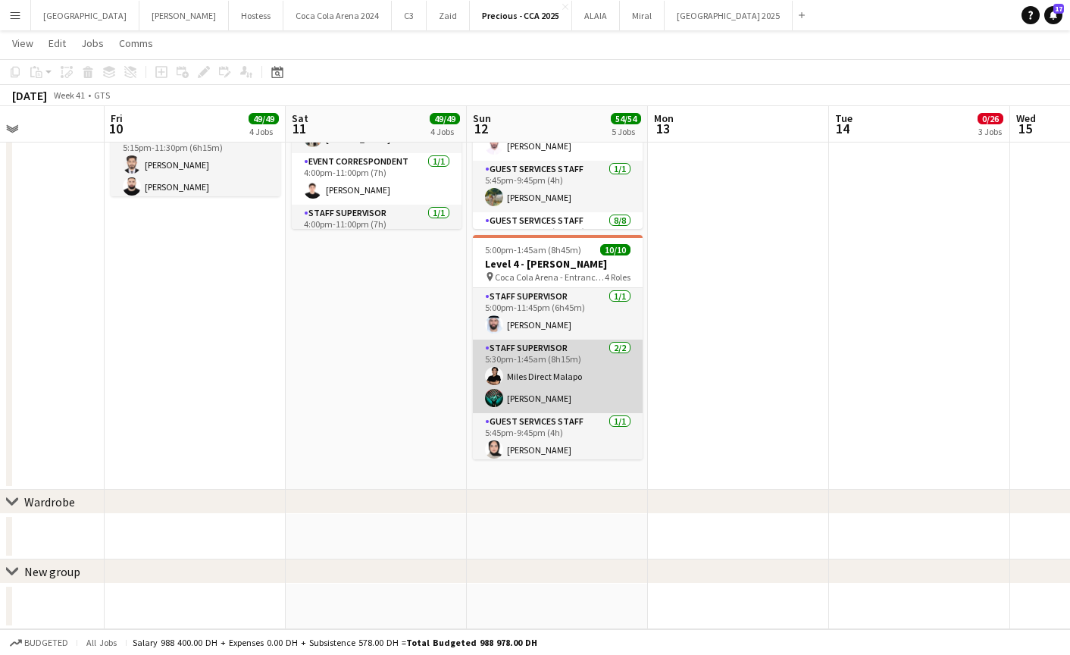
click at [533, 373] on app-card-role "Staff Supervisor 2/2 5:30pm-1:45am (8h15m) Miles Direct Malapo Jomari Monteverde" at bounding box center [558, 375] width 170 height 73
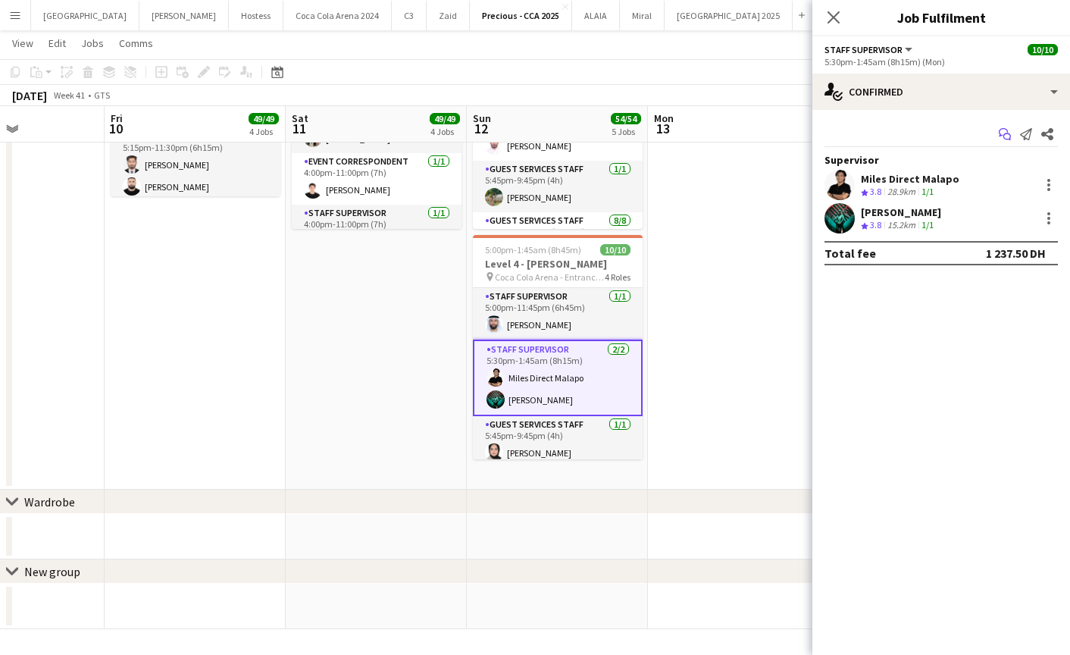
click at [1000, 134] on icon at bounding box center [1003, 132] width 9 height 8
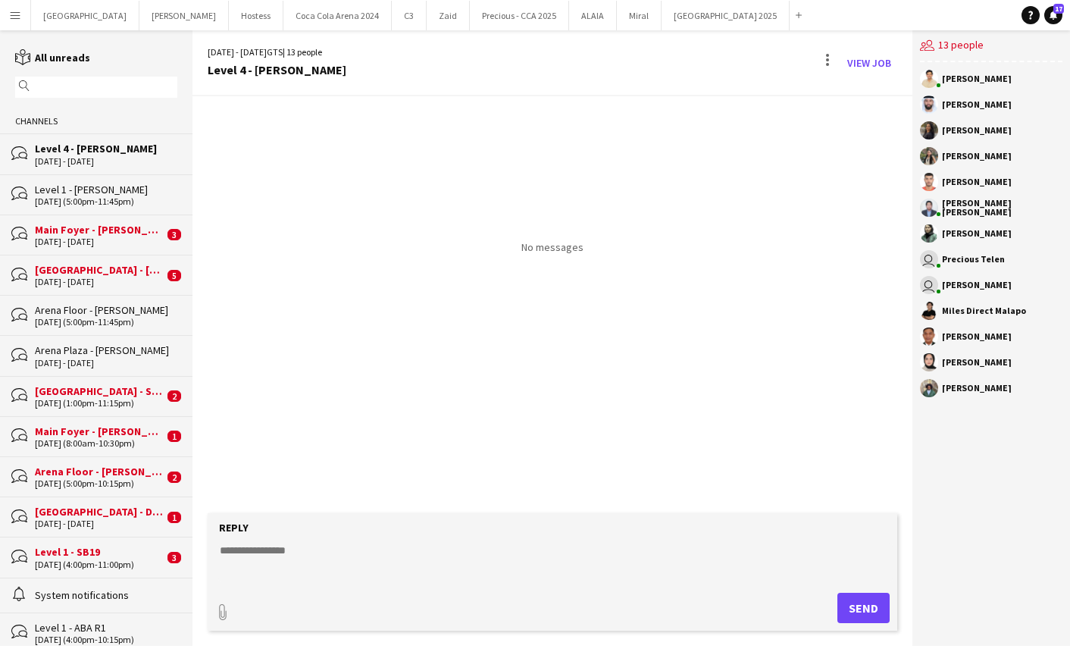
click at [416, 565] on textarea at bounding box center [555, 561] width 674 height 39
paste textarea "**********"
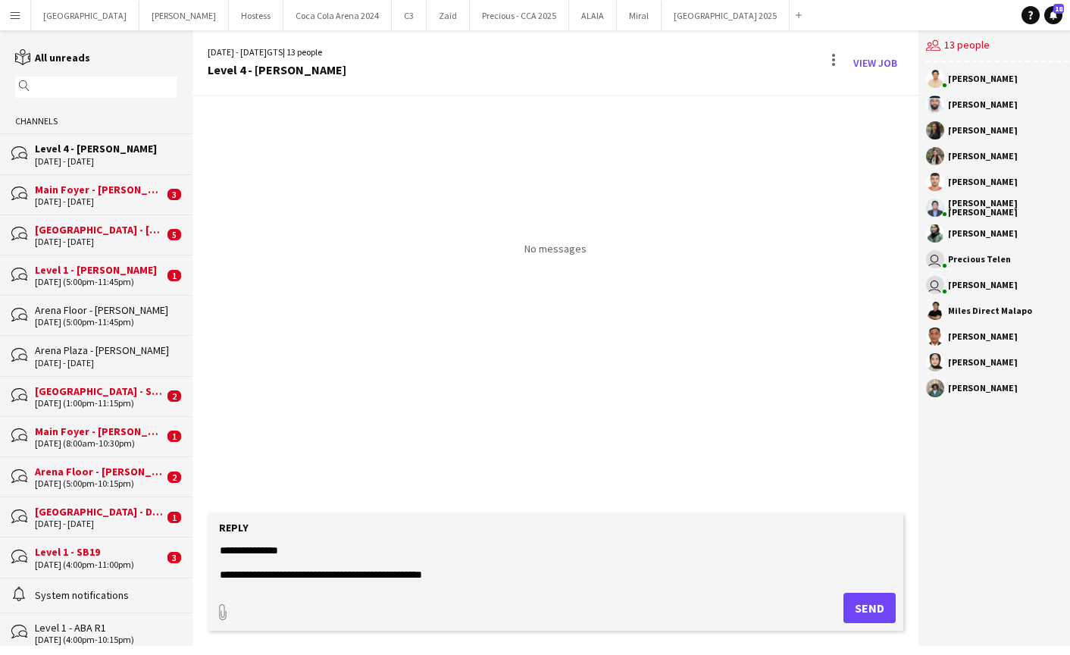
type textarea "**********"
click at [857, 597] on button "Send" at bounding box center [869, 607] width 52 height 30
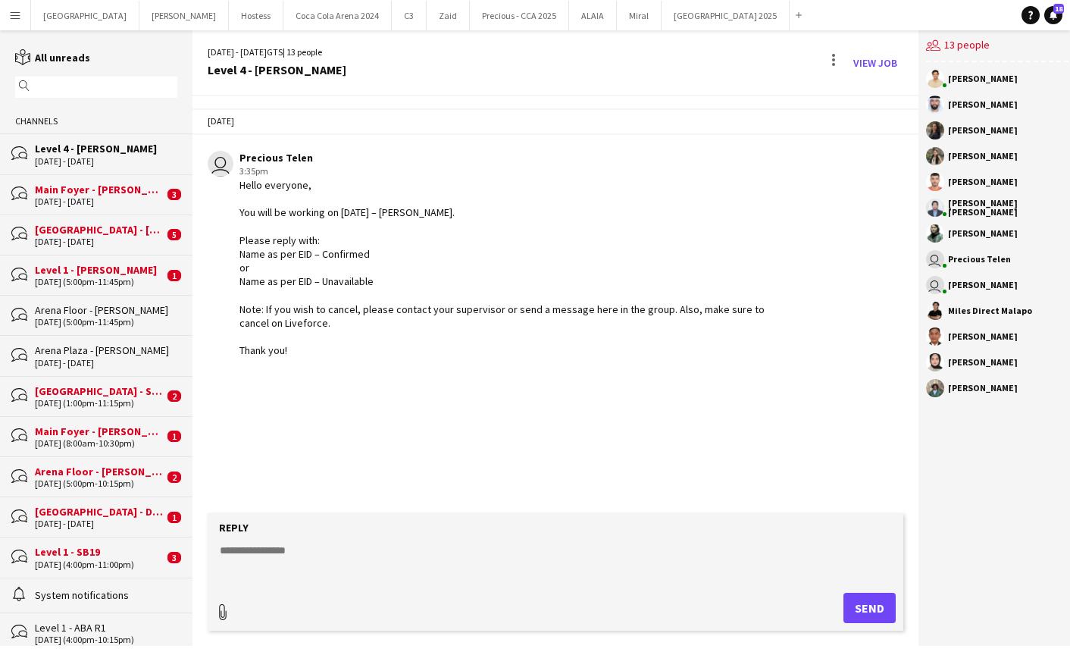
type input "**********"
click at [830, 613] on app-icon "Upload" at bounding box center [829, 606] width 22 height 18
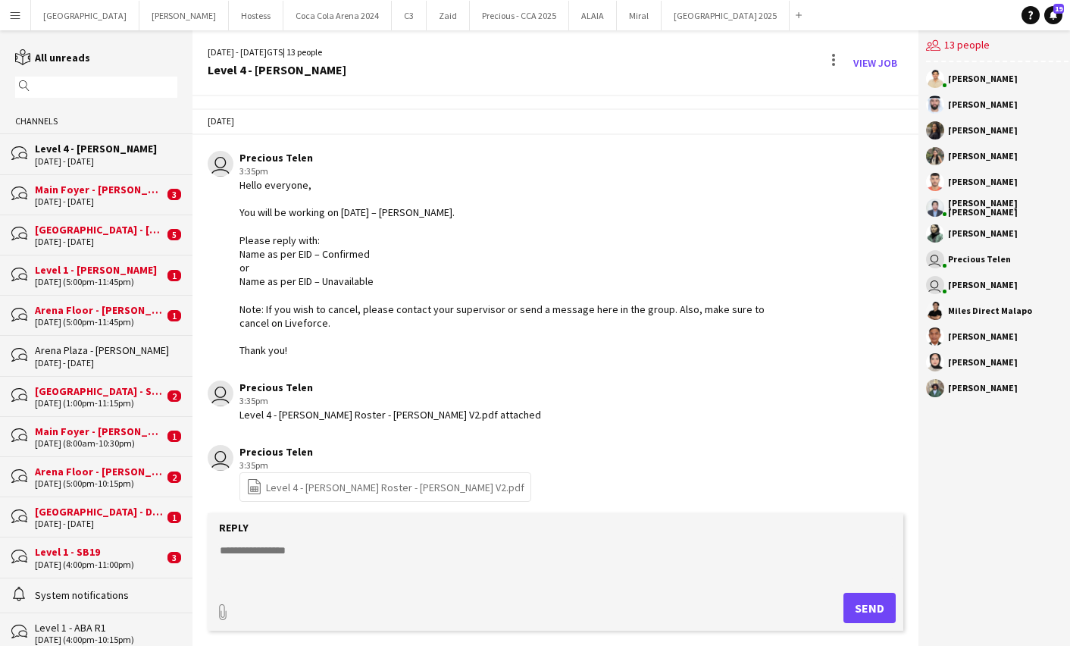
scroll to position [8, 0]
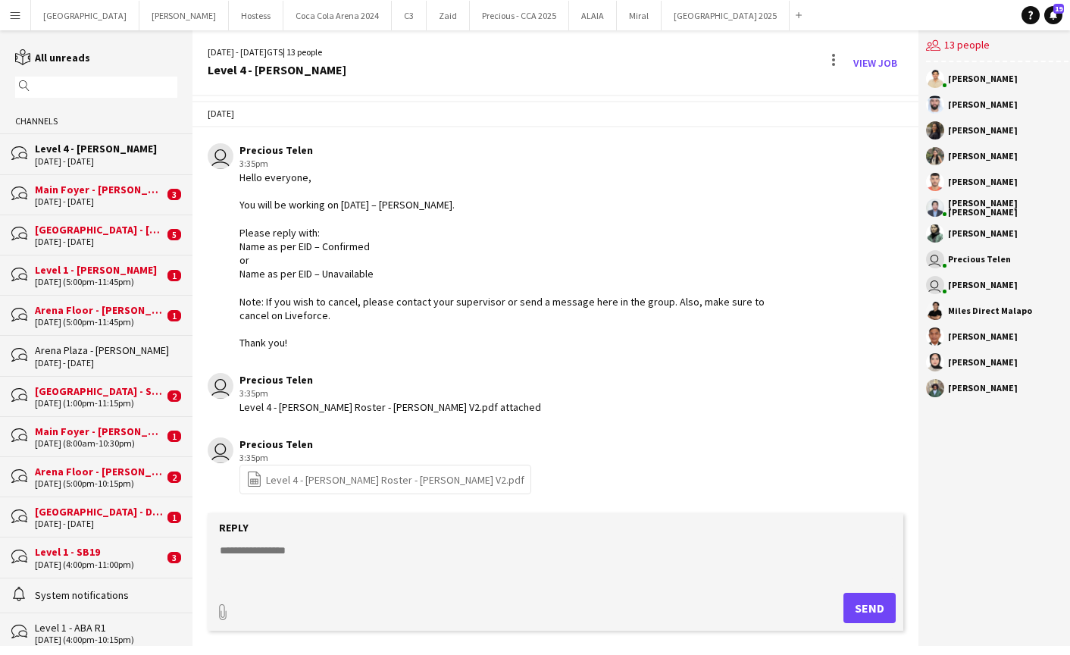
click at [93, 192] on div "Main Foyer - [PERSON_NAME]" at bounding box center [99, 190] width 129 height 14
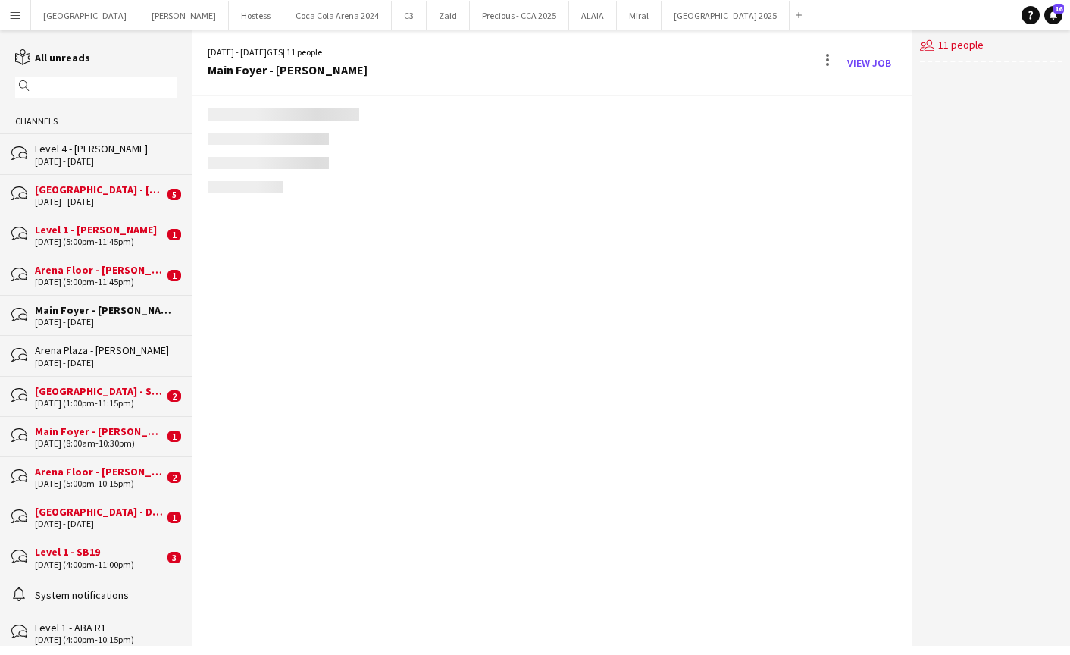
click at [112, 383] on div "bubbles Arena Plaza - SB19 11-10-2025 (1:00pm-11:15pm) 2" at bounding box center [96, 396] width 192 height 40
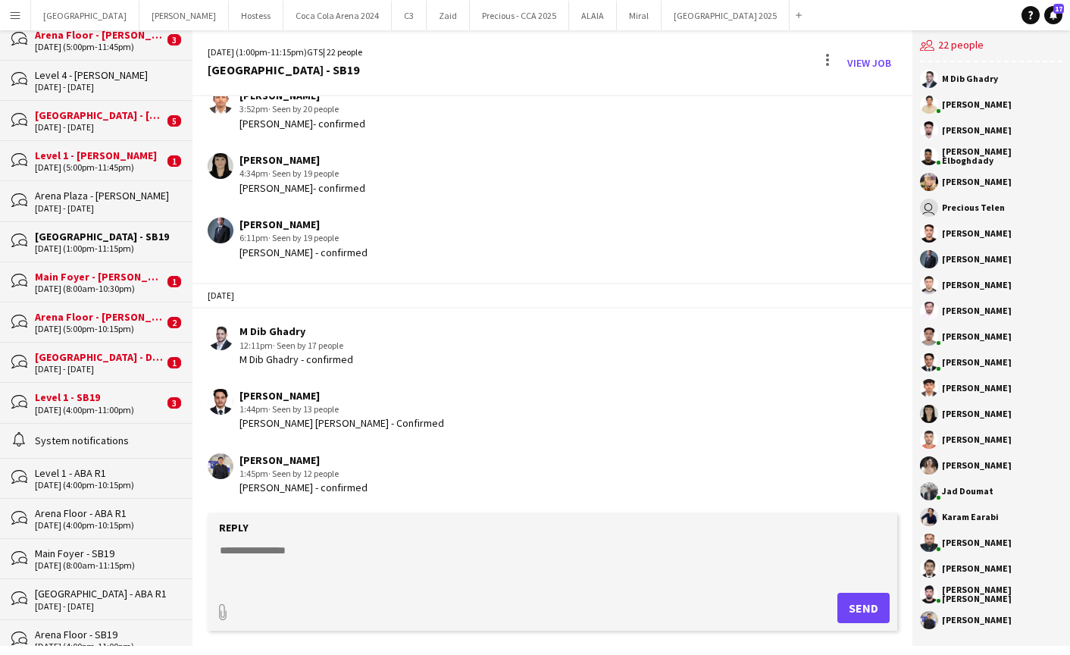
scroll to position [155, 0]
click at [112, 412] on div "11-10-2025 (4:00pm-11:00pm)" at bounding box center [99, 409] width 129 height 11
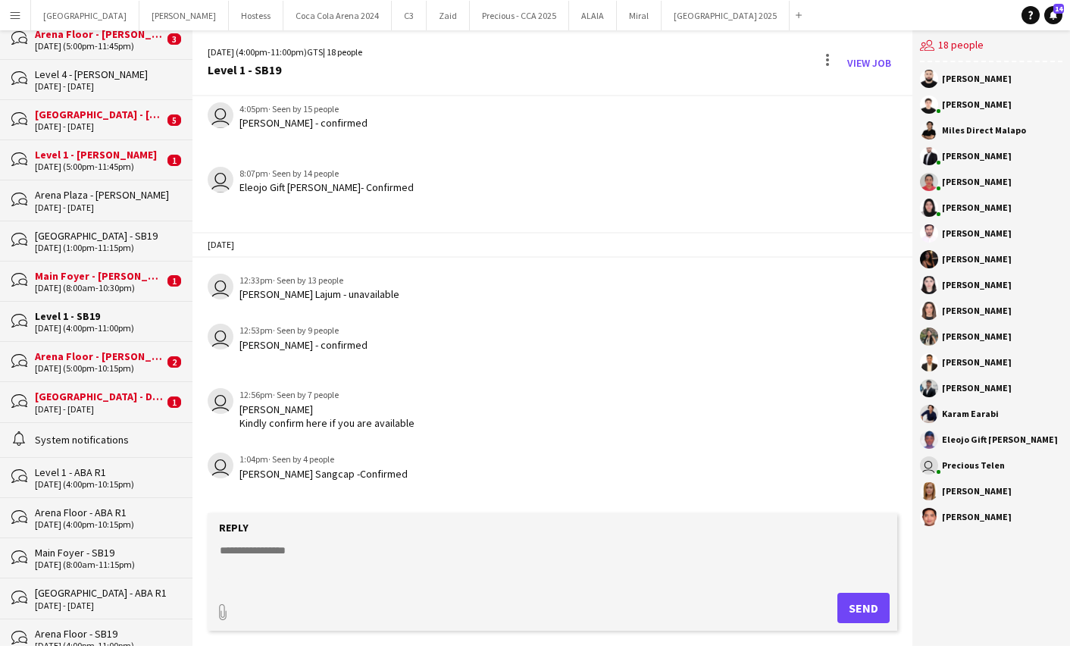
scroll to position [1131, 0]
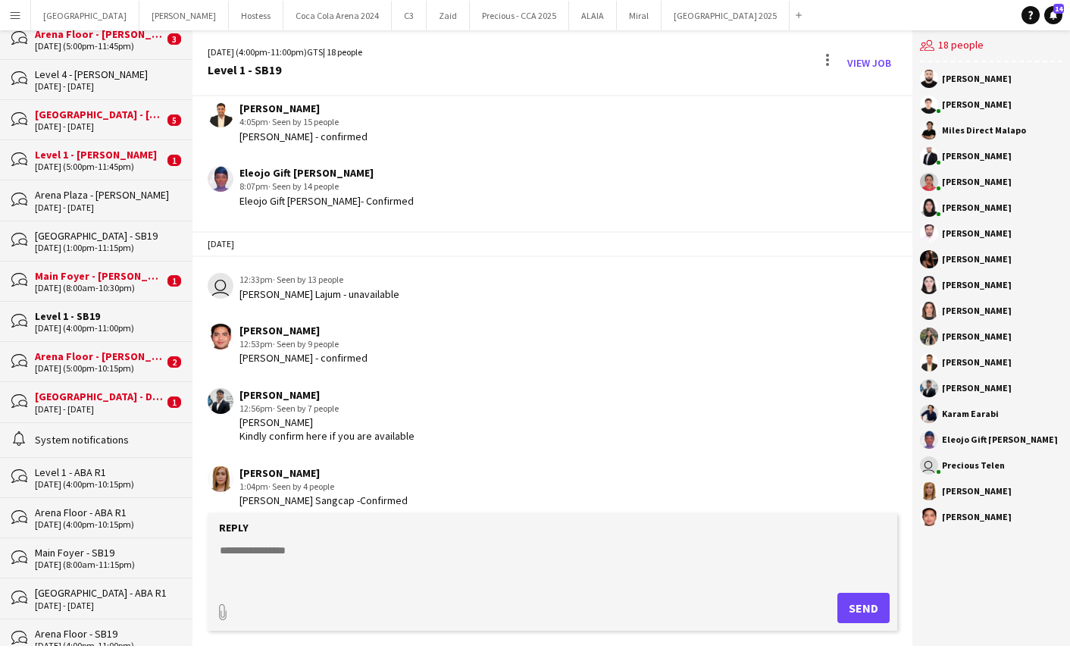
click at [109, 392] on div "[GEOGRAPHIC_DATA] - DUGUSTA Properties" at bounding box center [99, 396] width 129 height 14
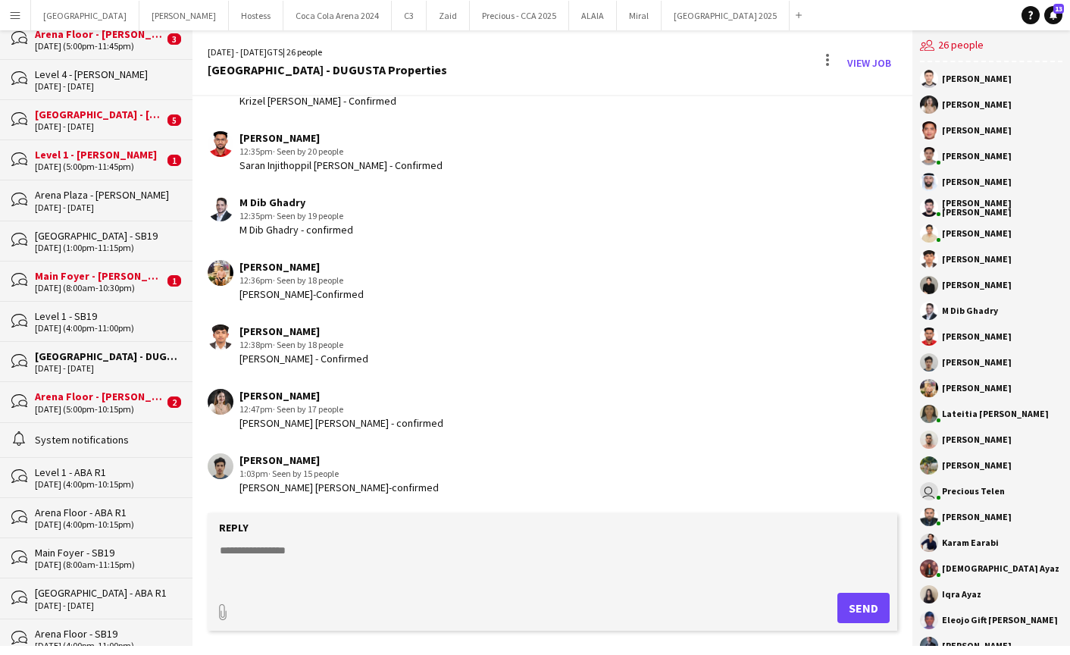
scroll to position [1680, 0]
click at [97, 365] on div "10 - 11 Oct 2025" at bounding box center [106, 368] width 142 height 11
click at [88, 281] on div "Main Foyer - [PERSON_NAME]" at bounding box center [99, 276] width 129 height 14
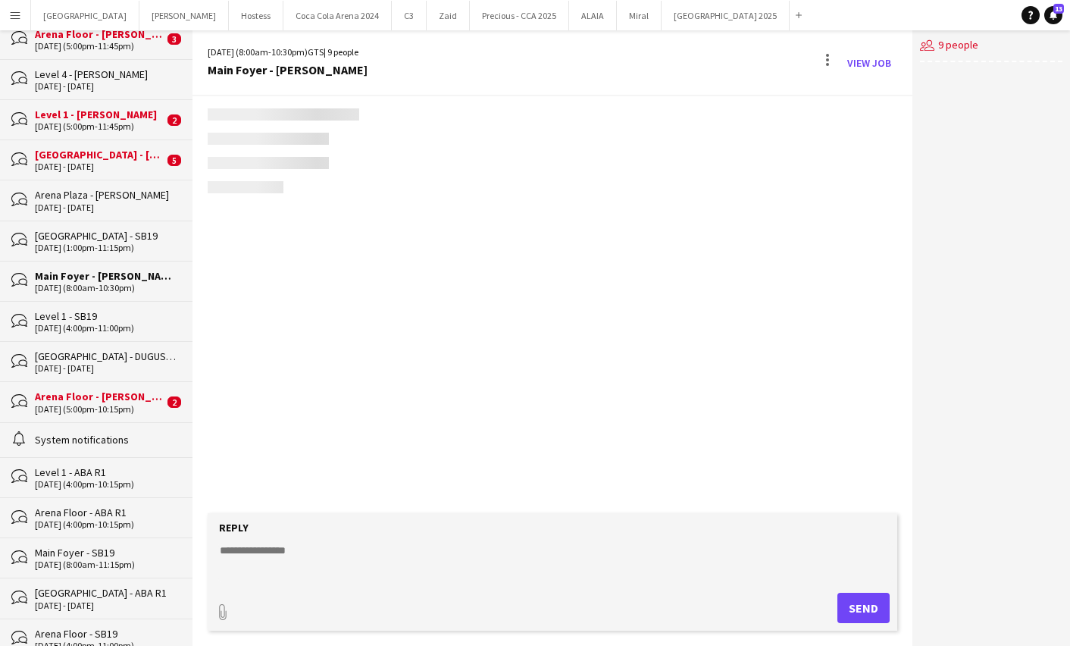
click at [82, 158] on div "[GEOGRAPHIC_DATA] - [PERSON_NAME]" at bounding box center [99, 155] width 129 height 14
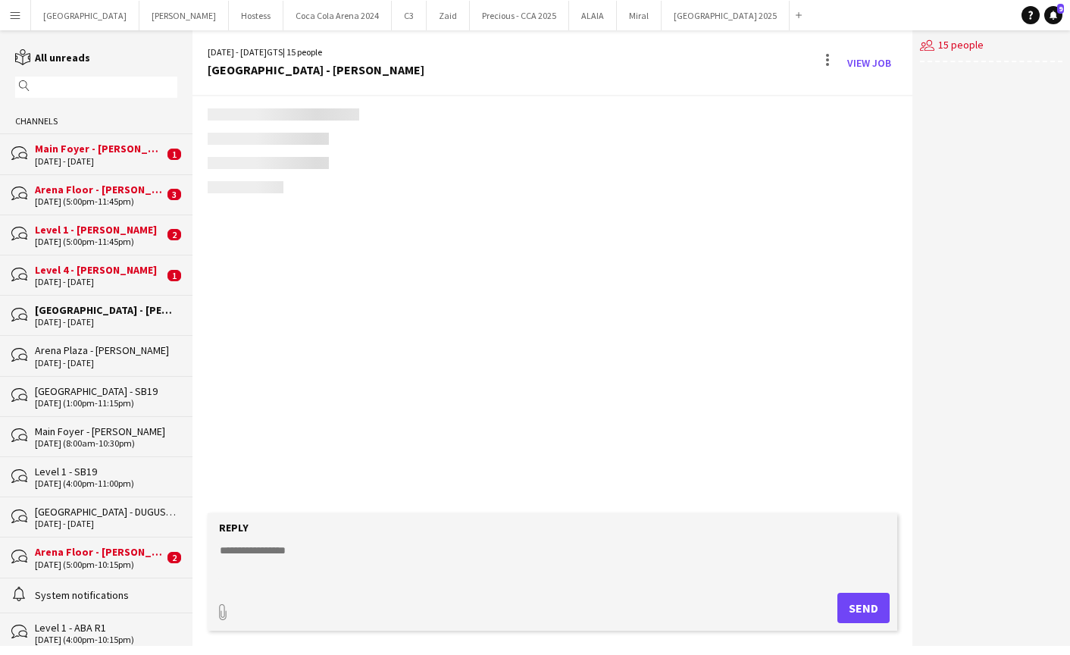
scroll to position [302, 0]
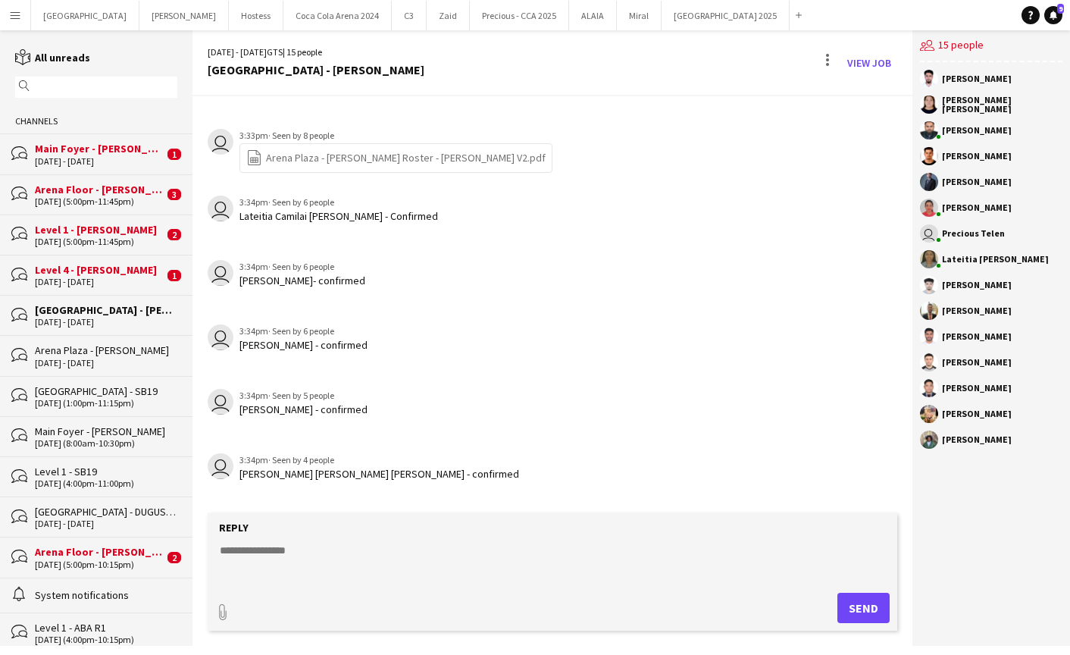
click at [101, 245] on div "12-10-2025 (5:00pm-11:45pm)" at bounding box center [99, 241] width 129 height 11
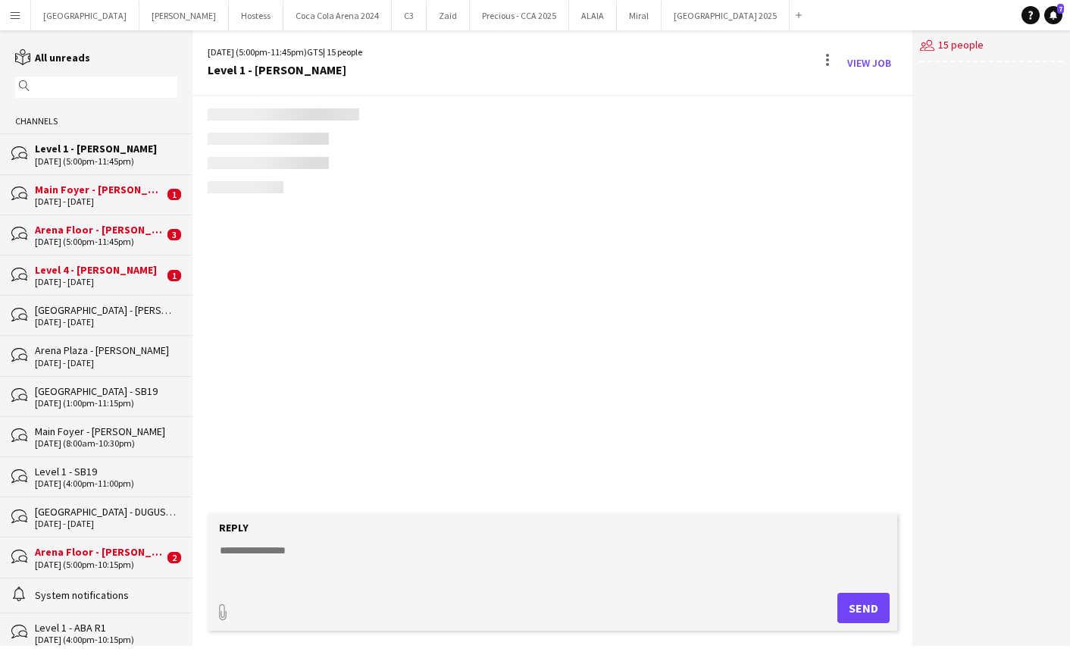
scroll to position [136, 0]
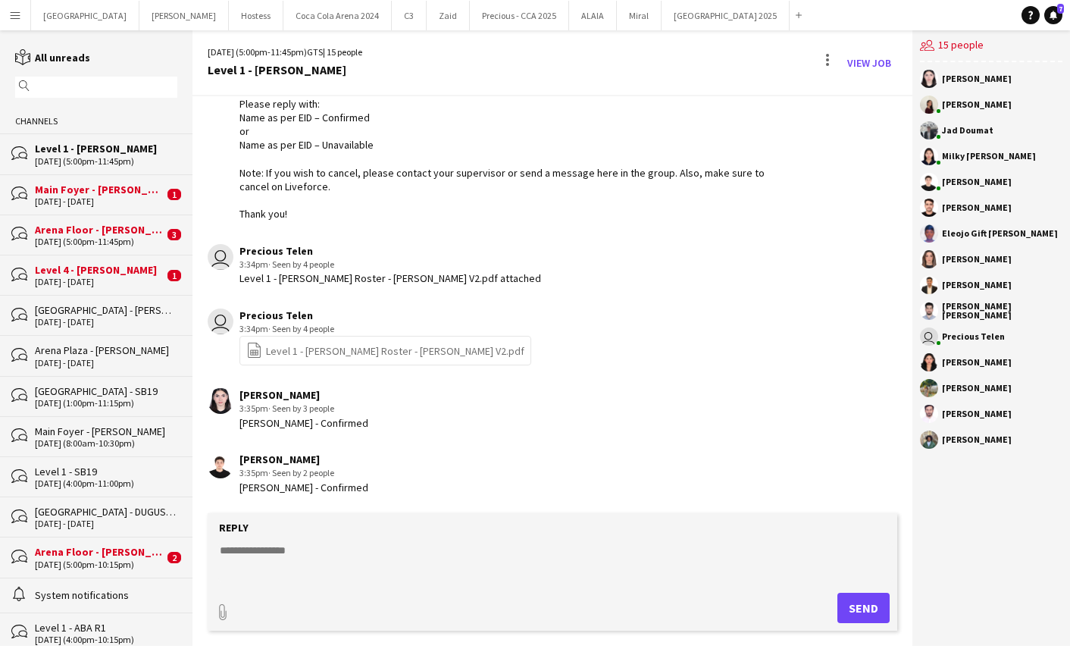
click at [92, 201] on div "12 - 13 Oct 2025" at bounding box center [99, 201] width 129 height 11
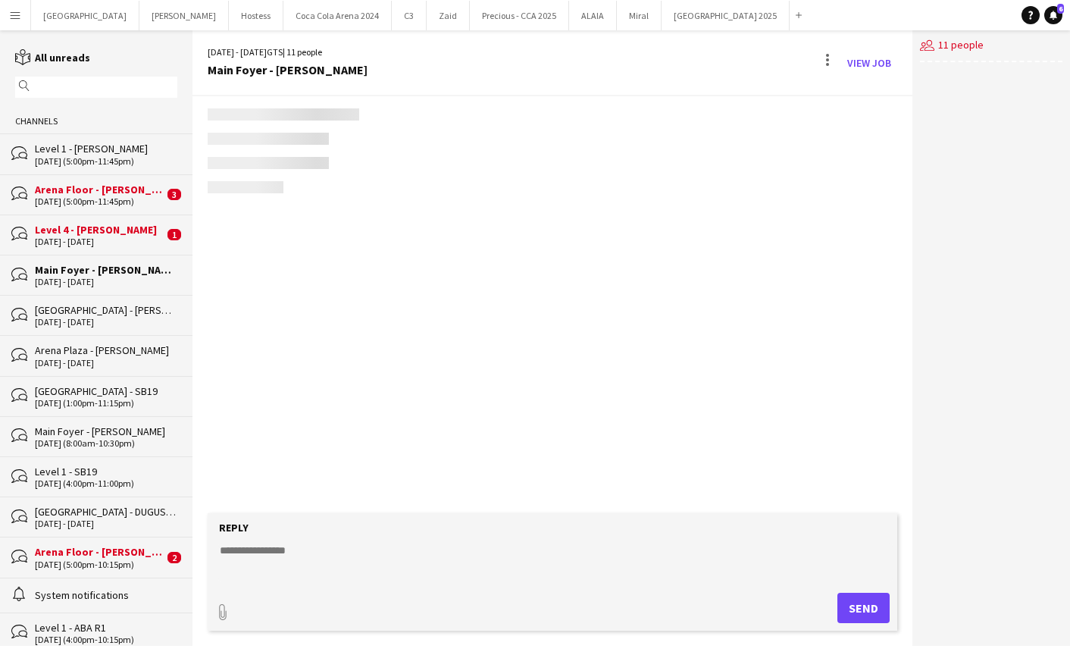
scroll to position [237, 0]
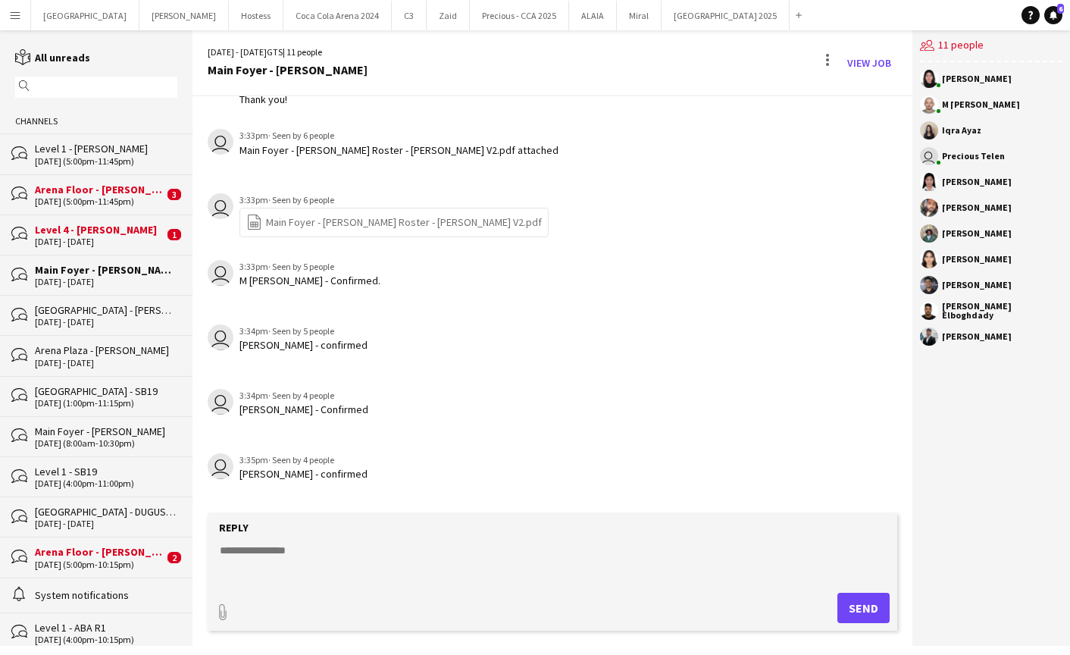
click at [101, 224] on div "Level 4 - [PERSON_NAME]" at bounding box center [99, 230] width 129 height 14
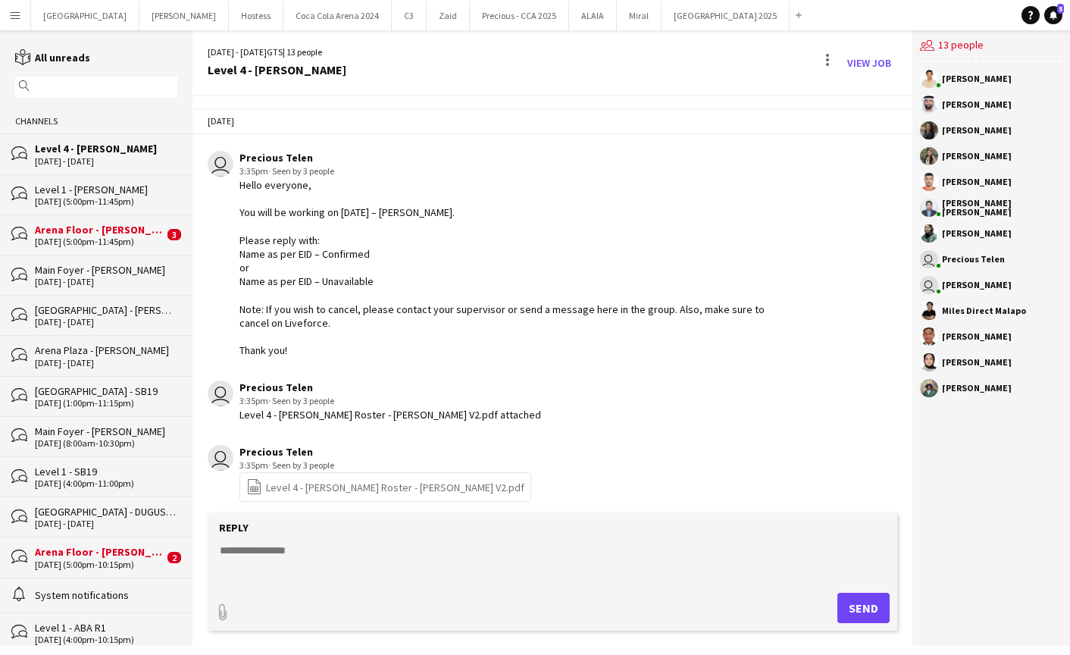
scroll to position [72, 0]
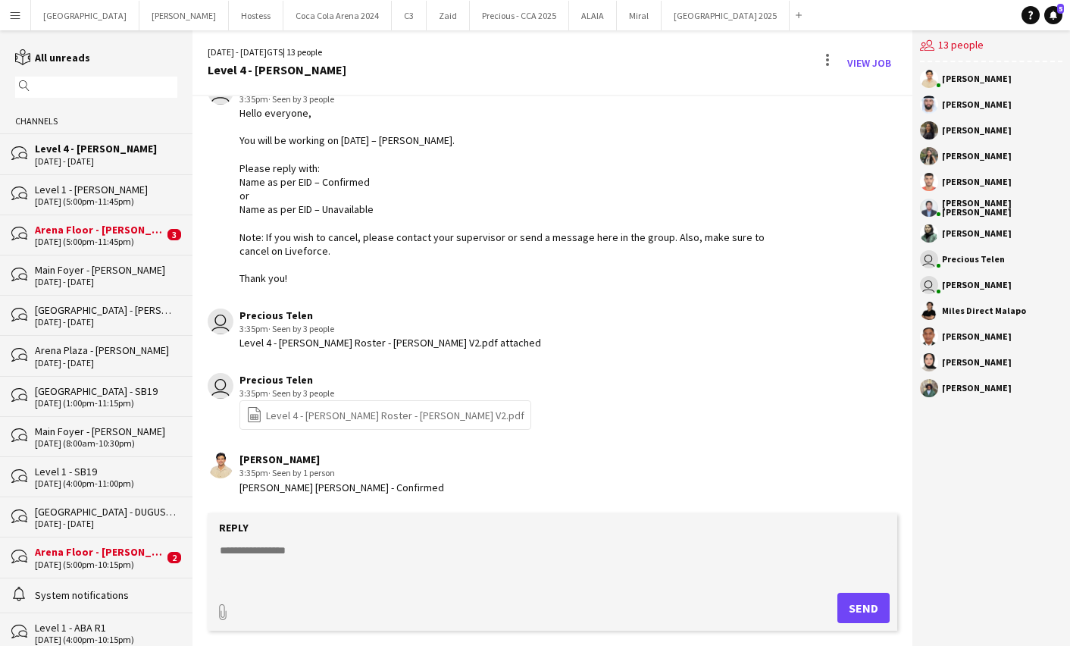
click at [108, 232] on div "Arena Floor - [PERSON_NAME]" at bounding box center [99, 230] width 129 height 14
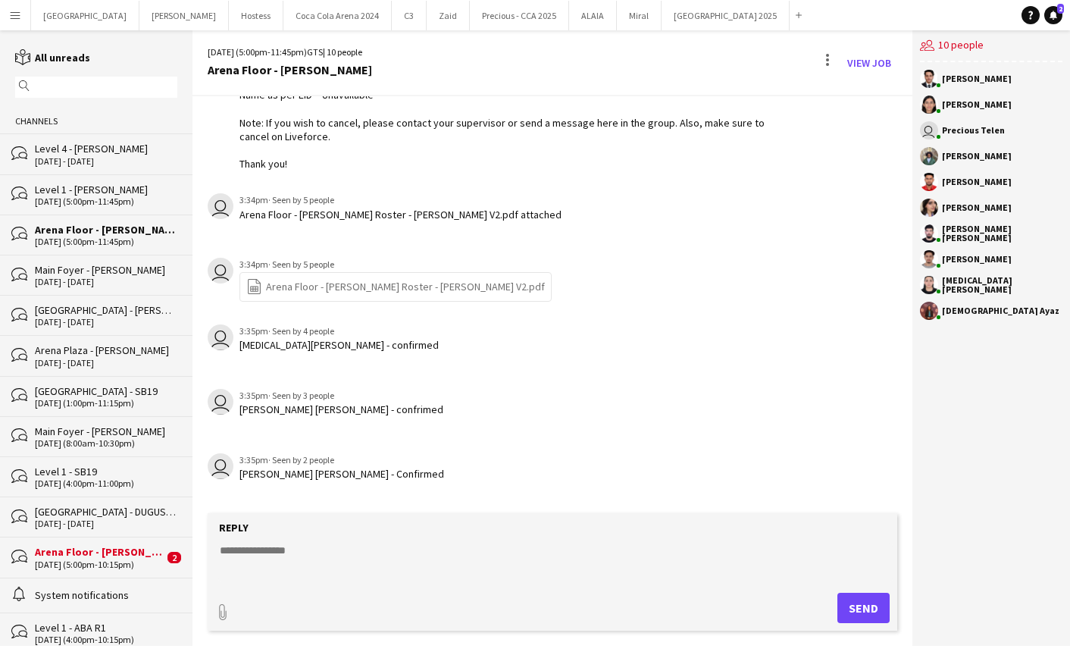
click at [117, 553] on div "Arena Floor - [PERSON_NAME]" at bounding box center [99, 552] width 129 height 14
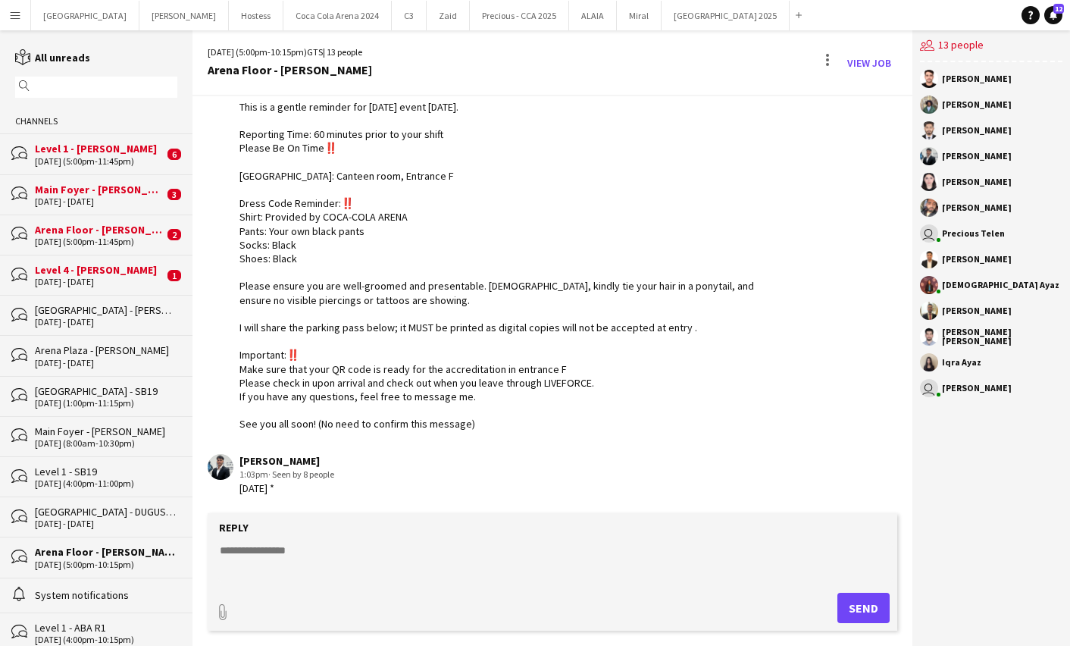
click at [62, 86] on input "text" at bounding box center [103, 87] width 140 height 14
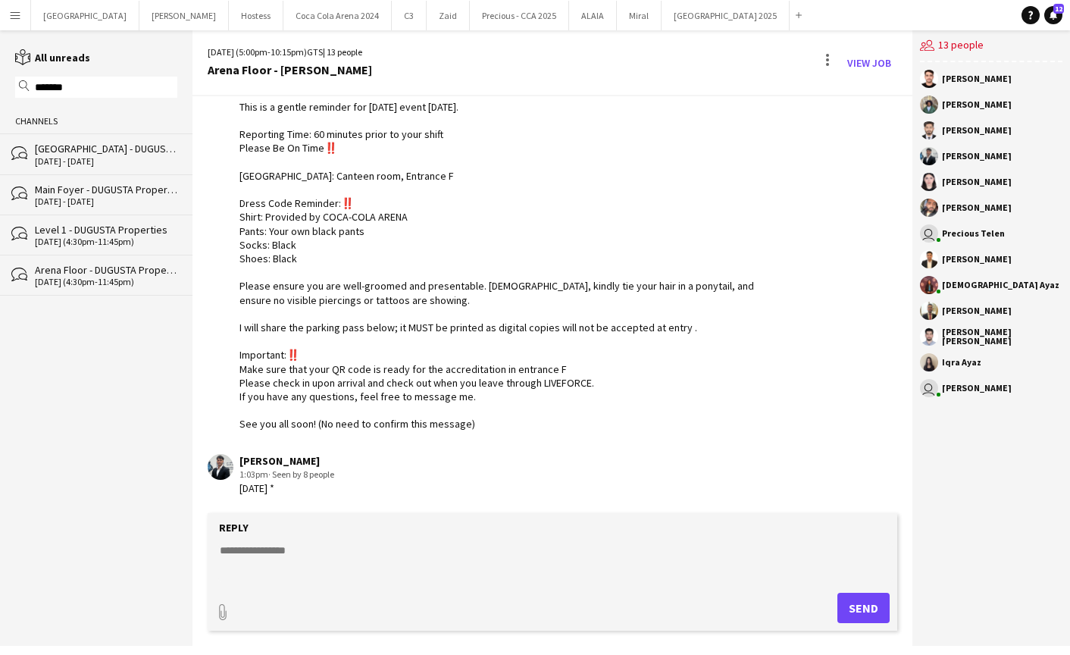
type input "*******"
click at [87, 152] on div "[GEOGRAPHIC_DATA] - DUGUSTA Properties" at bounding box center [106, 149] width 142 height 14
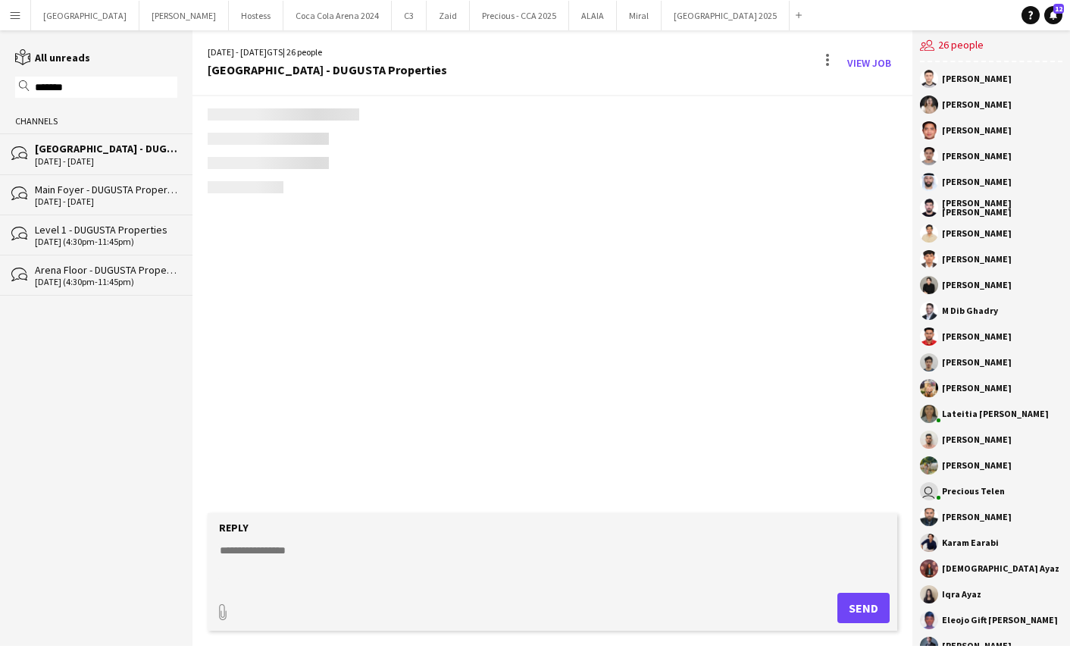
scroll to position [1680, 0]
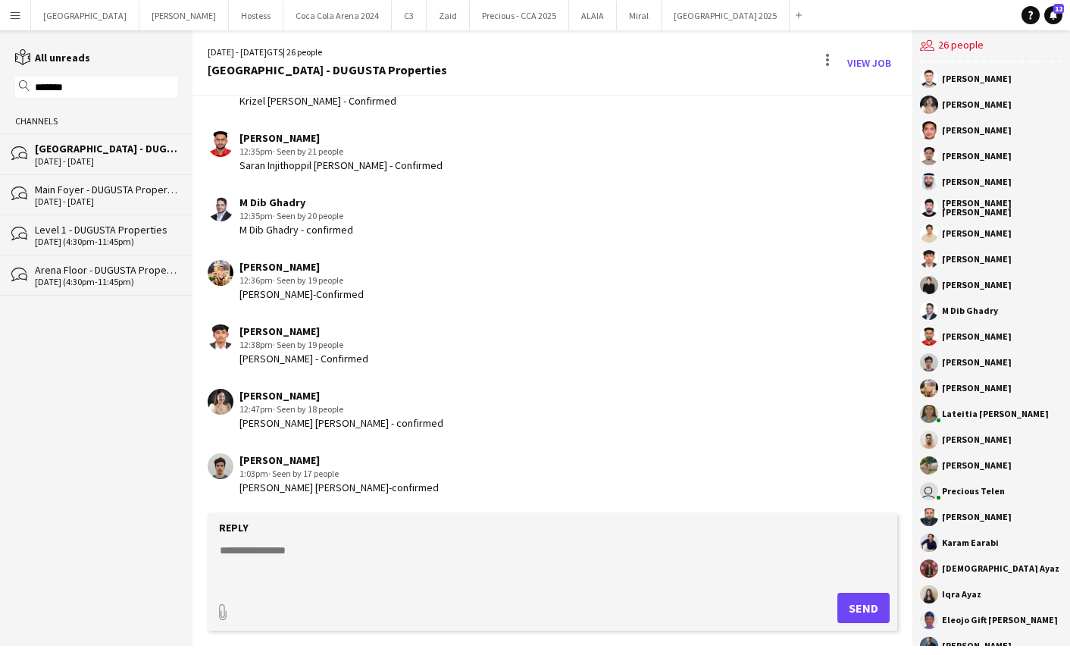
click at [259, 573] on textarea at bounding box center [555, 561] width 674 height 39
type textarea "**********"
drag, startPoint x: 801, startPoint y: 549, endPoint x: 70, endPoint y: 533, distance: 730.5
click at [70, 533] on div "reading All unreads magnifier ******* Channels bubbles Arena Plaza - DUGUSTA Pr…" at bounding box center [535, 337] width 1070 height 615
click at [436, 556] on textarea at bounding box center [555, 561] width 674 height 39
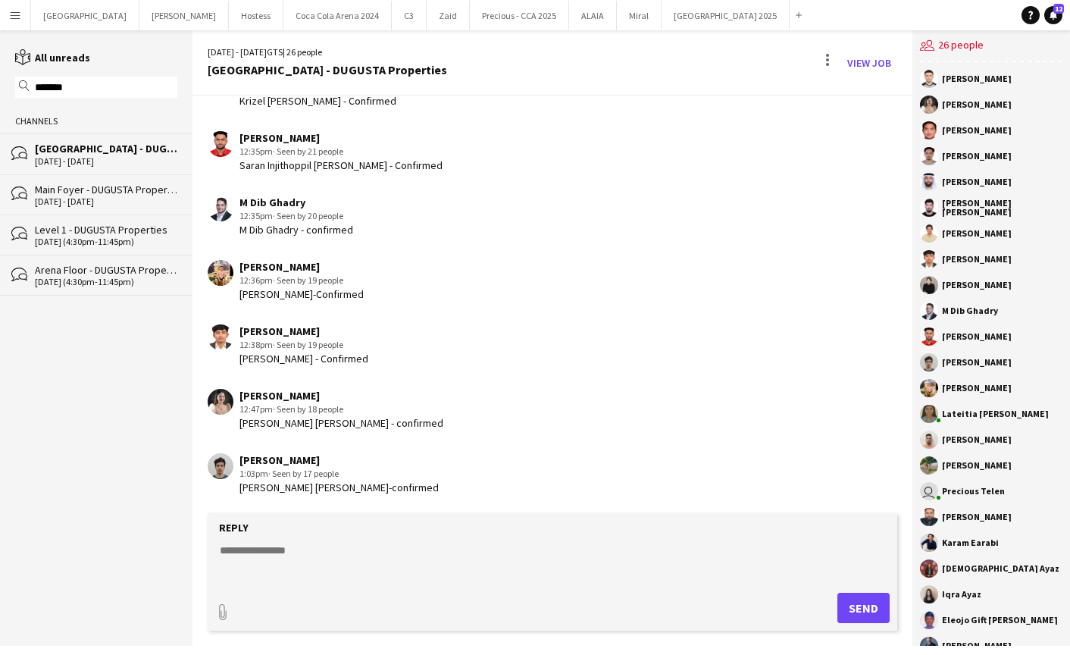
paste textarea "**********"
click at [311, 551] on textarea "**********" at bounding box center [555, 561] width 674 height 39
click at [274, 553] on textarea "**********" at bounding box center [555, 561] width 674 height 39
drag, startPoint x: 235, startPoint y: 549, endPoint x: 219, endPoint y: 549, distance: 15.9
click at [219, 549] on textarea "**********" at bounding box center [555, 561] width 674 height 39
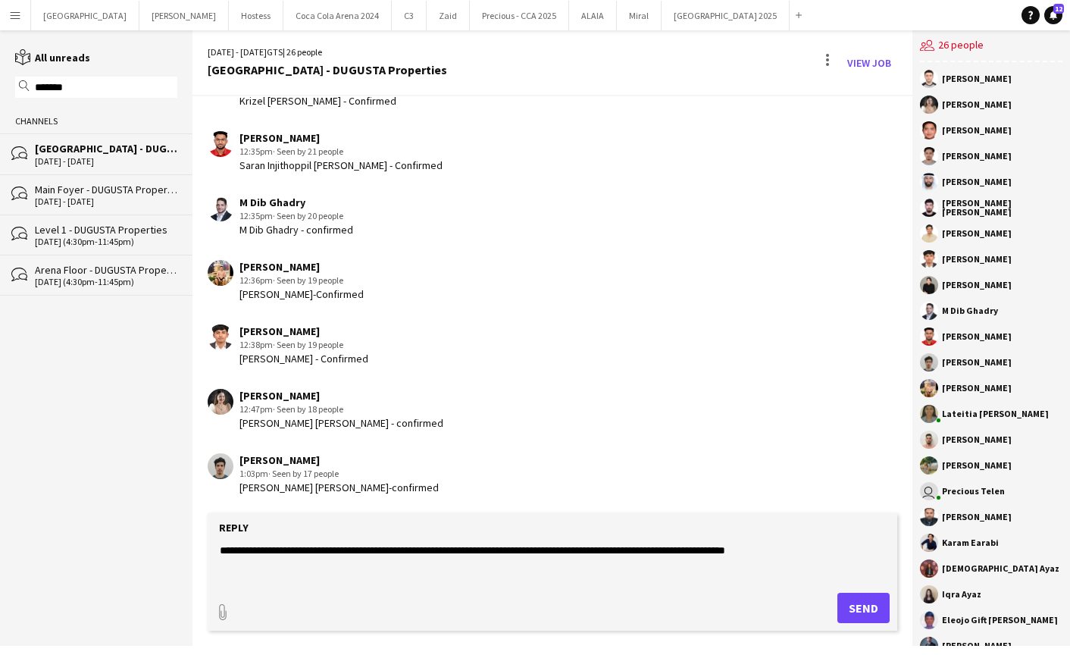
drag, startPoint x: 270, startPoint y: 552, endPoint x: 399, endPoint y: 557, distance: 128.9
click at [399, 557] on textarea "**********" at bounding box center [555, 561] width 674 height 39
click at [464, 555] on textarea "**********" at bounding box center [555, 561] width 674 height 39
drag, startPoint x: 384, startPoint y: 549, endPoint x: 508, endPoint y: 555, distance: 123.7
click at [508, 555] on textarea "**********" at bounding box center [555, 561] width 674 height 39
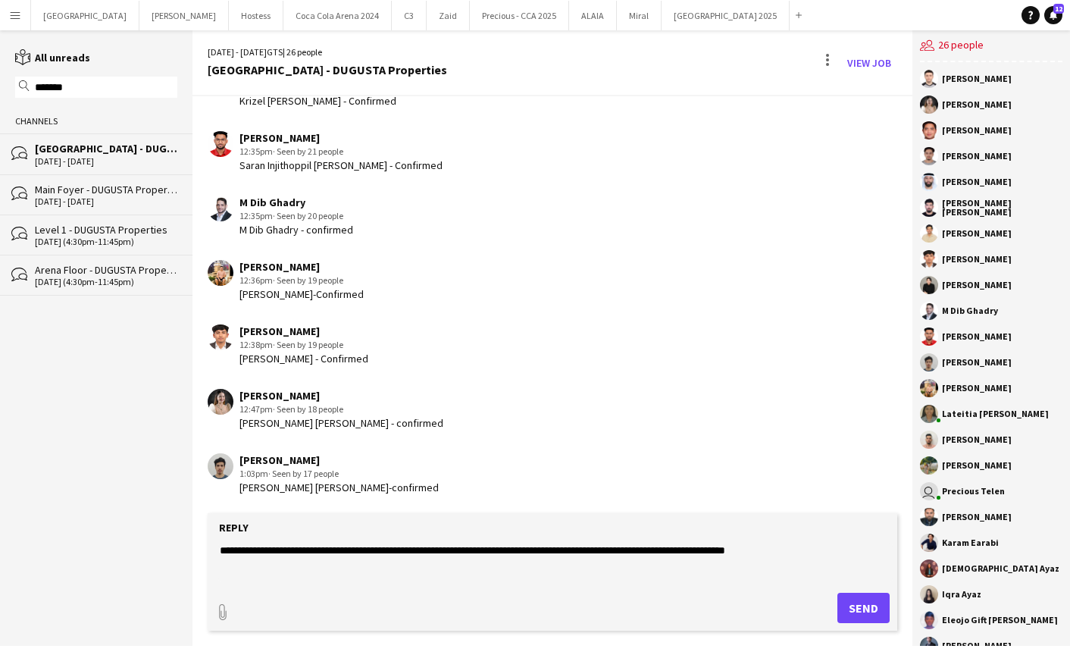
click at [533, 549] on textarea "**********" at bounding box center [555, 561] width 674 height 39
drag, startPoint x: 521, startPoint y: 551, endPoint x: 613, endPoint y: 551, distance: 91.7
click at [613, 551] on textarea "**********" at bounding box center [555, 561] width 674 height 39
click at [656, 546] on textarea "**********" at bounding box center [555, 561] width 674 height 39
drag, startPoint x: 624, startPoint y: 554, endPoint x: 773, endPoint y: 548, distance: 148.6
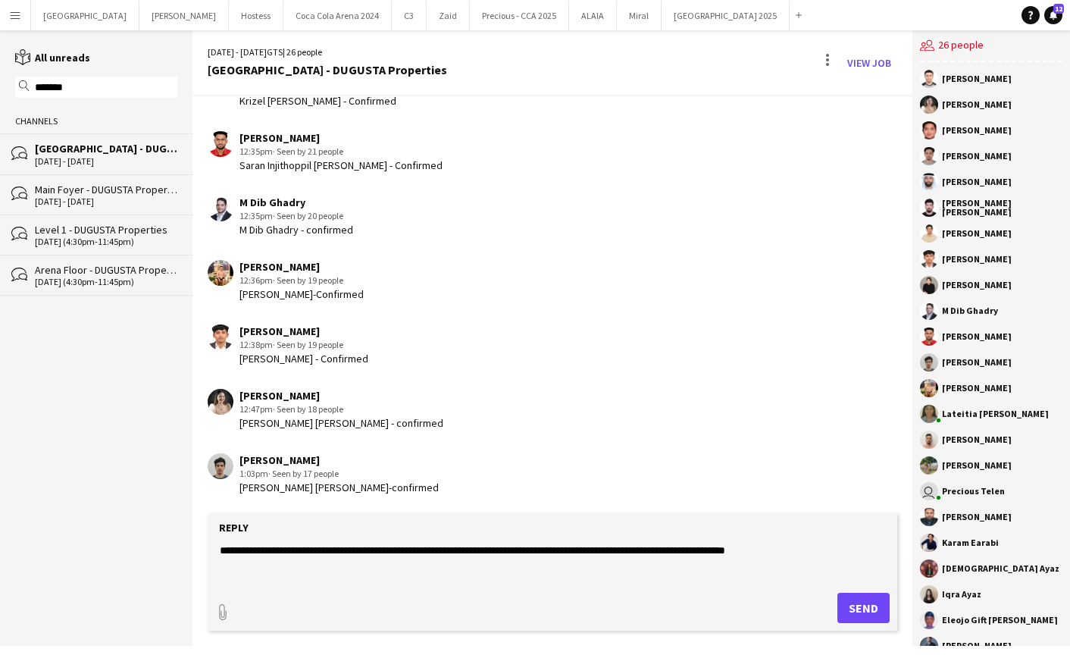
click at [773, 548] on textarea "**********" at bounding box center [555, 561] width 674 height 39
click at [794, 548] on textarea "**********" at bounding box center [555, 561] width 674 height 39
type textarea "**********"
click at [845, 607] on button "Send" at bounding box center [863, 607] width 52 height 30
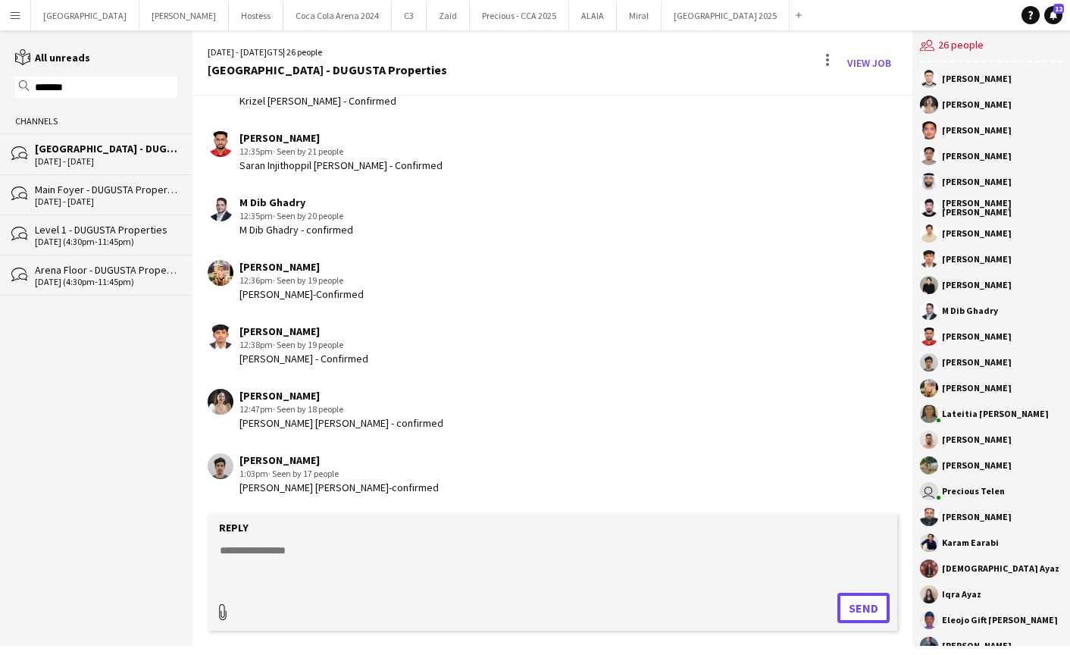
scroll to position [1745, 0]
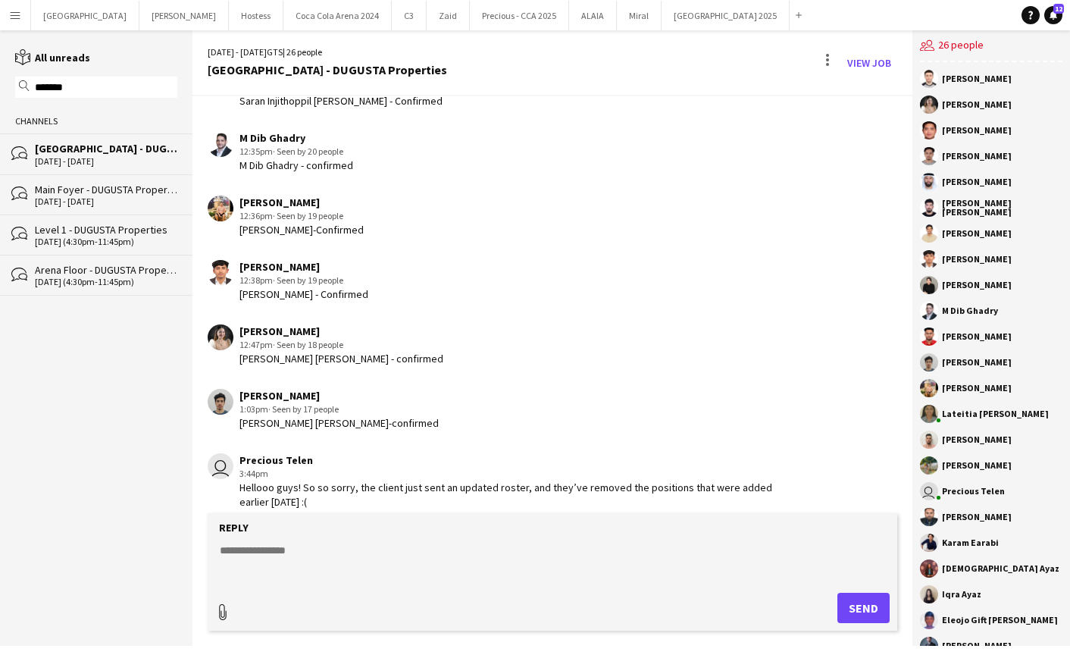
type input "**********"
click at [852, 608] on span "Upload Upload" at bounding box center [845, 606] width 66 height 18
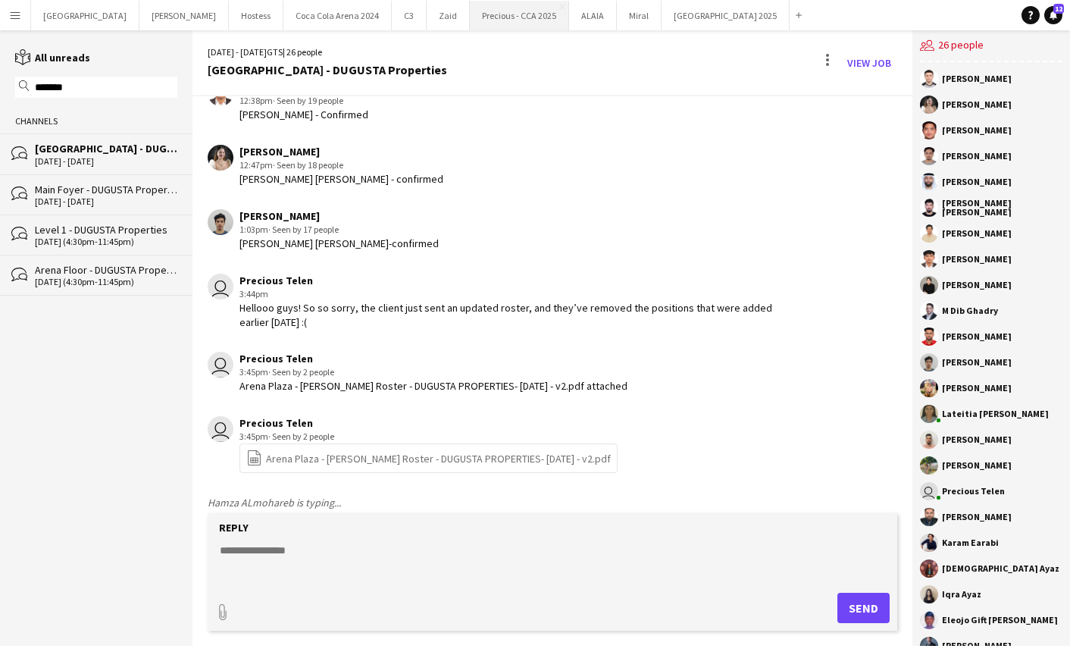
scroll to position [1968, 0]
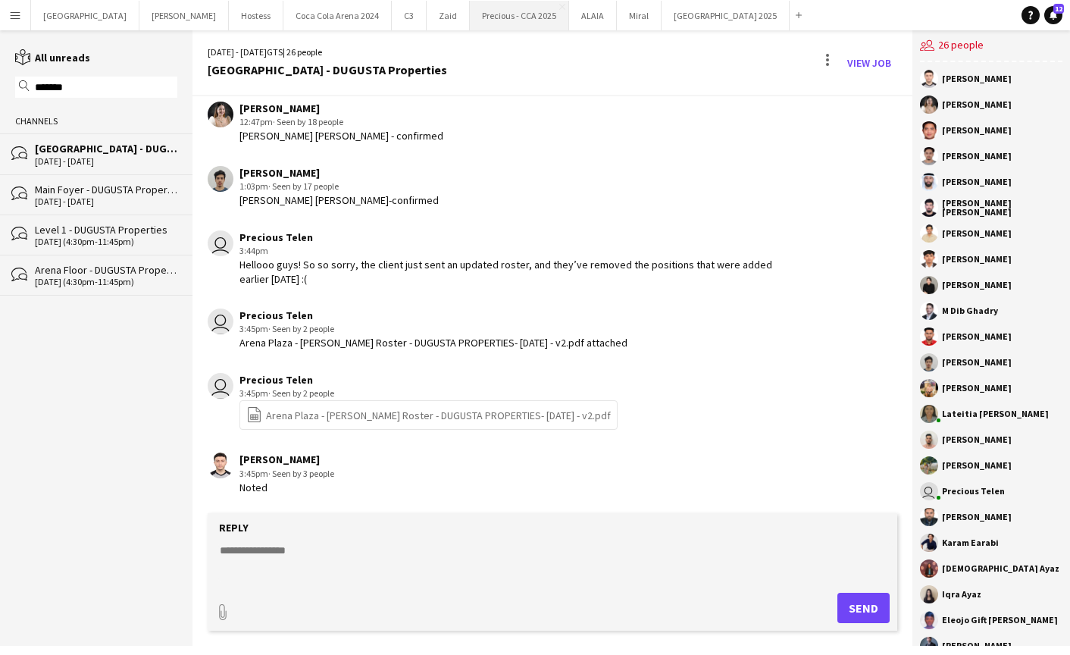
click at [470, 17] on button "Precious - CCA 2025 Close" at bounding box center [519, 16] width 99 height 30
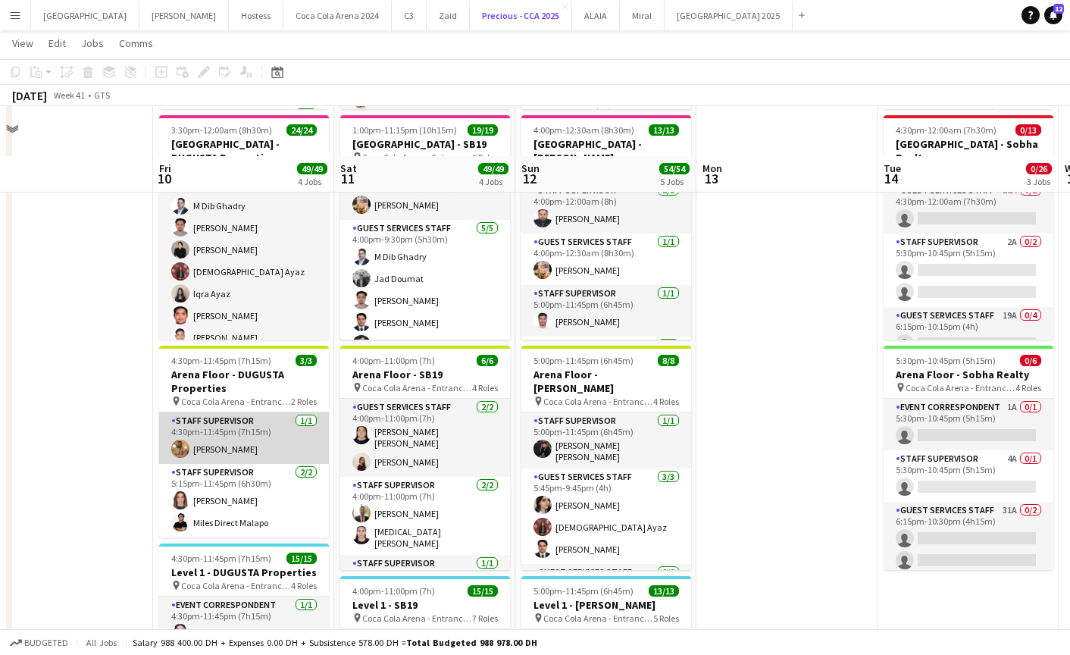
scroll to position [76, 0]
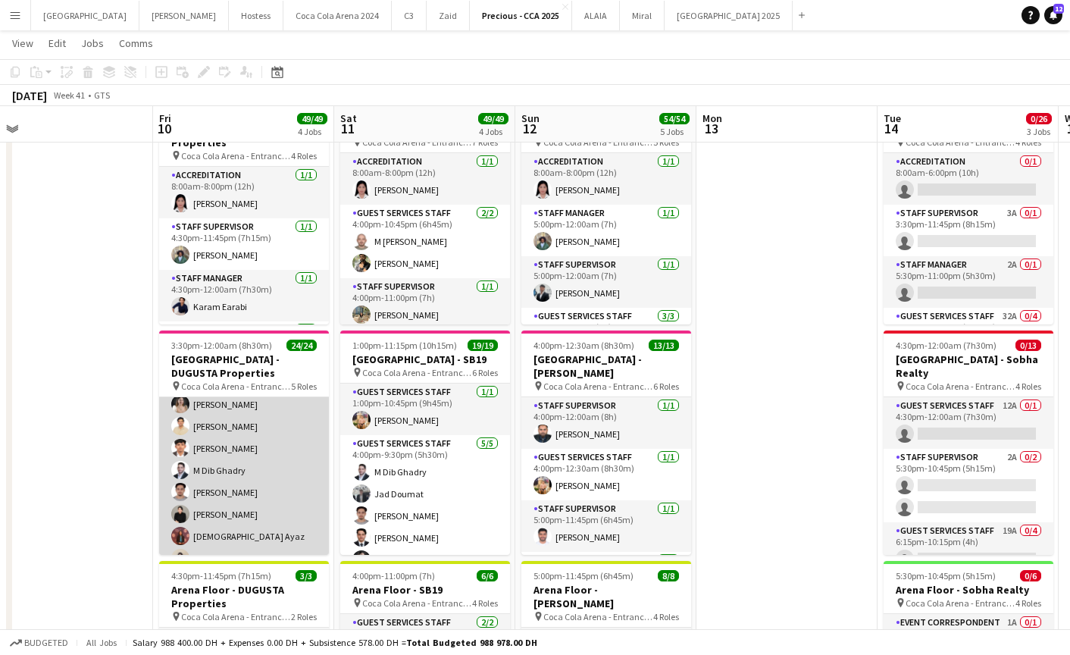
click at [230, 434] on app-card-role "Guest Services Staff 15/15 5:15pm-11:30pm (6h15m) Abdullah Aburjeilah Anthea Fe…" at bounding box center [244, 437] width 170 height 359
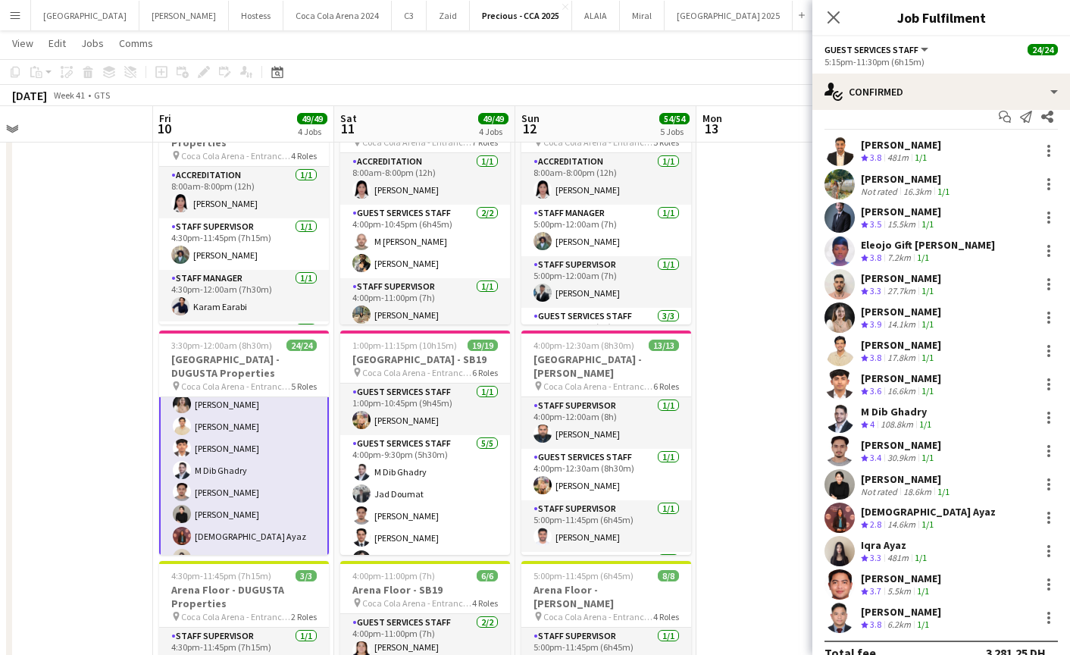
scroll to position [0, 0]
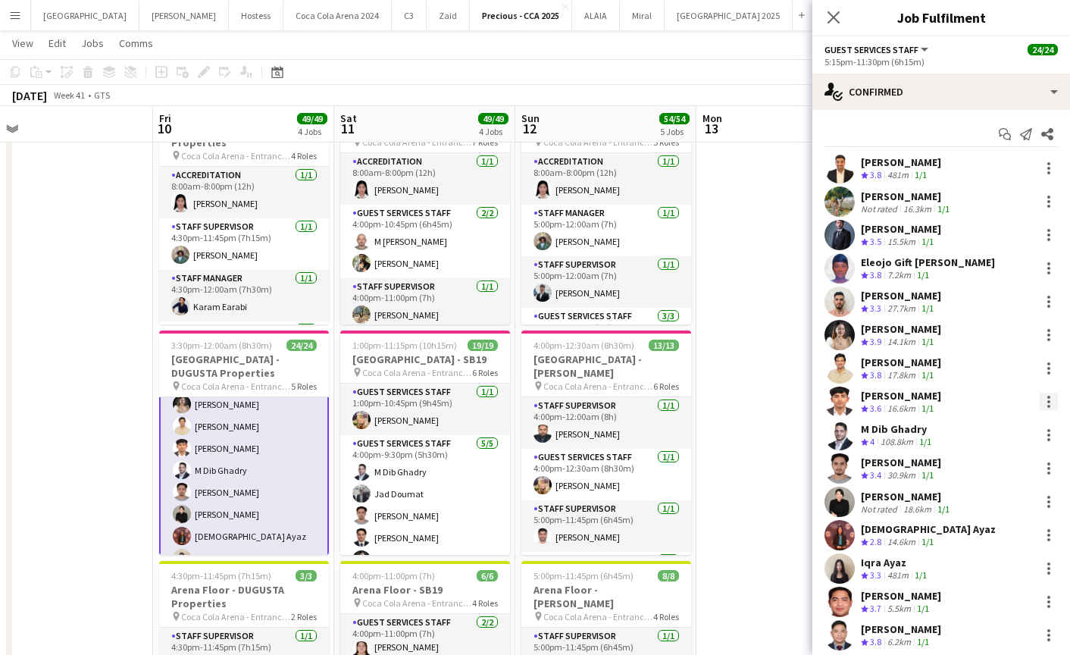
click at [1048, 405] on div at bounding box center [1048, 406] width 3 height 3
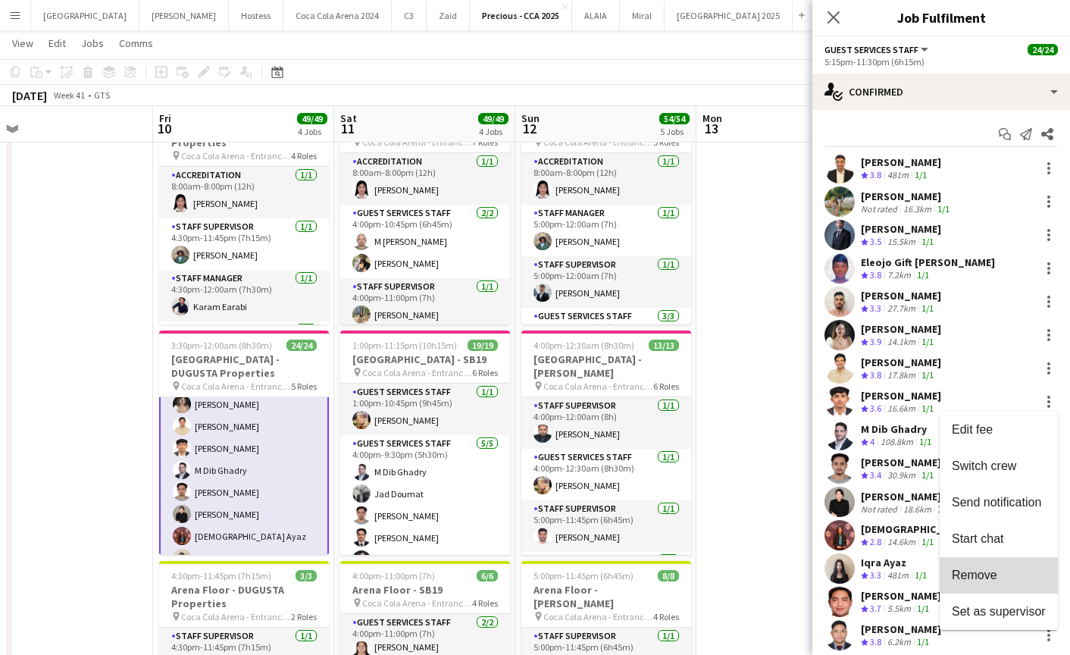
click at [1000, 571] on span "Remove" at bounding box center [999, 575] width 94 height 14
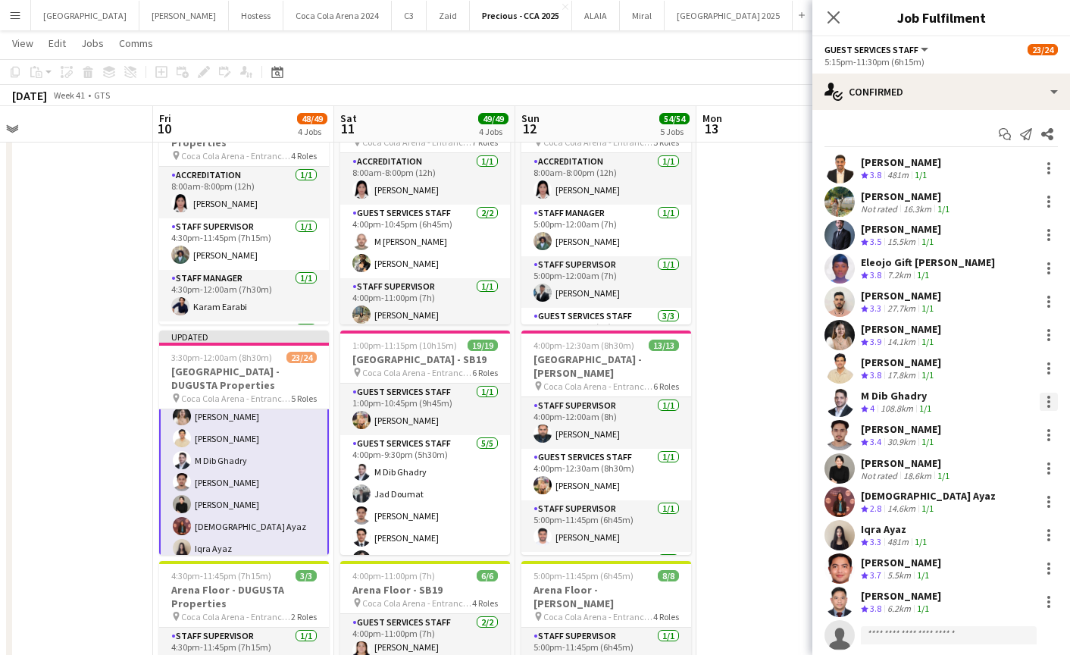
click at [1052, 400] on div at bounding box center [1048, 401] width 18 height 18
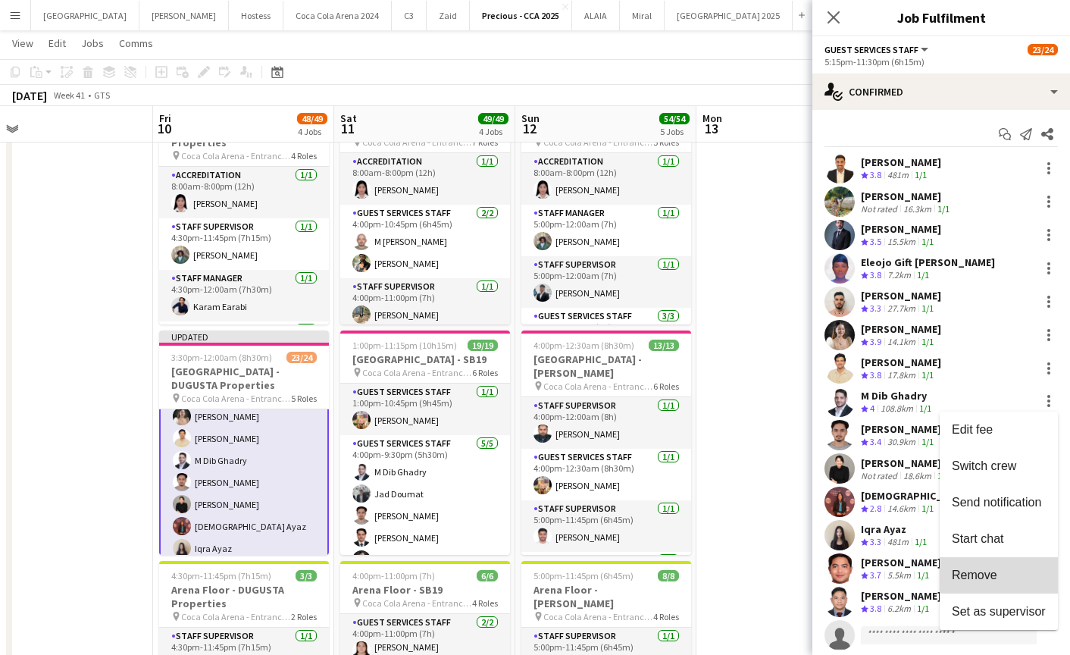
click at [960, 578] on span "Remove" at bounding box center [974, 574] width 45 height 13
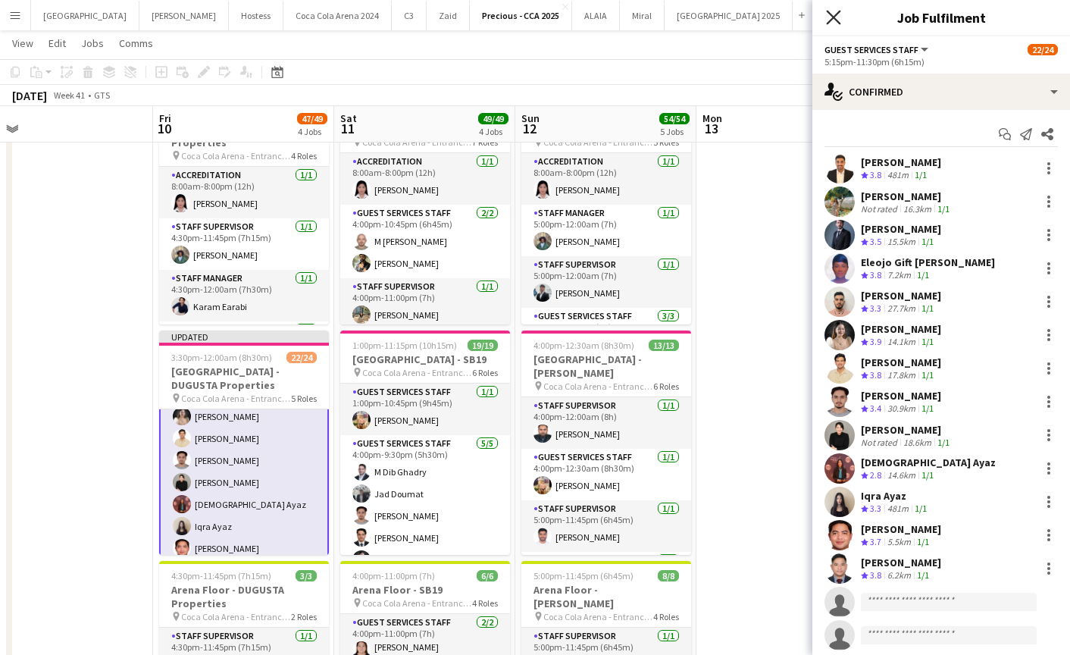
click at [828, 16] on icon "Close pop-in" at bounding box center [833, 17] width 14 height 14
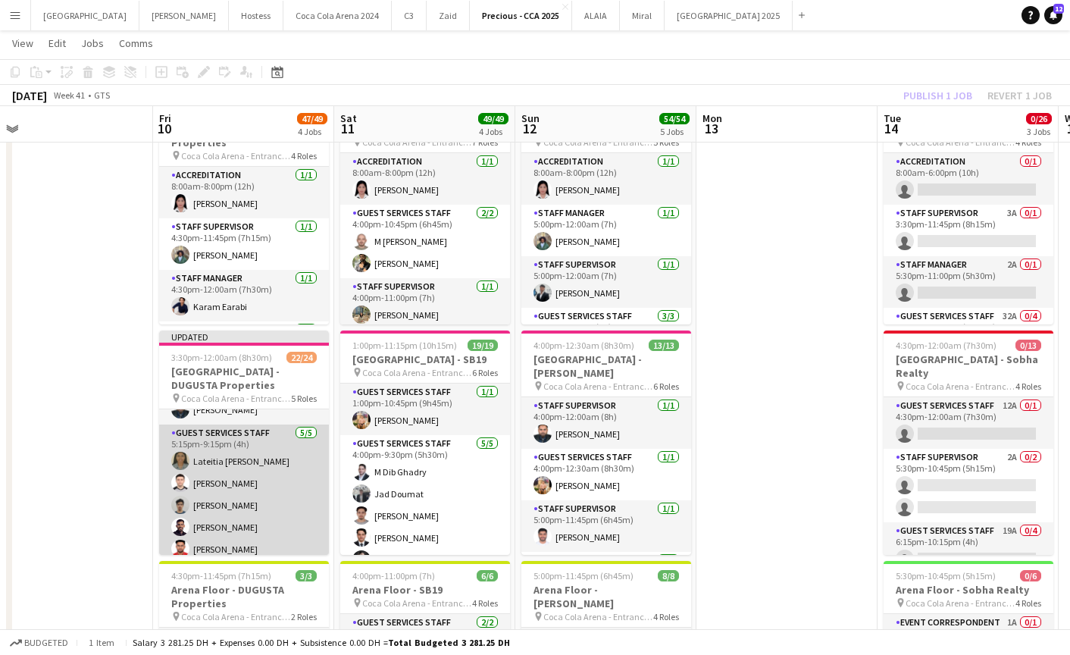
scroll to position [154, 0]
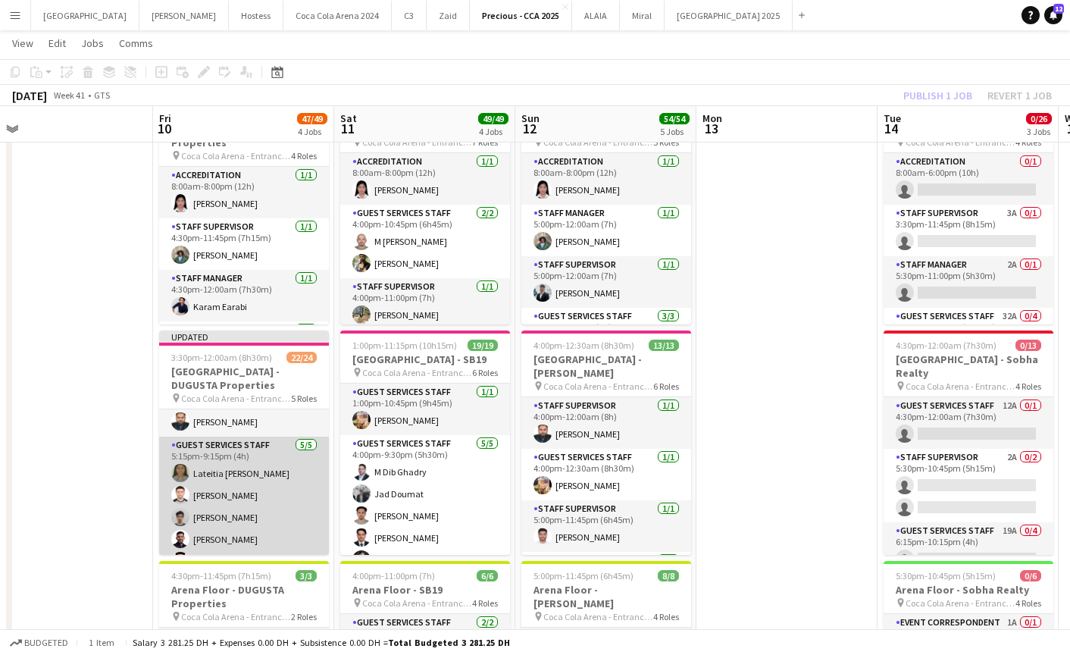
click at [218, 489] on app-card-role "Guest Services Staff 5/5 5:15pm-9:15pm (4h) Lateitia D’silva Hamza ALmohareb Kh…" at bounding box center [244, 505] width 170 height 139
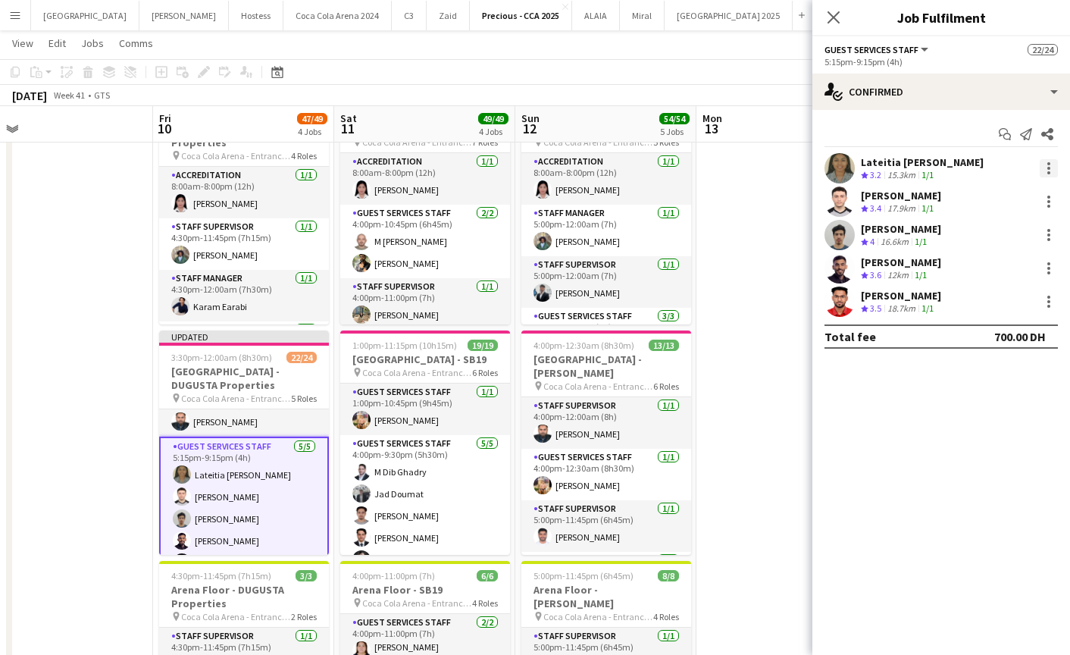
click at [1049, 170] on div at bounding box center [1048, 168] width 18 height 18
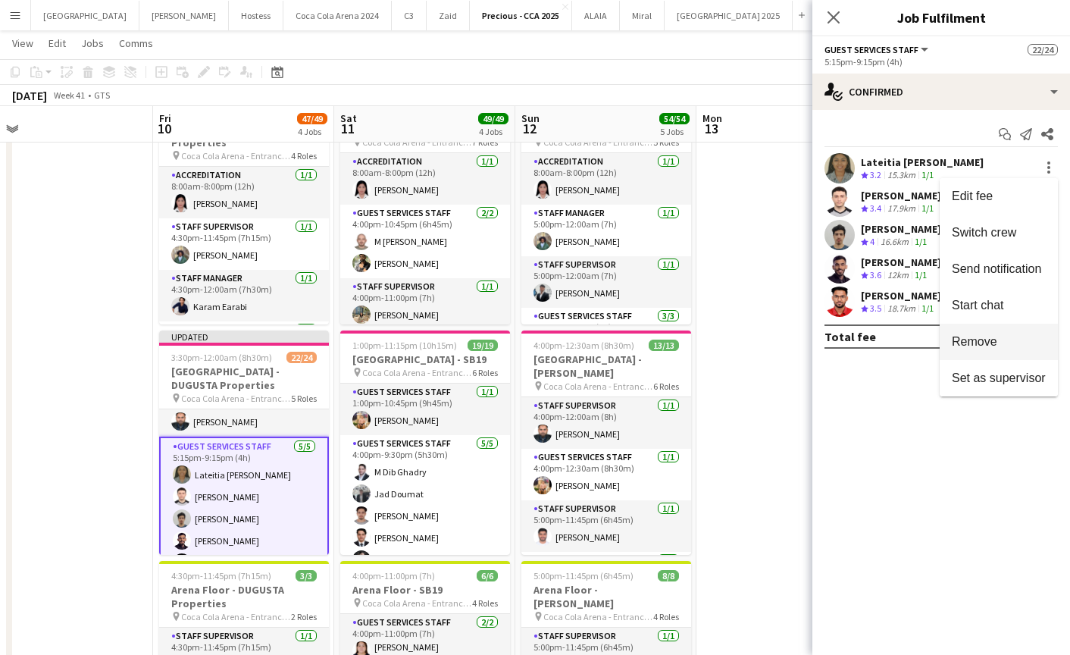
click at [953, 346] on span "Remove" at bounding box center [974, 341] width 45 height 13
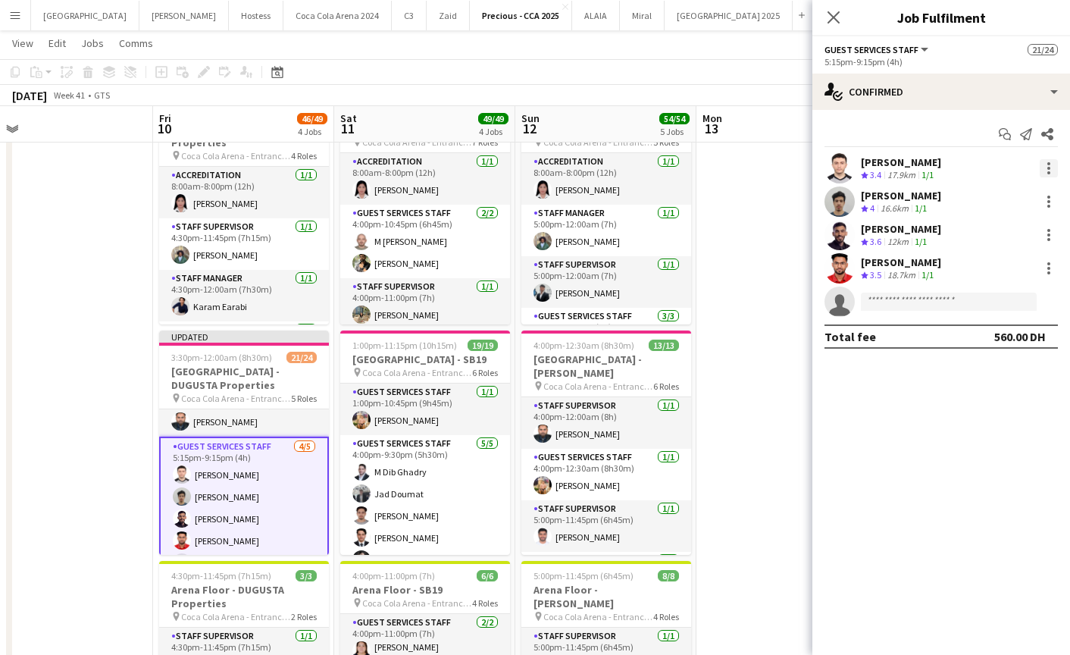
click at [1047, 175] on div at bounding box center [1048, 168] width 18 height 18
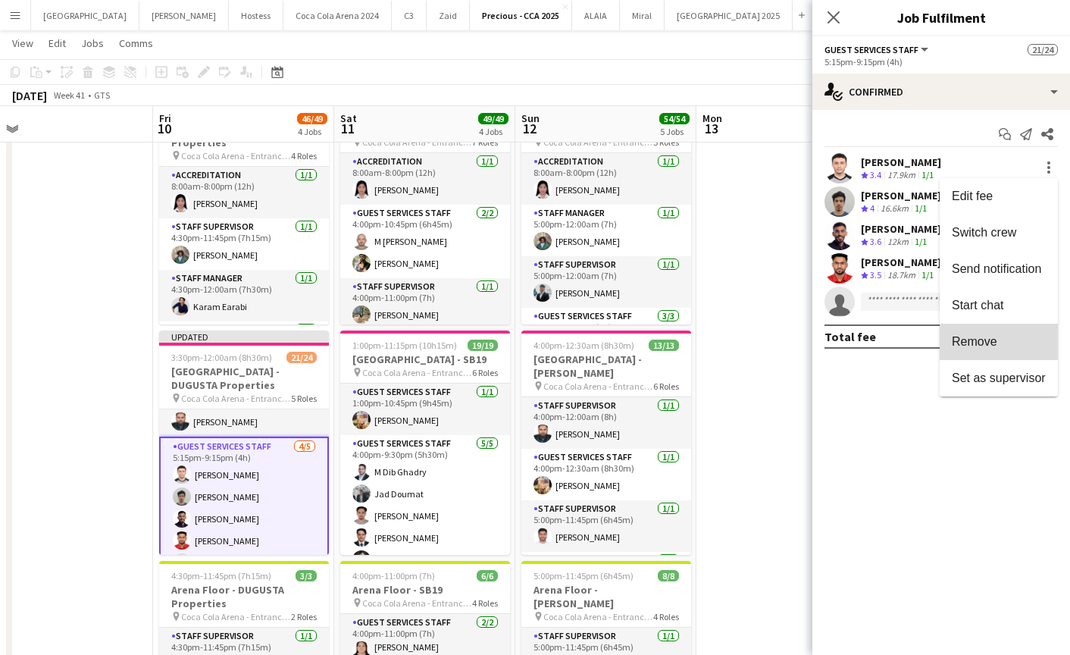
click at [992, 333] on button "Remove" at bounding box center [998, 342] width 118 height 36
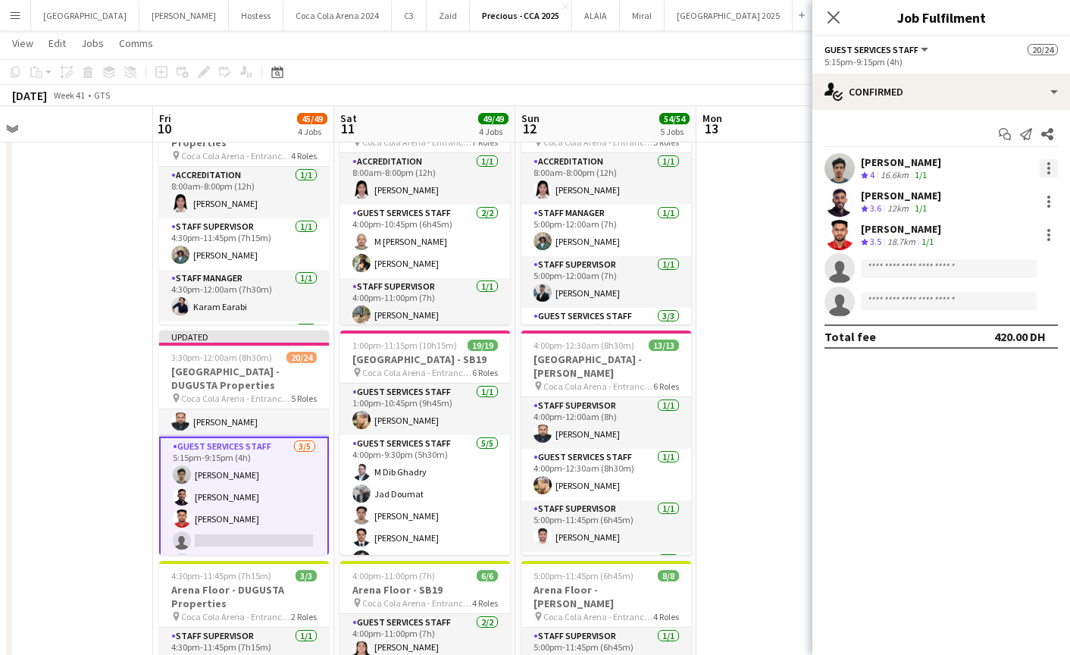
click at [1048, 173] on div at bounding box center [1048, 172] width 3 height 3
click at [977, 329] on button "Remove" at bounding box center [998, 342] width 118 height 36
click at [1042, 169] on div at bounding box center [1048, 168] width 18 height 18
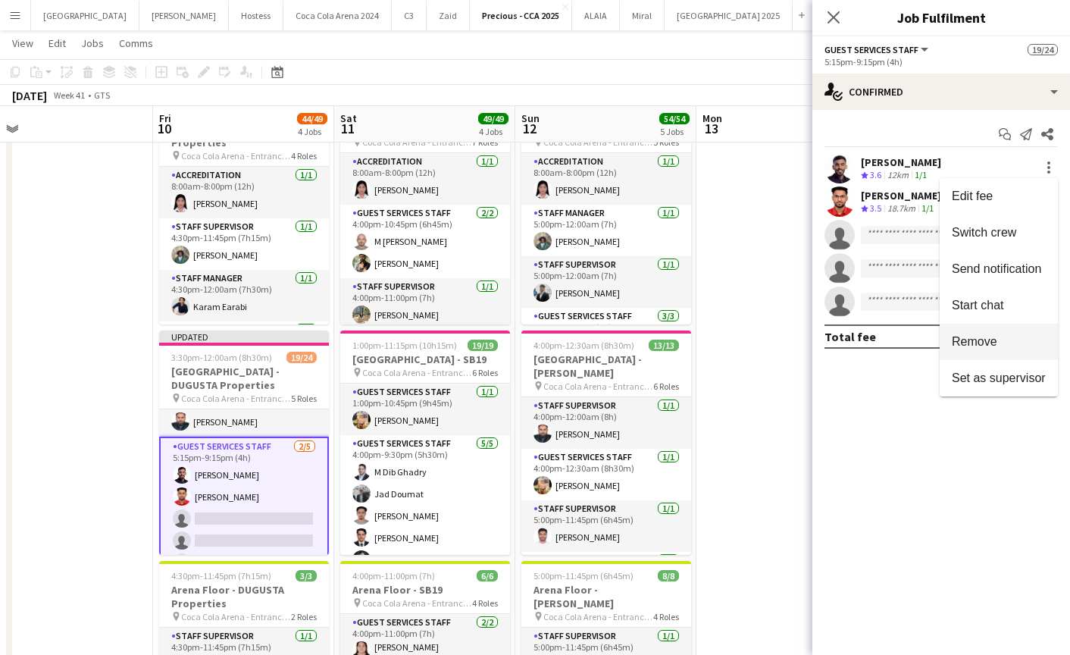
click at [984, 340] on span "Remove" at bounding box center [974, 341] width 45 height 13
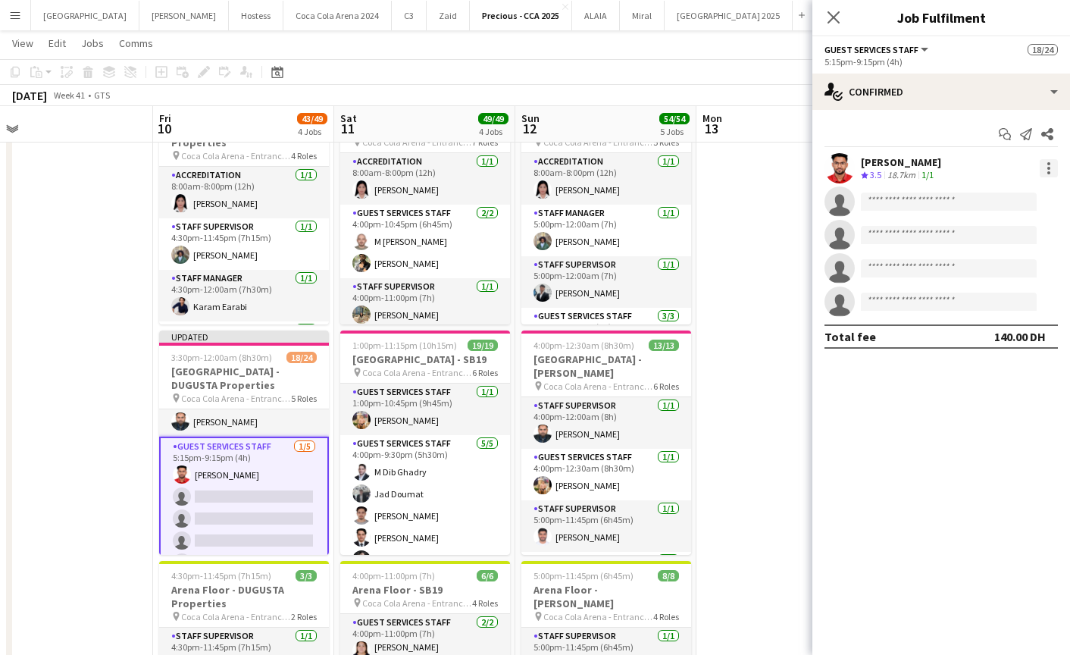
click at [1052, 162] on div at bounding box center [1048, 168] width 18 height 18
click at [986, 335] on span "Remove" at bounding box center [974, 341] width 45 height 13
click at [838, 14] on icon "Close pop-in" at bounding box center [833, 17] width 14 height 14
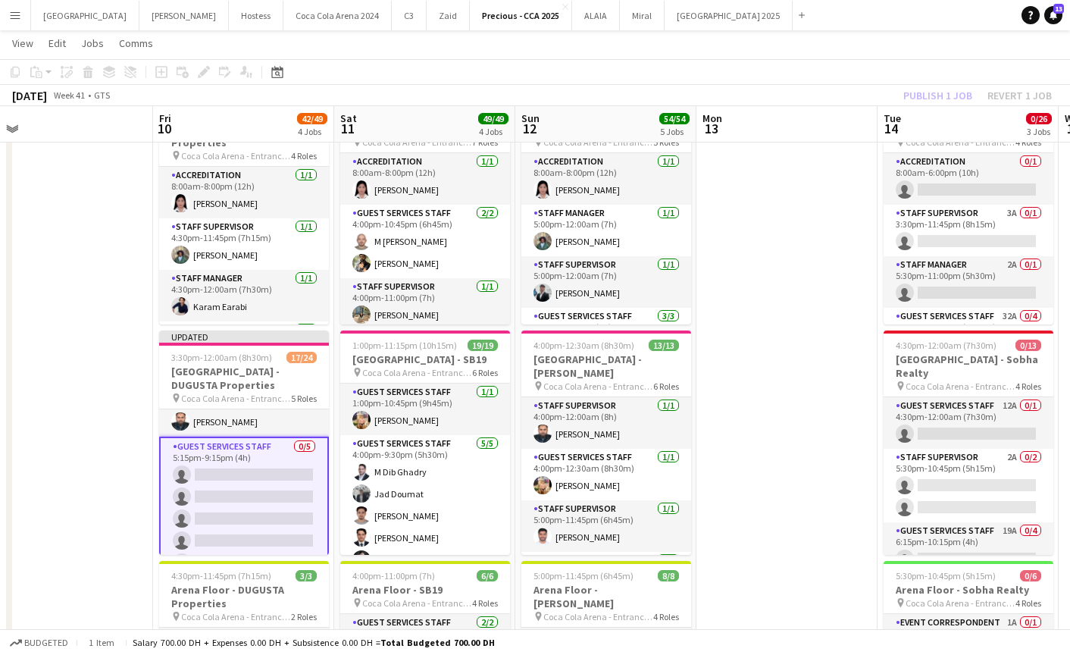
click at [942, 92] on div "Publish 1 job Revert 1 job" at bounding box center [977, 96] width 185 height 20
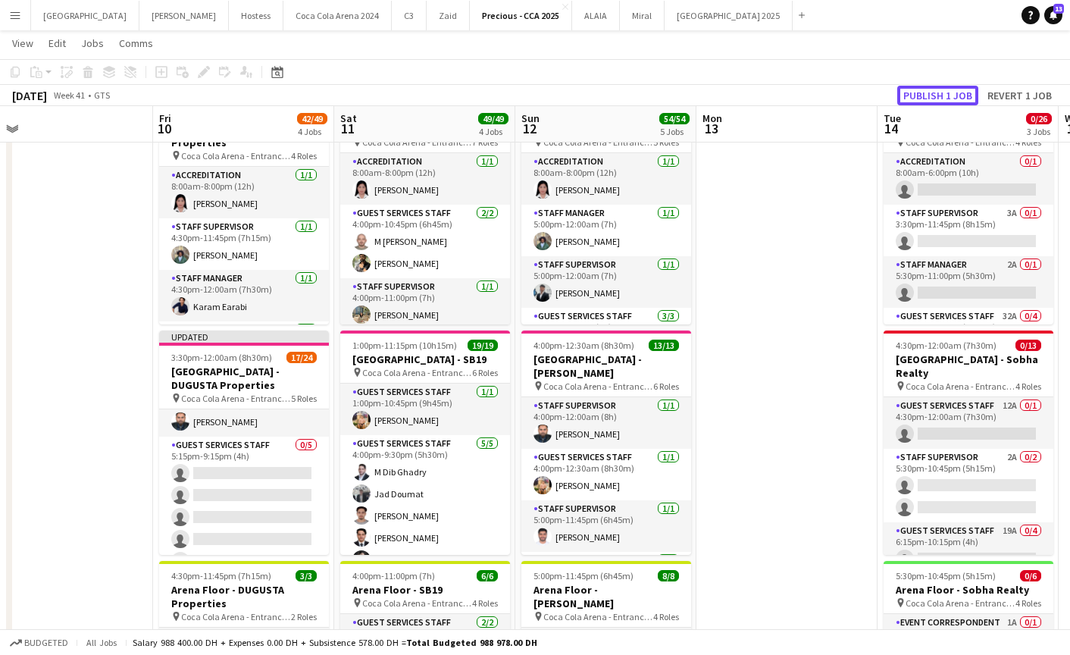
click at [942, 92] on button "Publish 1 job" at bounding box center [937, 96] width 81 height 20
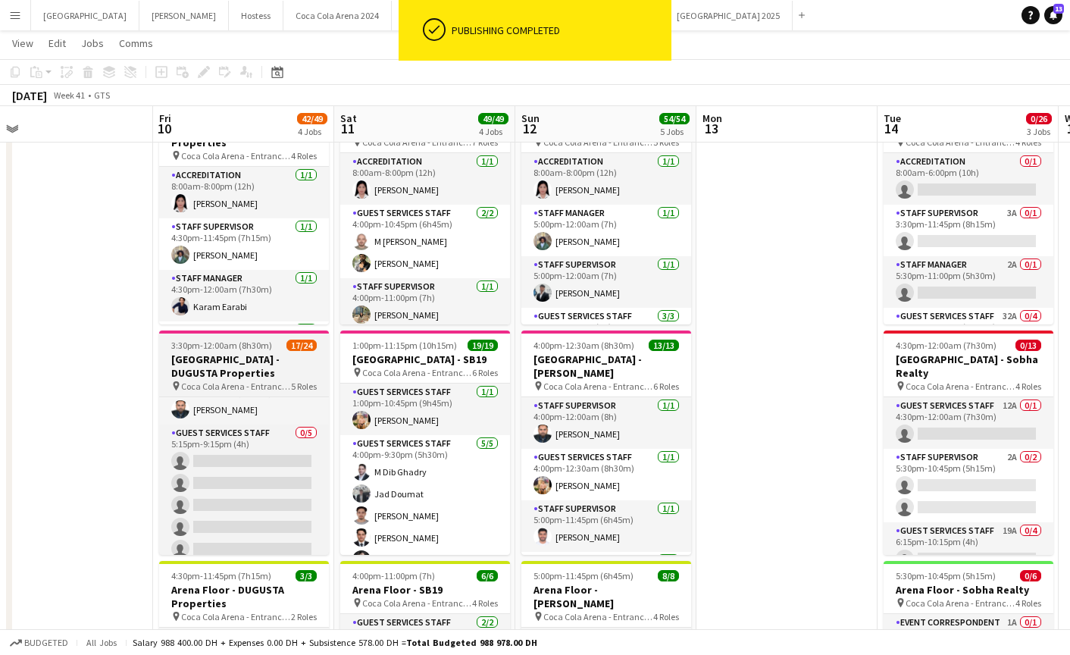
click at [245, 364] on h3 "[GEOGRAPHIC_DATA] - DUGUSTA Properties" at bounding box center [244, 365] width 170 height 27
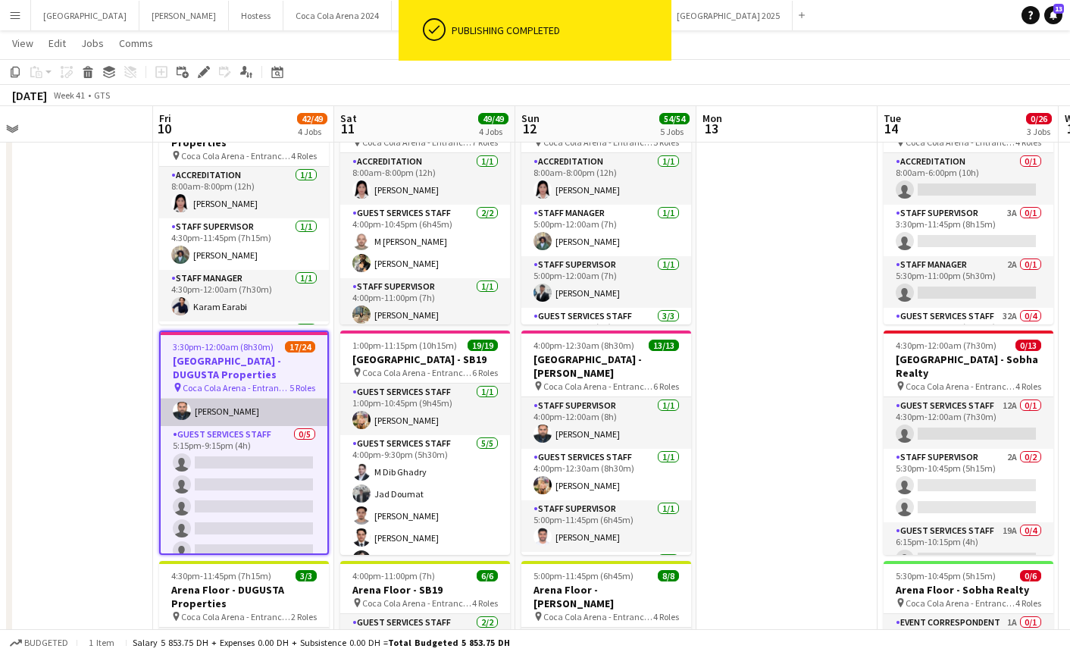
click at [242, 403] on app-card-role "Staff Supervisor 1/1 5:00pm-11:30pm (6h30m) Qasim Fahim" at bounding box center [244, 400] width 167 height 52
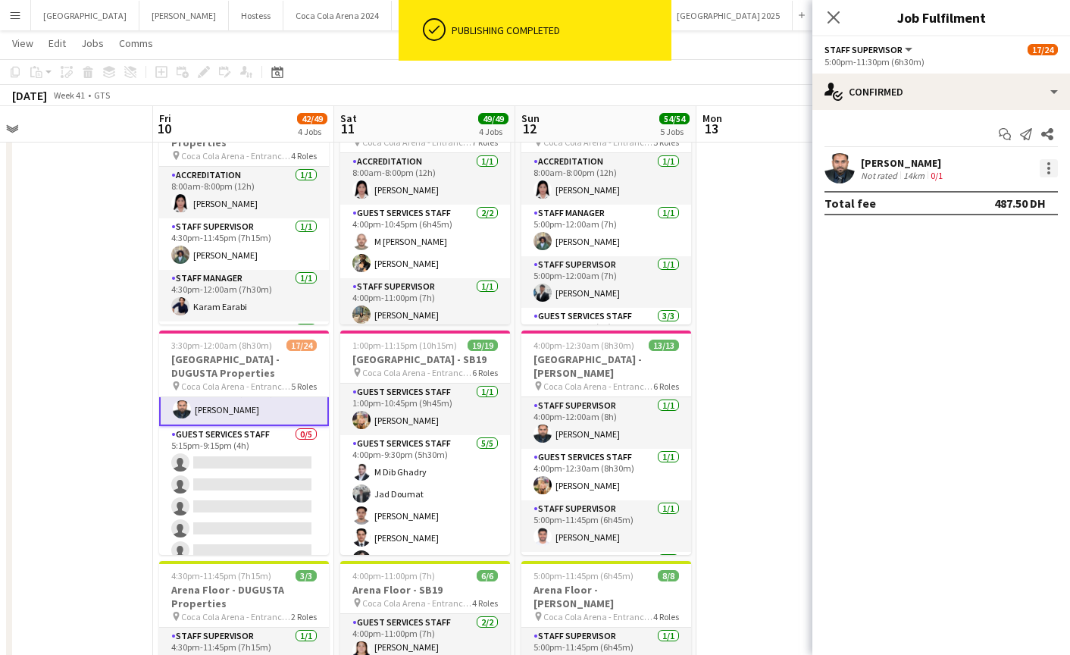
click at [1049, 167] on div at bounding box center [1048, 168] width 3 height 3
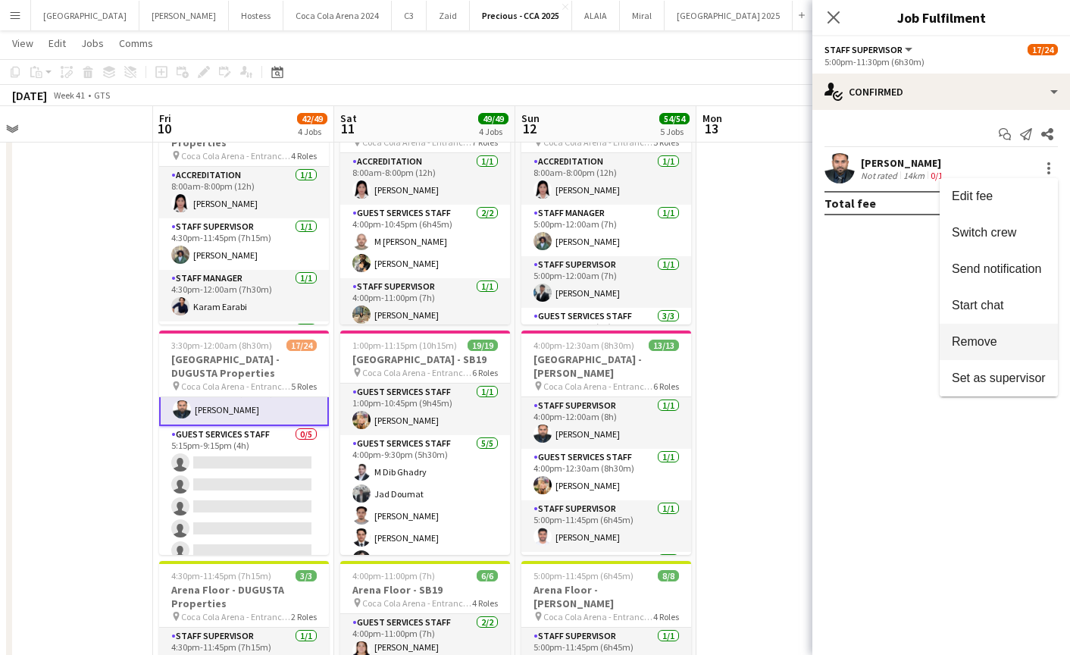
click at [975, 342] on span "Remove" at bounding box center [974, 341] width 45 height 13
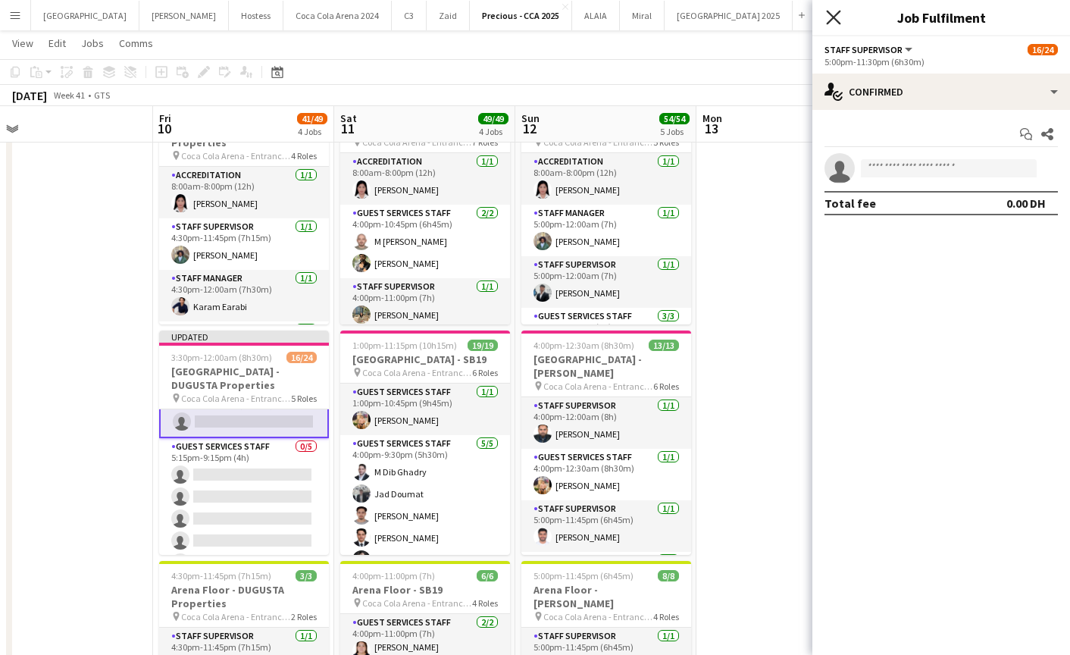
click at [834, 19] on icon at bounding box center [833, 17] width 14 height 14
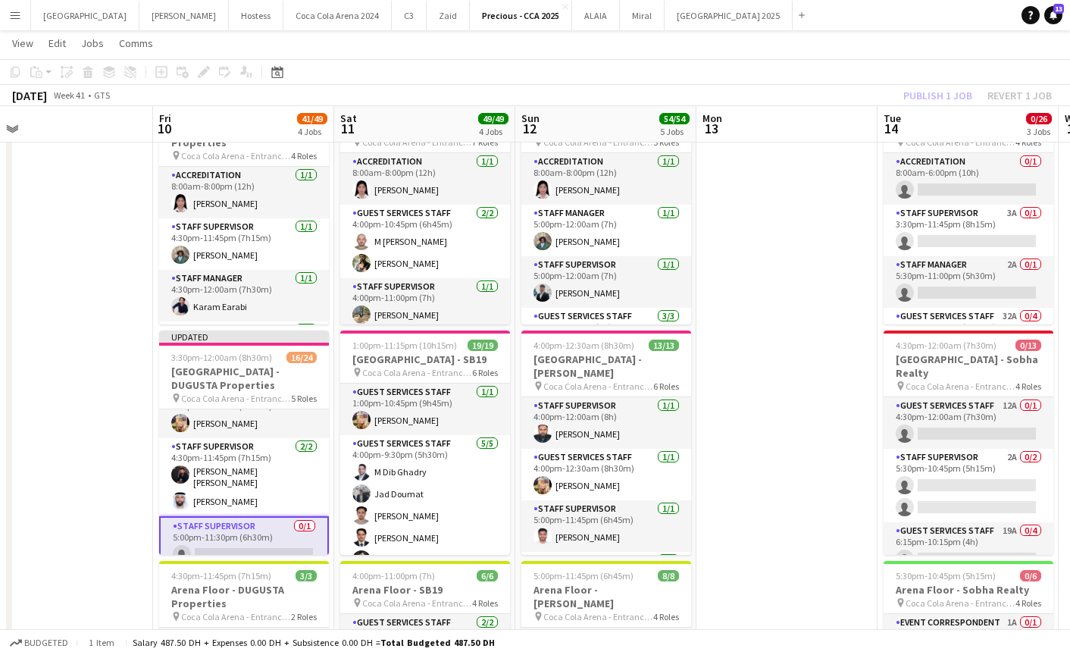
scroll to position [23, 0]
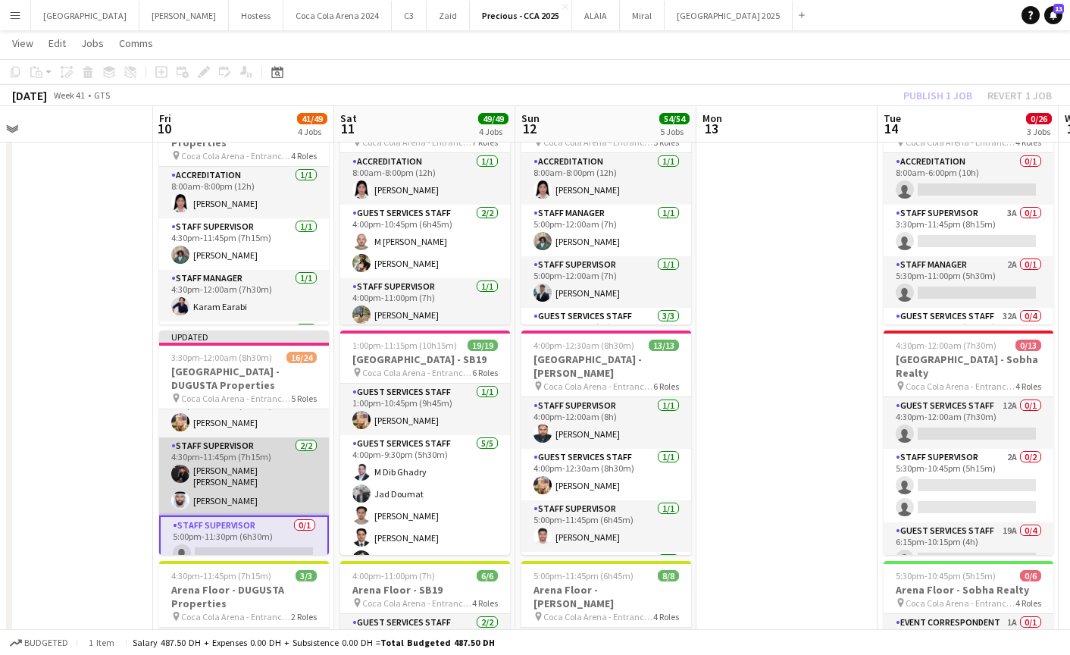
click at [253, 481] on app-card-role "Staff Supervisor 2/2 4:30pm-11:45pm (7h15m) Hussain Al Saadi Ahmad Chabi" at bounding box center [244, 476] width 170 height 78
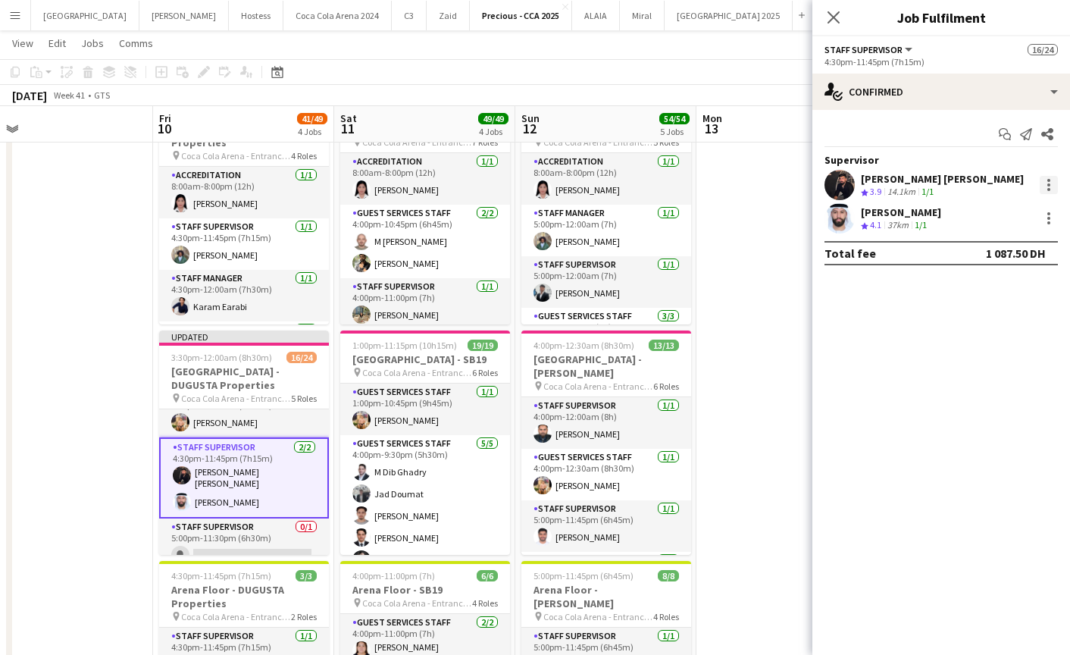
click at [1043, 184] on div at bounding box center [1048, 185] width 18 height 18
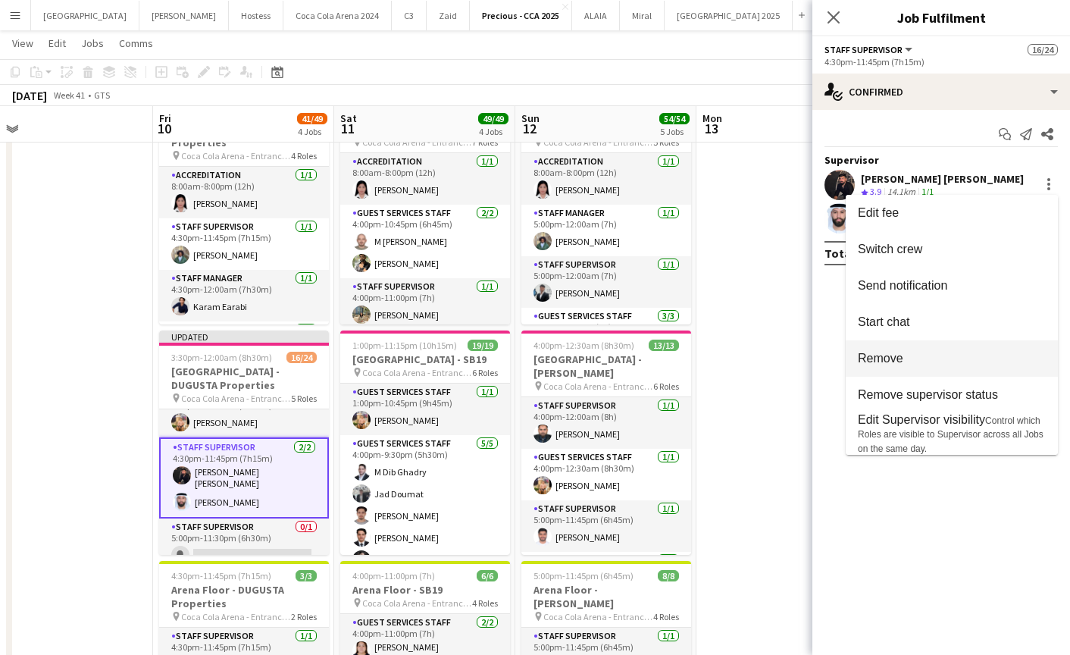
click at [950, 363] on span "Remove" at bounding box center [952, 359] width 188 height 14
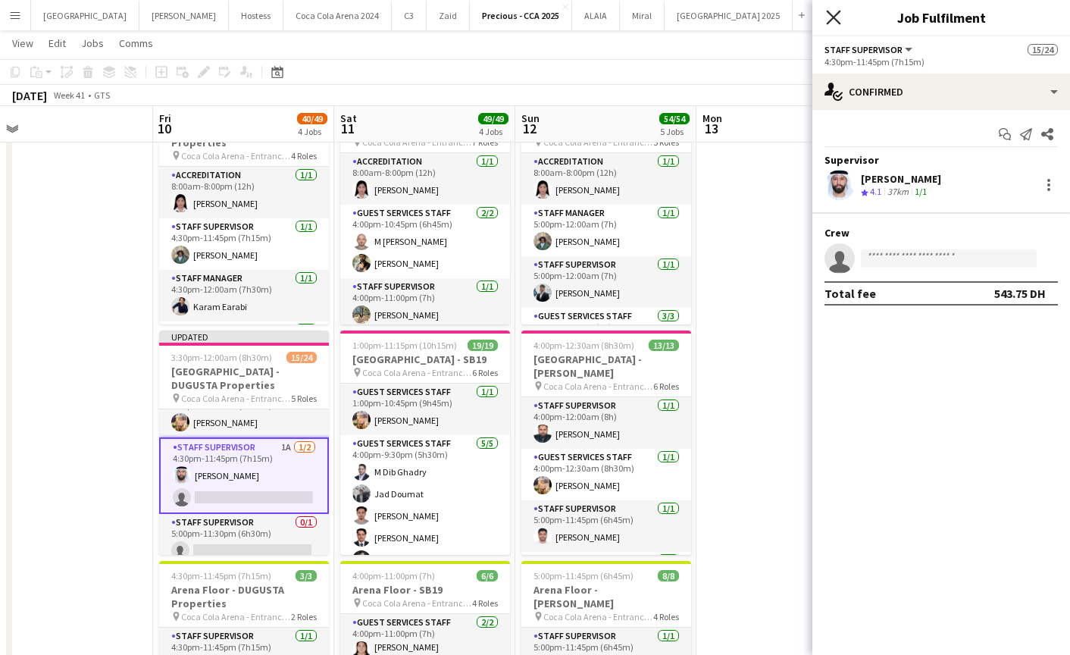
click at [833, 16] on icon at bounding box center [833, 17] width 14 height 14
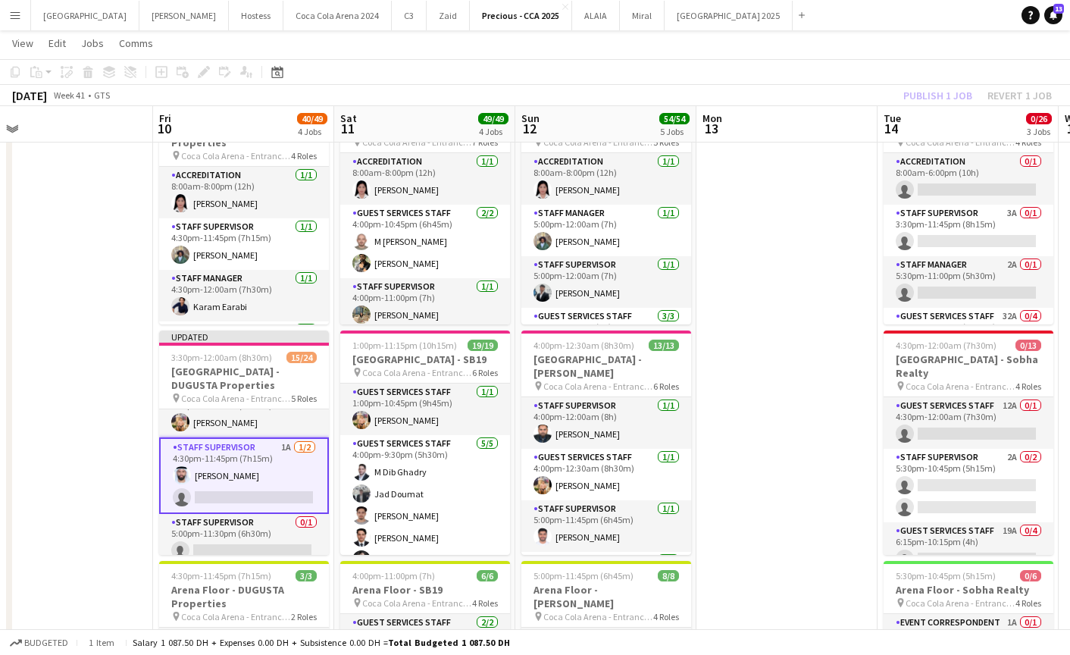
click at [940, 102] on div "Publish 1 job Revert 1 job" at bounding box center [977, 96] width 185 height 20
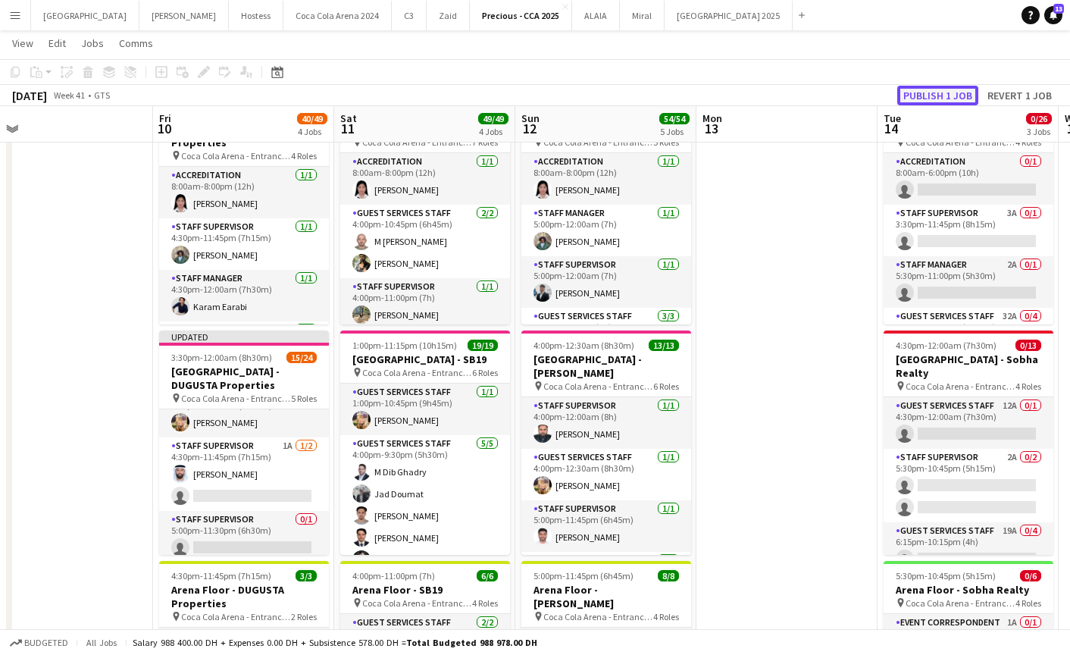
click at [939, 99] on button "Publish 1 job" at bounding box center [937, 96] width 81 height 20
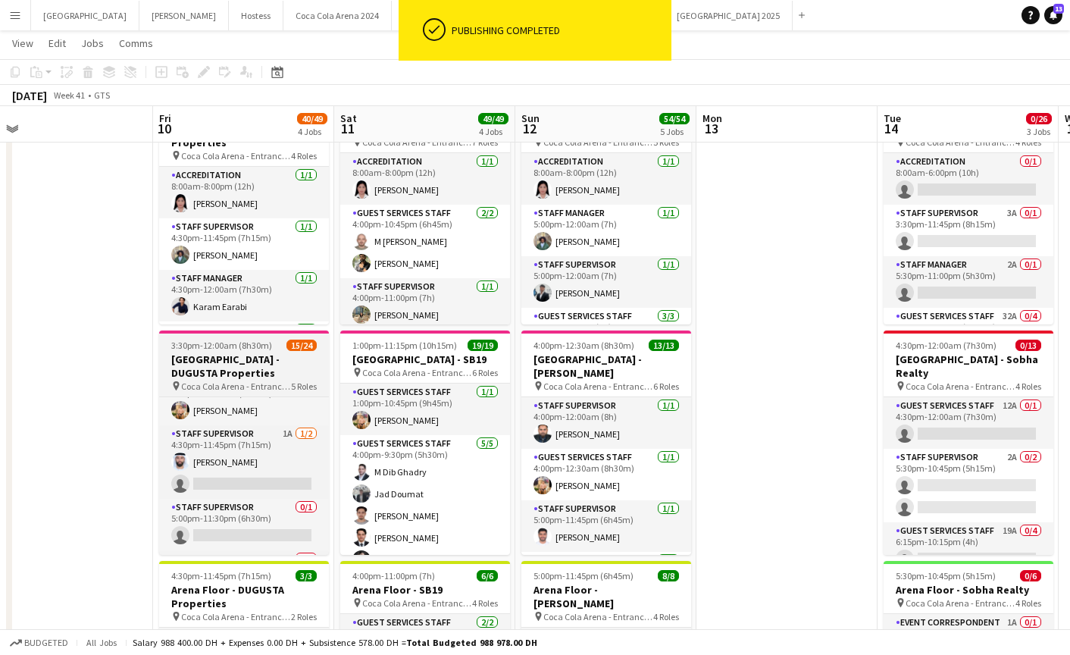
click at [237, 354] on h3 "[GEOGRAPHIC_DATA] - DUGUSTA Properties" at bounding box center [244, 365] width 170 height 27
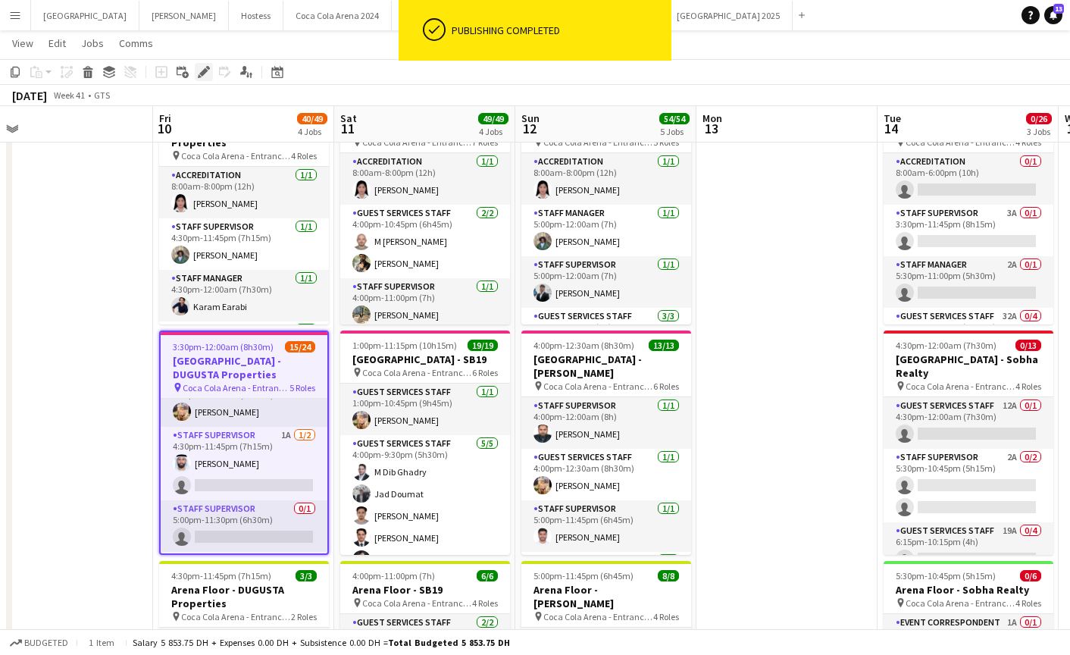
click at [209, 77] on icon "Edit" at bounding box center [204, 72] width 12 height 12
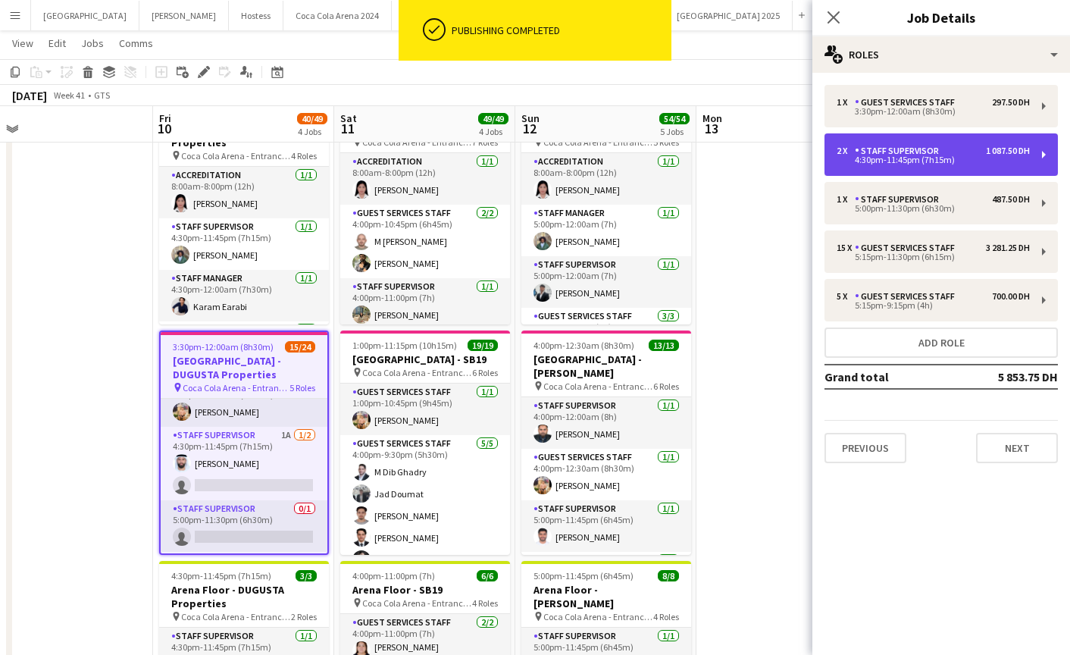
click at [886, 138] on div "2 x Staff Supervisor 1 087.50 DH 4:30pm-11:45pm (7h15m)" at bounding box center [940, 154] width 233 height 42
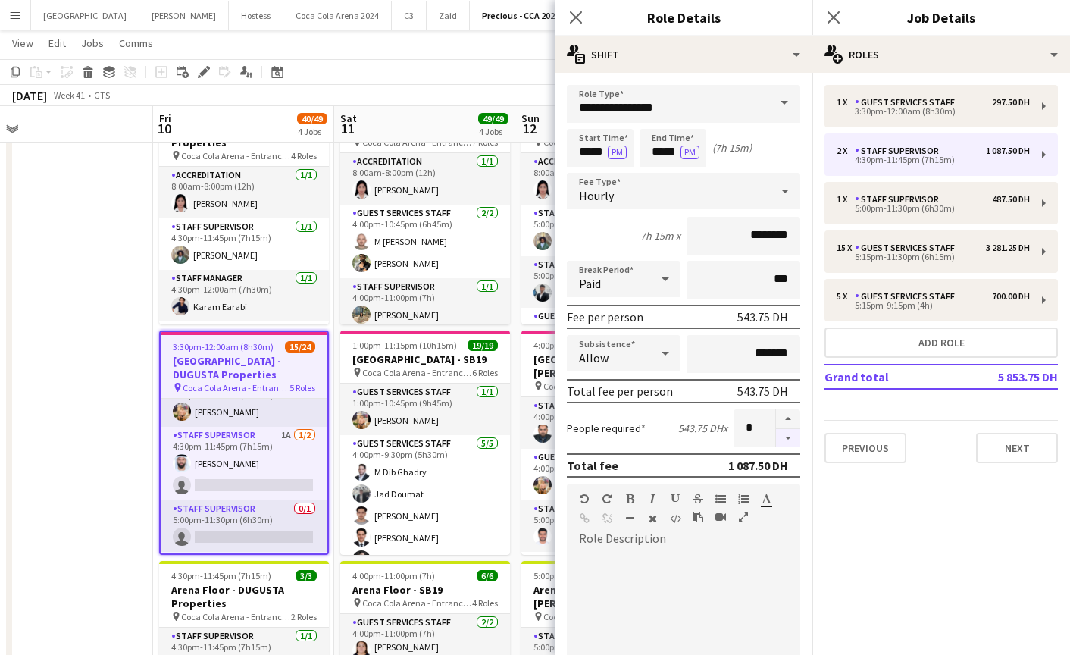
click at [783, 437] on button "button" at bounding box center [788, 438] width 24 height 19
type input "*"
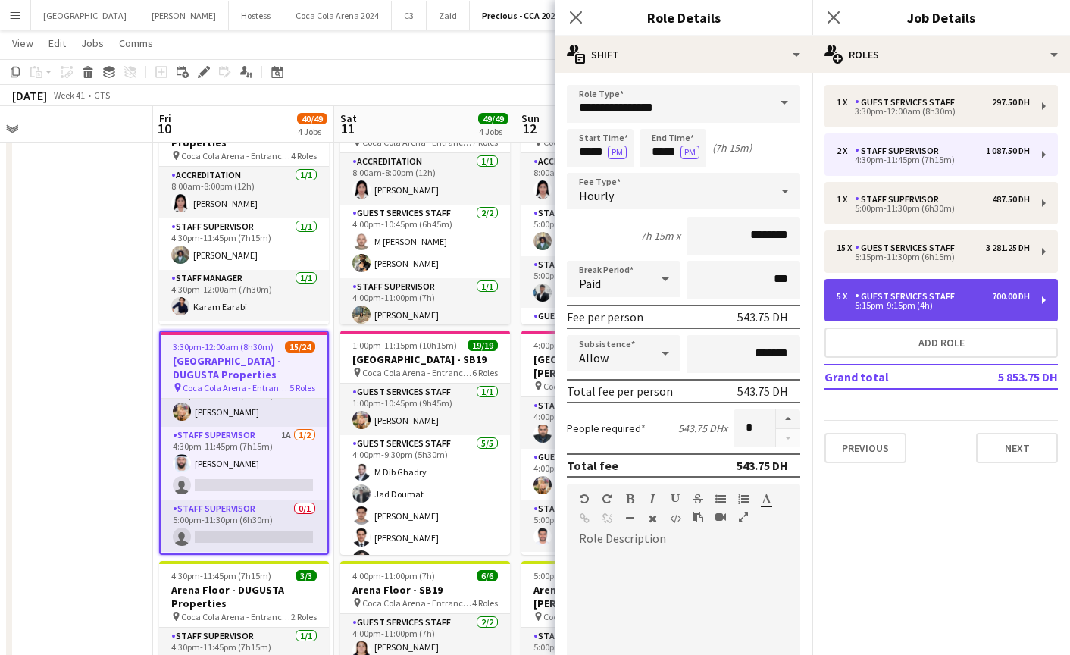
click at [913, 307] on div "5:15pm-9:15pm (4h)" at bounding box center [932, 306] width 193 height 8
type input "**********"
type input "*****"
type input "********"
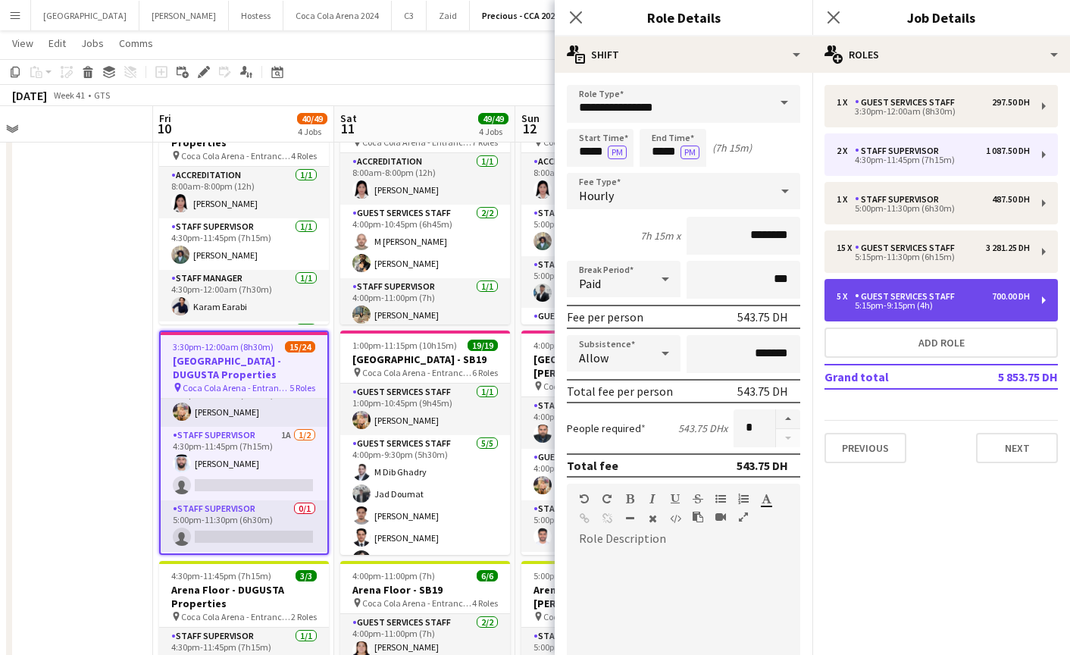
type input "*"
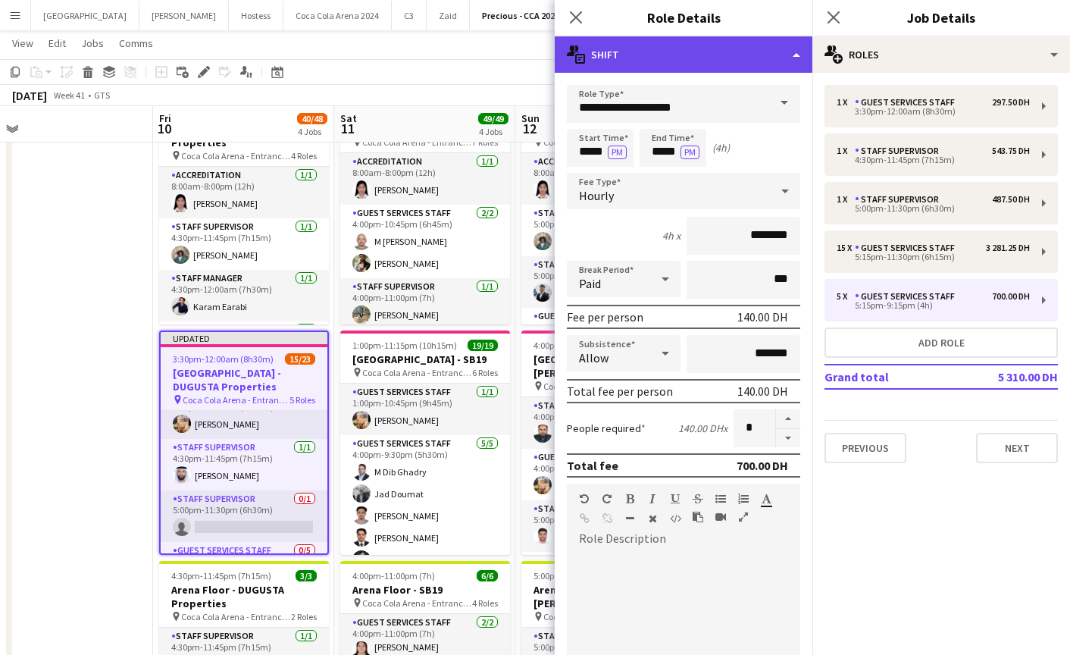
click at [739, 61] on div "multiple-actions-text Shift" at bounding box center [684, 54] width 258 height 36
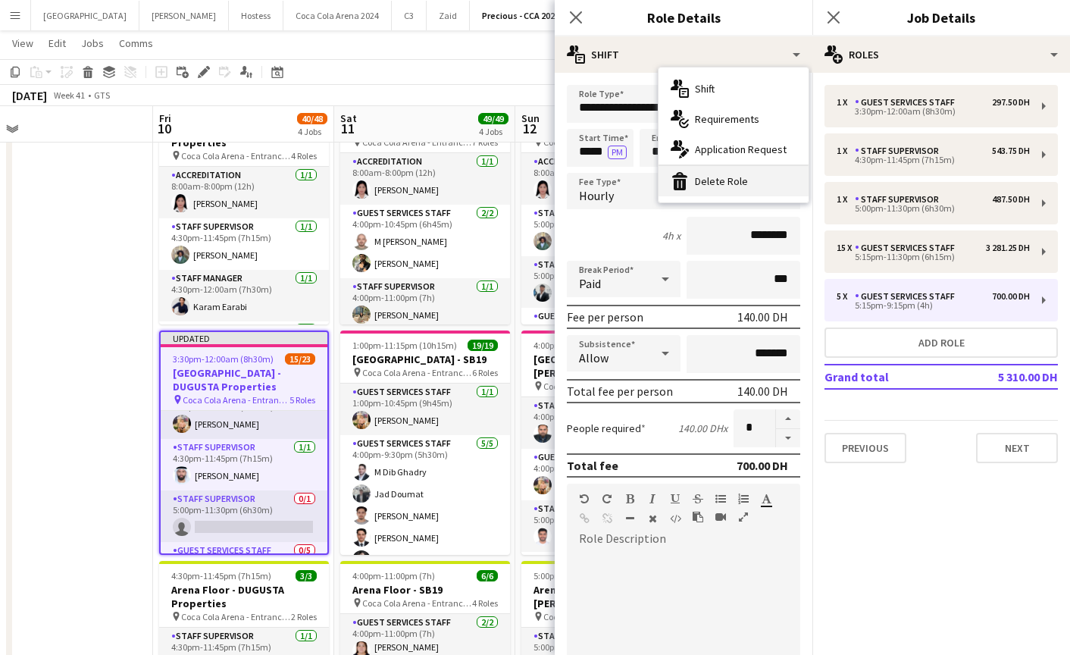
click at [752, 175] on div "bin-2 Delete Role" at bounding box center [733, 181] width 150 height 30
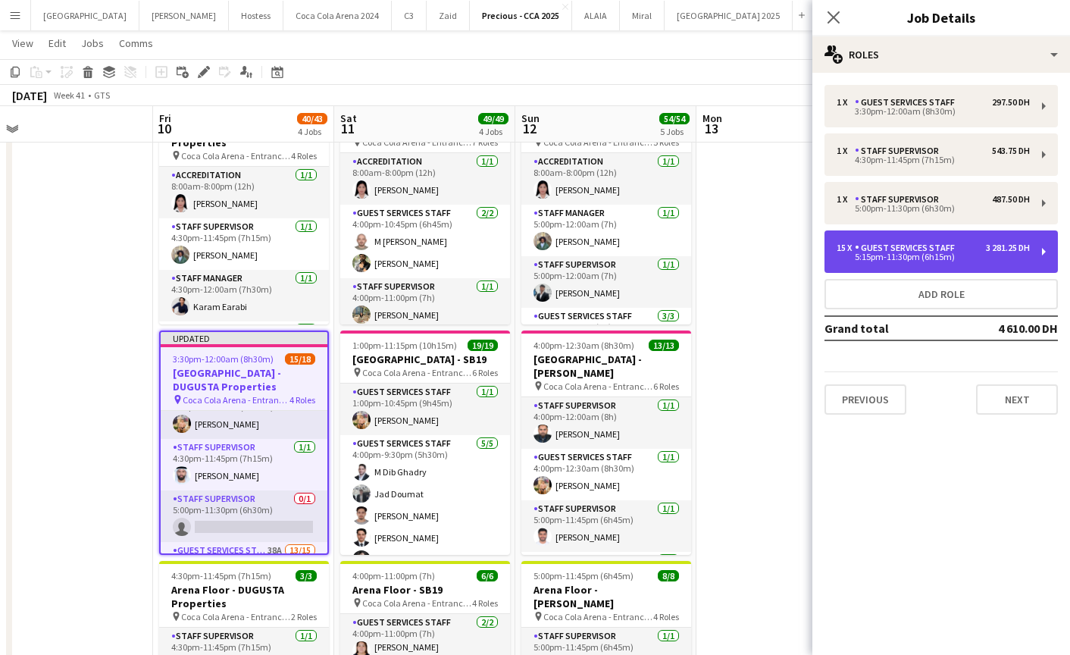
click at [912, 254] on div "5:15pm-11:30pm (6h15m)" at bounding box center [932, 257] width 193 height 8
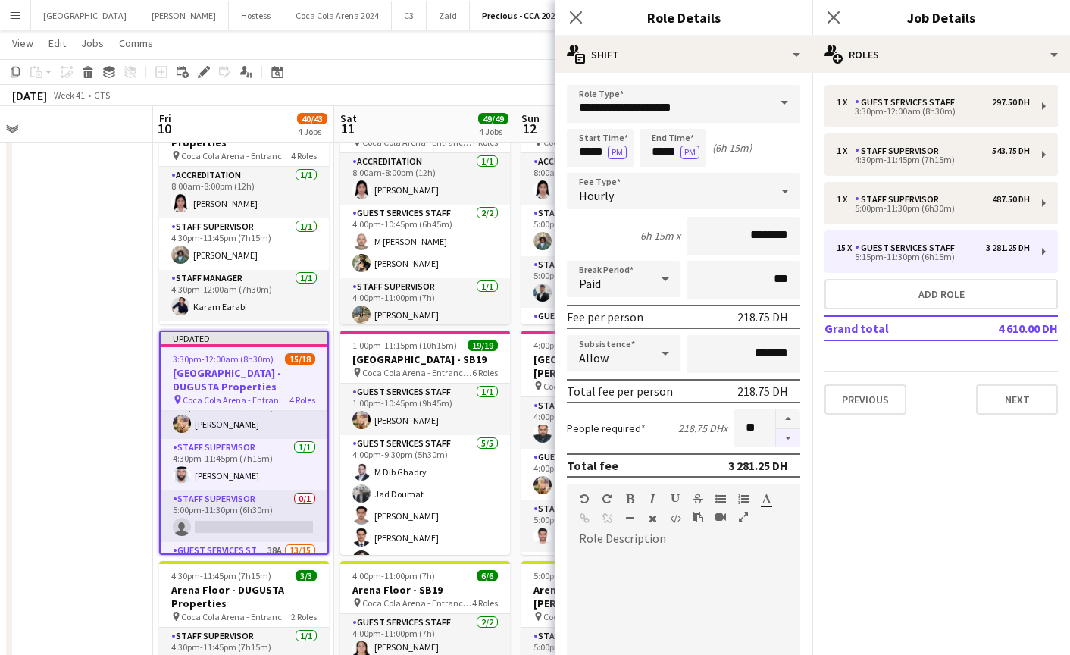
click at [786, 437] on button "button" at bounding box center [788, 438] width 24 height 19
type input "**"
click at [567, 17] on app-icon "Close pop-in" at bounding box center [576, 18] width 22 height 22
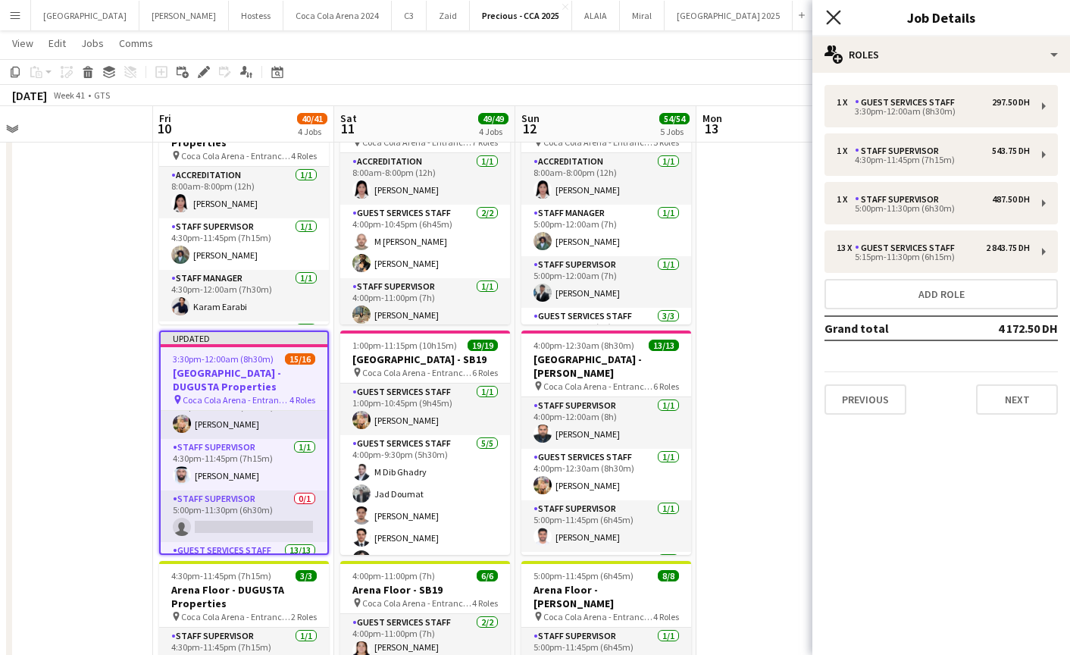
click at [830, 12] on icon "Close pop-in" at bounding box center [833, 17] width 14 height 14
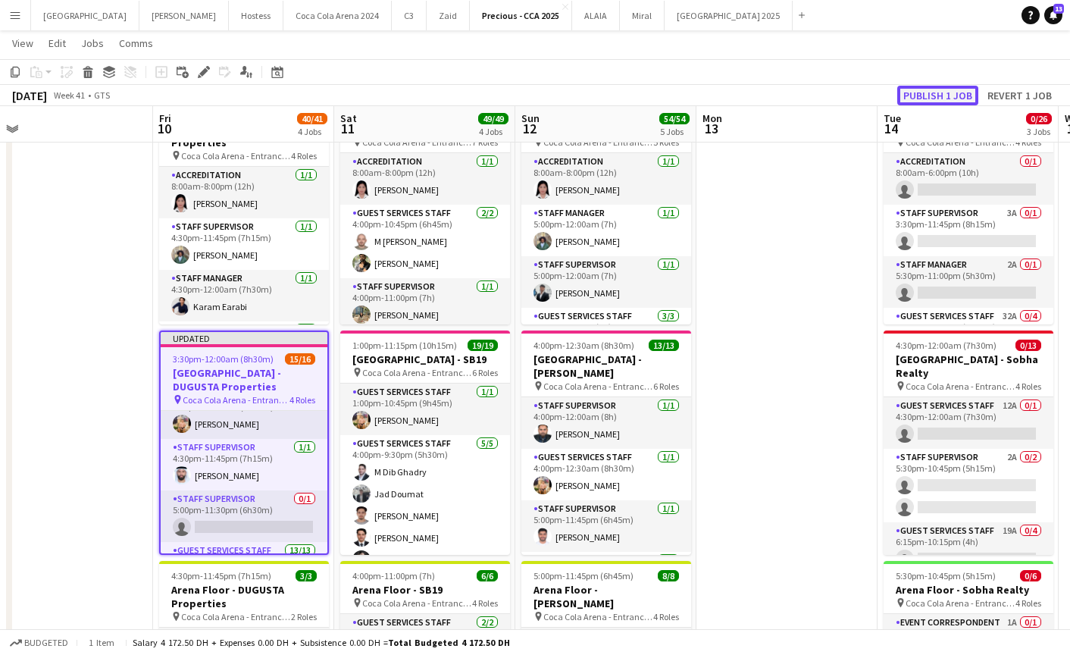
click at [912, 98] on button "Publish 1 job" at bounding box center [937, 96] width 81 height 20
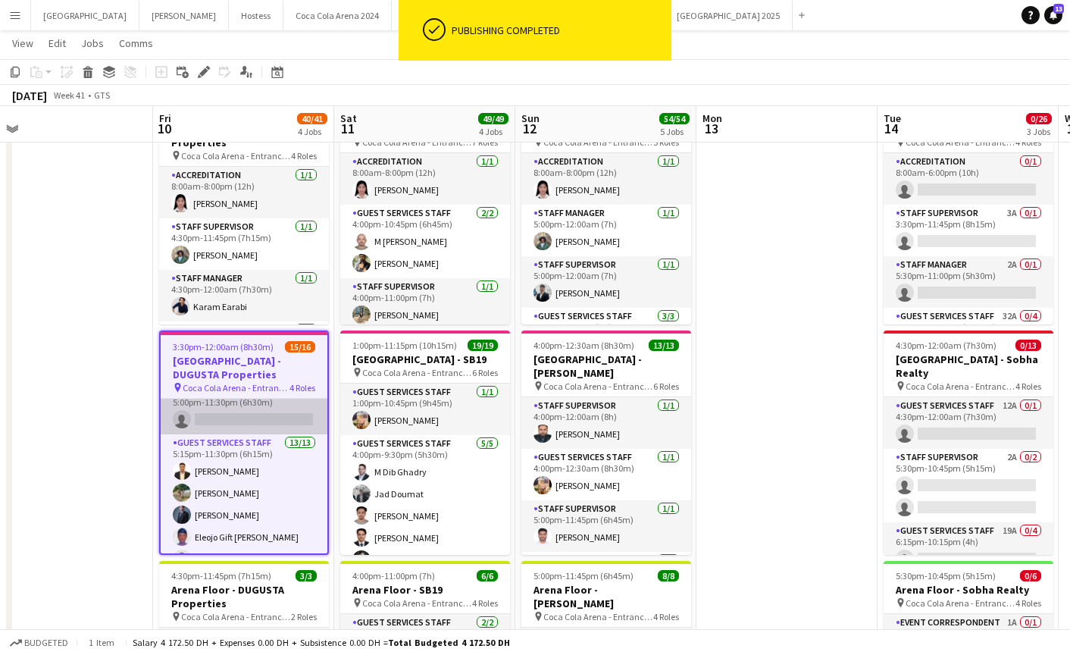
scroll to position [0, 0]
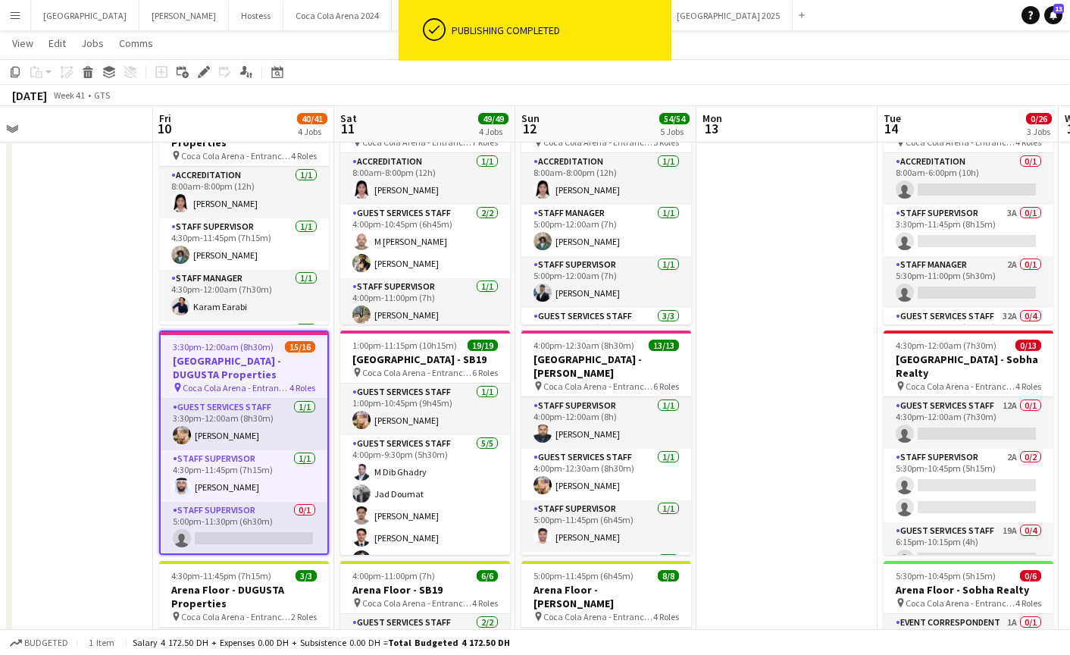
click at [214, 377] on h3 "[GEOGRAPHIC_DATA] - DUGUSTA Properties" at bounding box center [244, 367] width 167 height 27
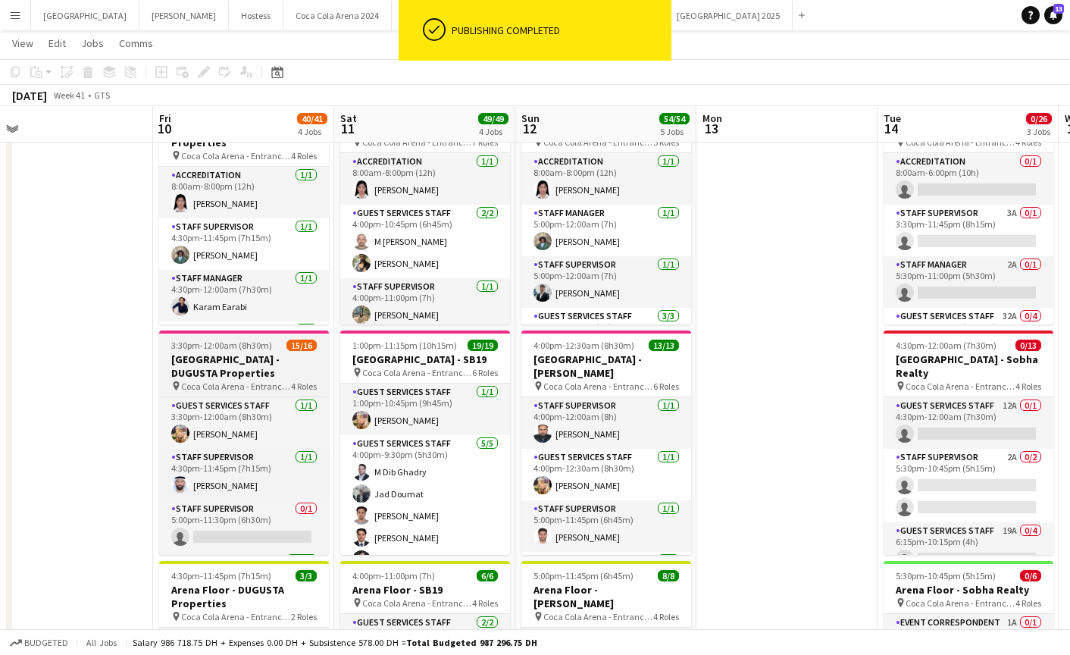
click at [228, 354] on h3 "[GEOGRAPHIC_DATA] - DUGUSTA Properties" at bounding box center [244, 365] width 170 height 27
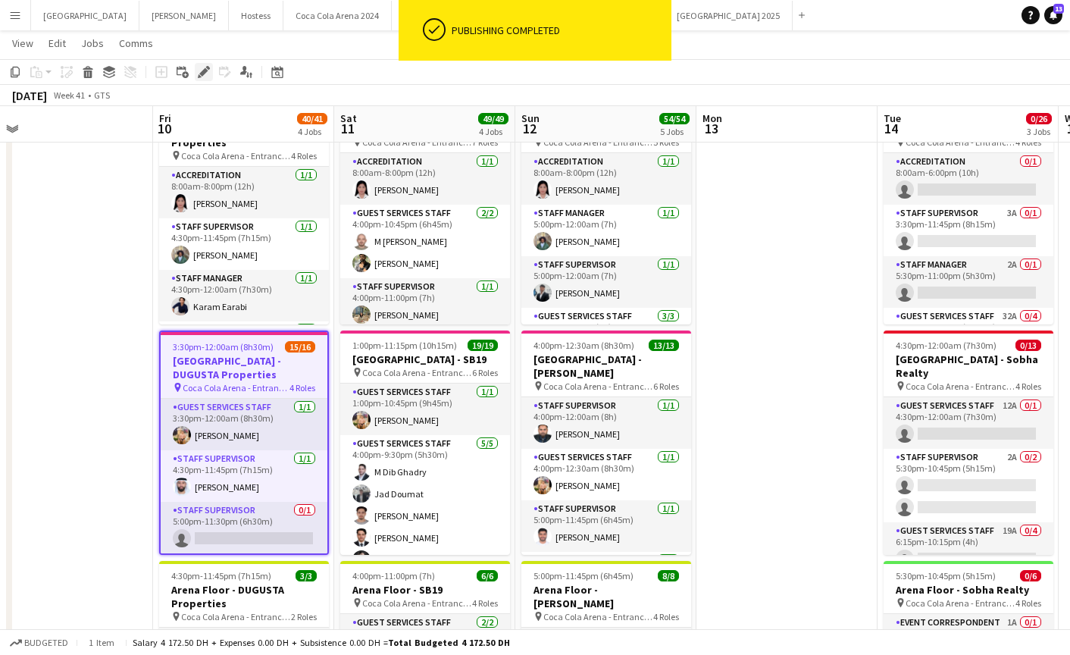
click at [203, 72] on icon at bounding box center [203, 72] width 8 height 8
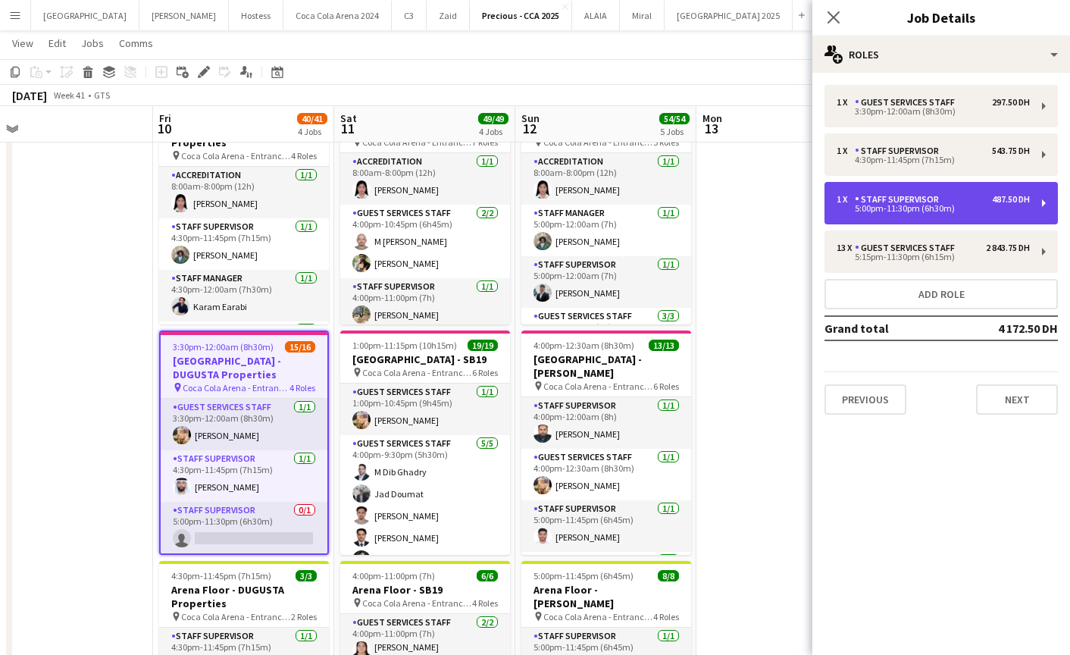
click at [871, 212] on div "5:00pm-11:30pm (6h30m)" at bounding box center [932, 209] width 193 height 8
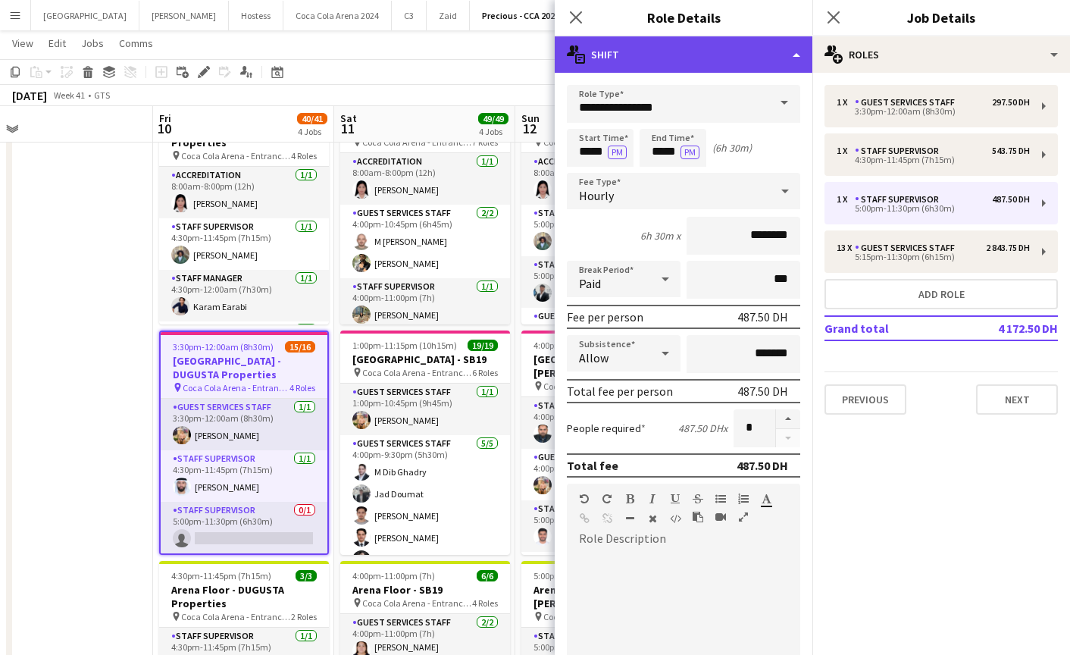
click at [678, 60] on div "multiple-actions-text Shift" at bounding box center [684, 54] width 258 height 36
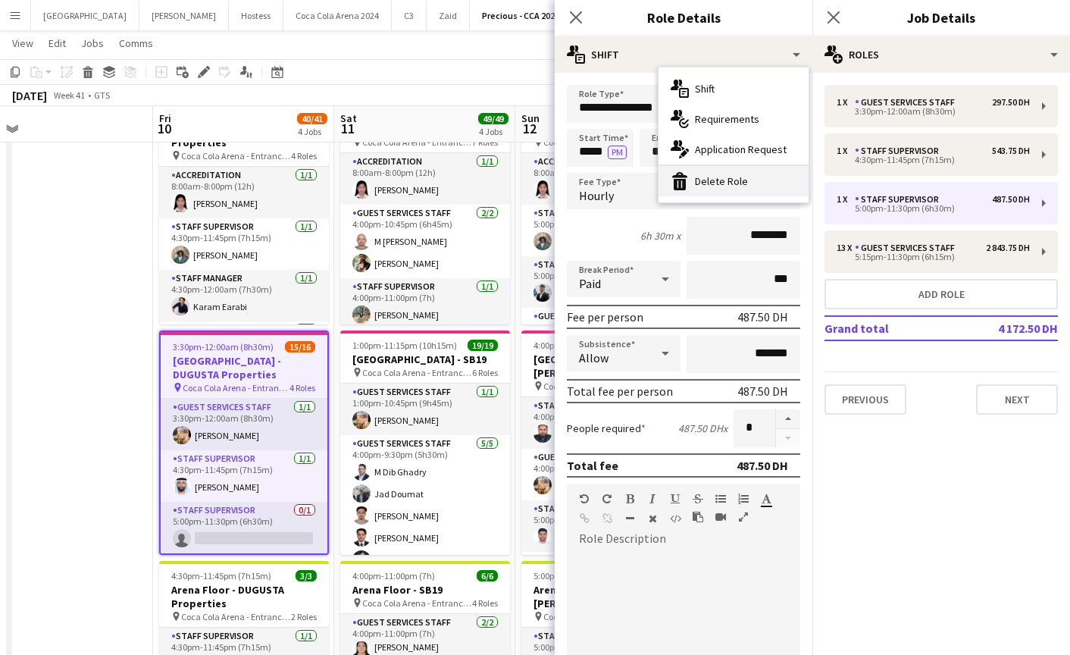
click at [739, 188] on div "bin-2 Delete Role" at bounding box center [733, 181] width 150 height 30
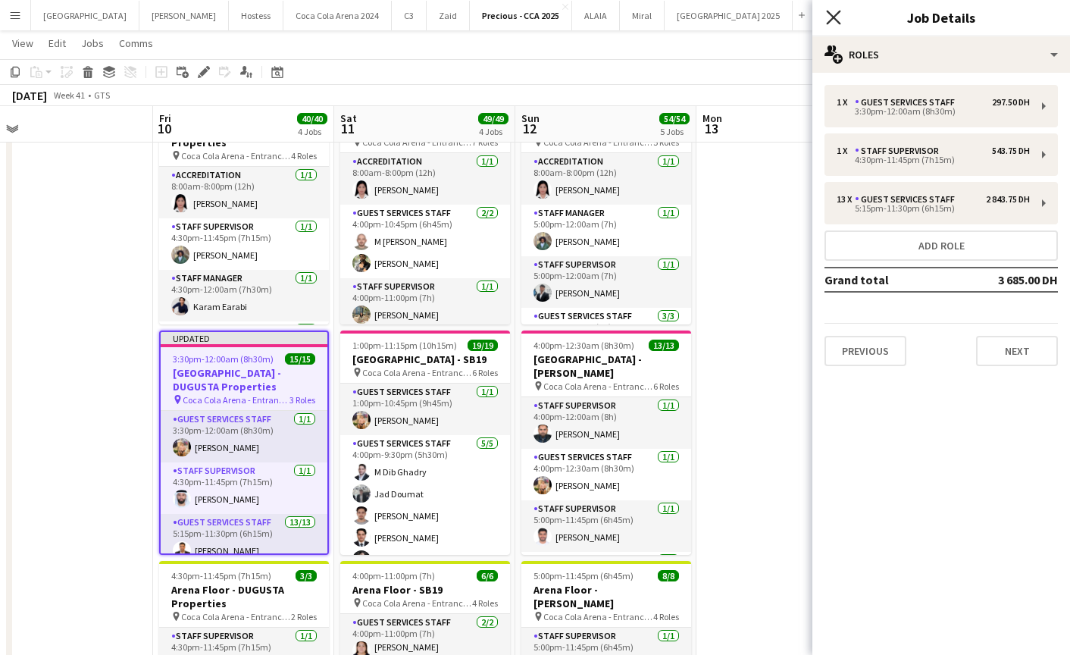
click at [830, 10] on icon "Close pop-in" at bounding box center [833, 17] width 14 height 14
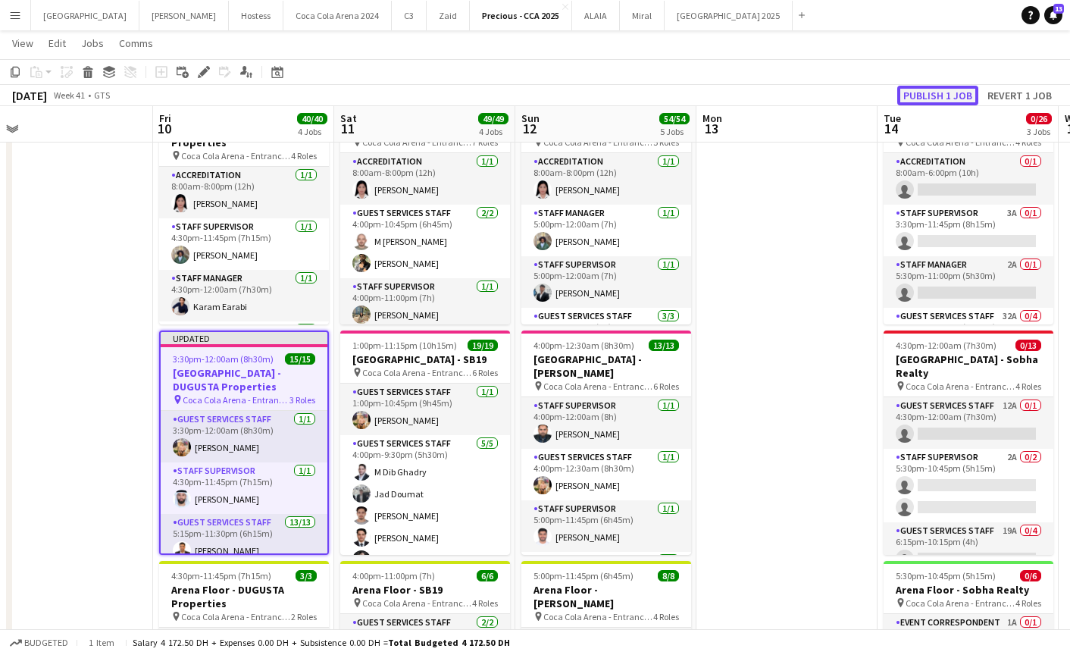
click at [946, 94] on button "Publish 1 job" at bounding box center [937, 96] width 81 height 20
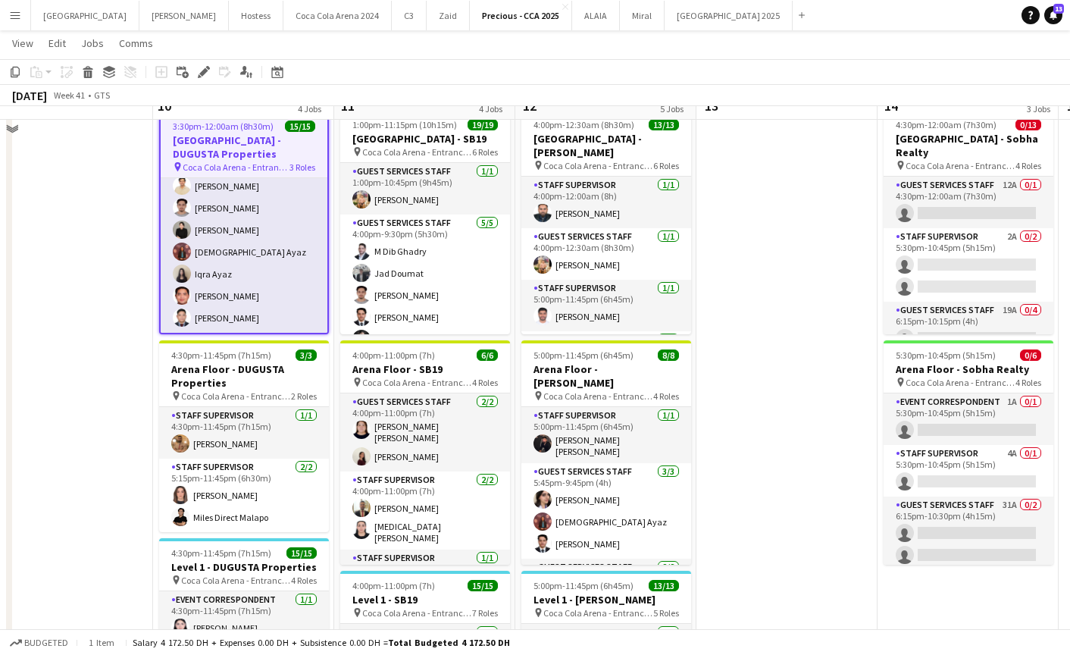
scroll to position [325, 0]
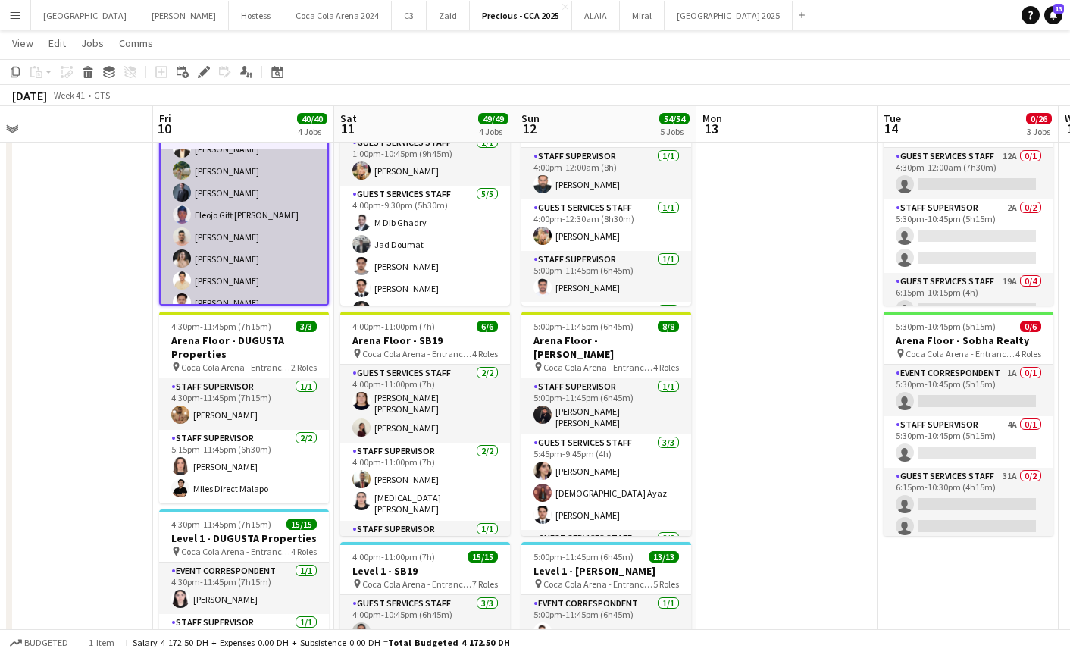
click at [229, 218] on app-card-role "Guest Services Staff 13/13 5:15pm-11:30pm (6h15m) Abdullah Aburjeilah Anthea Fe…" at bounding box center [244, 269] width 167 height 315
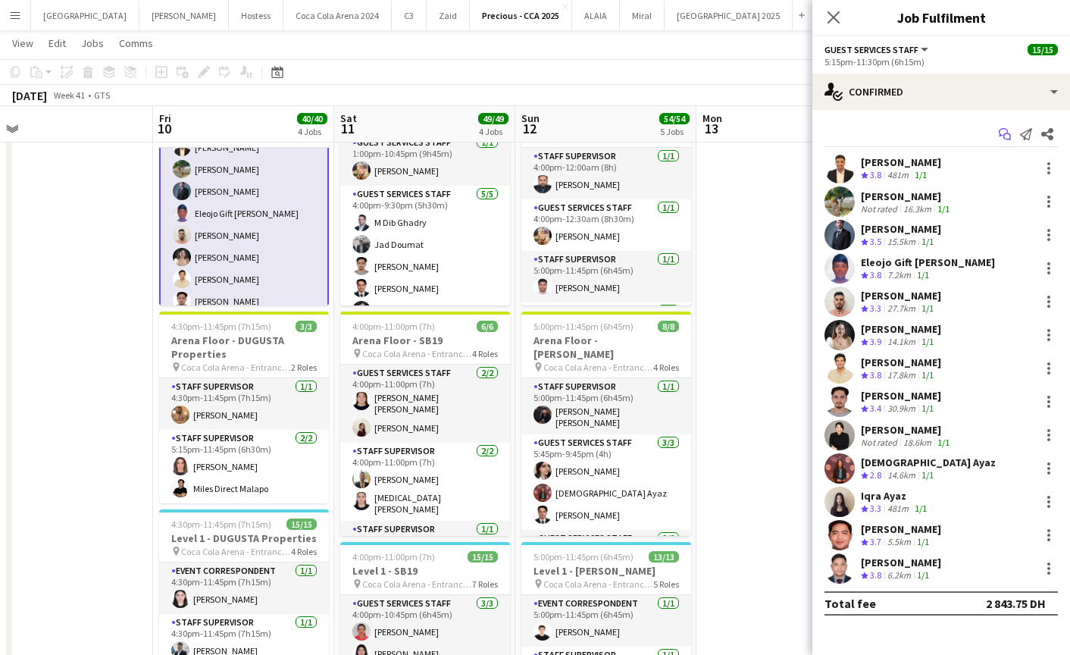
click at [998, 136] on app-icon "Start chat" at bounding box center [1004, 133] width 21 height 21
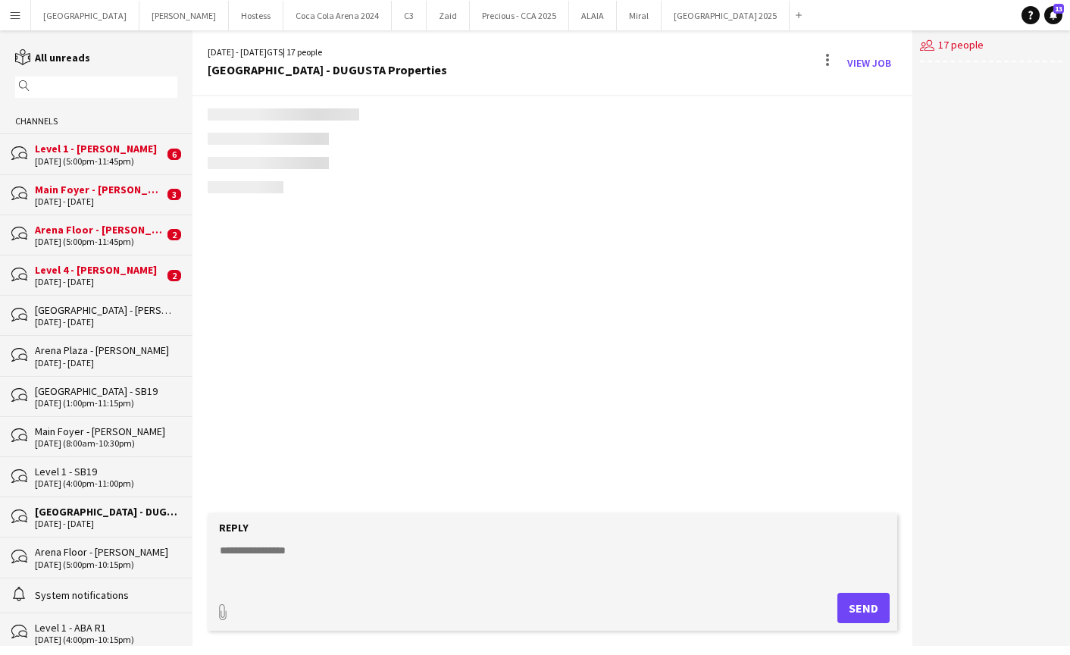
scroll to position [1654, 0]
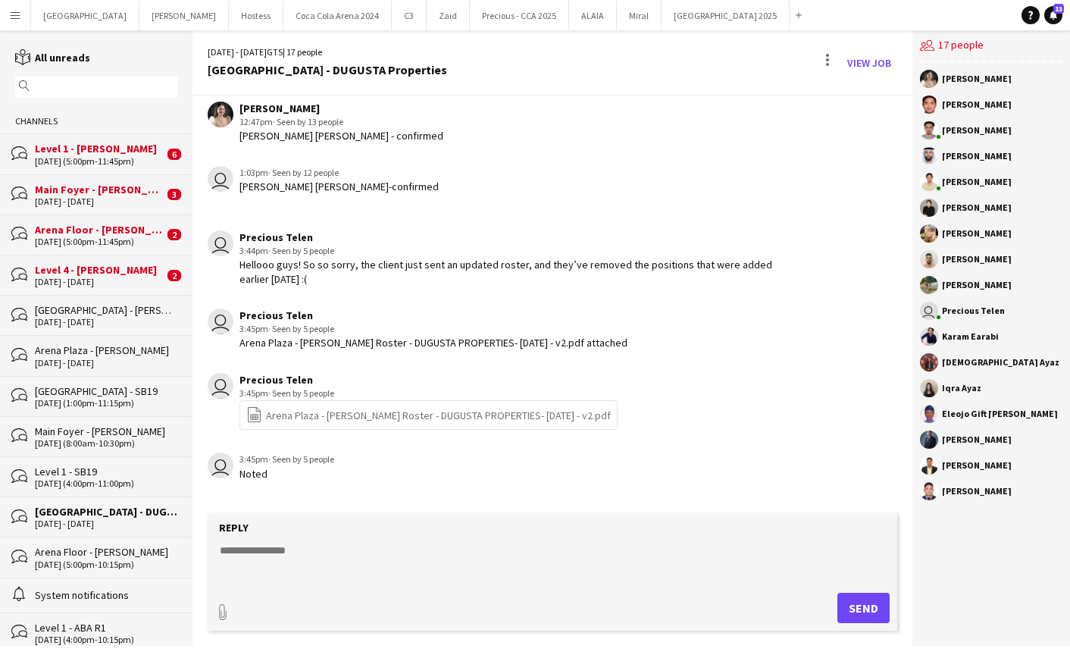
drag, startPoint x: 294, startPoint y: 277, endPoint x: 233, endPoint y: 269, distance: 61.9
click at [233, 269] on div "user Precious Telen 3:44pm · Seen by 5 people Hellooo guys! So so sorry, the cl…" at bounding box center [496, 257] width 576 height 55
click at [368, 285] on div "Hellooo guys! So so sorry, the client just sent an updated roster, and they’ve …" at bounding box center [511, 271] width 544 height 27
drag, startPoint x: 303, startPoint y: 286, endPoint x: 235, endPoint y: 265, distance: 71.4
click at [235, 265] on app-chat-message "user Precious Telen 3:44pm · Seen by 5 people Hellooo guys! So so sorry, the cl…" at bounding box center [551, 258] width 719 height 70
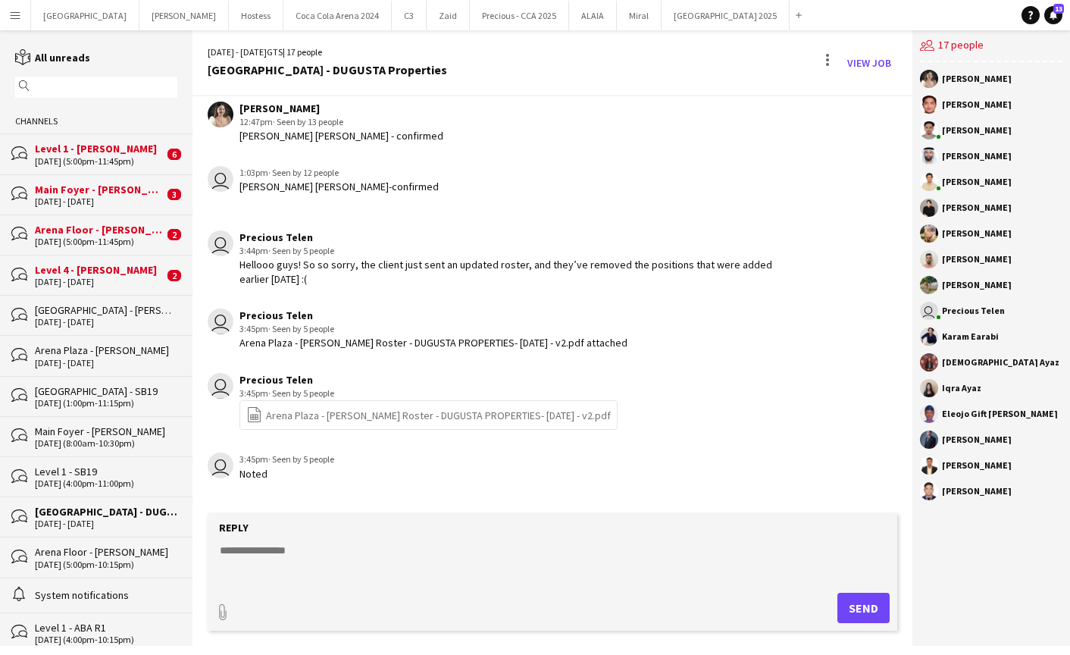
click at [89, 92] on input "text" at bounding box center [103, 87] width 140 height 14
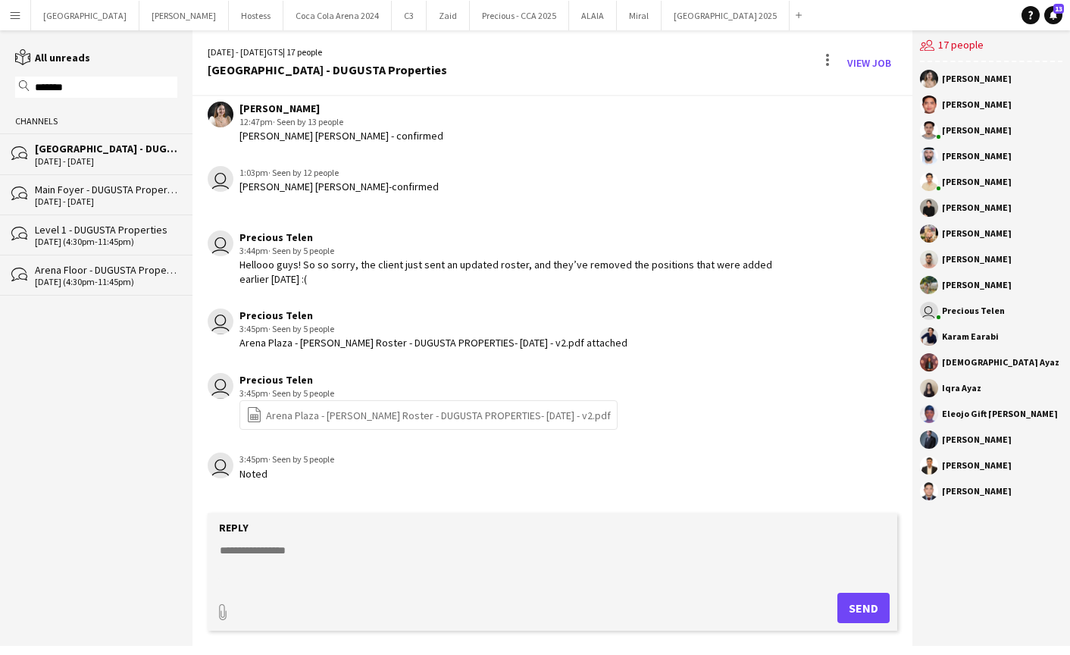
type input "*******"
click at [123, 235] on div "Level 1 - DUGUSTA Properties" at bounding box center [106, 230] width 142 height 14
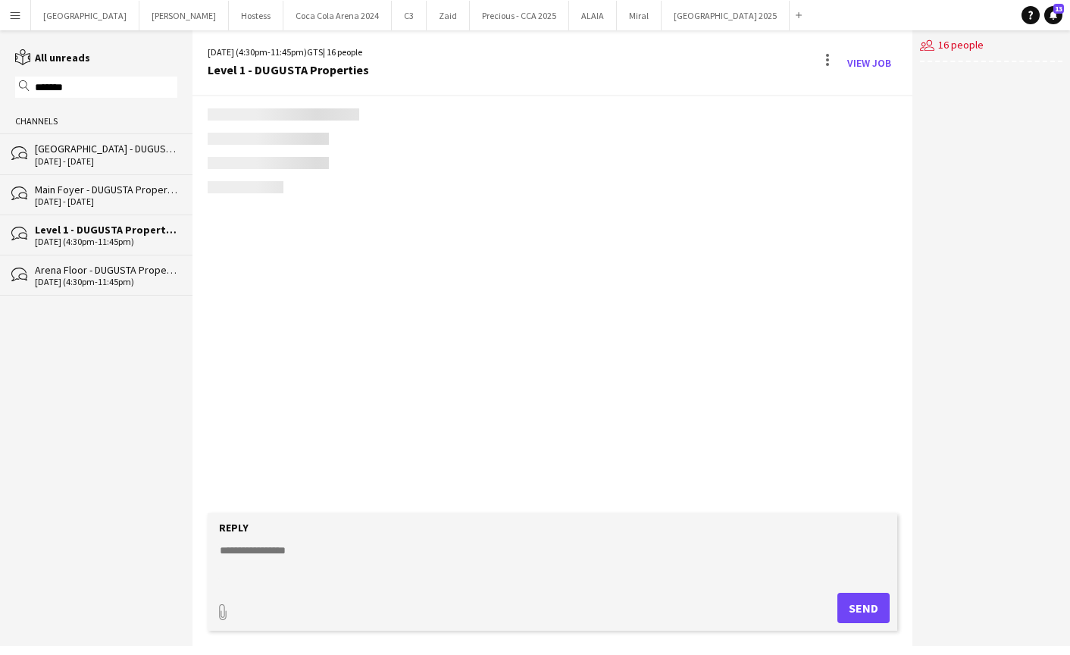
scroll to position [974, 0]
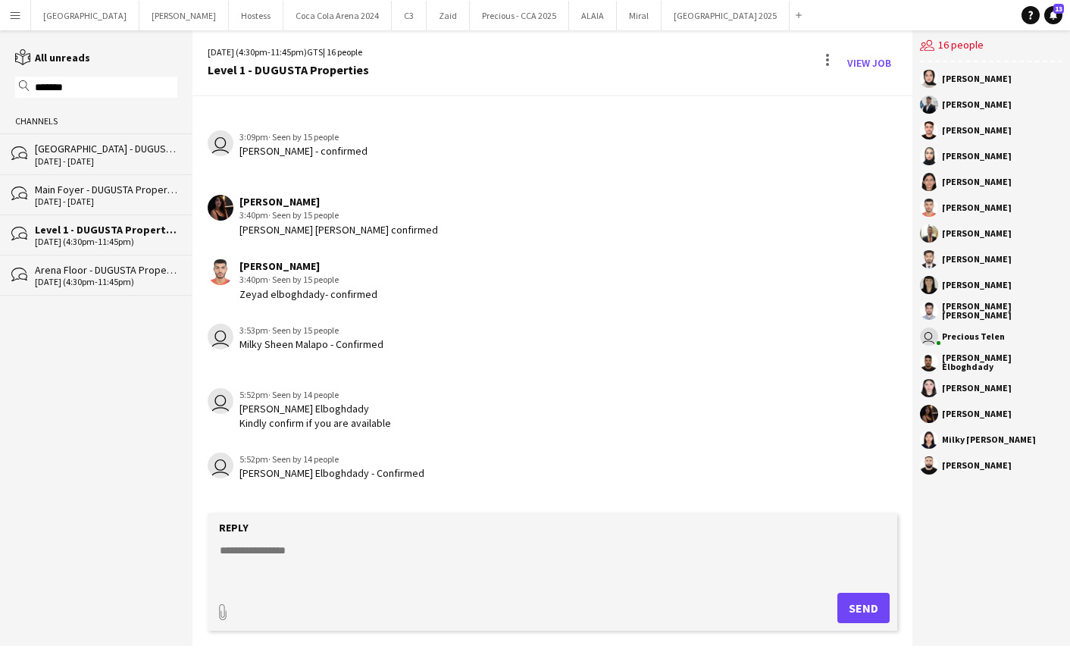
click at [386, 545] on textarea at bounding box center [555, 561] width 674 height 39
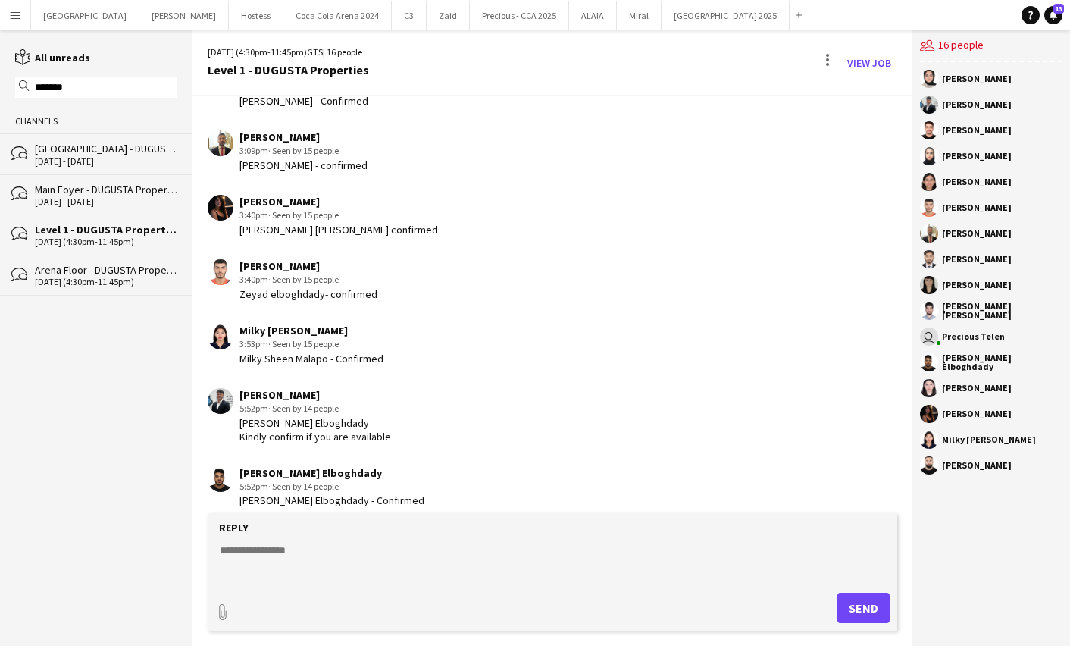
paste textarea "**********"
type textarea "**********"
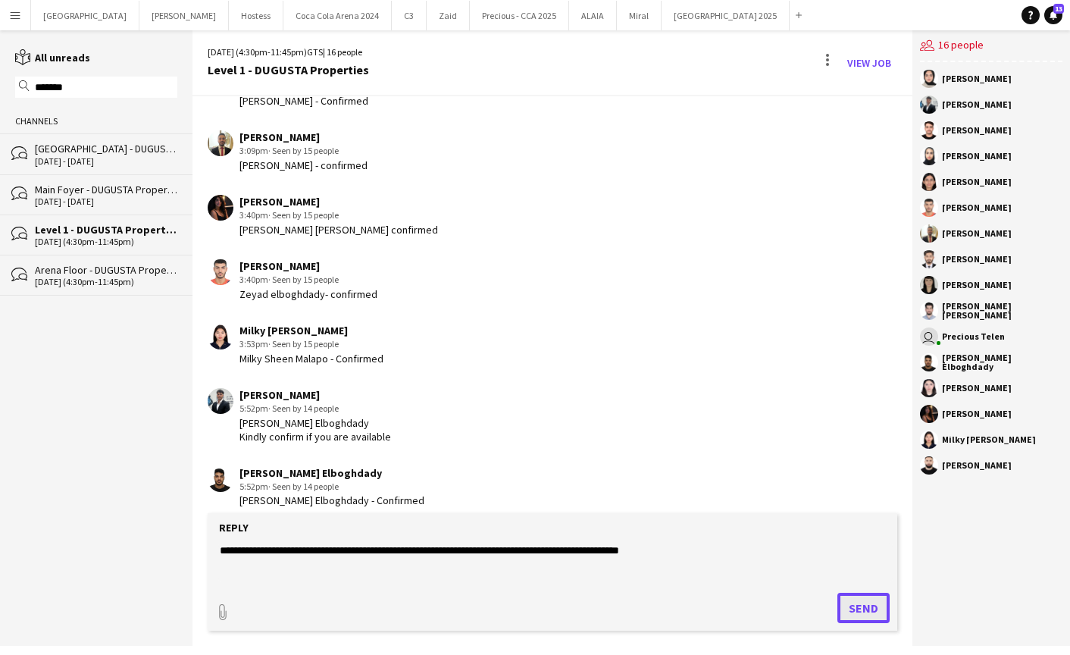
click at [858, 603] on button "Send" at bounding box center [863, 607] width 52 height 30
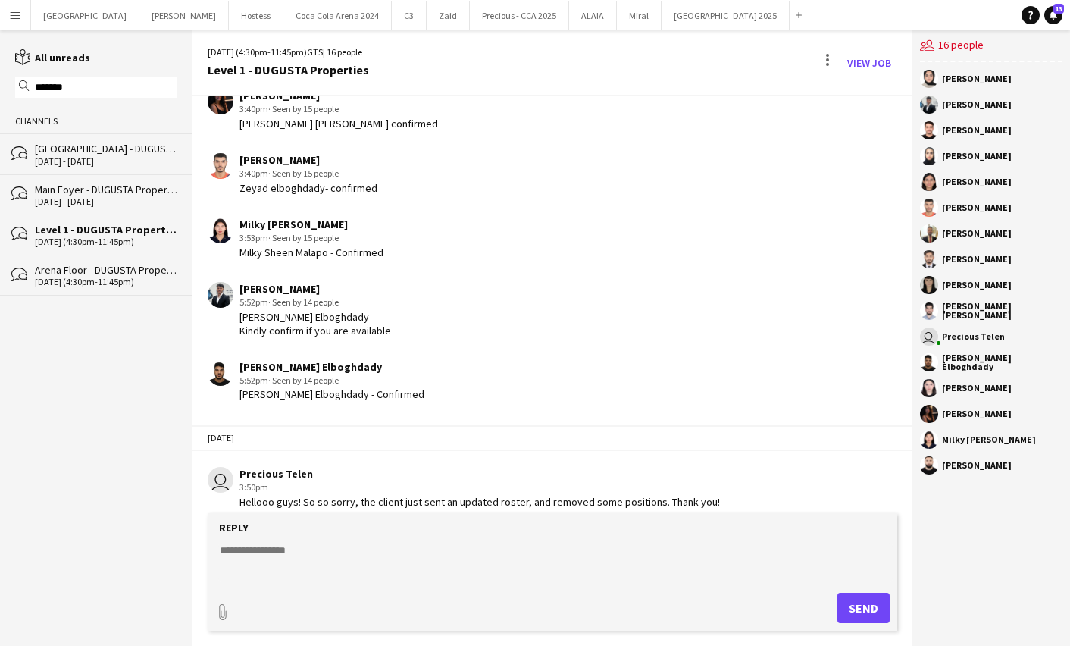
click at [102, 161] on div "10 - 11 Oct 2025" at bounding box center [106, 161] width 142 height 11
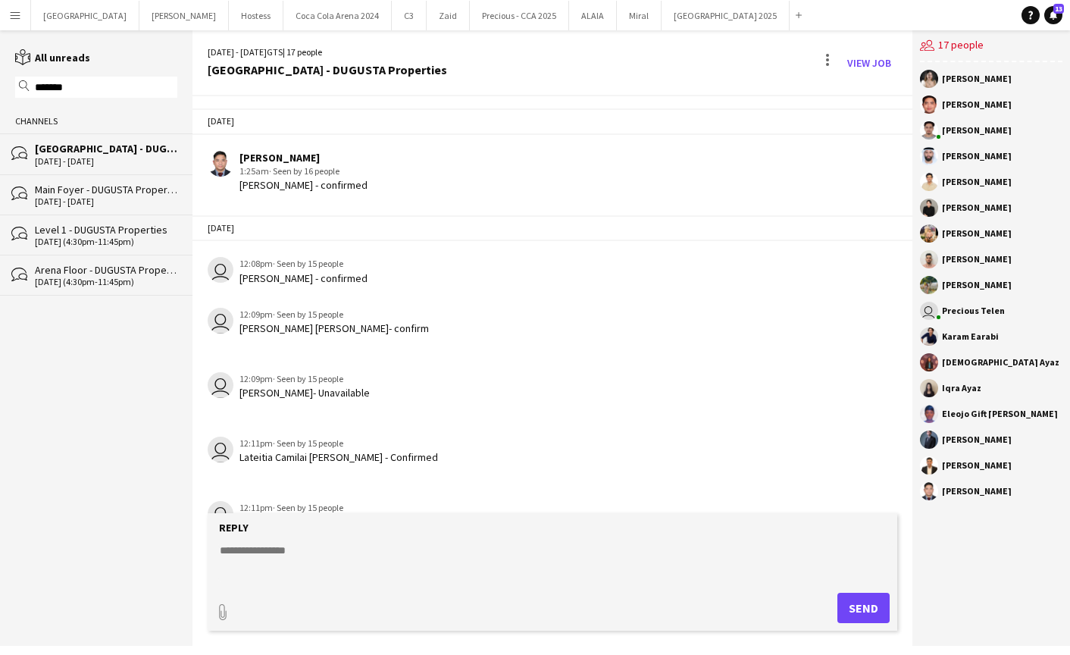
scroll to position [1654, 0]
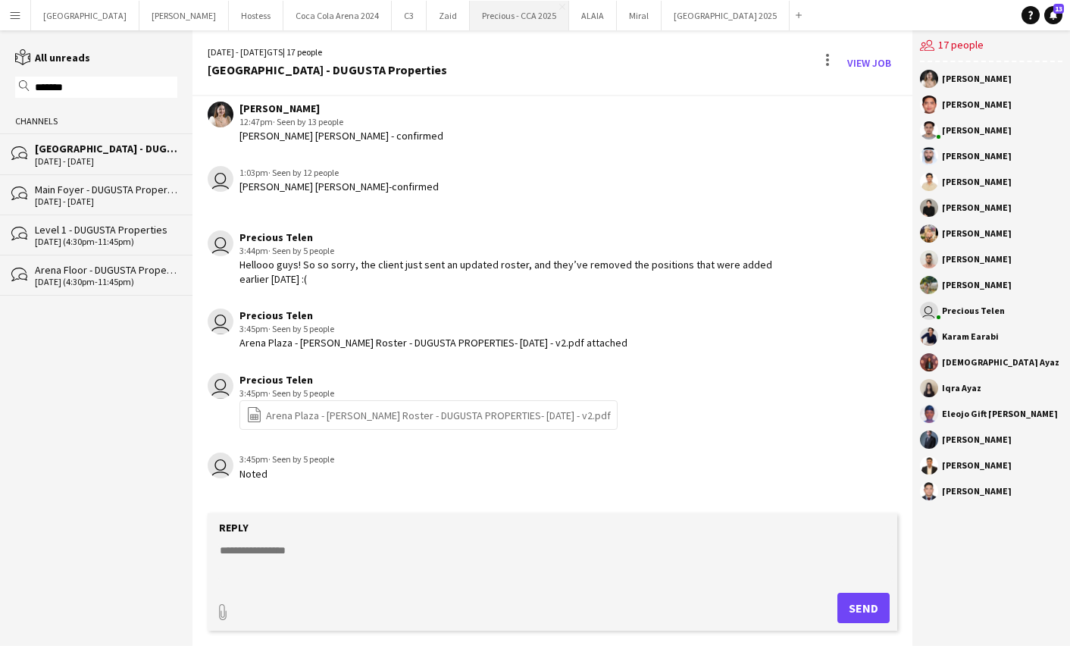
click at [470, 12] on button "Precious - CCA 2025 Close" at bounding box center [519, 16] width 99 height 30
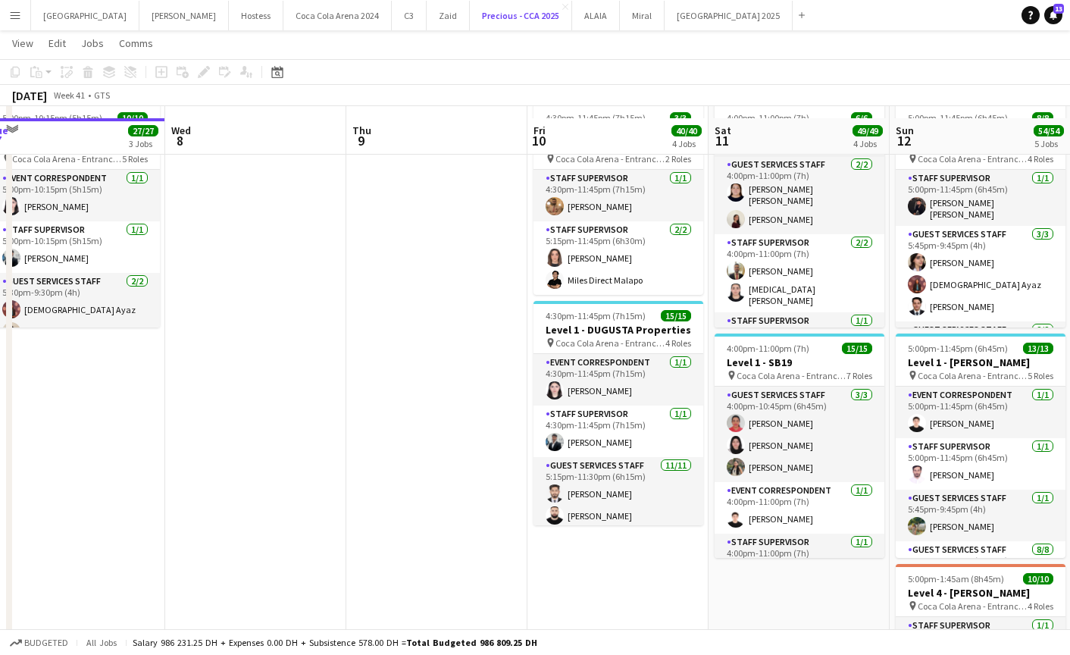
scroll to position [545, 0]
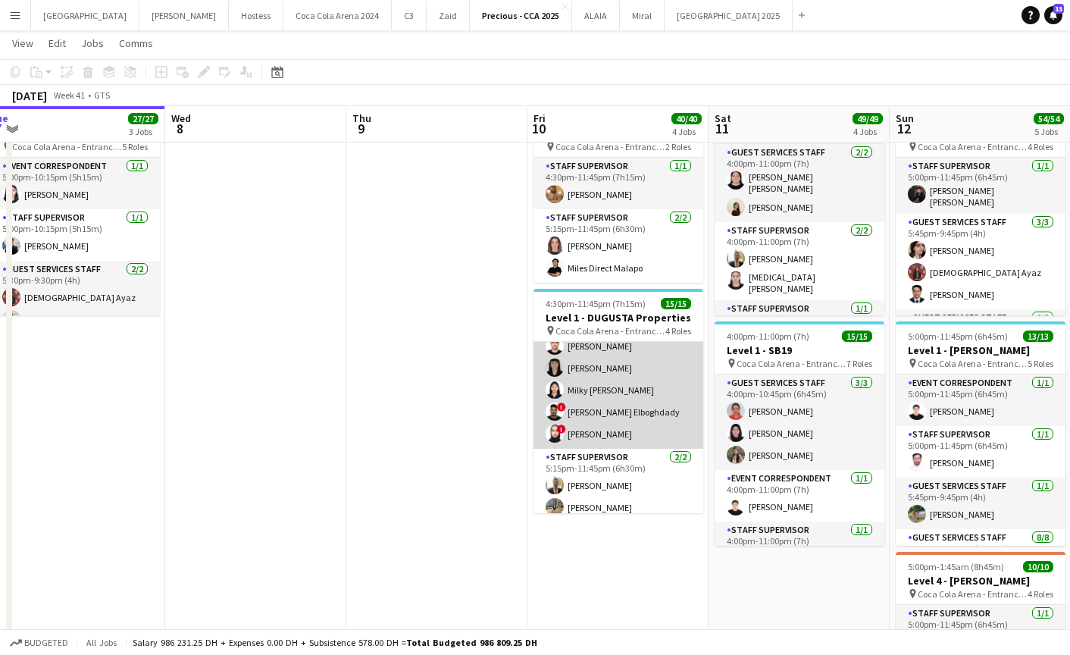
click at [580, 433] on app-card-role "Guest Services Staff [DATE] 5:15pm-11:30pm (6h15m) [PERSON_NAME] [PERSON_NAME] …" at bounding box center [618, 311] width 170 height 276
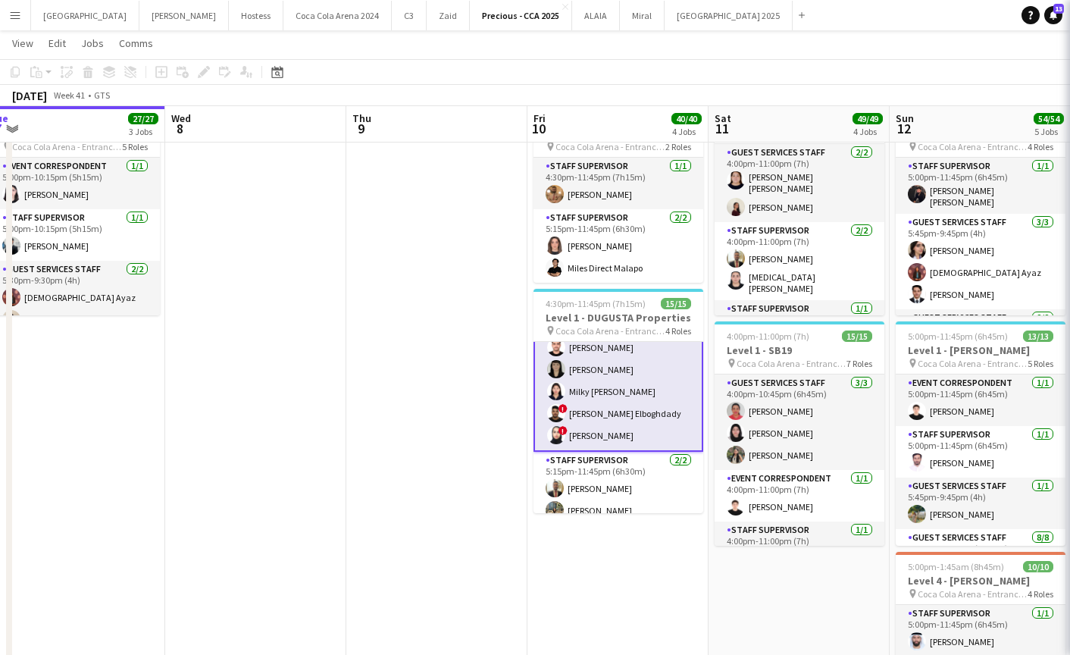
scroll to position [274, 0]
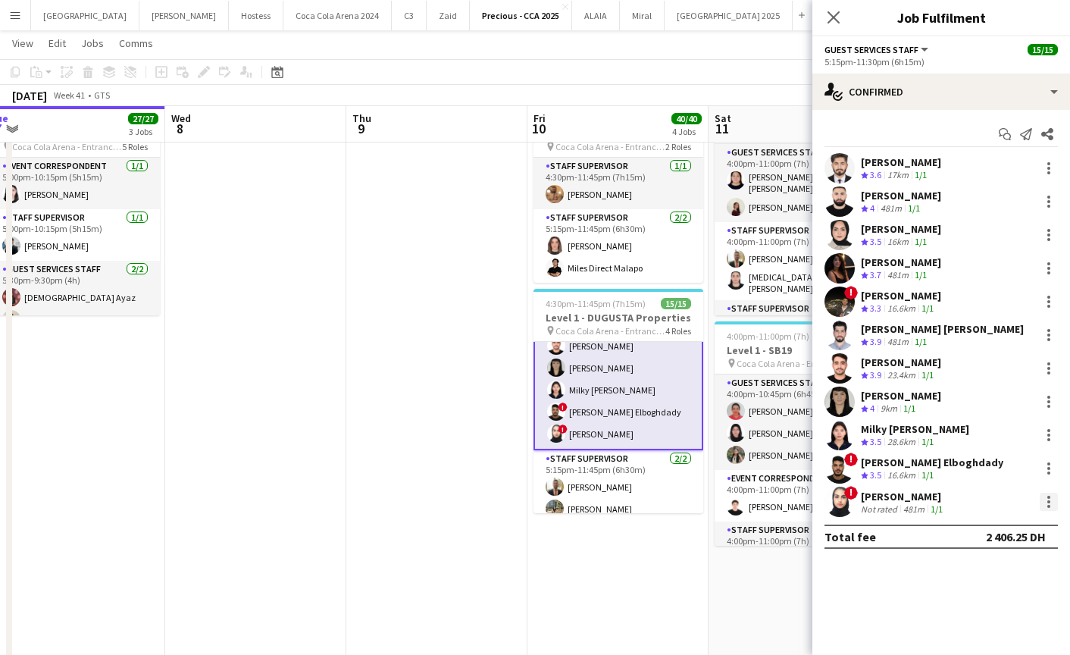
click at [1046, 502] on div at bounding box center [1048, 501] width 18 height 18
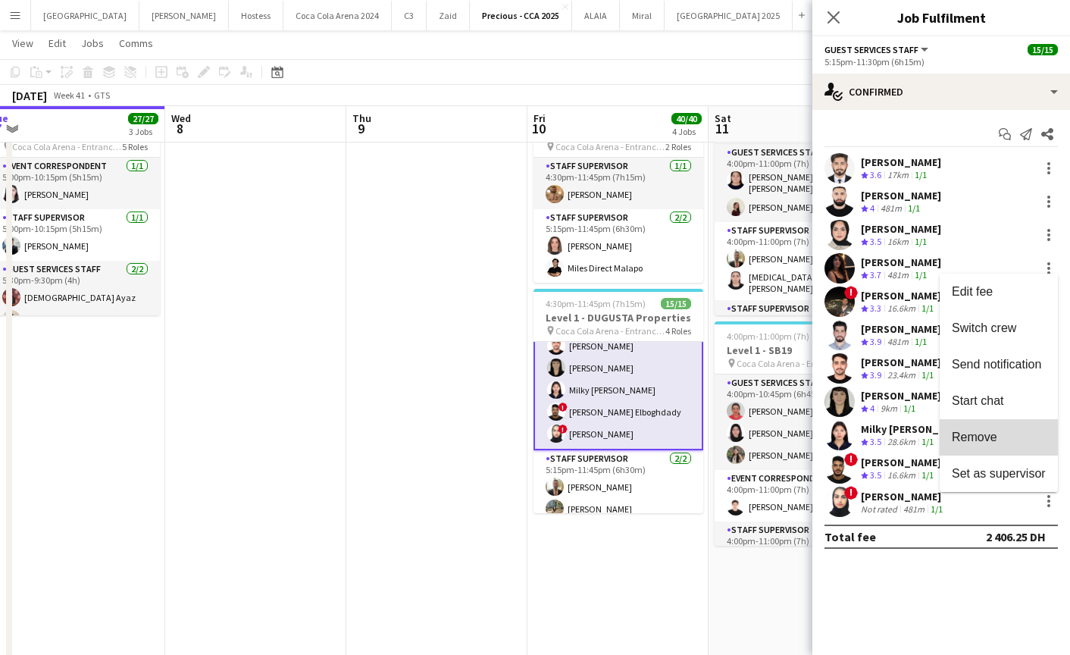
click at [952, 441] on span "Remove" at bounding box center [974, 436] width 45 height 13
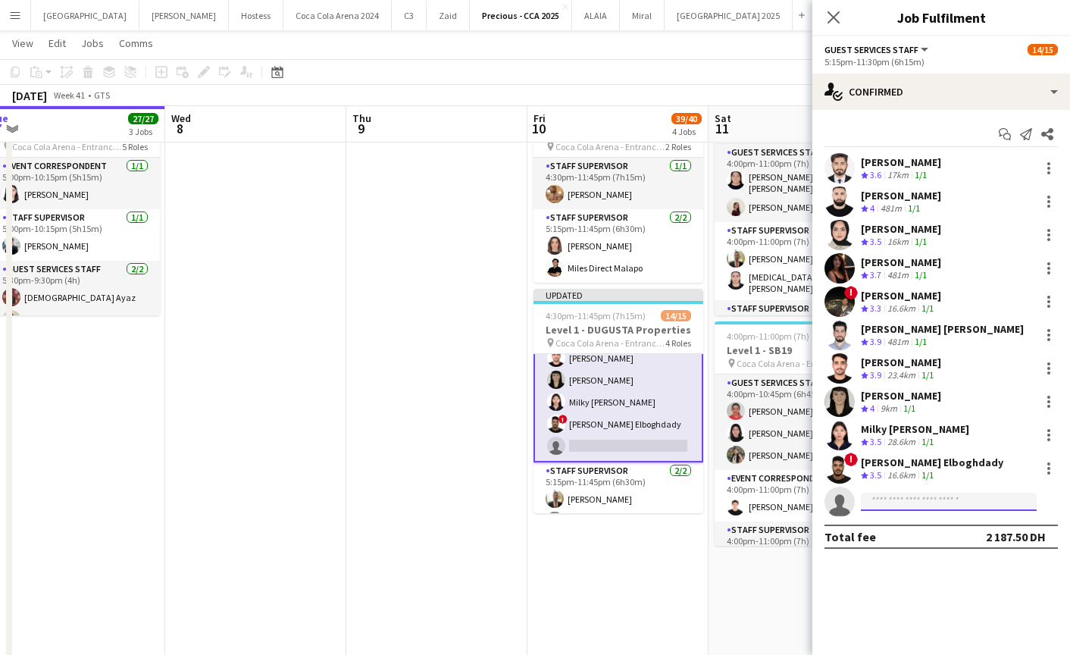
click at [927, 498] on input at bounding box center [949, 501] width 176 height 18
type input "*"
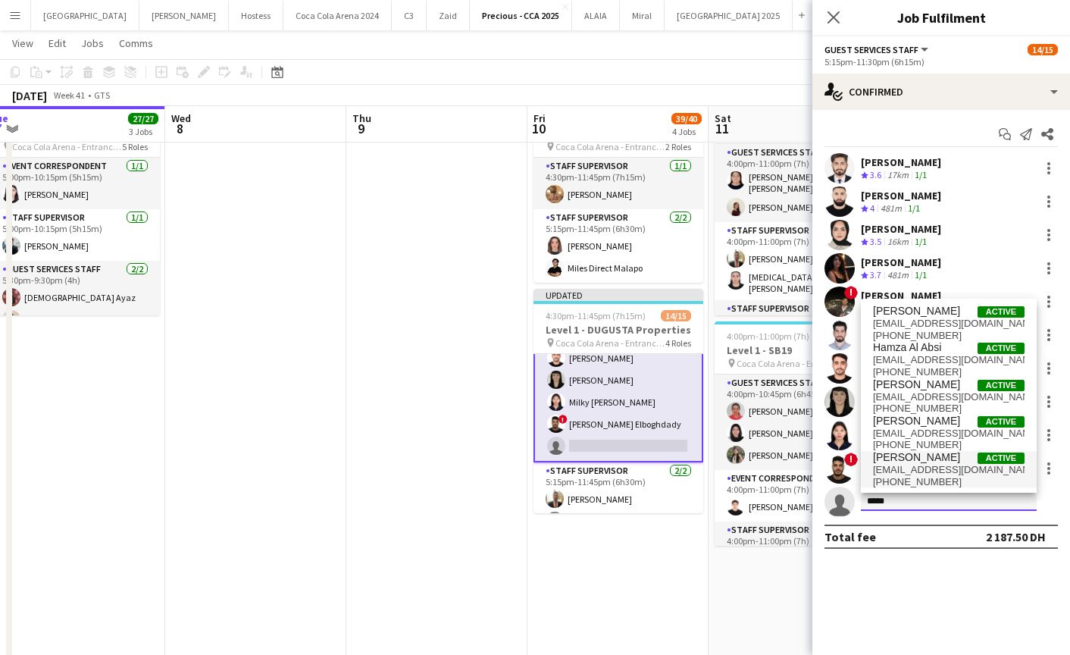
type input "*****"
click at [926, 467] on span "[EMAIL_ADDRESS][DOMAIN_NAME]" at bounding box center [949, 470] width 152 height 12
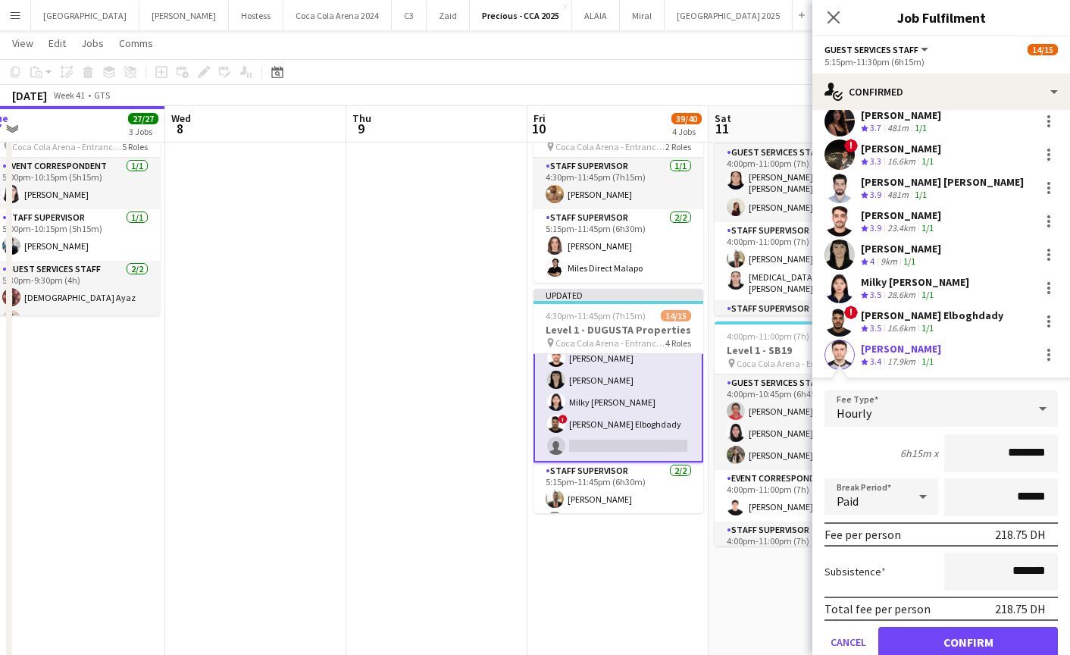
scroll to position [184, 0]
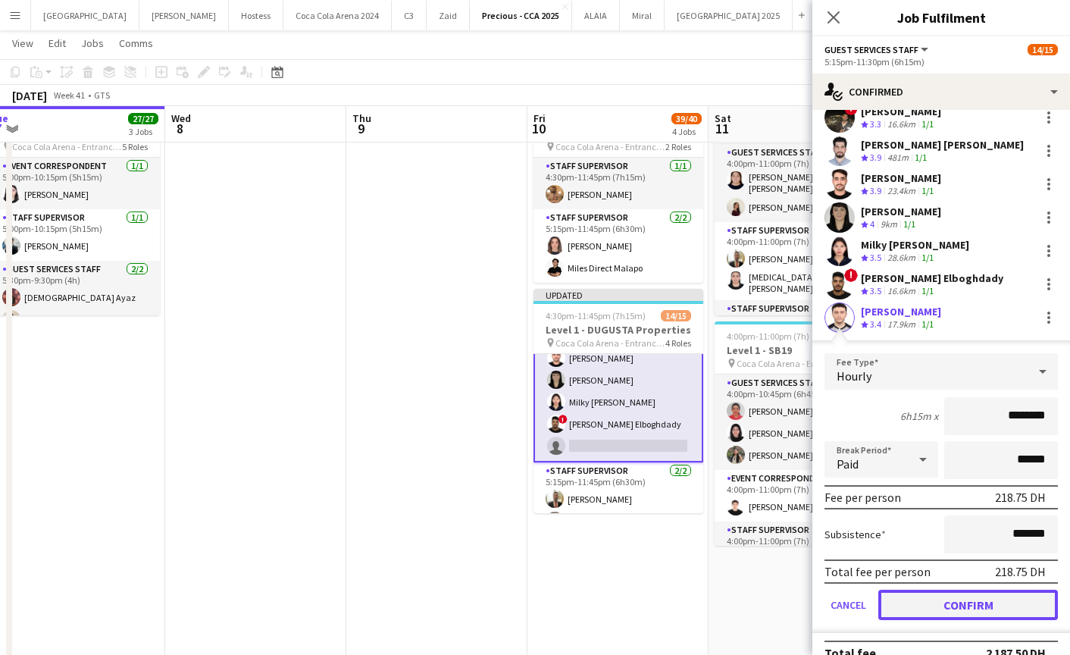
click at [925, 595] on button "Confirm" at bounding box center [968, 604] width 180 height 30
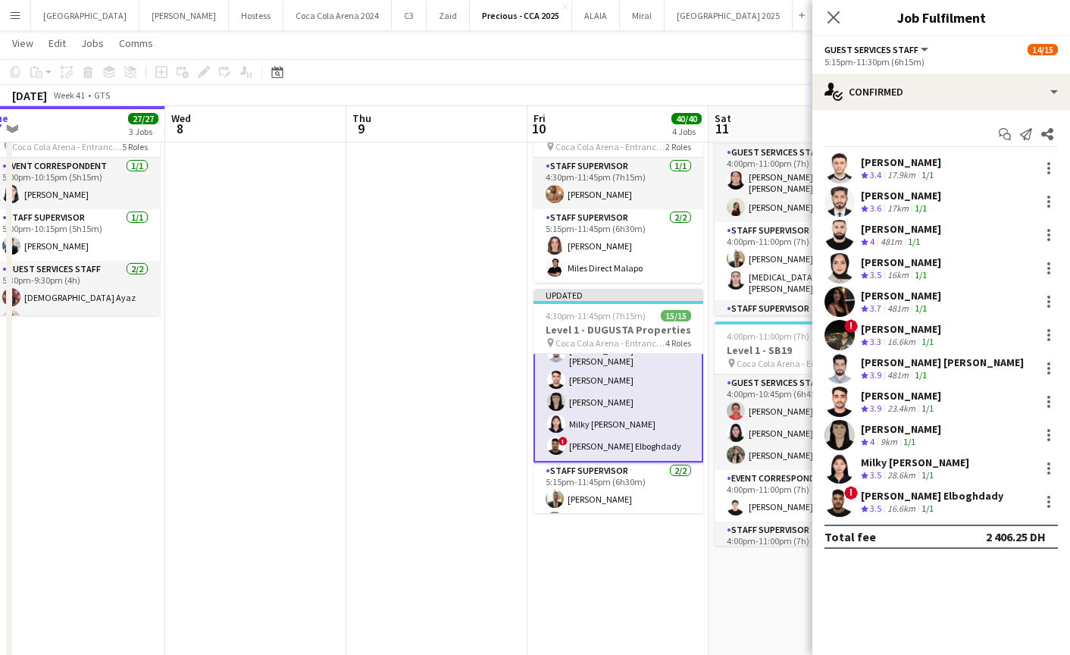
scroll to position [0, 0]
click at [831, 12] on icon "Close pop-in" at bounding box center [833, 17] width 14 height 14
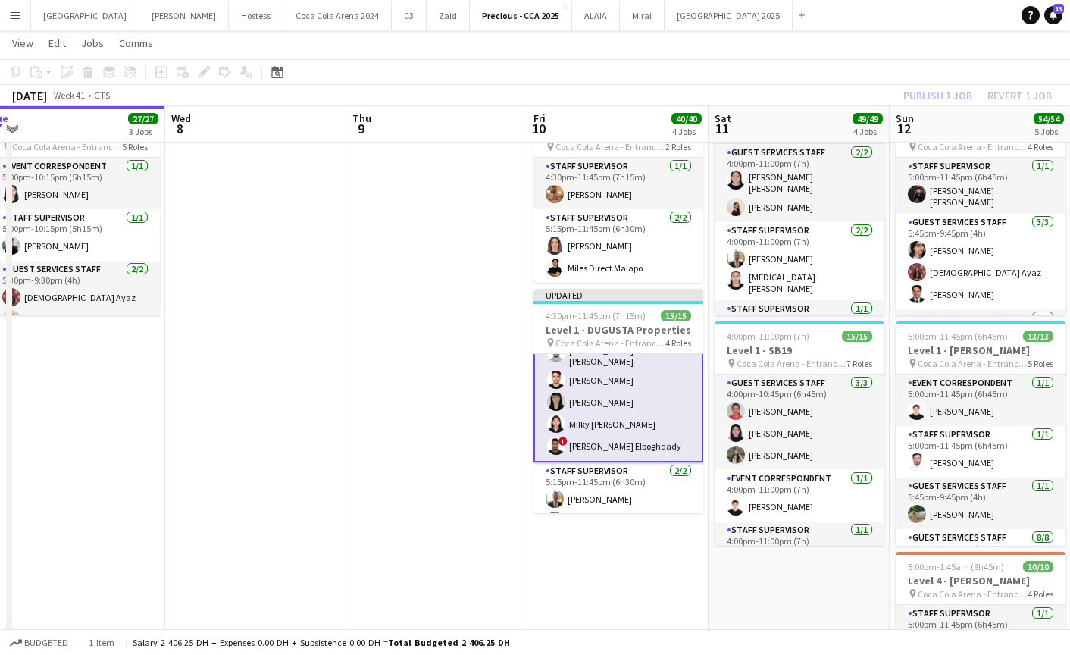
click at [914, 88] on div "Publish 1 job Revert 1 job" at bounding box center [977, 96] width 185 height 20
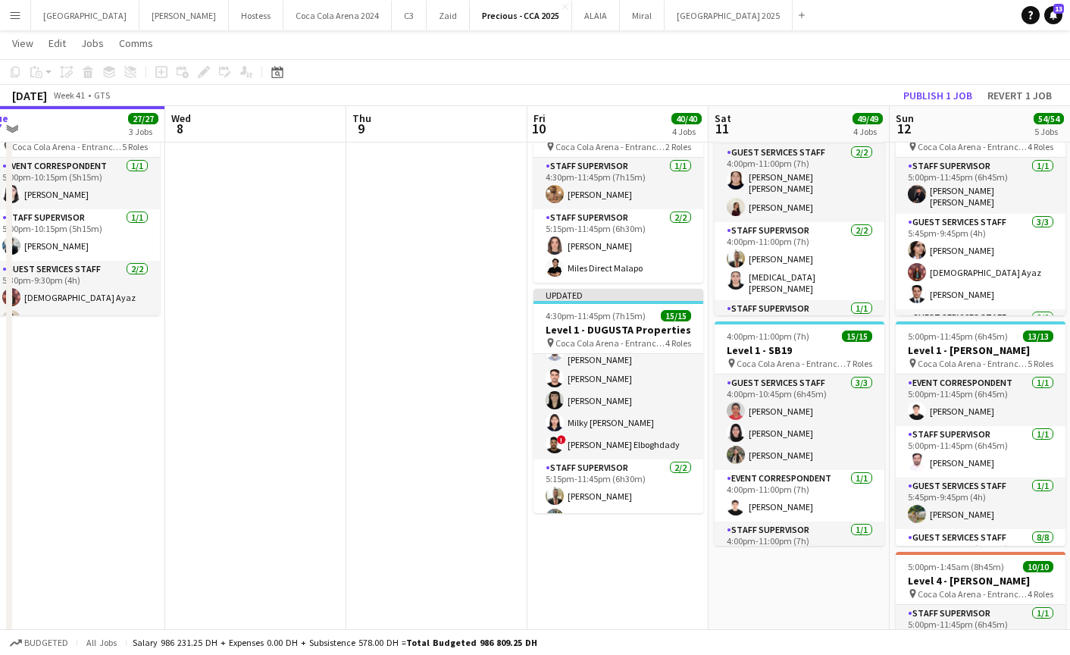
scroll to position [272, 0]
click at [914, 88] on button "Publish 1 job" at bounding box center [937, 96] width 81 height 20
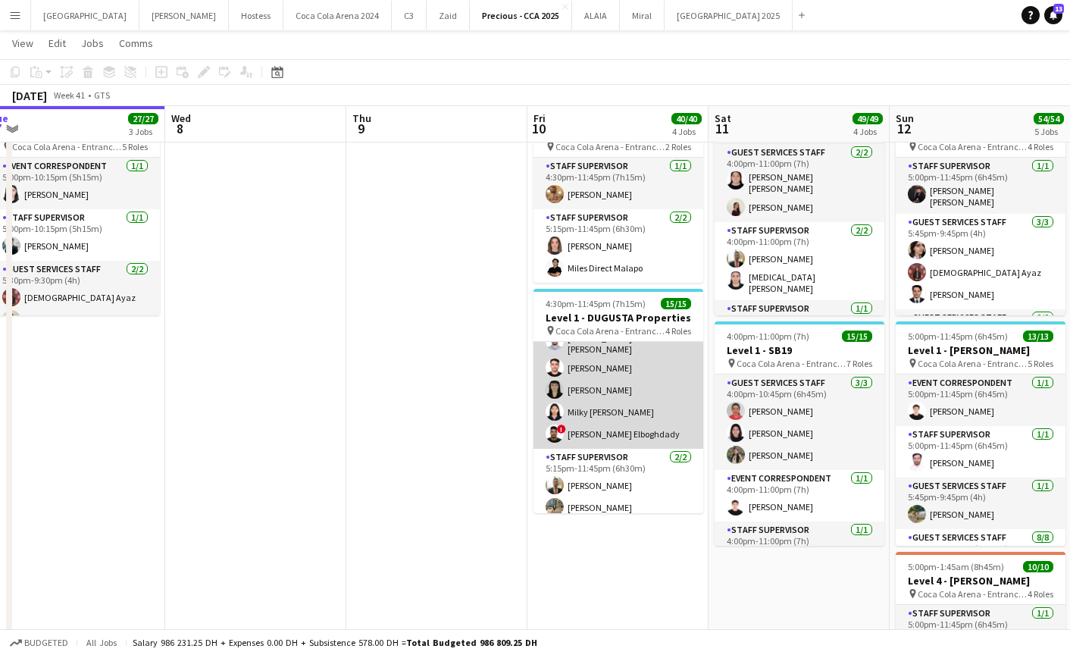
click at [584, 389] on app-card-role "Guest Services Staff 11/11 5:15pm-11:30pm (6h15m) Hamza ALmohareb Sudarshan Kri…" at bounding box center [618, 311] width 170 height 276
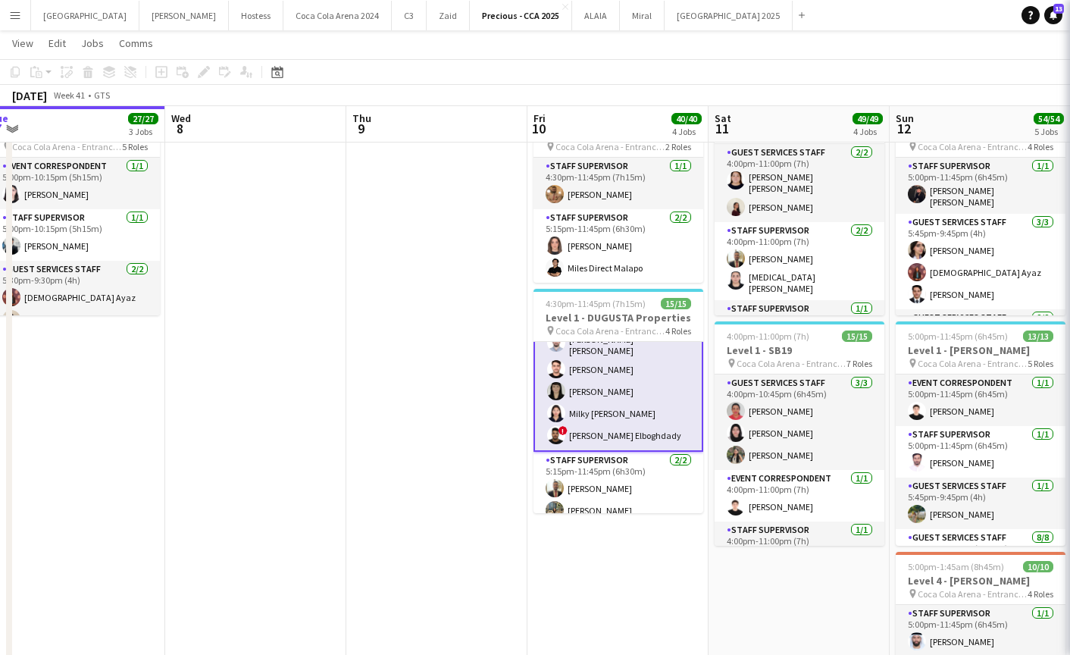
scroll to position [274, 0]
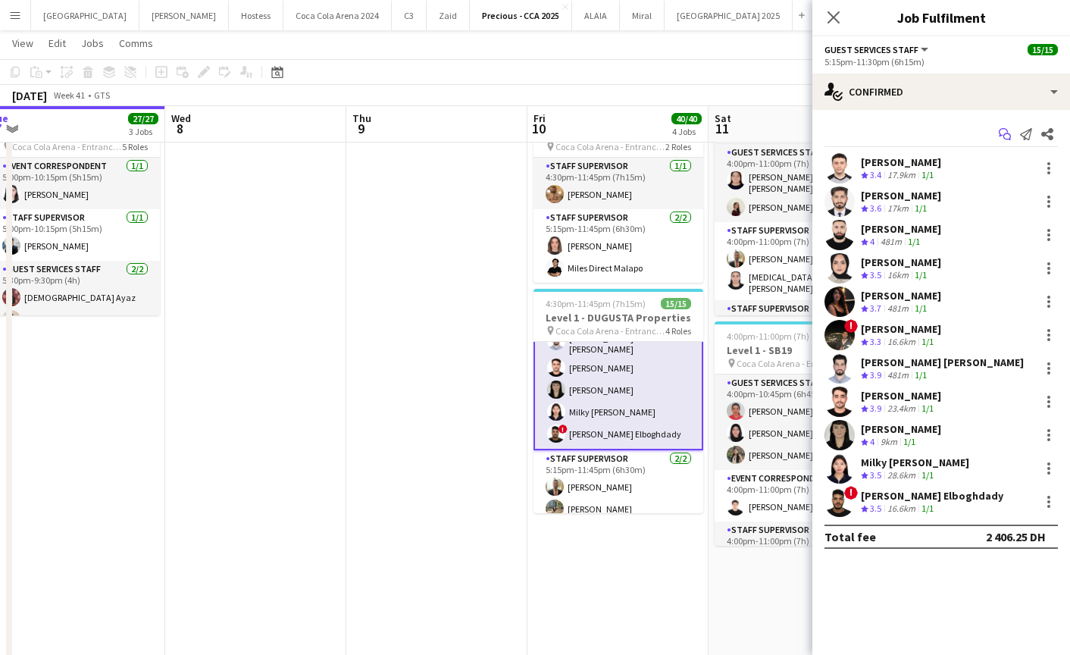
click at [1005, 135] on icon "Start chat" at bounding box center [1005, 134] width 12 height 12
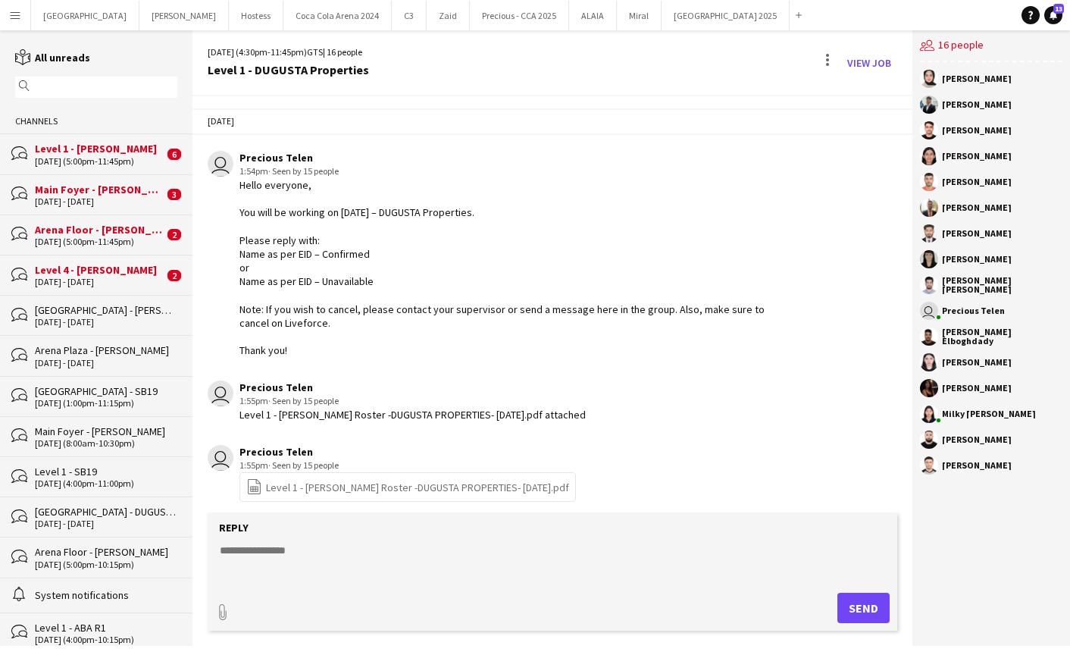
scroll to position [1080, 0]
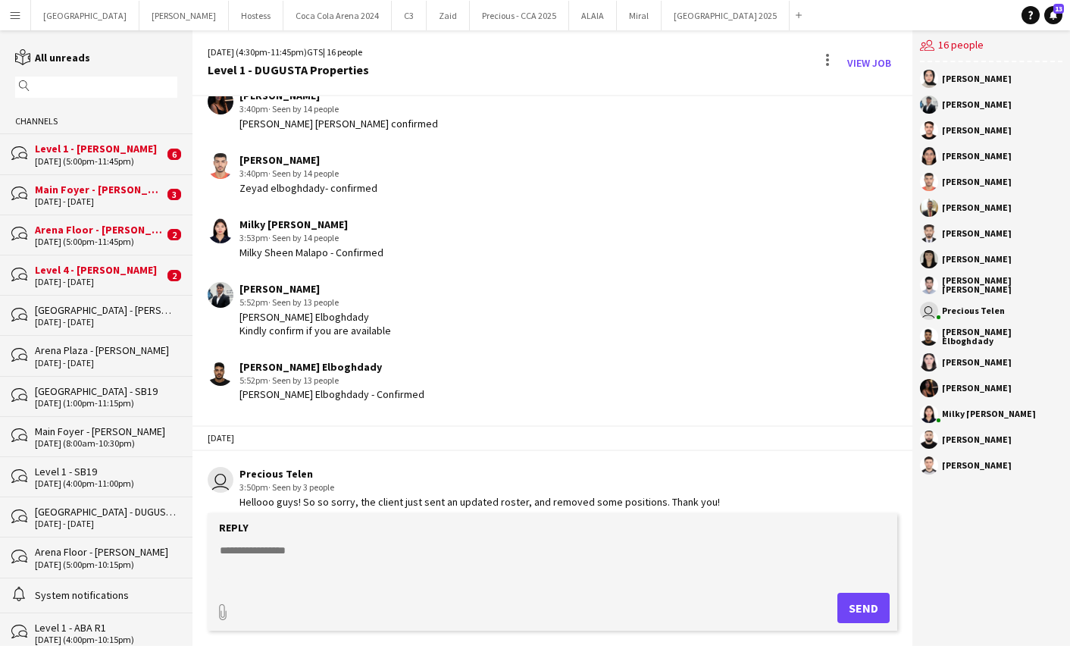
click at [395, 573] on textarea at bounding box center [555, 561] width 674 height 39
type textarea "**********"
click at [858, 602] on button "Send" at bounding box center [863, 607] width 52 height 30
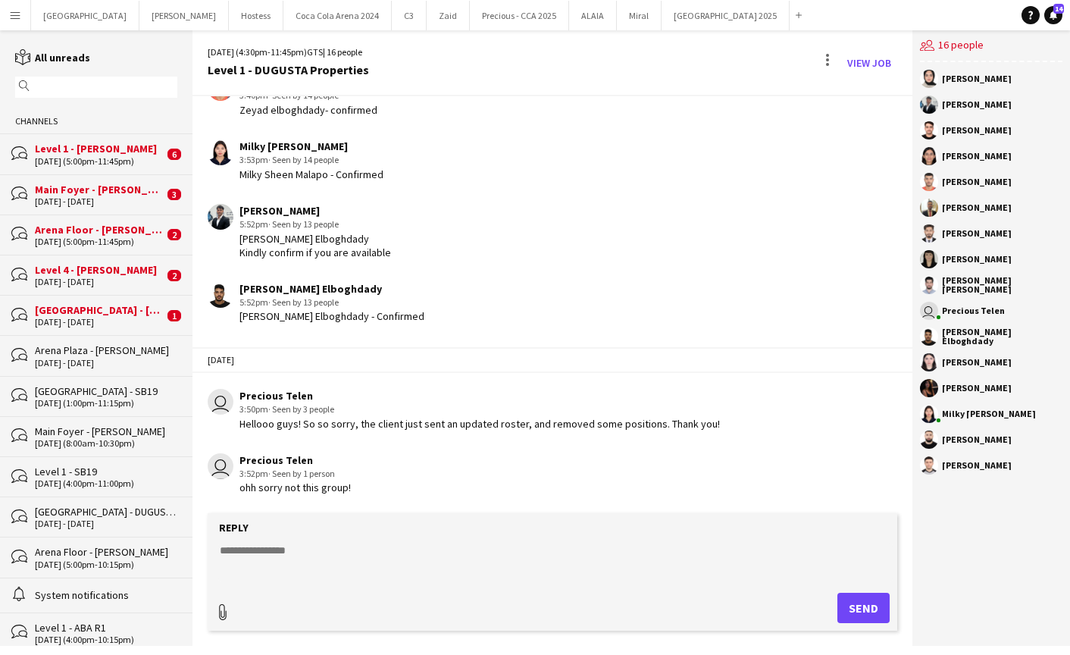
type input "**********"
click at [834, 602] on span "Upload Upload" at bounding box center [845, 606] width 66 height 18
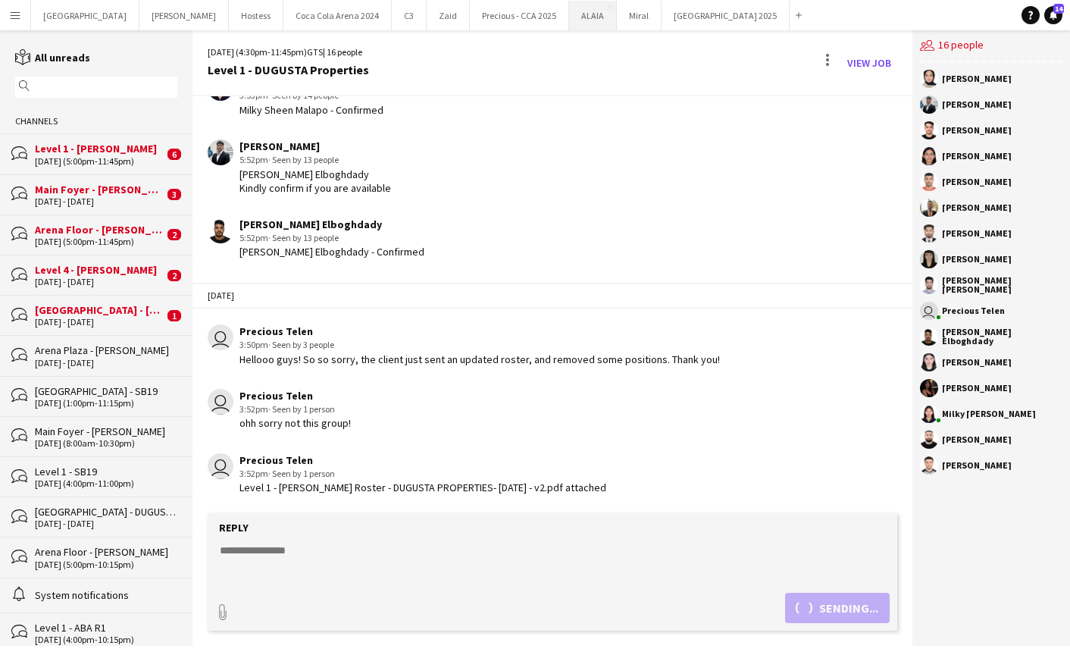
scroll to position [1288, 0]
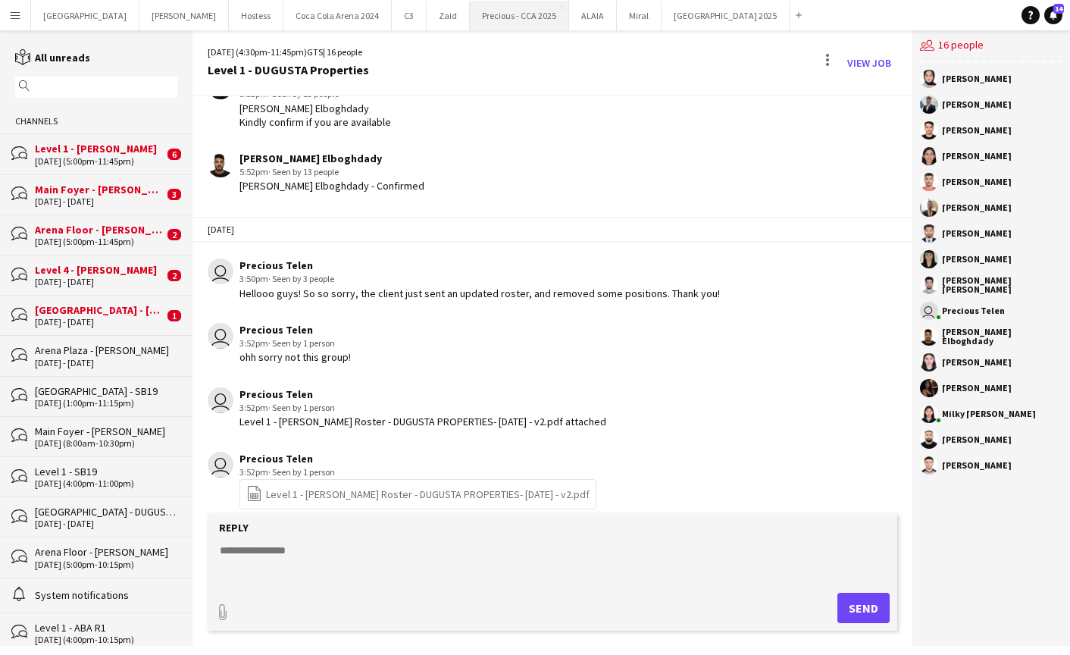
click at [470, 12] on button "Precious - CCA 2025 Close" at bounding box center [519, 16] width 99 height 30
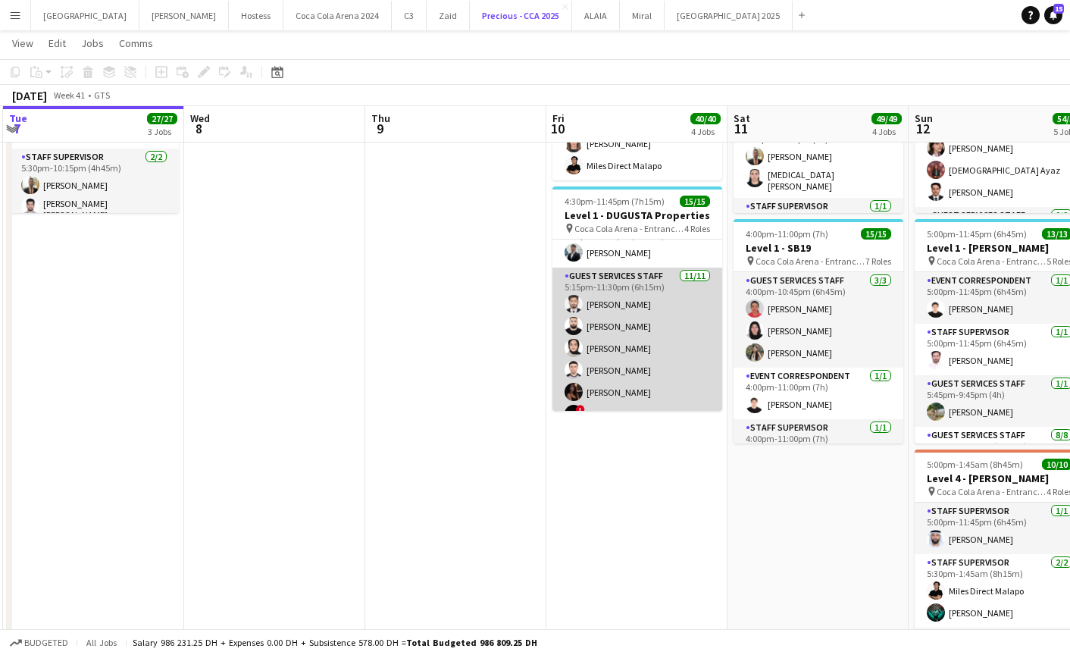
scroll to position [91, 0]
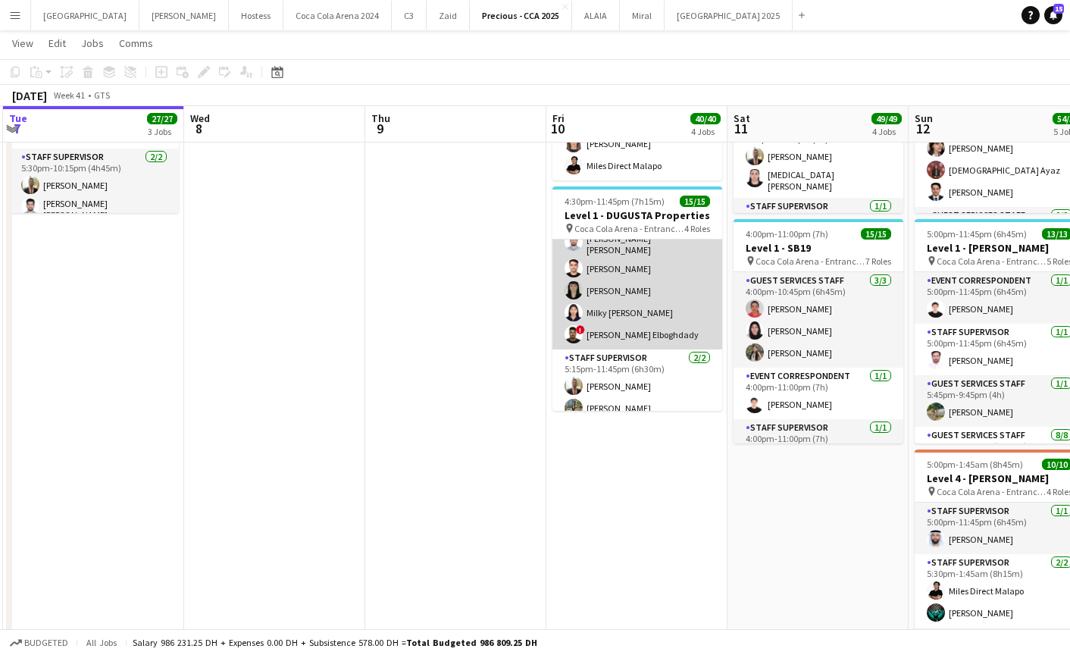
click at [582, 328] on span "!" at bounding box center [580, 329] width 9 height 9
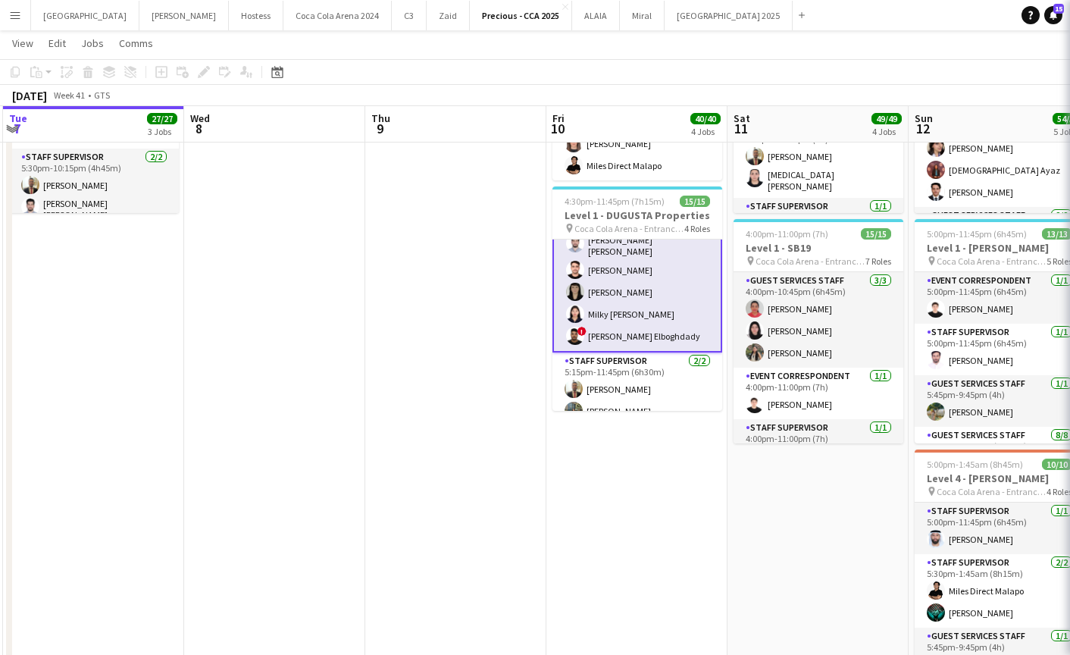
scroll to position [270, 0]
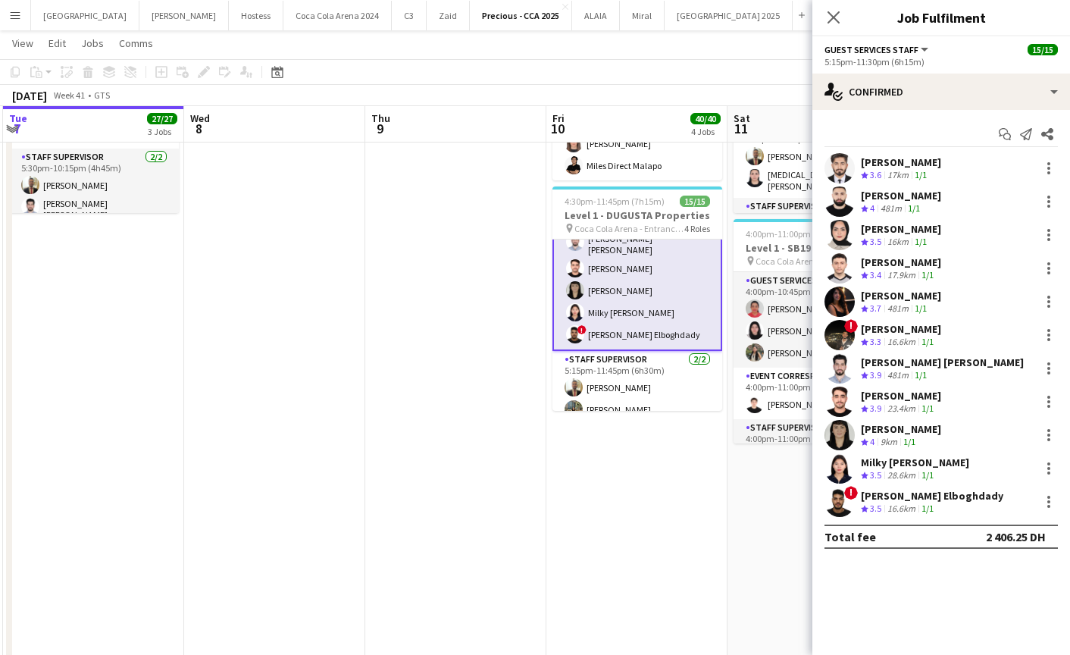
click at [836, 493] on app-user-avatar at bounding box center [839, 501] width 30 height 30
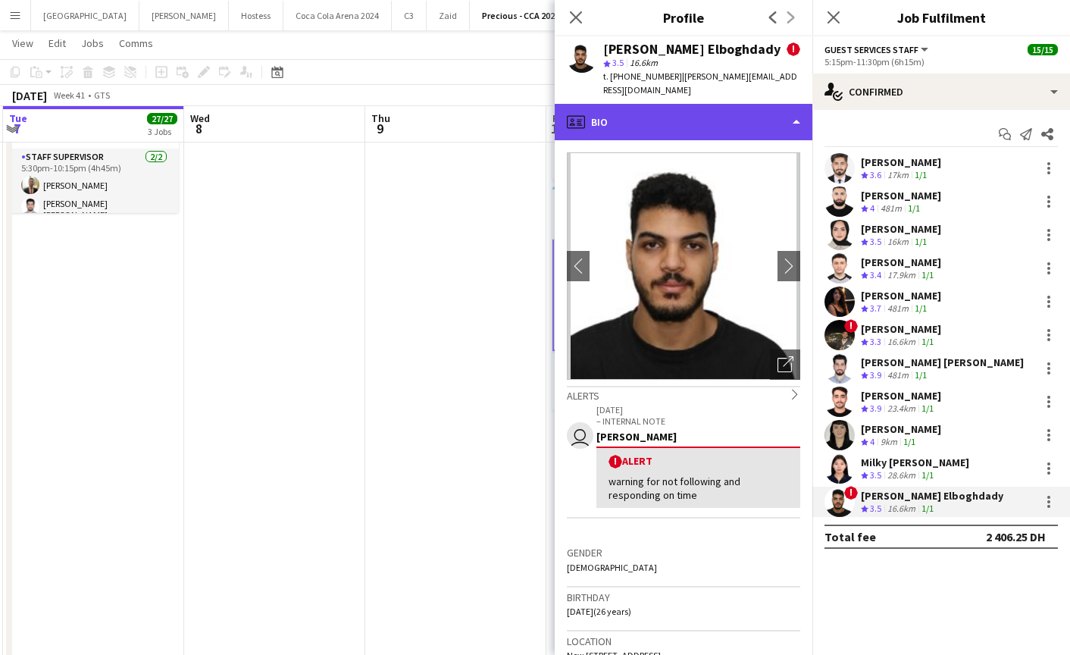
click at [659, 105] on div "profile Bio" at bounding box center [684, 122] width 258 height 36
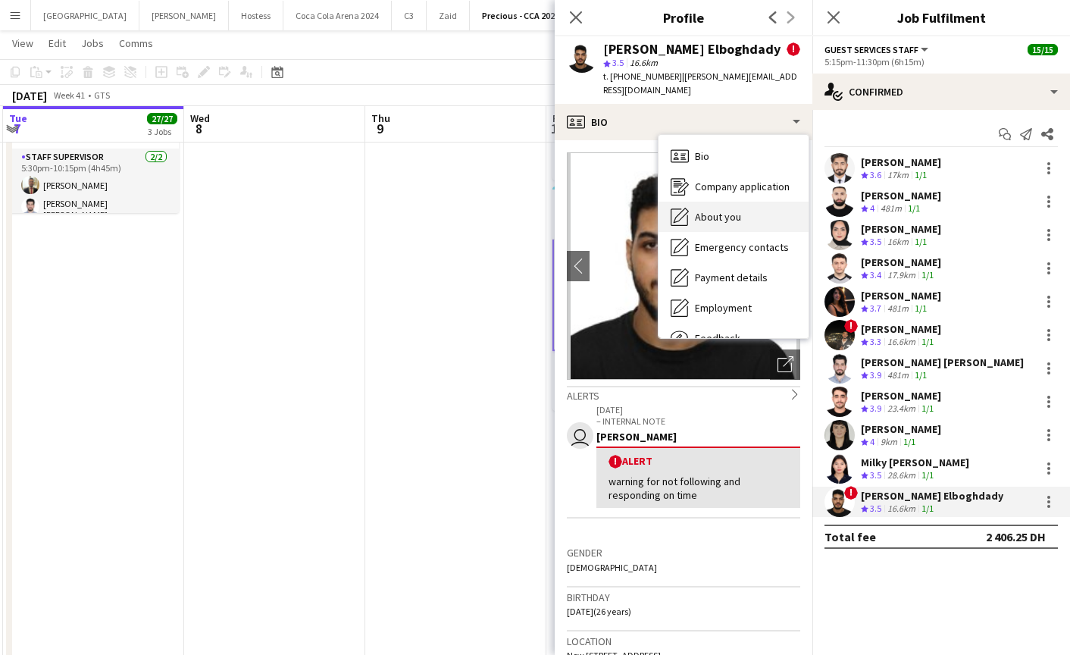
click at [713, 210] on span "About you" at bounding box center [718, 217] width 46 height 14
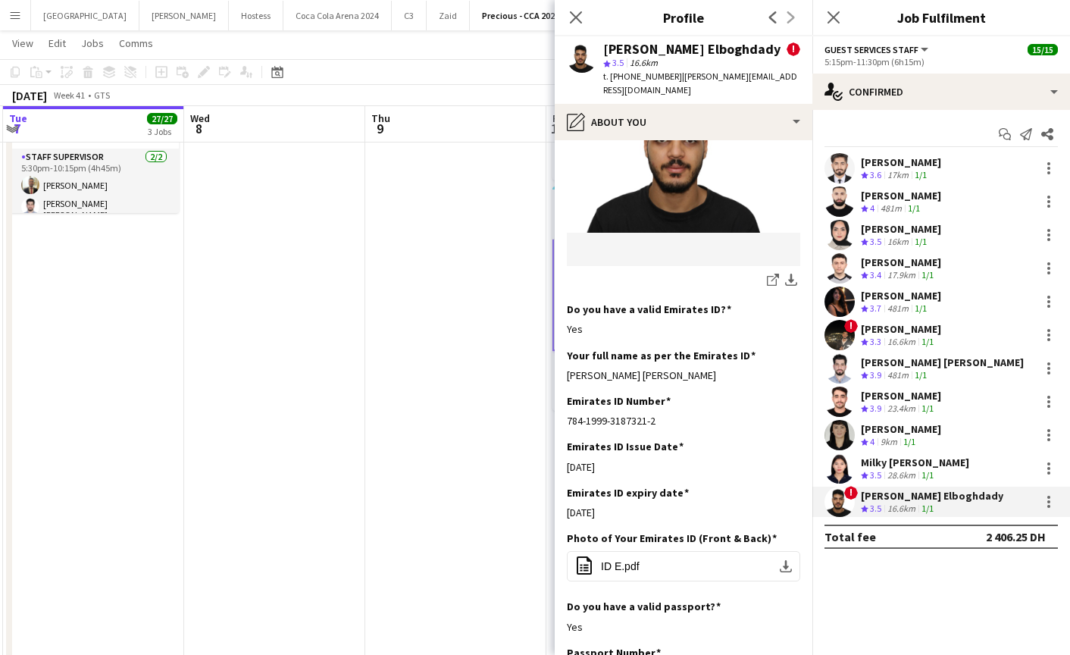
scroll to position [355, 0]
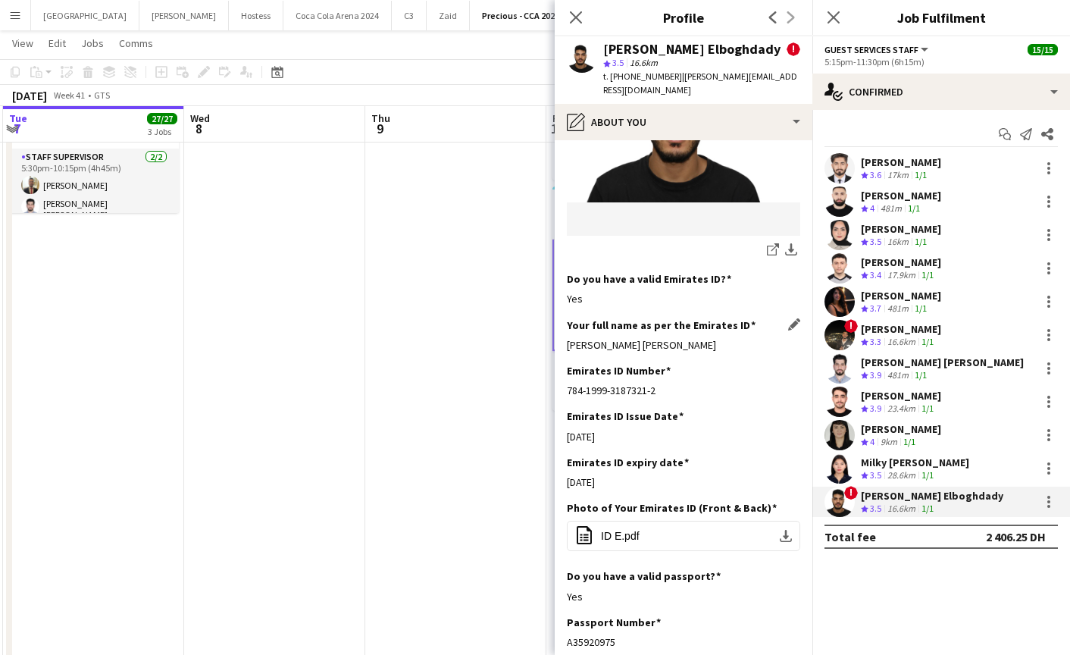
drag, startPoint x: 564, startPoint y: 333, endPoint x: 788, endPoint y: 333, distance: 224.3
click at [788, 333] on app-section-data-types "Bio Edit this field I’ve built experience in event coordination and management.…" at bounding box center [684, 397] width 258 height 514
click at [583, 17] on app-icon "Close pop-in" at bounding box center [576, 18] width 22 height 22
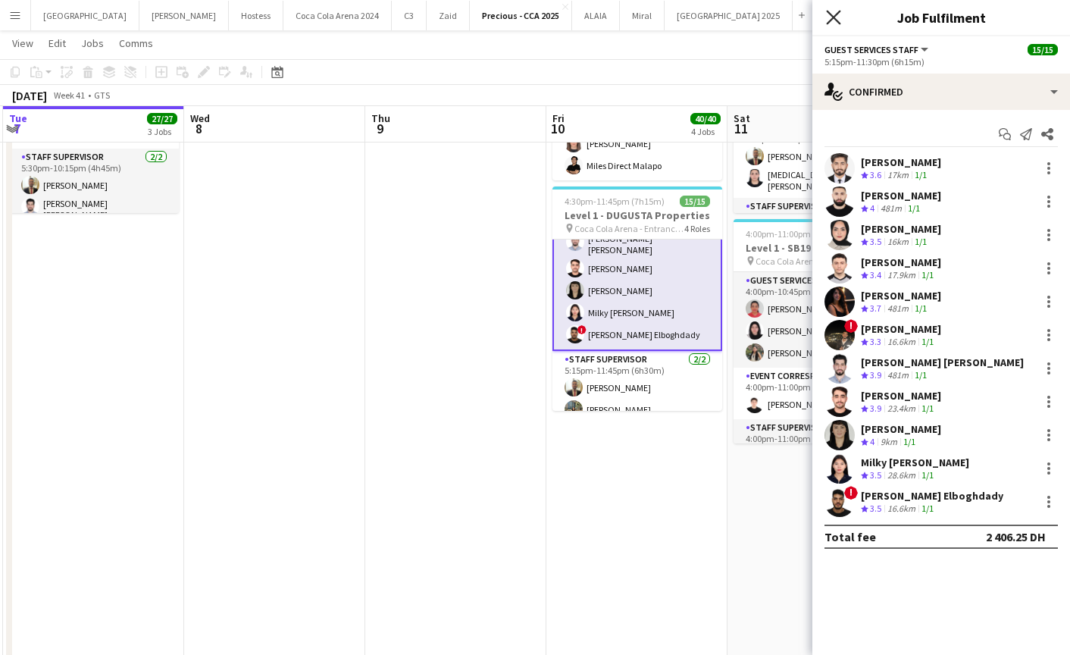
click at [828, 23] on app-icon "Close pop-in" at bounding box center [834, 18] width 22 height 22
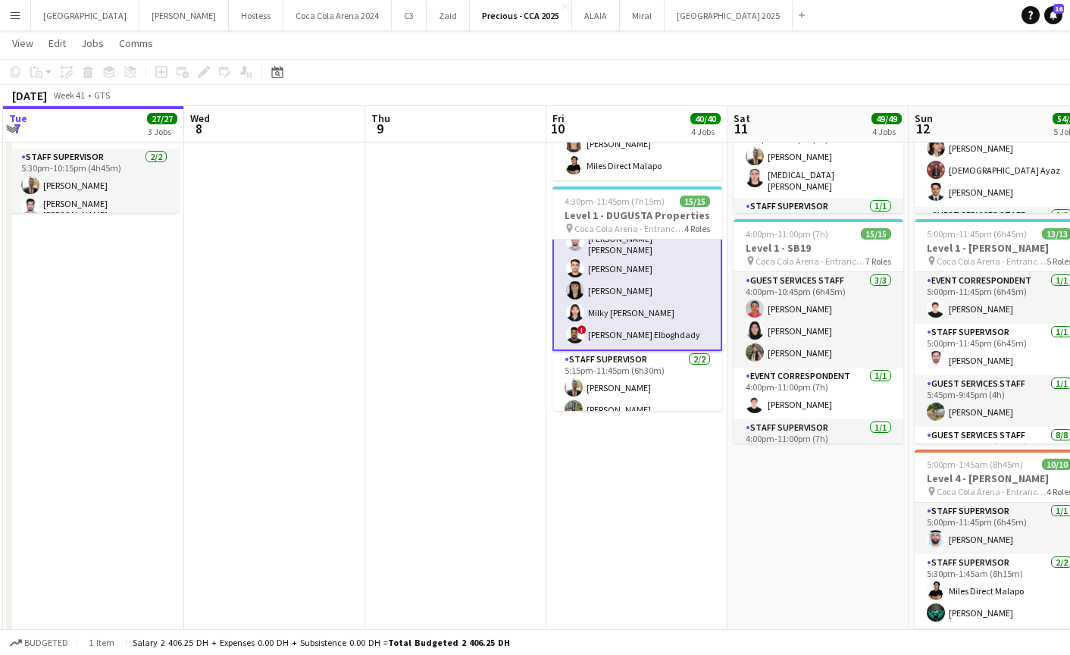
click at [607, 287] on app-card-role "Guest Services Staff 11/11 5:15pm-11:30pm (6h15m) Sudarshan Krishna Haitham Ham…" at bounding box center [637, 211] width 170 height 279
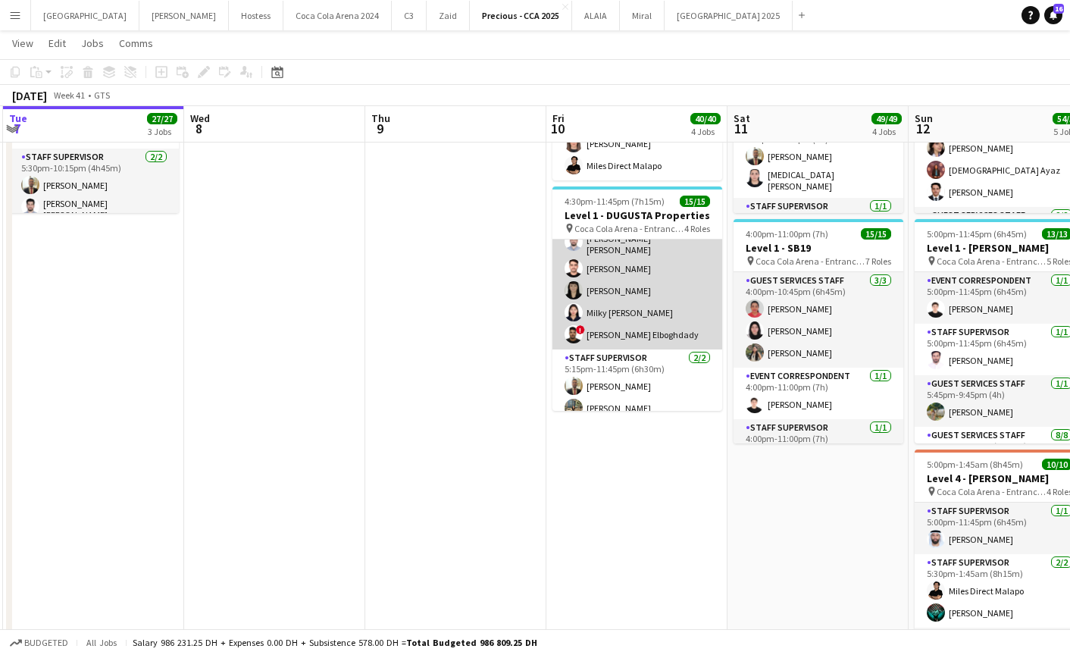
scroll to position [0, 541]
click at [674, 306] on app-card-role "Guest Services Staff 11/11 5:15pm-11:30pm (6h15m) Sudarshan Krishna Haitham Ham…" at bounding box center [637, 211] width 170 height 276
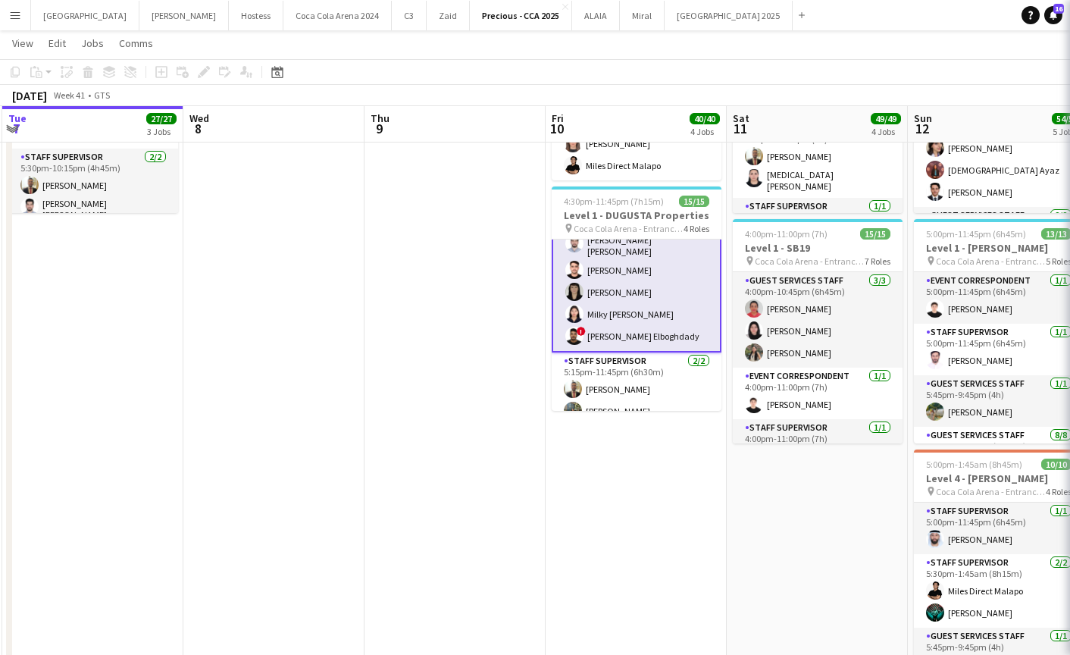
scroll to position [270, 0]
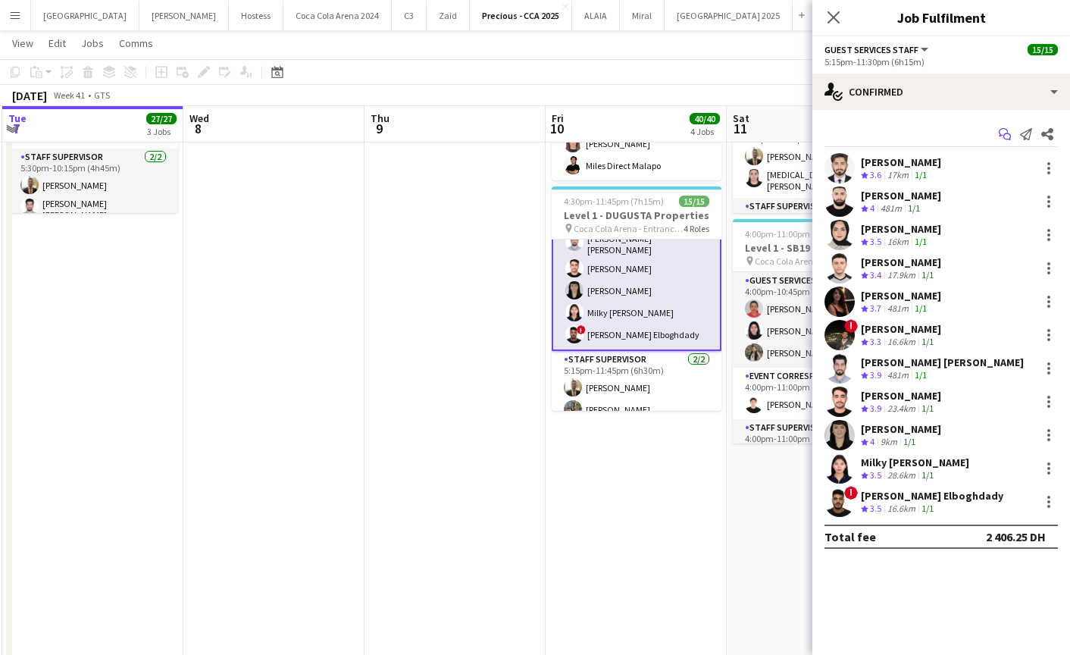
click at [1005, 134] on icon at bounding box center [1007, 137] width 8 height 8
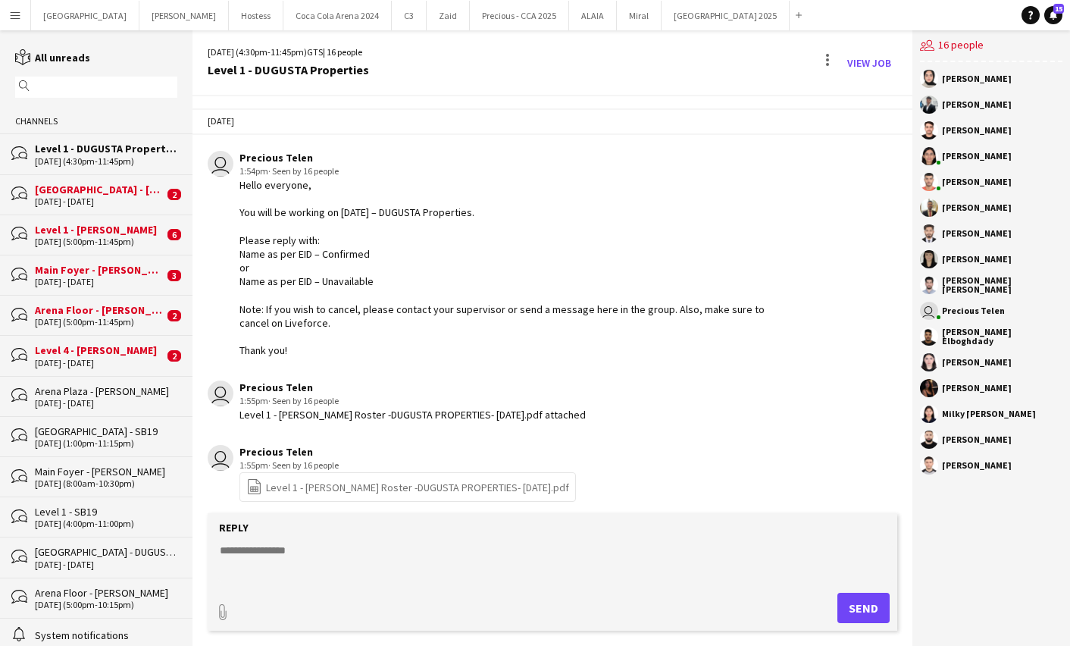
scroll to position [1367, 0]
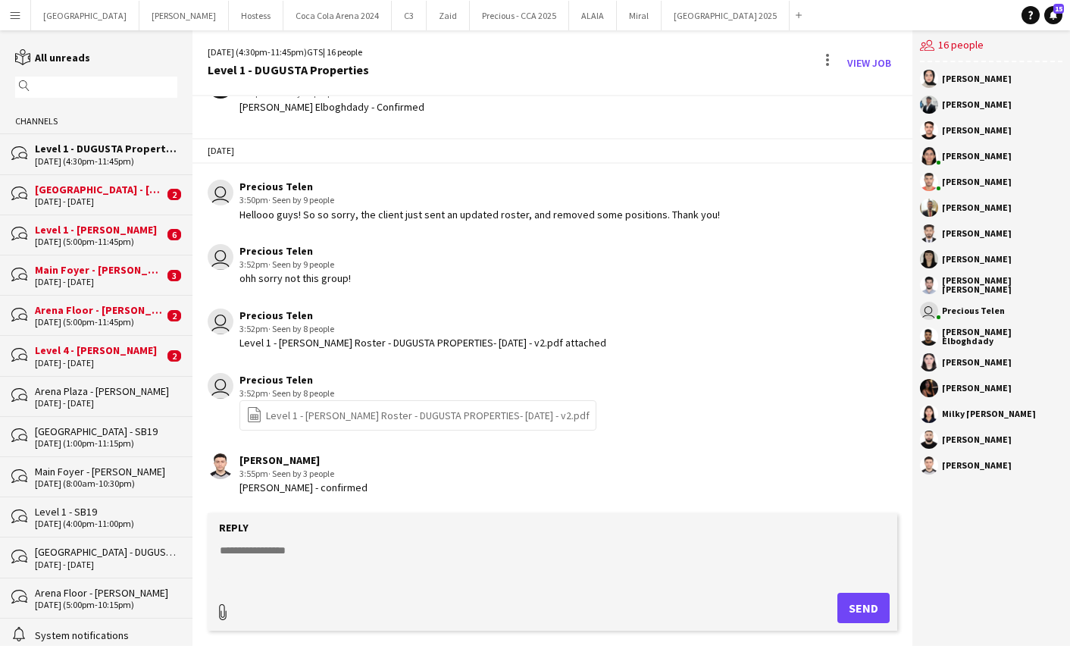
type input "**********"
click at [827, 609] on app-icon "Upload" at bounding box center [823, 606] width 22 height 18
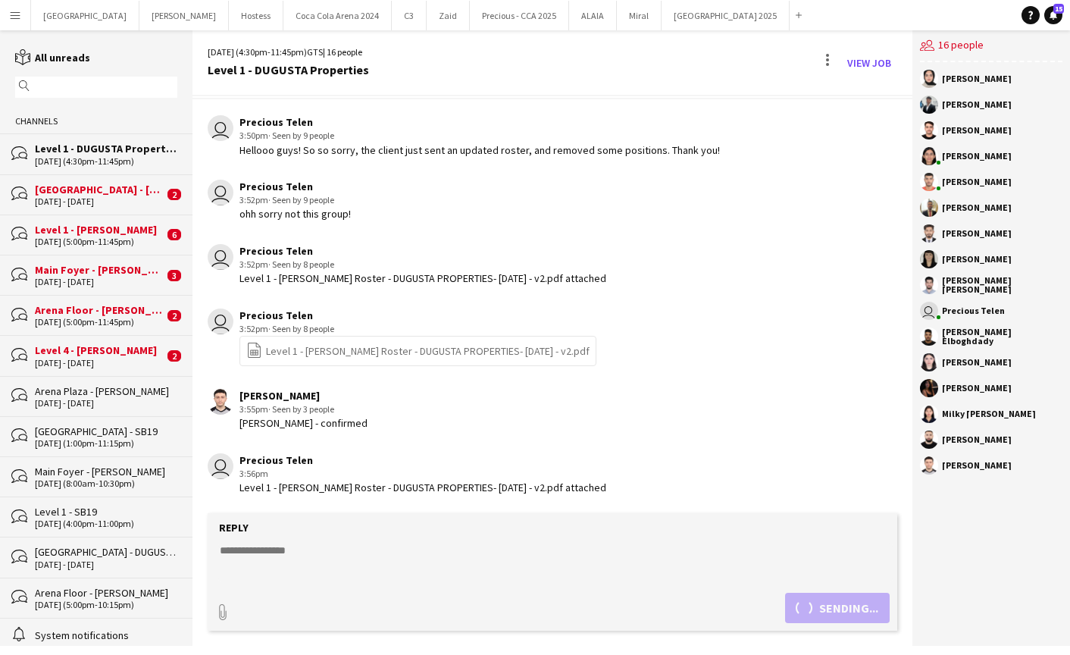
scroll to position [1497, 0]
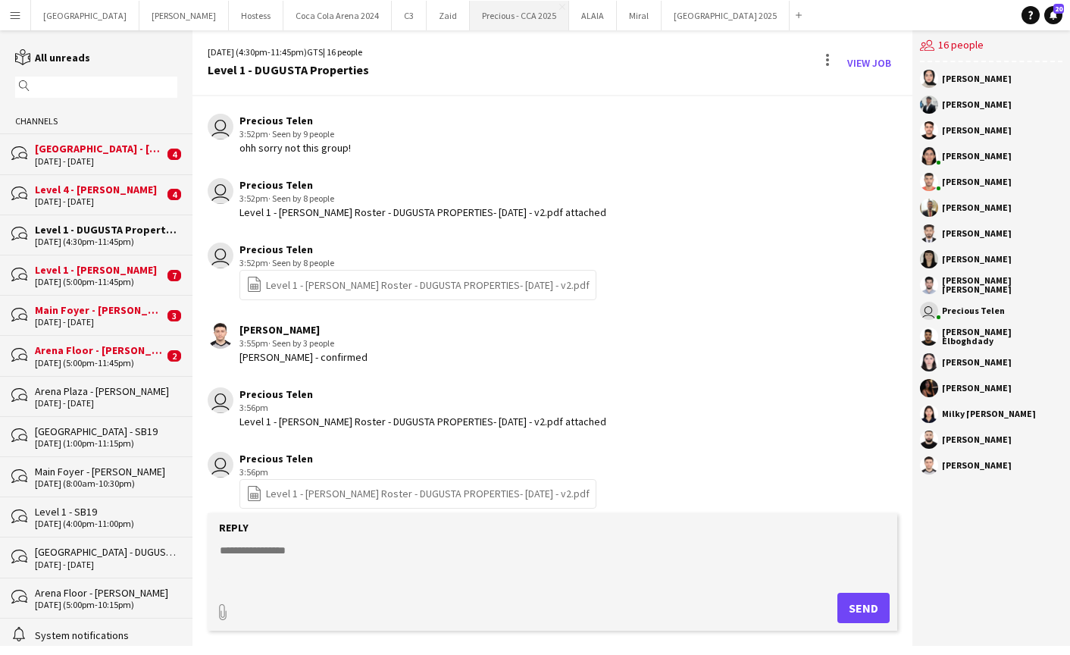
click at [470, 15] on button "Precious - CCA 2025 Close" at bounding box center [519, 16] width 99 height 30
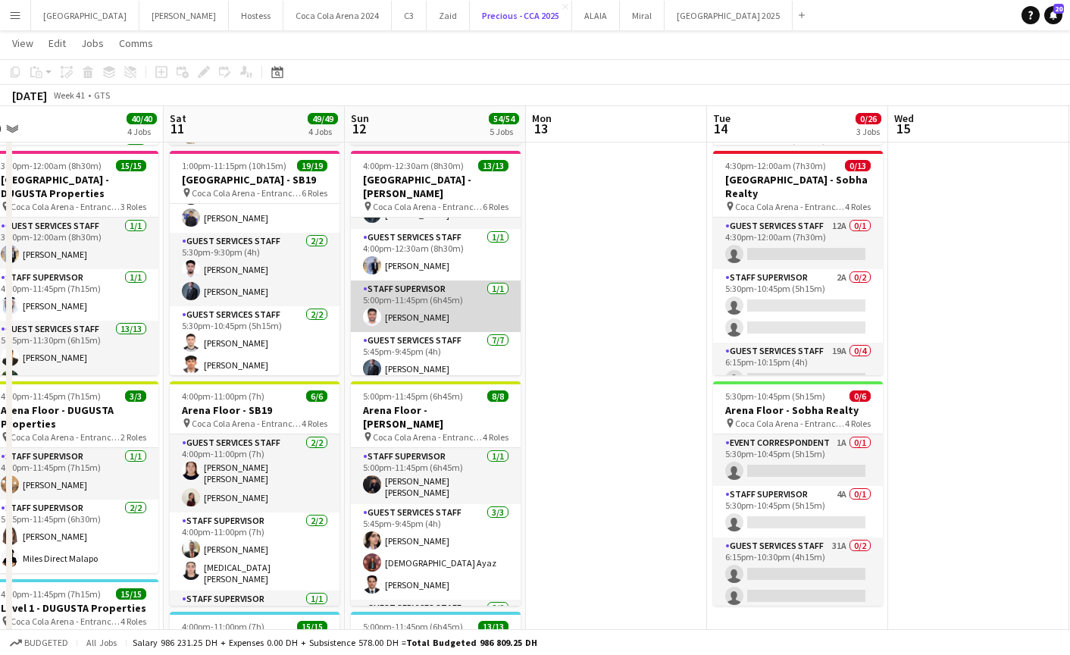
scroll to position [26, 0]
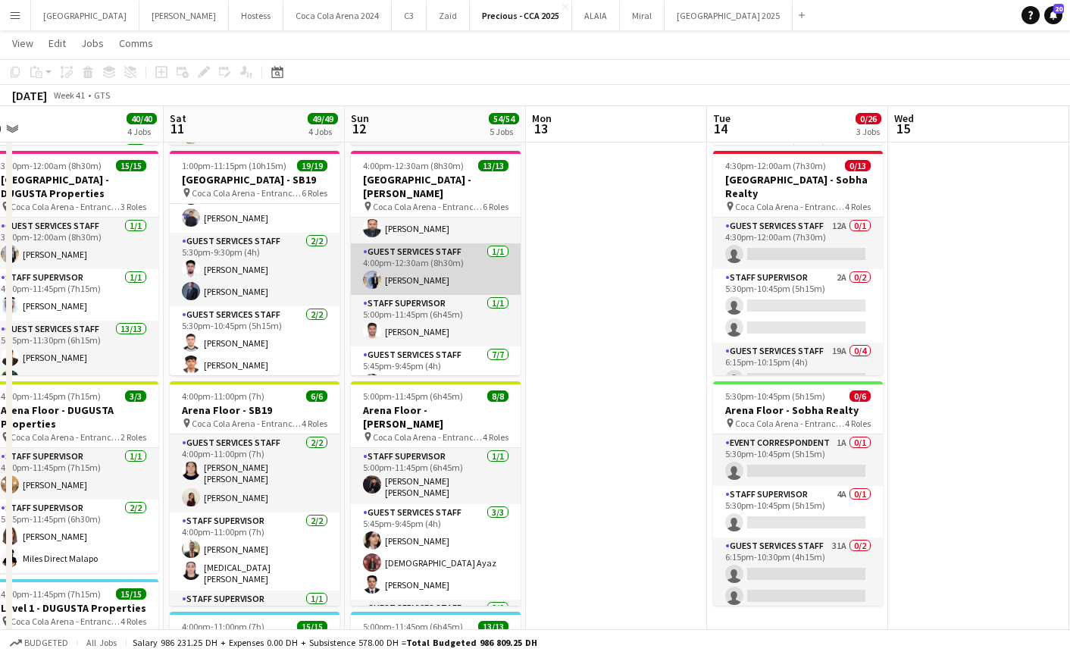
click at [412, 276] on app-card-role "Guest Services Staff [DATE] 4:00pm-12:30am (8h30m) [PERSON_NAME]" at bounding box center [436, 269] width 170 height 52
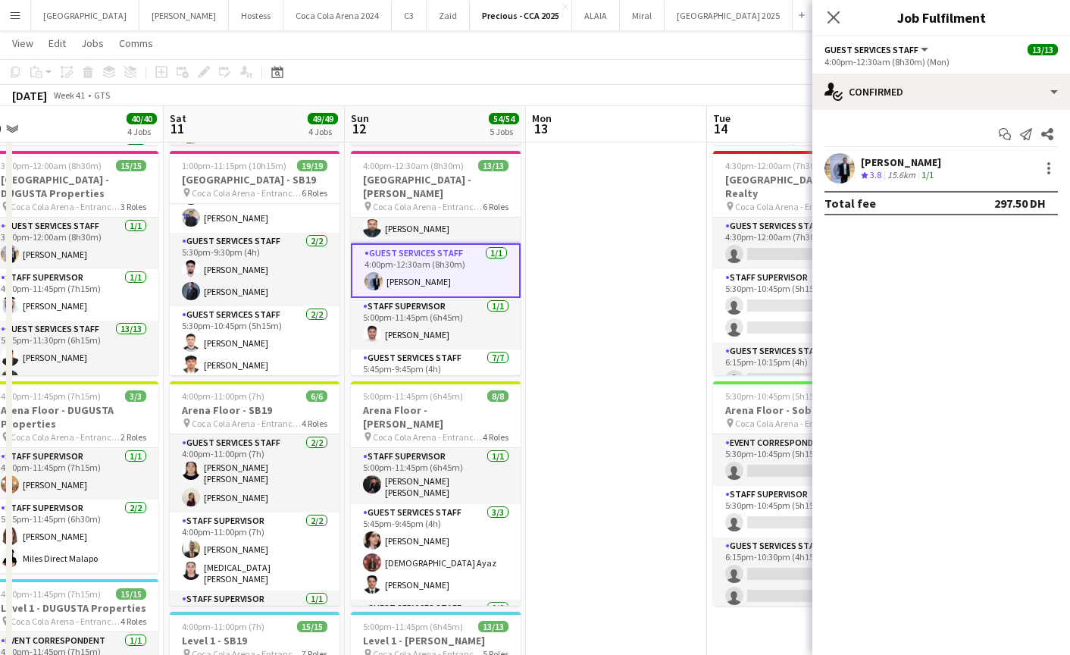
click at [823, 167] on div "Domingo Hernandez III Crew rating 3.8 15.6km 1/1" at bounding box center [941, 168] width 258 height 30
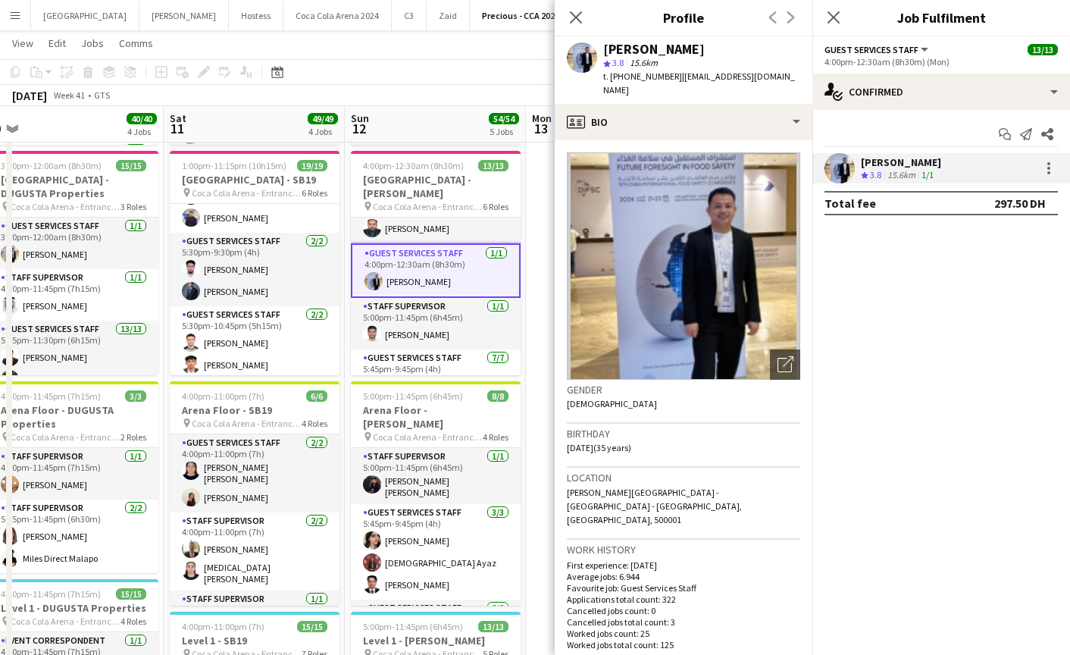
drag, startPoint x: 678, startPoint y: 79, endPoint x: 691, endPoint y: 94, distance: 19.9
click at [691, 94] on div "t. [PHONE_NUMBER] | [EMAIL_ADDRESS][DOMAIN_NAME]" at bounding box center [701, 83] width 197 height 27
drag, startPoint x: 676, startPoint y: 77, endPoint x: 684, endPoint y: 86, distance: 12.3
click at [684, 86] on div "t. [PHONE_NUMBER] | [EMAIL_ADDRESS][DOMAIN_NAME]" at bounding box center [701, 83] width 197 height 27
click at [1049, 177] on div at bounding box center [1048, 168] width 18 height 18
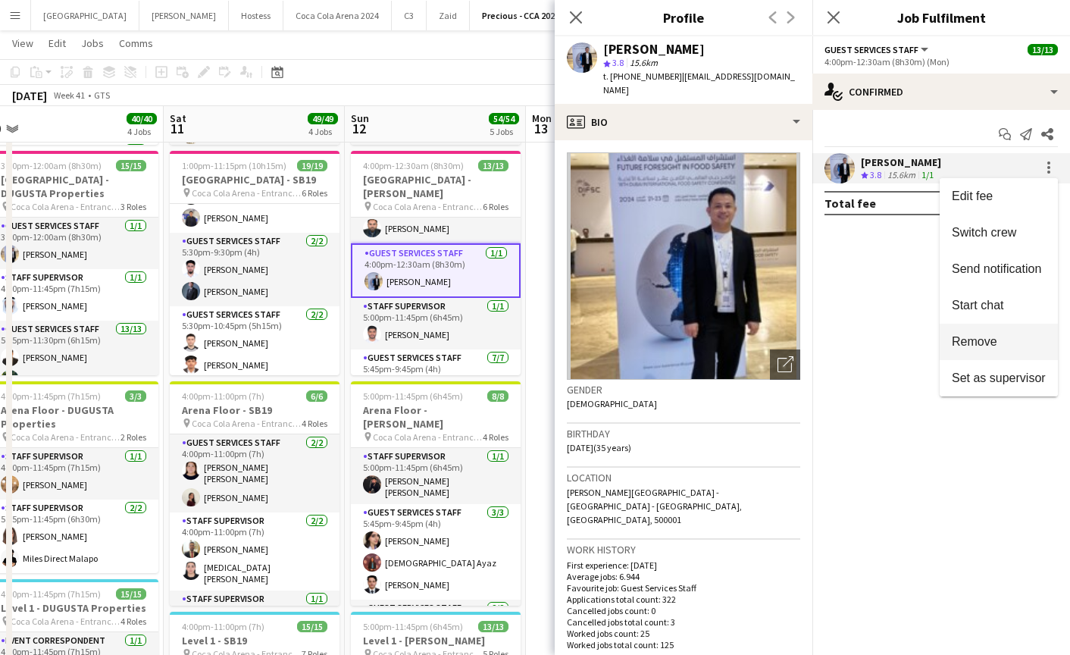
click at [981, 345] on span "Remove" at bounding box center [974, 341] width 45 height 13
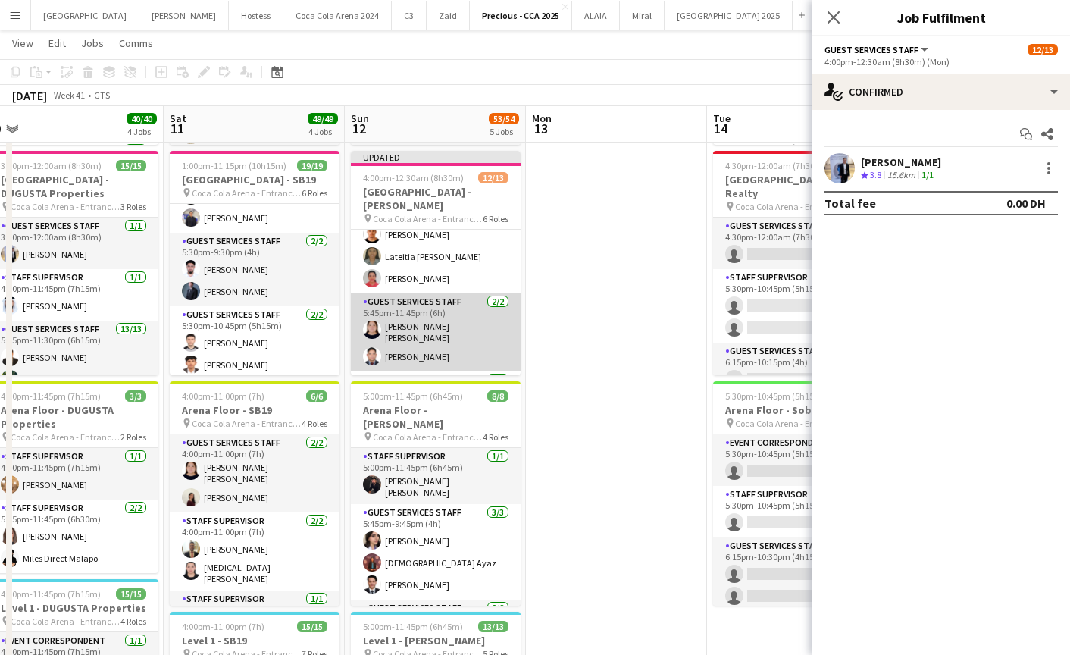
click at [443, 318] on app-card-role "Guest Services Staff [DATE] 5:45pm-11:45pm (6h) [PERSON_NAME] [PERSON_NAME] Laj…" at bounding box center [436, 332] width 170 height 78
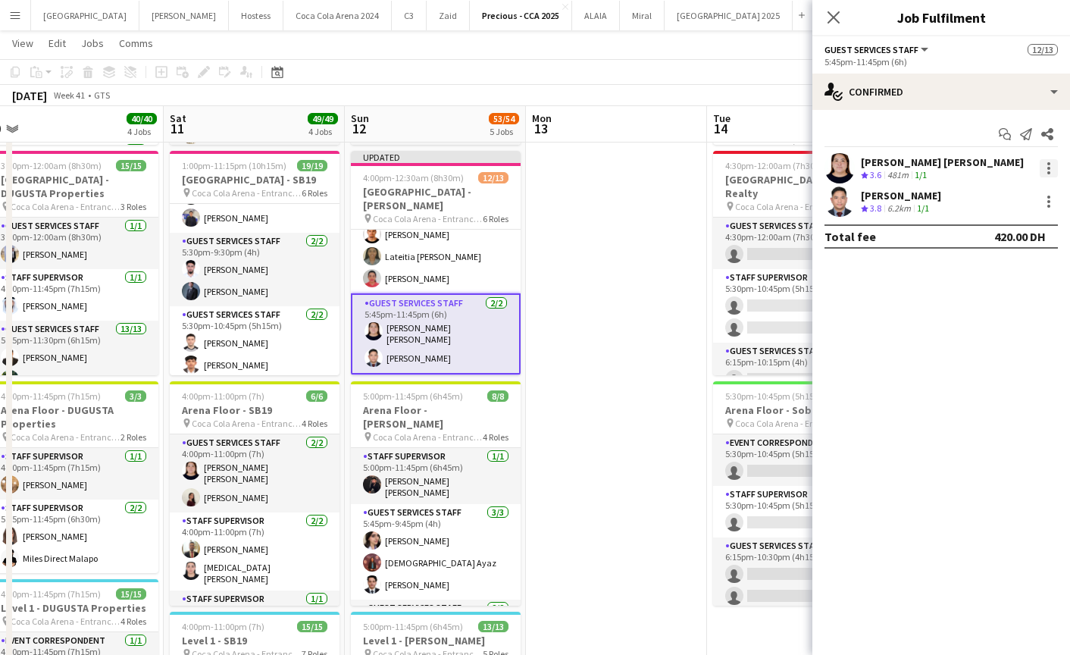
click at [1052, 167] on div at bounding box center [1048, 168] width 18 height 18
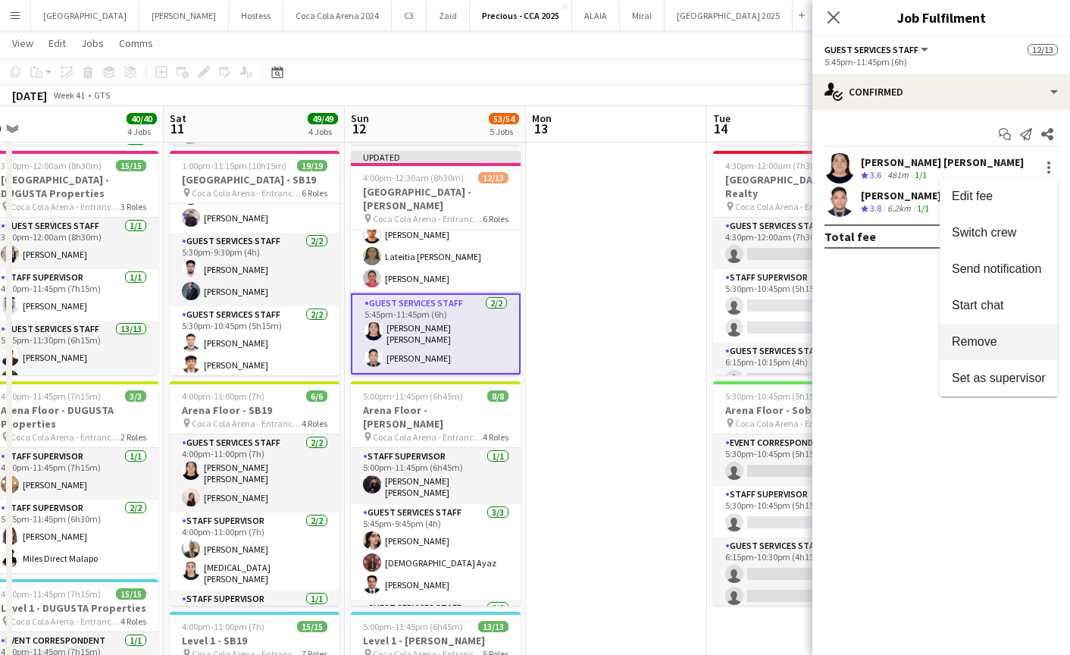
click at [981, 345] on span "Remove" at bounding box center [974, 341] width 45 height 13
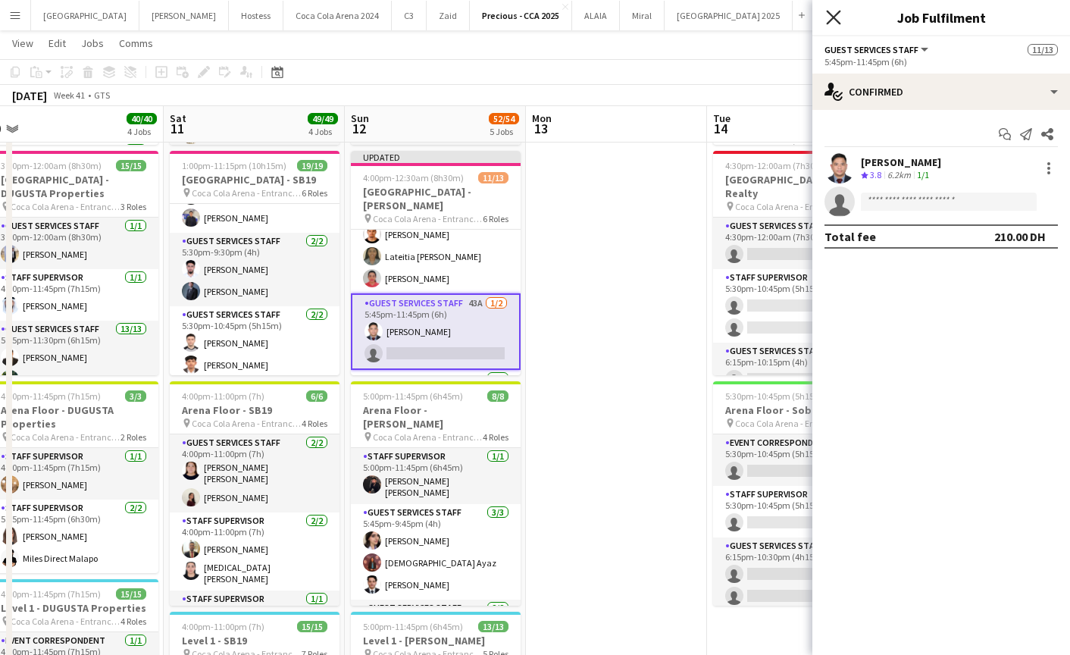
click at [836, 15] on icon at bounding box center [833, 17] width 14 height 14
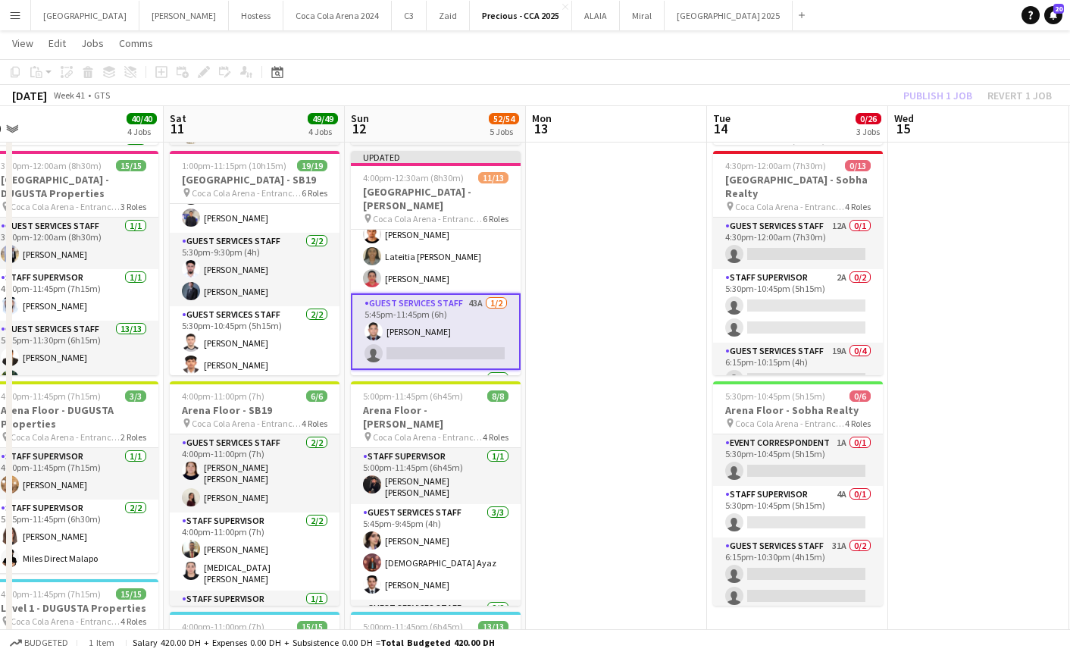
click at [913, 97] on div "Publish 1 job Revert 1 job" at bounding box center [977, 96] width 185 height 20
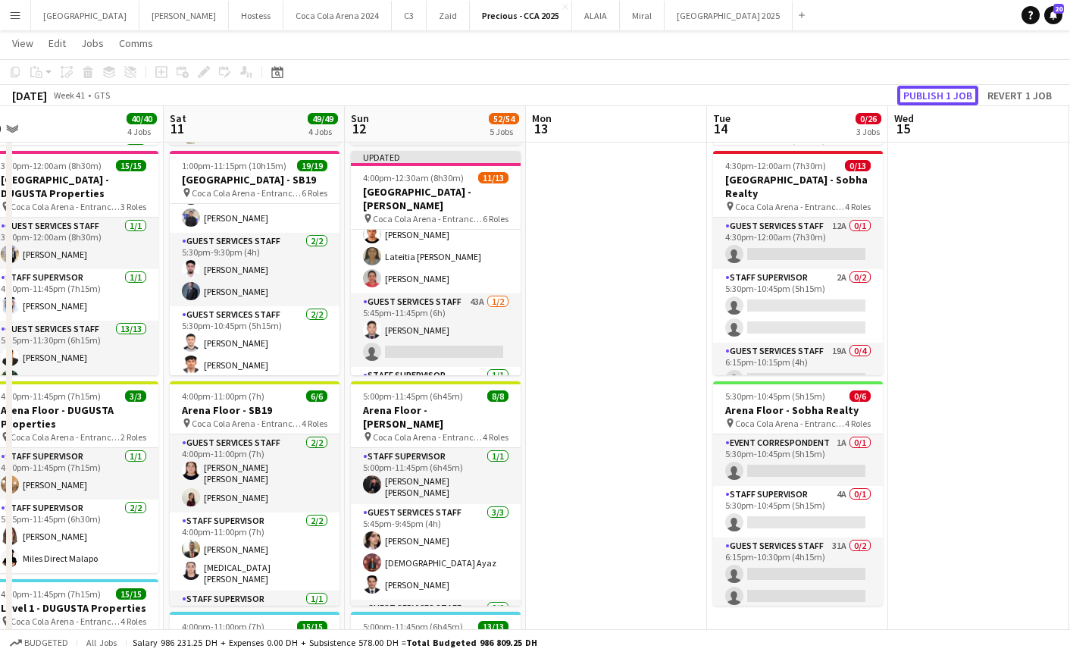
click at [913, 97] on button "Publish 1 job" at bounding box center [937, 96] width 81 height 20
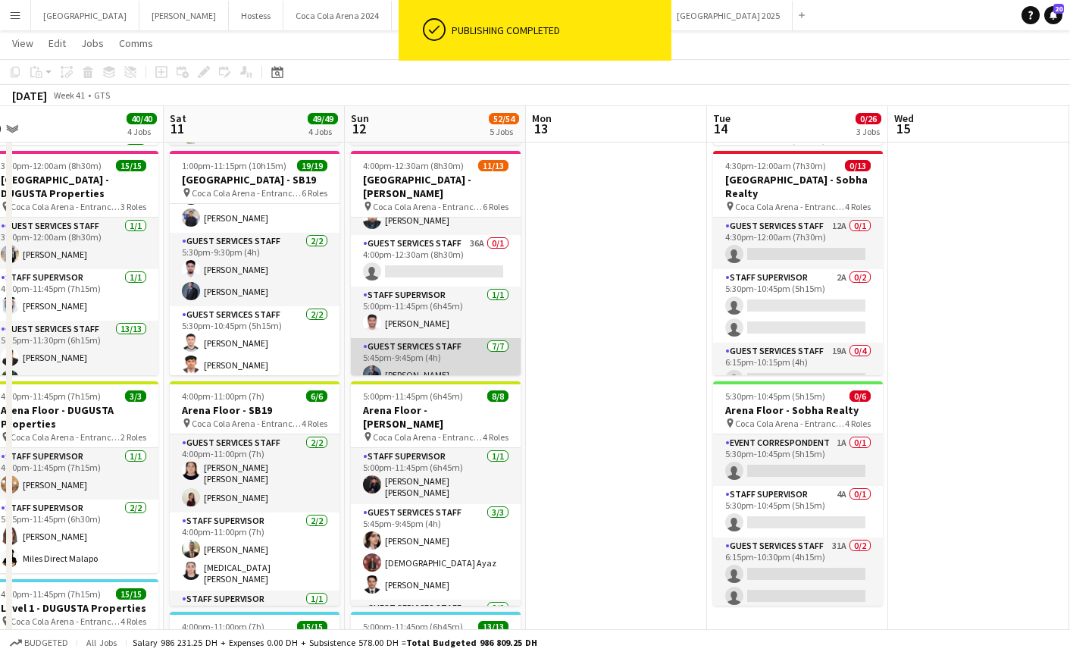
scroll to position [16, 0]
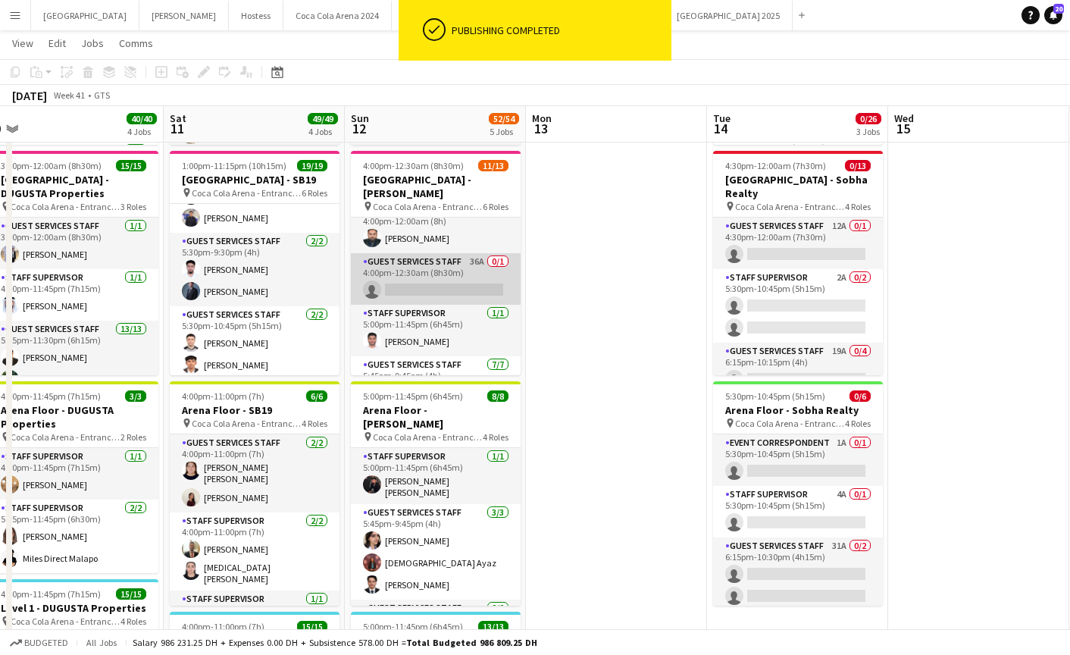
click at [445, 269] on app-card-role "Guest Services Staff 36A 0/1 4:00pm-12:30am (8h30m) single-neutral-actions" at bounding box center [436, 279] width 170 height 52
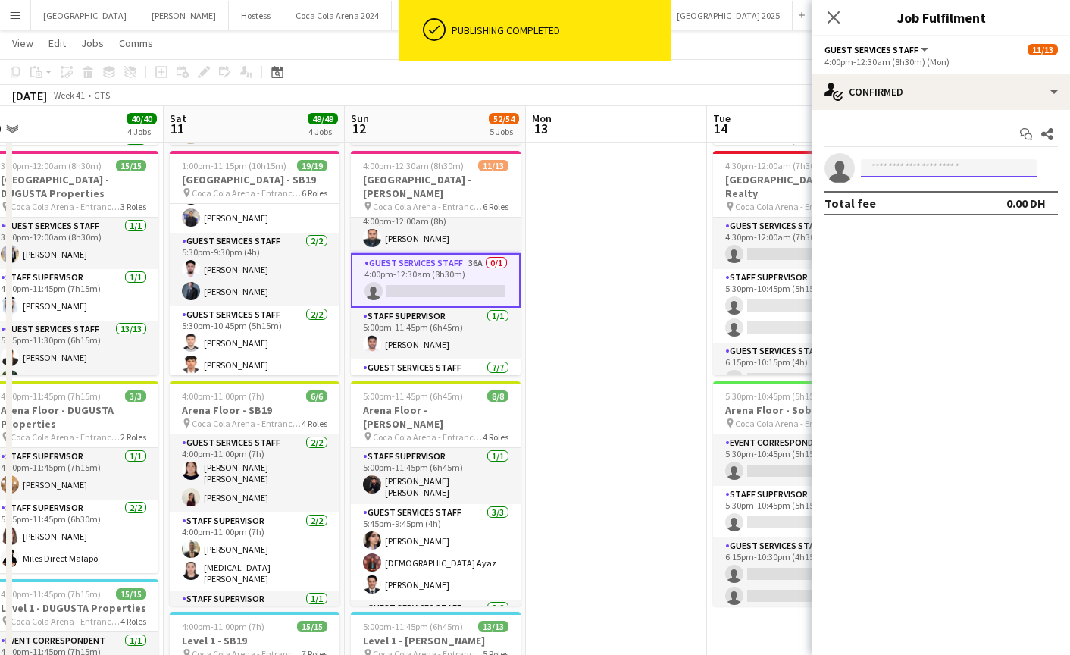
click at [887, 170] on input at bounding box center [949, 168] width 176 height 18
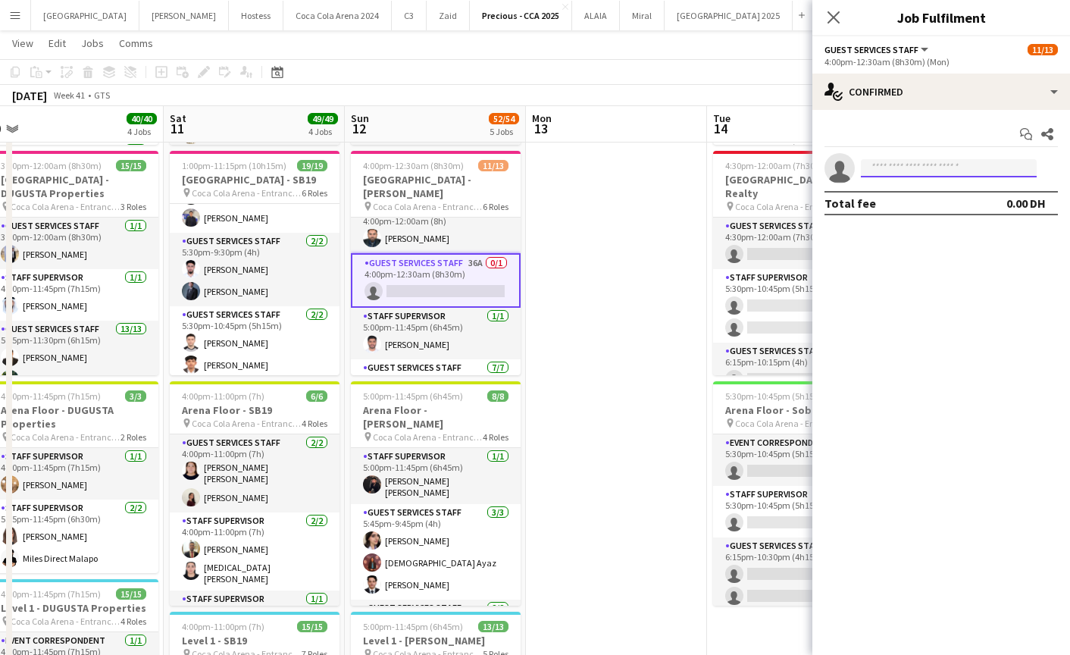
scroll to position [0, 558]
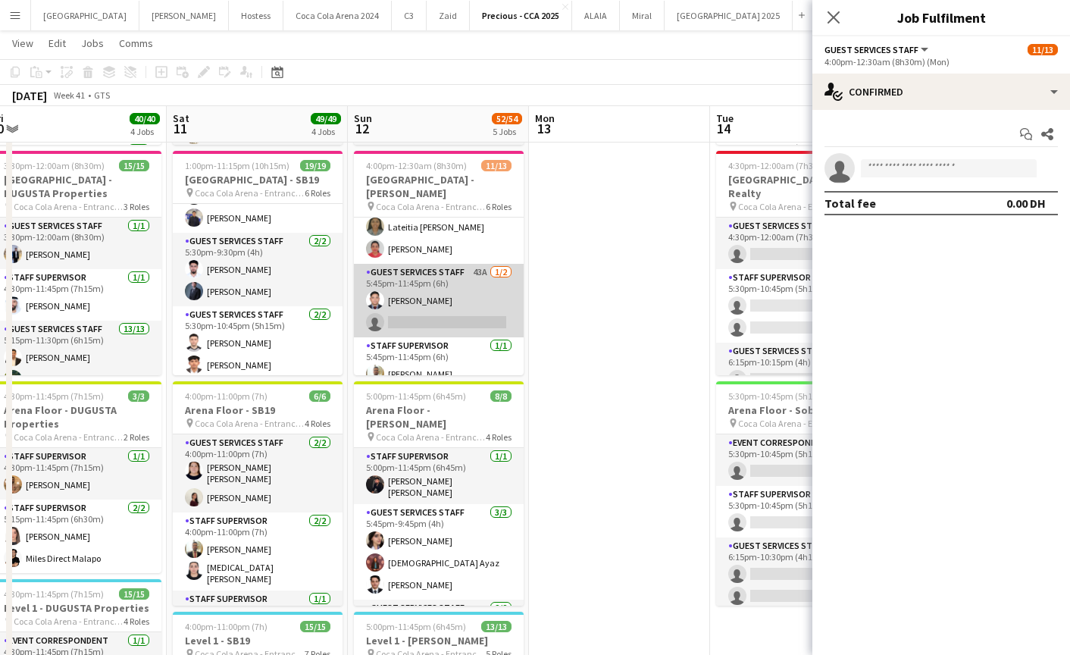
click at [474, 298] on app-card-role "Guest Services Staff 43A 1/2 5:45pm-11:45pm (6h) Tommie Lajum single-neutral-ac…" at bounding box center [439, 300] width 170 height 73
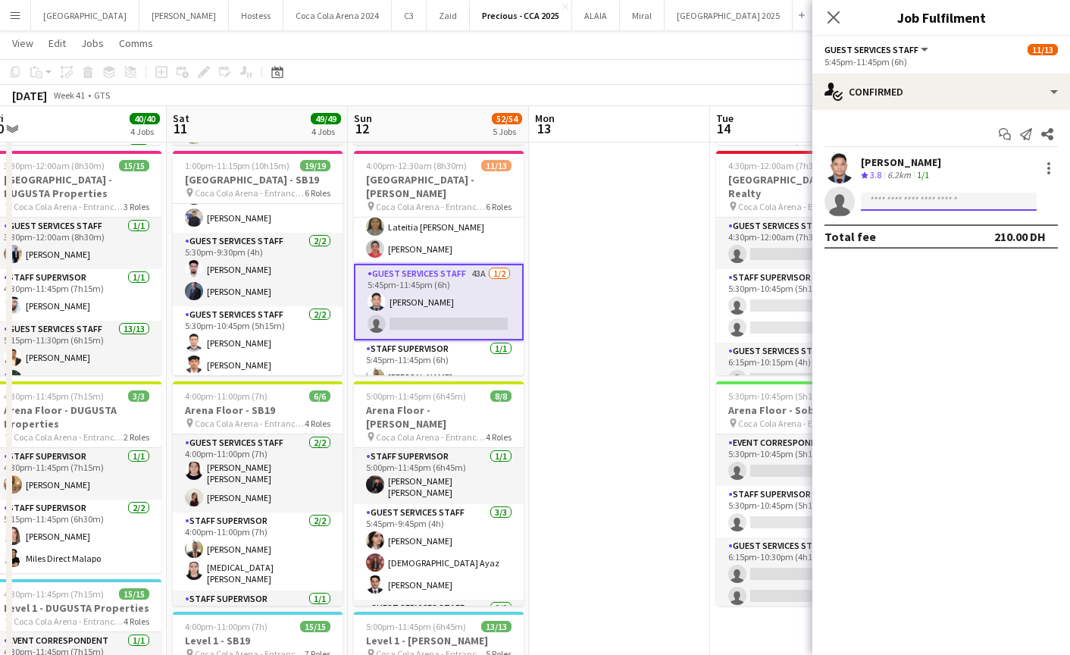
click at [985, 206] on input at bounding box center [949, 201] width 176 height 18
paste input "**********"
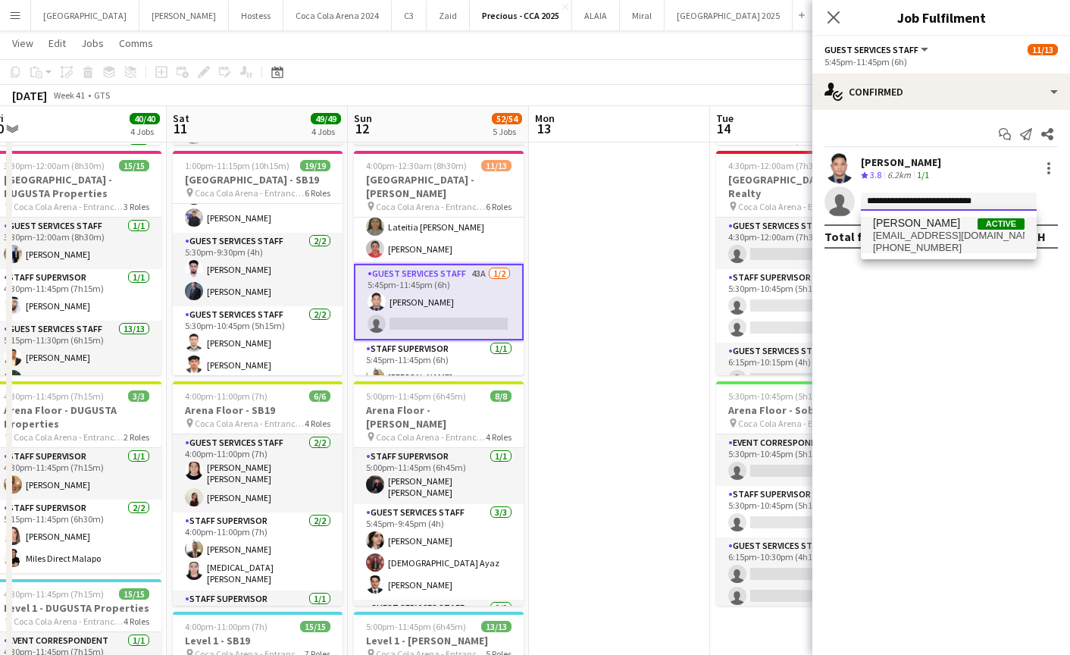
type input "**********"
click at [903, 224] on span "[PERSON_NAME]" at bounding box center [916, 223] width 87 height 13
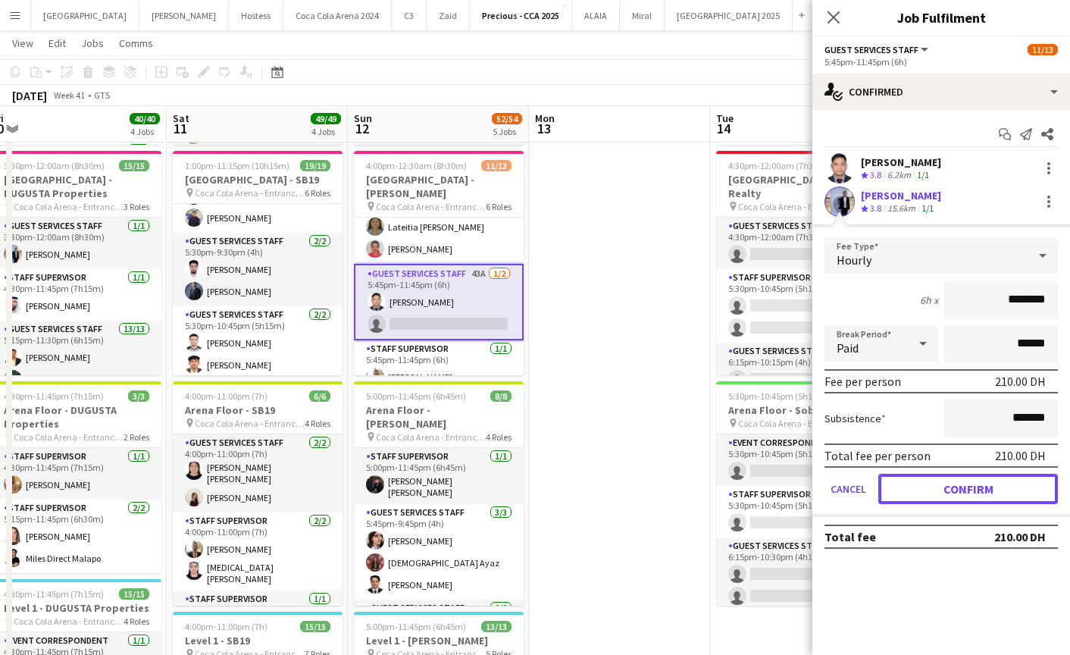
click at [948, 484] on button "Confirm" at bounding box center [968, 489] width 180 height 30
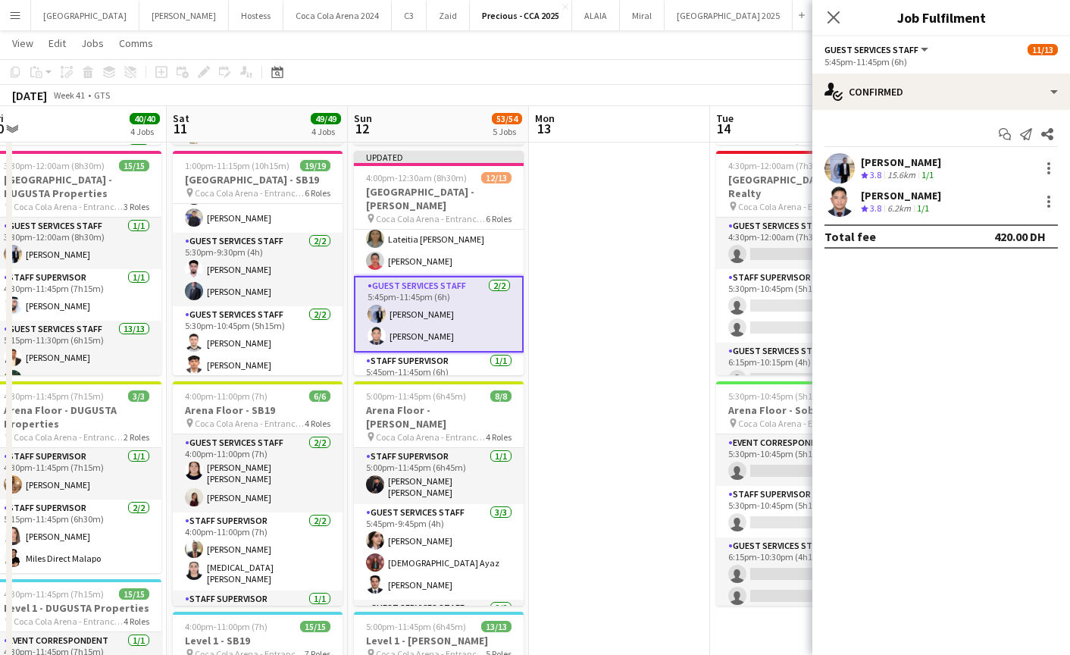
click at [834, 3] on div "Close pop-in" at bounding box center [833, 17] width 42 height 35
click at [832, 14] on icon "Close pop-in" at bounding box center [833, 17] width 14 height 14
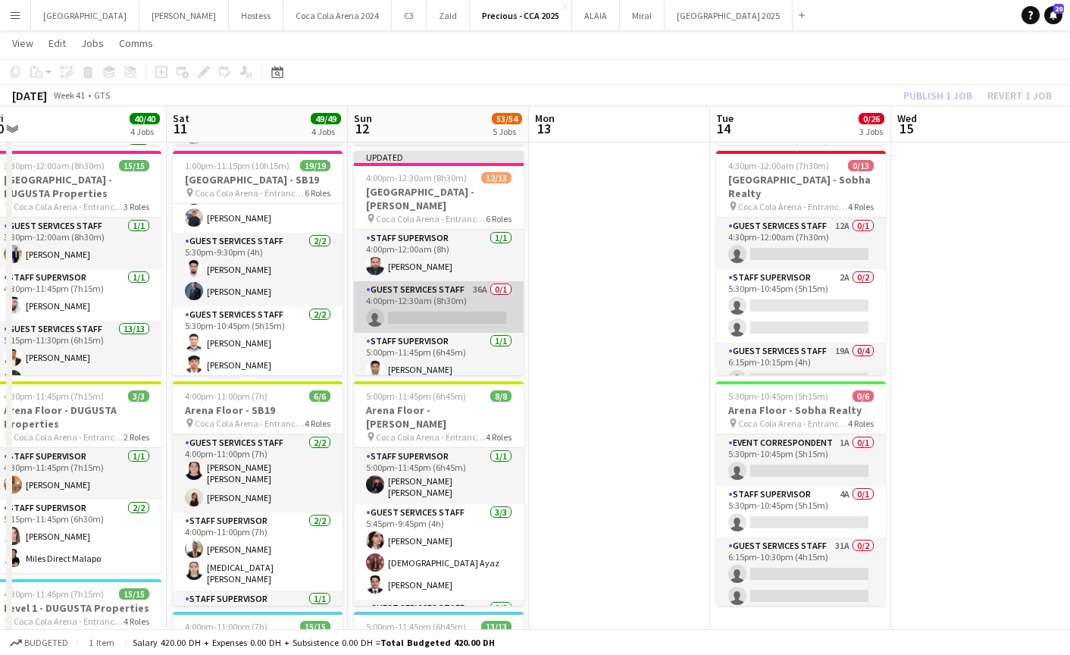
click at [427, 307] on app-card-role "Guest Services Staff 36A 0/1 4:00pm-12:30am (8h30m) single-neutral-actions" at bounding box center [439, 307] width 170 height 52
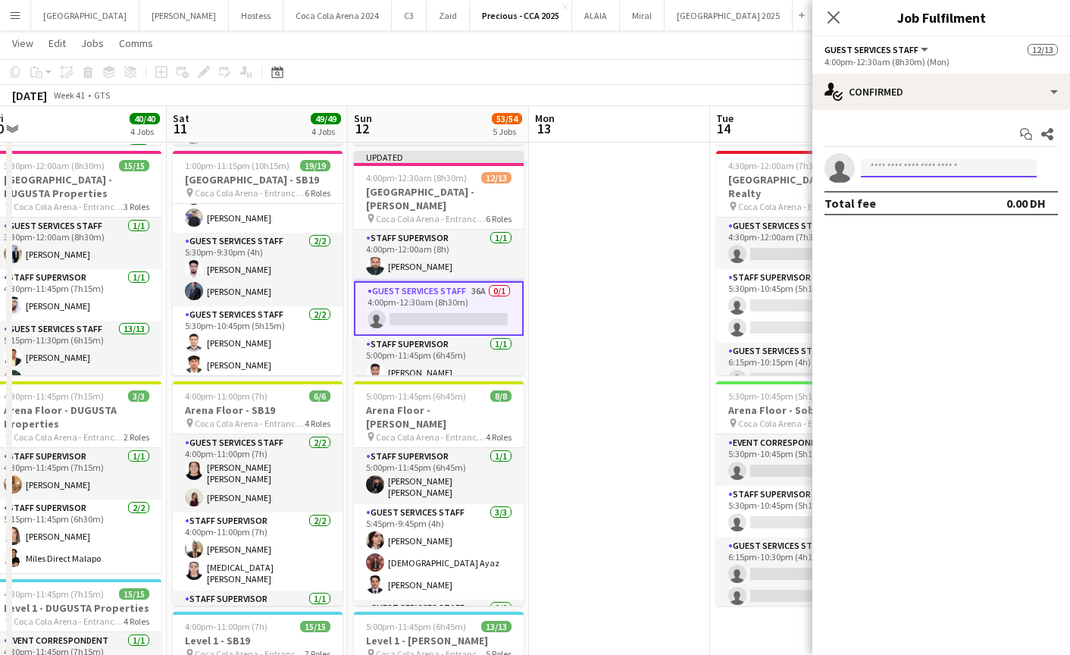
click at [871, 170] on input at bounding box center [949, 168] width 176 height 18
type input "*********"
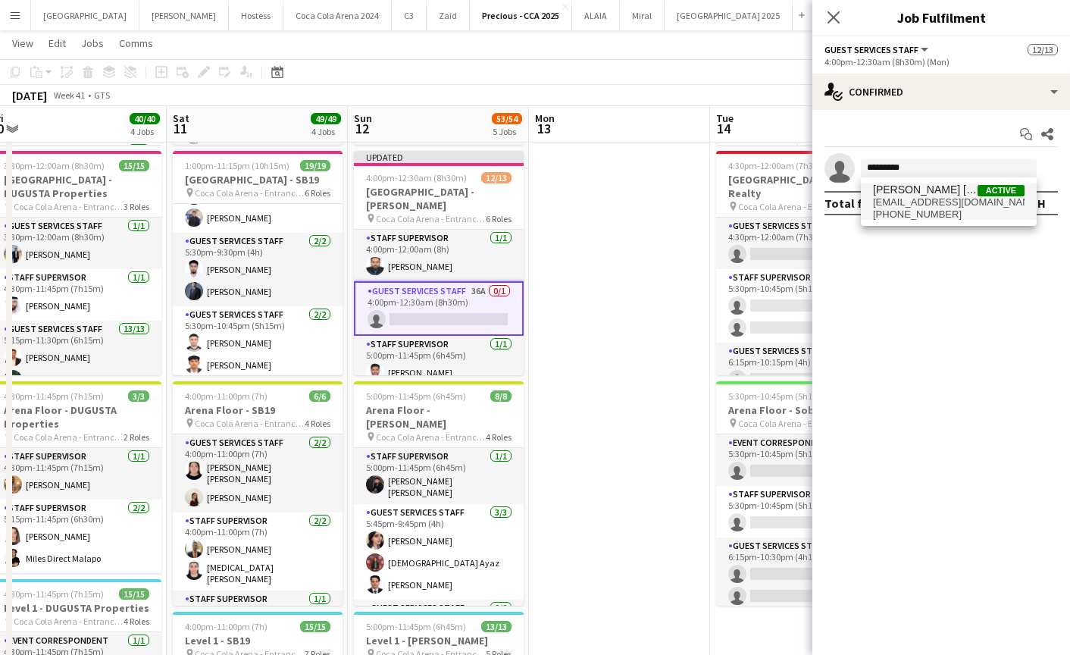
click at [897, 203] on span "[EMAIL_ADDRESS][DOMAIN_NAME]" at bounding box center [949, 202] width 152 height 12
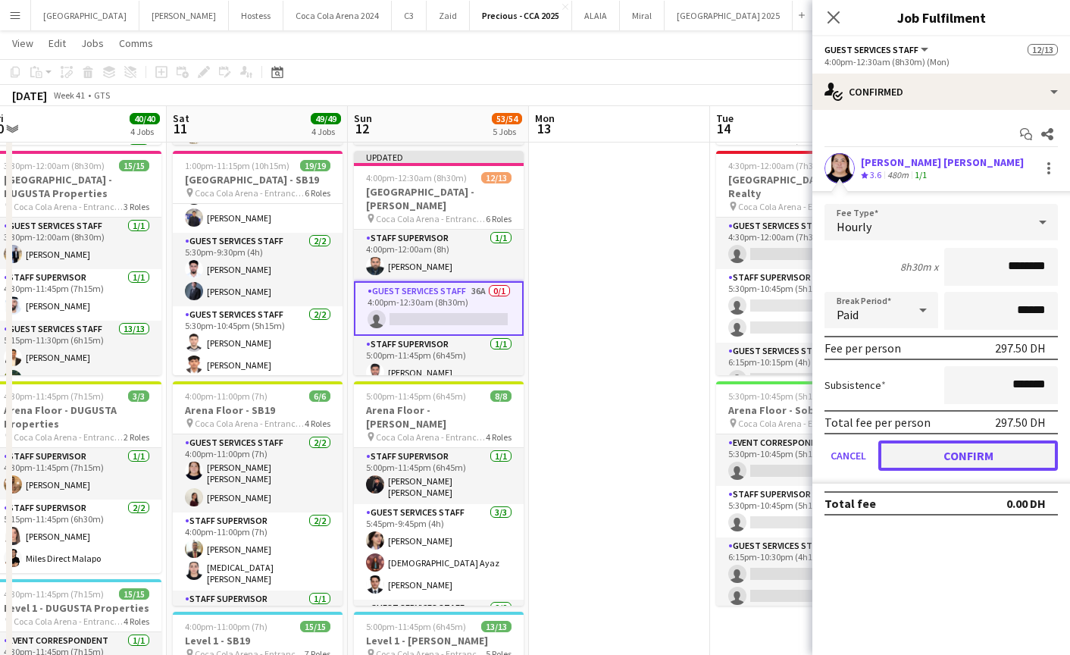
click at [909, 455] on button "Confirm" at bounding box center [968, 455] width 180 height 30
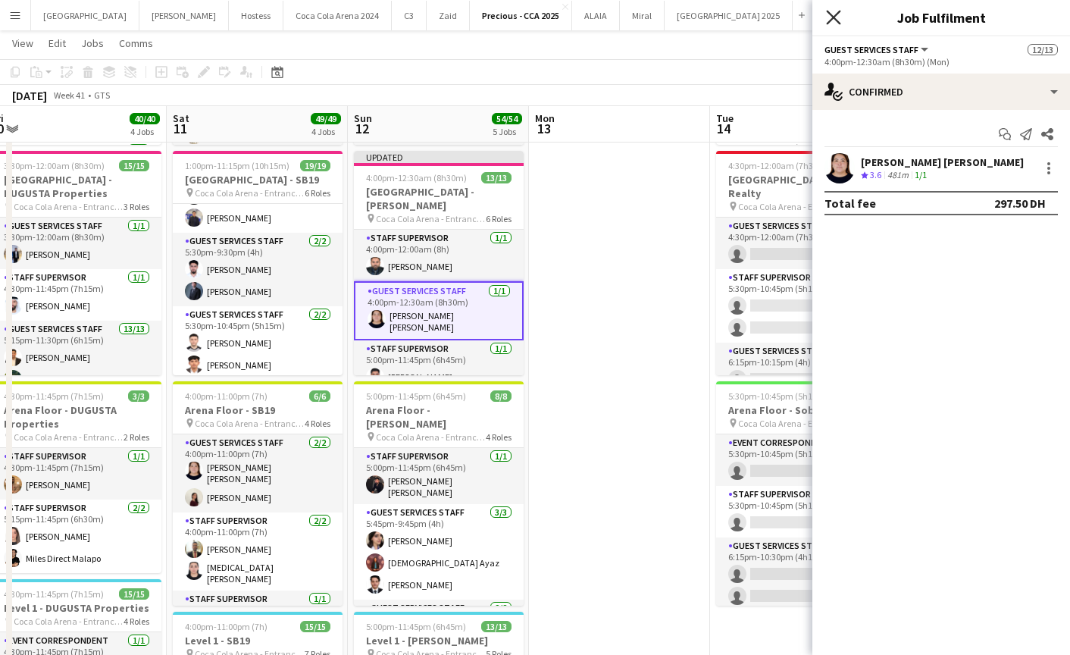
click at [830, 19] on icon at bounding box center [833, 17] width 14 height 14
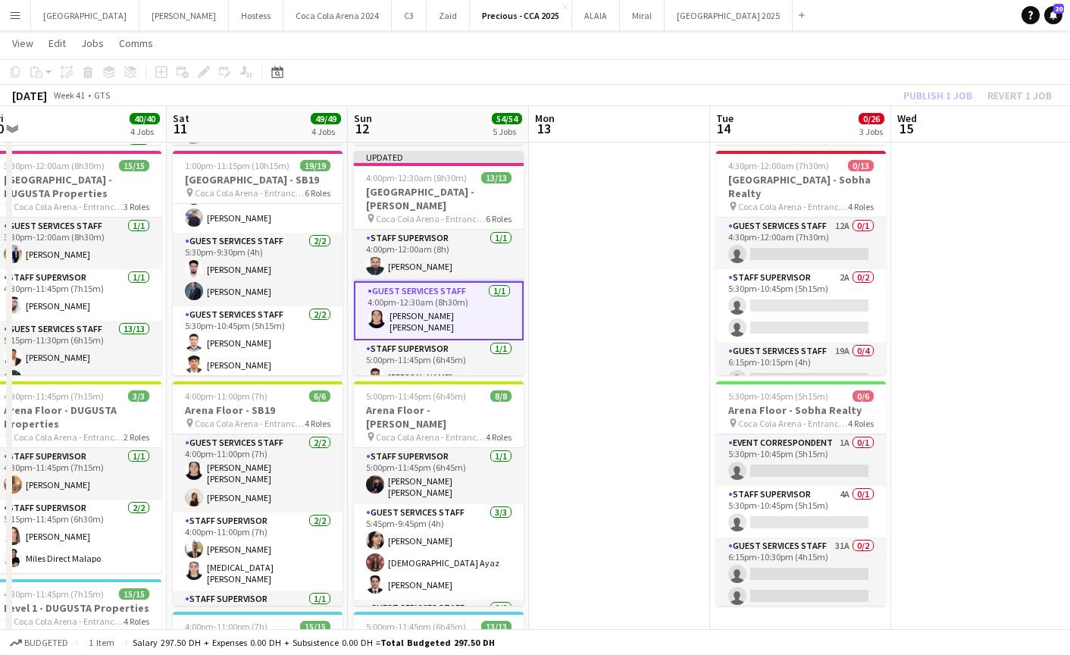
click at [923, 105] on div "October 2025 Week 41 • GTS Publish 1 job Revert 1 job" at bounding box center [535, 95] width 1070 height 21
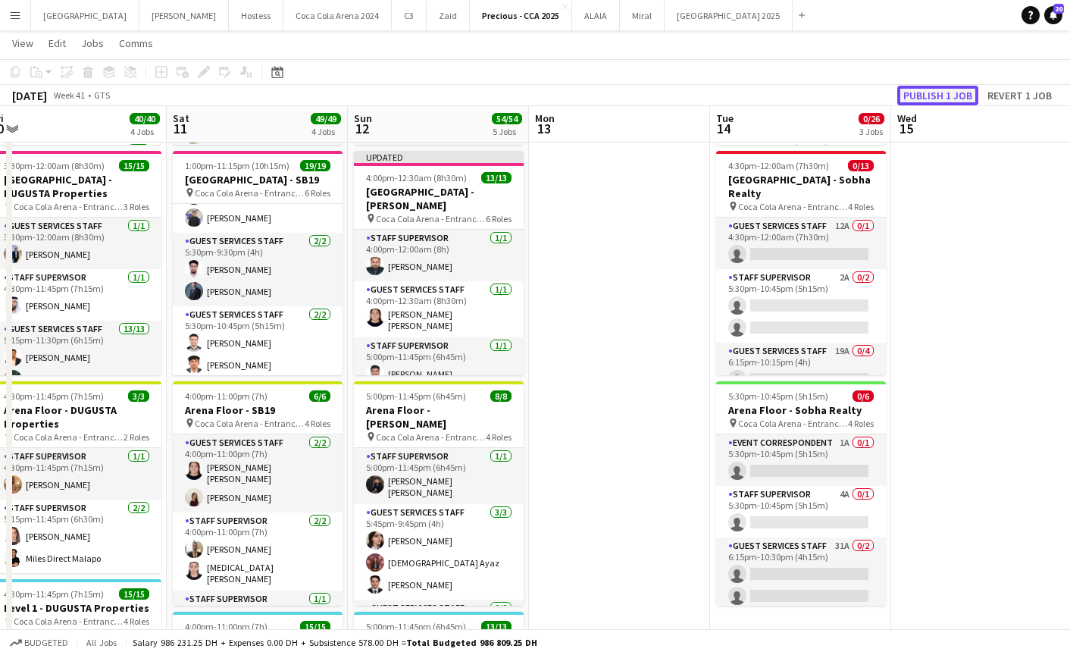
click at [920, 102] on button "Publish 1 job" at bounding box center [937, 96] width 81 height 20
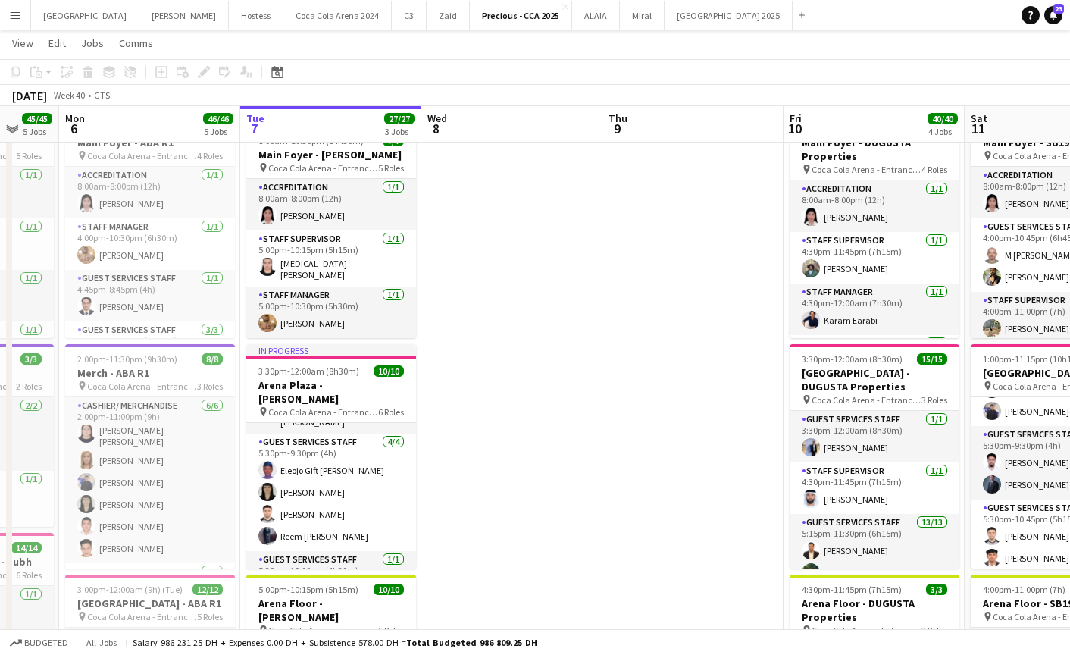
scroll to position [141, 0]
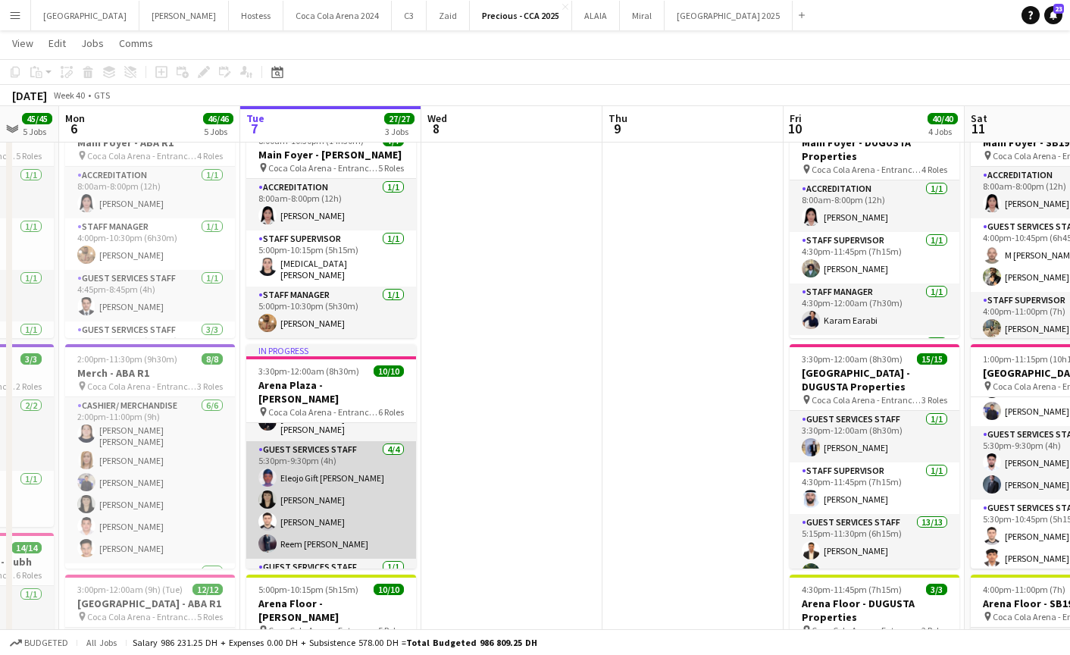
click at [309, 458] on app-card-role "Guest Services Staff [DATE] 5:30pm-9:30pm (4h) Eleojo Gift [PERSON_NAME] [PERSO…" at bounding box center [331, 499] width 170 height 117
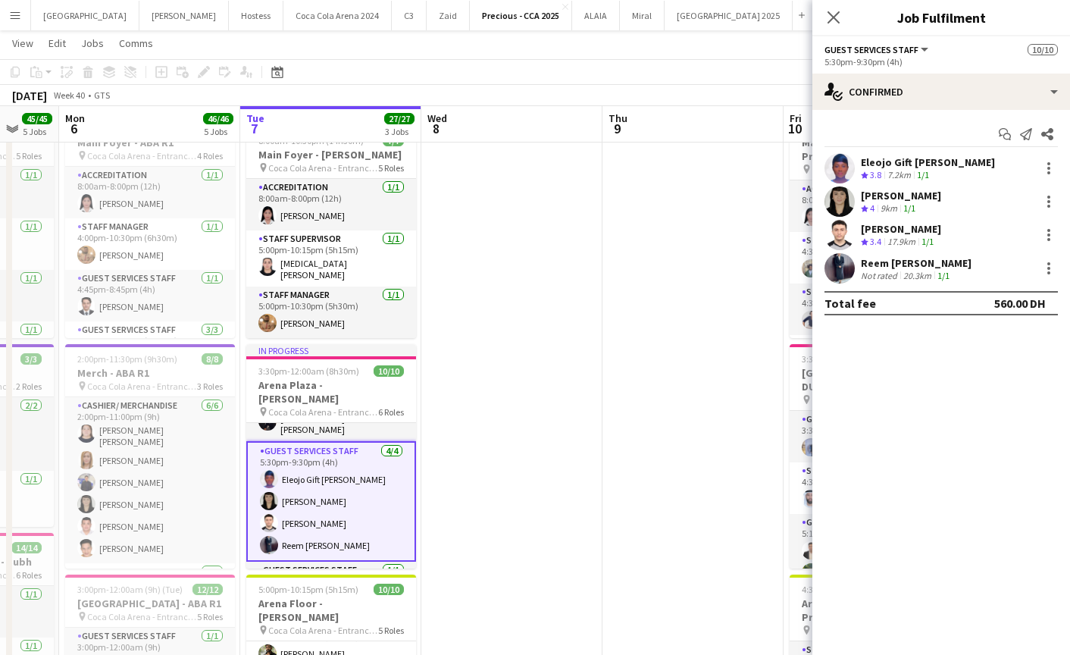
click at [841, 172] on app-user-avatar at bounding box center [839, 168] width 30 height 30
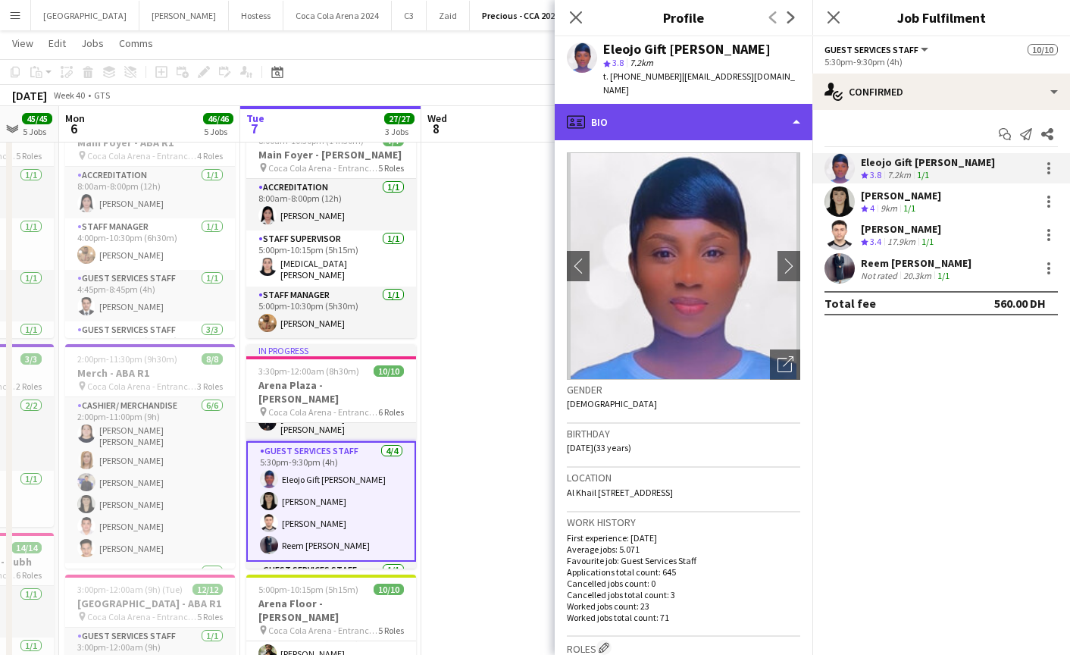
click at [630, 117] on div "profile Bio" at bounding box center [684, 122] width 258 height 36
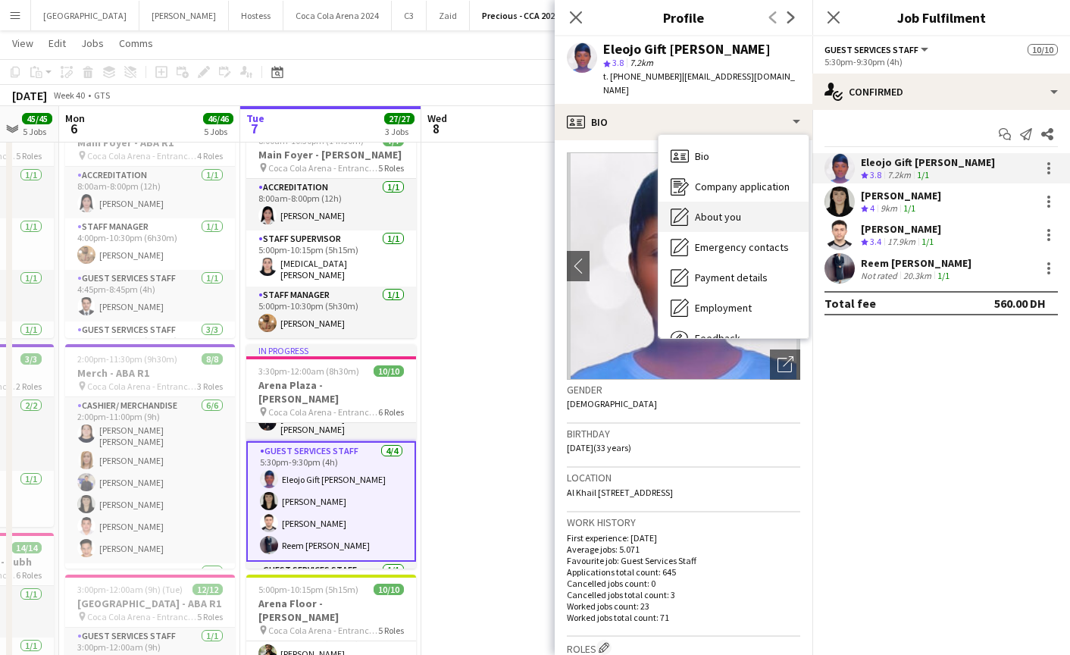
click at [692, 202] on div "About you About you" at bounding box center [733, 217] width 150 height 30
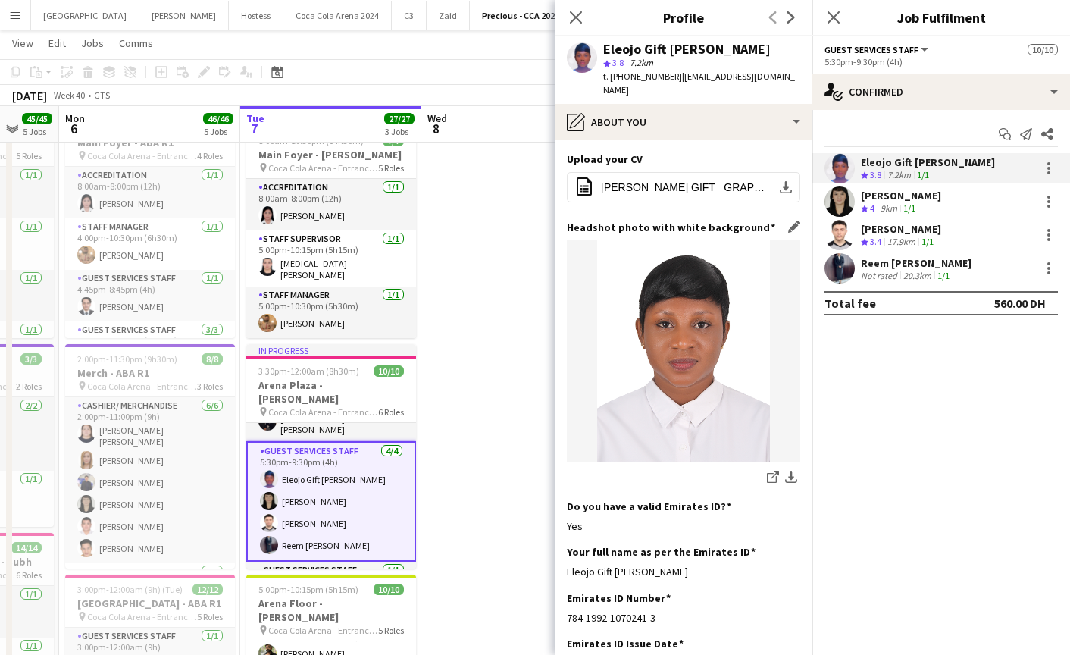
scroll to position [183, 0]
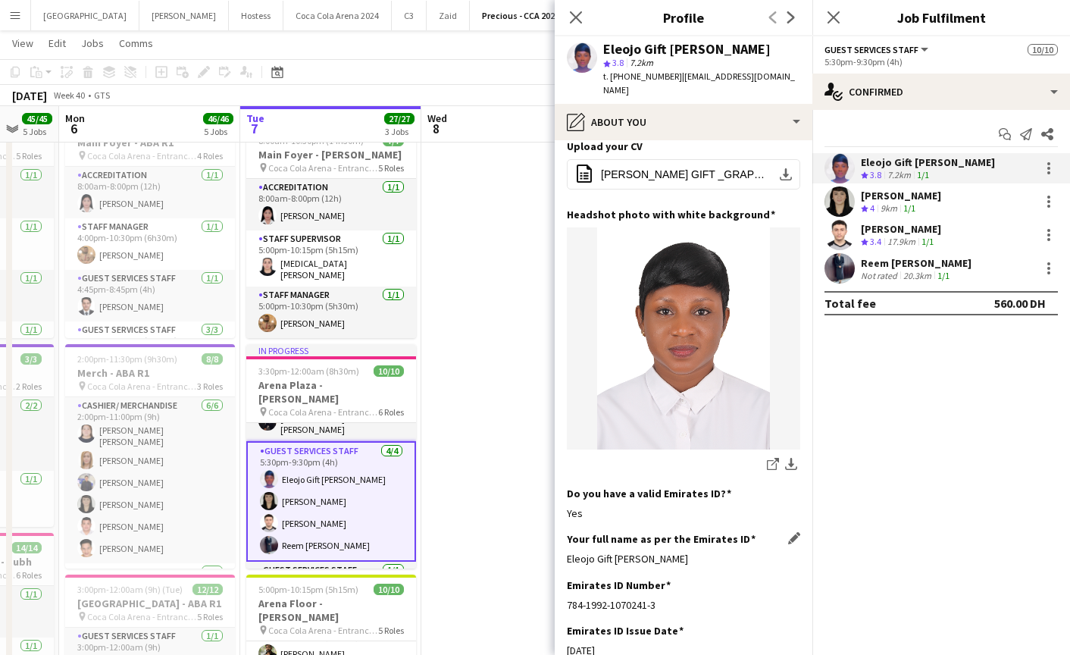
drag, startPoint x: 561, startPoint y: 542, endPoint x: 680, endPoint y: 541, distance: 119.0
click at [680, 541] on app-section-data-types "Bio Edit this field I’m [PERSON_NAME] Gift. Worked as an hostess at Address Dow…" at bounding box center [684, 397] width 258 height 514
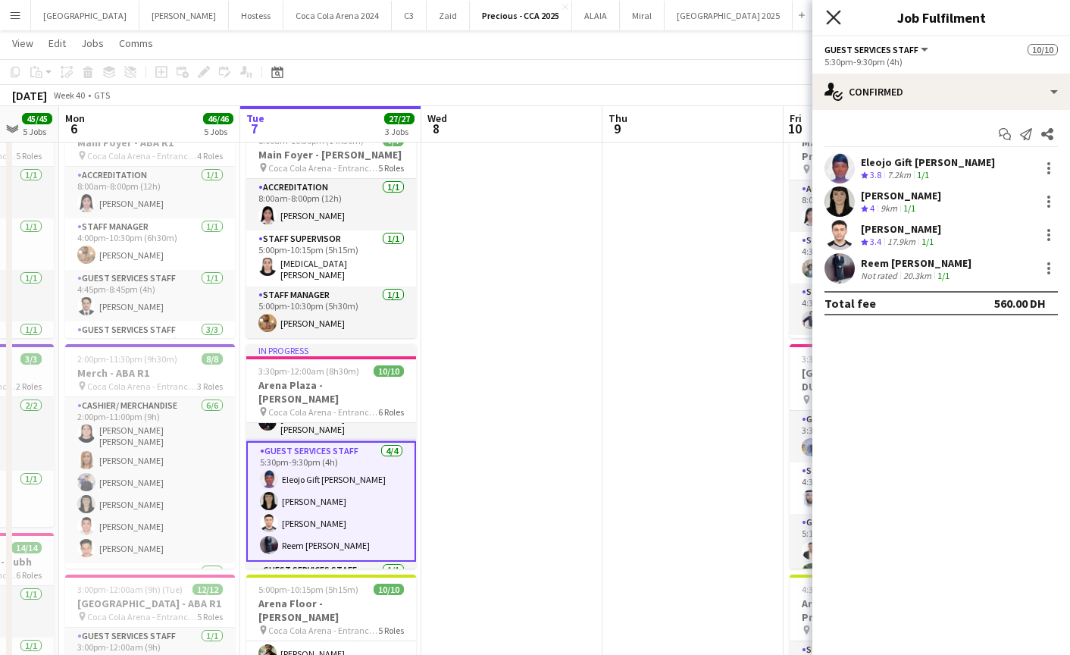
click at [835, 16] on icon at bounding box center [833, 17] width 14 height 14
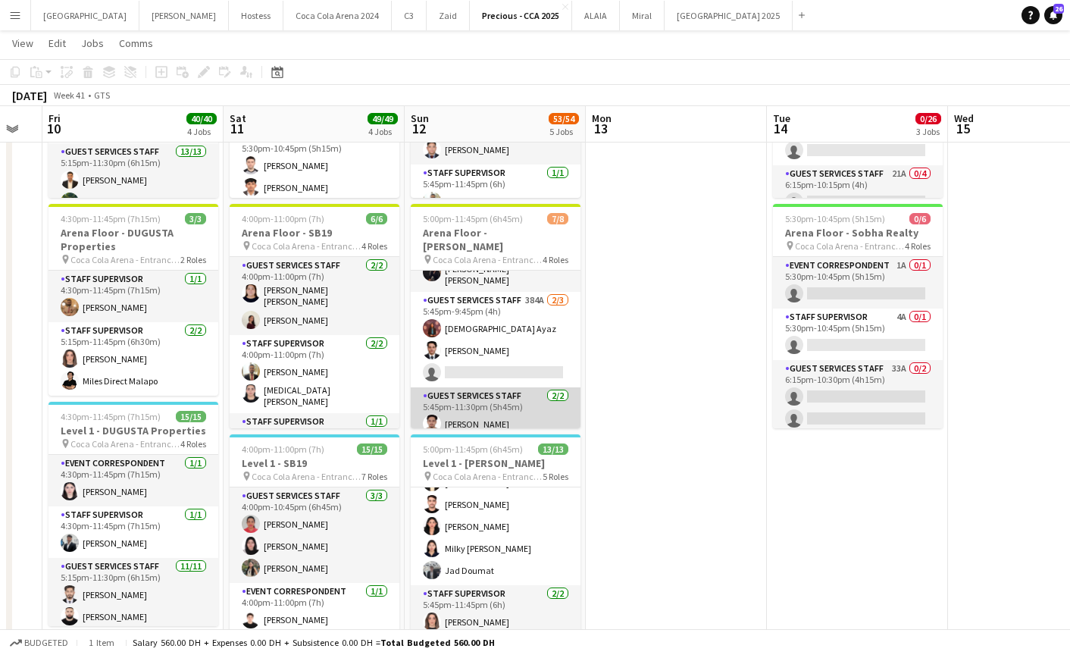
scroll to position [17, 0]
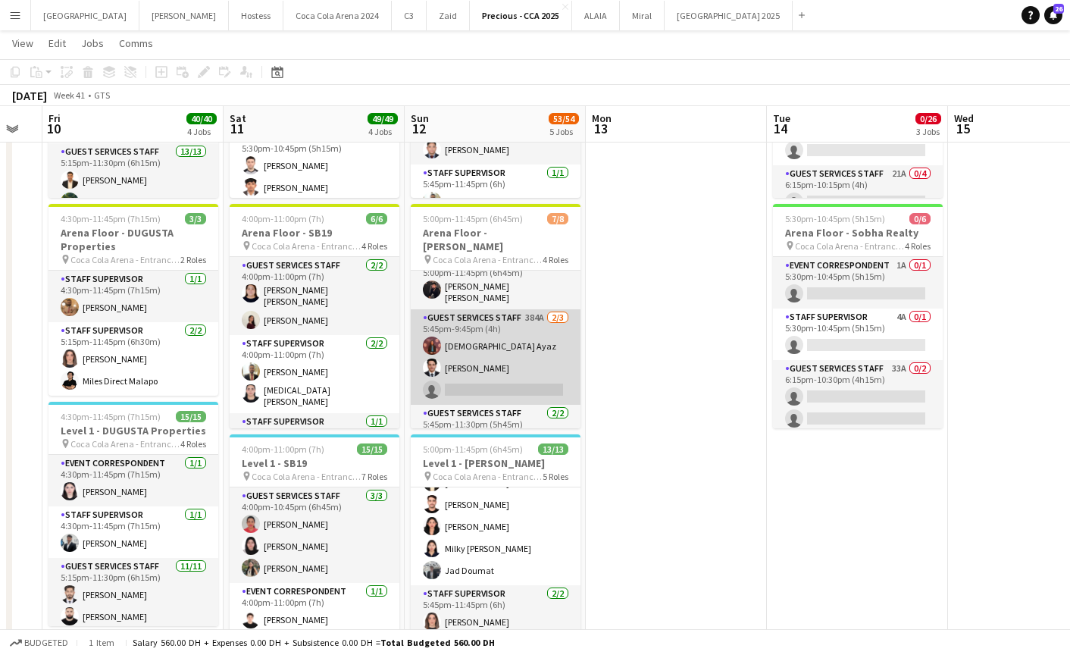
click at [490, 361] on app-card-role "Guest Services Staff 384A 2/3 5:45pm-9:45pm (4h) Aqsa Ayaz Hatem Hassan single-…" at bounding box center [496, 356] width 170 height 95
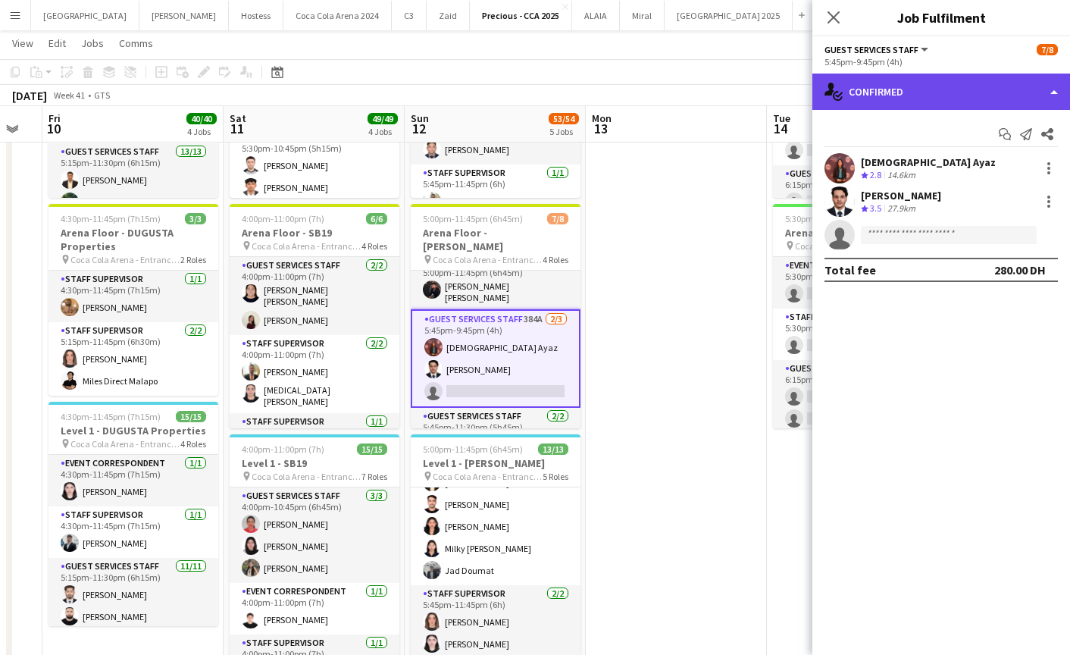
click at [961, 103] on div "single-neutral-actions-check-2 Confirmed" at bounding box center [941, 91] width 258 height 36
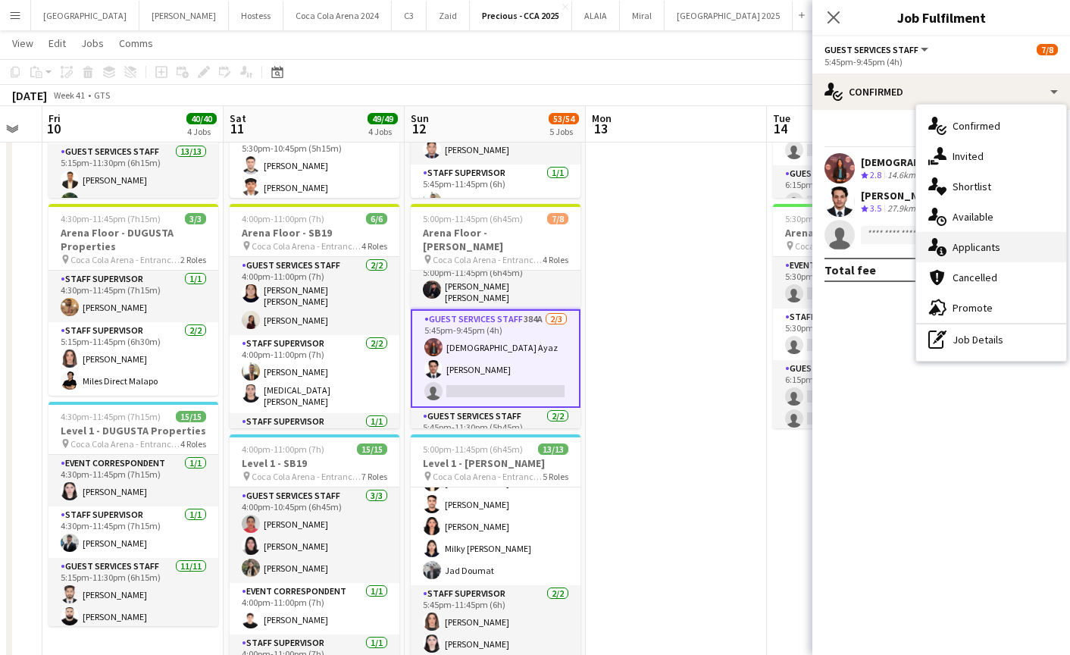
click at [966, 250] on span "Applicants" at bounding box center [976, 247] width 48 height 14
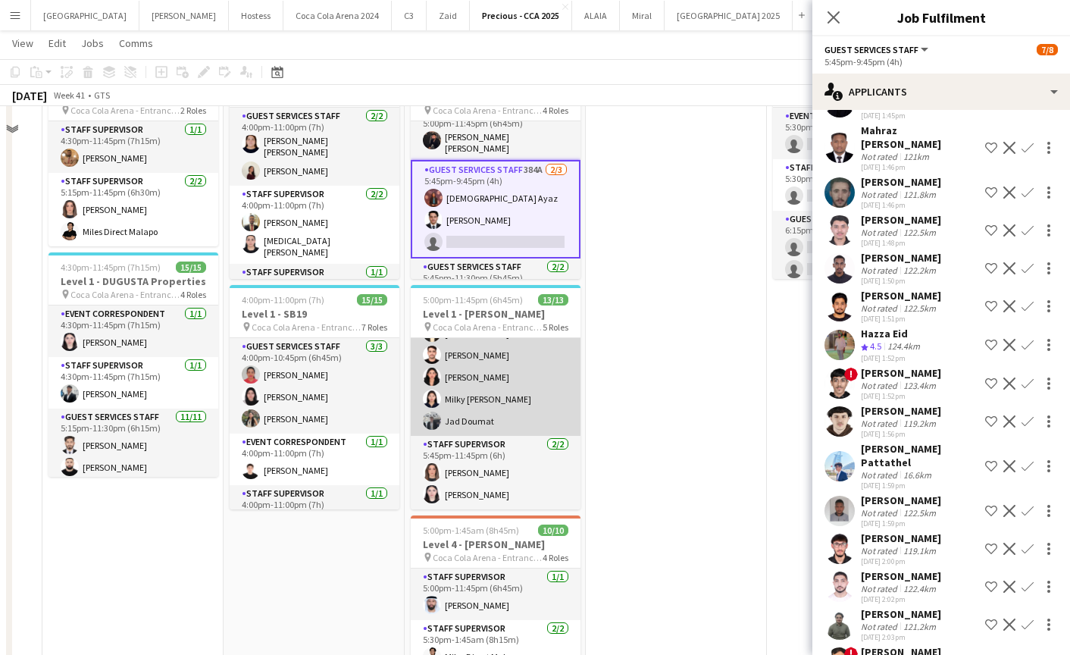
scroll to position [604, 0]
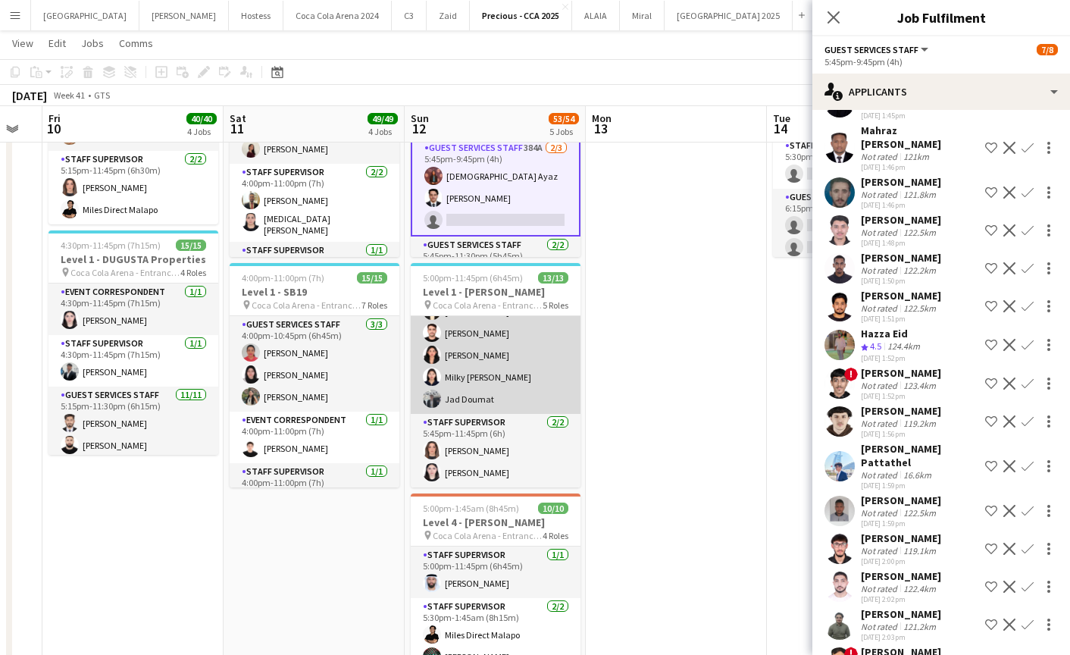
click at [454, 374] on app-card-role "Guest Services Staff 8/8 5:45pm-11:30pm (5h45m) Mohammed Hammam Fadel Ekko Eleo…" at bounding box center [496, 309] width 170 height 210
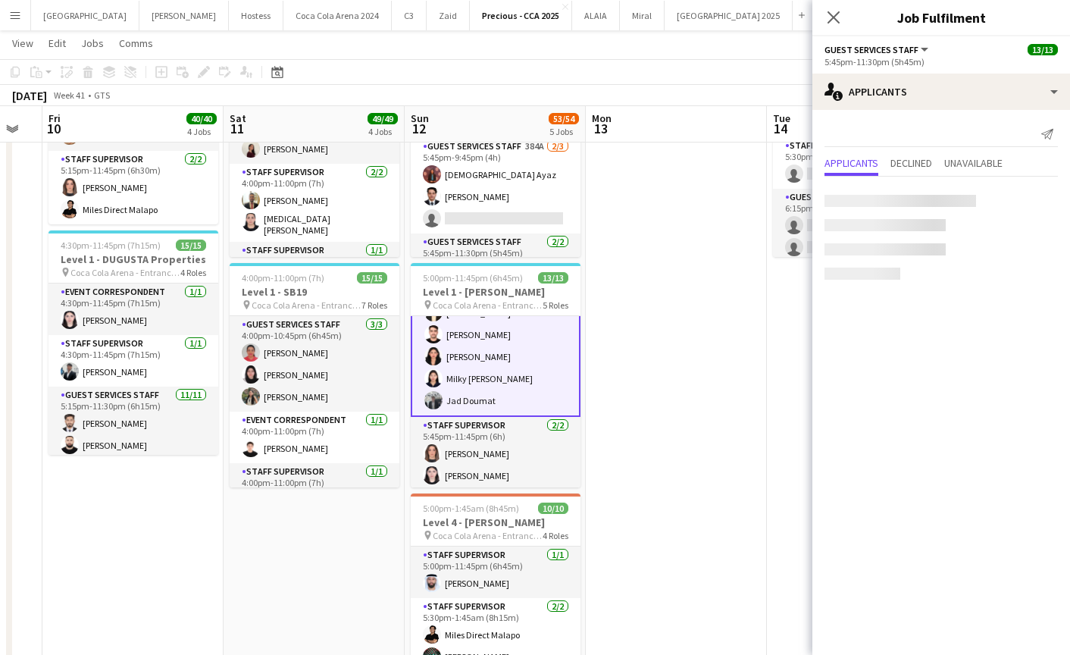
scroll to position [268, 0]
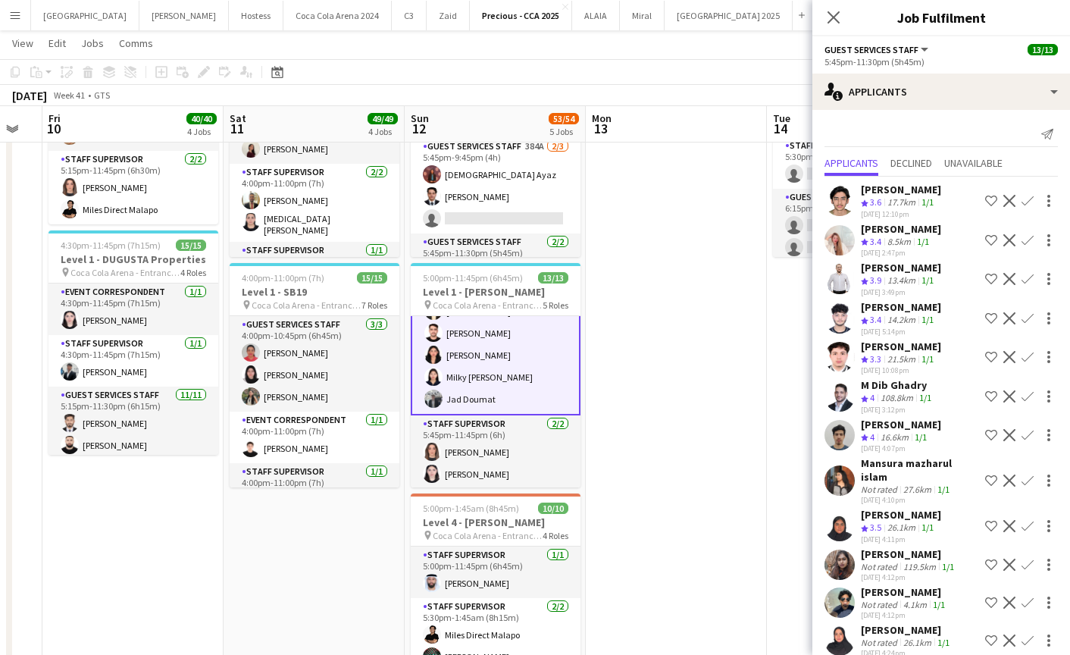
click at [836, 280] on app-user-avatar at bounding box center [839, 279] width 30 height 30
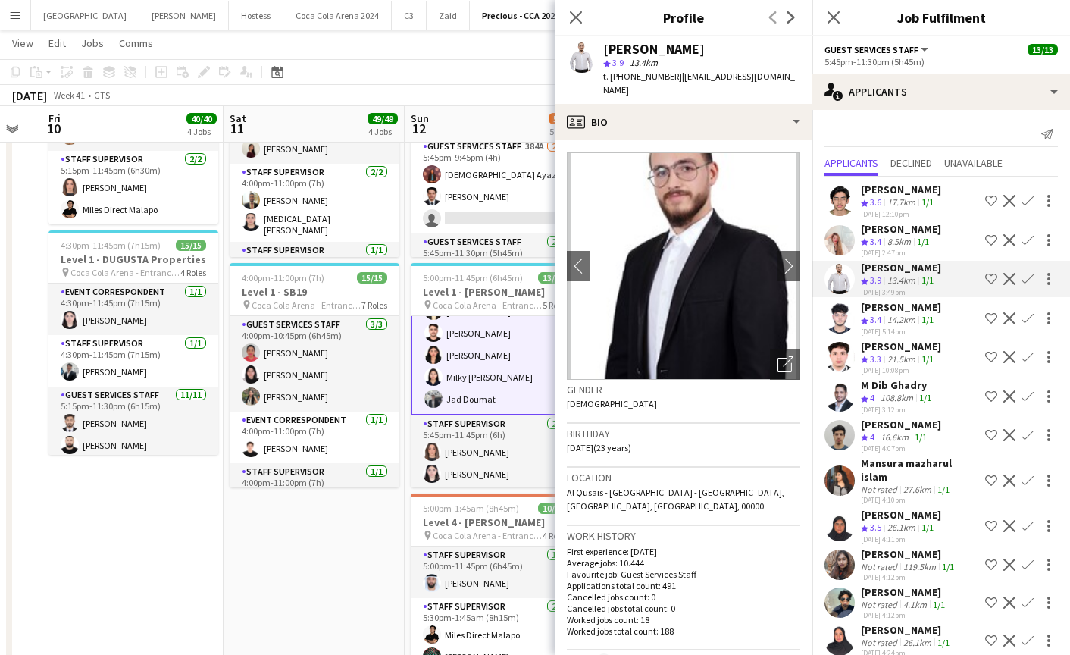
drag, startPoint x: 676, startPoint y: 77, endPoint x: 794, endPoint y: 80, distance: 118.2
click at [794, 80] on div "Umran Hamad star 3.9 13.4km t. +971545336308 | omranhamad13@gmail.com" at bounding box center [684, 69] width 258 height 67
click at [575, 27] on div "Close pop-in" at bounding box center [576, 17] width 42 height 35
click at [578, 14] on icon at bounding box center [575, 17] width 14 height 14
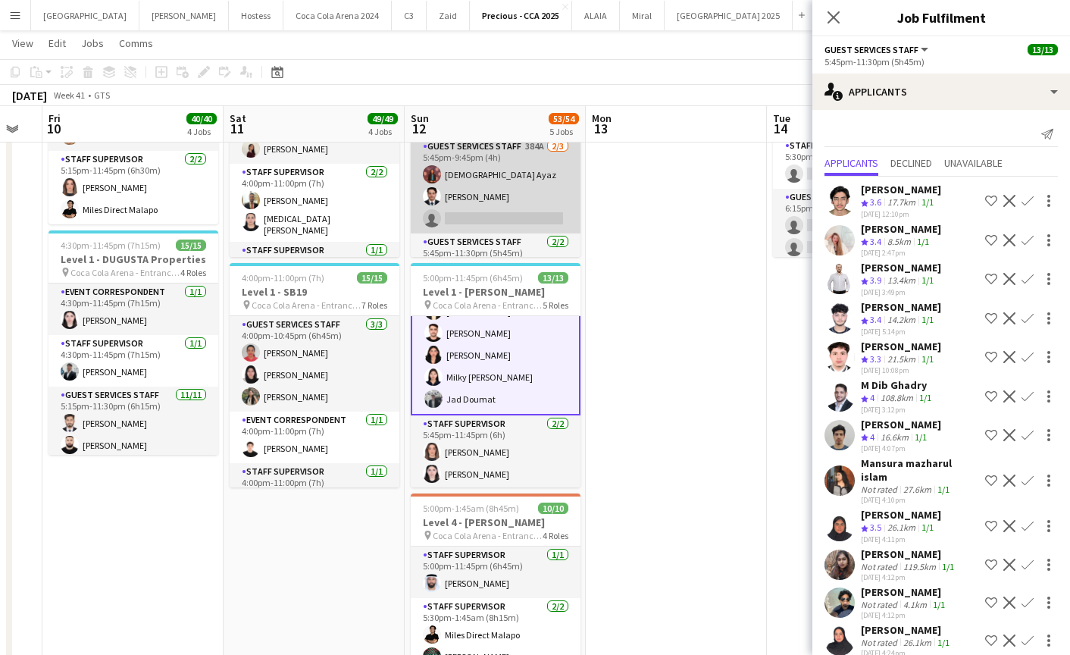
click at [483, 195] on app-card-role "Guest Services Staff 384A 2/3 5:45pm-9:45pm (4h) Aqsa Ayaz Hatem Hassan single-…" at bounding box center [496, 185] width 170 height 95
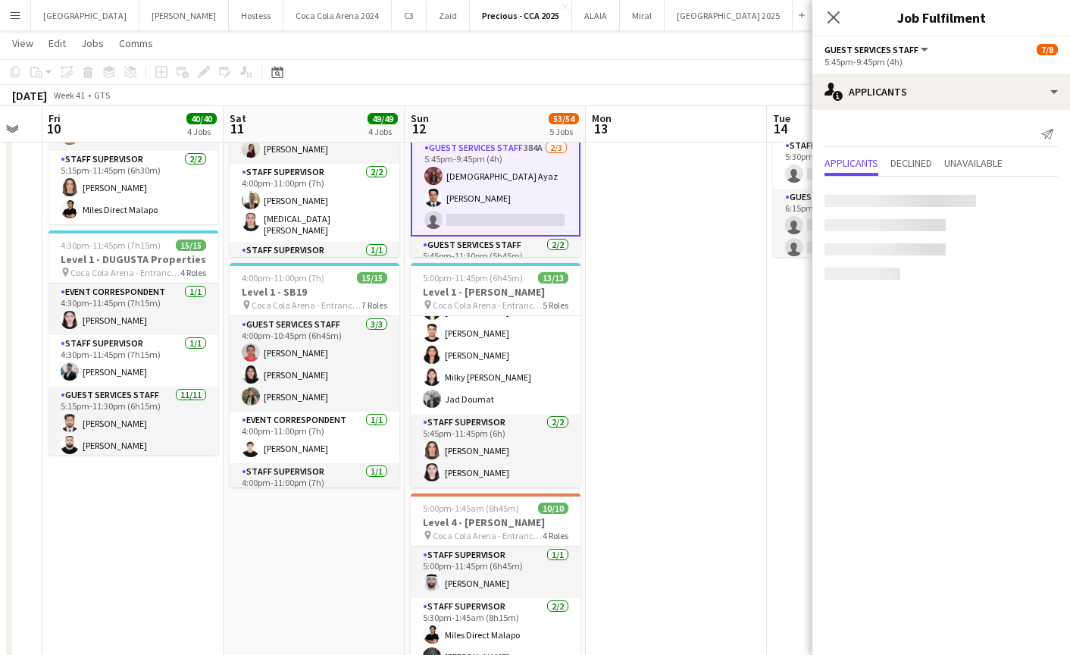
scroll to position [267, 0]
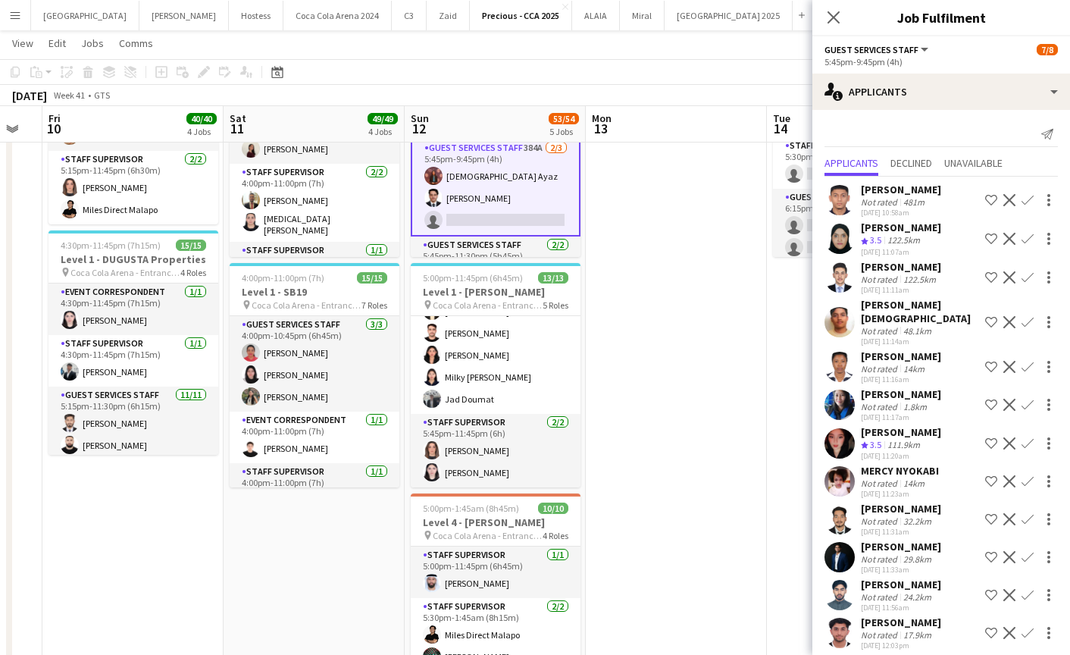
click at [538, 196] on app-card-role "Guest Services Staff 384A 2/3 5:45pm-9:45pm (4h) Aqsa Ayaz Hatem Hassan single-…" at bounding box center [496, 187] width 170 height 98
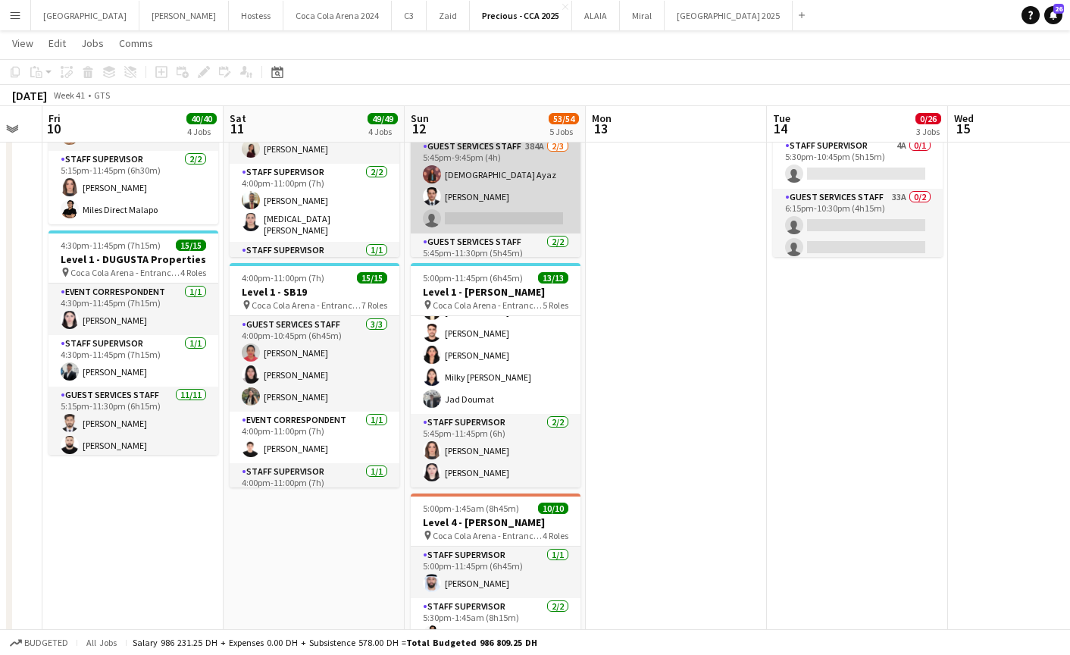
click at [515, 202] on app-card-role "Guest Services Staff 384A 2/3 5:45pm-9:45pm (4h) Aqsa Ayaz Hatem Hassan single-…" at bounding box center [496, 185] width 170 height 95
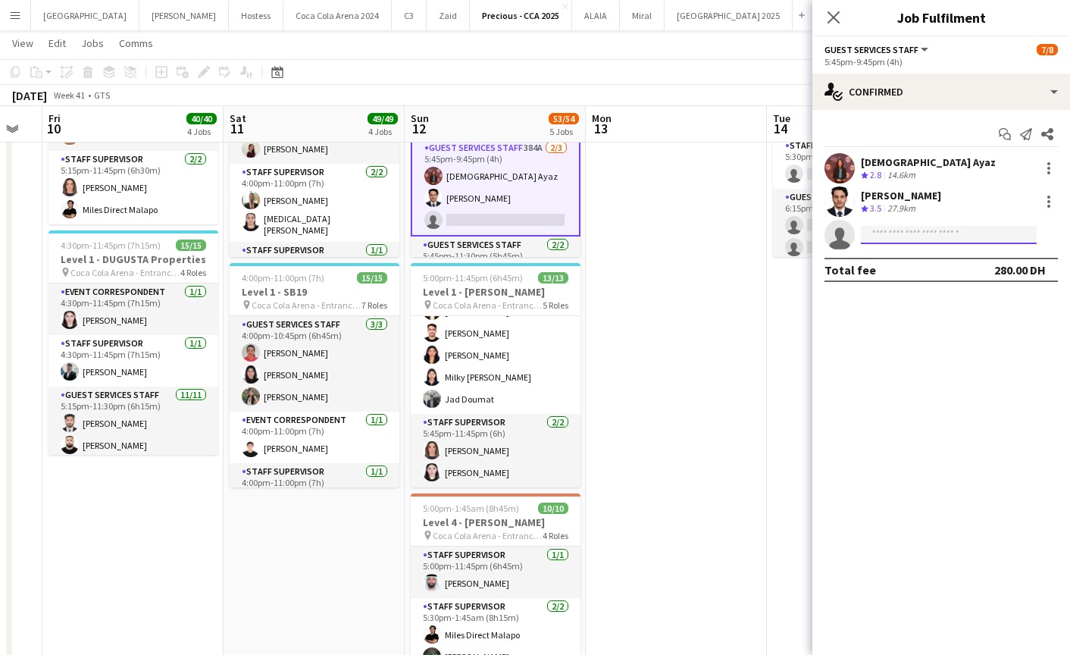
click at [893, 230] on input at bounding box center [949, 235] width 176 height 18
paste input "**********"
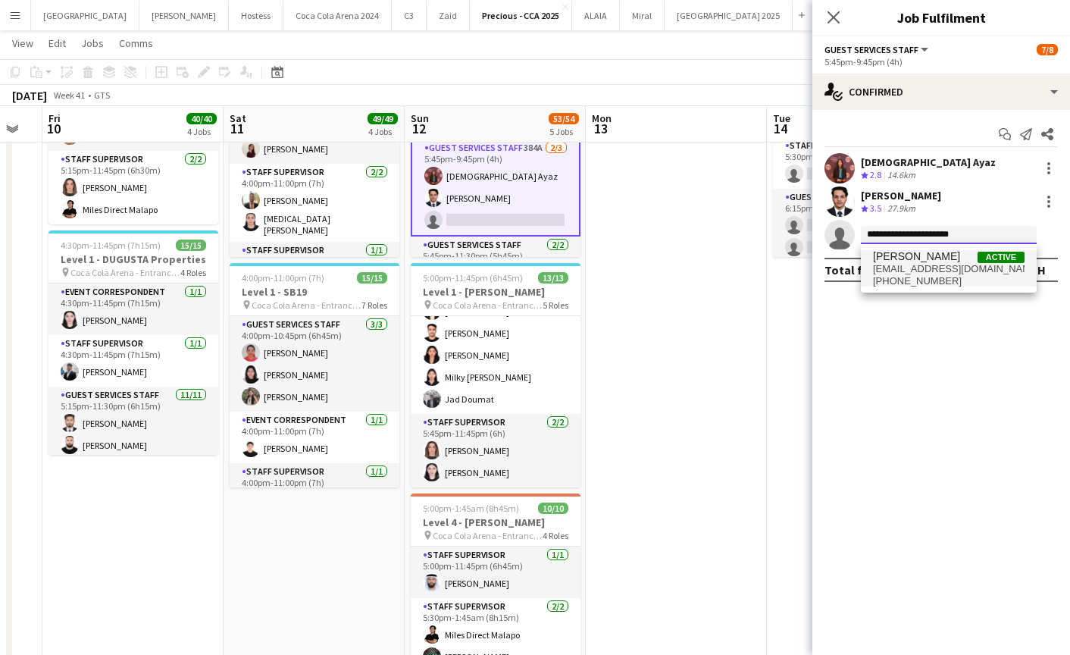
type input "**********"
click at [899, 271] on span "omranhamad13@gmail.com" at bounding box center [949, 269] width 152 height 12
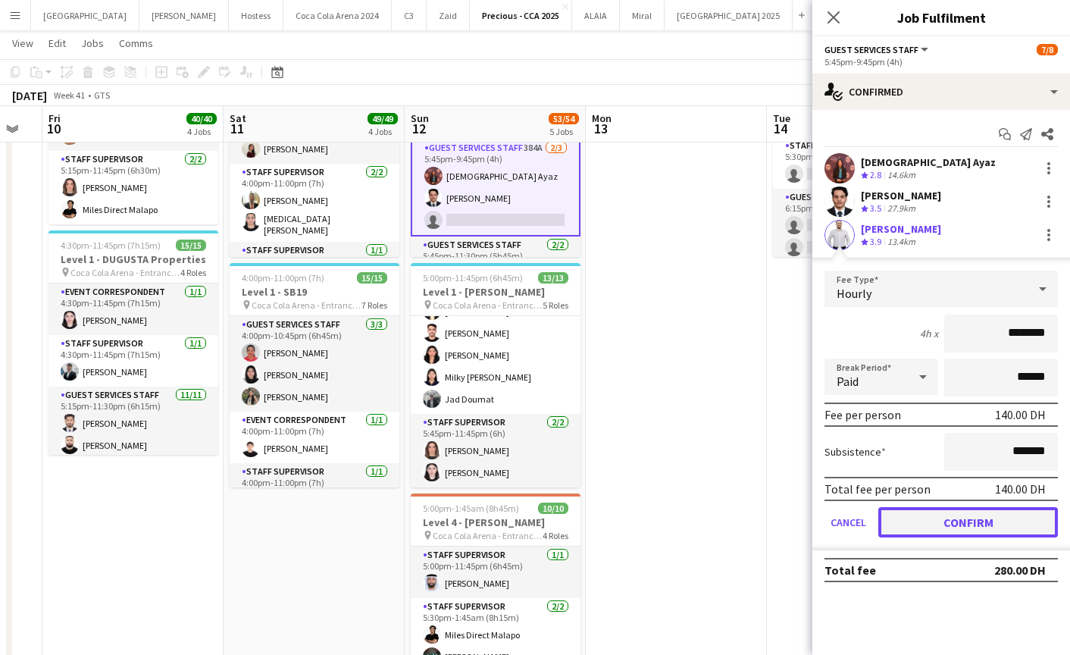
click at [922, 510] on button "Confirm" at bounding box center [968, 522] width 180 height 30
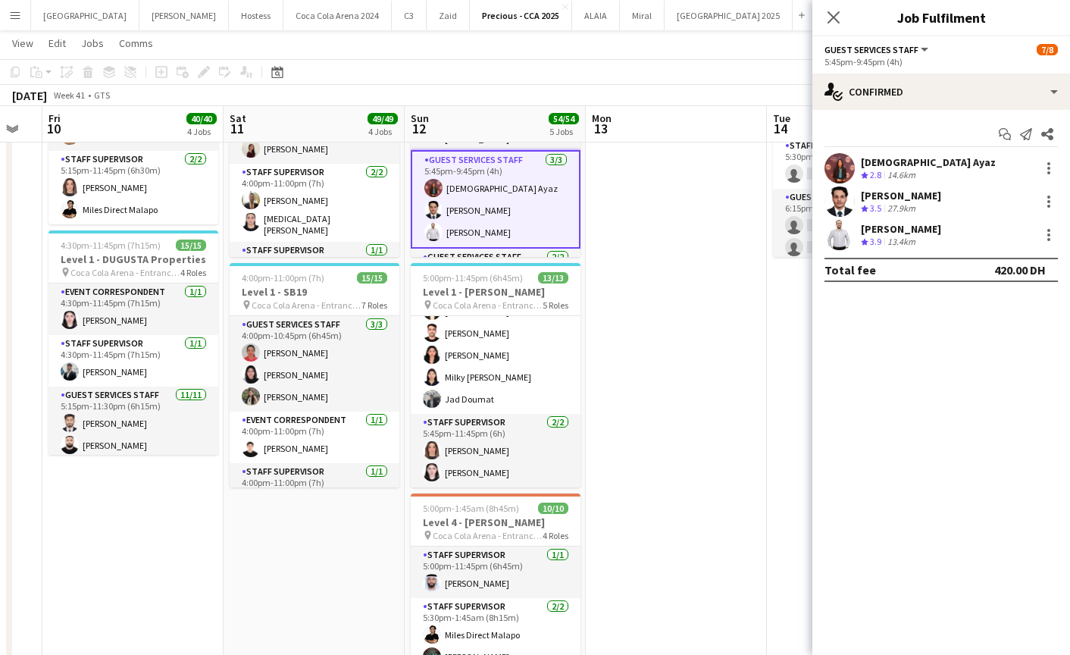
click at [833, 230] on app-user-avatar at bounding box center [839, 235] width 30 height 30
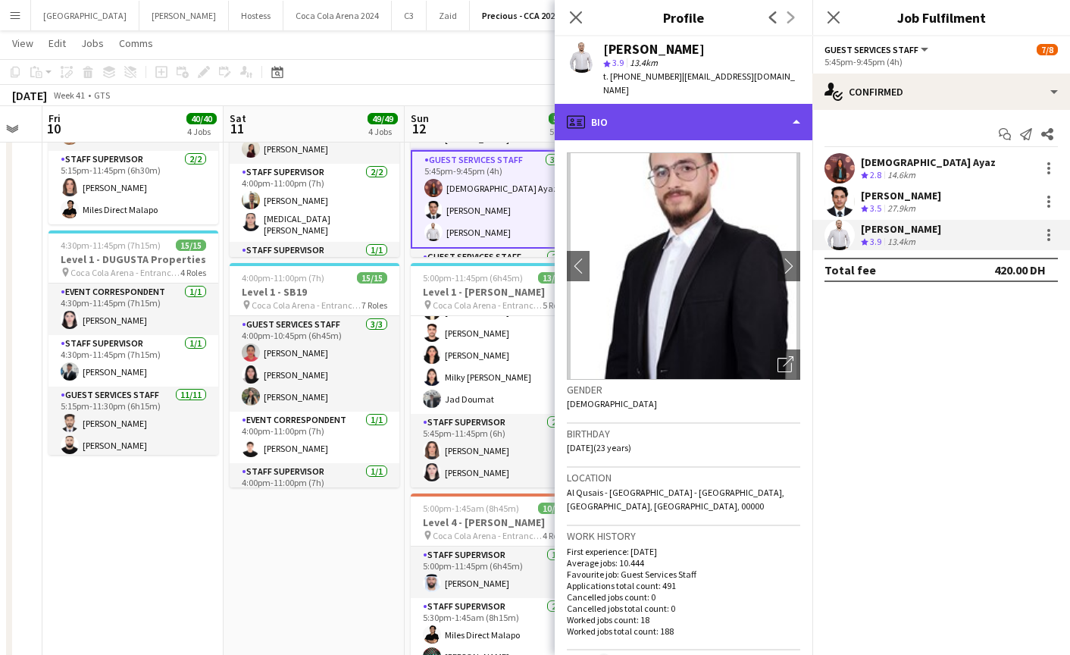
click at [676, 107] on div "profile Bio" at bounding box center [684, 122] width 258 height 36
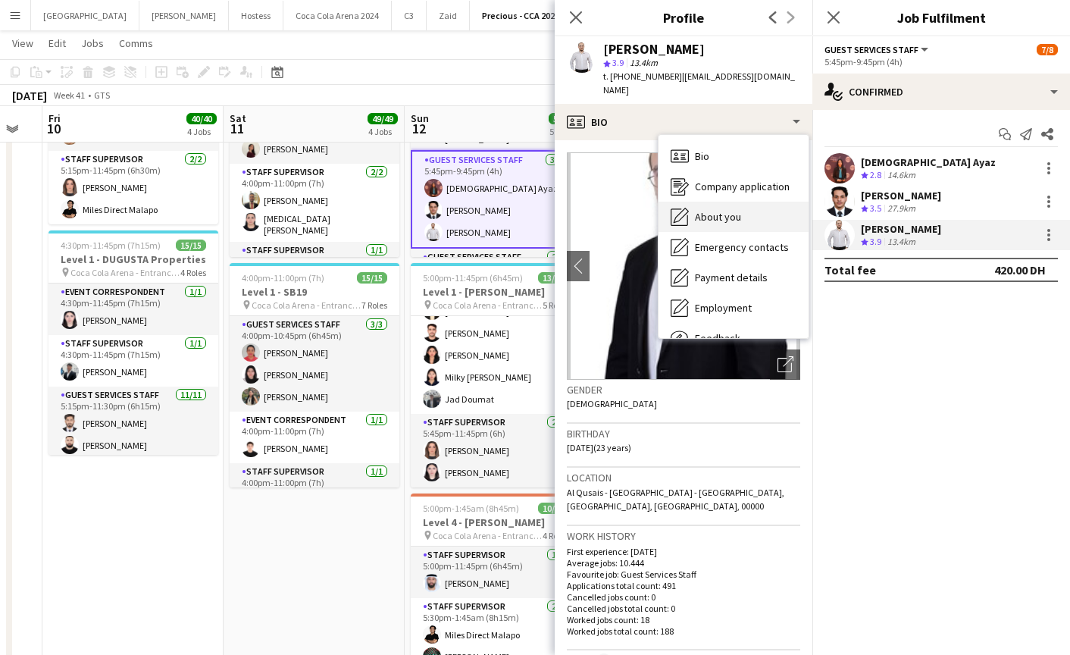
click at [722, 210] on span "About you" at bounding box center [718, 217] width 46 height 14
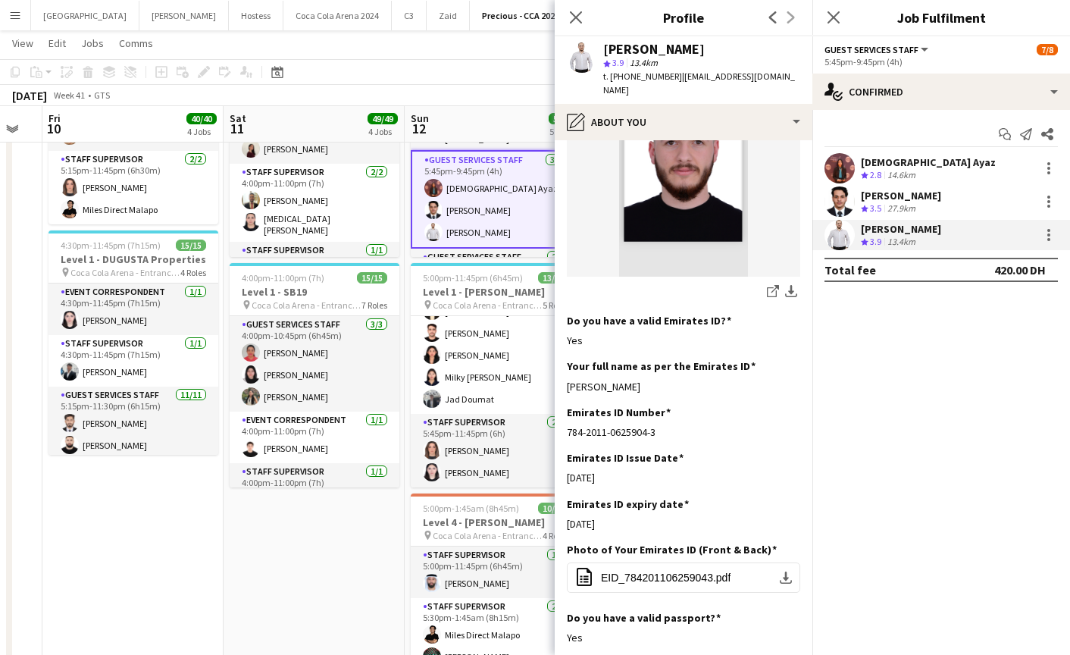
scroll to position [326, 0]
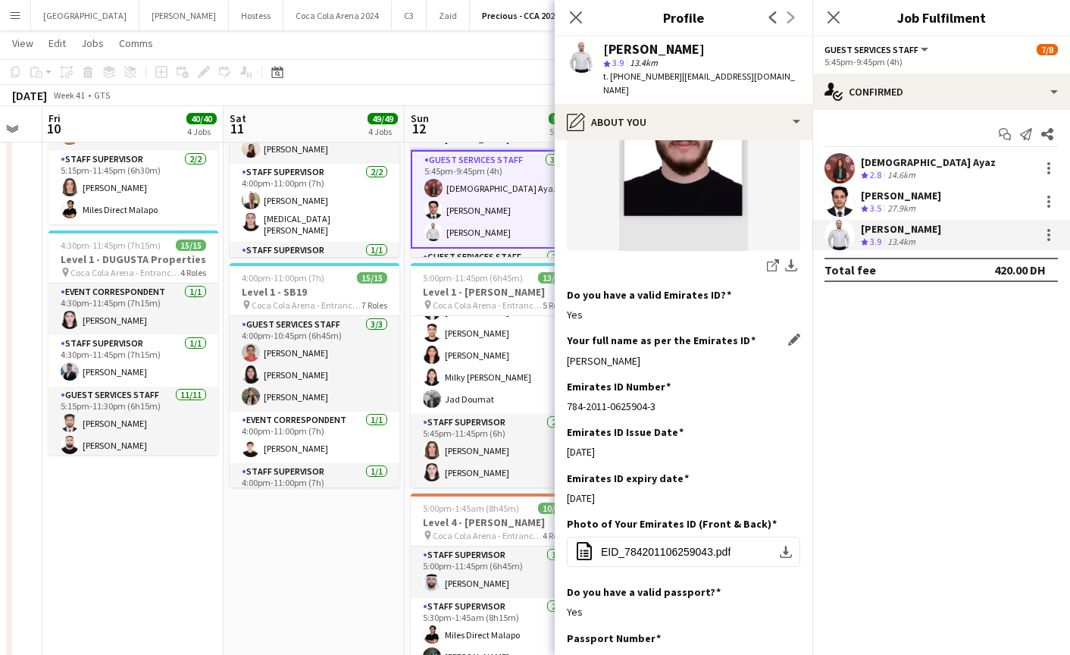
drag, startPoint x: 567, startPoint y: 332, endPoint x: 730, endPoint y: 332, distance: 162.1
click at [730, 332] on app-section-data-types "Bio Edit this field I'm a passionate and driven individual with a love for even…" at bounding box center [684, 397] width 258 height 514
click at [575, 17] on icon at bounding box center [575, 17] width 14 height 14
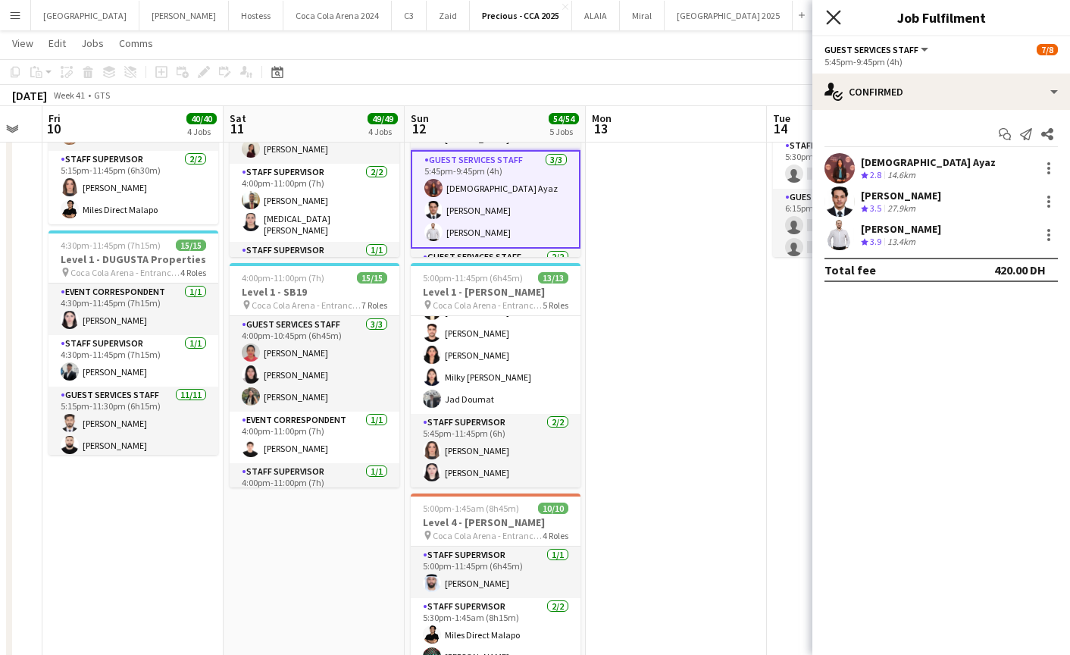
click at [829, 20] on icon at bounding box center [833, 17] width 14 height 14
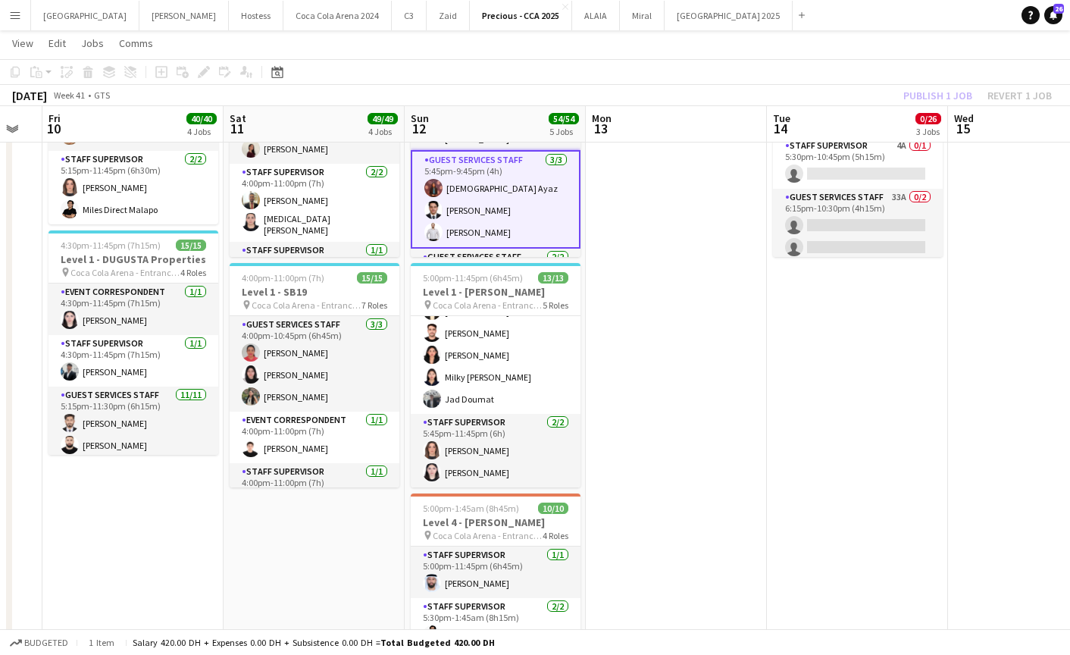
click at [911, 95] on div "Publish 1 job Revert 1 job" at bounding box center [977, 96] width 185 height 20
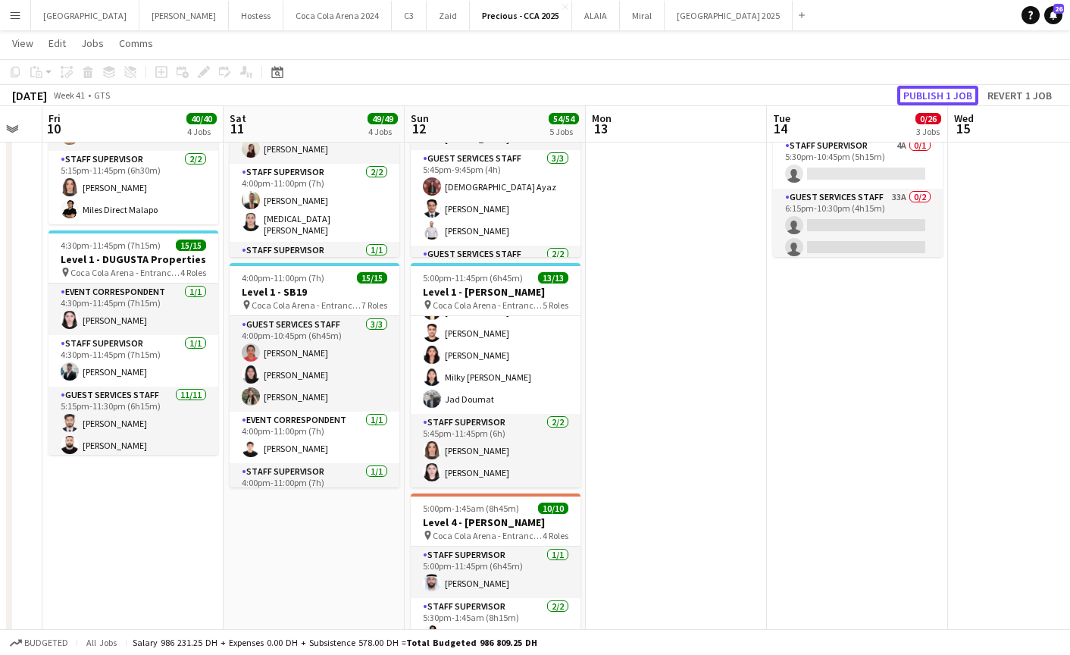
click at [911, 95] on button "Publish 1 job" at bounding box center [937, 96] width 81 height 20
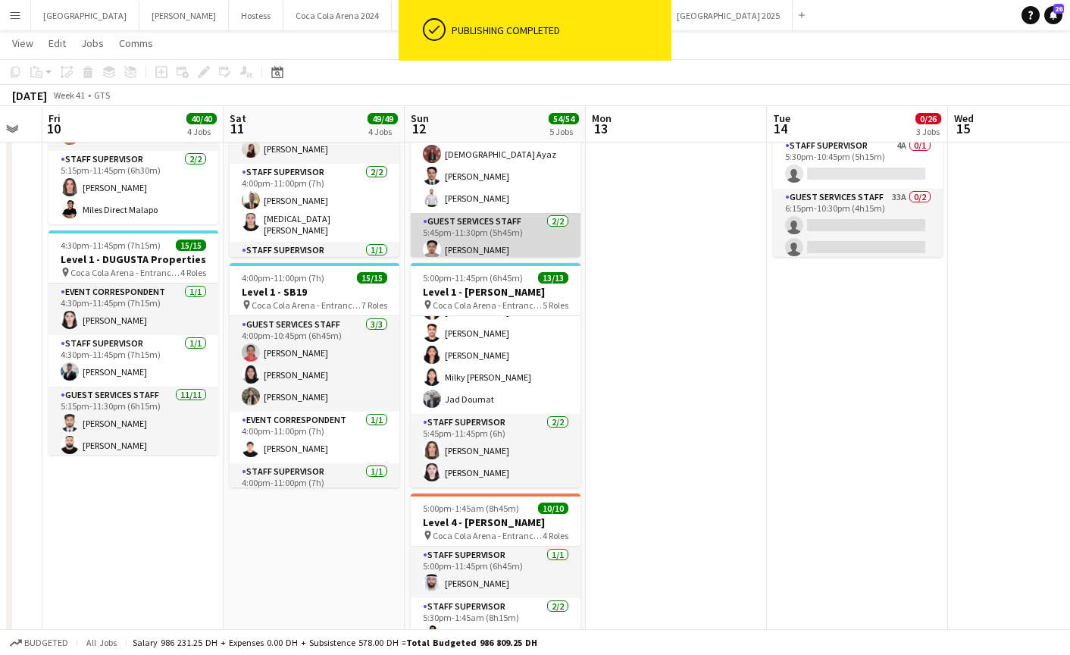
scroll to position [17, 0]
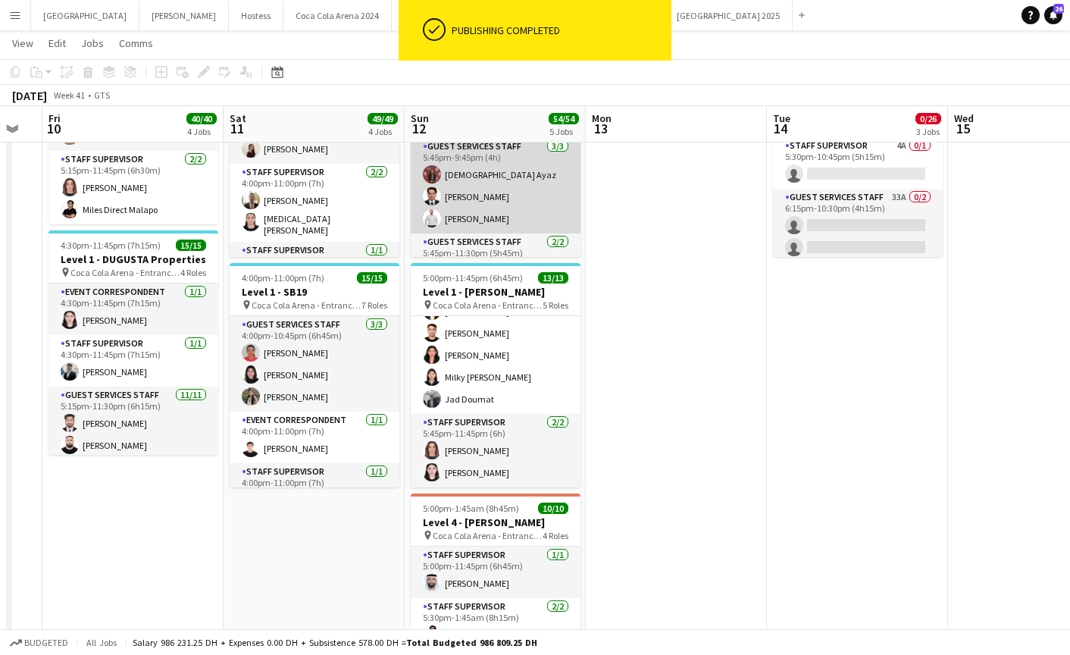
click at [455, 184] on app-card-role "Guest Services Staff 3/3 5:45pm-9:45pm (4h) Aqsa Ayaz Hatem Hassan Umran Hamad" at bounding box center [496, 185] width 170 height 95
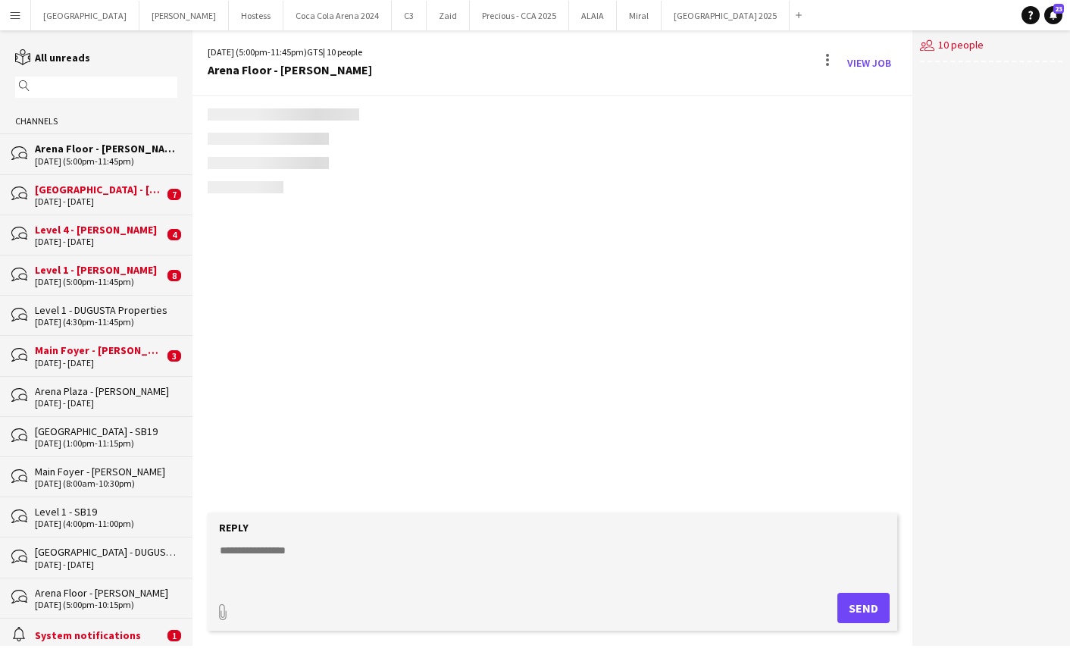
scroll to position [394, 0]
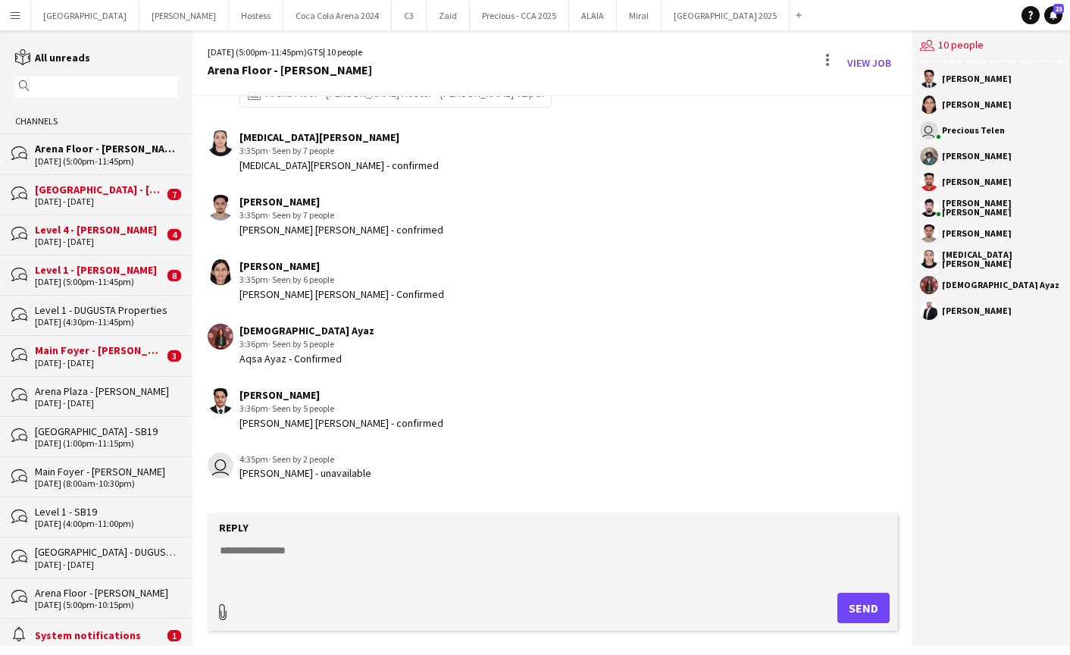
type input "**********"
click at [851, 602] on span "Upload Upload" at bounding box center [845, 606] width 66 height 18
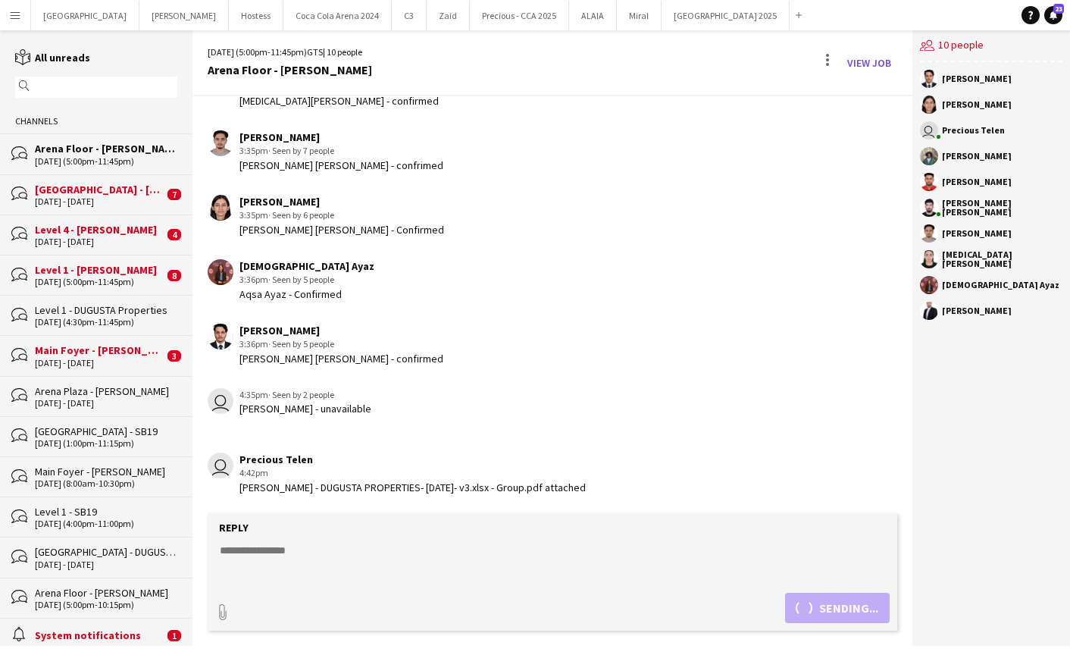
scroll to position [524, 0]
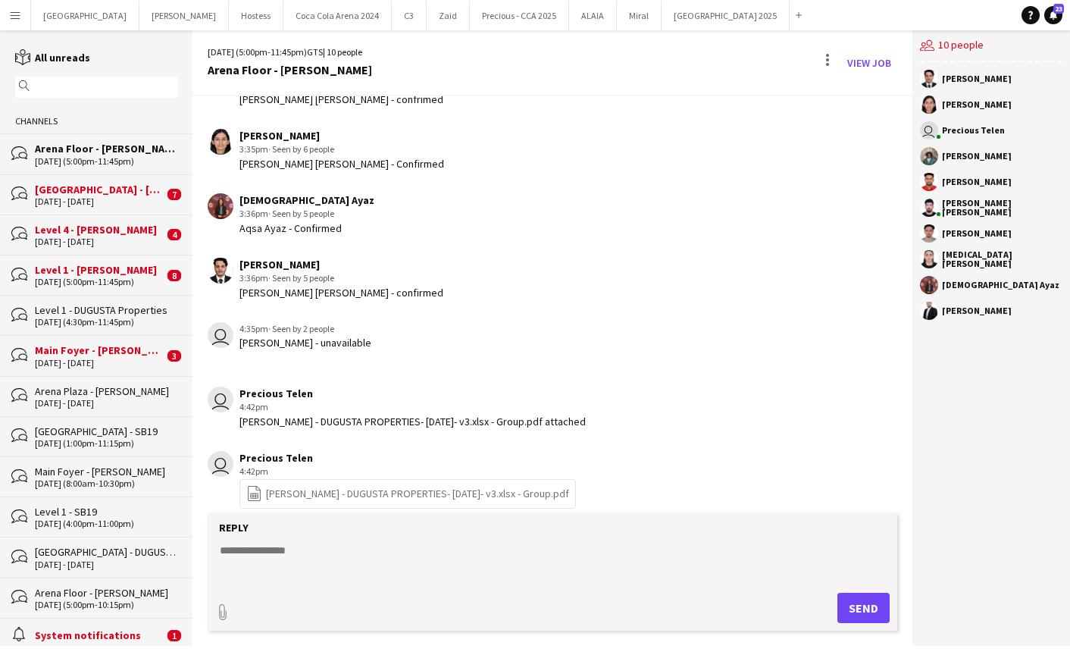
click at [82, 188] on div "[GEOGRAPHIC_DATA] - [PERSON_NAME]" at bounding box center [99, 190] width 129 height 14
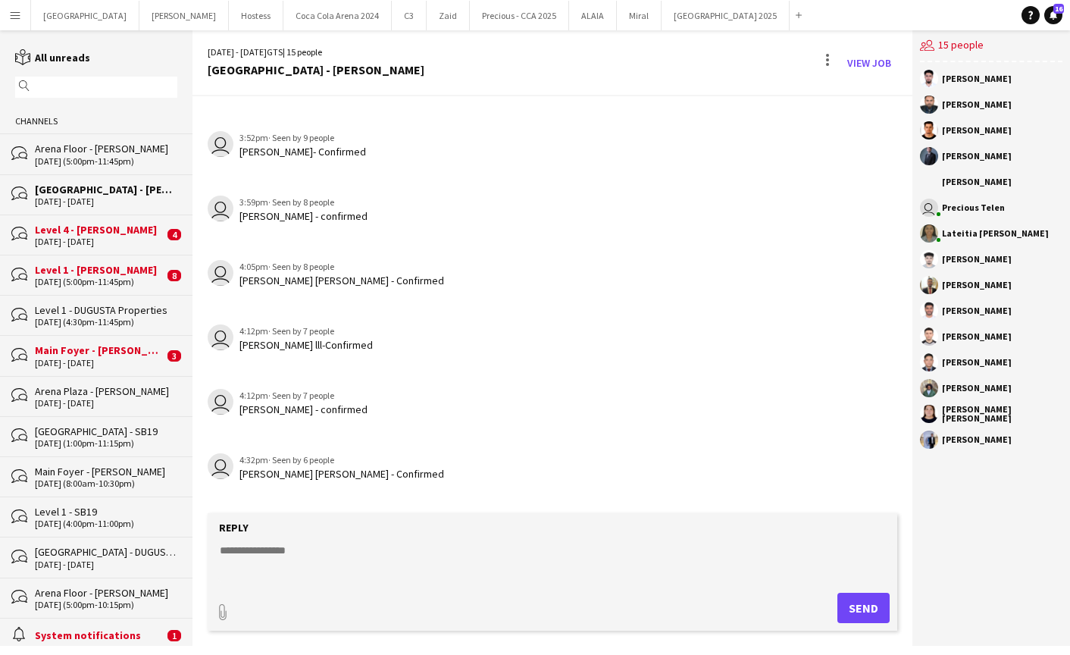
scroll to position [780, 0]
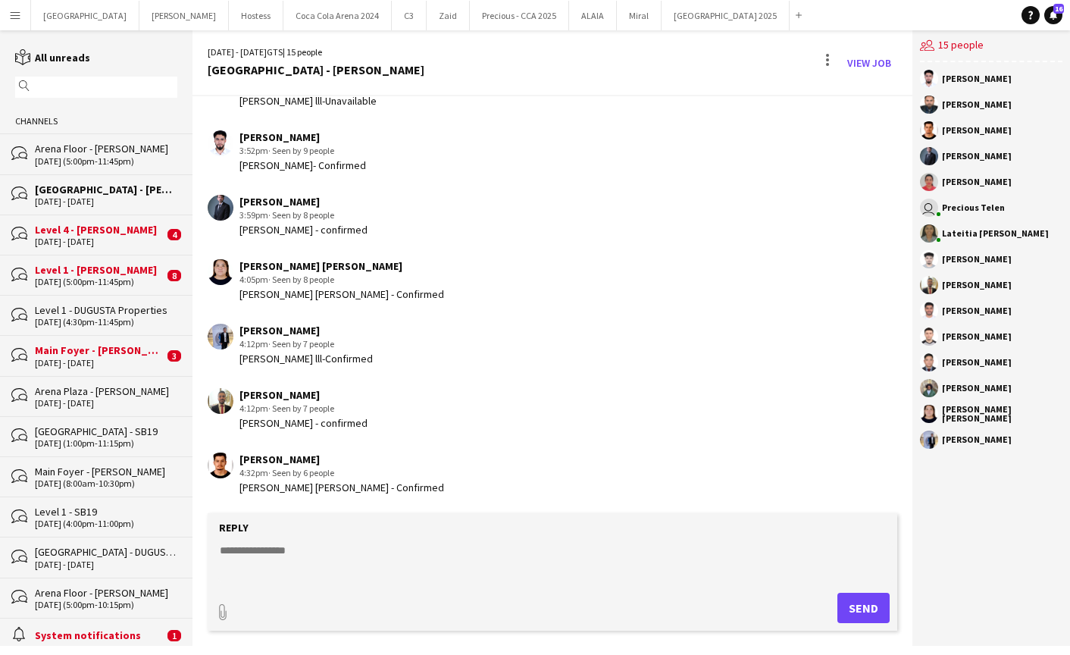
click at [100, 235] on div "Level 4 - [PERSON_NAME]" at bounding box center [99, 230] width 129 height 14
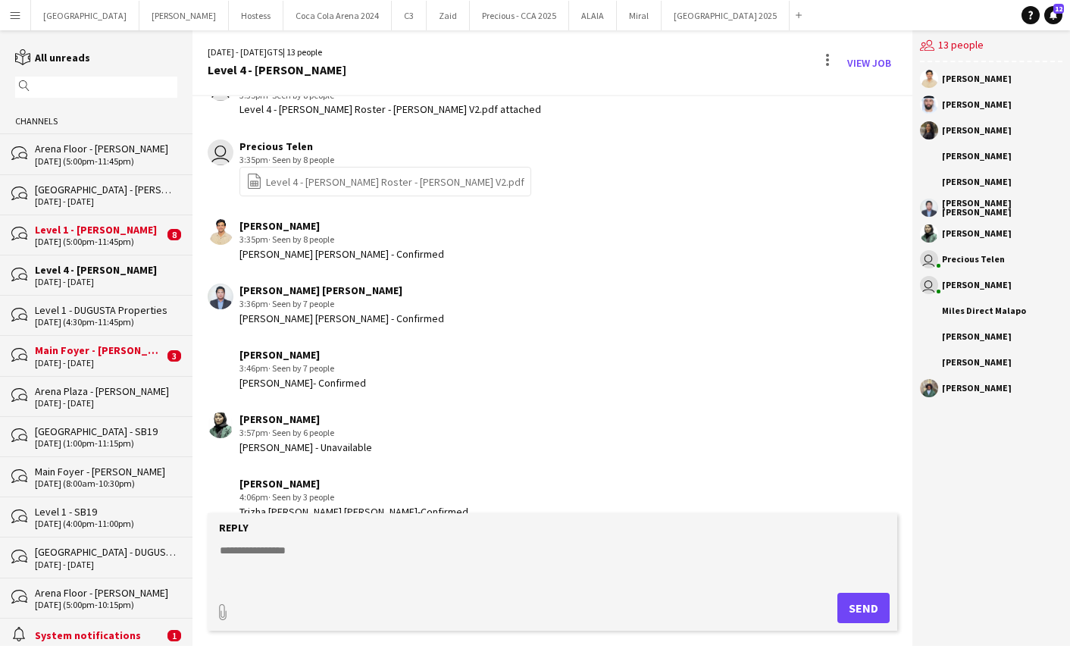
scroll to position [330, 0]
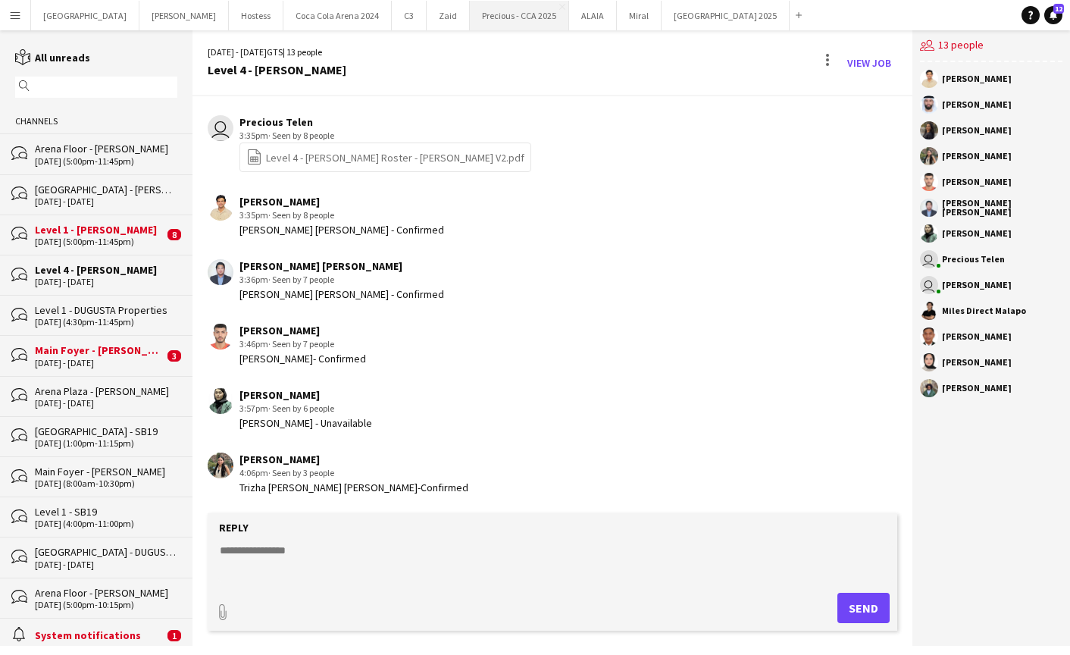
click at [470, 9] on button "Precious - CCA 2025 Close" at bounding box center [519, 16] width 99 height 30
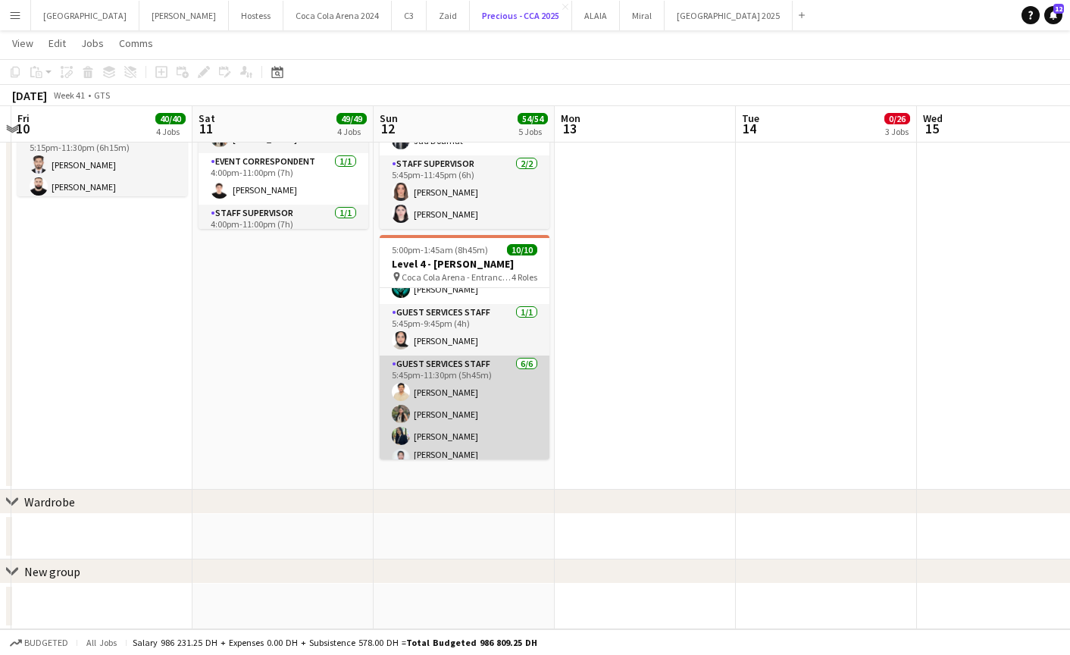
scroll to position [167, 0]
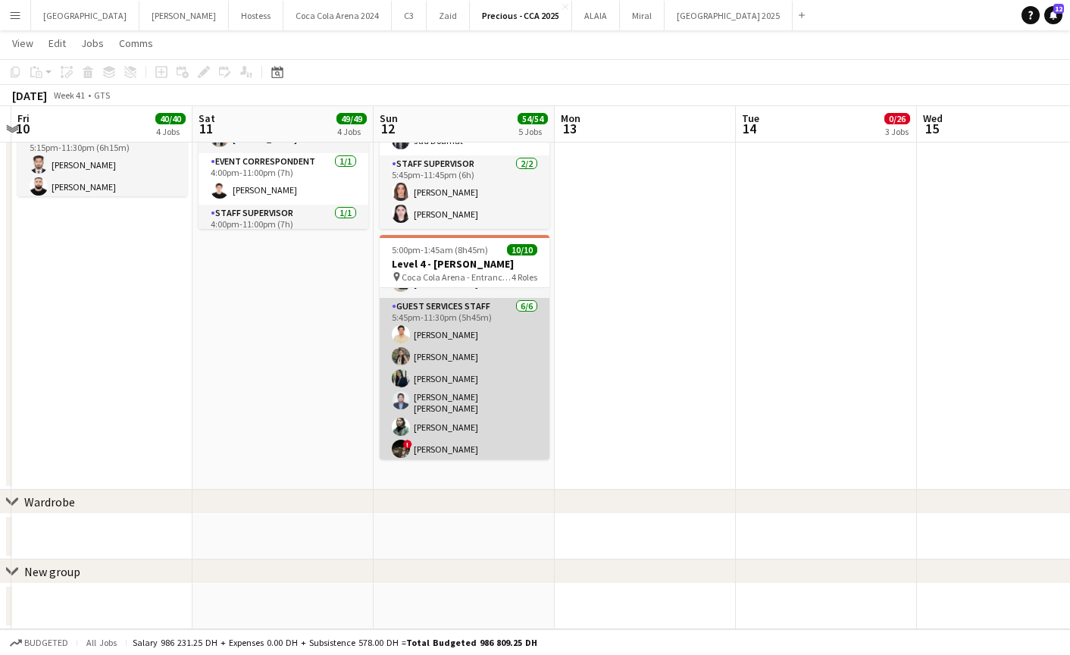
click at [447, 431] on app-card-role "Guest Services Staff 6/6 5:45pm-11:30pm (5h45m) Shahbaz Khan Trizha Lainne Dela…" at bounding box center [465, 381] width 170 height 166
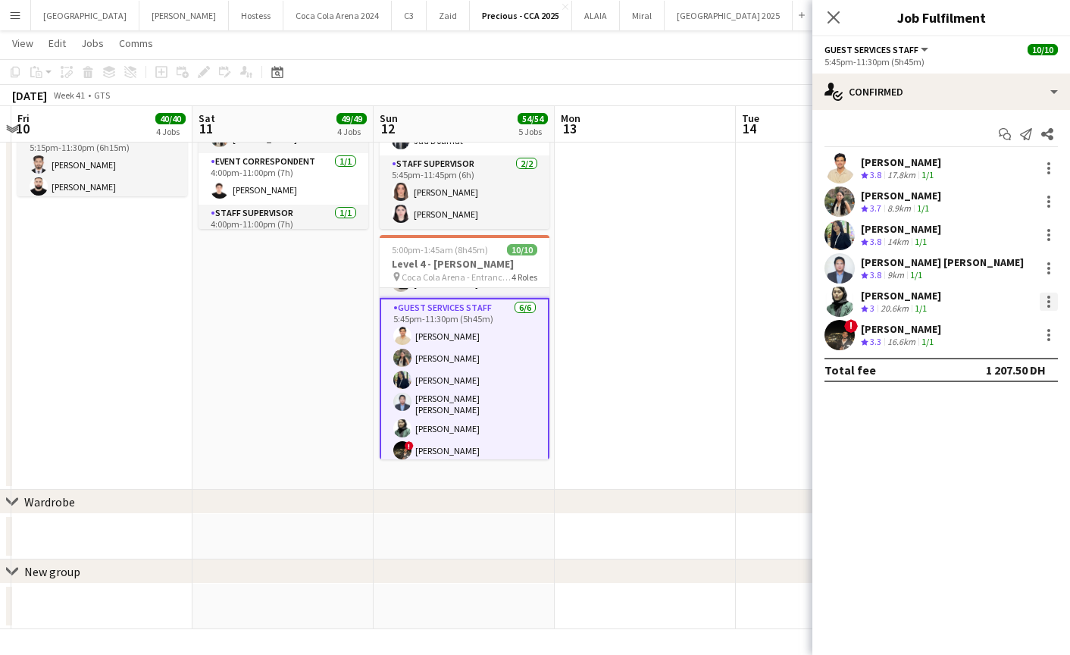
click at [1050, 305] on div at bounding box center [1048, 301] width 18 height 18
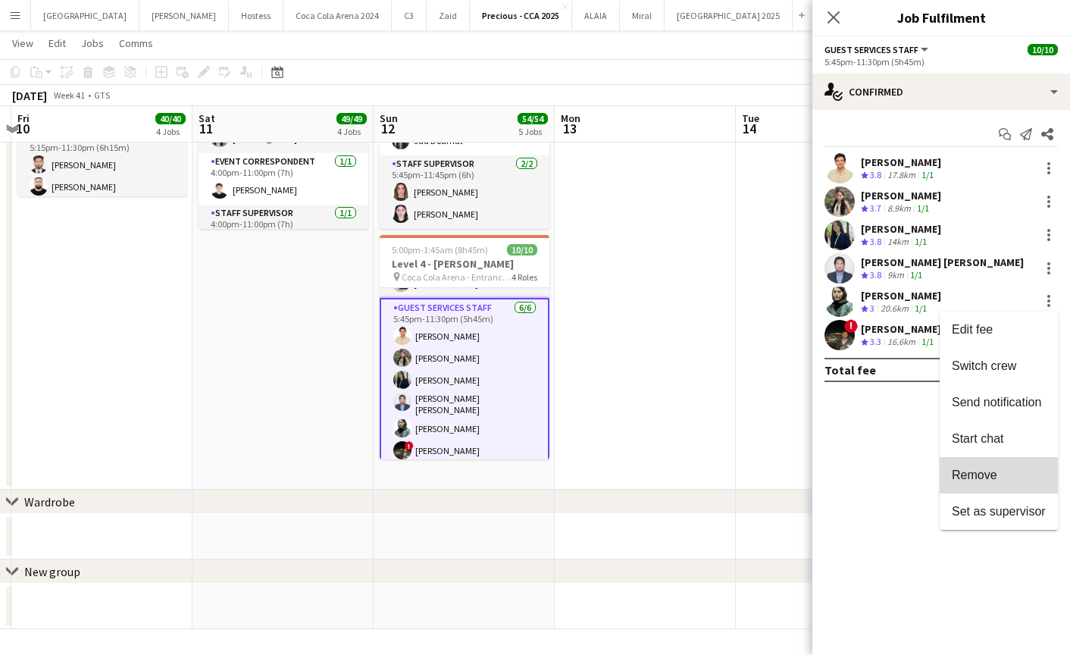
click at [962, 475] on span "Remove" at bounding box center [974, 474] width 45 height 13
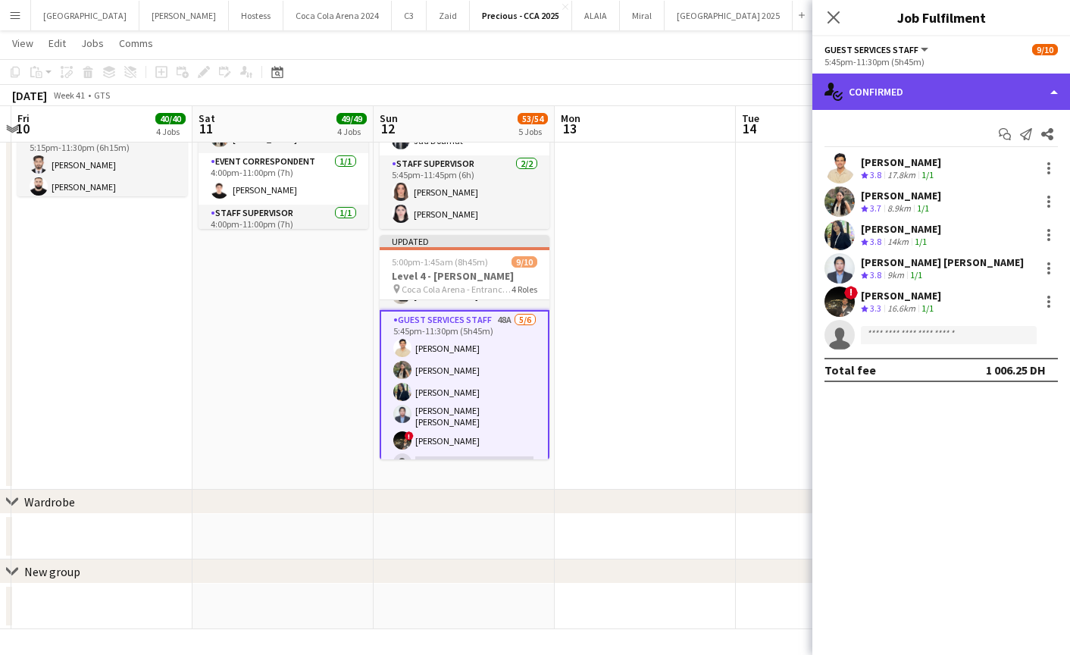
click at [923, 90] on div "single-neutral-actions-check-2 Confirmed" at bounding box center [941, 91] width 258 height 36
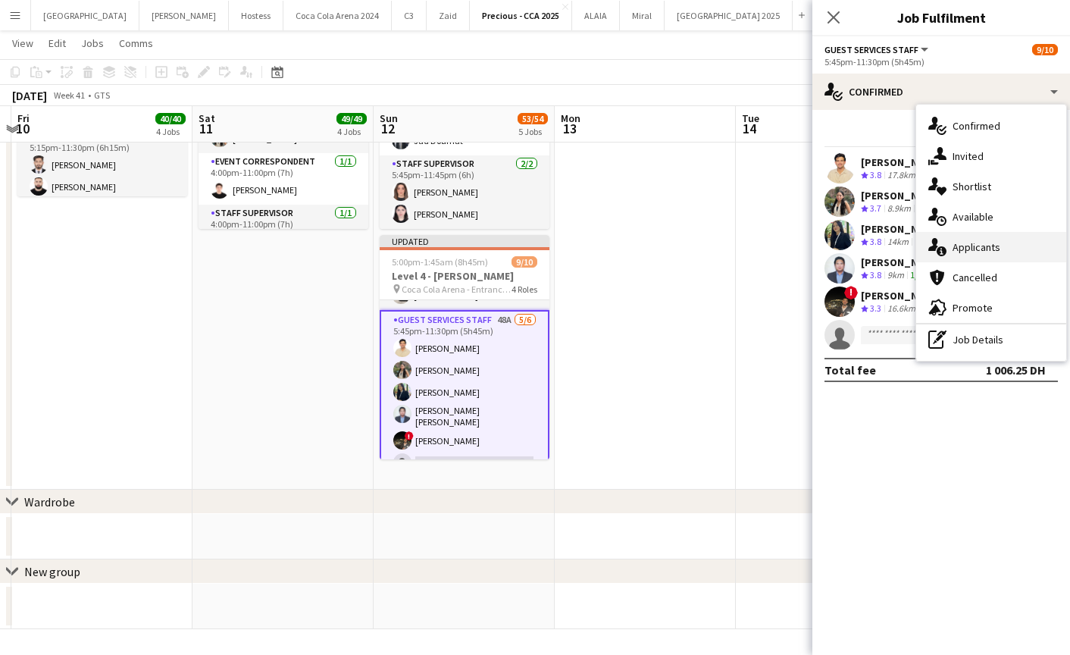
click at [967, 250] on span "Applicants" at bounding box center [976, 247] width 48 height 14
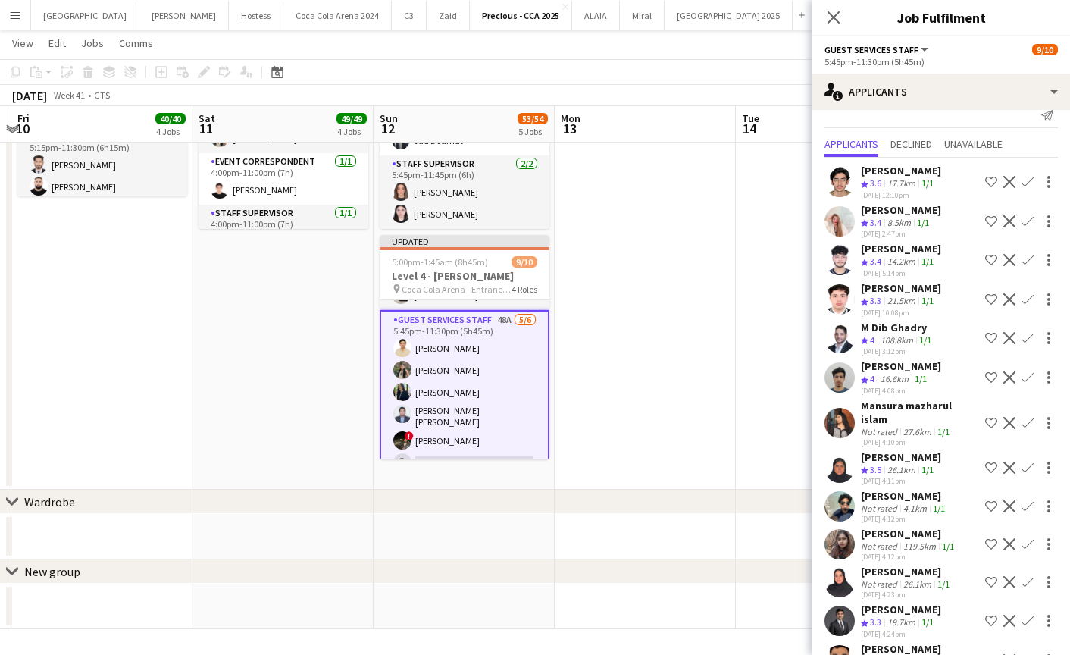
scroll to position [17, 0]
click at [1025, 341] on app-icon "Confirm" at bounding box center [1027, 339] width 12 height 12
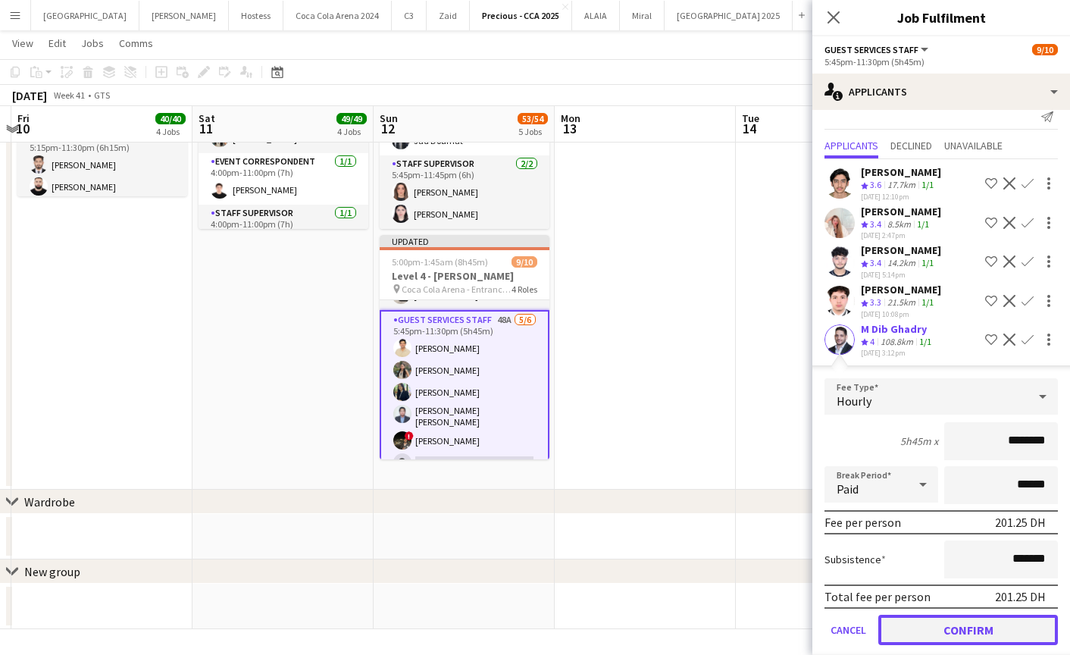
click at [949, 629] on button "Confirm" at bounding box center [968, 629] width 180 height 30
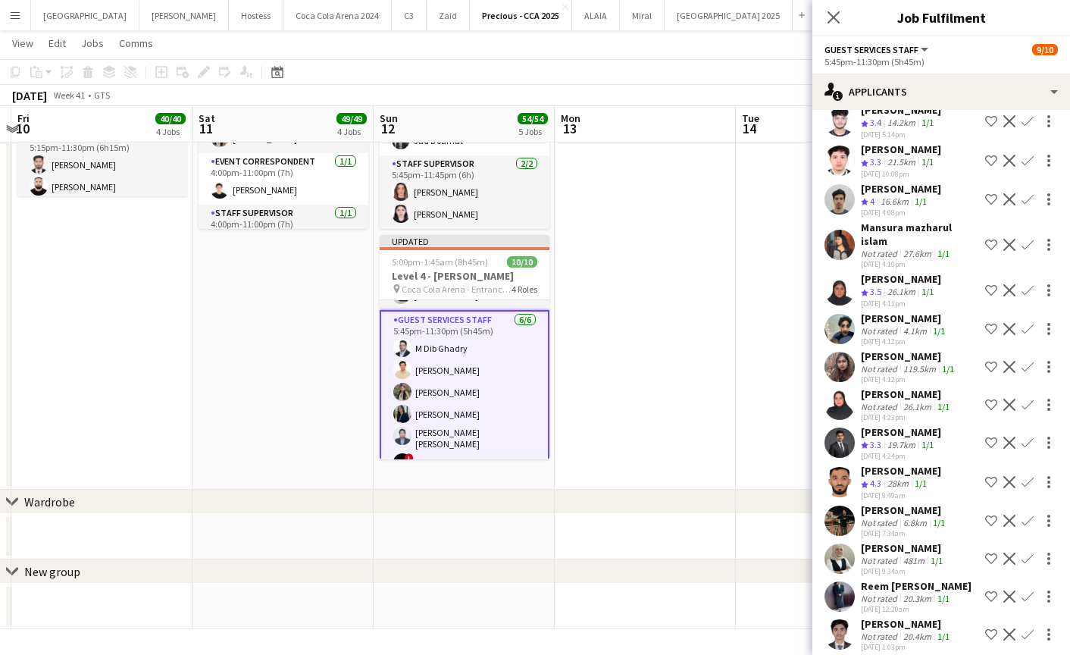
scroll to position [233, 0]
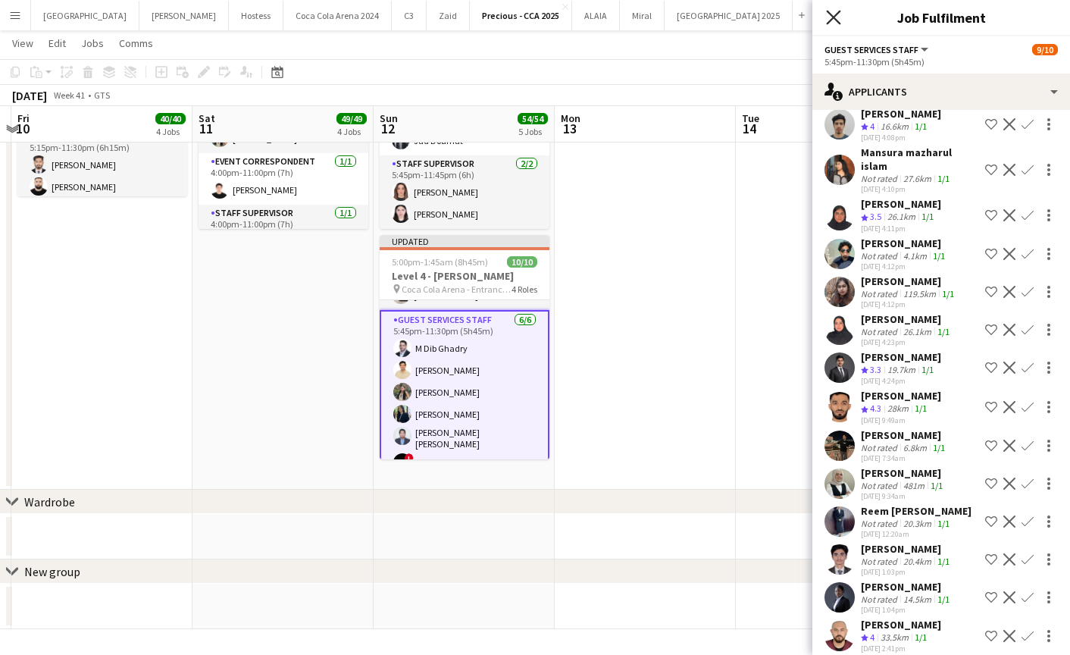
click at [836, 19] on icon at bounding box center [833, 17] width 14 height 14
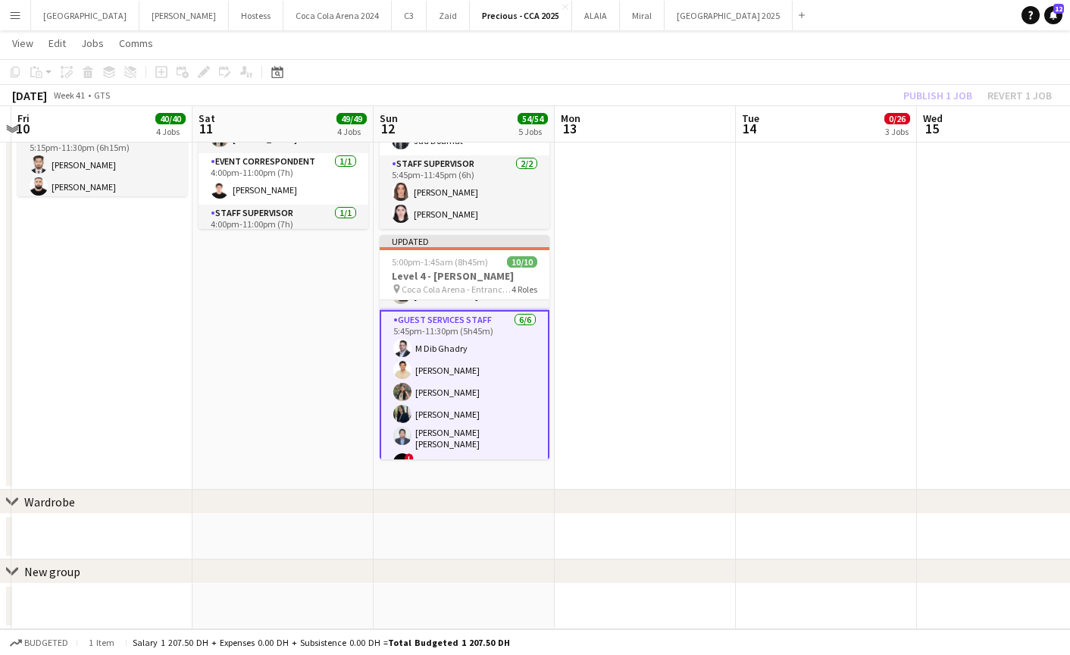
click at [905, 93] on div "Publish 1 job Revert 1 job" at bounding box center [977, 96] width 185 height 20
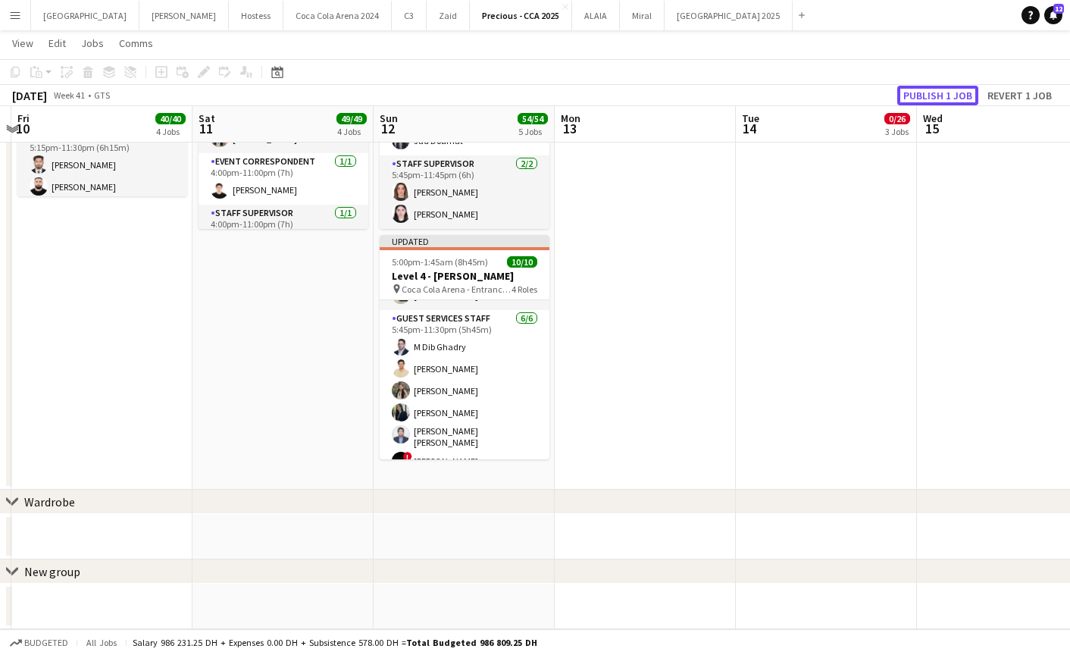
click at [905, 93] on button "Publish 1 job" at bounding box center [937, 96] width 81 height 20
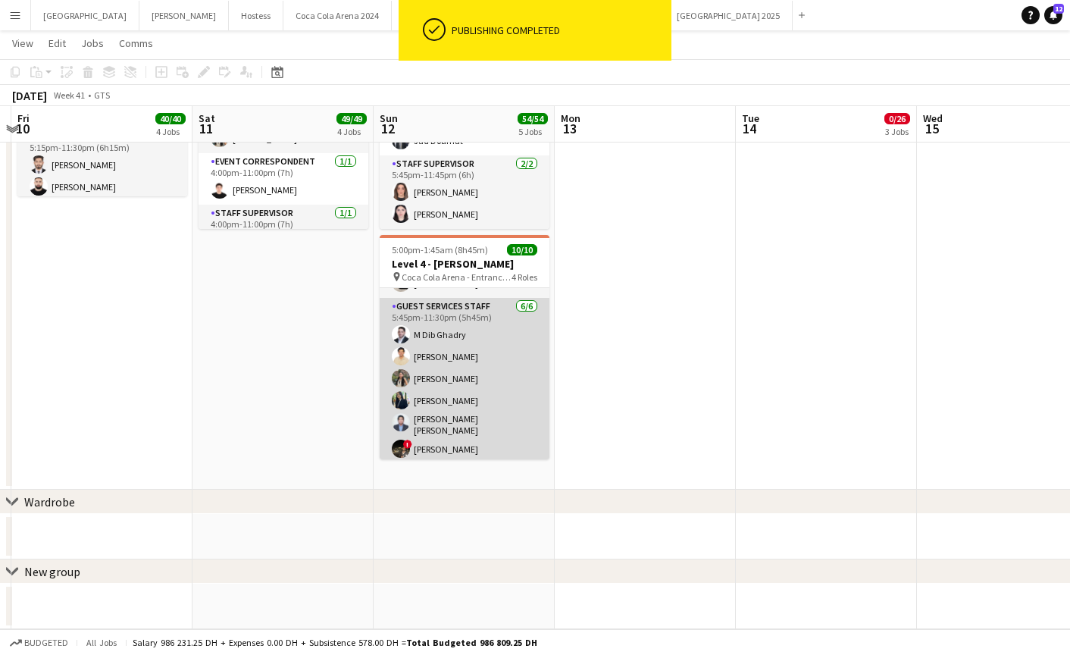
click at [428, 336] on app-card-role "Guest Services Staff 6/6 5:45pm-11:30pm (5h45m) M Dib Ghadry Shahbaz Khan Trizh…" at bounding box center [465, 381] width 170 height 166
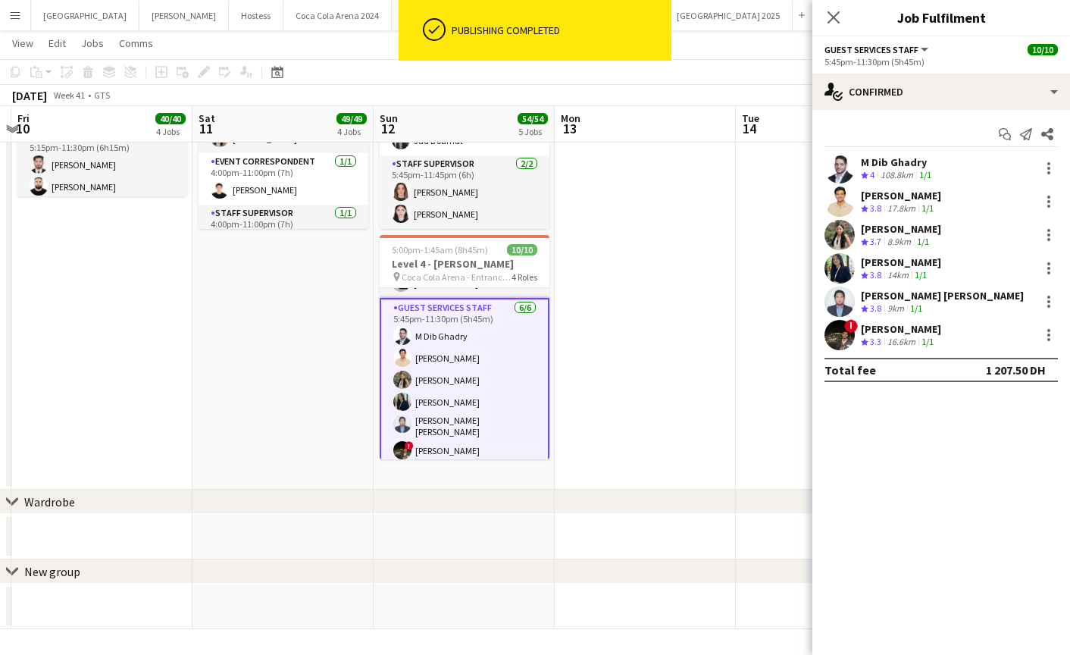
click at [837, 177] on app-user-avatar at bounding box center [839, 168] width 30 height 30
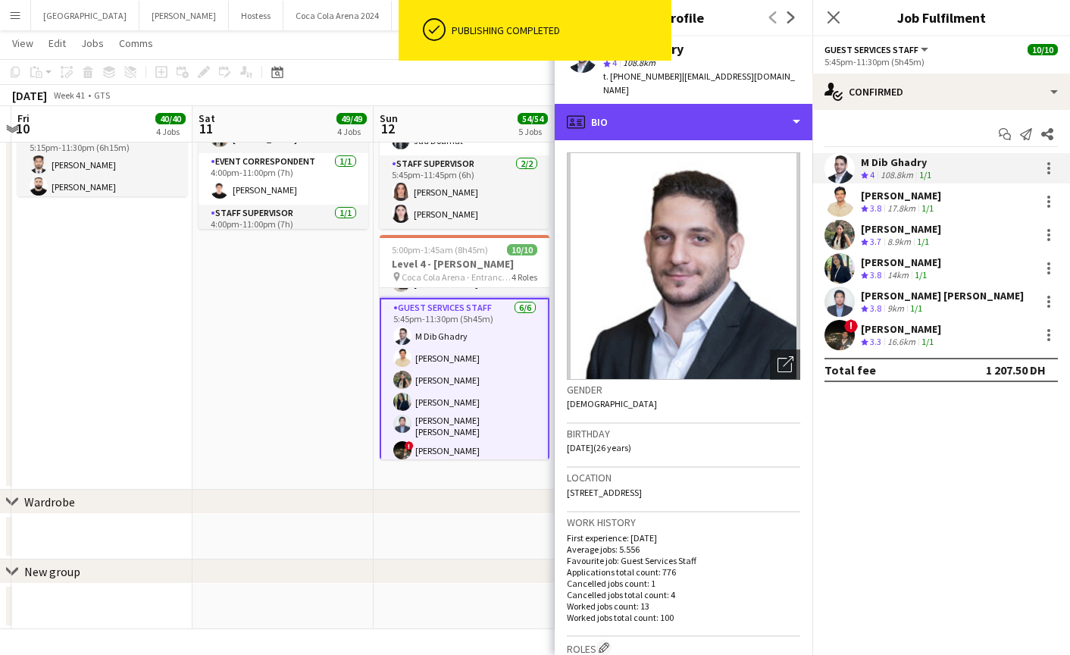
click at [674, 120] on div "profile Bio" at bounding box center [684, 122] width 258 height 36
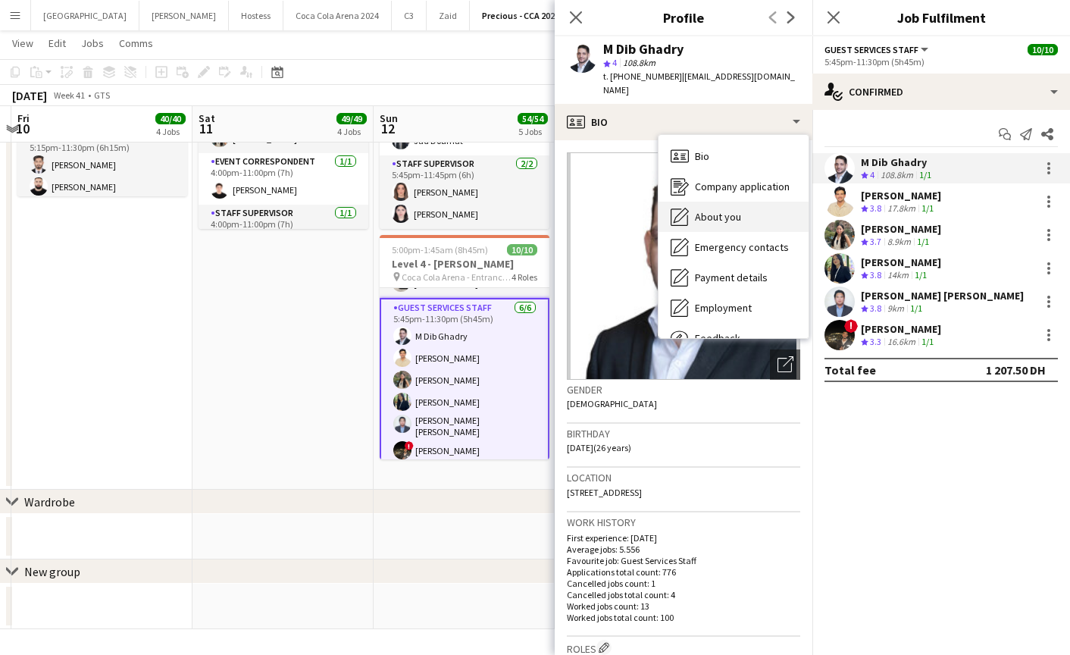
click at [712, 210] on span "About you" at bounding box center [718, 217] width 46 height 14
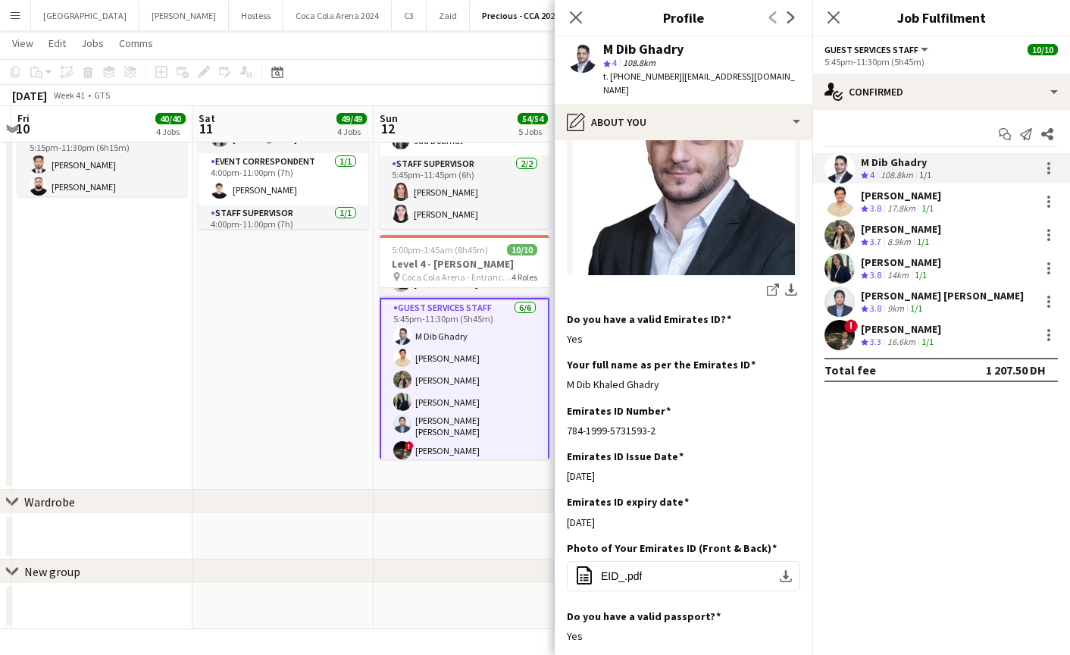
scroll to position [490, 0]
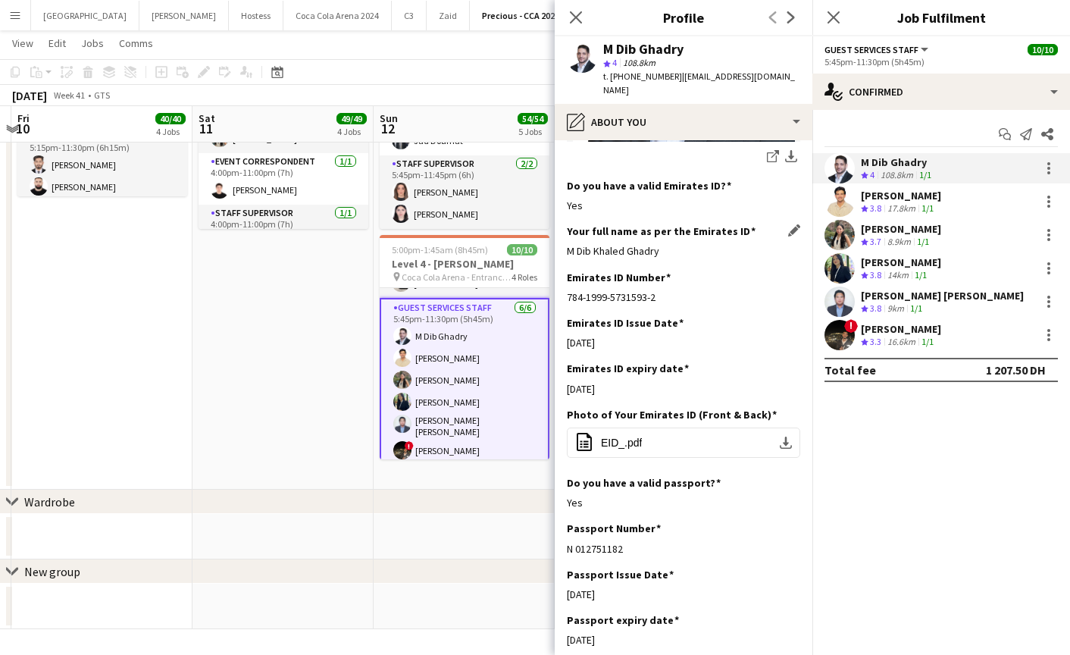
drag, startPoint x: 561, startPoint y: 237, endPoint x: 716, endPoint y: 242, distance: 154.6
click at [716, 242] on app-section-data-types "Bio Edit this field Network Engineering graduate with a strong background in IT…" at bounding box center [684, 397] width 258 height 514
copy div "M Dib Khaled Ghadry"
click at [574, 20] on icon at bounding box center [575, 17] width 14 height 14
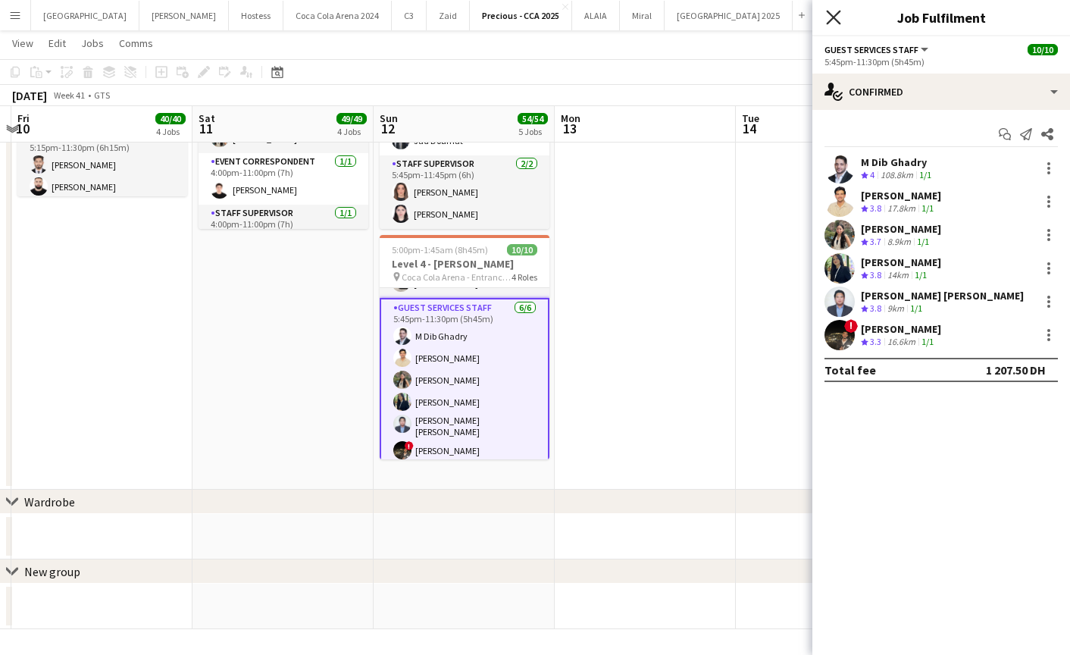
click at [826, 17] on icon "Close pop-in" at bounding box center [833, 17] width 14 height 14
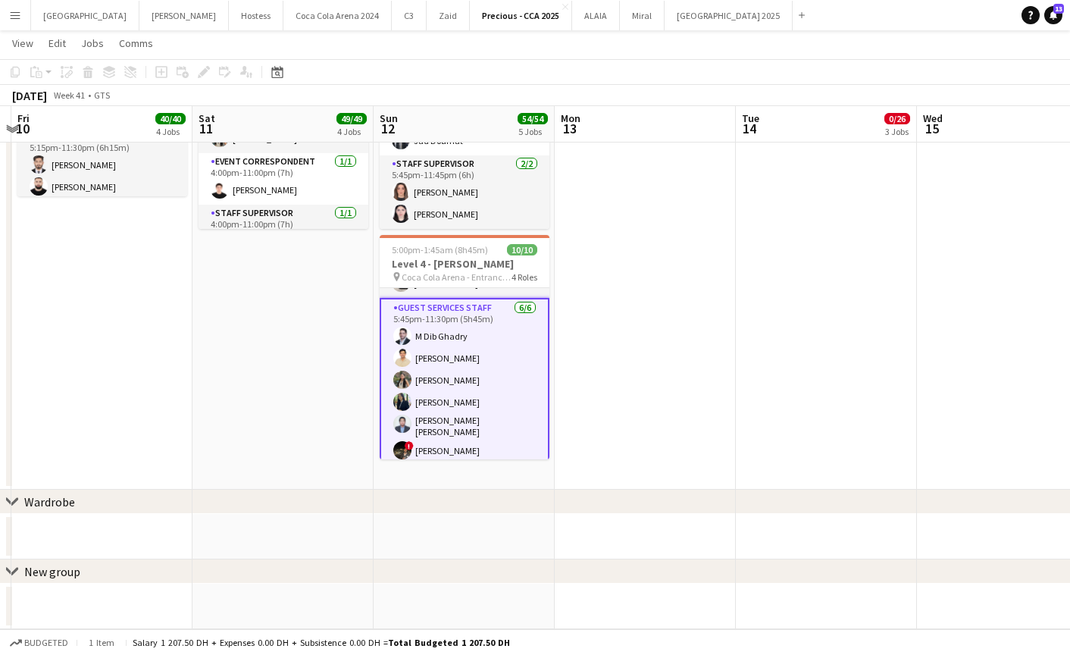
click at [439, 383] on app-card-role "Guest Services Staff 6/6 5:45pm-11:30pm (5h45m) M Dib Ghadry Shahbaz Khan Trizh…" at bounding box center [465, 382] width 170 height 169
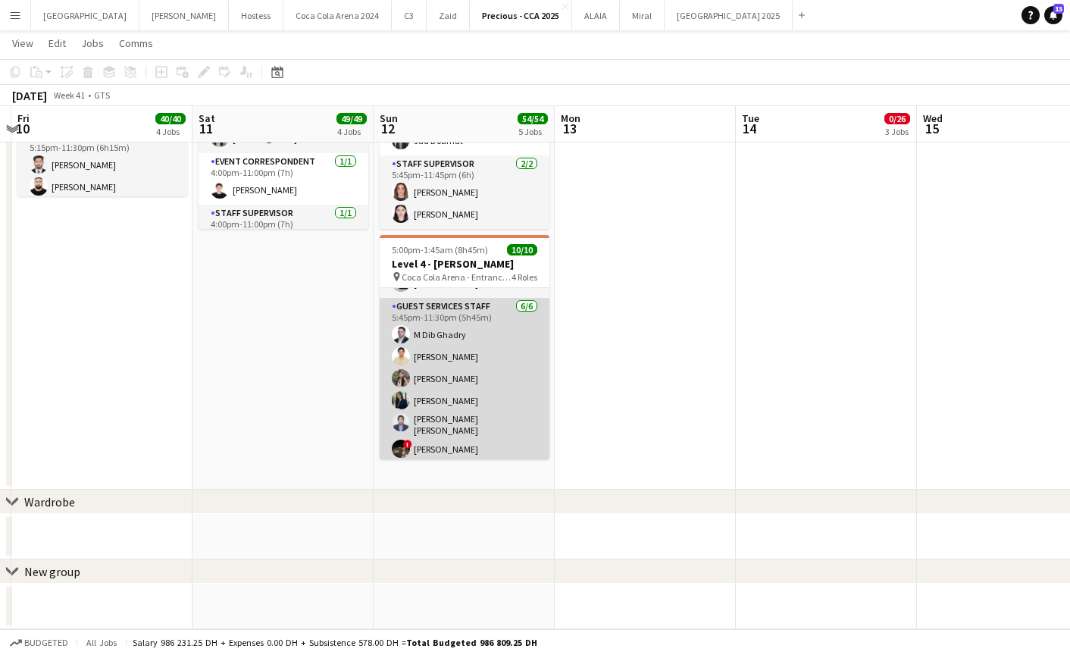
click at [442, 377] on app-card-role "Guest Services Staff 6/6 5:45pm-11:30pm (5h45m) M Dib Ghadry Shahbaz Khan Trizh…" at bounding box center [465, 381] width 170 height 166
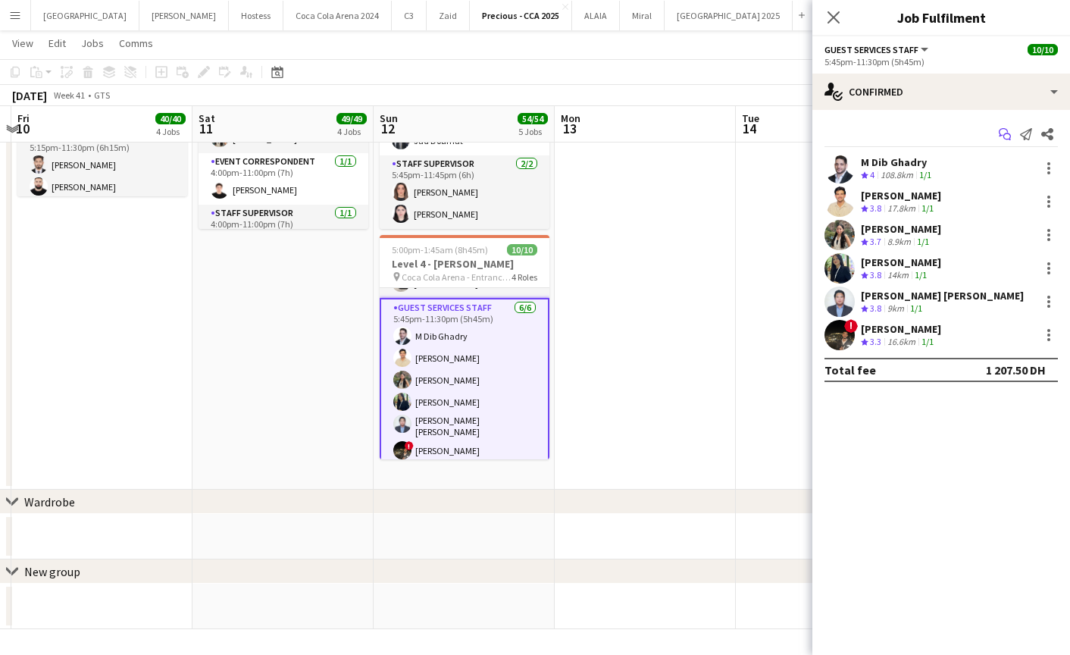
click at [1002, 135] on icon at bounding box center [1003, 132] width 9 height 8
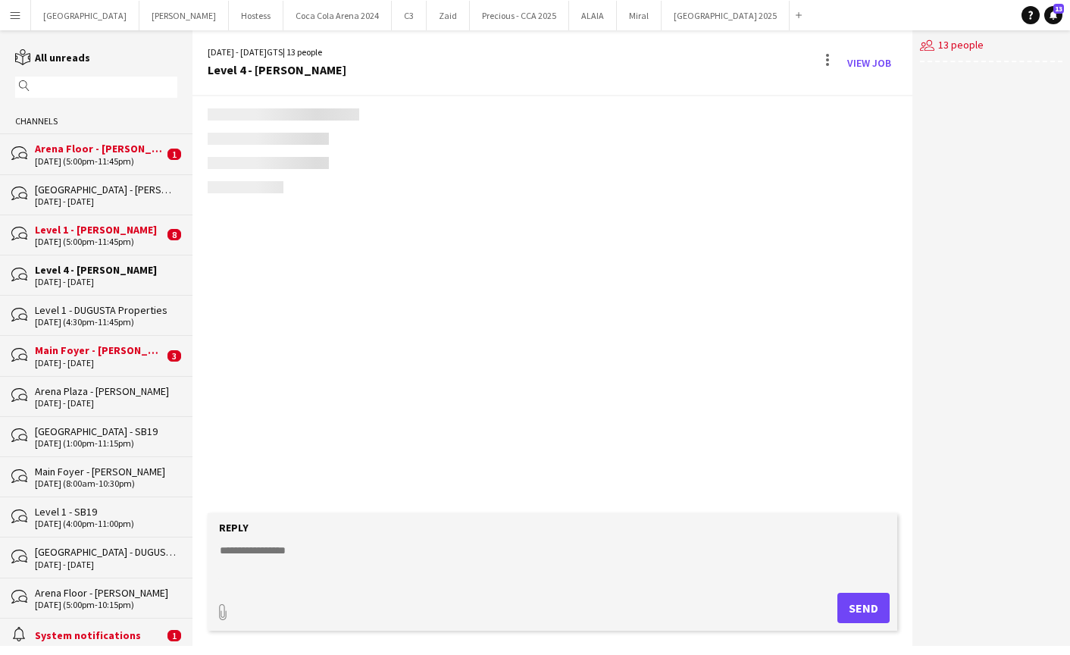
scroll to position [330, 0]
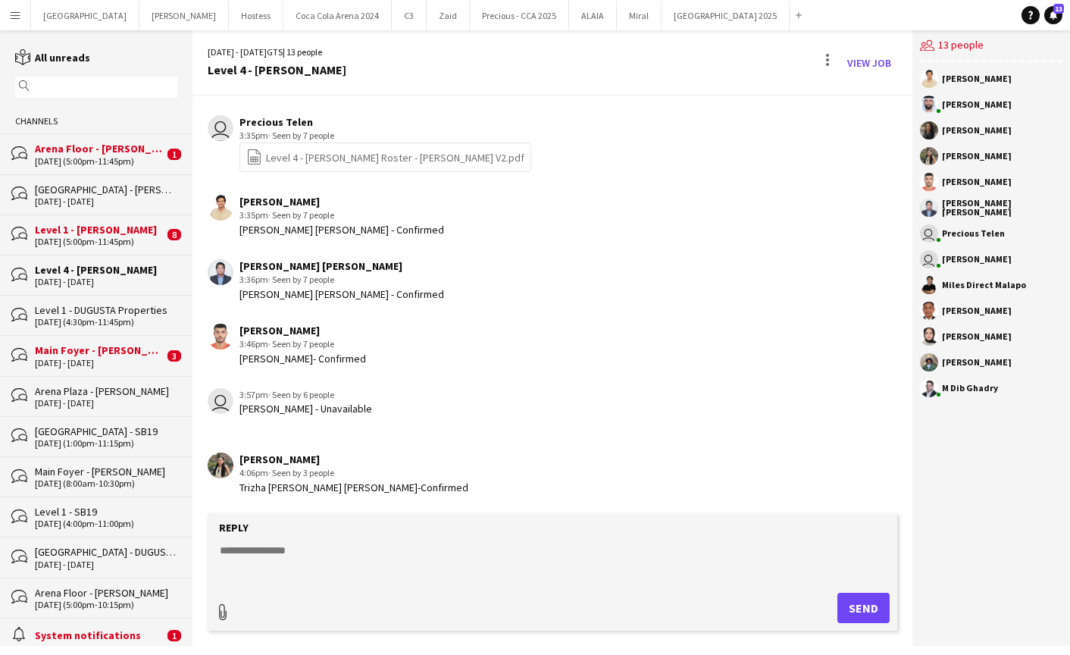
type input "**********"
click at [842, 606] on span "Upload Upload" at bounding box center [845, 606] width 66 height 18
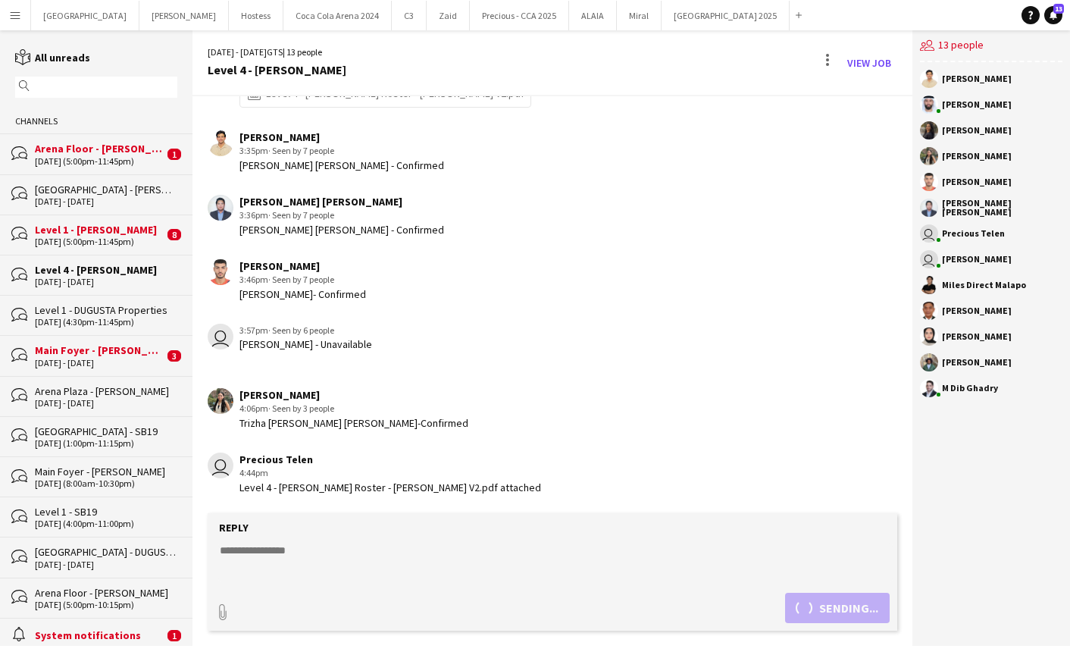
click at [113, 183] on div "[GEOGRAPHIC_DATA] - [PERSON_NAME]" at bounding box center [106, 190] width 142 height 14
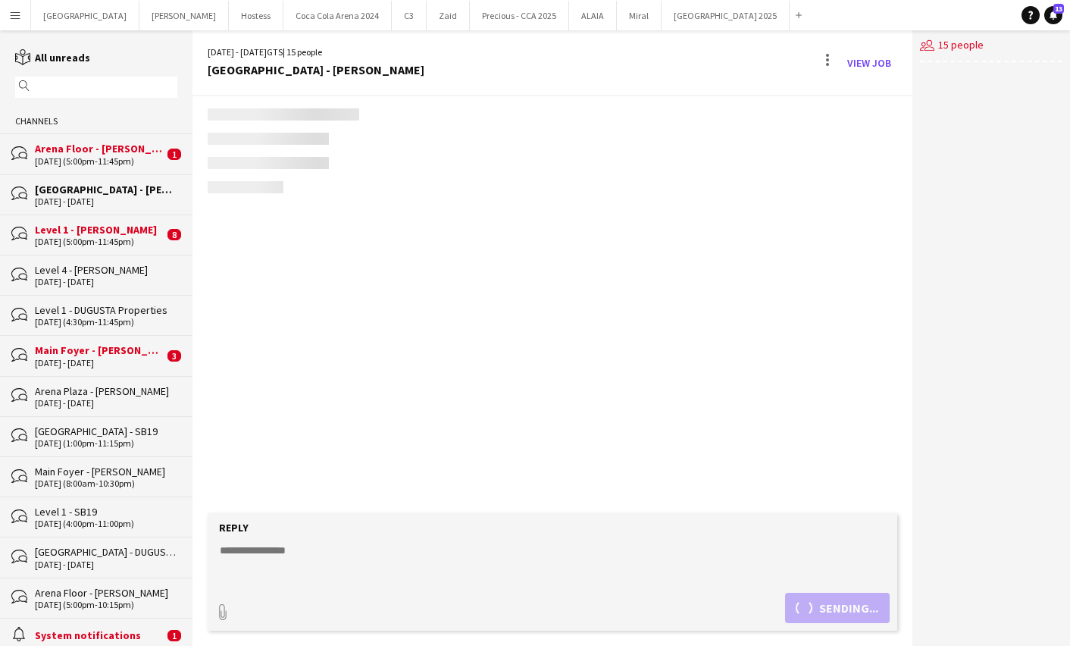
scroll to position [780, 0]
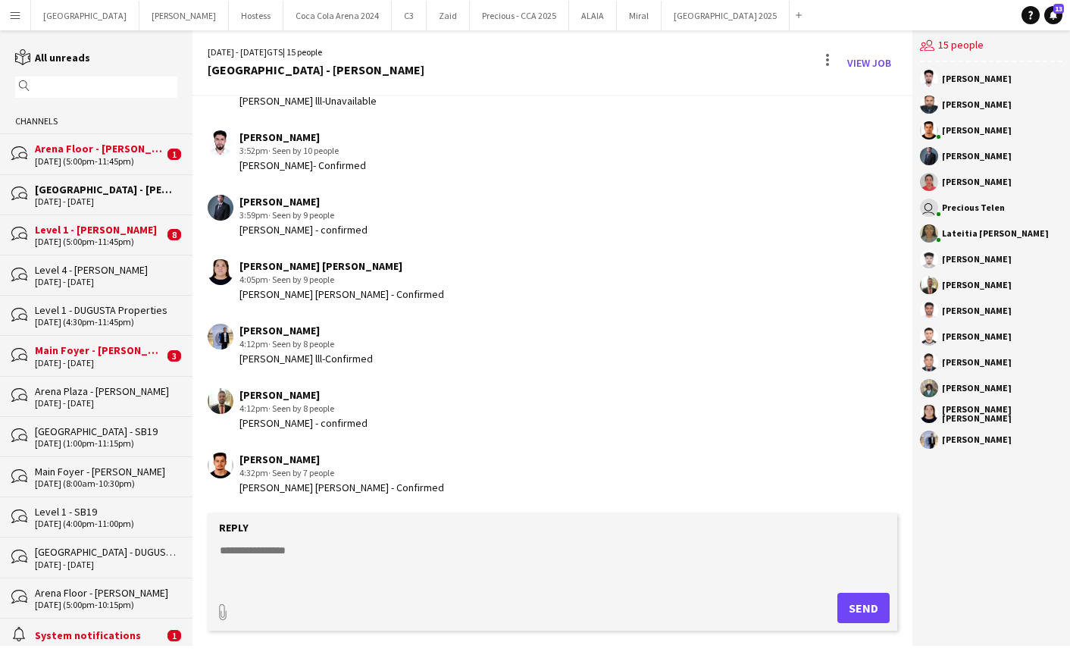
click at [103, 160] on div "12-10-2025 (5:00pm-11:45pm)" at bounding box center [99, 161] width 129 height 11
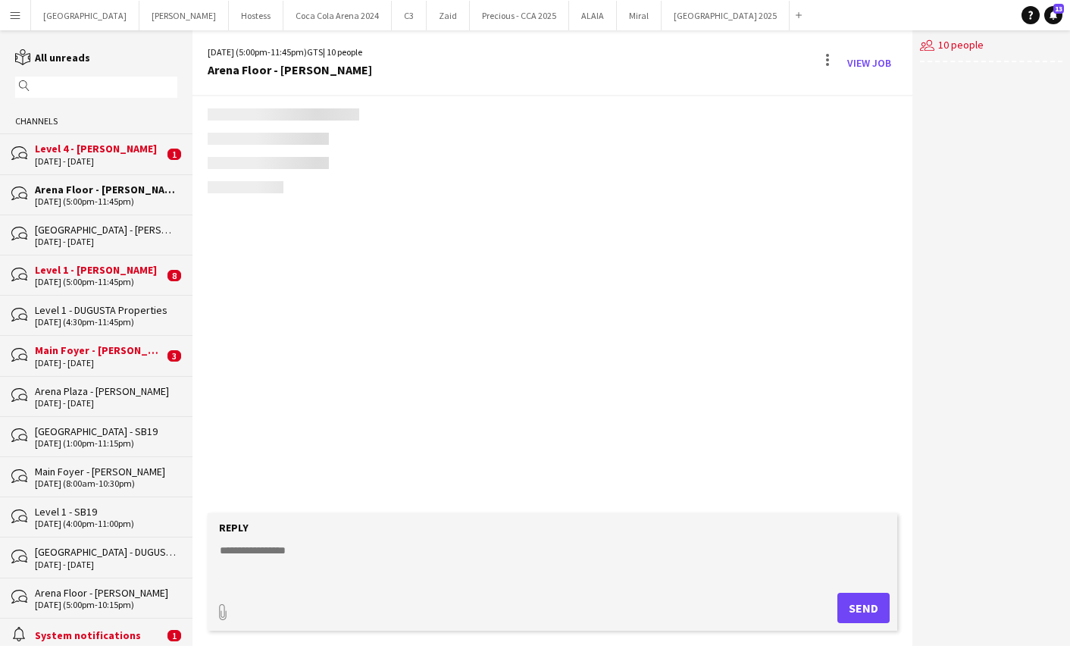
scroll to position [602, 0]
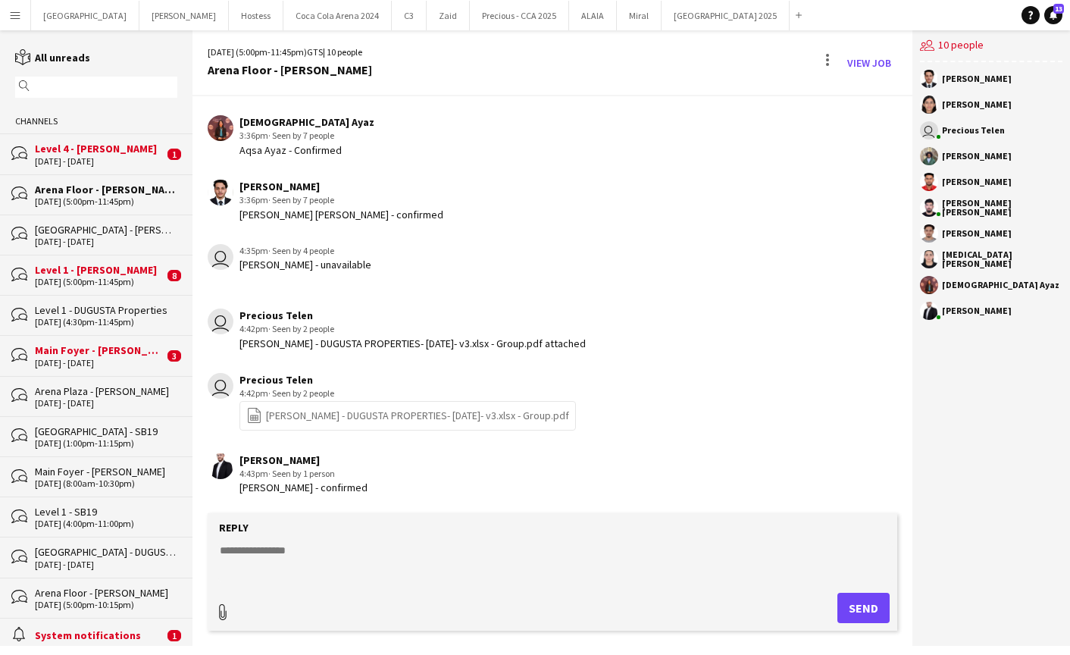
type input "**********"
click at [850, 599] on span "Upload Upload" at bounding box center [845, 606] width 66 height 18
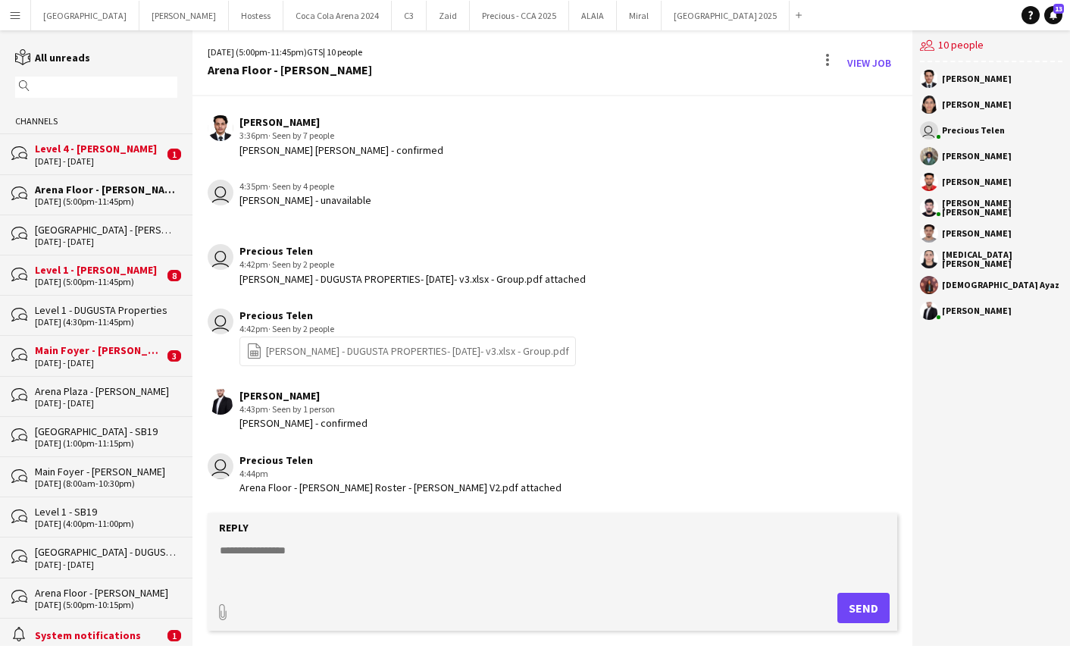
scroll to position [733, 0]
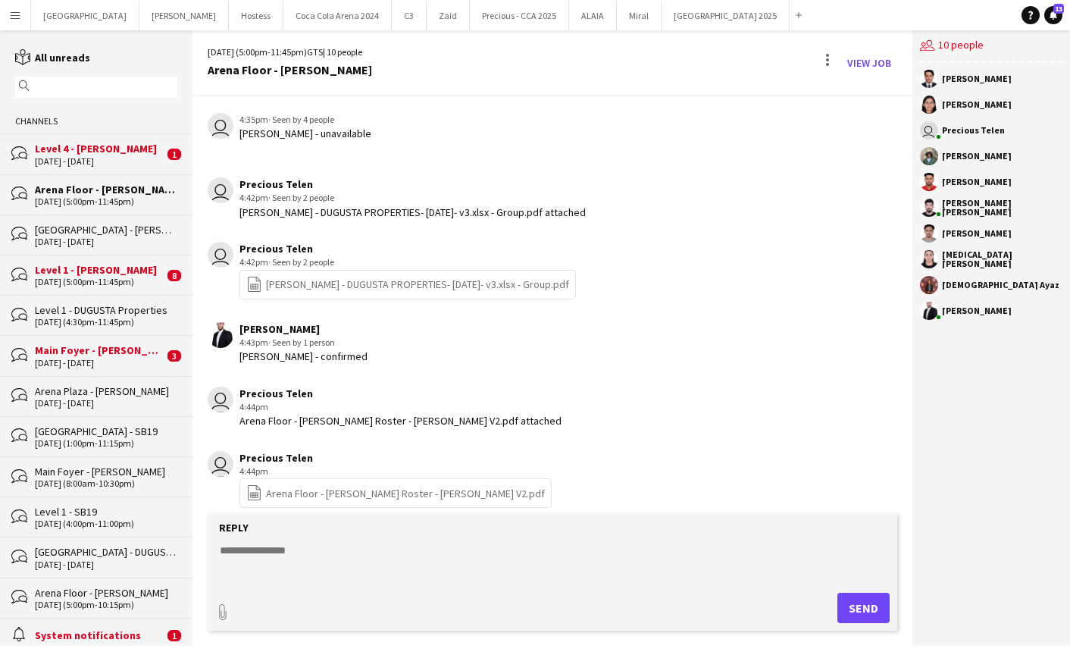
click at [105, 153] on div "Level 4 - [PERSON_NAME]" at bounding box center [99, 149] width 129 height 14
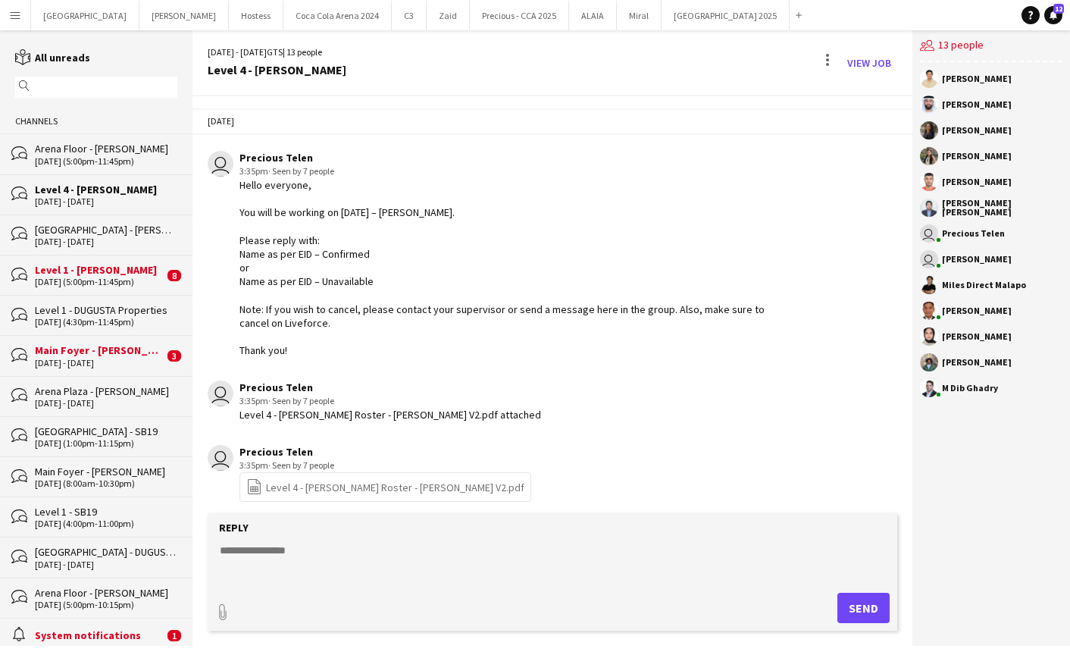
scroll to position [474, 0]
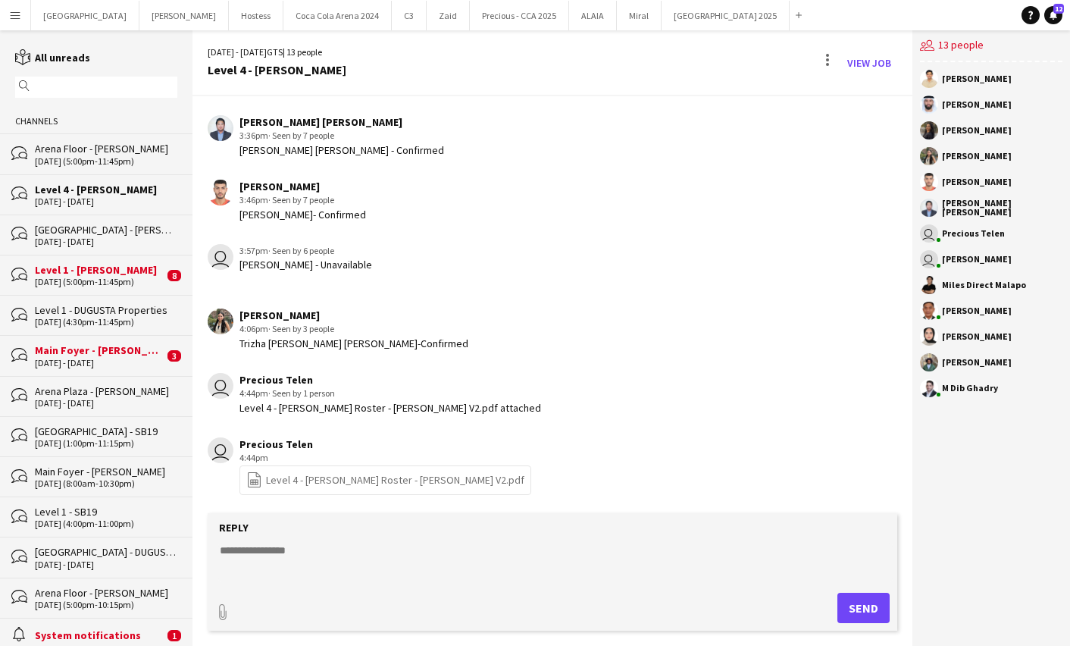
click at [104, 278] on div "12-10-2025 (5:00pm-11:45pm)" at bounding box center [99, 282] width 129 height 11
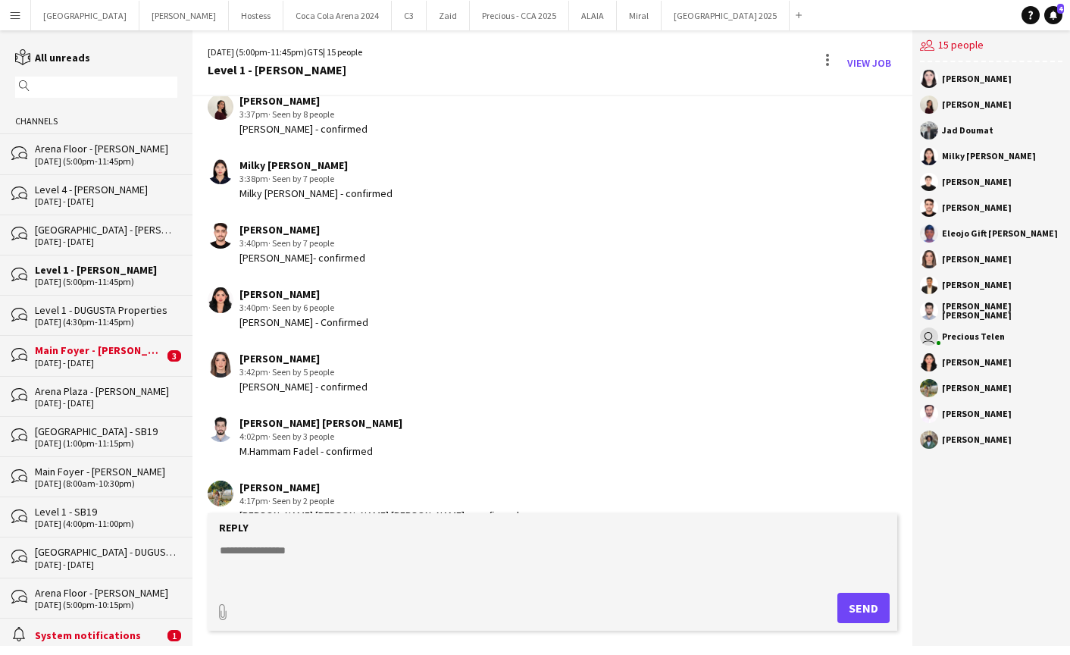
scroll to position [651, 0]
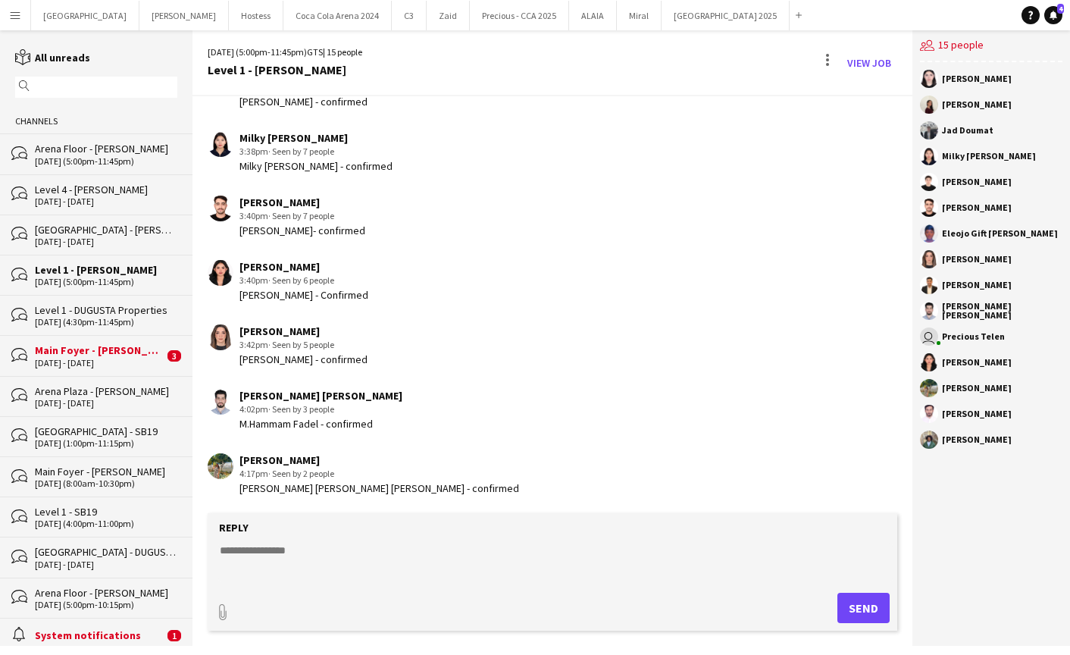
click at [103, 349] on div "Main Foyer - [PERSON_NAME]" at bounding box center [99, 350] width 129 height 14
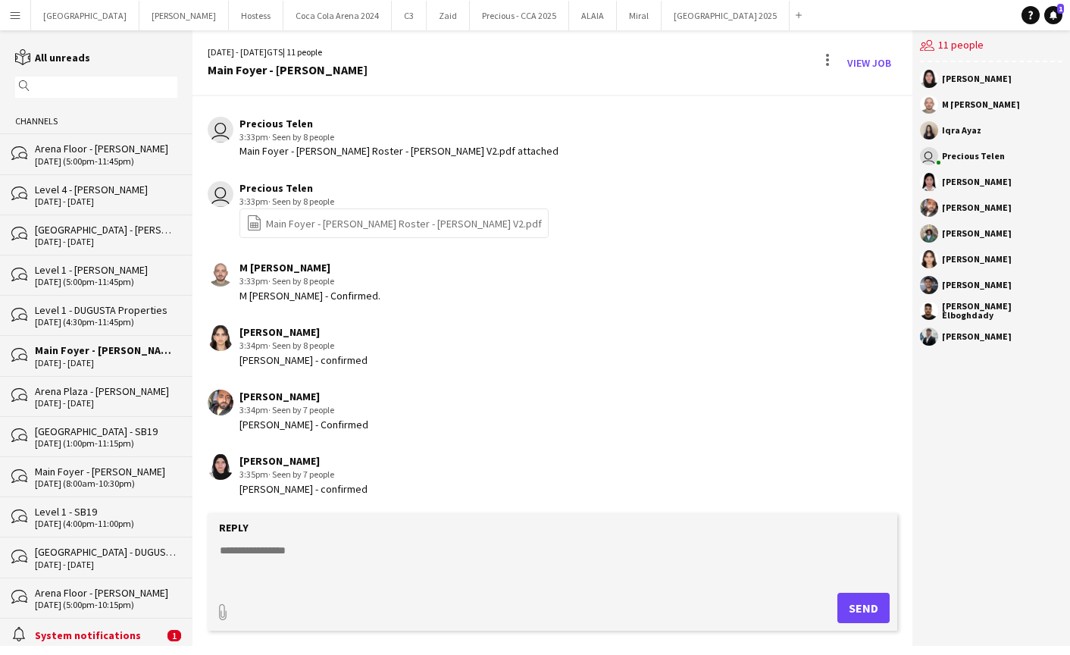
scroll to position [458, 0]
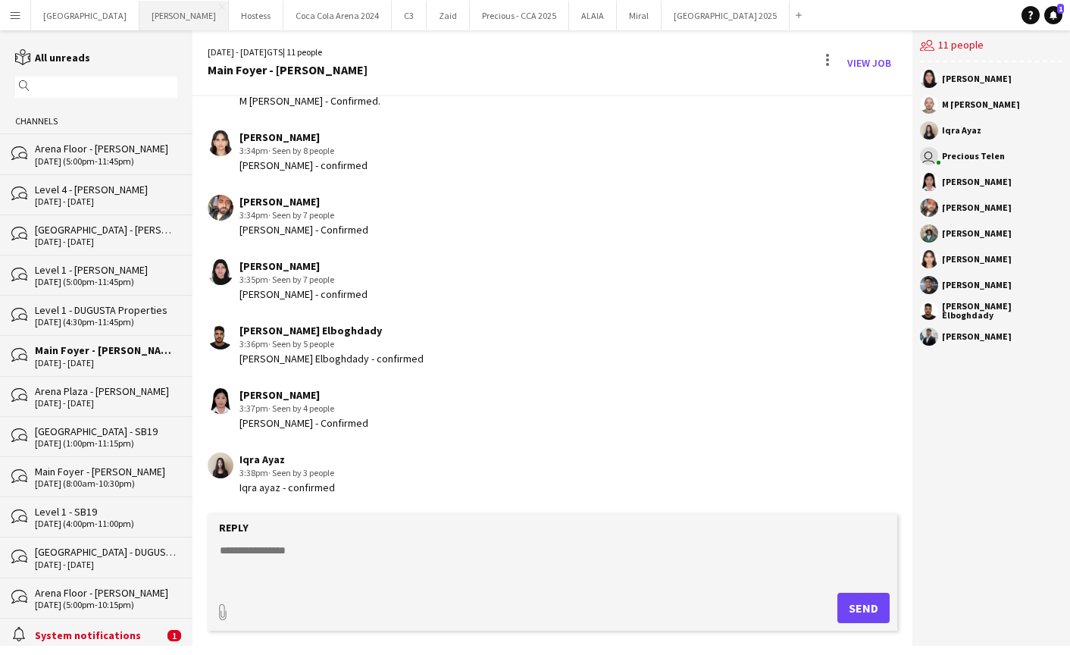
click at [139, 20] on button "Kate Close" at bounding box center [183, 16] width 89 height 30
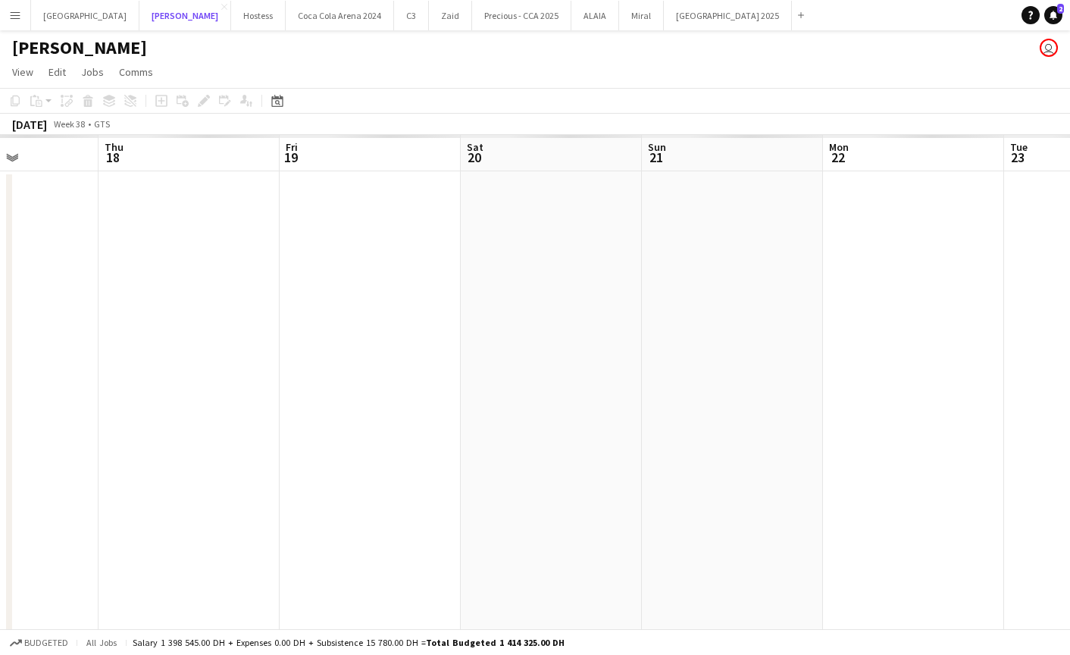
scroll to position [0, 326]
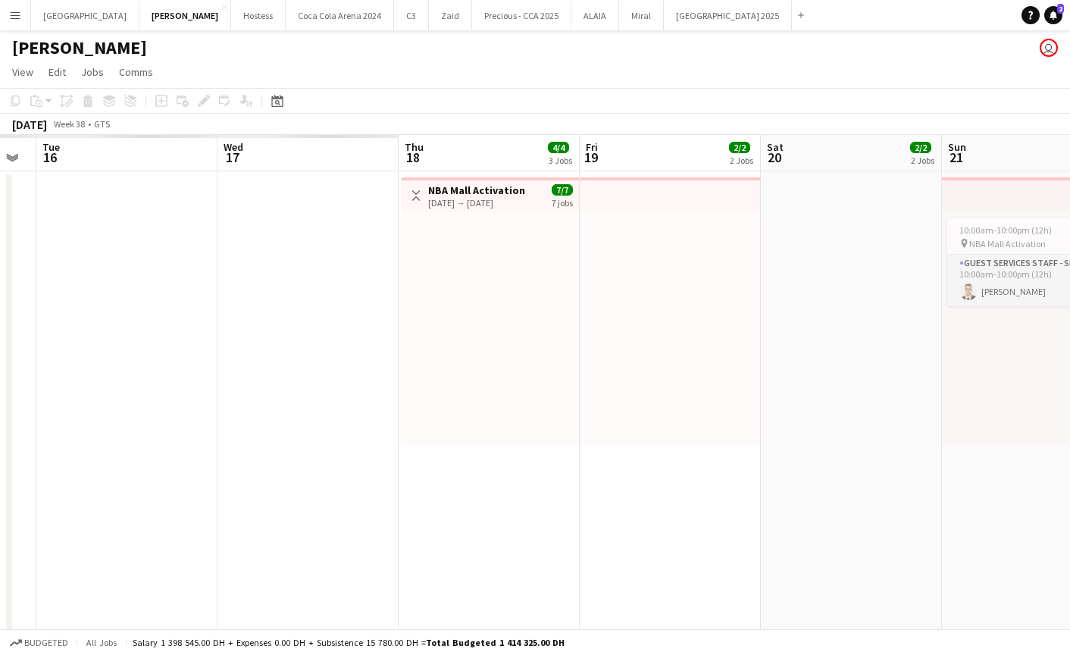
click at [46, 122] on div "September 2025" at bounding box center [29, 124] width 35 height 15
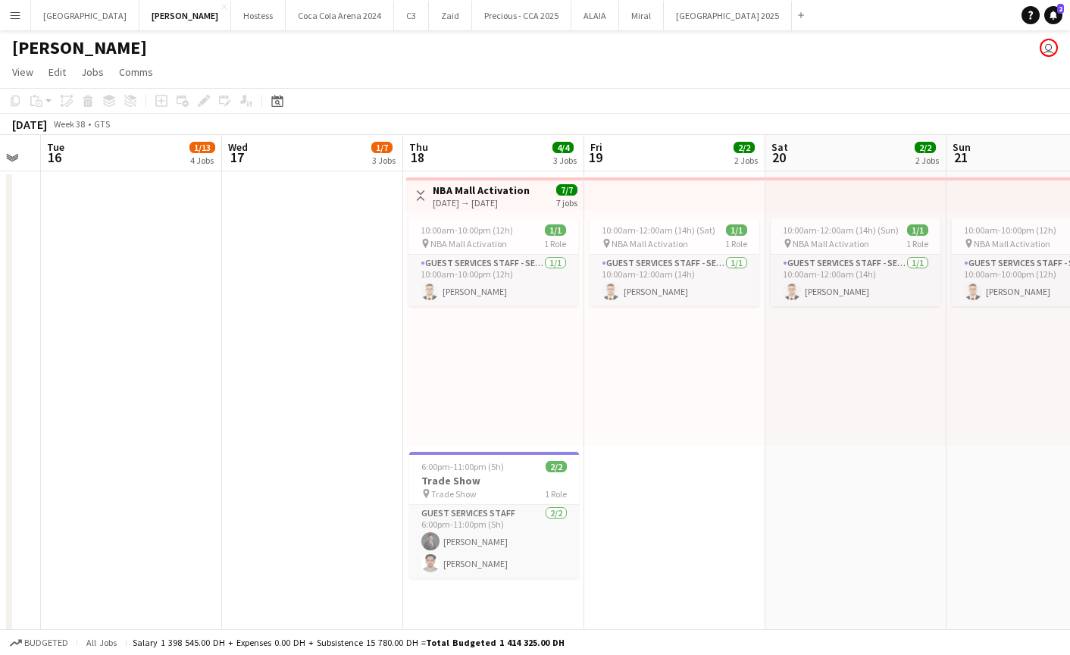
click at [47, 125] on div "September 2025" at bounding box center [29, 124] width 35 height 15
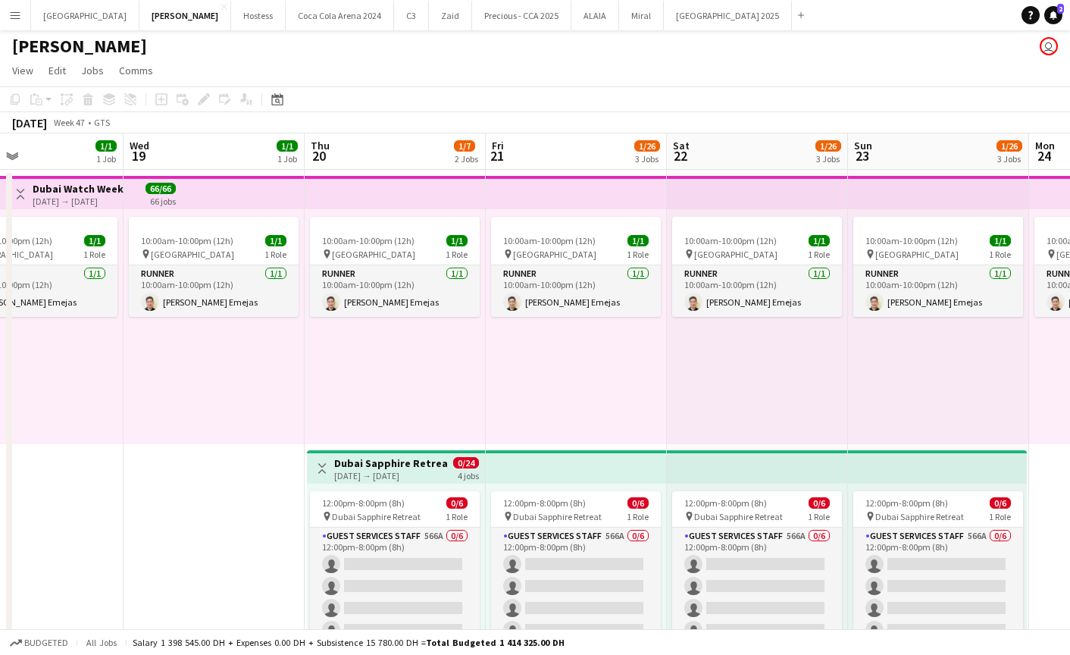
scroll to position [0, 426]
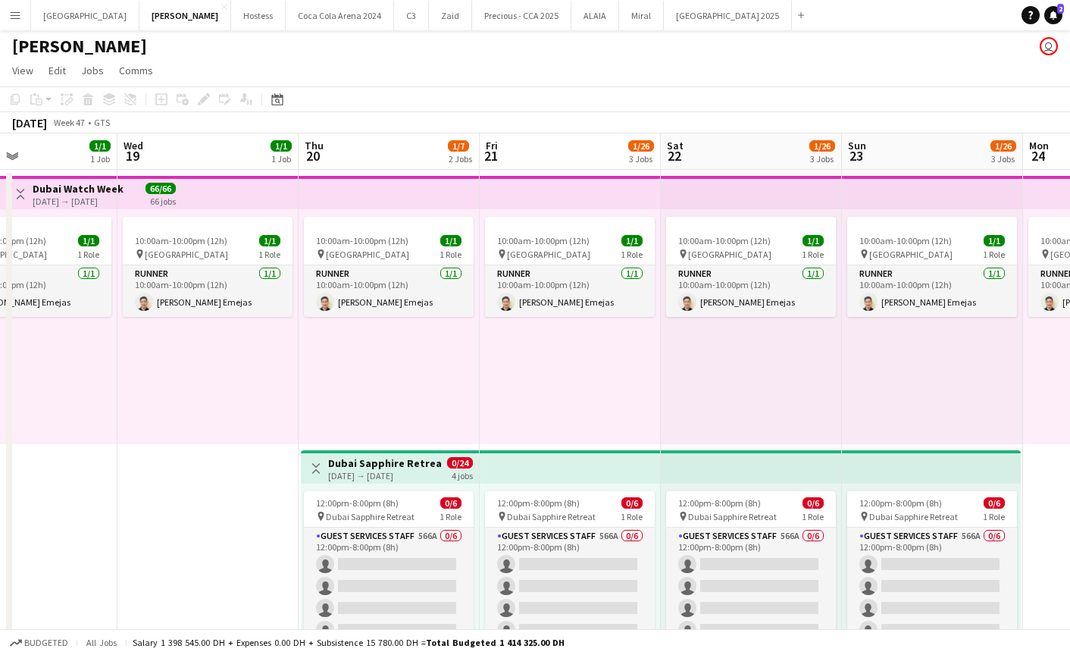
click at [351, 480] on div "Toggle View Dubai Sapphire Retreat 20-11-2025 → 23-11-2025 0/24 4 jobs" at bounding box center [390, 468] width 166 height 26
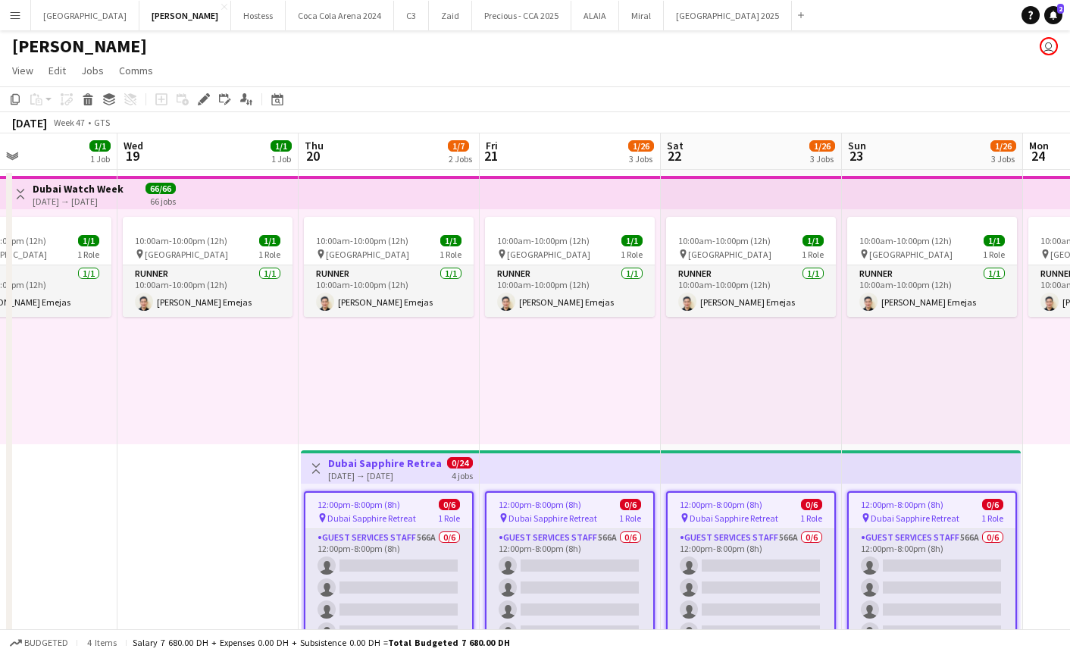
click at [351, 480] on div "20-11-2025 → 23-11-2025" at bounding box center [384, 475] width 113 height 11
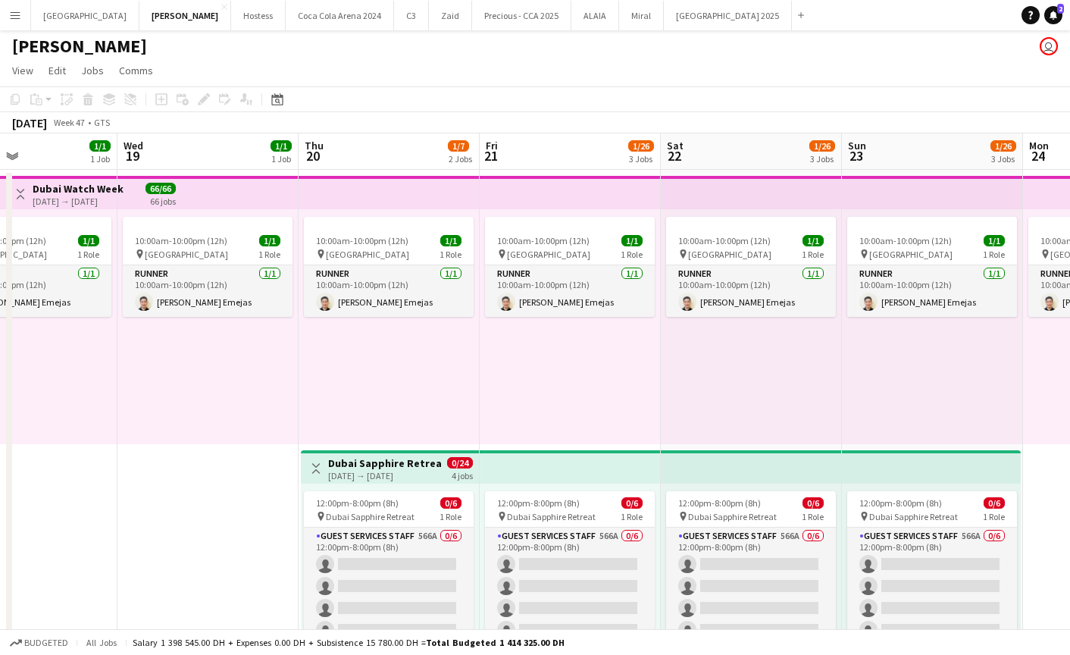
click at [346, 470] on div "20-11-2025 → 23-11-2025" at bounding box center [384, 475] width 113 height 11
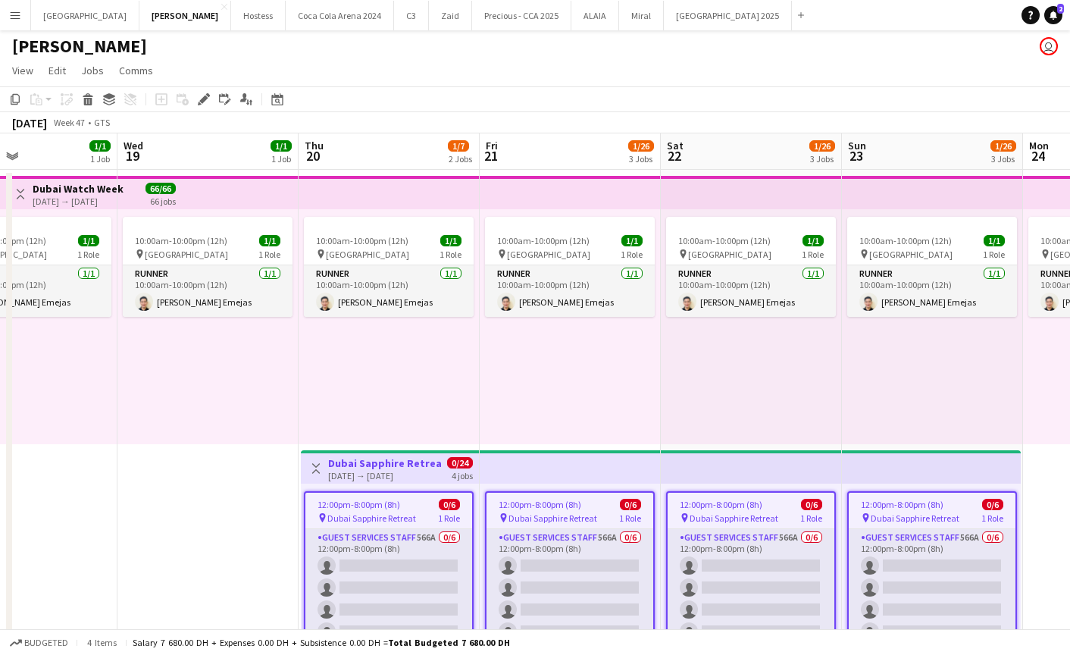
click at [346, 470] on div "20-11-2025 → 23-11-2025" at bounding box center [384, 475] width 113 height 11
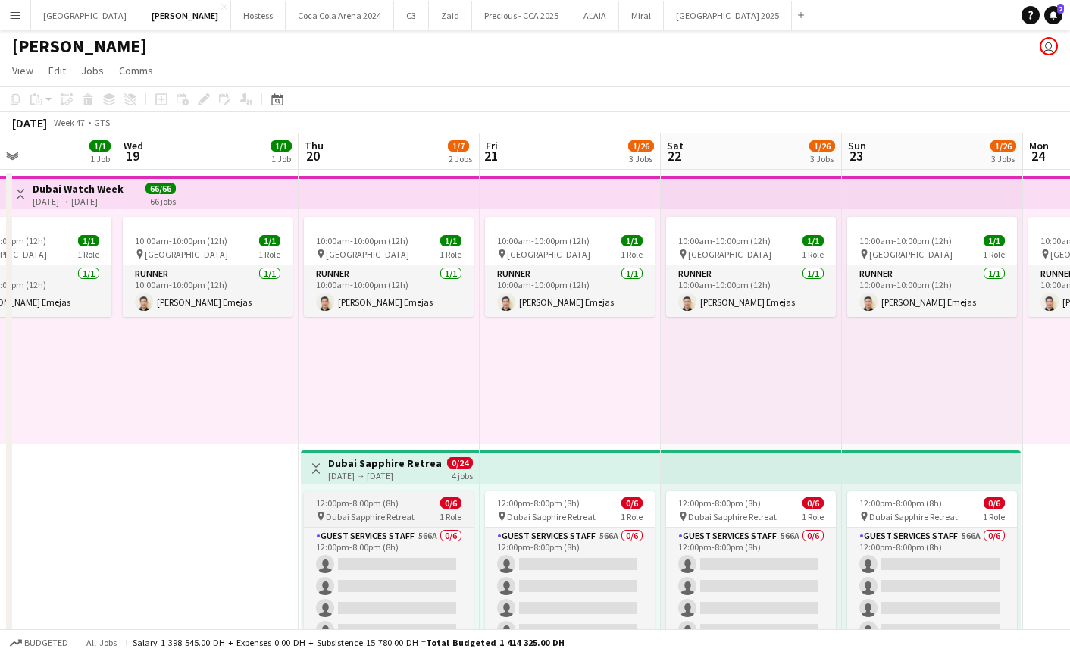
click at [361, 524] on app-job-card "12:00pm-8:00pm (8h) 0/6 pin Dubai Sapphire Retreat 1 Role Guest Services Staff …" at bounding box center [389, 590] width 170 height 198
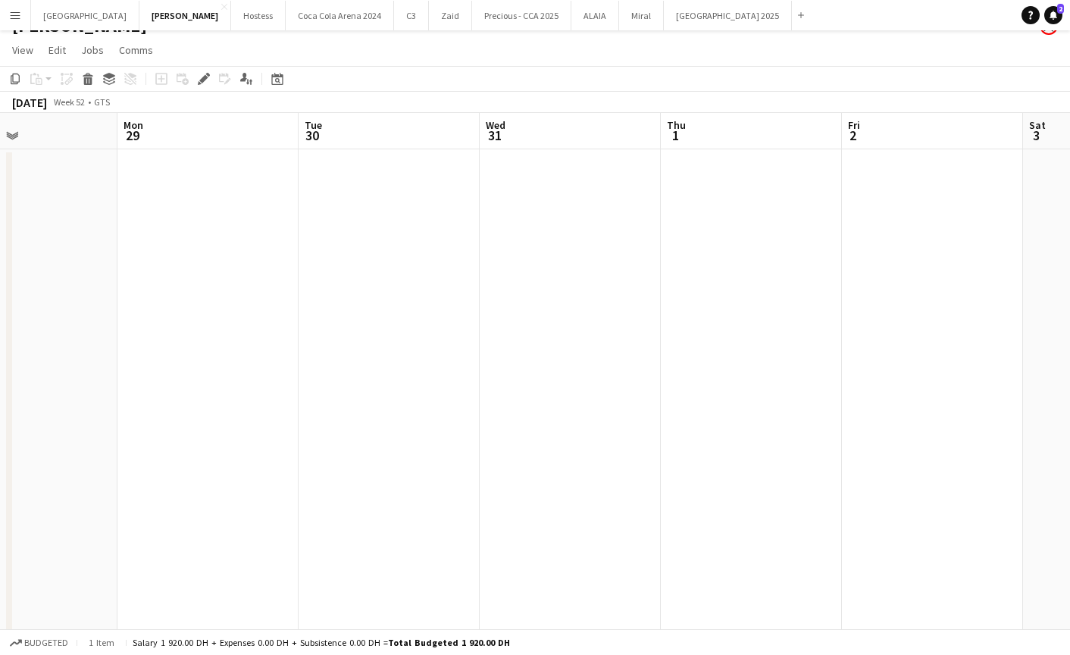
scroll to position [0, 612]
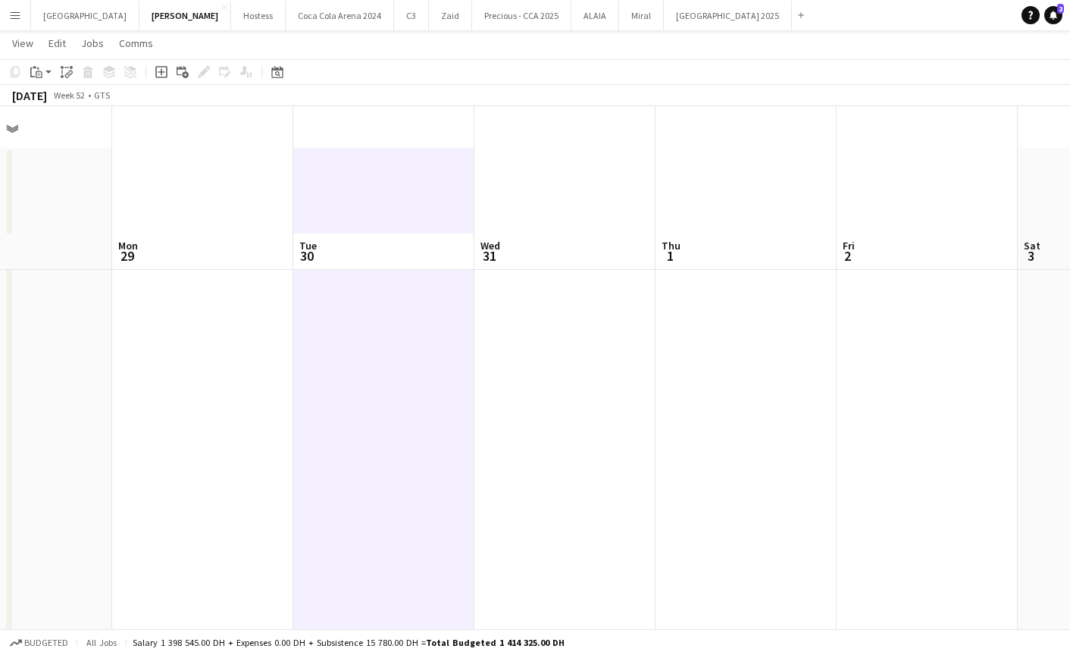
scroll to position [646, 0]
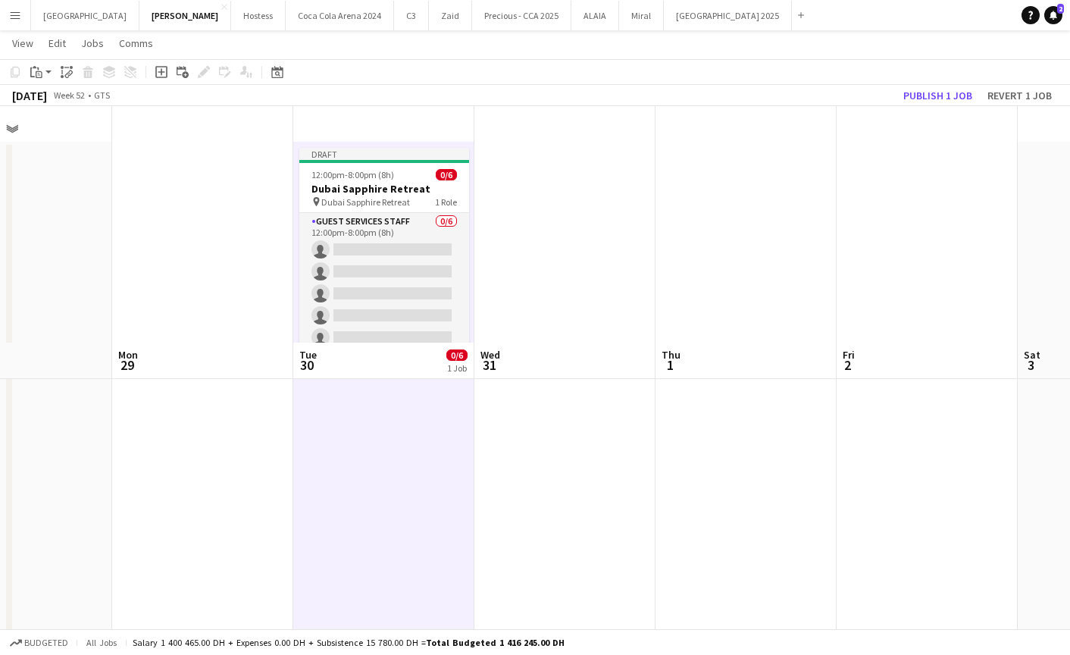
scroll to position [0, 0]
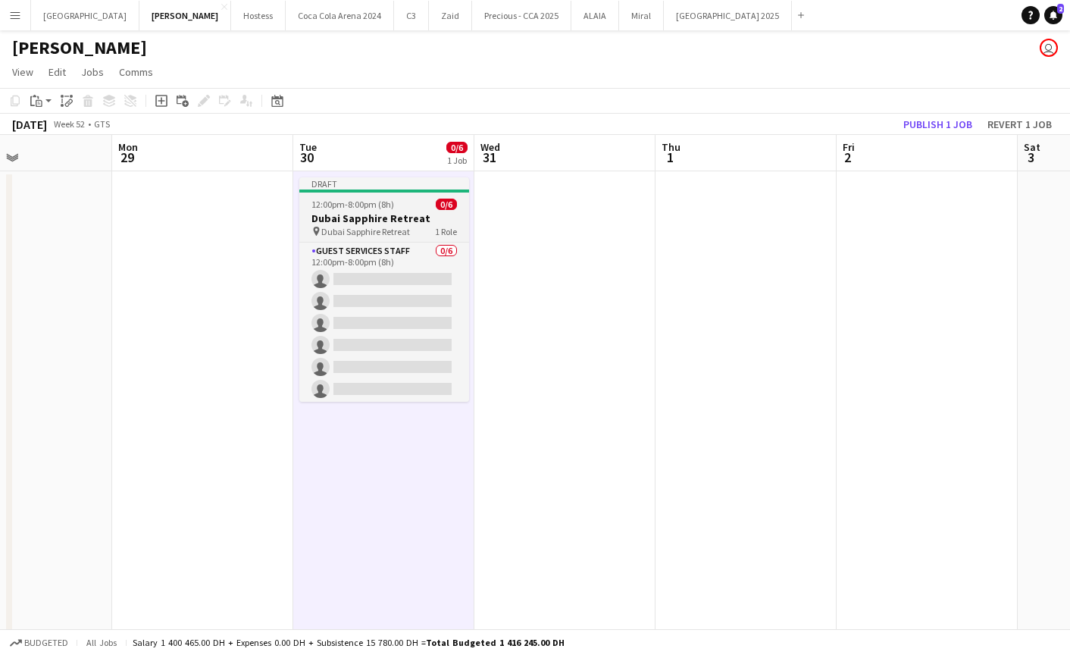
click at [372, 211] on h3 "Dubai Sapphire Retreat" at bounding box center [384, 218] width 170 height 14
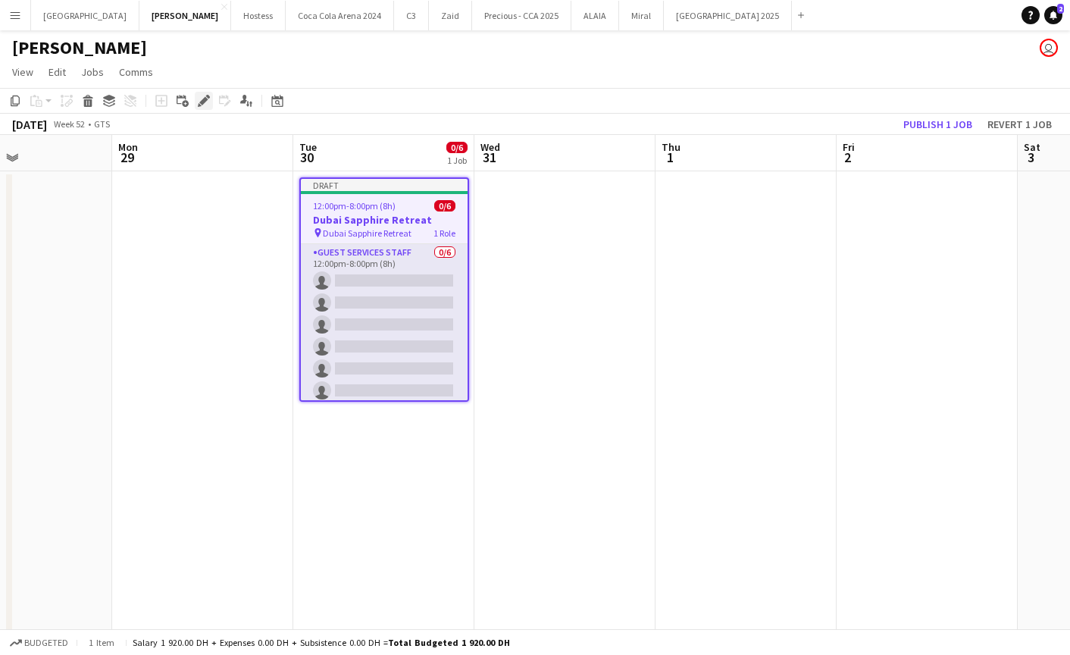
click at [199, 98] on icon "Edit" at bounding box center [204, 101] width 12 height 12
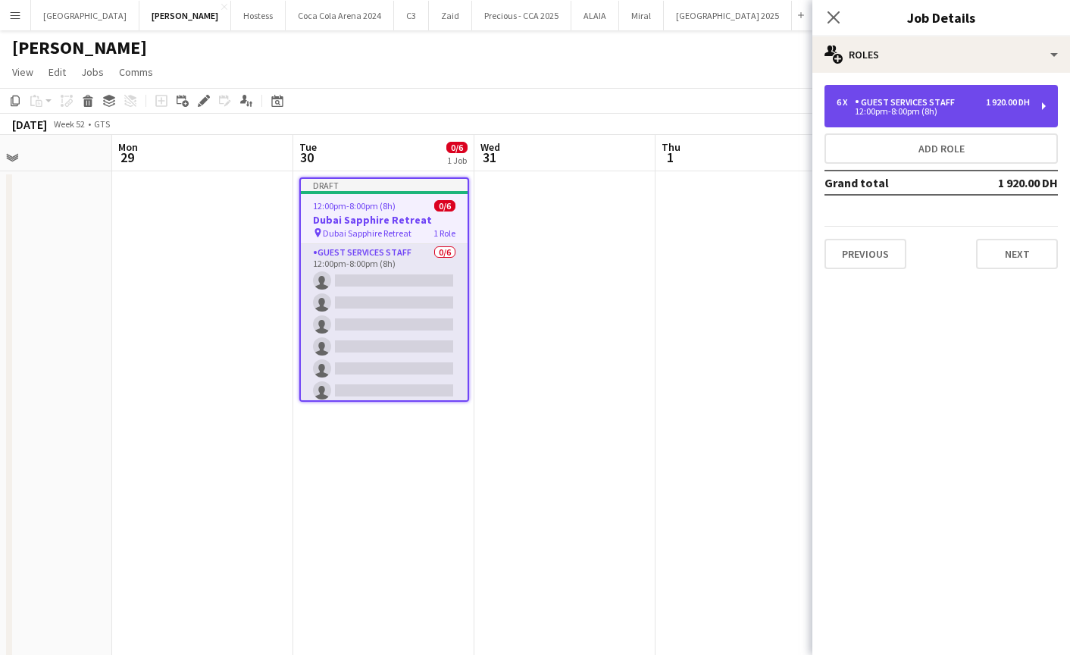
click at [850, 108] on div "12:00pm-8:00pm (8h)" at bounding box center [932, 112] width 193 height 8
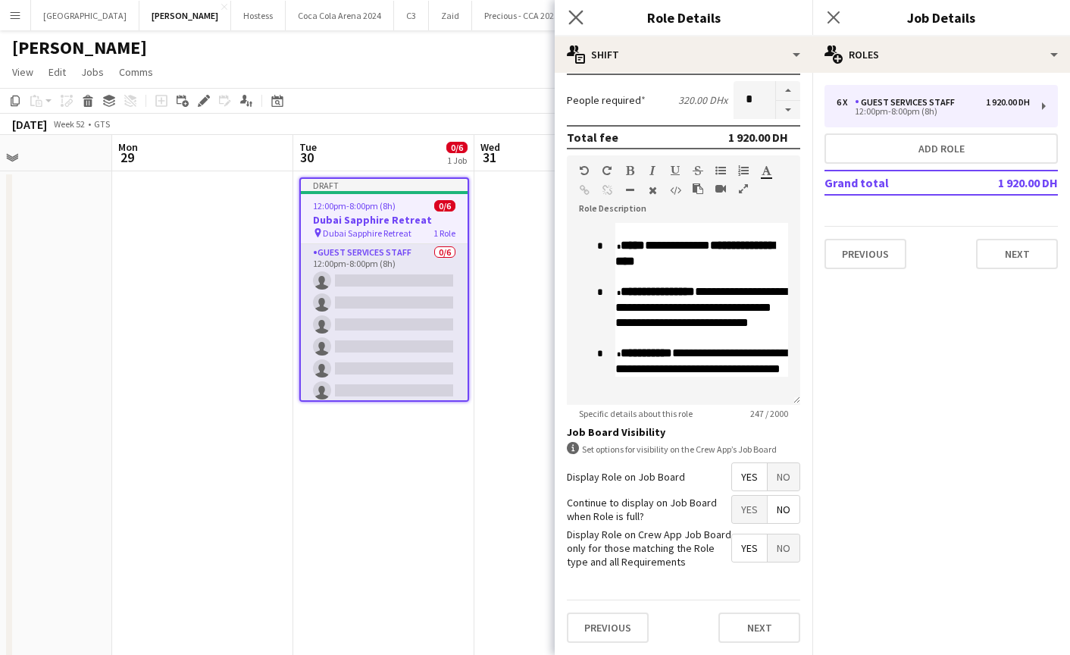
click at [567, 15] on app-icon "Close pop-in" at bounding box center [576, 18] width 22 height 22
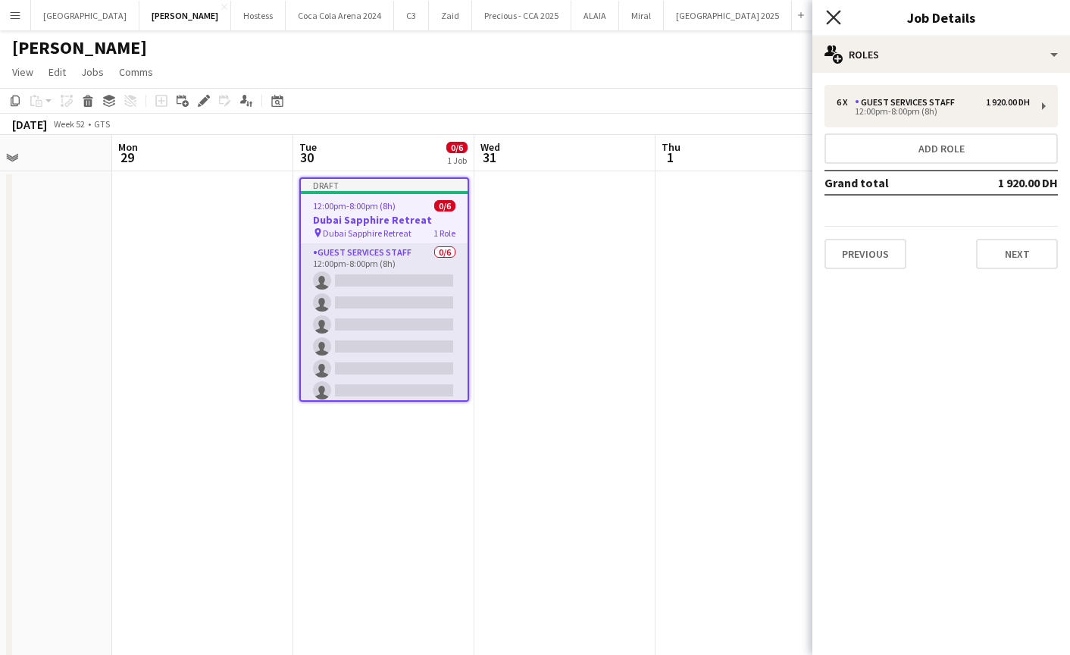
click at [835, 13] on icon "Close pop-in" at bounding box center [833, 17] width 14 height 14
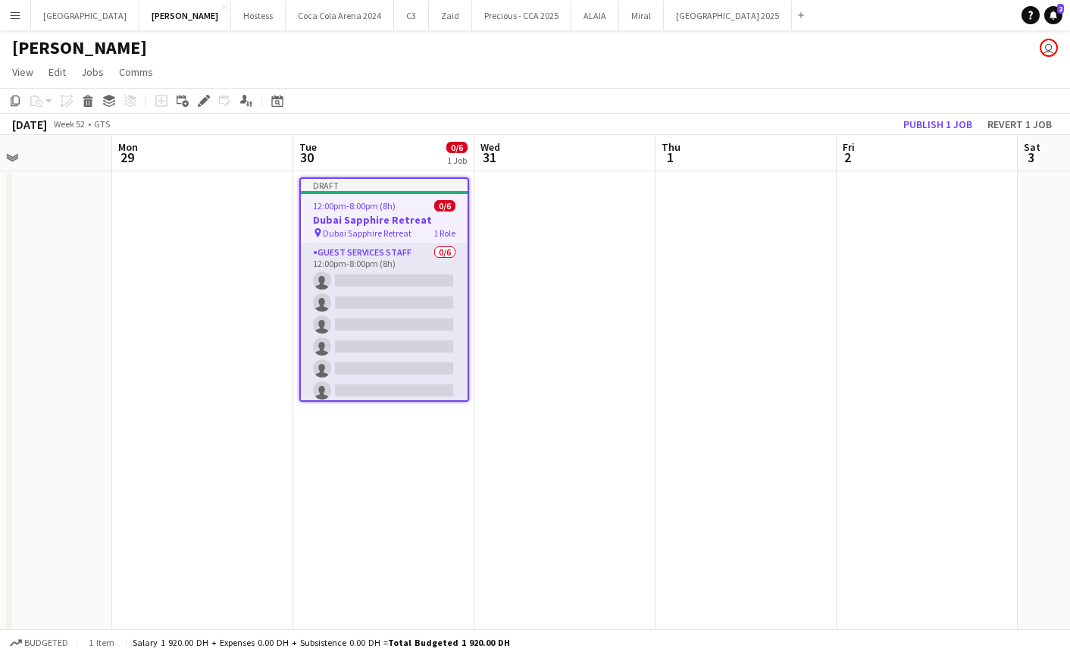
click at [376, 213] on h3 "Dubai Sapphire Retreat" at bounding box center [384, 220] width 167 height 14
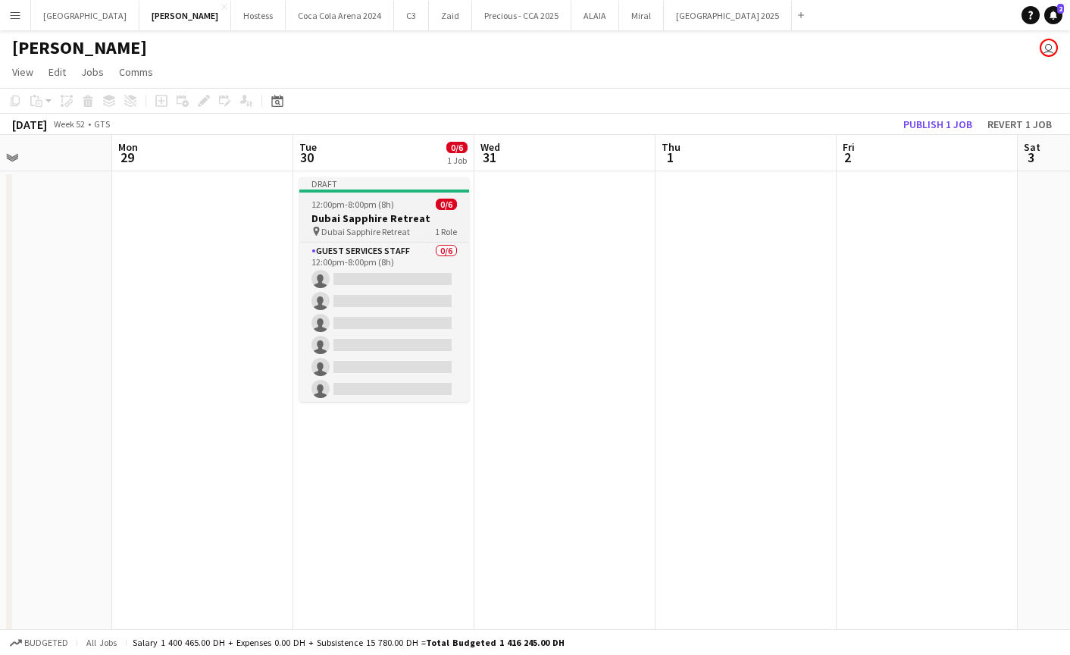
click at [377, 212] on h3 "Dubai Sapphire Retreat" at bounding box center [384, 218] width 170 height 14
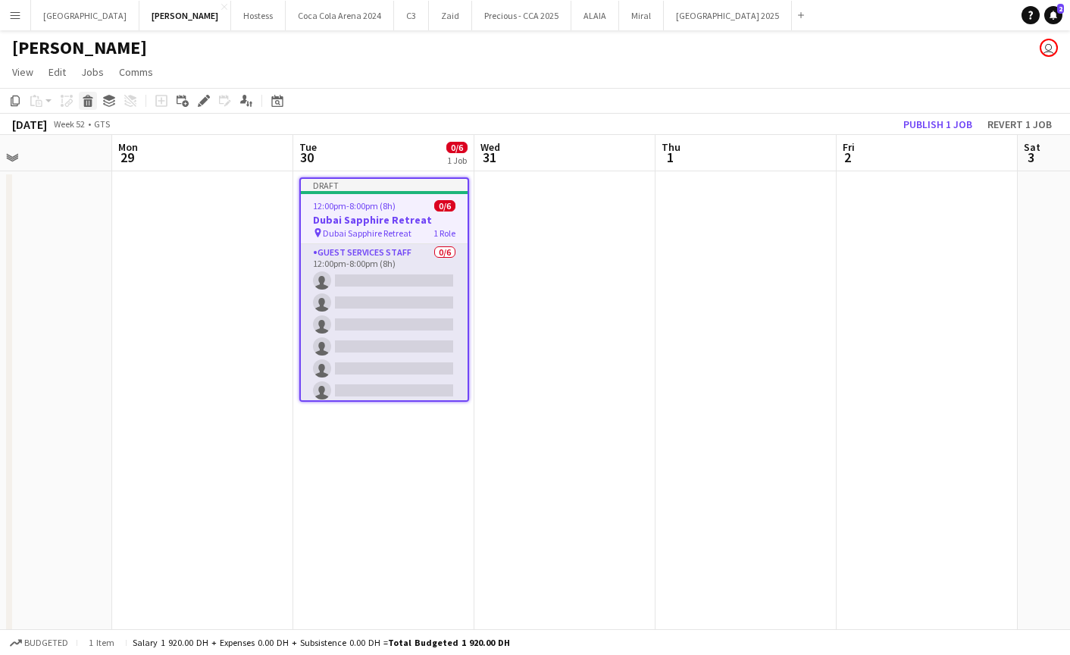
click at [83, 98] on icon at bounding box center [88, 97] width 10 height 4
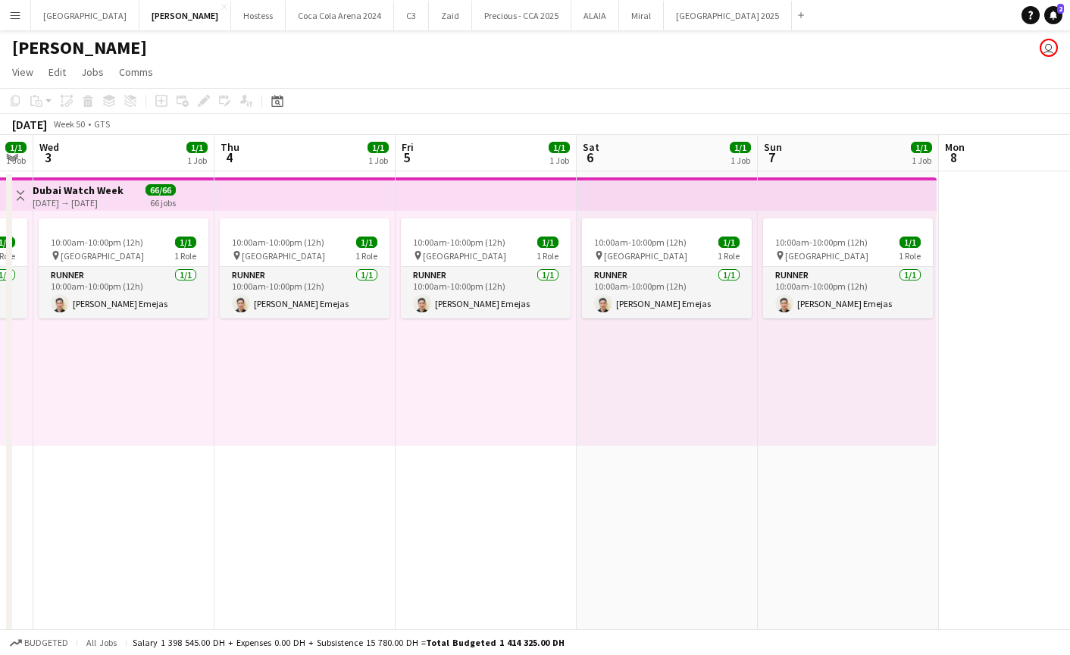
scroll to position [0, 457]
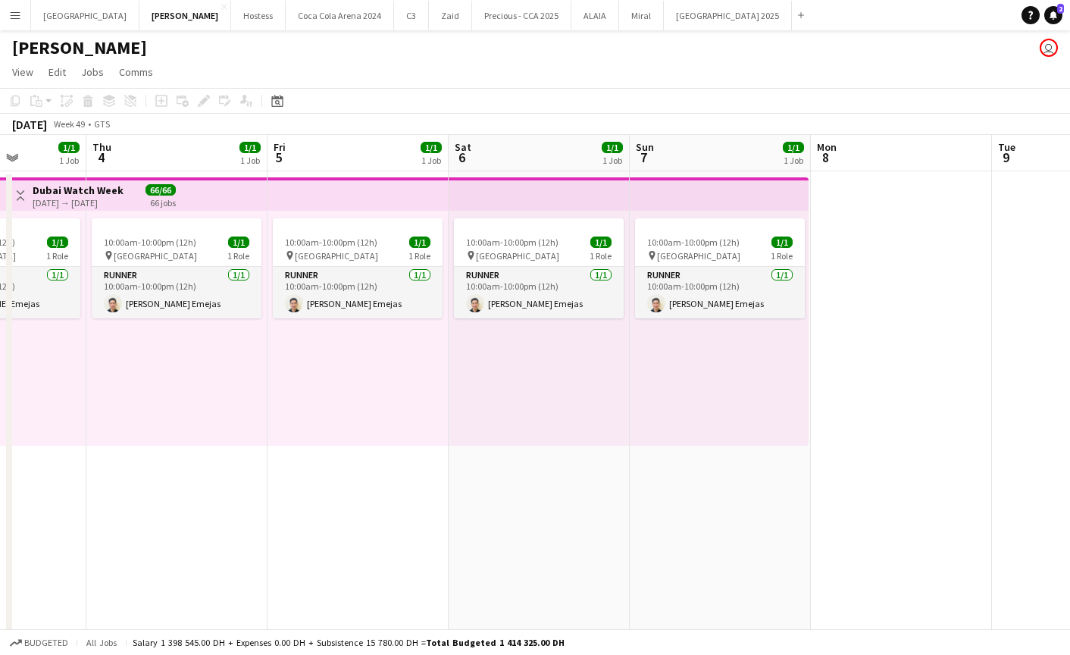
click at [47, 131] on div "December 2025" at bounding box center [29, 124] width 35 height 15
click at [88, 129] on span "Week 49" at bounding box center [69, 123] width 38 height 11
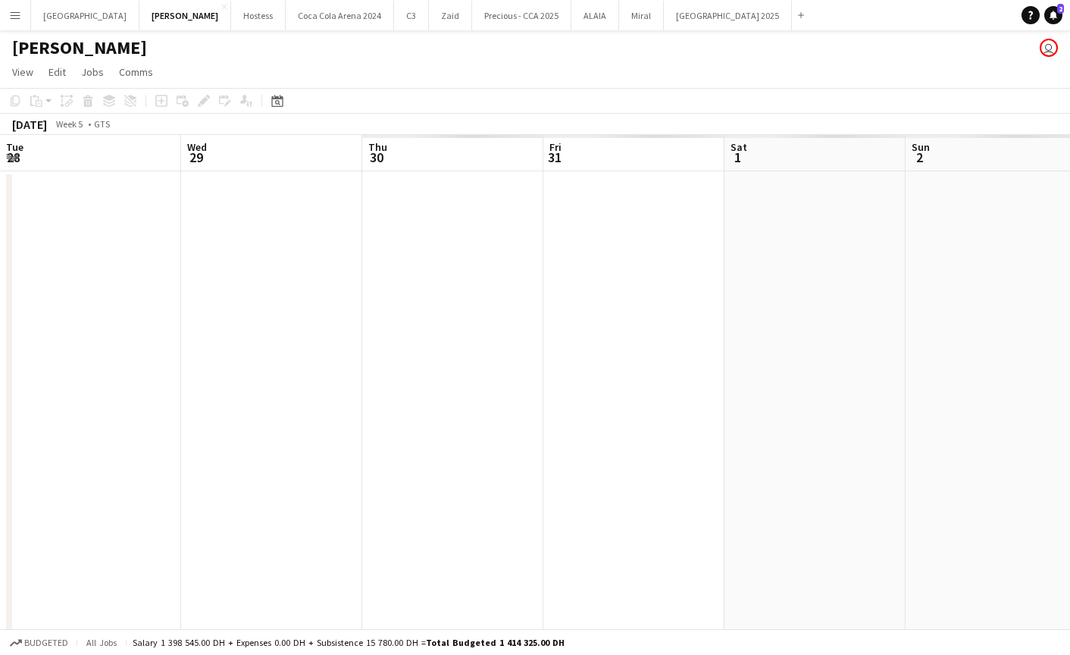
scroll to position [0, 362]
click at [270, 92] on div "Date picker" at bounding box center [277, 101] width 18 height 18
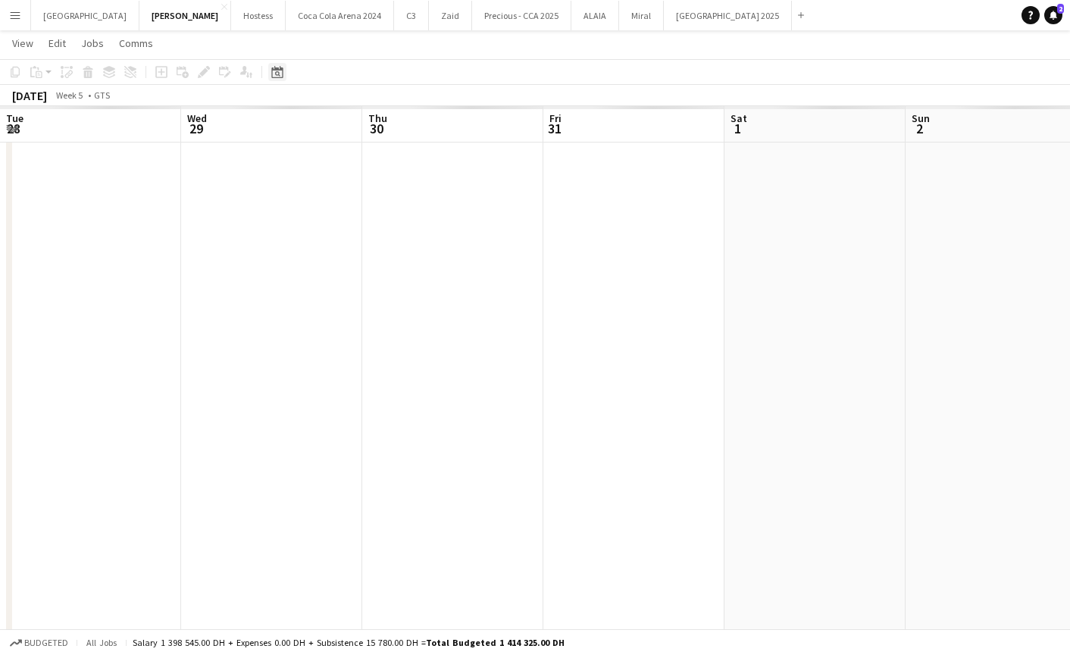
scroll to position [0, 0]
click at [0, 0] on span "Previous month" at bounding box center [0, 0] width 0 height 0
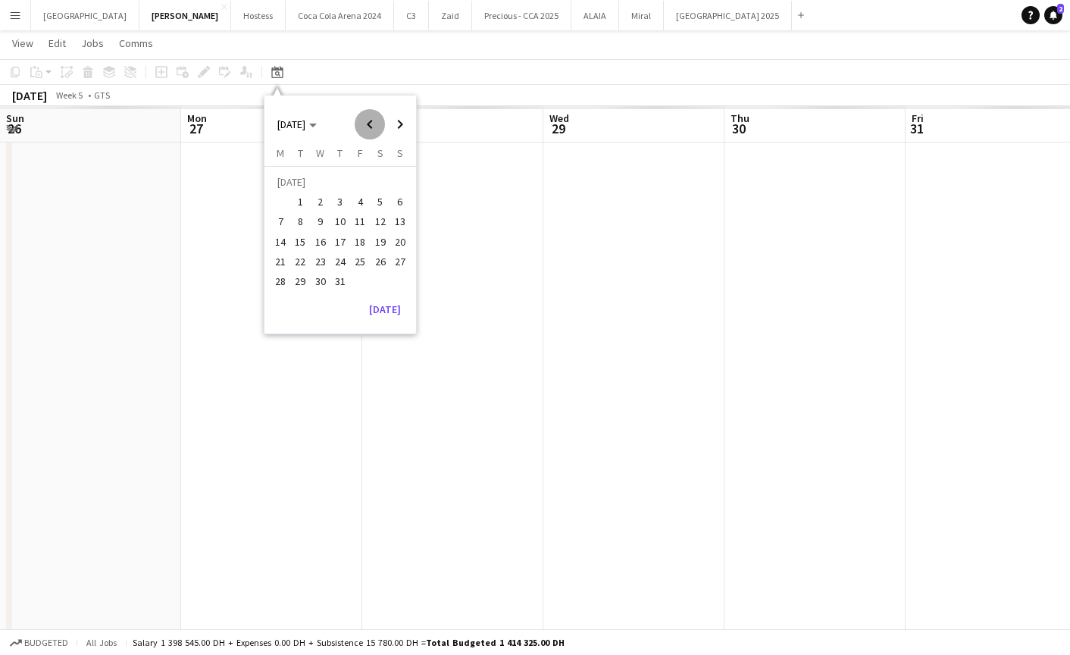
drag, startPoint x: 367, startPoint y: 119, endPoint x: 321, endPoint y: 128, distance: 46.4
click at [358, 119] on span "Previous month" at bounding box center [370, 124] width 30 height 30
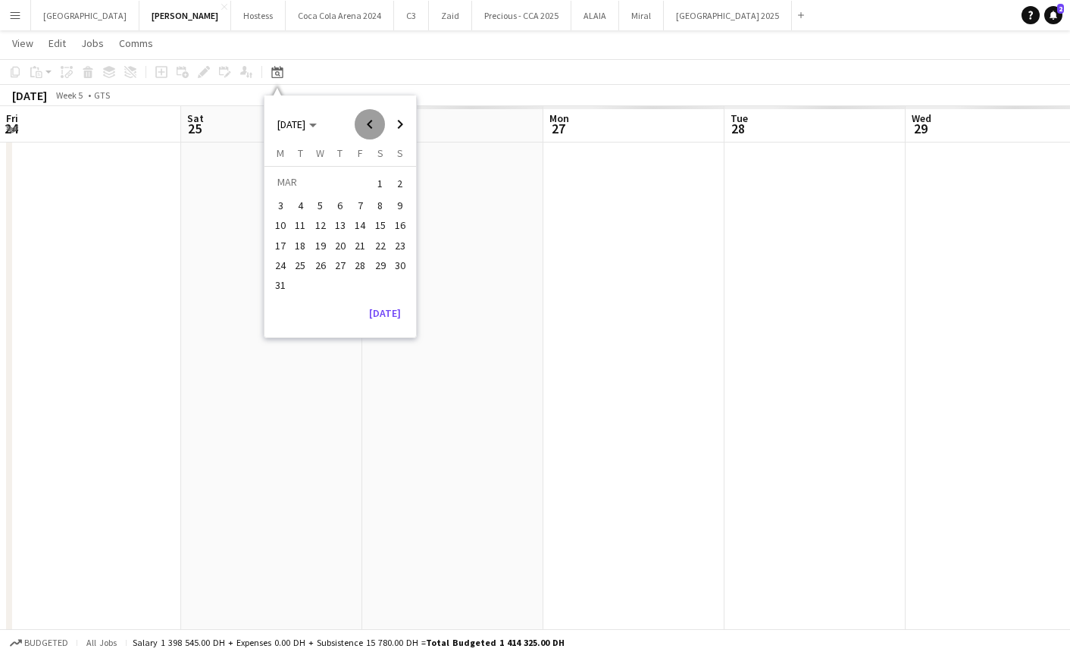
click at [363, 120] on span "Previous month" at bounding box center [370, 124] width 30 height 30
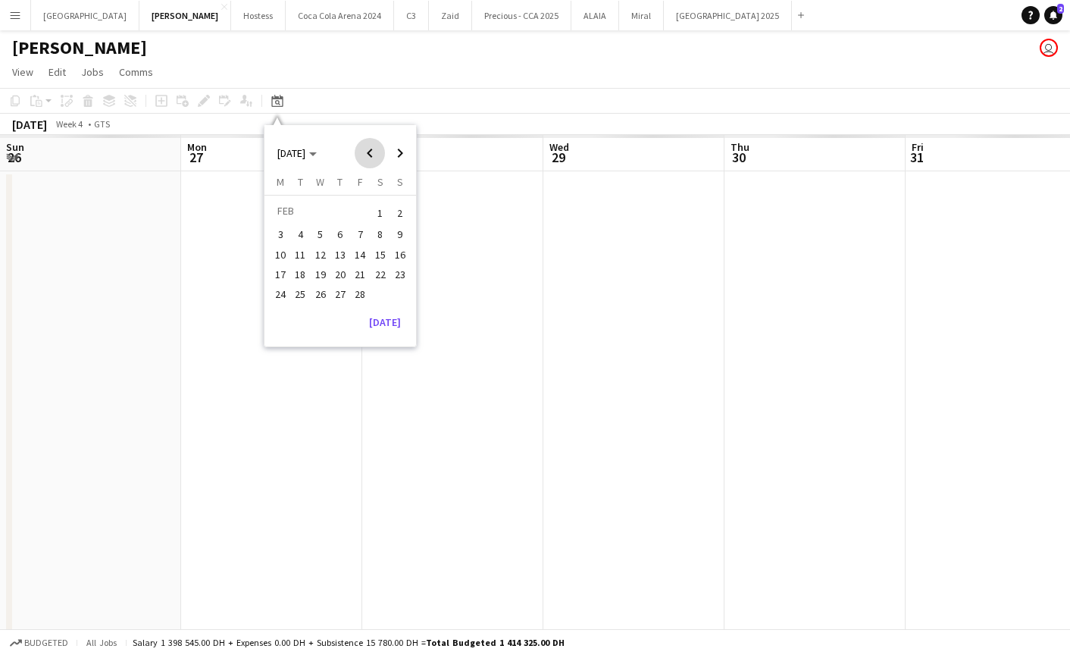
click at [367, 148] on span "Previous month" at bounding box center [370, 153] width 30 height 30
click at [299, 313] on span "31" at bounding box center [301, 314] width 18 height 18
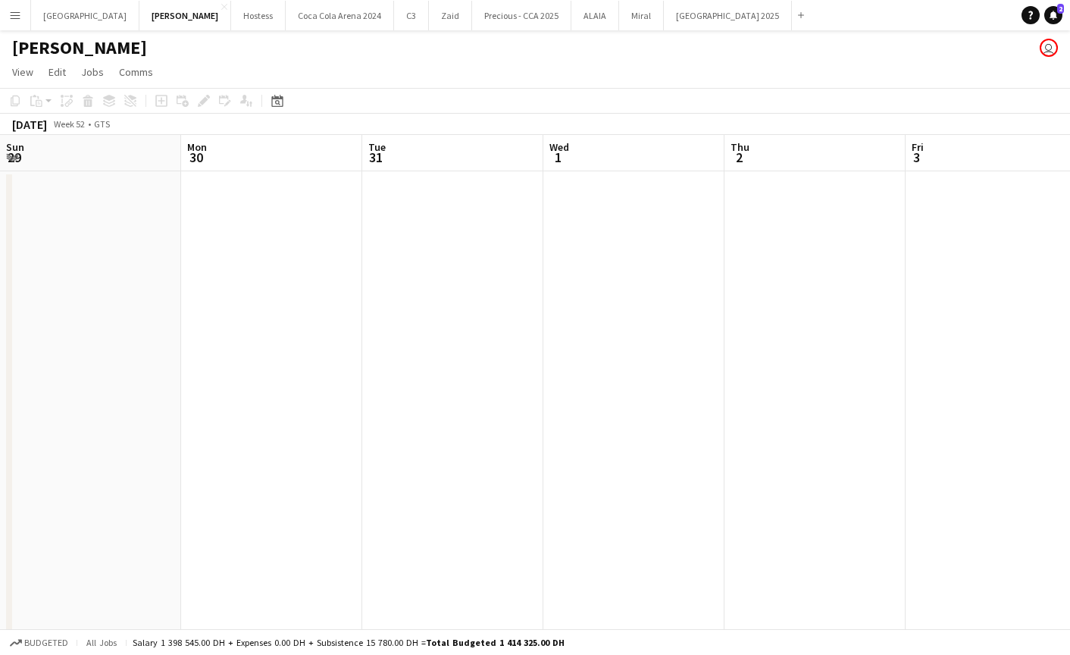
scroll to position [0, 504]
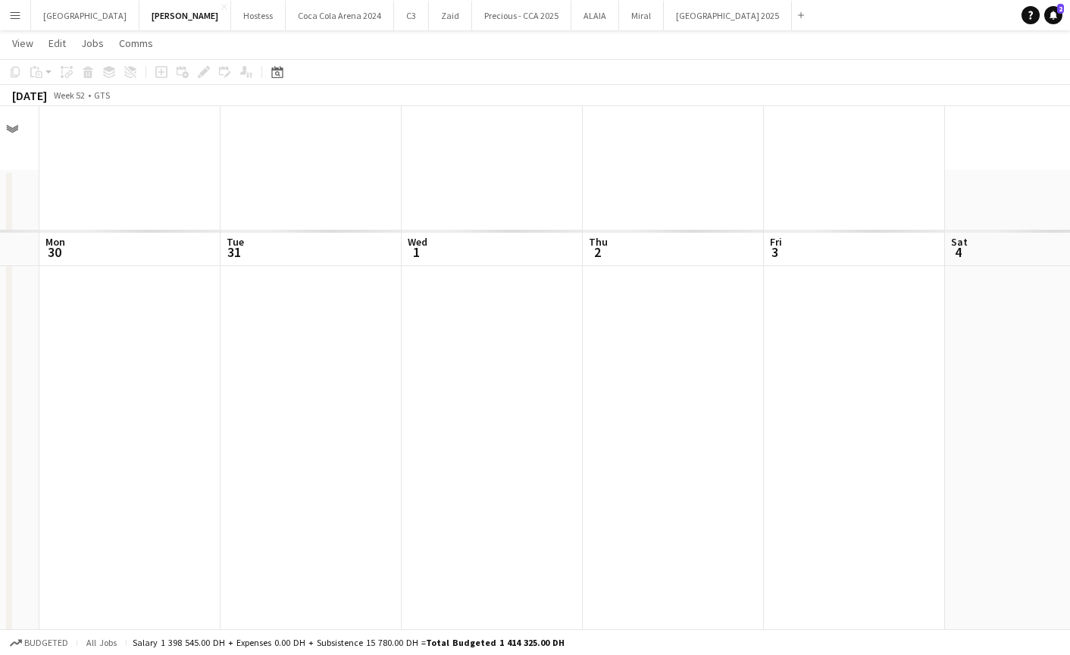
click at [368, 58] on app-page-menu "View Day view expanded Day view collapsed Month view Date picker Jump to today …" at bounding box center [535, 44] width 1070 height 29
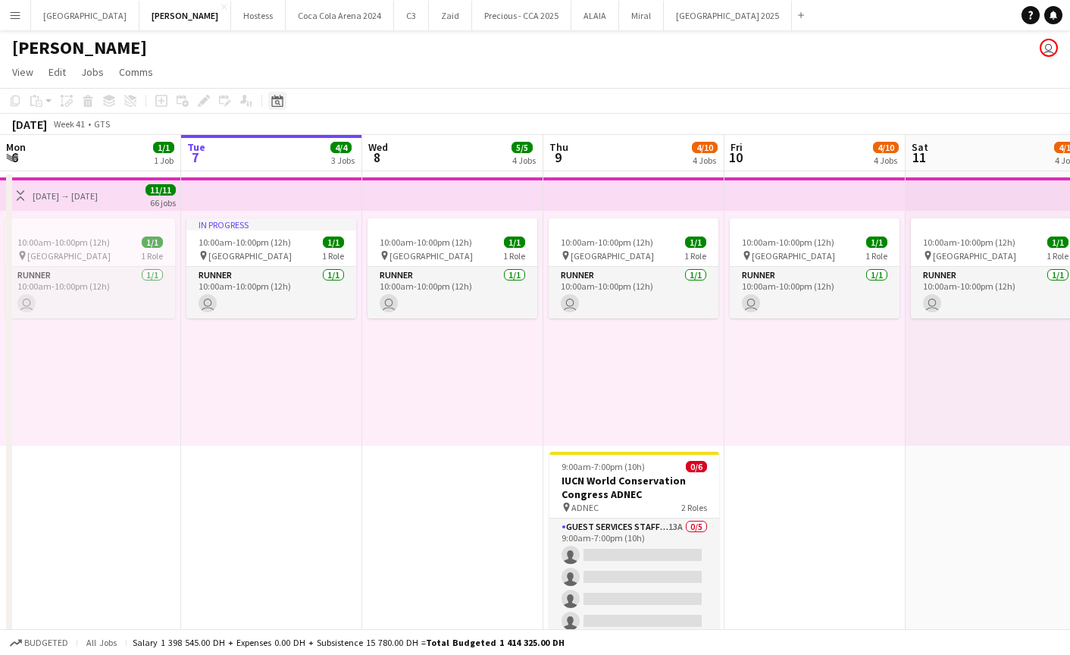
click at [278, 98] on icon at bounding box center [276, 101] width 11 height 12
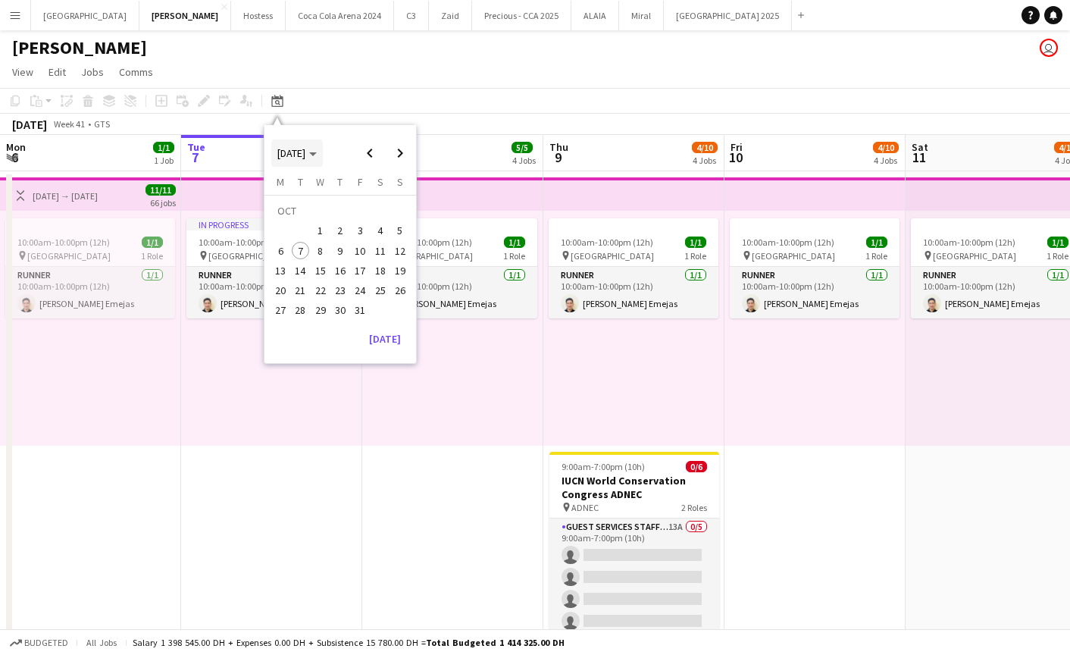
click at [305, 148] on span "[DATE]" at bounding box center [291, 153] width 28 height 14
click at [305, 154] on span "[DATE]" at bounding box center [291, 153] width 28 height 14
click at [305, 152] on span "[DATE]" at bounding box center [291, 153] width 28 height 14
click at [291, 152] on span "[DATE]" at bounding box center [291, 153] width 28 height 14
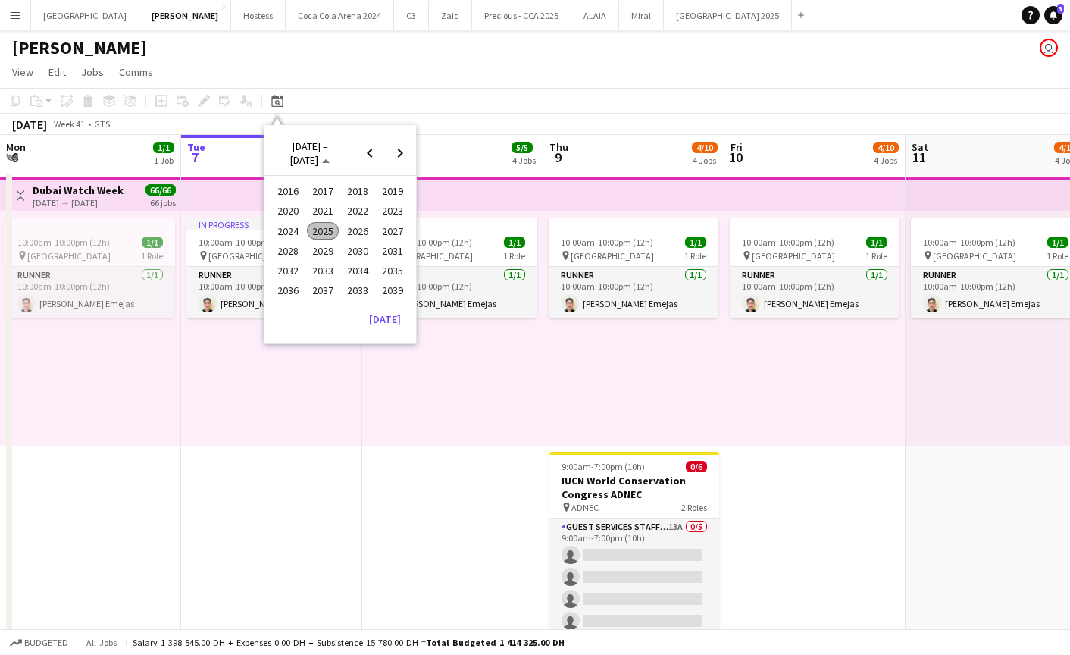
click at [292, 233] on span "2024" at bounding box center [287, 231] width 31 height 18
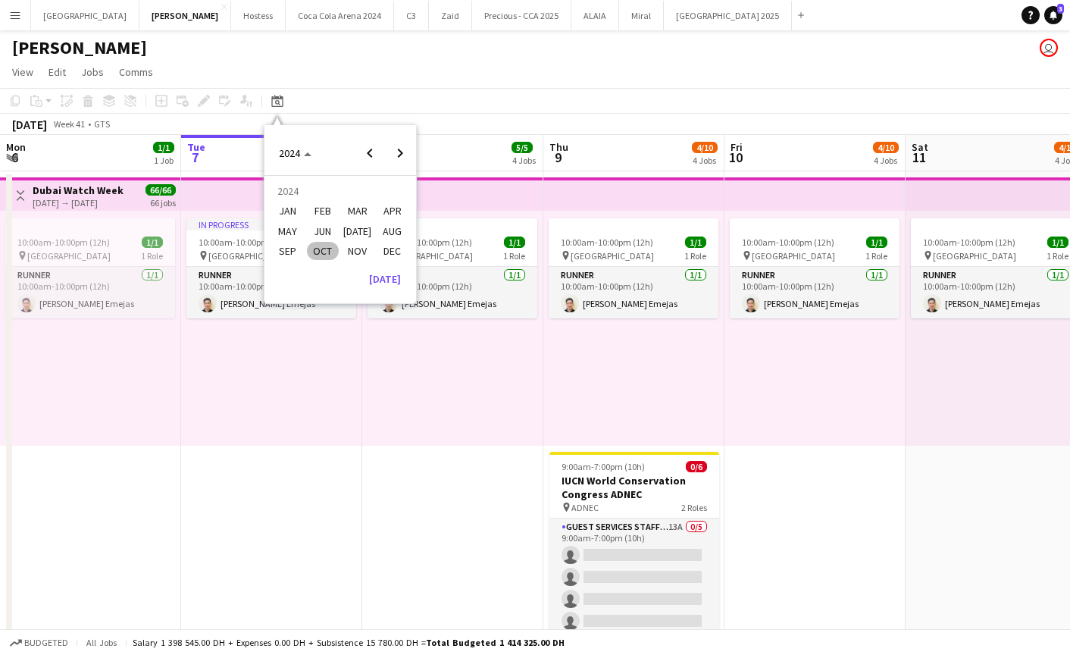
click at [383, 248] on span "DEC" at bounding box center [392, 251] width 31 height 18
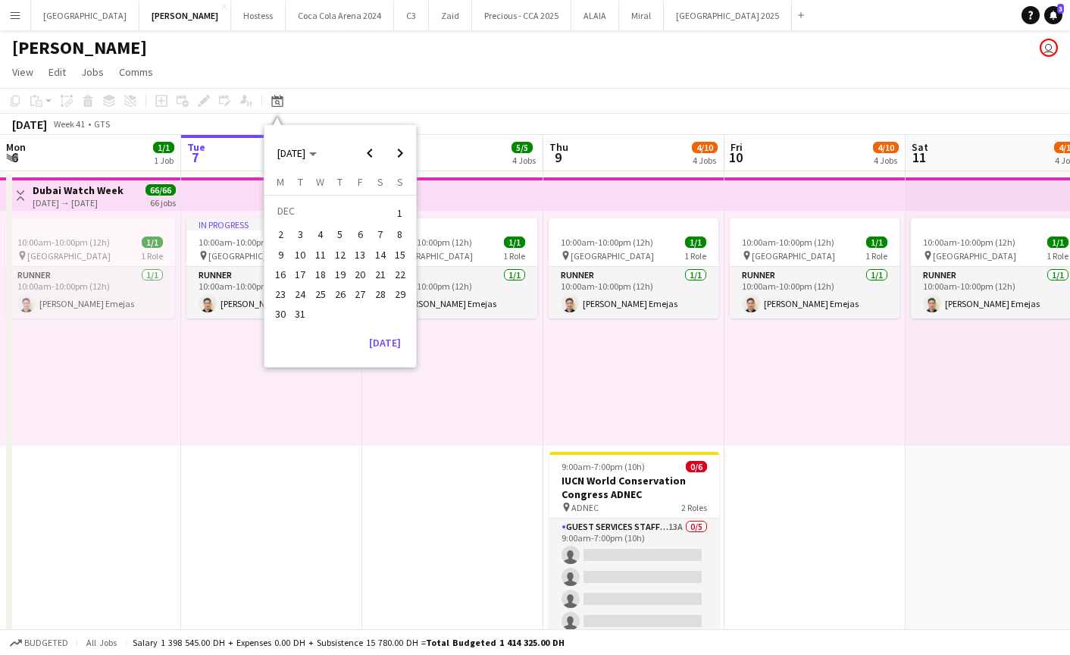
click at [299, 314] on span "31" at bounding box center [301, 314] width 18 height 18
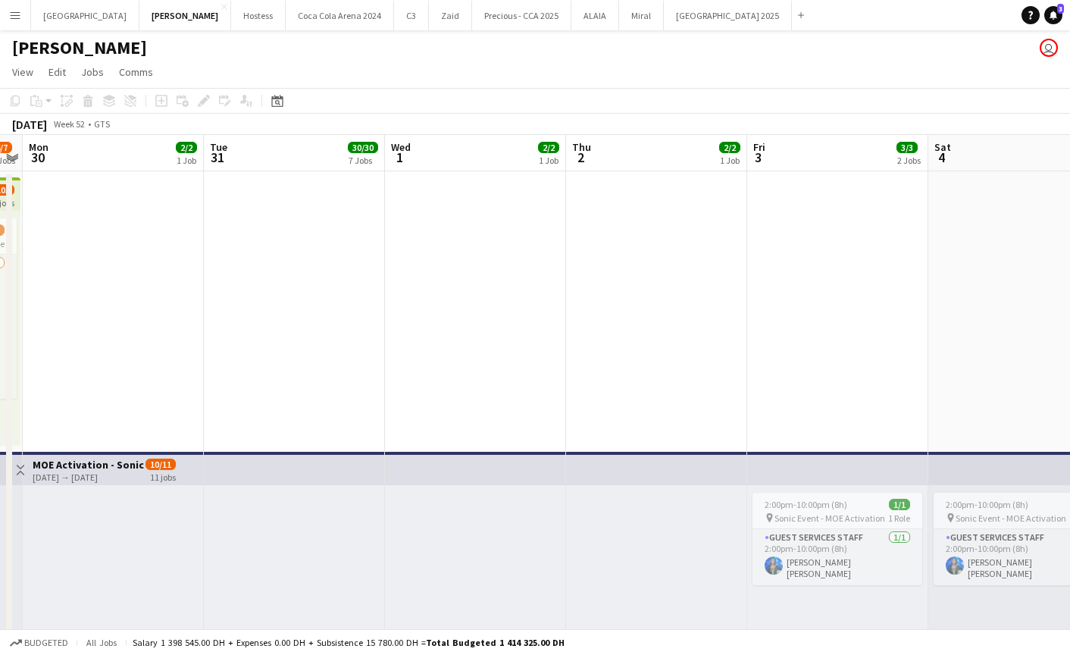
scroll to position [0, 536]
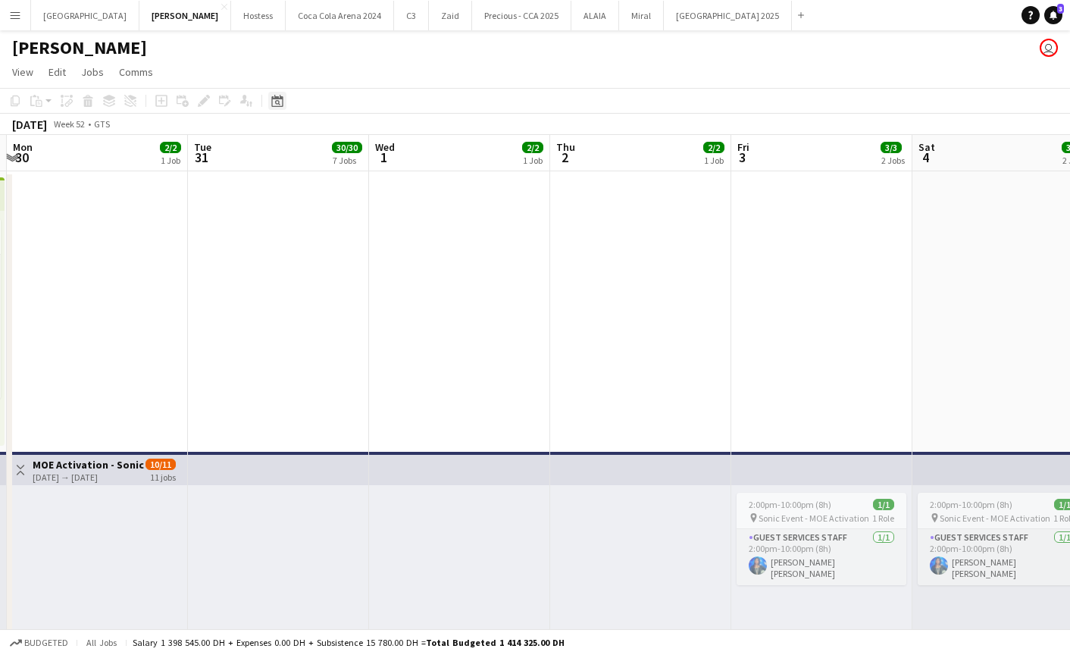
click at [273, 102] on icon "Date picker" at bounding box center [277, 101] width 12 height 12
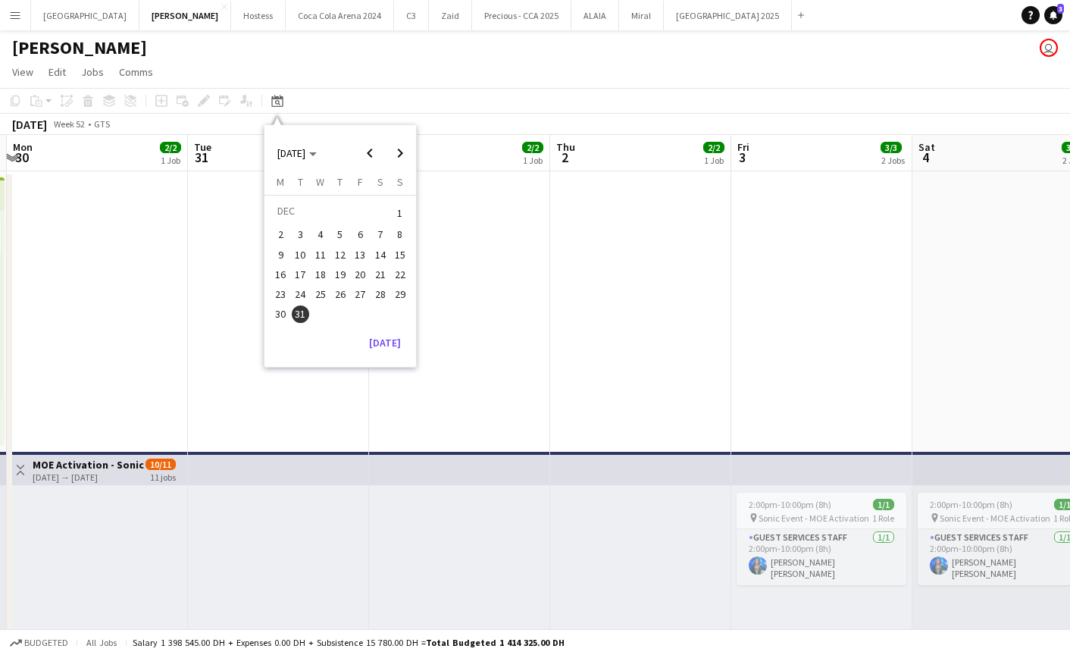
click at [486, 77] on app-page-menu "View Day view expanded Day view collapsed Month view Date picker Jump to today …" at bounding box center [535, 73] width 1070 height 29
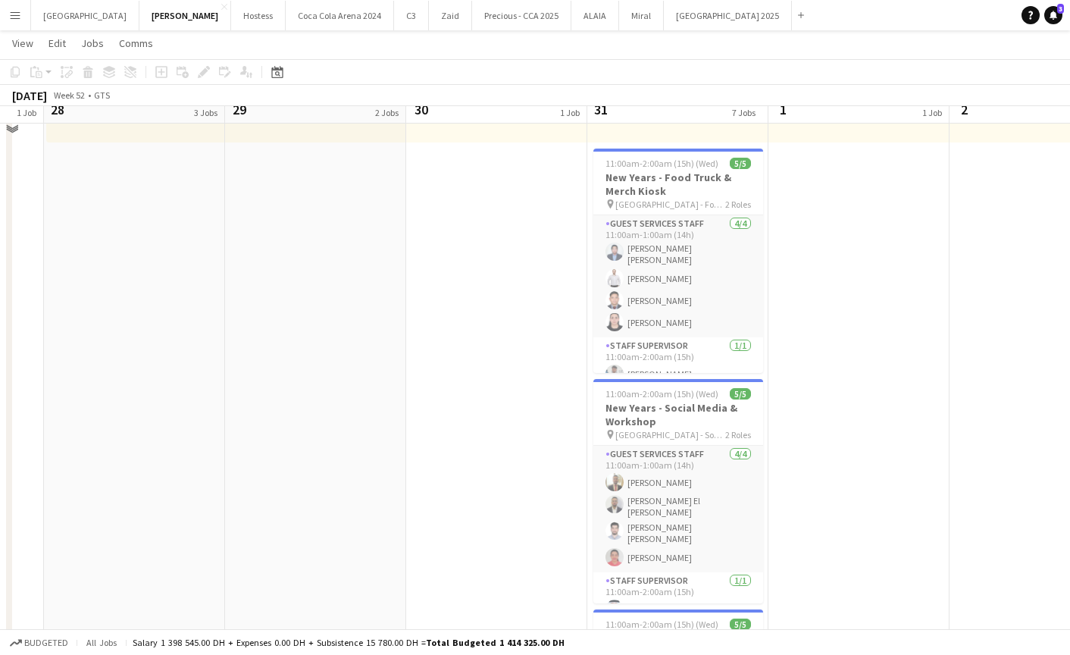
scroll to position [831, 0]
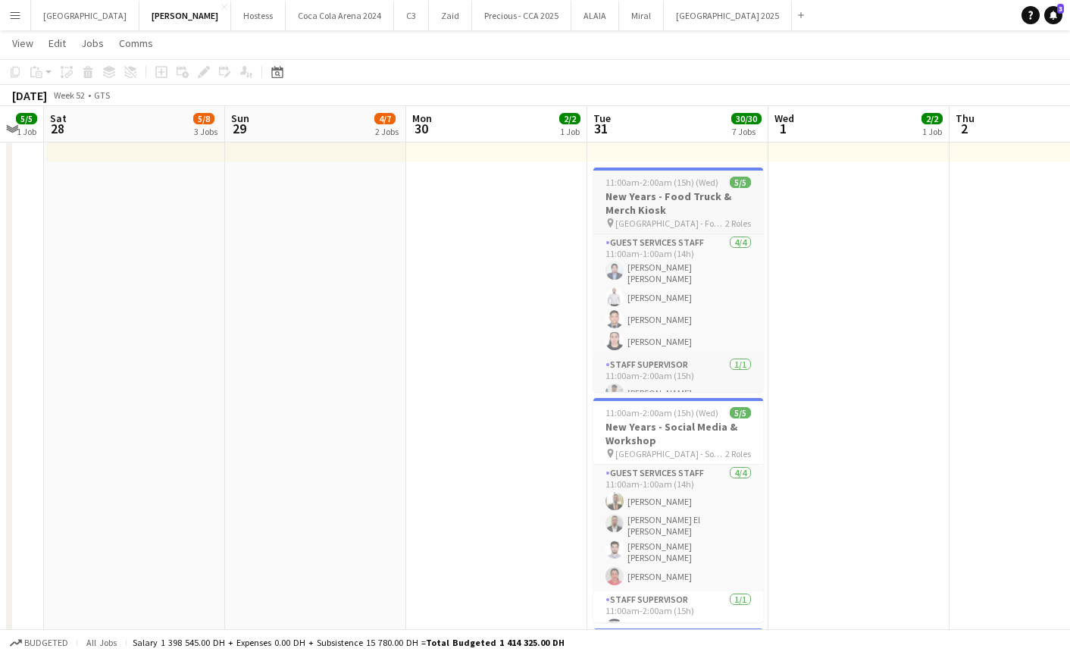
click at [625, 204] on h3 "New Years - Food Truck & Merch Kiosk" at bounding box center [678, 202] width 170 height 27
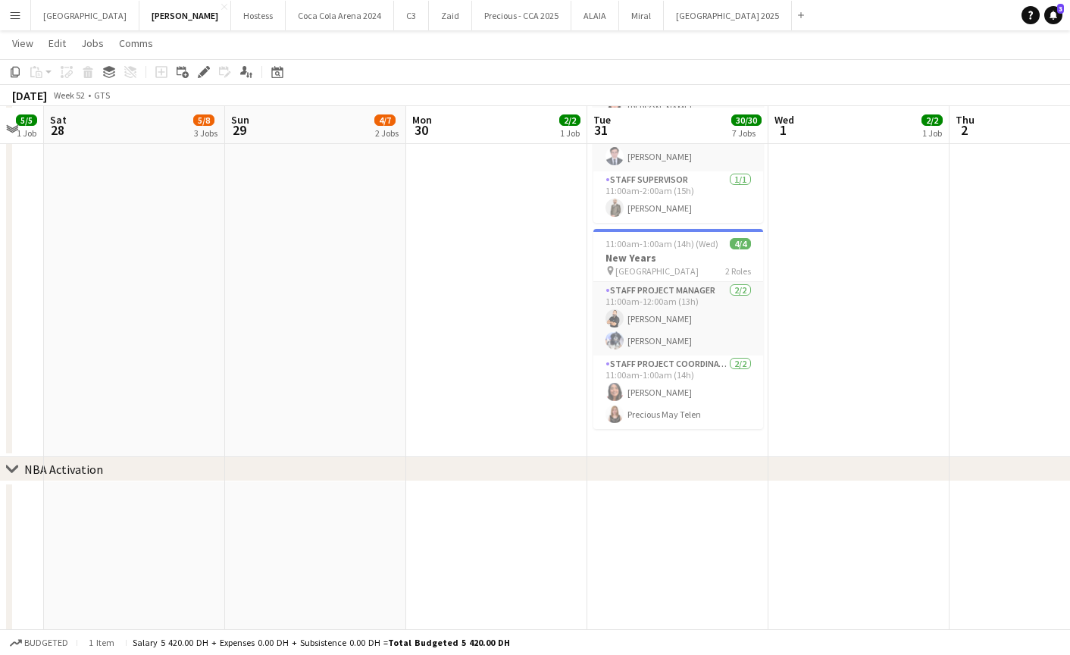
scroll to position [1918, 0]
click at [630, 249] on h3 "New Years" at bounding box center [678, 256] width 170 height 14
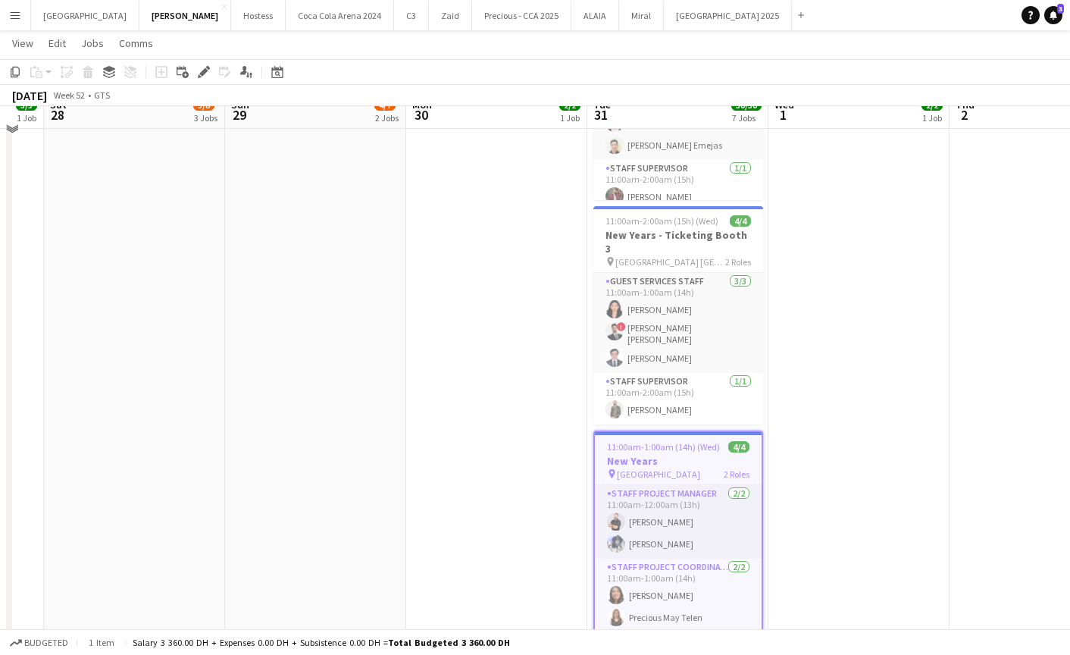
scroll to position [1696, 0]
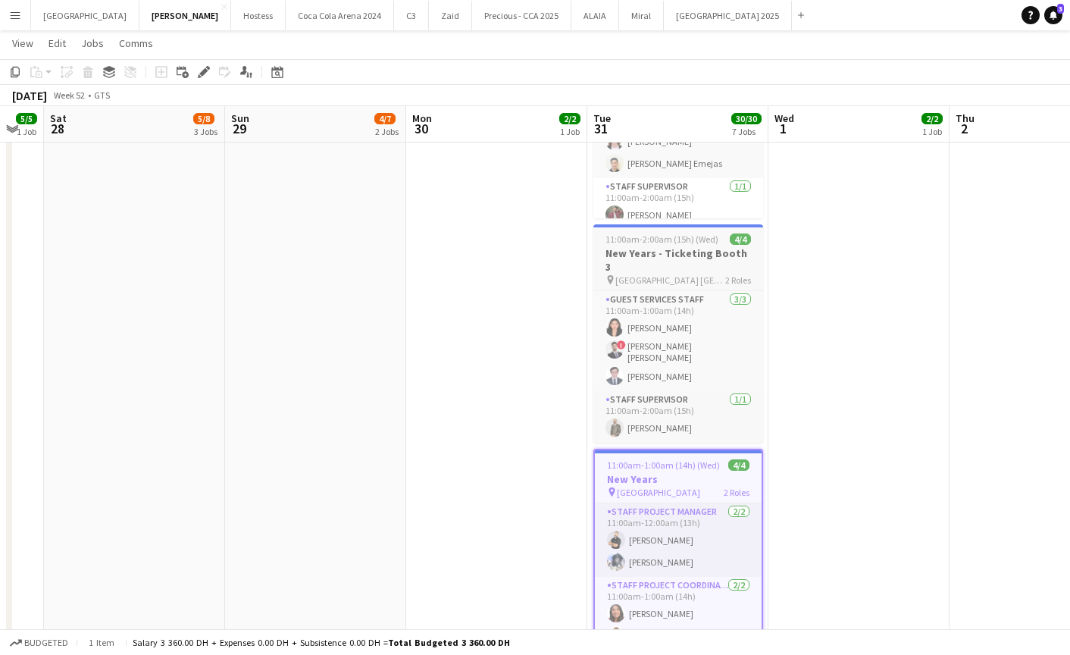
click at [660, 246] on h3 "New Years - Ticketing Booth 3" at bounding box center [678, 259] width 170 height 27
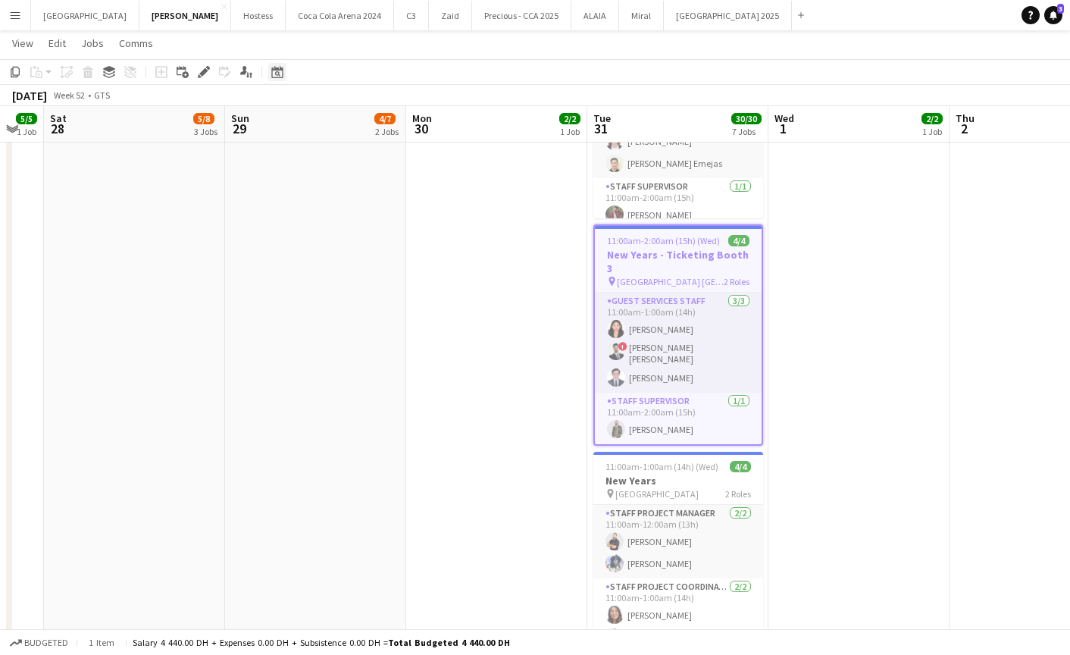
click at [273, 66] on icon "Date picker" at bounding box center [277, 72] width 12 height 12
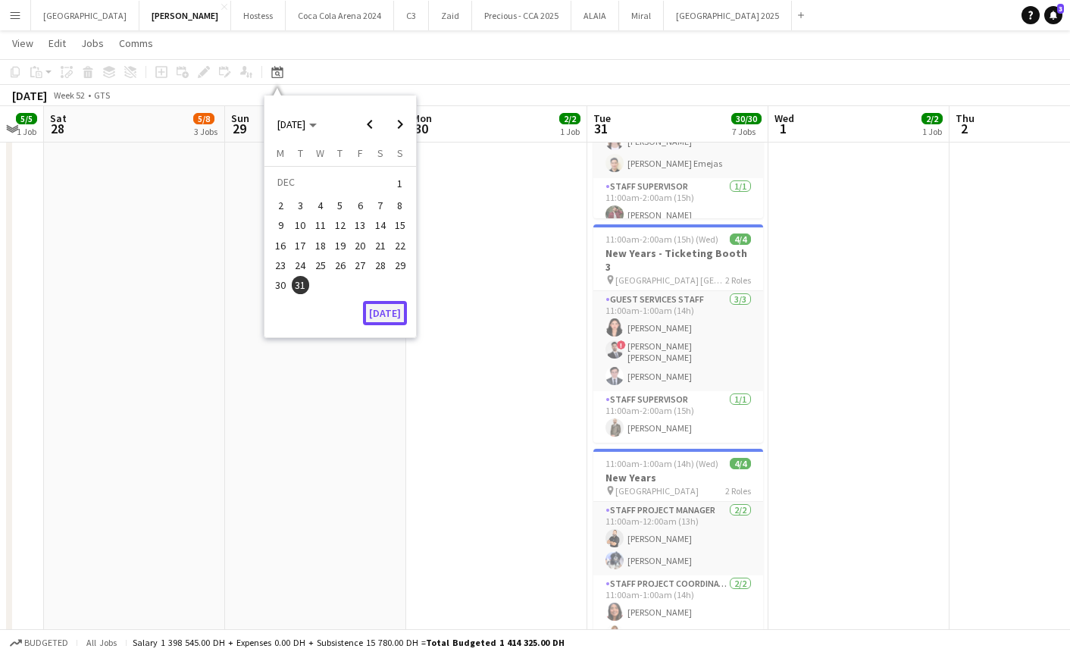
click at [388, 311] on button "[DATE]" at bounding box center [385, 313] width 44 height 24
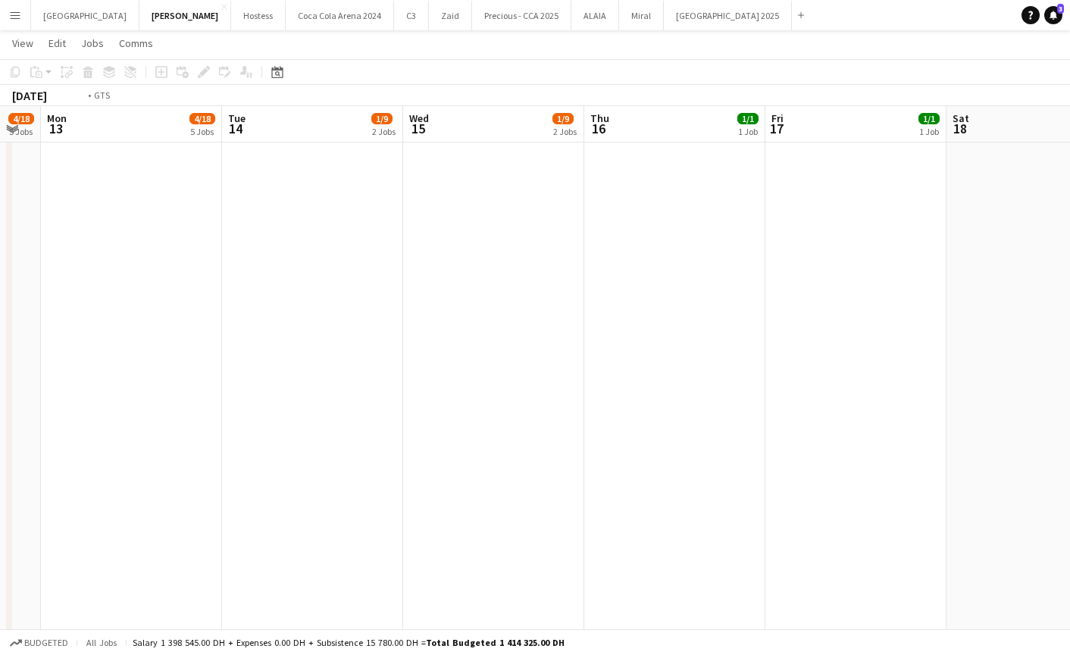
scroll to position [0, 580]
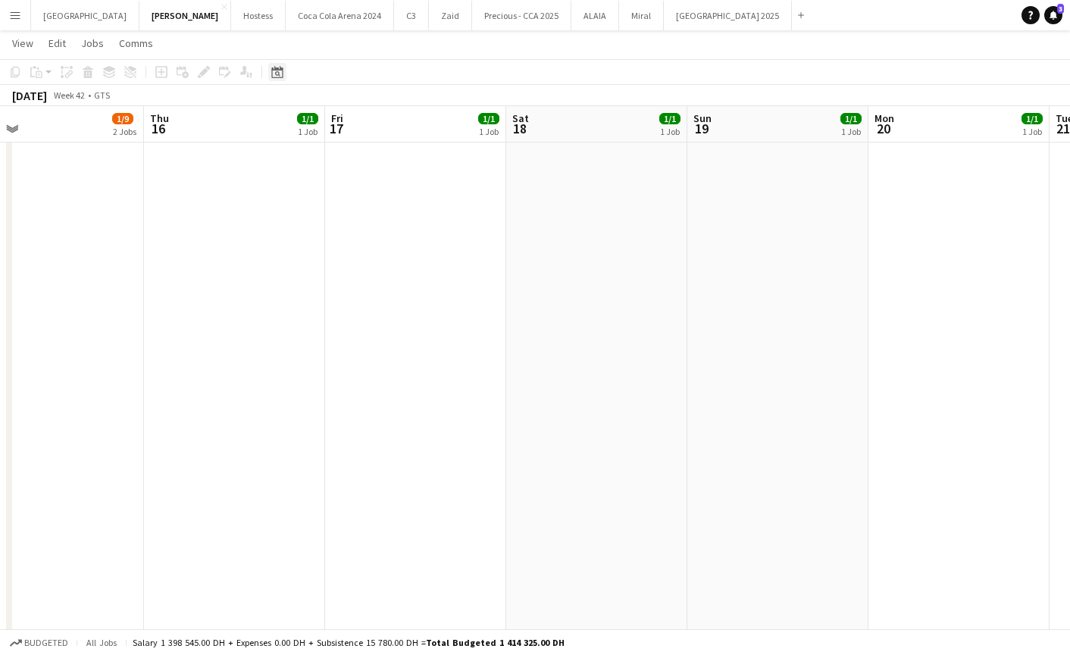
click at [278, 72] on icon at bounding box center [277, 73] width 5 height 5
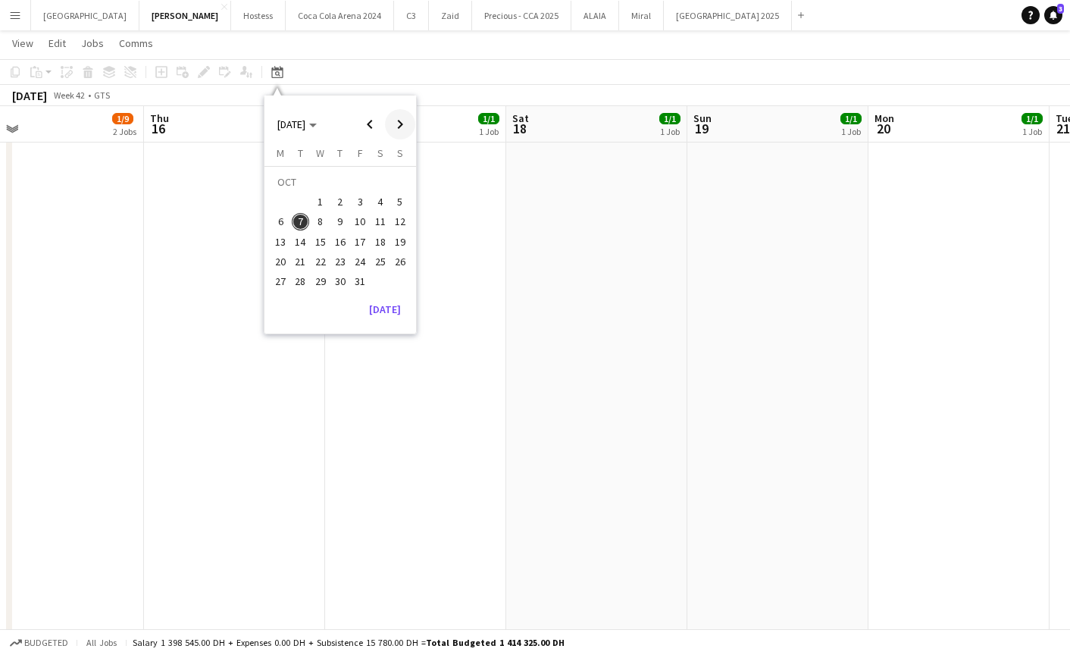
click at [399, 124] on span "Next month" at bounding box center [400, 124] width 30 height 30
click at [302, 281] on span "30" at bounding box center [301, 281] width 18 height 18
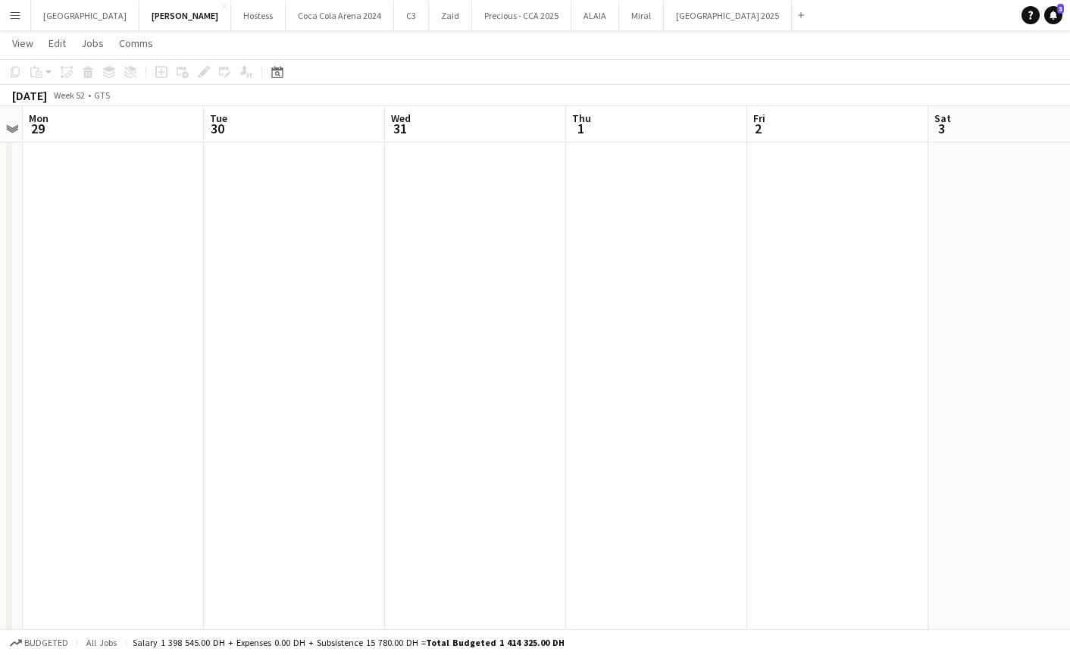
click at [245, 192] on app-date-cell at bounding box center [294, 171] width 181 height 2202
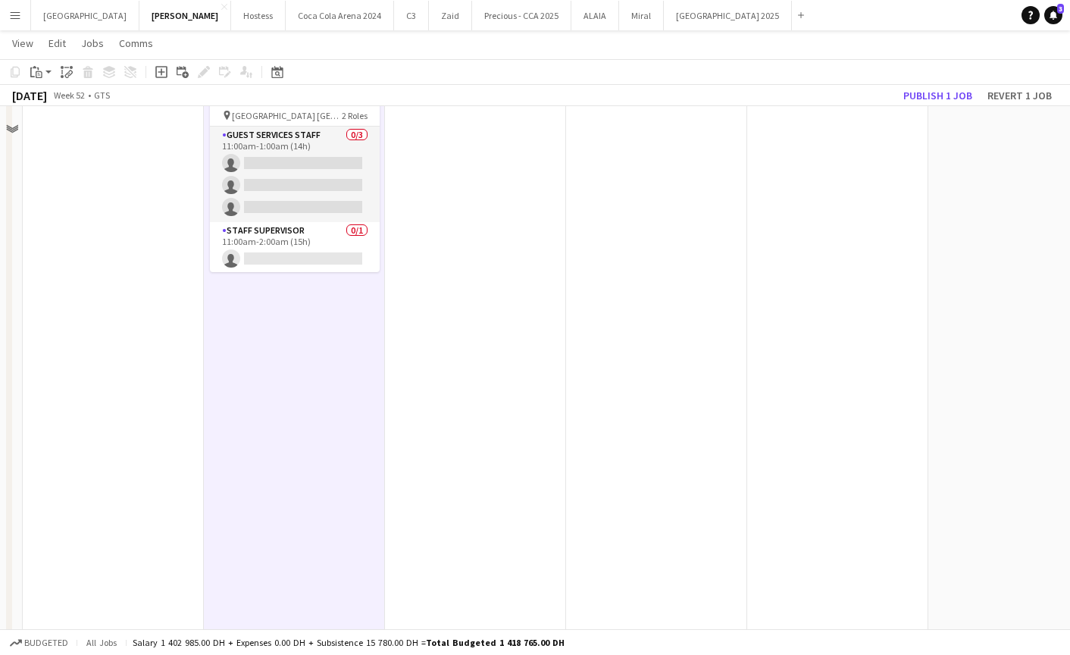
scroll to position [0, 0]
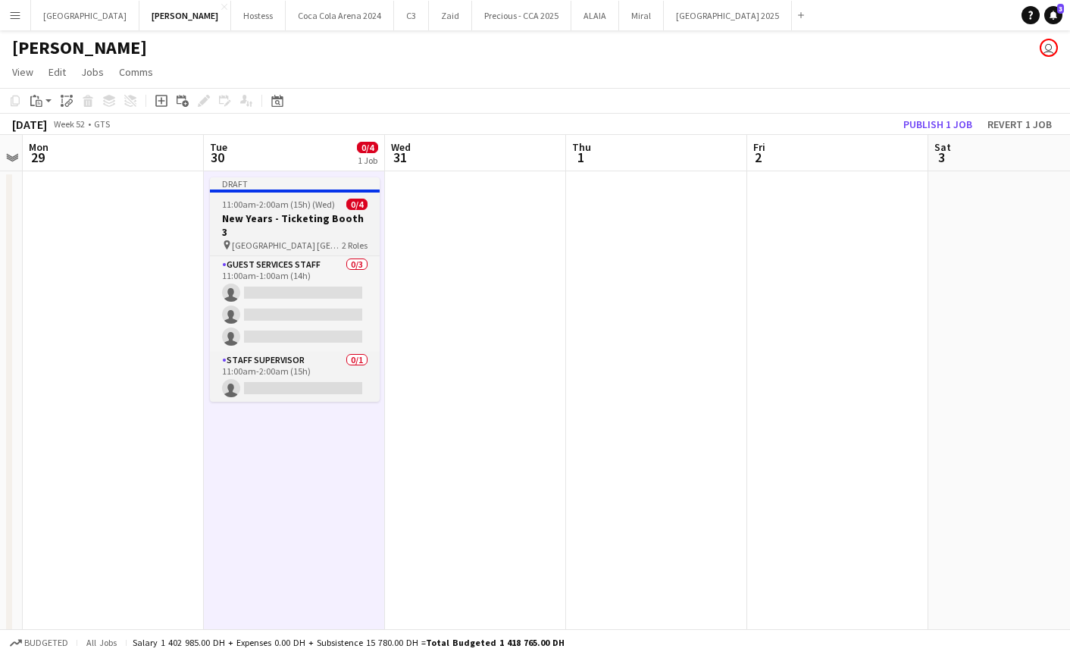
click at [267, 218] on h3 "New Years - Ticketing Booth 3" at bounding box center [295, 224] width 170 height 27
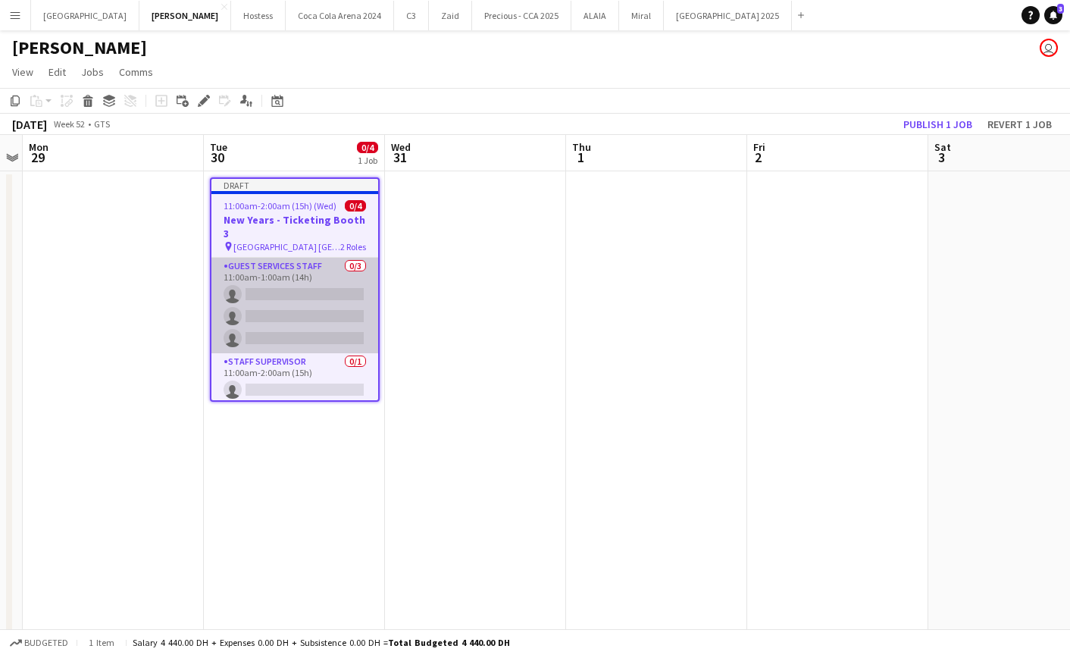
click at [290, 267] on app-card-role "Guest Services Staff 0/3 11:00am-1:00am (14h) single-neutral-actions single-neu…" at bounding box center [294, 305] width 167 height 95
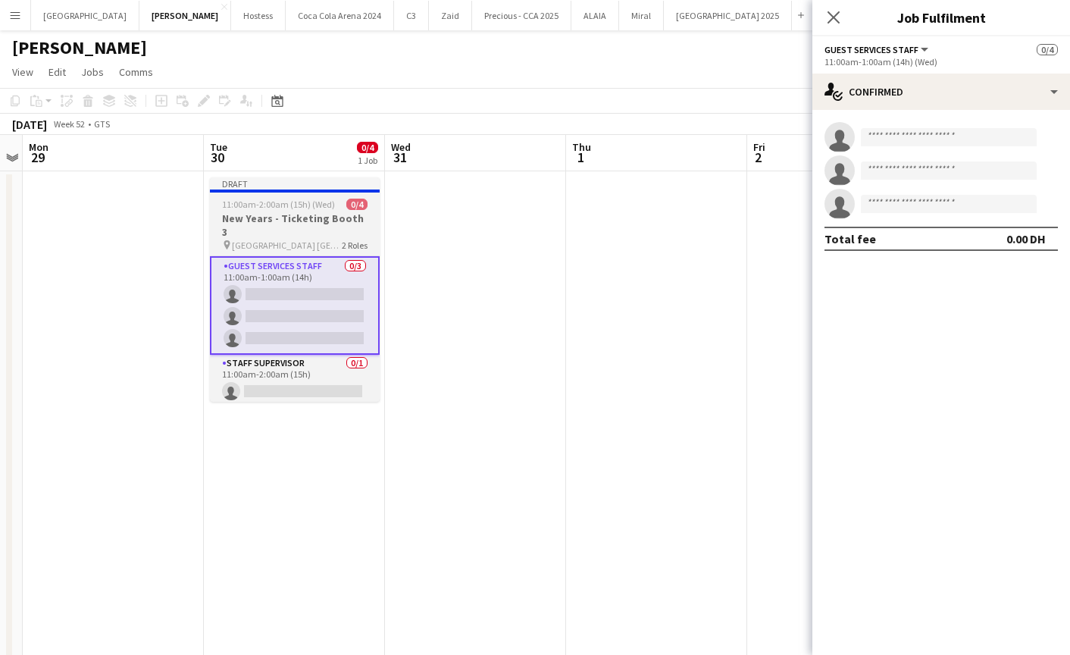
click at [256, 221] on h3 "New Years - Ticketing Booth 3" at bounding box center [295, 224] width 170 height 27
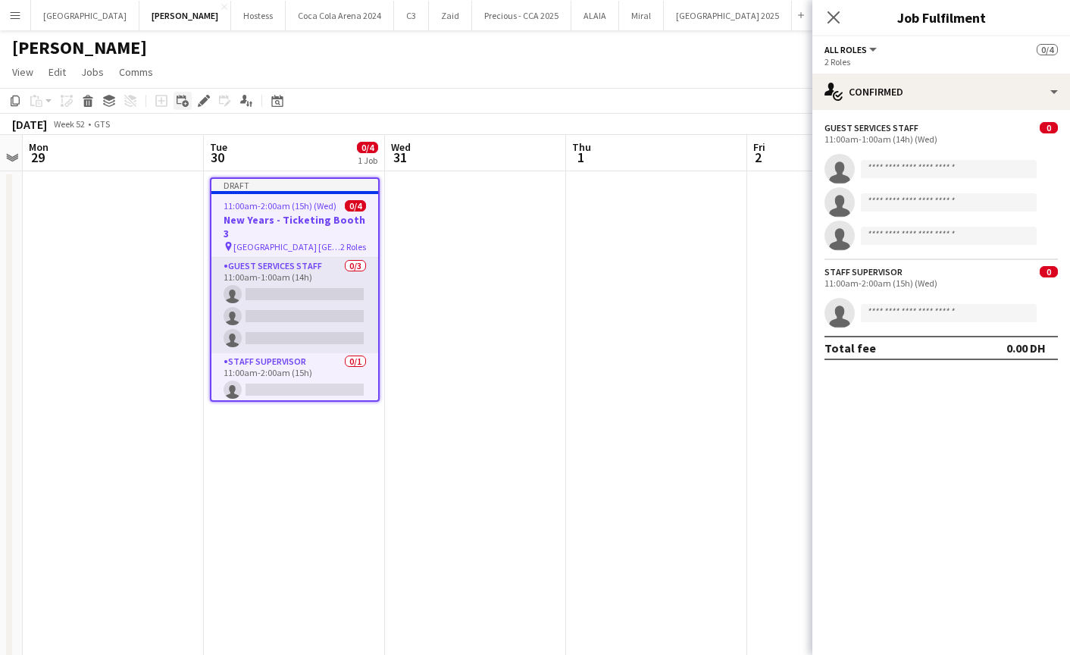
click at [180, 100] on icon "Add linked Job" at bounding box center [183, 101] width 12 height 12
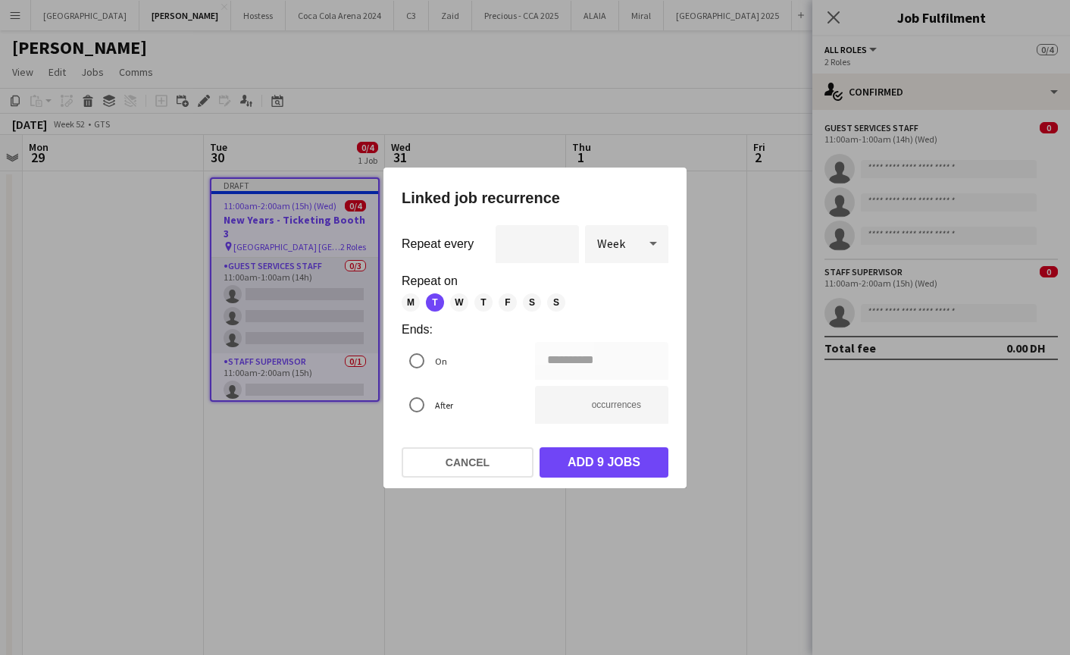
click at [615, 250] on span "Week" at bounding box center [611, 243] width 28 height 15
click at [604, 289] on span "Day" at bounding box center [626, 285] width 59 height 14
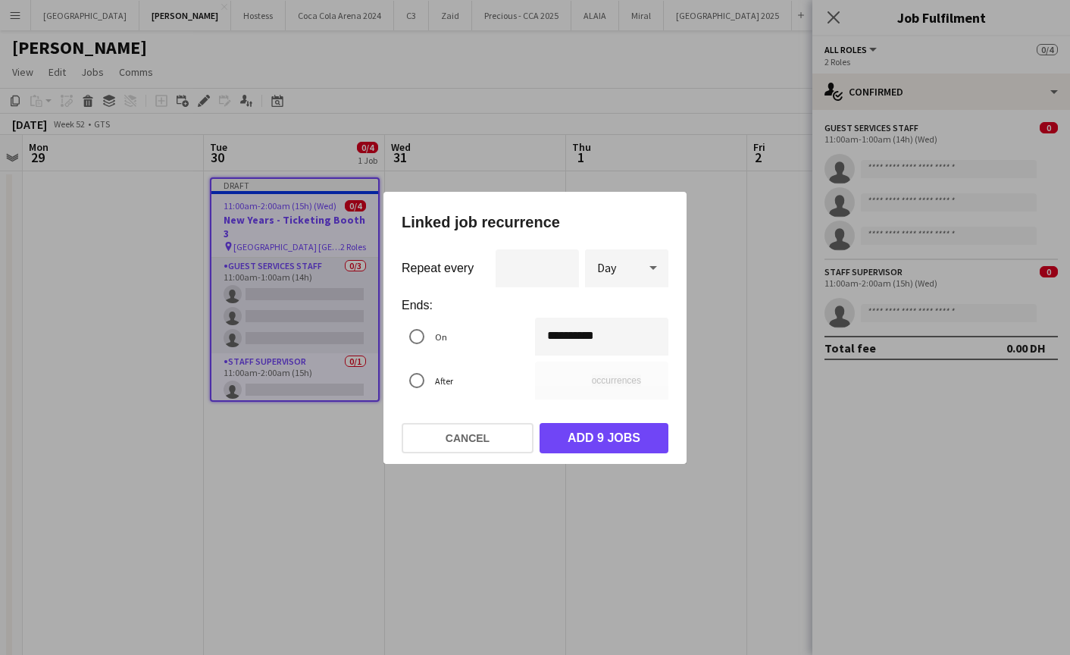
click at [558, 335] on div "**********" at bounding box center [535, 327] width 1070 height 655
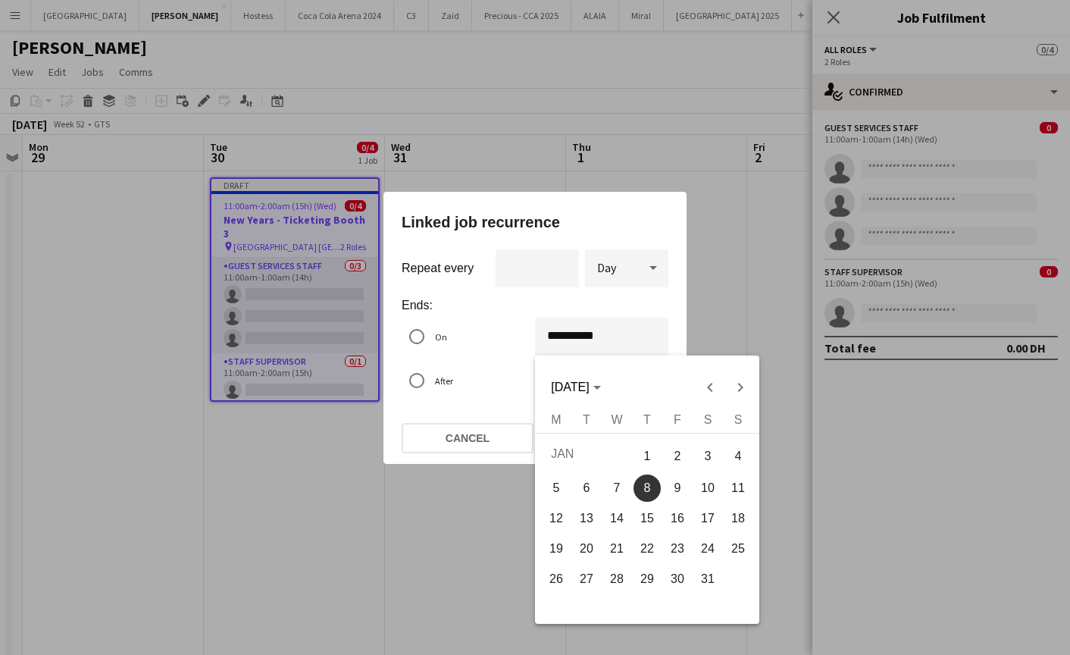
click at [645, 458] on span "1" at bounding box center [646, 455] width 27 height 31
type input "**********"
type input "*"
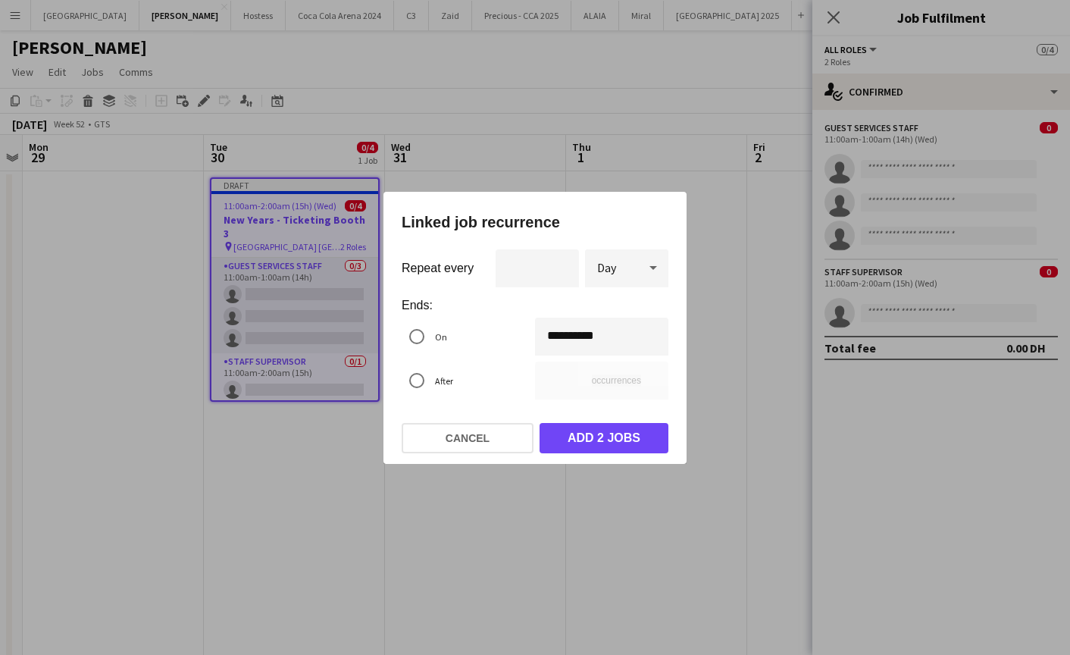
click at [573, 374] on div "* occurrences" at bounding box center [601, 380] width 133 height 38
click at [567, 387] on input "*" at bounding box center [601, 380] width 133 height 38
type input "**********"
type input "*"
click at [646, 373] on input "*" at bounding box center [601, 380] width 133 height 38
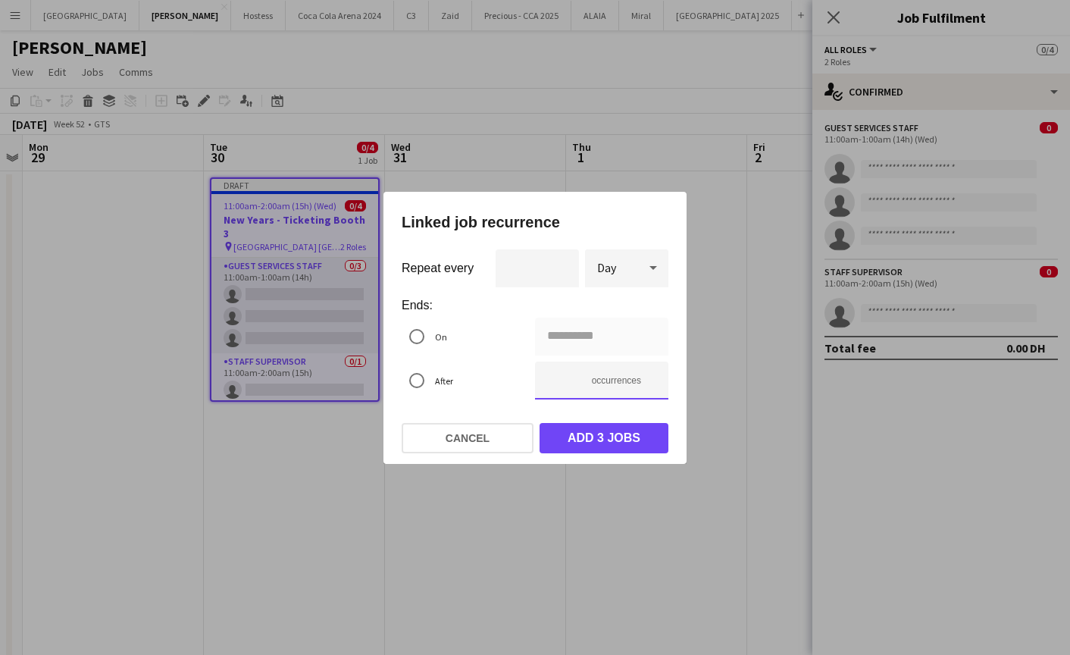
type input "**********"
type input "*"
click at [646, 373] on input "*" at bounding box center [601, 380] width 133 height 38
type input "**********"
type input "*"
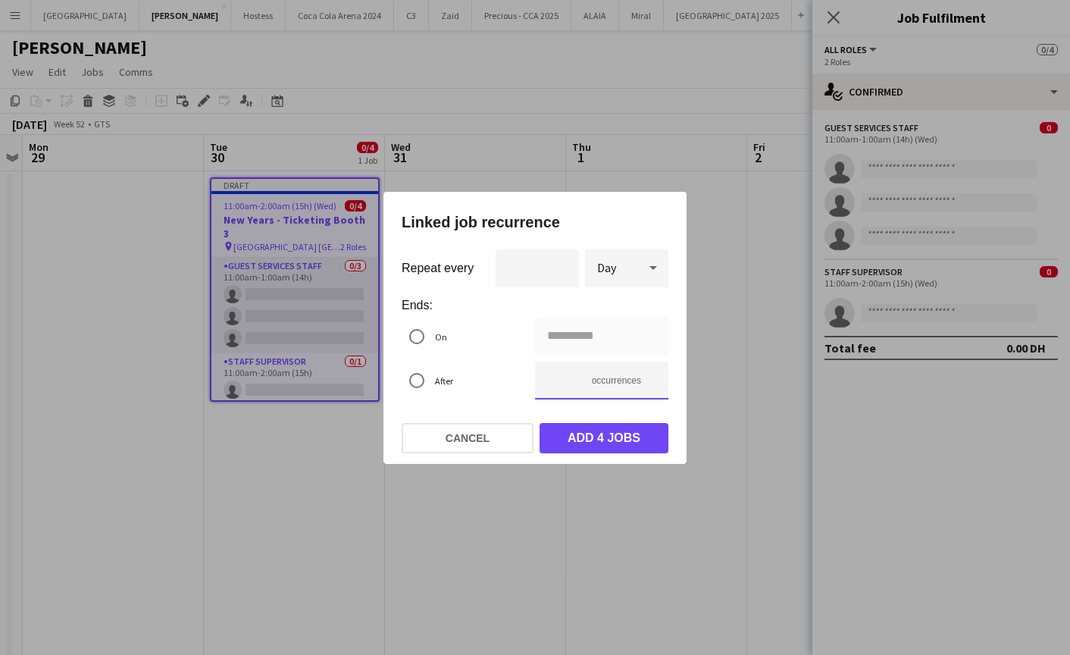
click at [649, 383] on input "*" at bounding box center [601, 380] width 133 height 38
type input "**********"
type input "*"
click at [649, 383] on input "*" at bounding box center [601, 380] width 133 height 38
type input "**********"
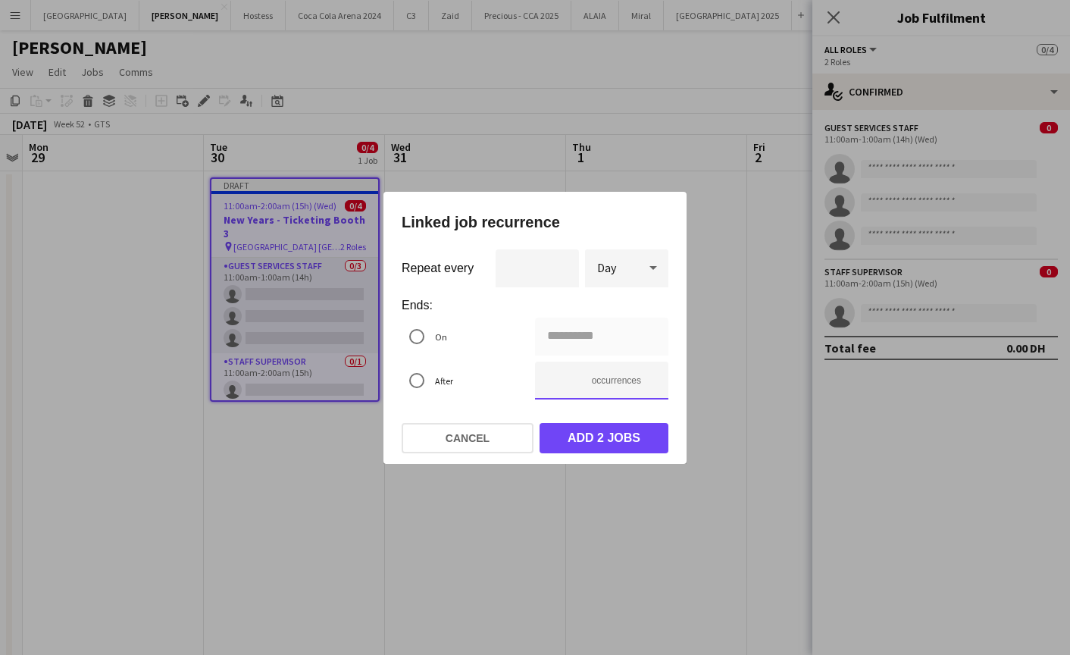
click at [649, 383] on input "*" at bounding box center [601, 380] width 133 height 38
type input "*"
click at [653, 374] on input "*" at bounding box center [601, 380] width 133 height 38
click at [617, 433] on button "Add 1 job" at bounding box center [603, 438] width 129 height 30
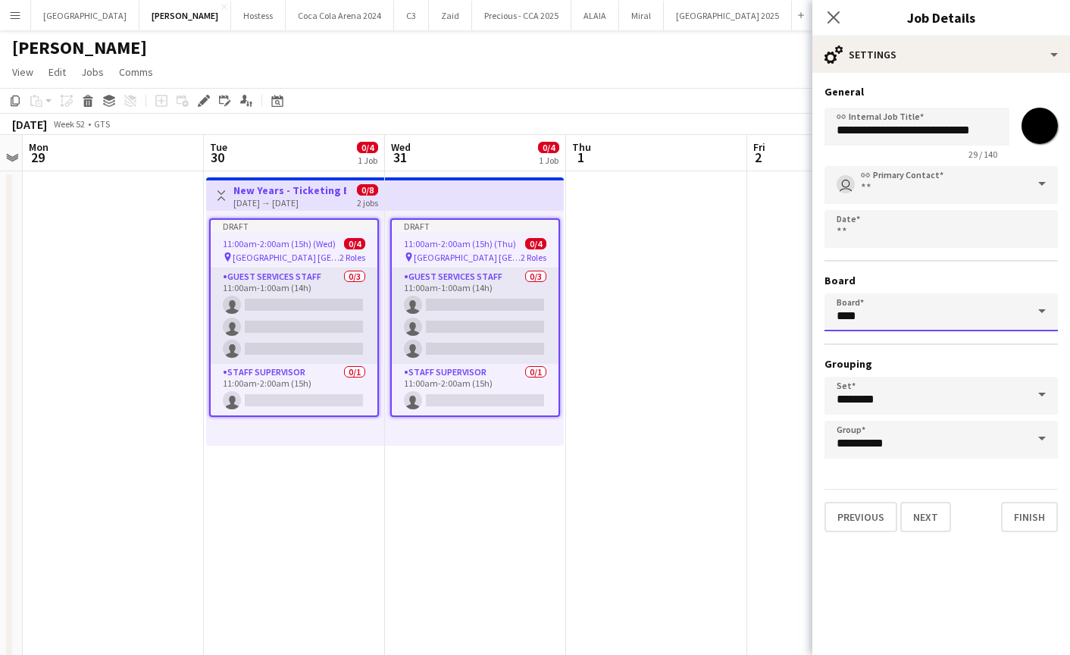
click at [949, 316] on input "****" at bounding box center [940, 312] width 233 height 38
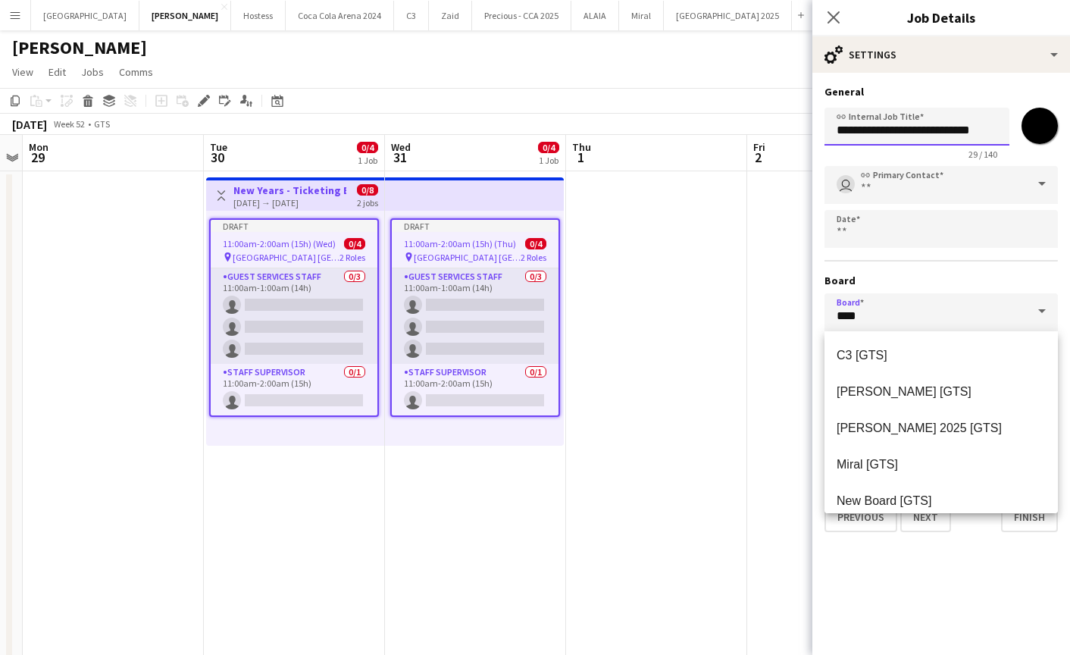
click at [921, 136] on input "**********" at bounding box center [916, 127] width 185 height 38
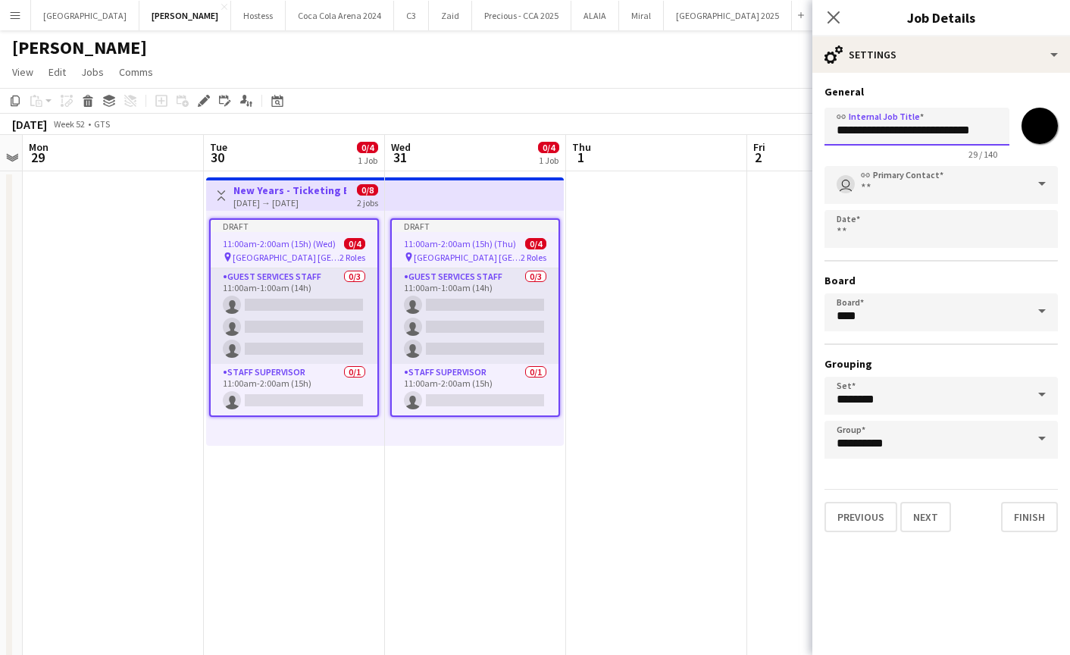
drag, startPoint x: 896, startPoint y: 129, endPoint x: 1020, endPoint y: 131, distance: 123.5
click at [1020, 131] on div "**********" at bounding box center [940, 131] width 233 height 58
type input "*********"
click at [1030, 518] on button "Finish" at bounding box center [1029, 517] width 57 height 30
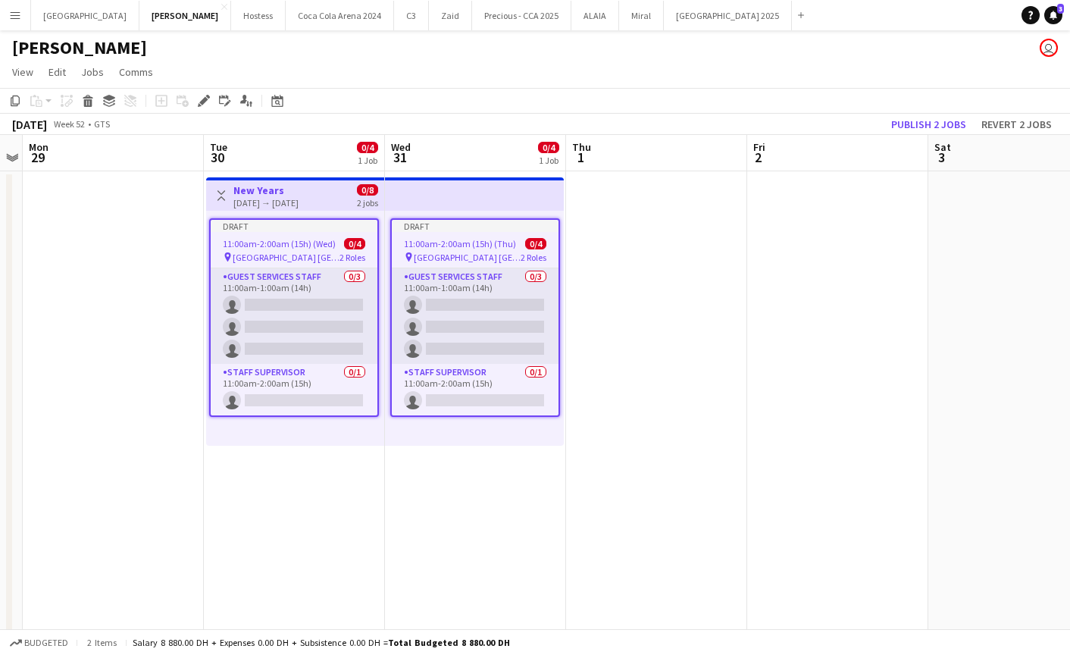
click at [258, 235] on app-job-card "Draft 11:00am-2:00am (15h) (Wed) 0/4 pin BURJ PARK DUBAI - Ticketing Booth 3 2 …" at bounding box center [294, 317] width 170 height 199
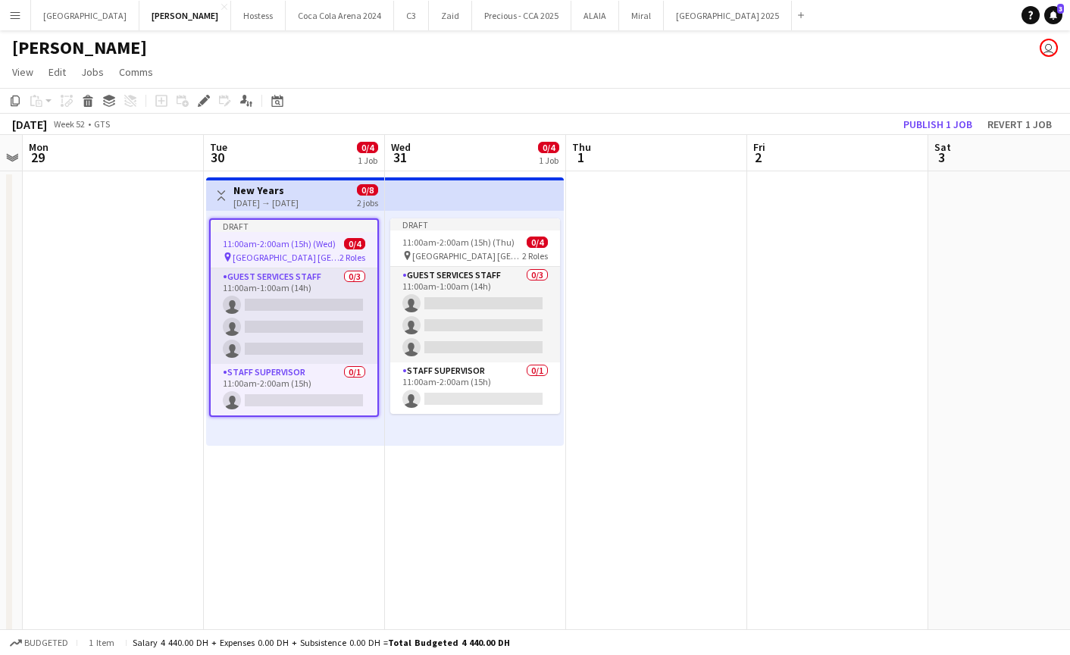
click at [274, 246] on span "11:00am-2:00am (15h) (Wed)" at bounding box center [279, 243] width 113 height 11
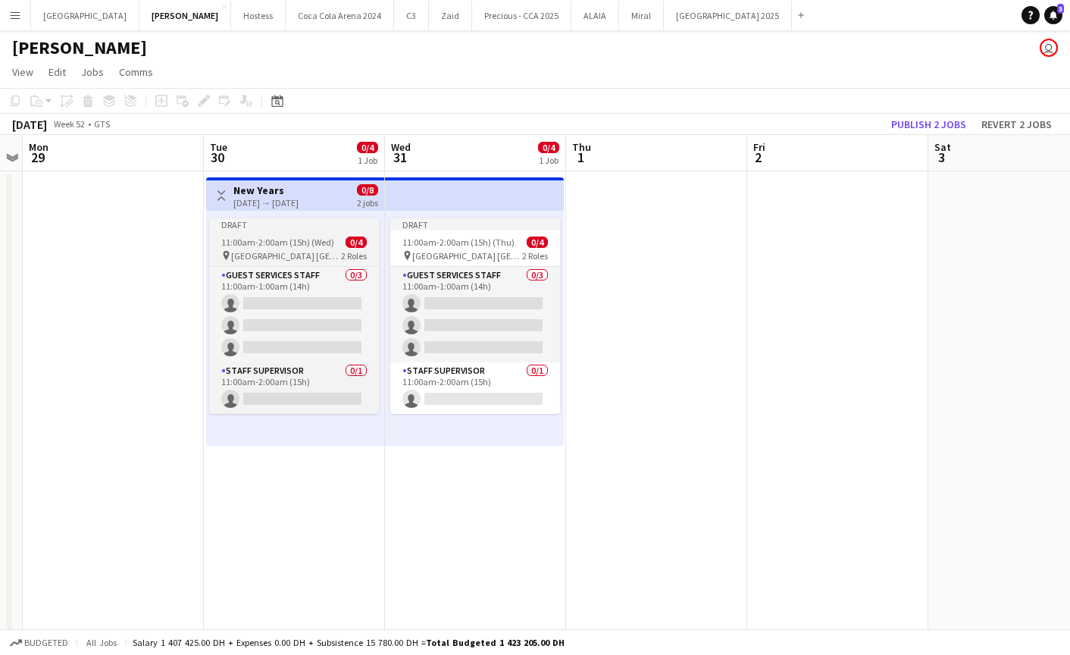
click at [274, 246] on span "11:00am-2:00am (15h) (Wed)" at bounding box center [277, 241] width 113 height 11
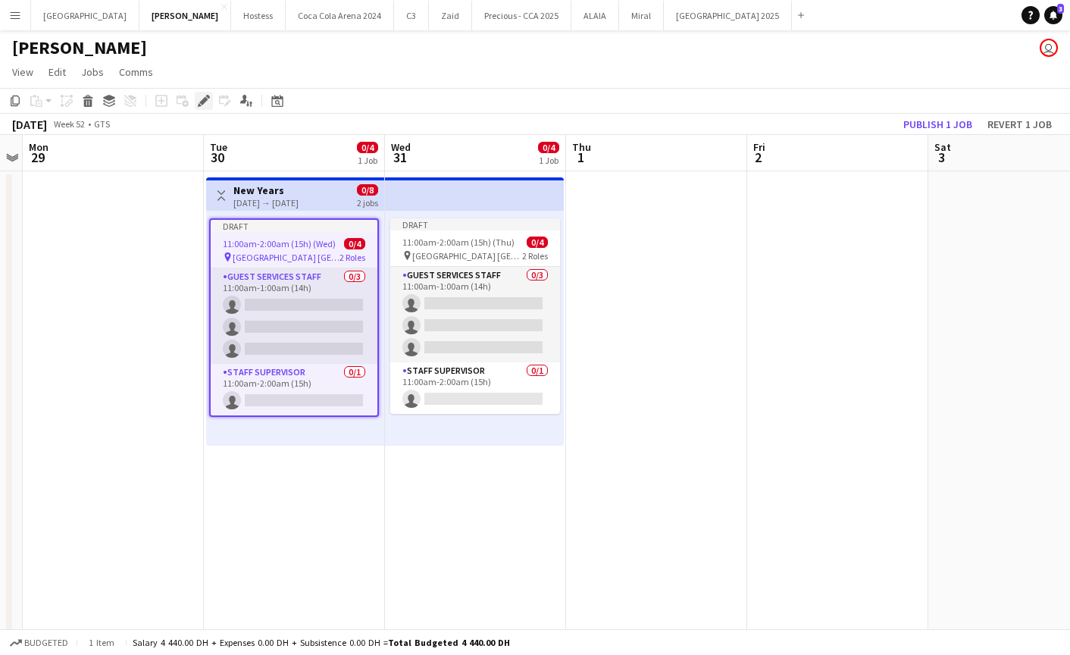
click at [199, 101] on icon "Edit" at bounding box center [204, 101] width 12 height 12
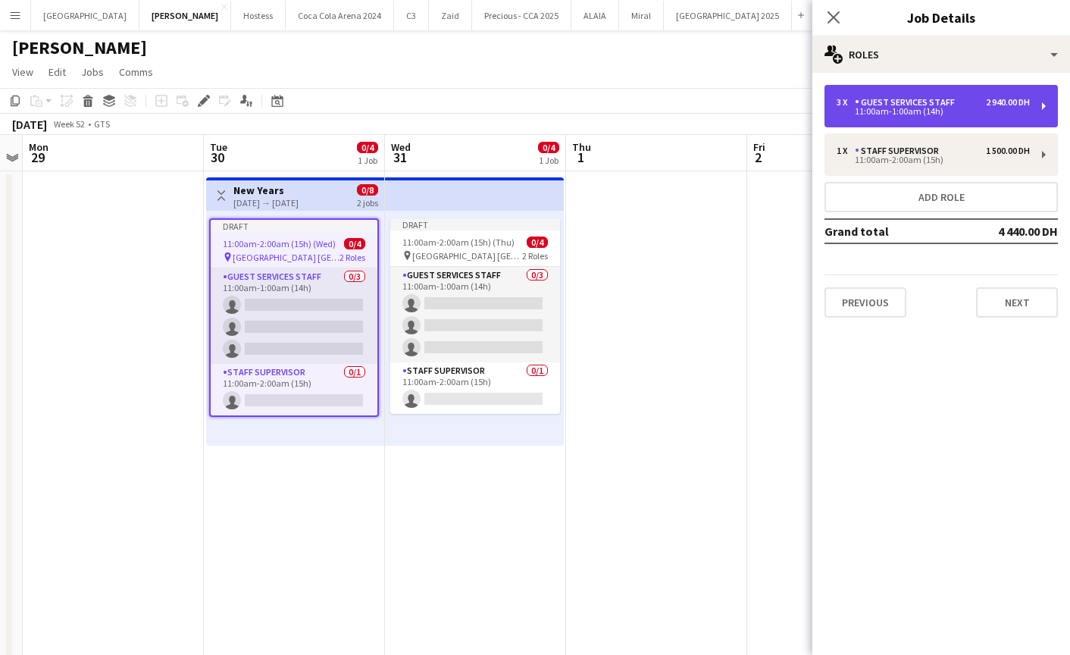
click at [849, 116] on div "3 x Guest Services Staff 2 940.00 DH 11:00am-1:00am (14h)" at bounding box center [940, 106] width 233 height 42
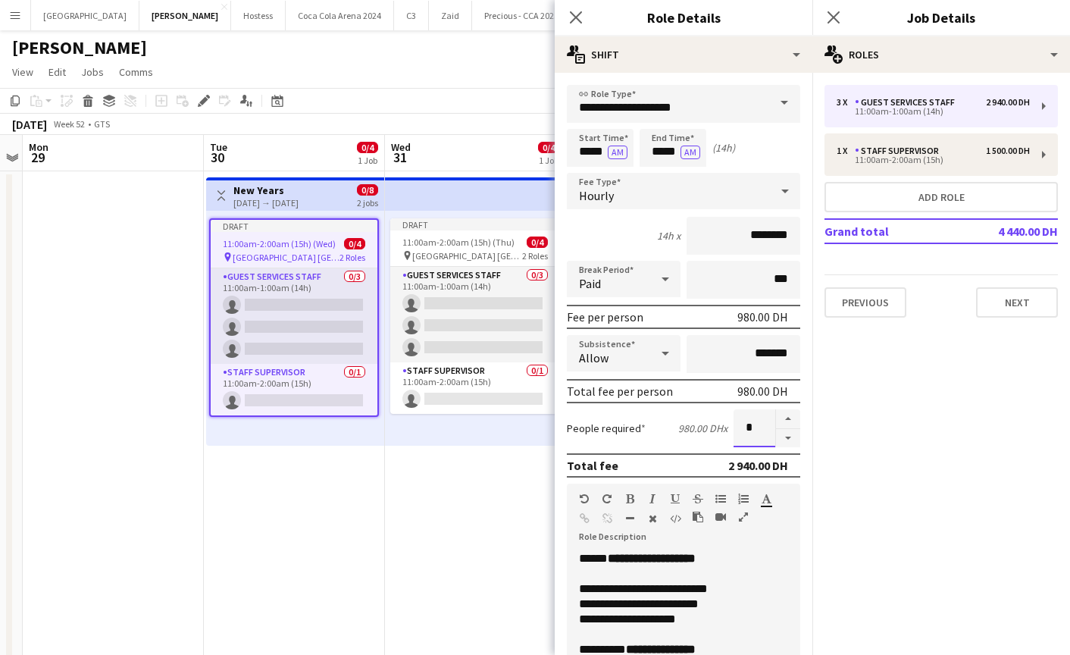
drag, startPoint x: 755, startPoint y: 428, endPoint x: 735, endPoint y: 424, distance: 20.8
click at [737, 425] on input "*" at bounding box center [754, 428] width 42 height 38
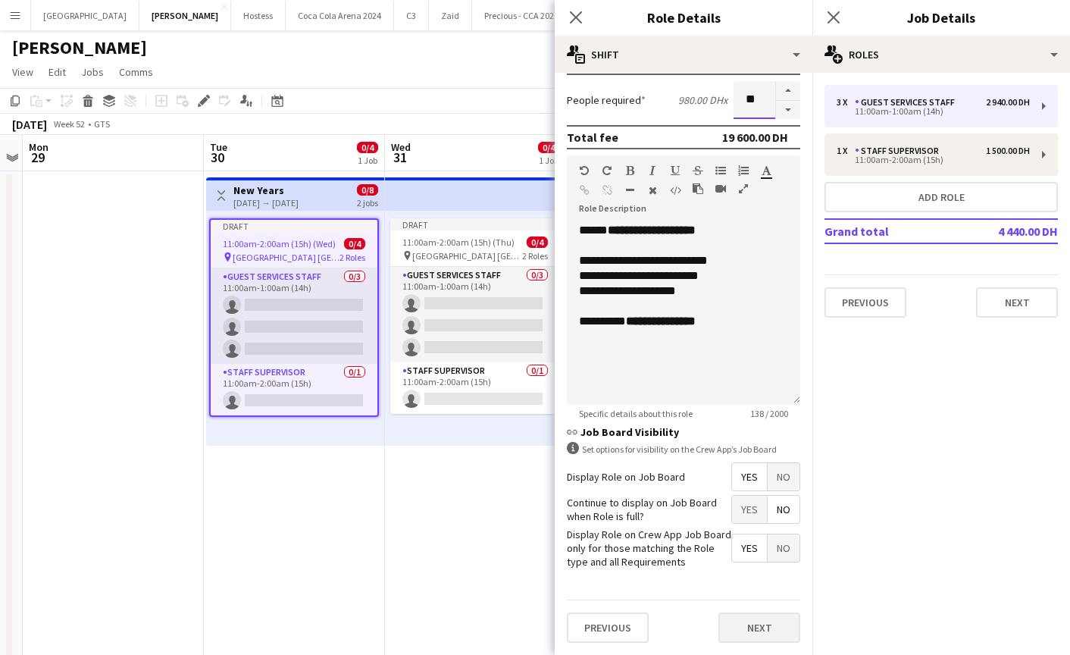
type input "**"
click at [751, 624] on button "Next" at bounding box center [759, 627] width 82 height 30
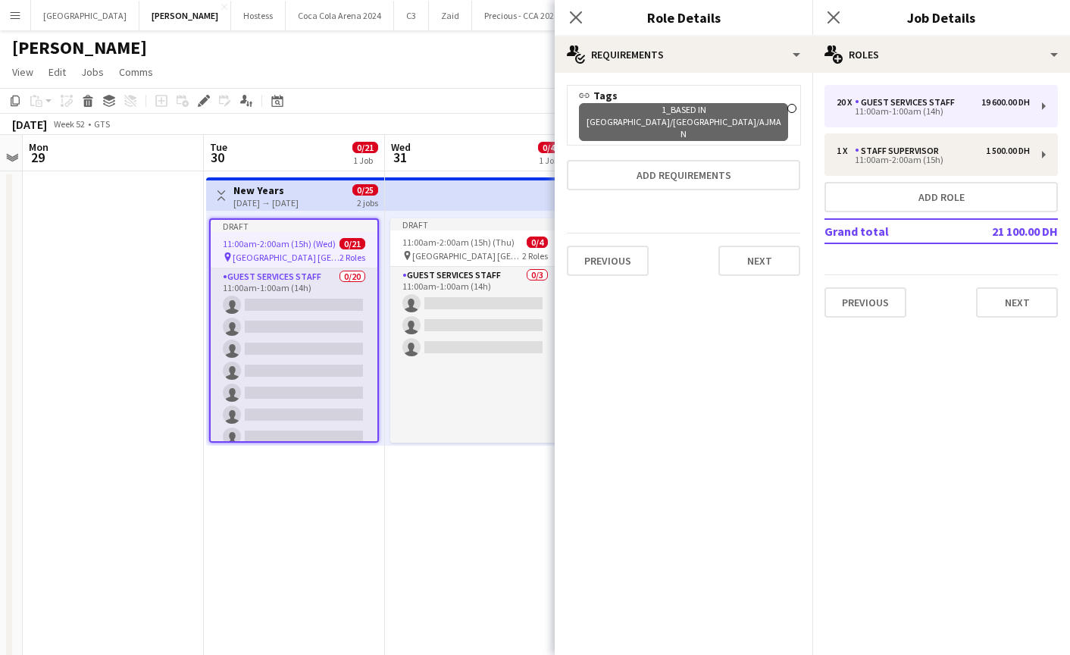
scroll to position [0, 0]
click at [728, 245] on button "Next" at bounding box center [759, 260] width 82 height 30
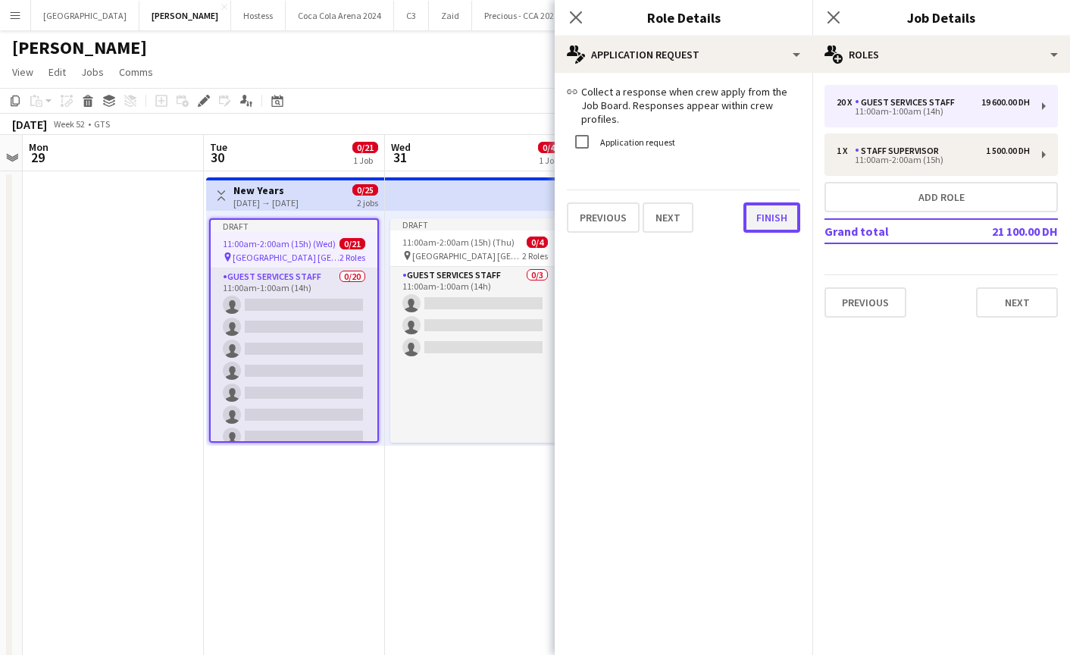
click at [754, 208] on button "Finish" at bounding box center [771, 217] width 57 height 30
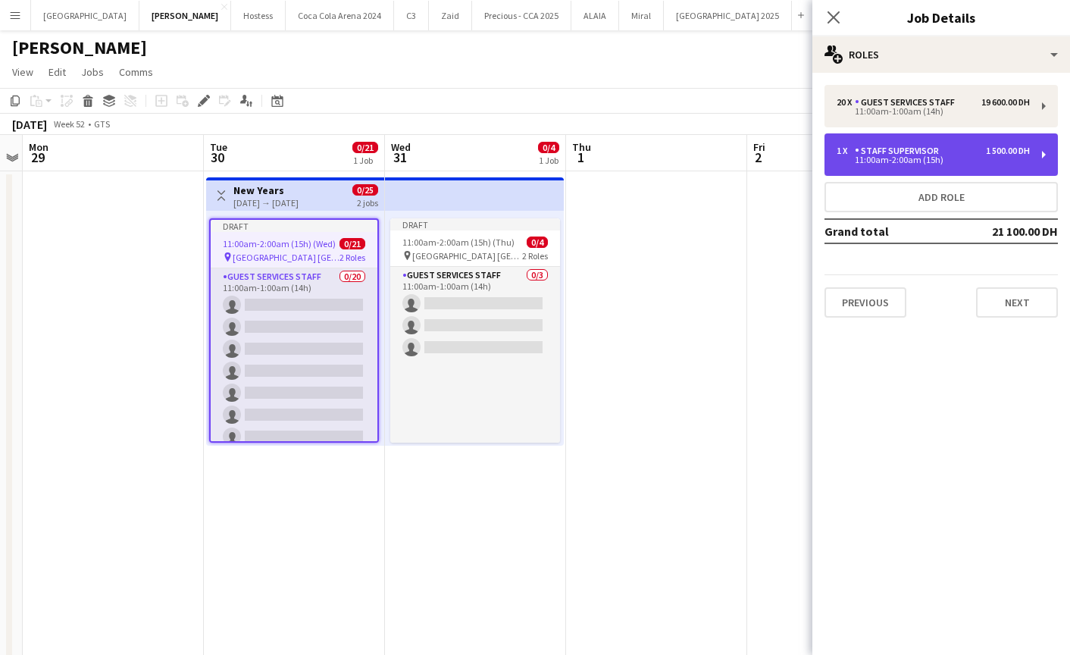
click at [862, 153] on div "Staff Supervisor" at bounding box center [900, 150] width 90 height 11
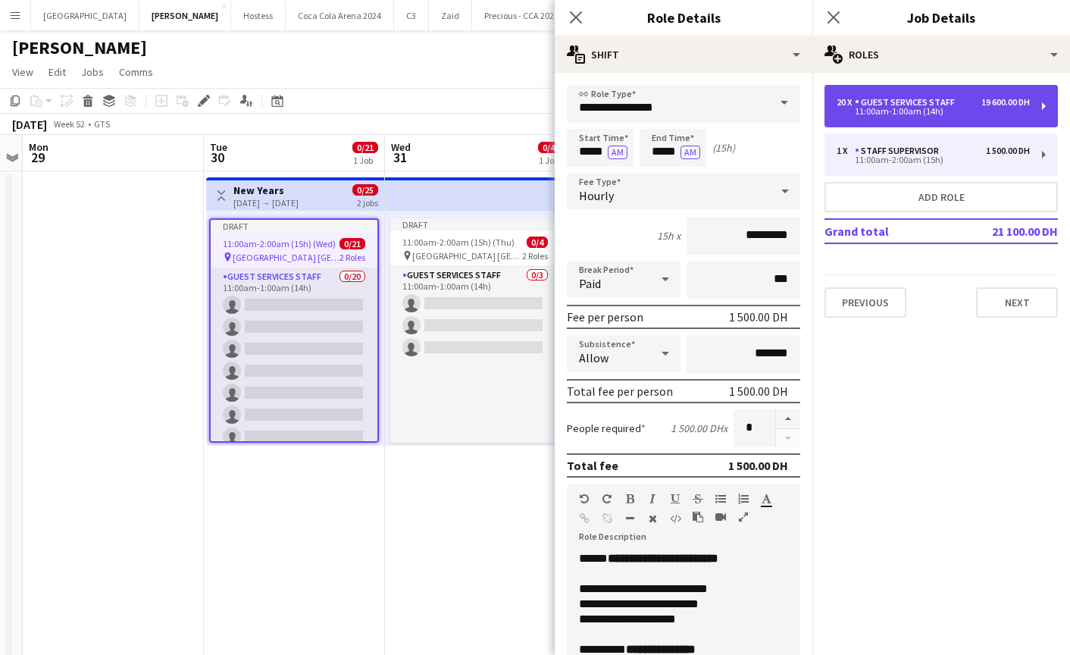
click at [883, 114] on div "11:00am-1:00am (14h)" at bounding box center [932, 112] width 193 height 8
type input "**********"
type input "*****"
type input "********"
type input "**"
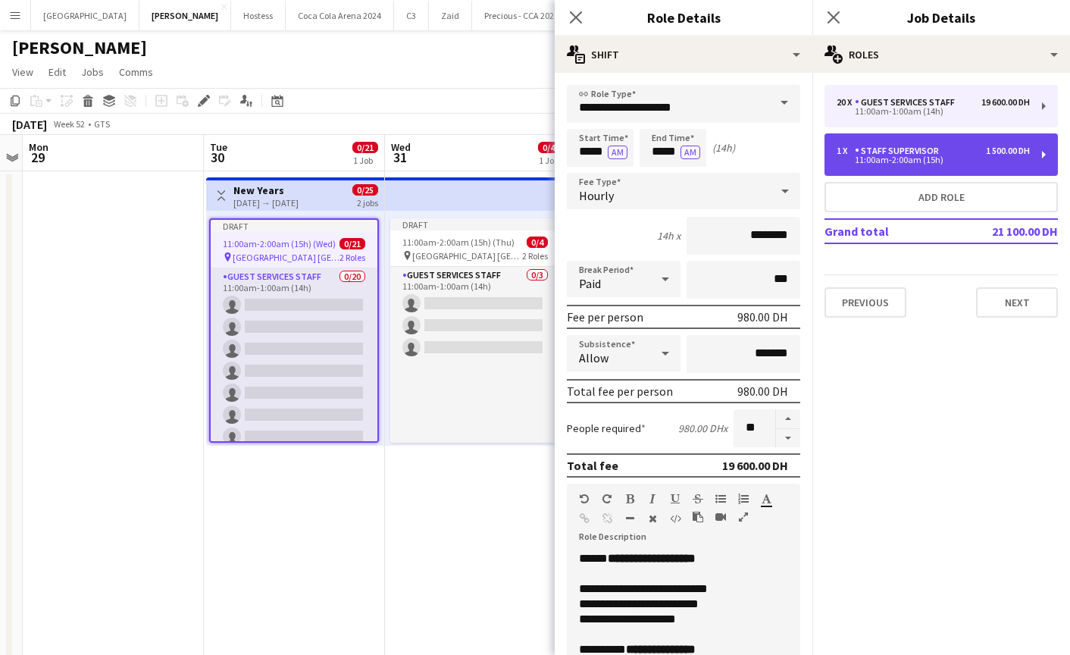
click at [866, 144] on div "1 x Staff Supervisor 1 500.00 DH 11:00am-2:00am (15h)" at bounding box center [940, 154] width 233 height 42
type input "**********"
type input "*****"
type input "*********"
type input "*"
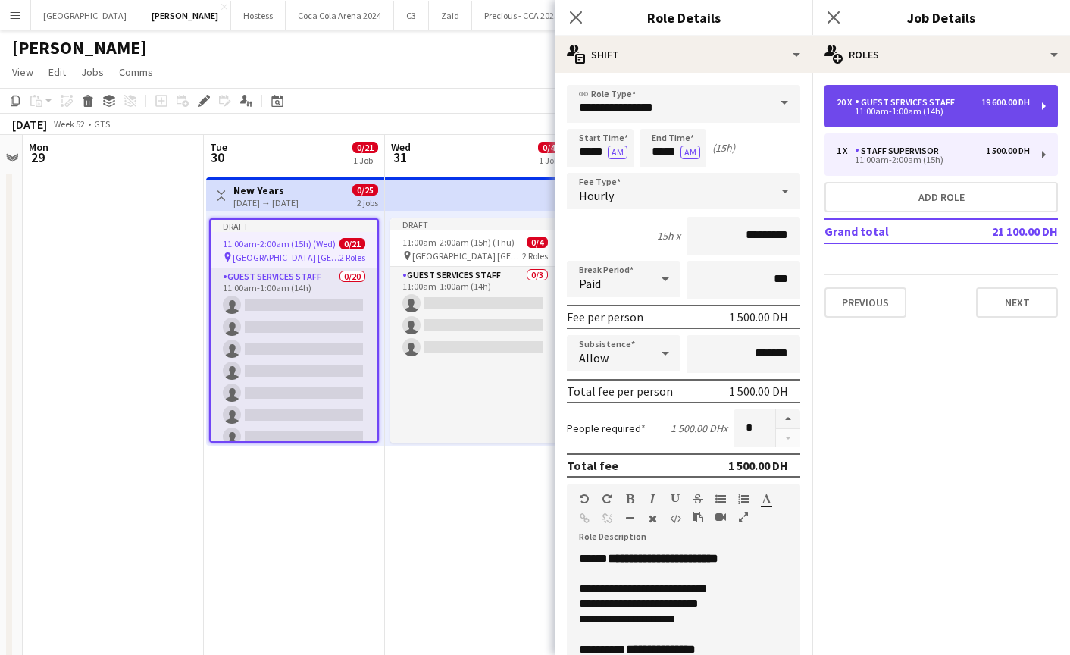
click at [869, 105] on div "Guest Services Staff" at bounding box center [908, 102] width 106 height 11
type input "**********"
type input "*****"
type input "********"
type input "**"
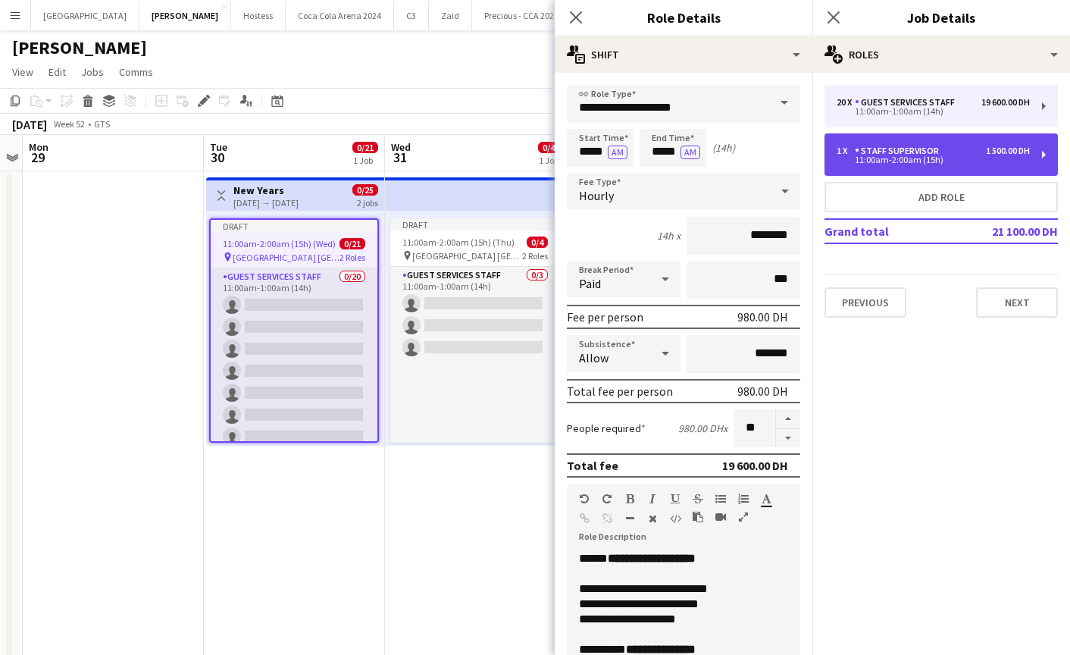
click at [900, 142] on div "1 x Staff Supervisor 1 500.00 DH 11:00am-2:00am (15h)" at bounding box center [940, 154] width 233 height 42
type input "**********"
type input "*****"
type input "*********"
type input "*"
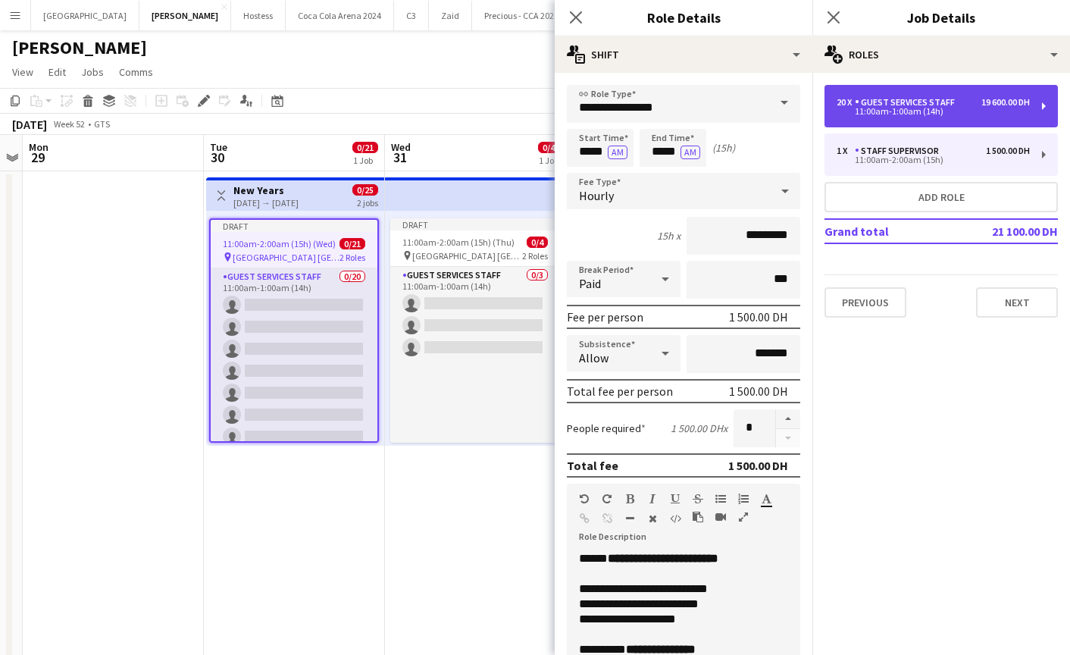
click at [892, 103] on div "Guest Services Staff" at bounding box center [908, 102] width 106 height 11
type input "**********"
type input "*****"
type input "********"
type input "**"
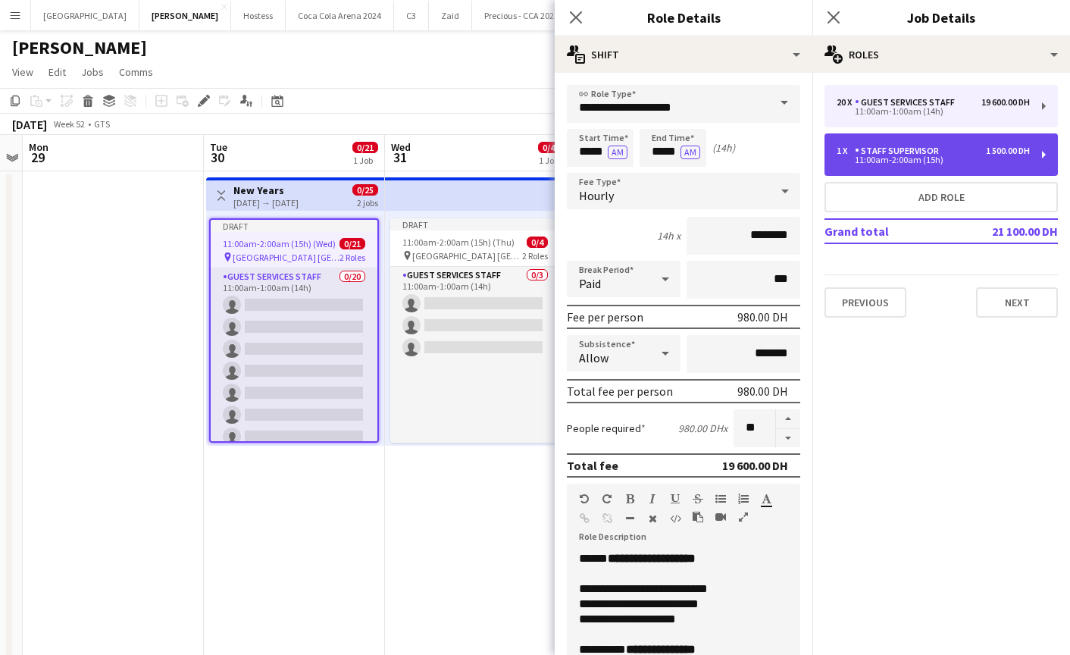
click at [906, 140] on div "1 x Staff Supervisor 1 500.00 DH 11:00am-2:00am (15h)" at bounding box center [940, 154] width 233 height 42
type input "**********"
type input "*****"
type input "*********"
type input "*"
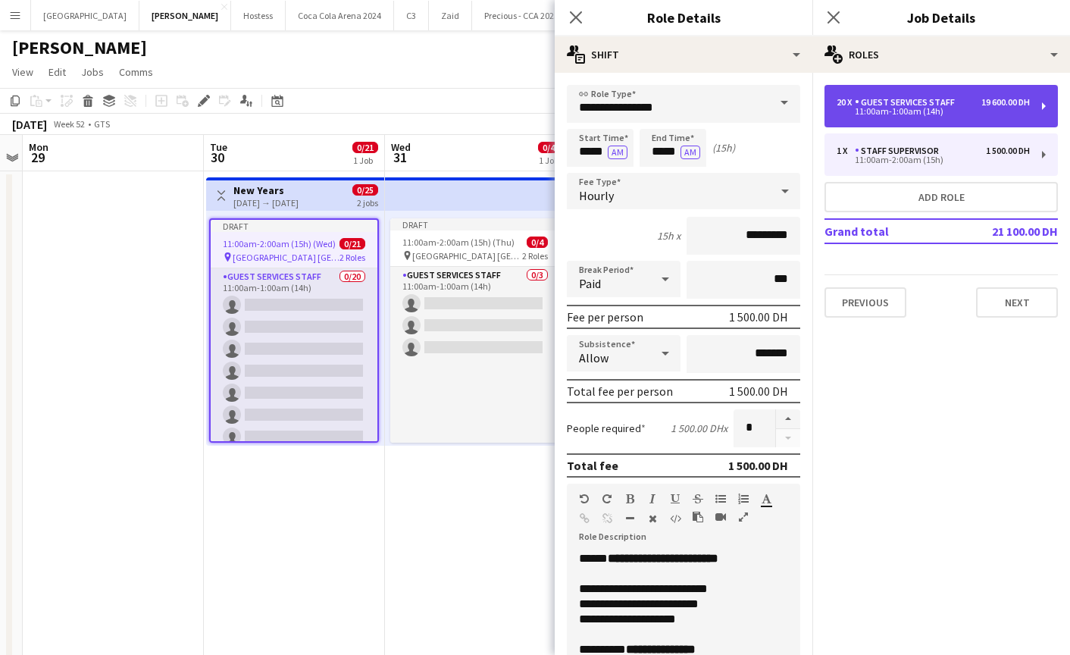
click at [897, 115] on div "11:00am-1:00am (14h)" at bounding box center [932, 112] width 193 height 8
type input "**********"
type input "*****"
type input "********"
type input "**"
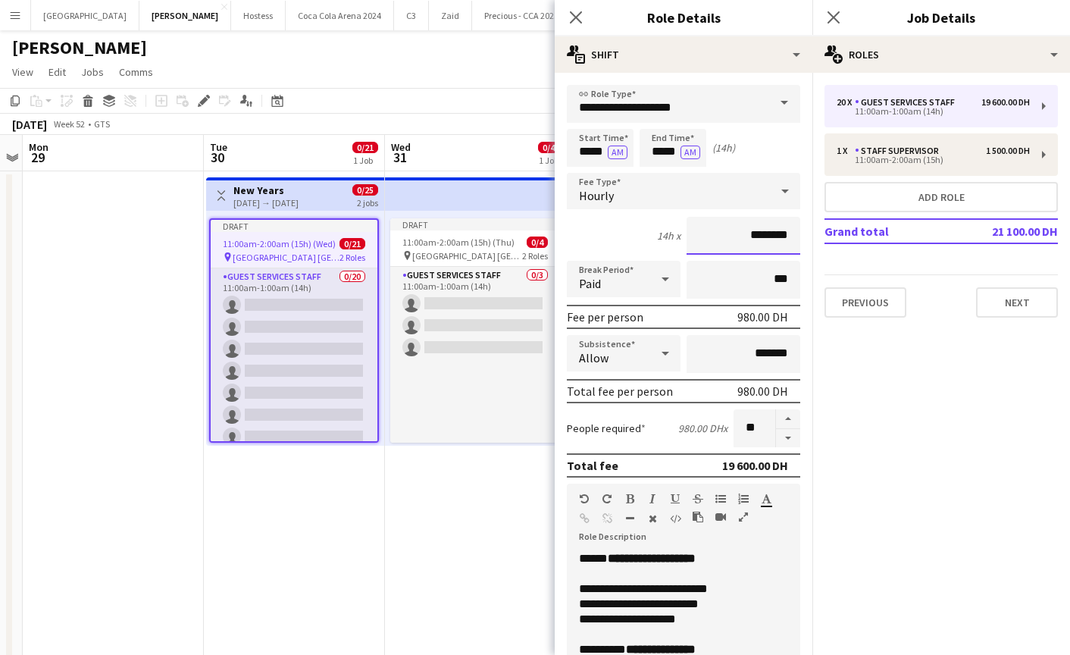
click at [752, 239] on input "********" at bounding box center [743, 236] width 114 height 38
click at [736, 242] on input "********" at bounding box center [743, 236] width 114 height 38
click at [743, 233] on input "********" at bounding box center [743, 236] width 114 height 38
click at [748, 233] on input "********" at bounding box center [743, 236] width 114 height 38
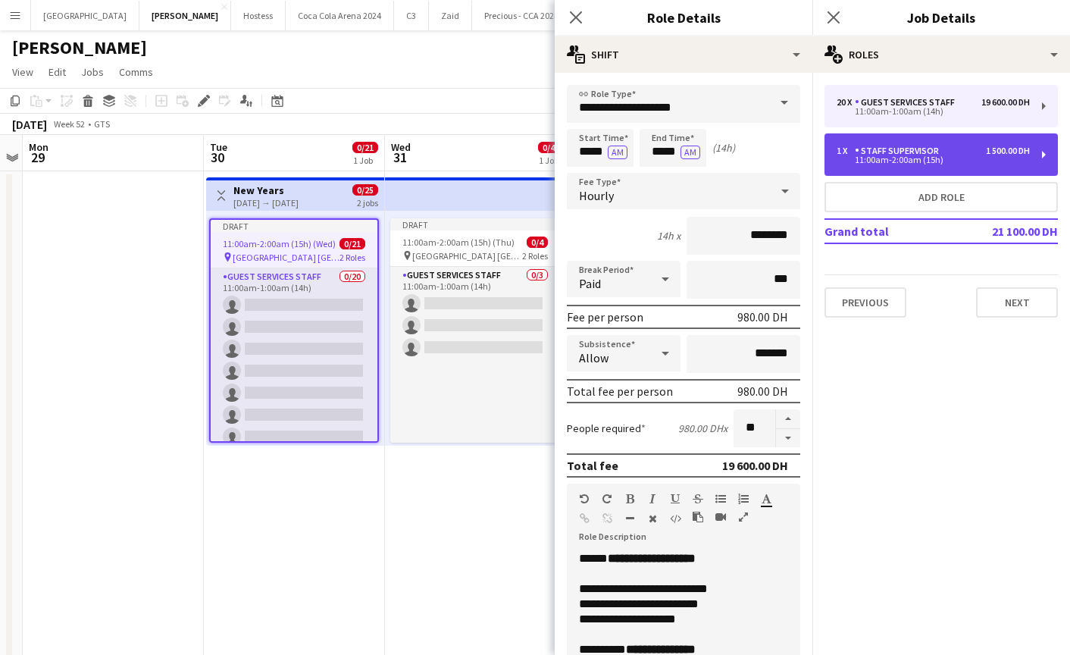
click at [853, 156] on div "11:00am-2:00am (15h)" at bounding box center [932, 160] width 193 height 8
type input "**********"
type input "*****"
type input "*********"
type input "*"
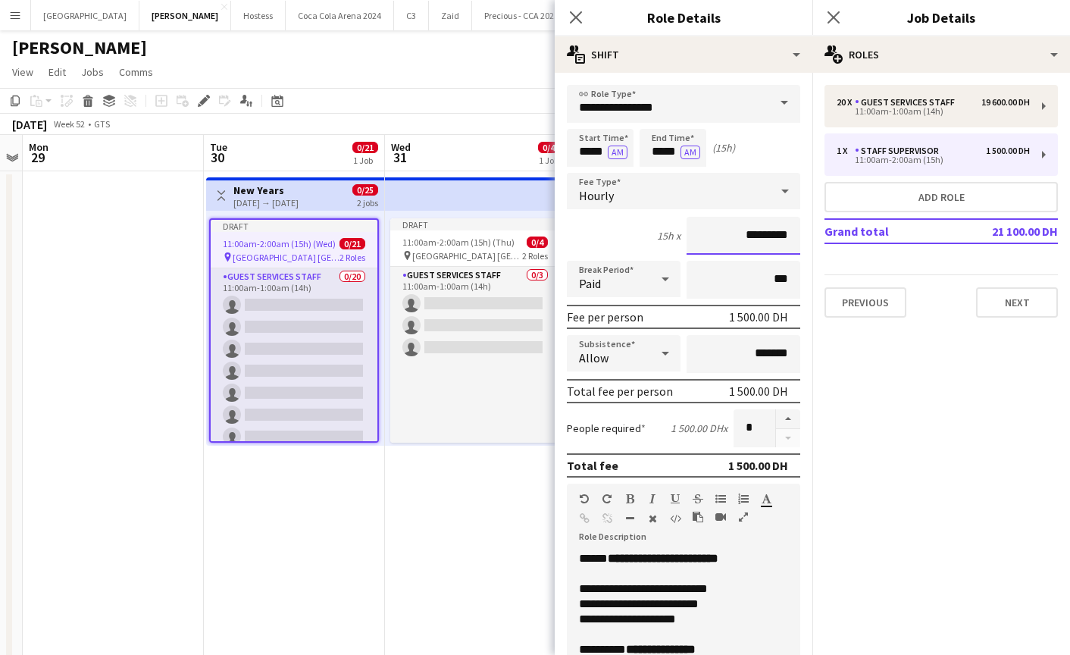
click at [749, 240] on input "*********" at bounding box center [743, 236] width 114 height 38
click at [734, 233] on input "*********" at bounding box center [743, 236] width 114 height 38
click at [743, 234] on input "*********" at bounding box center [743, 236] width 114 height 38
drag, startPoint x: 752, startPoint y: 234, endPoint x: 724, endPoint y: 234, distance: 28.0
click at [724, 234] on input "*********" at bounding box center [743, 236] width 114 height 38
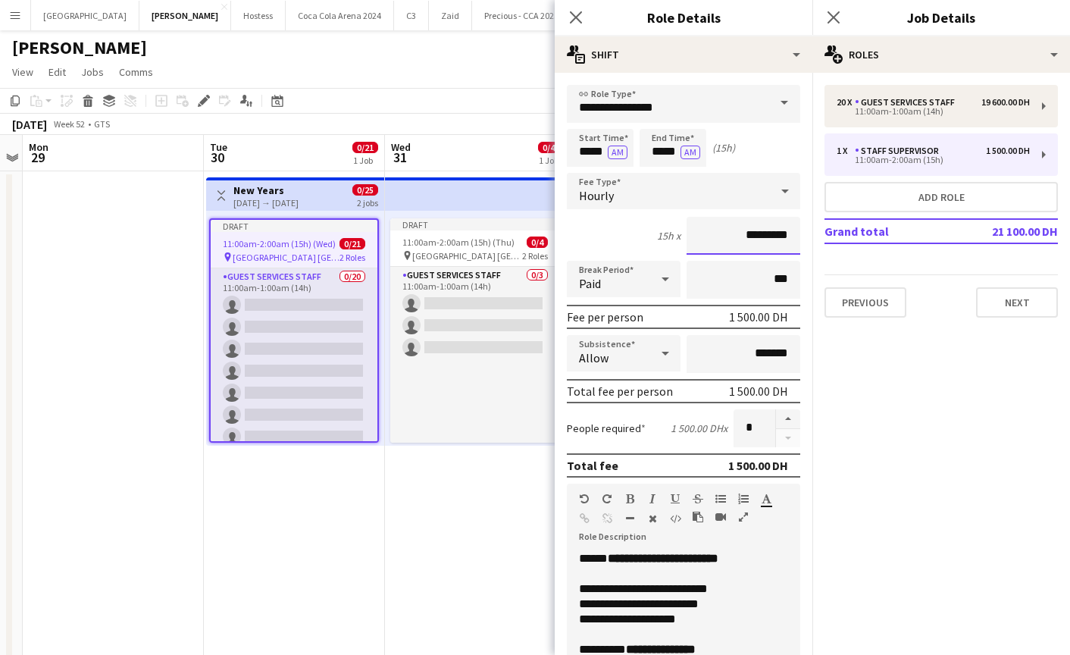
drag, startPoint x: 724, startPoint y: 234, endPoint x: 808, endPoint y: 242, distance: 85.2
click at [808, 242] on form "**********" at bounding box center [684, 534] width 258 height 898
type input "*****"
click at [585, 148] on input "*****" at bounding box center [600, 148] width 67 height 38
click at [659, 148] on input "*****" at bounding box center [672, 148] width 67 height 38
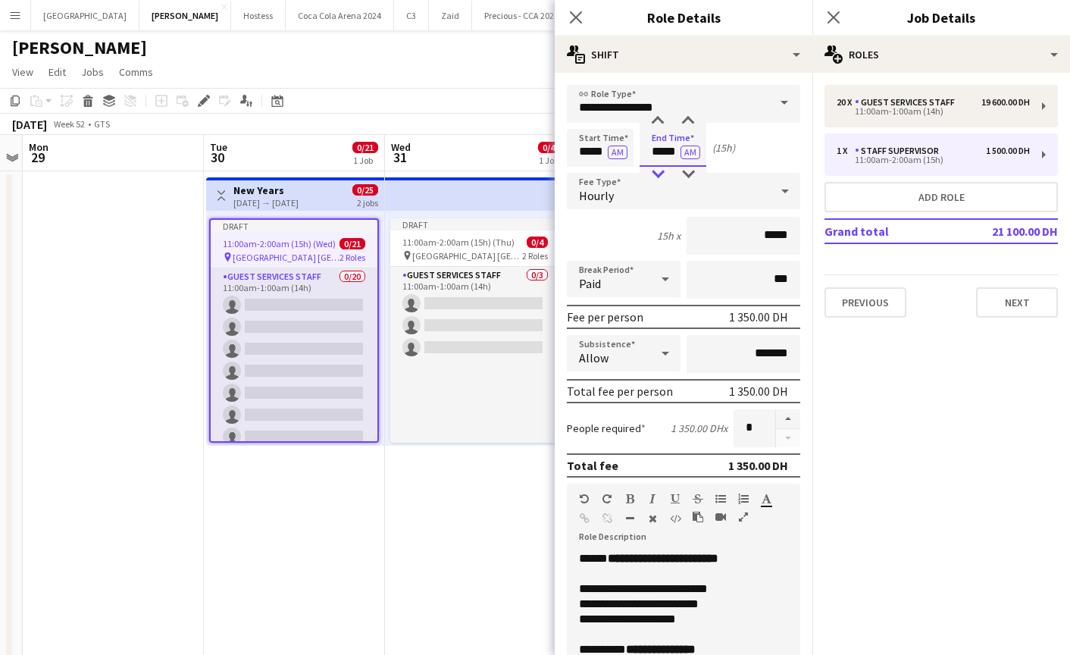
type input "*****"
click at [658, 171] on div at bounding box center [657, 174] width 30 height 15
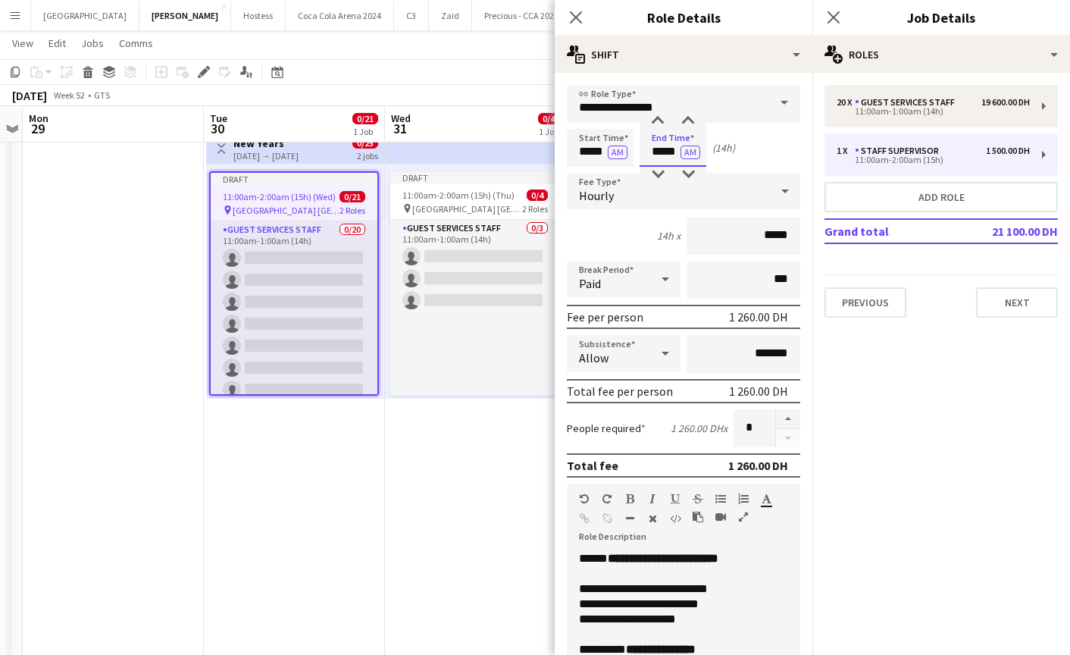
scroll to position [328, 0]
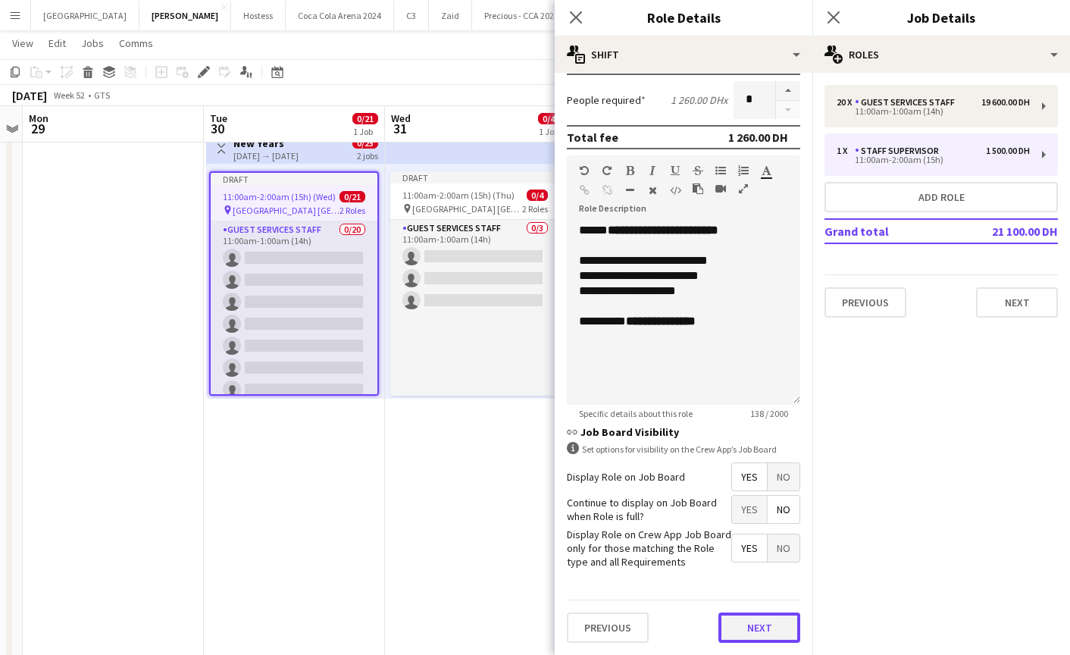
click at [735, 630] on button "Next" at bounding box center [759, 627] width 82 height 30
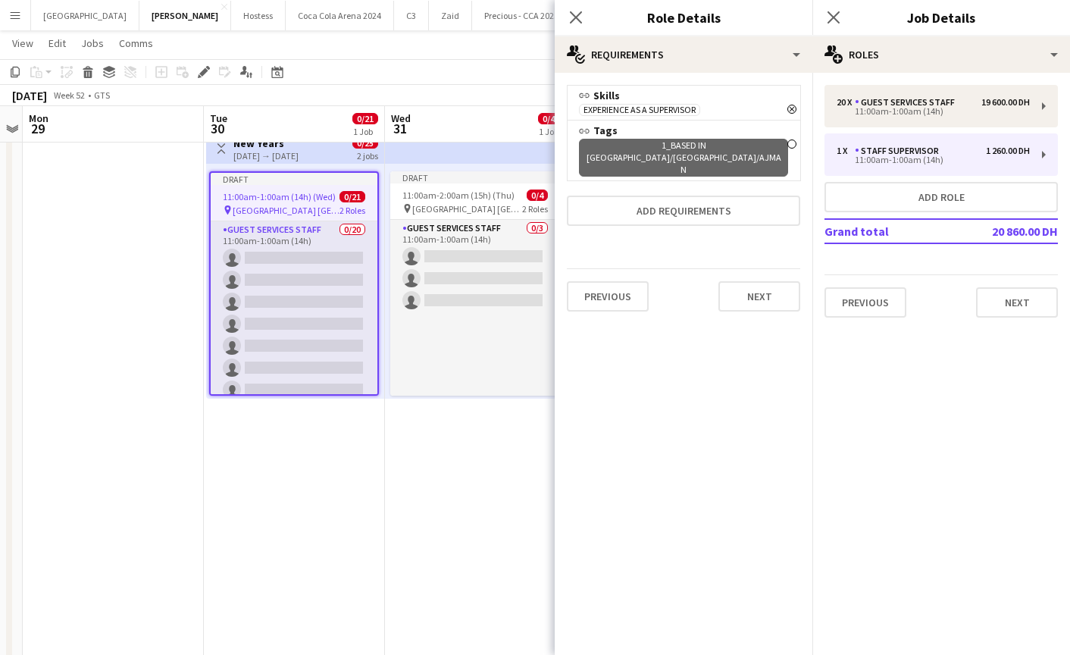
click at [748, 146] on div "1_Based in Dubai/Sharjah/Ajman Remove" at bounding box center [683, 157] width 209 height 39
click at [743, 281] on button "Next" at bounding box center [759, 296] width 82 height 30
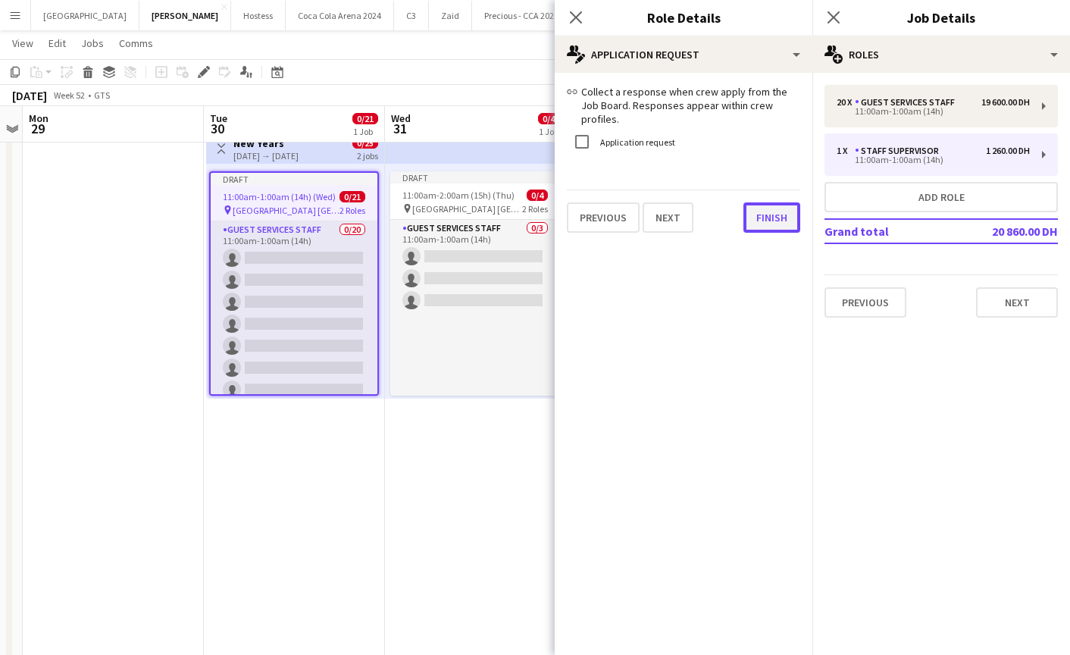
click at [774, 211] on button "Finish" at bounding box center [771, 217] width 57 height 30
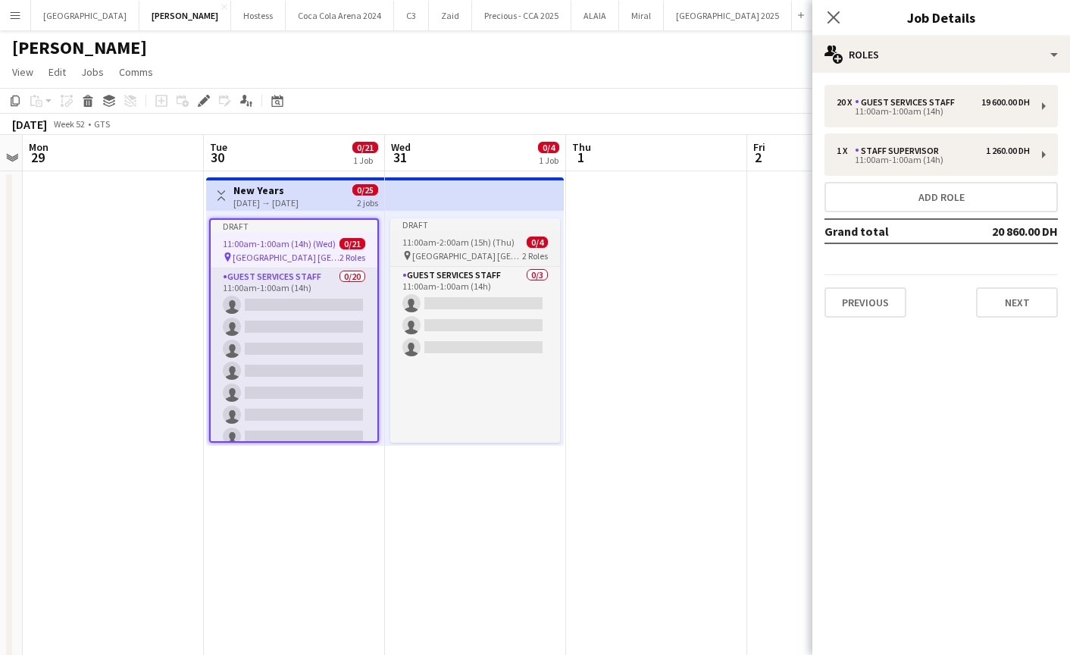
click at [449, 245] on span "11:00am-2:00am (15h) (Thu)" at bounding box center [458, 241] width 112 height 11
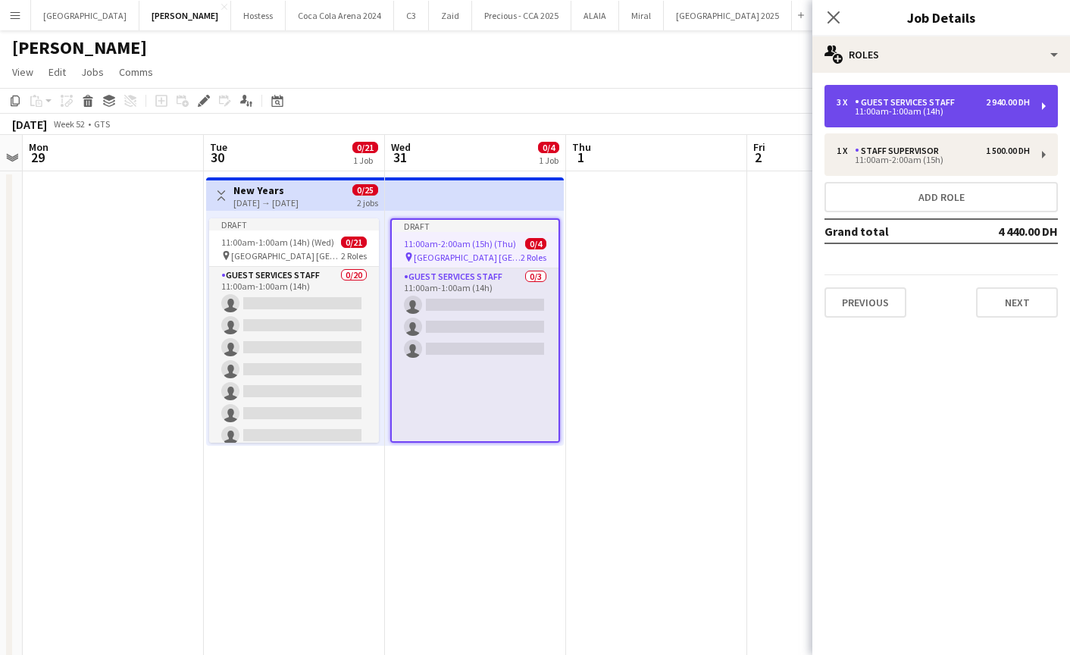
click at [890, 111] on div "11:00am-1:00am (14h)" at bounding box center [932, 112] width 193 height 8
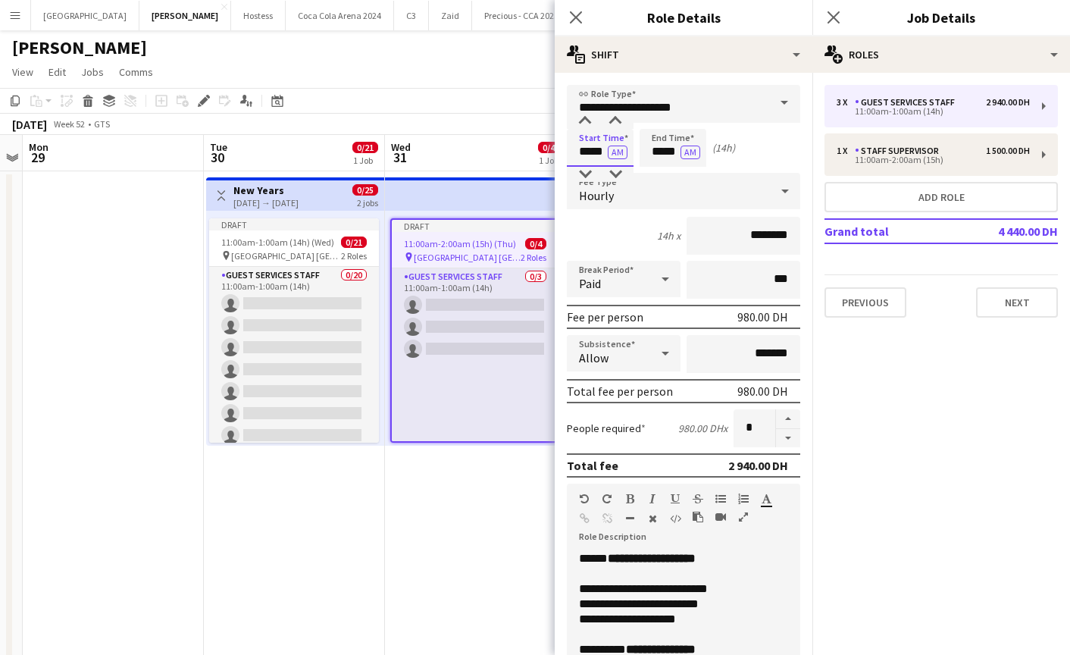
click at [586, 154] on input "*****" at bounding box center [600, 148] width 67 height 38
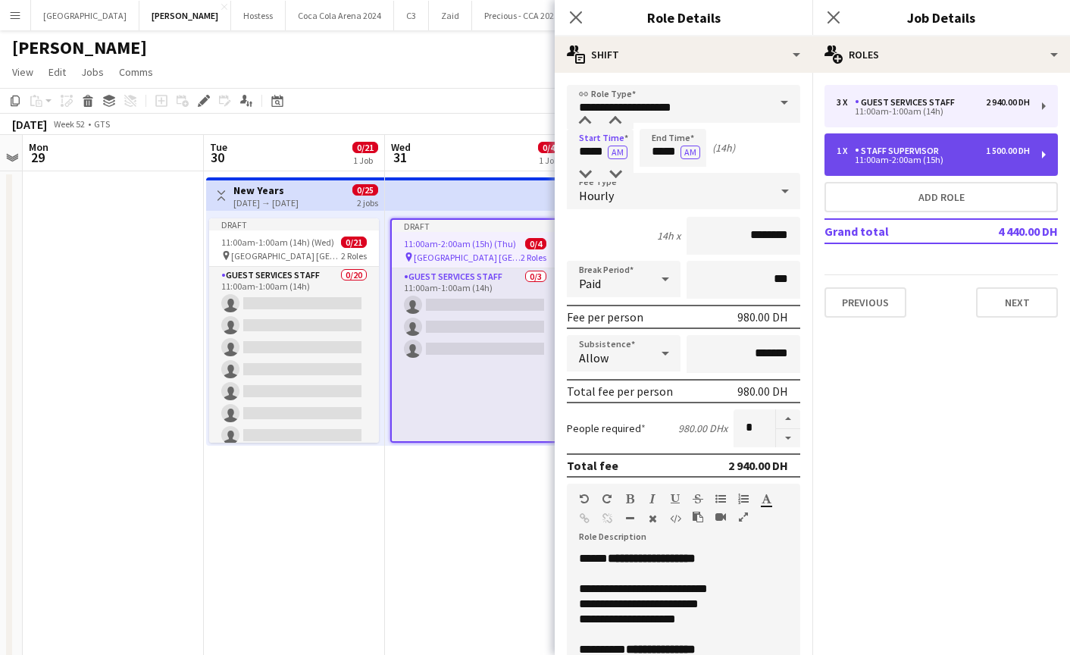
click at [880, 164] on div "11:00am-2:00am (15h)" at bounding box center [932, 160] width 193 height 8
type input "**********"
type input "*****"
type input "*********"
type input "*"
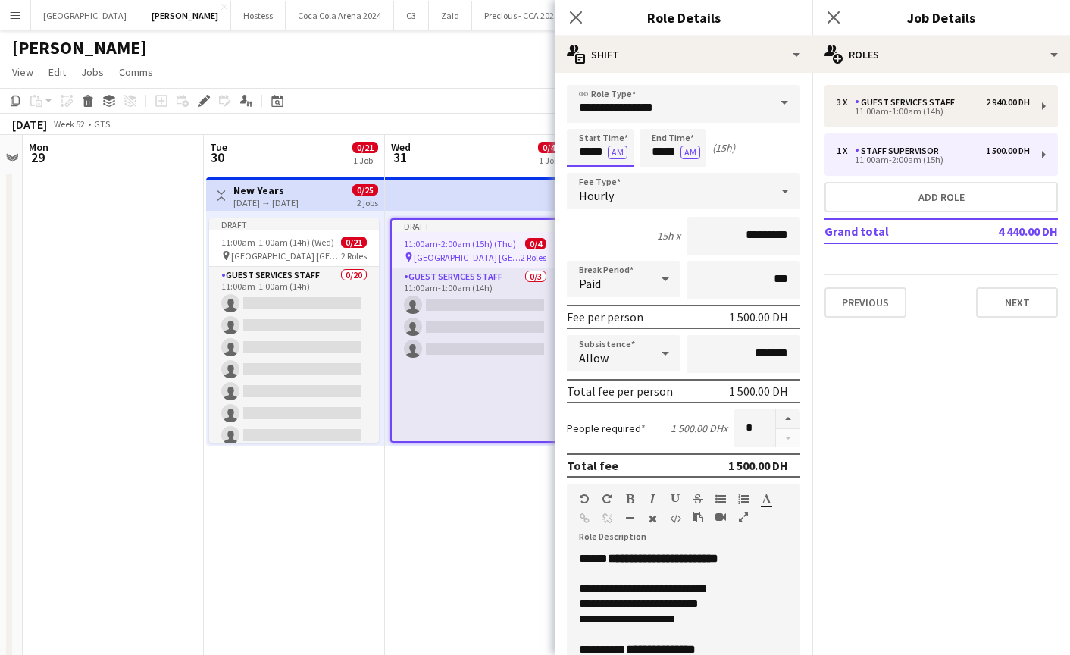
click at [592, 151] on input "*****" at bounding box center [600, 148] width 67 height 38
click at [658, 155] on input "*****" at bounding box center [672, 148] width 67 height 38
type input "*****"
click at [657, 173] on div at bounding box center [657, 174] width 30 height 15
drag, startPoint x: 727, startPoint y: 232, endPoint x: 817, endPoint y: 232, distance: 90.2
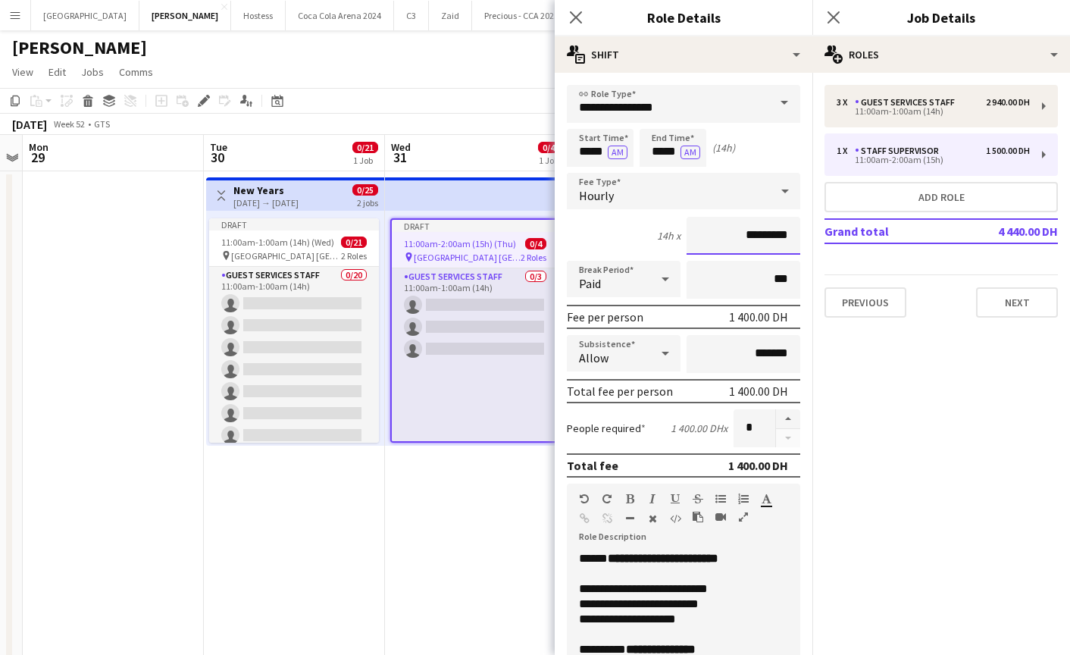
drag, startPoint x: 733, startPoint y: 238, endPoint x: 796, endPoint y: 238, distance: 62.9
click at [796, 238] on input "*********" at bounding box center [743, 236] width 114 height 38
type input "*****"
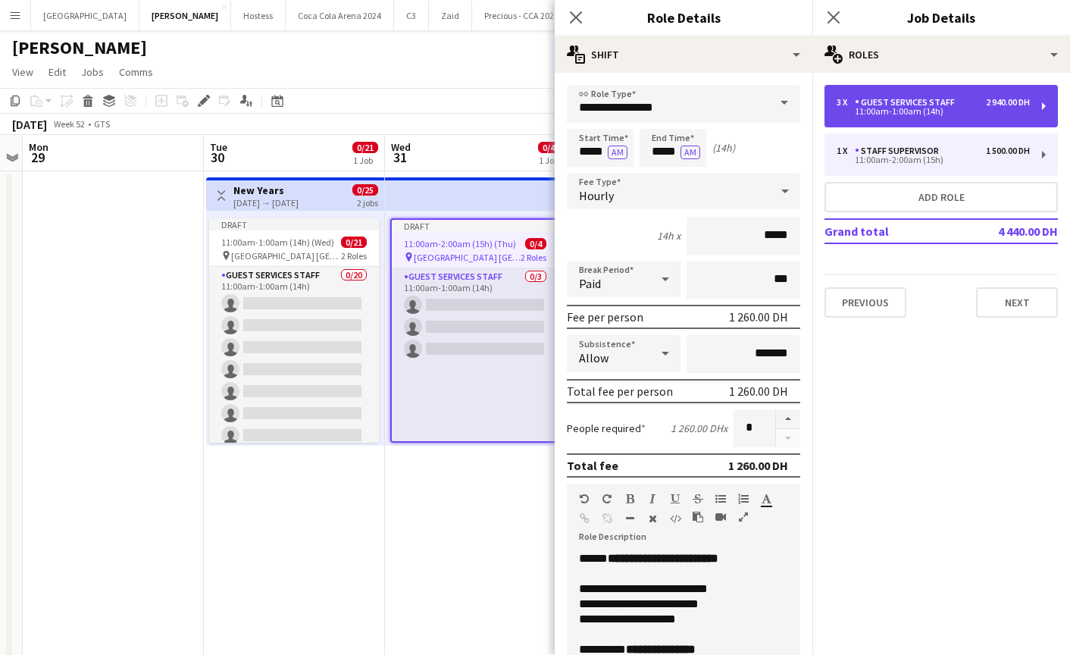
click at [900, 115] on div "11:00am-1:00am (14h)" at bounding box center [932, 112] width 193 height 8
type input "**********"
type input "********"
type input "*"
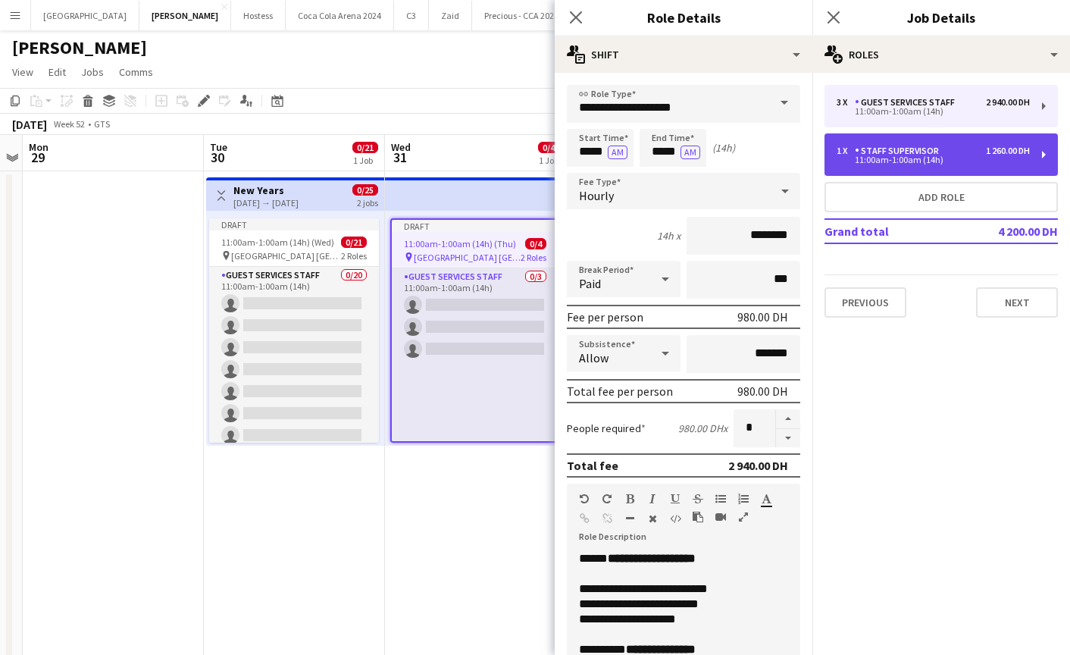
click at [928, 149] on div "Staff Supervisor" at bounding box center [900, 150] width 90 height 11
type input "**********"
type input "********"
type input "*"
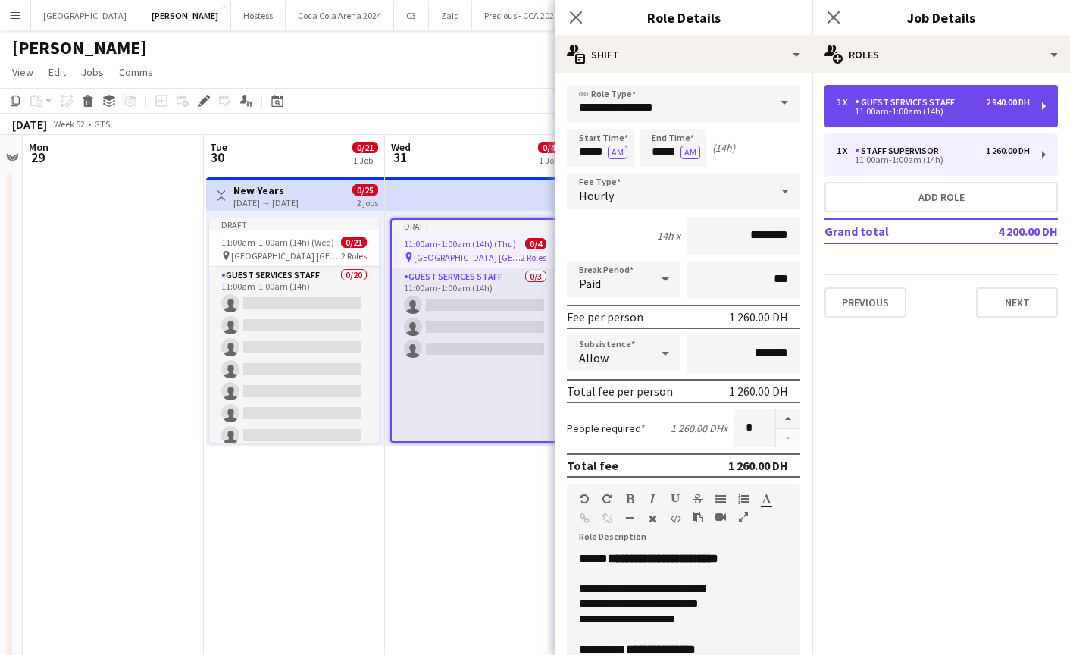
click at [917, 118] on div "3 x Guest Services Staff 2 940.00 DH 11:00am-1:00am (14h)" at bounding box center [940, 106] width 233 height 42
type input "**********"
type input "********"
type input "*"
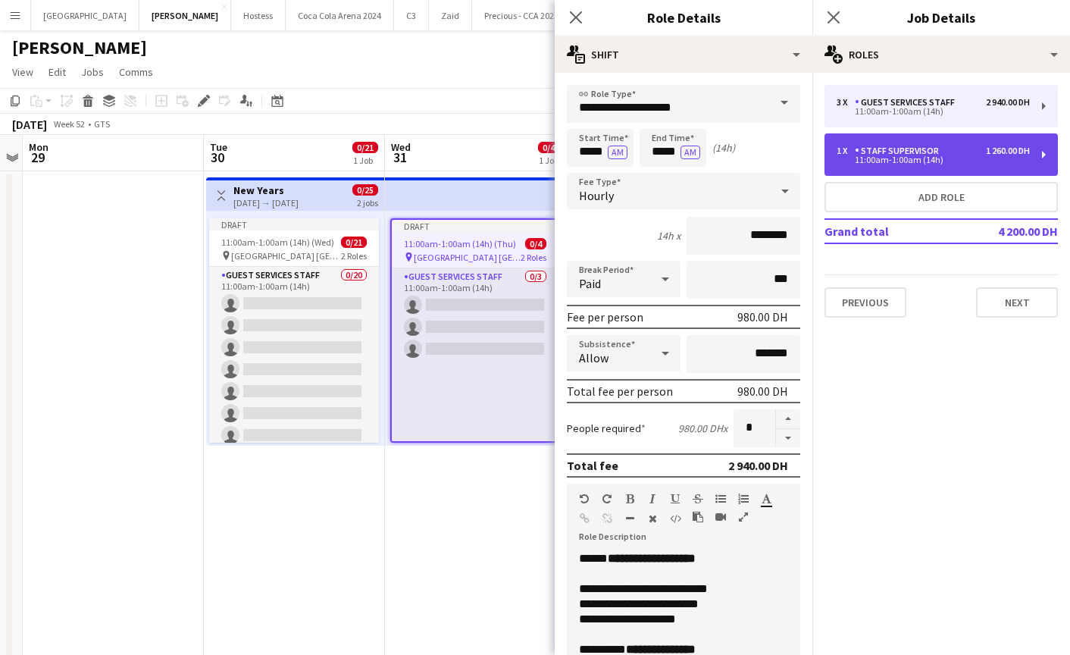
click at [911, 155] on div "Staff Supervisor" at bounding box center [900, 150] width 90 height 11
type input "**********"
type input "********"
type input "*"
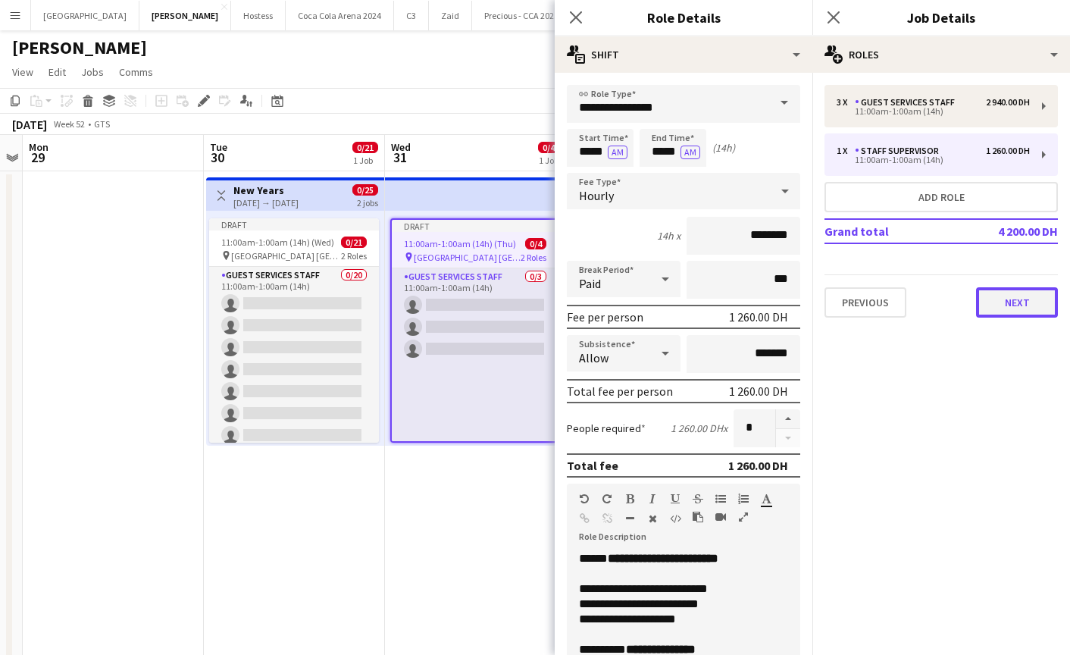
click at [1014, 314] on button "Next" at bounding box center [1017, 302] width 82 height 30
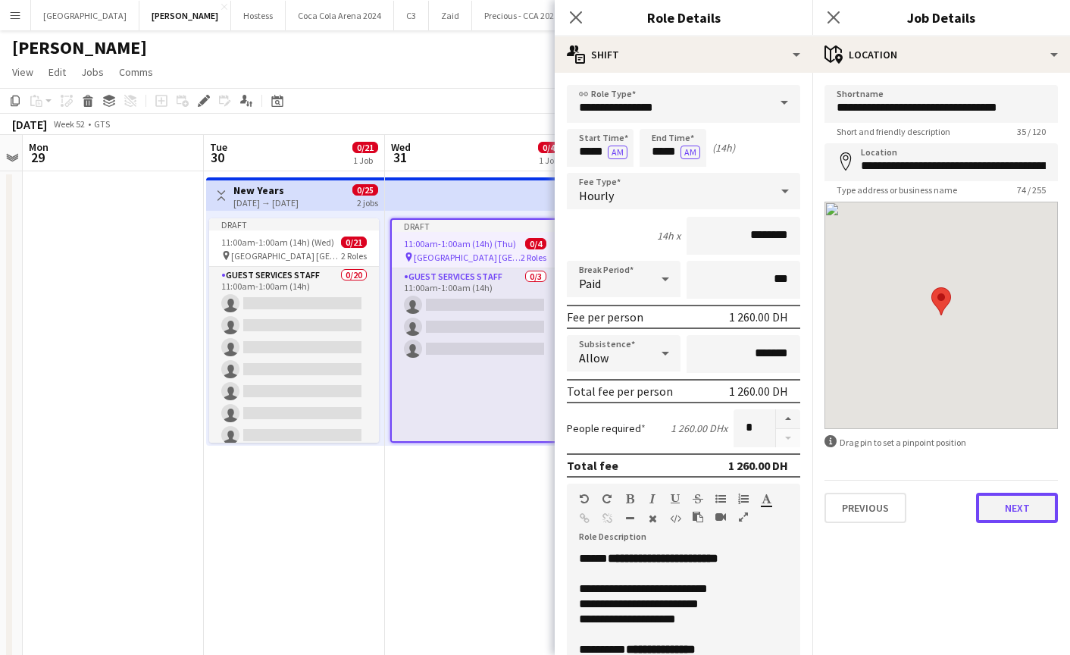
click at [1010, 511] on button "Next" at bounding box center [1017, 507] width 82 height 30
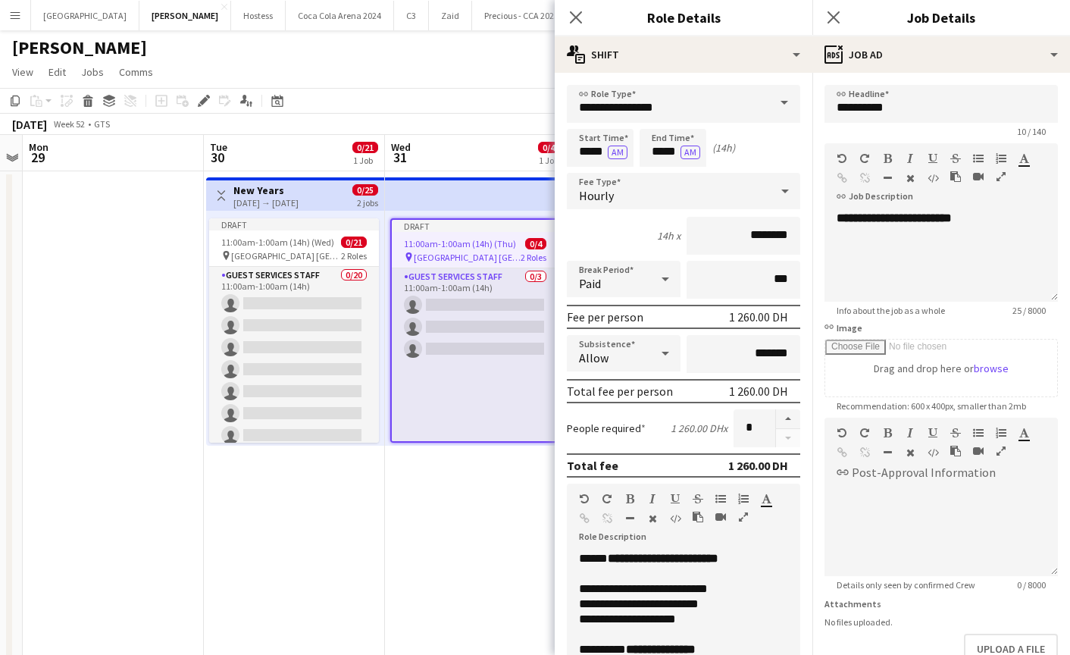
scroll to position [95, 0]
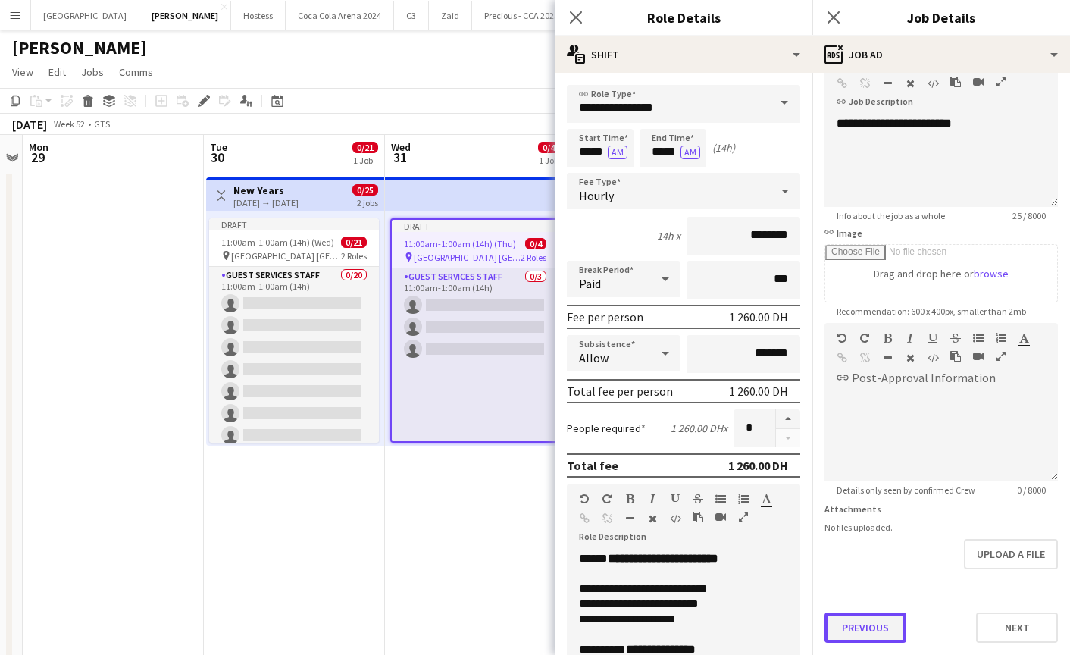
click at [873, 636] on button "Previous" at bounding box center [865, 627] width 82 height 30
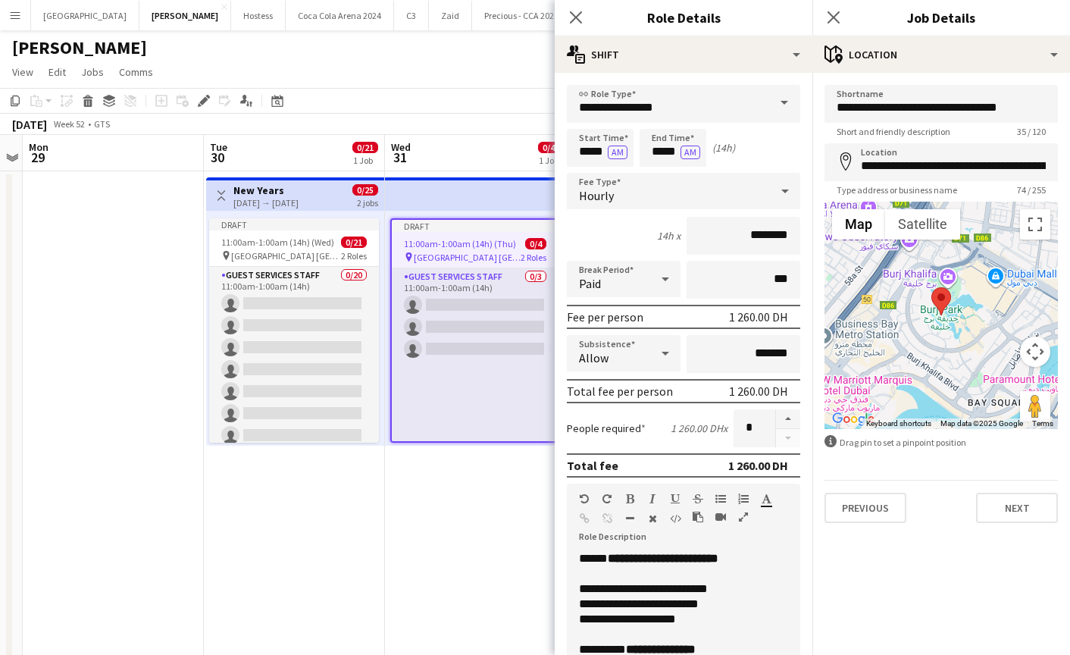
scroll to position [0, 0]
drag, startPoint x: 932, startPoint y: 106, endPoint x: 1032, endPoint y: 109, distance: 100.1
click at [1032, 108] on input "**********" at bounding box center [940, 104] width 233 height 38
click at [933, 107] on input "**********" at bounding box center [940, 104] width 233 height 38
drag, startPoint x: 930, startPoint y: 107, endPoint x: 1032, endPoint y: 113, distance: 101.7
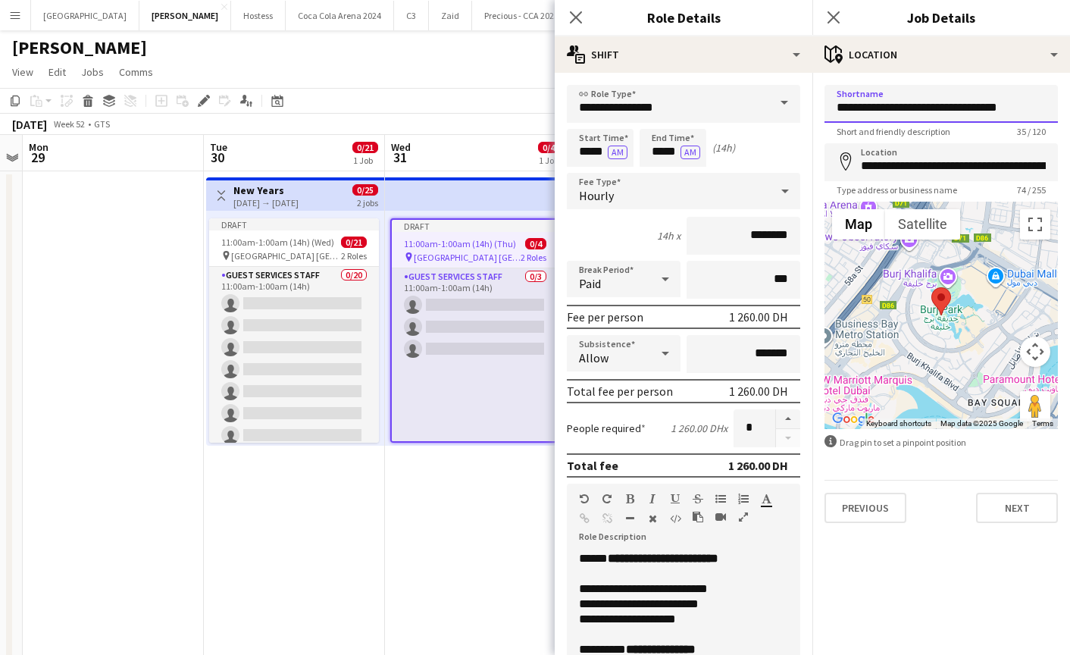
click at [1032, 112] on input "**********" at bounding box center [940, 104] width 233 height 38
type input "**********"
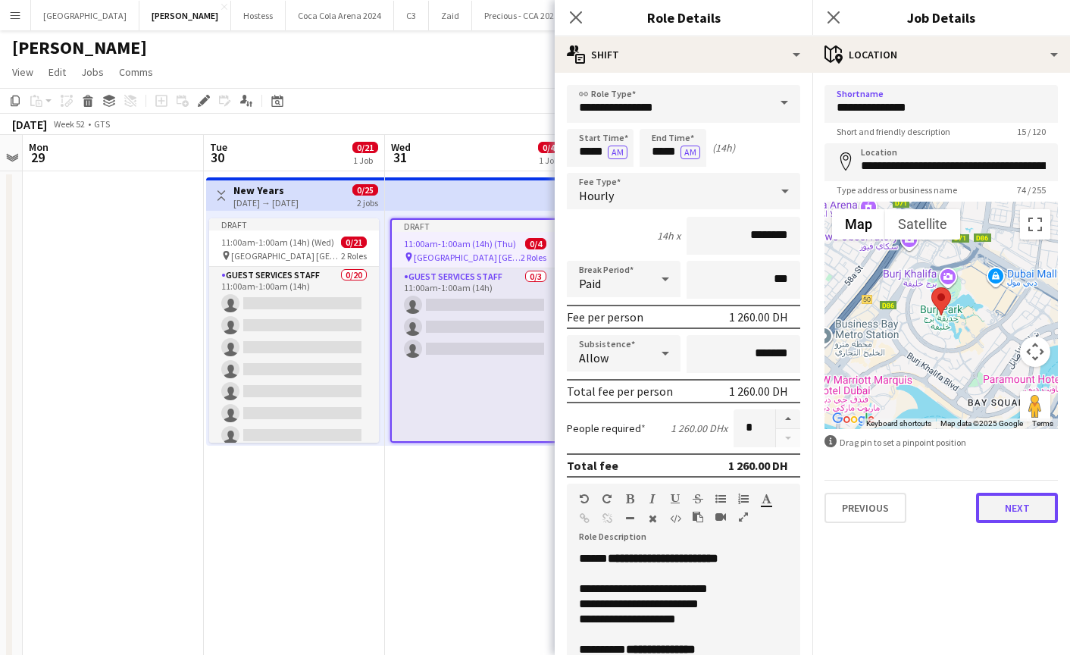
click at [1010, 510] on button "Next" at bounding box center [1017, 507] width 82 height 30
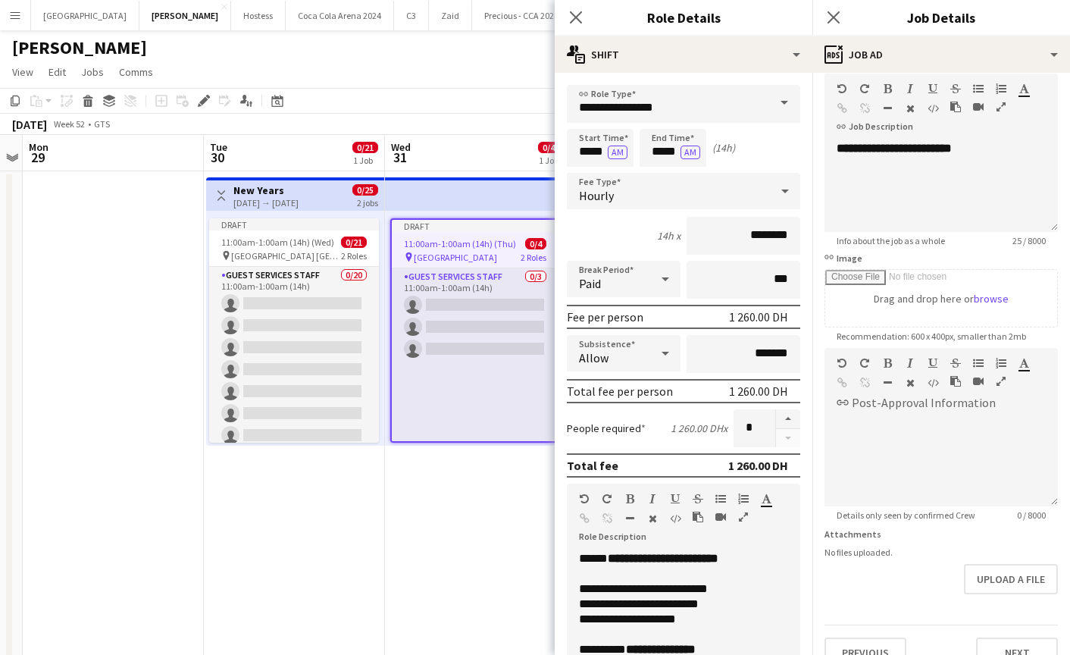
scroll to position [95, 0]
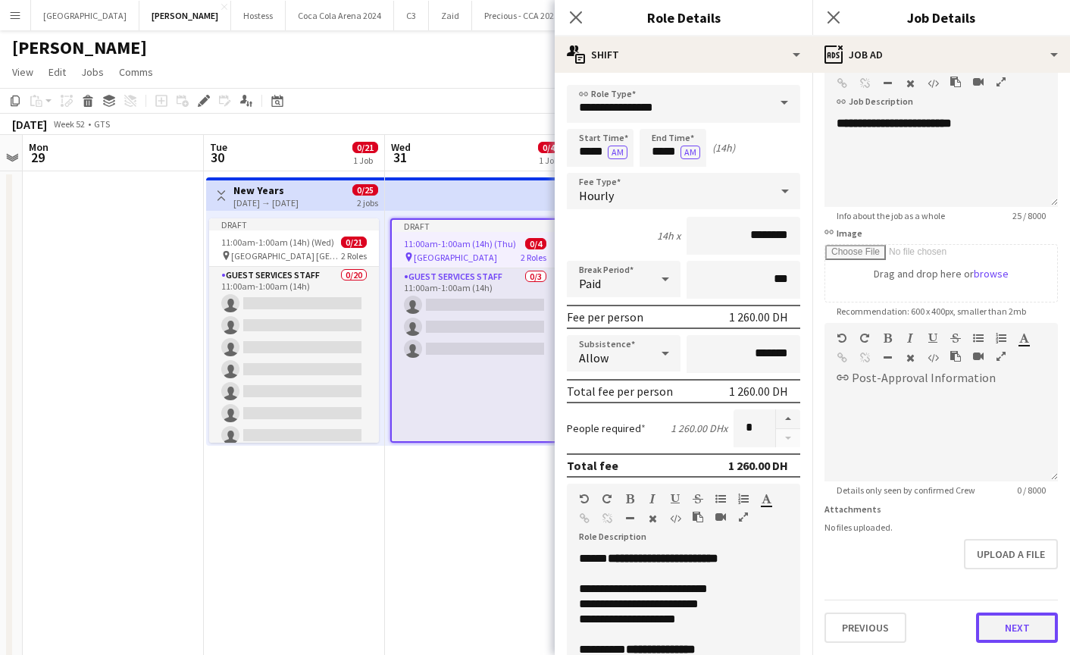
click at [1005, 624] on button "Next" at bounding box center [1017, 627] width 82 height 30
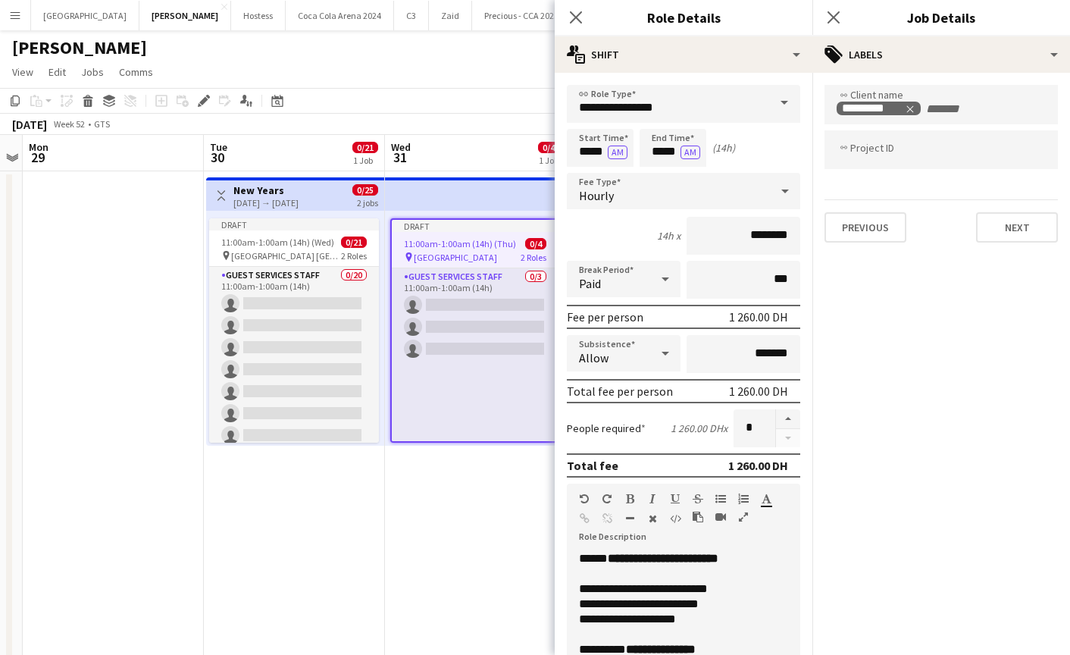
scroll to position [0, 0]
click at [1004, 234] on button "Next" at bounding box center [1017, 227] width 82 height 30
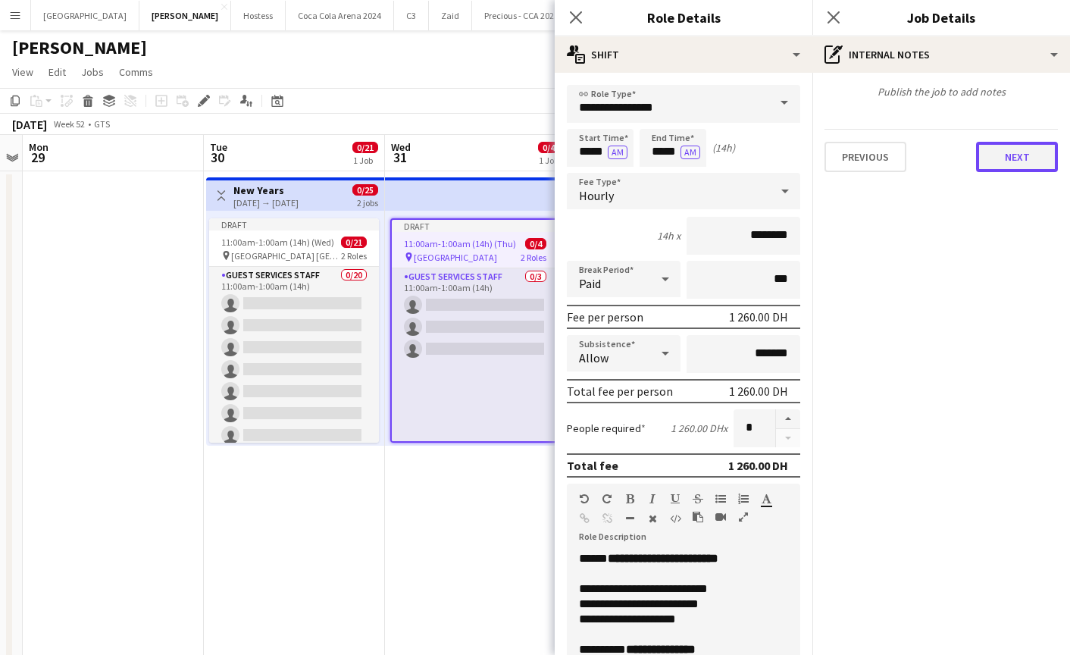
click at [1008, 161] on button "Next" at bounding box center [1017, 157] width 82 height 30
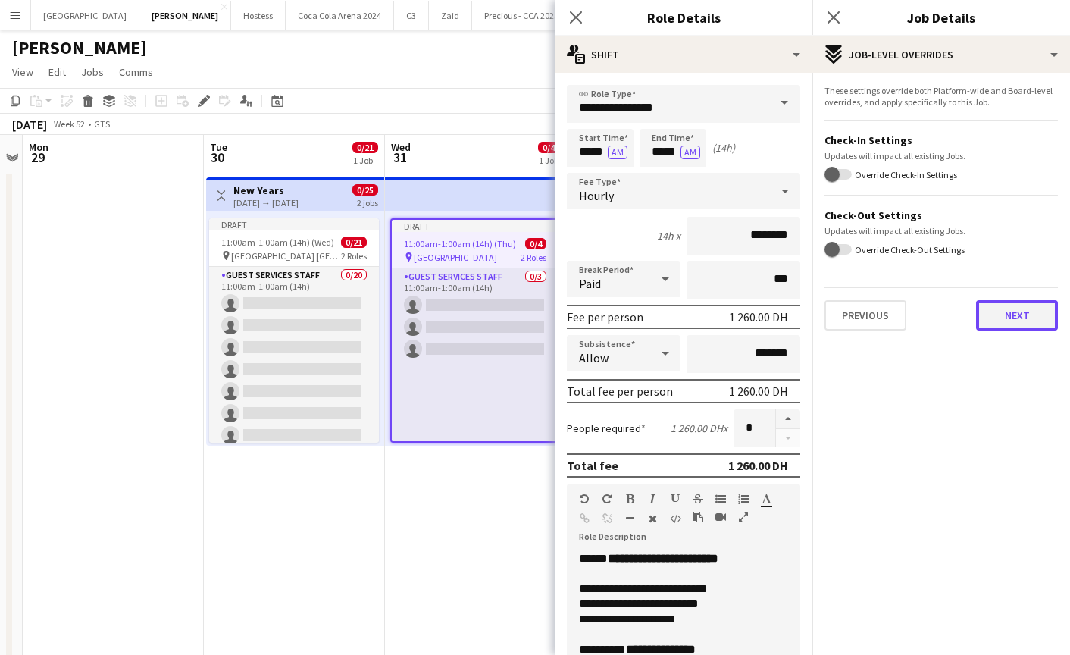
click at [996, 306] on button "Next" at bounding box center [1017, 315] width 82 height 30
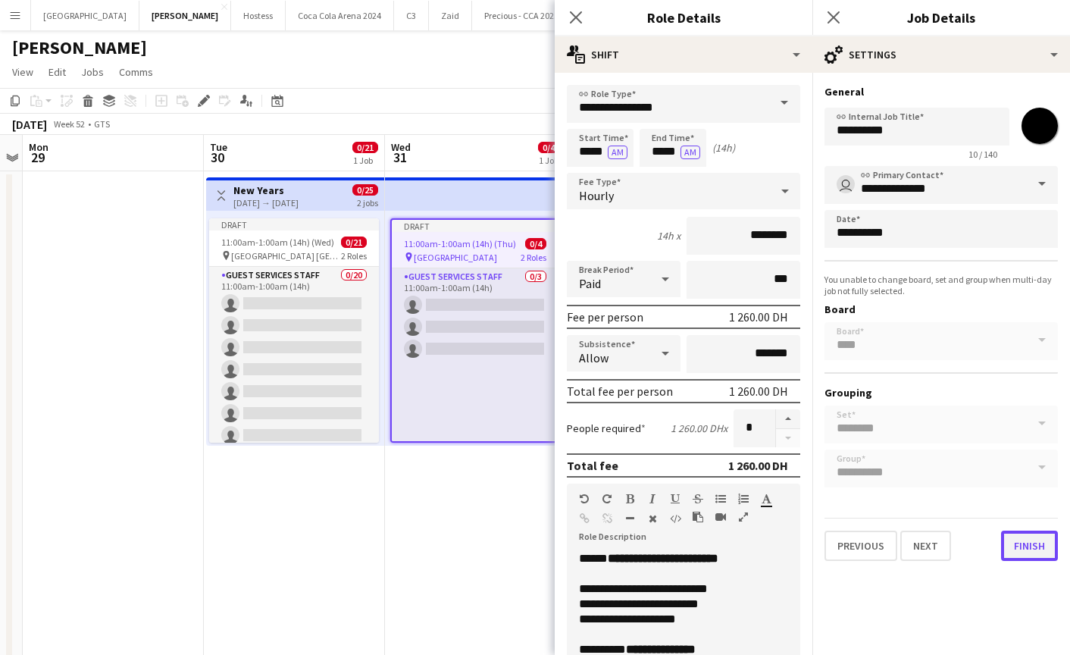
click at [1021, 554] on button "Finish" at bounding box center [1029, 545] width 57 height 30
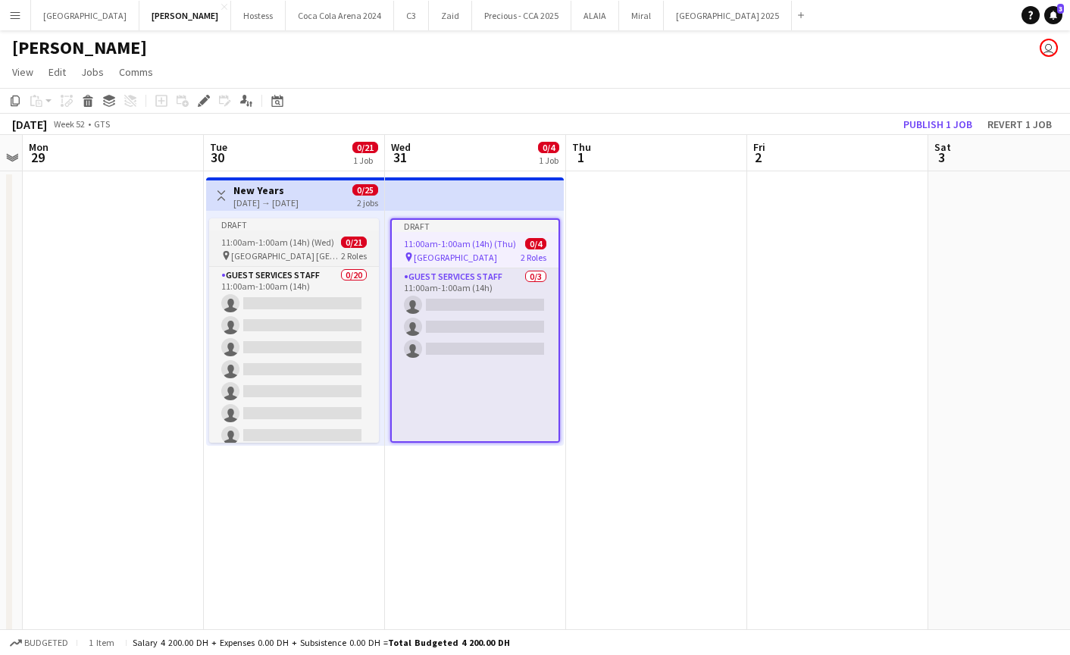
click at [279, 250] on span "BURJ PARK DUBAI - Ticketing Booth 3" at bounding box center [286, 255] width 110 height 11
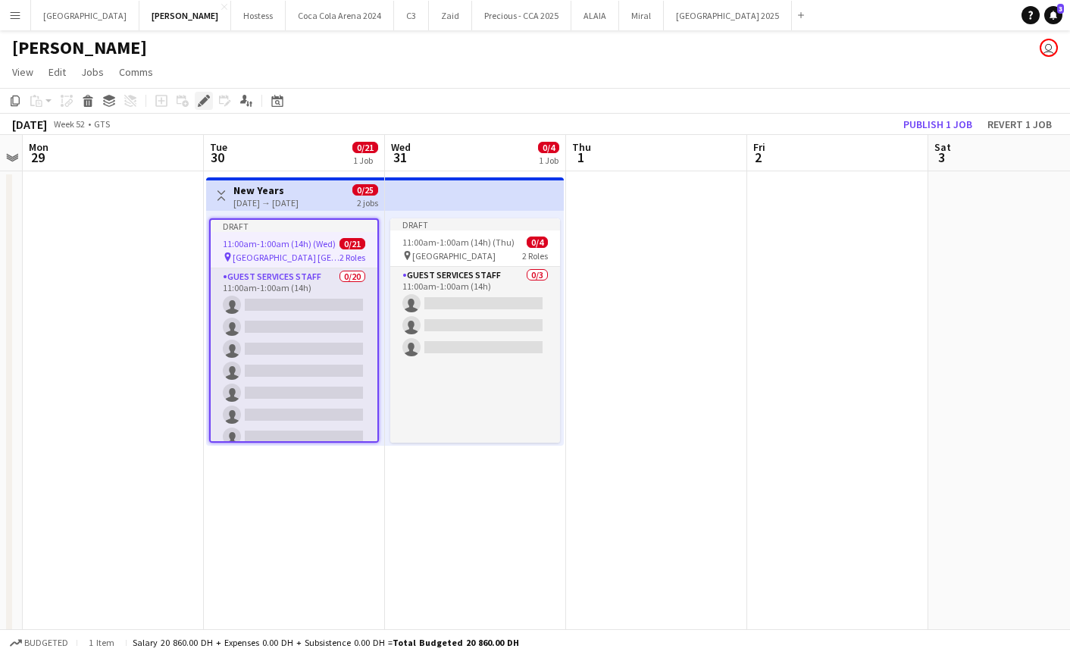
click at [204, 98] on icon at bounding box center [203, 101] width 8 height 8
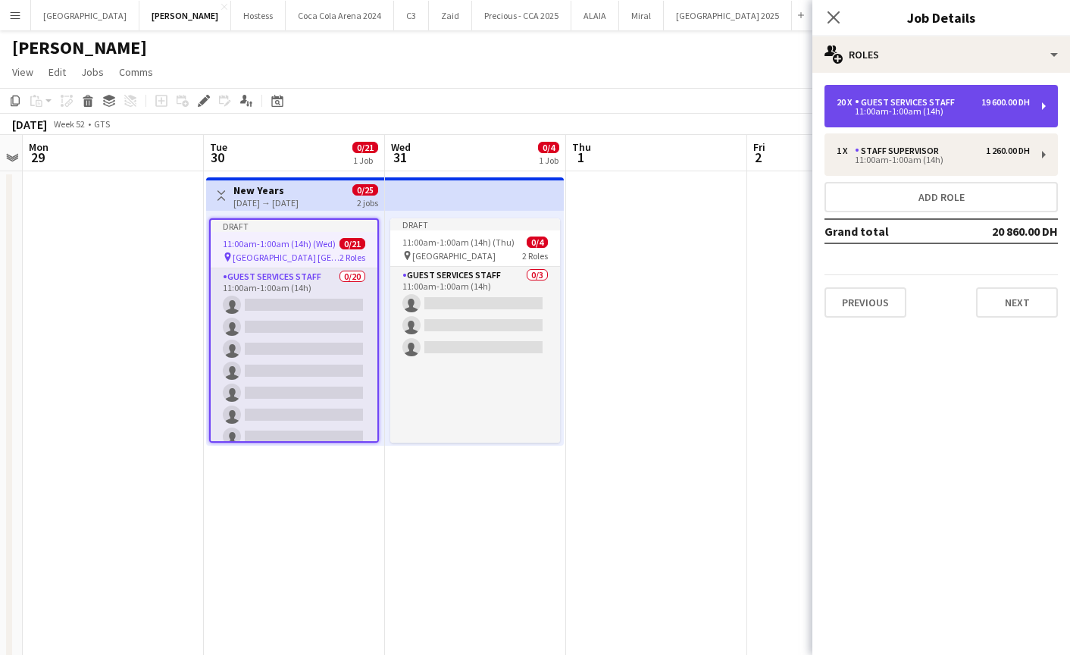
click at [1041, 108] on div "20 x Guest Services Staff 19 600.00 DH 11:00am-1:00am (14h)" at bounding box center [940, 106] width 233 height 42
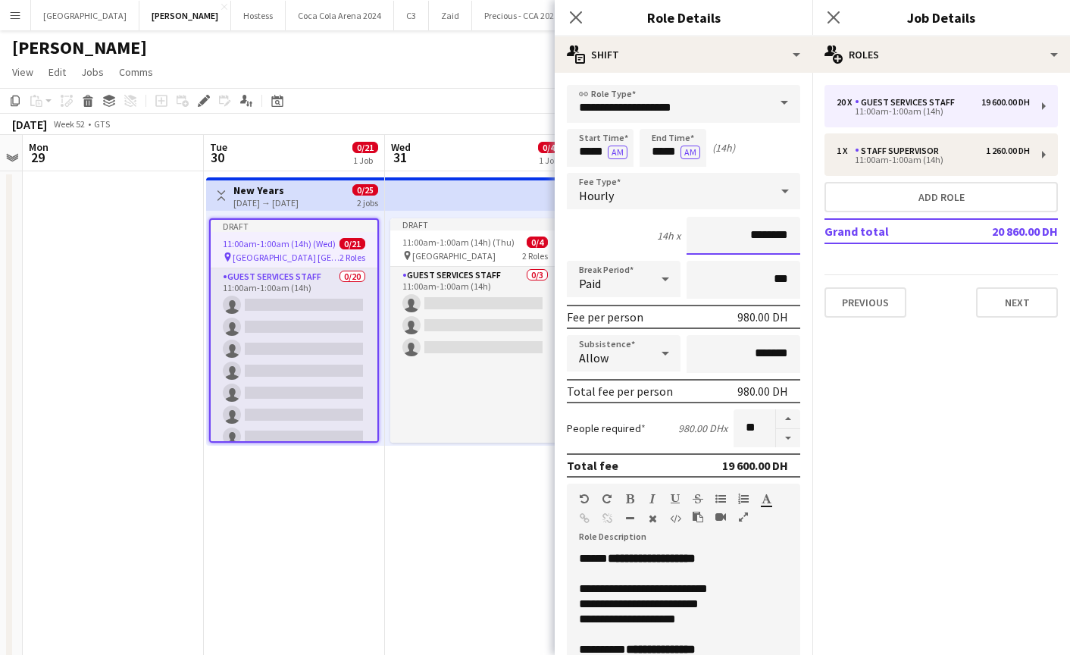
drag, startPoint x: 727, startPoint y: 233, endPoint x: 842, endPoint y: 233, distance: 115.2
drag, startPoint x: 739, startPoint y: 236, endPoint x: 789, endPoint y: 236, distance: 49.2
click at [789, 236] on input "********" at bounding box center [743, 236] width 114 height 38
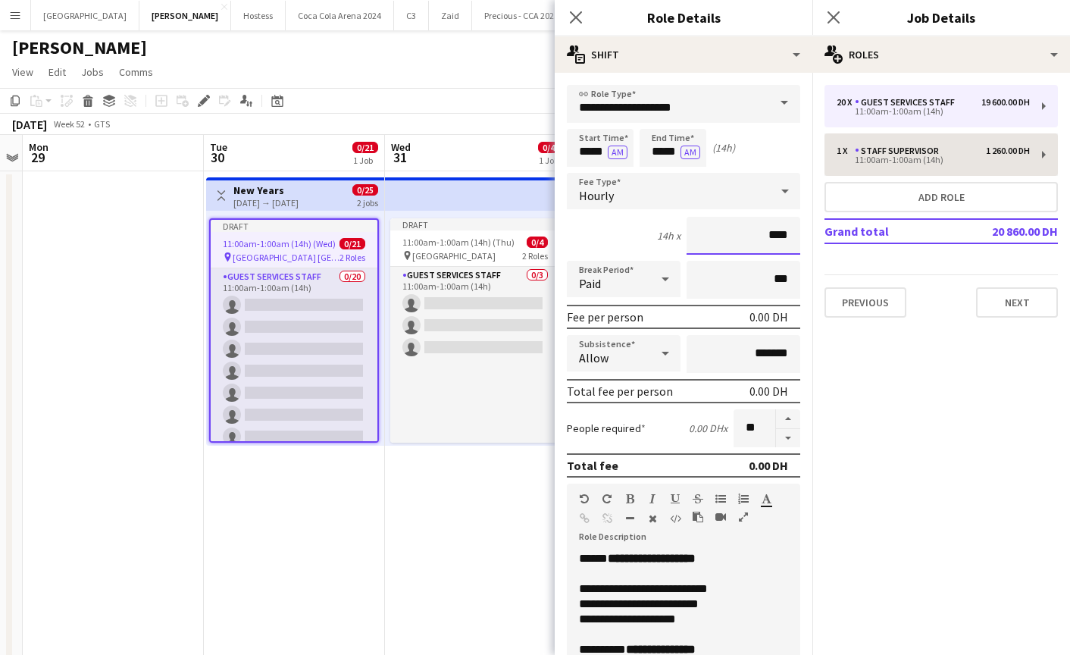
type input "****"
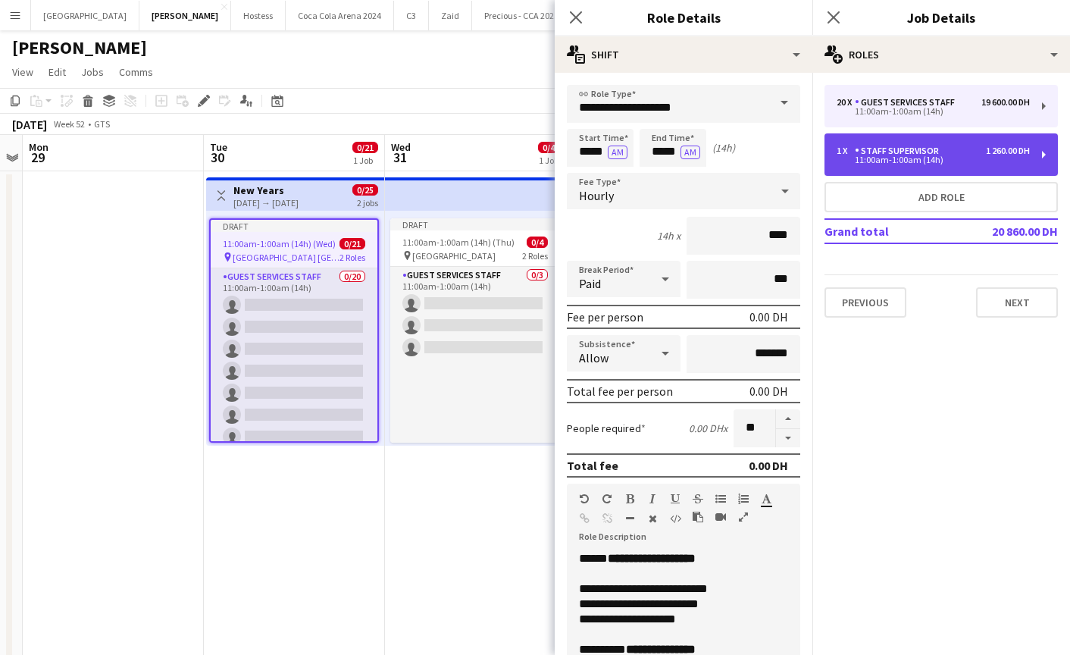
click at [937, 163] on div "11:00am-1:00am (14h)" at bounding box center [932, 160] width 193 height 8
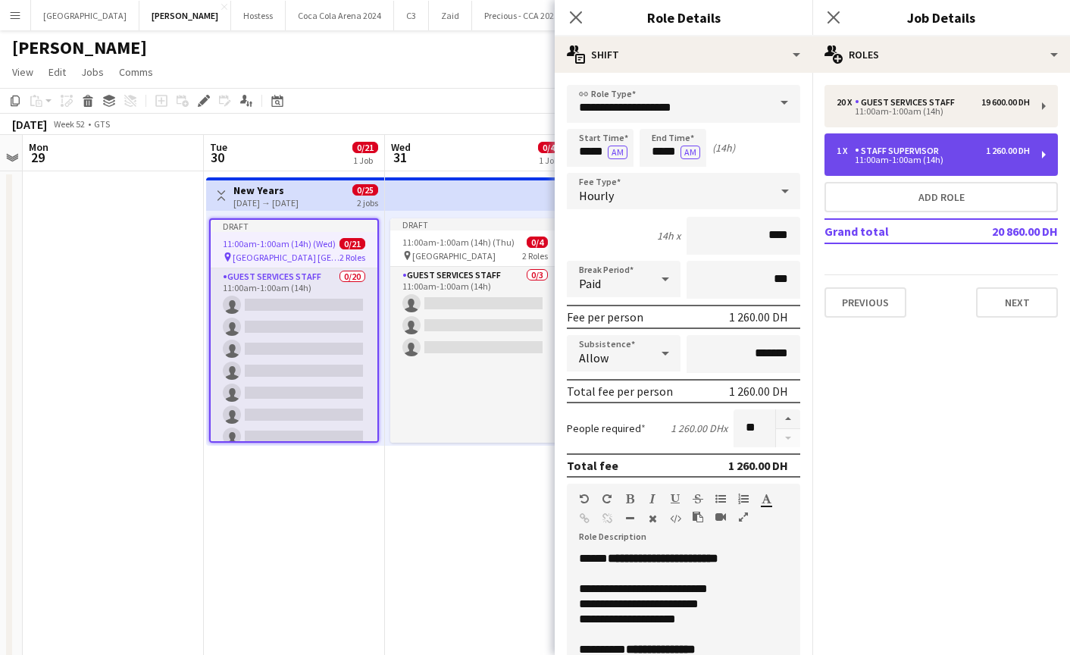
type input "**********"
type input "********"
type input "*"
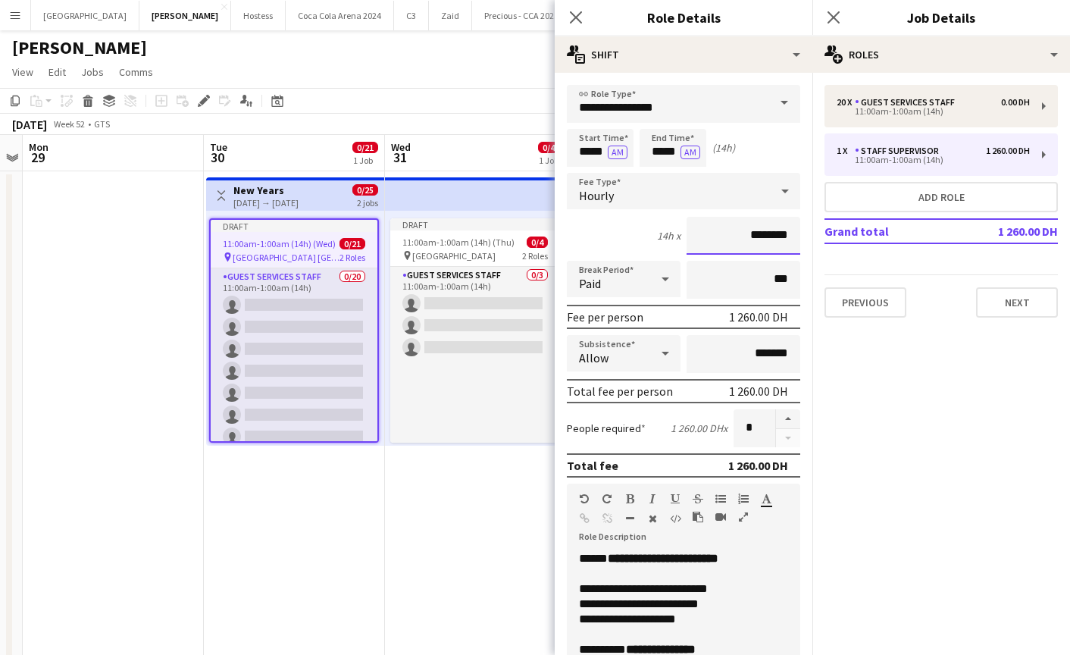
drag, startPoint x: 736, startPoint y: 231, endPoint x: 854, endPoint y: 231, distance: 118.2
drag, startPoint x: 722, startPoint y: 231, endPoint x: 821, endPoint y: 232, distance: 99.3
click at [747, 238] on input "*******" at bounding box center [743, 236] width 114 height 38
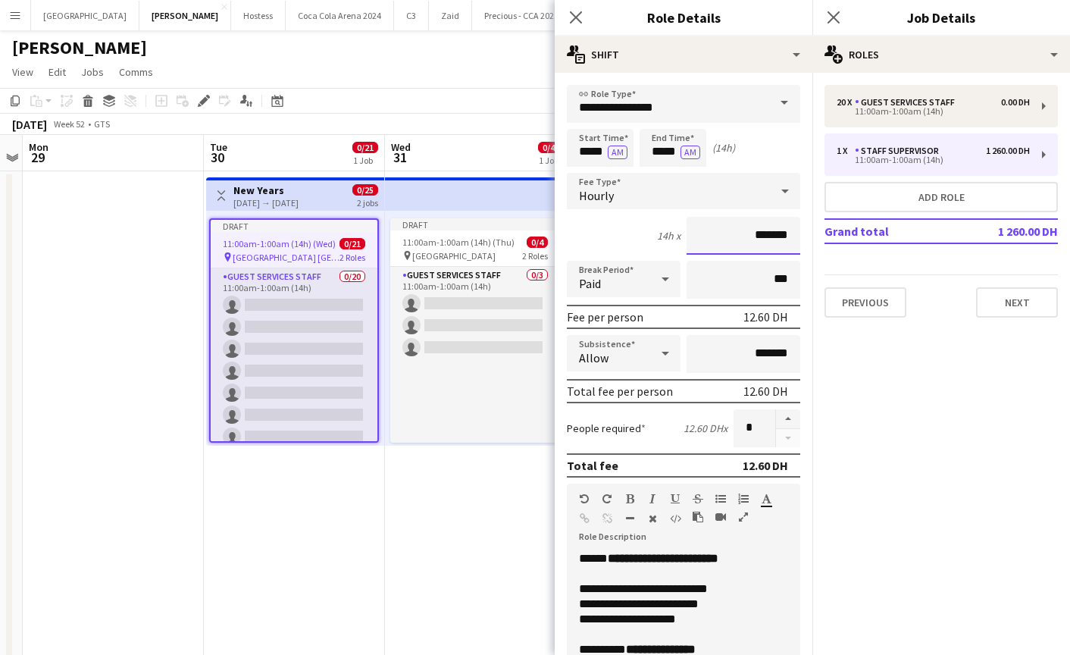
drag, startPoint x: 742, startPoint y: 232, endPoint x: 800, endPoint y: 232, distance: 58.3
click at [799, 232] on input "*******" at bounding box center [743, 236] width 114 height 38
type input "****"
click at [1015, 299] on button "Next" at bounding box center [1017, 302] width 82 height 30
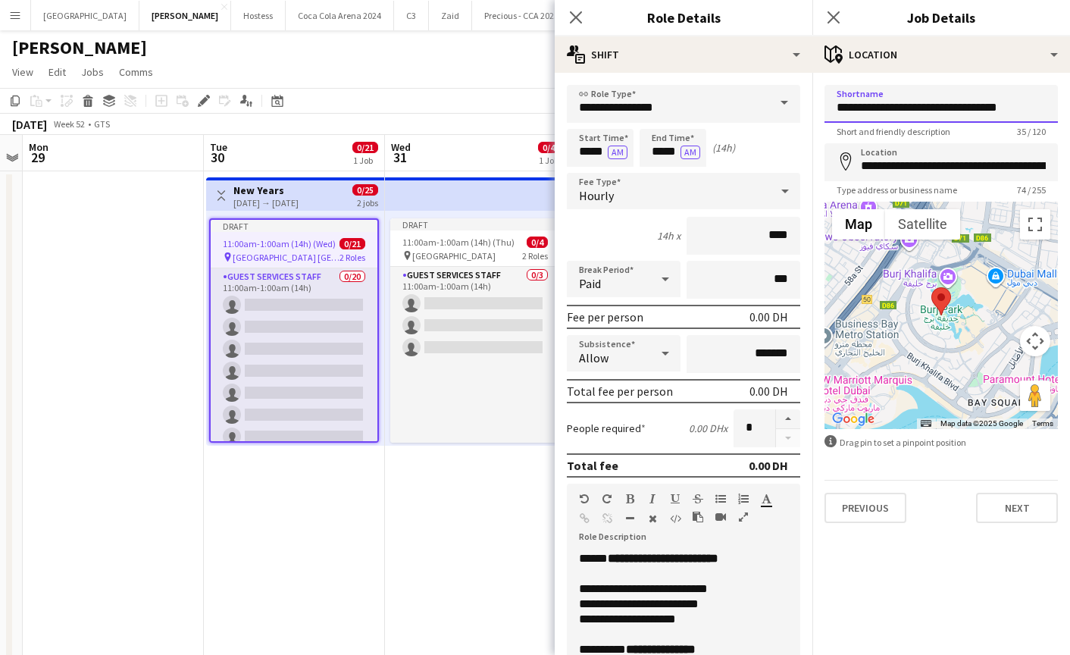
drag, startPoint x: 936, startPoint y: 109, endPoint x: 1050, endPoint y: 108, distance: 114.4
click at [1050, 108] on input "**********" at bounding box center [940, 104] width 233 height 38
type input "**********"
click at [786, 419] on button "button" at bounding box center [788, 419] width 24 height 20
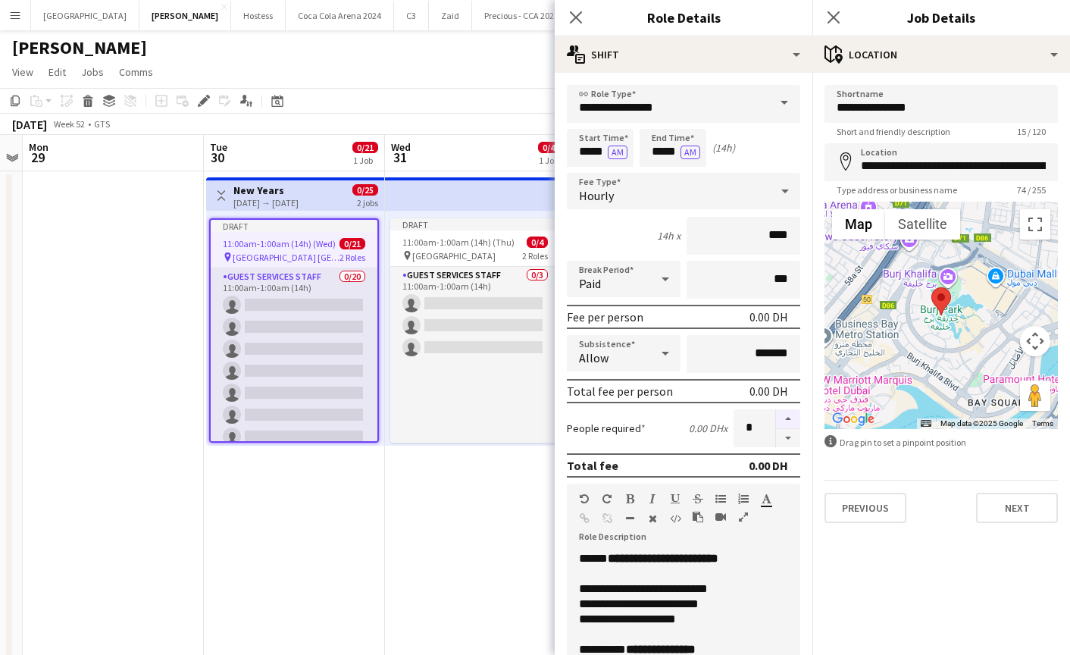
click at [786, 419] on button "button" at bounding box center [788, 419] width 24 height 20
type input "*"
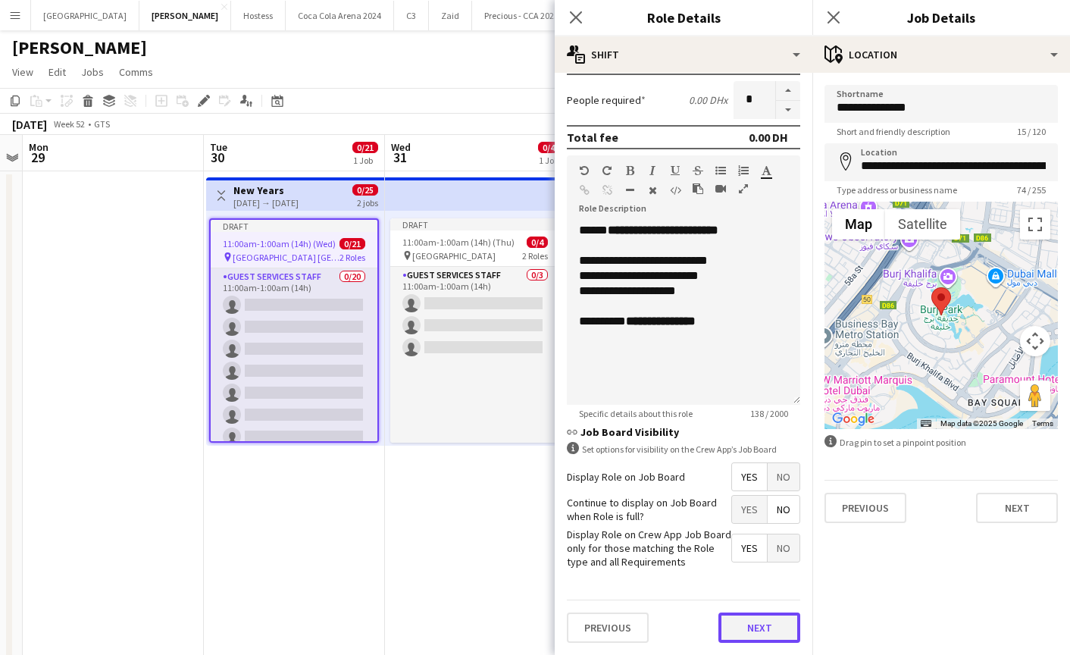
click at [748, 621] on button "Next" at bounding box center [759, 627] width 82 height 30
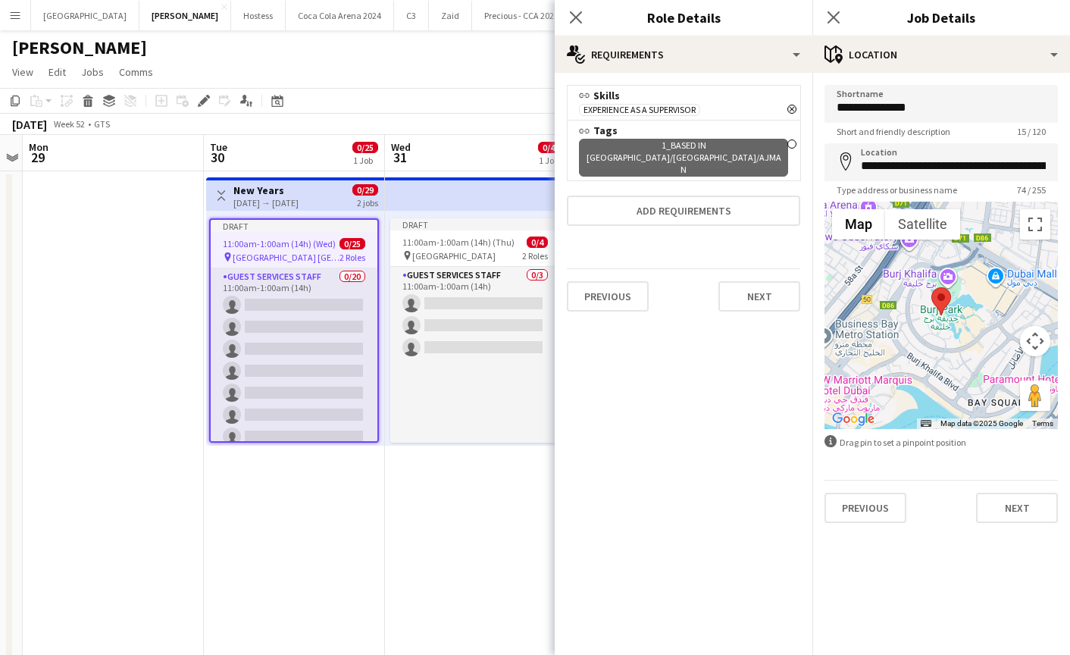
scroll to position [0, 0]
click at [757, 281] on button "Next" at bounding box center [759, 296] width 82 height 30
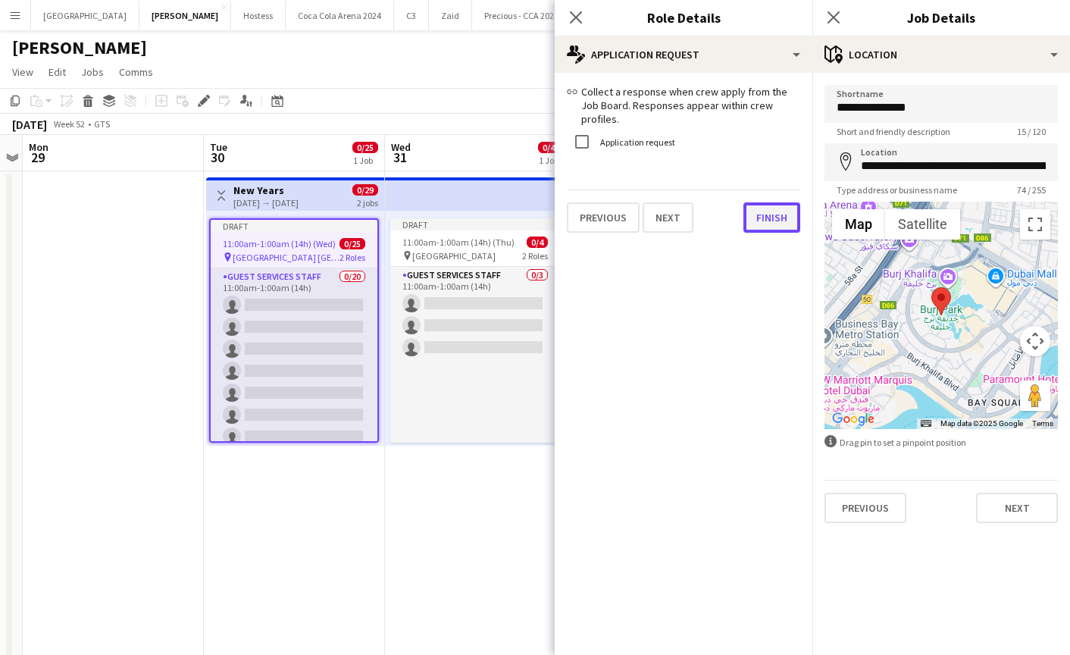
click at [758, 202] on button "Finish" at bounding box center [771, 217] width 57 height 30
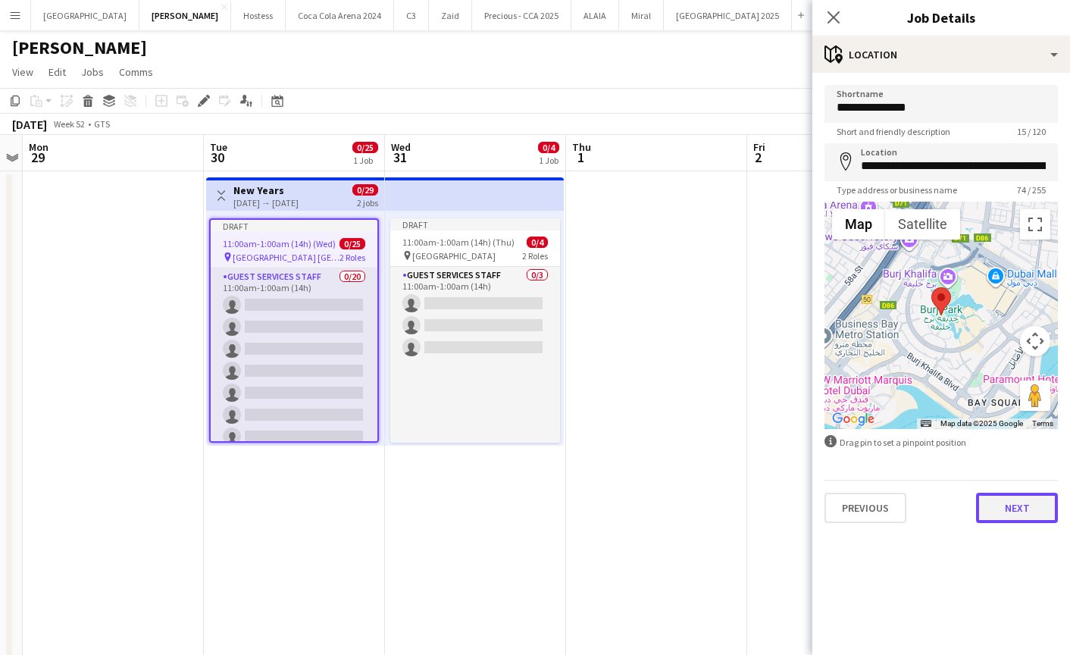
click at [1001, 507] on button "Next" at bounding box center [1017, 507] width 82 height 30
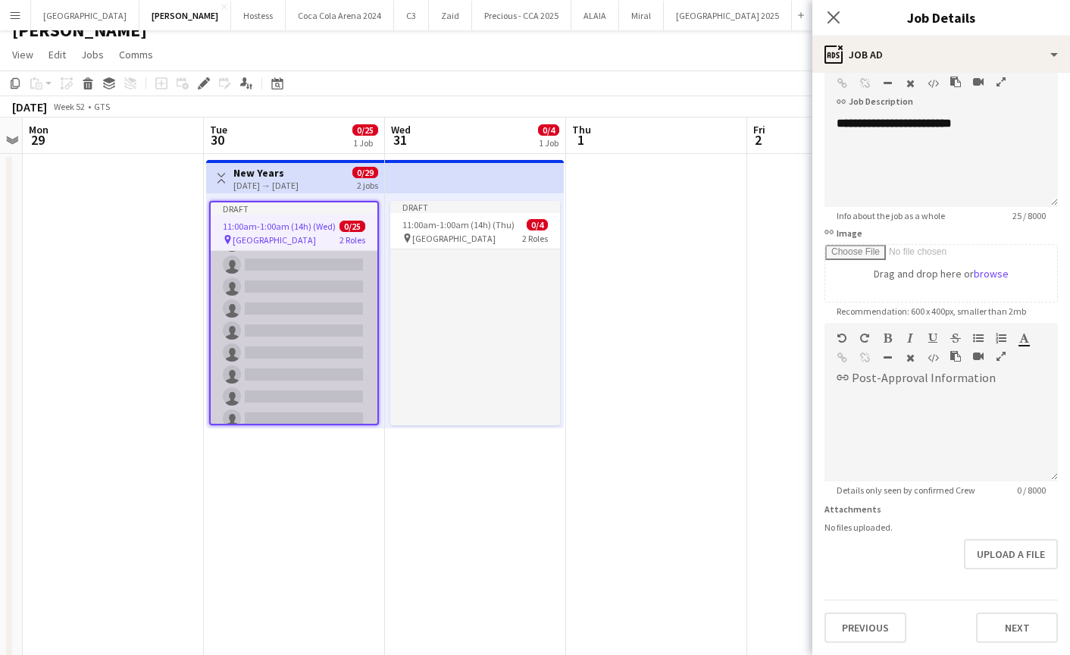
scroll to position [293, 0]
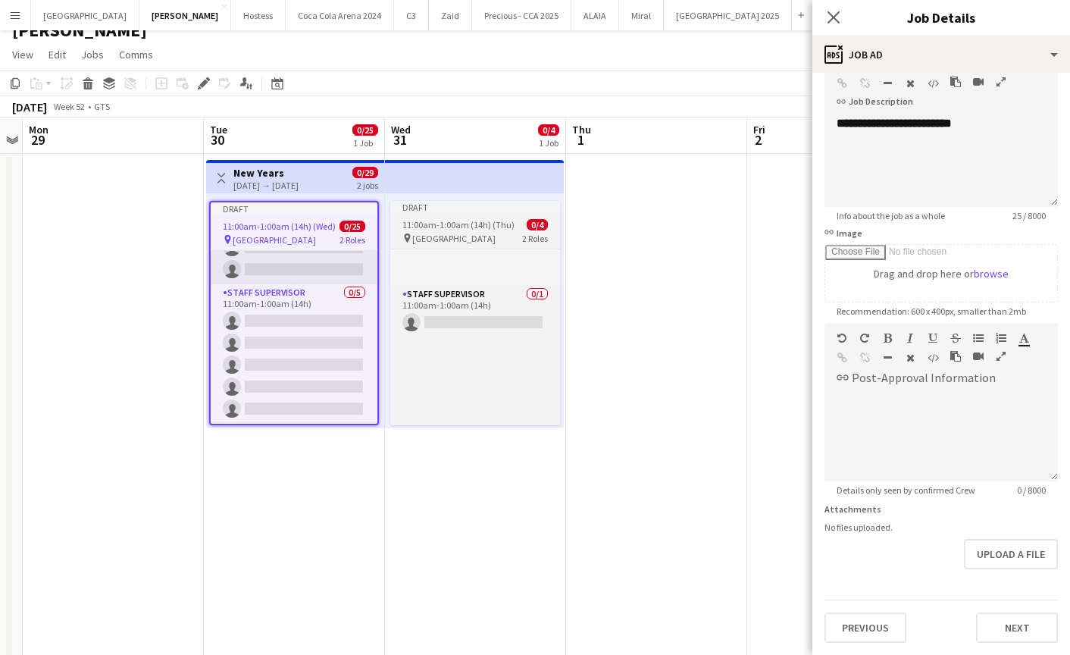
click at [471, 227] on span "11:00am-1:00am (14h) (Thu)" at bounding box center [458, 224] width 112 height 11
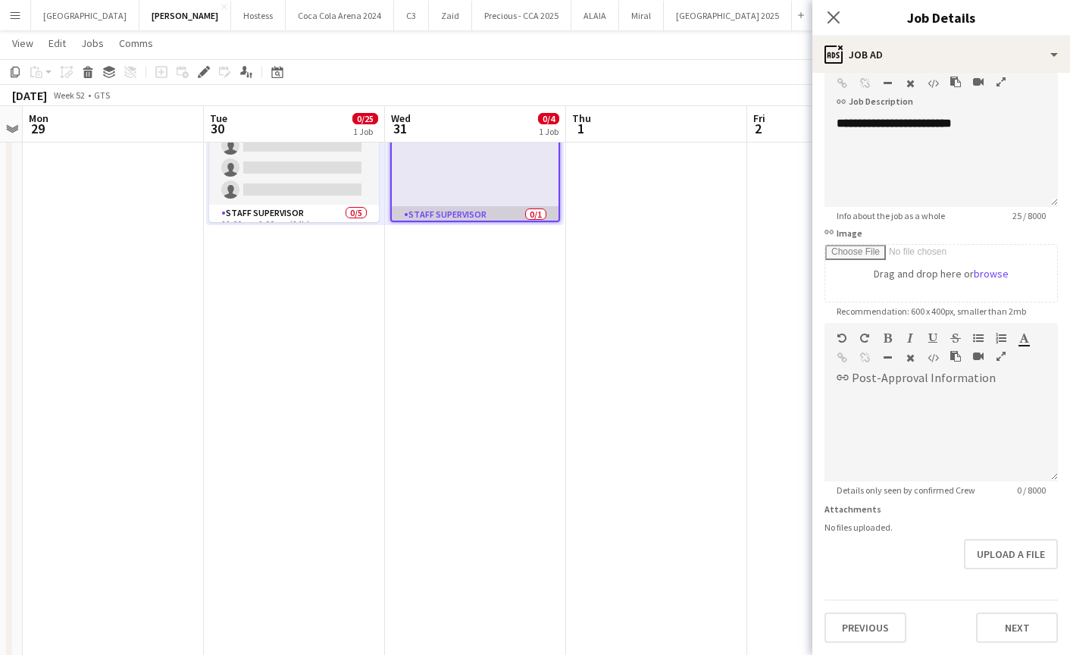
scroll to position [187, 0]
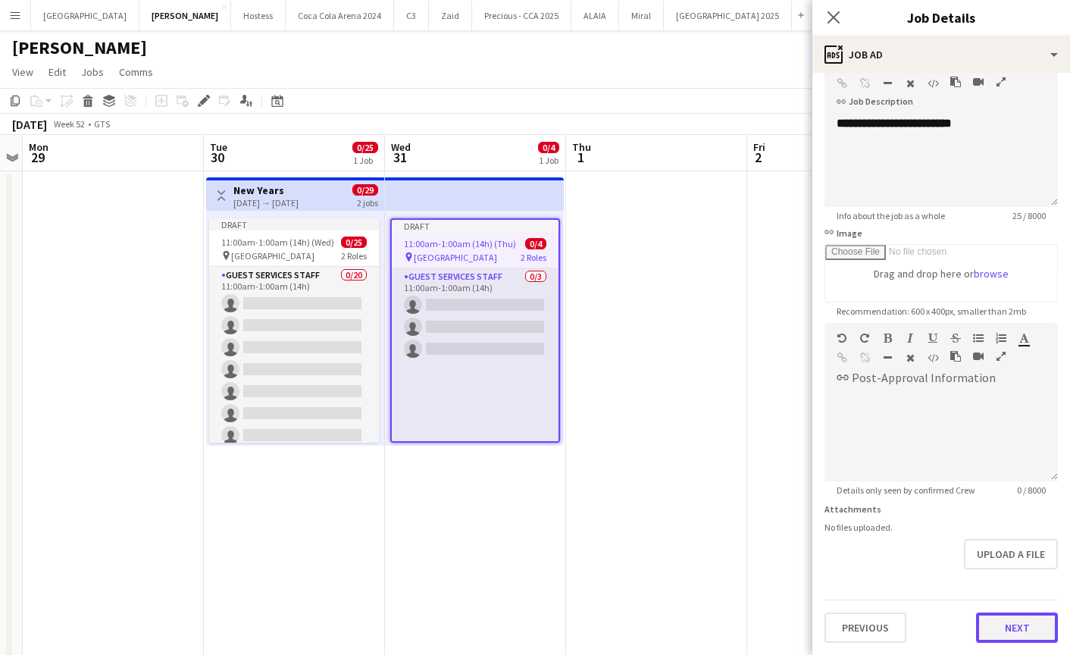
click at [996, 622] on button "Next" at bounding box center [1017, 627] width 82 height 30
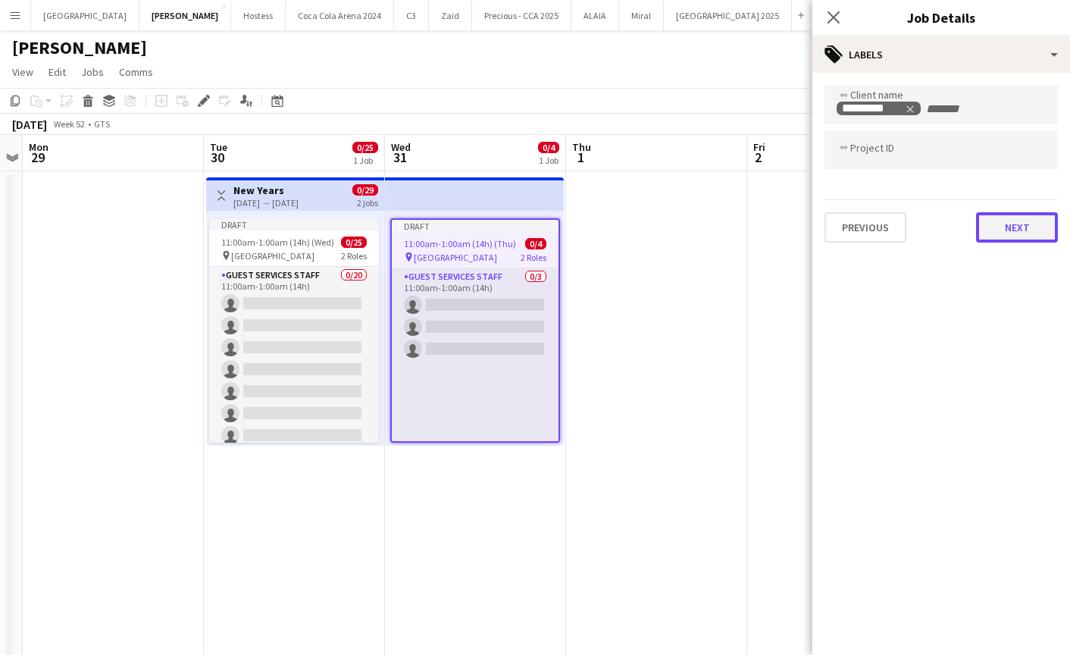
click at [997, 224] on button "Next" at bounding box center [1017, 227] width 82 height 30
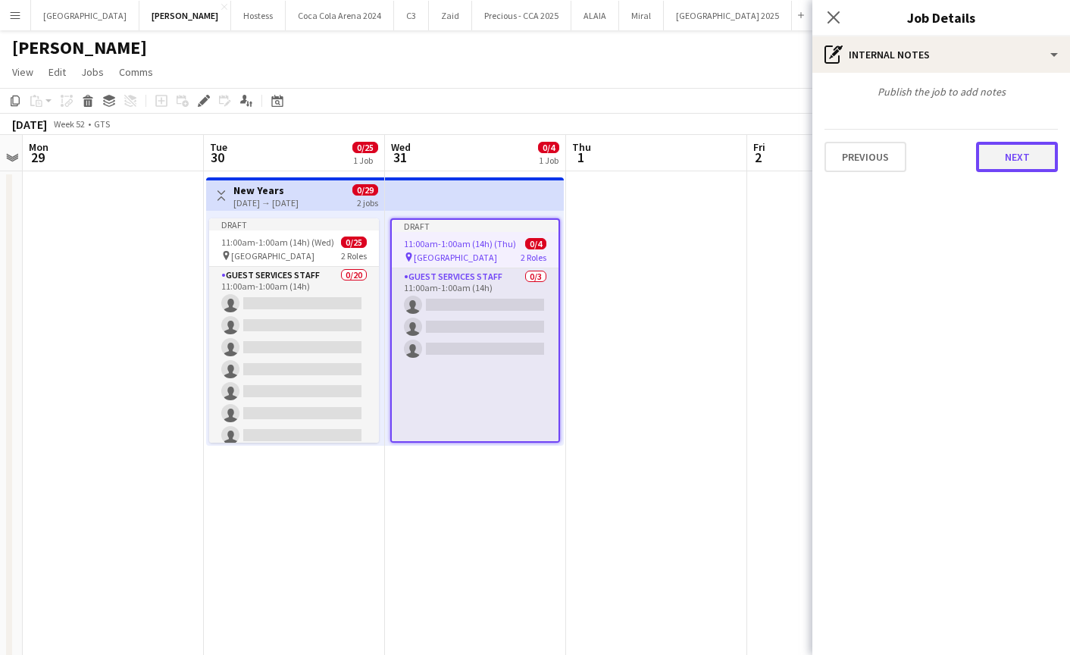
click at [996, 159] on button "Next" at bounding box center [1017, 157] width 82 height 30
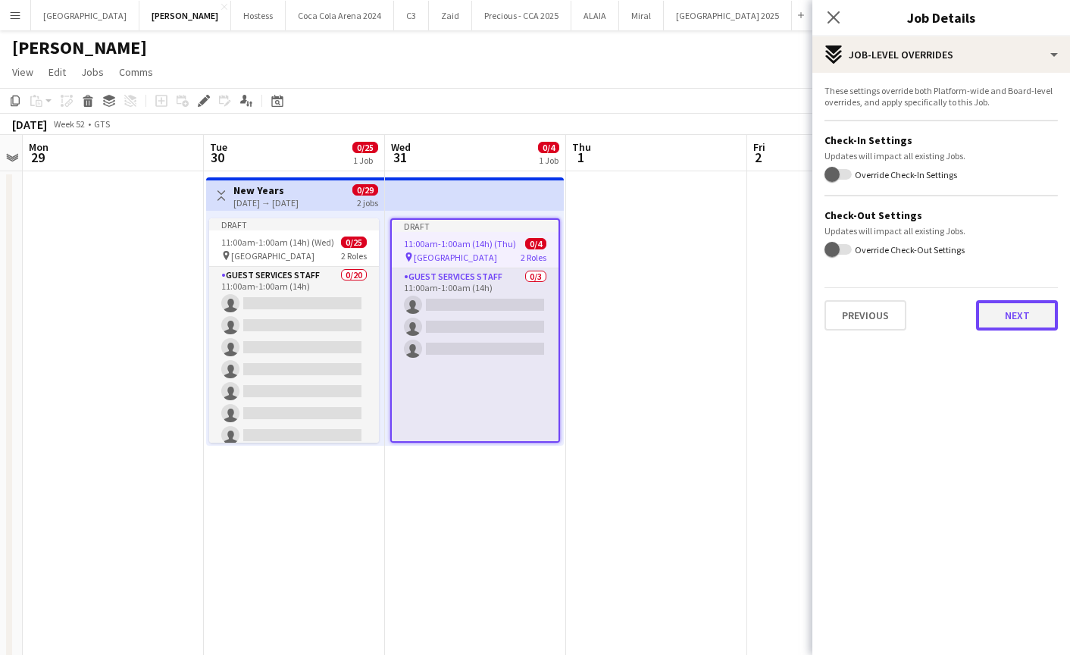
click at [1000, 311] on button "Next" at bounding box center [1017, 315] width 82 height 30
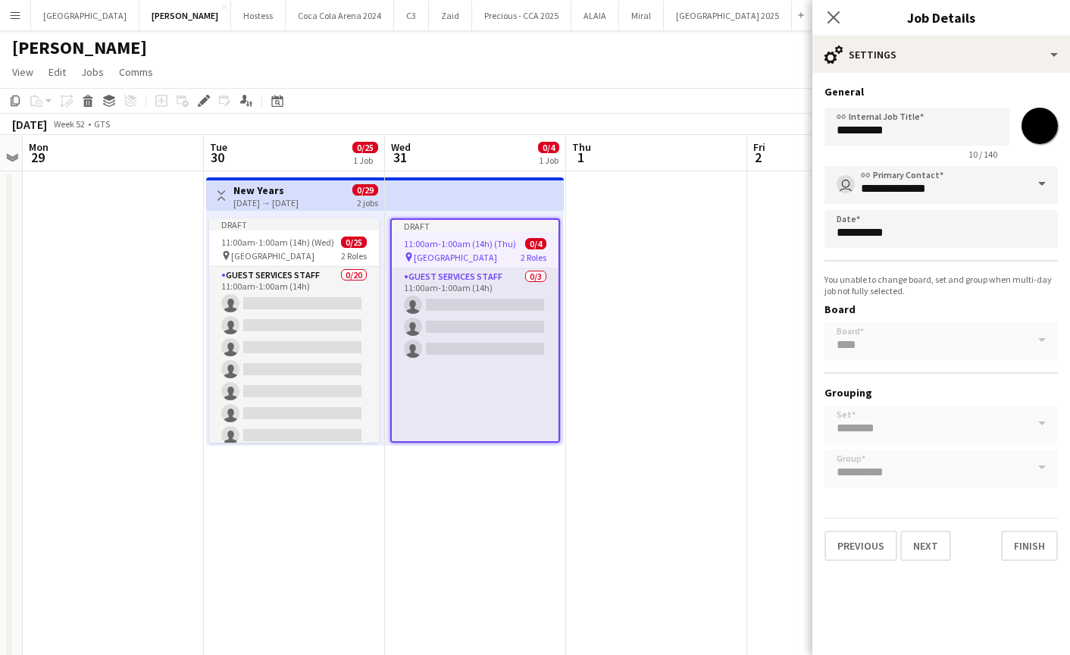
click at [1028, 561] on div "**********" at bounding box center [941, 323] width 258 height 500
click at [1021, 540] on button "Finish" at bounding box center [1029, 545] width 57 height 30
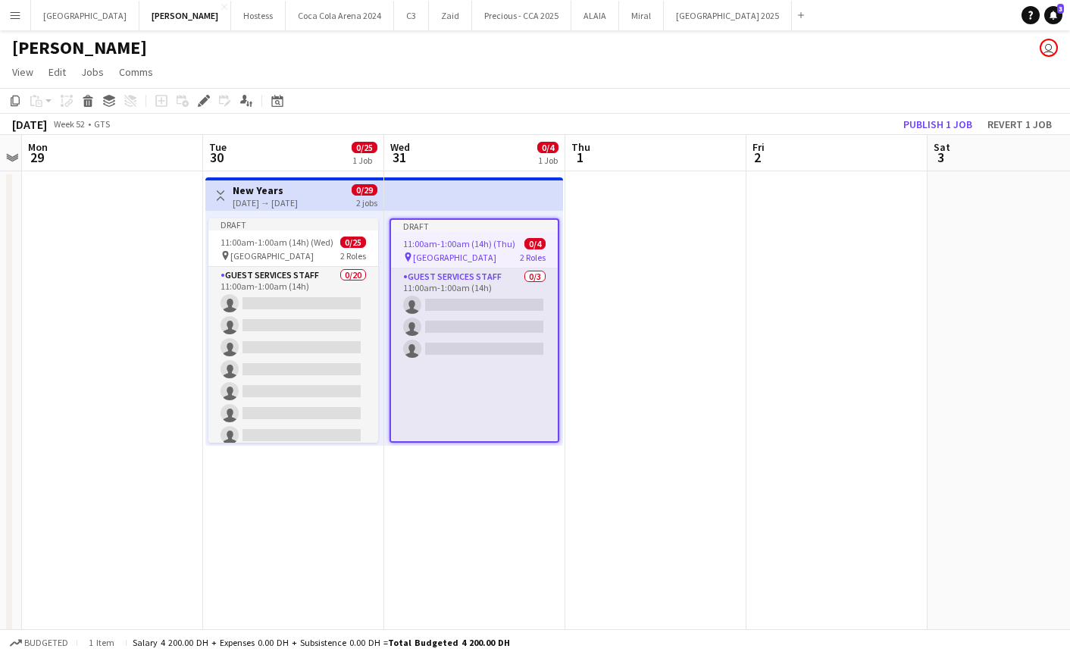
click at [495, 238] on span "11:00am-1:00am (14h) (Thu)" at bounding box center [459, 243] width 112 height 11
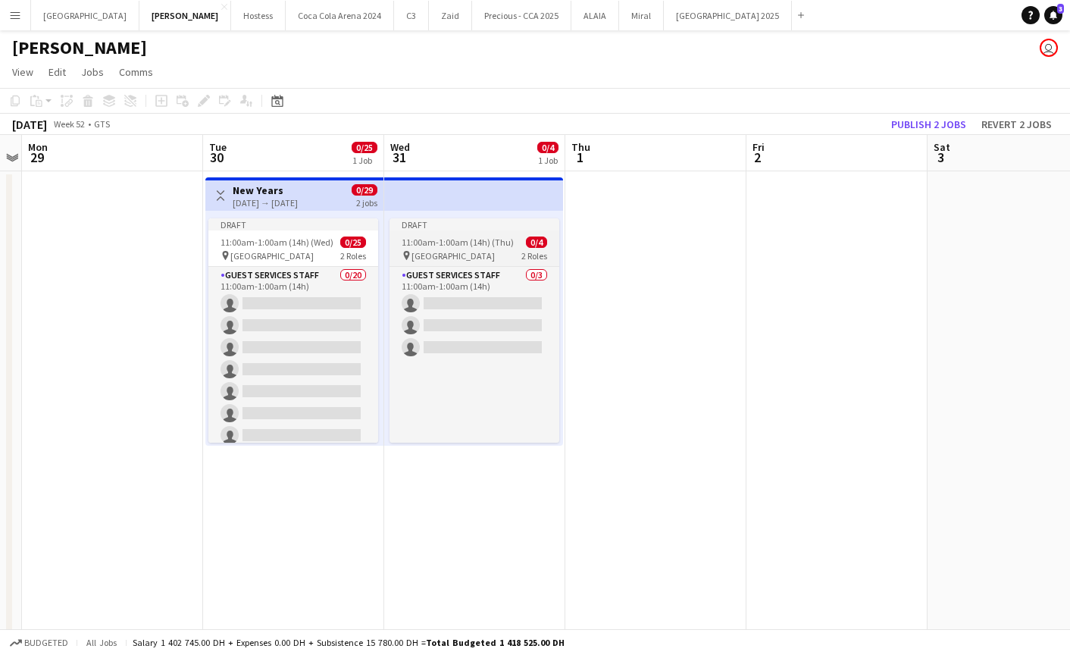
click at [471, 237] on span "11:00am-1:00am (14h) (Thu)" at bounding box center [458, 241] width 112 height 11
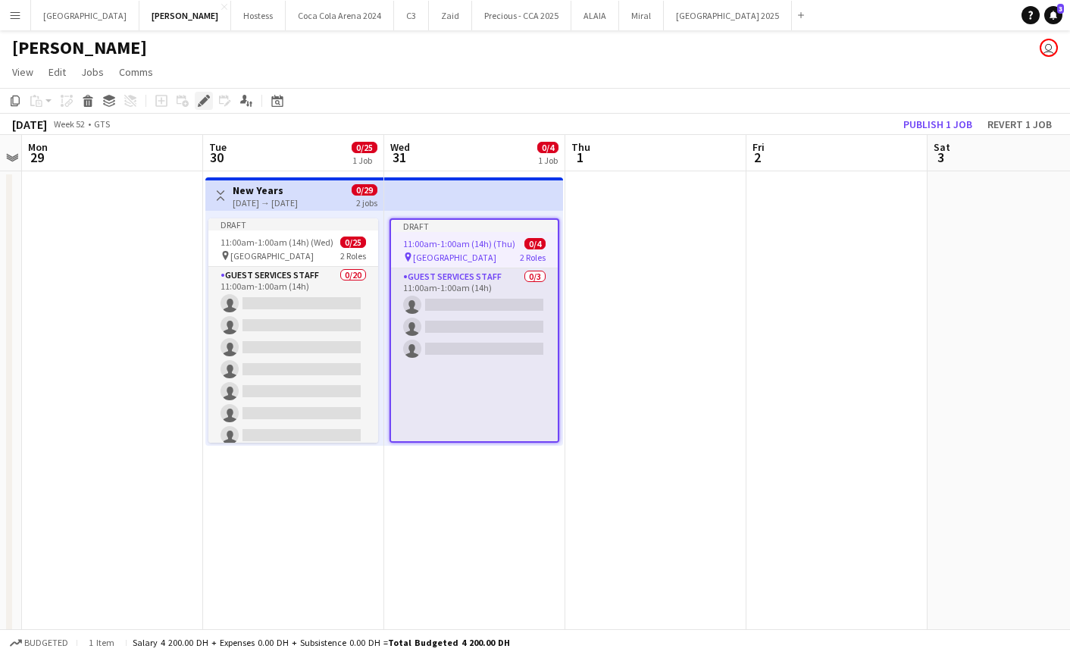
click at [202, 102] on icon at bounding box center [203, 101] width 8 height 8
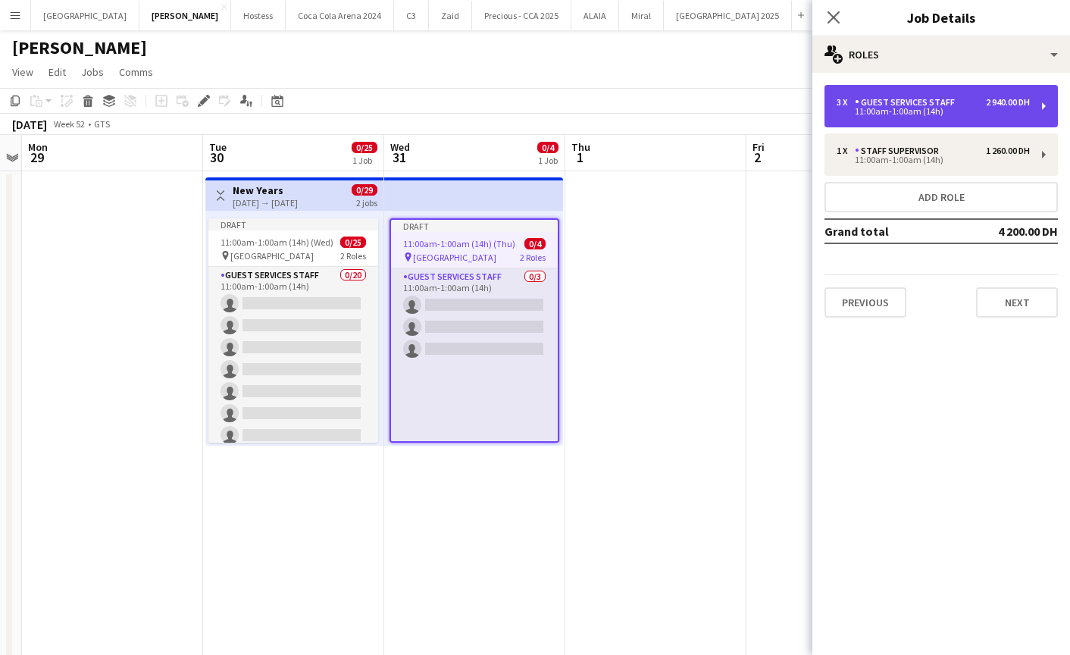
click at [875, 102] on div "Guest Services Staff" at bounding box center [908, 102] width 106 height 11
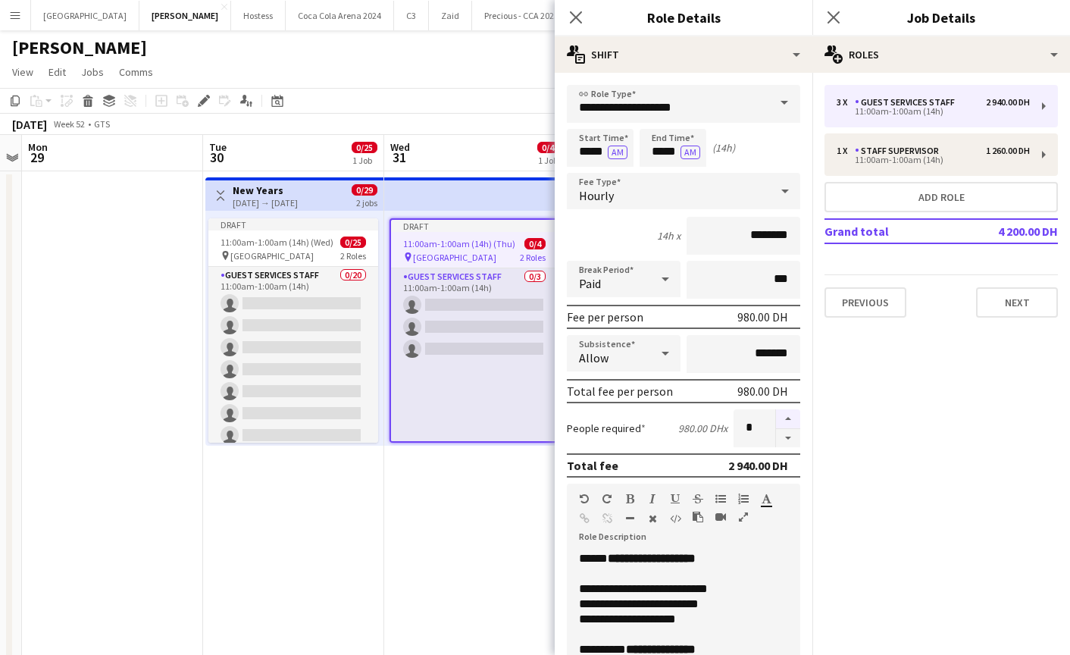
click at [783, 414] on button "button" at bounding box center [788, 419] width 24 height 20
drag, startPoint x: 763, startPoint y: 424, endPoint x: 724, endPoint y: 423, distance: 39.4
click at [724, 423] on div "People required 980.00 DH x *" at bounding box center [683, 428] width 233 height 38
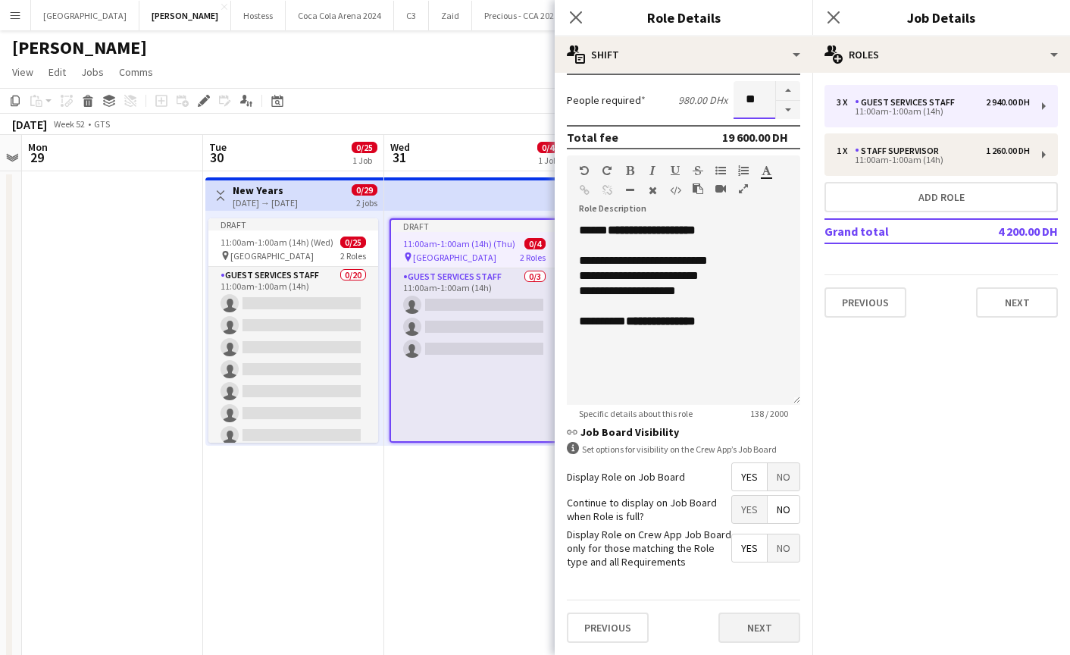
type input "**"
click at [764, 627] on button "Next" at bounding box center [759, 627] width 82 height 30
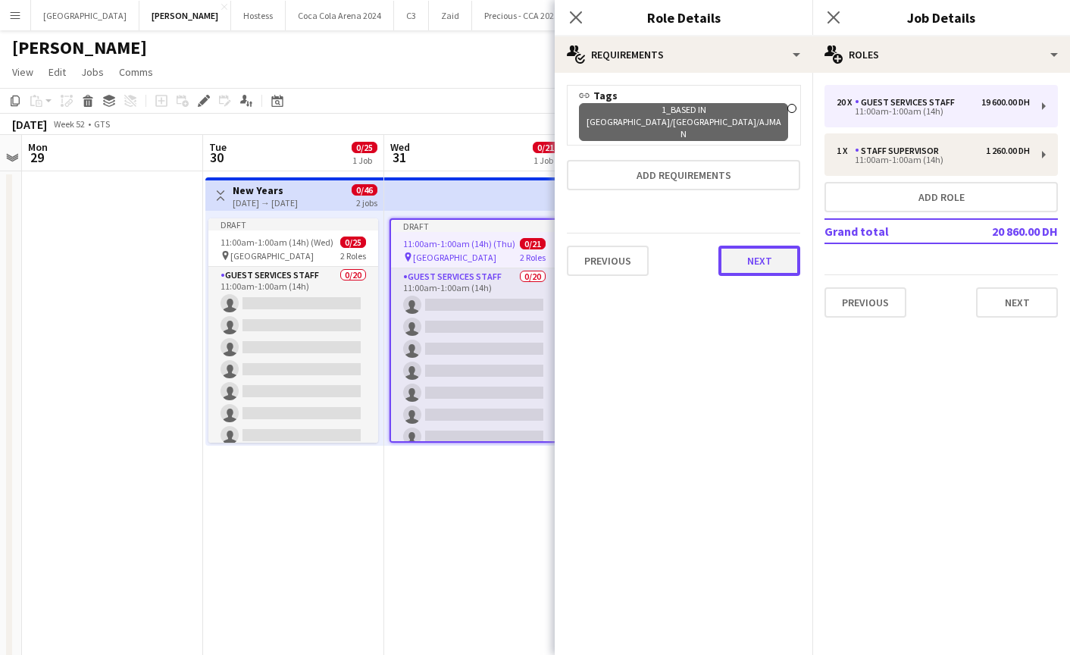
click at [747, 245] on button "Next" at bounding box center [759, 260] width 82 height 30
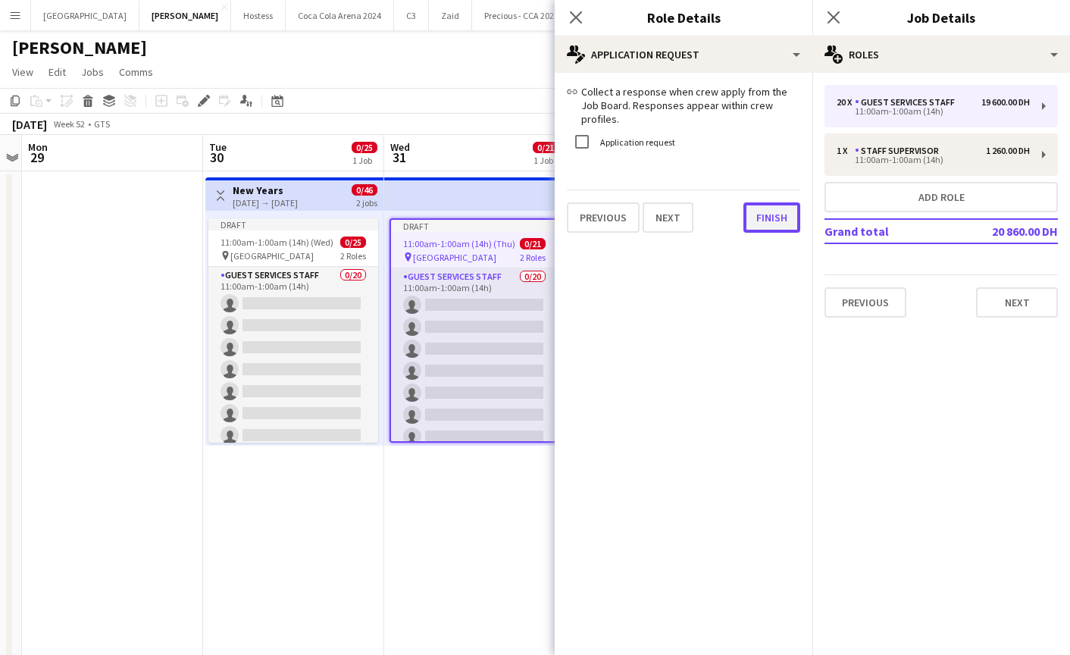
click at [765, 209] on button "Finish" at bounding box center [771, 217] width 57 height 30
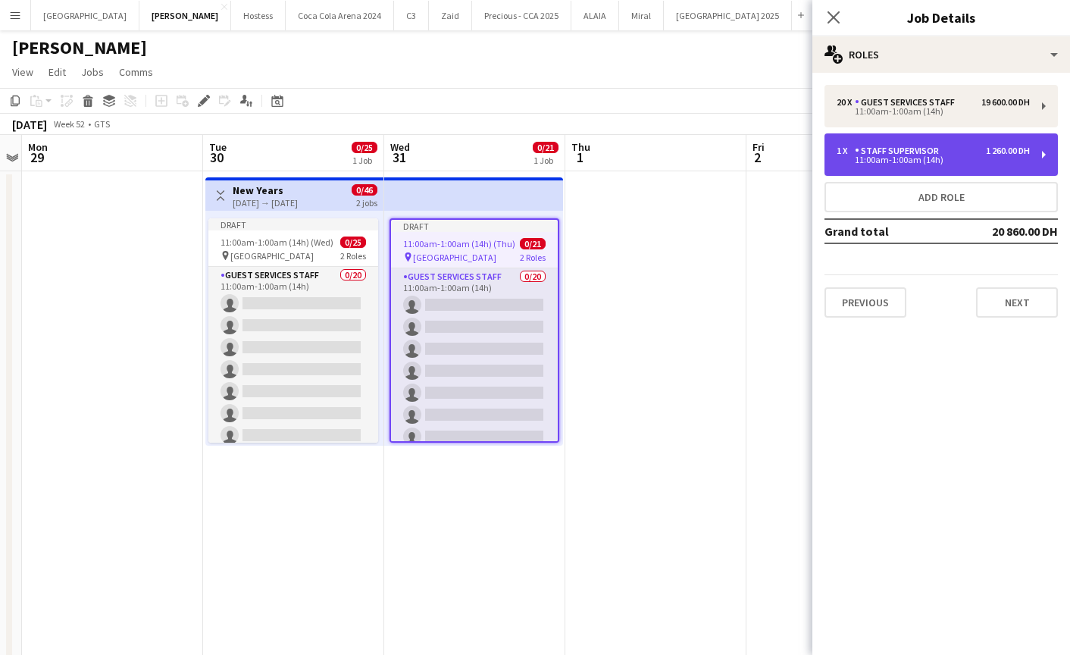
click at [864, 158] on div "11:00am-1:00am (14h)" at bounding box center [932, 160] width 193 height 8
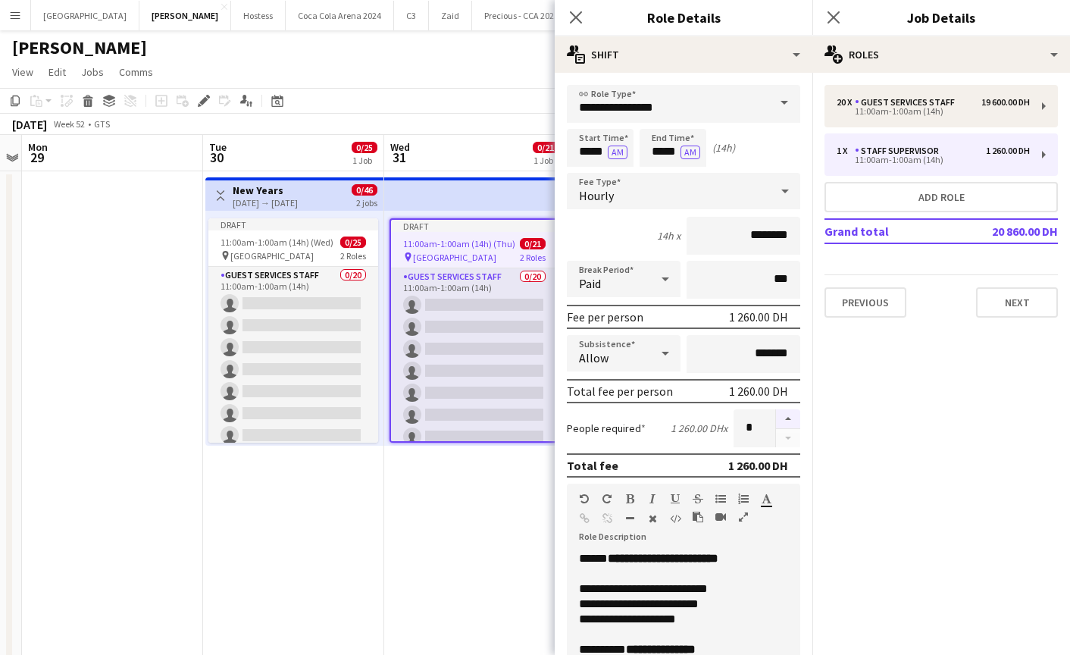
click at [783, 420] on button "button" at bounding box center [788, 419] width 24 height 20
type input "*"
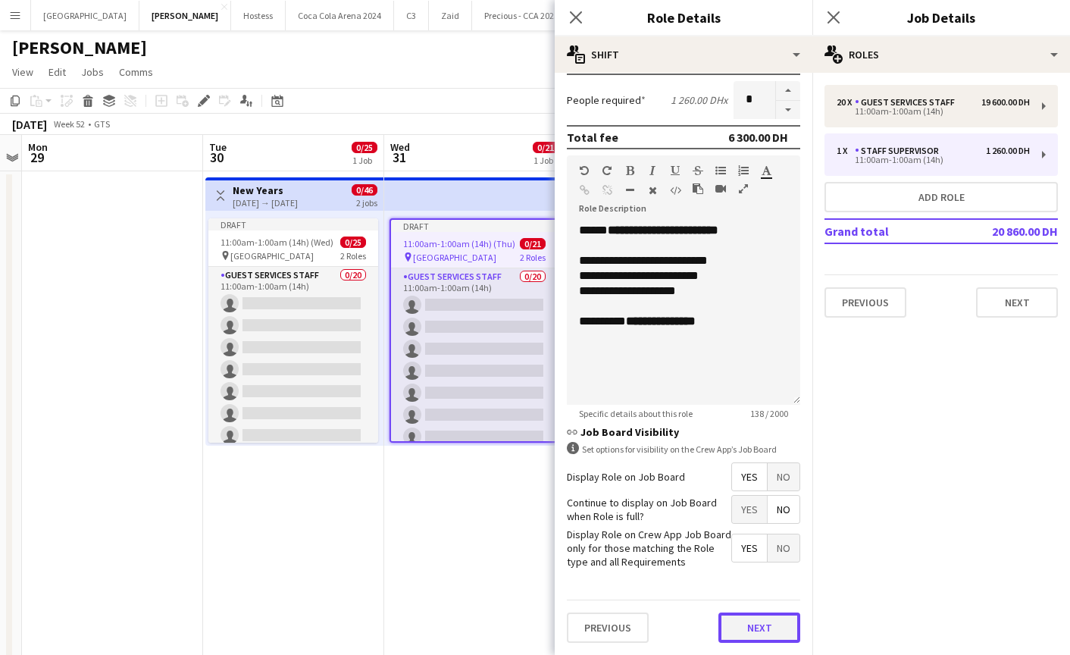
click at [742, 636] on button "Next" at bounding box center [759, 627] width 82 height 30
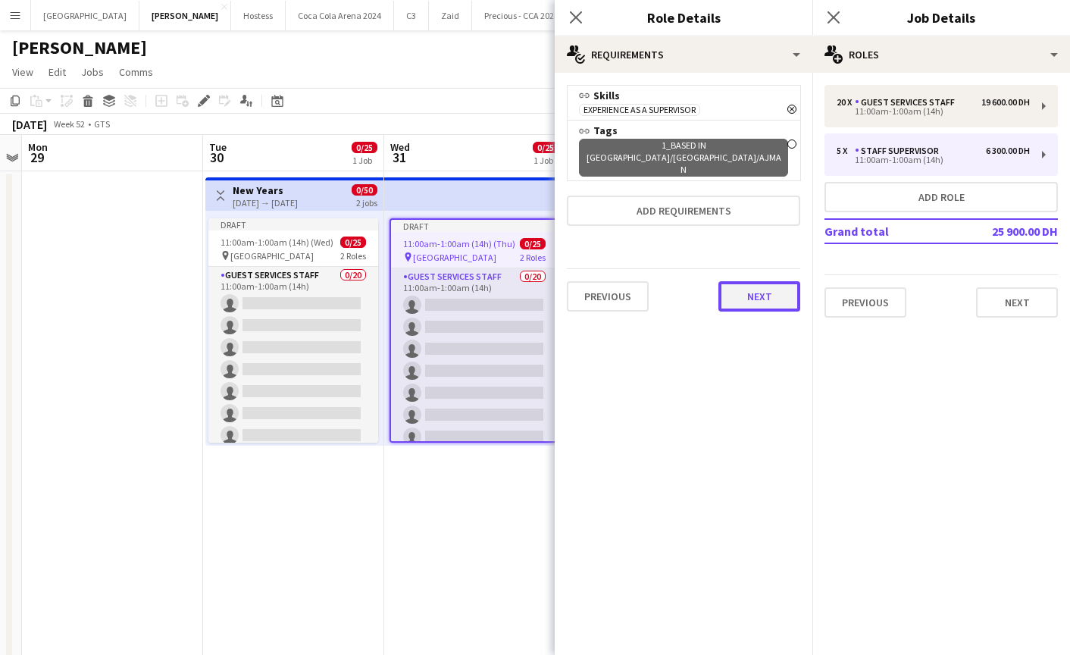
click at [766, 281] on button "Next" at bounding box center [759, 296] width 82 height 30
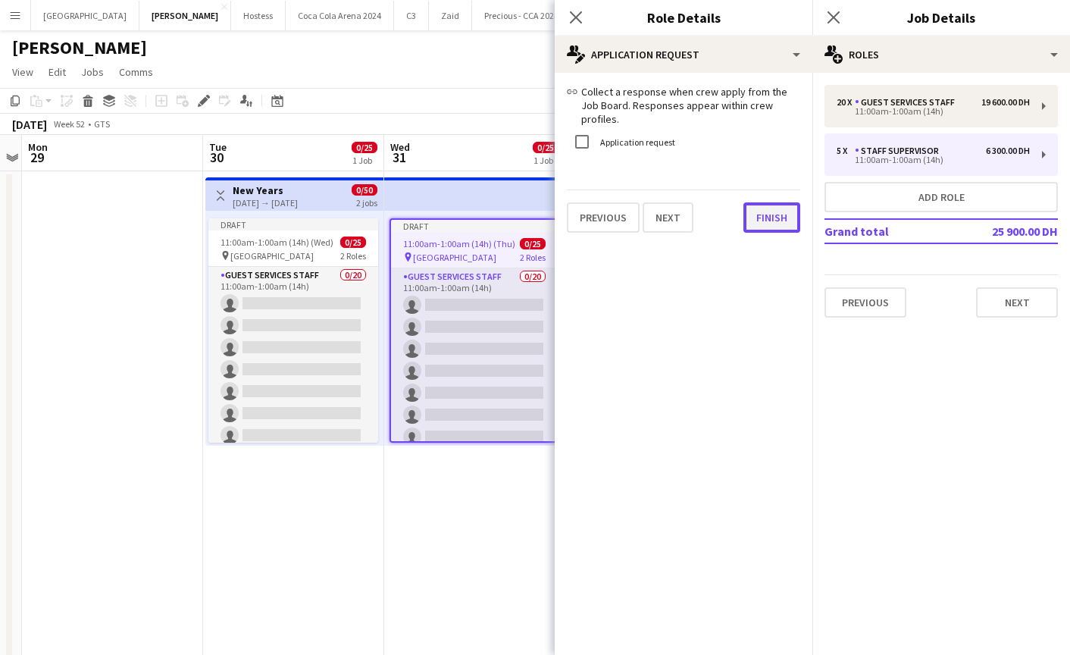
click at [768, 205] on button "Finish" at bounding box center [771, 217] width 57 height 30
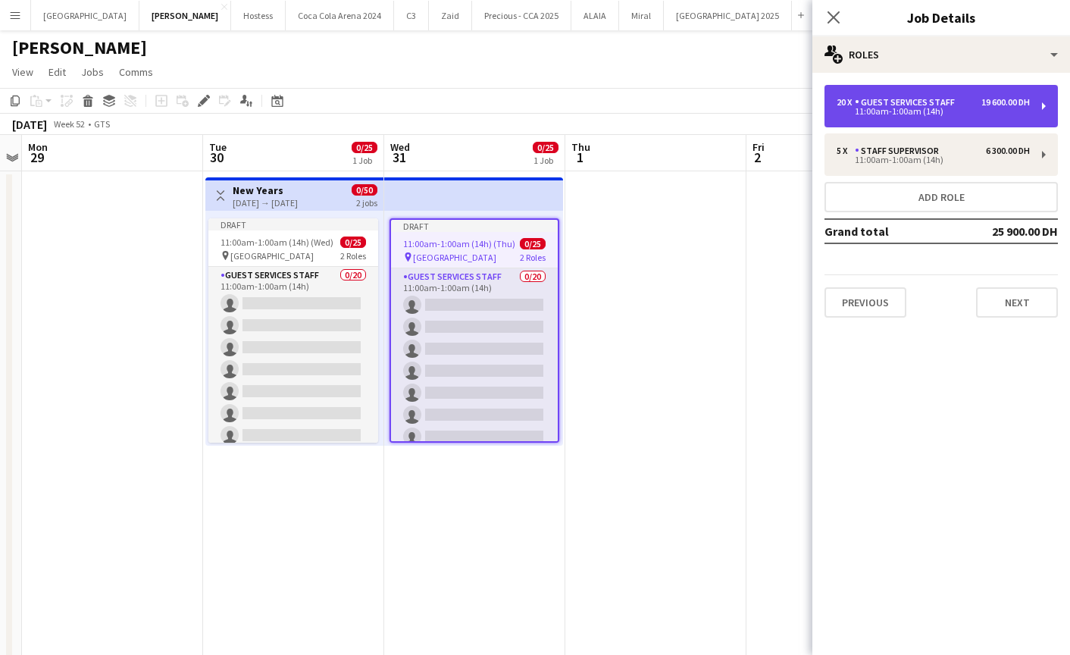
click at [858, 120] on div "20 x Guest Services Staff 19 600.00 DH 11:00am-1:00am (14h)" at bounding box center [940, 106] width 233 height 42
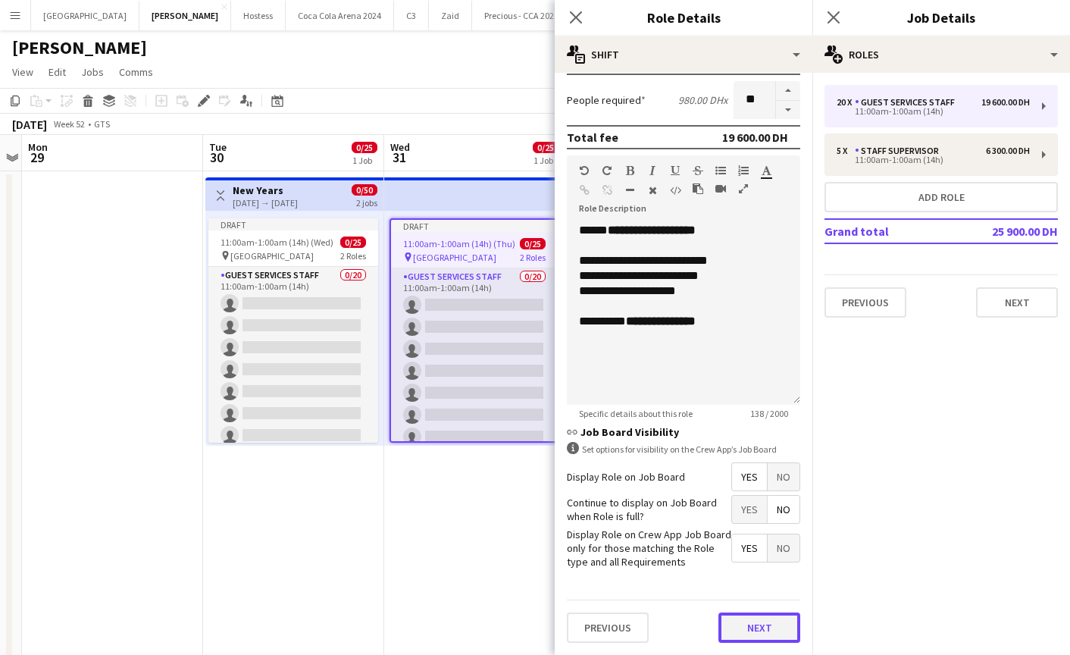
click at [760, 627] on button "Next" at bounding box center [759, 627] width 82 height 30
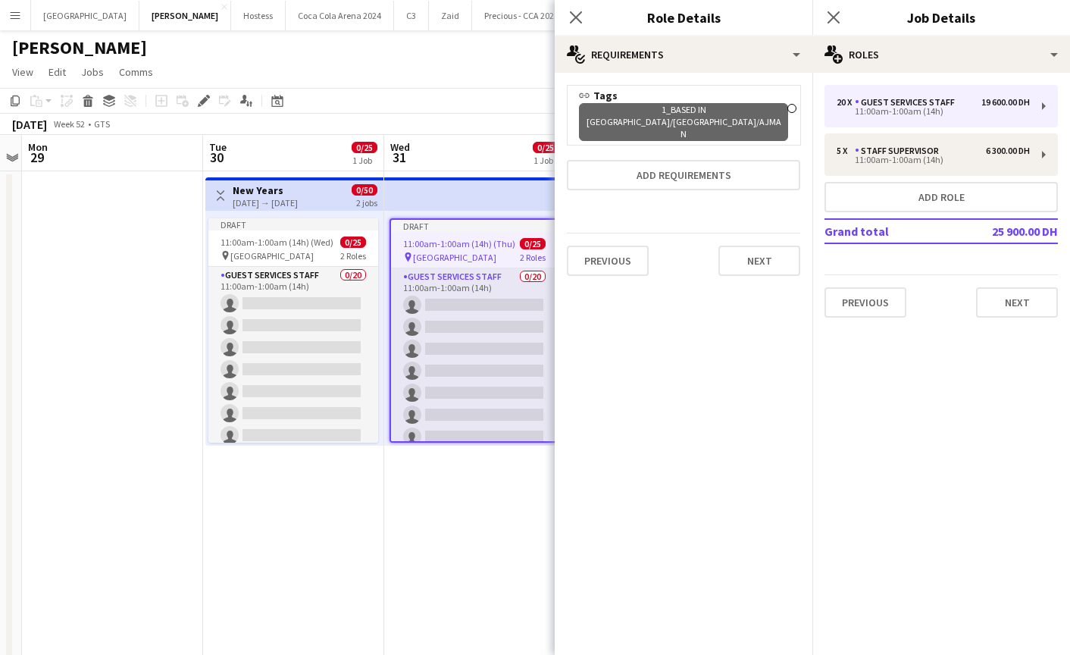
click at [766, 110] on div "1_Based in Dubai/Sharjah/Ajman Remove" at bounding box center [683, 121] width 209 height 39
click at [762, 245] on button "Next" at bounding box center [759, 260] width 82 height 30
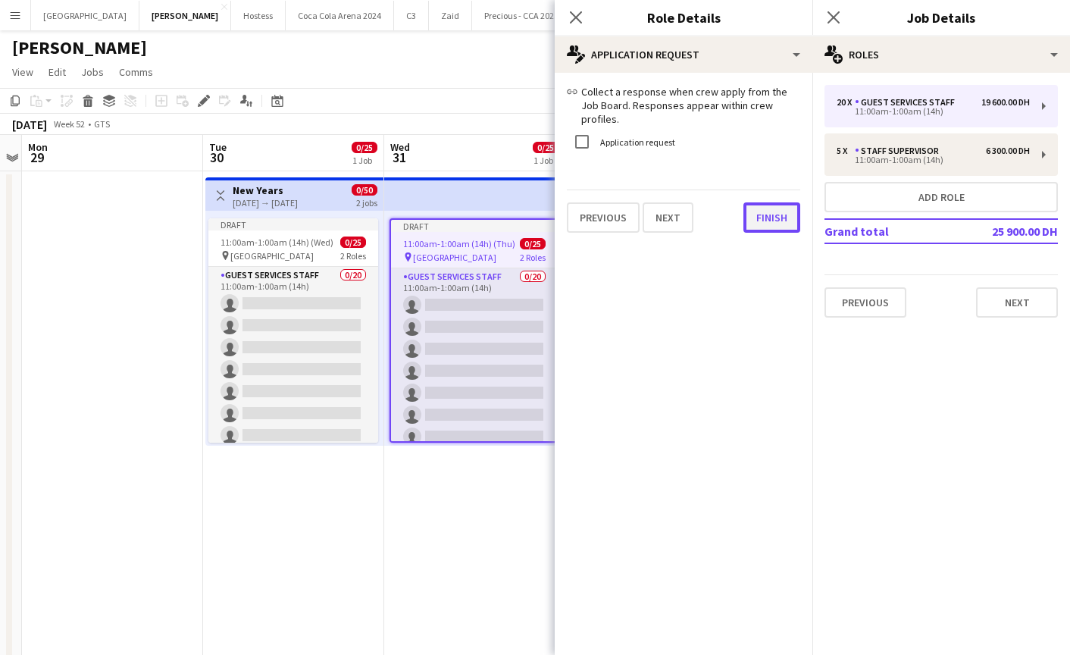
click at [769, 208] on button "Finish" at bounding box center [771, 217] width 57 height 30
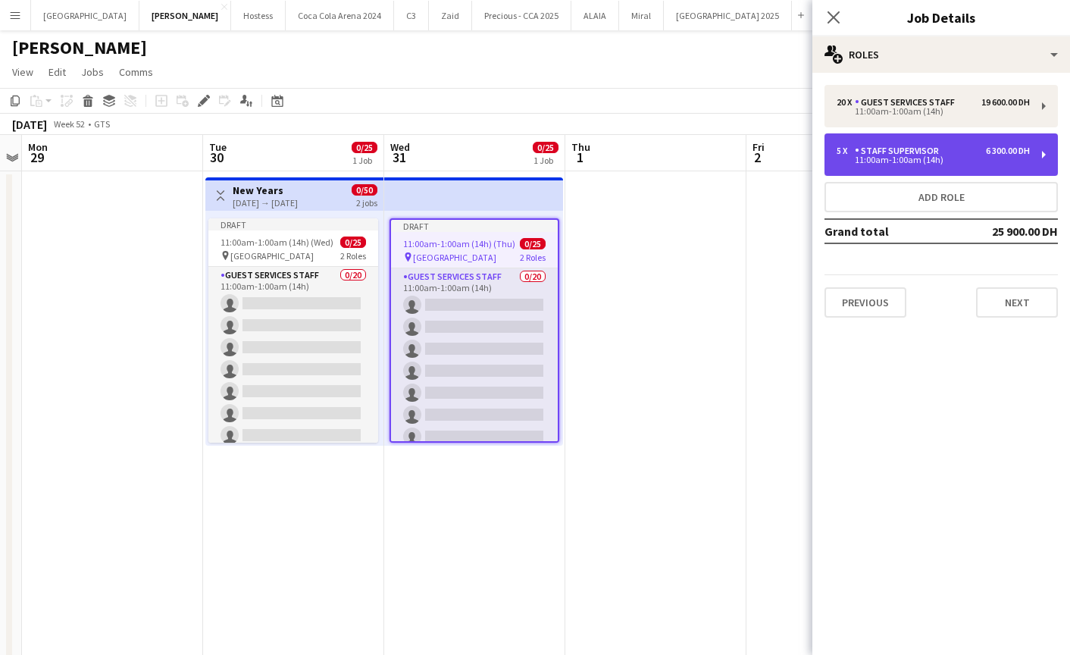
click at [880, 145] on div "Staff Supervisor" at bounding box center [900, 150] width 90 height 11
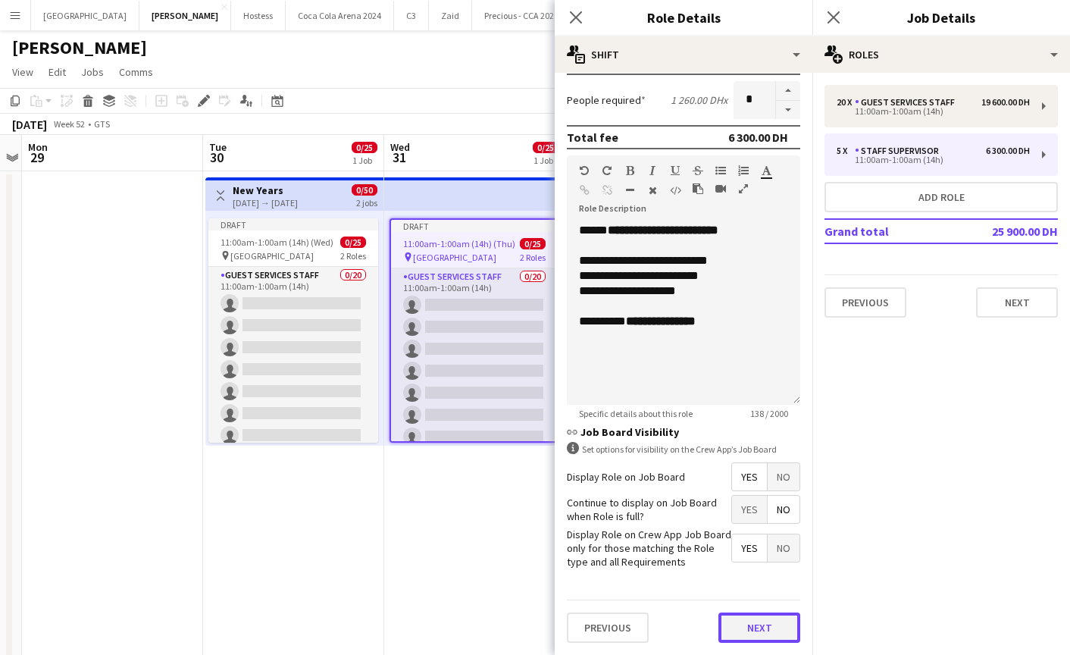
click at [750, 621] on button "Next" at bounding box center [759, 627] width 82 height 30
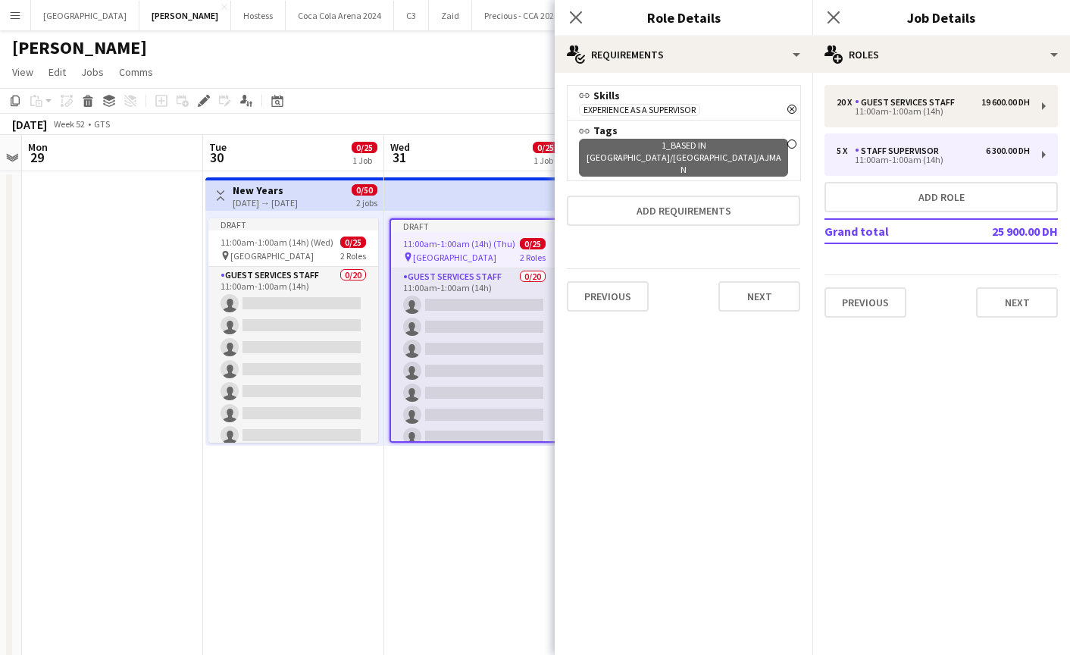
click at [794, 108] on icon "Remove" at bounding box center [791, 109] width 9 height 9
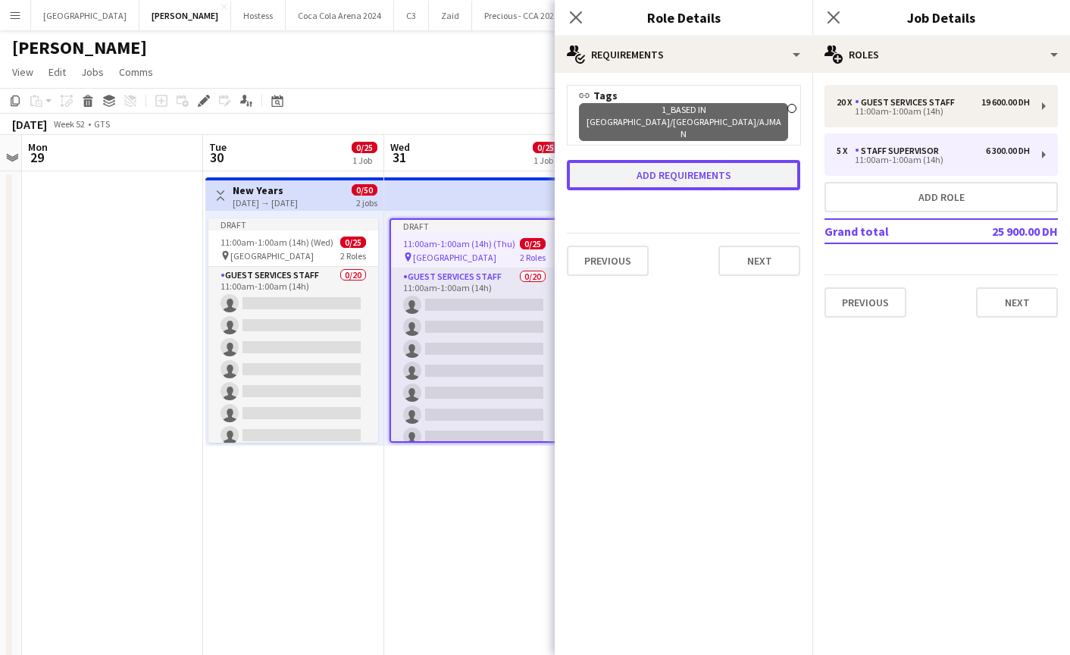
click at [729, 160] on button "Add requirements" at bounding box center [683, 175] width 233 height 30
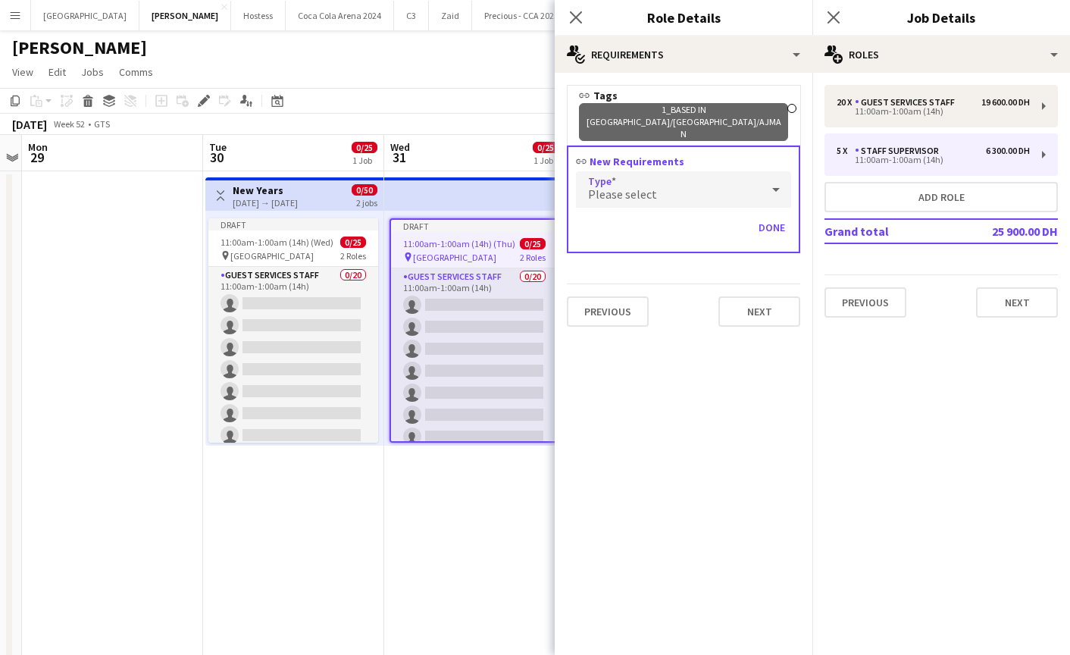
click at [659, 171] on div "Please select" at bounding box center [668, 189] width 185 height 36
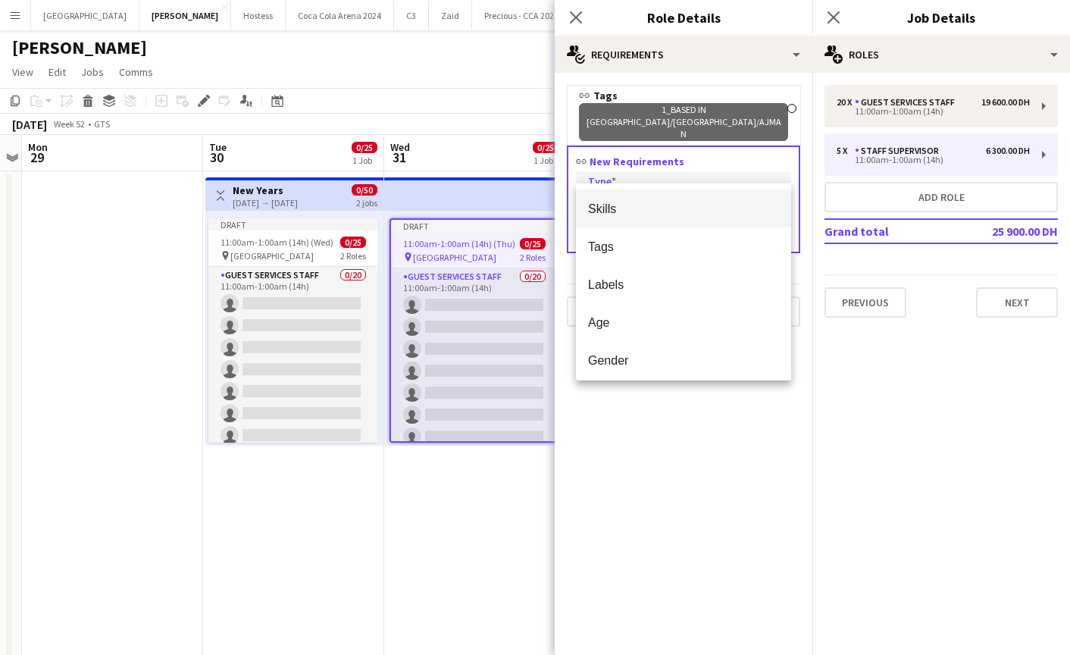
click at [649, 200] on mat-option "Skills" at bounding box center [683, 208] width 215 height 38
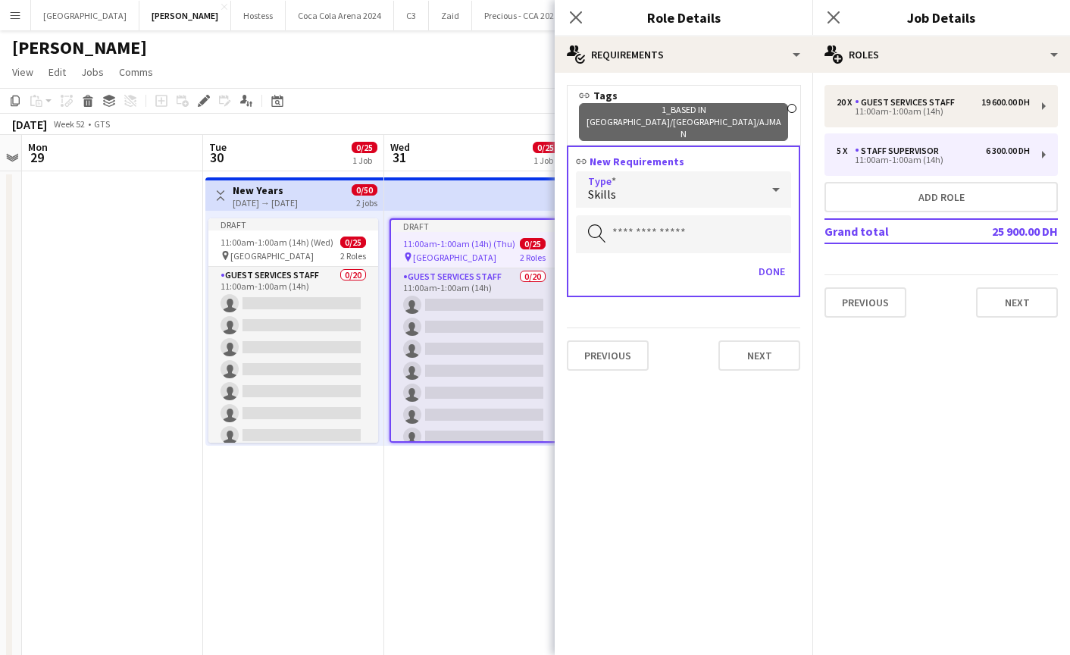
click at [652, 171] on div "Skills" at bounding box center [668, 189] width 185 height 36
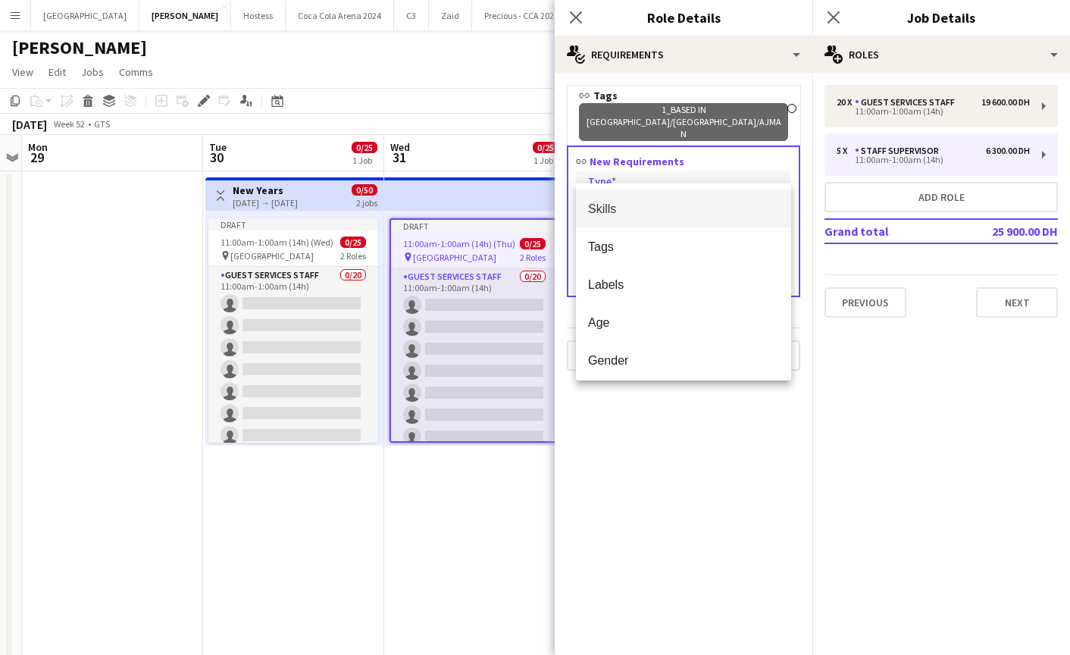
click at [654, 155] on div at bounding box center [535, 327] width 1070 height 655
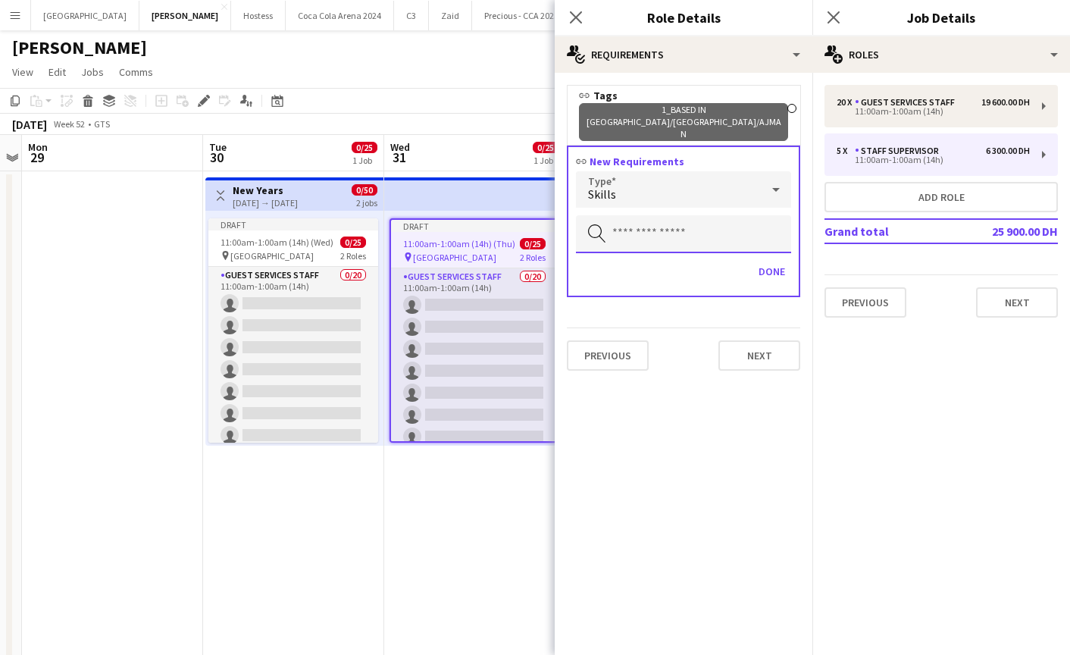
click at [707, 215] on input "text" at bounding box center [683, 234] width 215 height 38
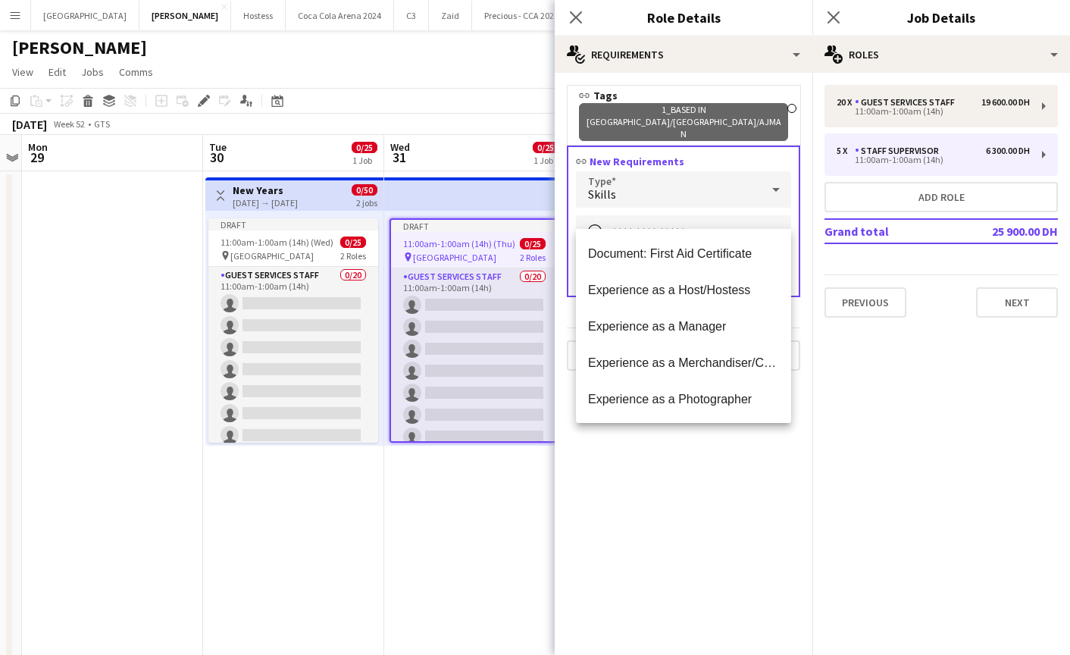
type input "*"
click at [848, 395] on mat-expansion-panel "pencil3 General details 20 x Guest Services Staff 19 600.00 DH 11:00am-1:00am (…" at bounding box center [941, 364] width 258 height 582
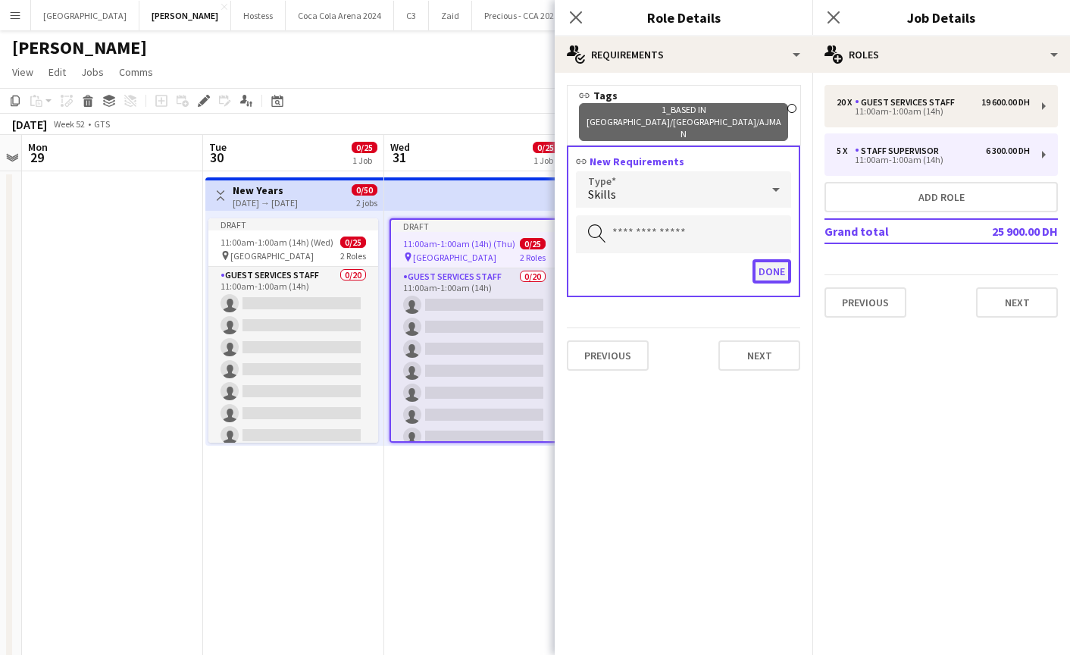
click at [762, 259] on button "Done" at bounding box center [771, 271] width 39 height 24
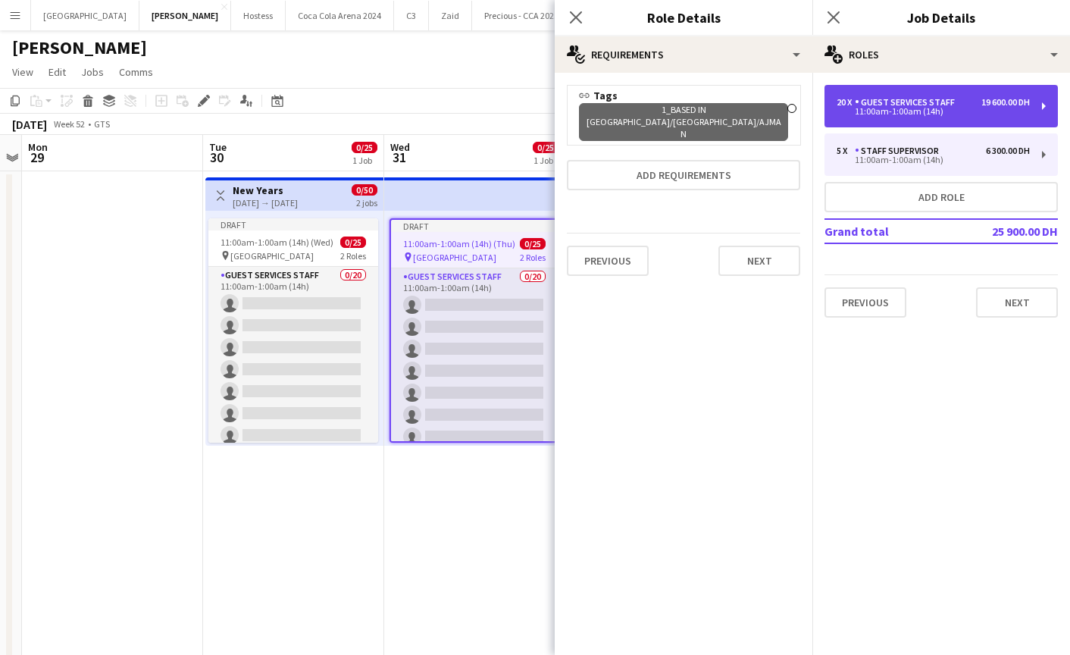
click at [883, 108] on div "11:00am-1:00am (14h)" at bounding box center [932, 112] width 193 height 8
type input "**********"
type input "********"
type input "**"
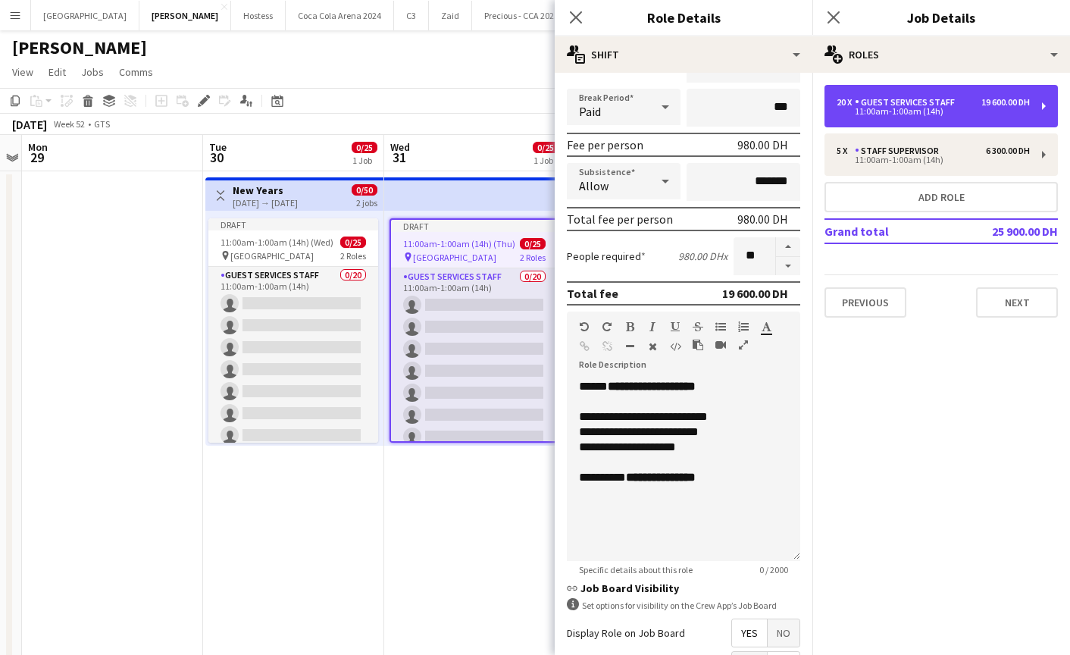
scroll to position [328, 0]
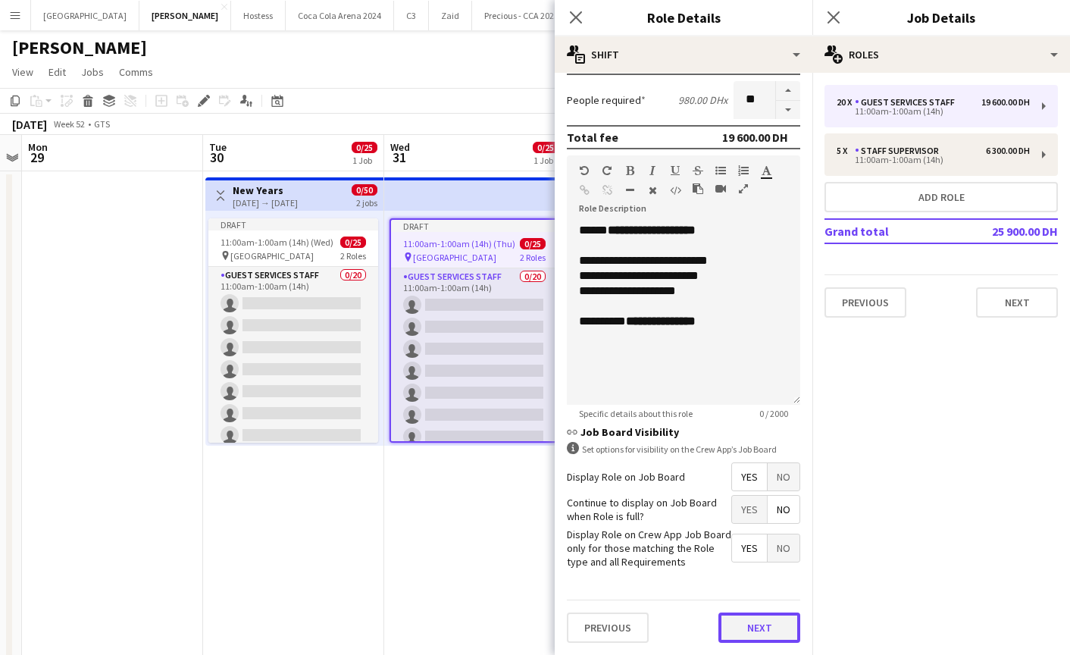
click at [748, 635] on button "Next" at bounding box center [759, 627] width 82 height 30
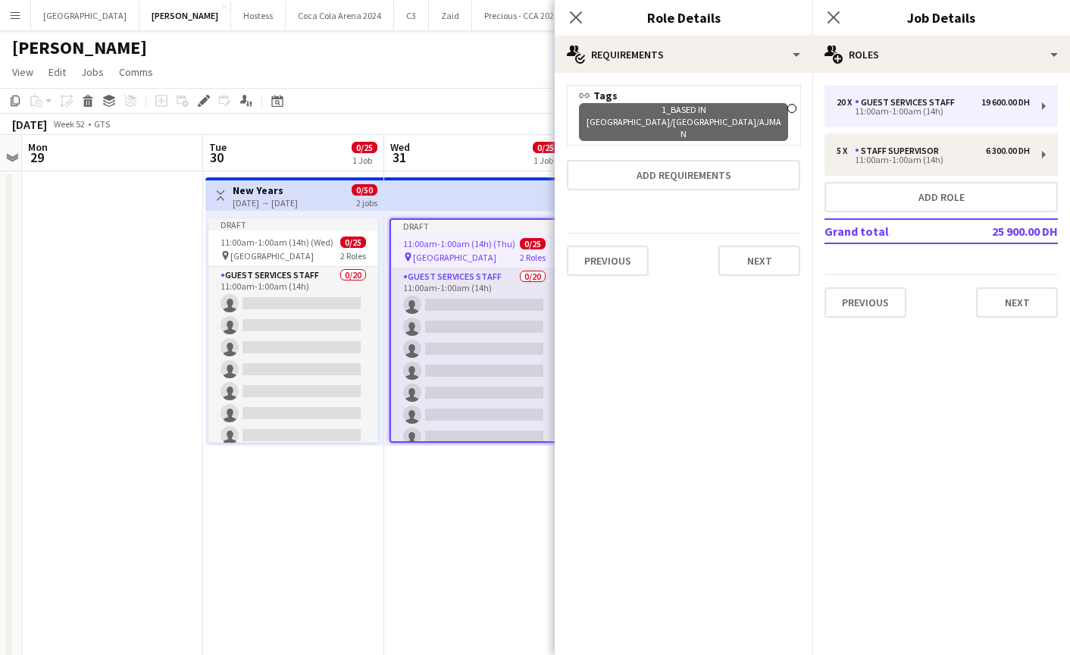
scroll to position [0, 0]
click at [756, 245] on button "Next" at bounding box center [759, 260] width 82 height 30
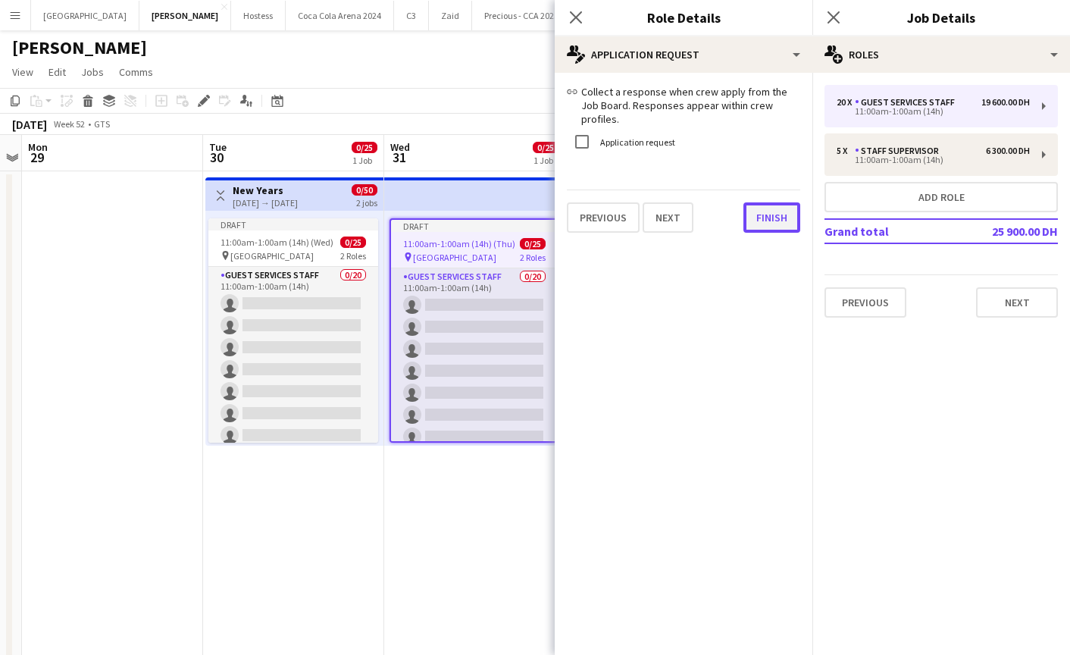
click at [771, 213] on button "Finish" at bounding box center [771, 217] width 57 height 30
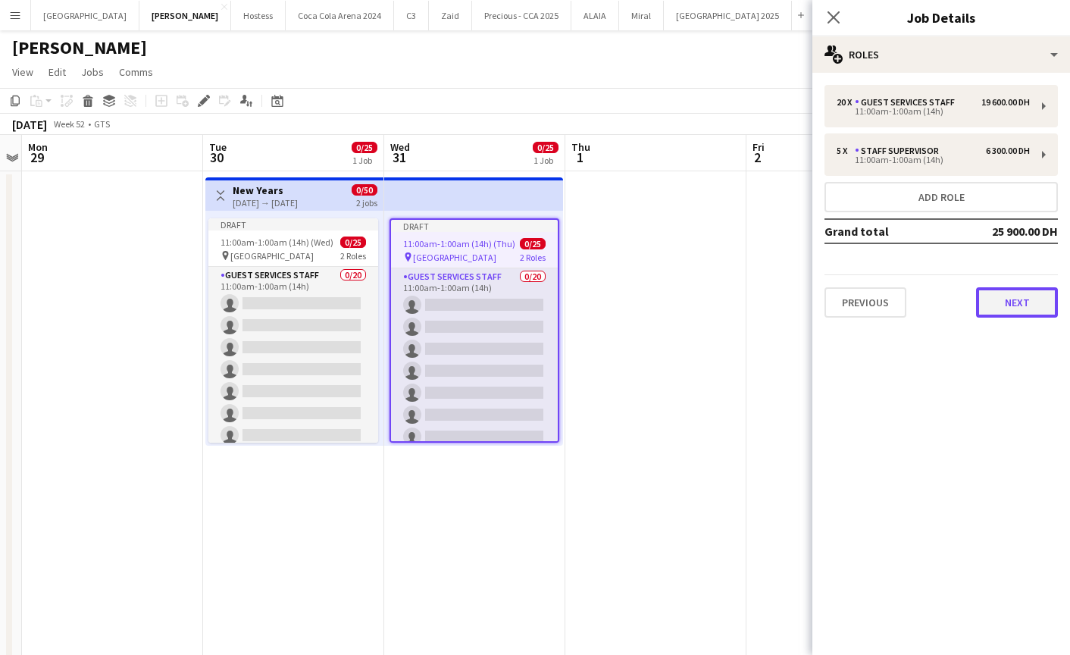
click at [1024, 302] on button "Next" at bounding box center [1017, 302] width 82 height 30
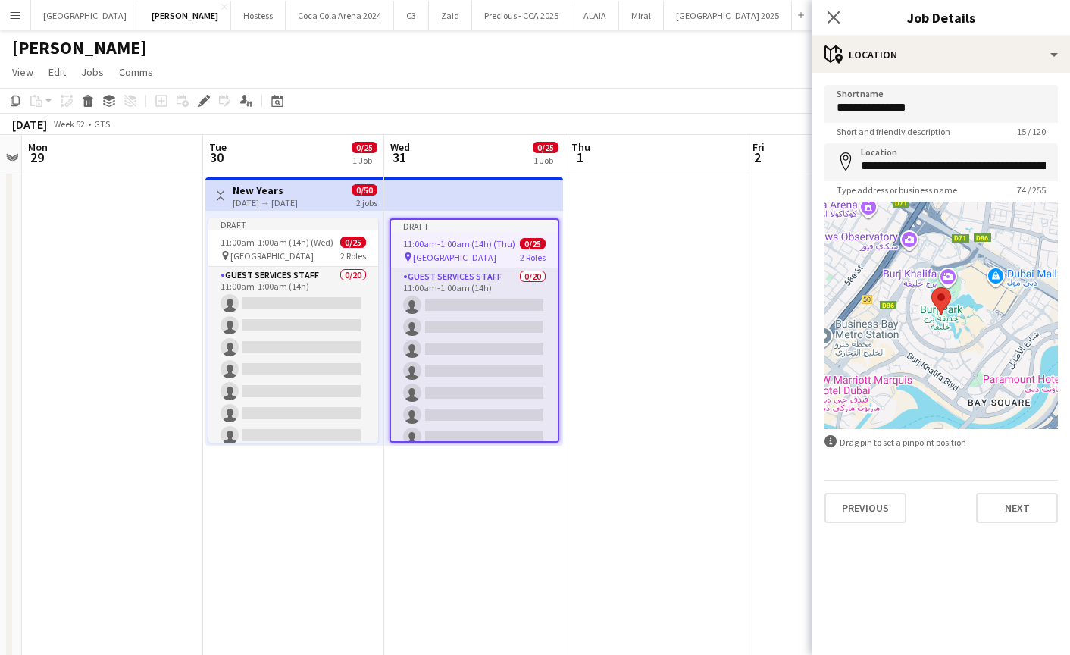
click at [1008, 491] on div "Previous Next" at bounding box center [940, 501] width 233 height 43
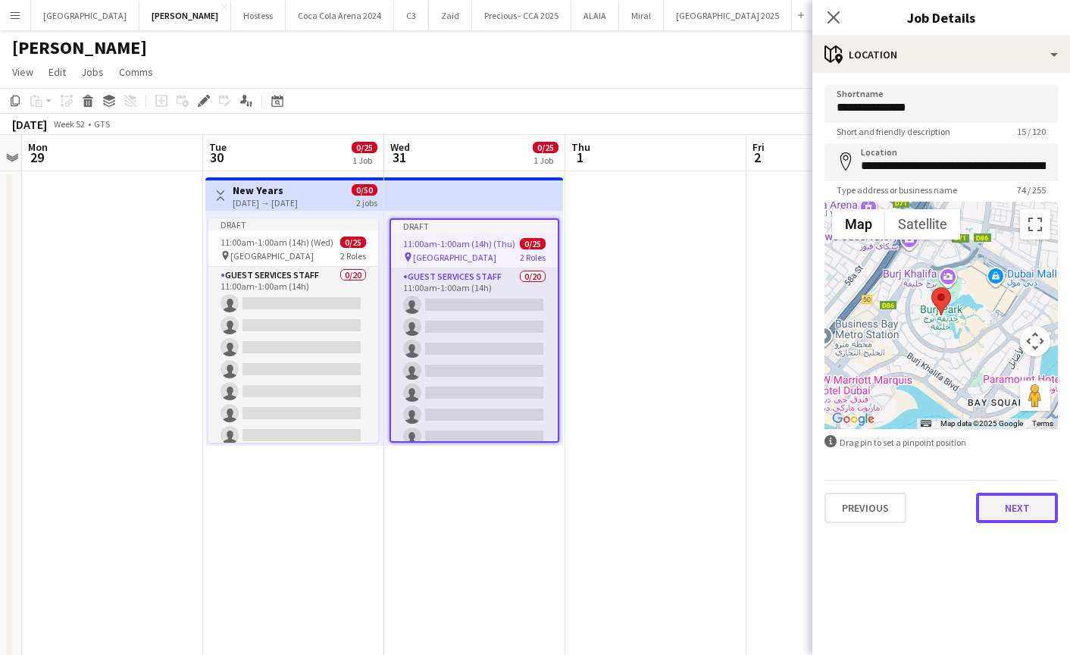
click at [1010, 507] on button "Next" at bounding box center [1017, 507] width 82 height 30
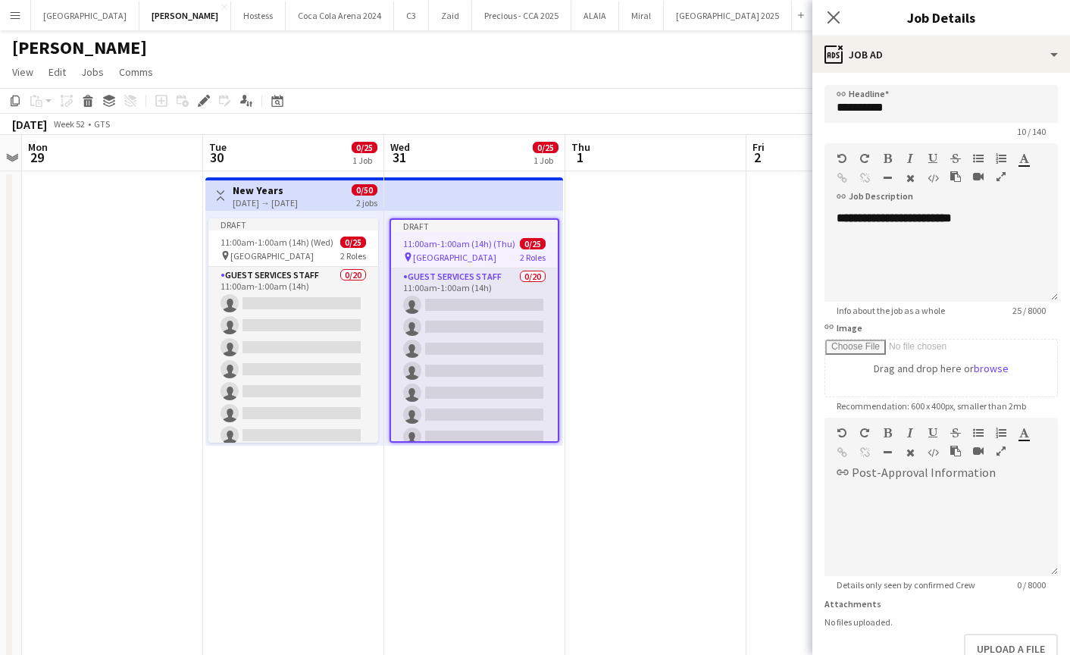
scroll to position [95, 0]
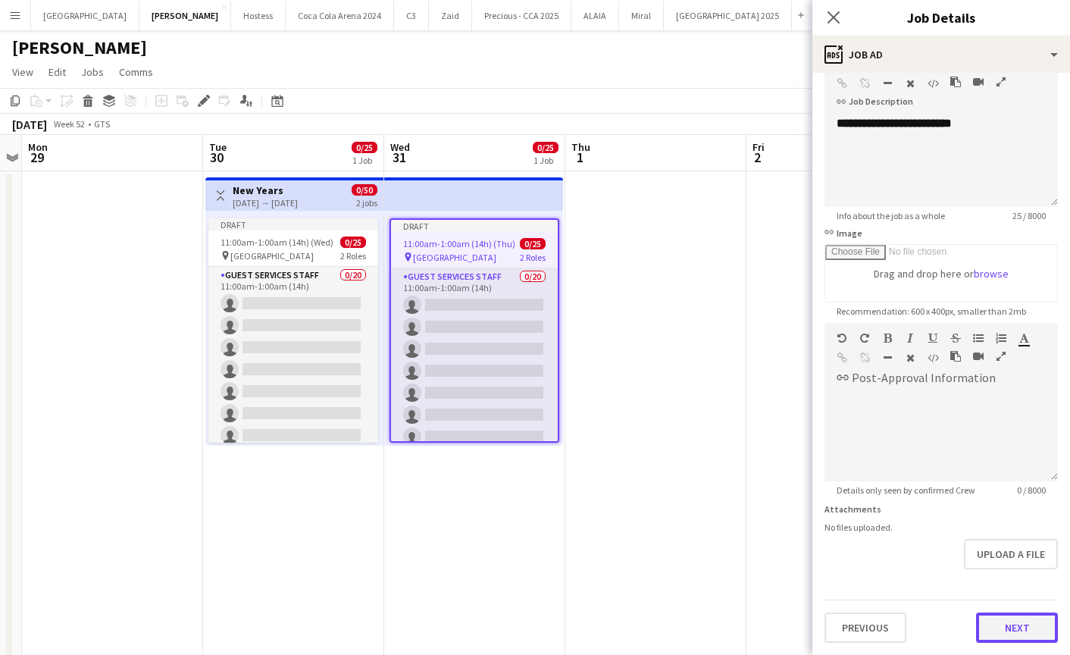
click at [1005, 619] on button "Next" at bounding box center [1017, 627] width 82 height 30
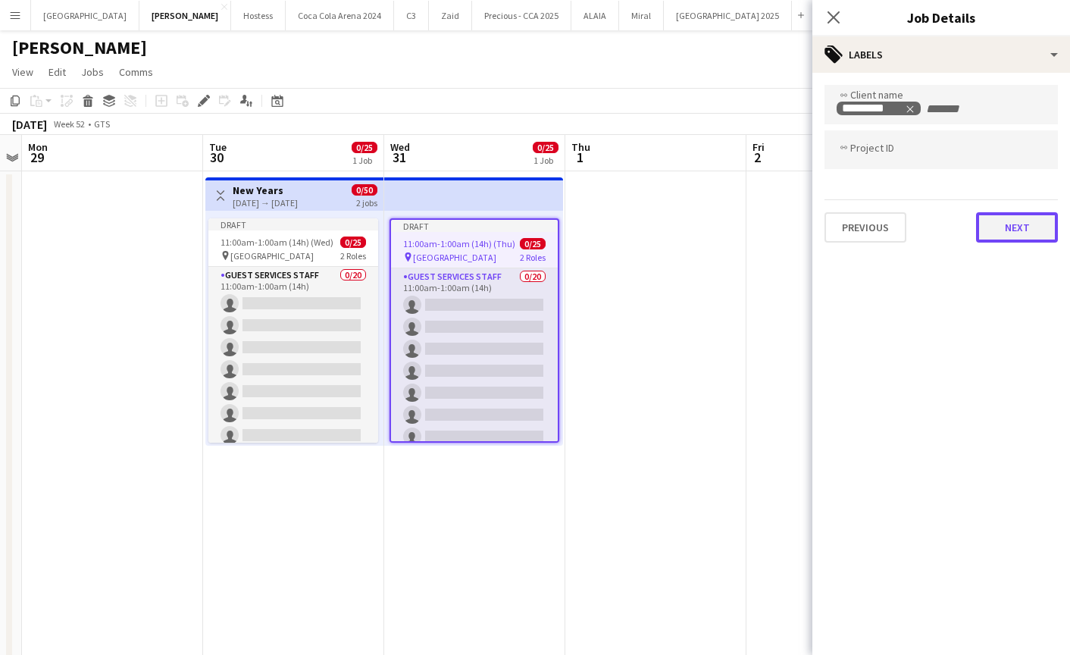
click at [1001, 226] on button "Next" at bounding box center [1017, 227] width 82 height 30
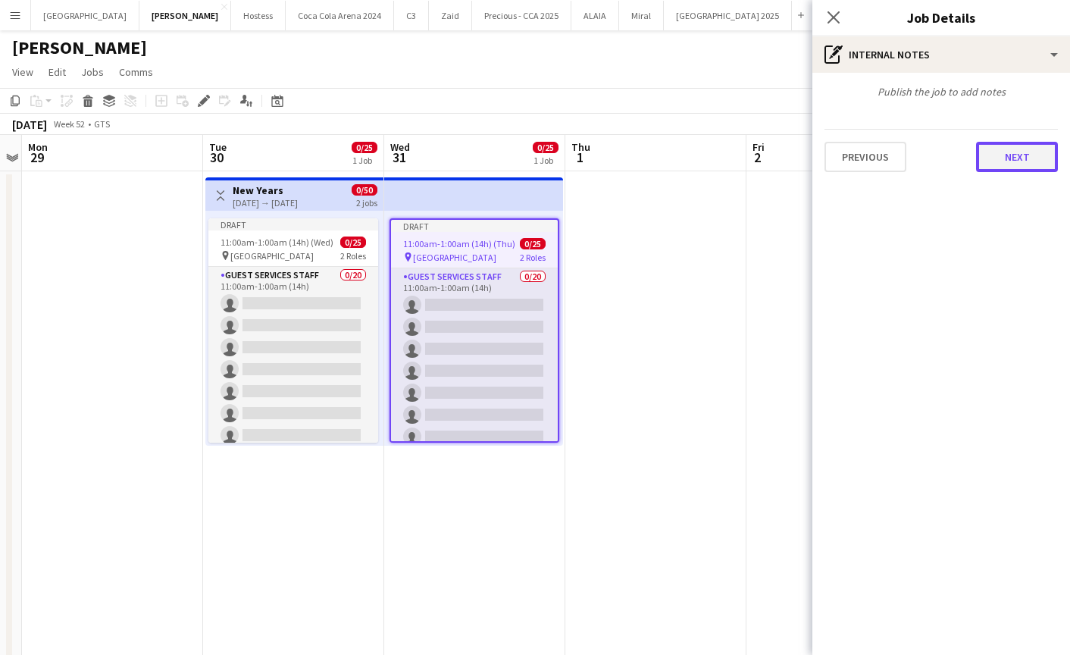
click at [997, 150] on button "Next" at bounding box center [1017, 157] width 82 height 30
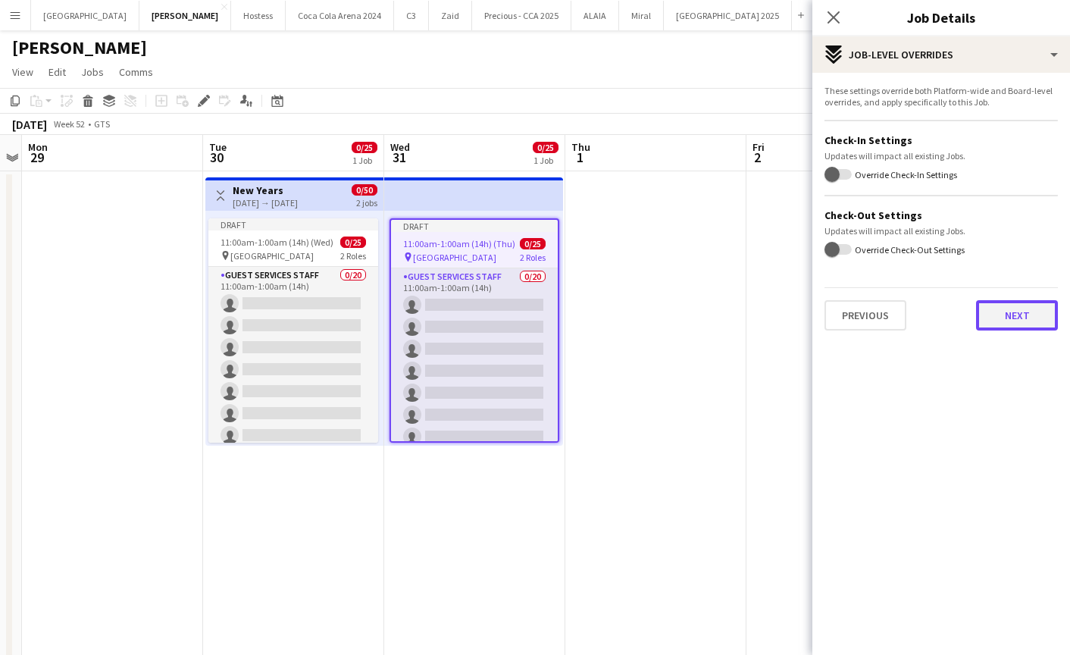
click at [1023, 323] on button "Next" at bounding box center [1017, 315] width 82 height 30
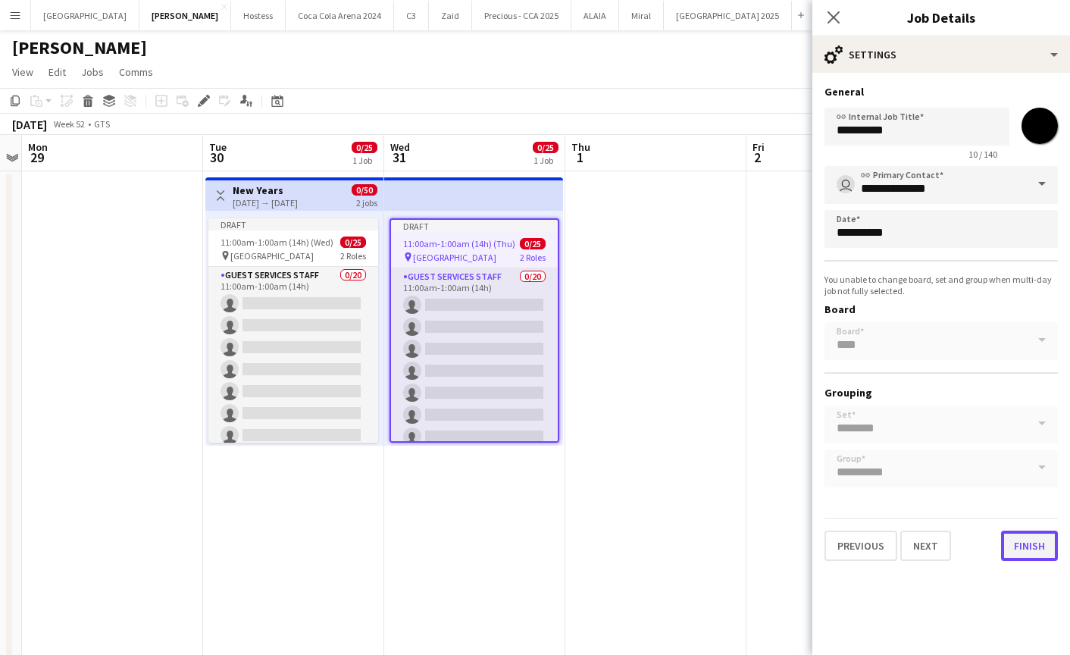
click at [1016, 545] on button "Finish" at bounding box center [1029, 545] width 57 height 30
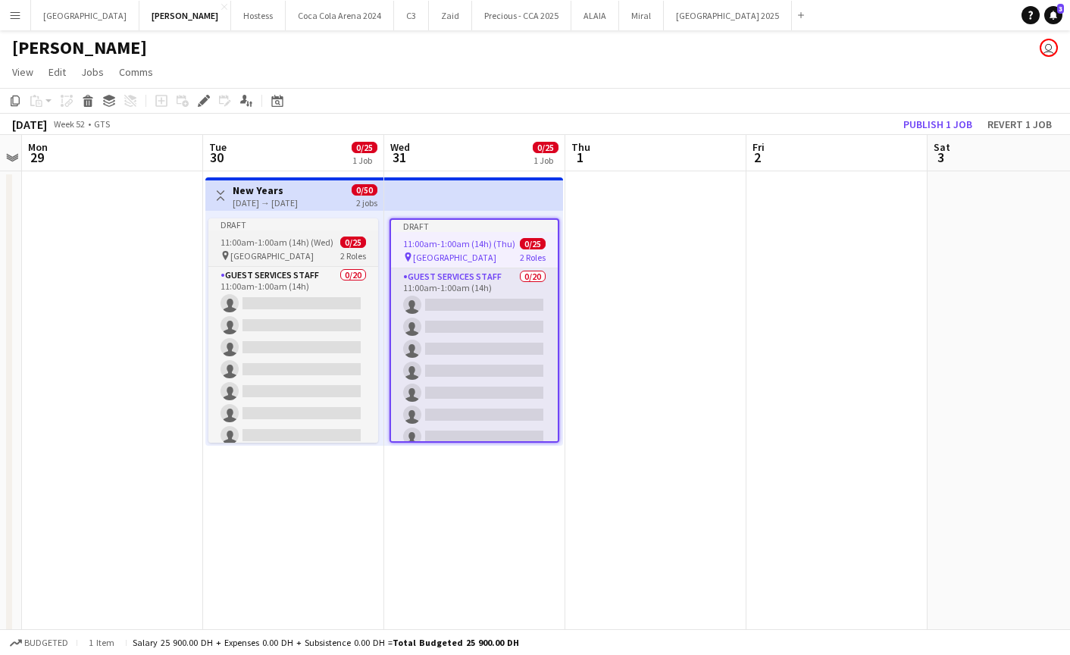
click at [287, 244] on span "11:00am-1:00am (14h) (Wed)" at bounding box center [276, 241] width 113 height 11
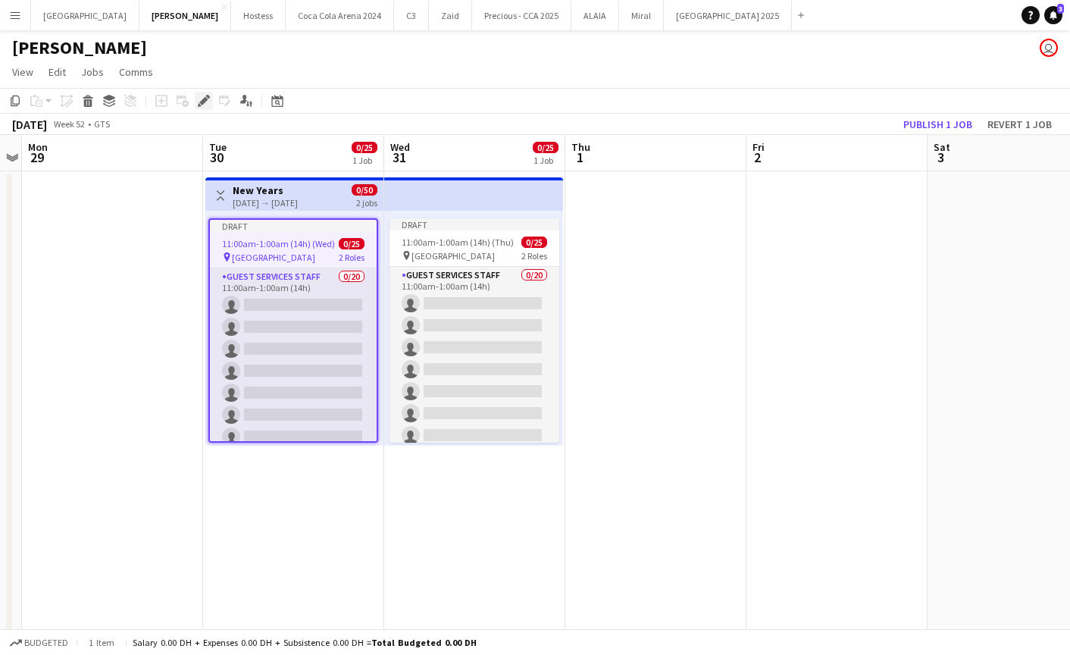
click at [201, 101] on icon at bounding box center [203, 101] width 8 height 8
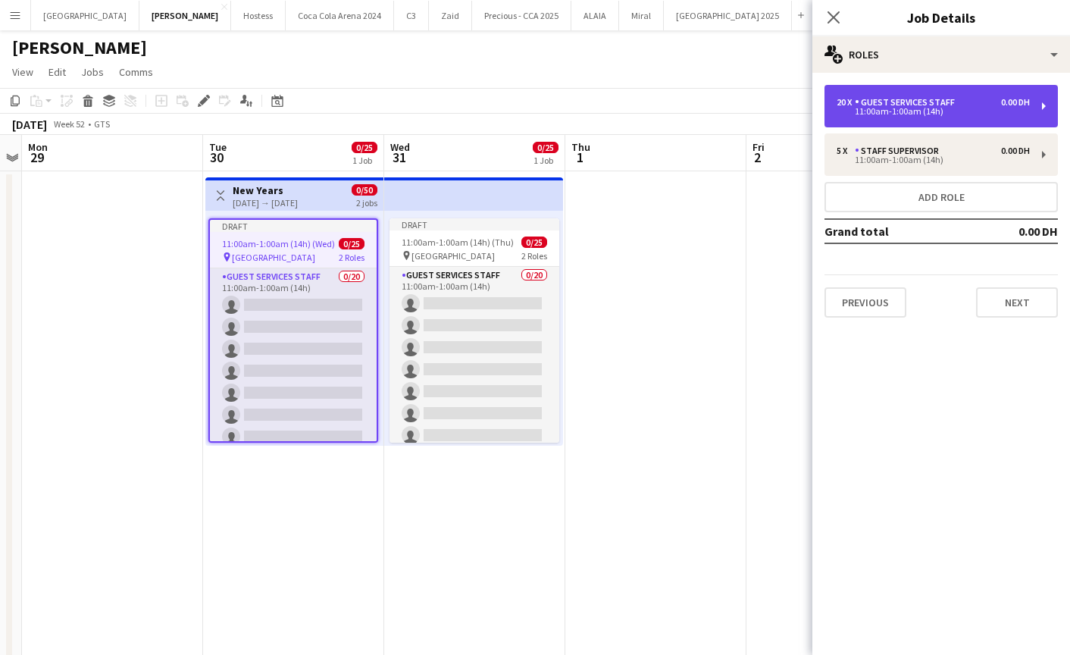
click at [899, 126] on div "20 x Guest Services Staff 0.00 DH 11:00am-1:00am (14h)" at bounding box center [940, 106] width 233 height 42
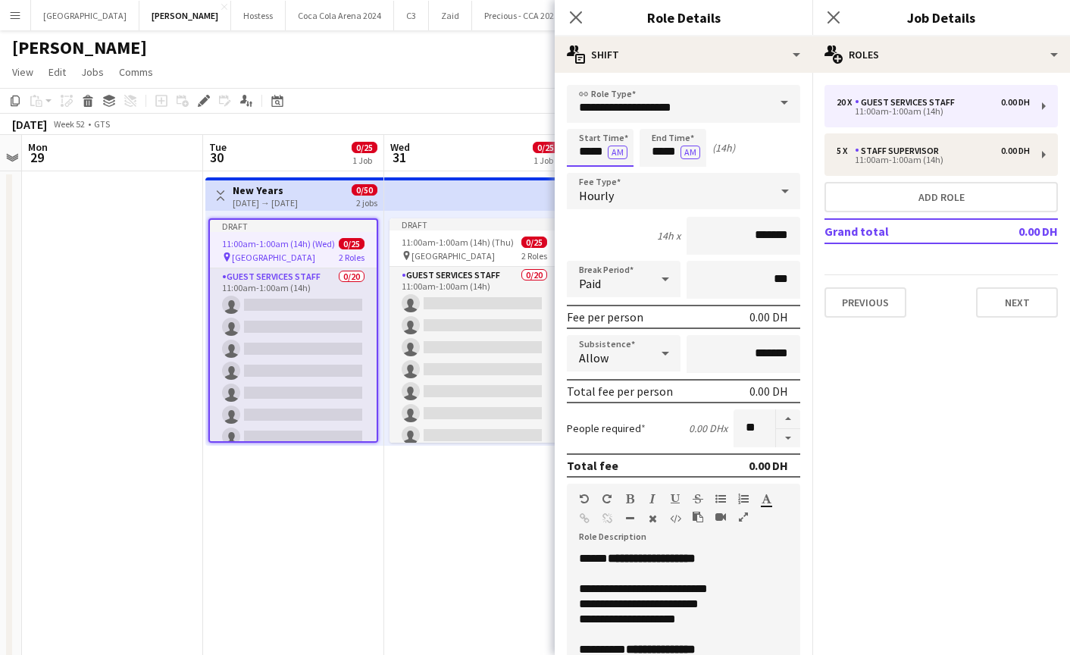
click at [590, 147] on input "*****" at bounding box center [600, 148] width 67 height 38
click at [611, 154] on button "AM" at bounding box center [618, 152] width 20 height 14
click at [661, 151] on input "*****" at bounding box center [672, 148] width 67 height 38
click at [614, 151] on button "PM" at bounding box center [617, 152] width 19 height 14
click at [667, 145] on input "*****" at bounding box center [672, 148] width 67 height 38
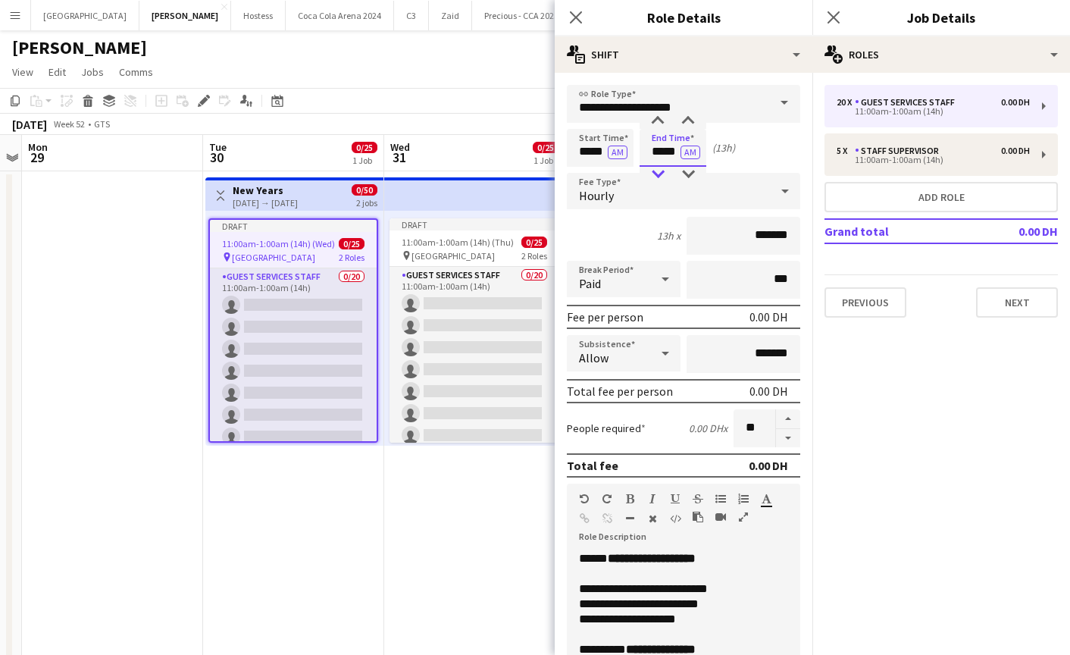
click at [655, 167] on div at bounding box center [657, 174] width 30 height 15
click at [660, 114] on div at bounding box center [657, 121] width 30 height 15
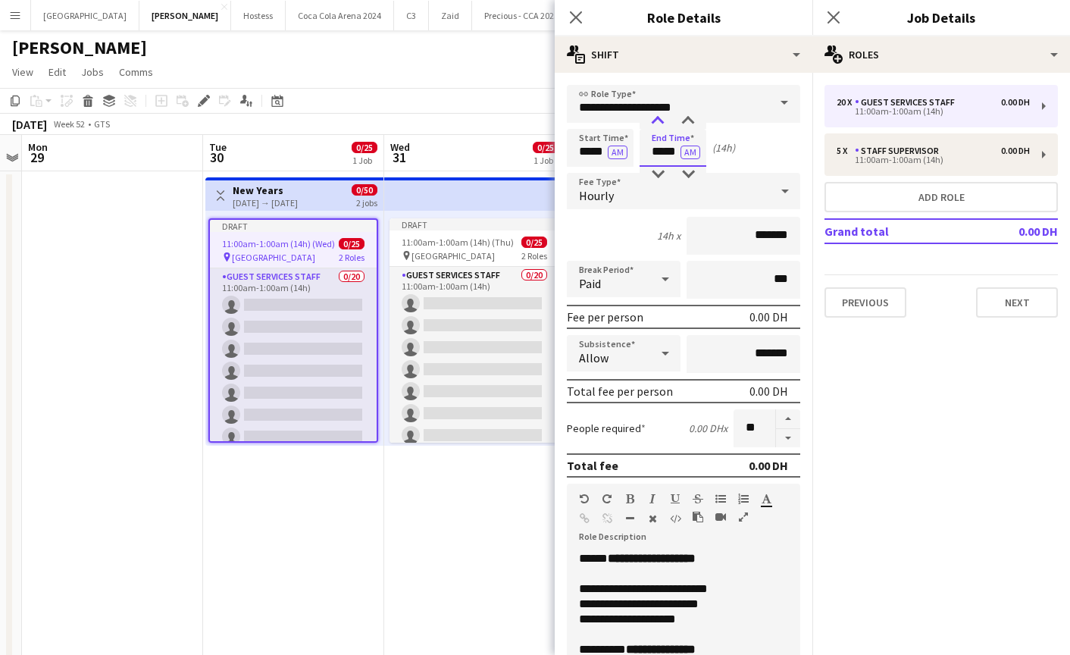
click at [660, 114] on div at bounding box center [657, 121] width 30 height 15
type input "*****"
click at [660, 114] on div at bounding box center [657, 121] width 30 height 15
click at [683, 152] on button "AM" at bounding box center [690, 152] width 20 height 14
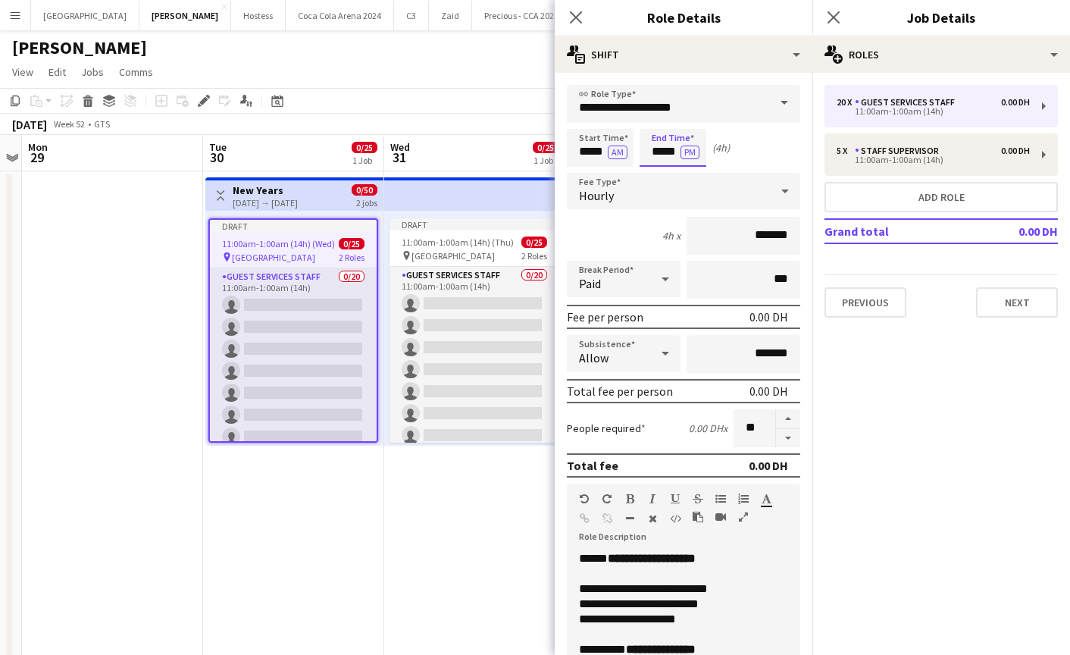
click at [656, 155] on input "*****" at bounding box center [672, 148] width 67 height 38
click at [589, 148] on input "*****" at bounding box center [600, 148] width 67 height 38
click at [586, 169] on div at bounding box center [585, 174] width 30 height 15
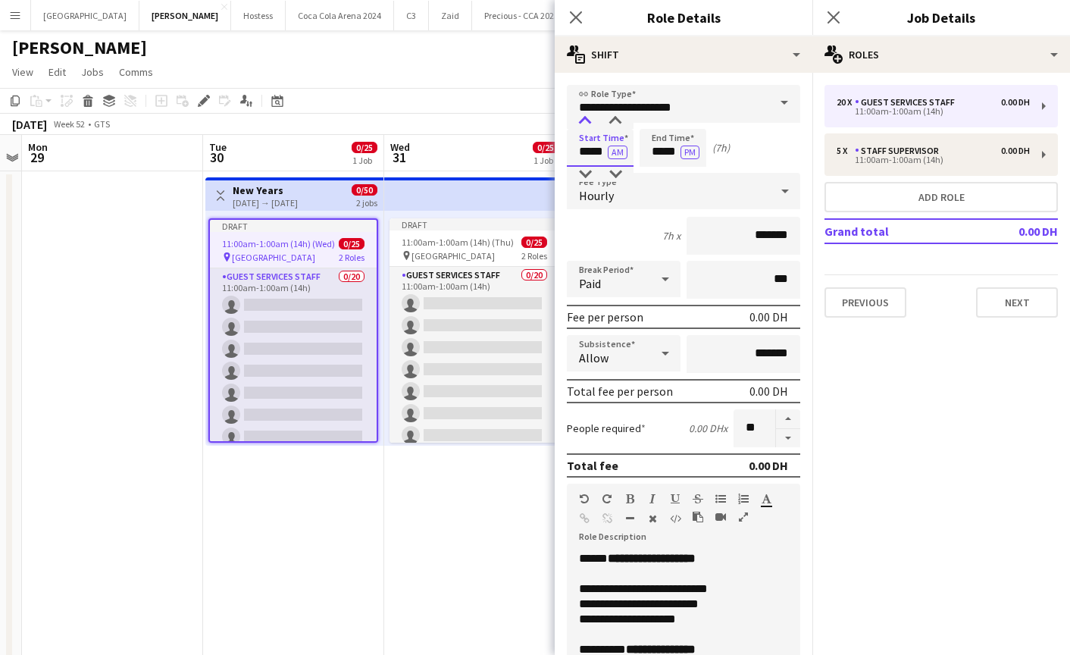
click at [582, 120] on div at bounding box center [585, 121] width 30 height 15
type input "*****"
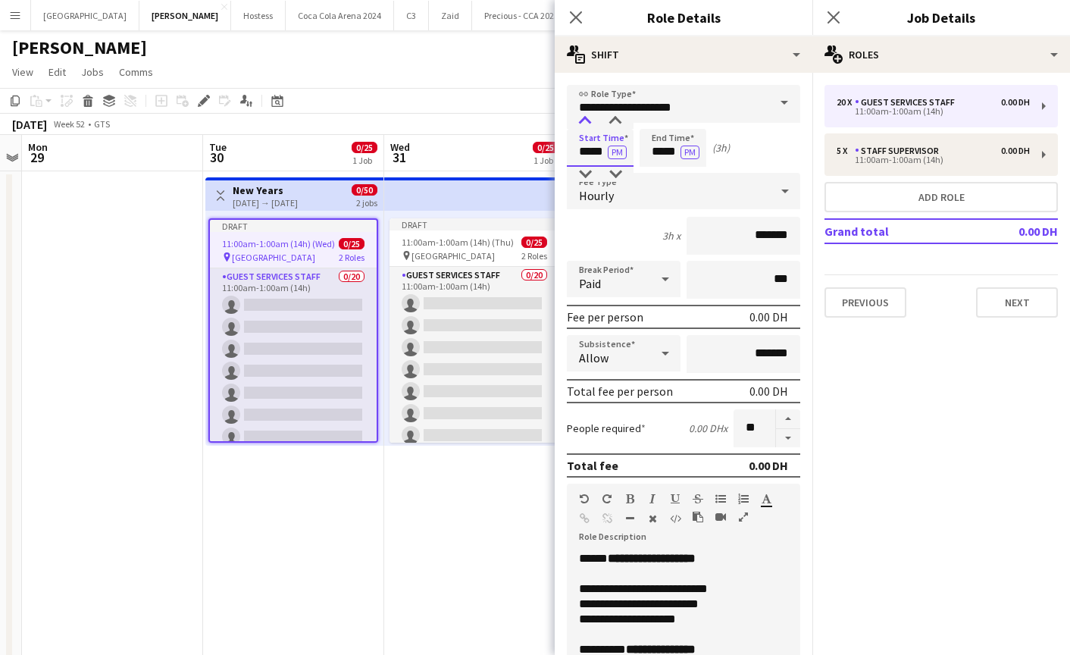
click at [582, 120] on div at bounding box center [585, 121] width 30 height 15
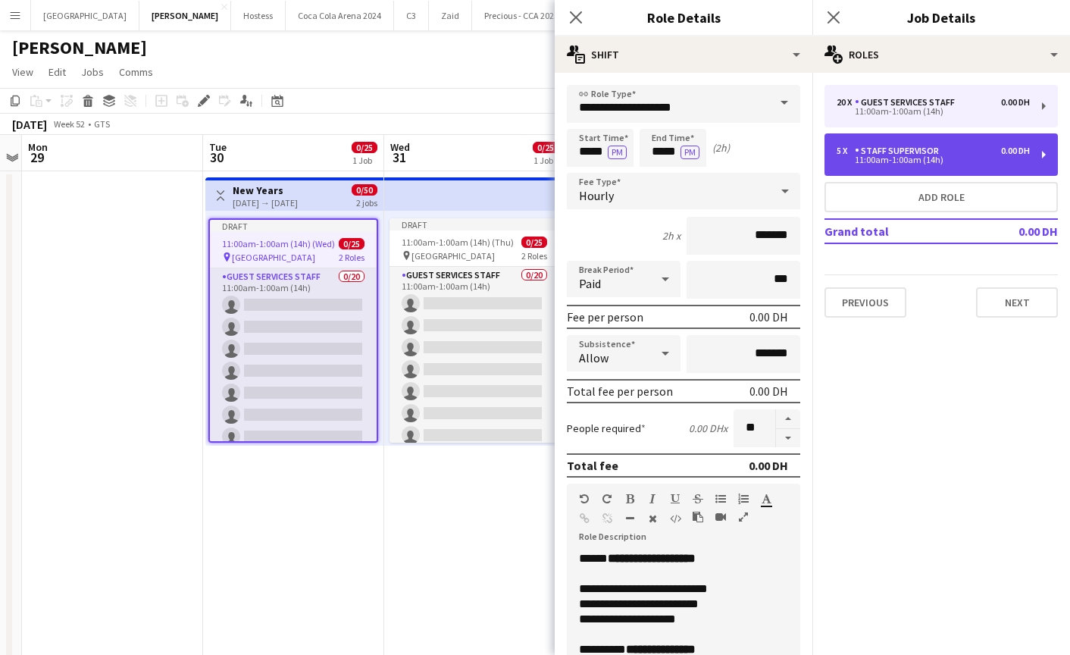
click at [851, 154] on div "5 x" at bounding box center [845, 150] width 18 height 11
type input "**********"
type input "*****"
type input "*"
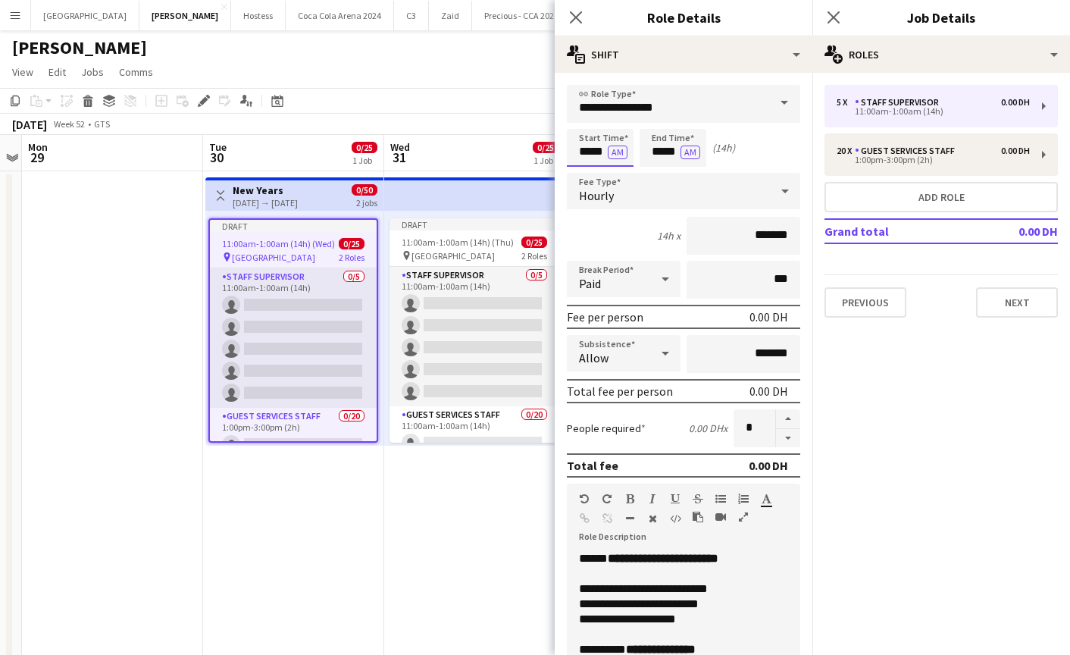
click at [592, 145] on input "*****" at bounding box center [600, 148] width 67 height 38
click at [586, 123] on div at bounding box center [585, 121] width 30 height 15
type input "*****"
click at [586, 123] on div at bounding box center [585, 121] width 30 height 15
click at [664, 144] on input "*****" at bounding box center [672, 148] width 67 height 38
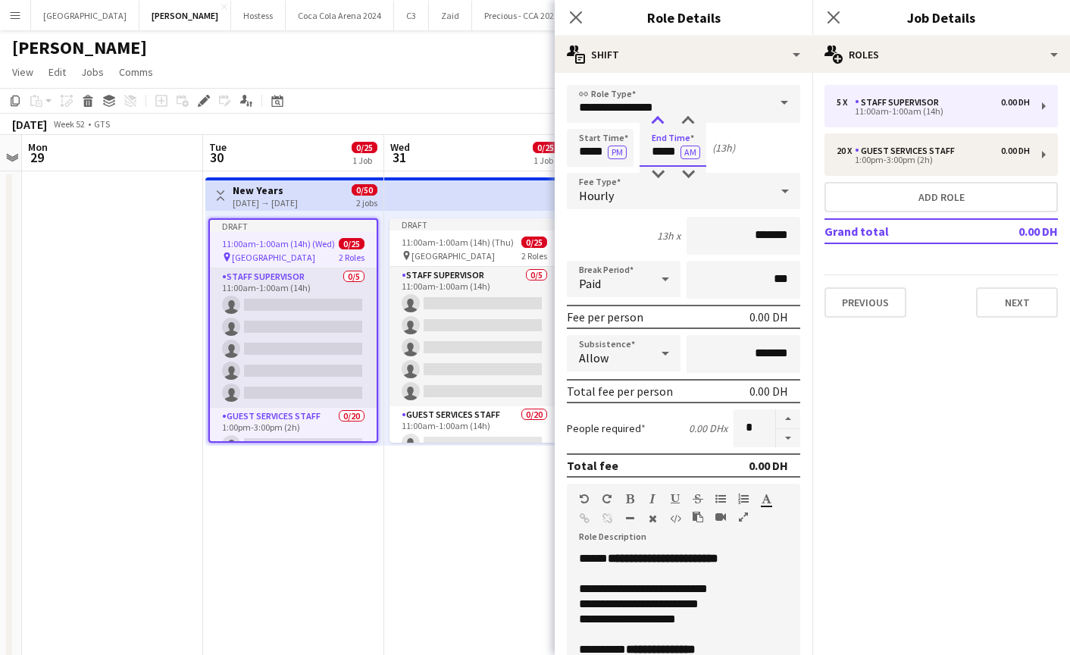
click at [658, 125] on div at bounding box center [657, 121] width 30 height 15
type input "*****"
click at [658, 125] on div at bounding box center [657, 121] width 30 height 15
click at [694, 155] on button "AM" at bounding box center [690, 152] width 20 height 14
click at [580, 14] on icon "Close pop-in" at bounding box center [575, 17] width 14 height 14
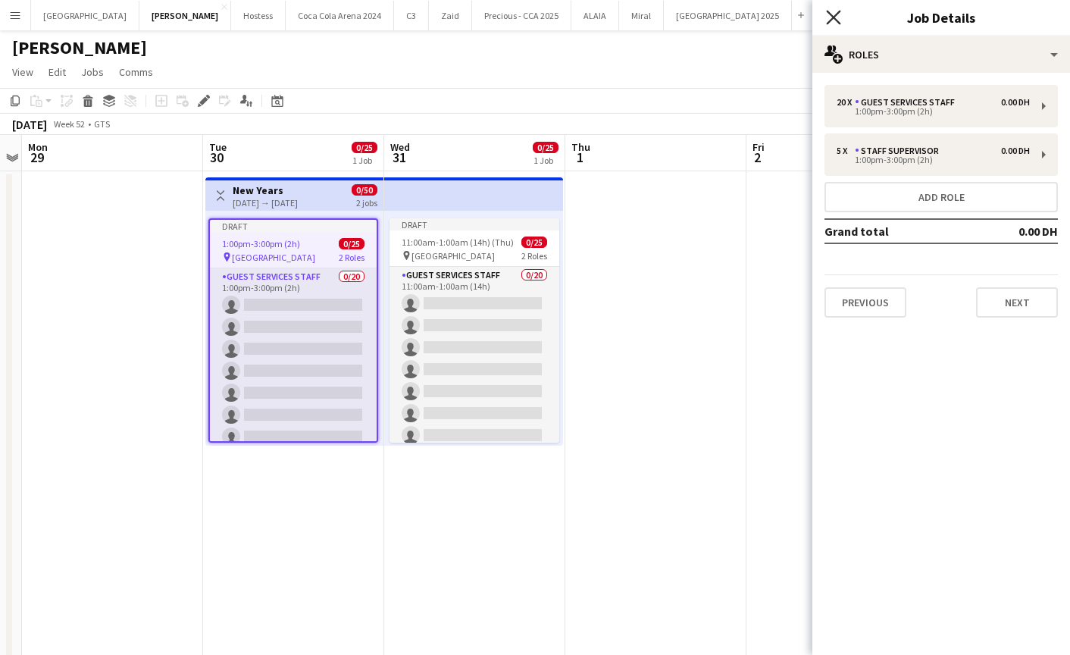
click at [828, 20] on icon "Close pop-in" at bounding box center [833, 17] width 14 height 14
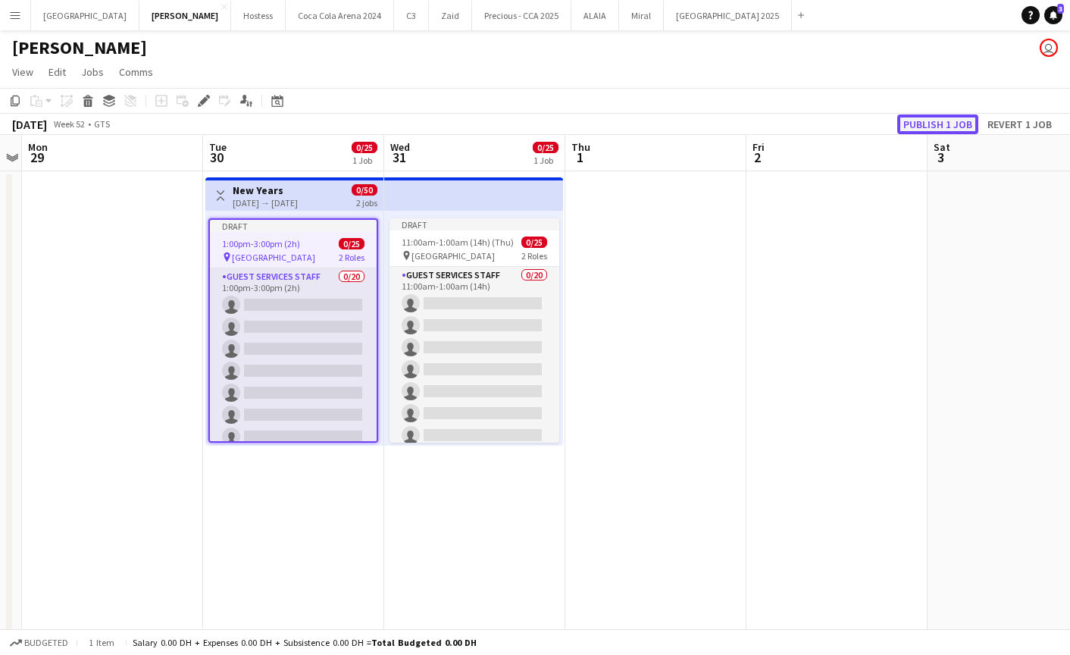
click at [911, 121] on button "Publish 1 job" at bounding box center [937, 124] width 81 height 20
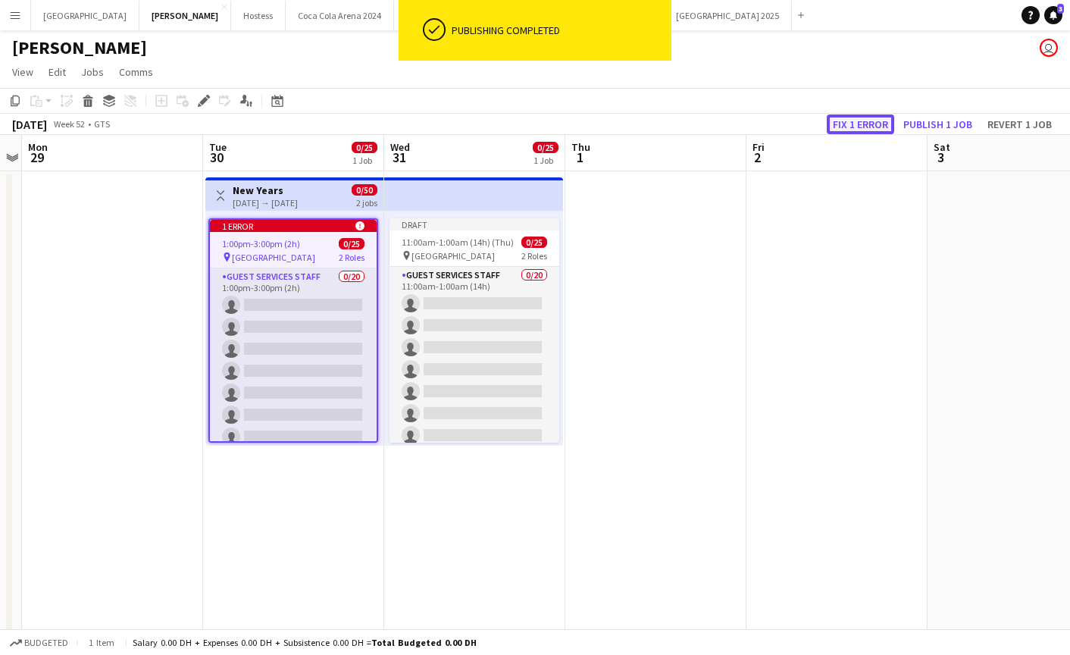
click at [842, 121] on button "Fix 1 error" at bounding box center [860, 124] width 67 height 20
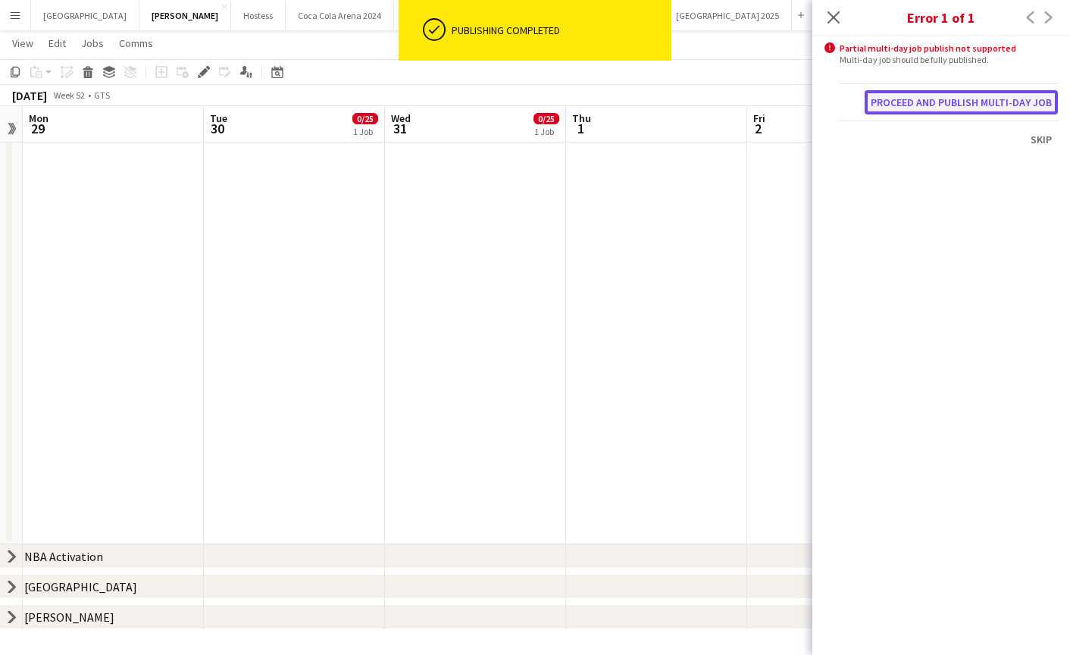
click at [910, 105] on button "Proceed and publish multi-day job" at bounding box center [960, 102] width 193 height 24
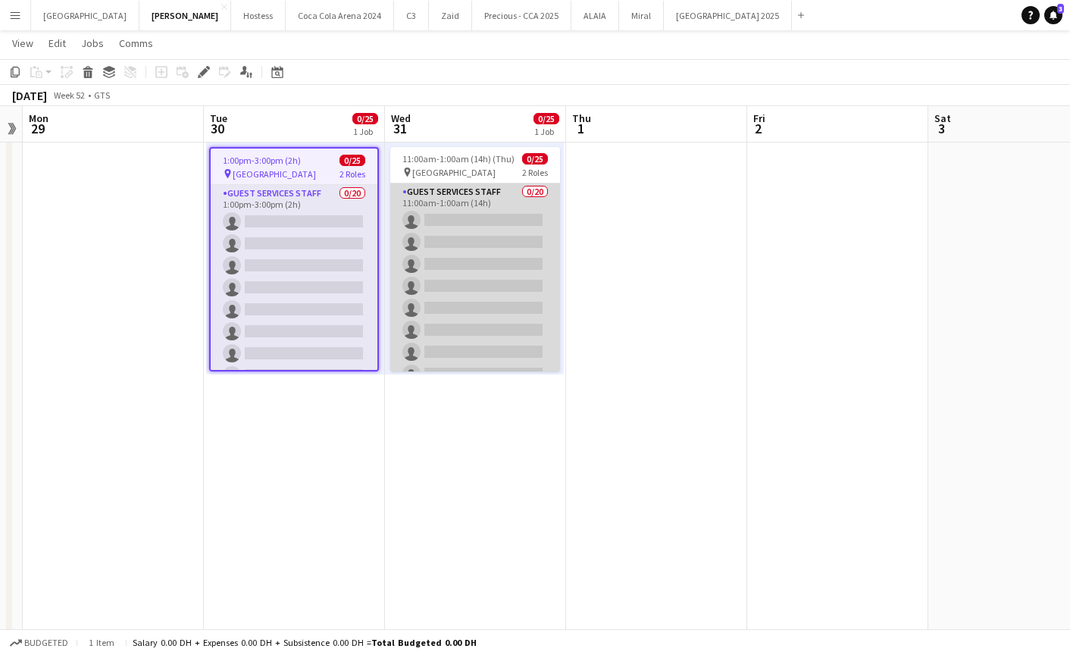
scroll to position [0, 0]
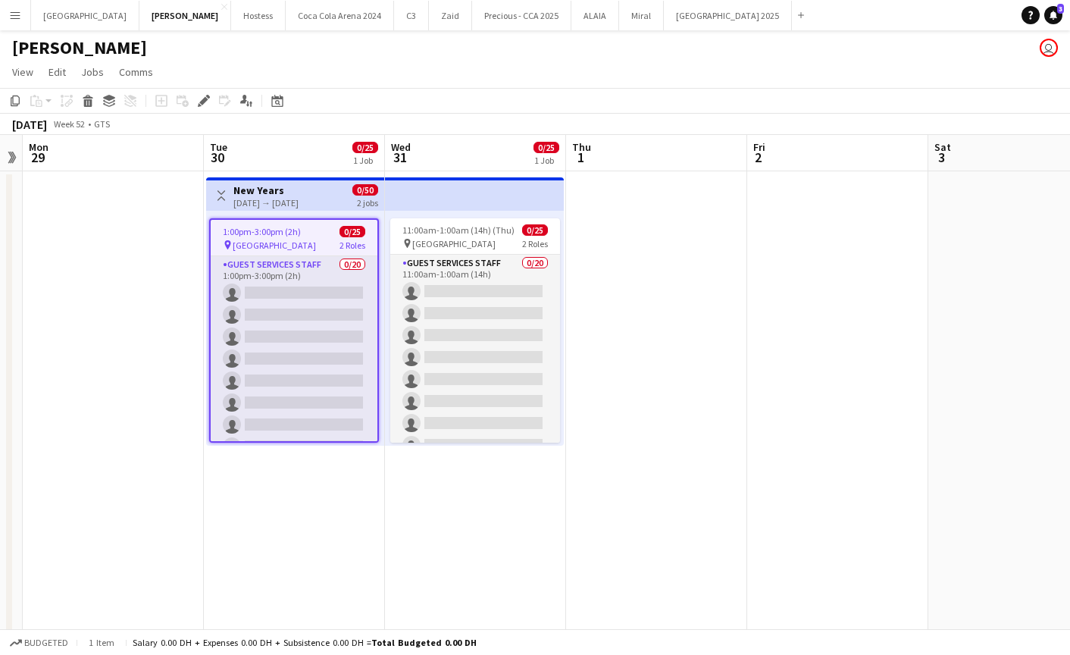
click at [267, 188] on h3 "New Years" at bounding box center [265, 190] width 65 height 14
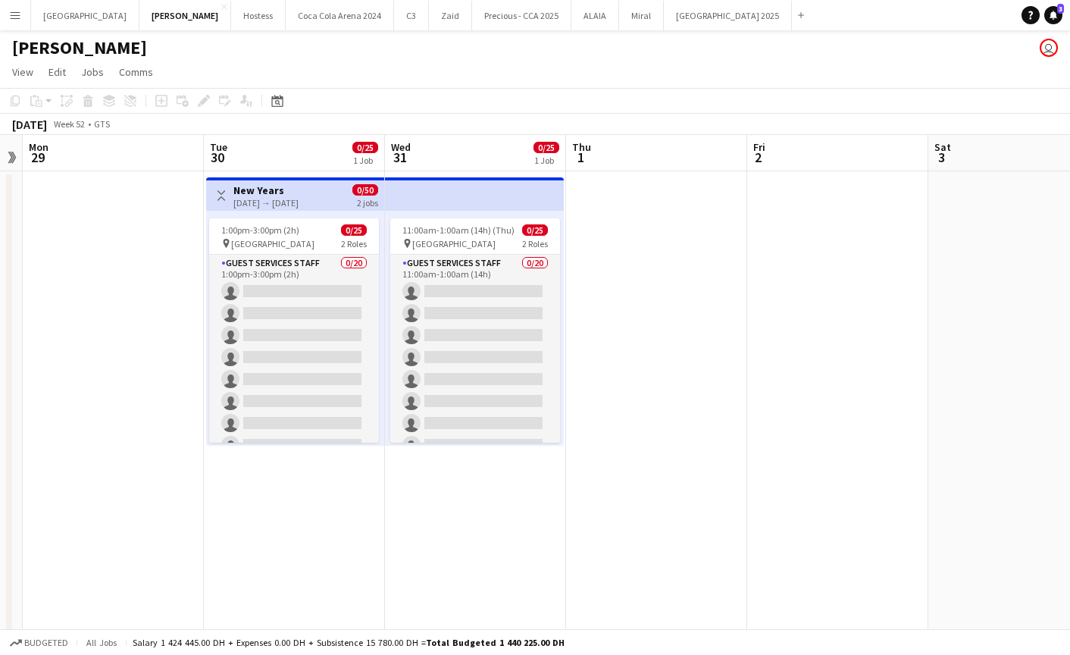
click at [267, 188] on h3 "New Years" at bounding box center [265, 190] width 65 height 14
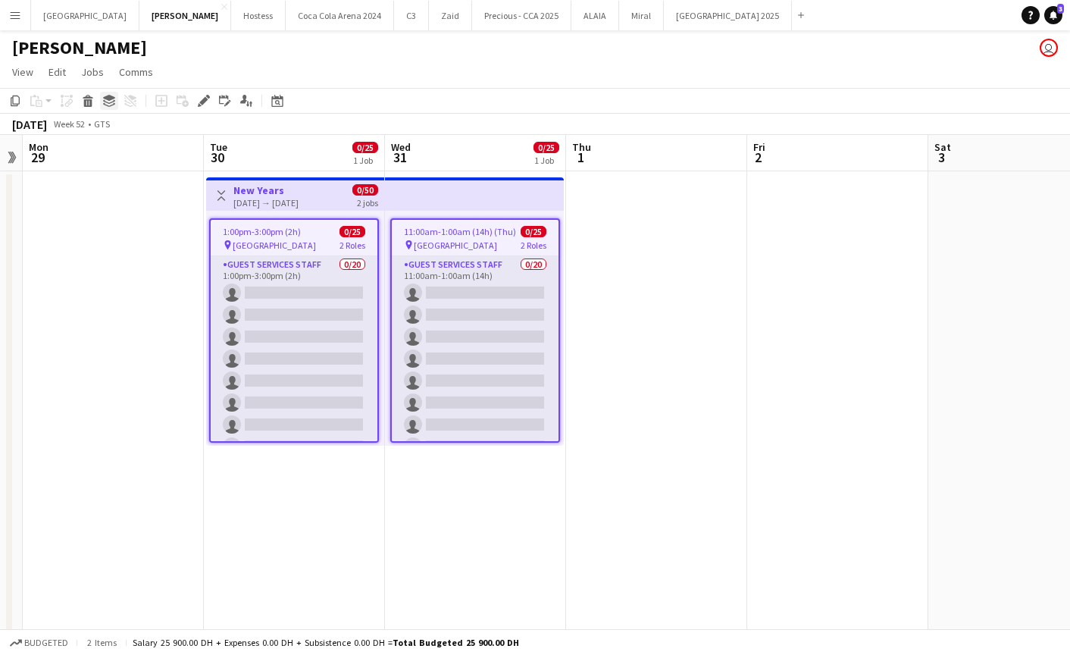
click at [107, 98] on icon at bounding box center [109, 98] width 12 height 6
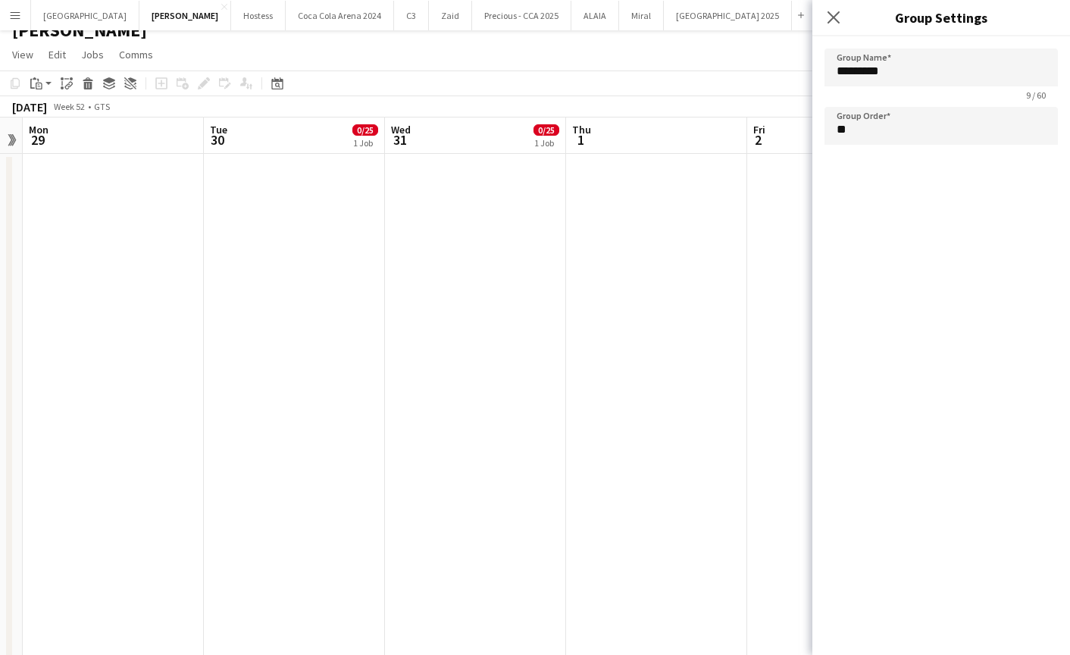
scroll to position [16, 0]
click at [877, 123] on input "**" at bounding box center [940, 126] width 233 height 38
click at [900, 69] on input "*********" at bounding box center [940, 67] width 233 height 38
drag, startPoint x: 909, startPoint y: 74, endPoint x: 792, endPoint y: 57, distance: 118.0
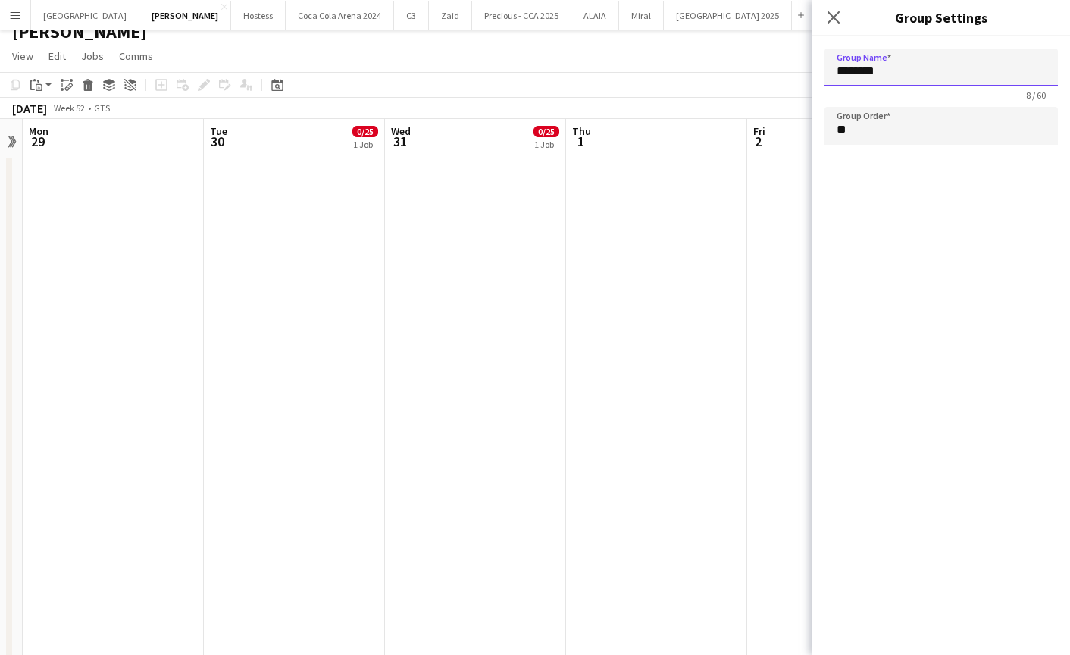
type input "**********"
drag, startPoint x: 880, startPoint y: 129, endPoint x: 802, endPoint y: 117, distance: 78.1
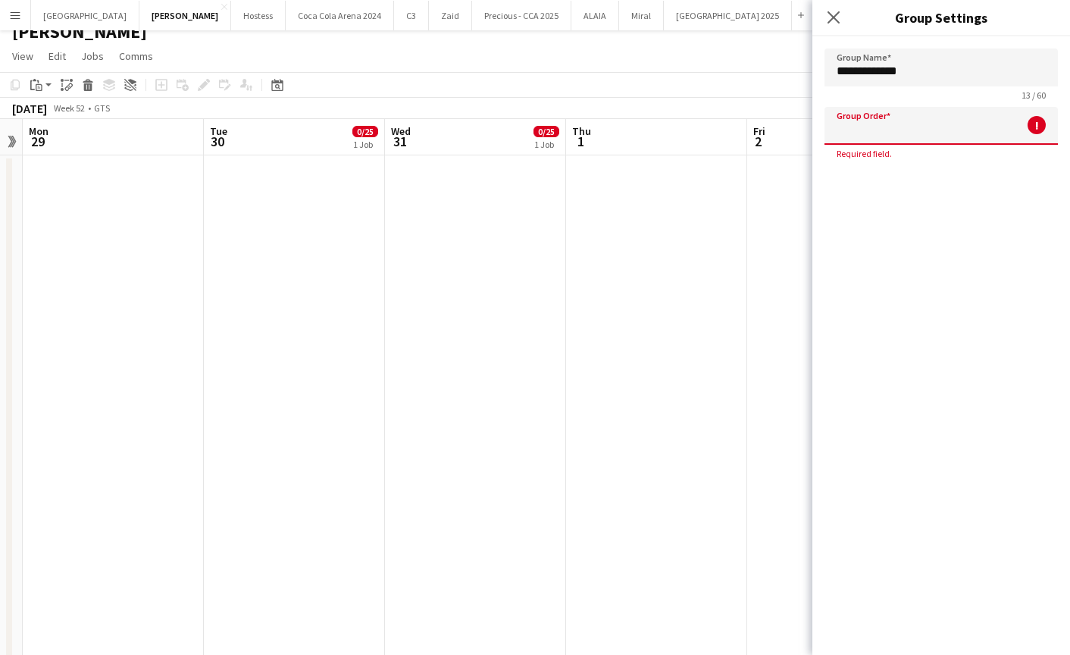
click at [861, 130] on input "Group Order" at bounding box center [940, 126] width 233 height 38
type input "*"
click at [833, 20] on icon "Close pop-in" at bounding box center [833, 17] width 14 height 14
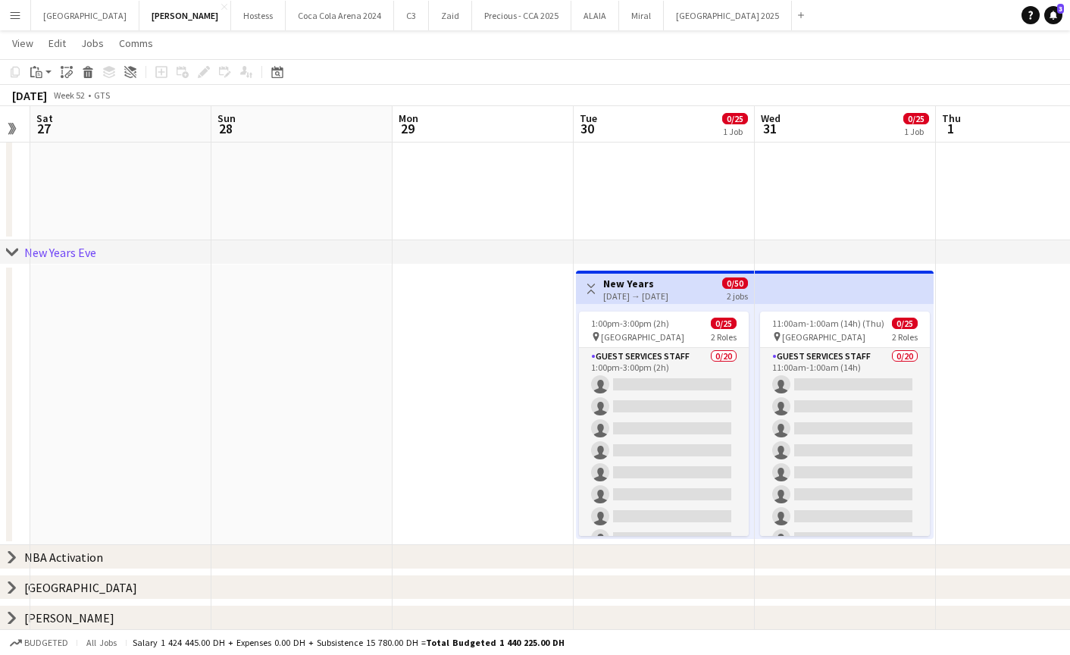
scroll to position [0, 539]
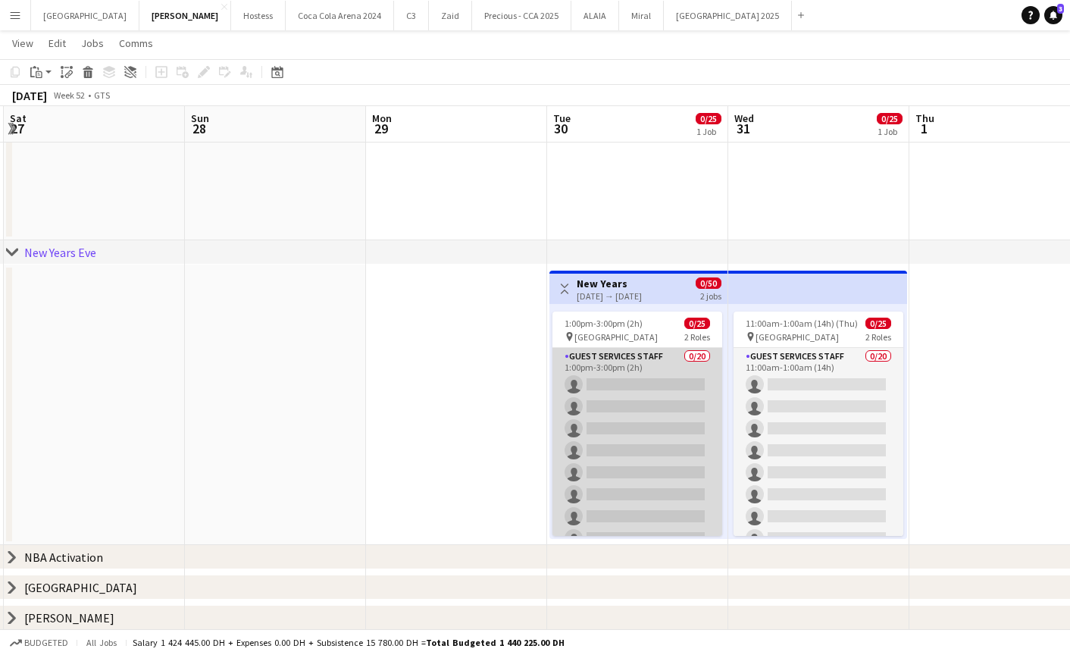
click at [648, 414] on app-card-role "Guest Services Staff 0/20 1:00pm-3:00pm (2h) single-neutral-actions single-neut…" at bounding box center [637, 582] width 170 height 469
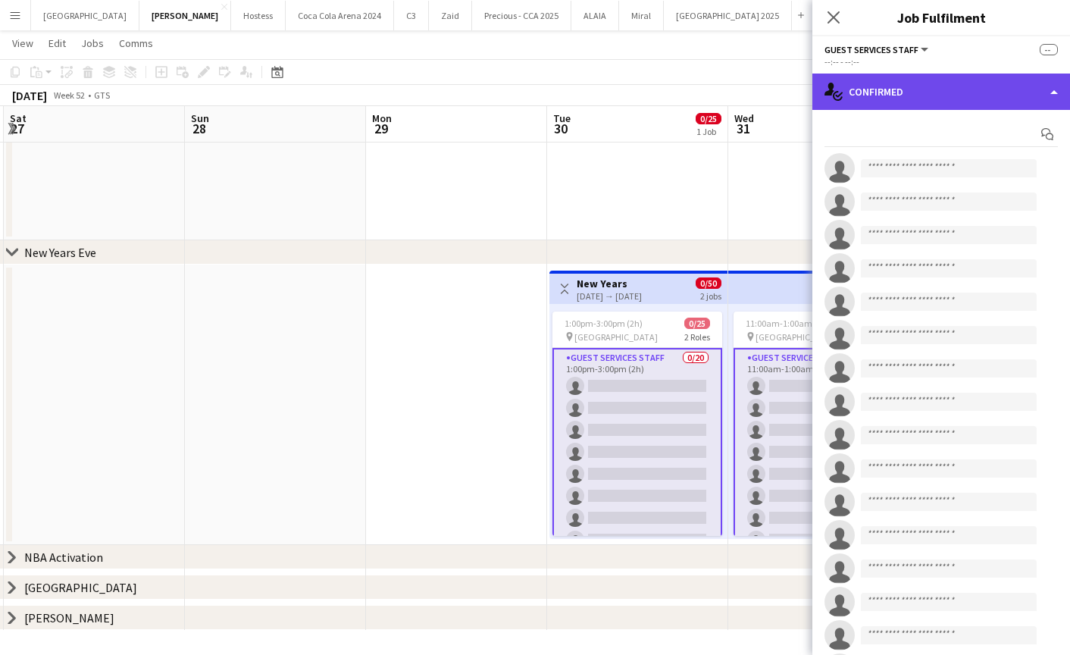
click at [930, 84] on div "single-neutral-actions-check-2 Confirmed" at bounding box center [941, 91] width 258 height 36
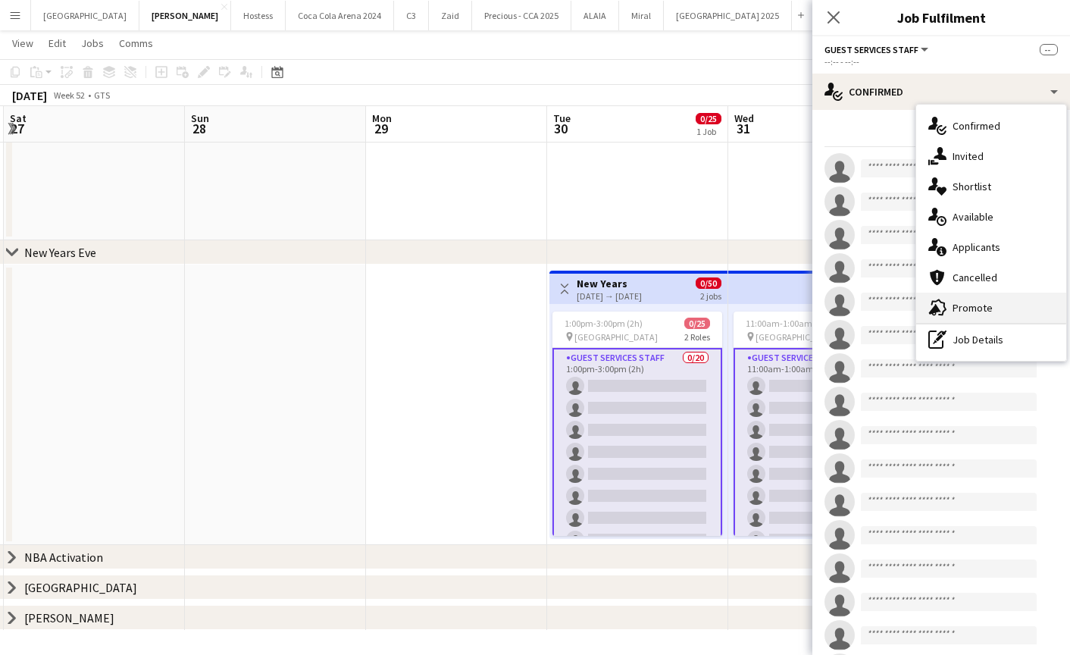
click at [958, 312] on span "Promote" at bounding box center [972, 308] width 40 height 14
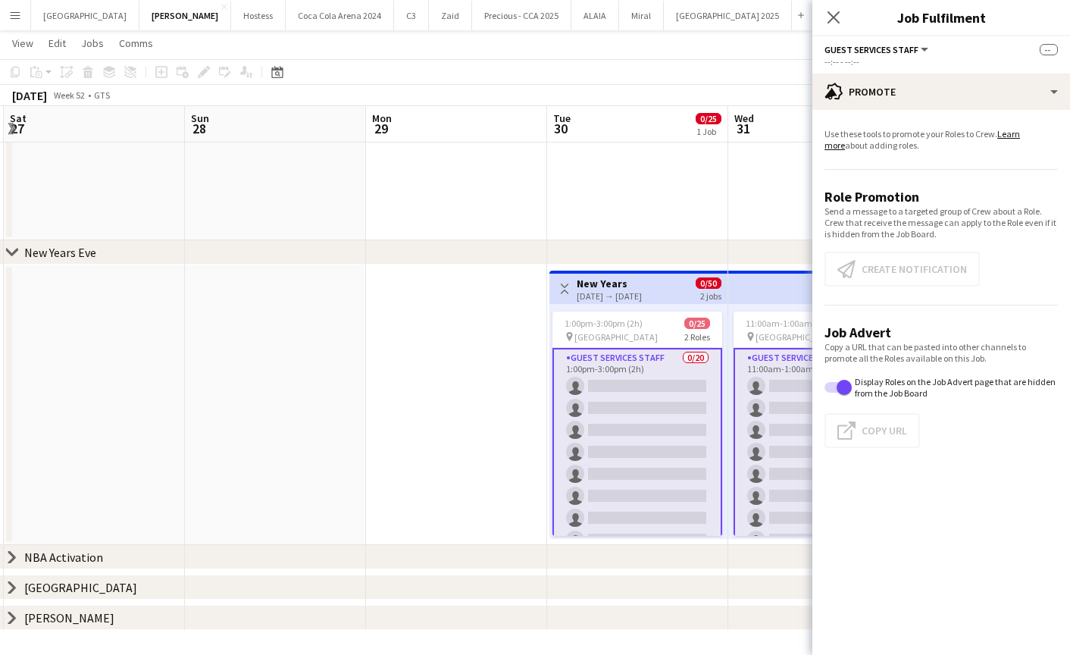
scroll to position [0, 540]
click at [640, 435] on app-card-role "Guest Services Staff 0/20 1:00pm-3:00pm (2h) single-neutral-actions single-neut…" at bounding box center [637, 584] width 170 height 472
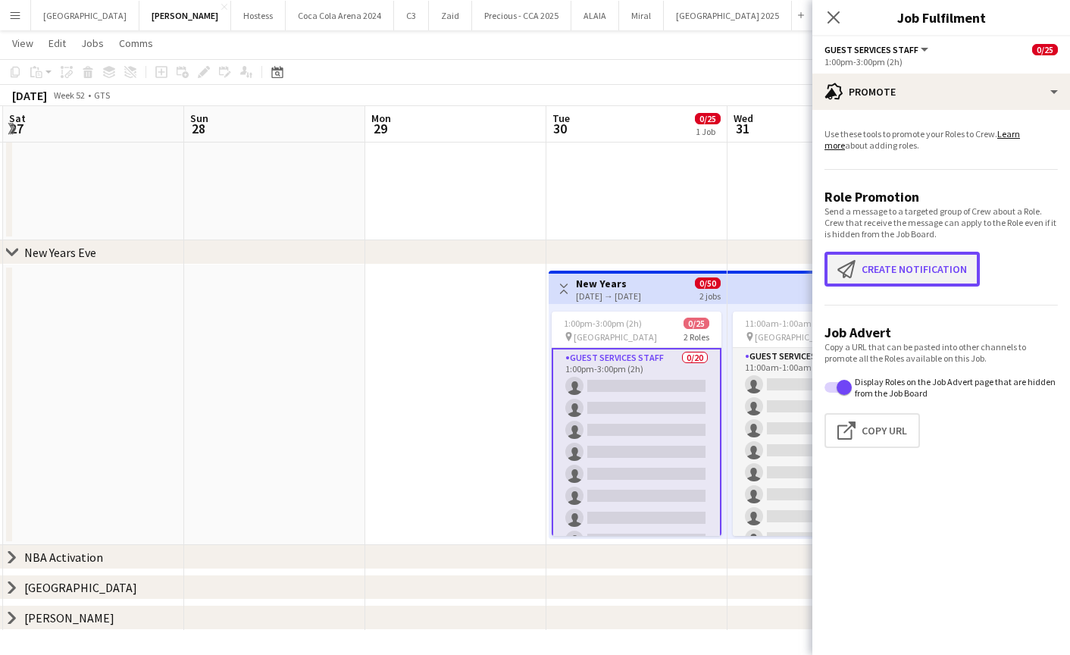
click at [912, 268] on button "Create notification Create notification" at bounding box center [901, 269] width 155 height 35
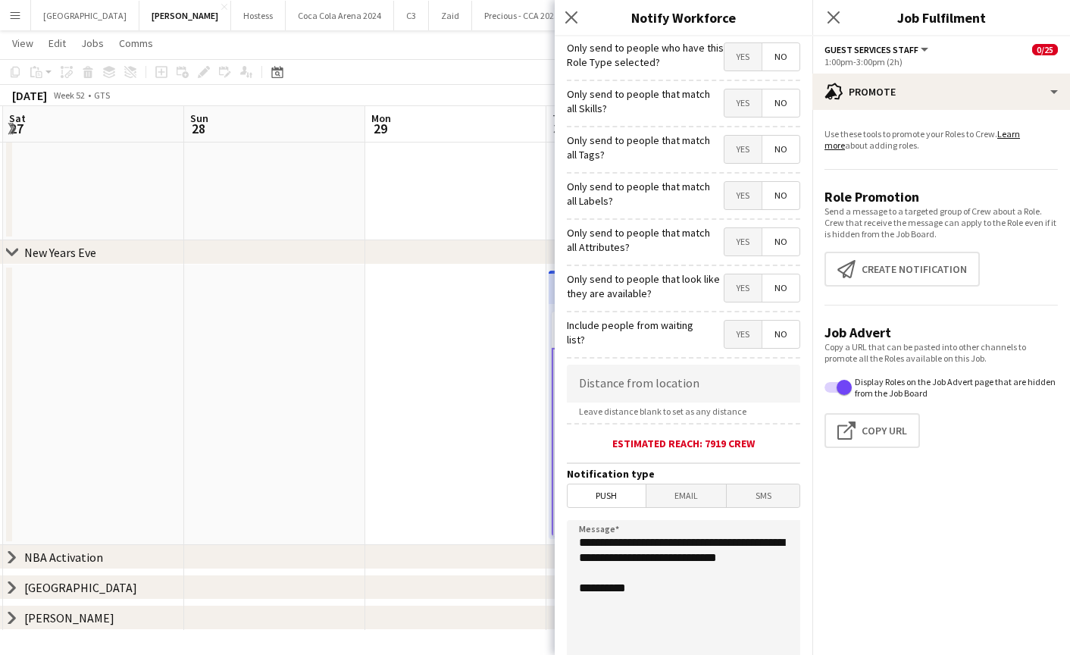
click at [746, 56] on span "Yes" at bounding box center [742, 56] width 37 height 27
click at [747, 99] on span "Yes" at bounding box center [742, 102] width 37 height 27
click at [748, 148] on span "Yes" at bounding box center [742, 149] width 37 height 27
click at [748, 195] on span "Yes" at bounding box center [742, 195] width 37 height 27
click at [748, 253] on span "Yes" at bounding box center [742, 241] width 37 height 27
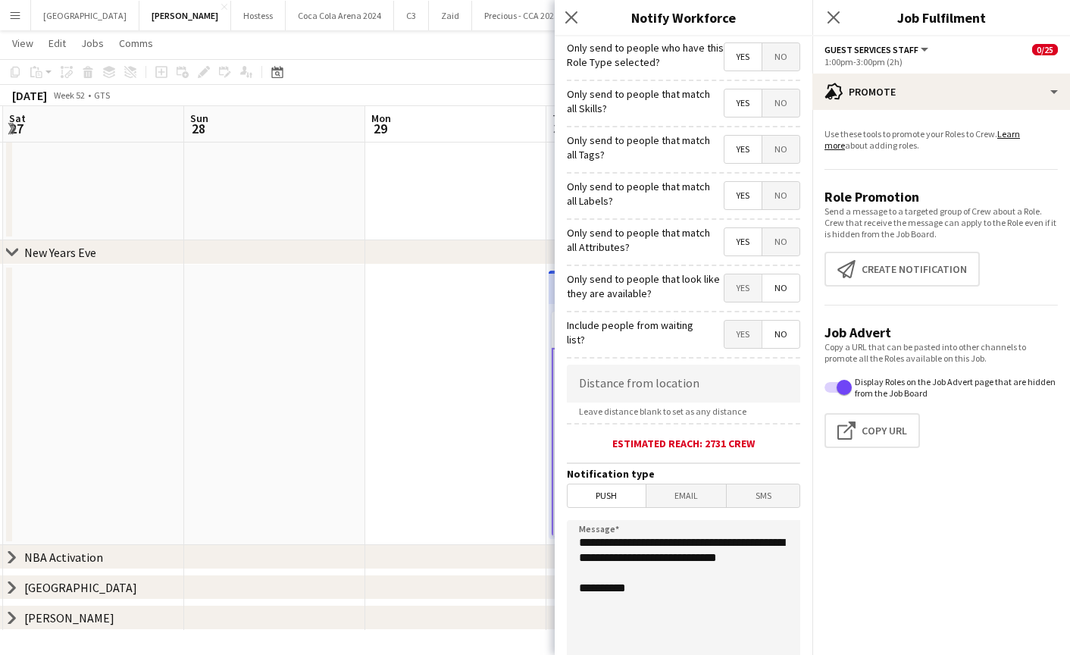
click at [746, 294] on span "Yes" at bounding box center [742, 287] width 37 height 27
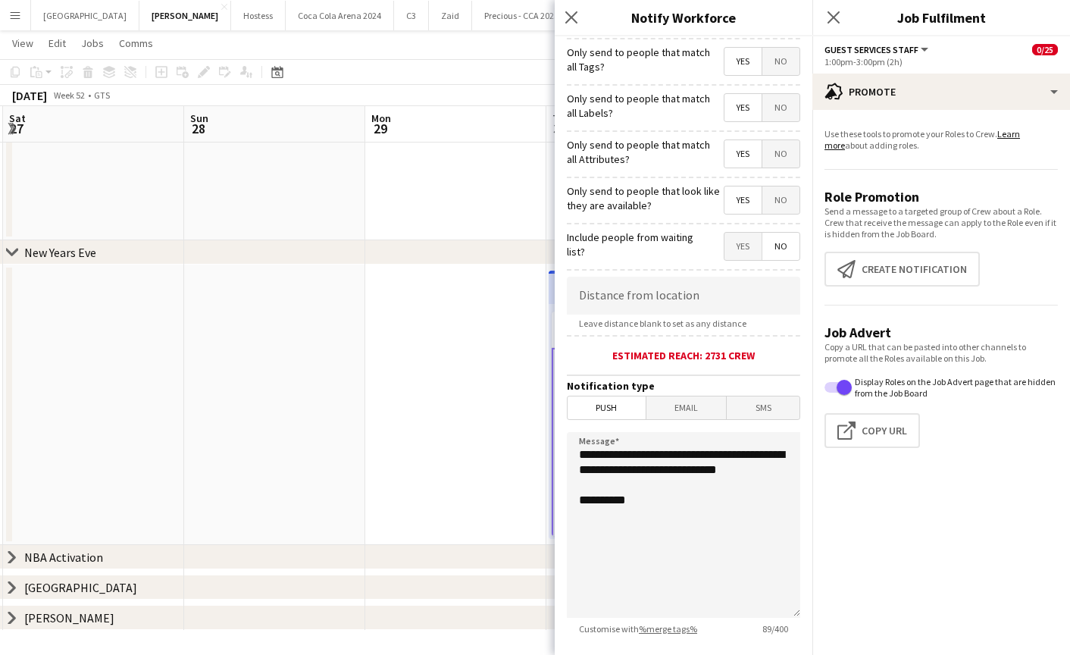
scroll to position [180, 0]
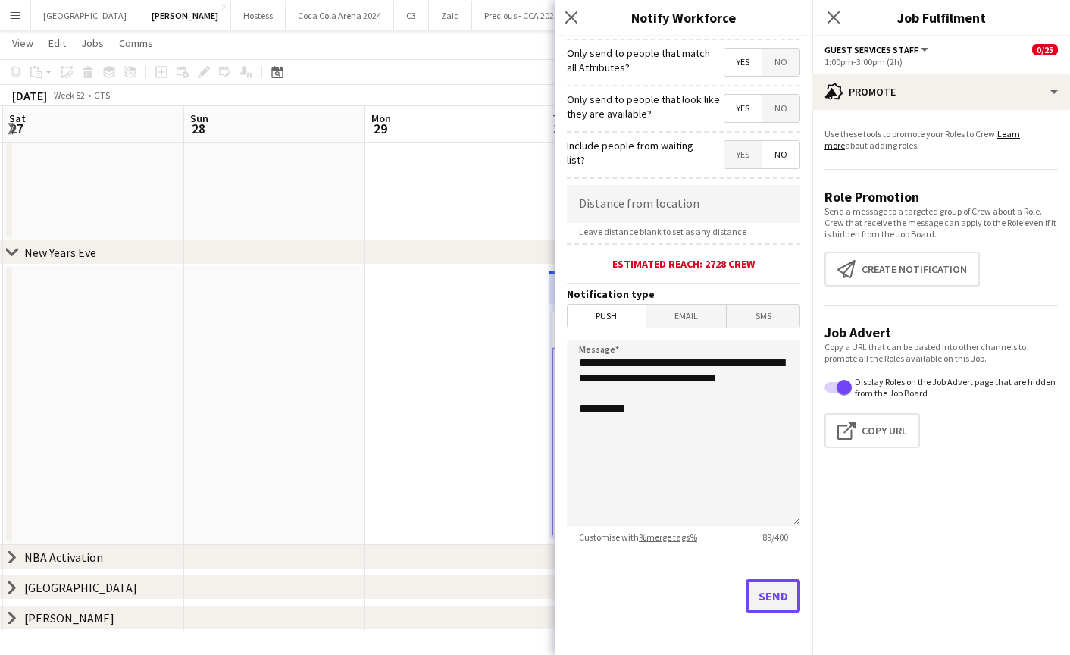
click at [759, 581] on button "Send" at bounding box center [773, 595] width 55 height 33
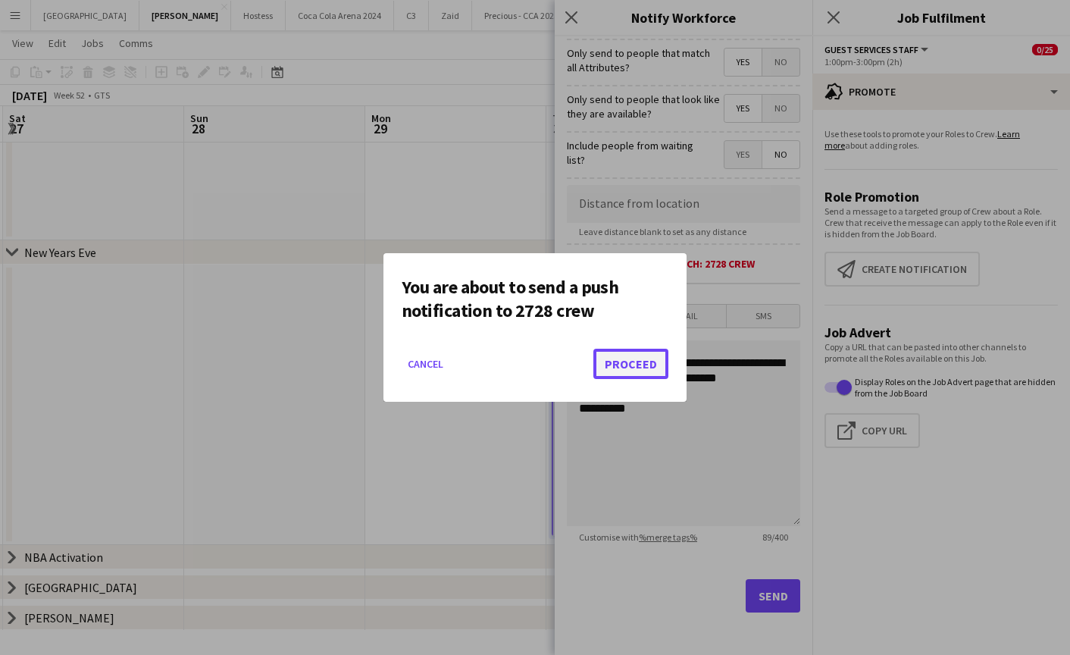
click at [620, 361] on button "Proceed" at bounding box center [630, 364] width 75 height 30
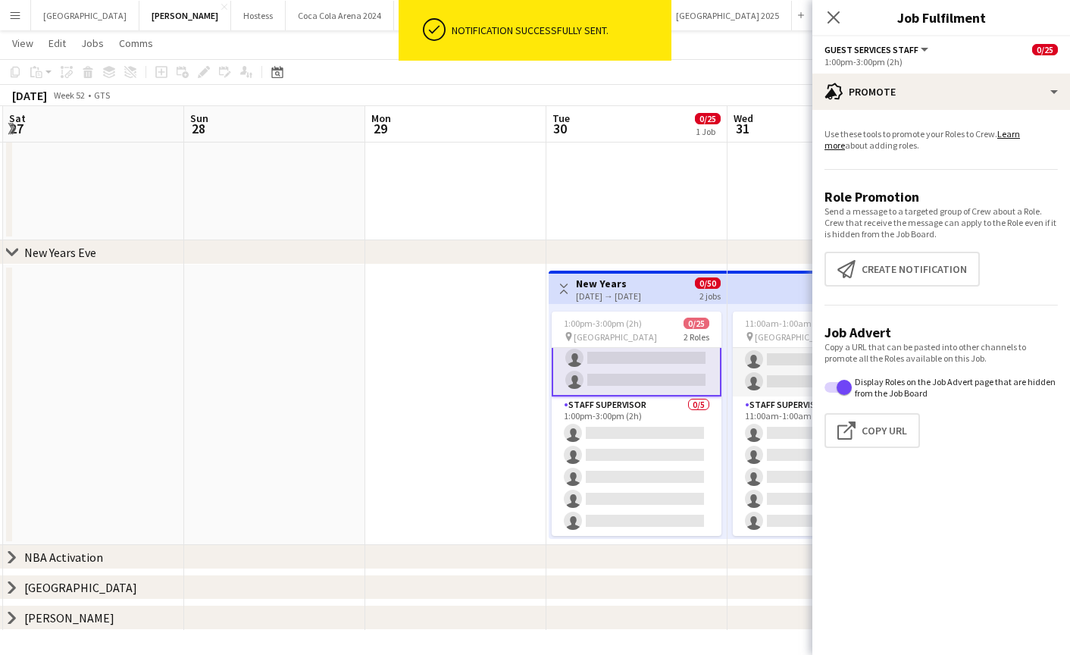
scroll to position [2133, 0]
click at [667, 436] on app-card-role "Staff Supervisor 0/5 1:00pm-3:00pm (2h) single-neutral-actions single-neutral-a…" at bounding box center [637, 464] width 170 height 139
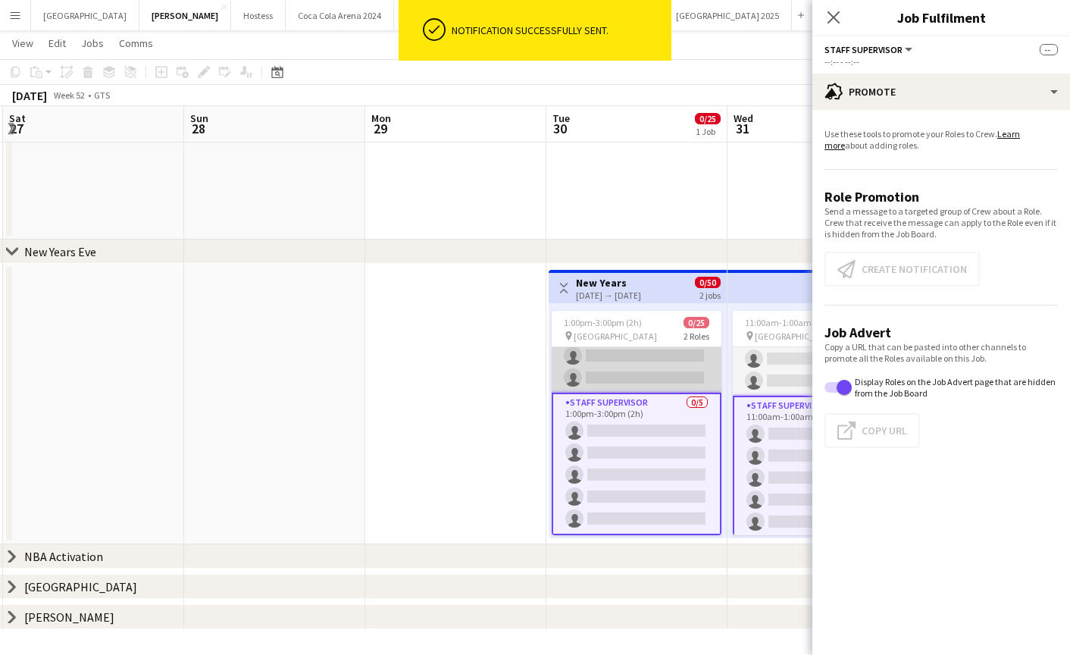
scroll to position [422, 0]
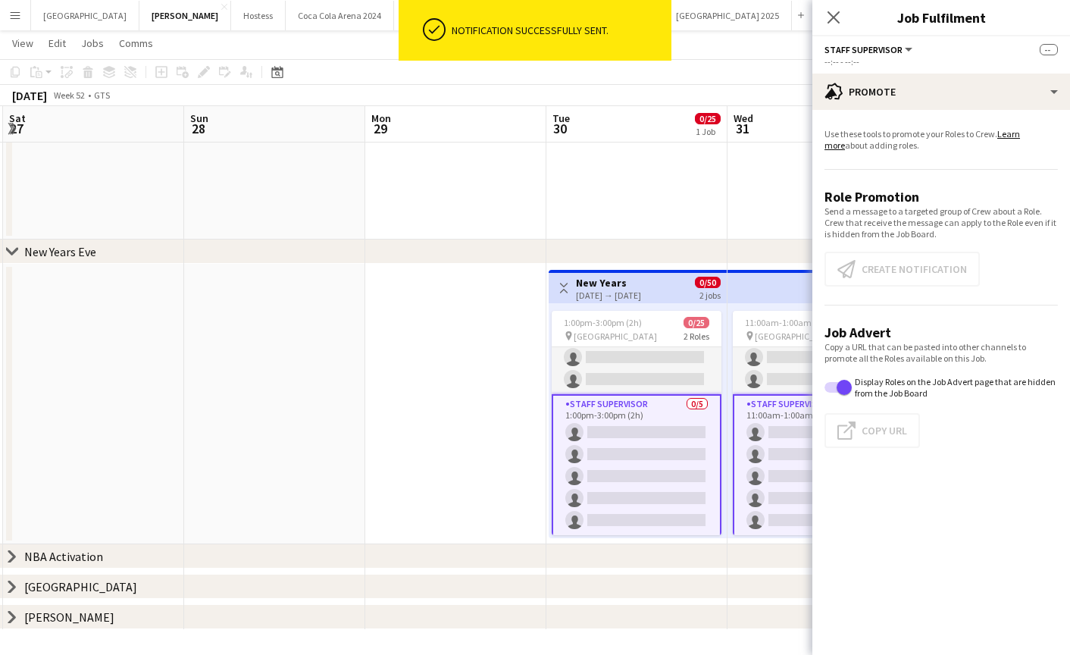
click at [661, 470] on app-card-role "Staff Supervisor 0/5 1:00pm-3:00pm (2h) single-neutral-actions single-neutral-a…" at bounding box center [637, 465] width 170 height 142
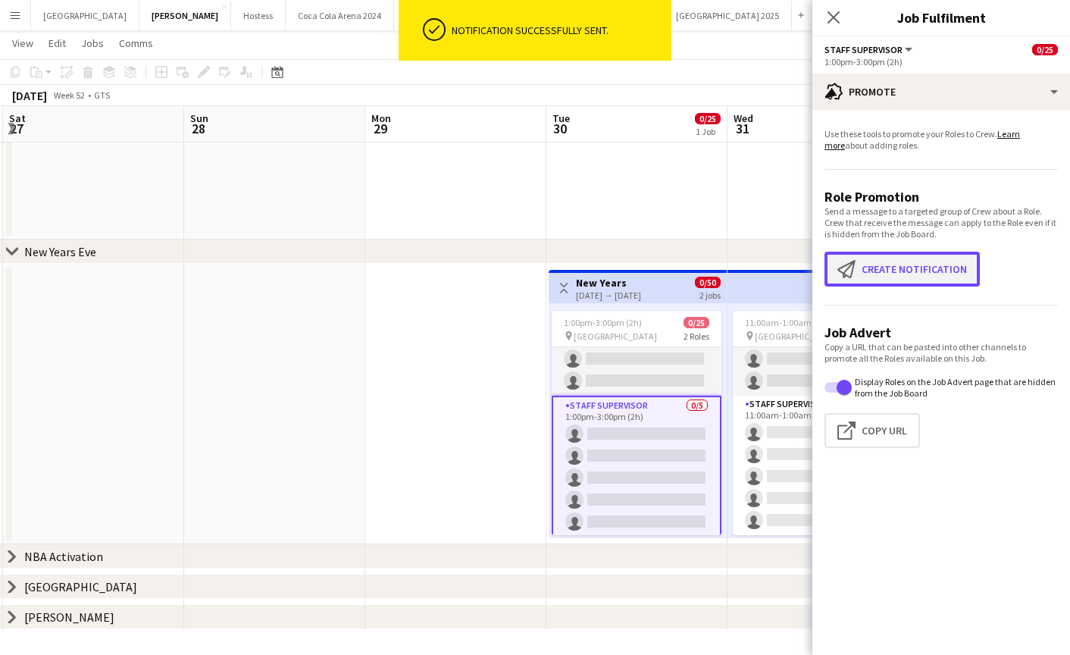
click at [879, 263] on button "Create notification Create notification" at bounding box center [901, 269] width 155 height 35
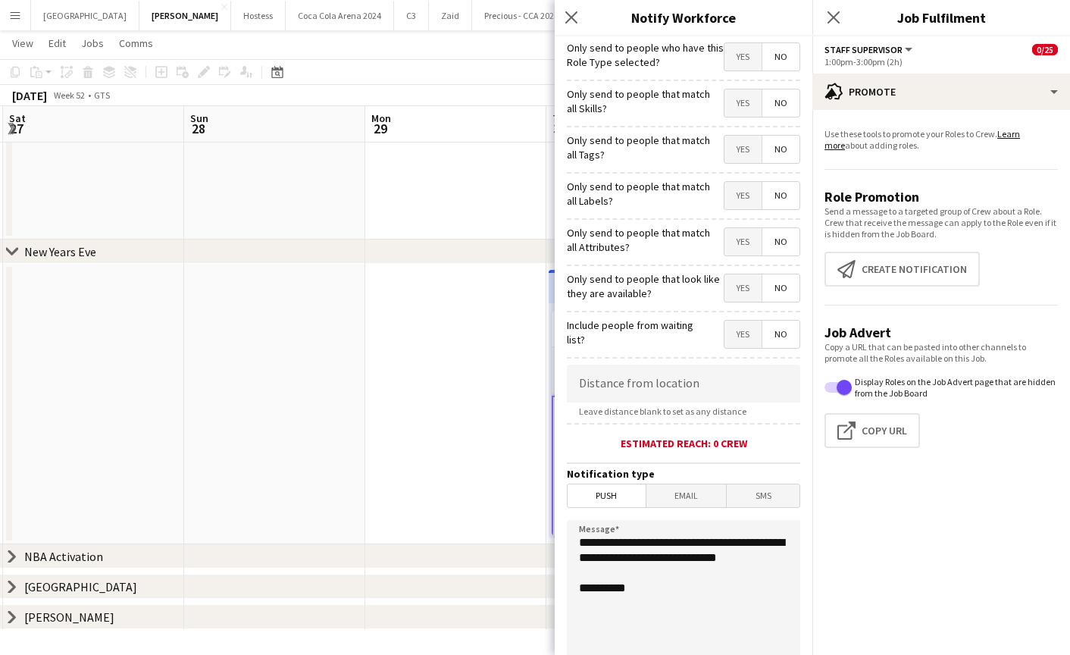
click at [737, 52] on span "Yes" at bounding box center [742, 56] width 37 height 27
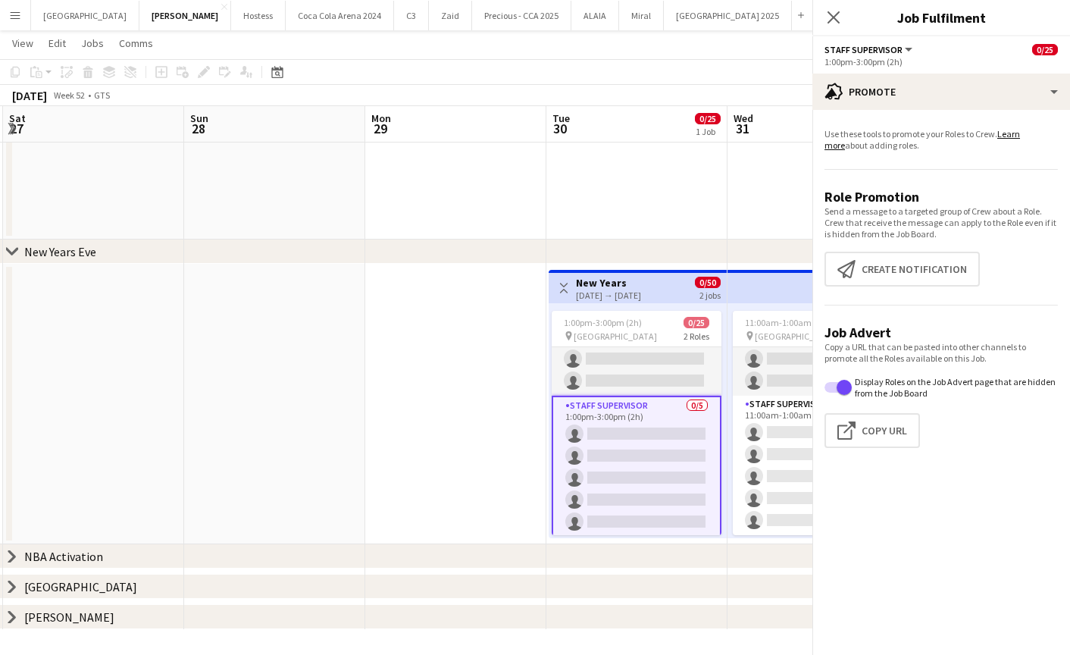
click at [744, 110] on app-board-header-date "Wed 31 0/25 1 Job" at bounding box center [817, 124] width 181 height 36
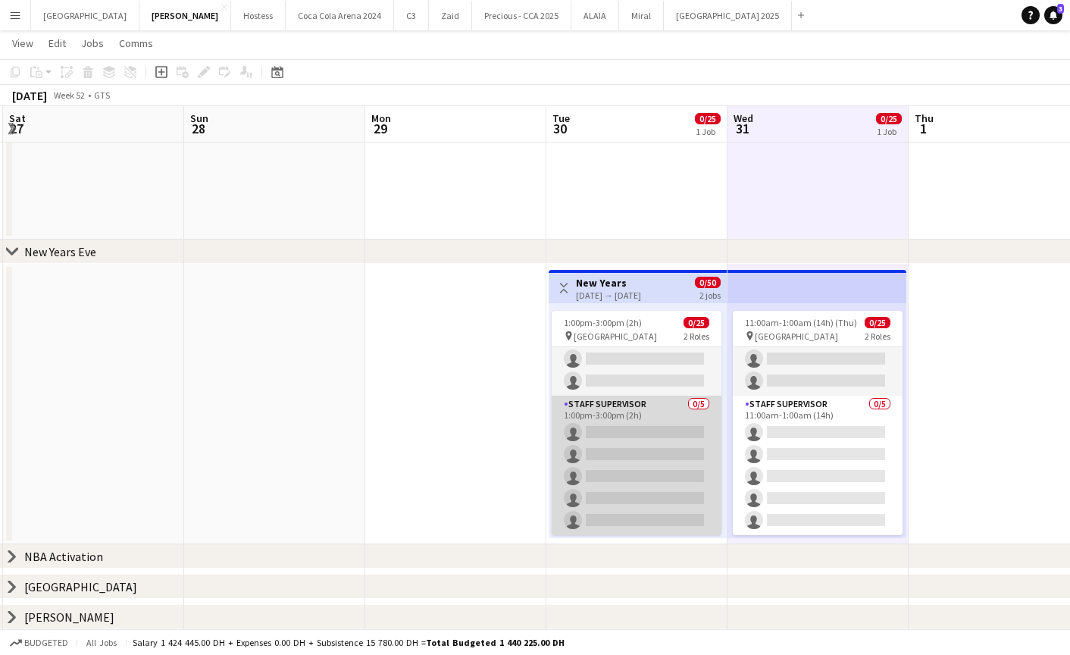
click at [661, 399] on app-card-role "Staff Supervisor 0/5 1:00pm-3:00pm (2h) single-neutral-actions single-neutral-a…" at bounding box center [637, 464] width 170 height 139
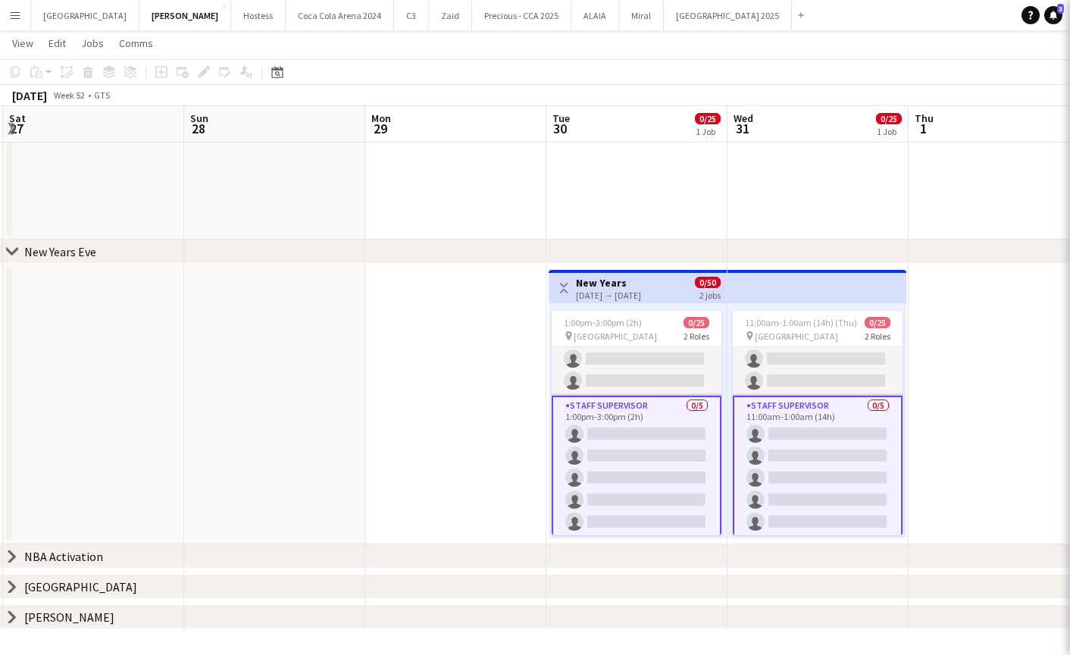
scroll to position [422, 0]
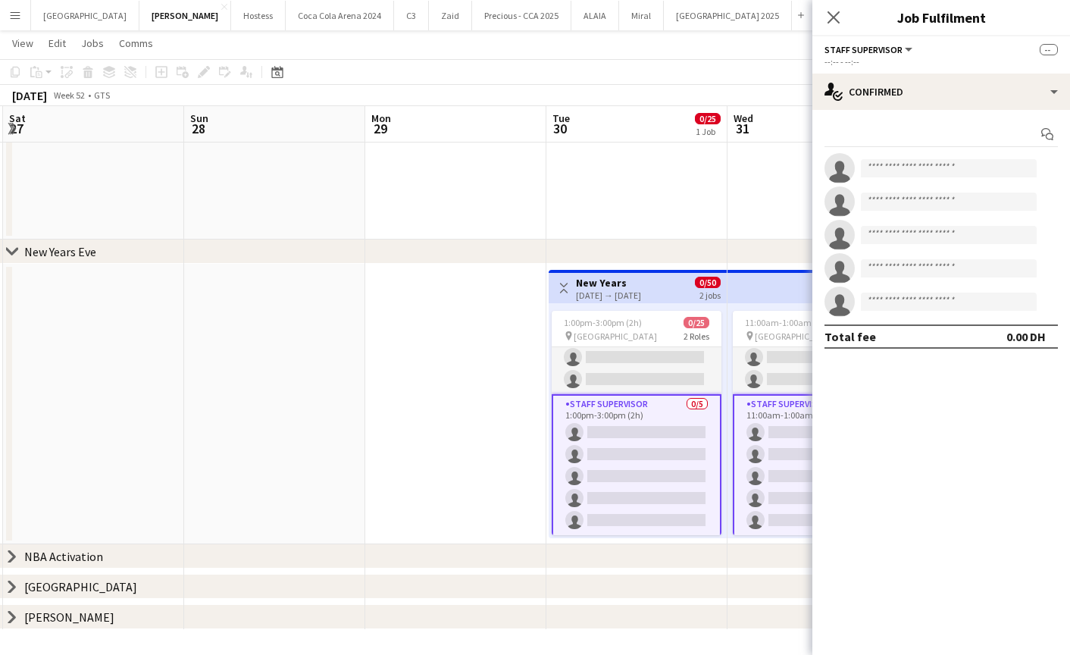
click at [657, 446] on app-card-role "Staff Supervisor 0/5 1:00pm-3:00pm (2h) single-neutral-actions single-neutral-a…" at bounding box center [637, 465] width 170 height 142
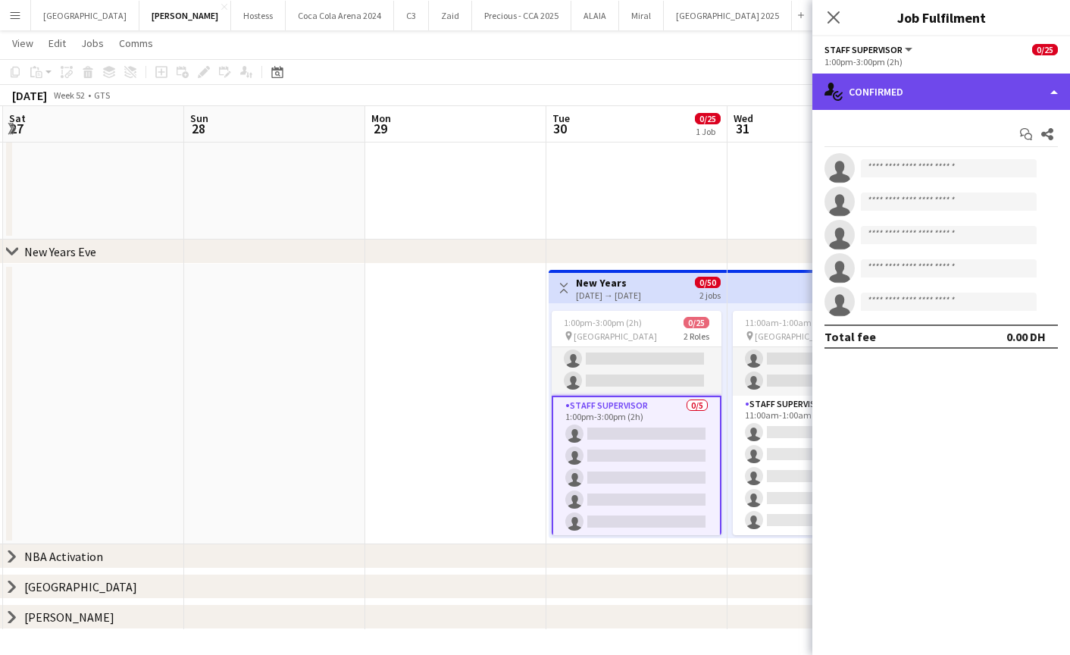
click at [902, 77] on div "single-neutral-actions-check-2 Confirmed" at bounding box center [941, 91] width 258 height 36
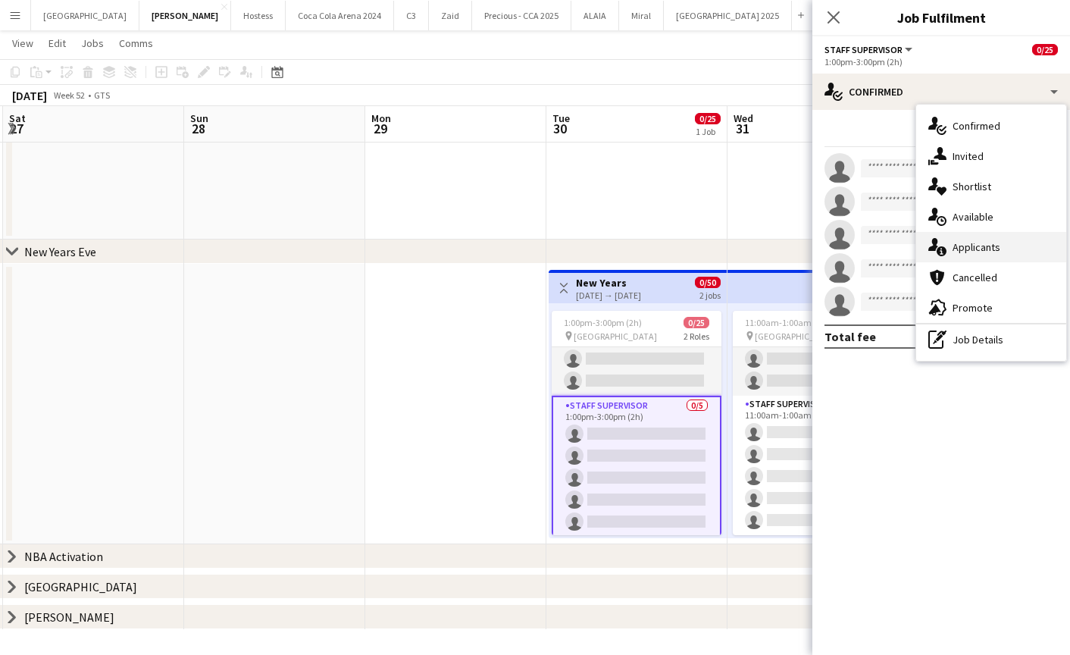
click at [973, 249] on span "Applicants" at bounding box center [976, 247] width 48 height 14
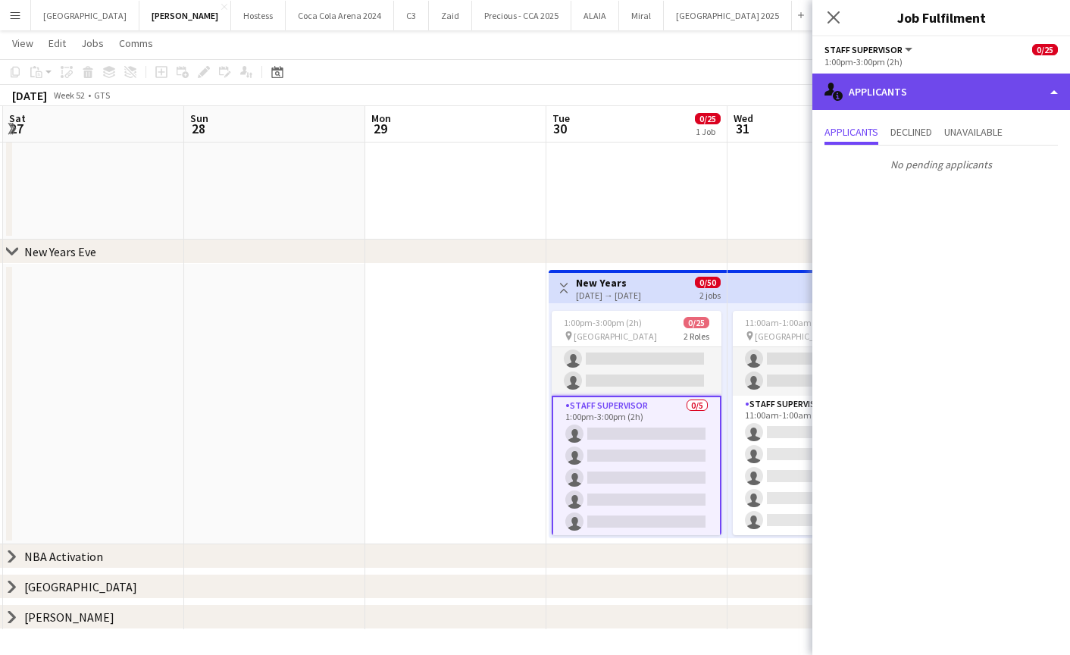
click at [892, 92] on div "single-neutral-actions-information Applicants" at bounding box center [941, 91] width 258 height 36
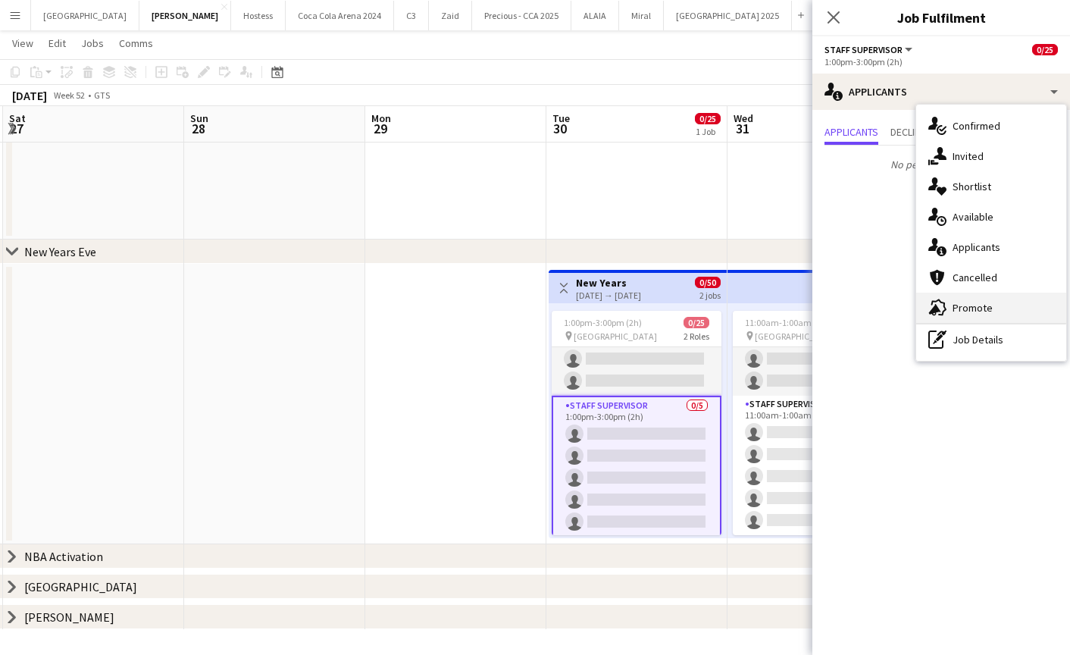
click at [961, 301] on span "Promote" at bounding box center [972, 308] width 40 height 14
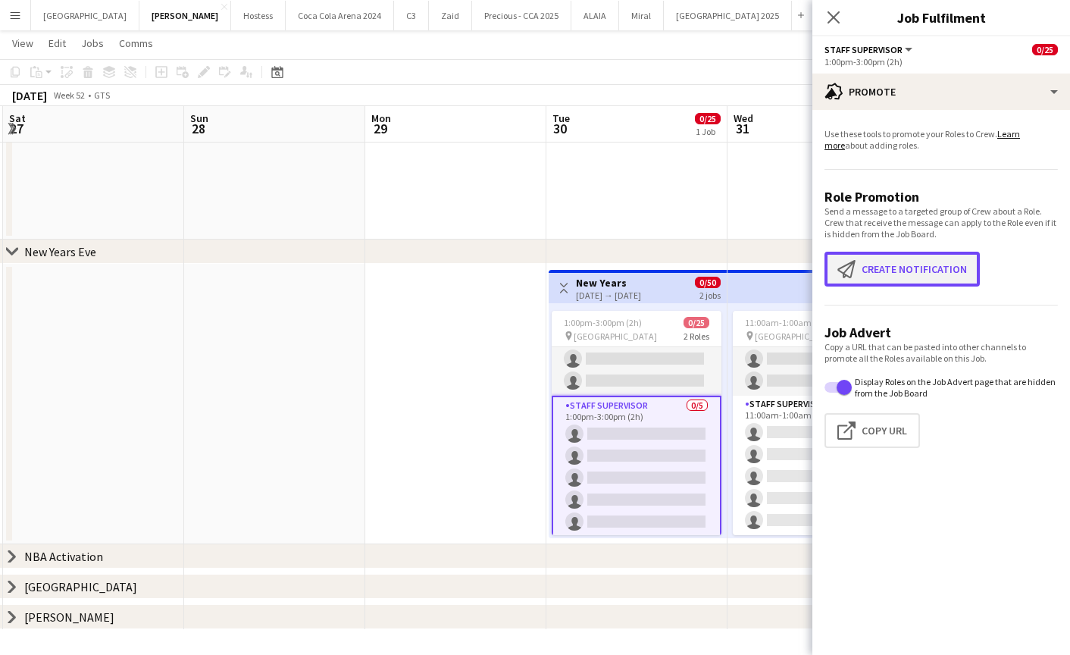
click at [883, 256] on button "Create notification Create notification" at bounding box center [901, 269] width 155 height 35
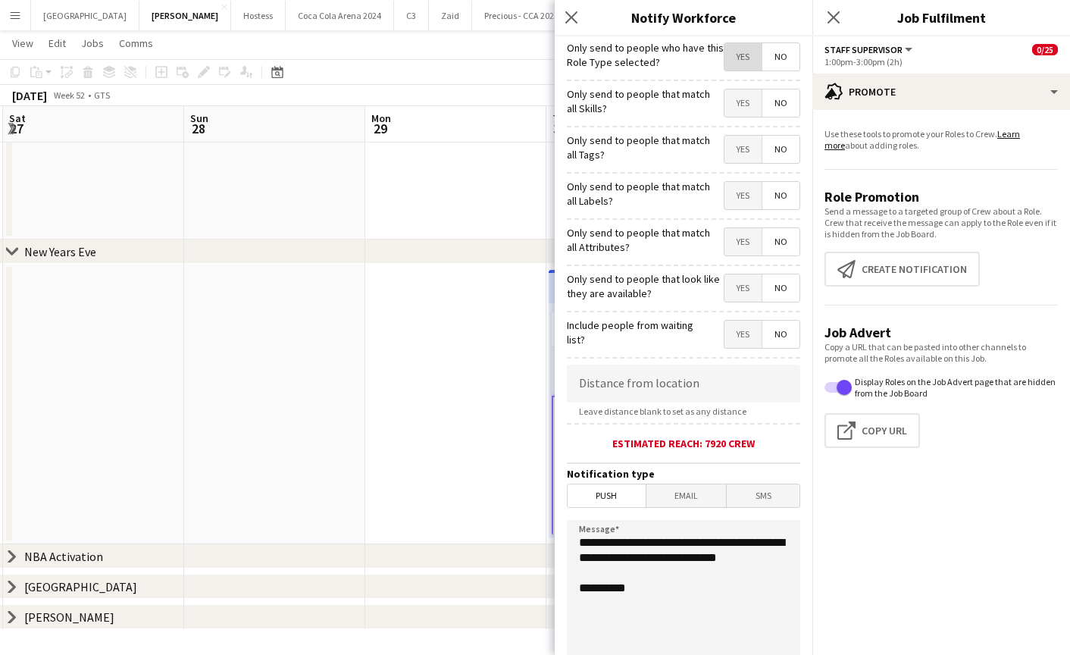
click at [736, 61] on span "Yes" at bounding box center [742, 56] width 37 height 27
click at [742, 107] on span "Yes" at bounding box center [742, 102] width 37 height 27
click at [742, 142] on span "Yes" at bounding box center [742, 149] width 37 height 27
click at [744, 200] on span "Yes" at bounding box center [742, 195] width 37 height 27
click at [742, 241] on span "Yes" at bounding box center [742, 241] width 37 height 27
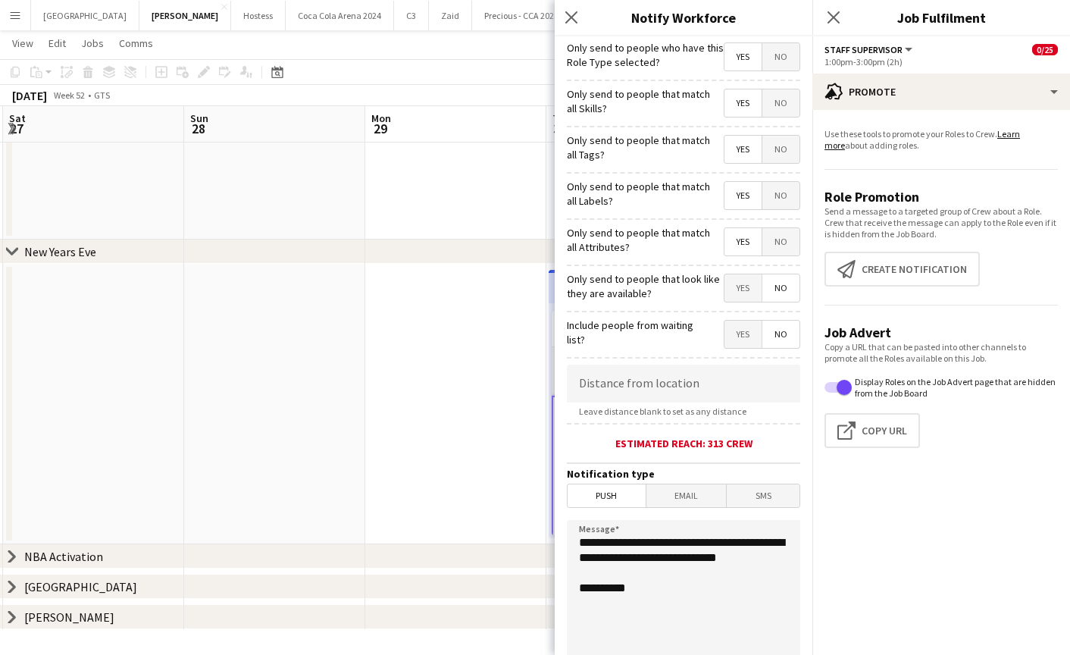
click at [742, 286] on span "Yes" at bounding box center [742, 287] width 37 height 27
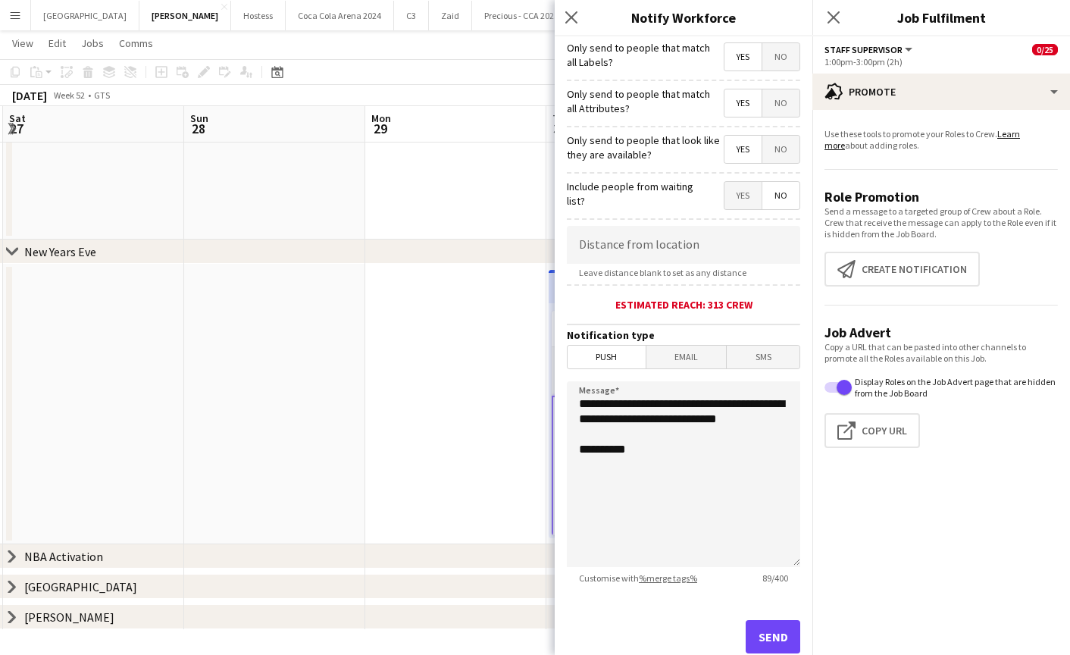
scroll to position [180, 0]
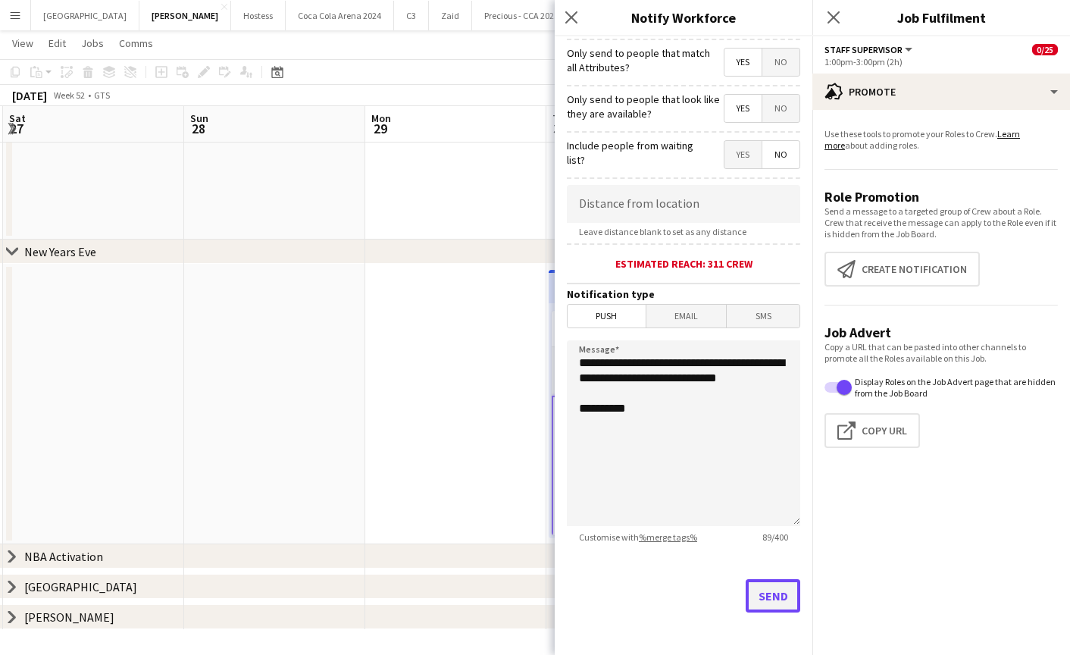
click at [767, 596] on button "Send" at bounding box center [773, 595] width 55 height 33
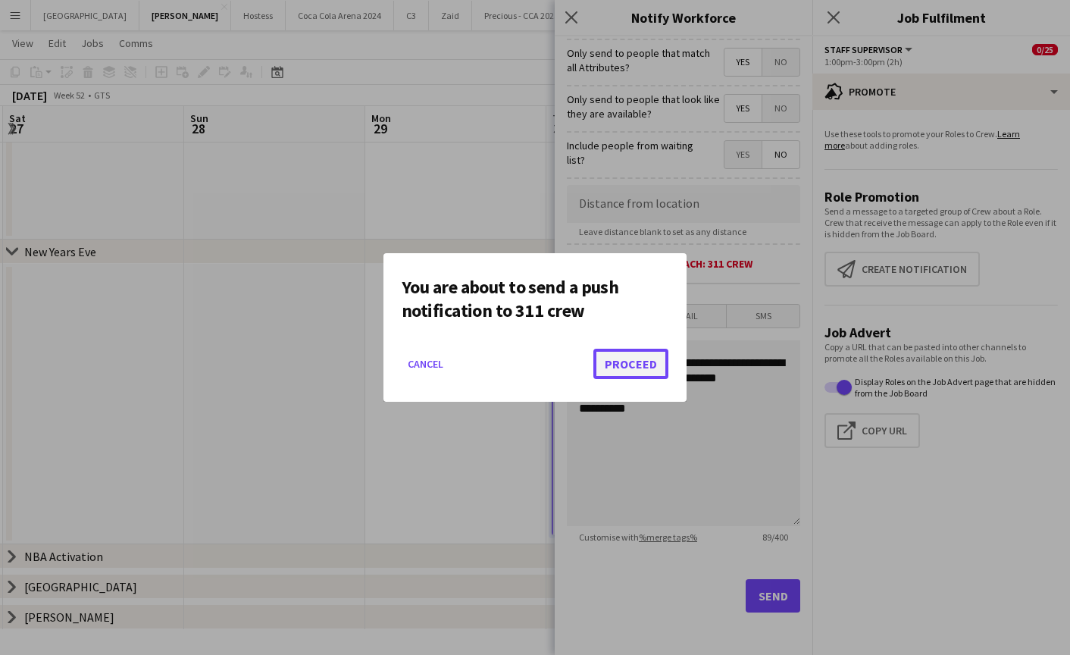
click at [612, 371] on button "Proceed" at bounding box center [630, 364] width 75 height 30
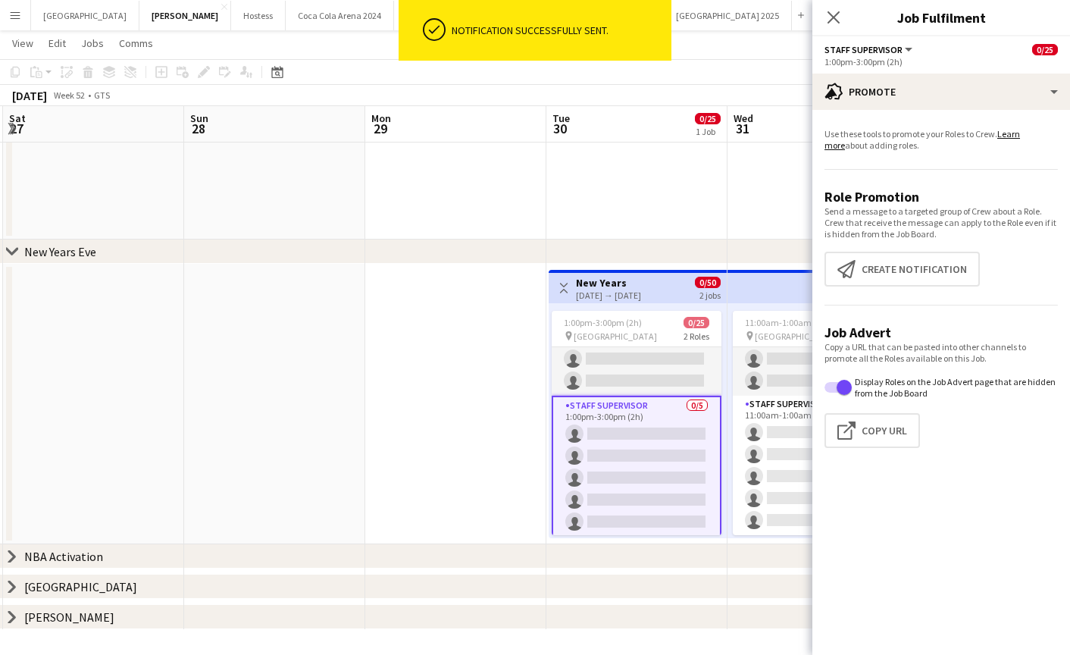
click at [830, 23] on icon "Close pop-in" at bounding box center [833, 17] width 12 height 12
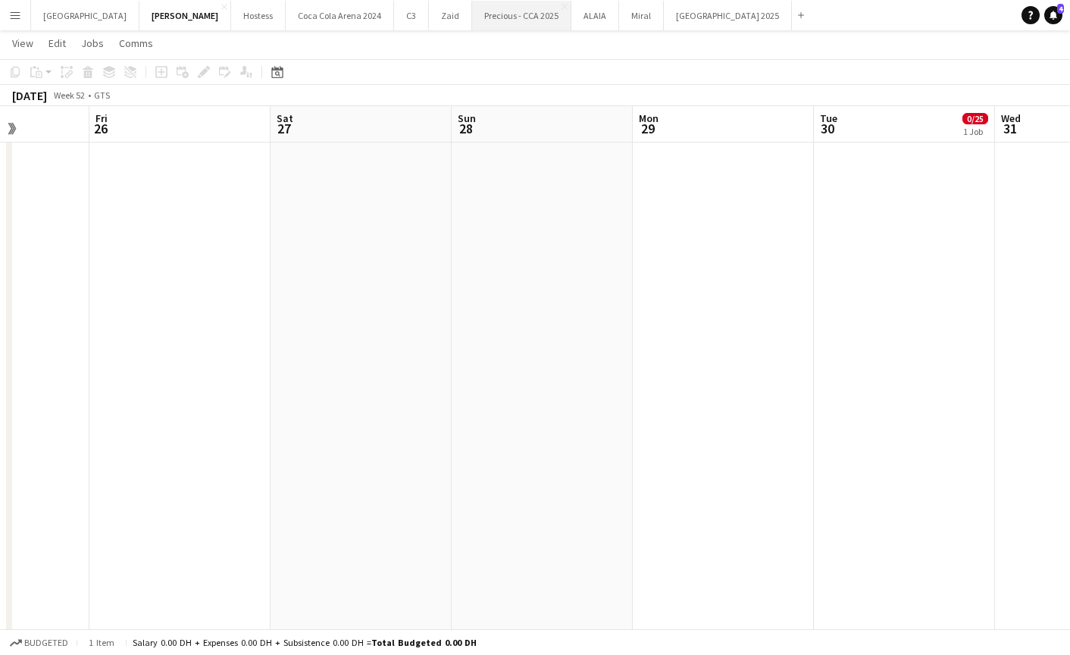
click at [472, 18] on button "Precious - CCA 2025 Close" at bounding box center [521, 16] width 99 height 30
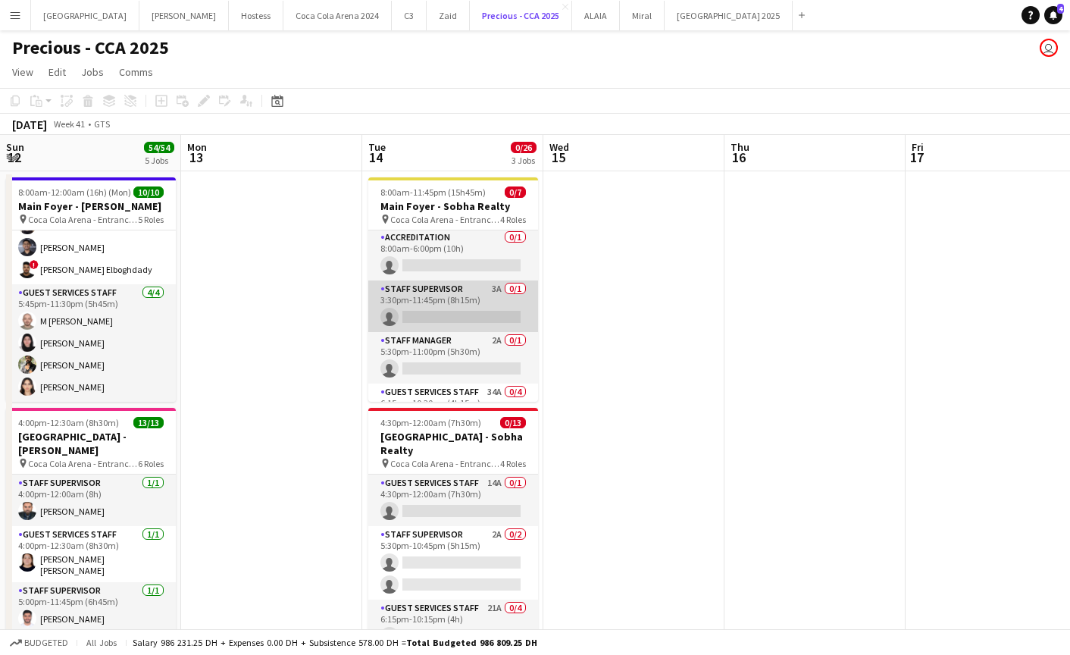
scroll to position [0, 559]
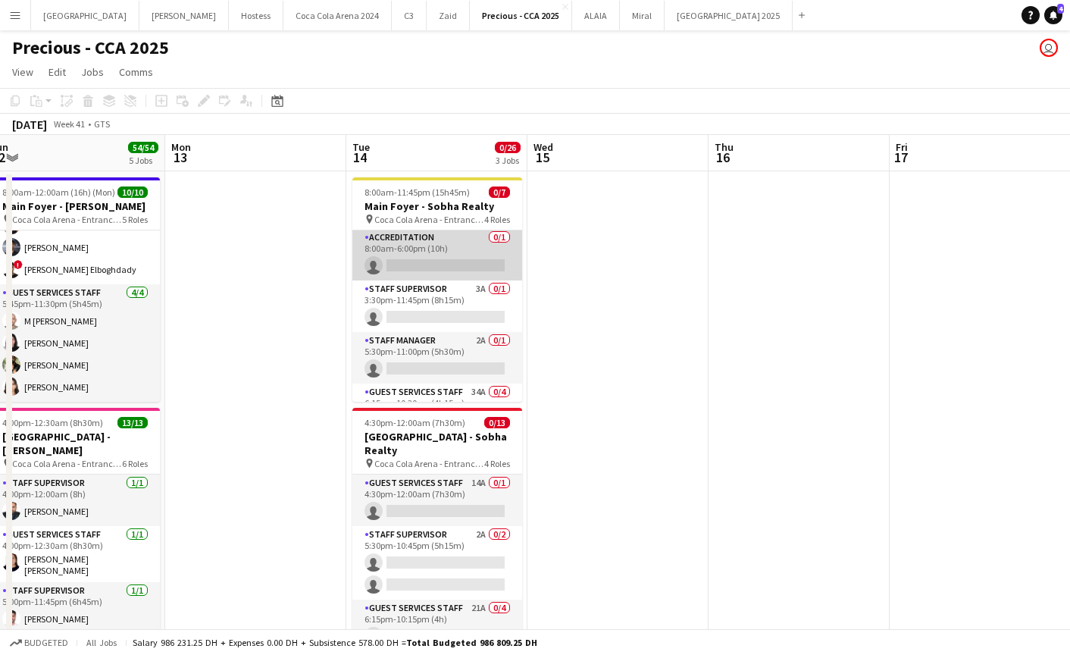
click at [458, 262] on app-card-role "Accreditation 0/1 8:00am-6:00pm (10h) single-neutral-actions" at bounding box center [437, 255] width 170 height 52
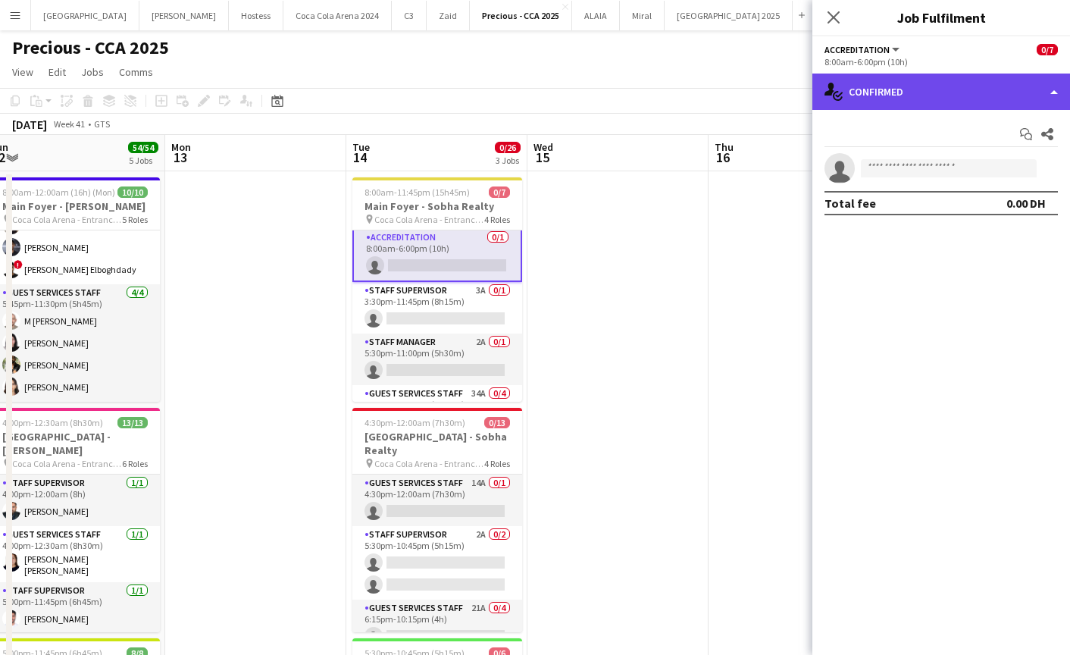
click at [934, 102] on div "single-neutral-actions-check-2 Confirmed" at bounding box center [941, 91] width 258 height 36
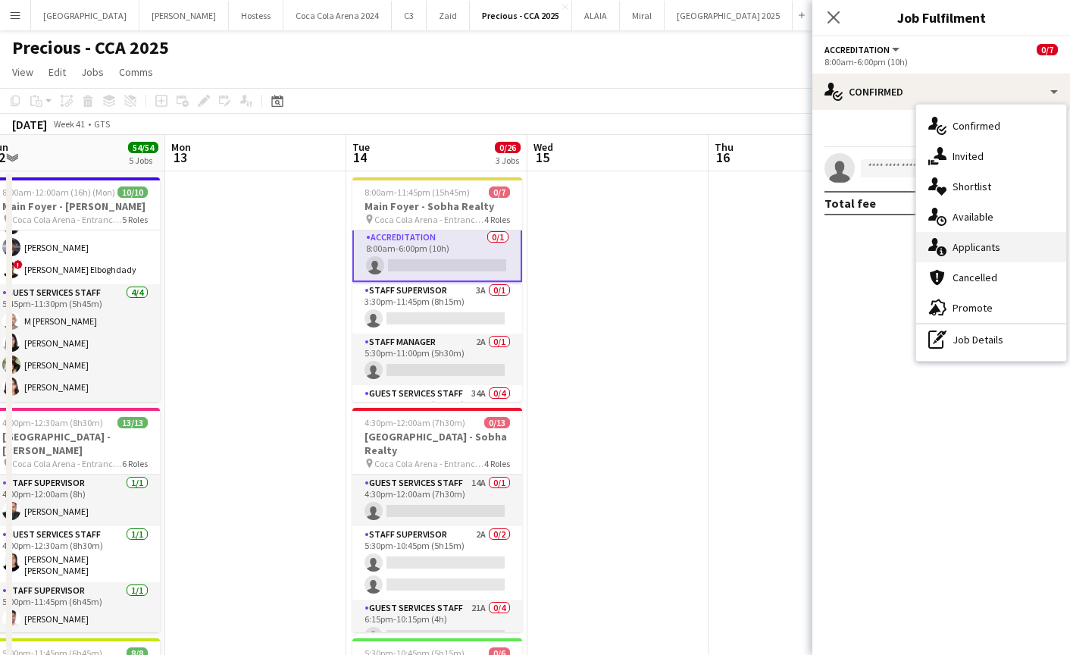
click at [979, 248] on span "Applicants" at bounding box center [976, 247] width 48 height 14
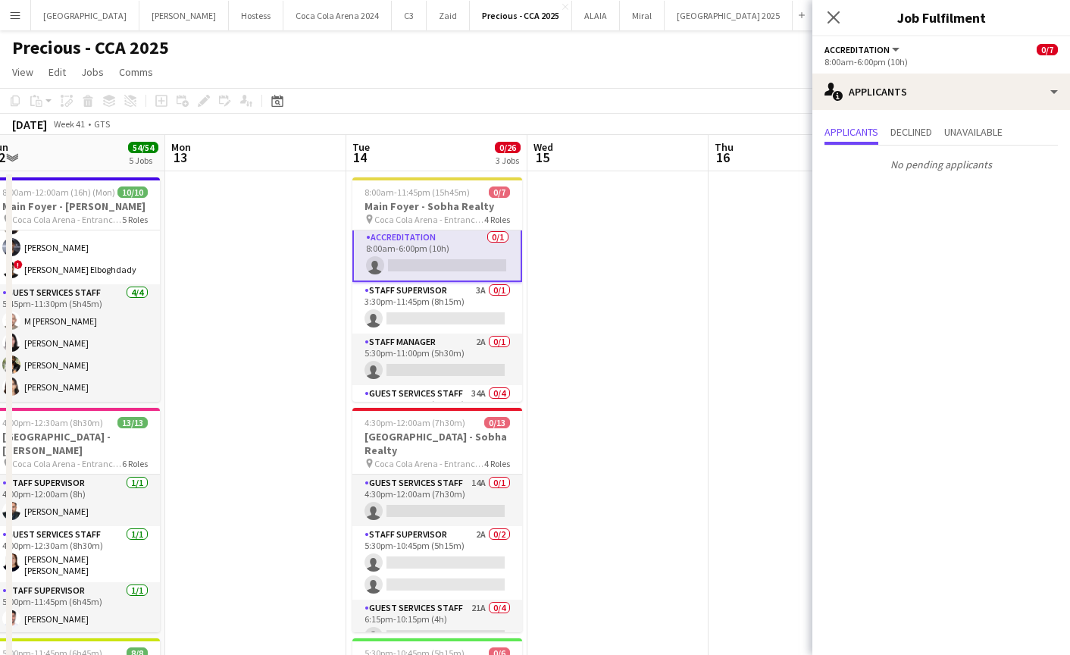
click at [430, 262] on app-card-role "Accreditation 0/1 8:00am-6:00pm (10h) single-neutral-actions" at bounding box center [437, 254] width 170 height 55
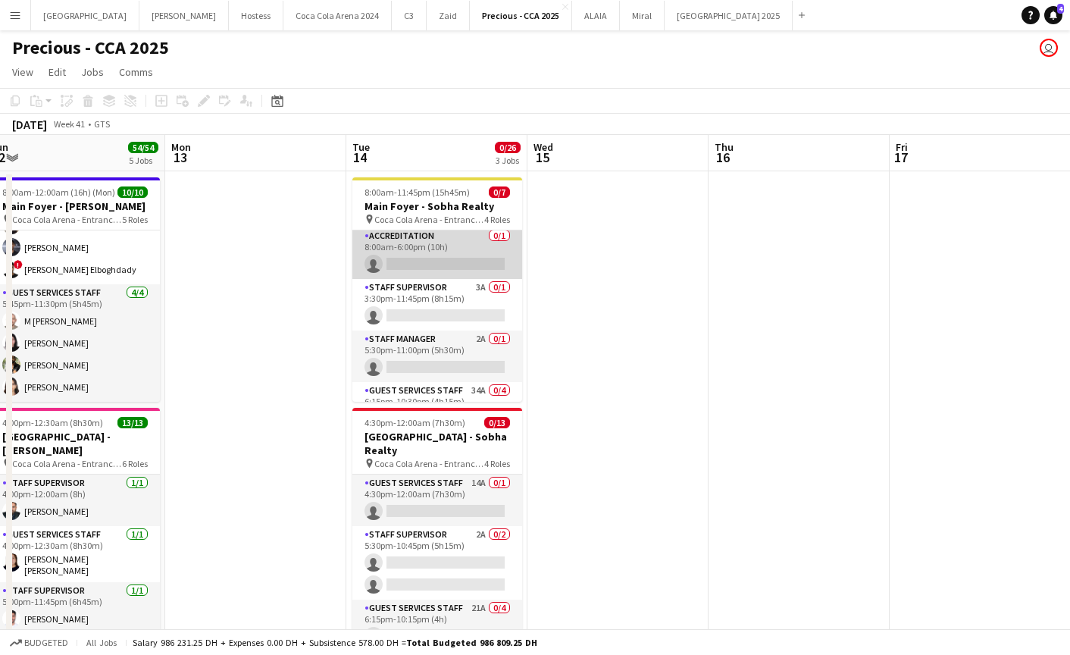
scroll to position [2, 0]
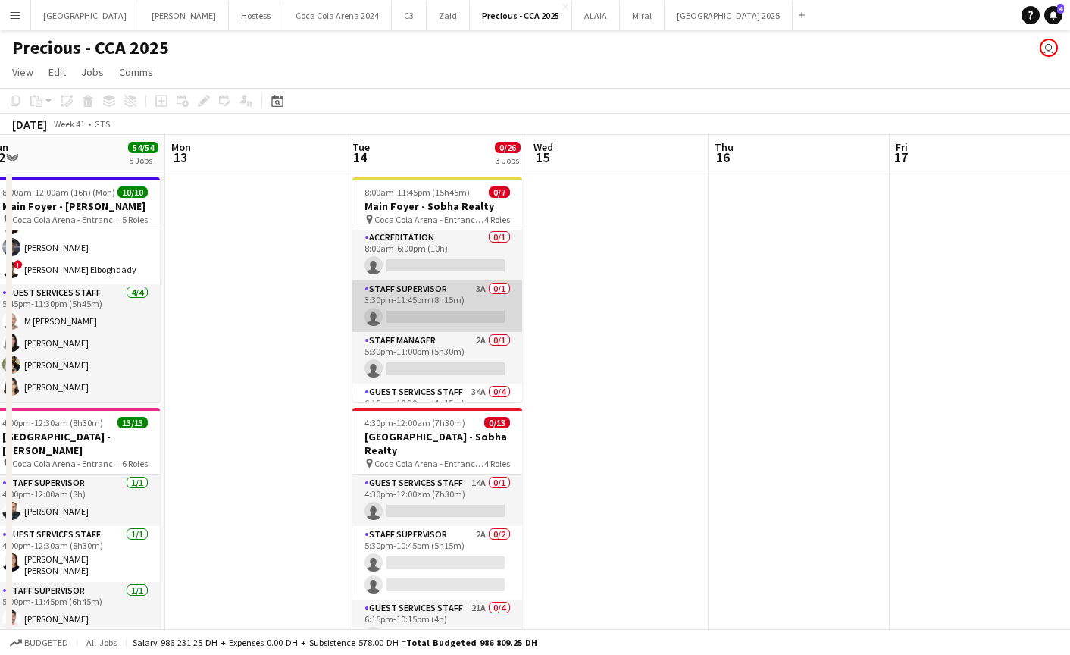
click at [442, 317] on app-card-role "Staff Supervisor 3A 0/1 3:30pm-11:45pm (8h15m) single-neutral-actions" at bounding box center [437, 306] width 170 height 52
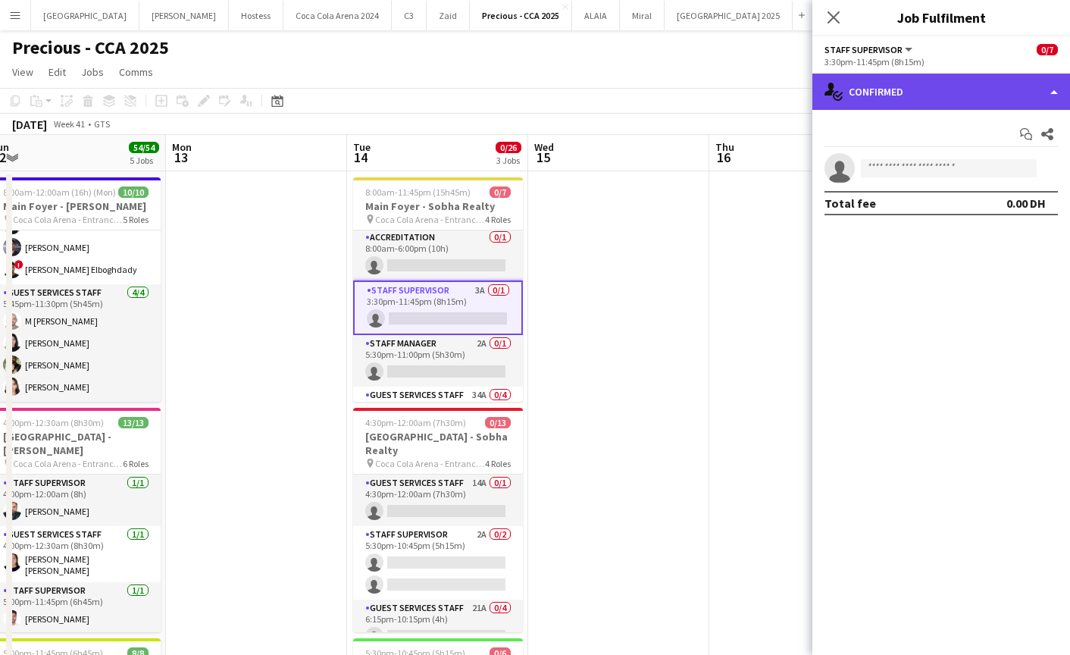
click at [902, 101] on div "single-neutral-actions-check-2 Confirmed" at bounding box center [941, 91] width 258 height 36
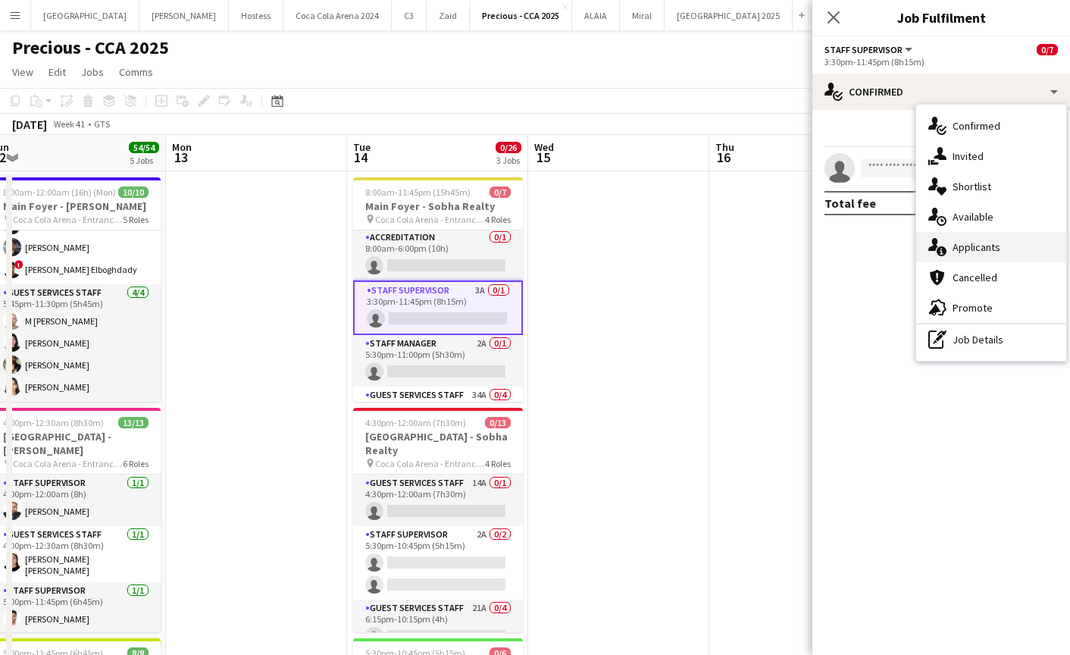
click at [977, 251] on span "Applicants" at bounding box center [976, 247] width 48 height 14
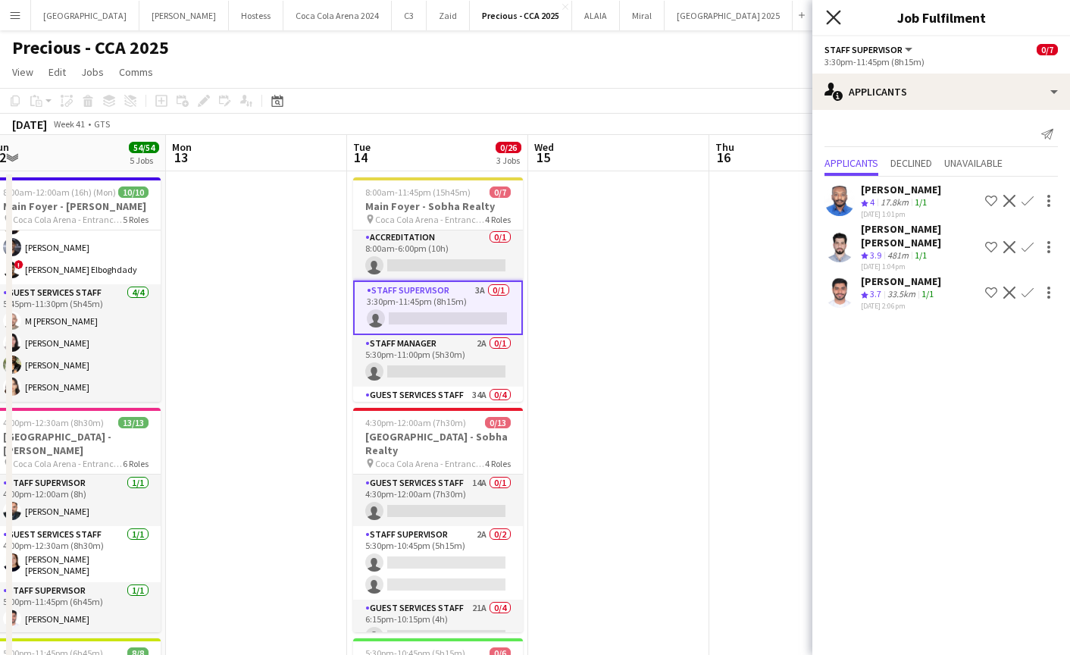
click at [827, 20] on icon "Close pop-in" at bounding box center [833, 17] width 14 height 14
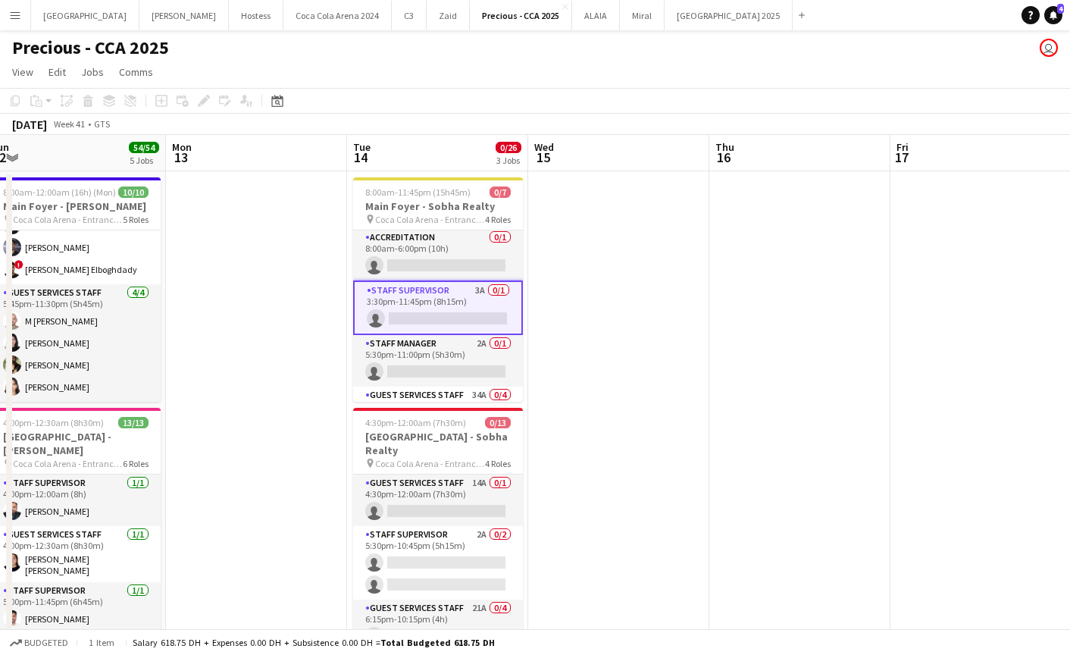
scroll to position [0, 552]
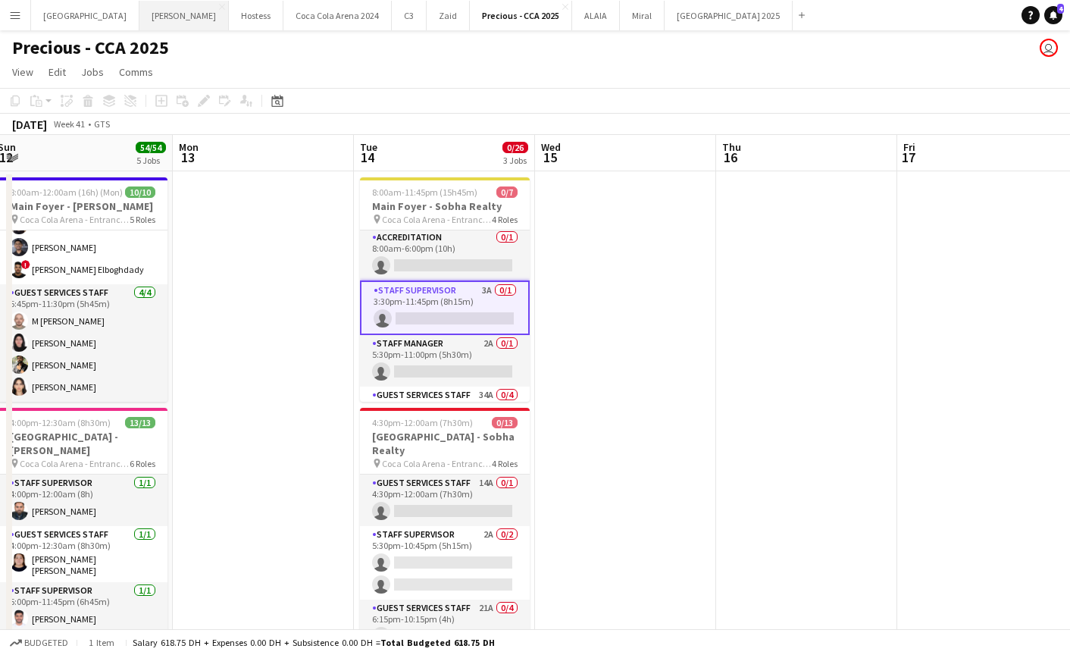
click at [139, 15] on button "Kate Close" at bounding box center [183, 16] width 89 height 30
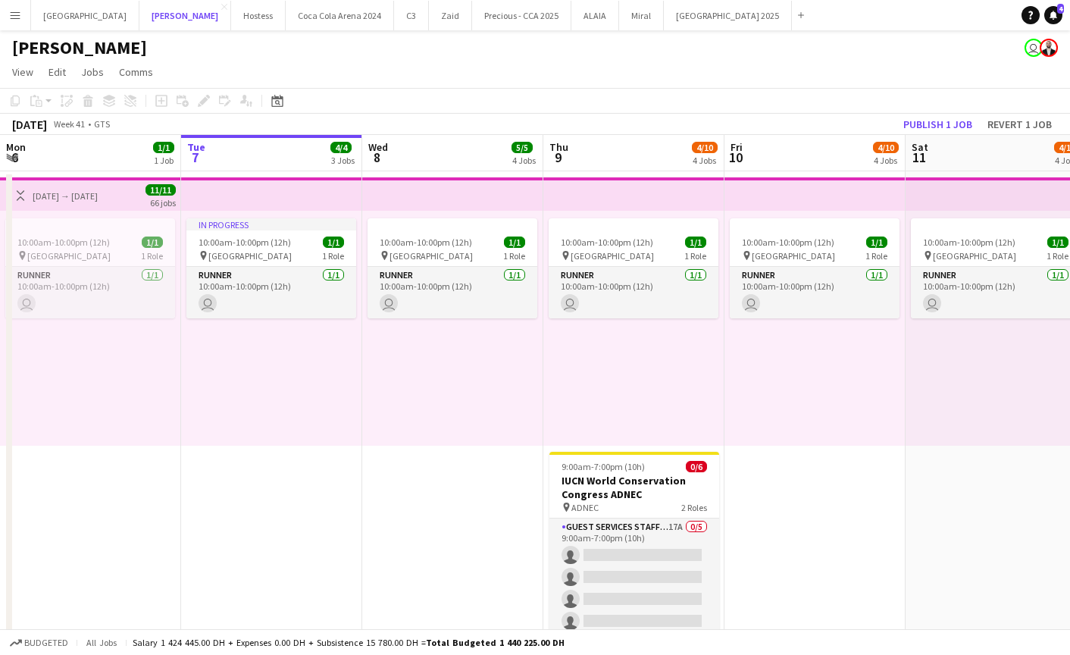
scroll to position [5, 0]
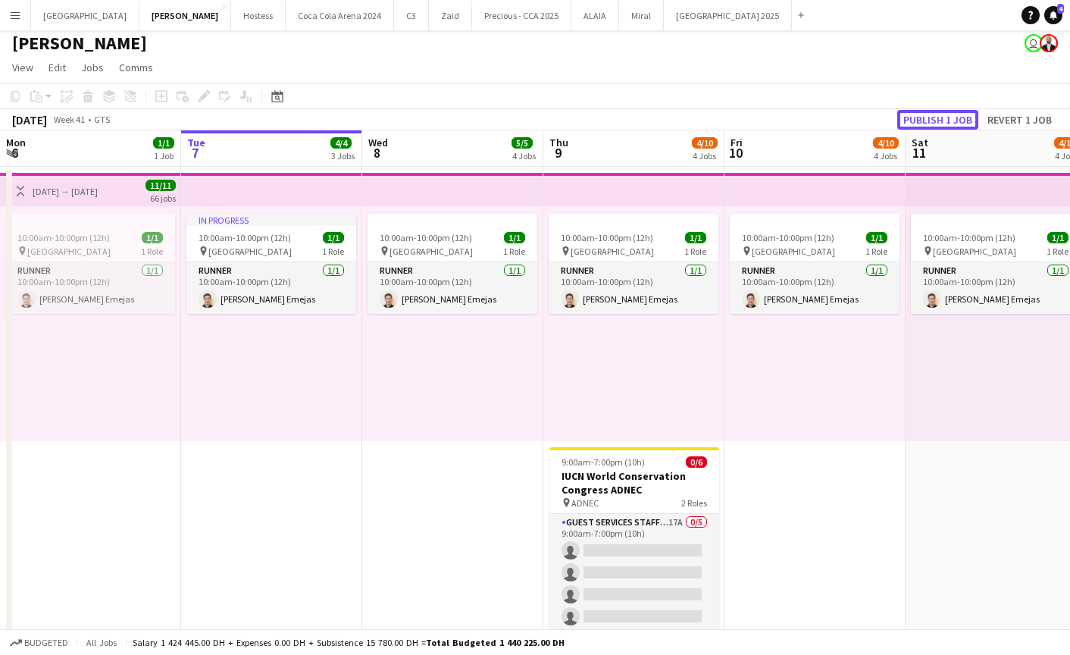
click at [930, 120] on button "Publish 1 job" at bounding box center [937, 120] width 81 height 20
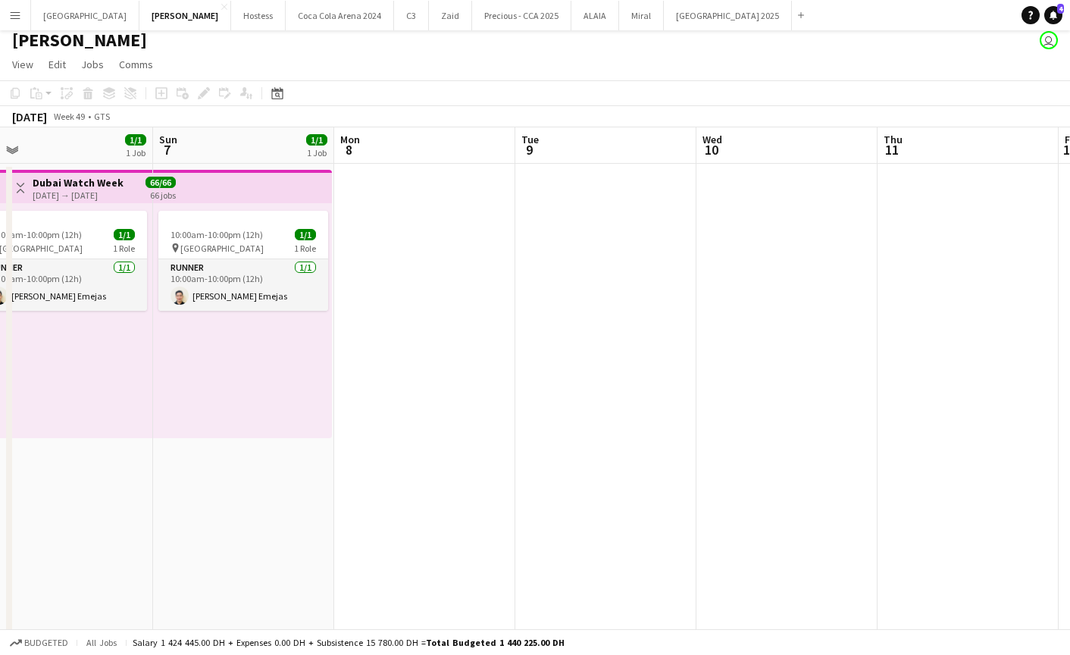
scroll to position [0, 439]
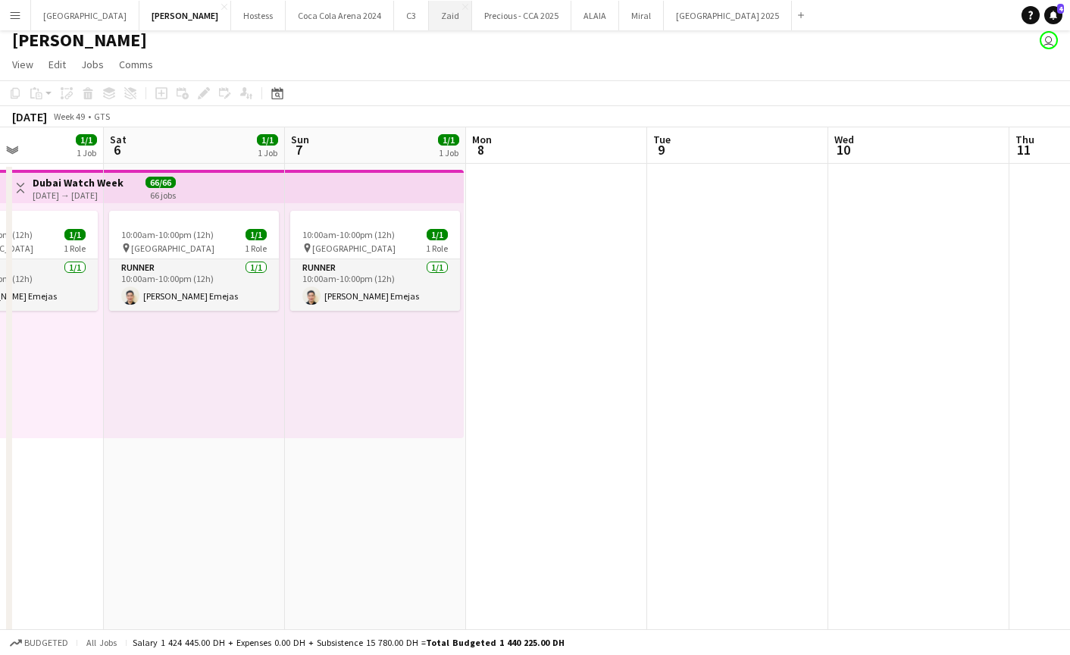
click at [429, 29] on button "Zaid Close" at bounding box center [450, 16] width 43 height 30
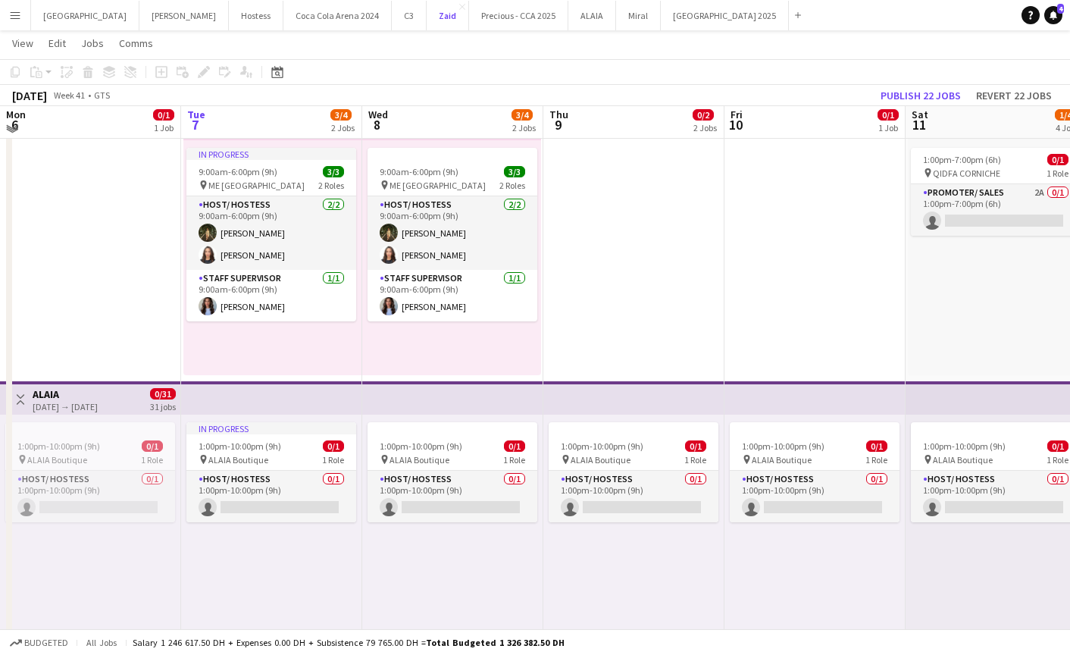
scroll to position [70, 0]
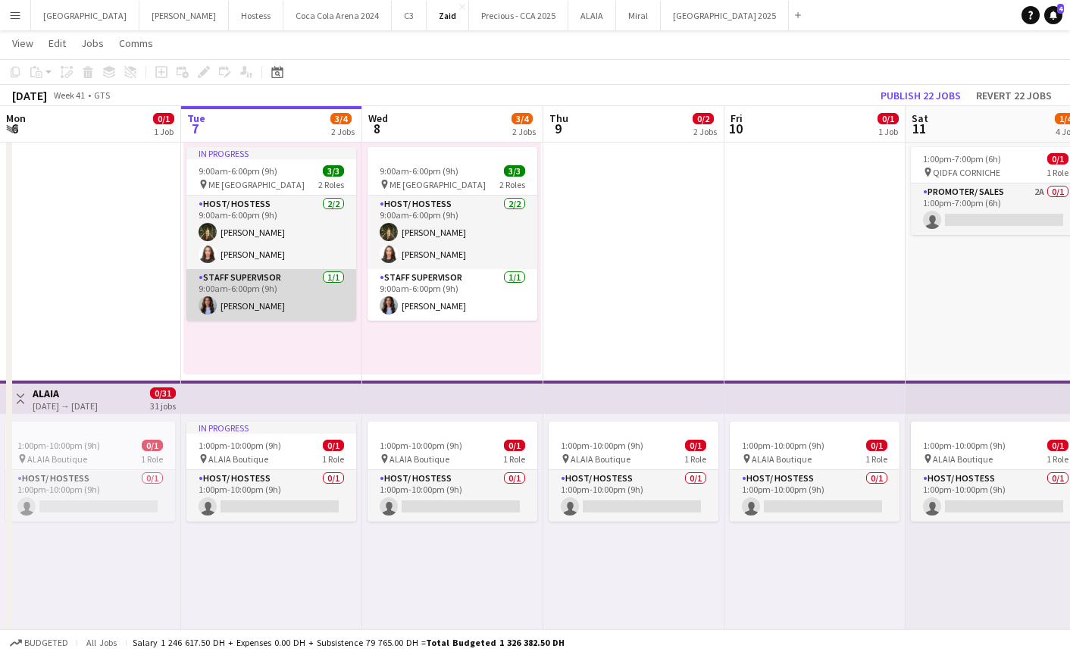
click at [243, 308] on app-card-role "Staff Supervisor 1/1 9:00am-6:00pm (9h) Yasmine Al khayat" at bounding box center [271, 295] width 170 height 52
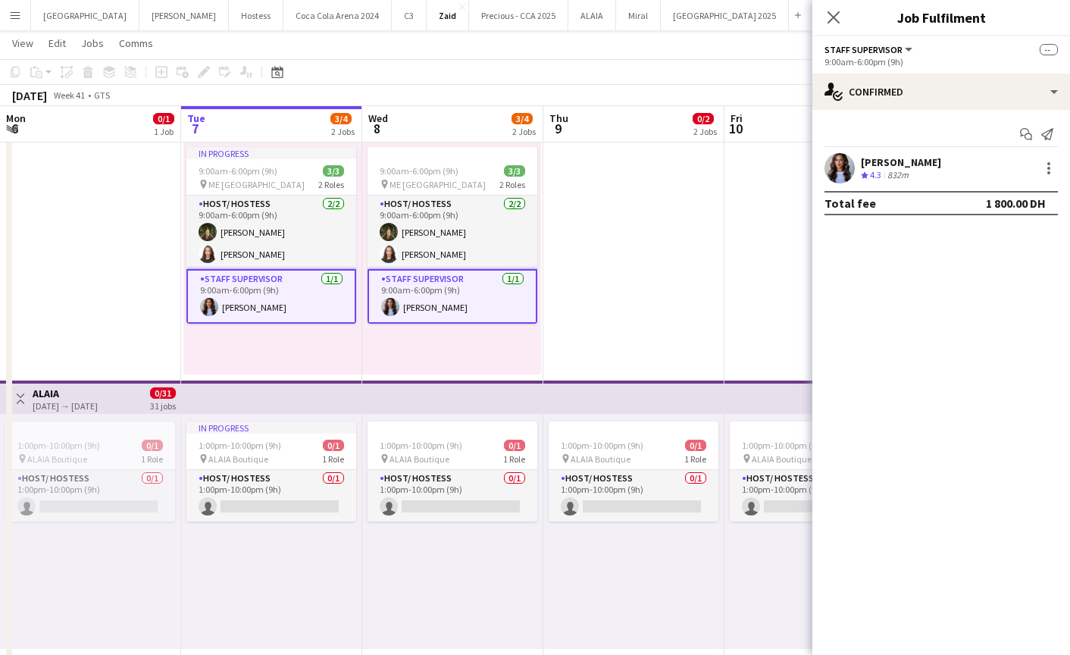
click at [830, 174] on app-user-avatar at bounding box center [839, 168] width 30 height 30
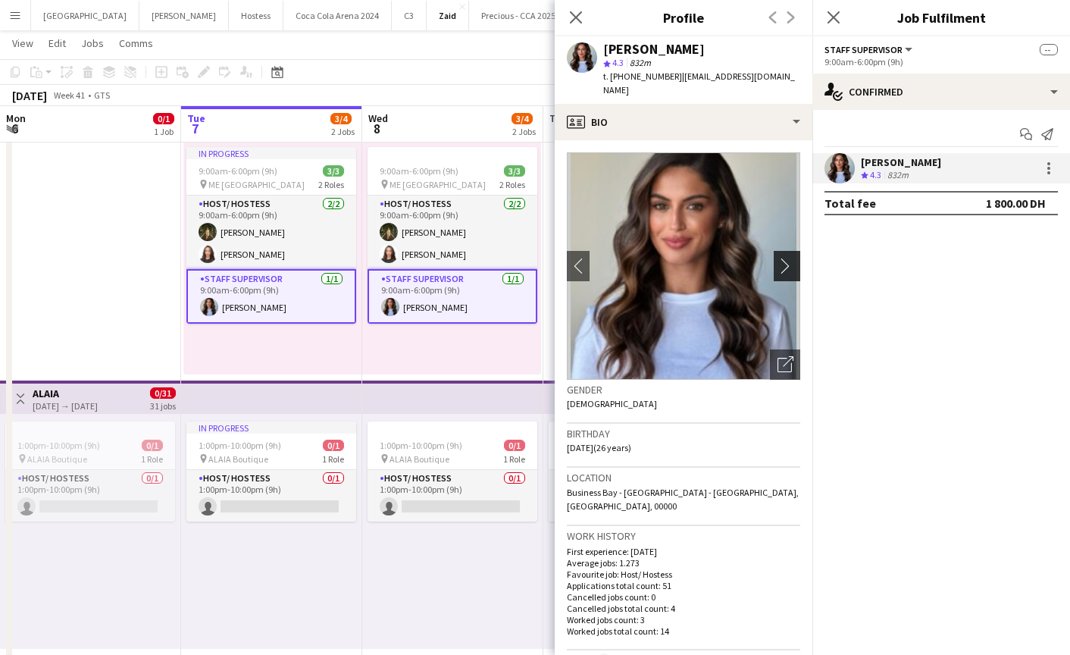
click at [788, 260] on button "chevron-right" at bounding box center [789, 266] width 30 height 30
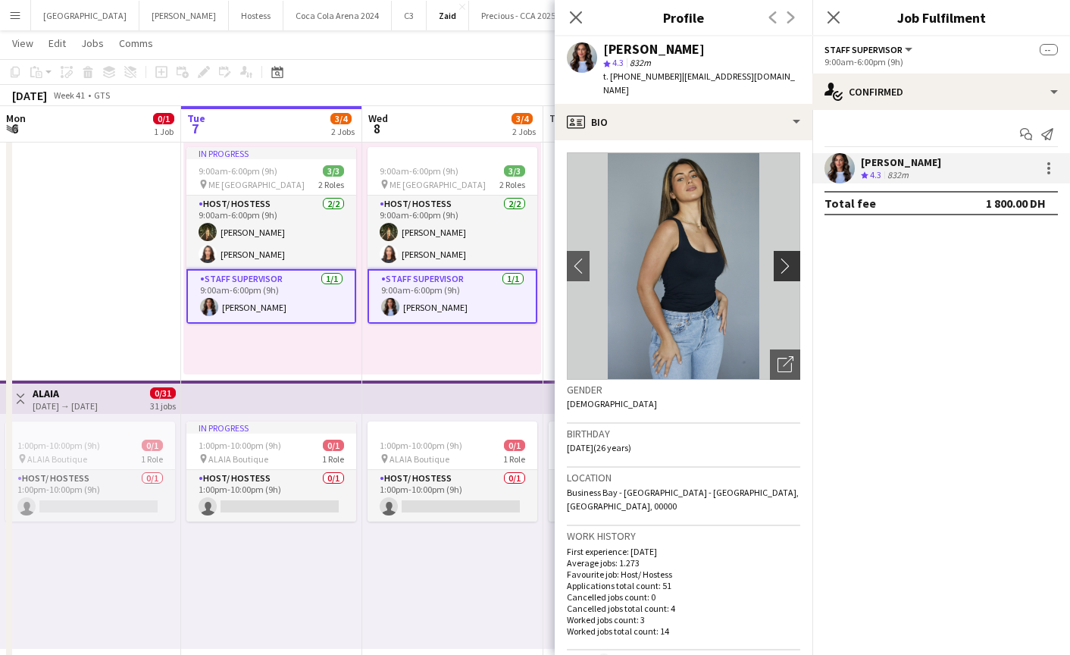
click at [787, 258] on app-icon "chevron-right" at bounding box center [788, 266] width 23 height 16
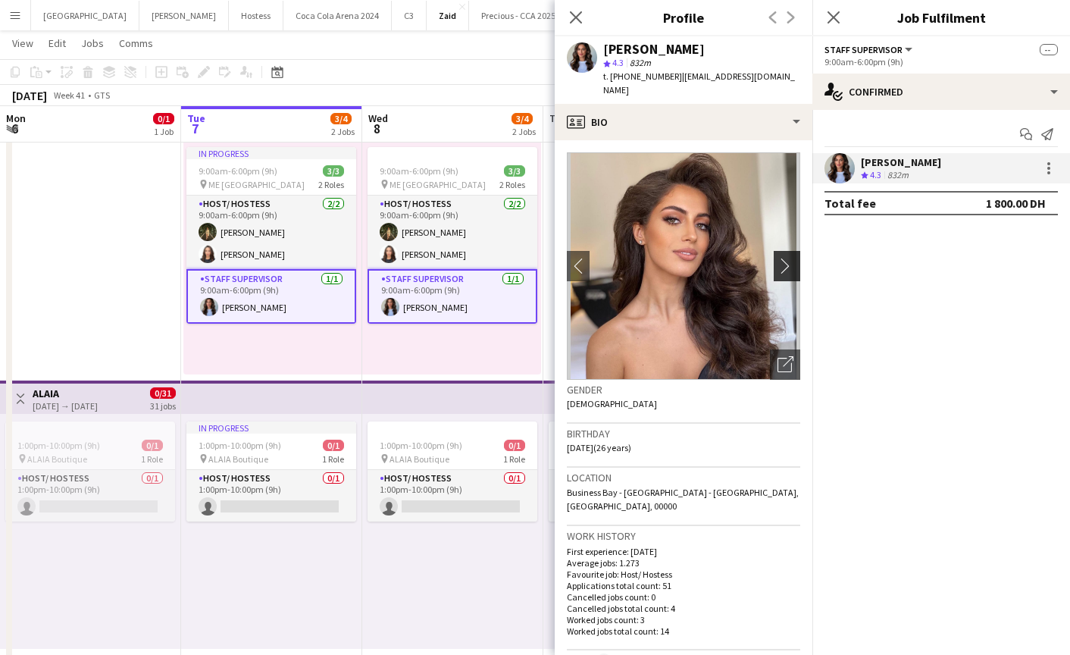
click at [787, 258] on app-icon "chevron-right" at bounding box center [788, 266] width 23 height 16
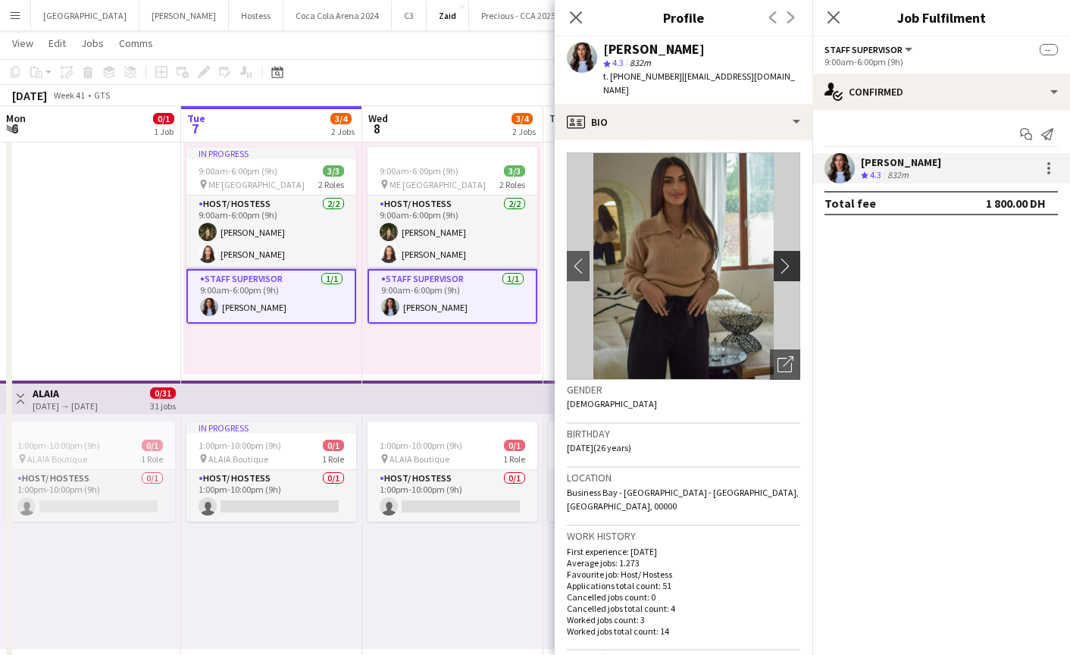
click at [787, 258] on app-icon "chevron-right" at bounding box center [788, 266] width 23 height 16
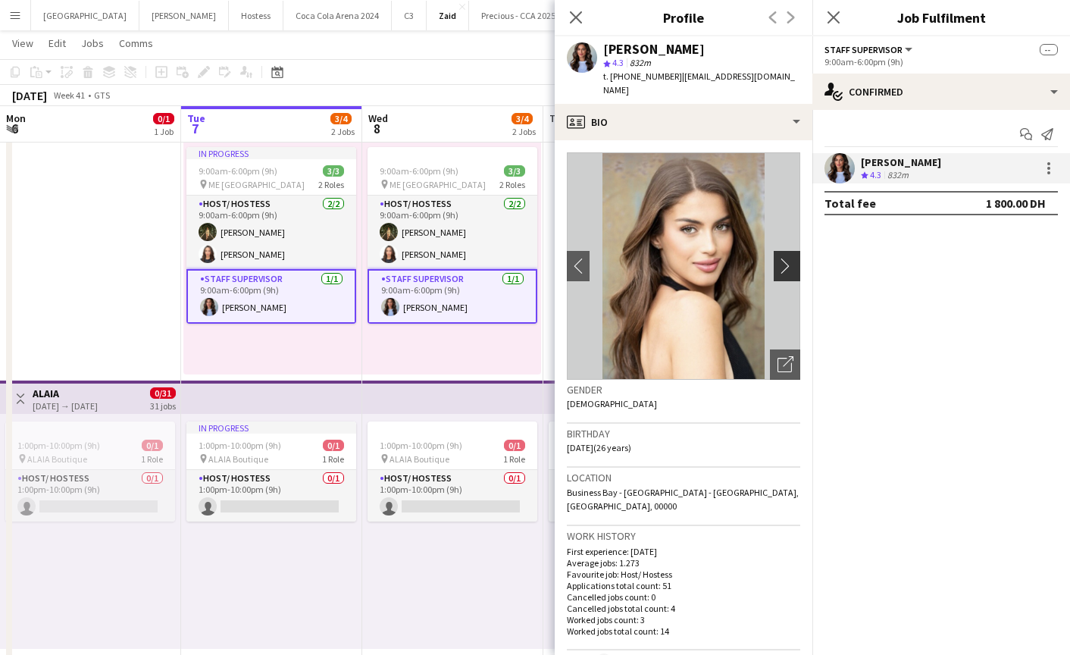
click at [787, 258] on app-icon "chevron-right" at bounding box center [788, 266] width 23 height 16
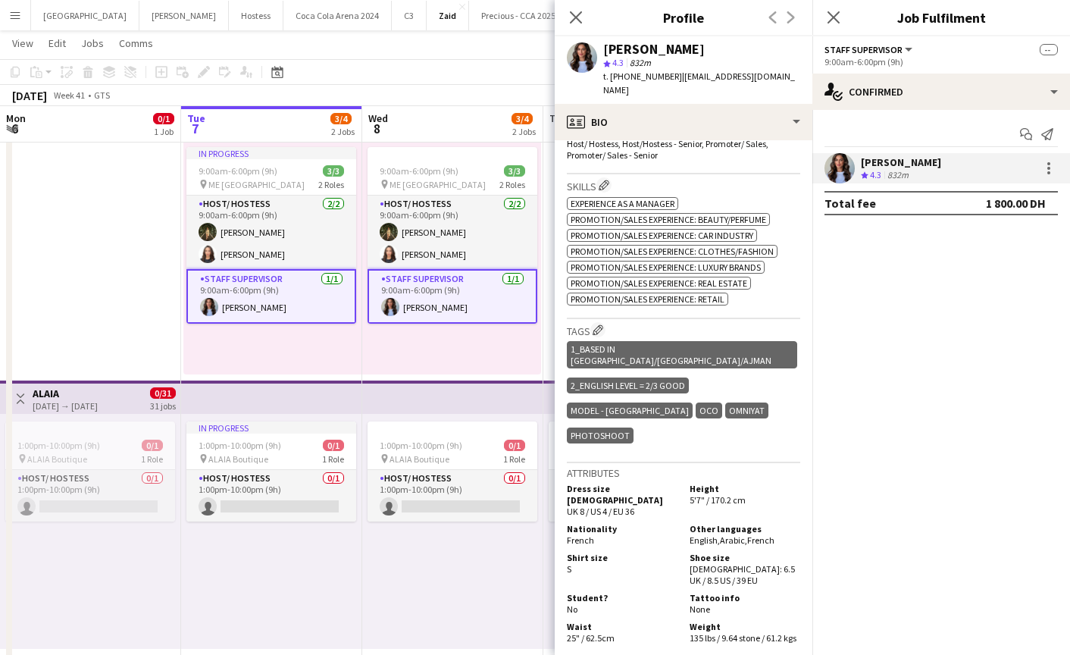
scroll to position [536, 0]
click at [578, 17] on icon "Close pop-in" at bounding box center [575, 17] width 14 height 14
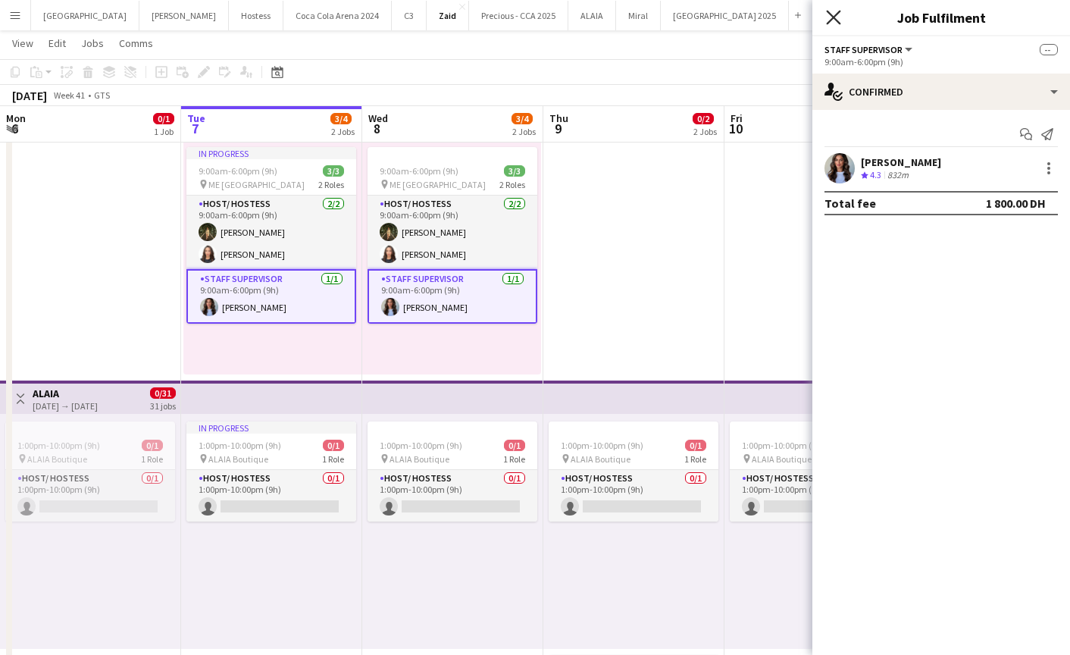
click at [831, 14] on icon at bounding box center [833, 17] width 14 height 14
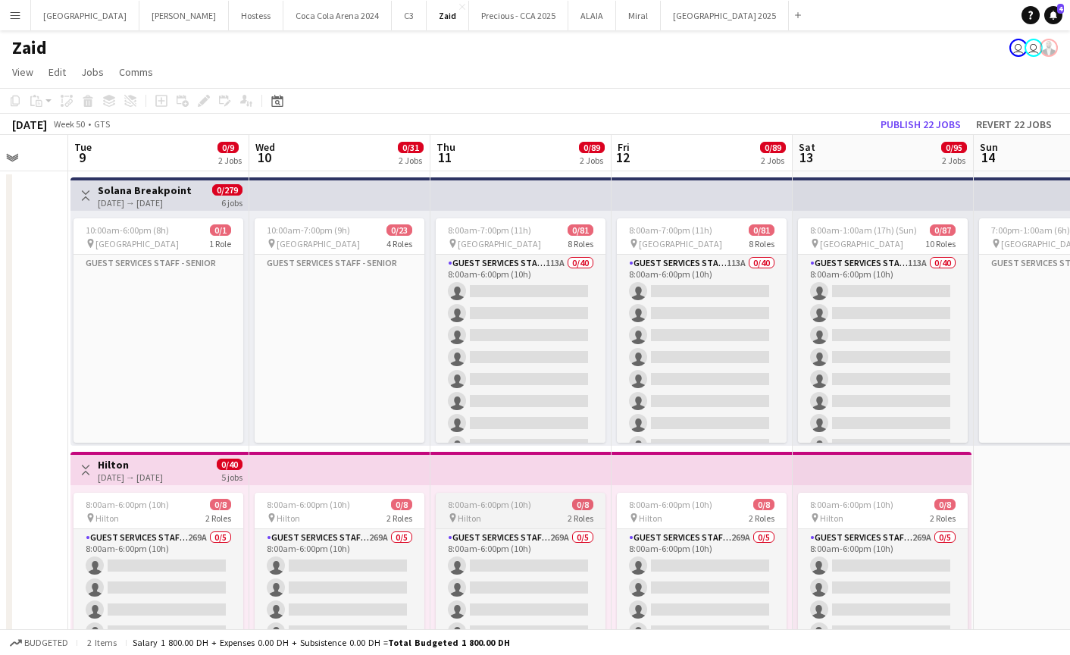
scroll to position [0, 423]
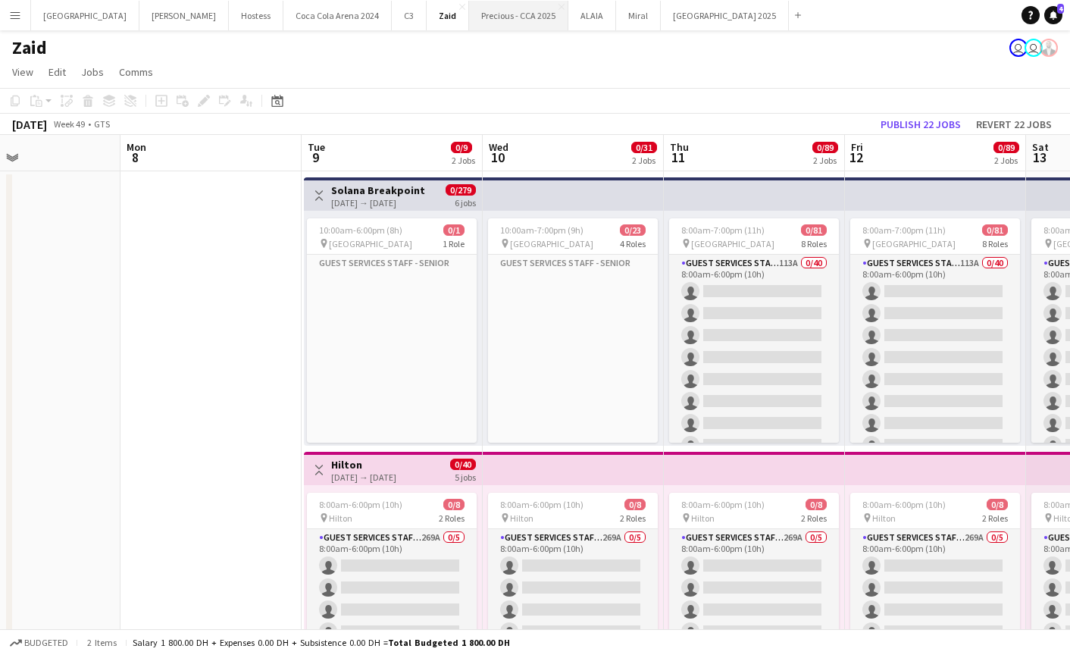
click at [469, 19] on button "Precious - CCA 2025 Close" at bounding box center [518, 16] width 99 height 30
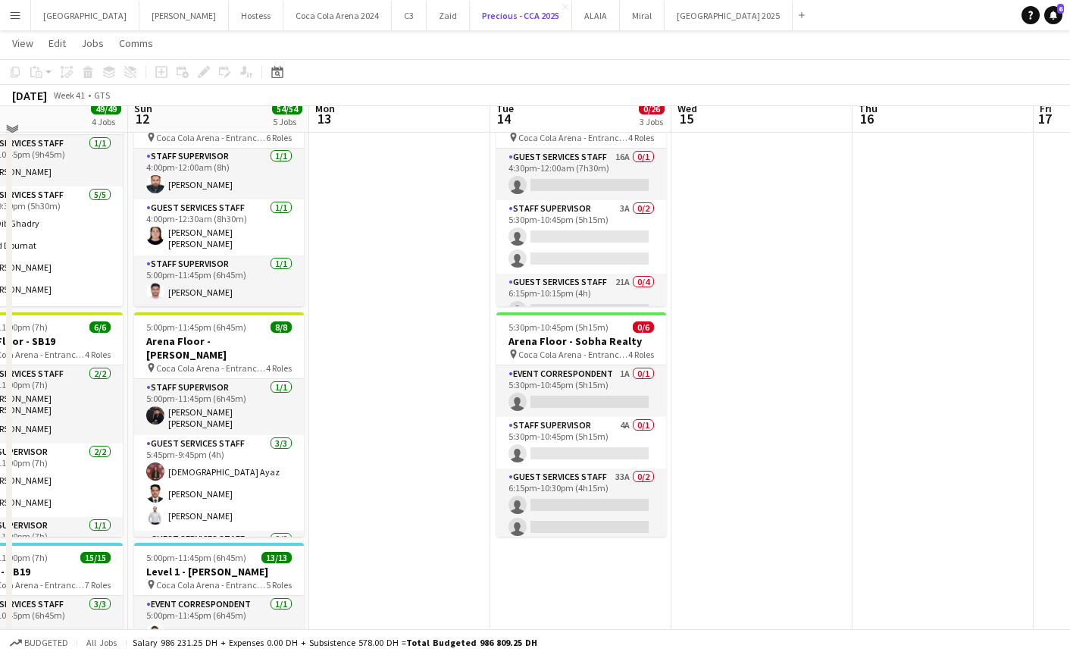
scroll to position [327, 0]
